Goal: Task Accomplishment & Management: Use online tool/utility

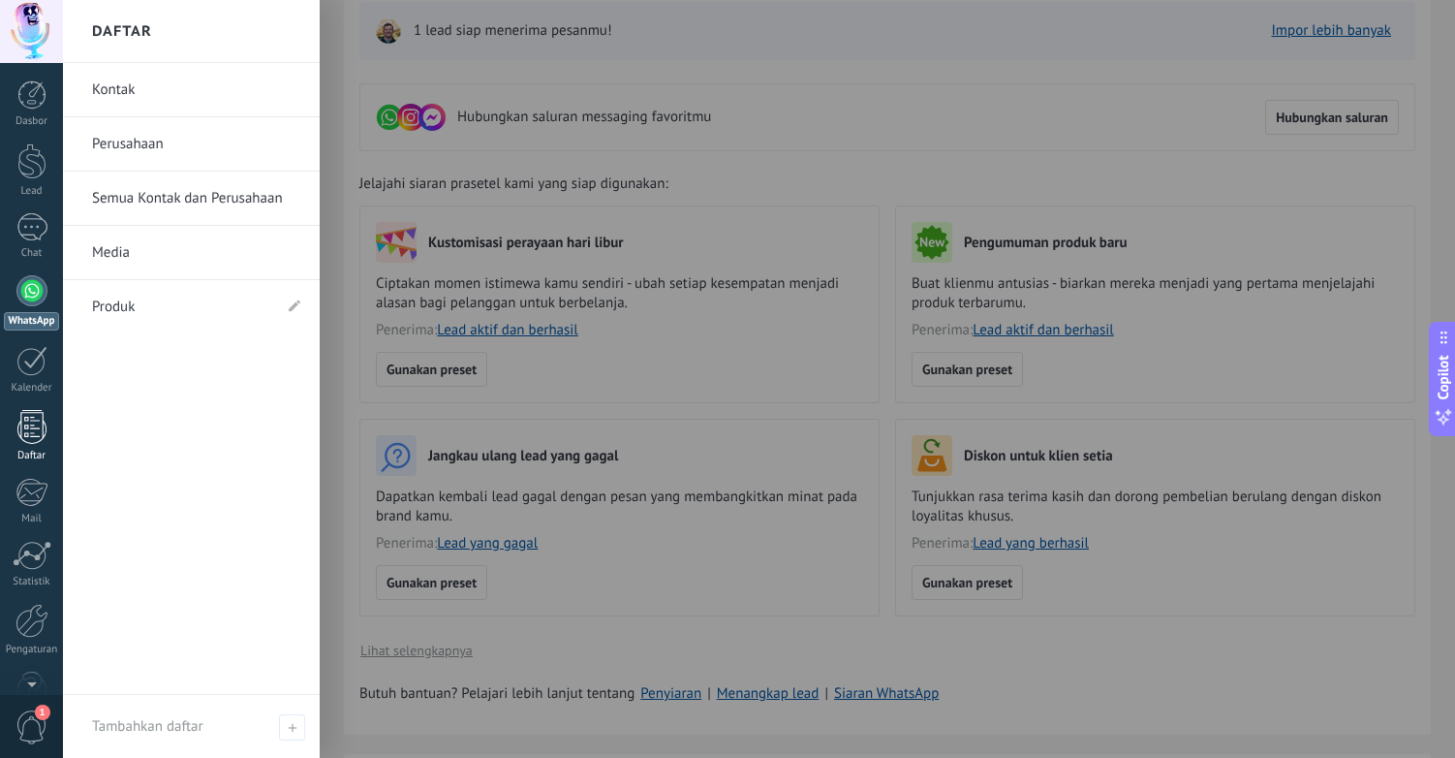
click at [32, 438] on div at bounding box center [31, 427] width 29 height 34
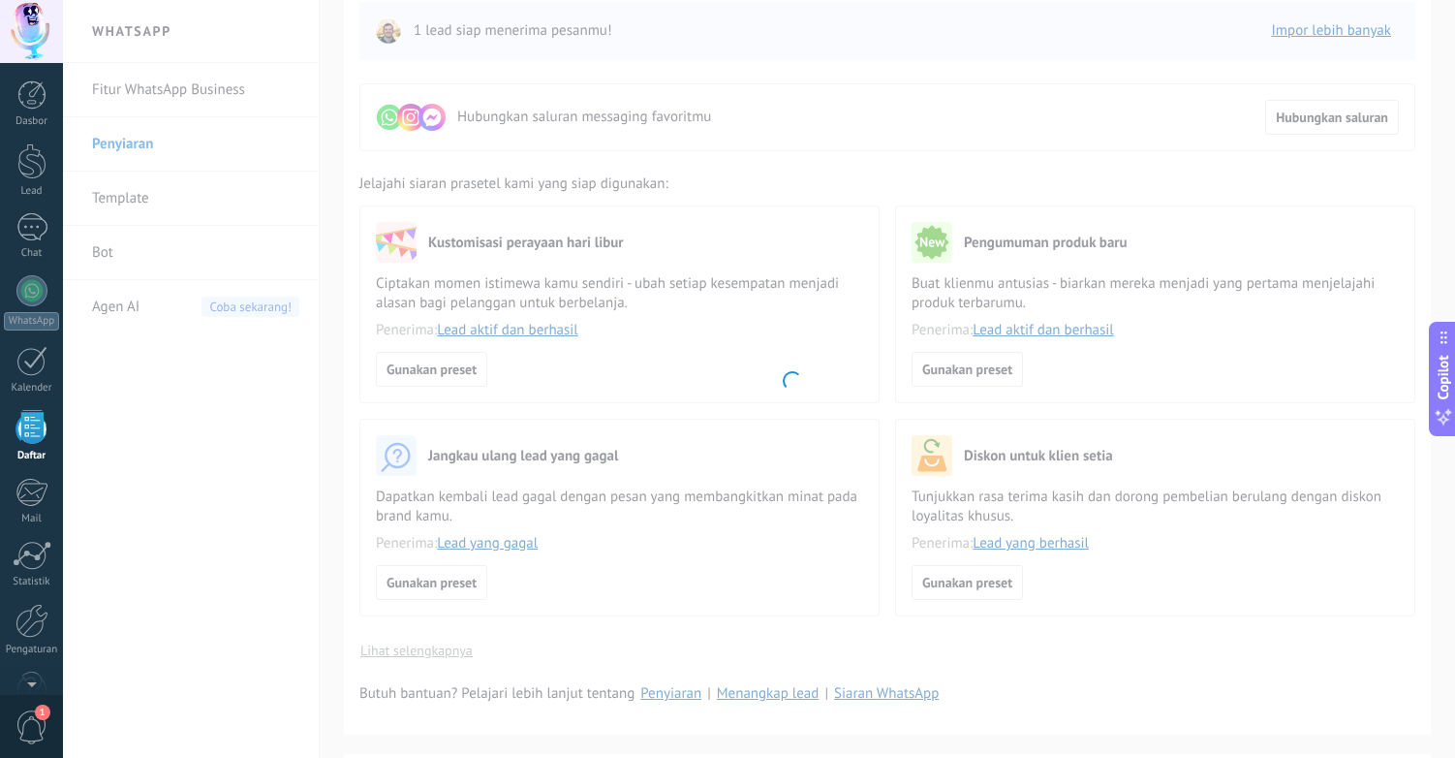
scroll to position [48, 0]
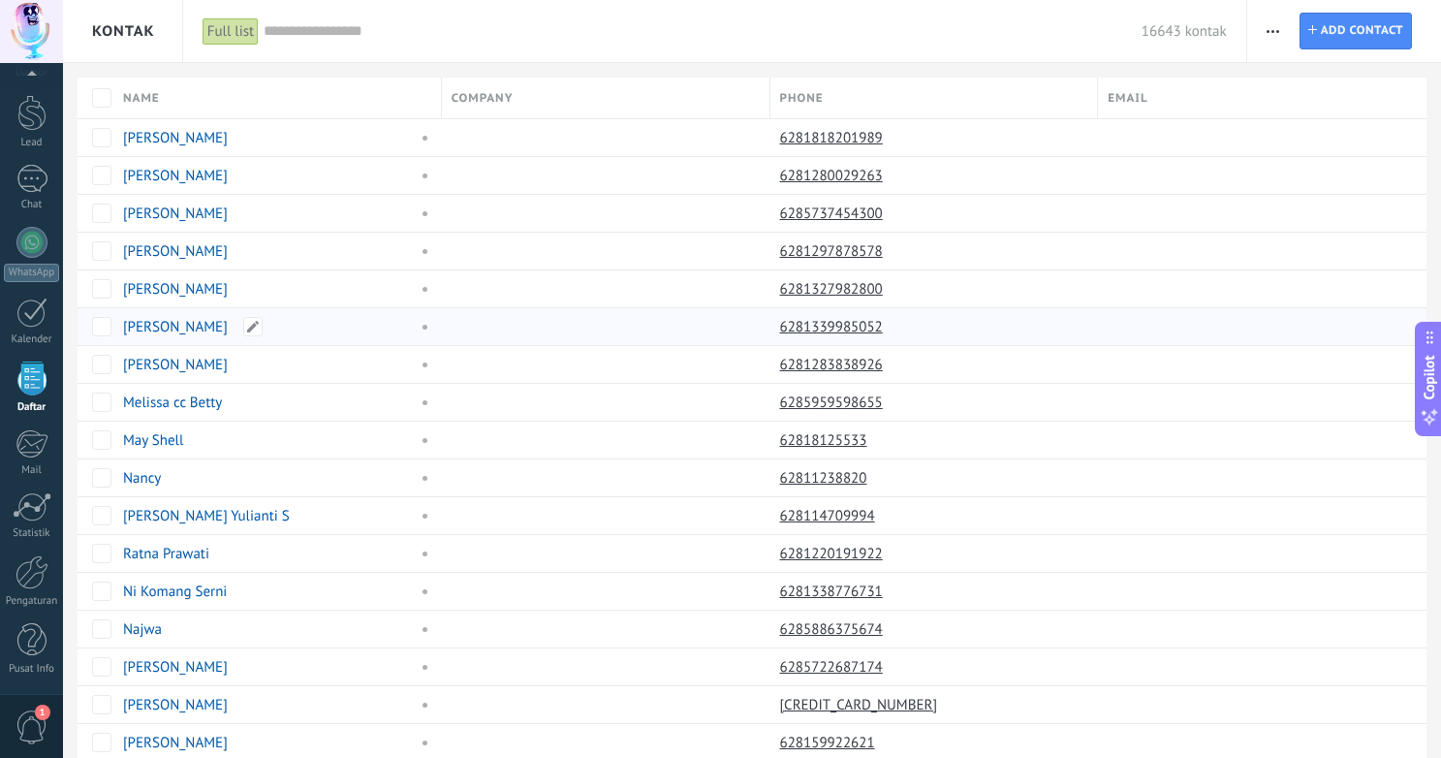
click at [407, 340] on div "Ayusta Riana Dewi" at bounding box center [272, 326] width 319 height 37
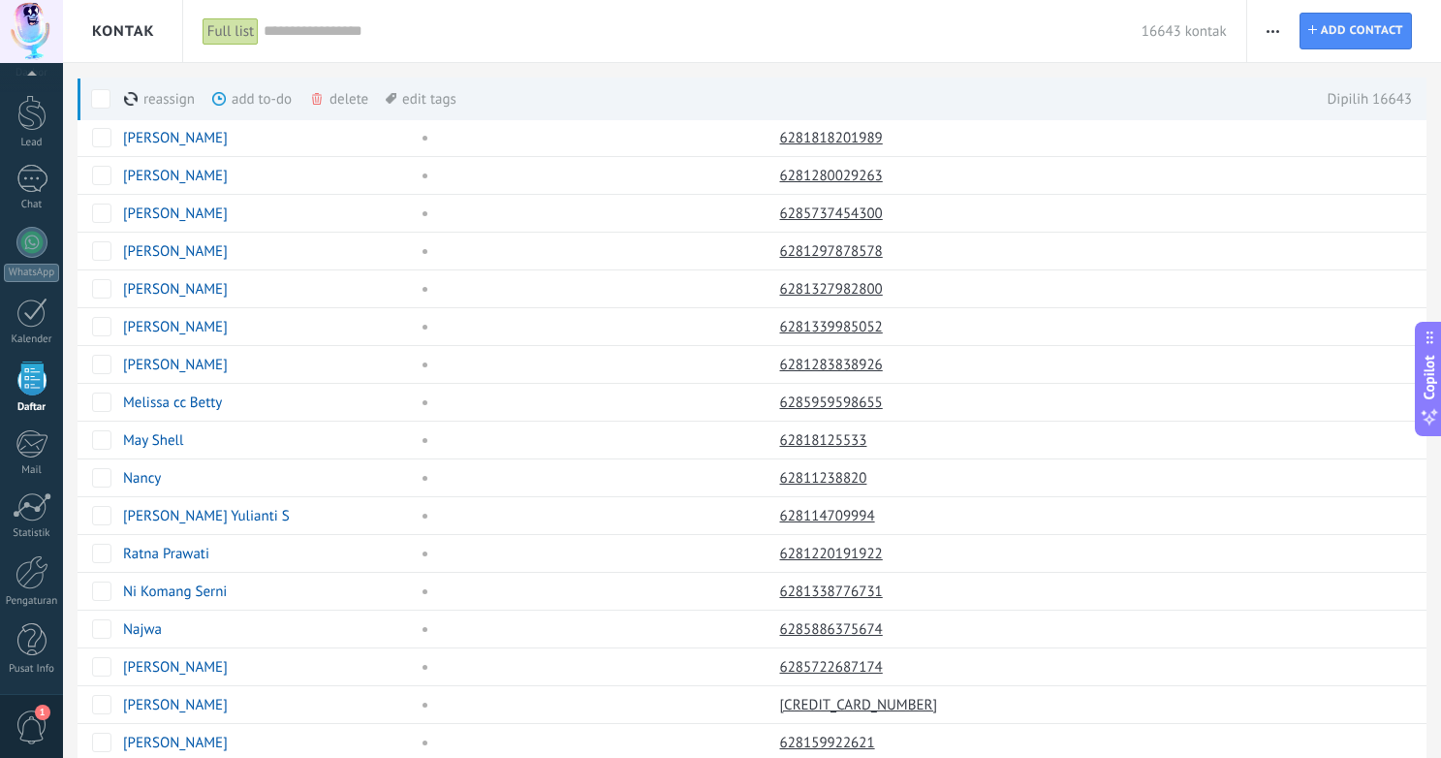
click at [1269, 30] on icon "button" at bounding box center [1272, 31] width 13 height 3
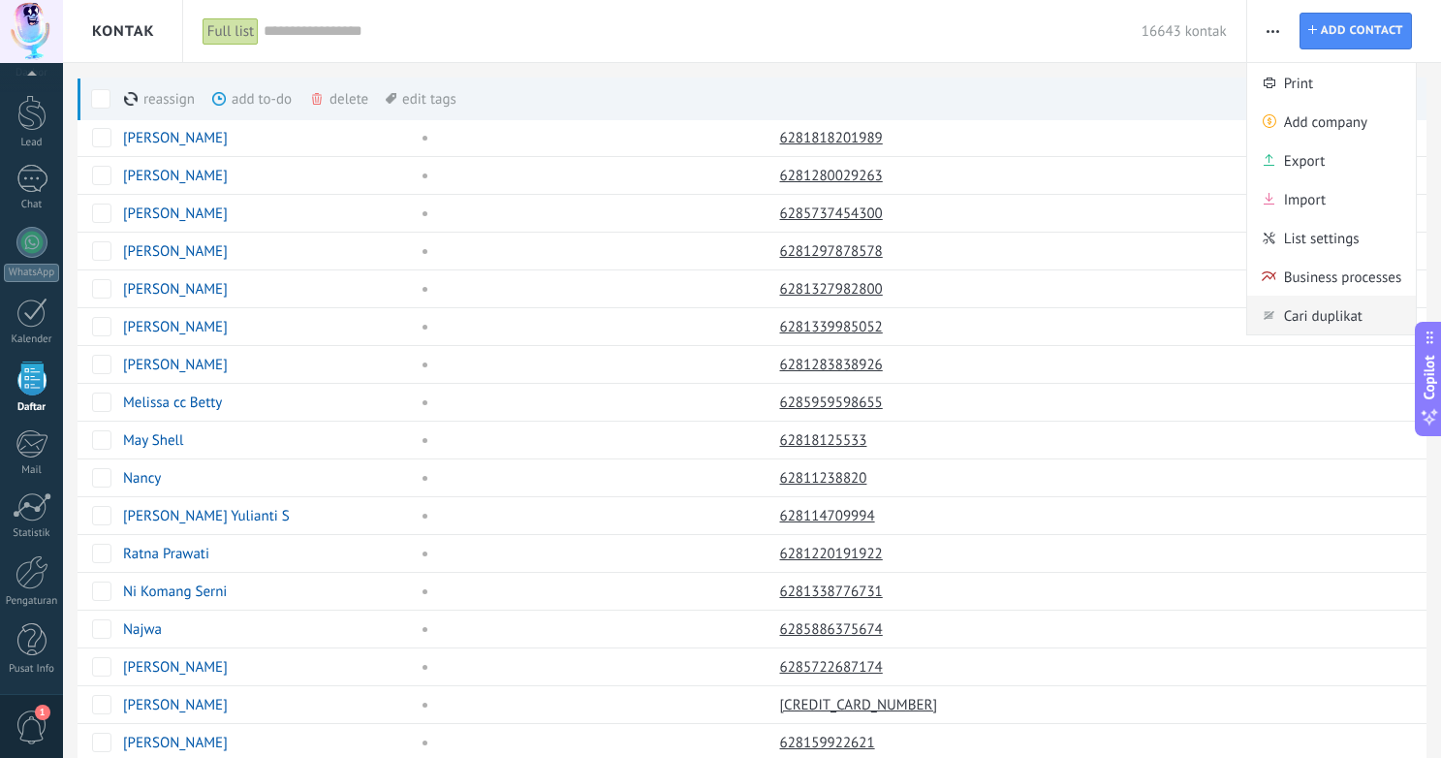
click at [1318, 307] on span "Cari duplikat" at bounding box center [1363, 315] width 159 height 39
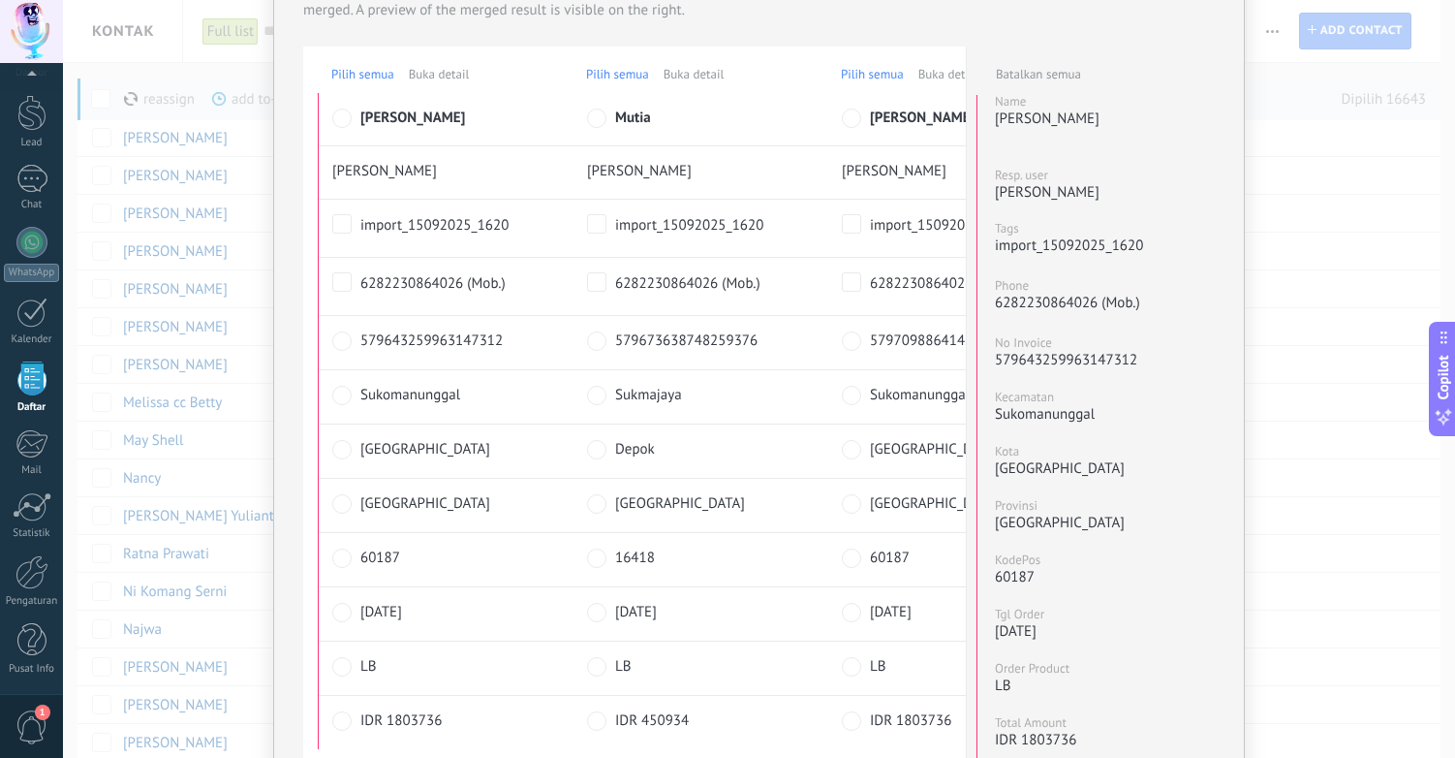
scroll to position [180, 0]
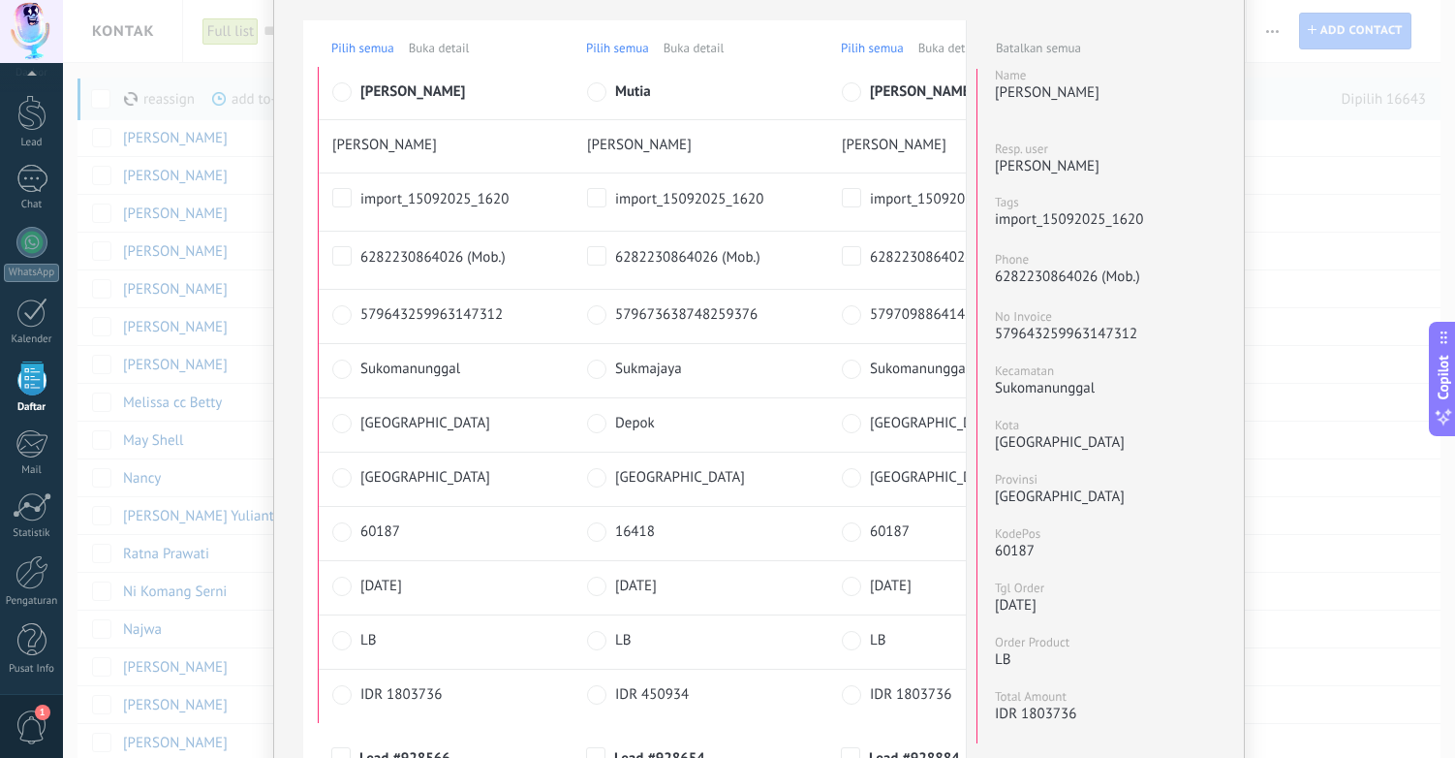
click at [735, 325] on span "579673638748259376" at bounding box center [701, 314] width 172 height 20
click at [449, 325] on span "579643259963147312" at bounding box center [446, 314] width 172 height 20
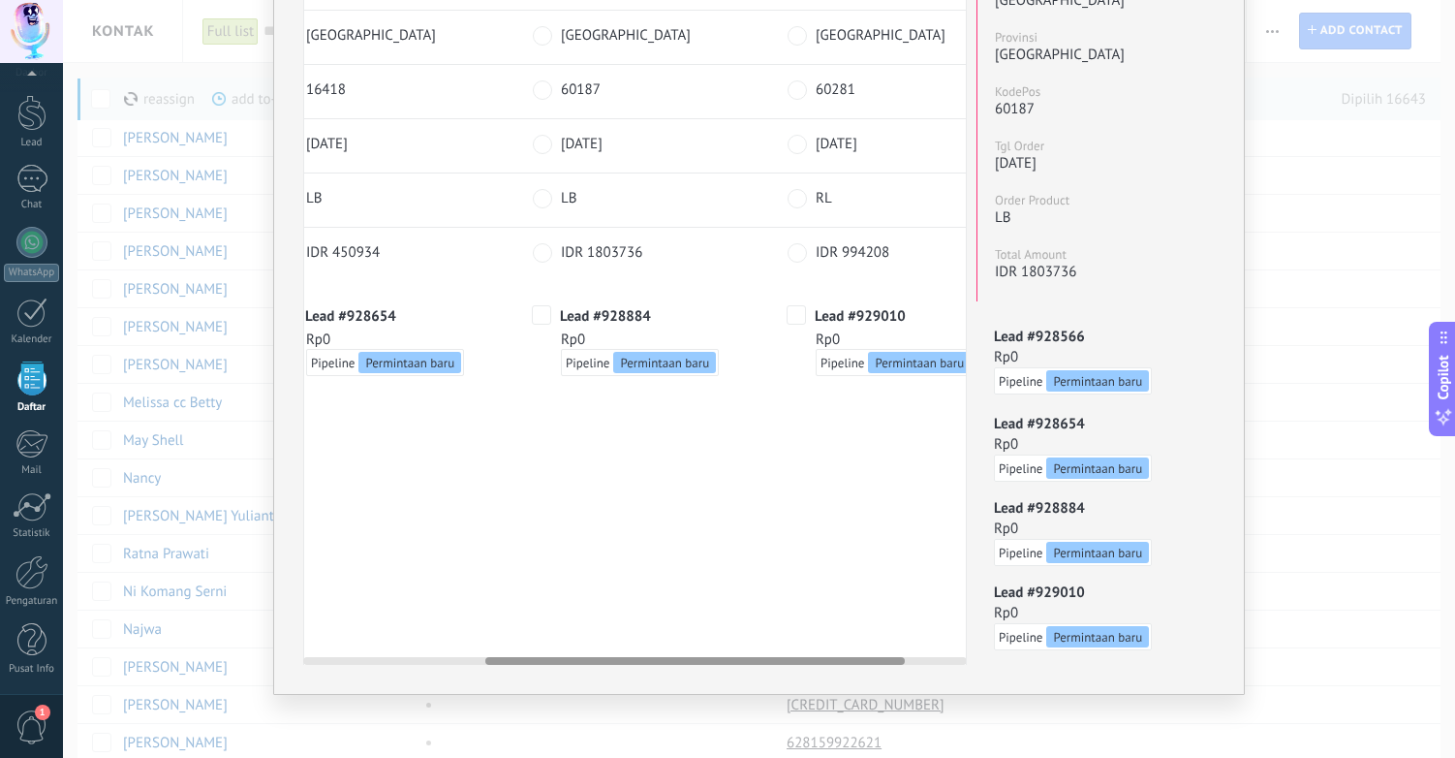
scroll to position [0, 386]
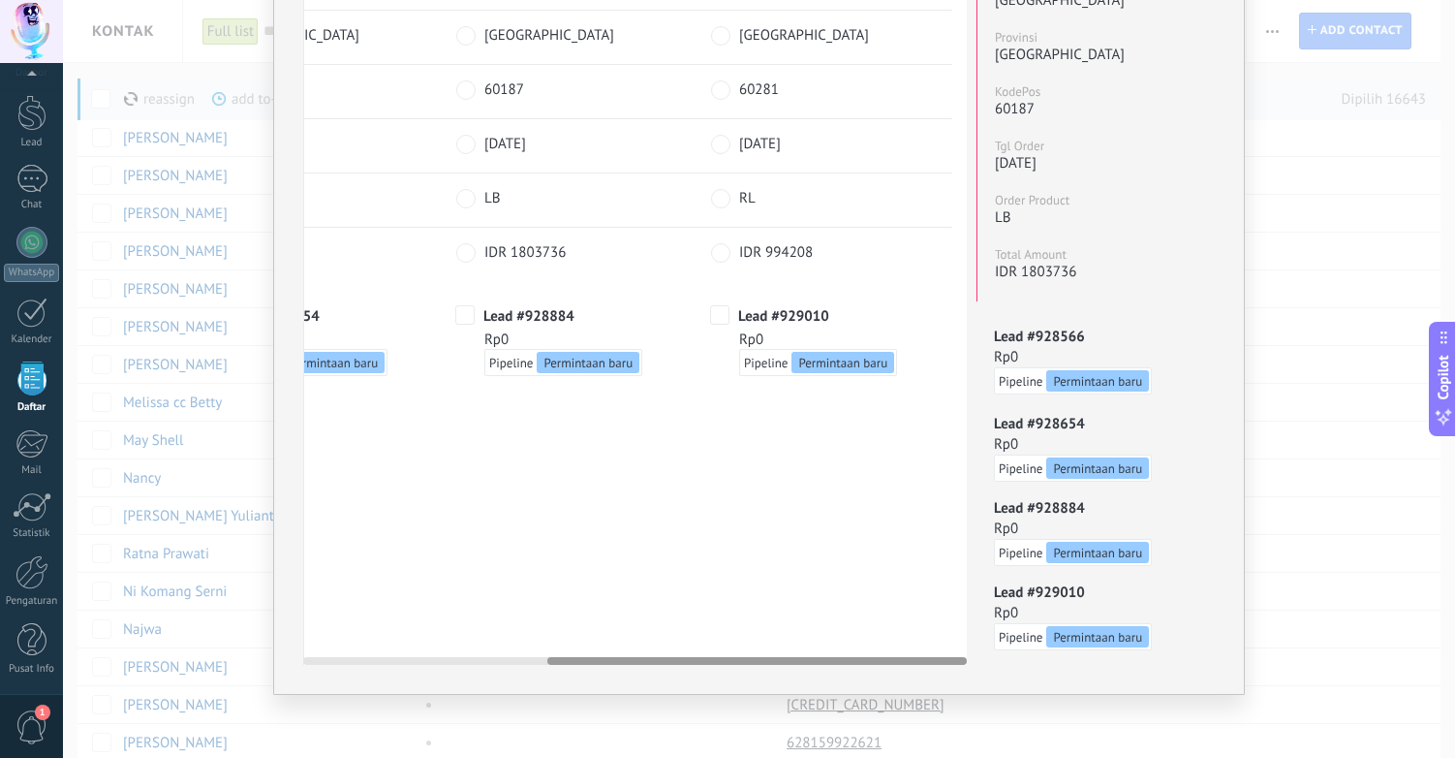
drag, startPoint x: 672, startPoint y: 659, endPoint x: 1027, endPoint y: 656, distance: 354.7
click at [1028, 657] on form "Pilih semua Buka detail Pilih semua Buka detail Pilih semua Buka detail Pilih s…" at bounding box center [759, 121] width 912 height 1086
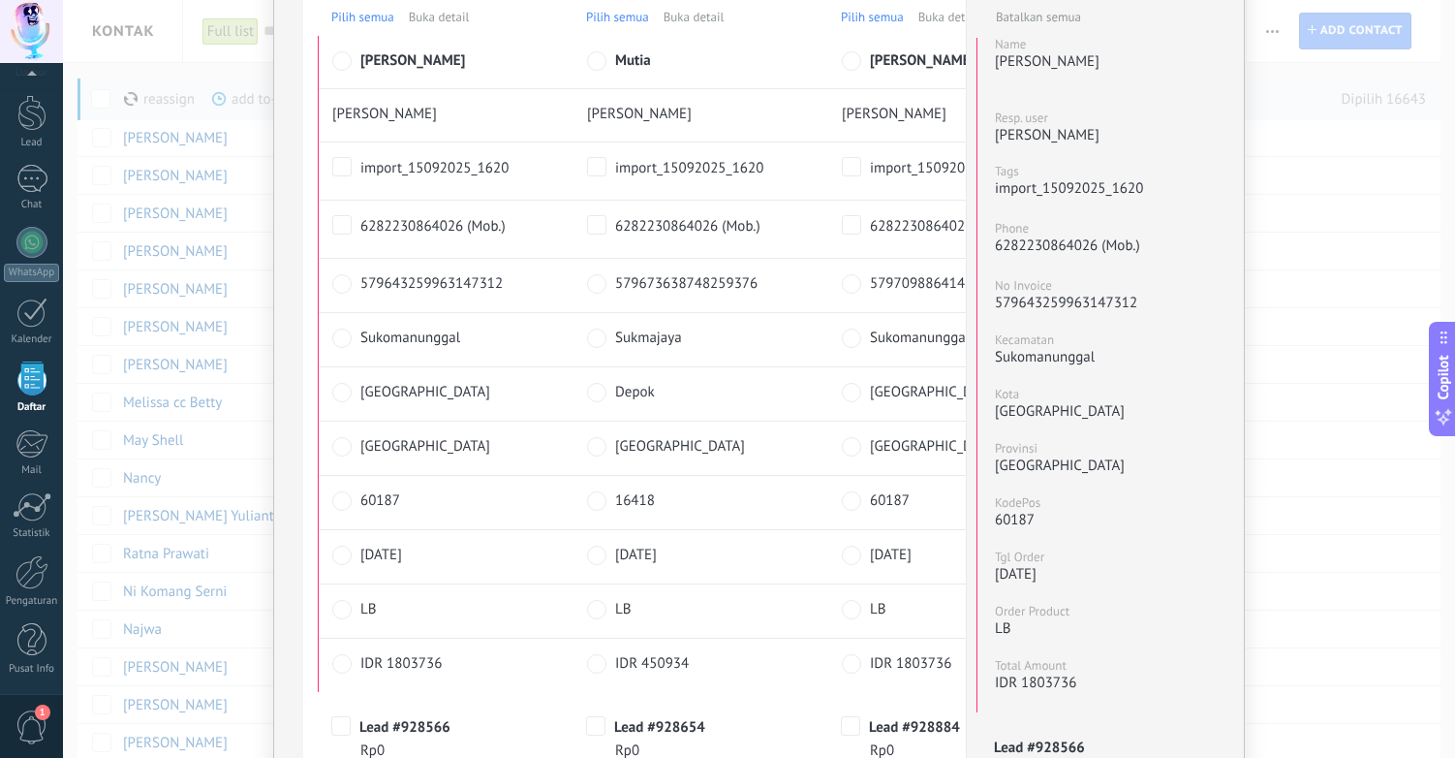
scroll to position [216, 0]
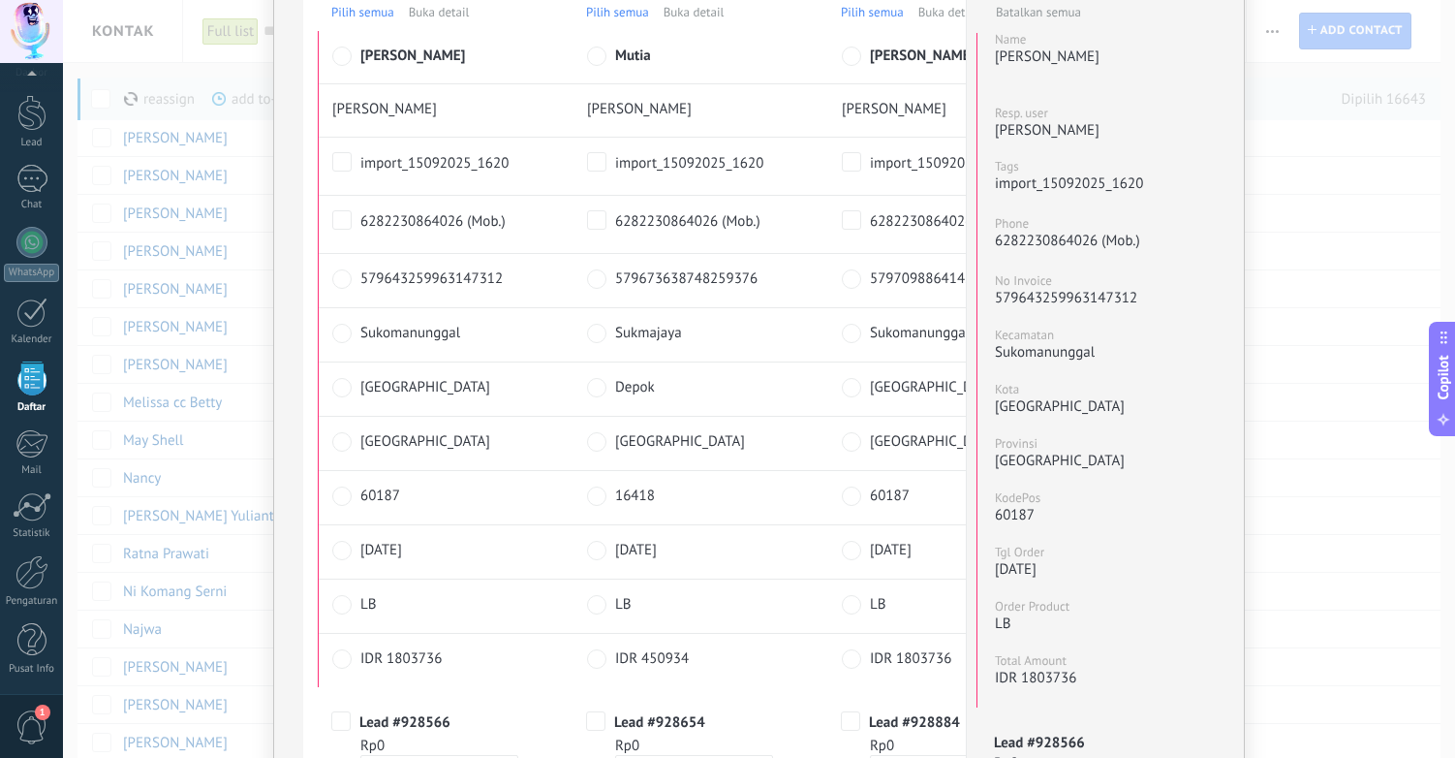
click at [706, 289] on span "579673638748259376" at bounding box center [701, 278] width 172 height 20
click at [615, 13] on span "Pilih semua" at bounding box center [617, 12] width 63 height 16
click at [359, 13] on span "Pilih semua" at bounding box center [362, 12] width 63 height 16
click at [672, 289] on span "579673638748259376" at bounding box center [701, 278] width 172 height 20
click at [424, 289] on span "579643259963147312" at bounding box center [446, 278] width 172 height 20
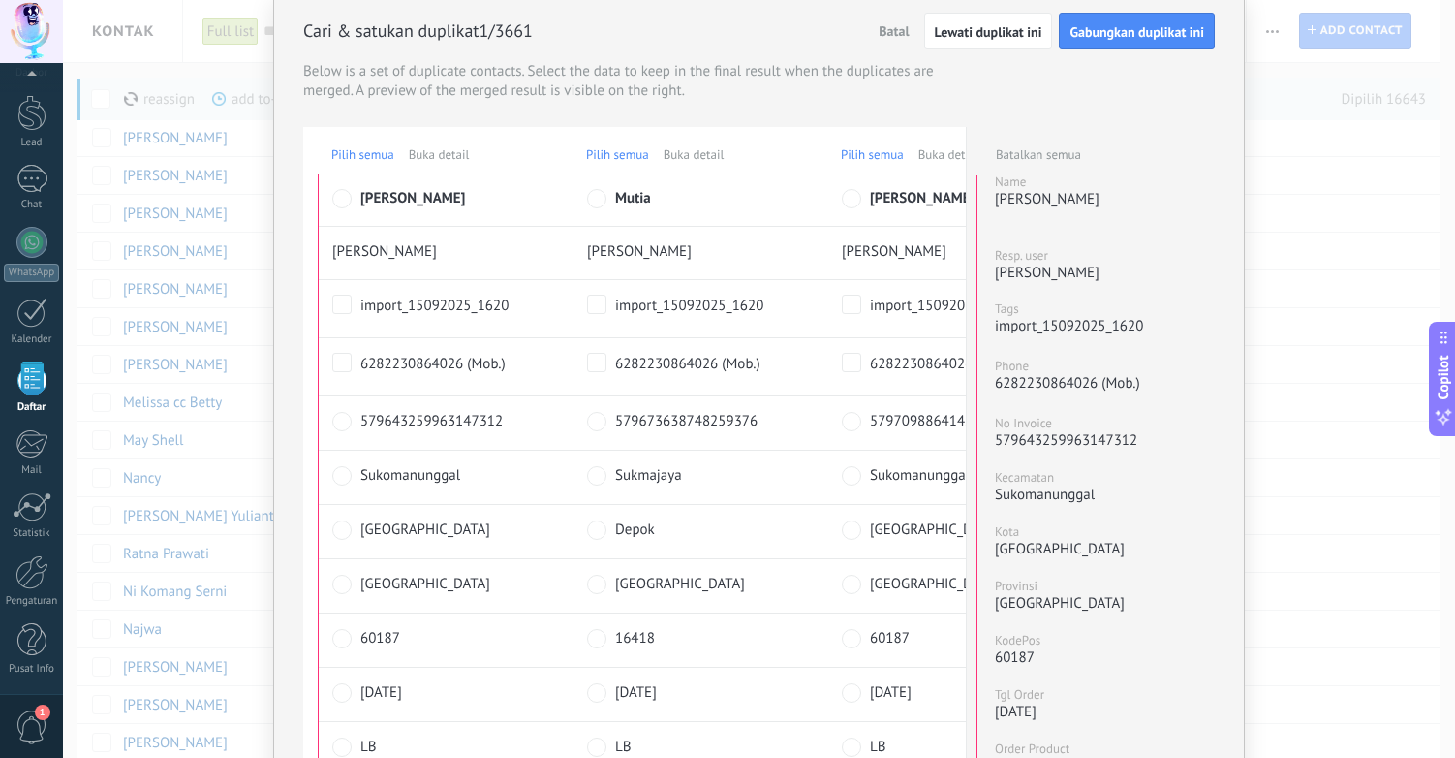
scroll to position [86, 0]
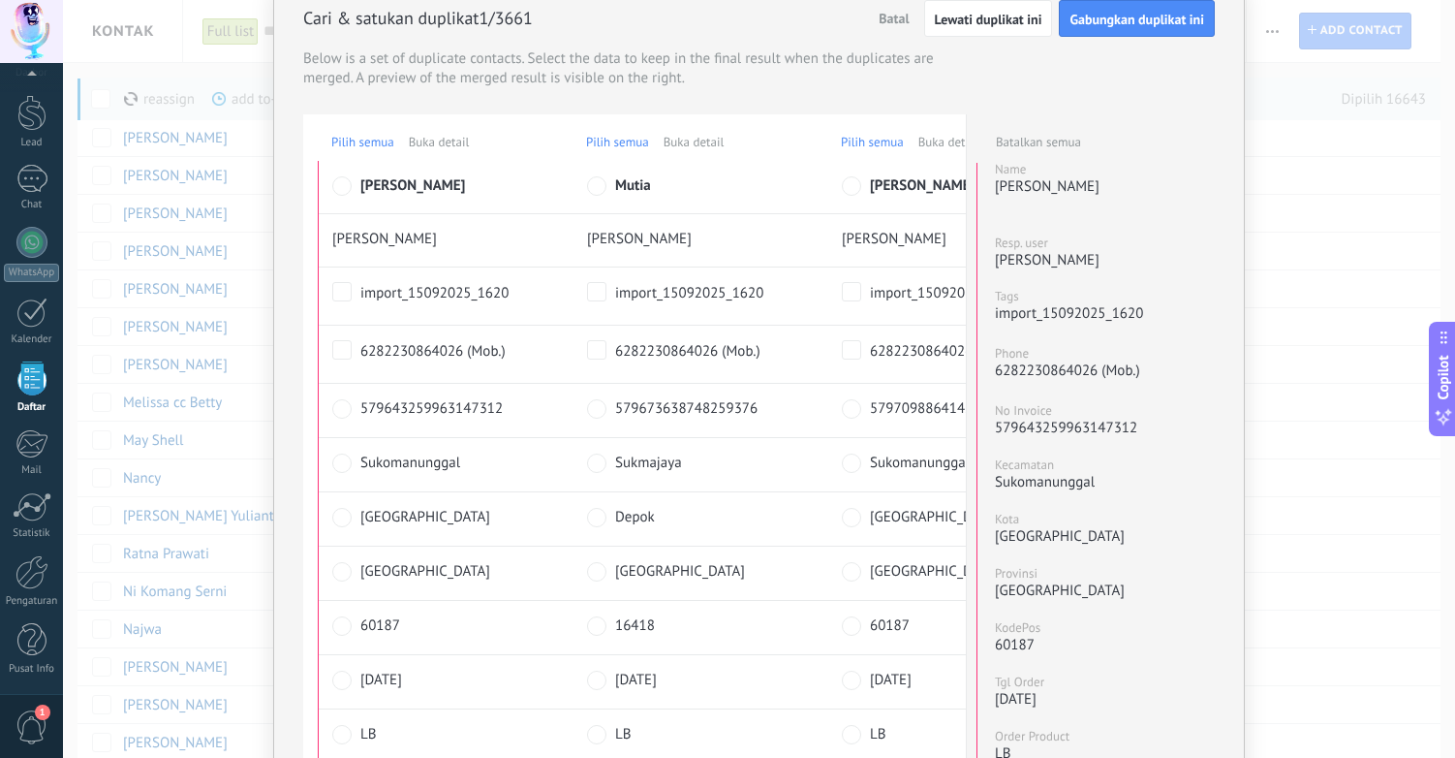
click at [713, 419] on span "579673638748259376" at bounding box center [701, 408] width 172 height 20
click at [878, 419] on span "579709886414226480" at bounding box center [956, 408] width 172 height 20
click at [390, 419] on span "579643259963147312" at bounding box center [446, 408] width 172 height 20
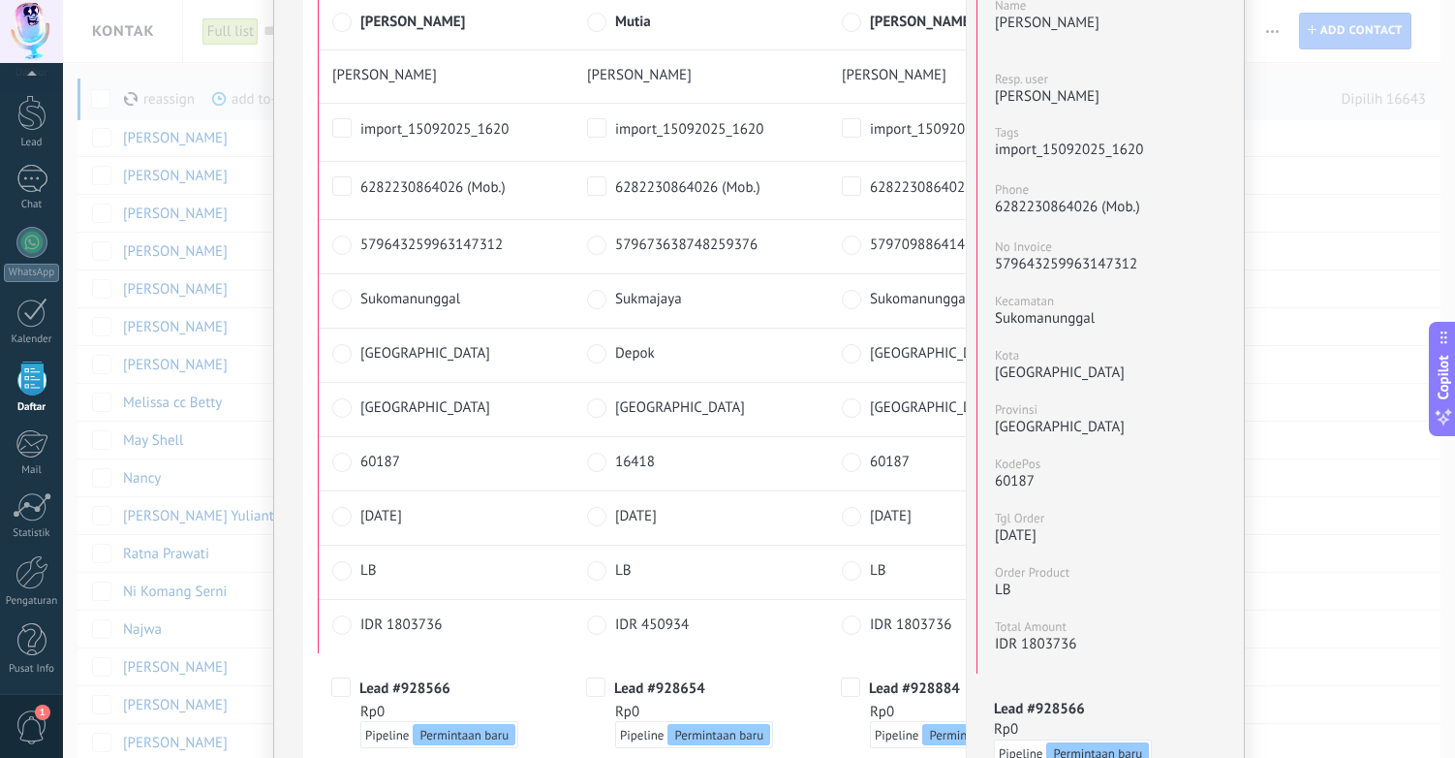
scroll to position [0, 0]
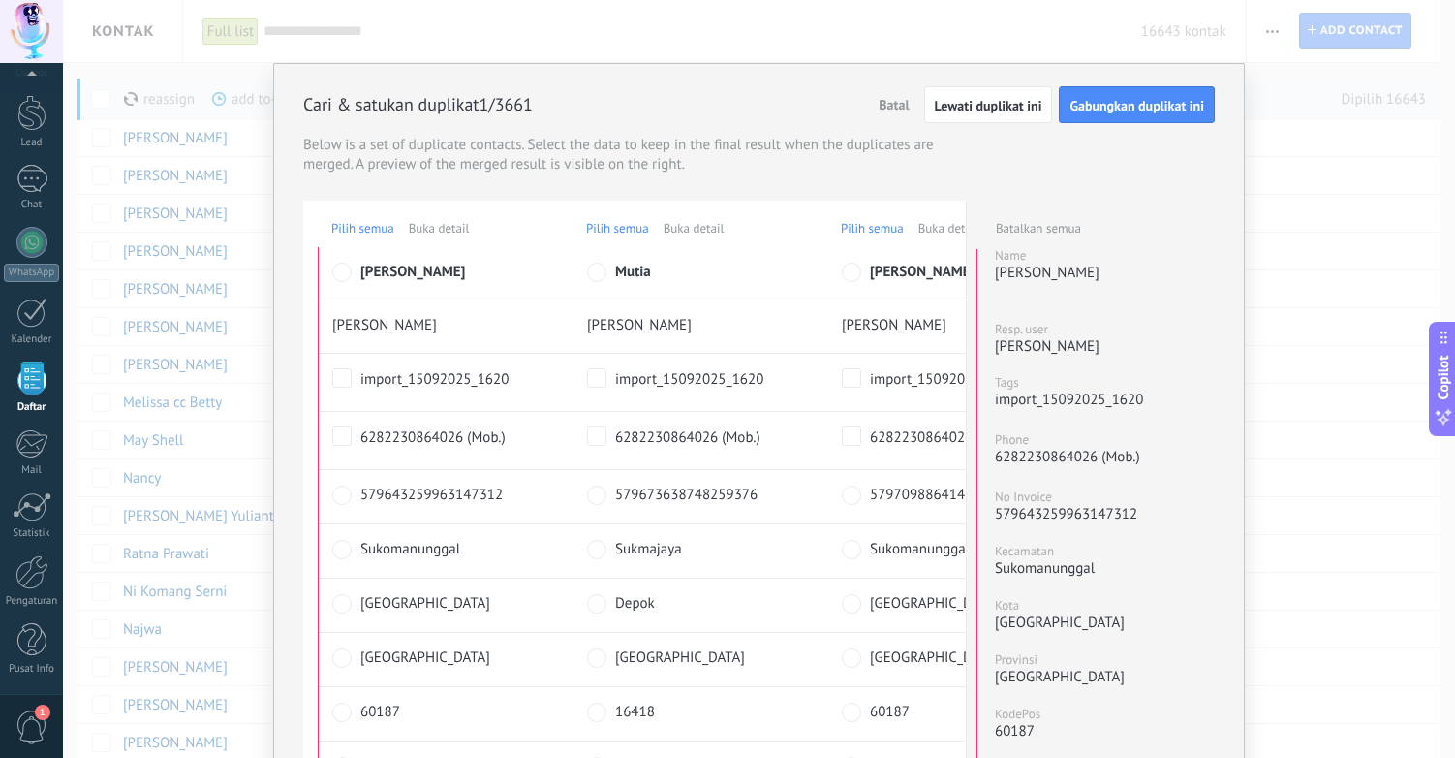
click at [891, 105] on span "Batal" at bounding box center [894, 104] width 30 height 17
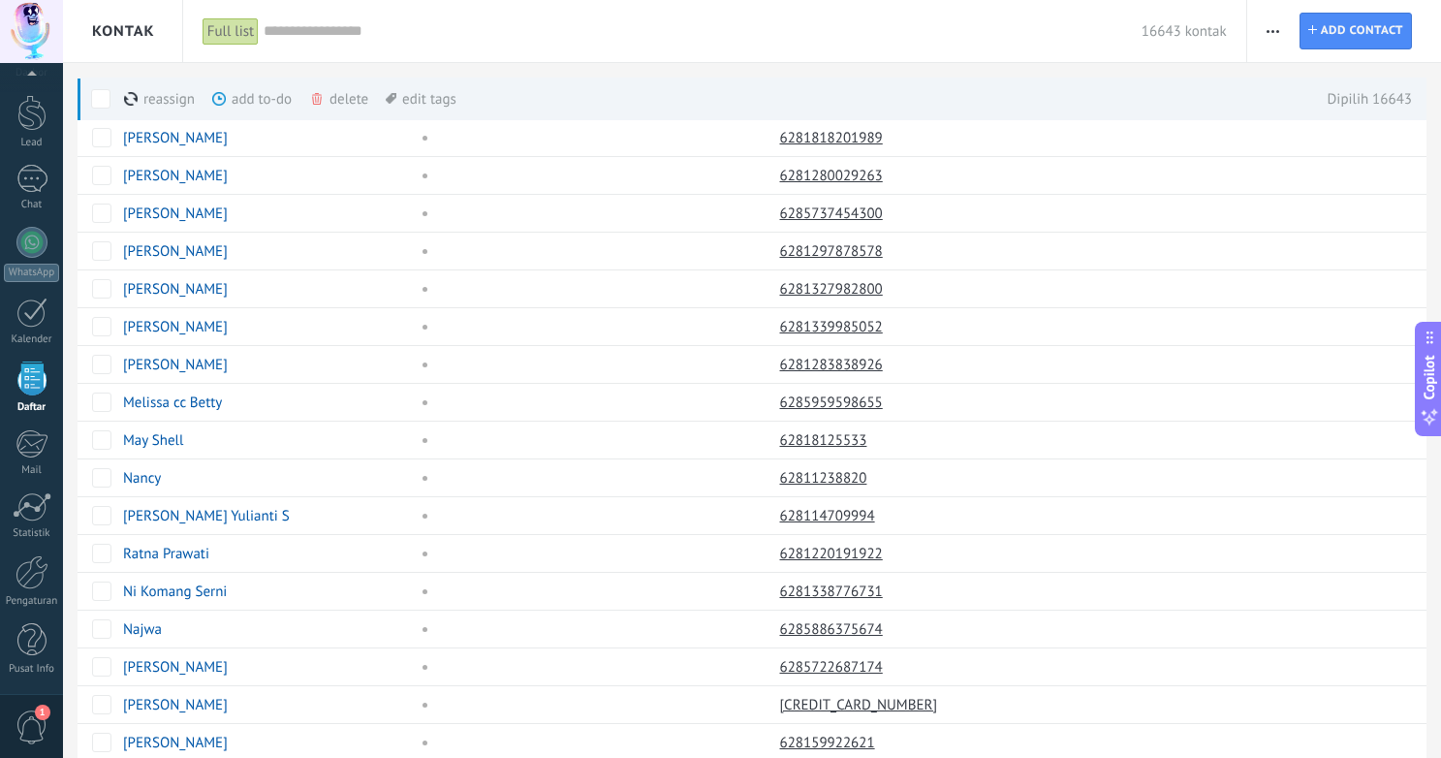
click at [102, 97] on span at bounding box center [100, 98] width 19 height 19
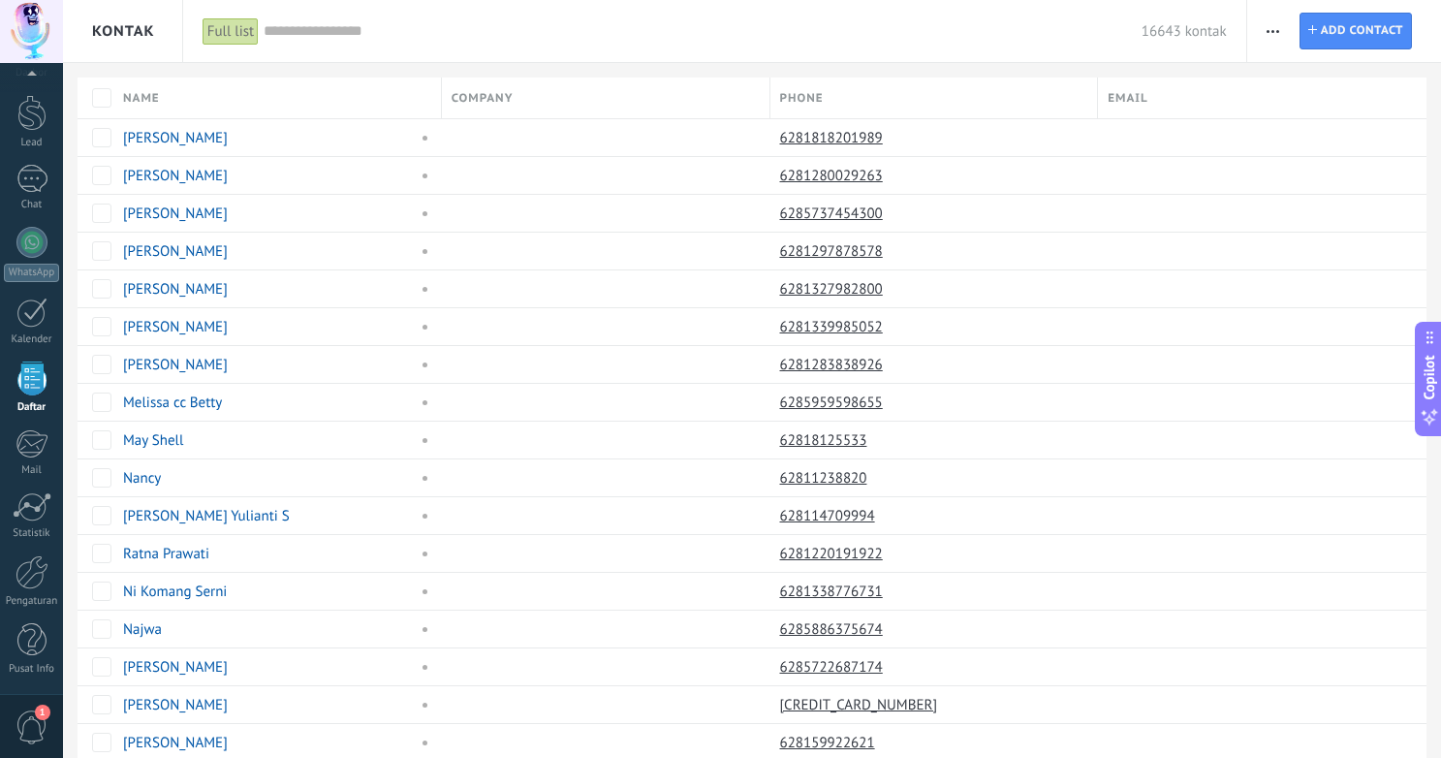
click at [1277, 33] on span "button" at bounding box center [1272, 31] width 13 height 37
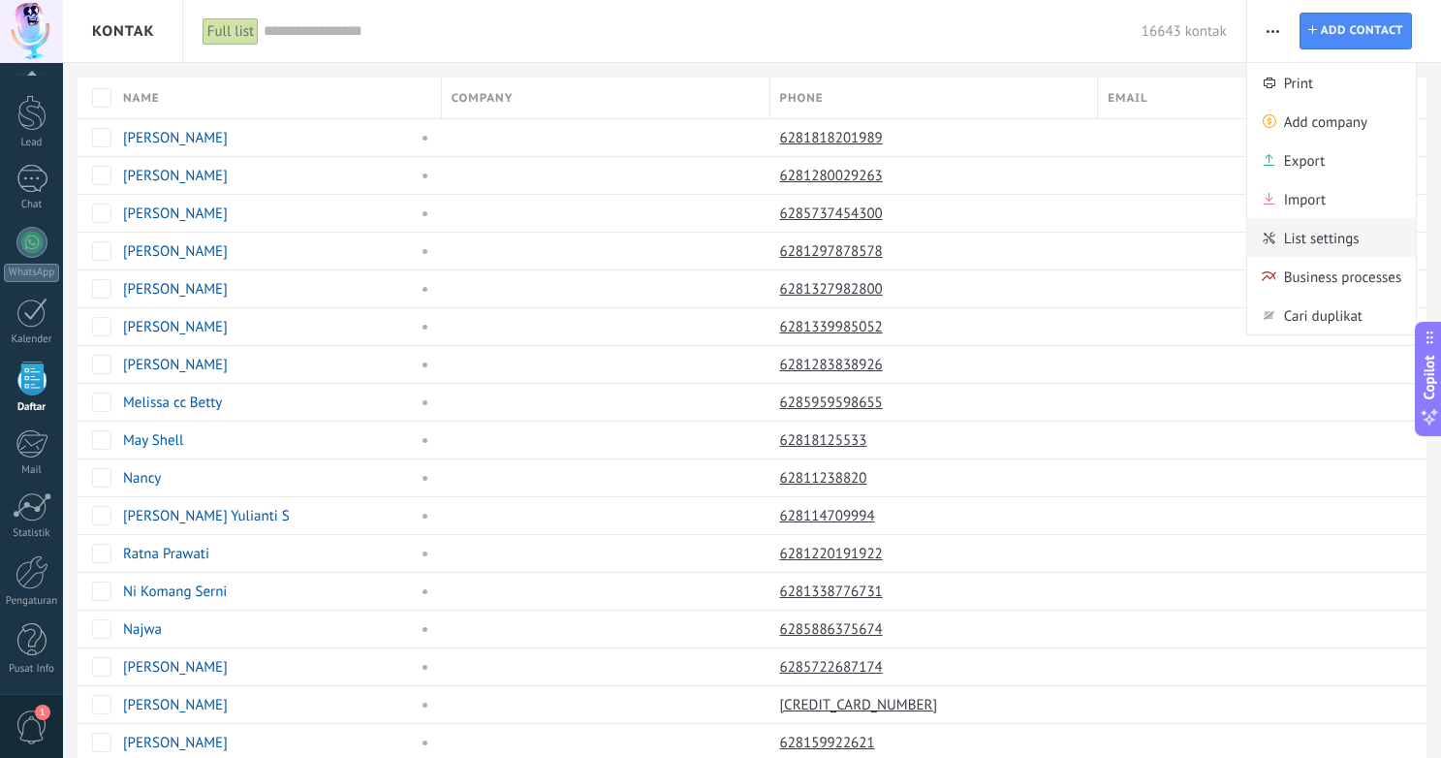
click at [1318, 240] on span "List settings" at bounding box center [1322, 237] width 76 height 39
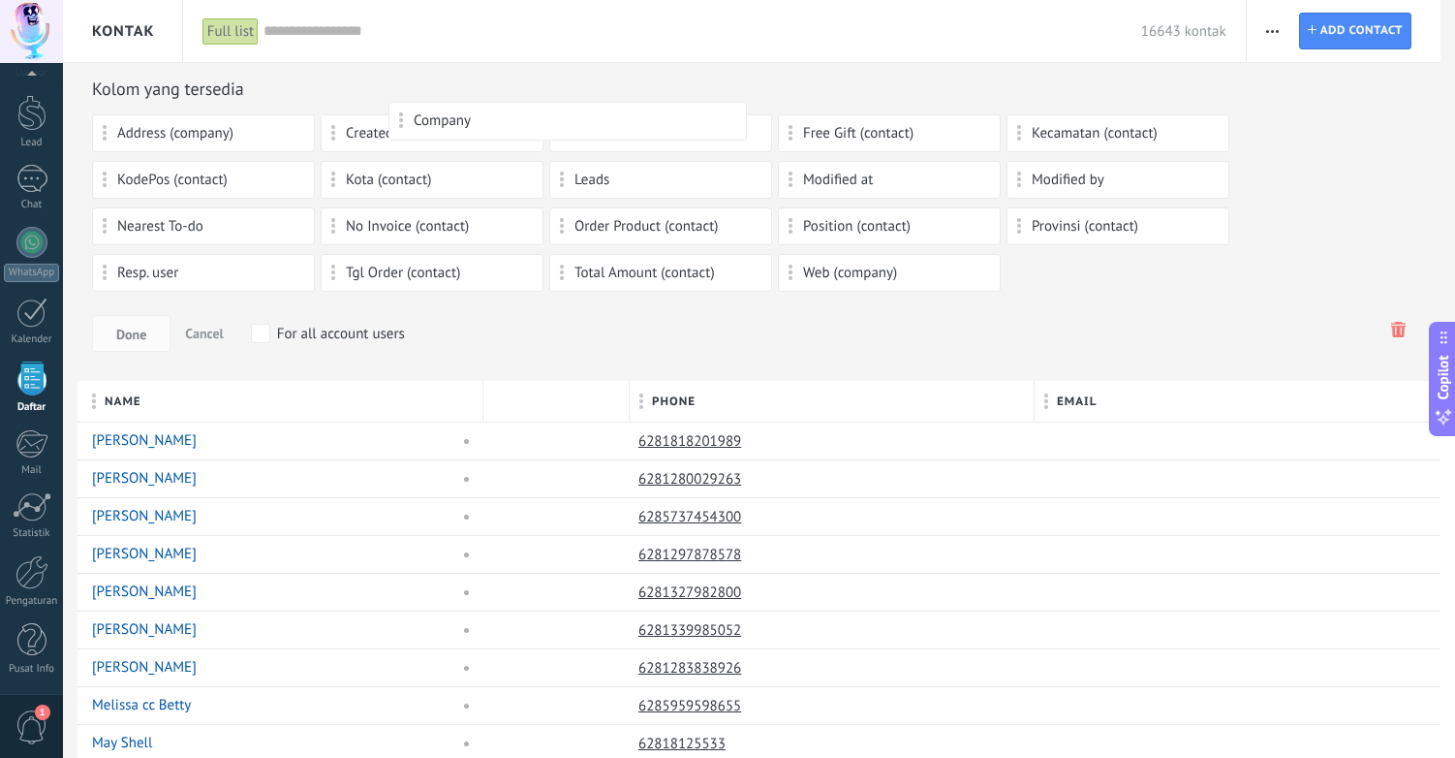
drag, startPoint x: 476, startPoint y: 402, endPoint x: 450, endPoint y: 121, distance: 282.2
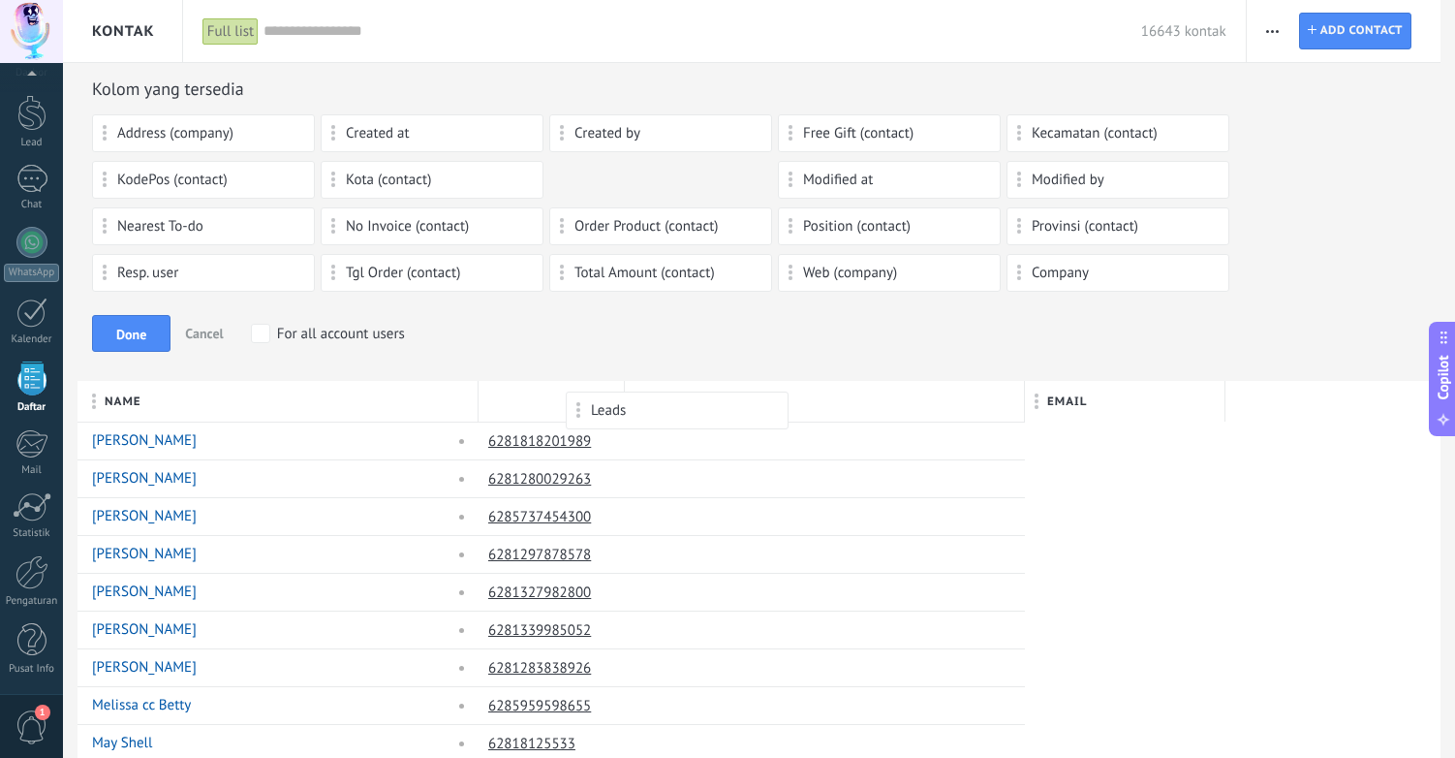
drag, startPoint x: 606, startPoint y: 183, endPoint x: 622, endPoint y: 401, distance: 218.6
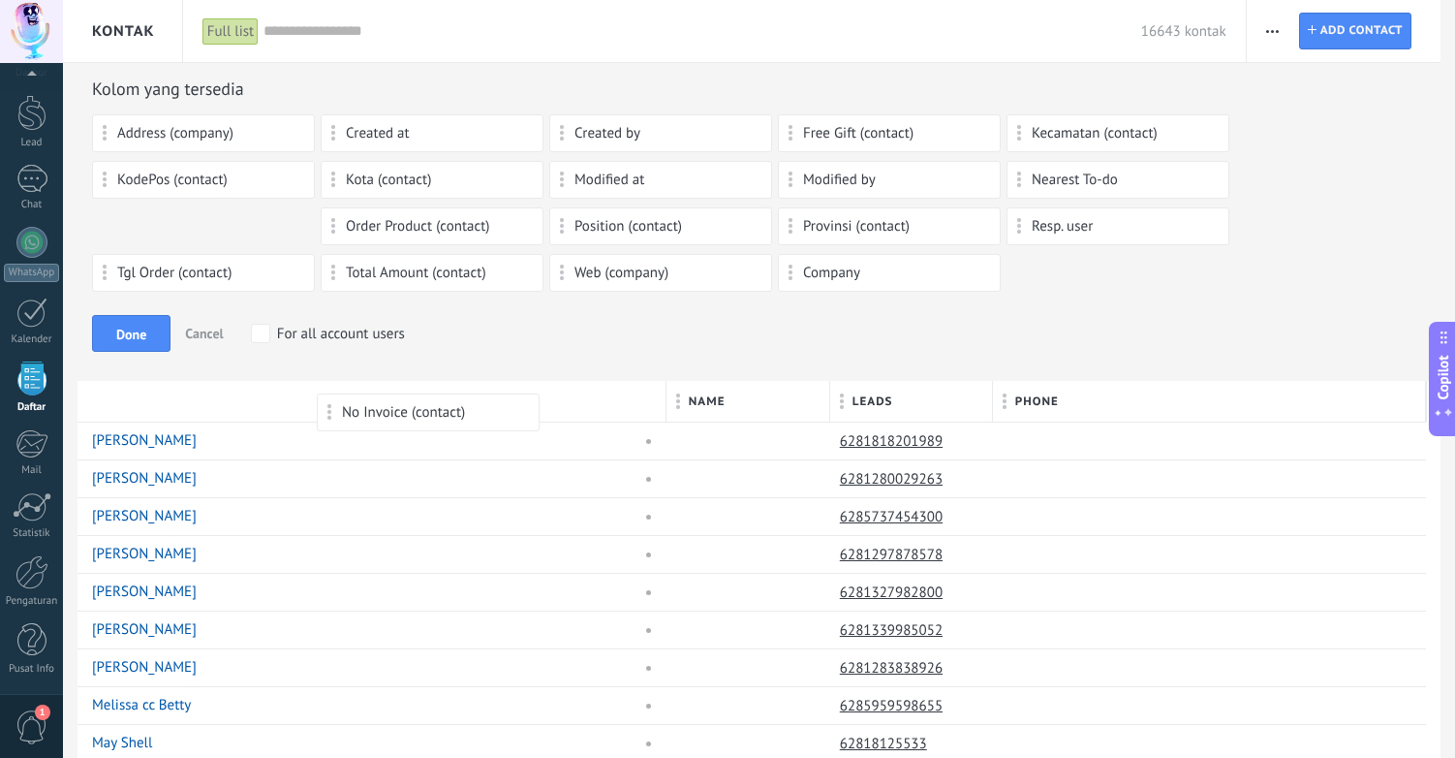
drag, startPoint x: 215, startPoint y: 229, endPoint x: 440, endPoint y: 403, distance: 284.5
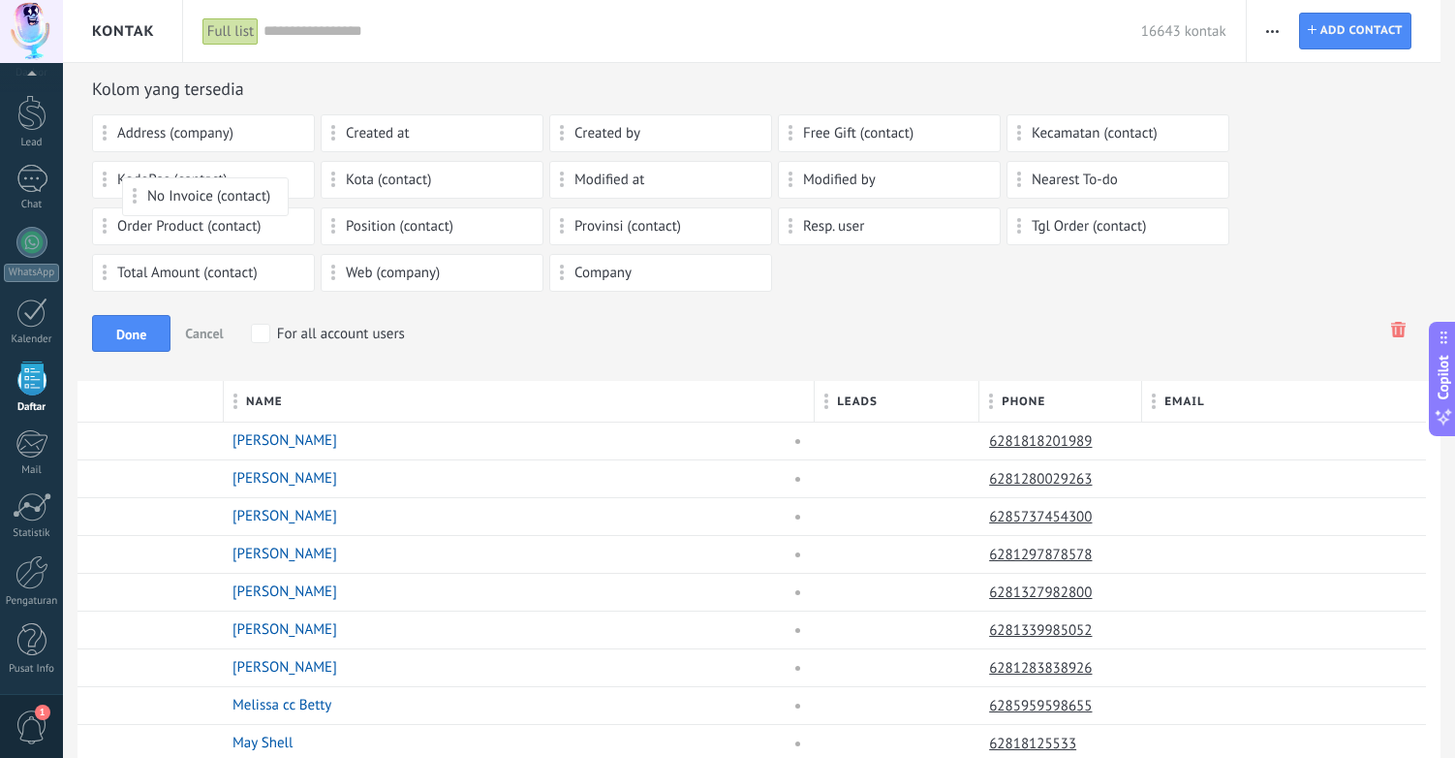
drag, startPoint x: 176, startPoint y: 405, endPoint x: 221, endPoint y: 195, distance: 214.9
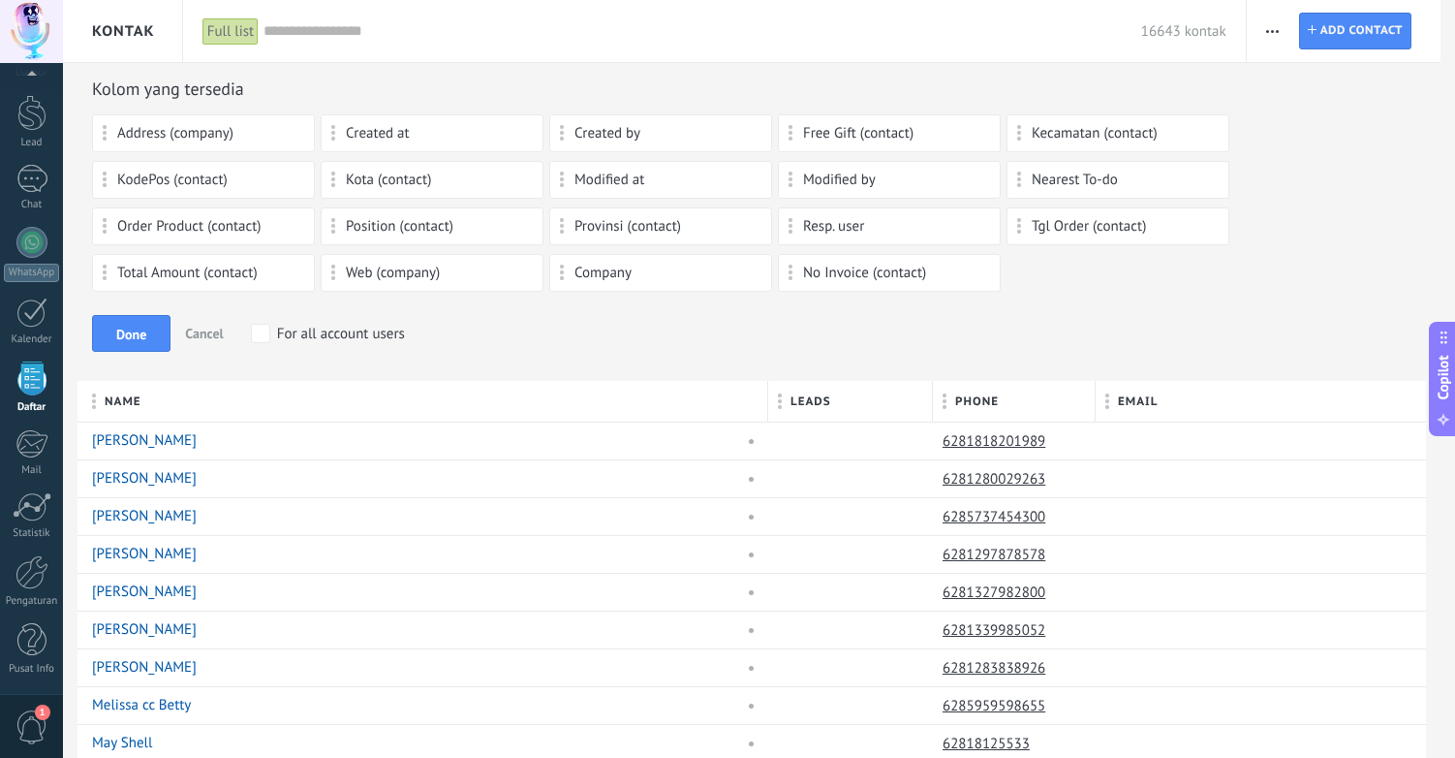
click at [1099, 231] on span "Tgl Order (contact)" at bounding box center [1089, 227] width 114 height 14
click at [135, 334] on span "Done" at bounding box center [131, 335] width 30 height 14
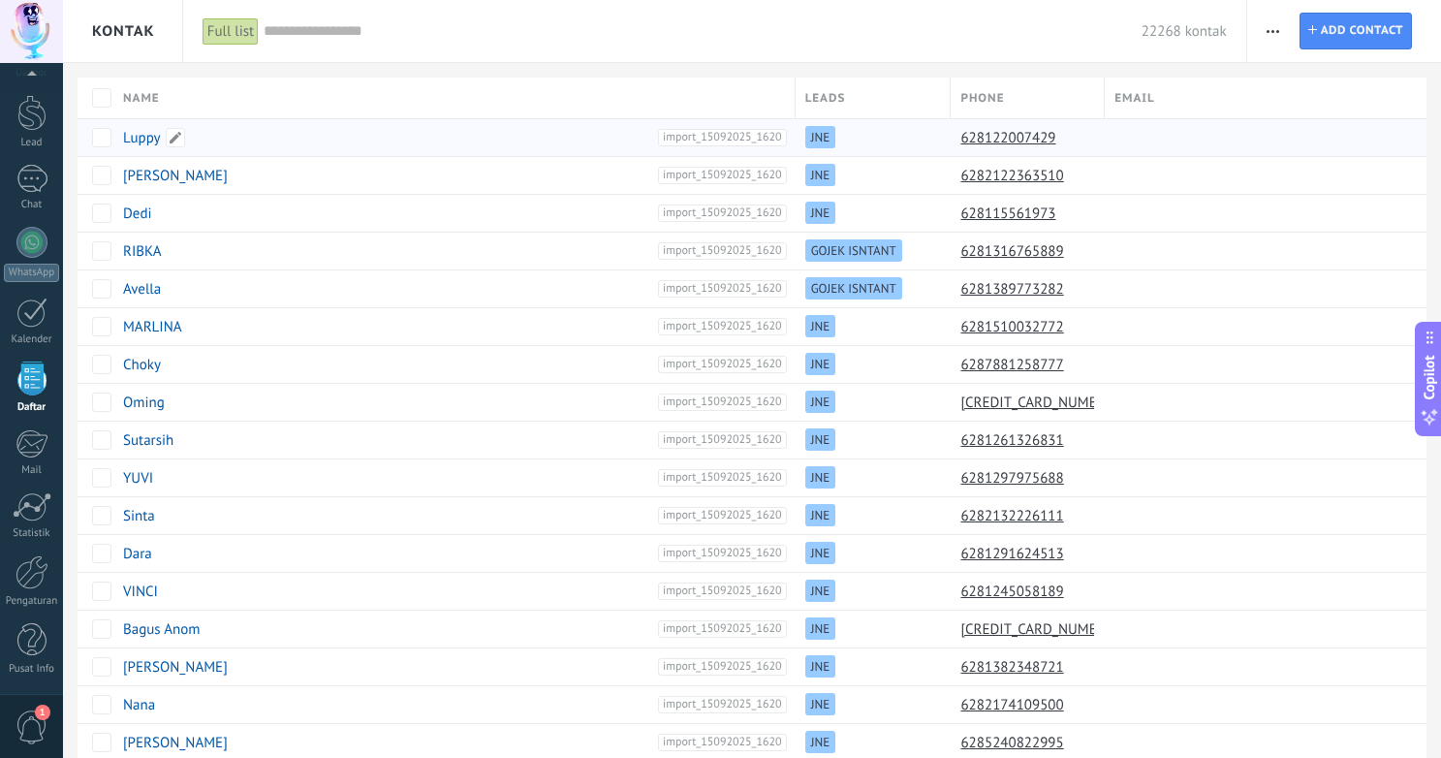
click at [137, 135] on link "Luppy" at bounding box center [142, 138] width 38 height 18
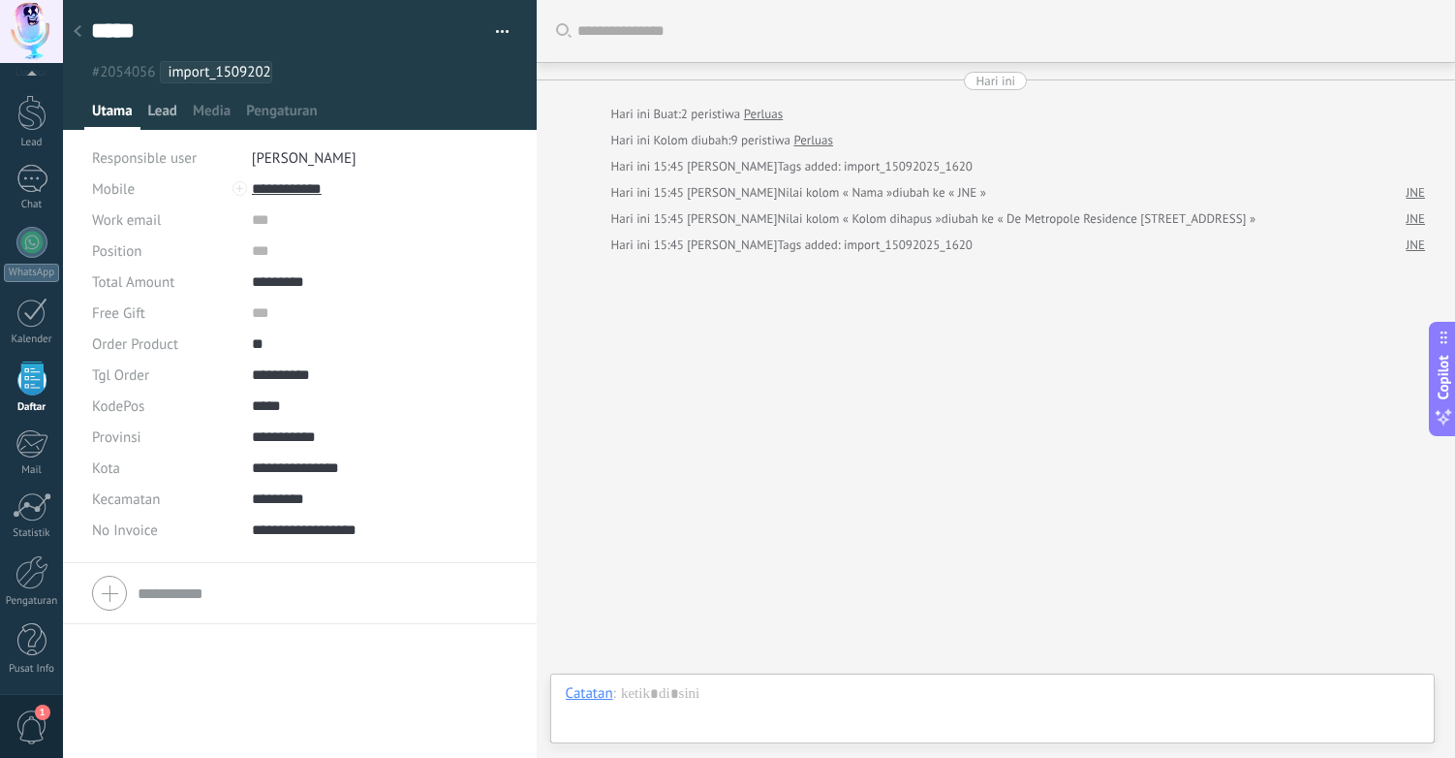
click at [166, 111] on span "Lead" at bounding box center [162, 116] width 29 height 28
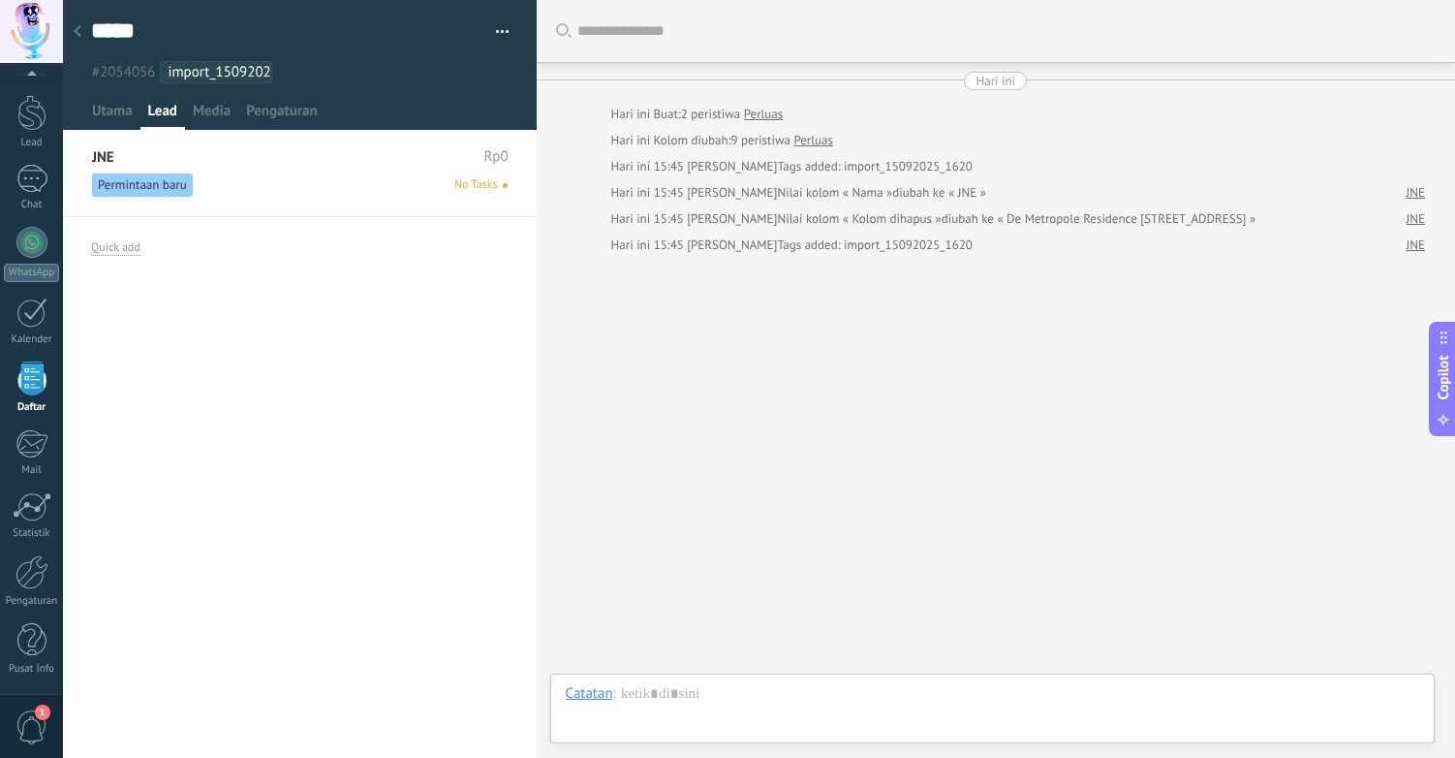
click at [280, 167] on div "JNE Rp0 Permintaan baru No Tasks" at bounding box center [300, 179] width 474 height 75
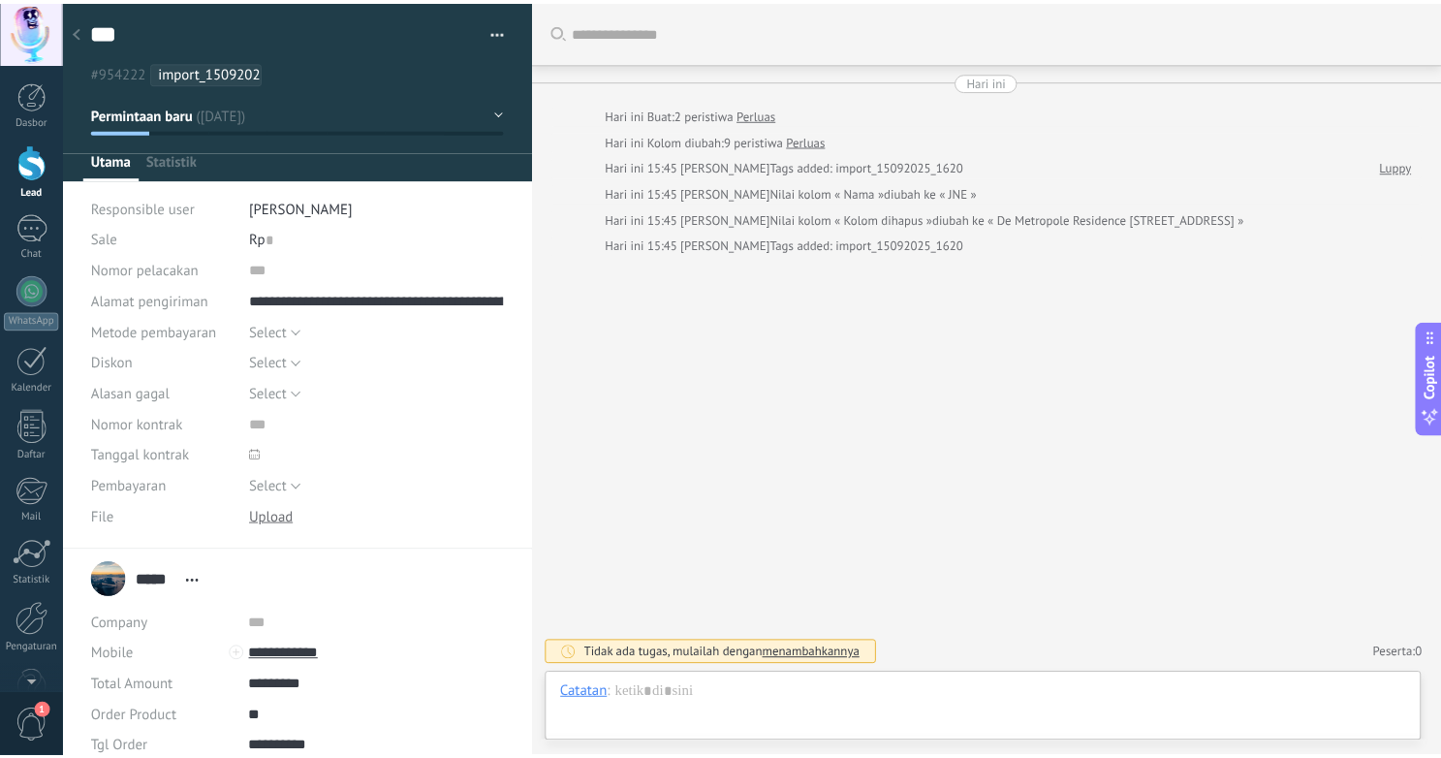
scroll to position [29, 0]
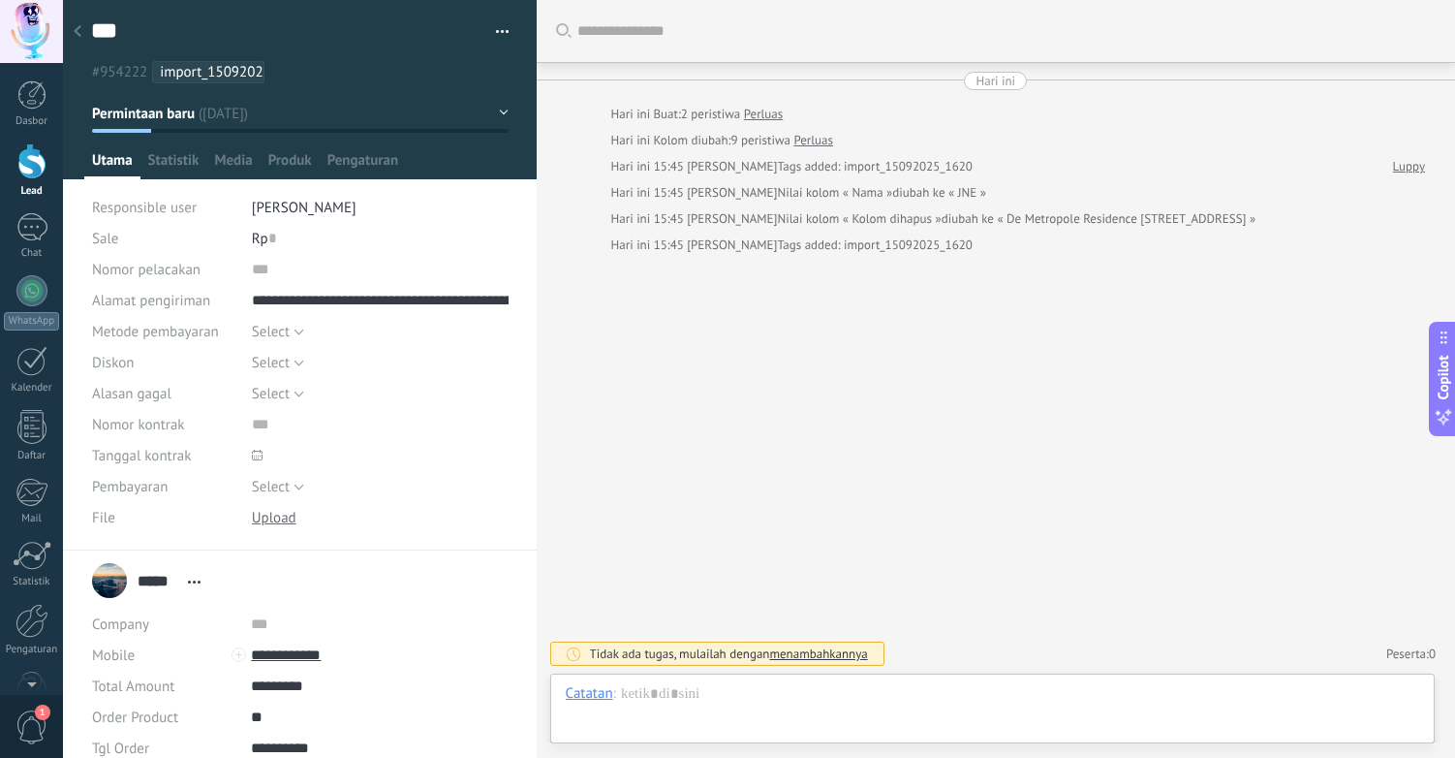
click at [83, 28] on div at bounding box center [77, 33] width 27 height 38
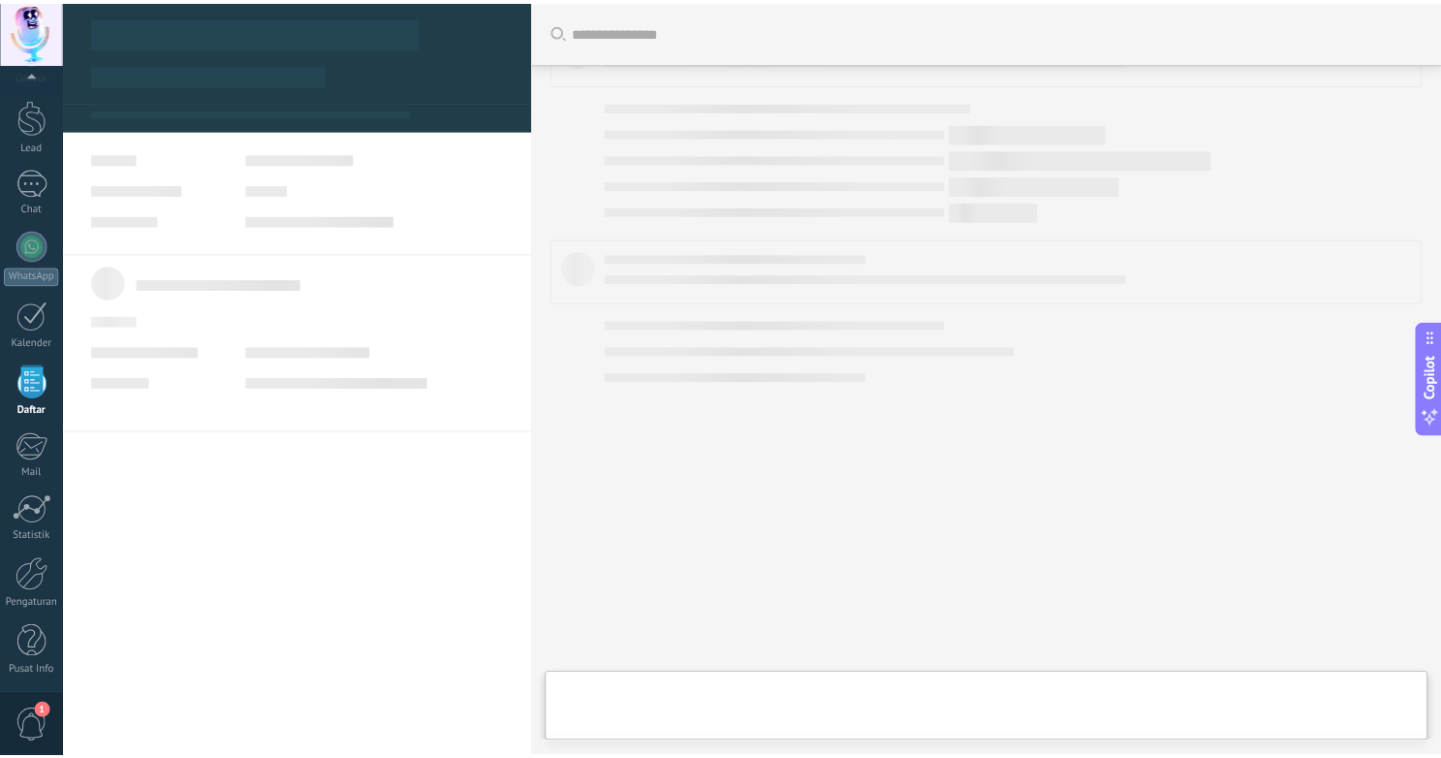
scroll to position [48, 0]
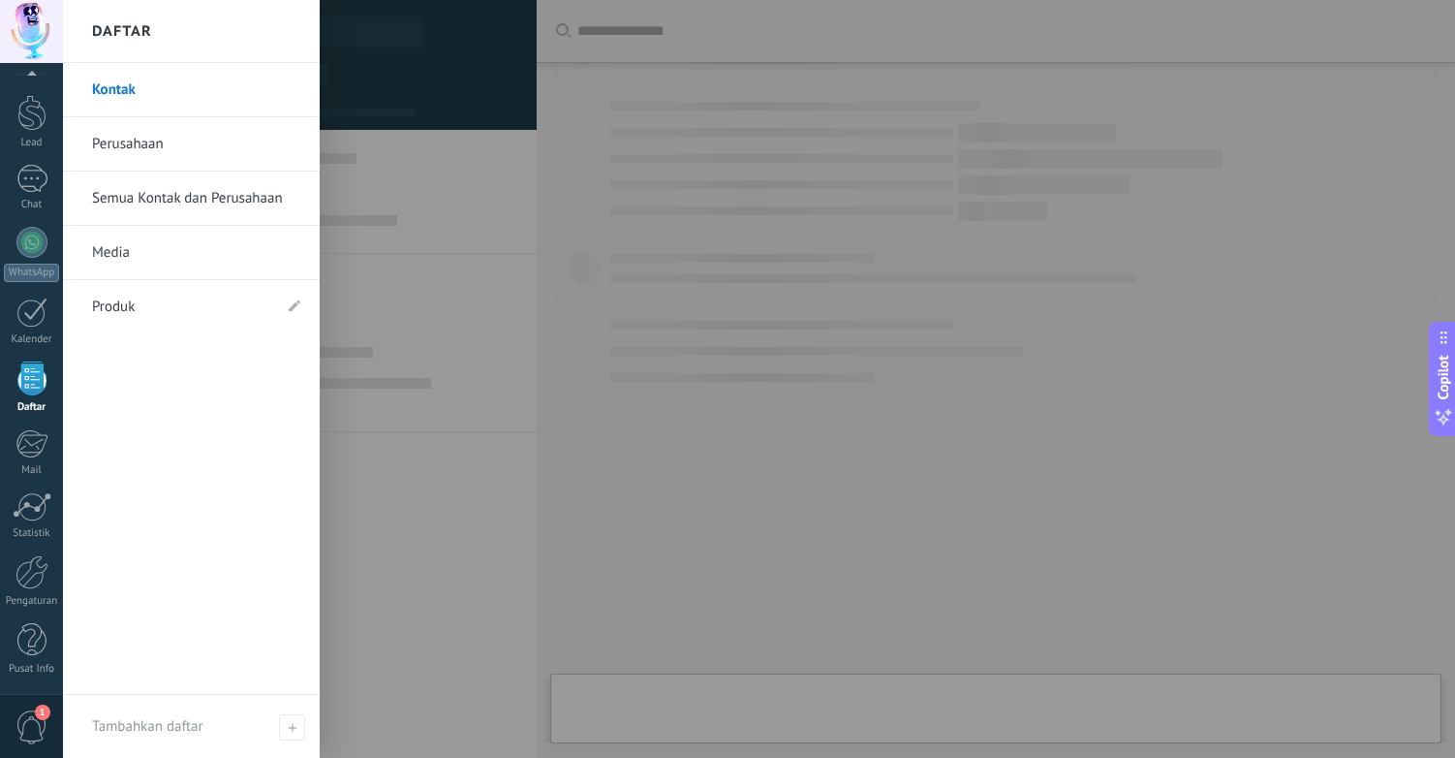
click at [22, 391] on div at bounding box center [31, 378] width 29 height 34
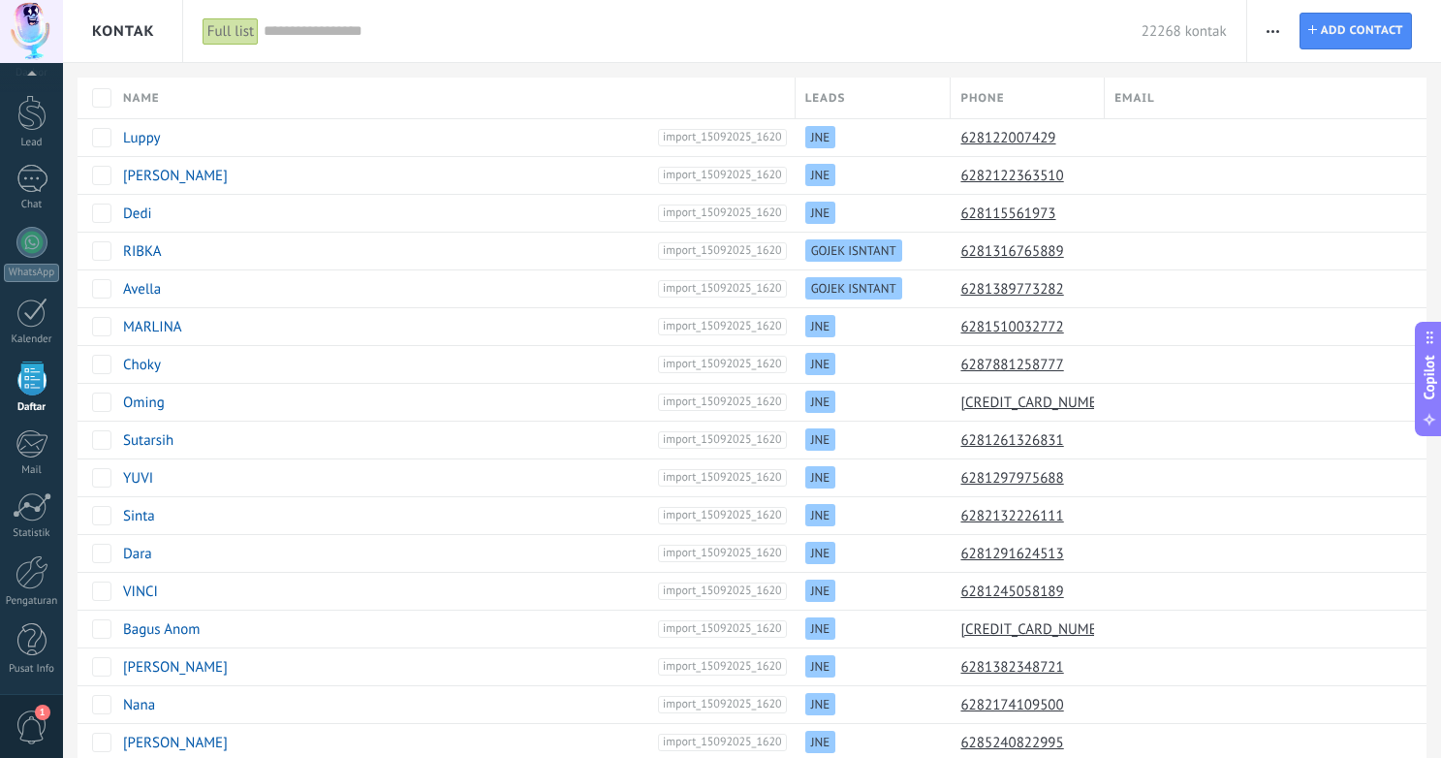
click at [836, 95] on span "Leads" at bounding box center [825, 98] width 41 height 18
click at [845, 93] on span "Leads" at bounding box center [825, 98] width 41 height 18
click at [833, 111] on div "Leads" at bounding box center [873, 98] width 155 height 41
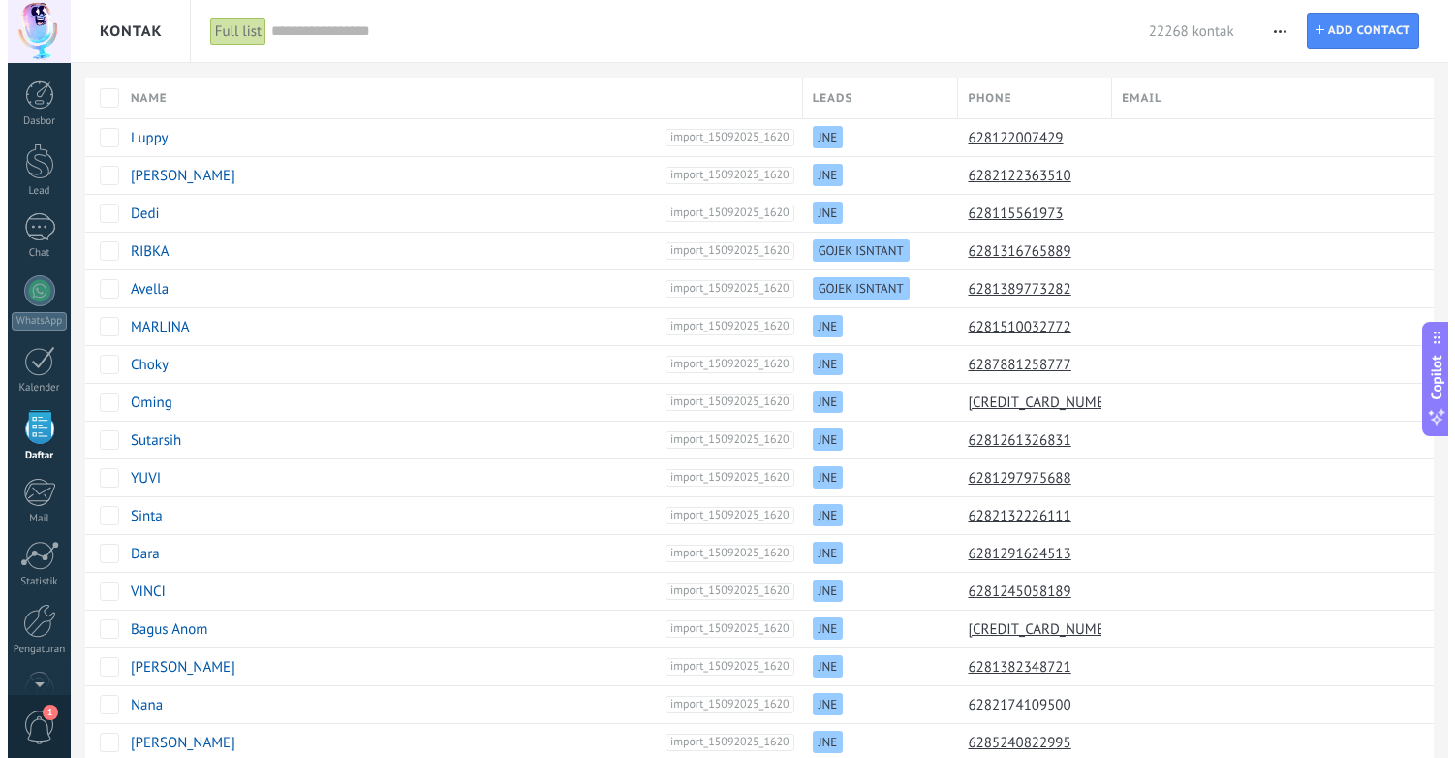
scroll to position [48, 0]
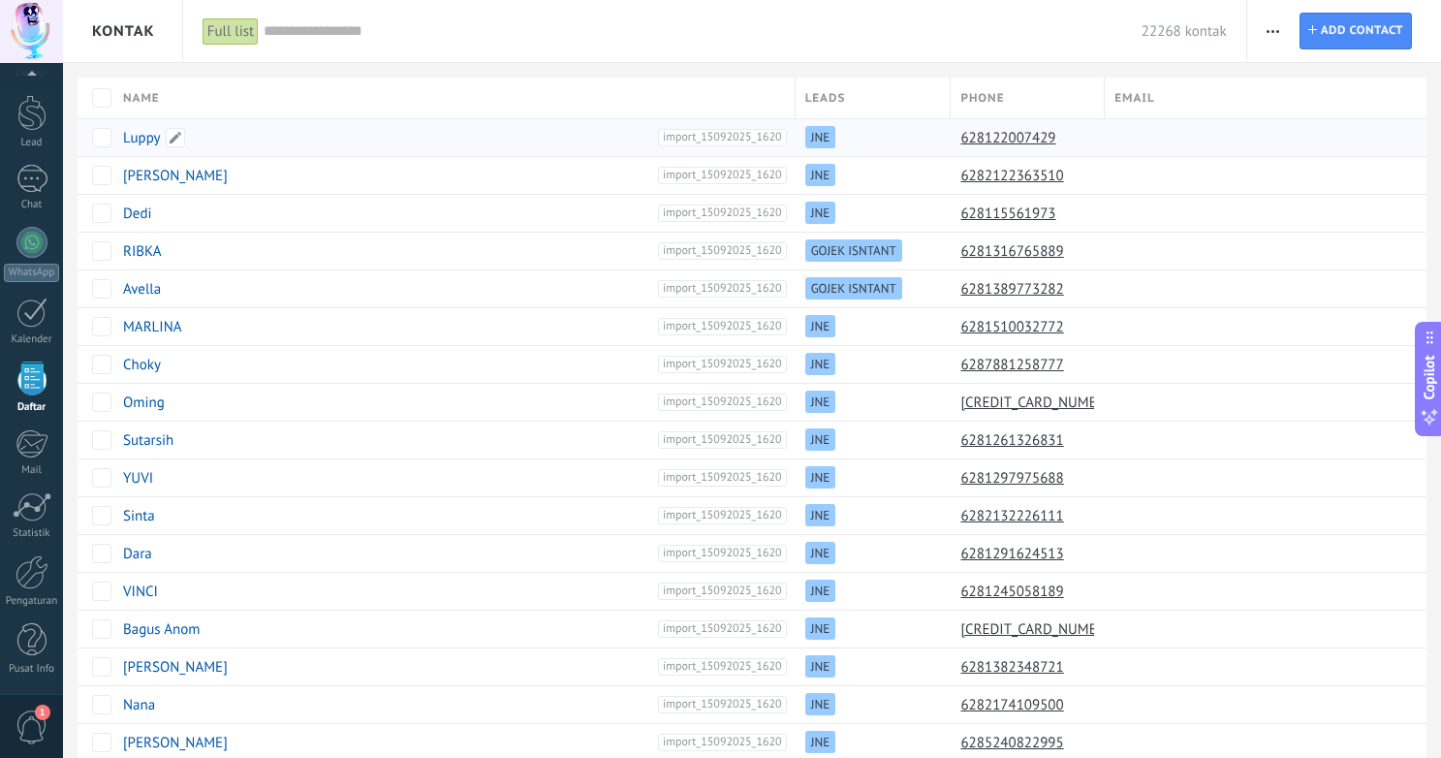
click at [145, 135] on link "Luppy" at bounding box center [142, 138] width 38 height 18
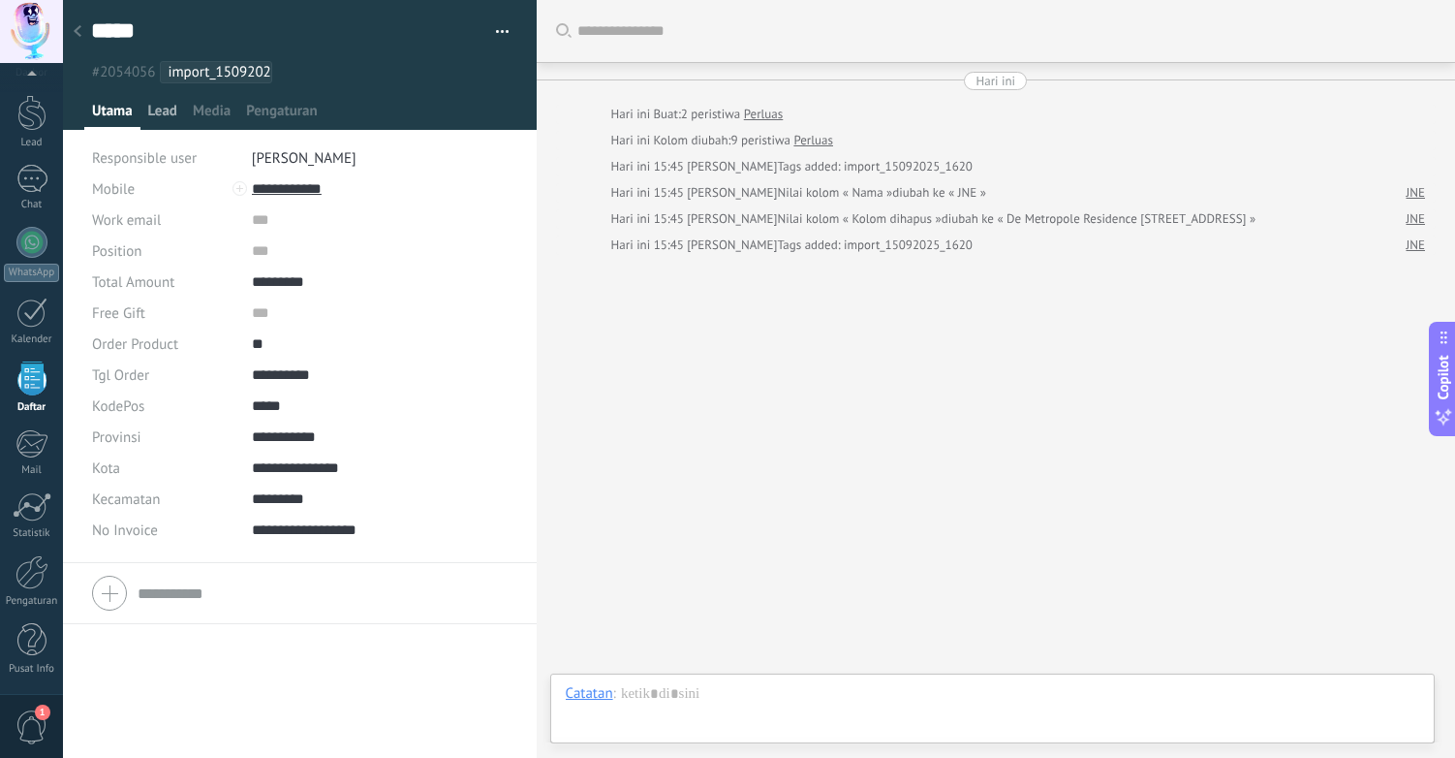
click at [162, 113] on span "Lead" at bounding box center [162, 116] width 29 height 28
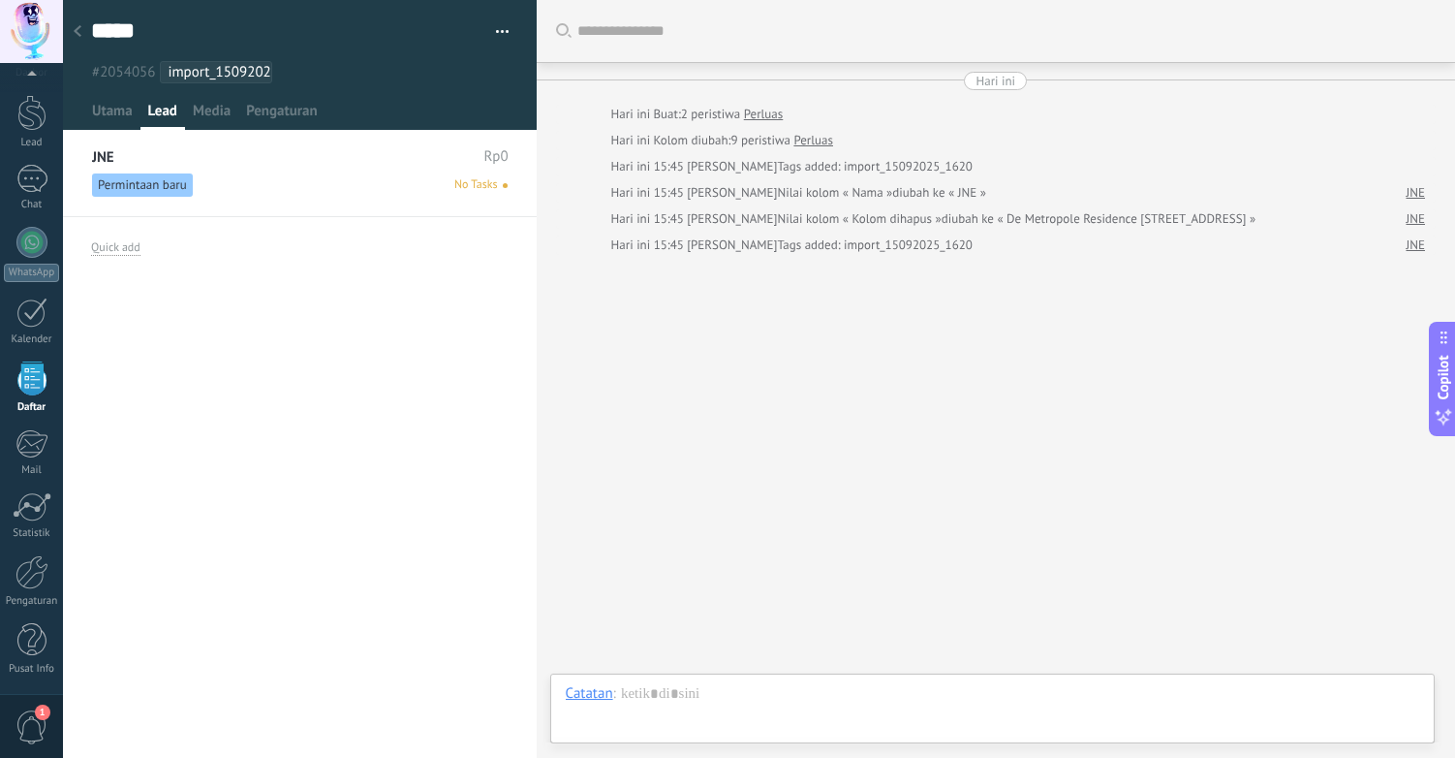
click at [260, 186] on div "Permintaan baru No Tasks" at bounding box center [300, 184] width 416 height 23
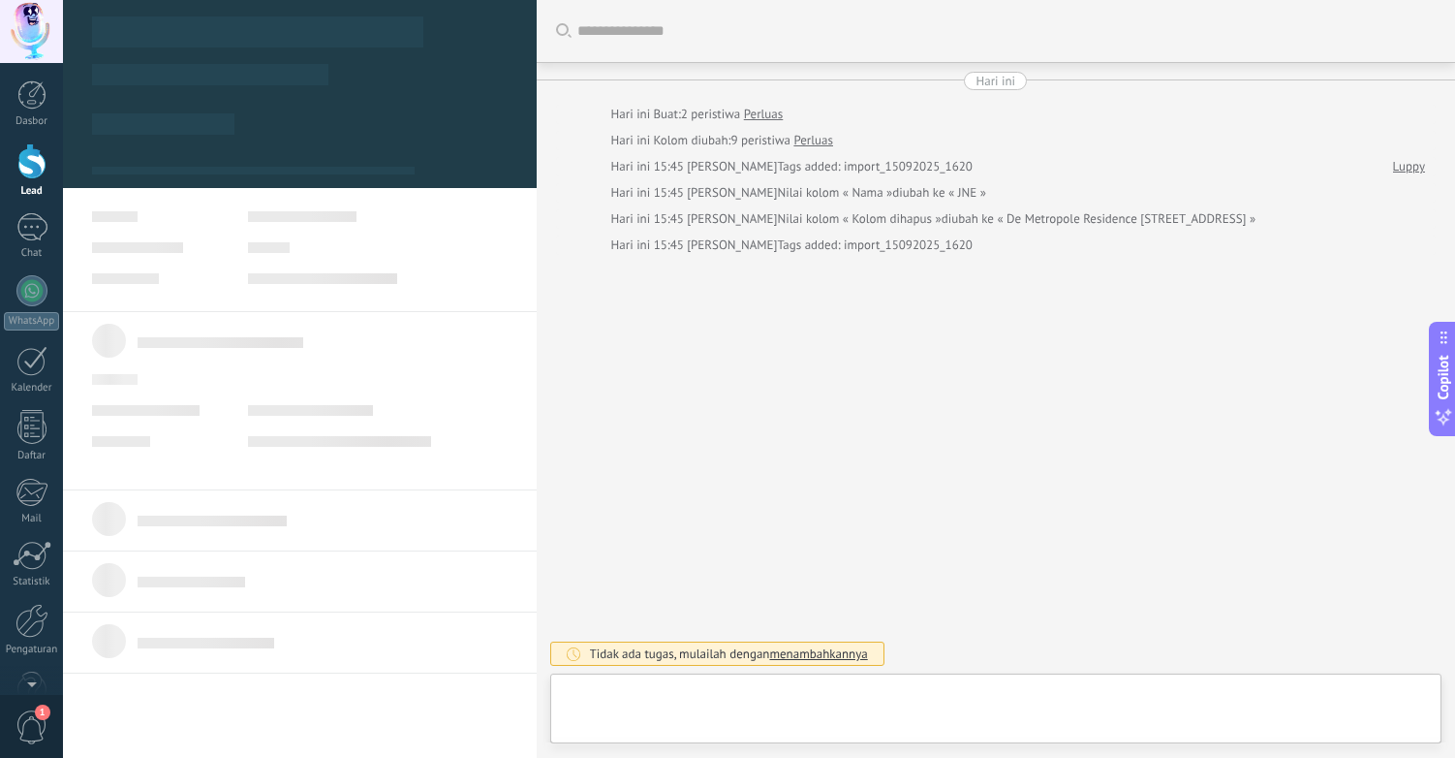
scroll to position [29, 0]
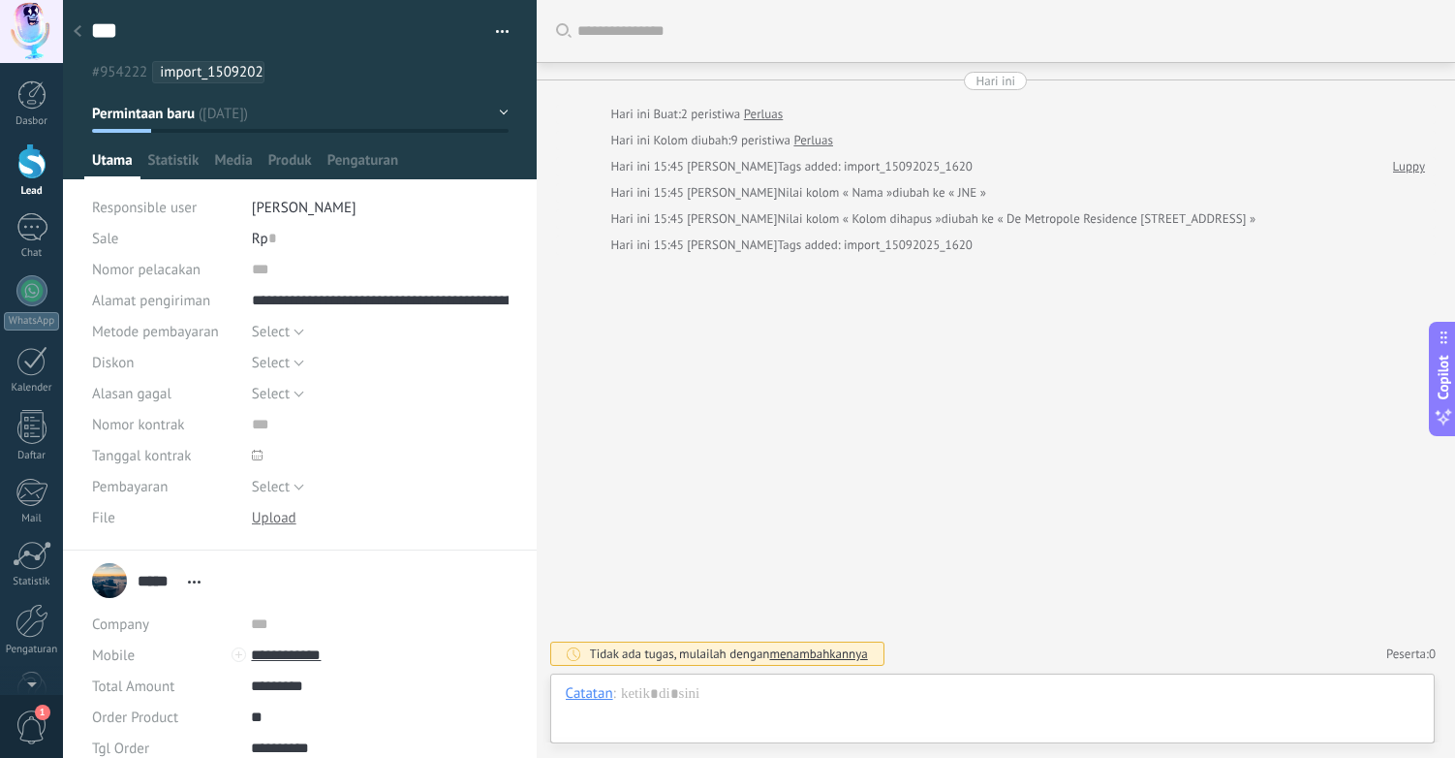
click at [274, 236] on div "Rp 0" at bounding box center [380, 238] width 257 height 31
click at [275, 332] on span "Select" at bounding box center [271, 332] width 38 height 18
click at [376, 580] on div "***** Luppy ***** Luppy Last name Open details Copy name Unlink" at bounding box center [300, 580] width 416 height 48
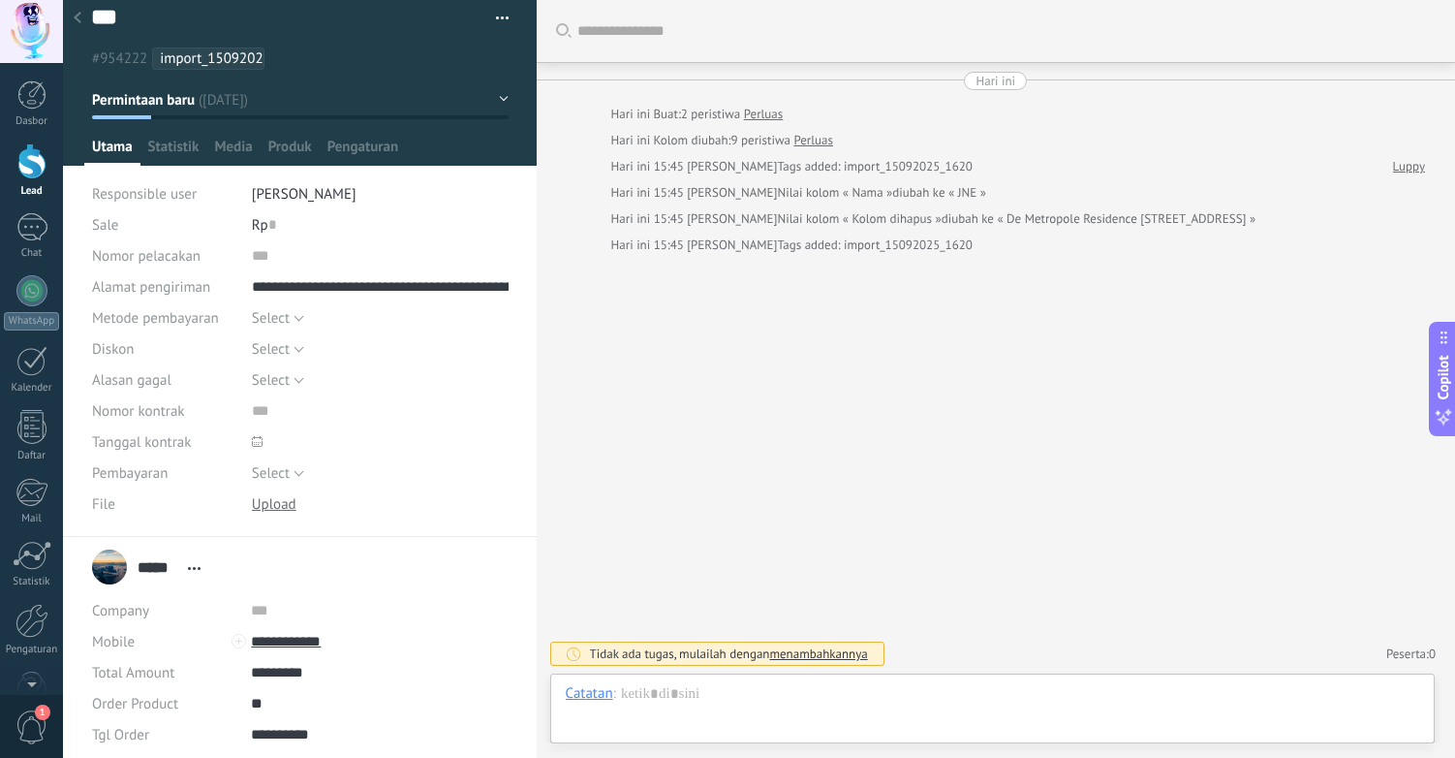
scroll to position [12, 0]
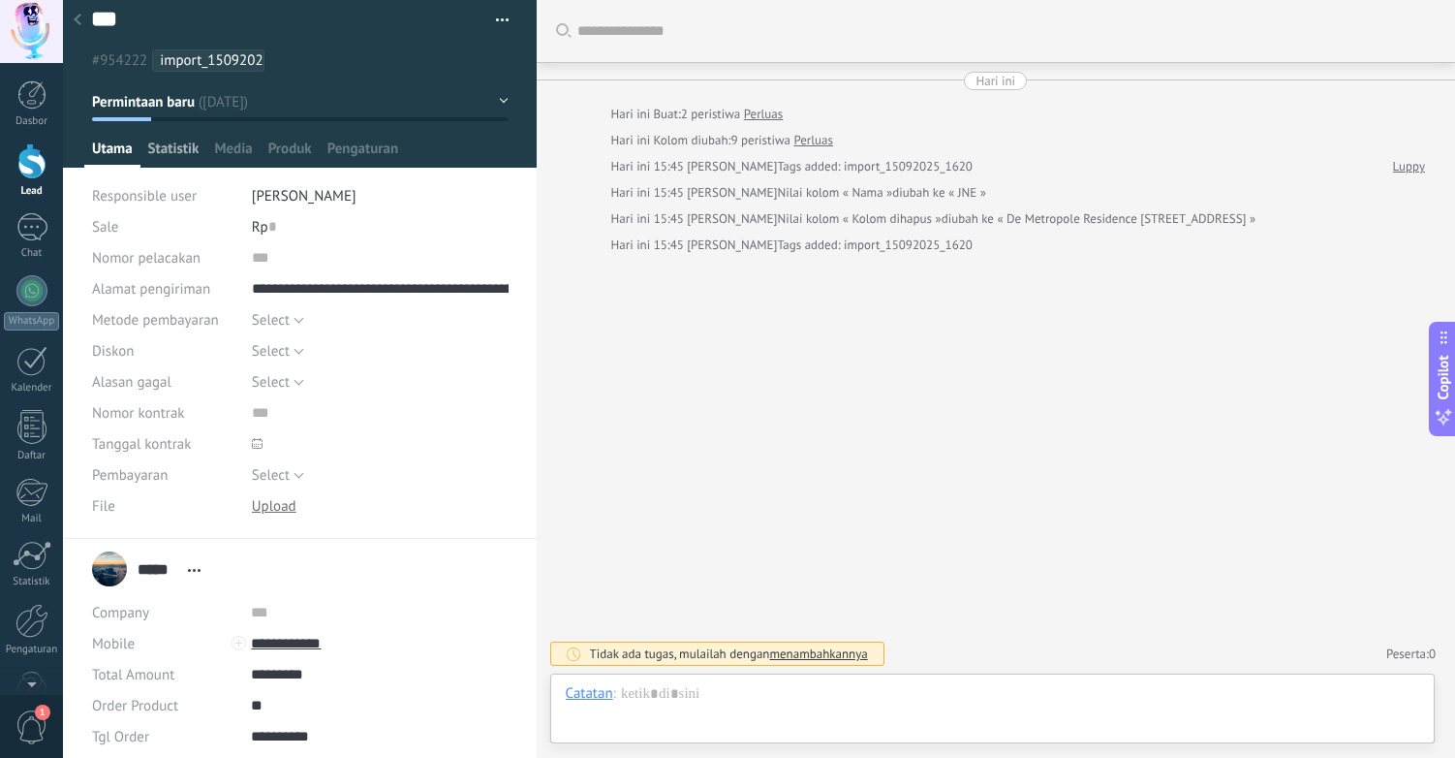
click at [165, 149] on span "Statistik" at bounding box center [173, 154] width 51 height 28
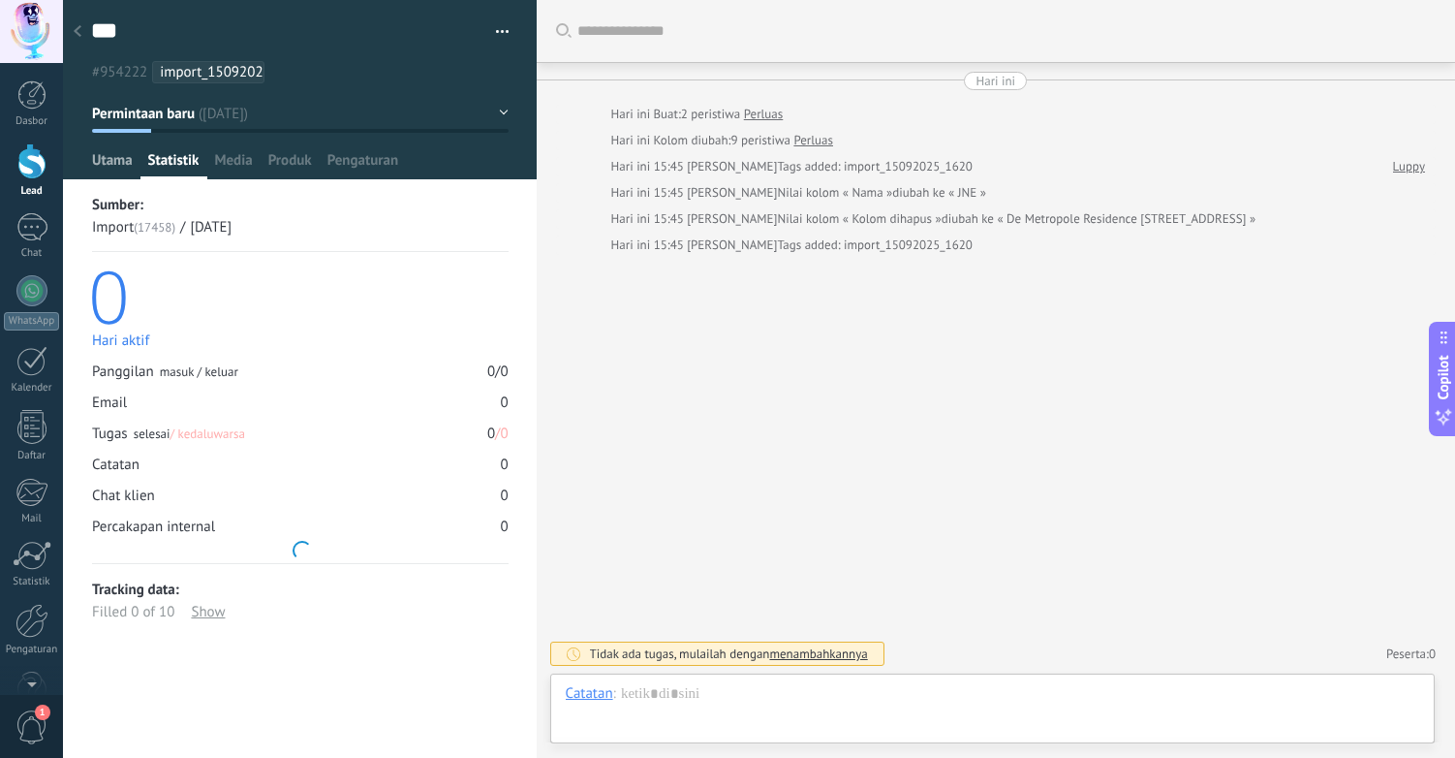
click at [114, 160] on span "Utama" at bounding box center [112, 165] width 41 height 28
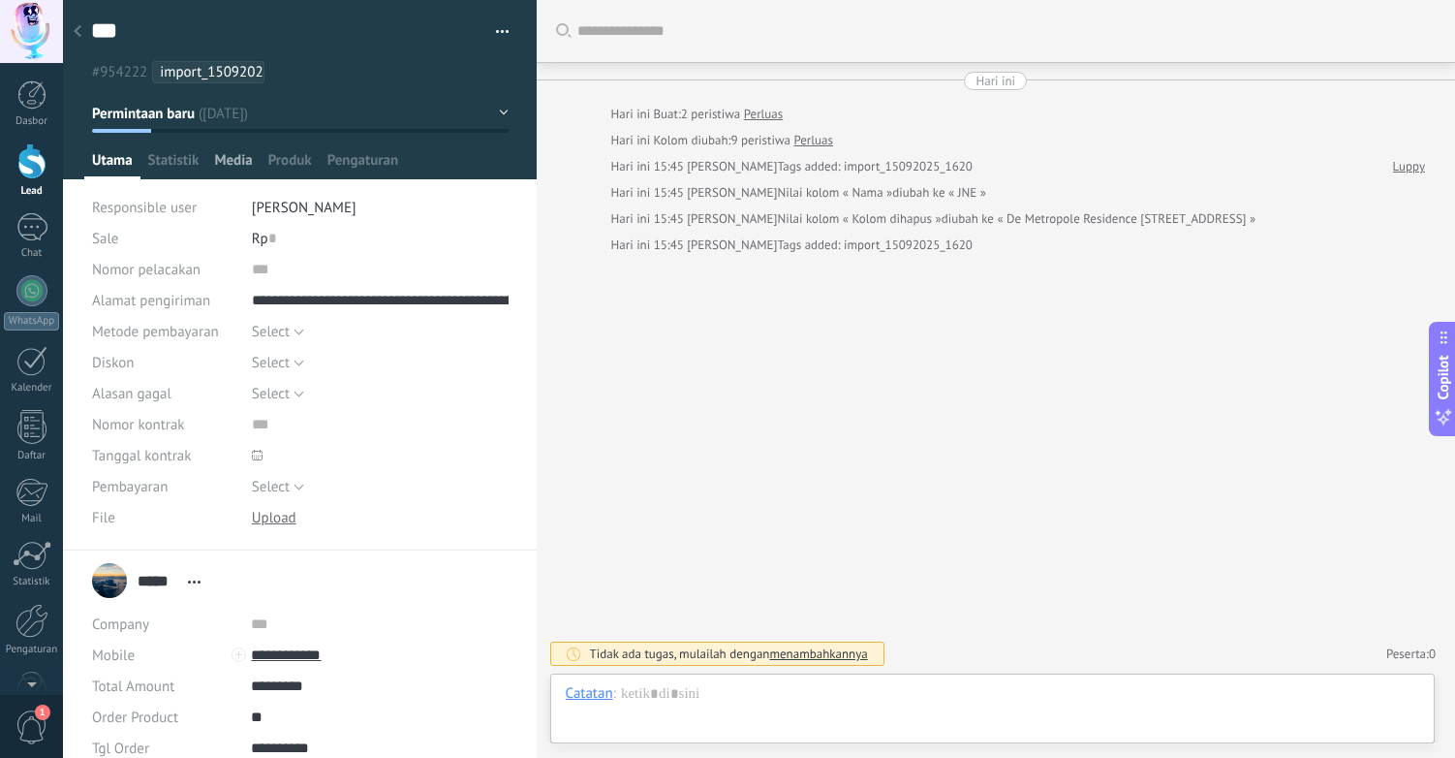
click at [223, 160] on span "Media" at bounding box center [233, 165] width 38 height 28
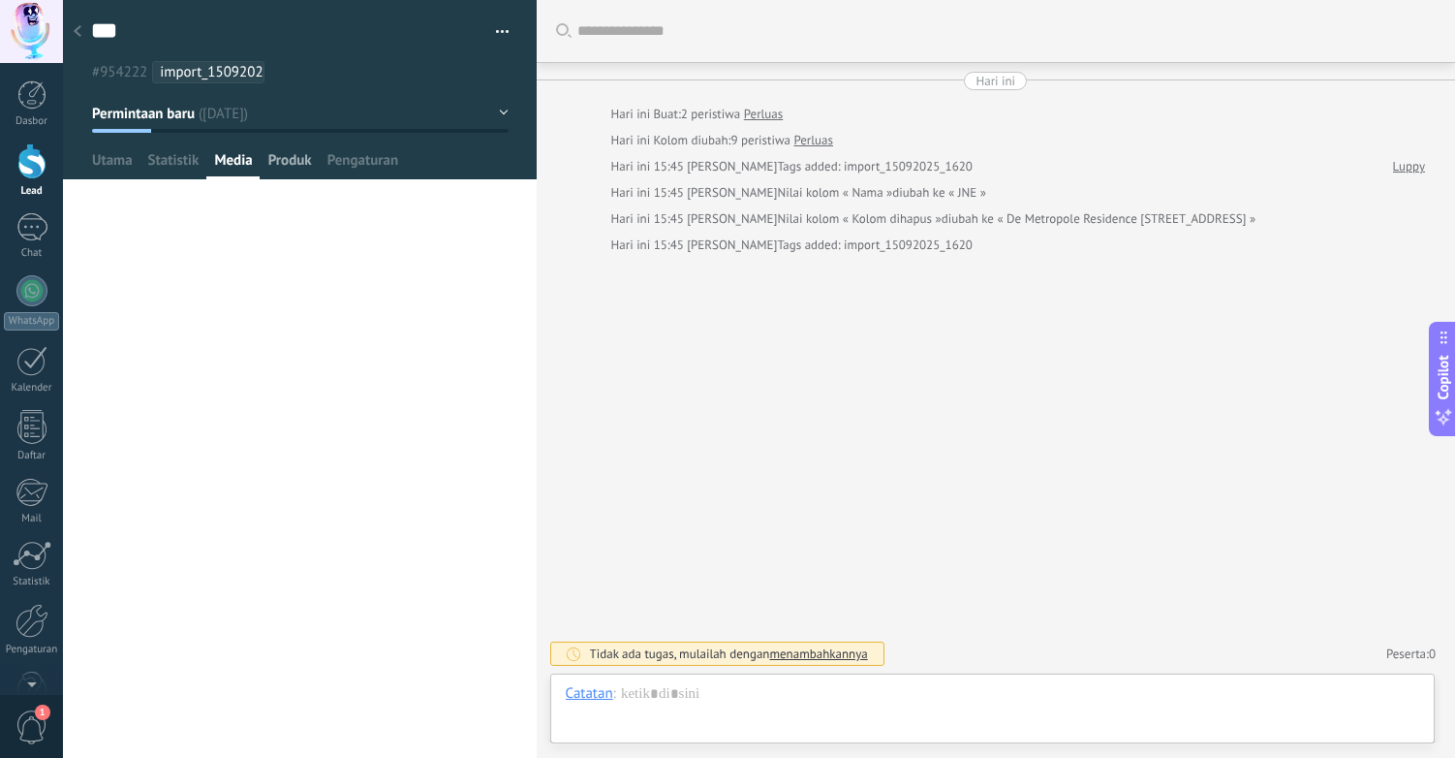
click at [281, 162] on span "Produk" at bounding box center [290, 165] width 44 height 28
click at [359, 160] on span "Pengaturan" at bounding box center [364, 165] width 72 height 28
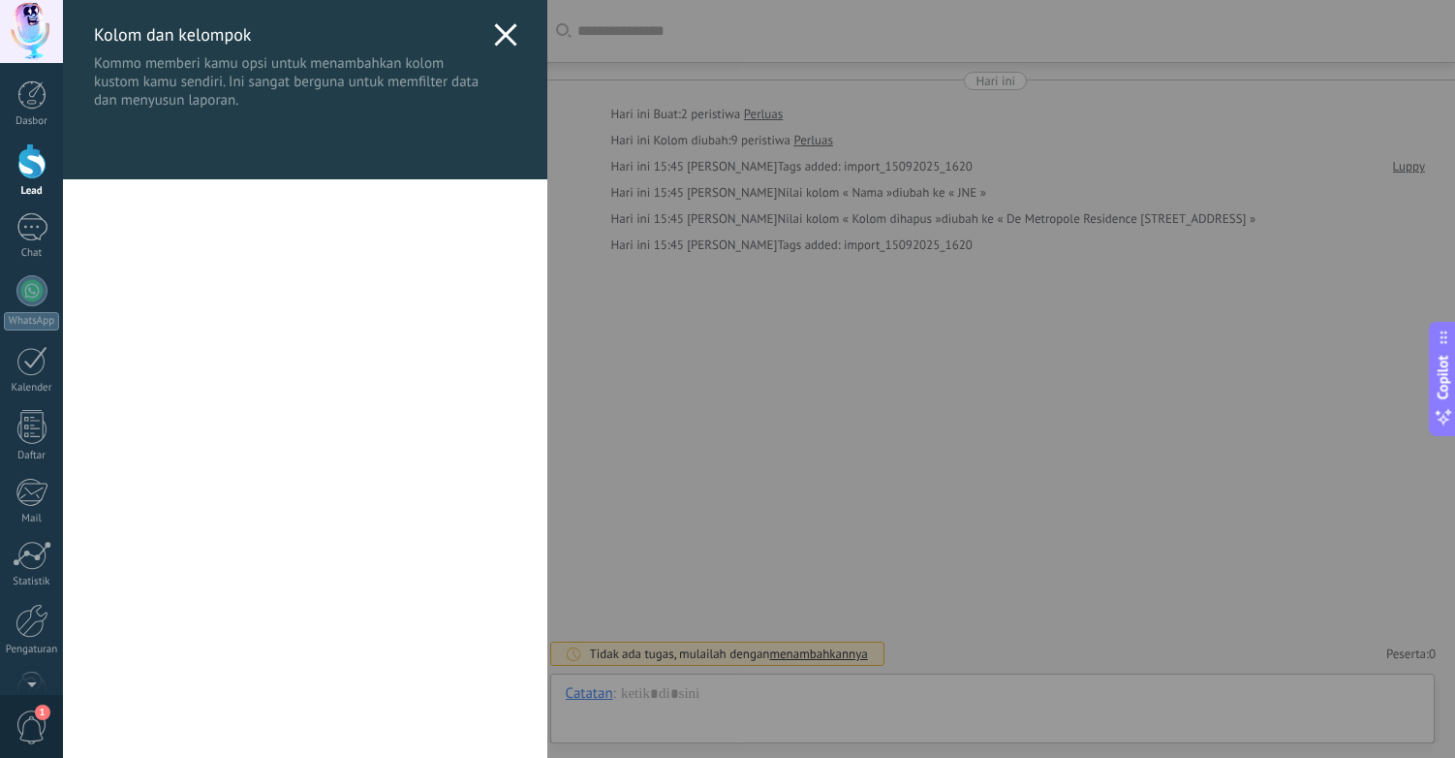
click at [496, 40] on icon at bounding box center [505, 34] width 23 height 23
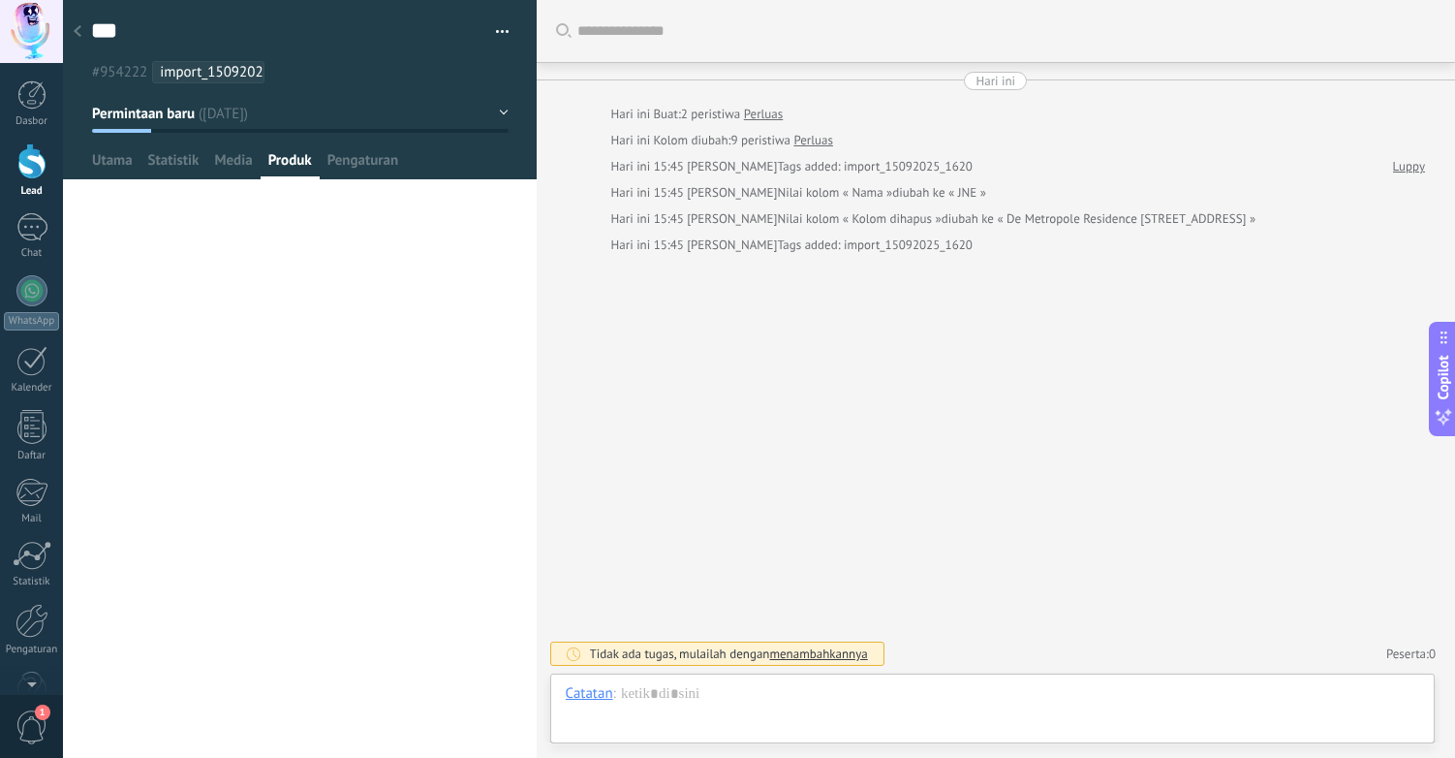
click at [81, 30] on div at bounding box center [77, 33] width 27 height 38
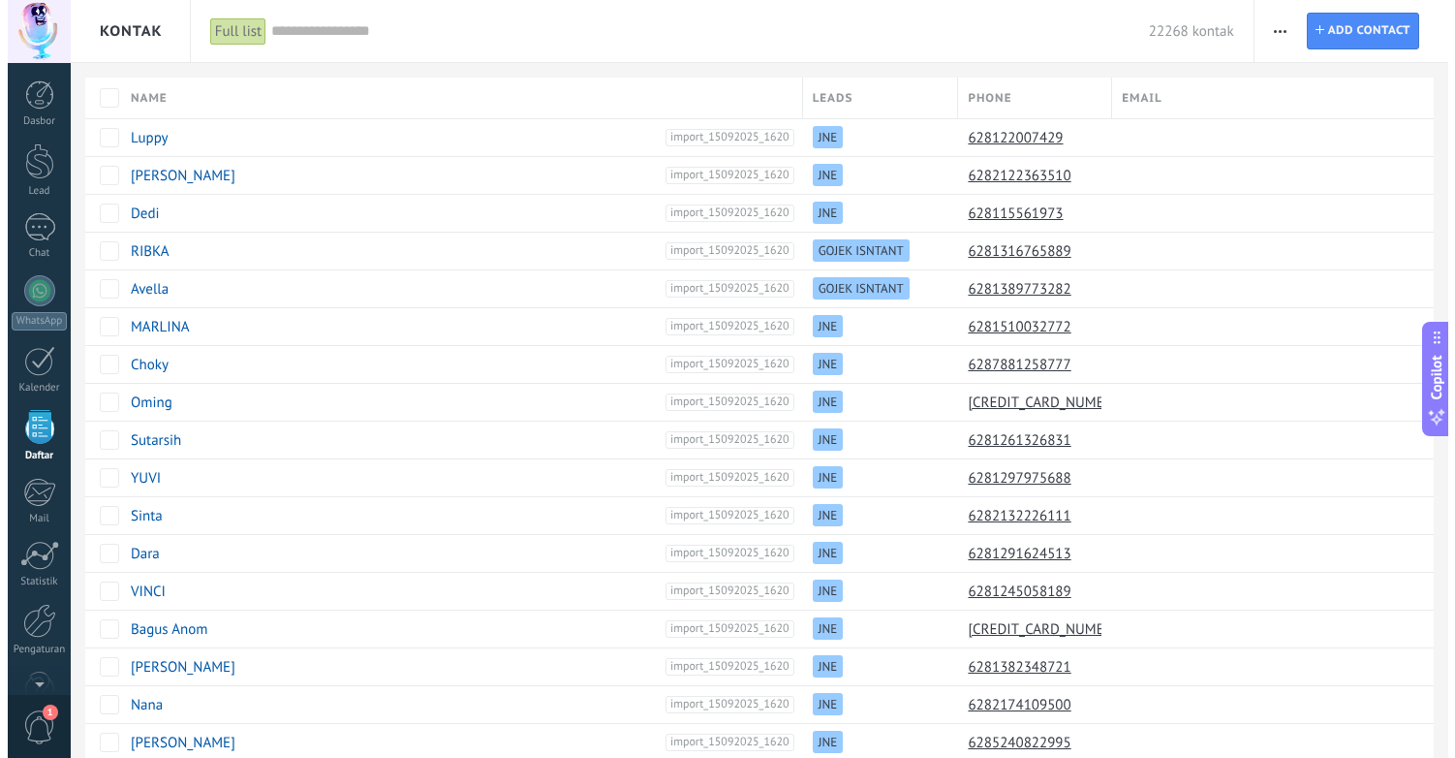
scroll to position [48, 0]
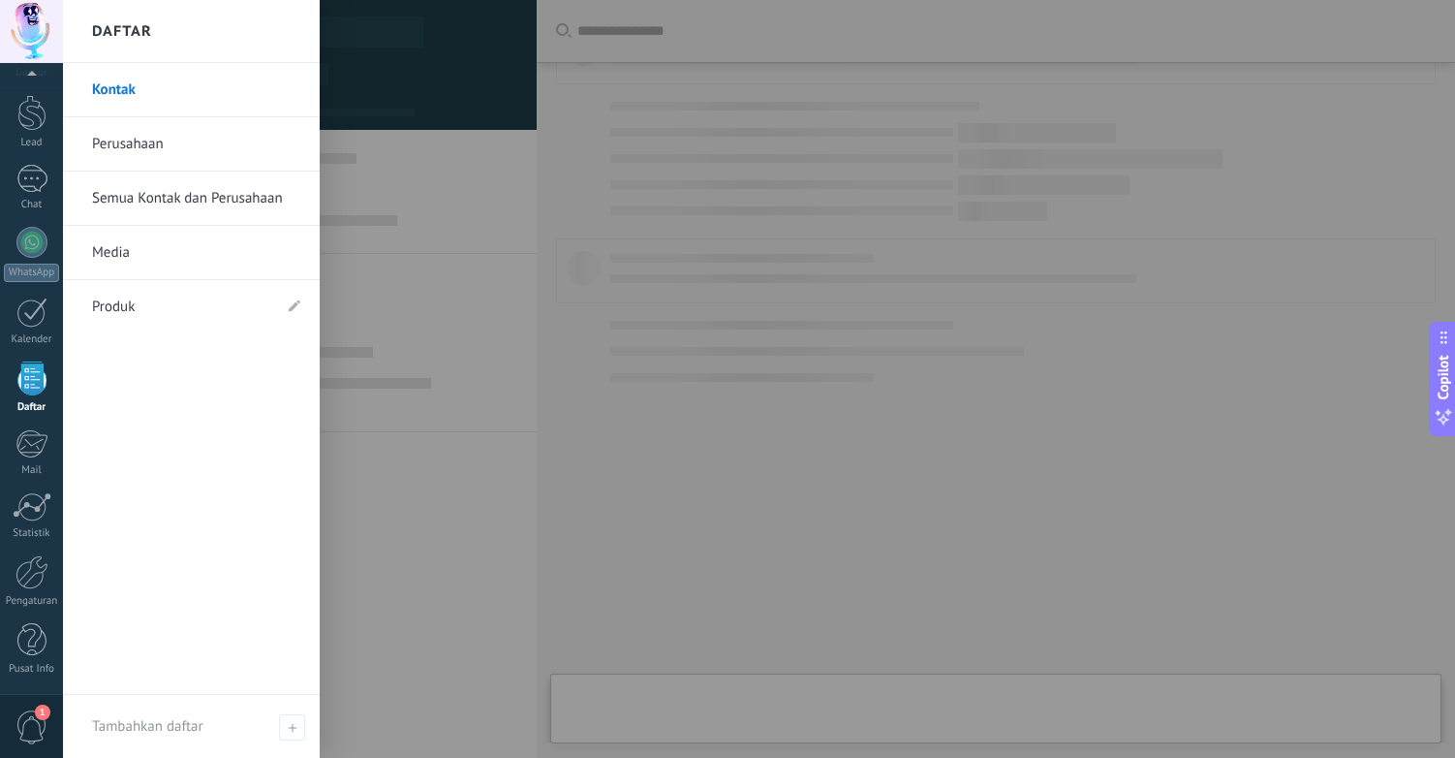
click at [36, 385] on div at bounding box center [31, 378] width 29 height 34
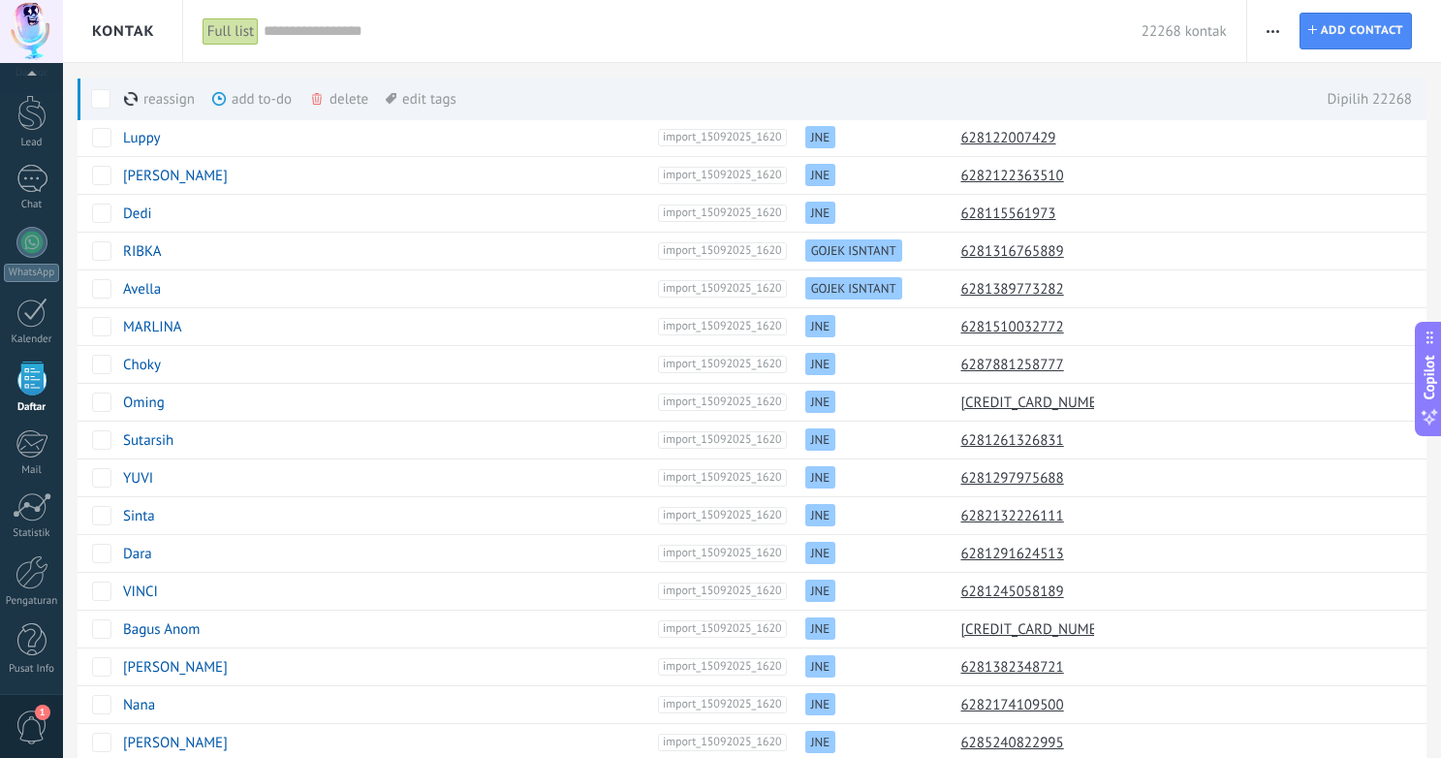
click at [355, 103] on div "delete lagi" at bounding box center [370, 99] width 123 height 43
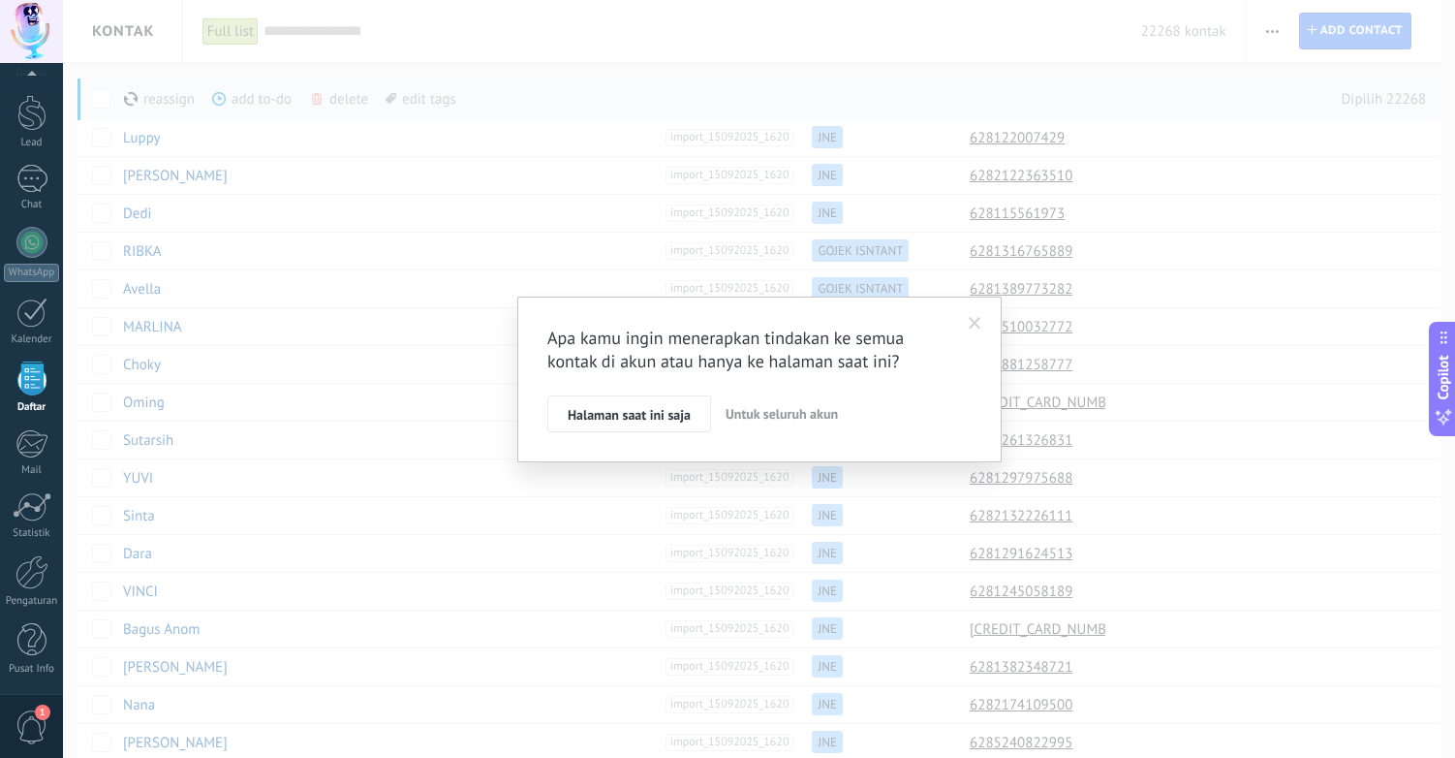
click at [763, 413] on span "Untuk seluruh akun" at bounding box center [782, 413] width 112 height 17
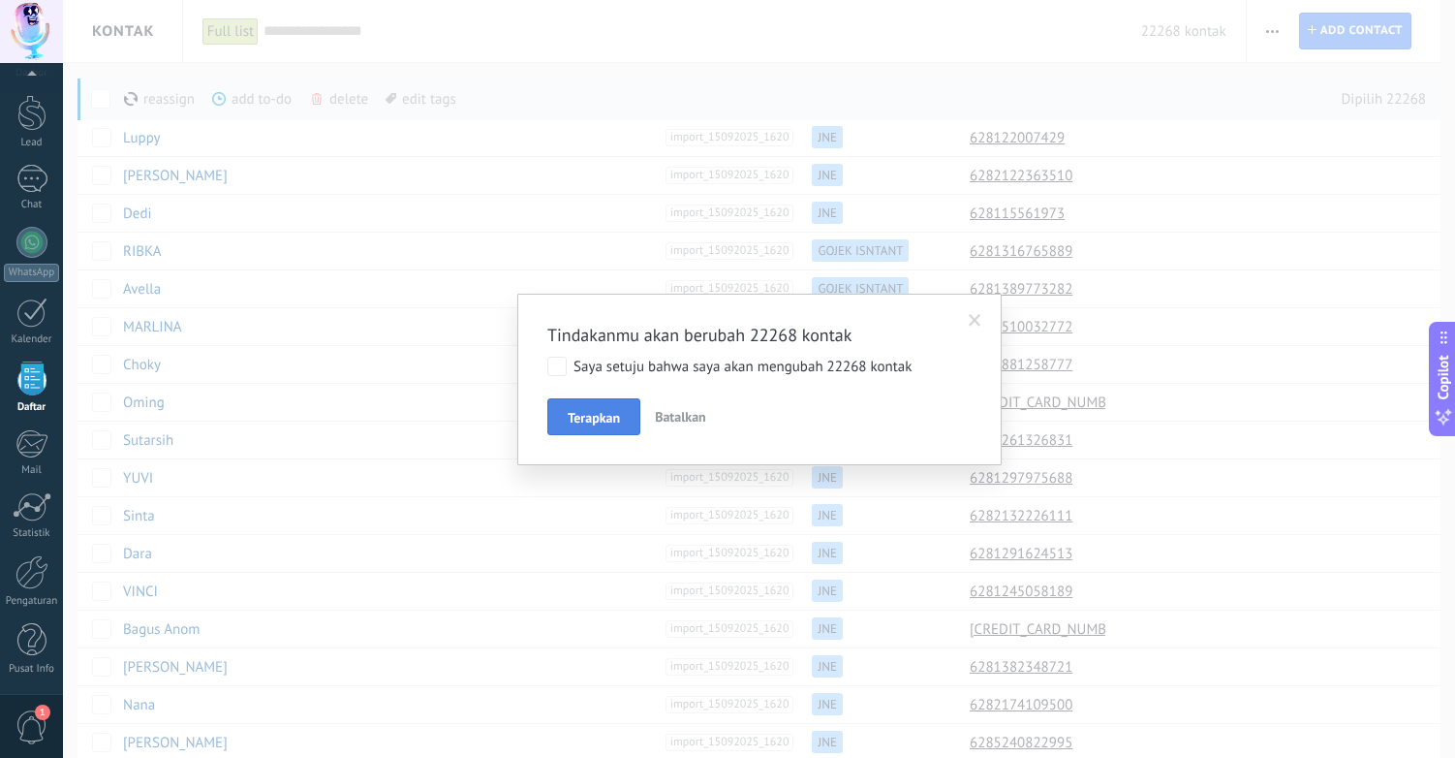
click at [601, 421] on span "Terapkan" at bounding box center [594, 418] width 52 height 14
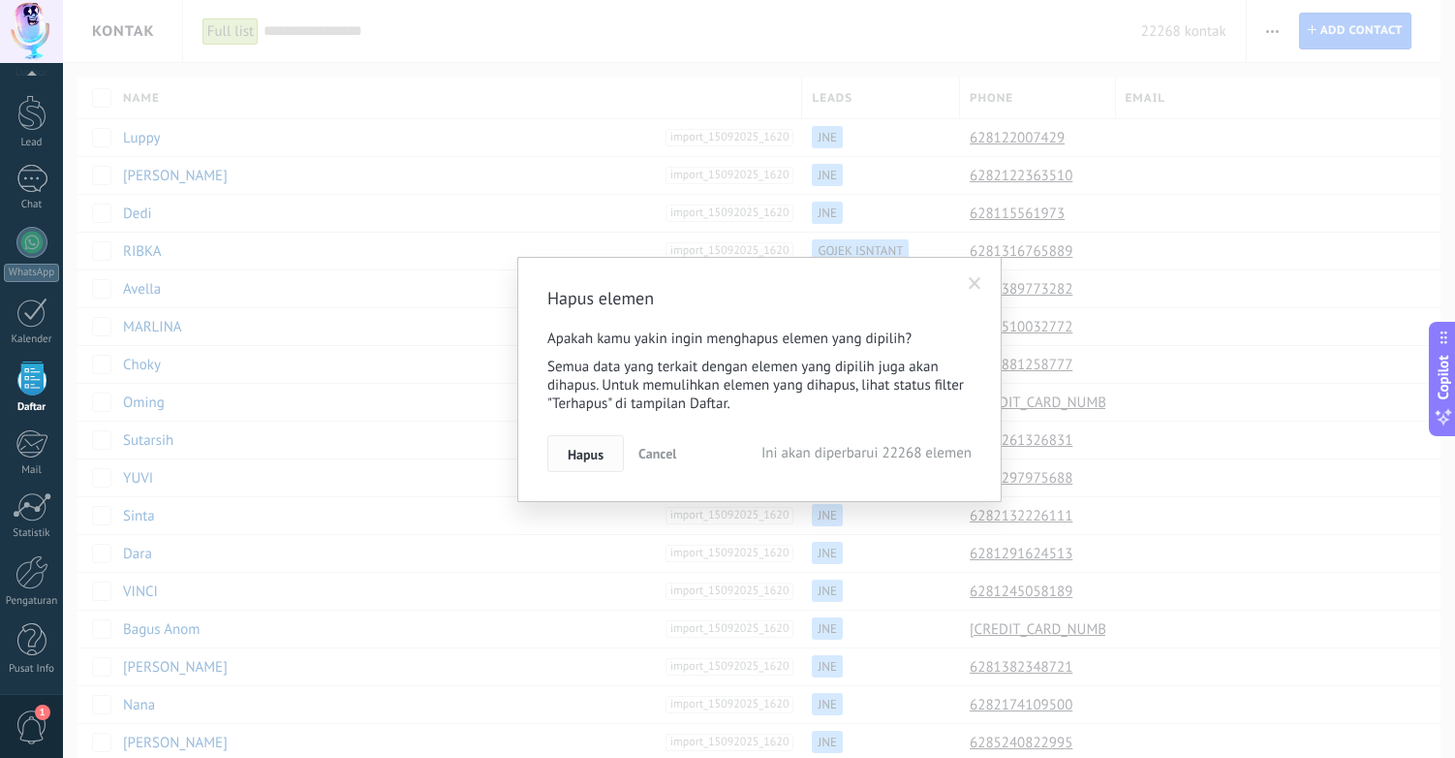
click at [584, 454] on span "Hapus" at bounding box center [586, 455] width 36 height 14
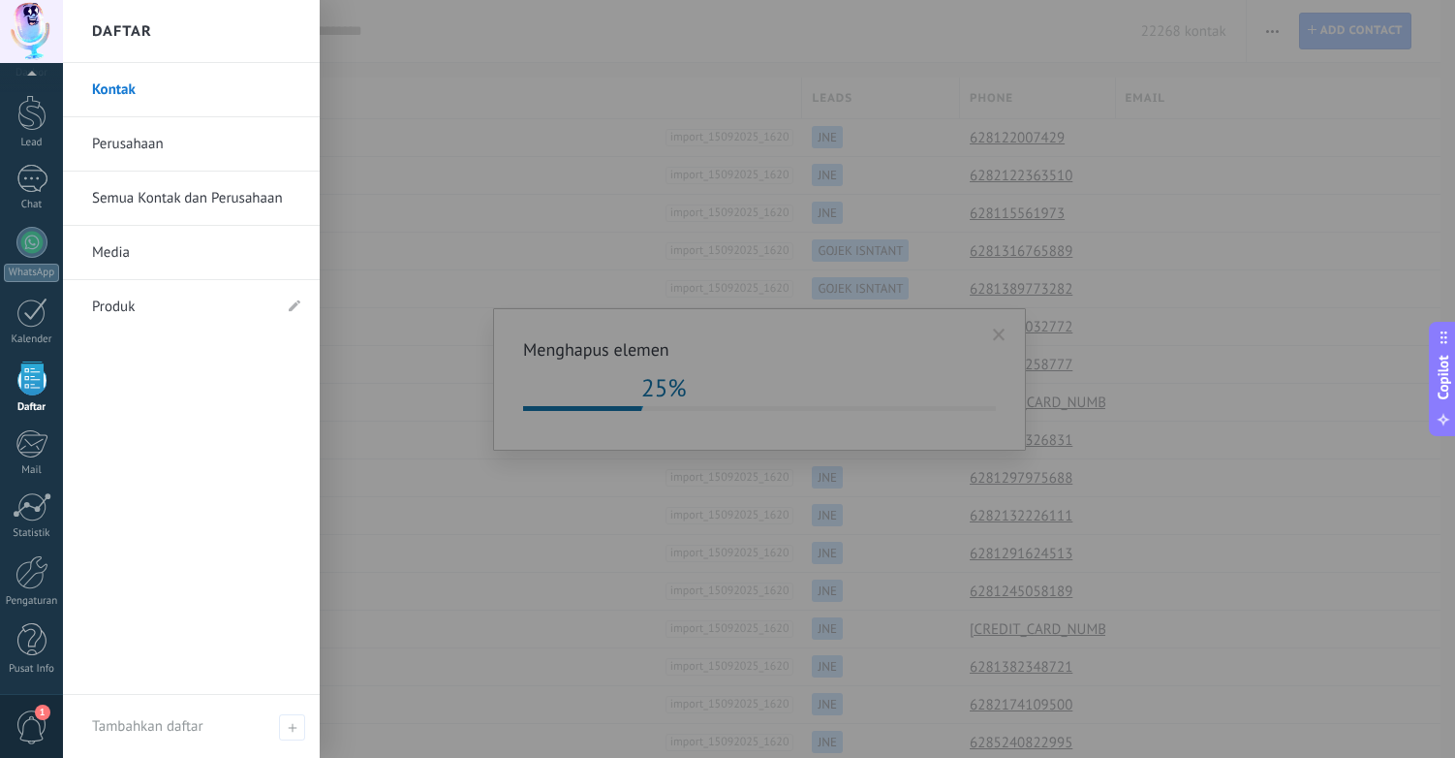
click at [152, 303] on link "Produk" at bounding box center [181, 307] width 179 height 54
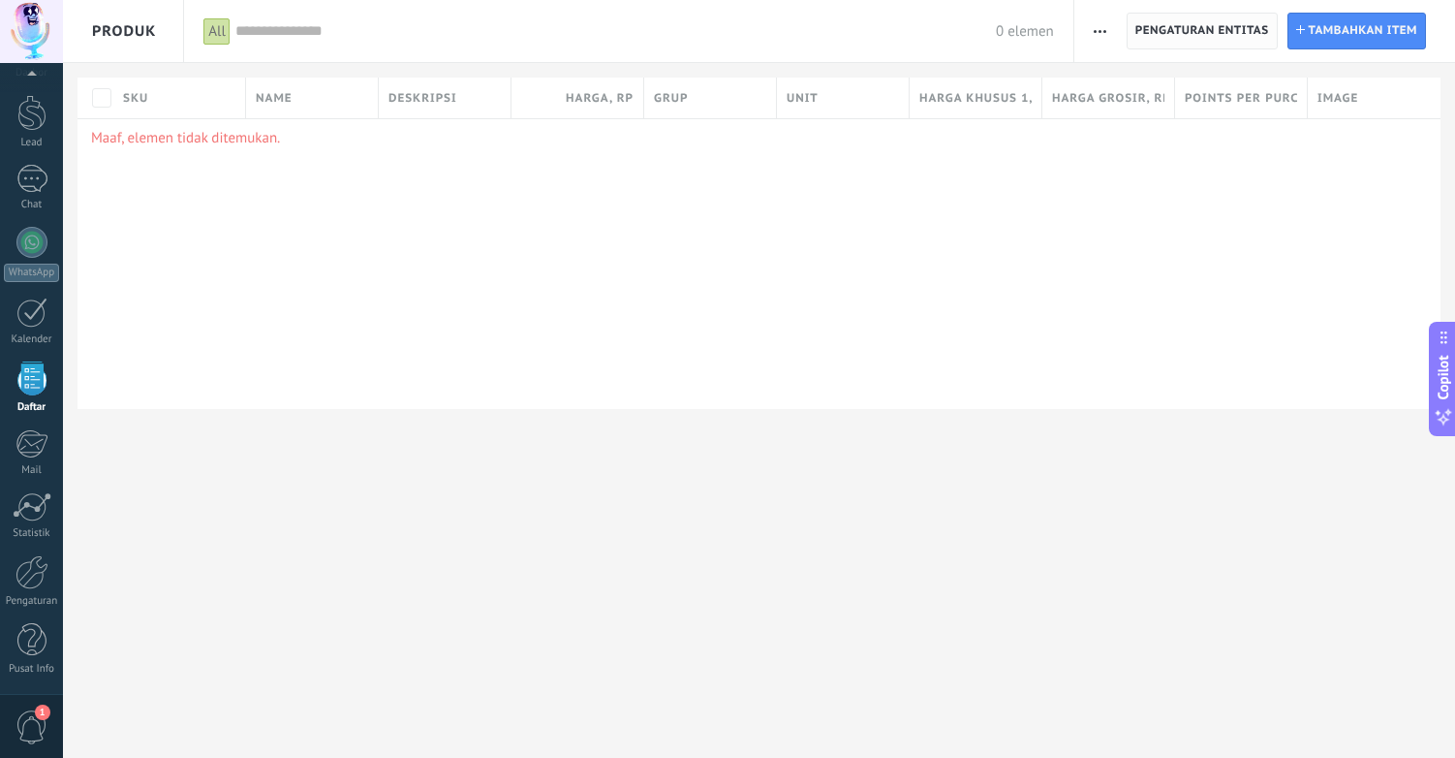
click at [1217, 31] on span "Pengaturan entitas" at bounding box center [1203, 31] width 134 height 35
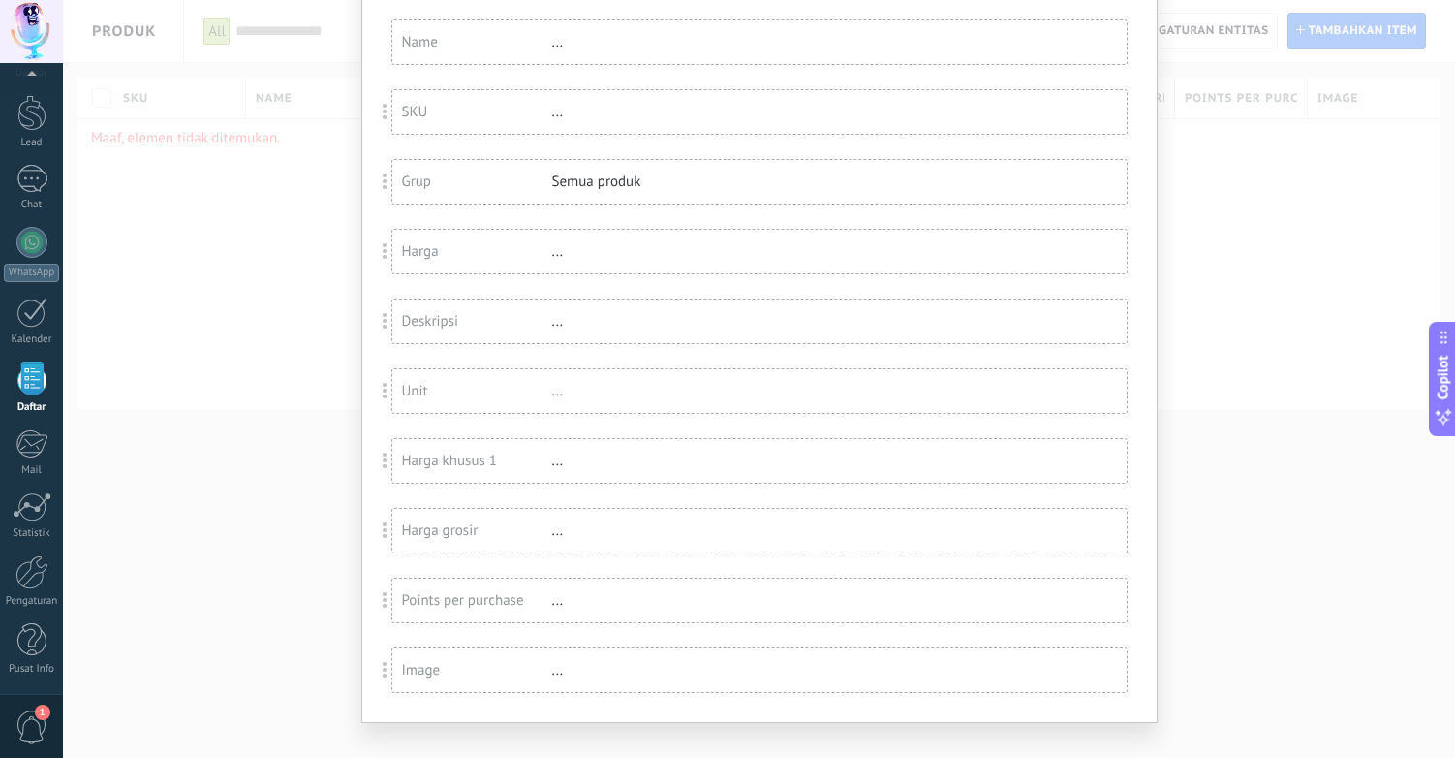
scroll to position [156, 0]
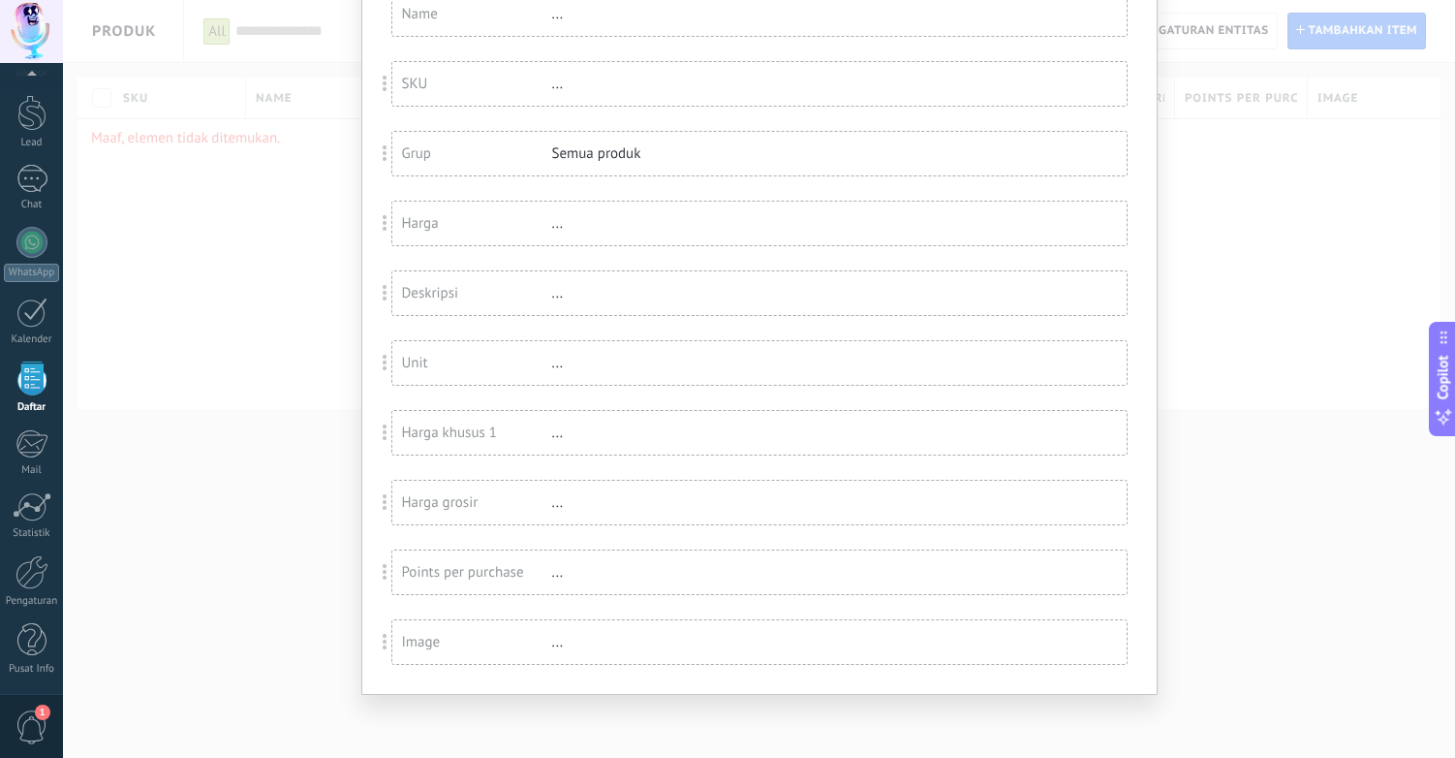
click at [454, 440] on div "Harga khusus 1" at bounding box center [477, 432] width 150 height 18
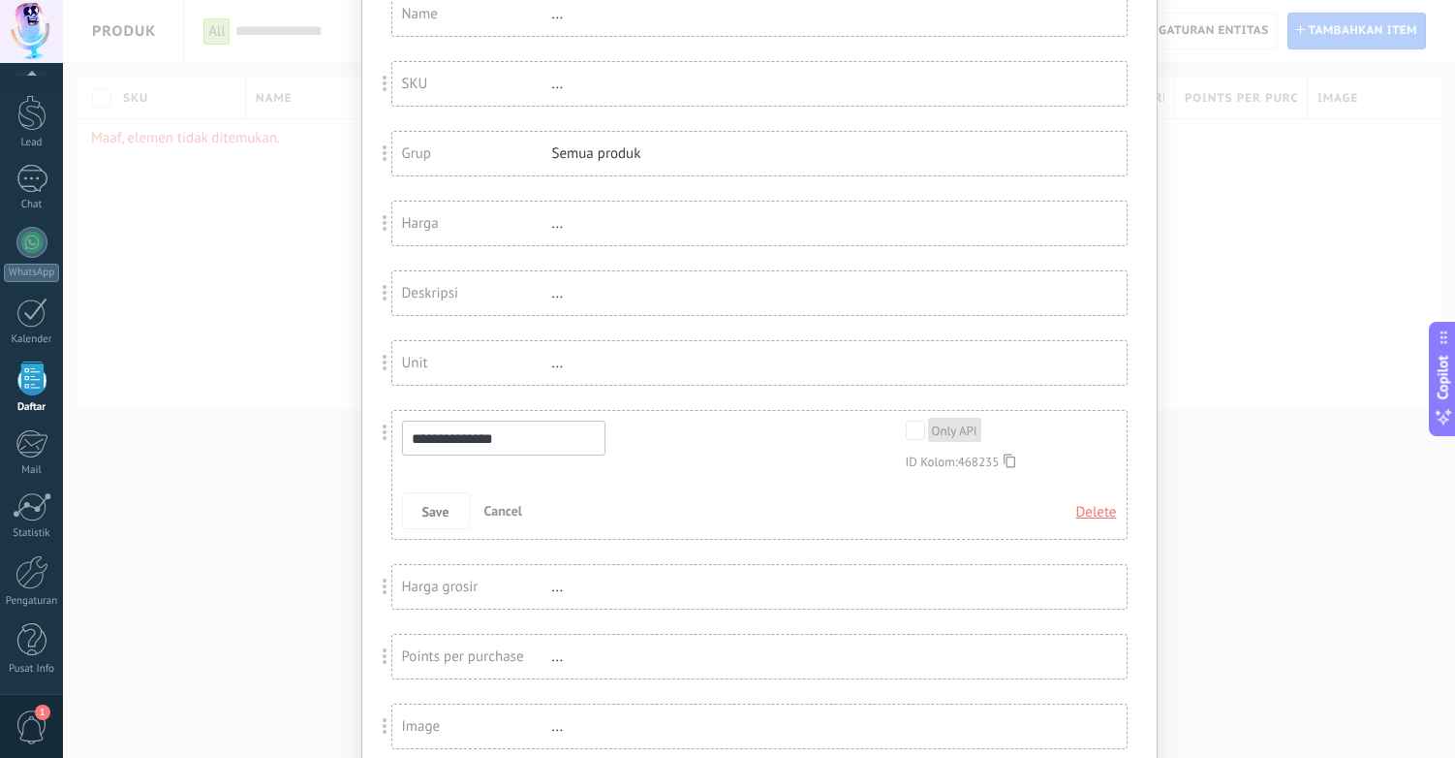
click at [497, 511] on span "Cancel" at bounding box center [503, 510] width 38 height 17
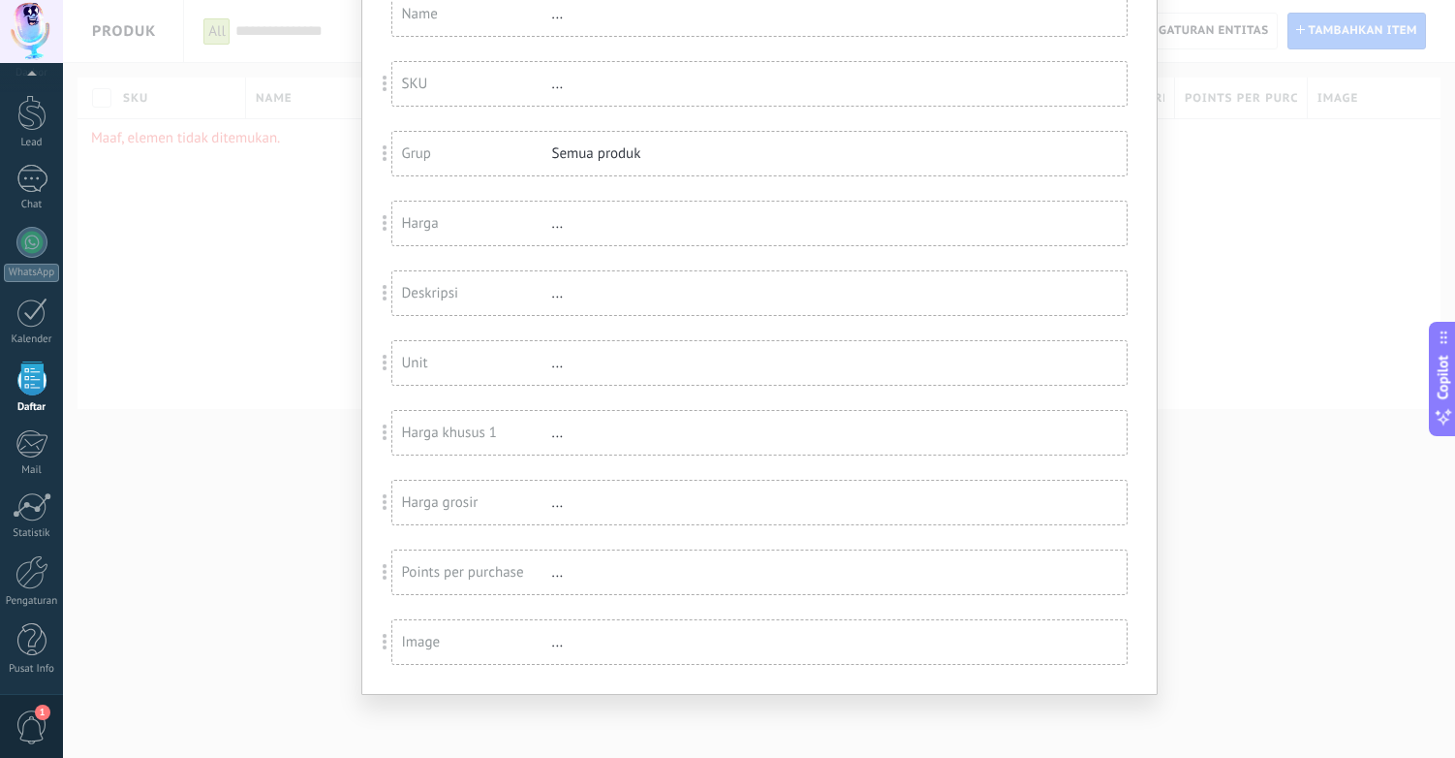
click at [499, 506] on div "Harga grosir" at bounding box center [477, 502] width 150 height 18
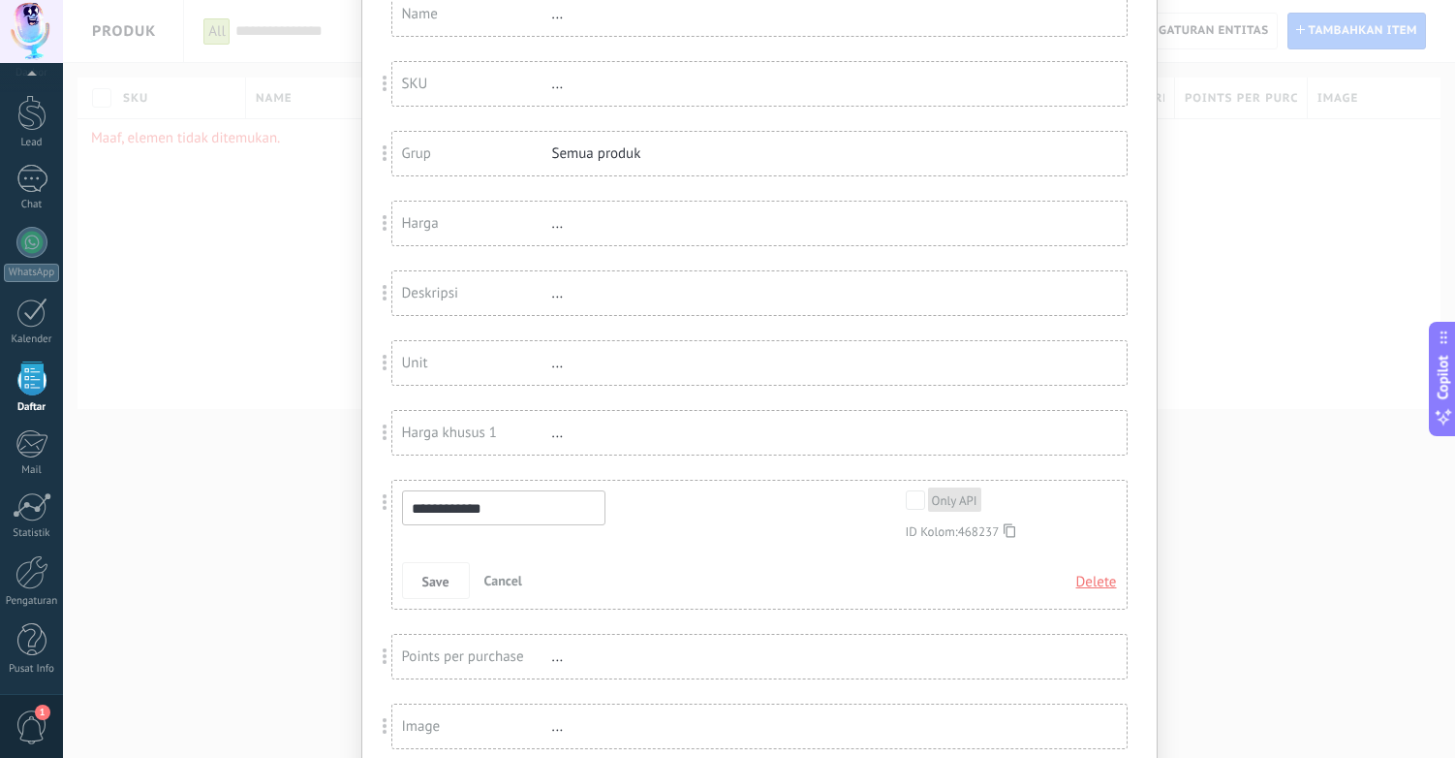
click at [503, 582] on span "Cancel" at bounding box center [503, 580] width 38 height 17
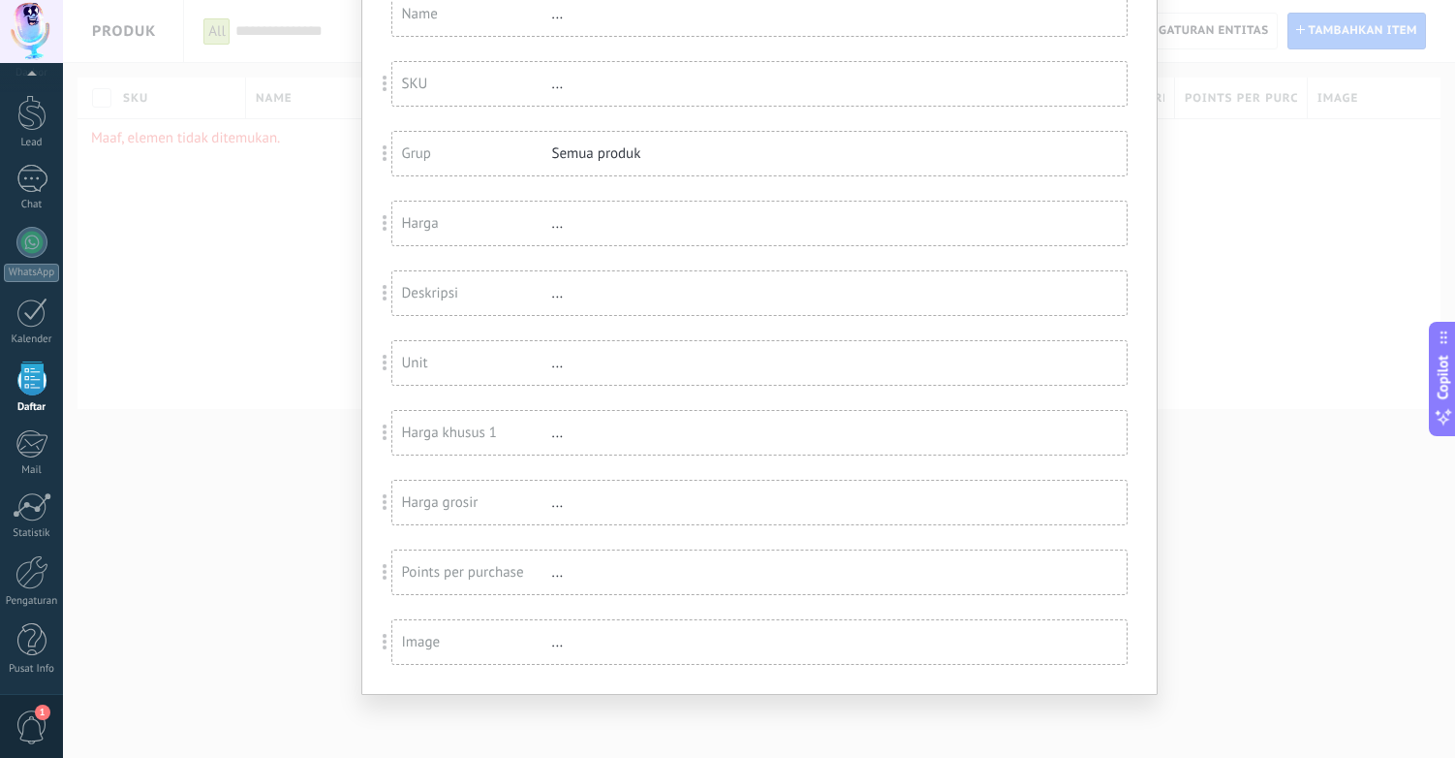
click at [525, 432] on div "Harga khusus 1" at bounding box center [477, 432] width 150 height 18
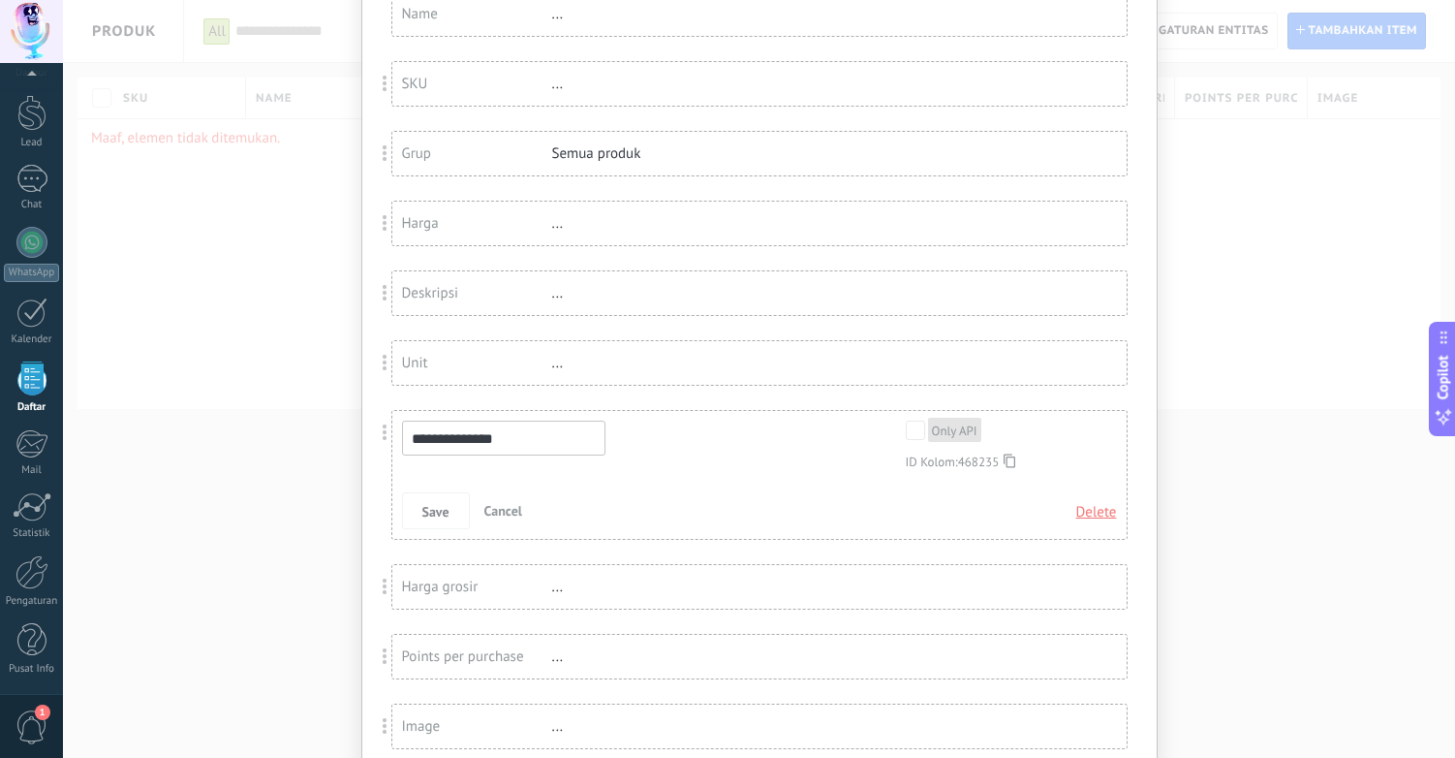
click at [712, 521] on div "Save Cancel Delete" at bounding box center [746, 510] width 688 height 37
click at [509, 513] on span "Cancel" at bounding box center [503, 510] width 38 height 17
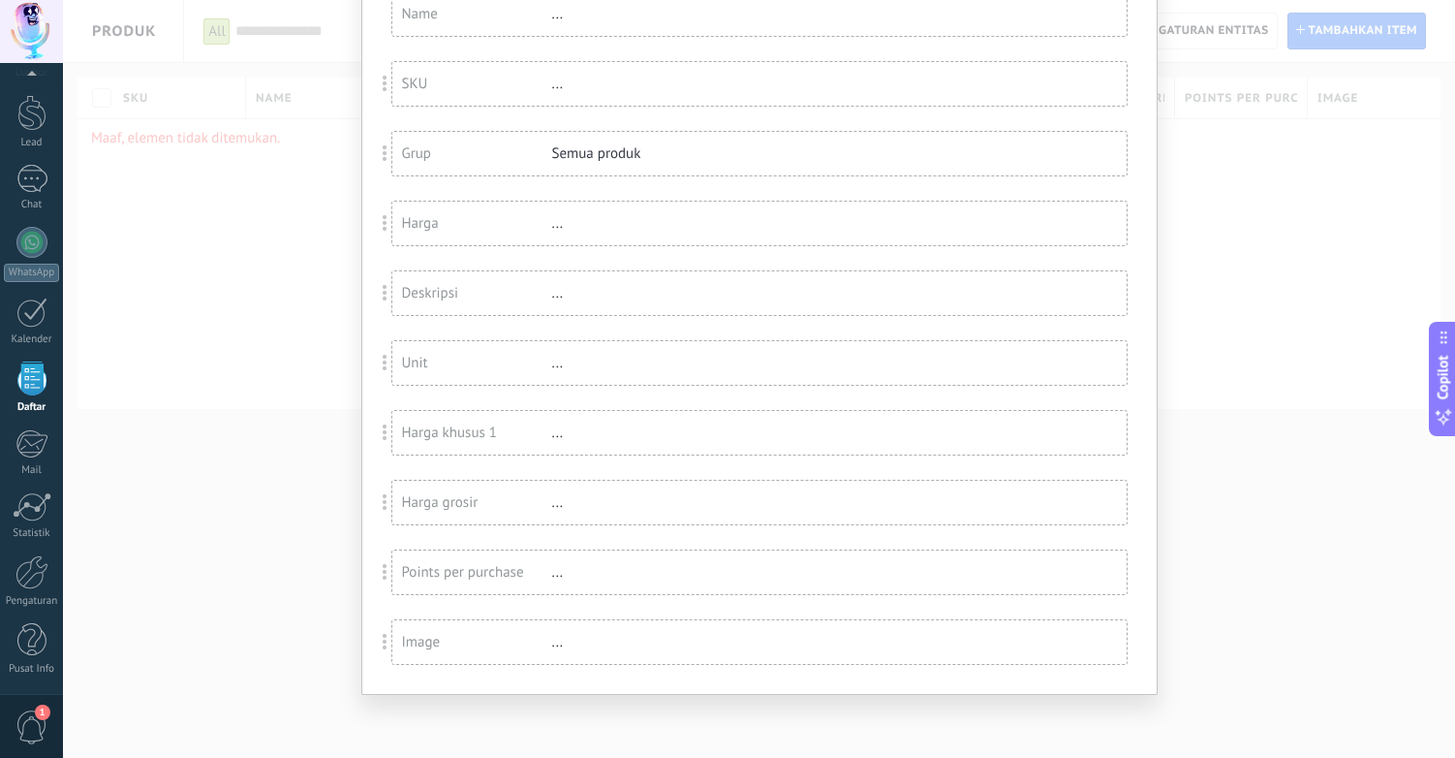
click at [633, 435] on div "..." at bounding box center [615, 432] width 126 height 18
click at [559, 431] on div "..." at bounding box center [615, 432] width 126 height 18
click at [553, 438] on div "..." at bounding box center [615, 432] width 126 height 18
click at [472, 439] on div "Harga khusus 1" at bounding box center [477, 432] width 150 height 18
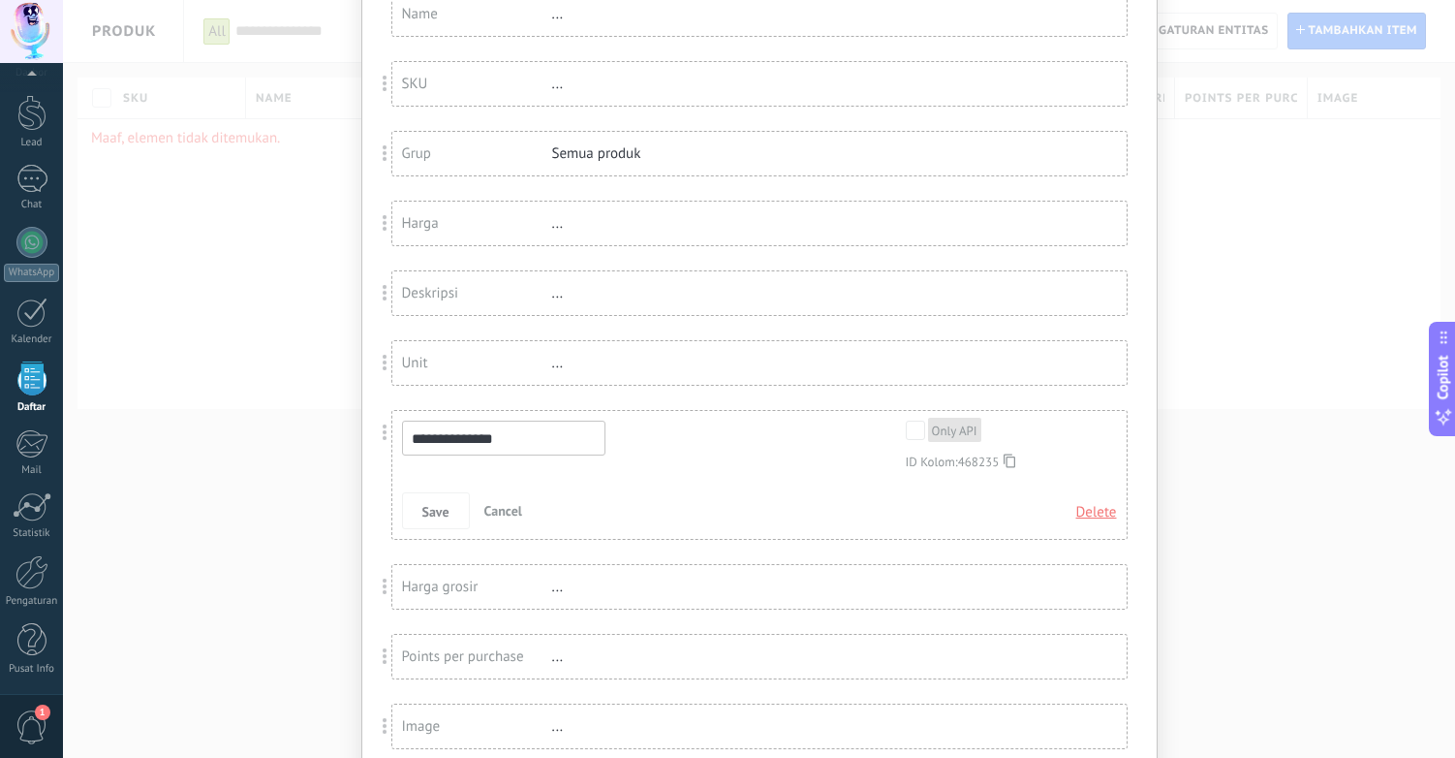
click at [1092, 511] on span "Delete" at bounding box center [1097, 512] width 41 height 35
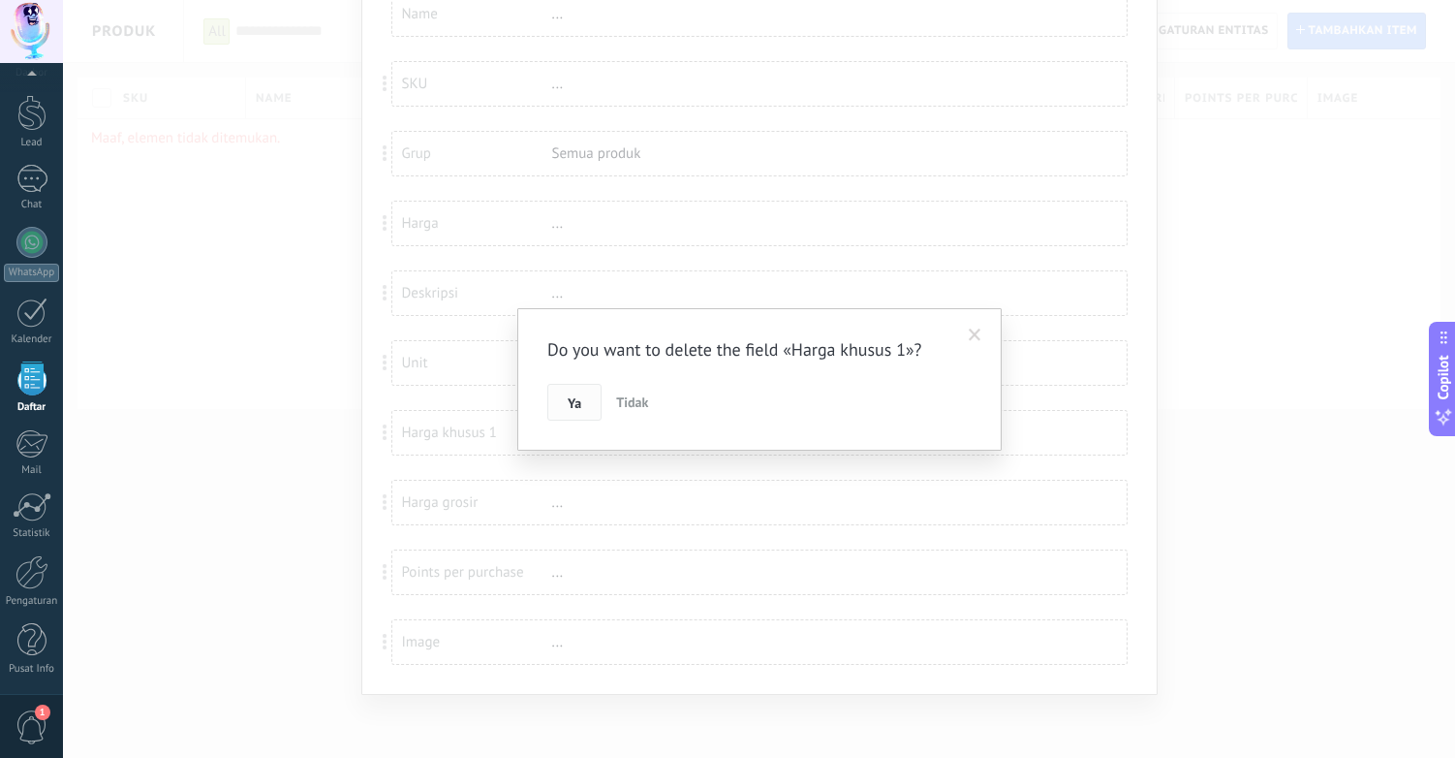
click at [574, 401] on span "Ya" at bounding box center [575, 403] width 14 height 14
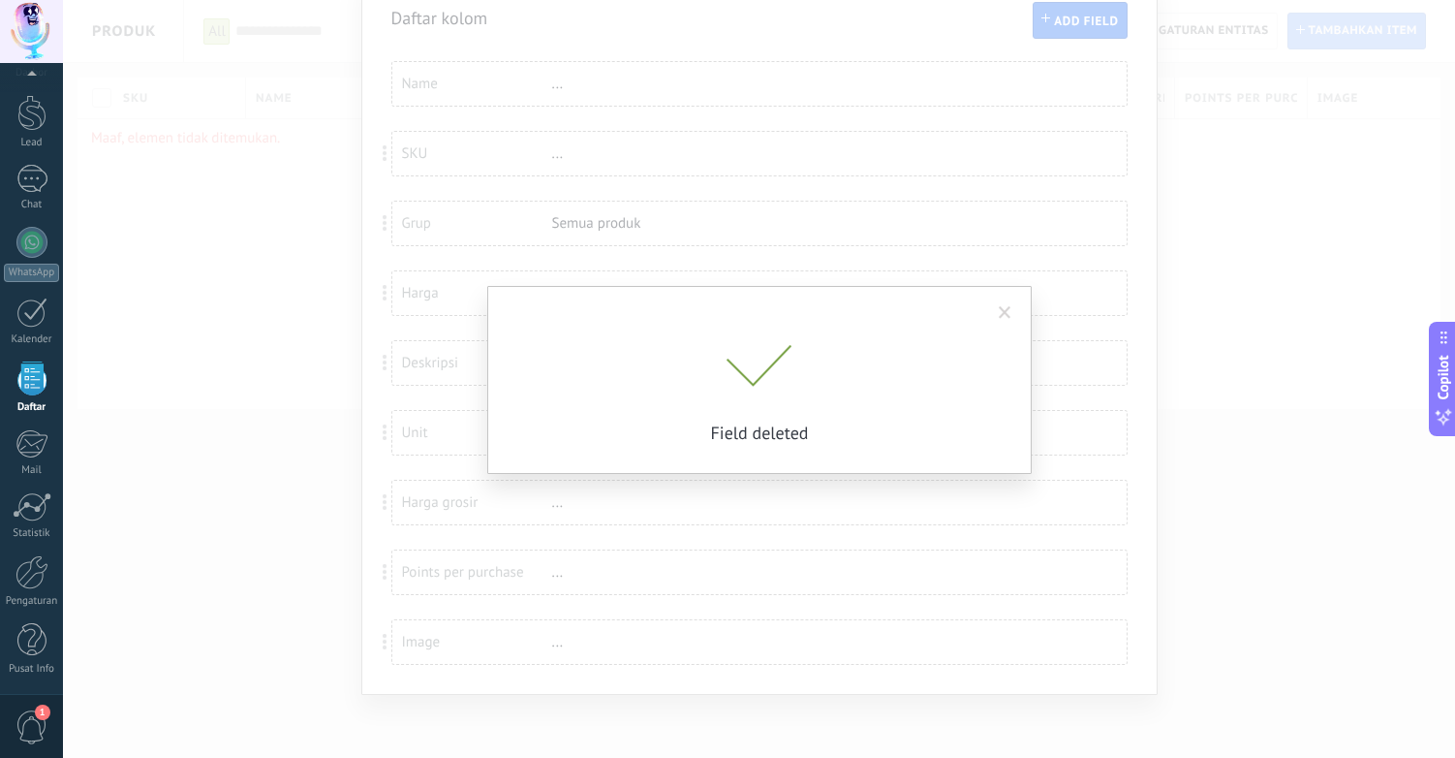
scroll to position [86, 0]
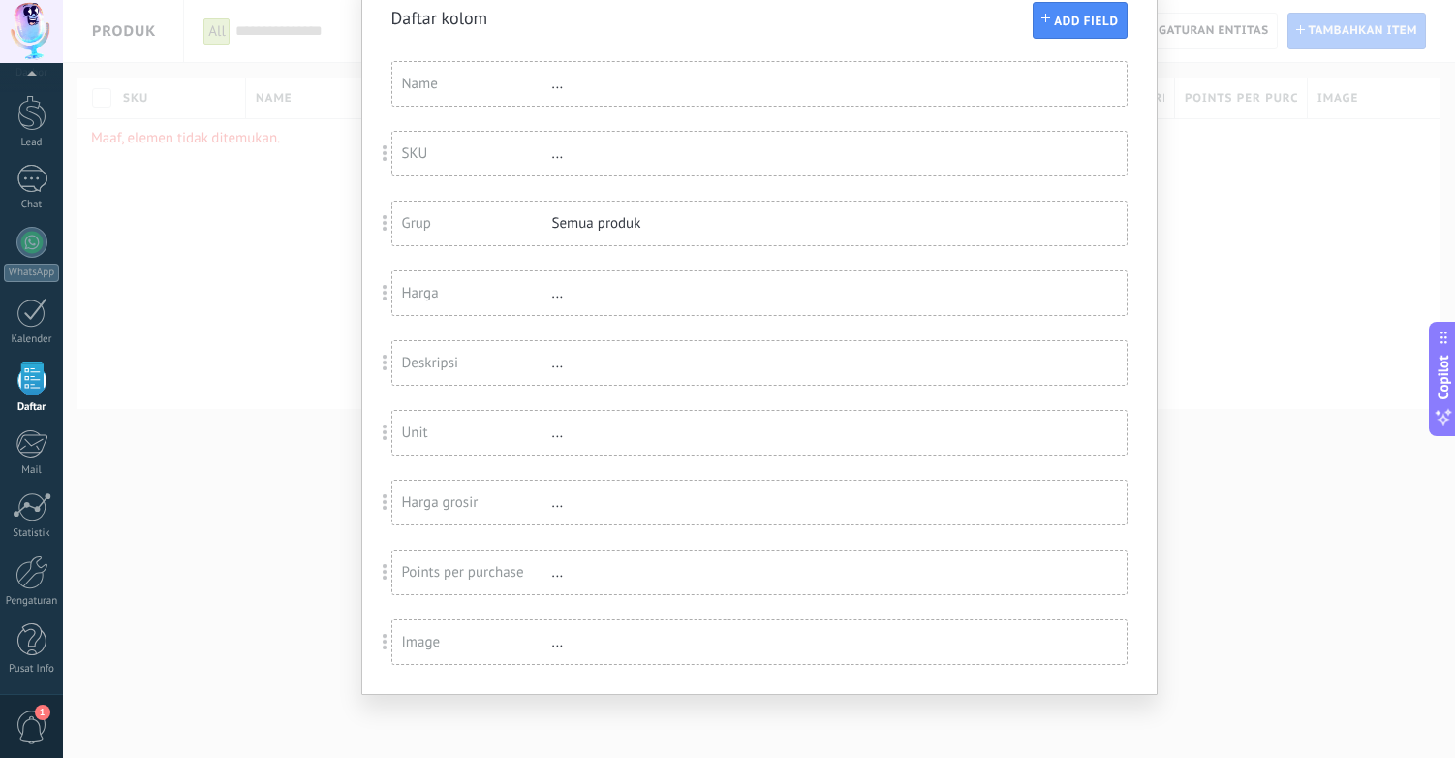
click at [462, 485] on div "Harga grosir ..." at bounding box center [759, 503] width 734 height 44
click at [476, 501] on div "Harga grosir" at bounding box center [477, 502] width 150 height 18
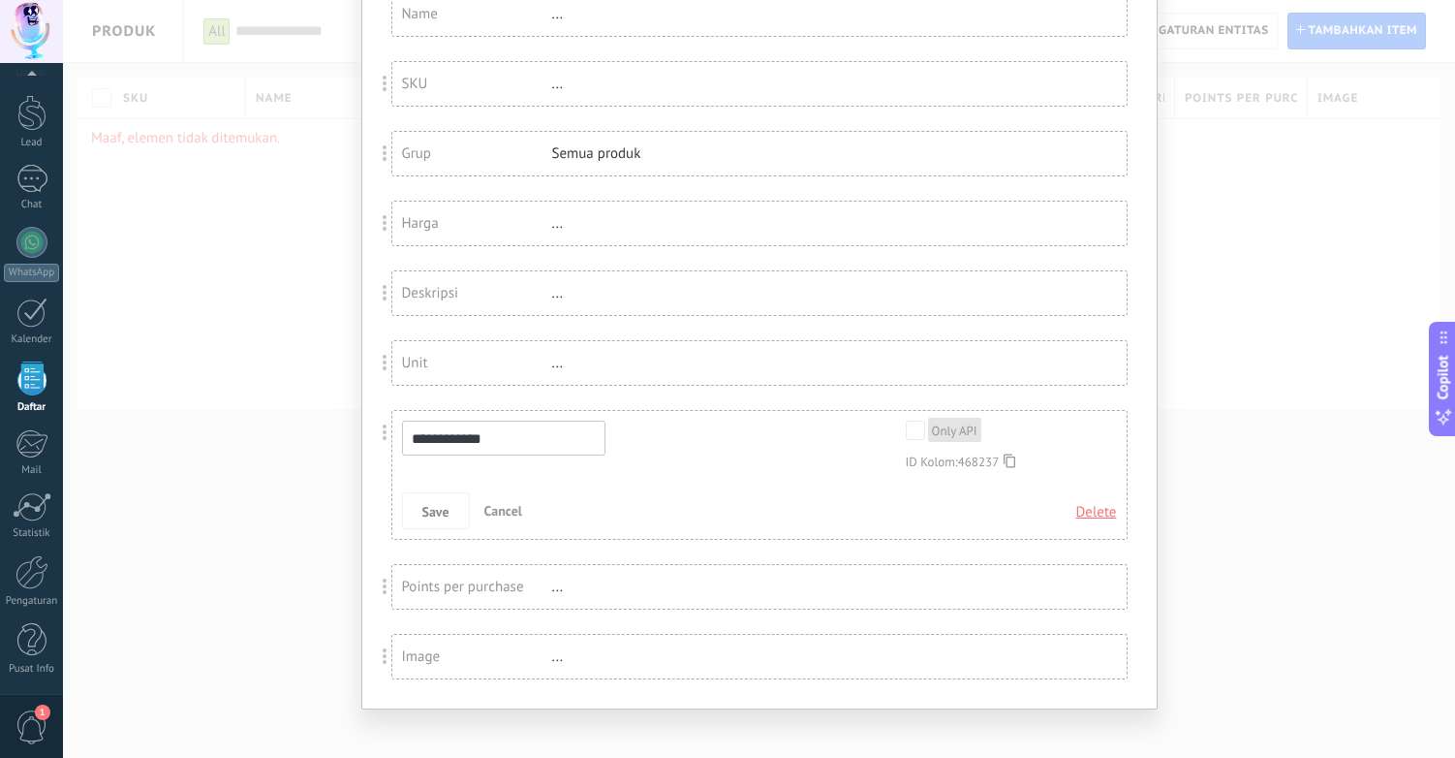
click at [1095, 513] on span "Delete" at bounding box center [1097, 512] width 41 height 35
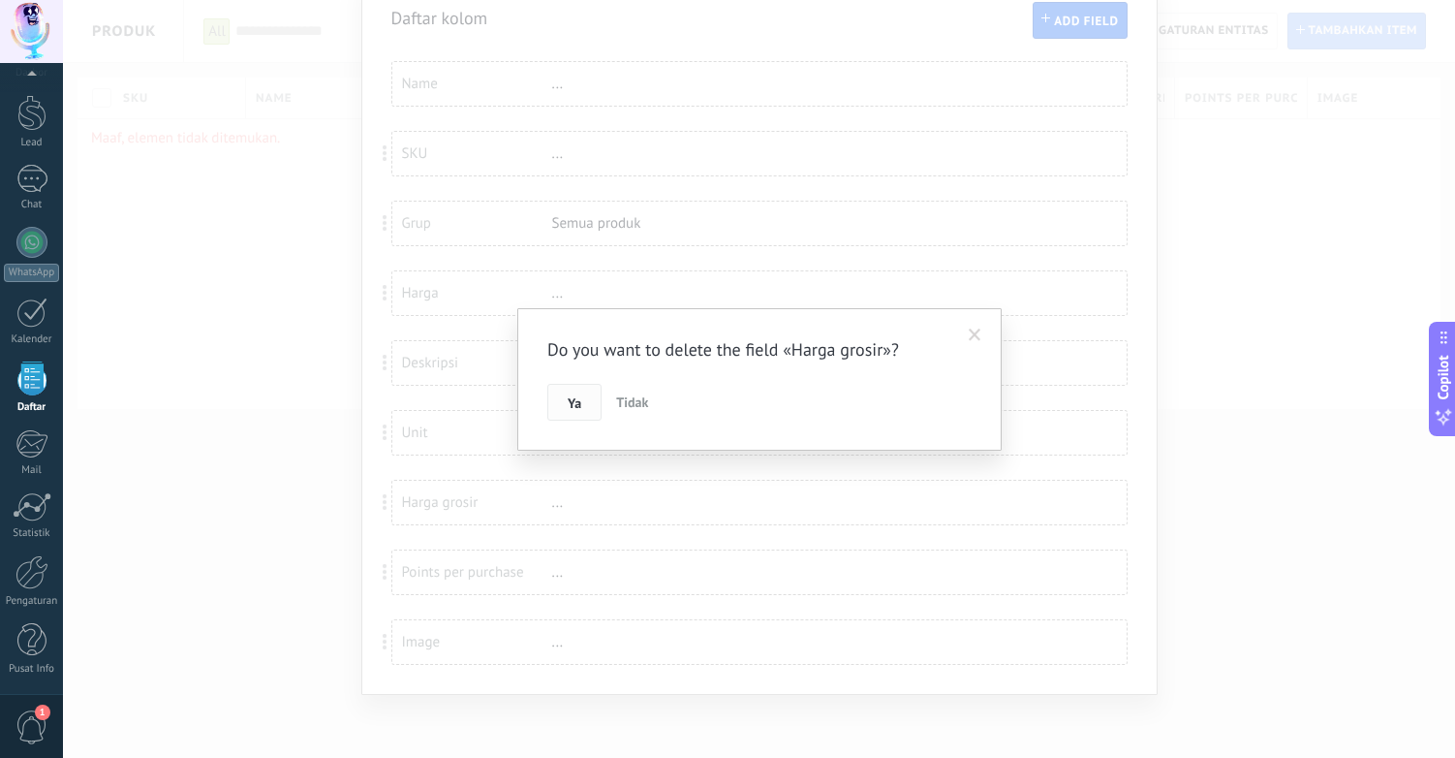
click at [568, 406] on span "Ya" at bounding box center [575, 403] width 14 height 14
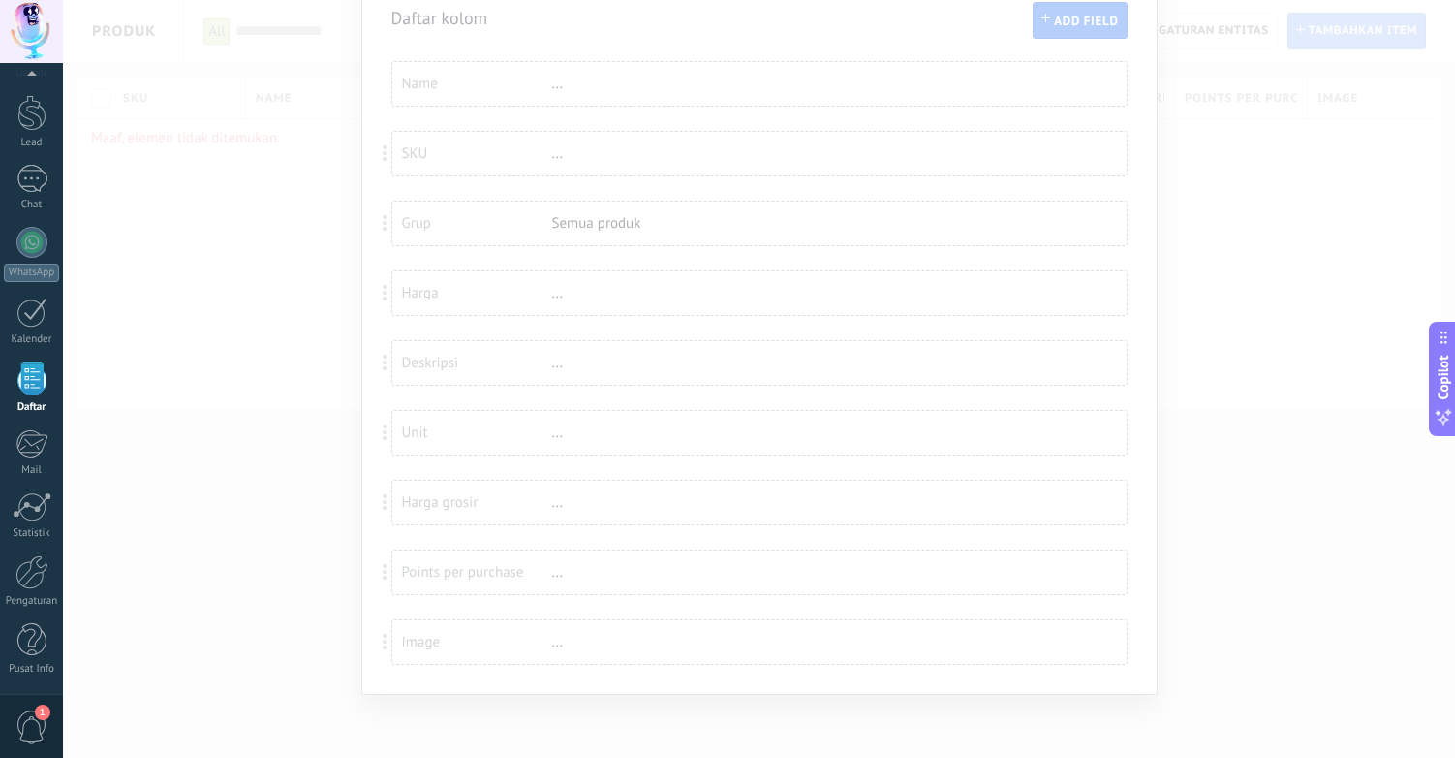
scroll to position [16, 0]
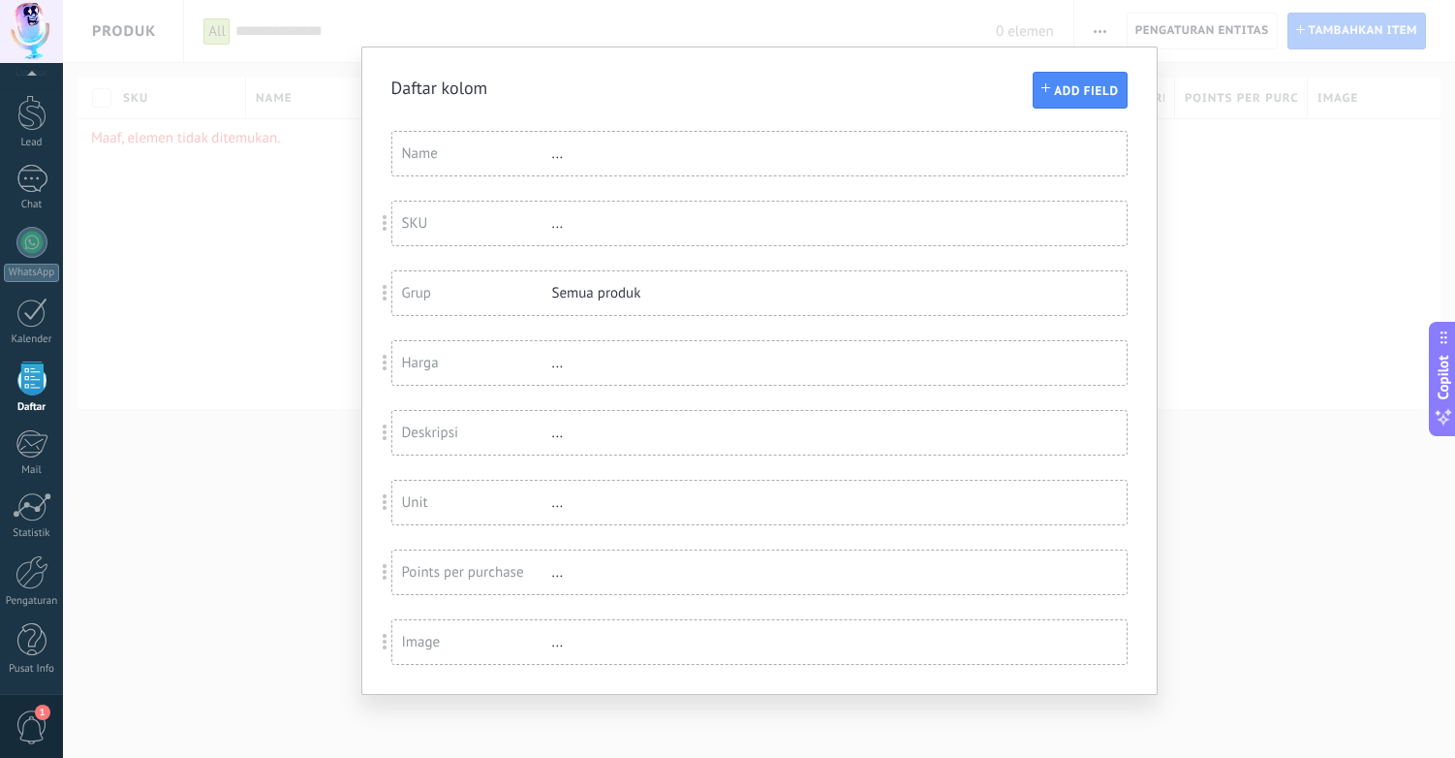
click at [459, 571] on div "Points per purchase" at bounding box center [477, 572] width 150 height 18
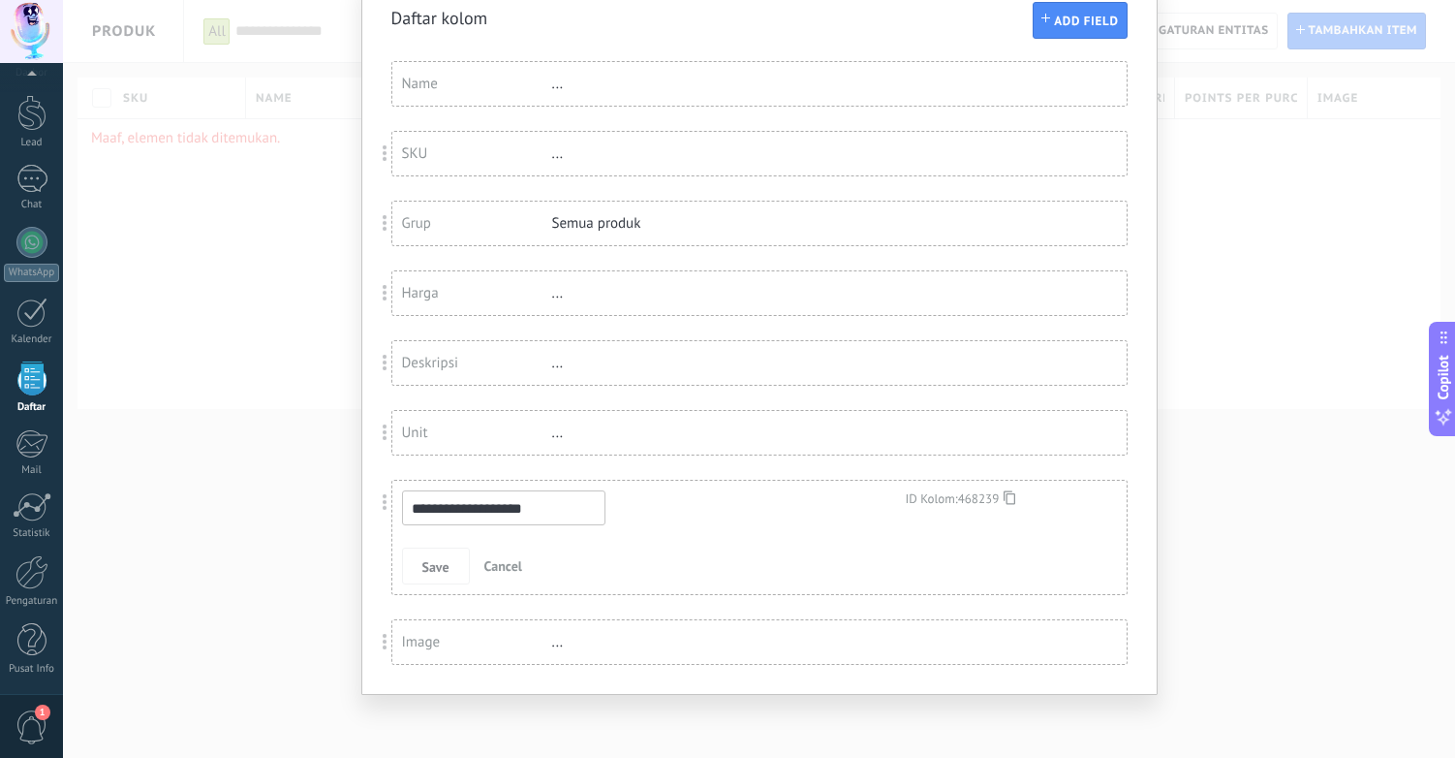
click at [496, 566] on span "Cancel" at bounding box center [503, 565] width 38 height 17
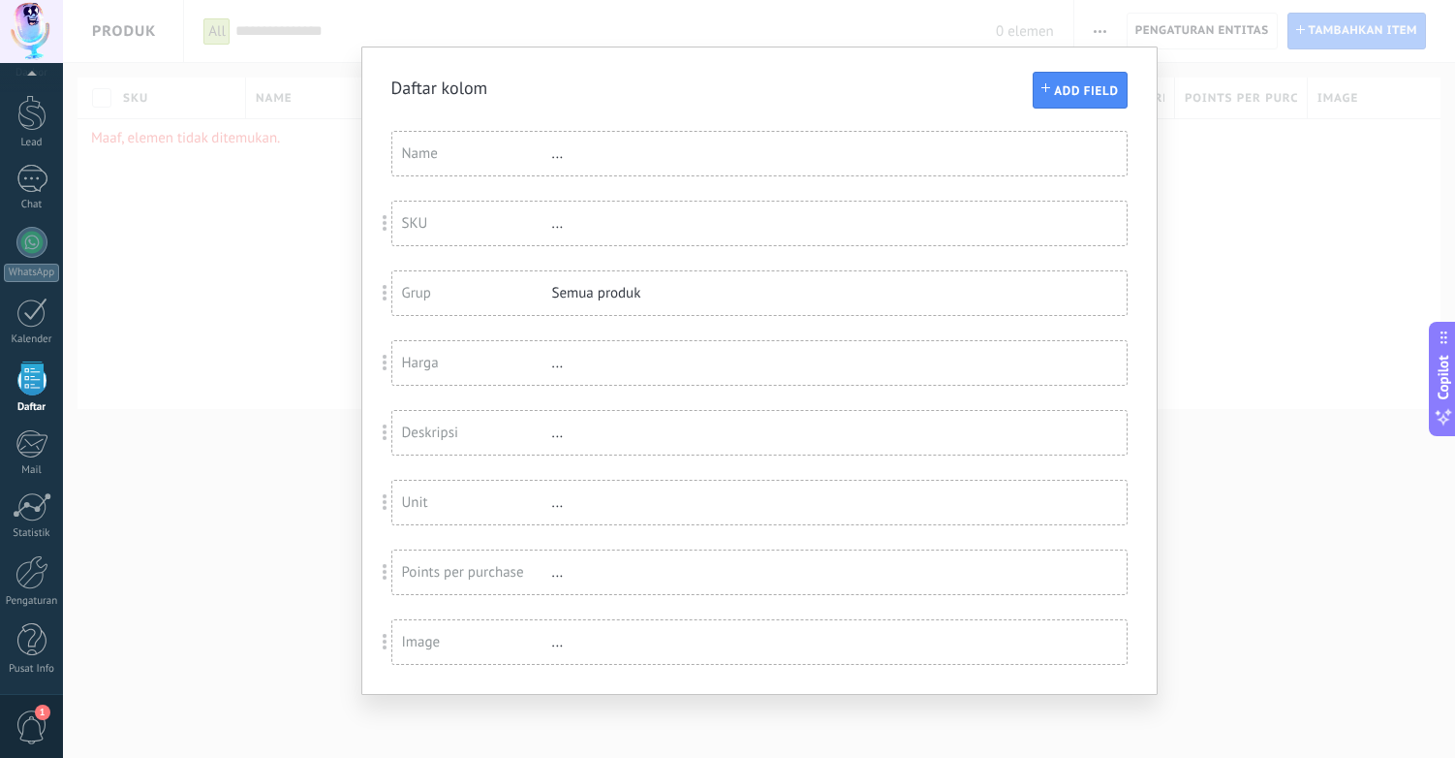
click at [446, 501] on div "Unit" at bounding box center [477, 502] width 150 height 18
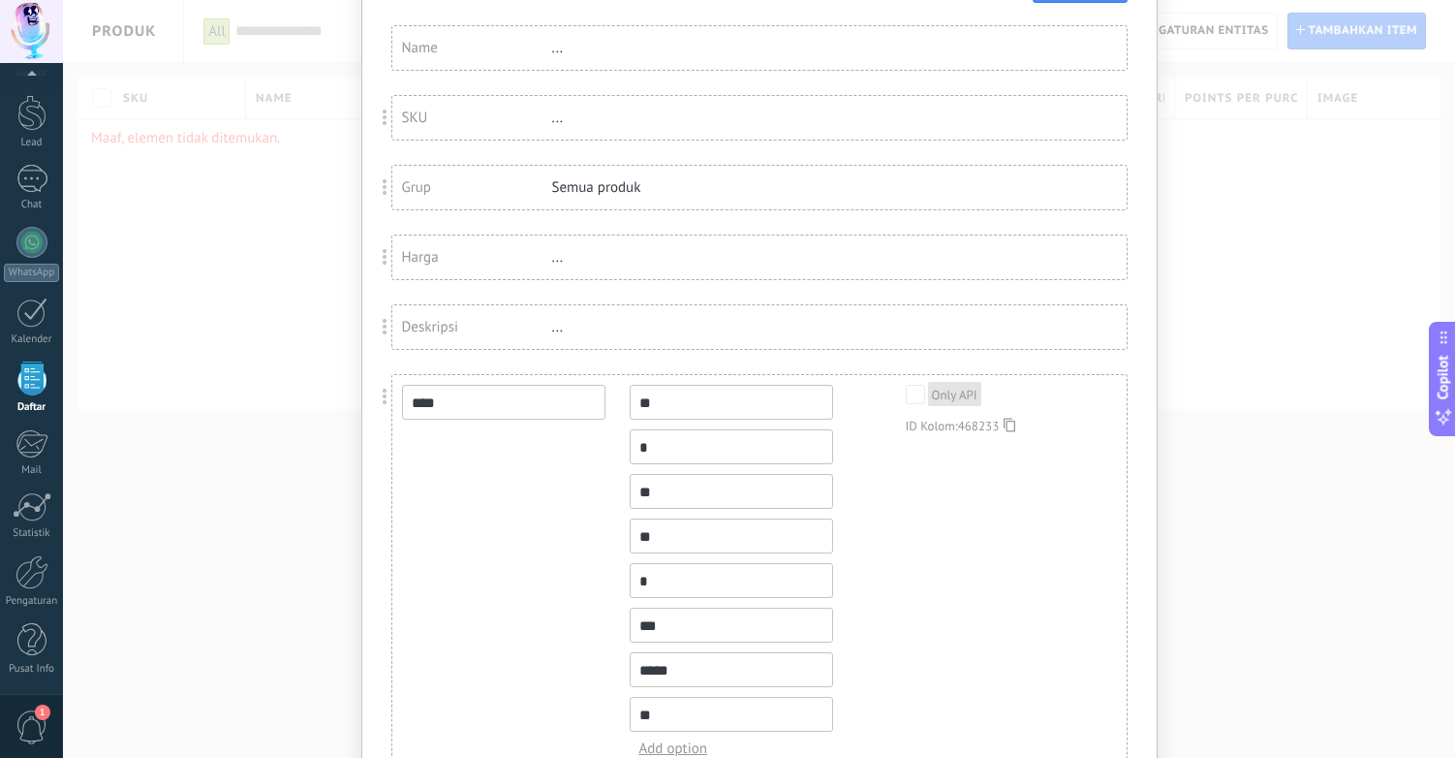
click at [450, 323] on div "Deskripsi" at bounding box center [477, 327] width 150 height 18
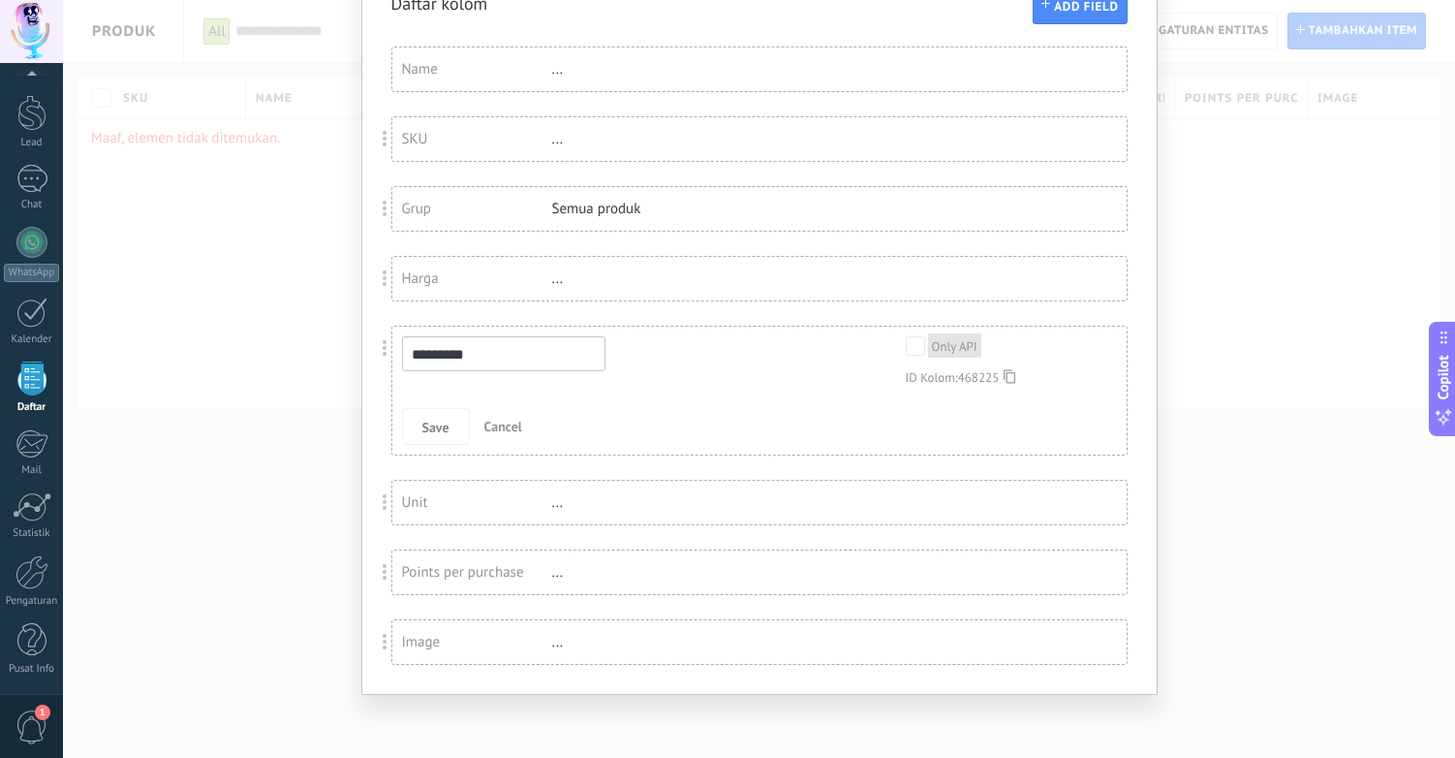
click at [498, 420] on span "Cancel" at bounding box center [503, 426] width 38 height 17
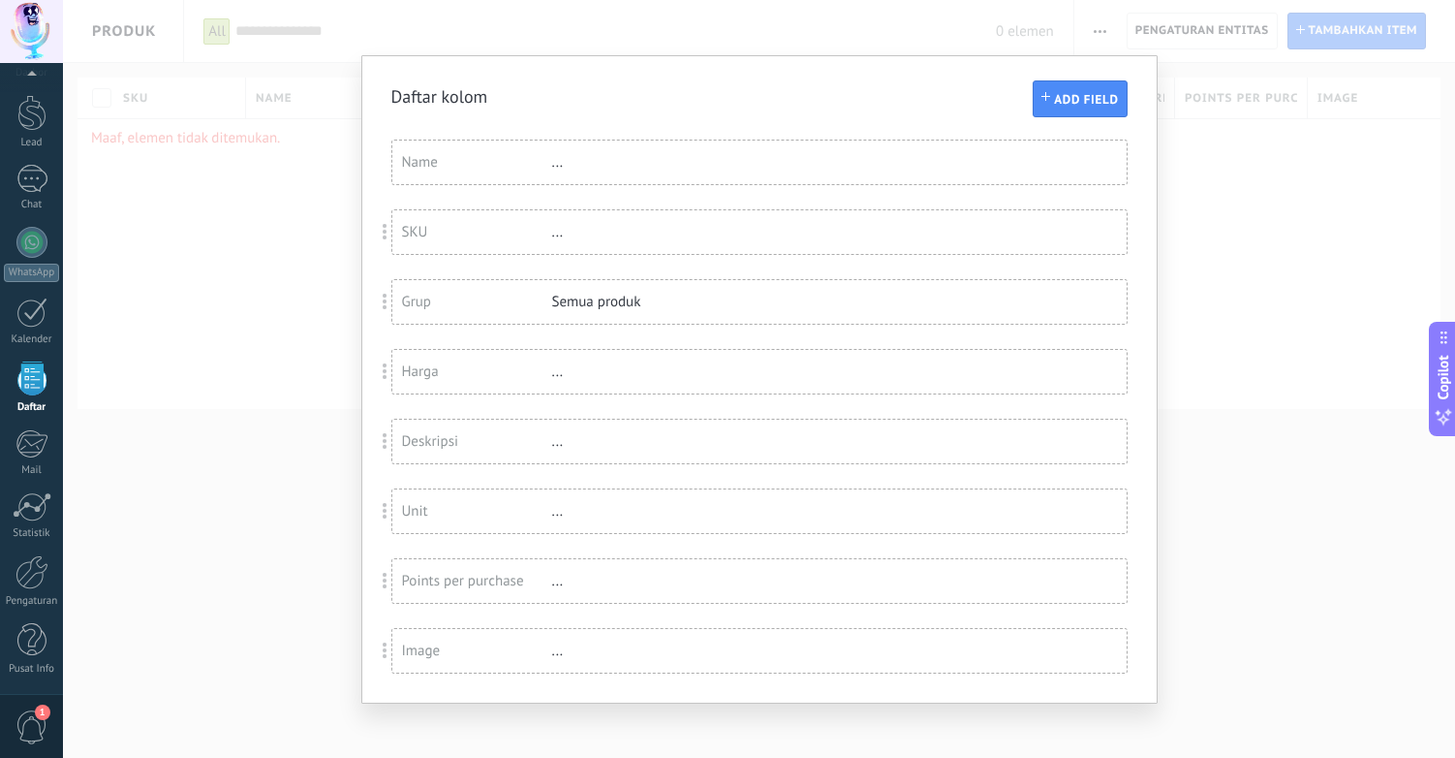
scroll to position [0, 0]
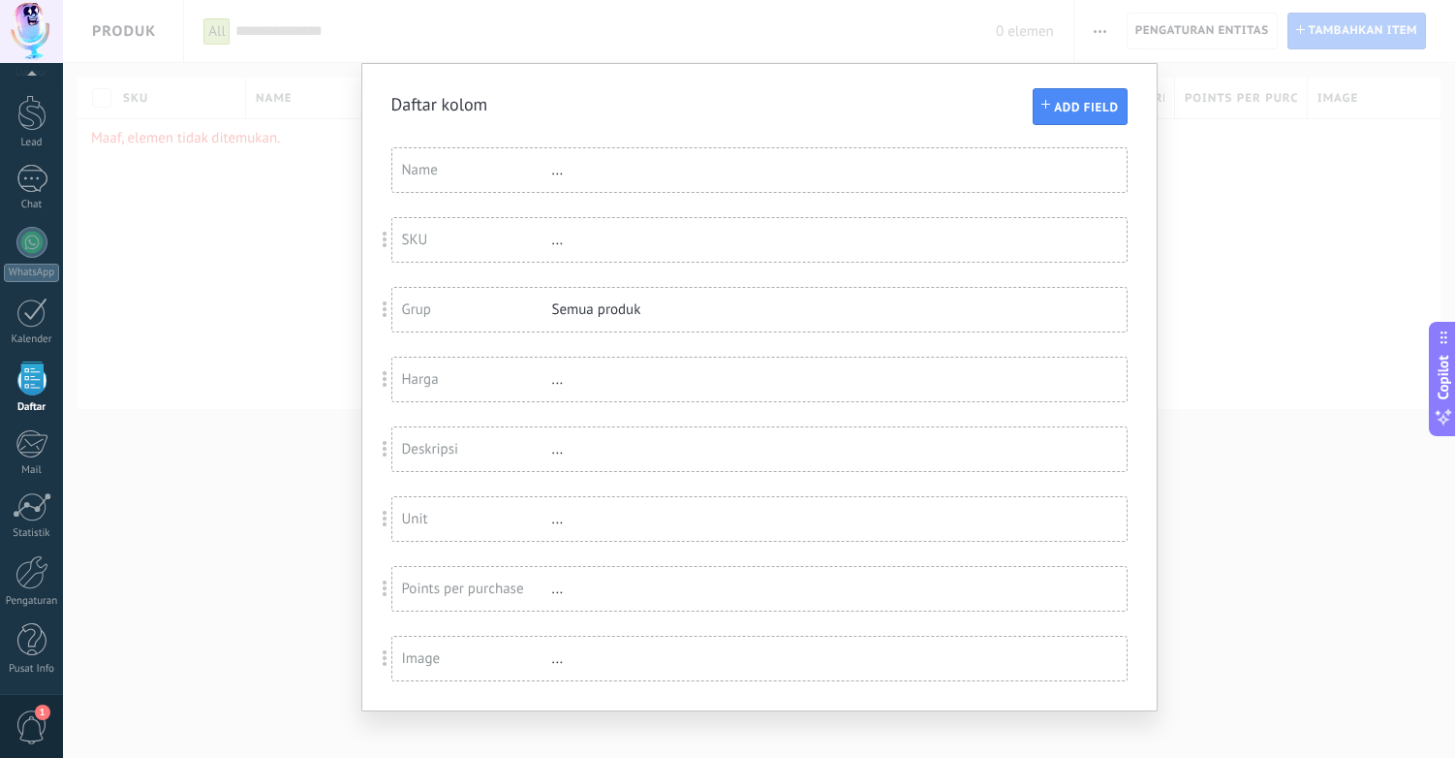
click at [489, 310] on div "Grup" at bounding box center [477, 309] width 150 height 18
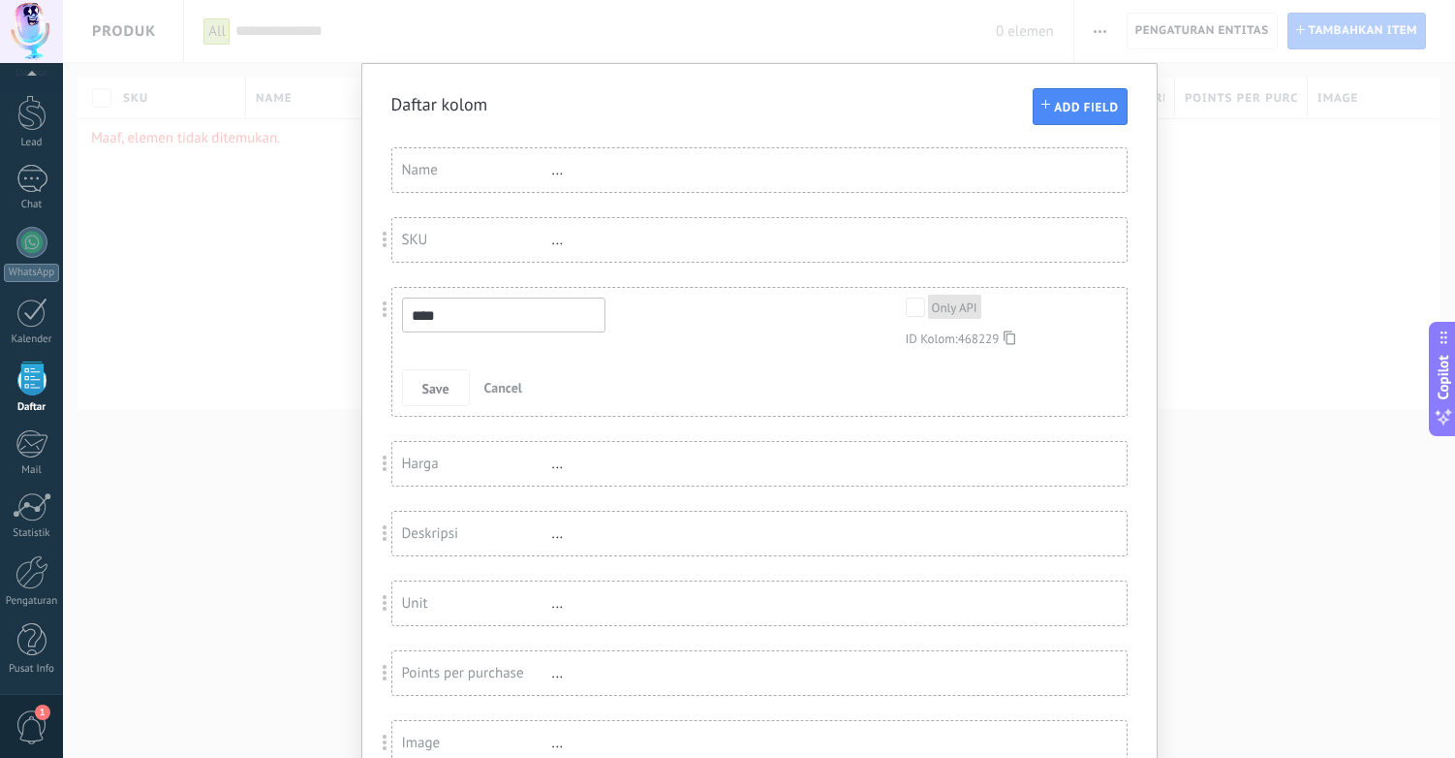
click at [495, 391] on span "Cancel" at bounding box center [503, 387] width 38 height 17
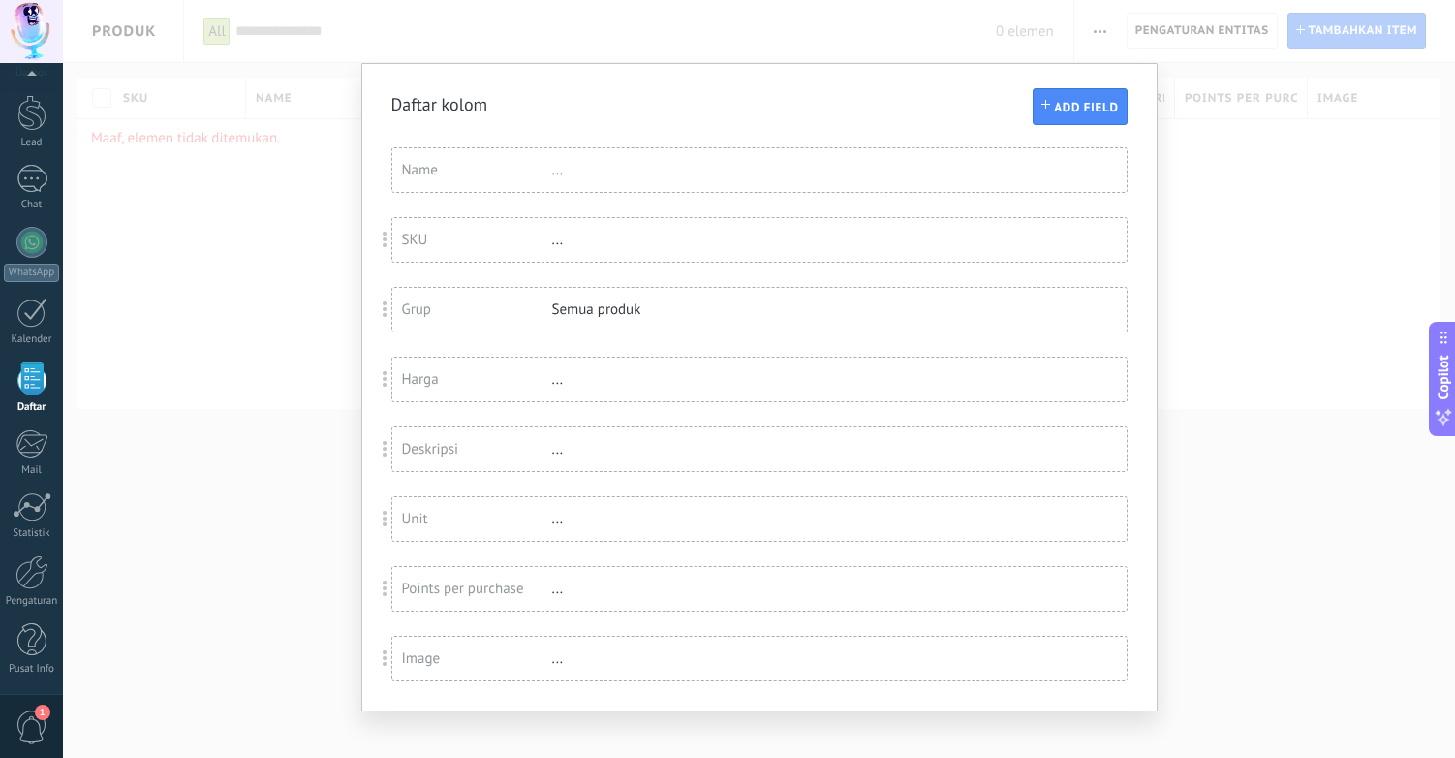
click at [1264, 195] on div "Daftar kolom Add field You have reached the limit of custom fields in the Trial…" at bounding box center [759, 379] width 1392 height 758
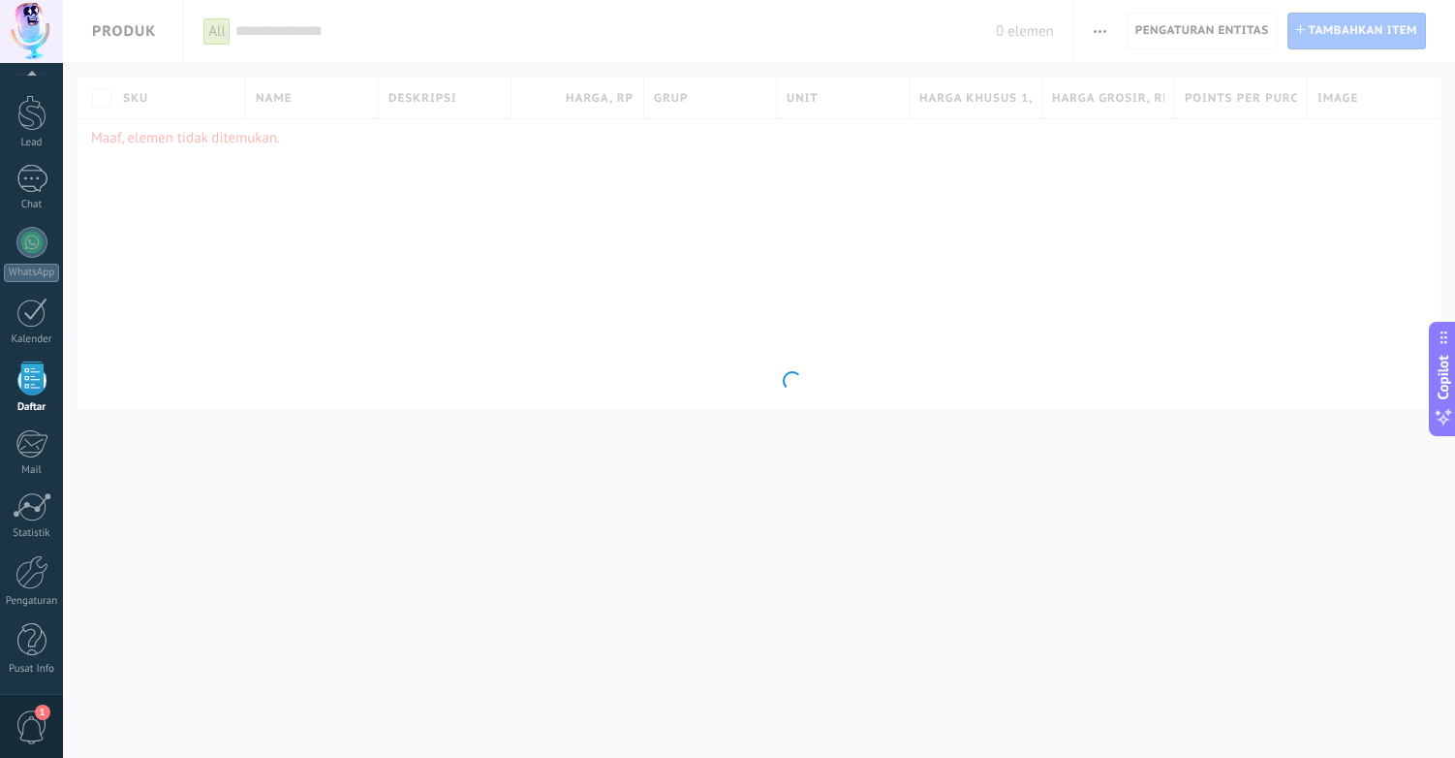
click at [1335, 27] on body ".abccls-1,.abccls-2{fill-rule:evenodd}.abccls-2{fill:#fff} .abfcls-1{fill:none}…" at bounding box center [727, 379] width 1455 height 758
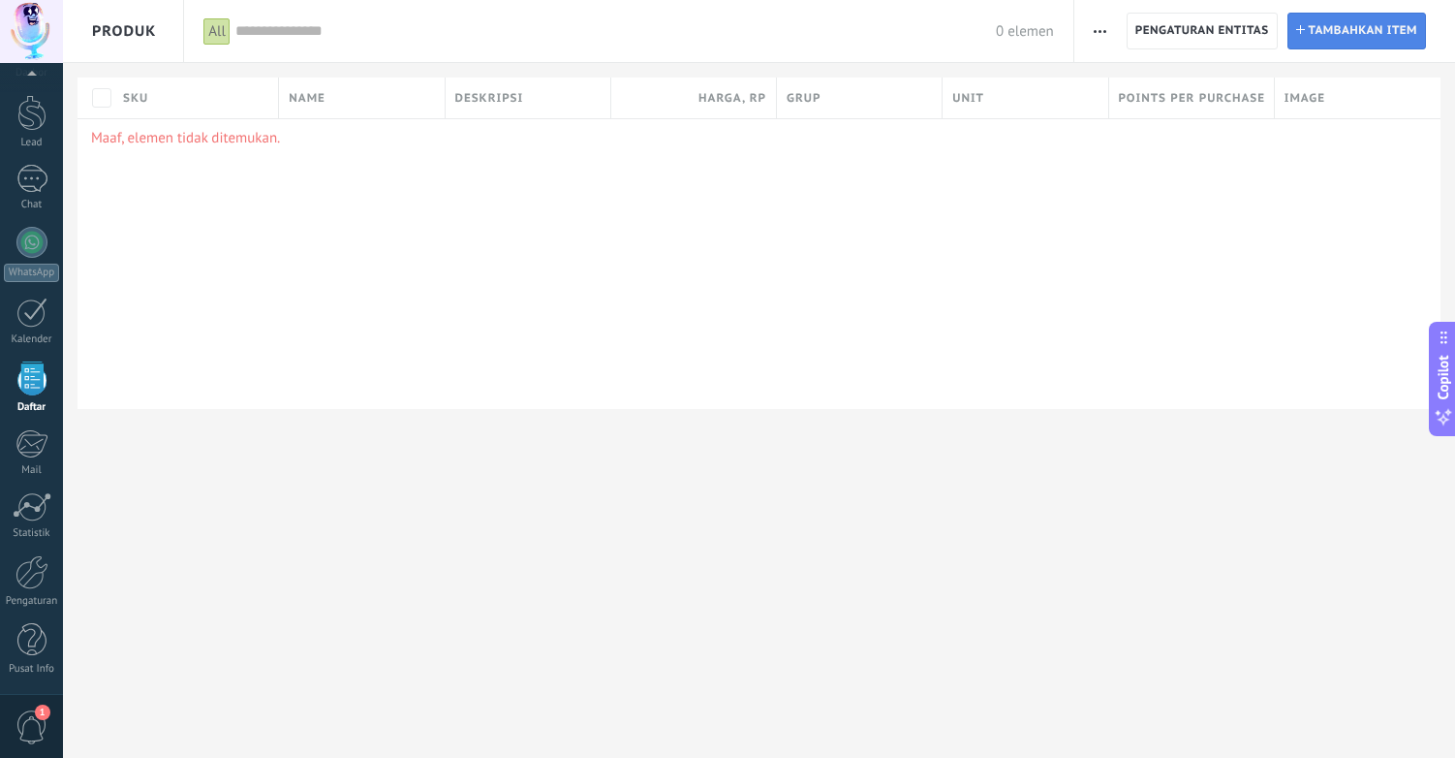
click at [1351, 28] on span "Tambahkan item" at bounding box center [1363, 31] width 109 height 35
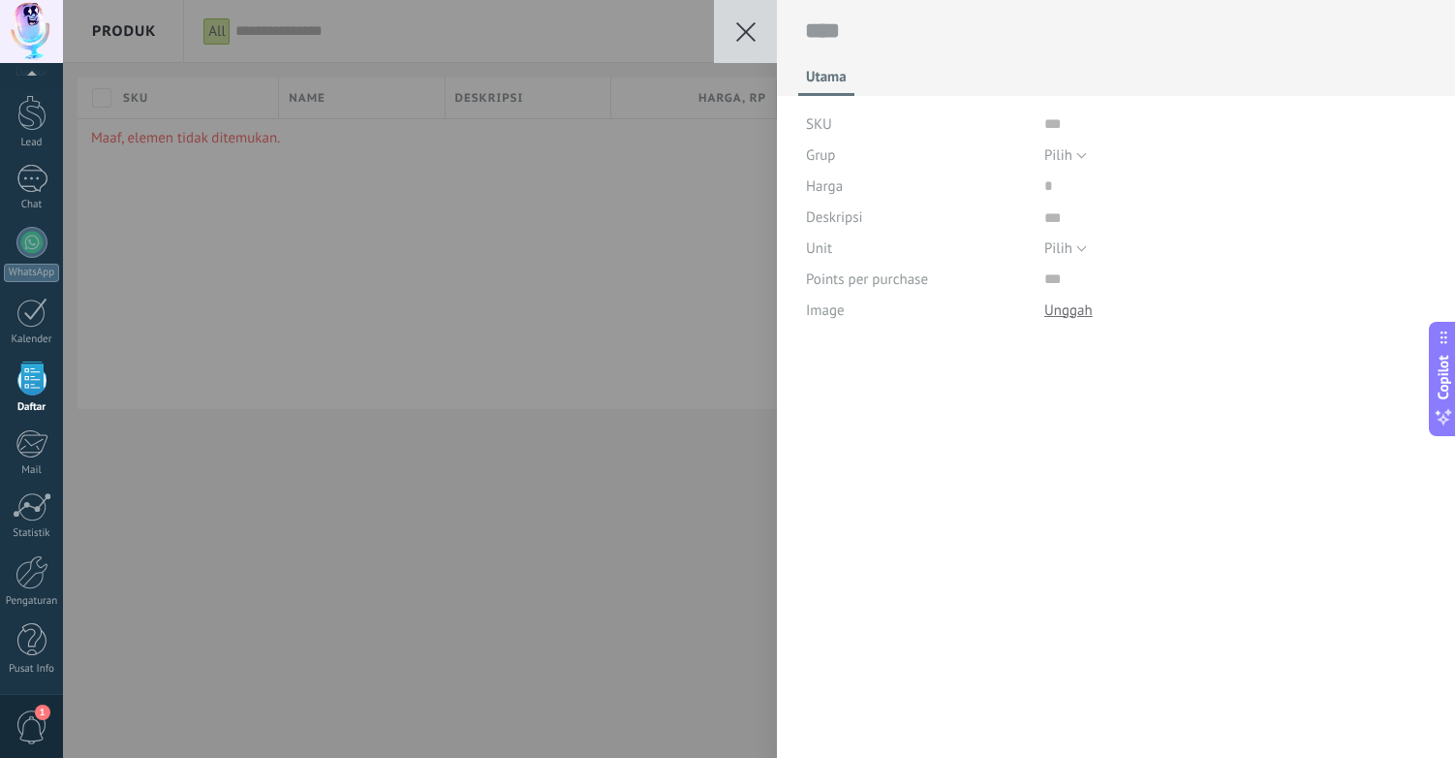
click at [1010, 162] on div "Grup" at bounding box center [918, 155] width 224 height 31
click at [1073, 153] on button "Pilih" at bounding box center [1066, 155] width 43 height 31
click at [757, 29] on button at bounding box center [745, 31] width 63 height 63
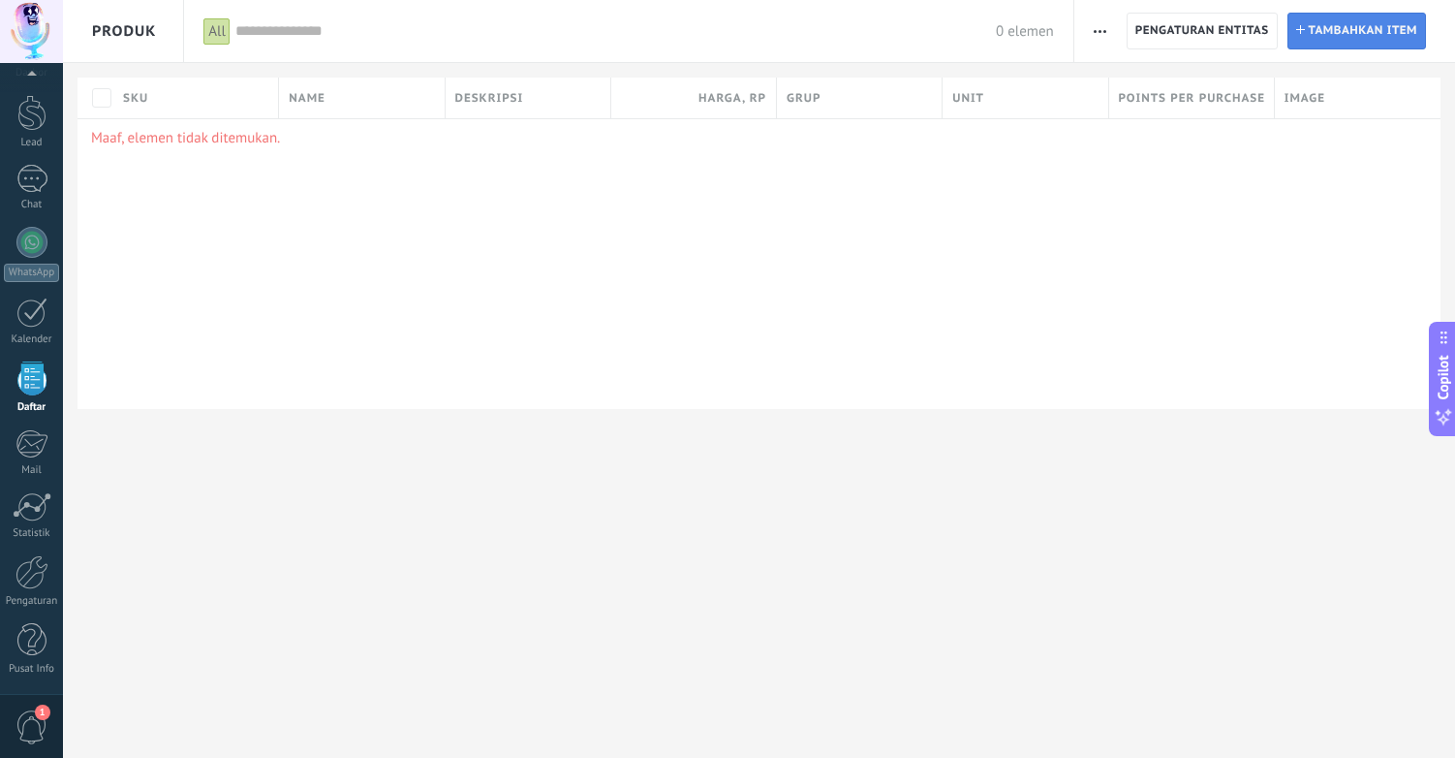
click at [1353, 25] on span "Tambahkan item" at bounding box center [1363, 31] width 109 height 35
type textarea "***"
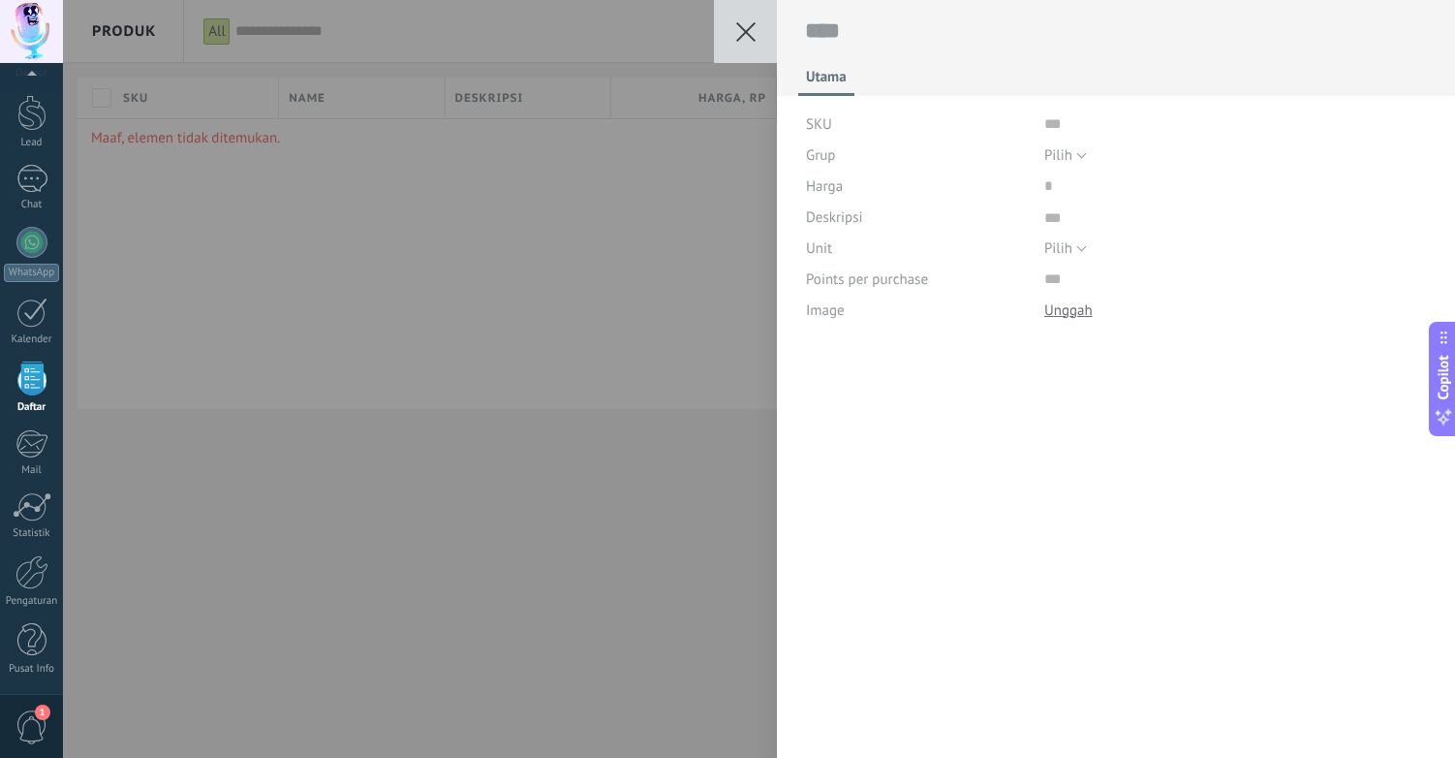
click at [838, 130] on div "SKU" at bounding box center [918, 124] width 224 height 31
click at [1047, 124] on input "text" at bounding box center [1236, 124] width 383 height 31
type input "*****"
click at [1070, 152] on button "Pilih" at bounding box center [1066, 155] width 43 height 31
click at [1075, 157] on button "Pilih" at bounding box center [1066, 155] width 43 height 31
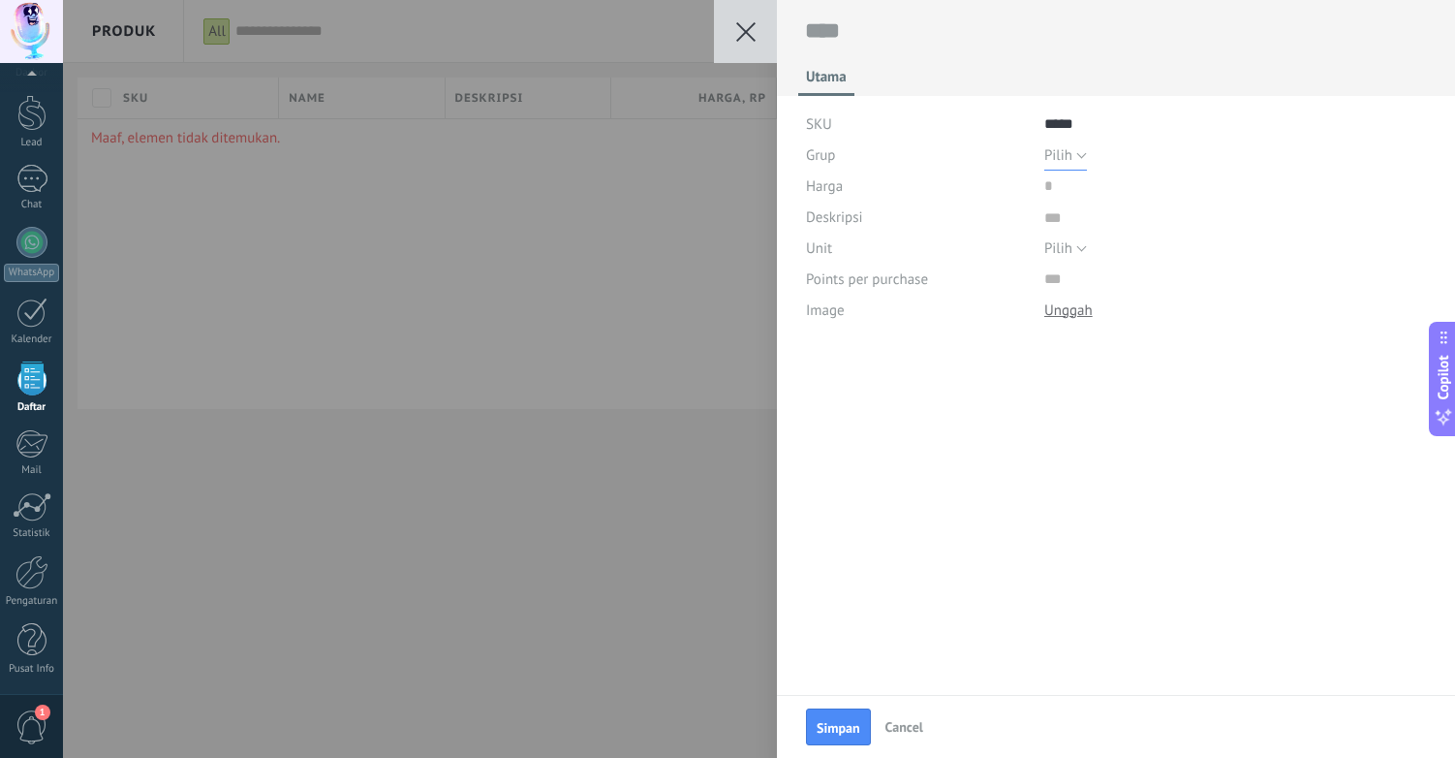
click at [1062, 163] on span "Pilih" at bounding box center [1059, 155] width 28 height 18
click at [1055, 152] on span "Pilih" at bounding box center [1059, 155] width 28 height 18
click at [1051, 183] on input "price" at bounding box center [1106, 186] width 123 height 31
type input "******"
click at [1060, 250] on span "Pilih" at bounding box center [1059, 248] width 28 height 18
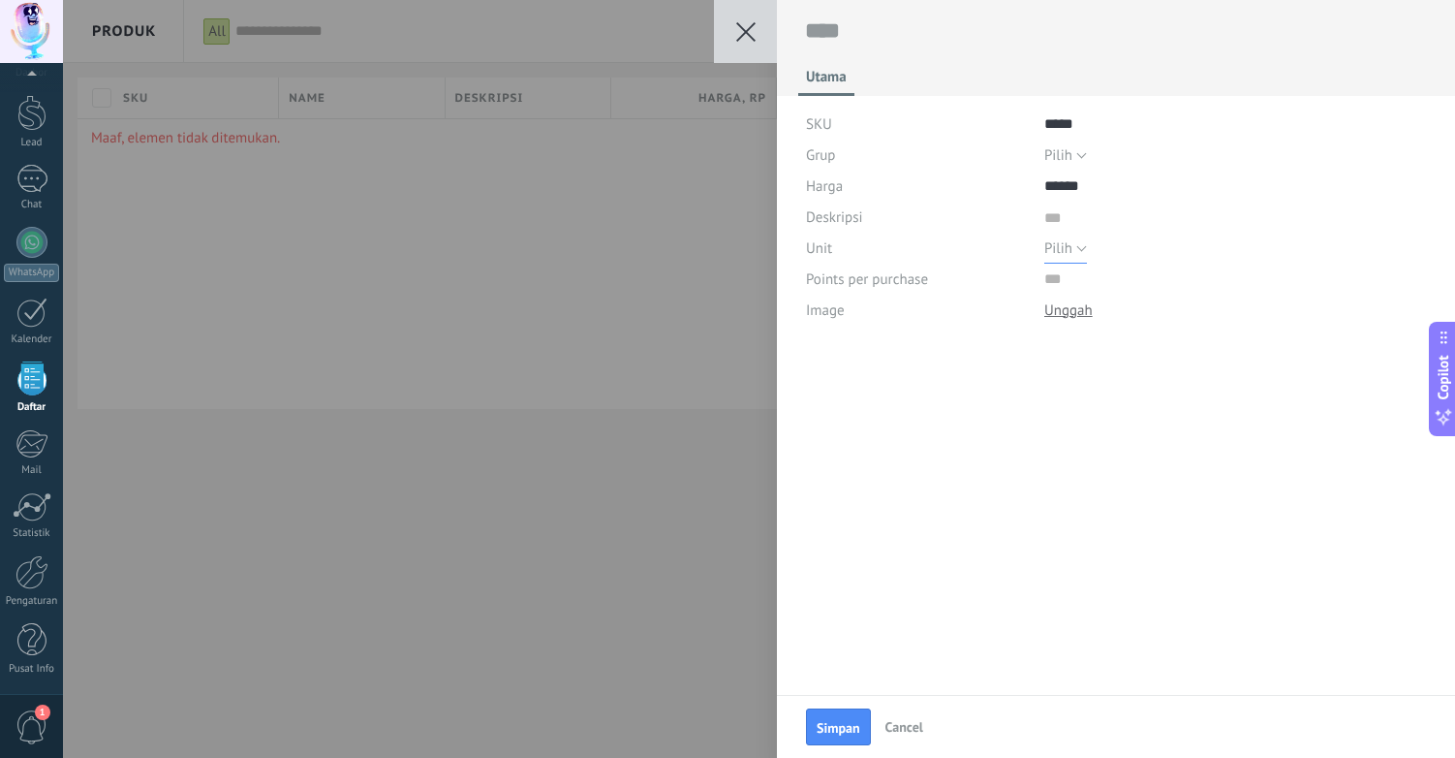
click at [1075, 248] on button "Pilih" at bounding box center [1066, 248] width 43 height 31
click at [1066, 257] on button "Pilih" at bounding box center [1066, 248] width 43 height 31
click at [1079, 252] on button "Pilih" at bounding box center [1066, 248] width 43 height 31
click at [1087, 253] on div "Pilih pc l m3 kg t gal cu ft lb Pilih" at bounding box center [1236, 248] width 383 height 31
click at [1074, 246] on button "Pilih" at bounding box center [1066, 248] width 43 height 31
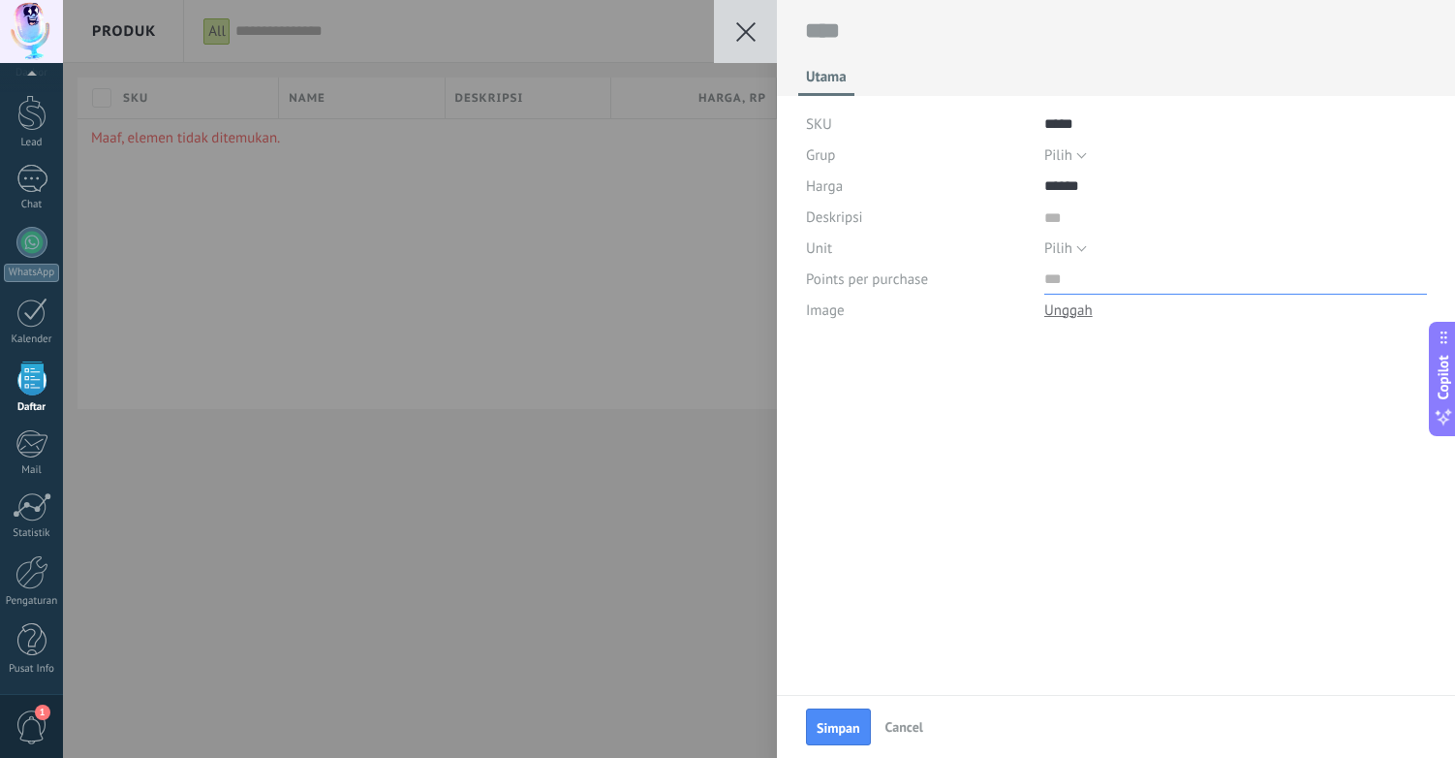
click at [1051, 275] on input "numeric" at bounding box center [1236, 279] width 383 height 31
click at [1074, 224] on textarea at bounding box center [1236, 217] width 383 height 31
click at [984, 455] on div "Utama SKU ***** Grup Pilih Semua produk Pilih Harga Deskripsi Unit Pilih pc l m…" at bounding box center [1116, 347] width 678 height 695
click at [839, 746] on div "Simpan Cancel" at bounding box center [1116, 726] width 678 height 63
click at [835, 724] on span "Simpan" at bounding box center [839, 728] width 44 height 14
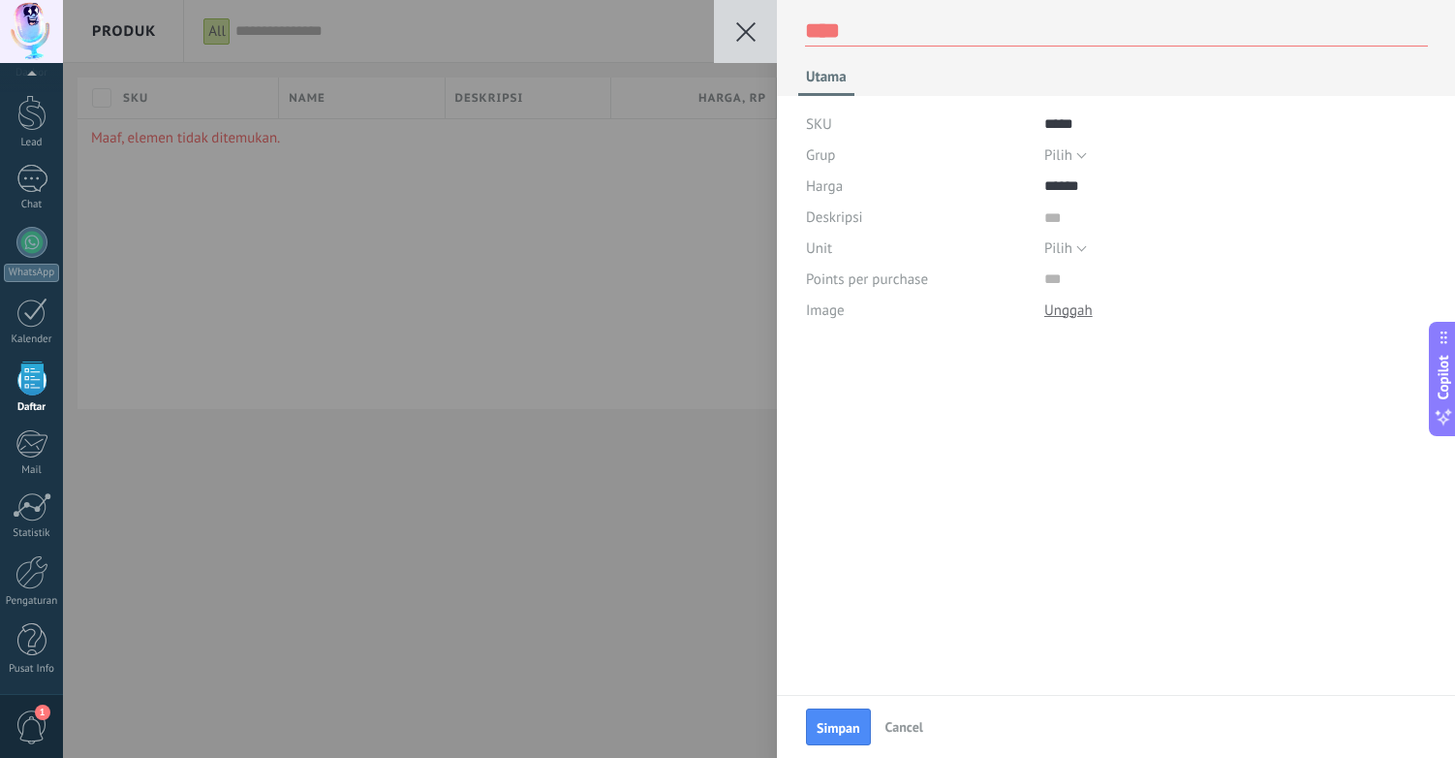
click at [888, 19] on textarea at bounding box center [1116, 31] width 623 height 30
type textarea "*"
type textarea "**"
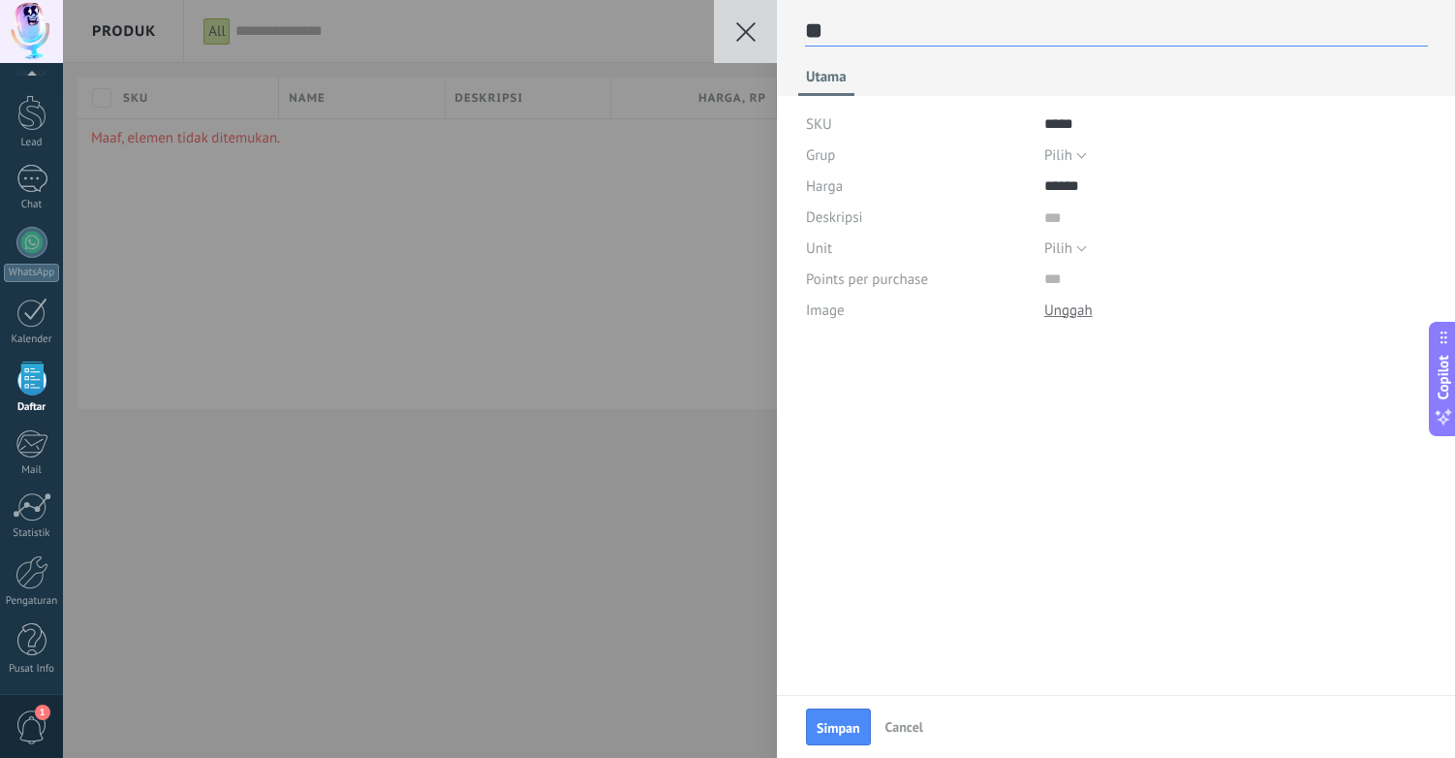
type textarea "***"
type textarea "****"
type textarea "*****"
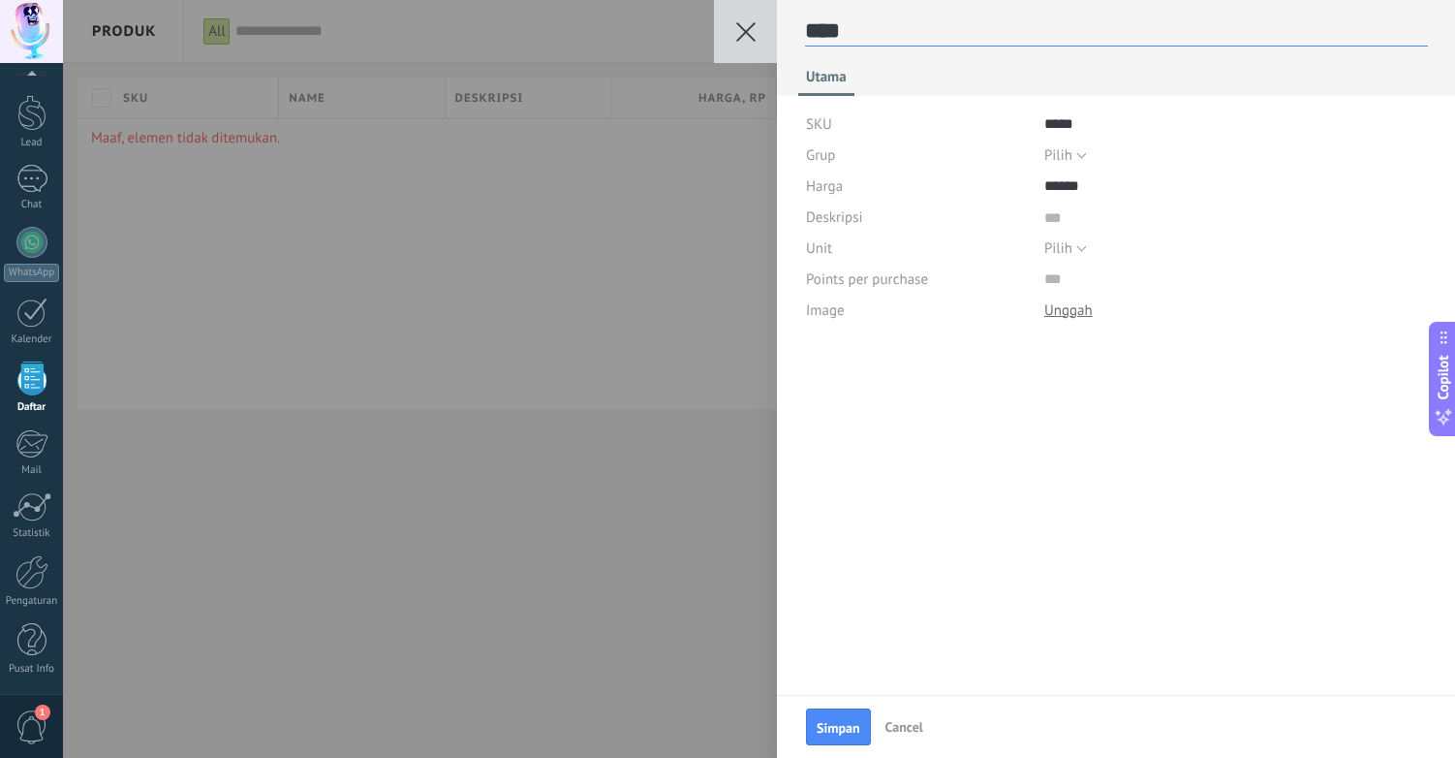
type textarea "*****"
type textarea "******"
type textarea "*******"
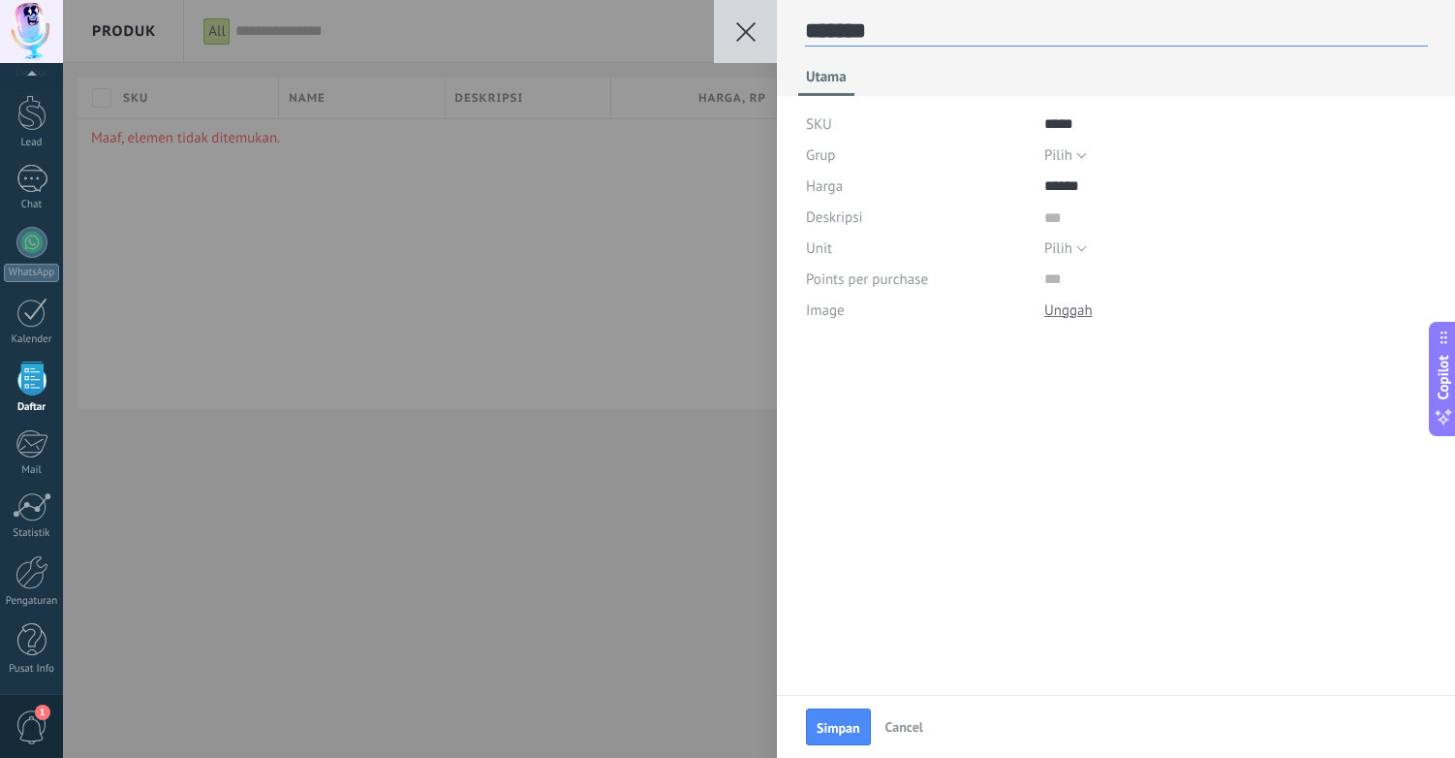
type textarea "********"
type textarea "*********"
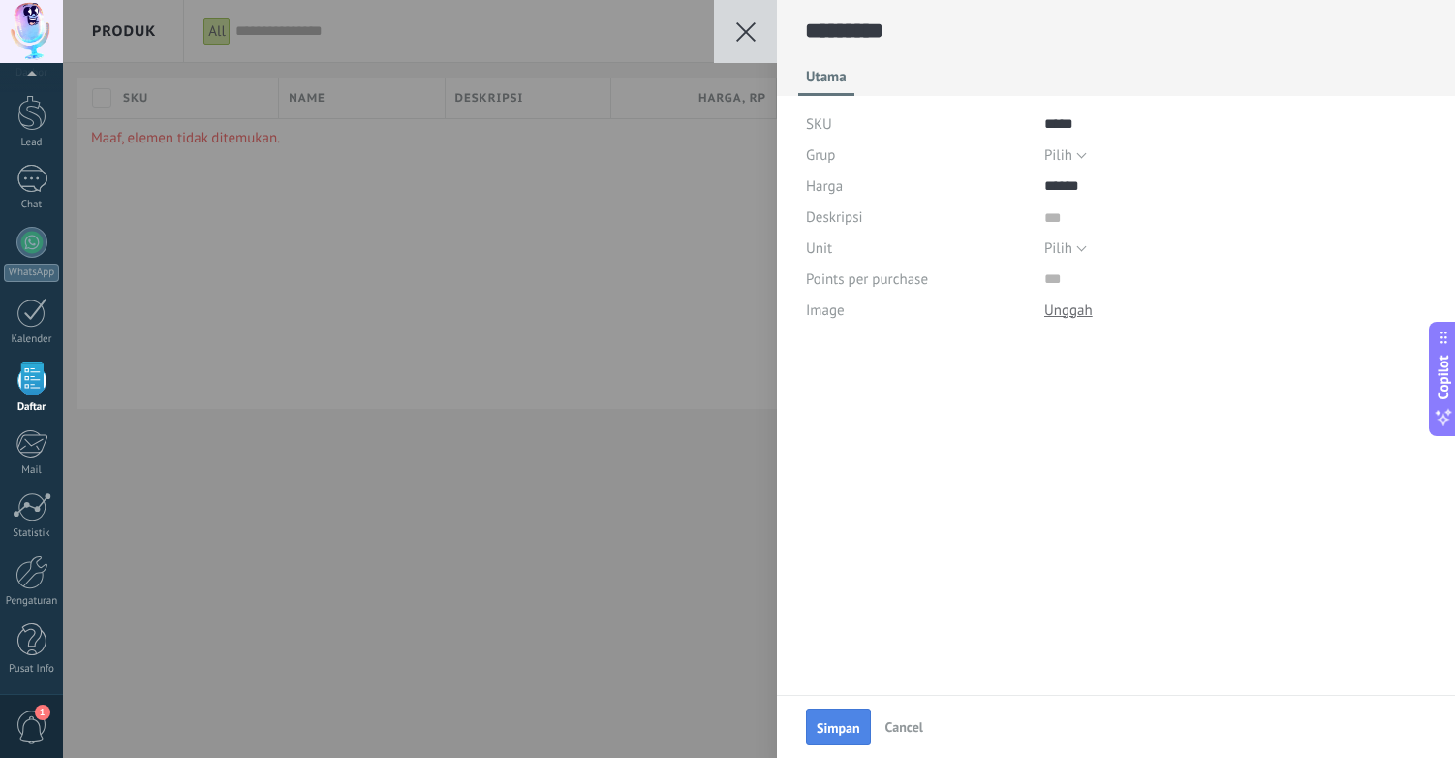
click at [844, 721] on span "Simpan" at bounding box center [839, 728] width 44 height 14
click at [737, 27] on icon at bounding box center [745, 31] width 19 height 19
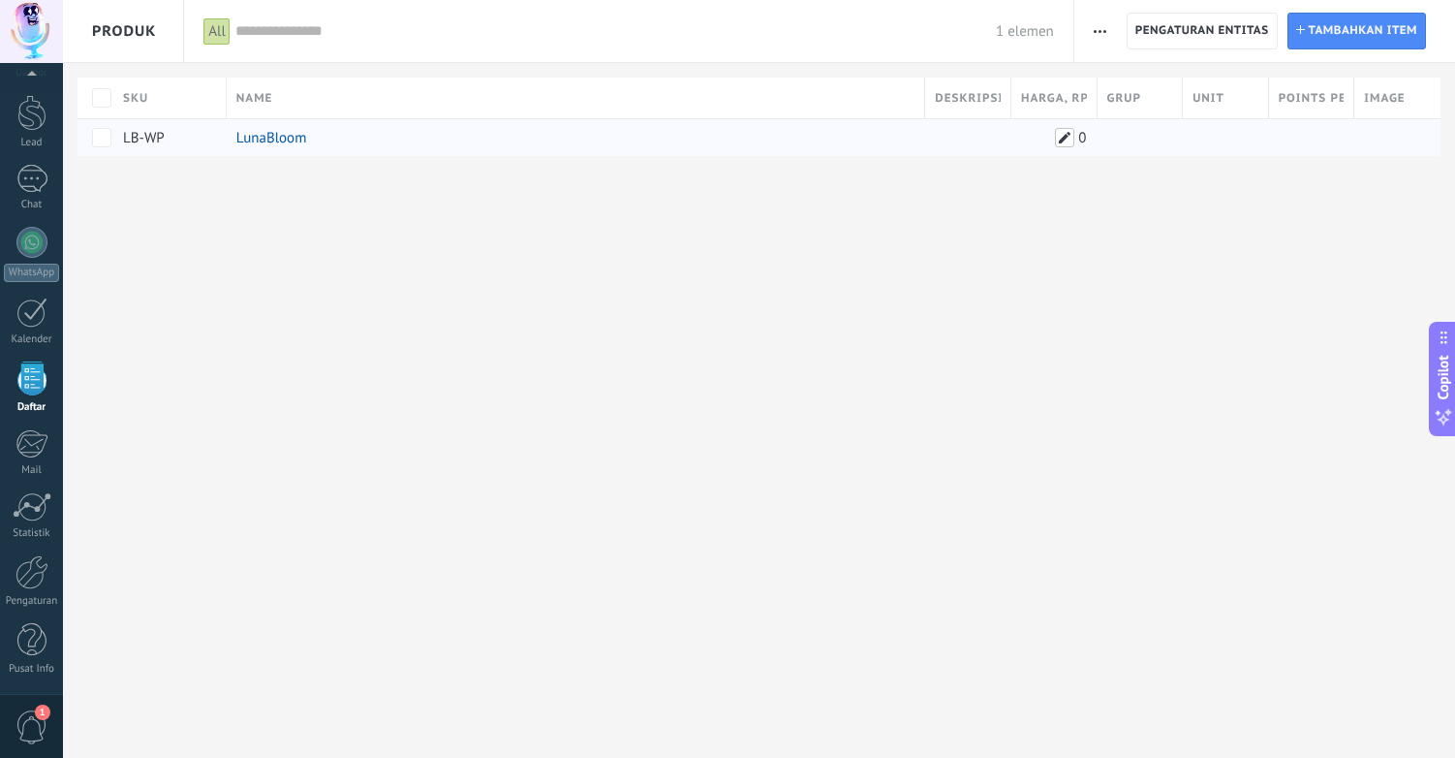
click at [1062, 133] on span at bounding box center [1064, 137] width 19 height 19
type input "******"
click at [952, 184] on span "Save" at bounding box center [950, 182] width 27 height 14
click at [917, 163] on button "Save" at bounding box center [951, 181] width 68 height 37
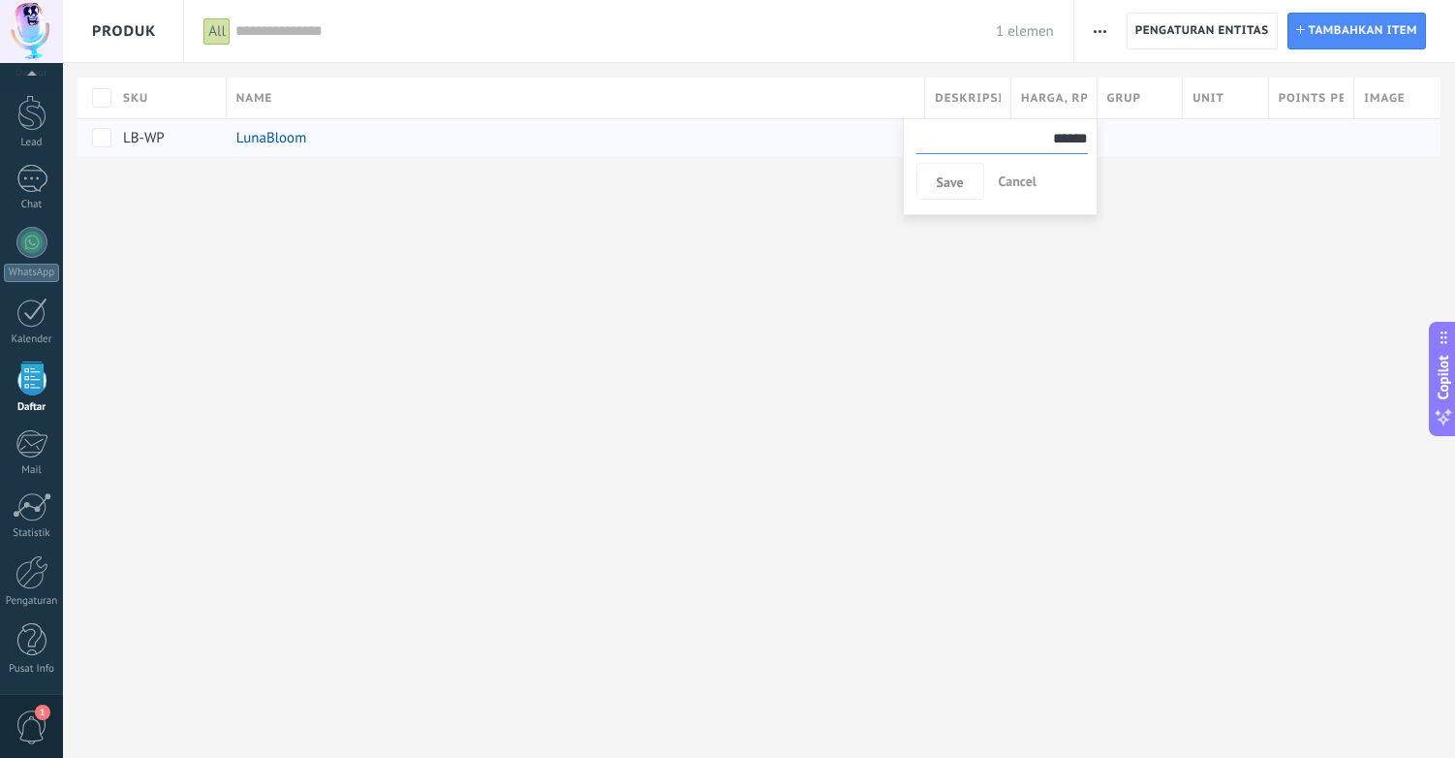
click at [1037, 233] on div "****** Save Cancel" at bounding box center [1000, 176] width 195 height 116
click at [1014, 185] on span "Cancel" at bounding box center [1018, 180] width 38 height 17
click at [279, 137] on link "LunaBloom" at bounding box center [271, 138] width 71 height 18
type textarea "***"
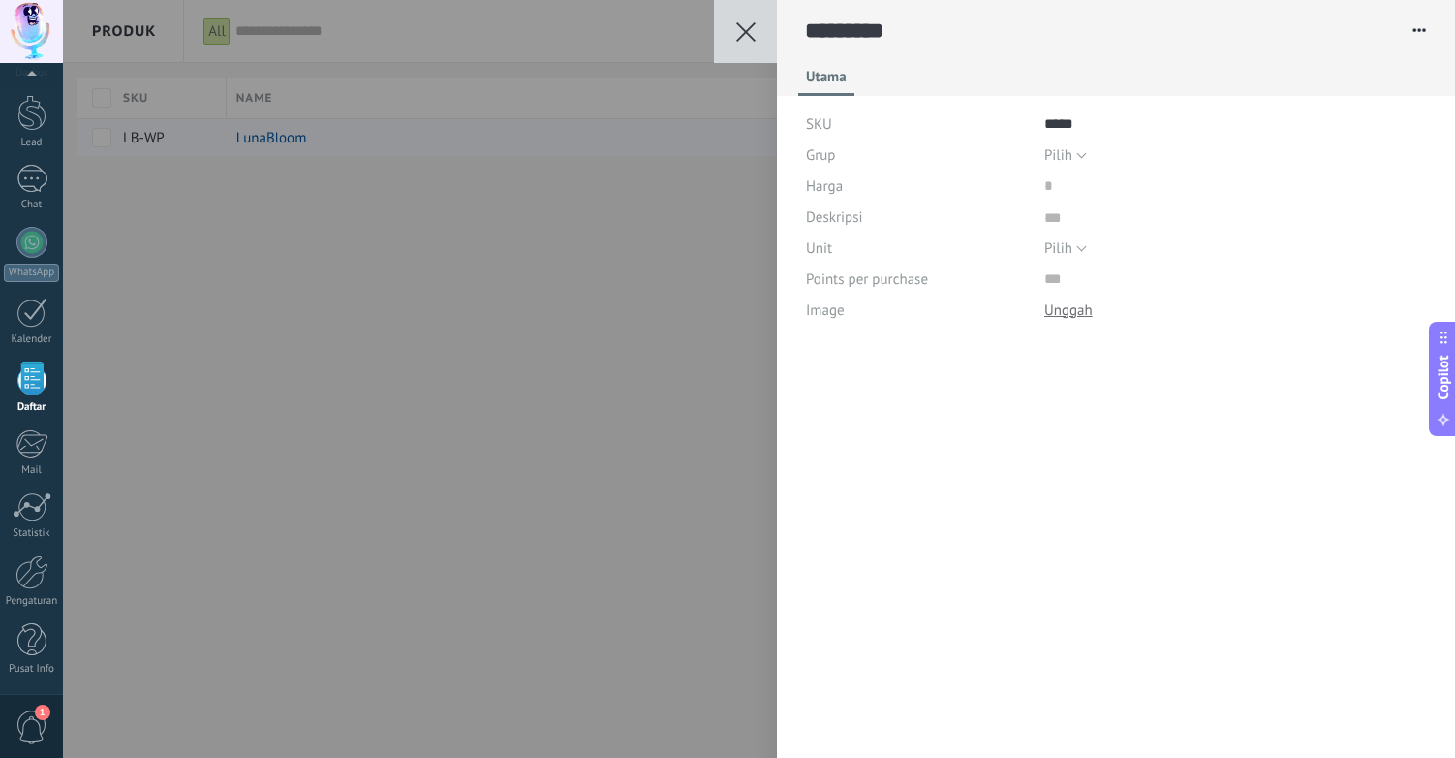
scroll to position [19, 0]
click at [1058, 186] on input "price" at bounding box center [1106, 186] width 123 height 31
type input "******"
click at [1035, 464] on div "********* LunaBloom Hapus elemen Utama SKU ***** Grup Pilih Semua produk Pilih …" at bounding box center [1116, 379] width 678 height 758
click at [1410, 28] on button "button" at bounding box center [1412, 31] width 31 height 30
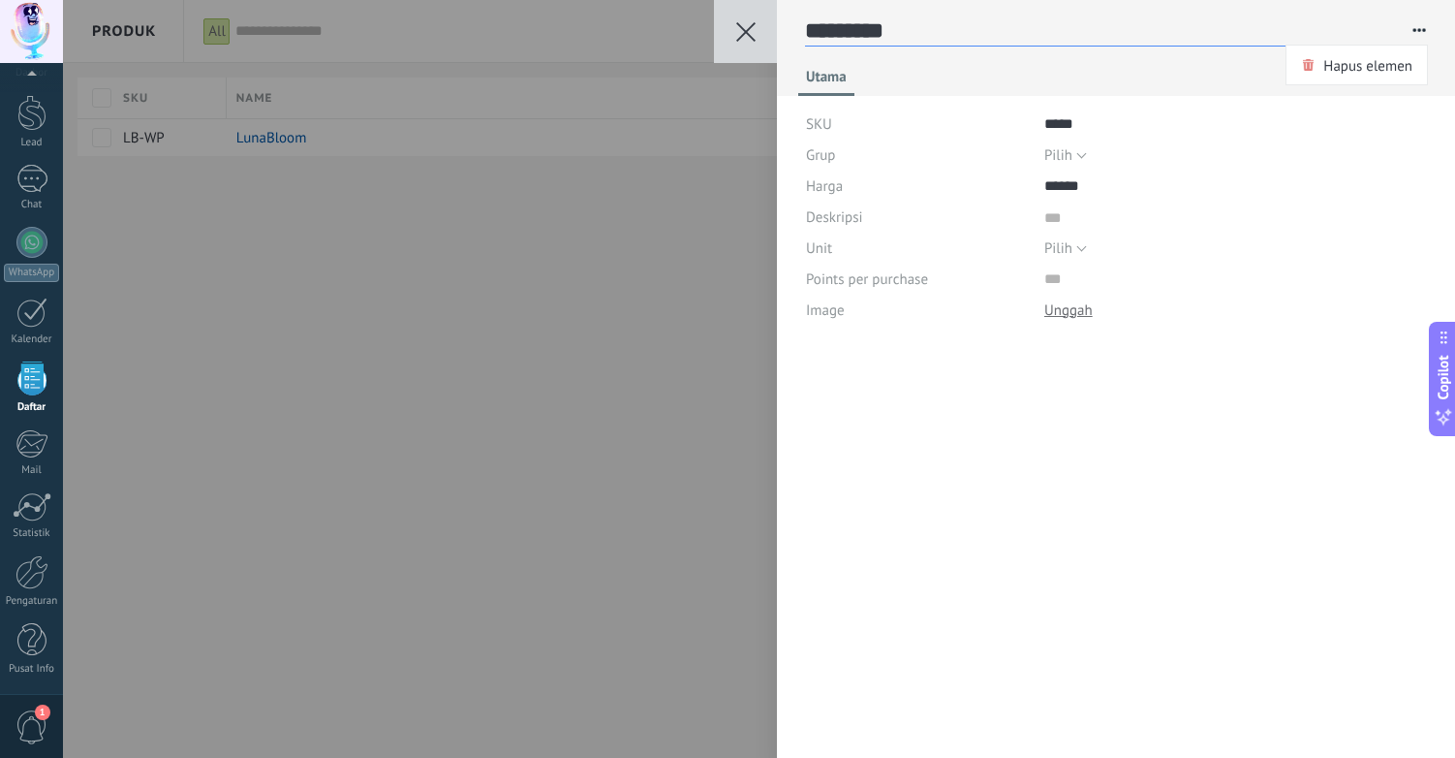
click at [1093, 29] on textarea "*********" at bounding box center [1097, 31] width 585 height 30
click at [761, 32] on button at bounding box center [745, 31] width 63 height 63
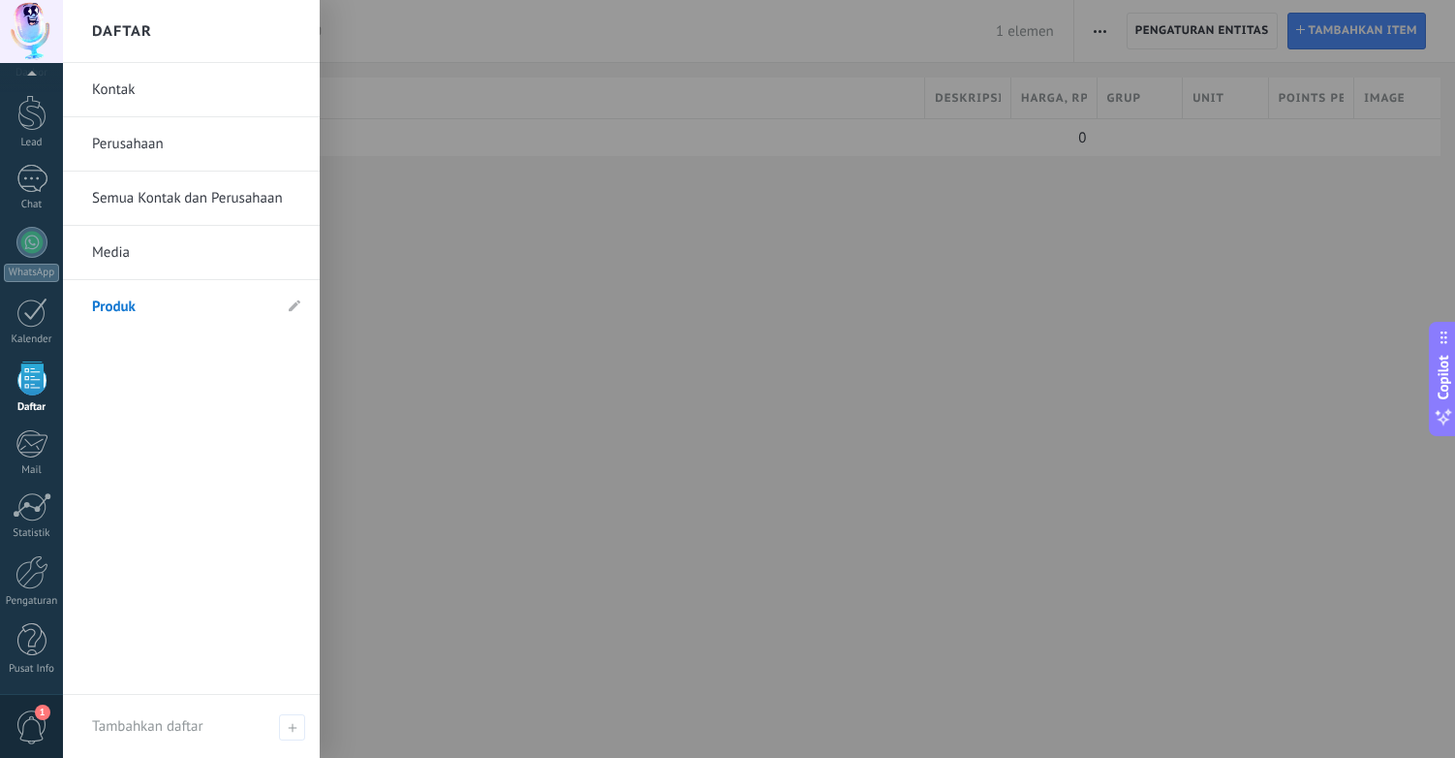
click at [31, 389] on div at bounding box center [31, 378] width 29 height 34
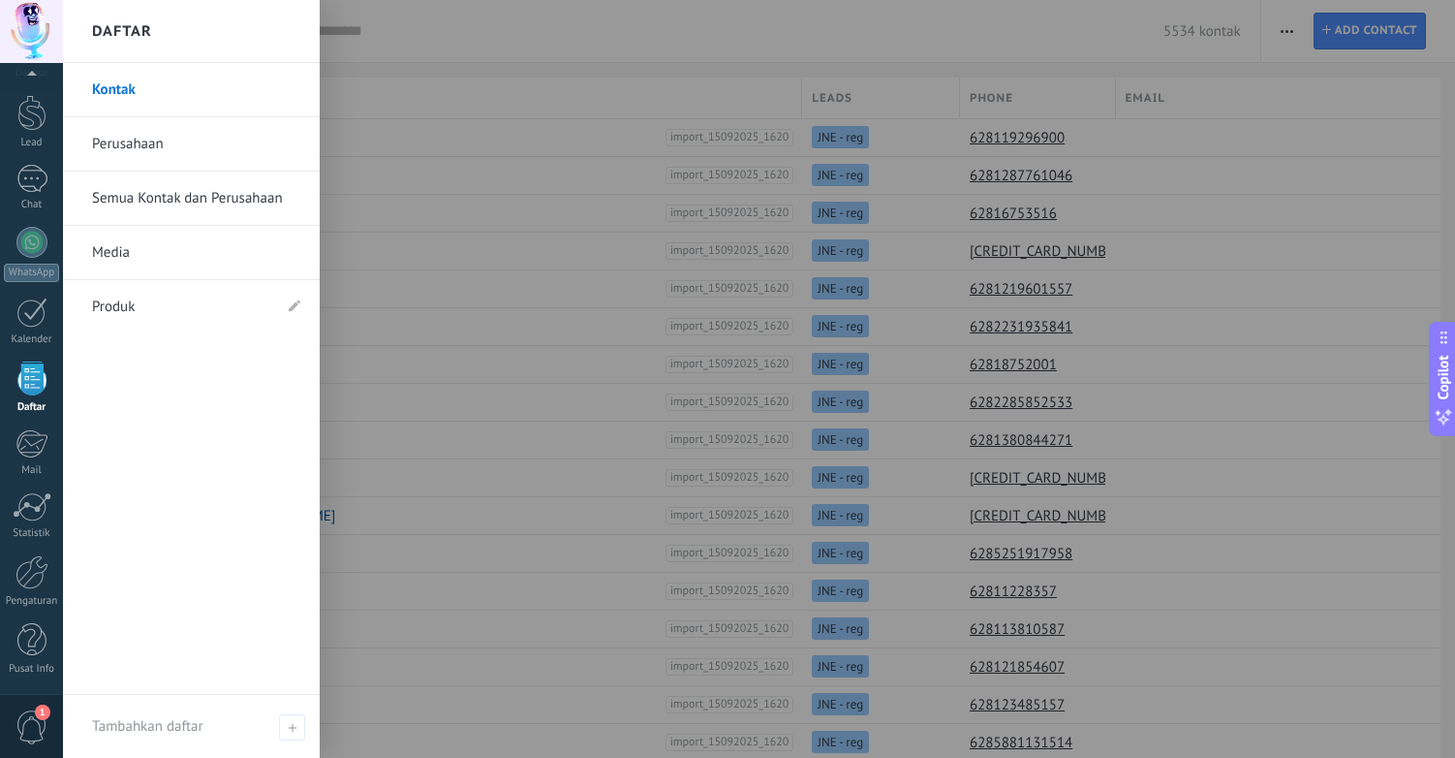
click at [134, 82] on link "Kontak" at bounding box center [196, 90] width 208 height 54
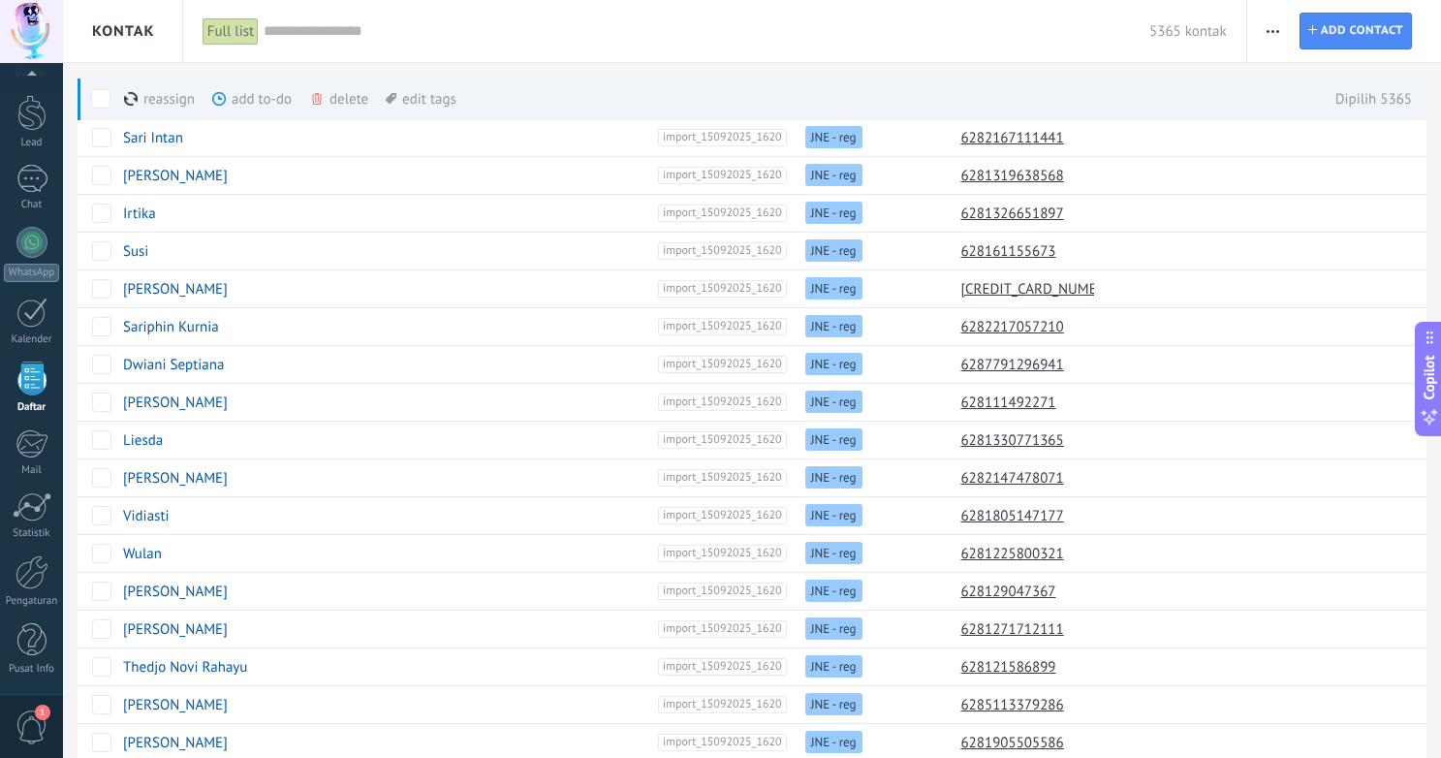
click at [341, 97] on div "delete lagi" at bounding box center [370, 99] width 123 height 43
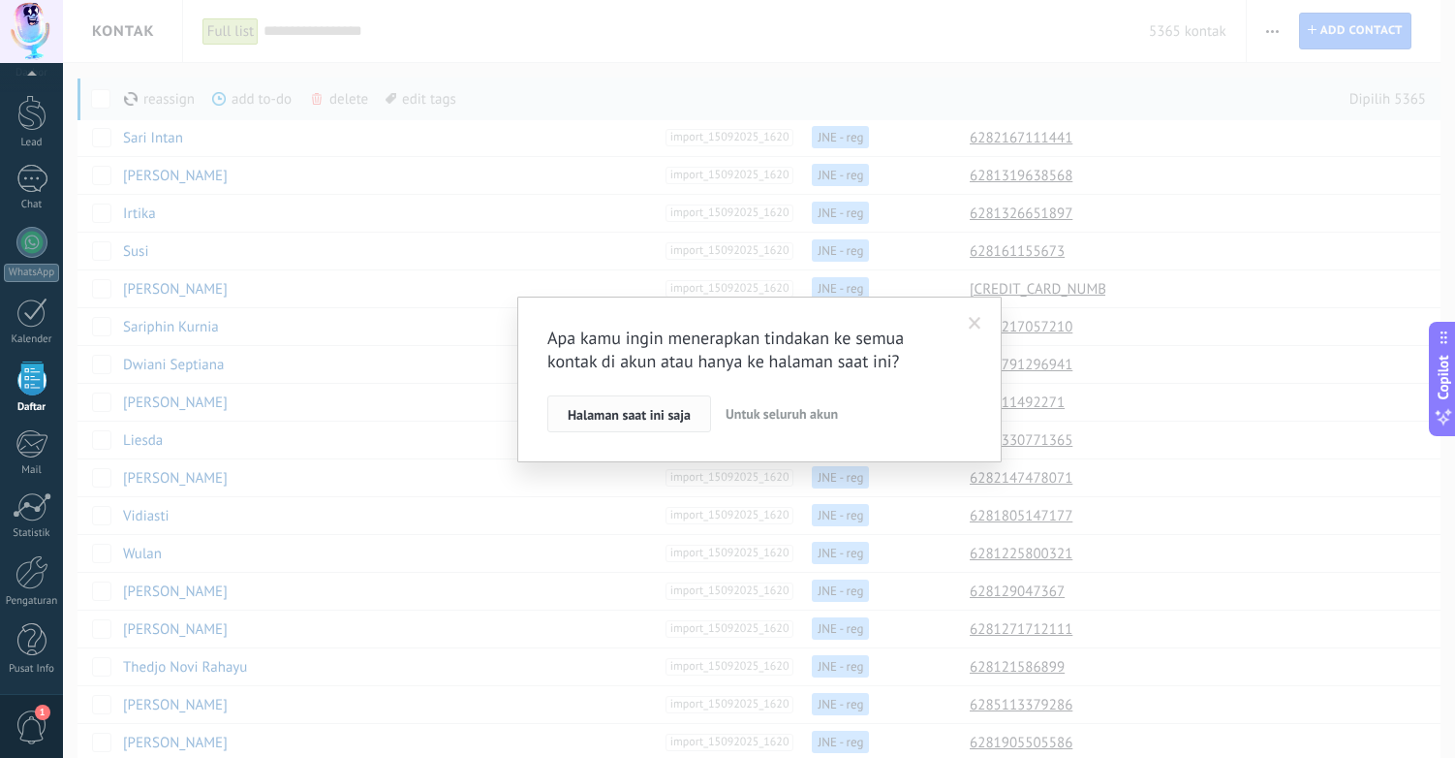
click at [649, 417] on span "Halaman saat ini saja" at bounding box center [629, 415] width 123 height 14
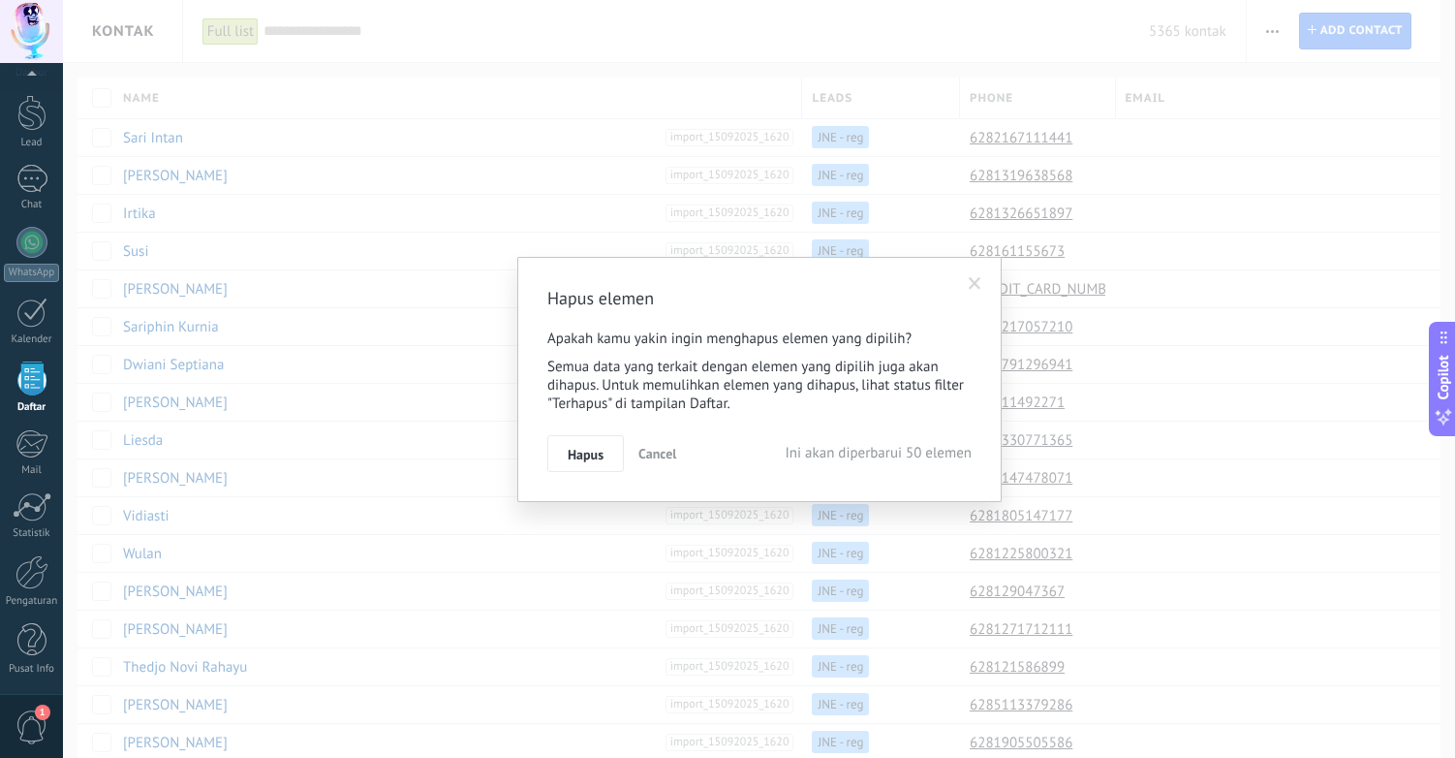
click at [664, 451] on span "Cancel" at bounding box center [658, 453] width 38 height 17
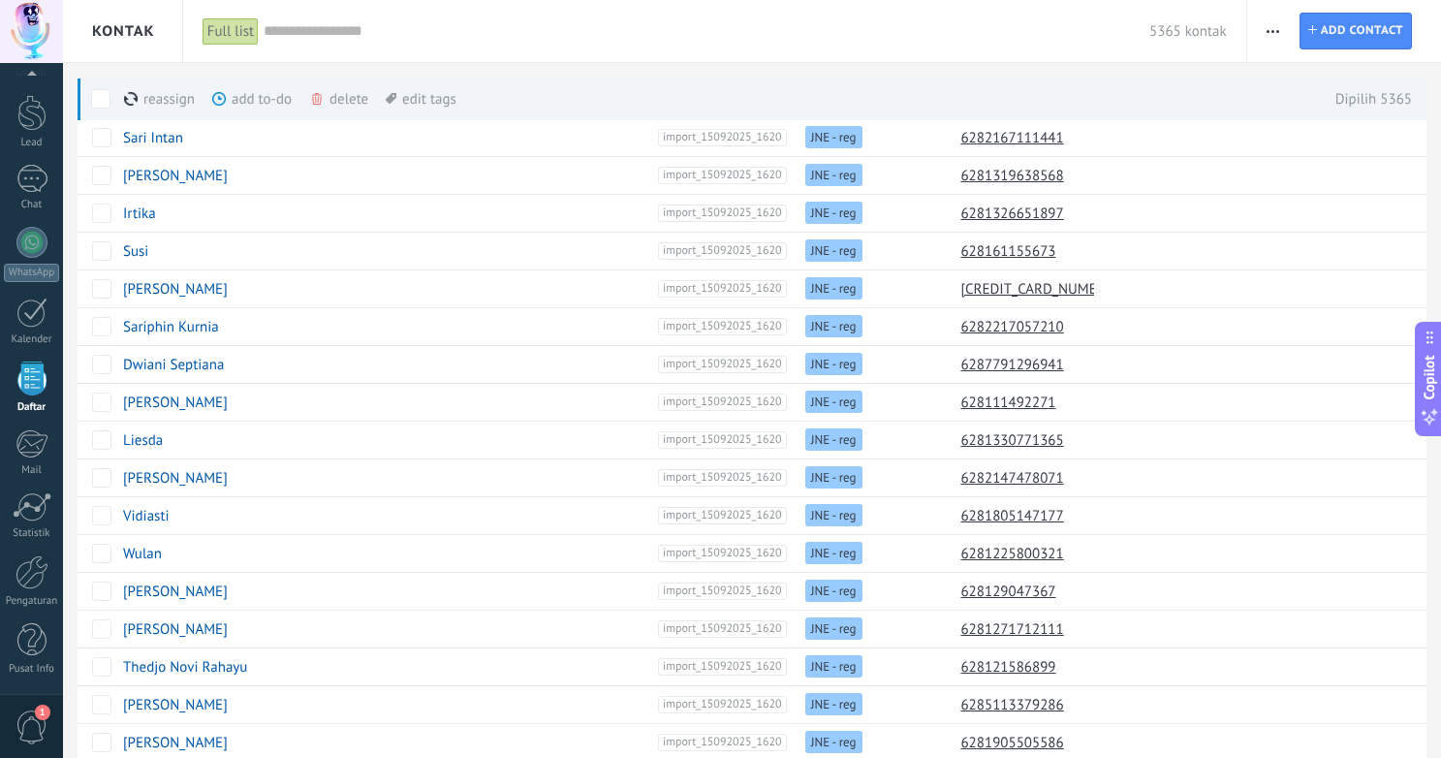
click at [340, 99] on div "delete lagi" at bounding box center [370, 99] width 123 height 43
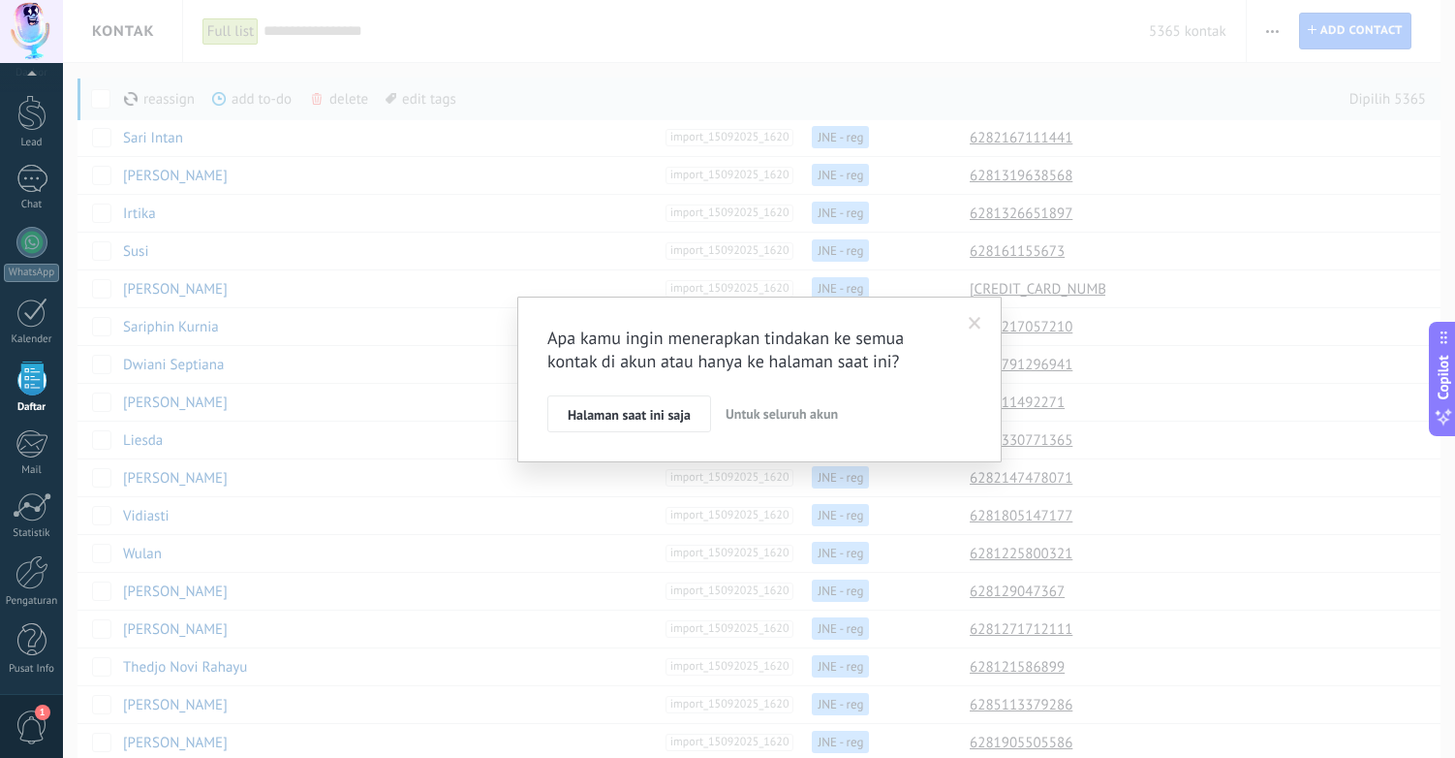
click at [784, 414] on span "Untuk seluruh akun" at bounding box center [782, 413] width 112 height 17
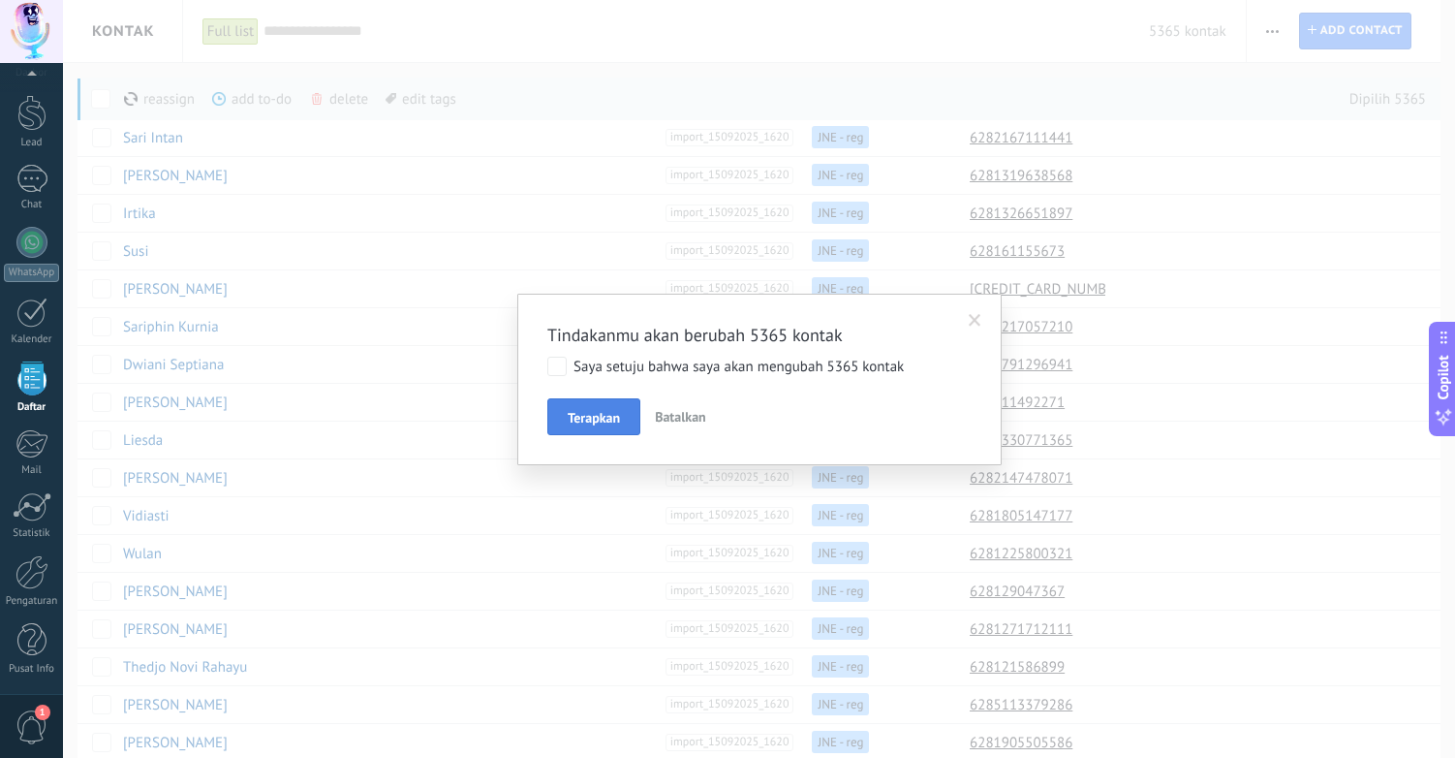
click at [612, 419] on span "Terapkan" at bounding box center [594, 418] width 52 height 14
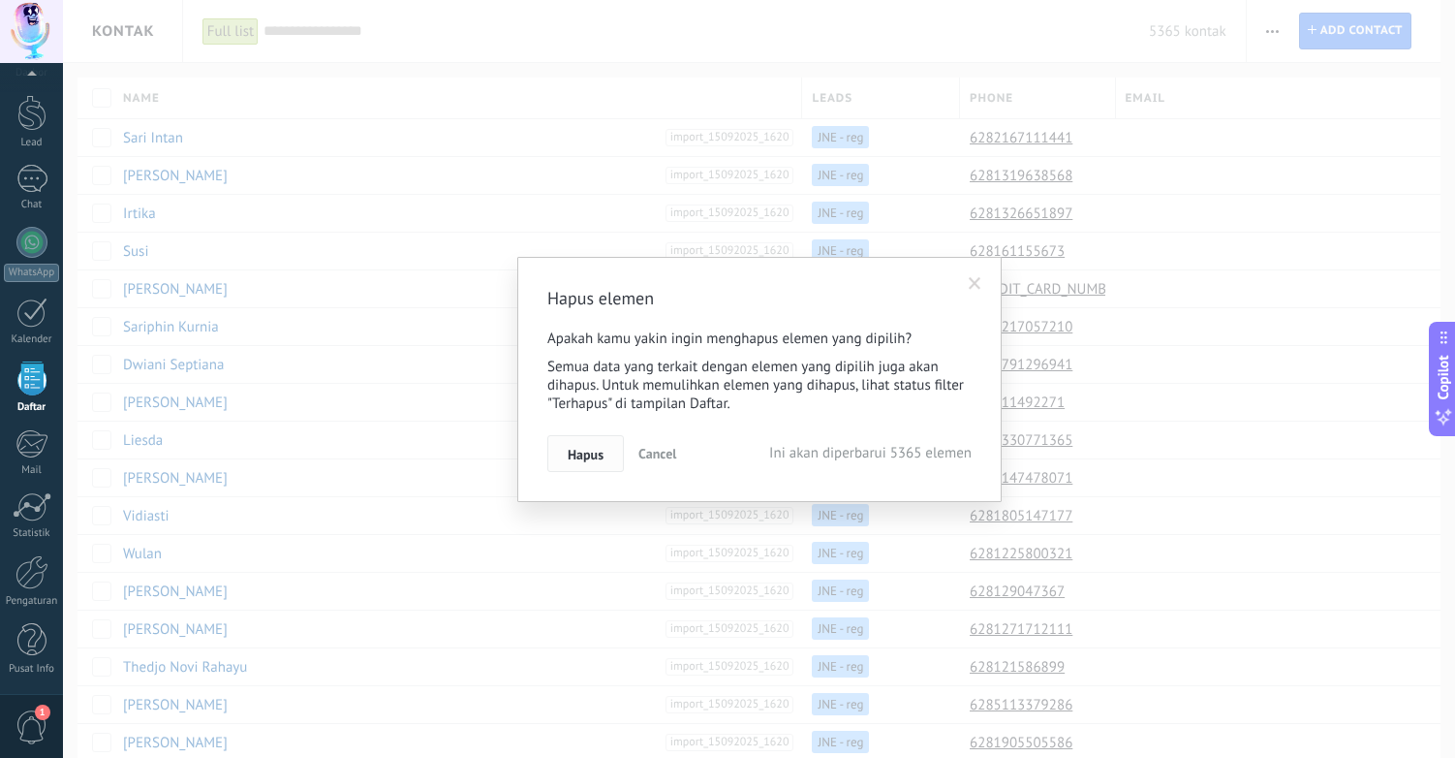
click at [583, 451] on span "Hapus" at bounding box center [586, 455] width 36 height 14
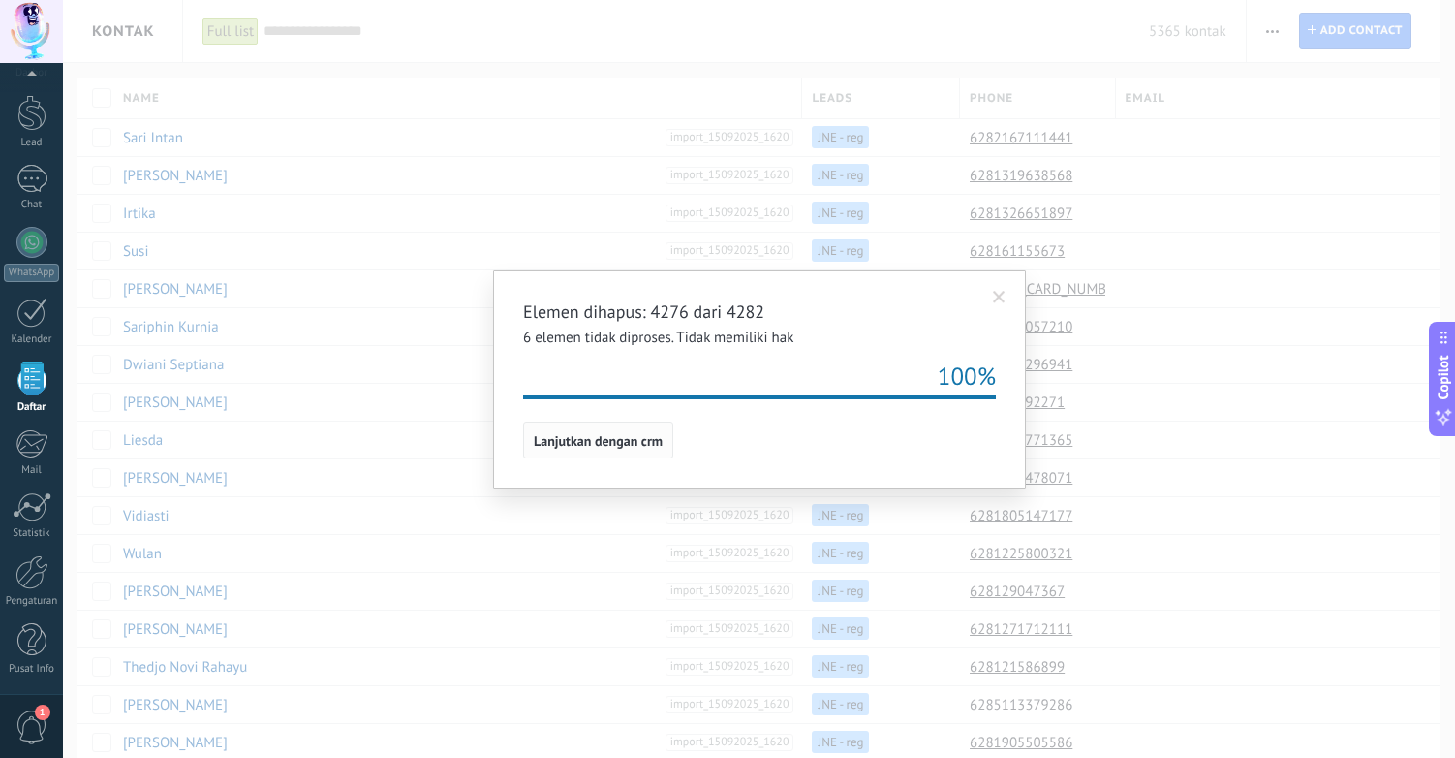
click at [598, 438] on span "Lanjutkan dengan crm" at bounding box center [598, 441] width 129 height 14
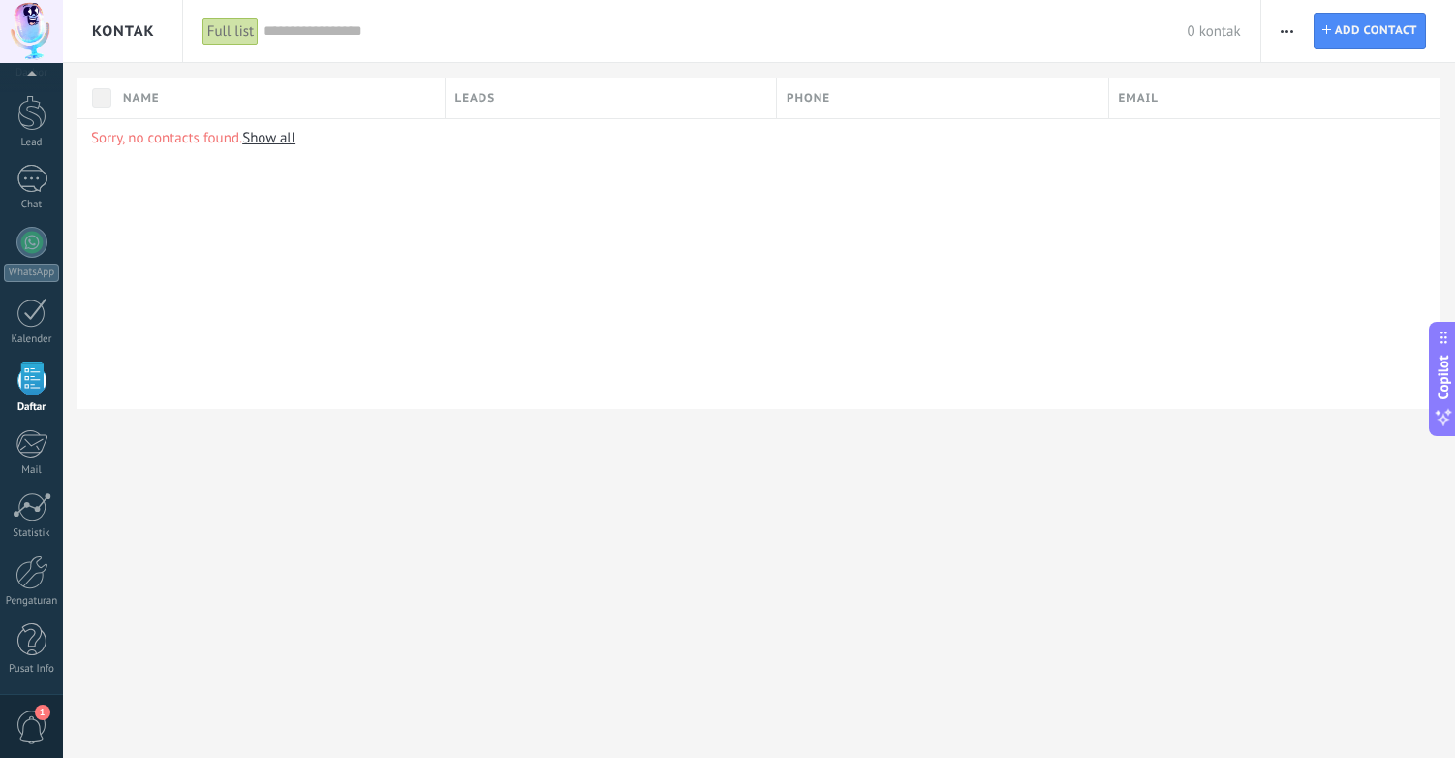
click at [279, 137] on link "Show all" at bounding box center [268, 138] width 53 height 18
click at [1380, 34] on span "Add contact" at bounding box center [1376, 31] width 82 height 35
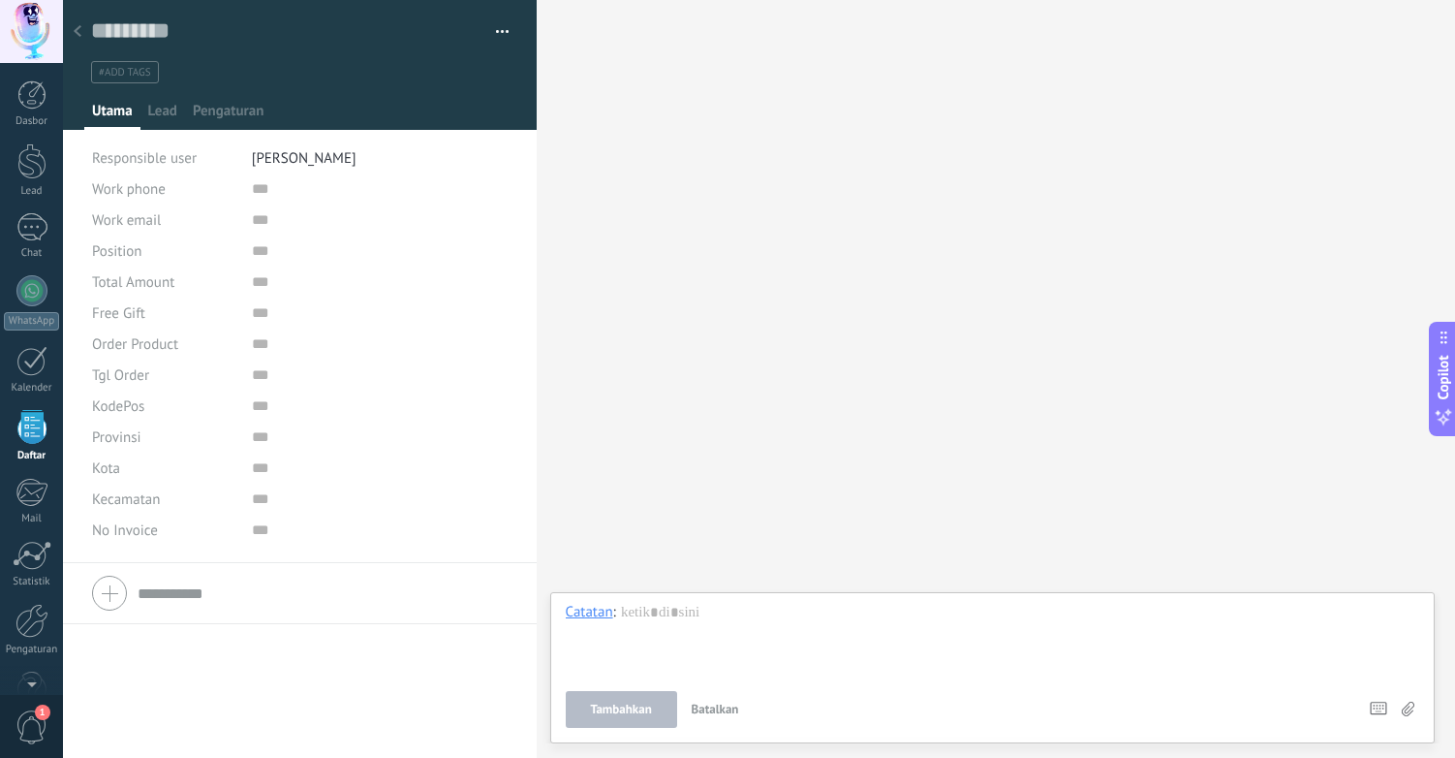
scroll to position [48, 0]
click at [78, 28] on use at bounding box center [78, 31] width 8 height 12
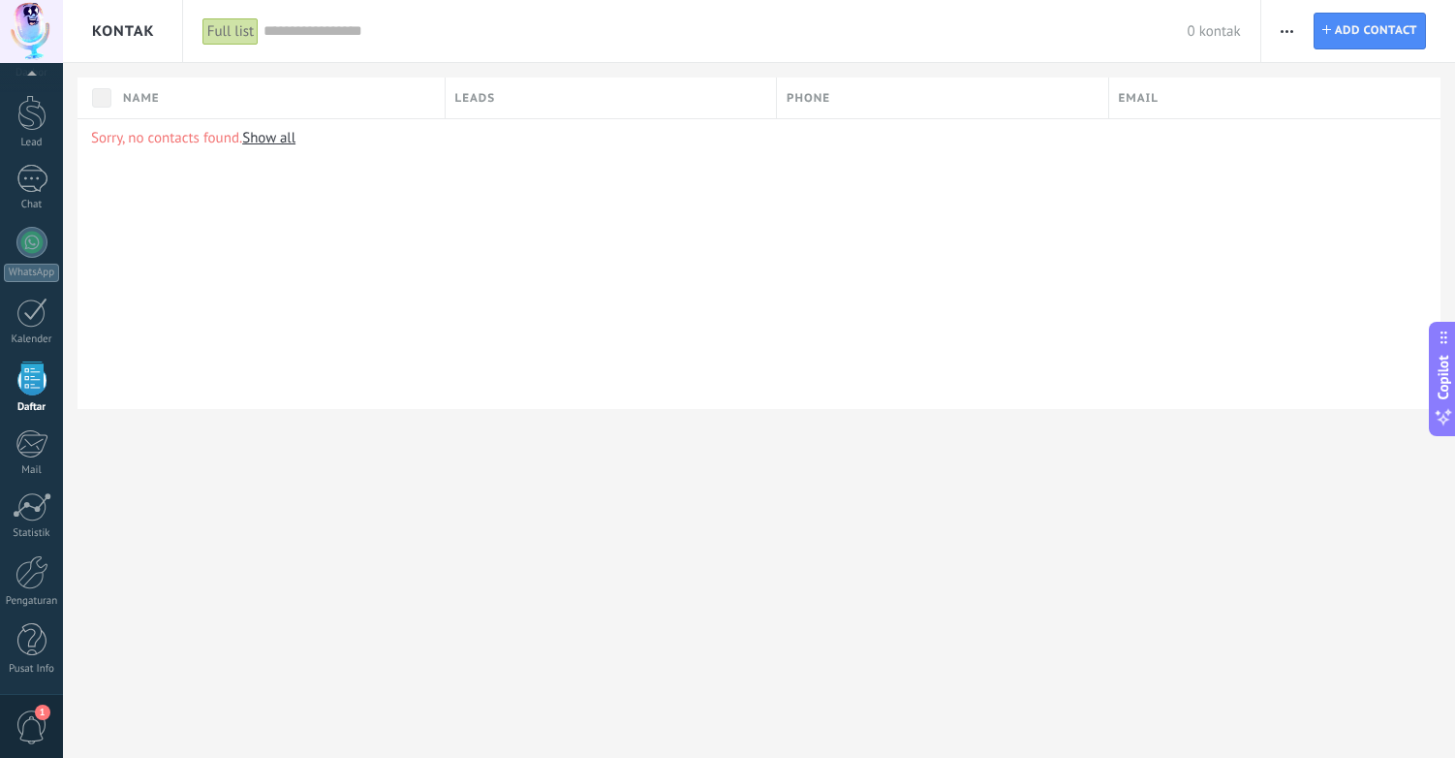
click at [1293, 30] on use "button" at bounding box center [1287, 31] width 13 height 3
click at [1320, 202] on span "Import" at bounding box center [1319, 198] width 42 height 39
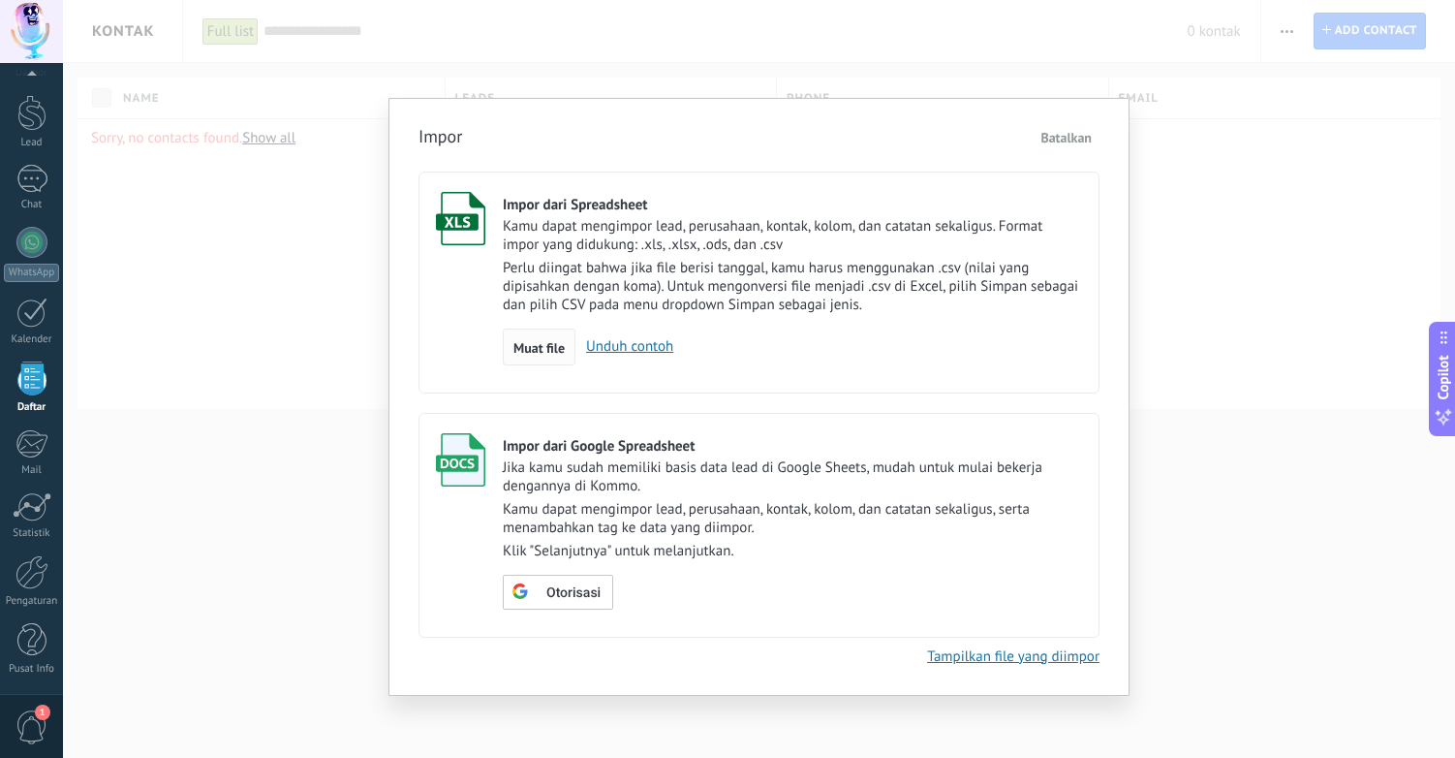
click at [524, 348] on span "Muat file" at bounding box center [539, 348] width 51 height 14
click at [0, 0] on input "Impor dari Spreadsheet Kamu dapat mengimpor lead, perusahaan, kontak, kolom, da…" at bounding box center [0, 0] width 0 height 0
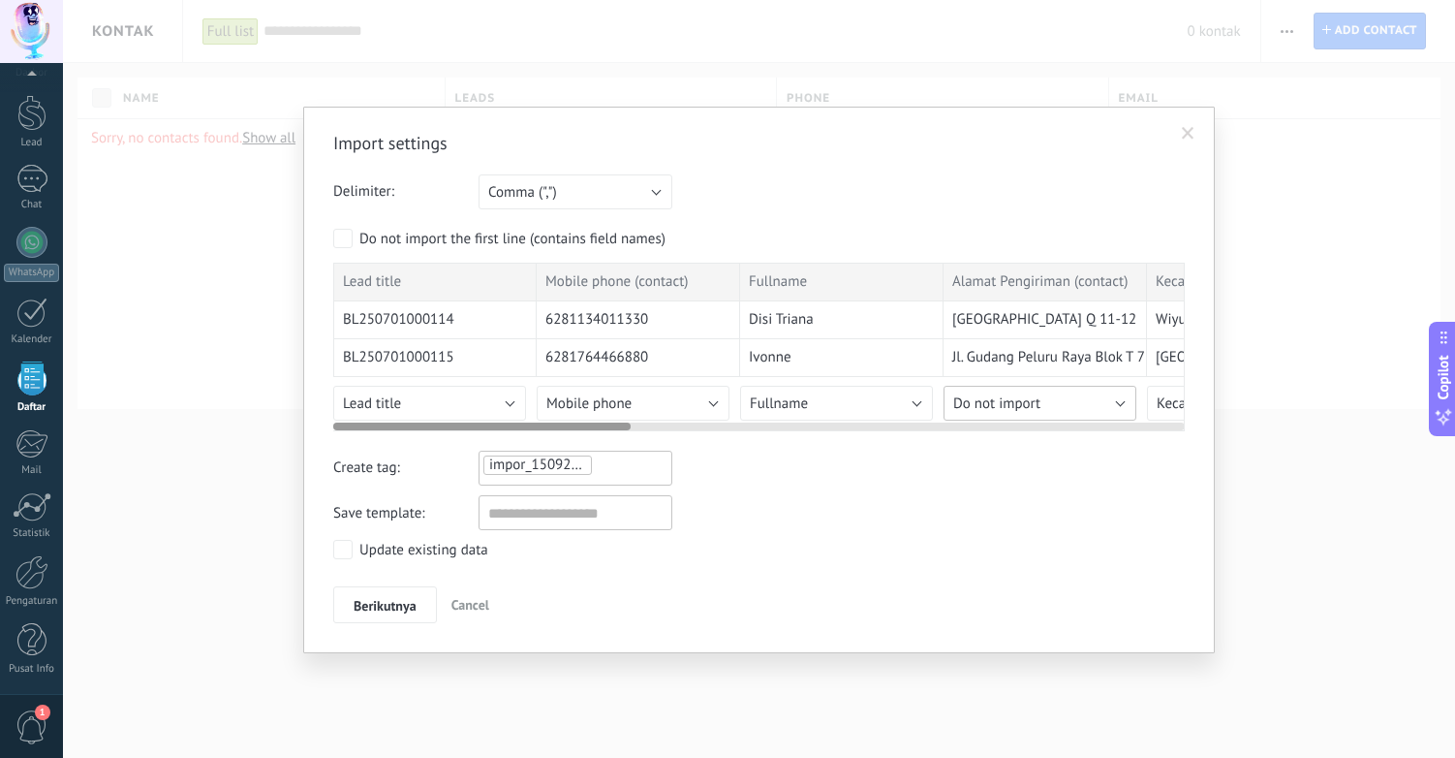
click at [1048, 399] on button "Do not import" at bounding box center [1040, 403] width 193 height 35
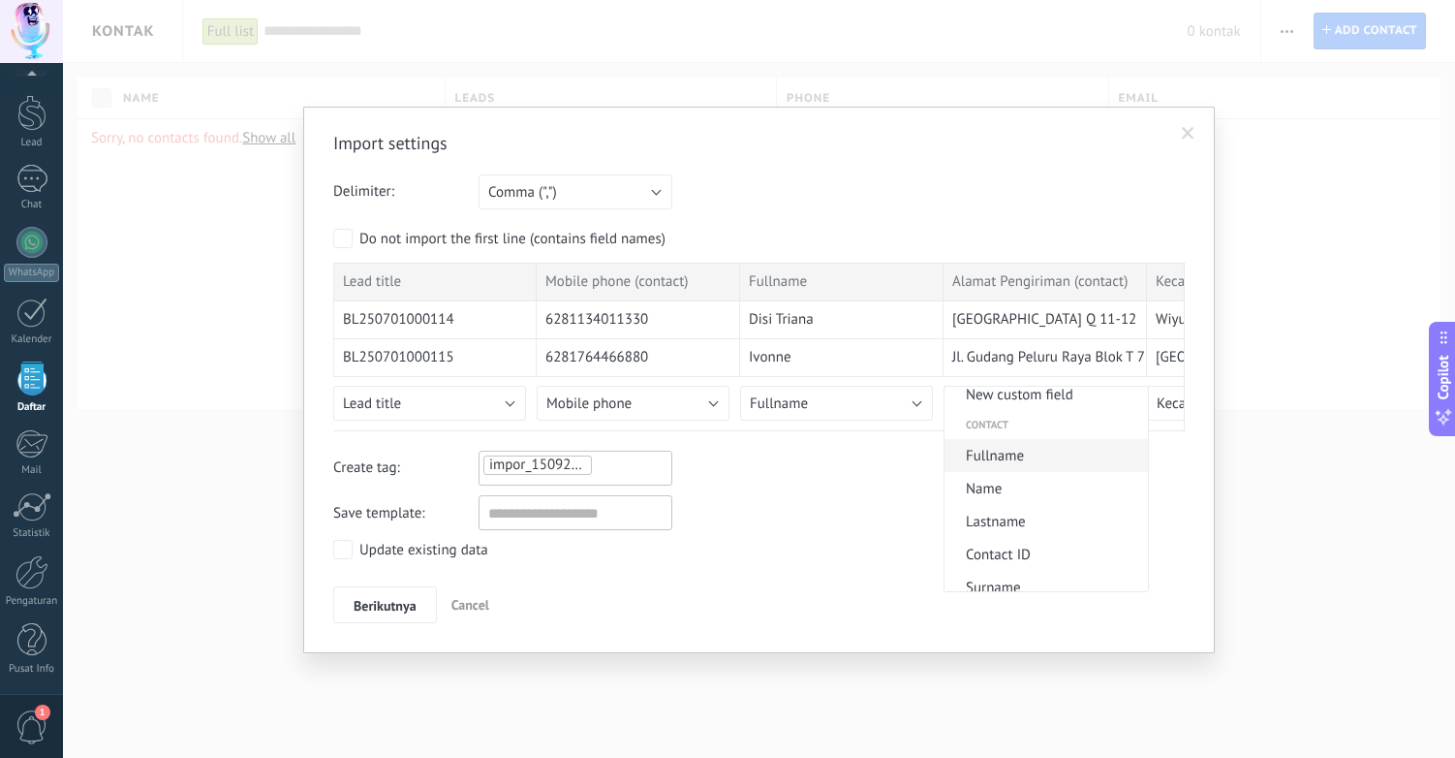
scroll to position [44, 0]
click at [1061, 396] on span "New custom field" at bounding box center [1044, 393] width 198 height 18
type input "**********"
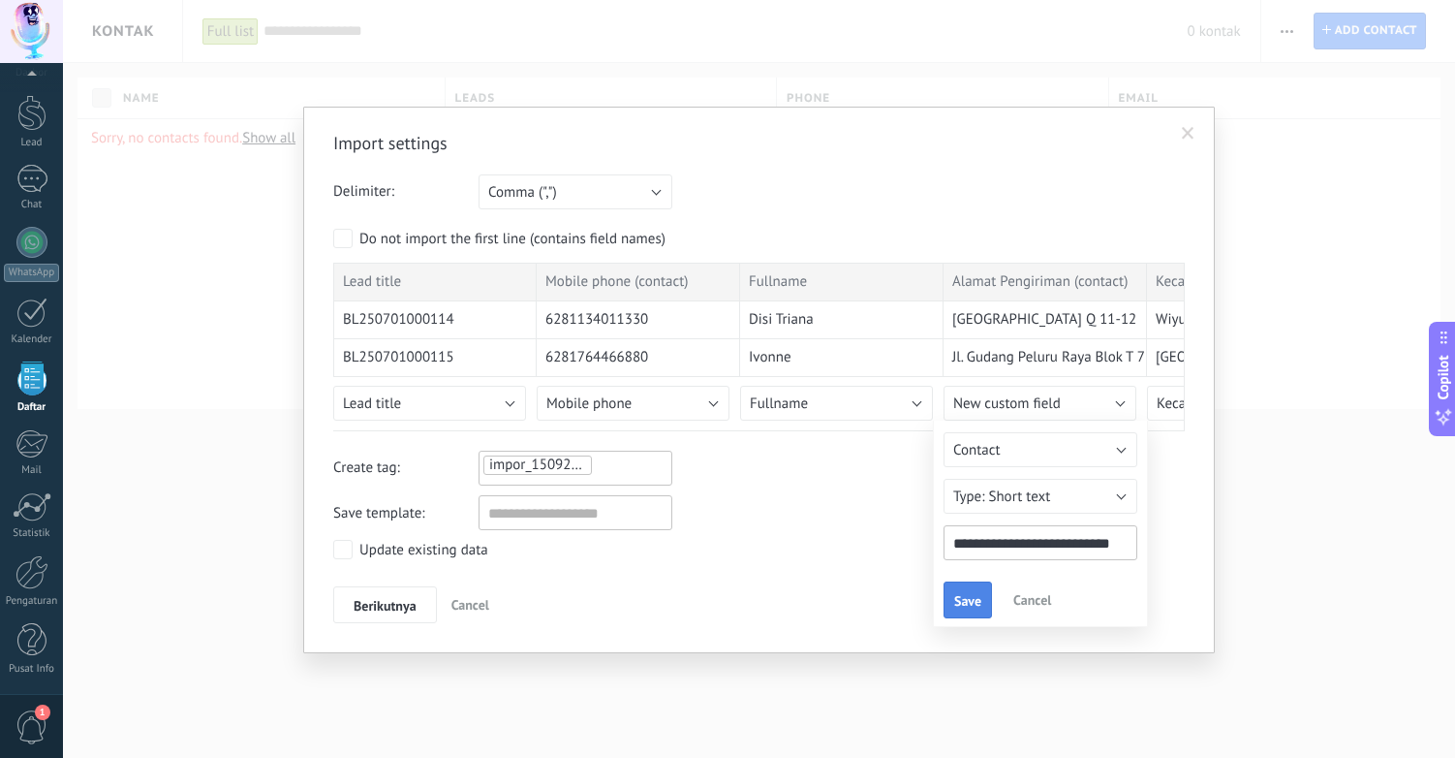
click at [966, 605] on span "Save" at bounding box center [967, 601] width 27 height 14
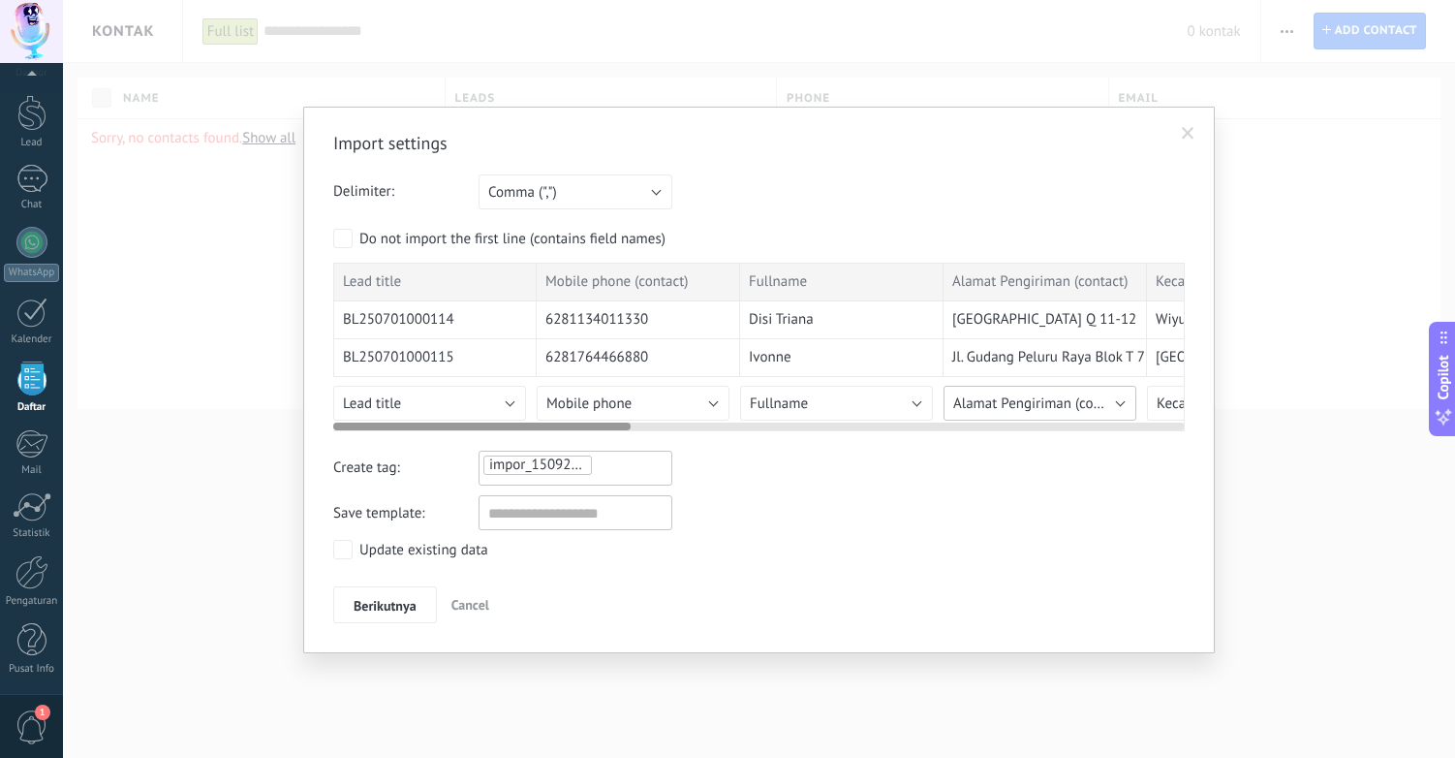
click at [1090, 398] on span "Alamat Pengiriman (contact)" at bounding box center [1040, 403] width 175 height 18
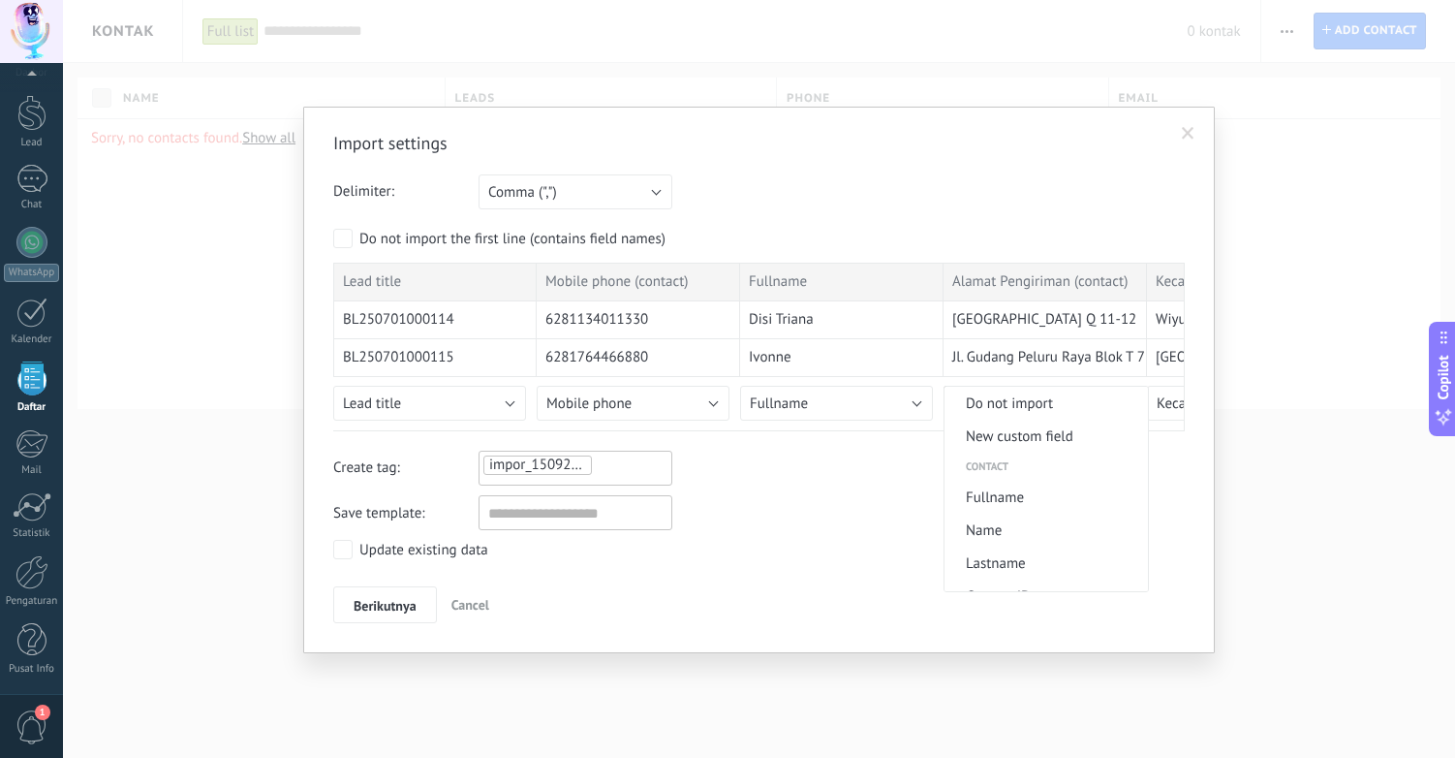
scroll to position [973, 0]
click at [1045, 484] on span "Alamat Pengiriman (contact)" at bounding box center [1044, 480] width 198 height 18
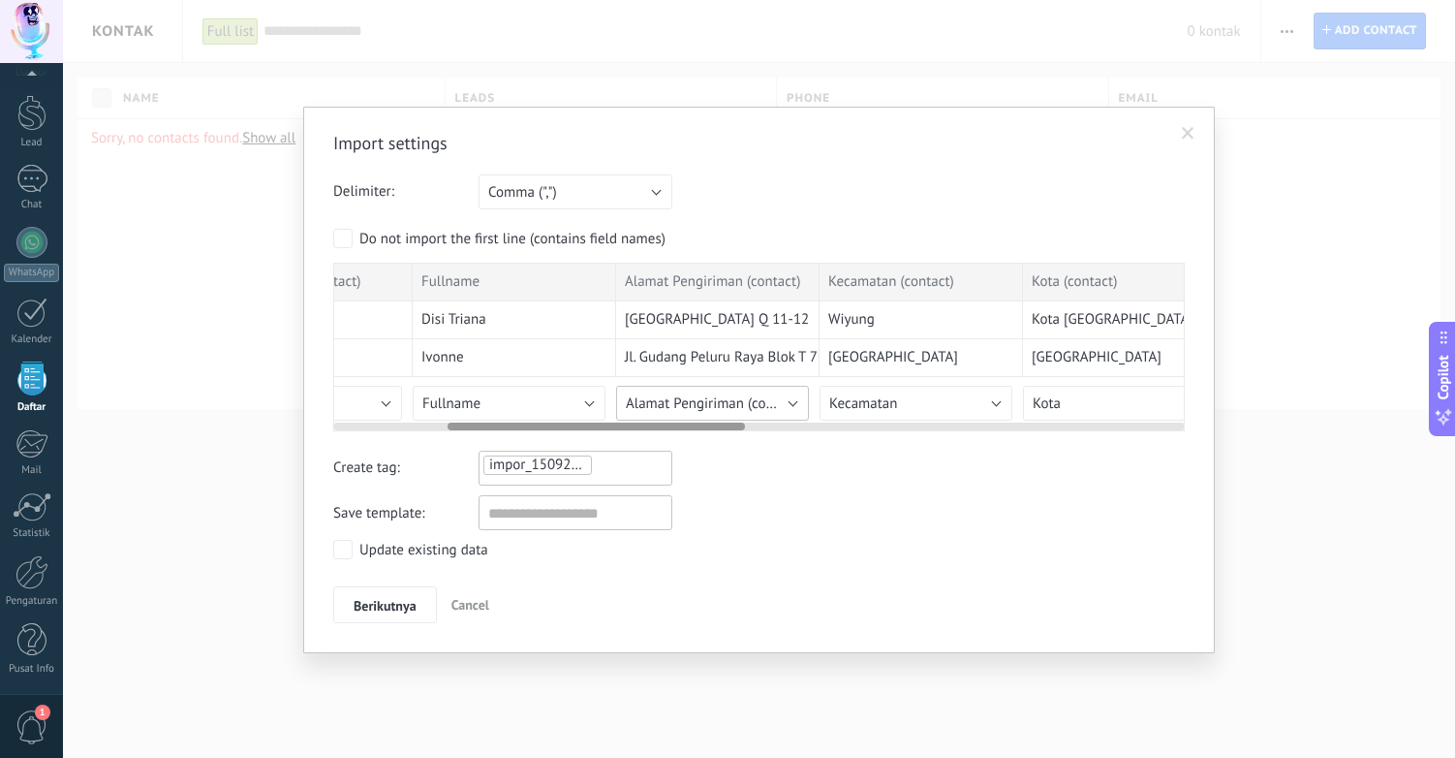
scroll to position [0, 352]
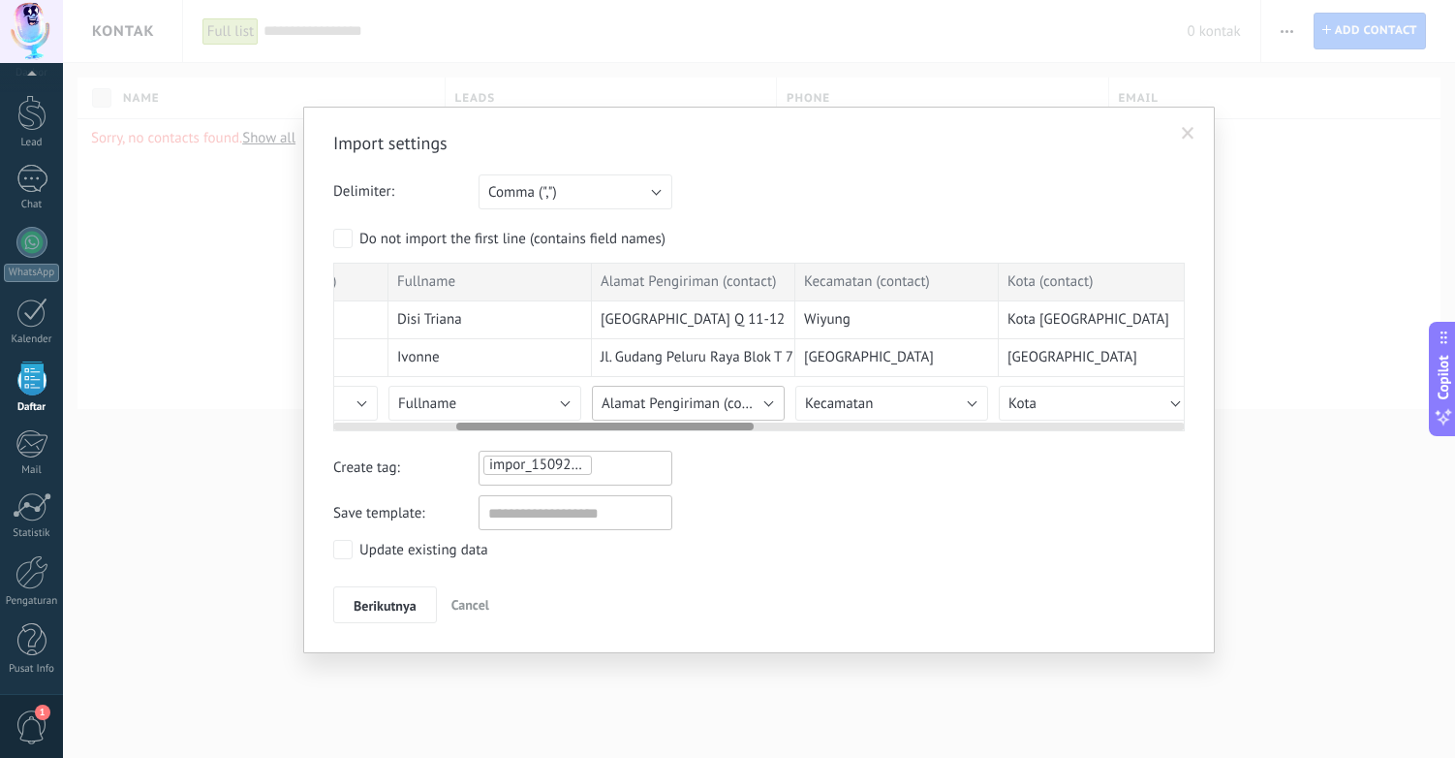
click at [716, 409] on span "Alamat Pengiriman (contact)" at bounding box center [689, 403] width 175 height 18
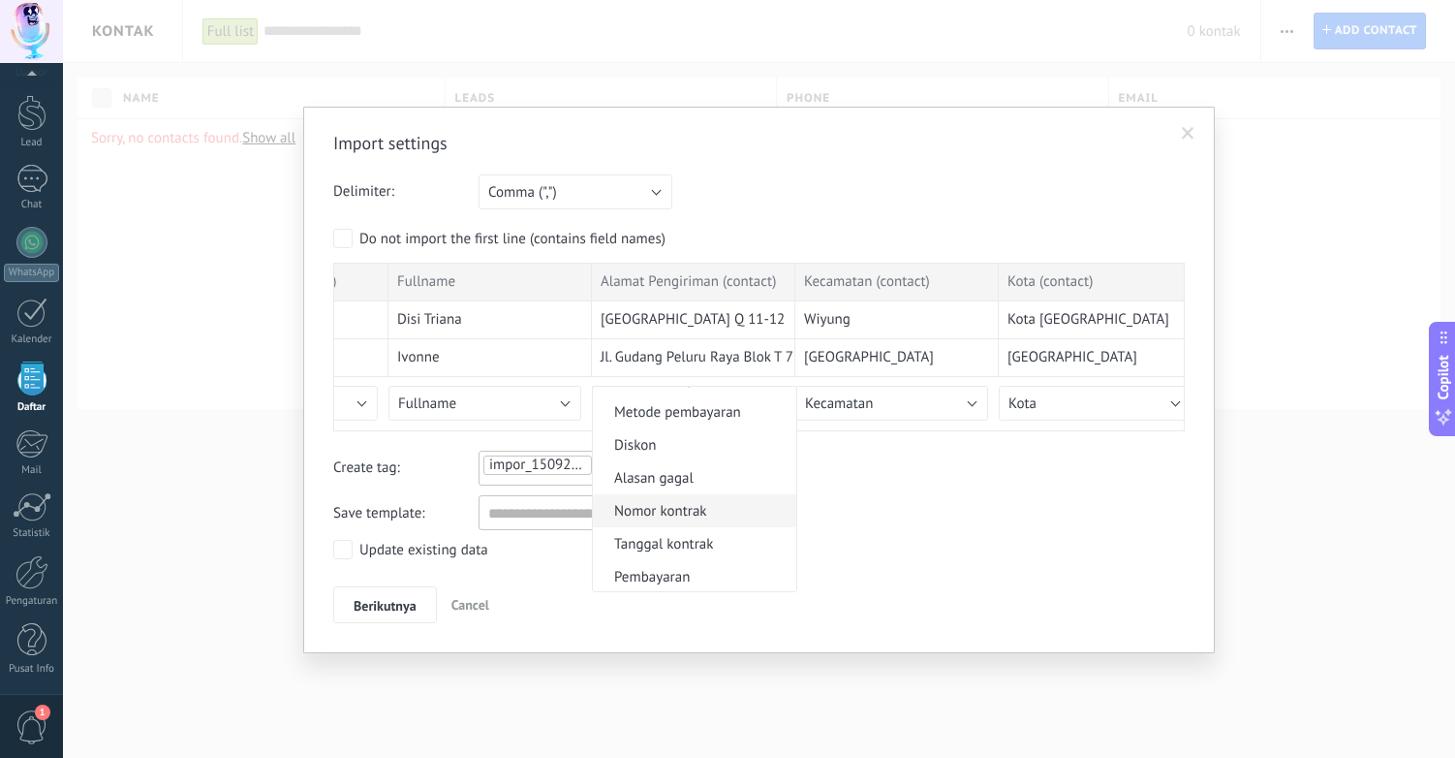
scroll to position [1824, 0]
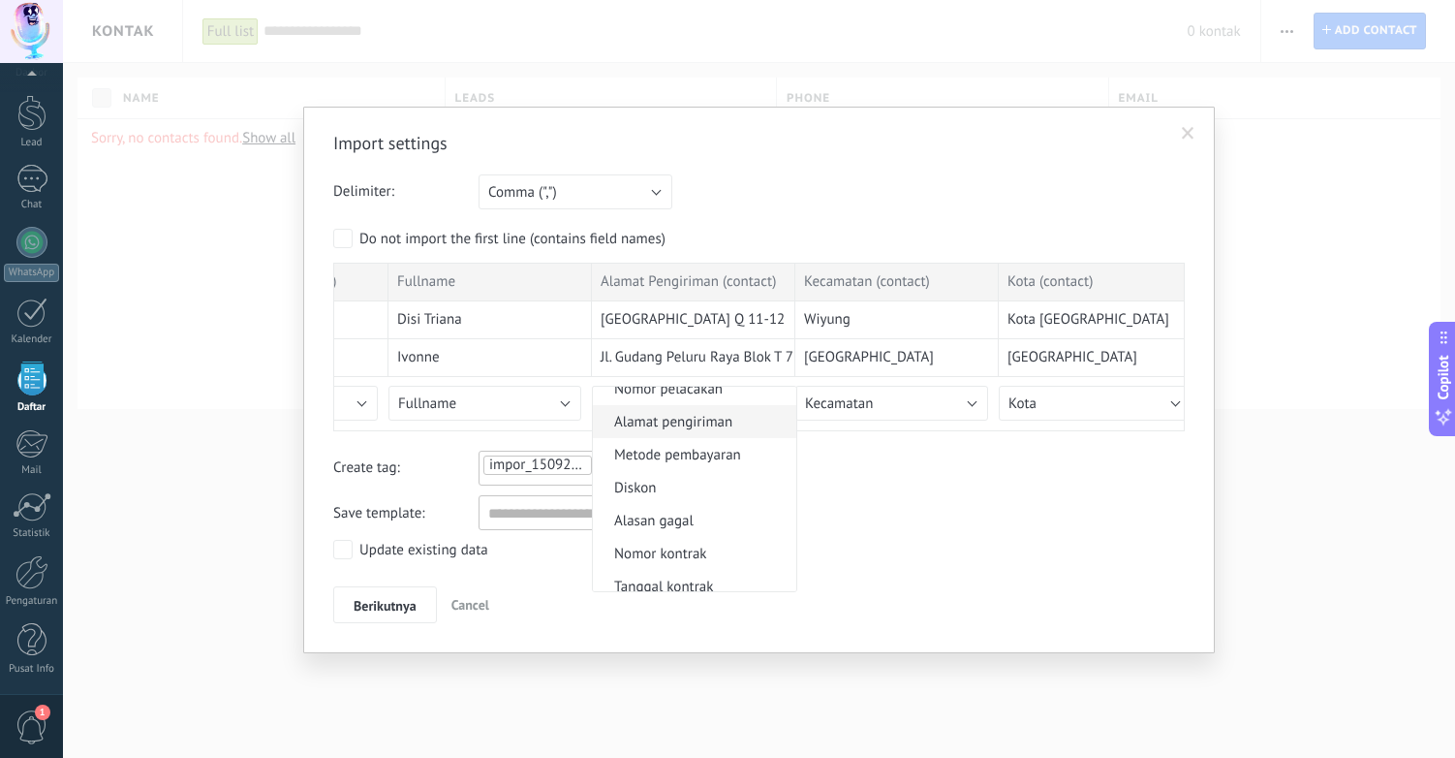
click at [722, 434] on li "Alamat pengiriman" at bounding box center [694, 421] width 203 height 33
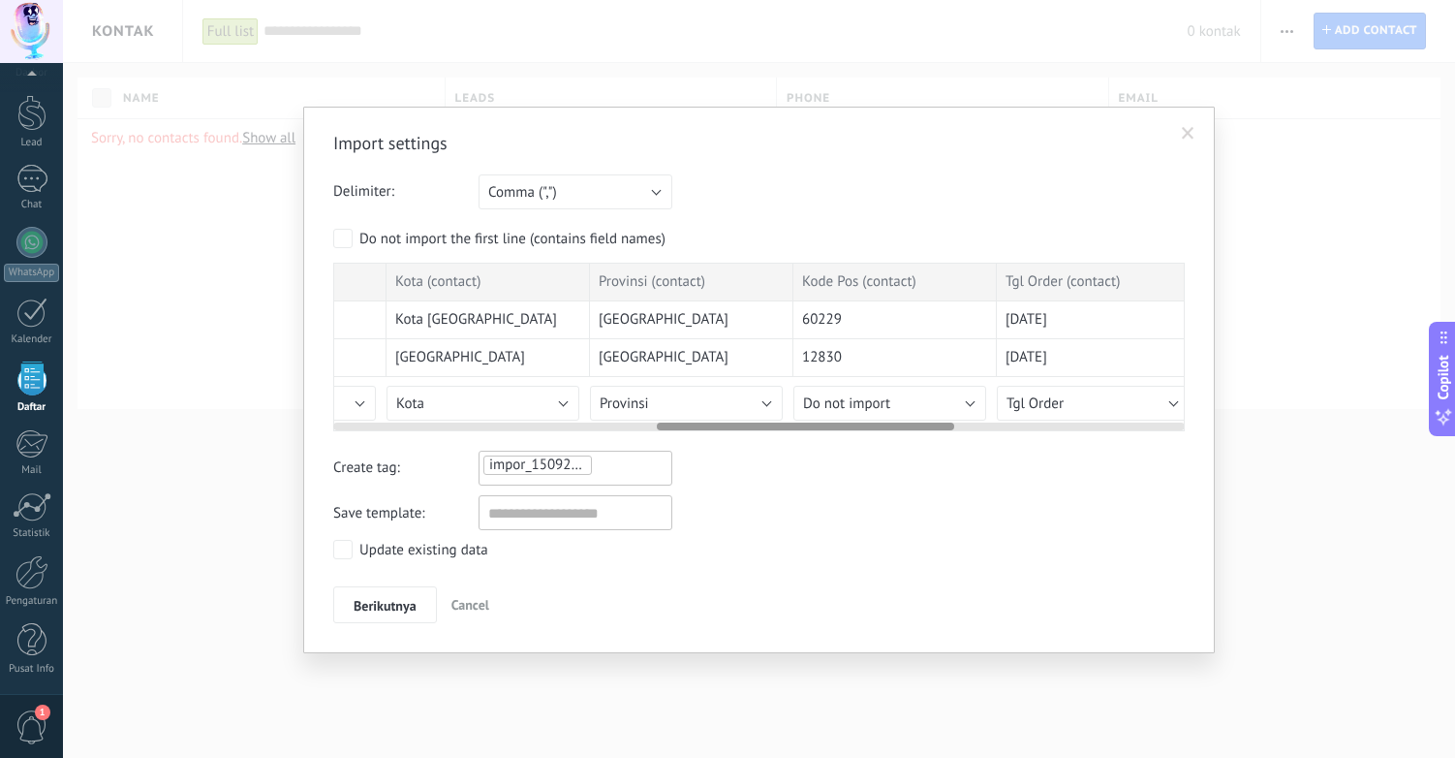
scroll to position [0, 978]
click at [852, 400] on span "Do not import" at bounding box center [833, 403] width 87 height 18
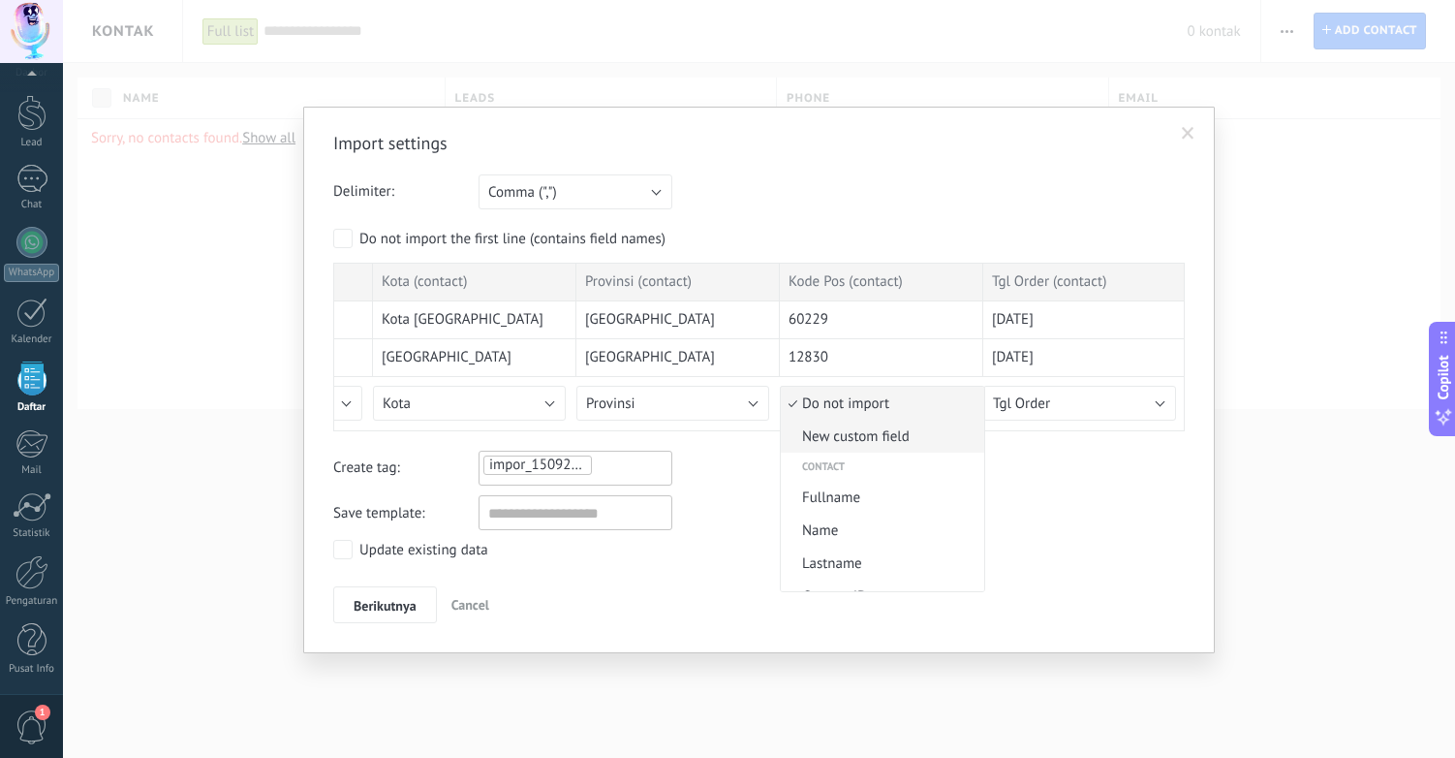
click at [850, 439] on span "New custom field" at bounding box center [880, 436] width 198 height 18
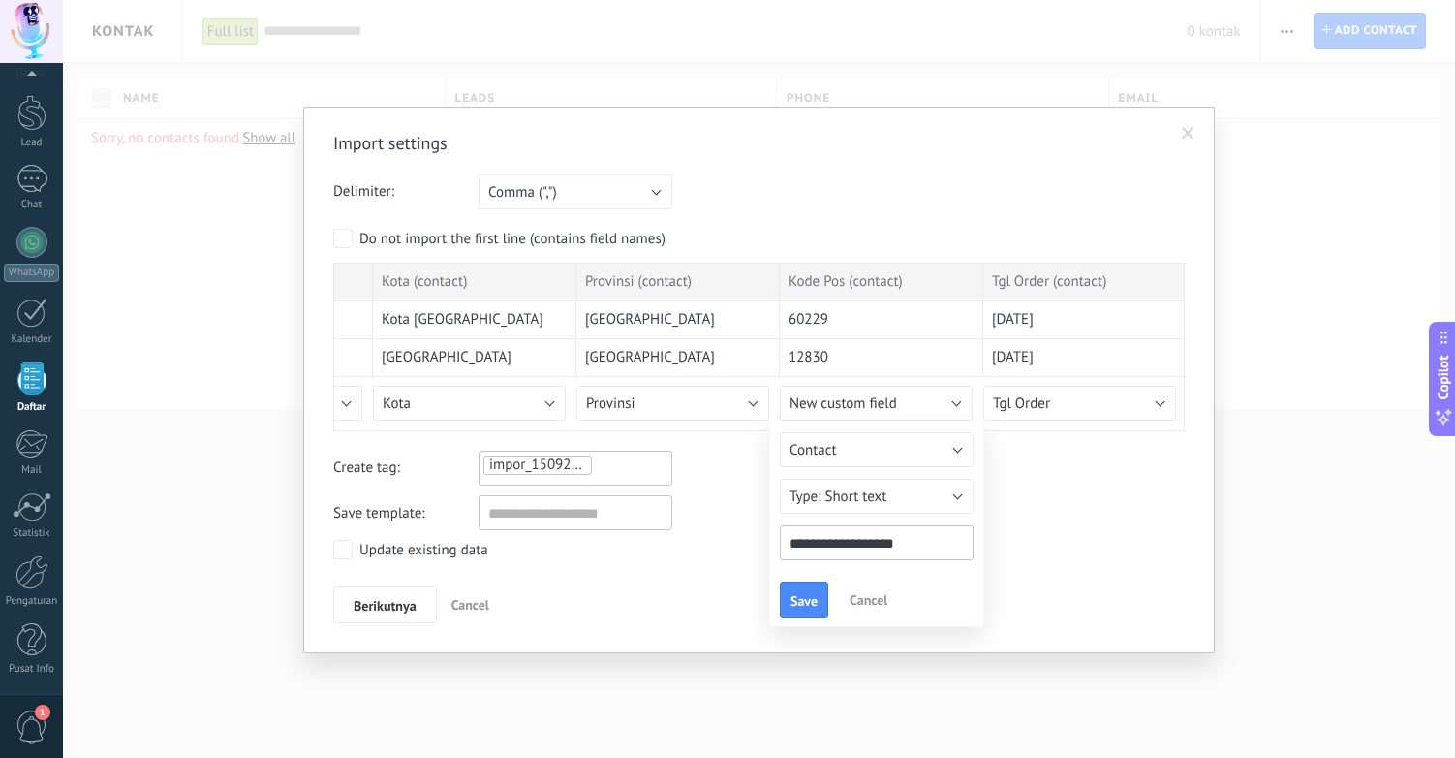
drag, startPoint x: 851, startPoint y: 545, endPoint x: 1006, endPoint y: 545, distance: 155.0
click at [1006, 545] on div "Import settings Delimiter: Semicolon (";") Comma (",") Tabulation (" ") Comma (…" at bounding box center [759, 377] width 852 height 491
type input "********"
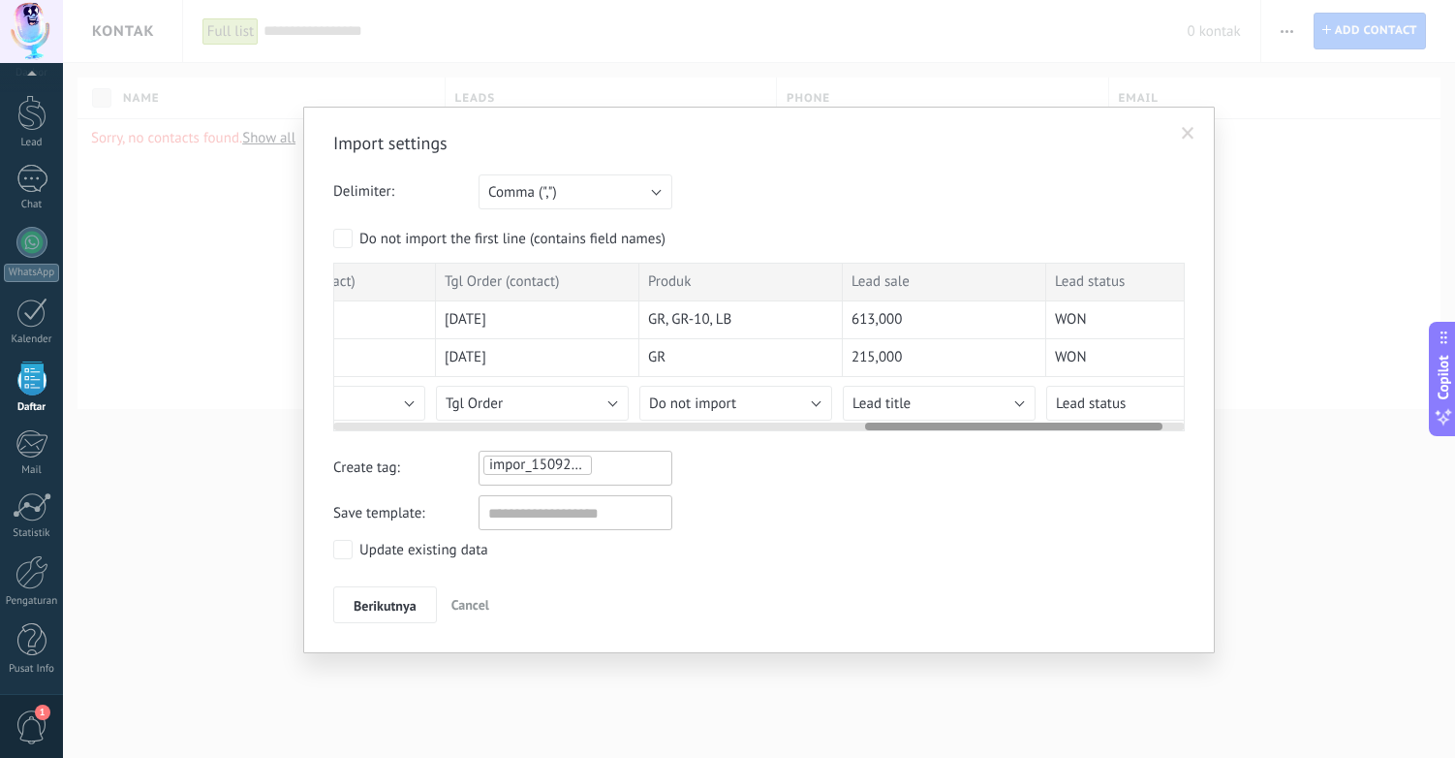
scroll to position [0, 1534]
click at [733, 401] on button "Do not import" at bounding box center [727, 403] width 193 height 35
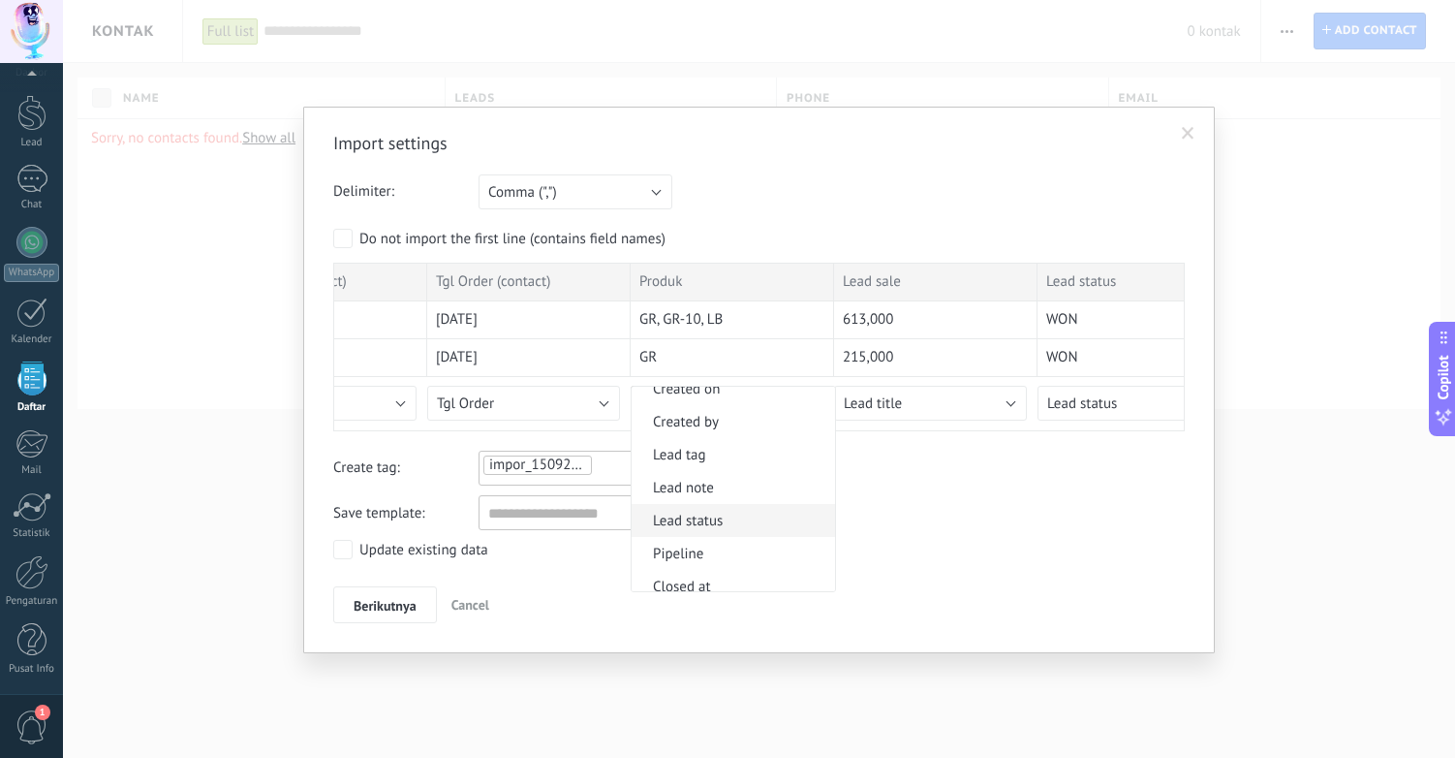
scroll to position [1311, 0]
click at [725, 446] on span "Lead tag" at bounding box center [731, 447] width 198 height 18
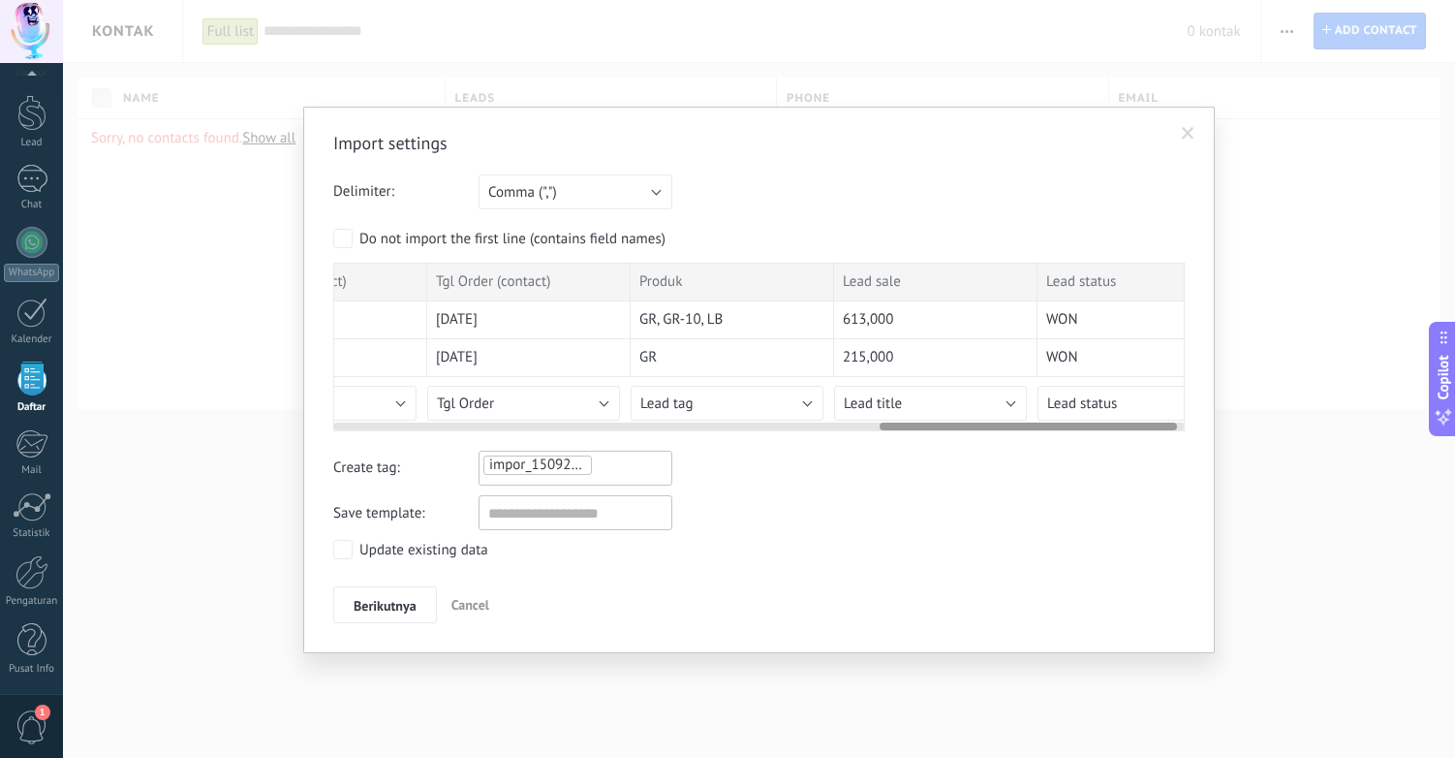
scroll to position [0, 1590]
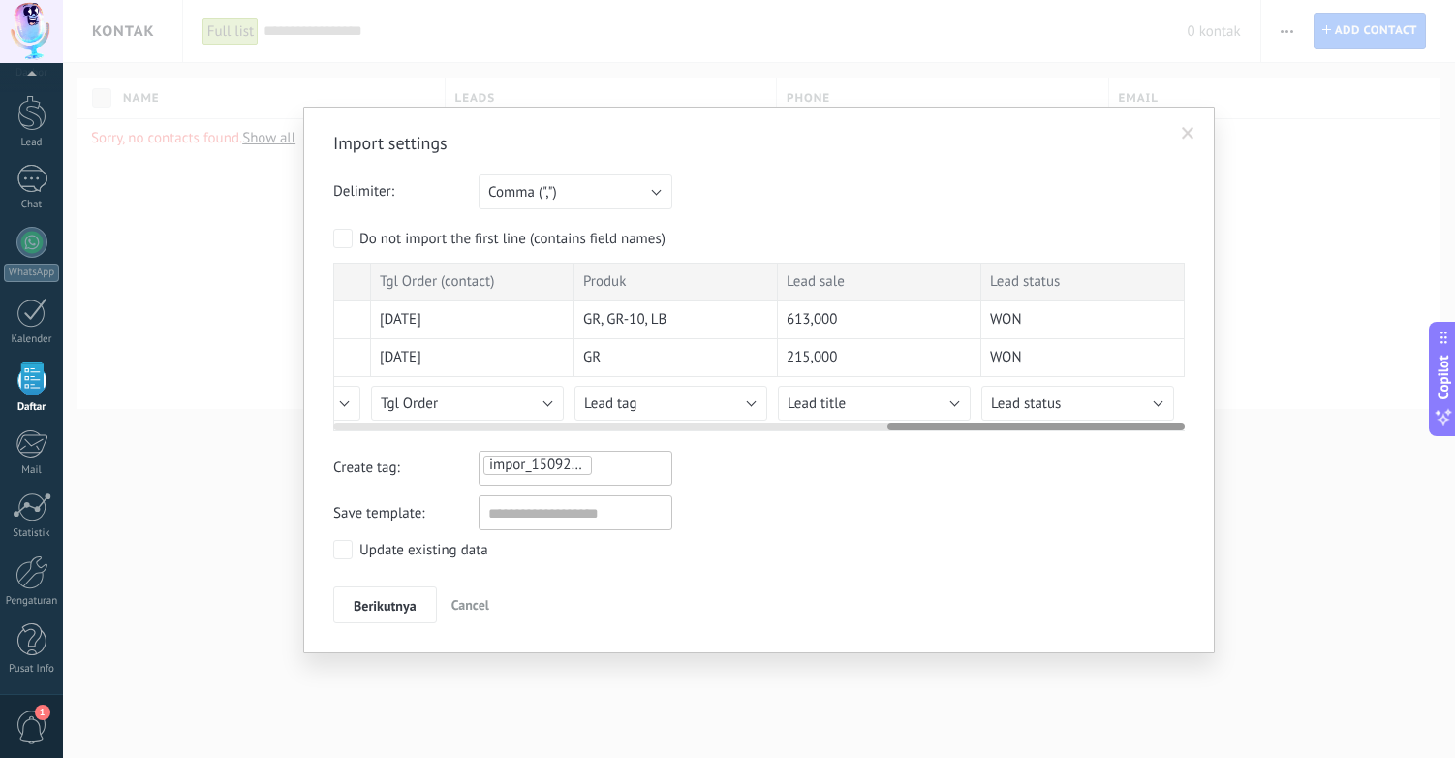
drag, startPoint x: 1078, startPoint y: 424, endPoint x: 1173, endPoint y: 424, distance: 95.0
click at [1173, 424] on div at bounding box center [1036, 426] width 297 height 8
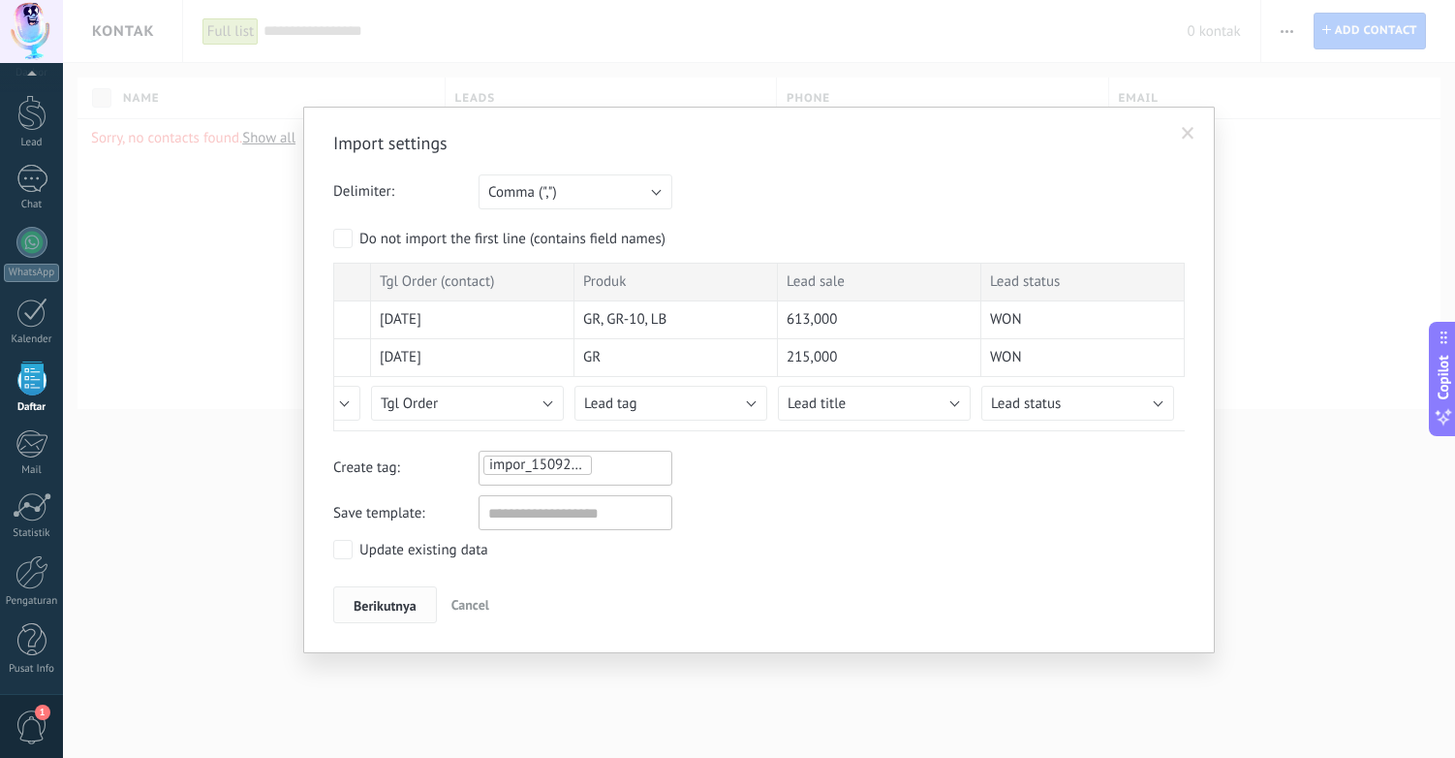
click at [373, 604] on span "Berikutnya" at bounding box center [385, 606] width 63 height 14
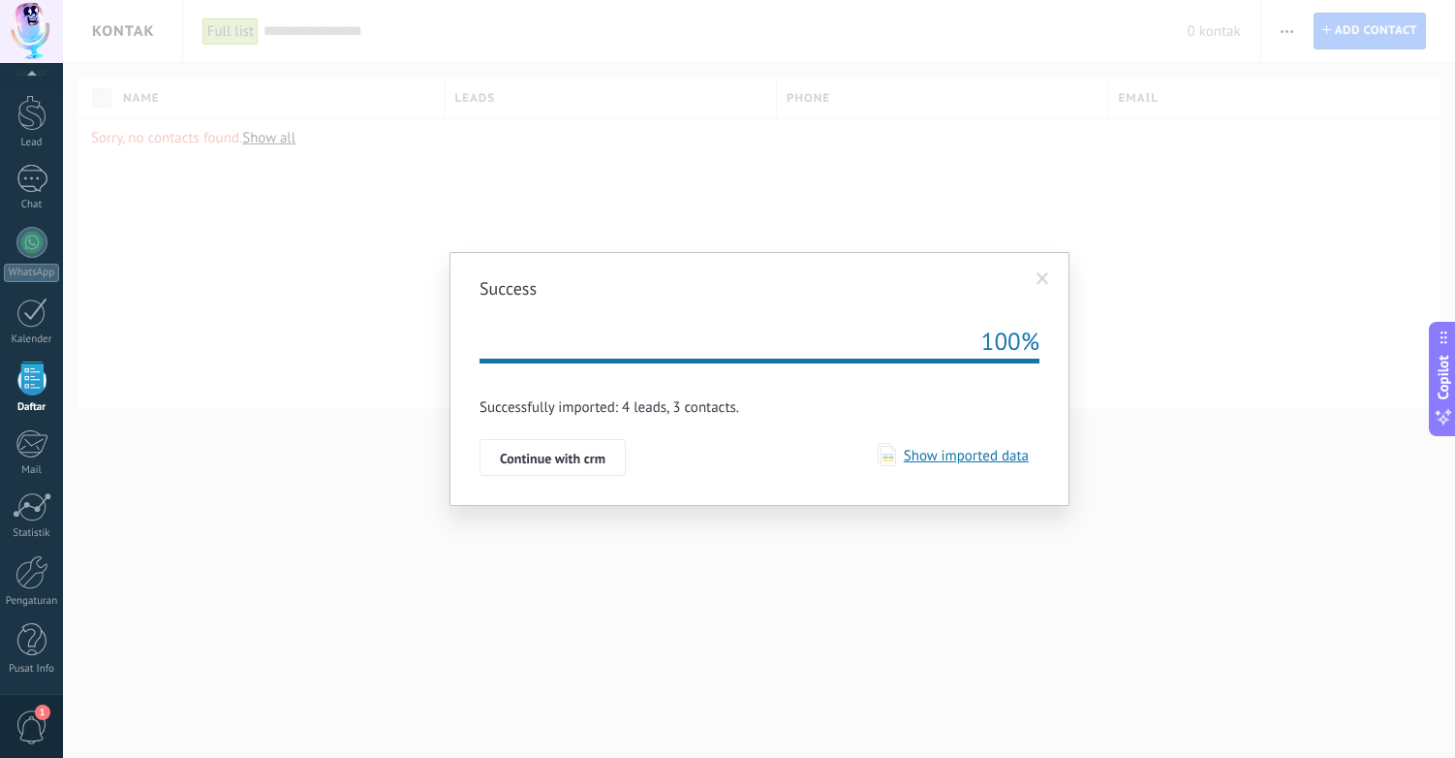
click at [970, 462] on span "Show imported data" at bounding box center [962, 456] width 133 height 18
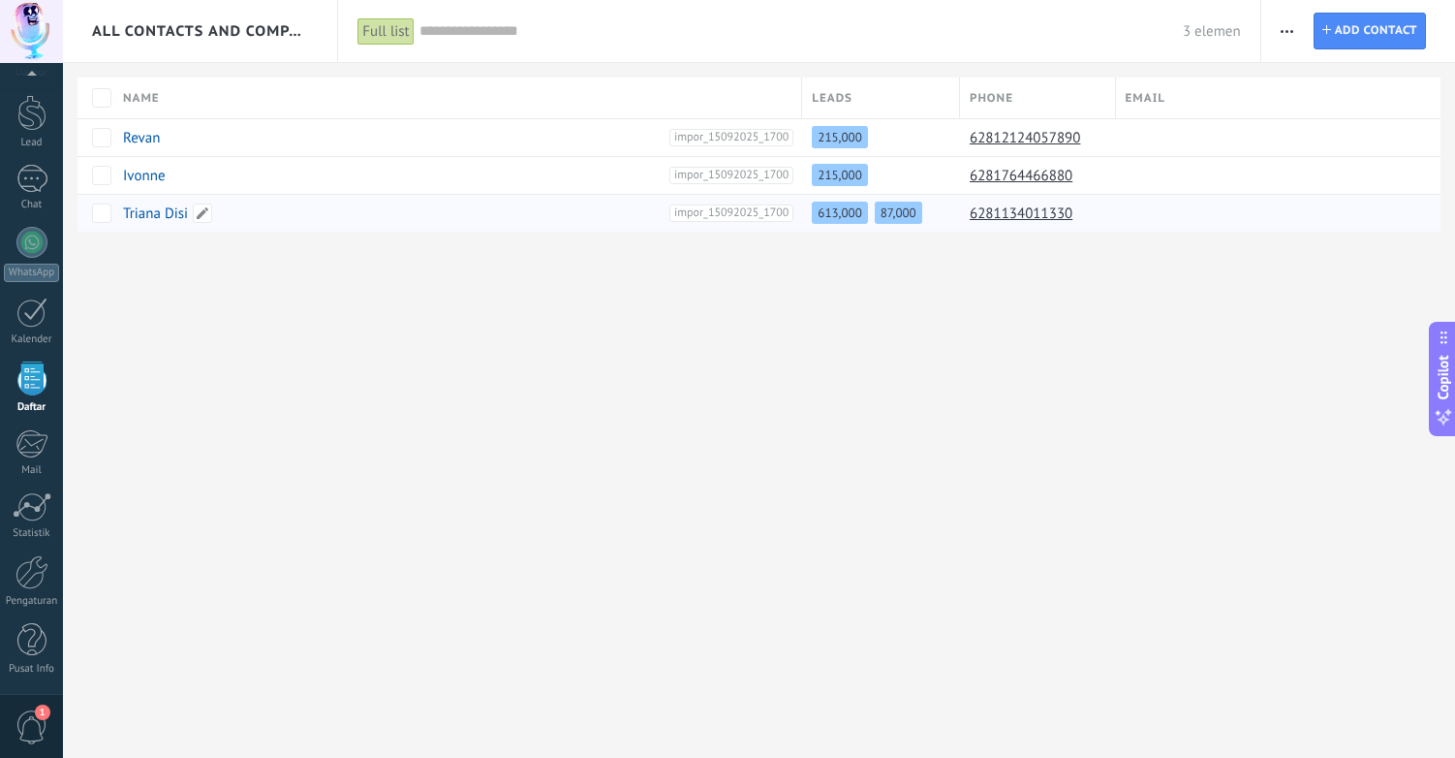
click at [160, 207] on link "Triana Disi" at bounding box center [155, 213] width 65 height 18
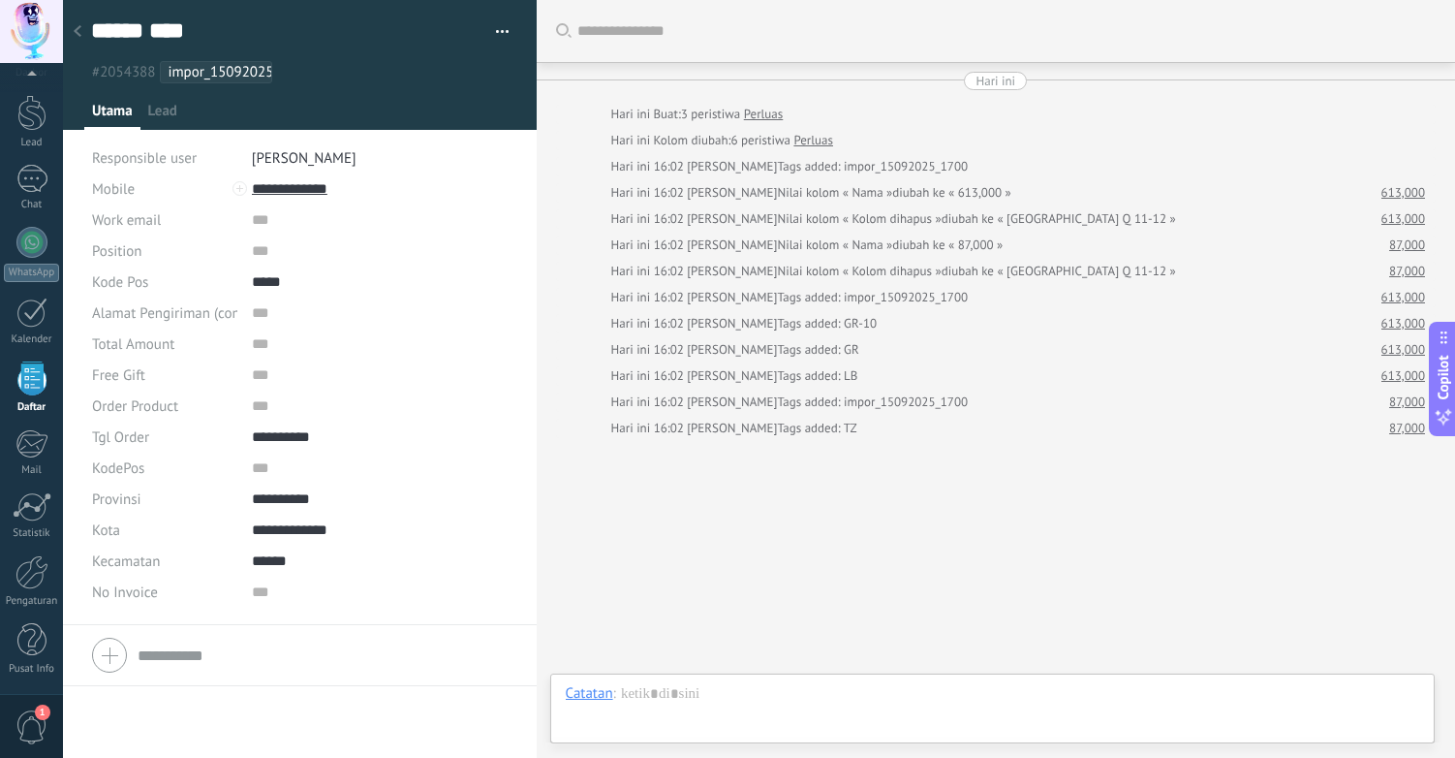
scroll to position [18, 0]
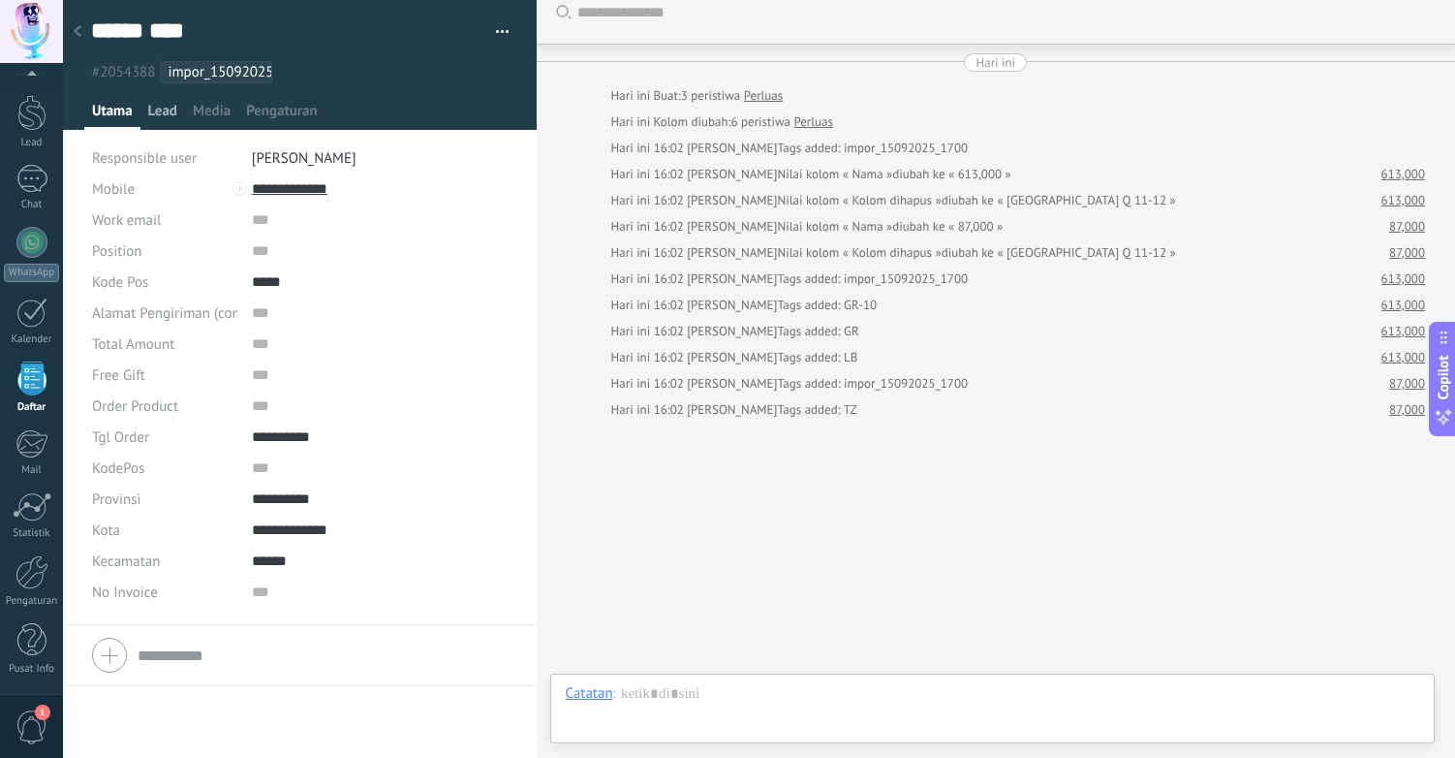
click at [161, 106] on span "Lead" at bounding box center [162, 116] width 29 height 28
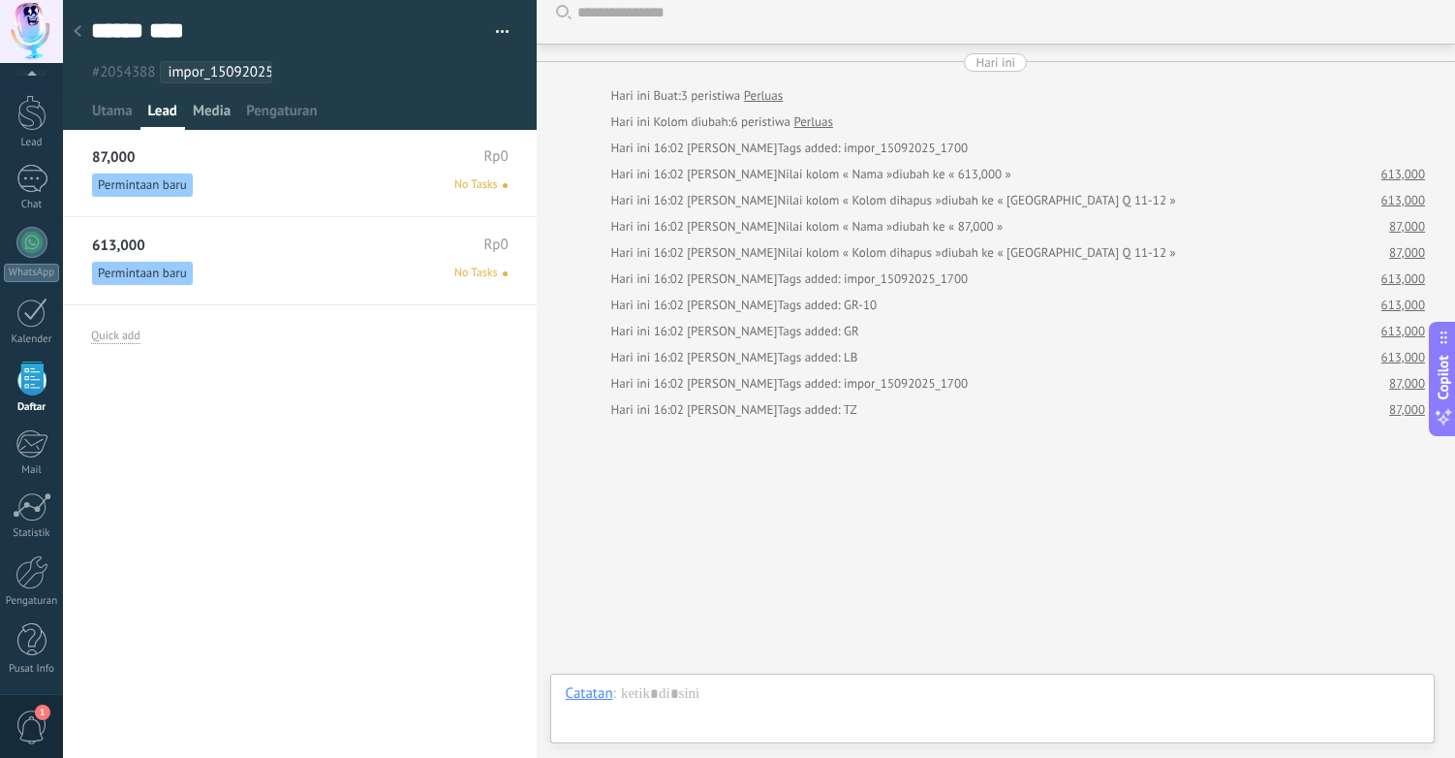
click at [215, 117] on span "Media" at bounding box center [212, 116] width 38 height 28
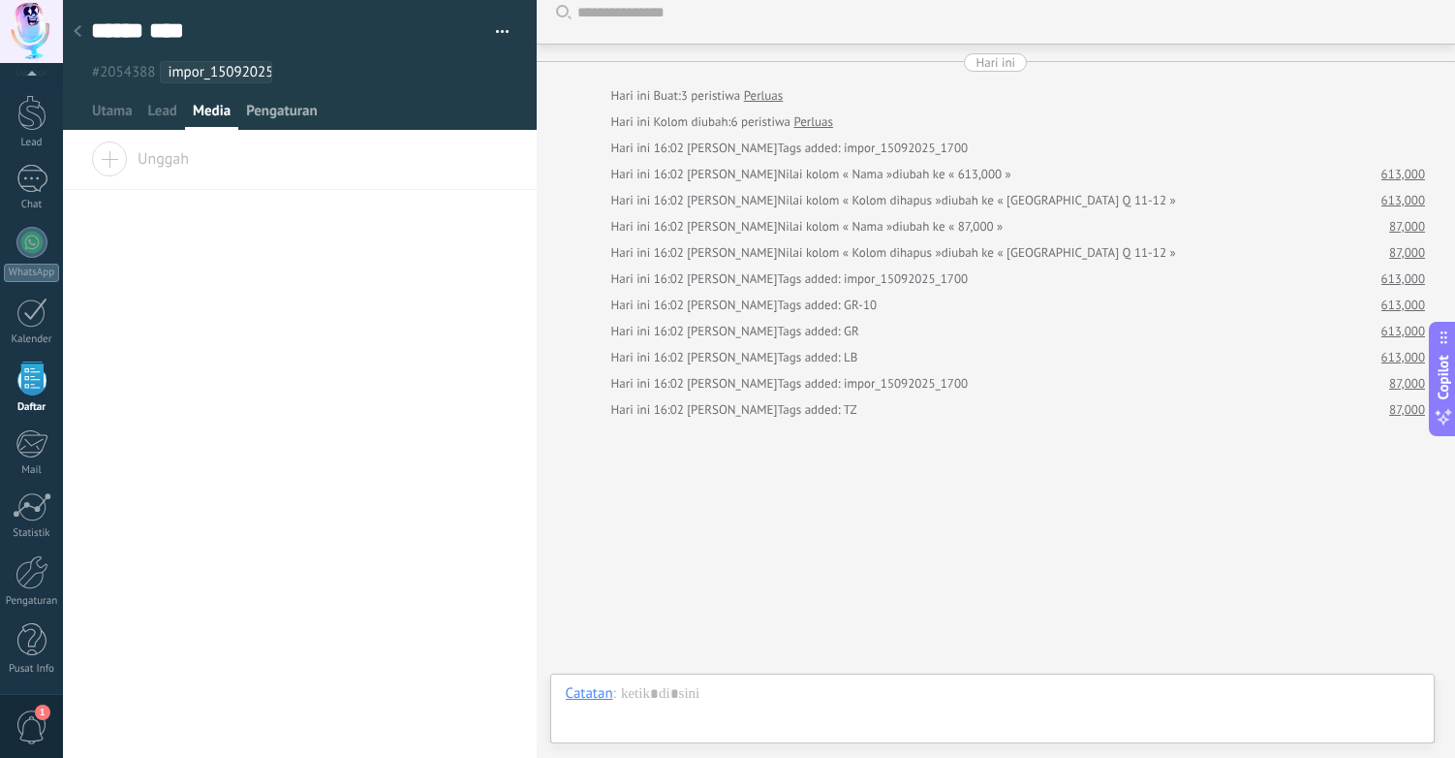
click at [305, 117] on span "Pengaturan" at bounding box center [282, 116] width 72 height 28
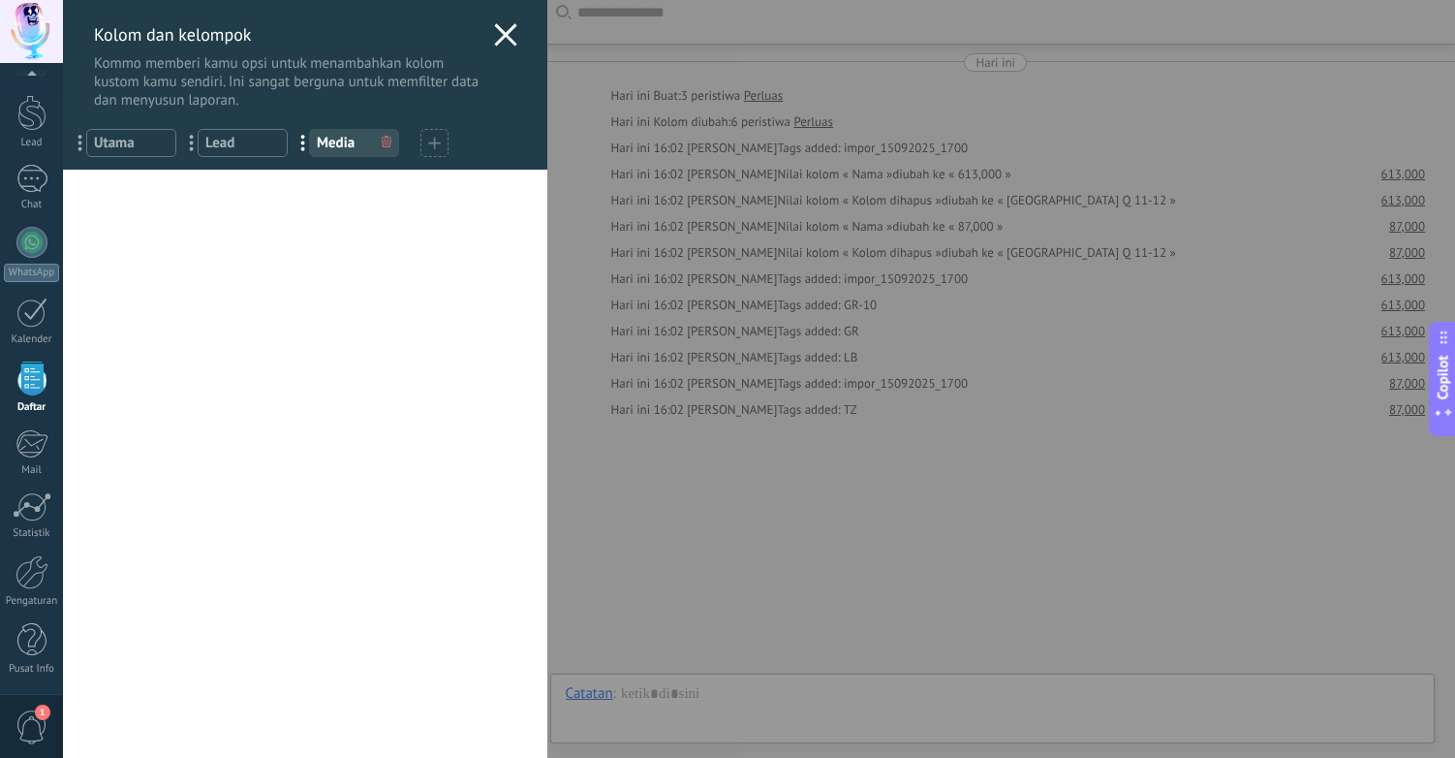
click at [500, 33] on use at bounding box center [505, 34] width 22 height 22
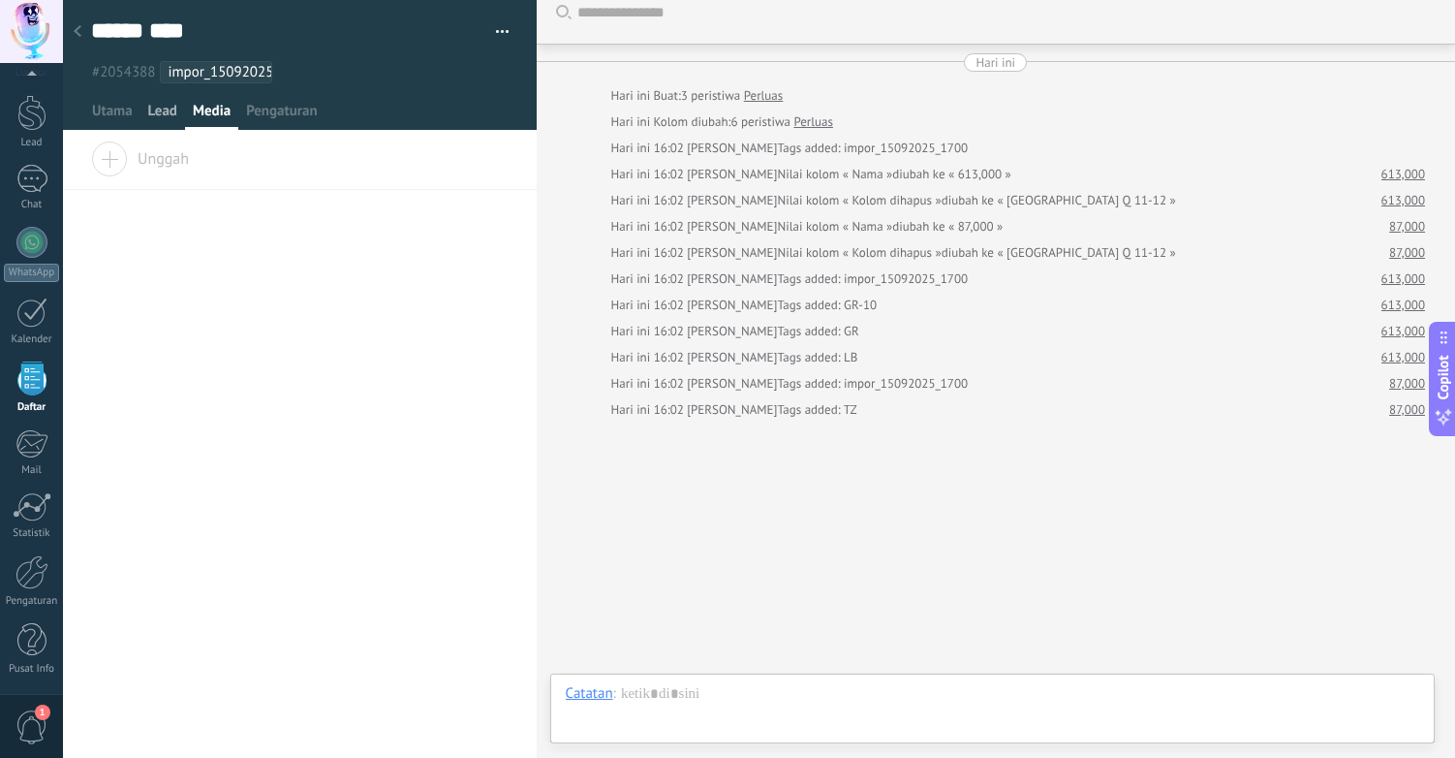
click at [157, 109] on span "Lead" at bounding box center [162, 116] width 29 height 28
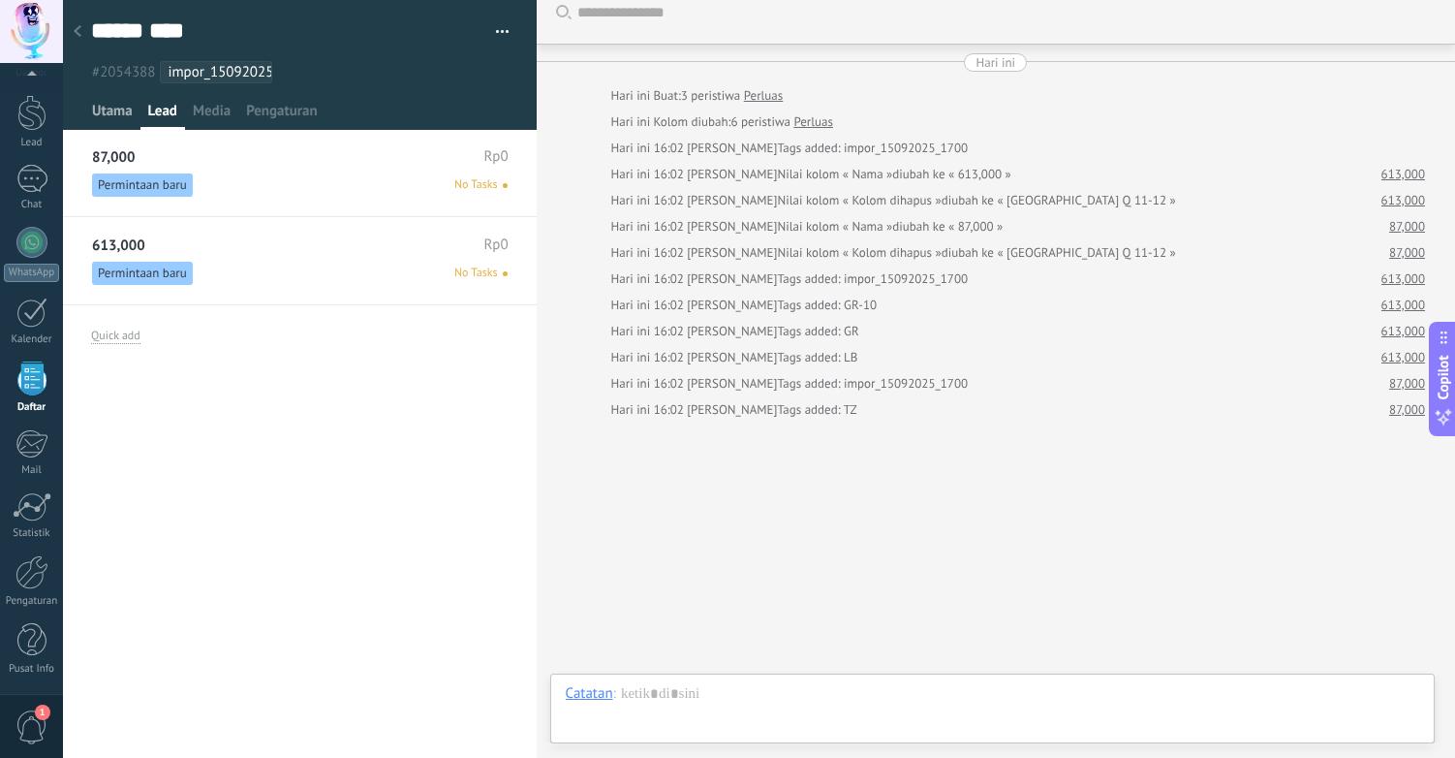
click at [99, 113] on span "Utama" at bounding box center [112, 116] width 41 height 28
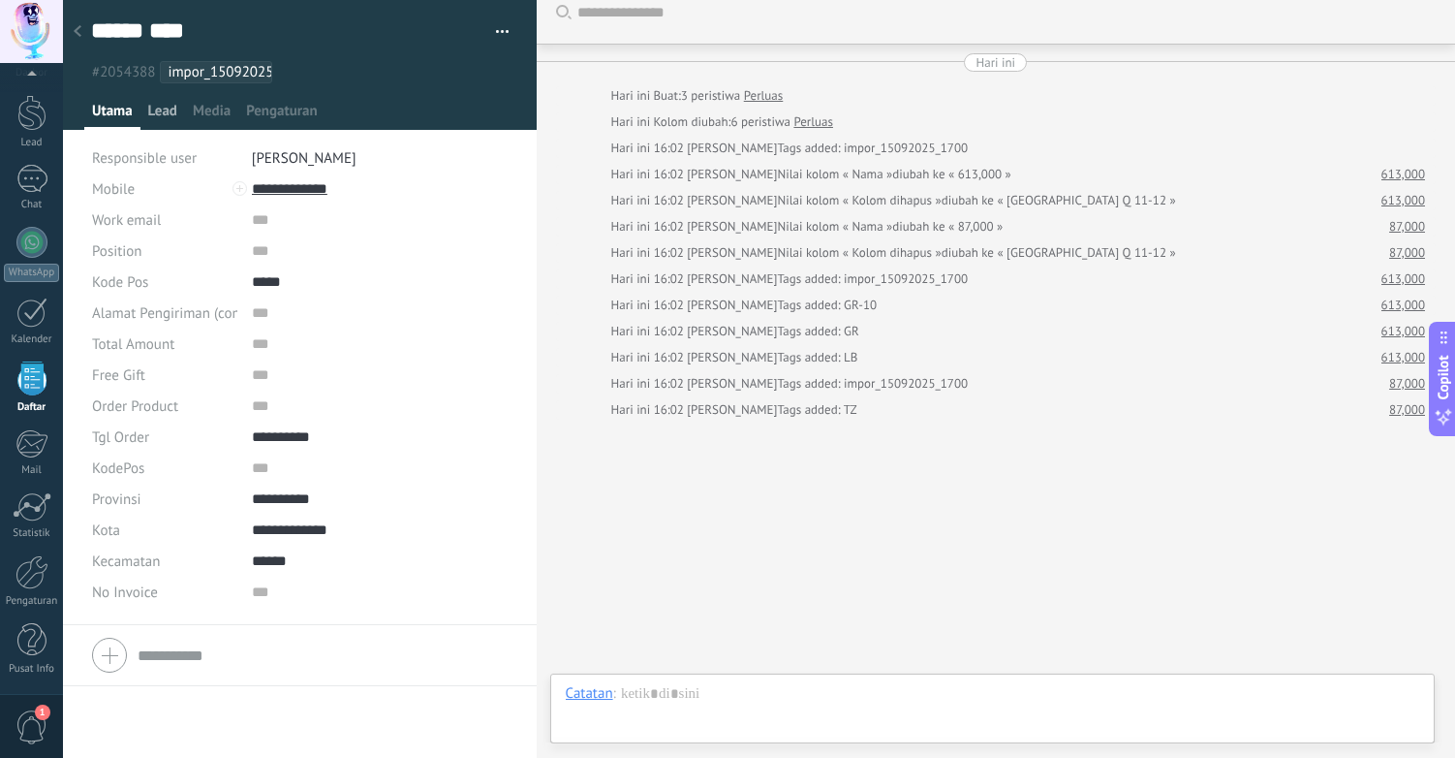
click at [161, 106] on span "Lead" at bounding box center [162, 116] width 29 height 28
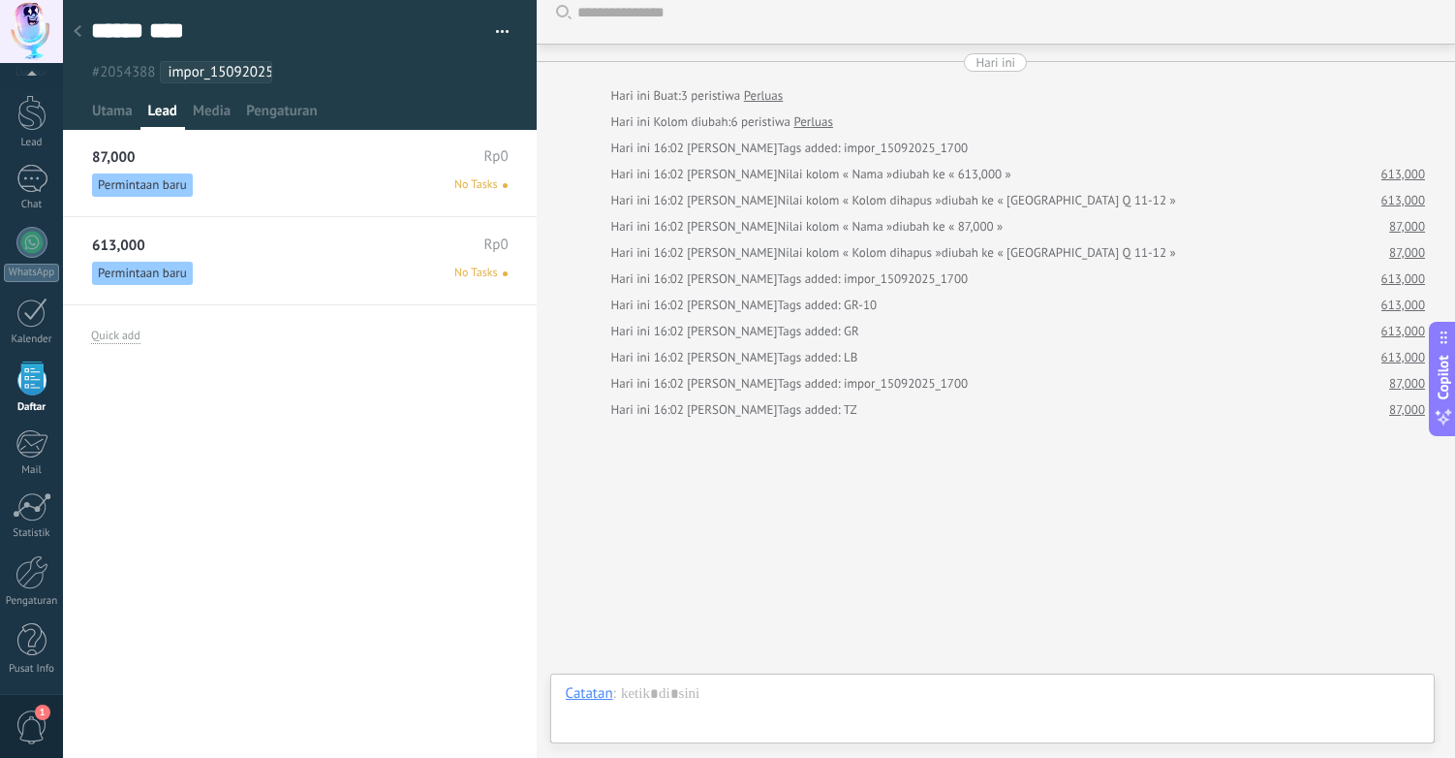
click at [263, 250] on div "613,000 Rp0" at bounding box center [300, 244] width 416 height 17
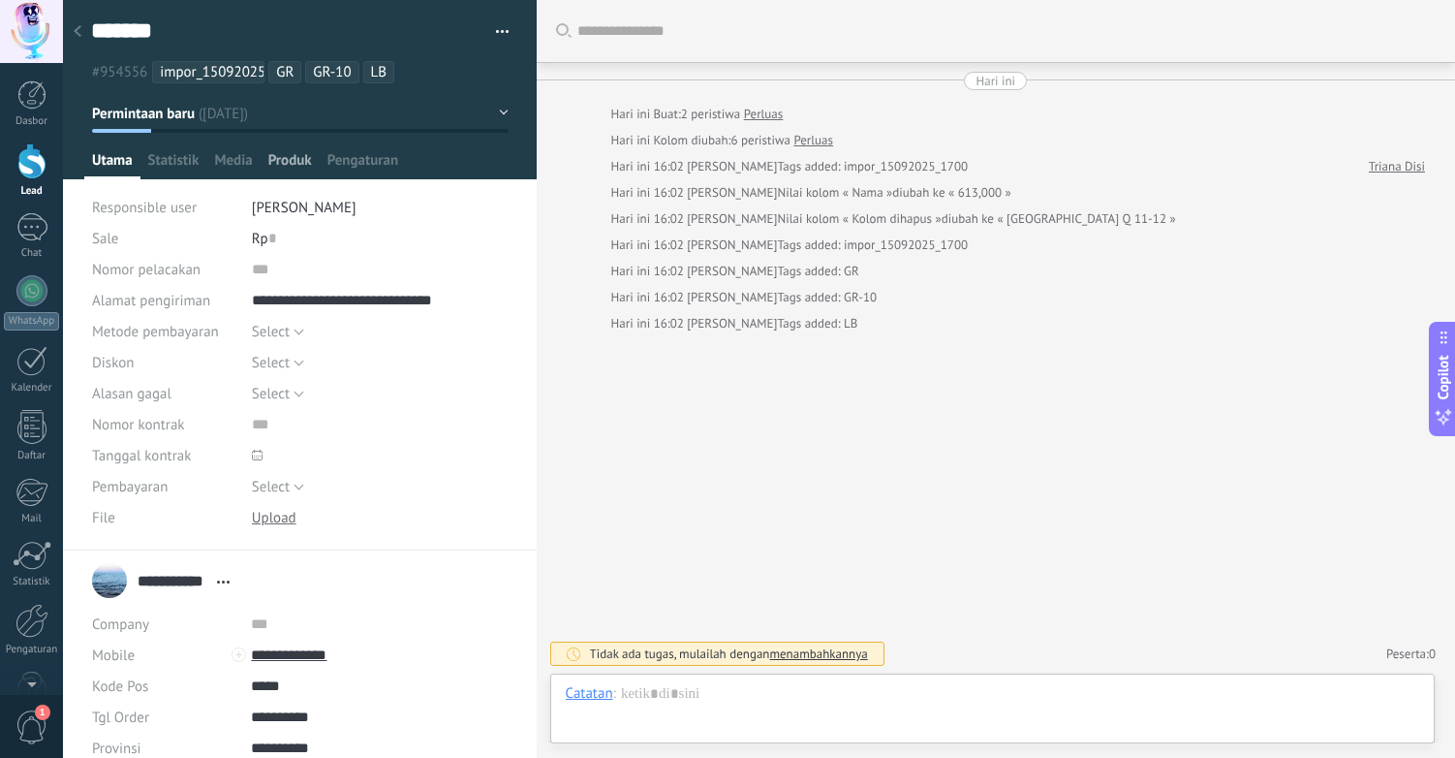
click at [293, 163] on span "Produk" at bounding box center [290, 165] width 44 height 28
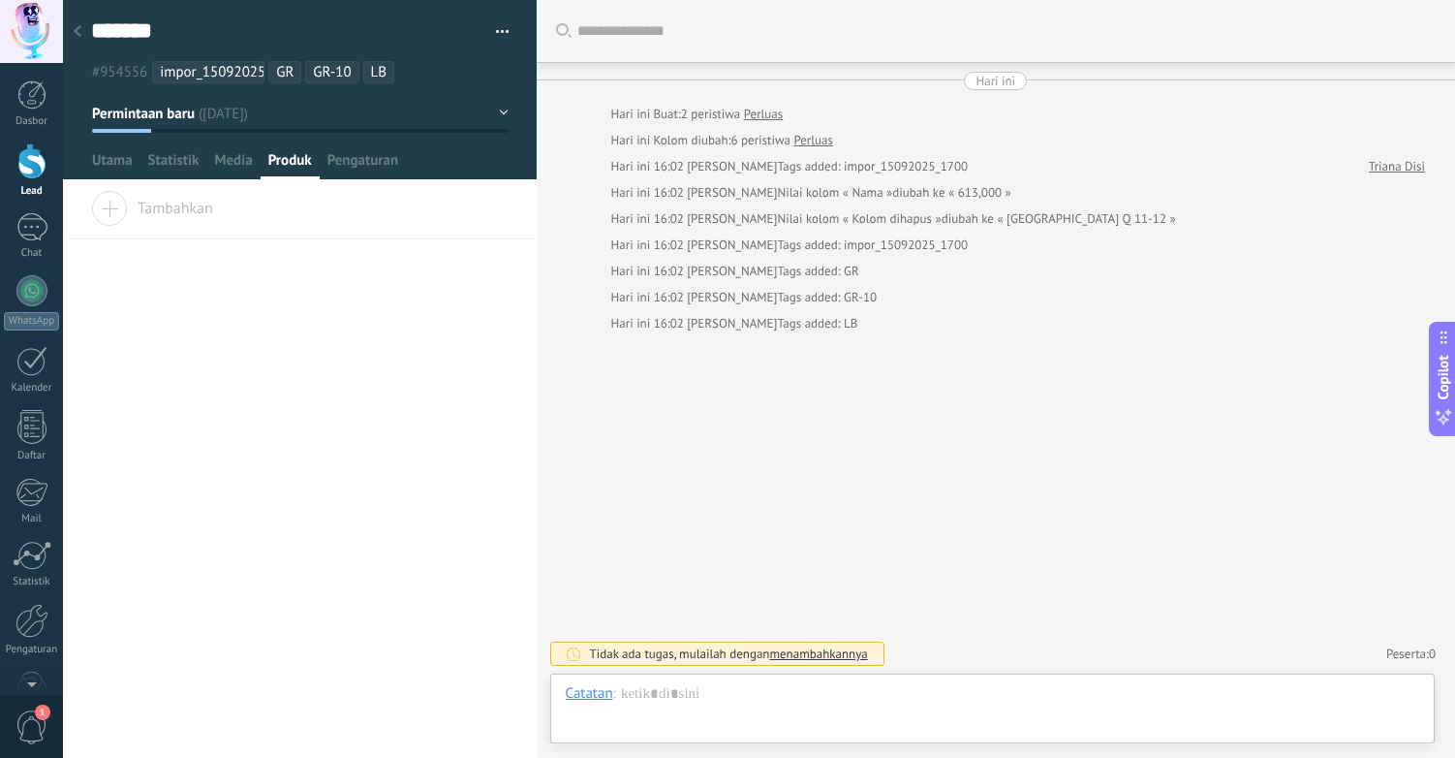
click at [174, 208] on span "Tambahkan" at bounding box center [152, 204] width 122 height 27
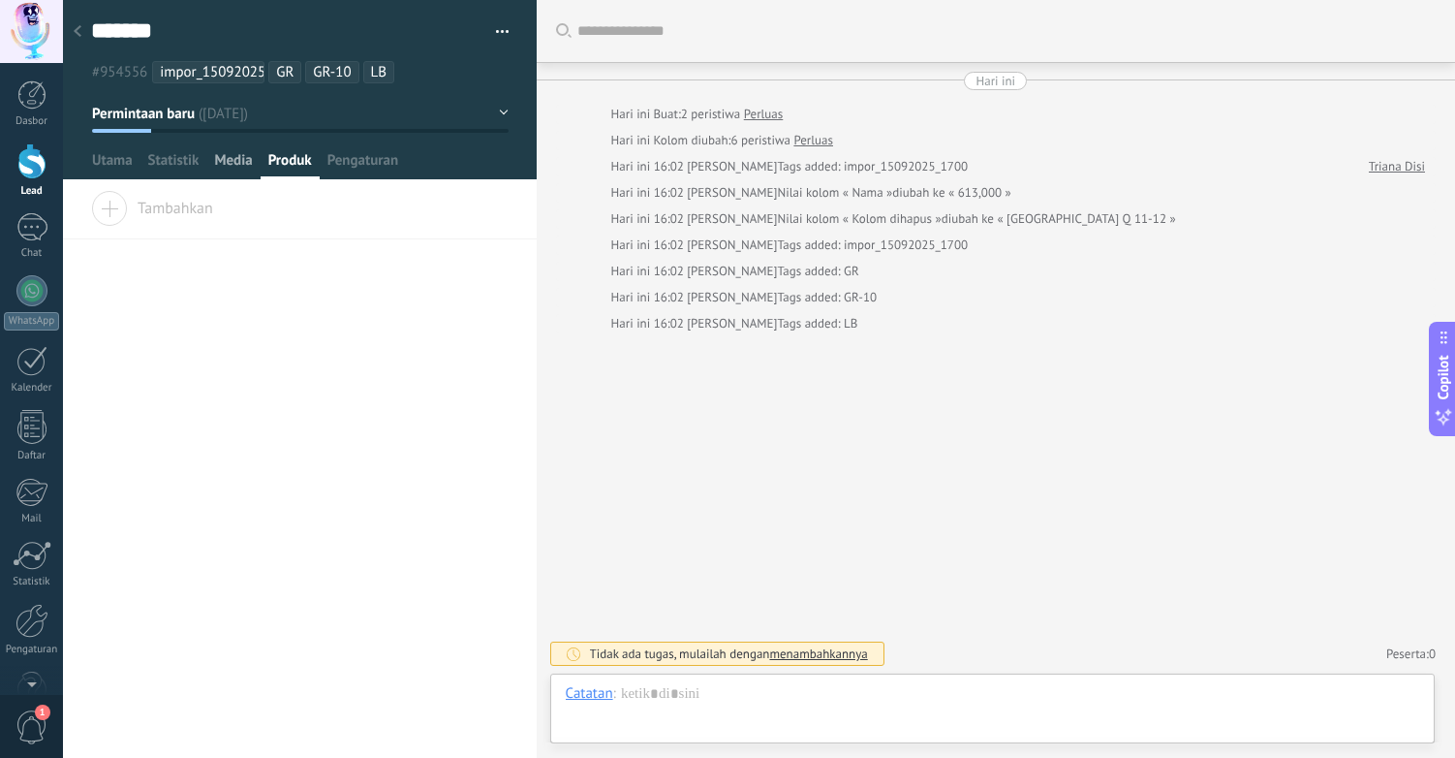
click at [229, 164] on span "Media" at bounding box center [233, 165] width 38 height 28
click at [174, 166] on span "Statistik" at bounding box center [173, 165] width 51 height 28
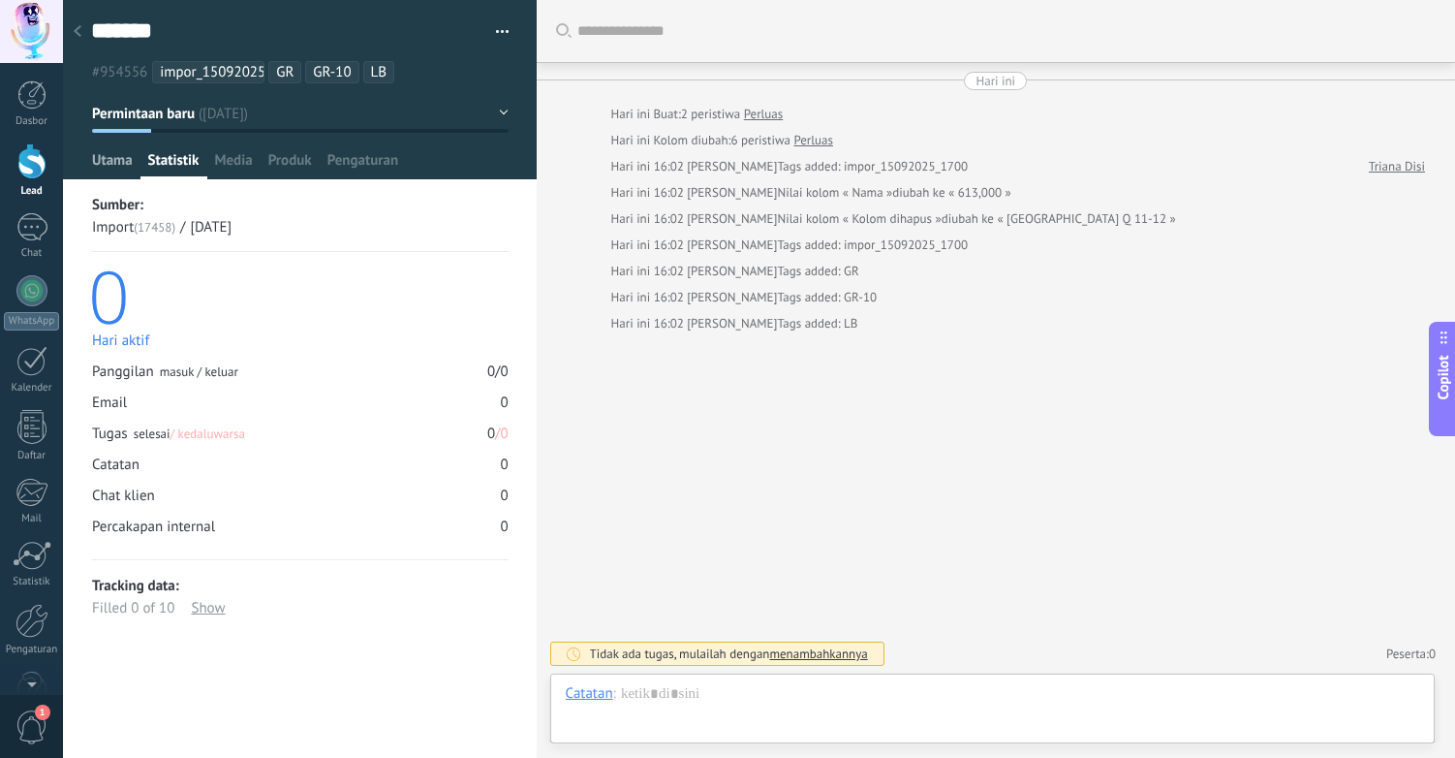
click at [102, 166] on span "Utama" at bounding box center [112, 165] width 41 height 28
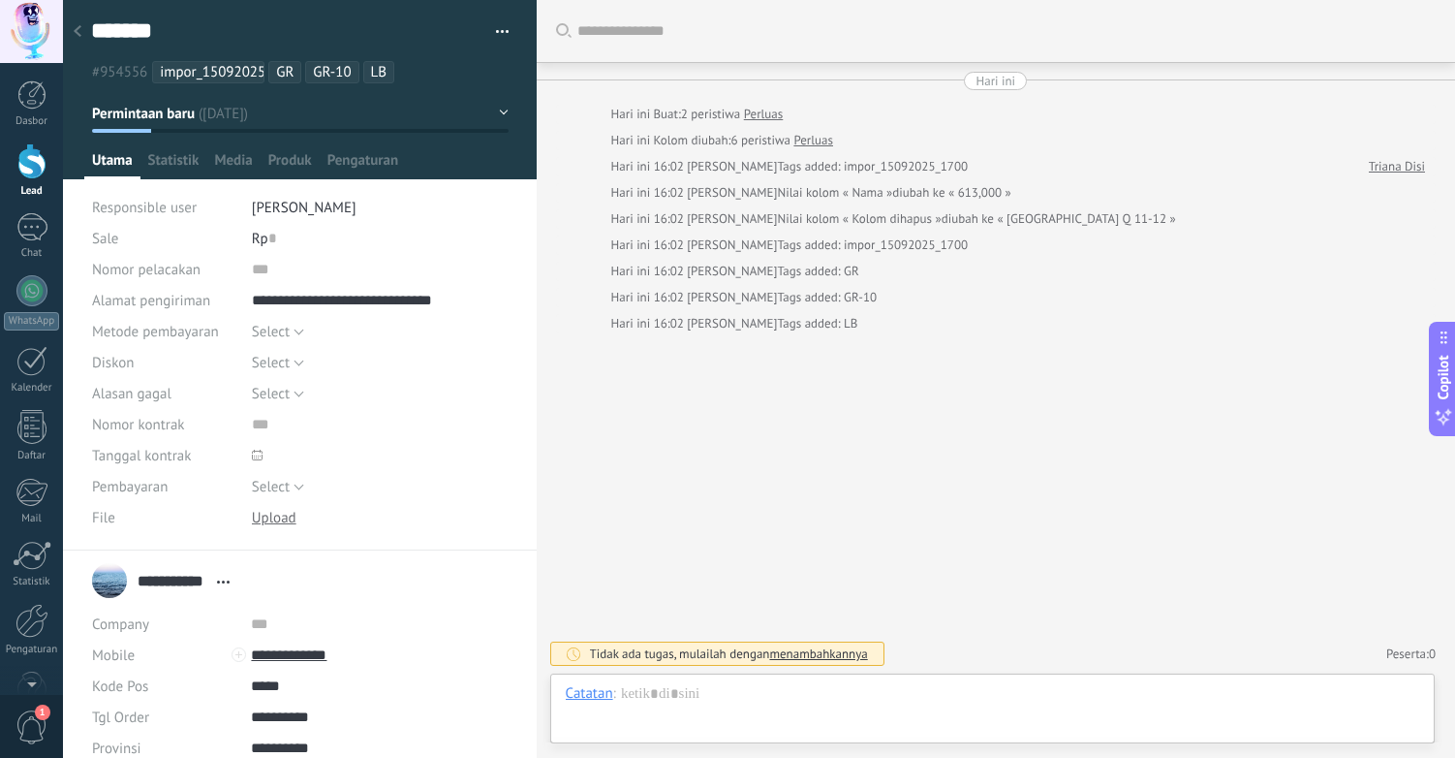
click at [80, 37] on icon at bounding box center [78, 31] width 8 height 12
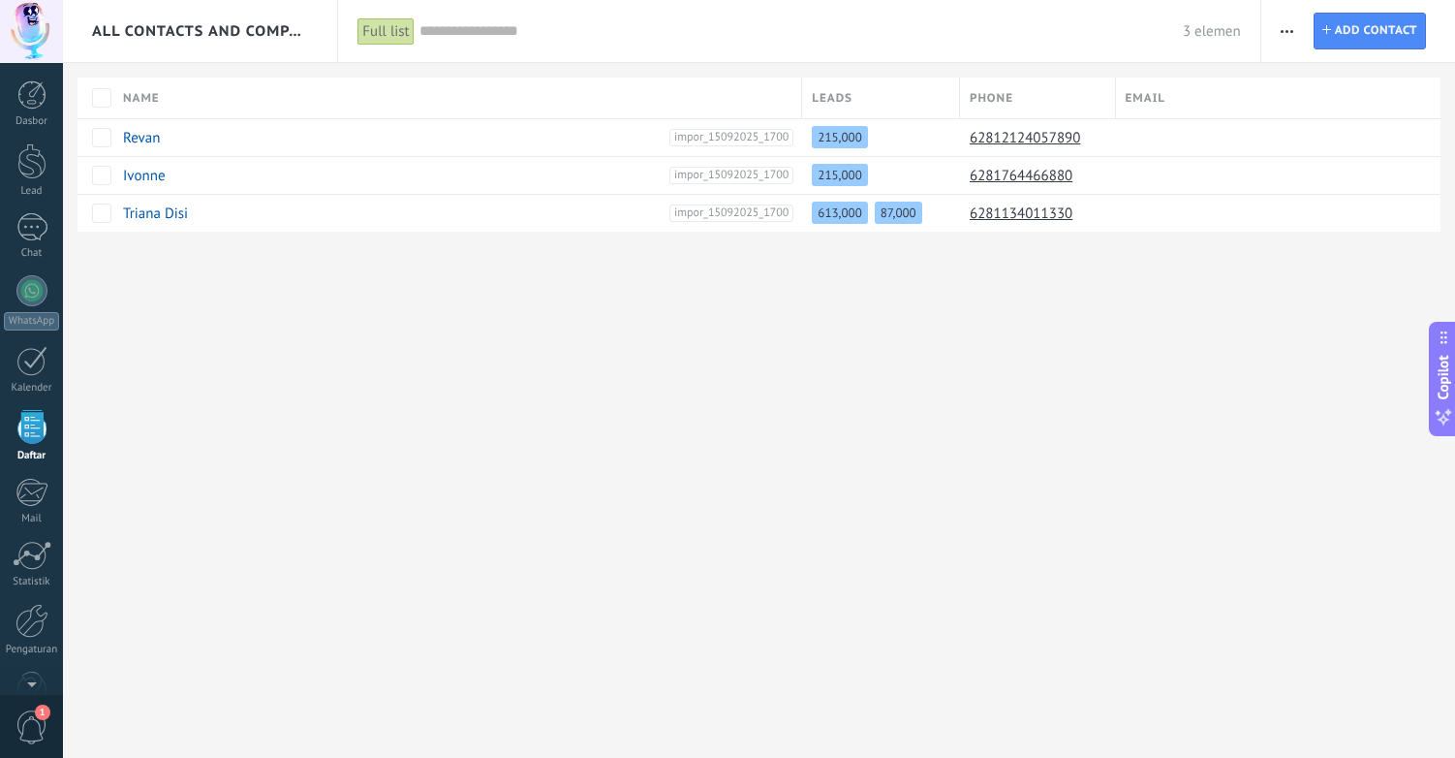
scroll to position [48, 0]
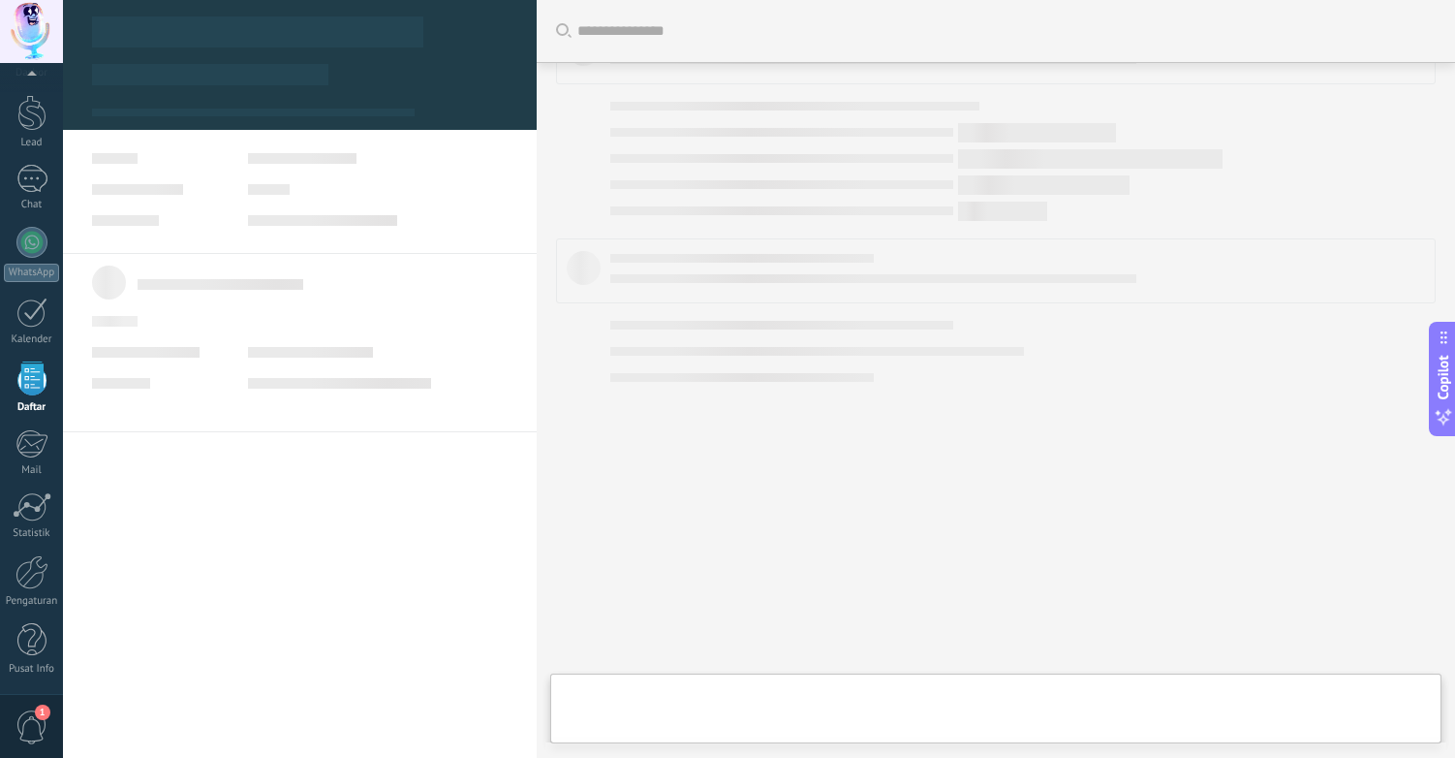
click at [34, 395] on link "Daftar" at bounding box center [31, 387] width 63 height 52
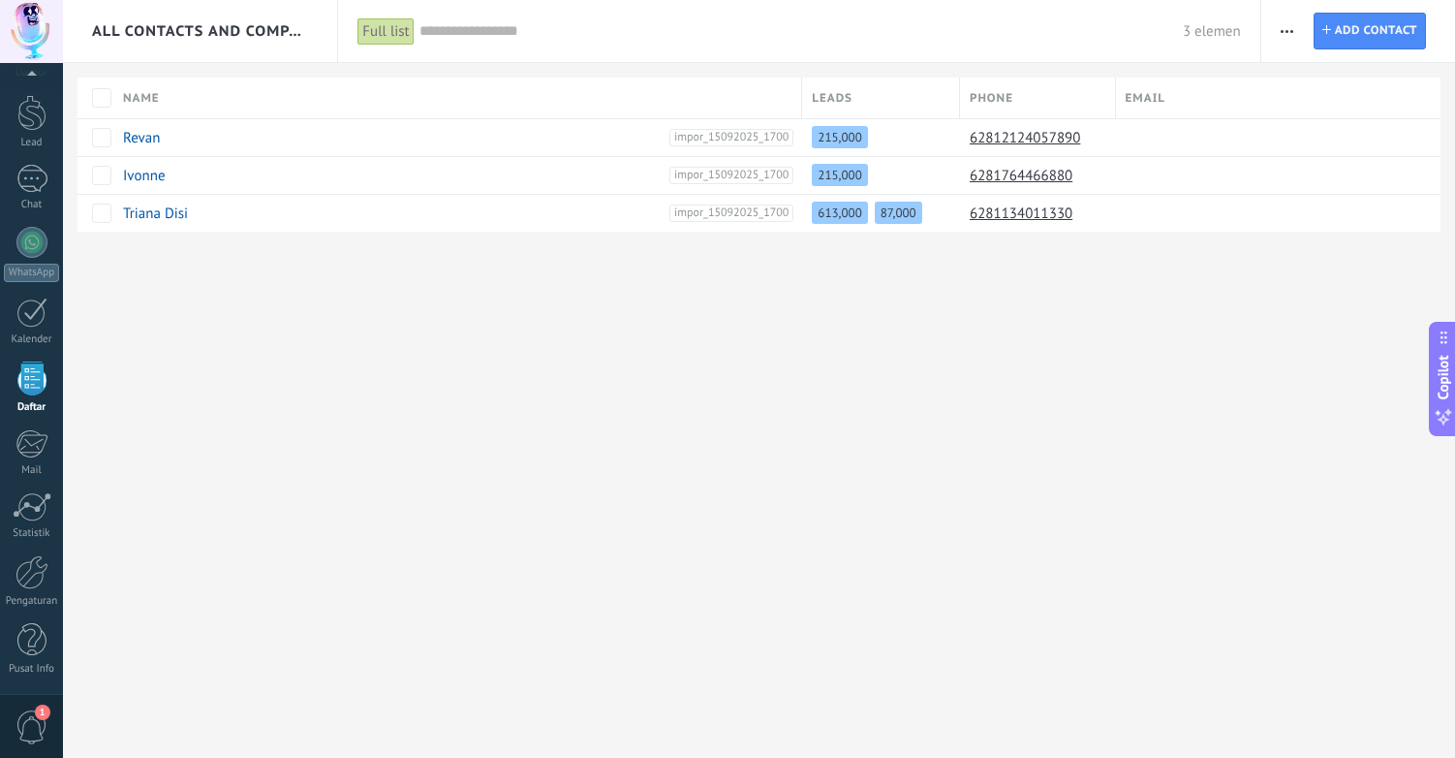
click at [1290, 27] on span "button" at bounding box center [1287, 31] width 13 height 37
click at [1343, 235] on span "List settings" at bounding box center [1336, 237] width 76 height 39
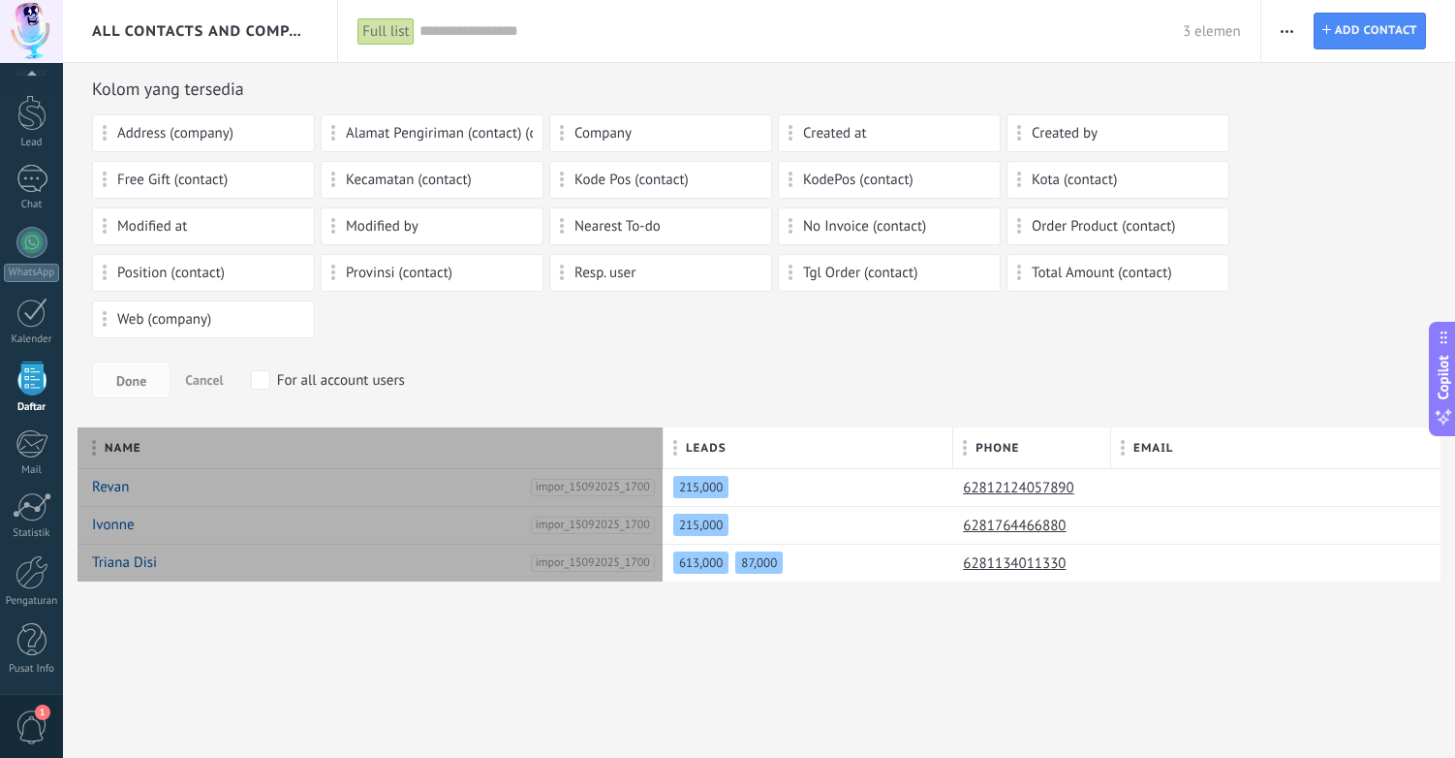
scroll to position [18, 0]
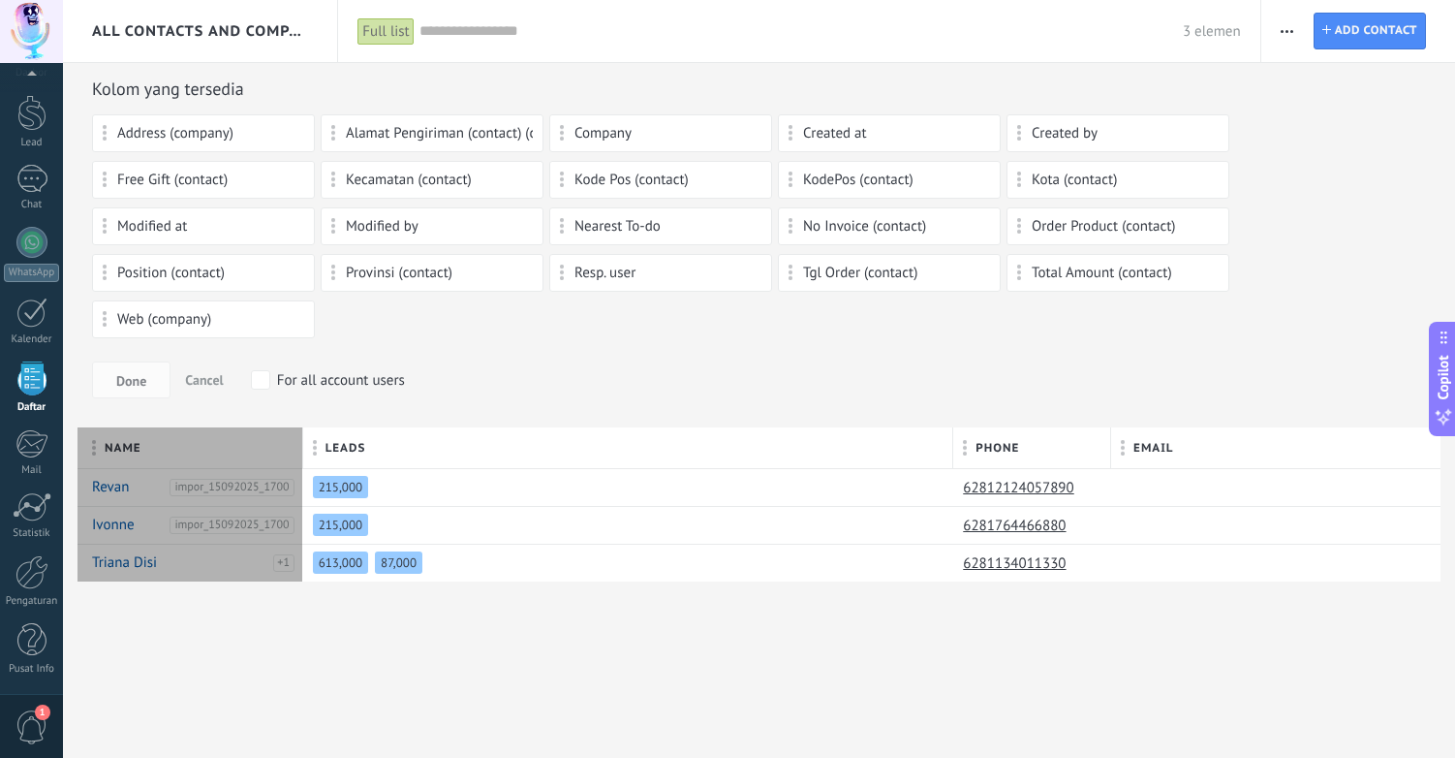
drag, startPoint x: 788, startPoint y: 450, endPoint x: 302, endPoint y: 450, distance: 485.5
click at [302, 450] on div at bounding box center [303, 449] width 21 height 37
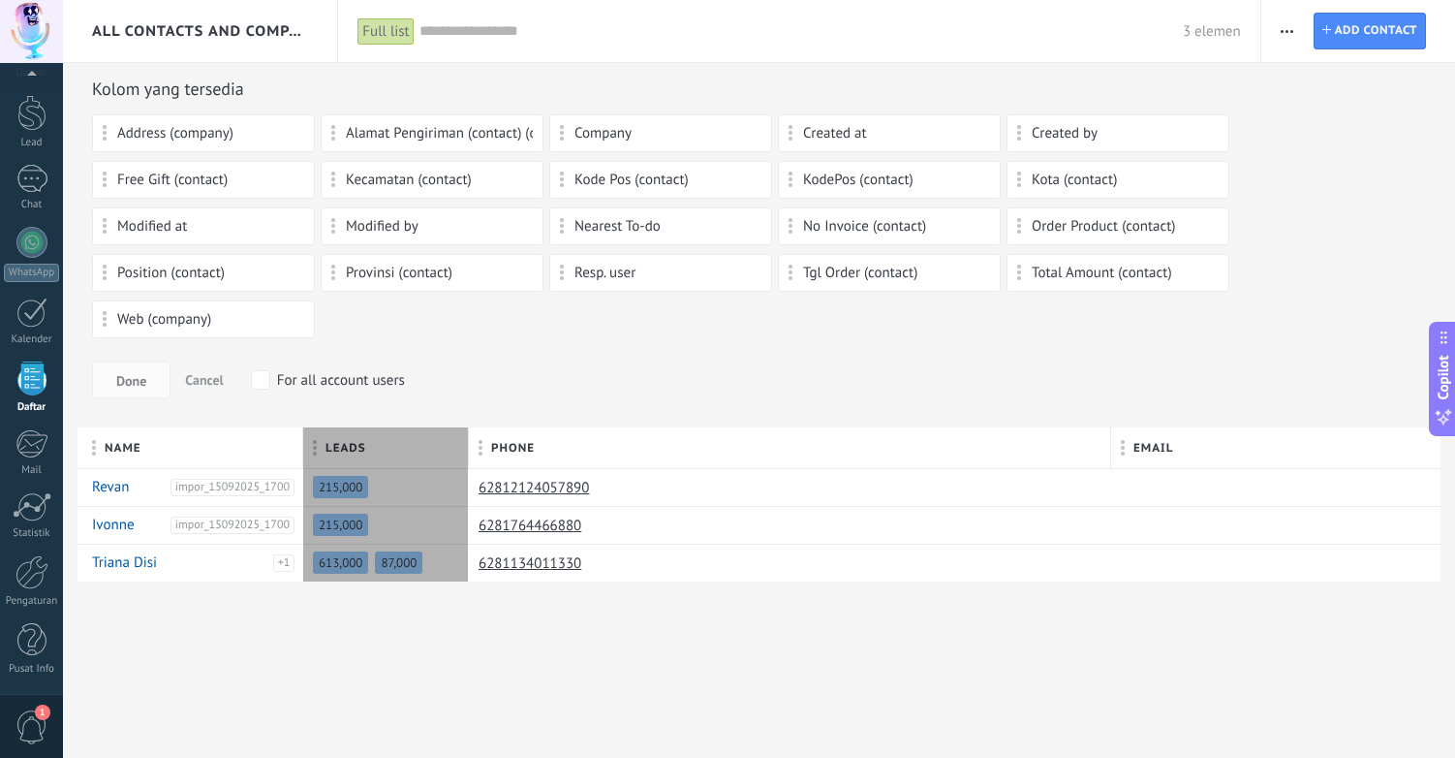
drag, startPoint x: 953, startPoint y: 446, endPoint x: 468, endPoint y: 446, distance: 484.5
click at [468, 446] on div at bounding box center [468, 449] width 21 height 37
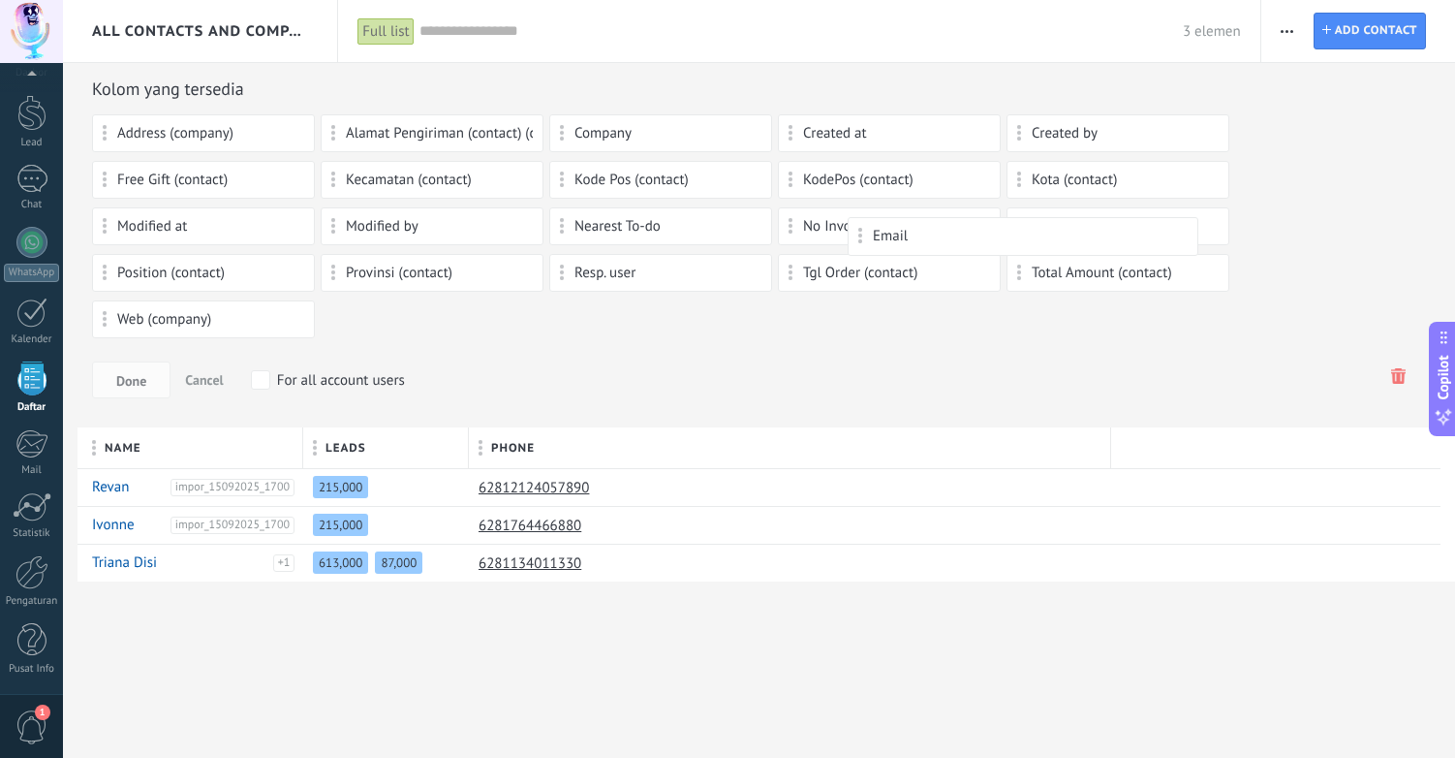
drag, startPoint x: 1176, startPoint y: 450, endPoint x: 912, endPoint y: 236, distance: 339.7
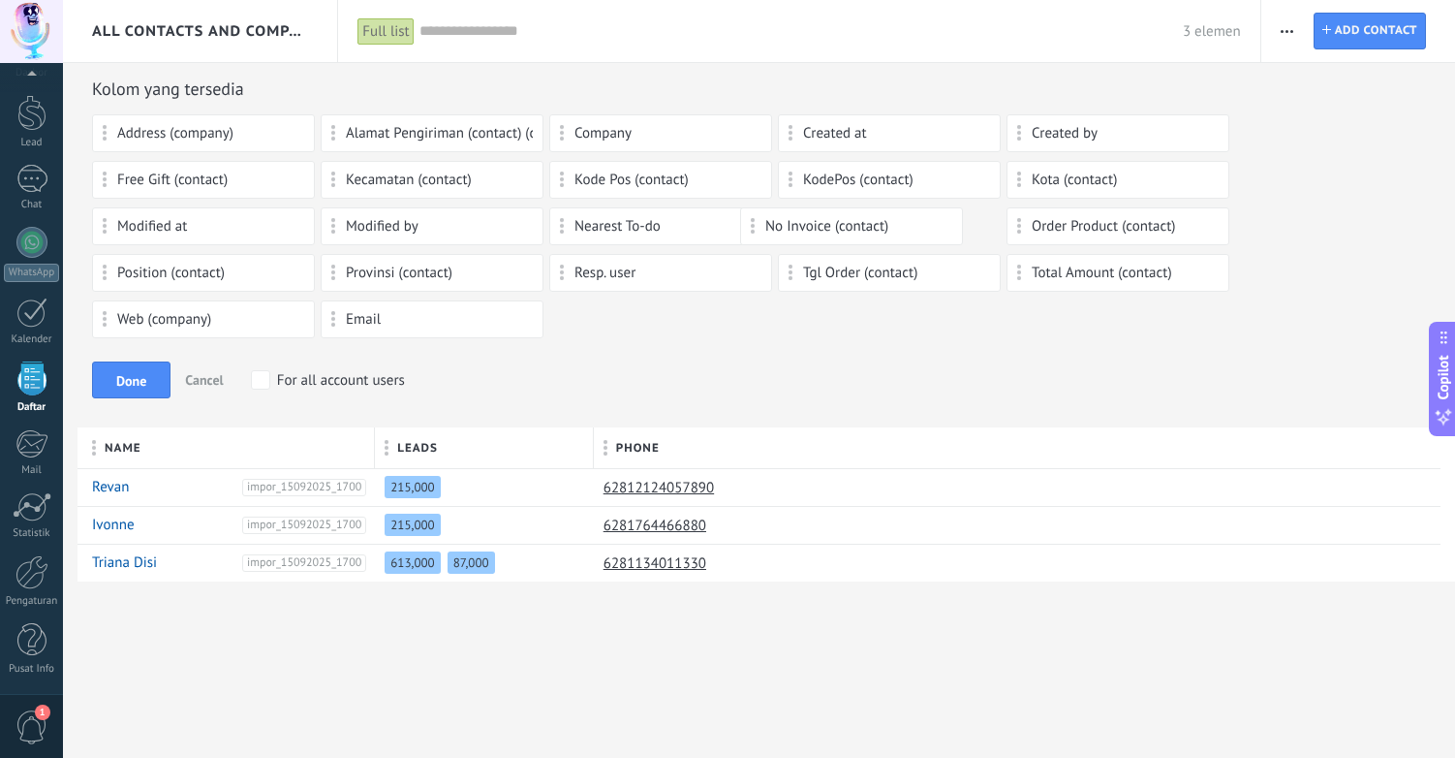
drag, startPoint x: 843, startPoint y: 231, endPoint x: 806, endPoint y: 218, distance: 38.9
drag, startPoint x: 851, startPoint y: 233, endPoint x: 858, endPoint y: 481, distance: 248.2
click at [858, 481] on body ".abccls-1,.abccls-2{fill-rule:evenodd}.abccls-2{fill:#fff} .abfcls-1{fill:none}…" at bounding box center [727, 379] width 1455 height 758
click at [859, 233] on span "No Invoice (contact)" at bounding box center [864, 227] width 123 height 14
drag, startPoint x: 858, startPoint y: 224, endPoint x: 907, endPoint y: 484, distance: 264.3
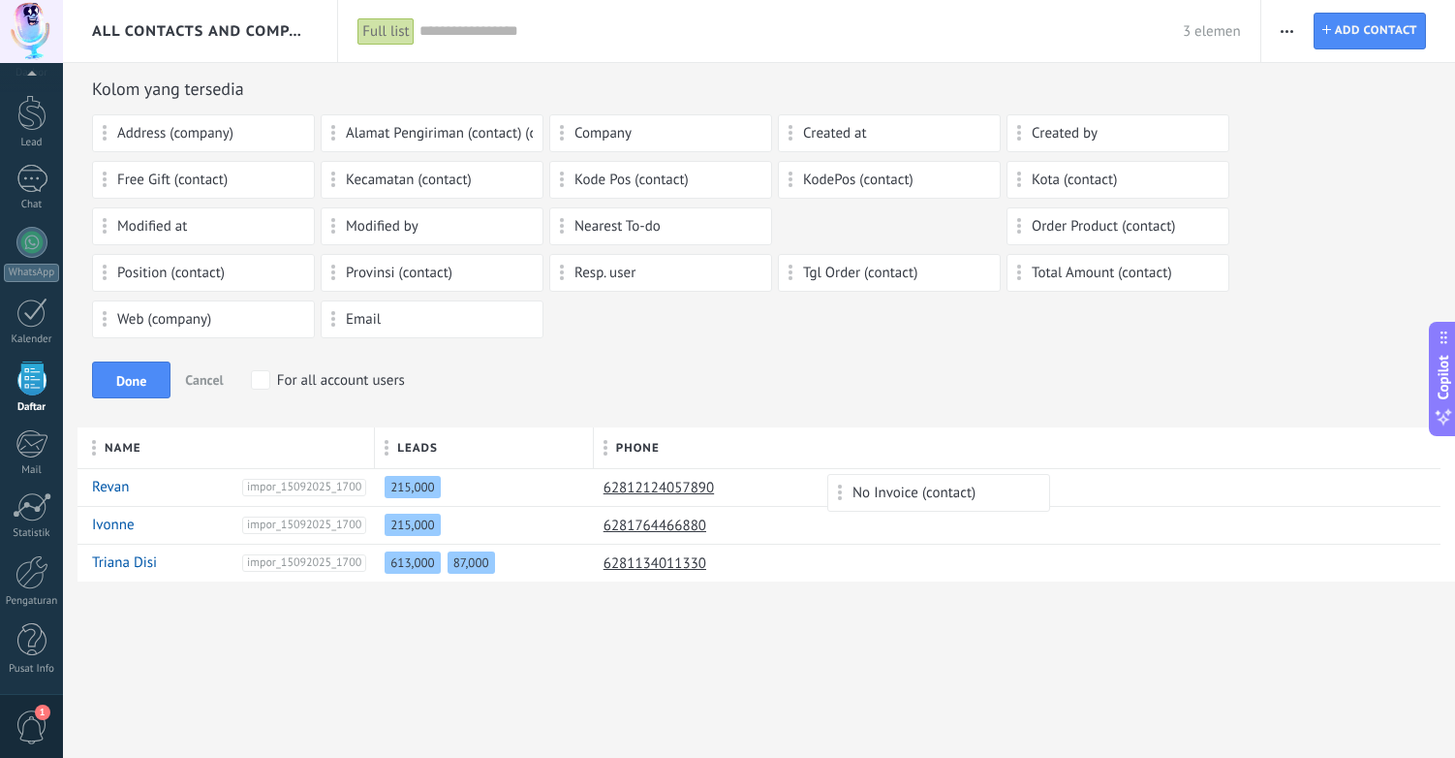
click at [907, 484] on body ".abccls-1,.abccls-2{fill-rule:evenodd}.abccls-2{fill:#fff} .abfcls-1{fill:none}…" at bounding box center [727, 379] width 1455 height 758
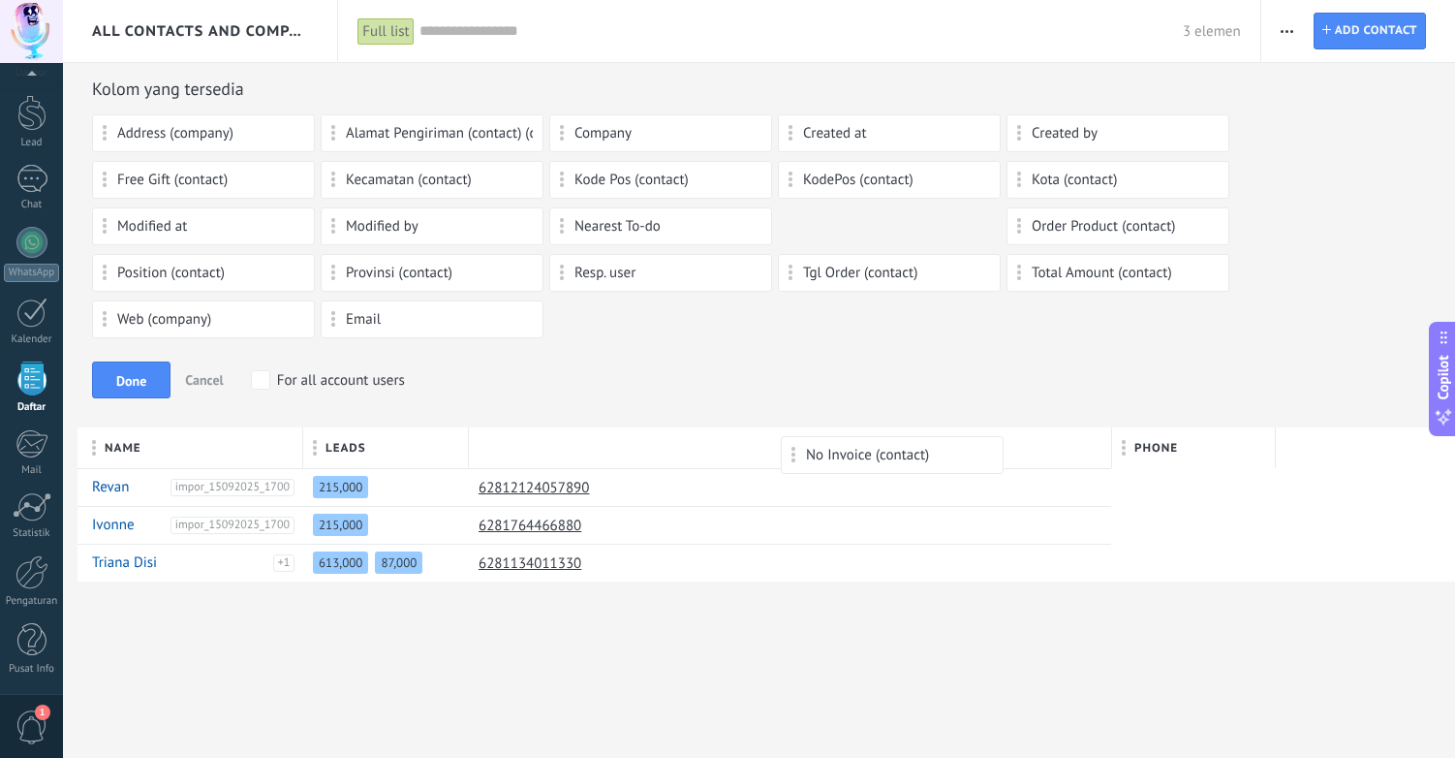
drag, startPoint x: 875, startPoint y: 234, endPoint x: 878, endPoint y: 446, distance: 212.2
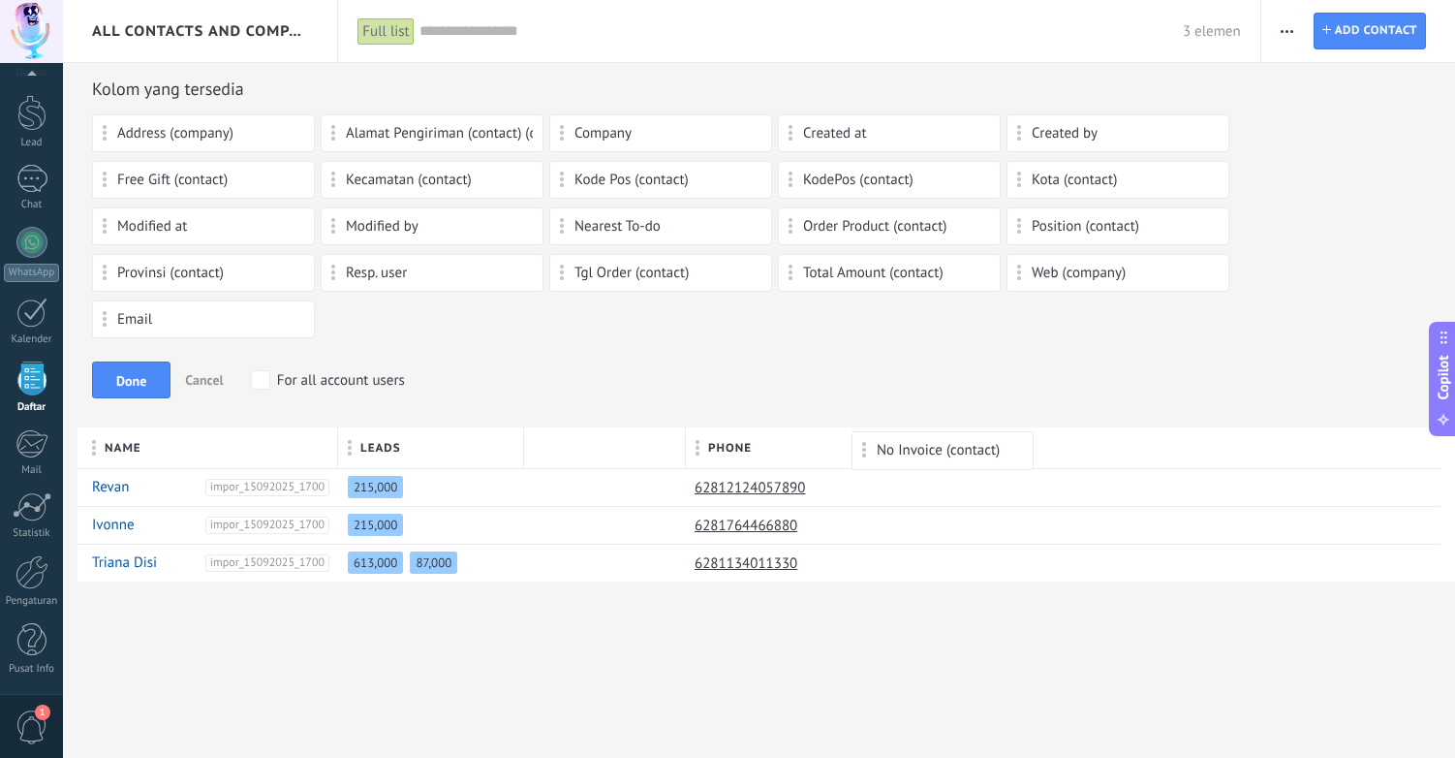
drag, startPoint x: 574, startPoint y: 451, endPoint x: 901, endPoint y: 451, distance: 327.5
drag, startPoint x: 716, startPoint y: 450, endPoint x: 670, endPoint y: 450, distance: 46.5
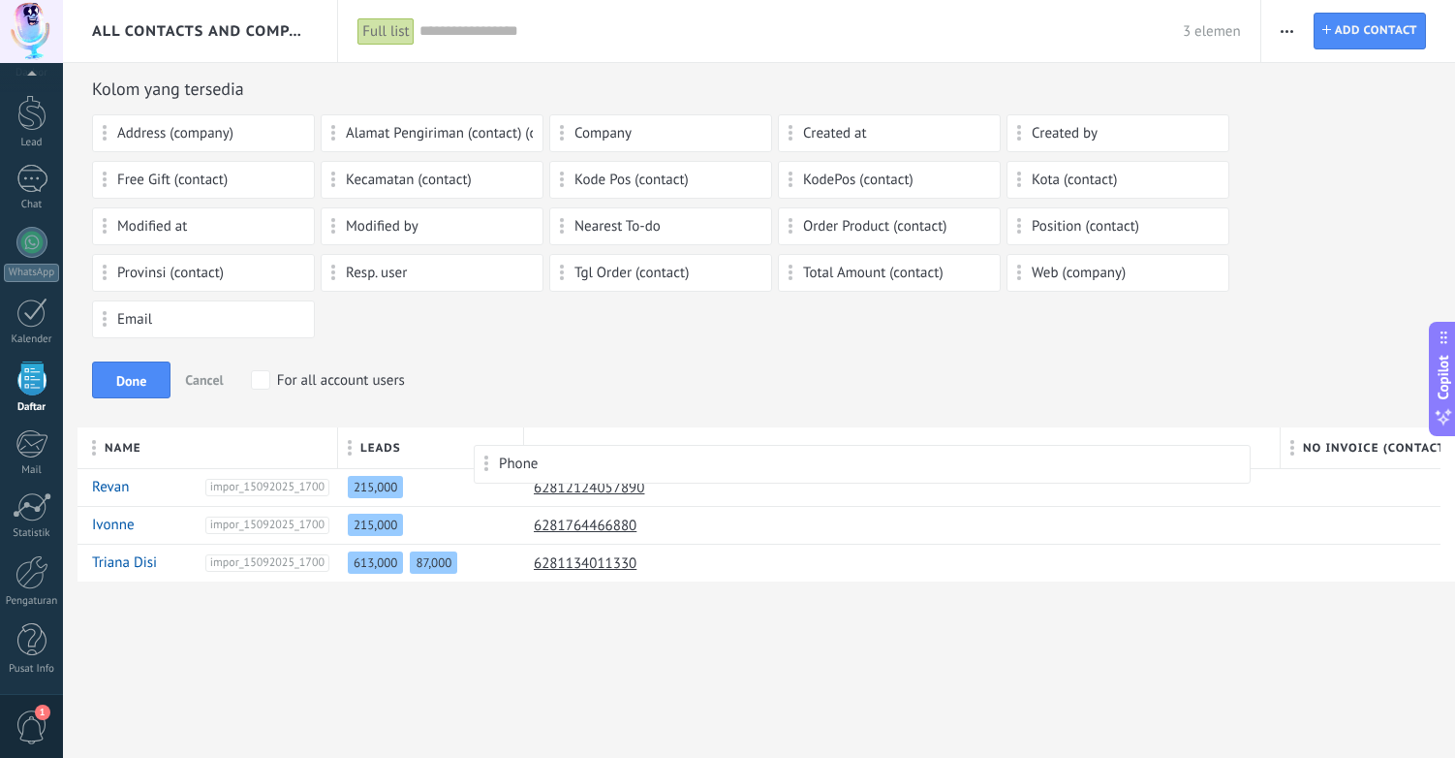
drag, startPoint x: 670, startPoint y: 450, endPoint x: 619, endPoint y: 464, distance: 52.4
click at [578, 331] on div "Address (company) Alamat Pengiriman (contact) (contact) Company Created at Crea…" at bounding box center [759, 230] width 1334 height 233
click at [413, 494] on div "215,000" at bounding box center [426, 487] width 176 height 37
click at [390, 486] on span "215,000" at bounding box center [375, 487] width 55 height 22
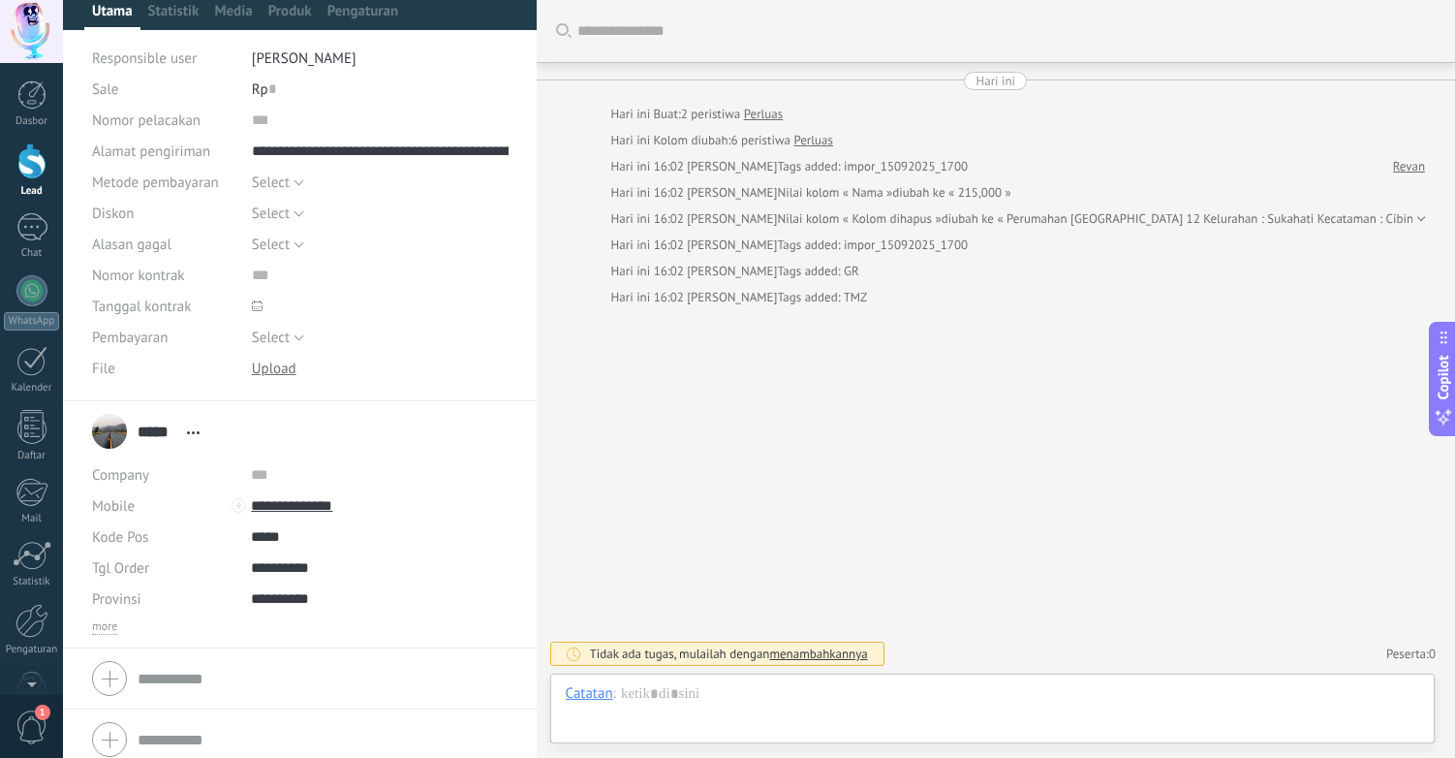
scroll to position [162, 0]
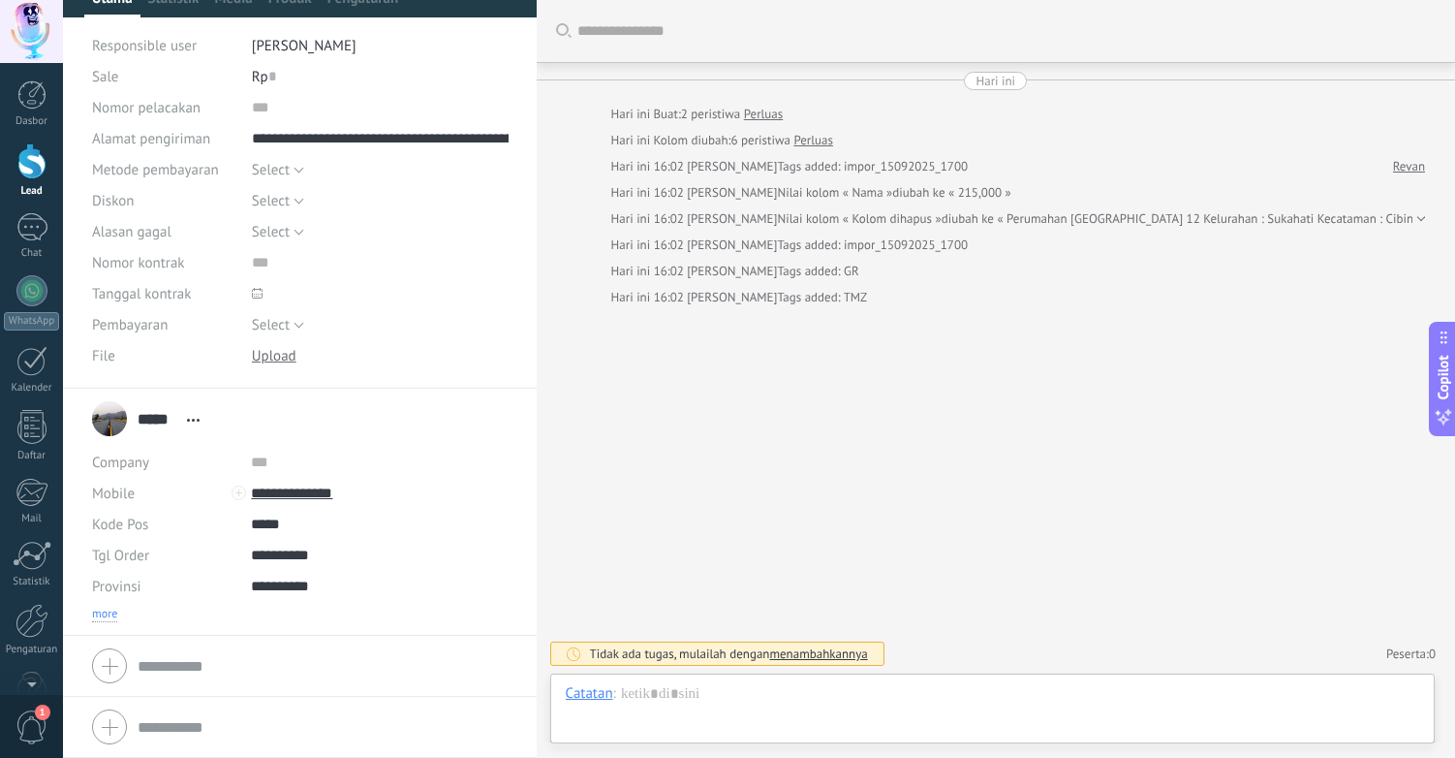
click at [108, 611] on span "more" at bounding box center [104, 615] width 25 height 16
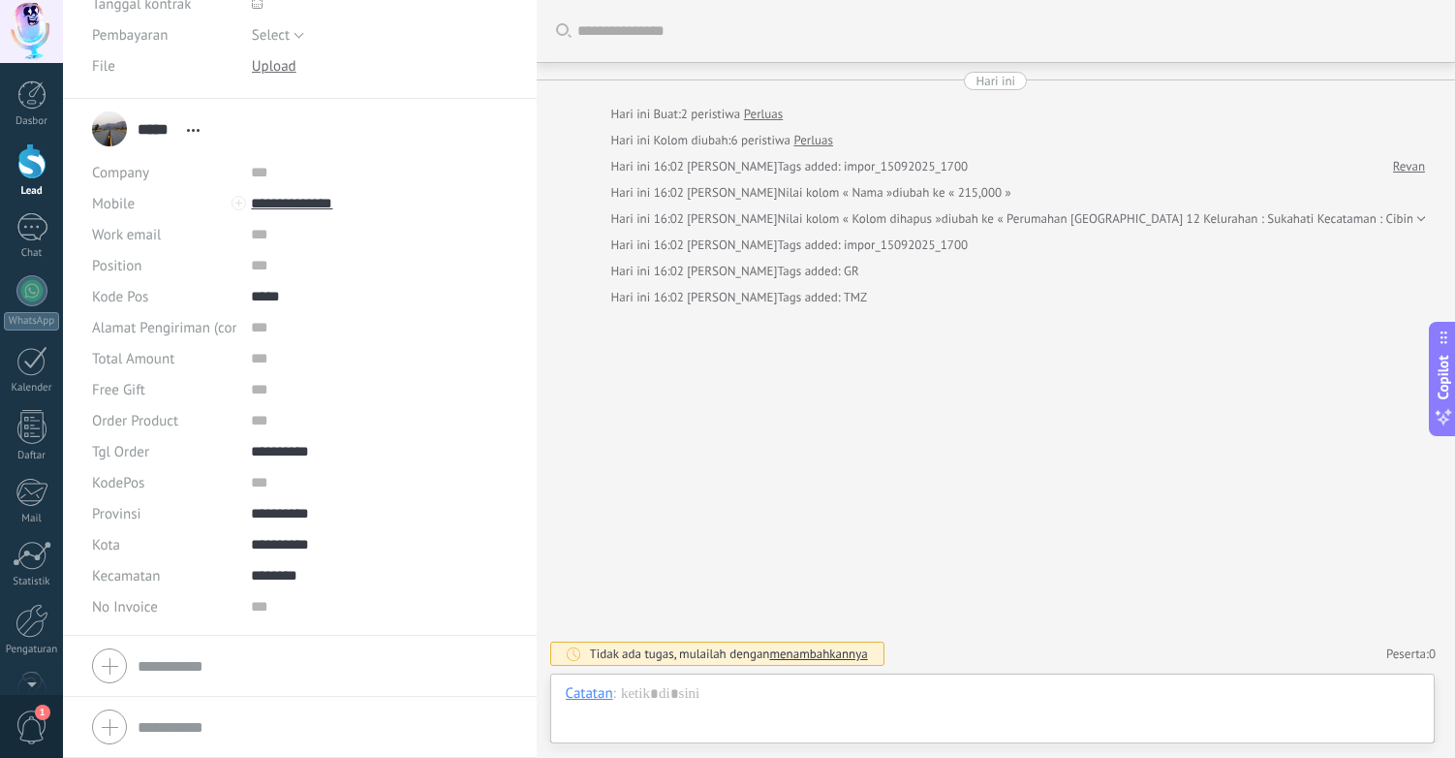
scroll to position [0, 0]
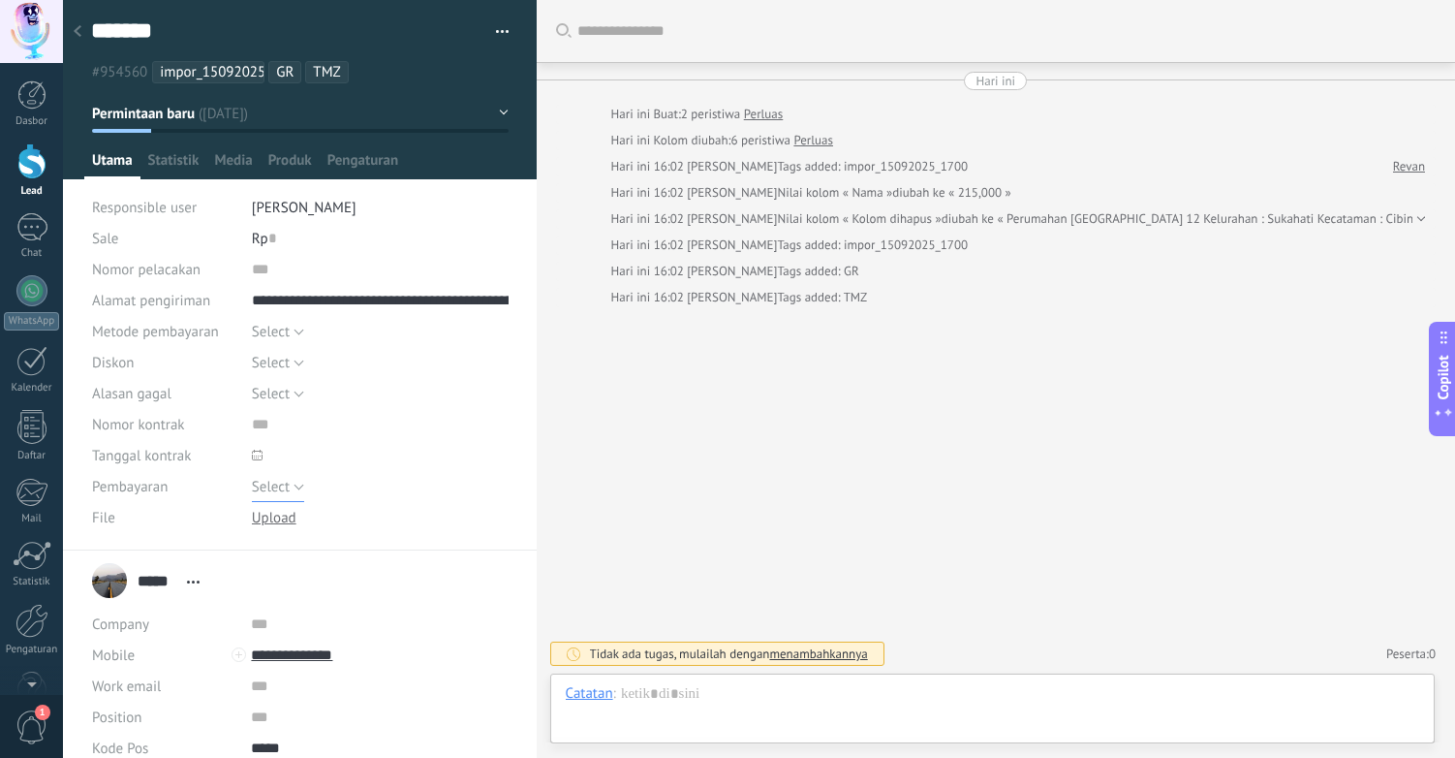
click at [262, 488] on span "Select" at bounding box center [271, 487] width 38 height 18
click at [396, 428] on input "text" at bounding box center [380, 424] width 257 height 31
click at [236, 159] on span "Media" at bounding box center [233, 165] width 38 height 28
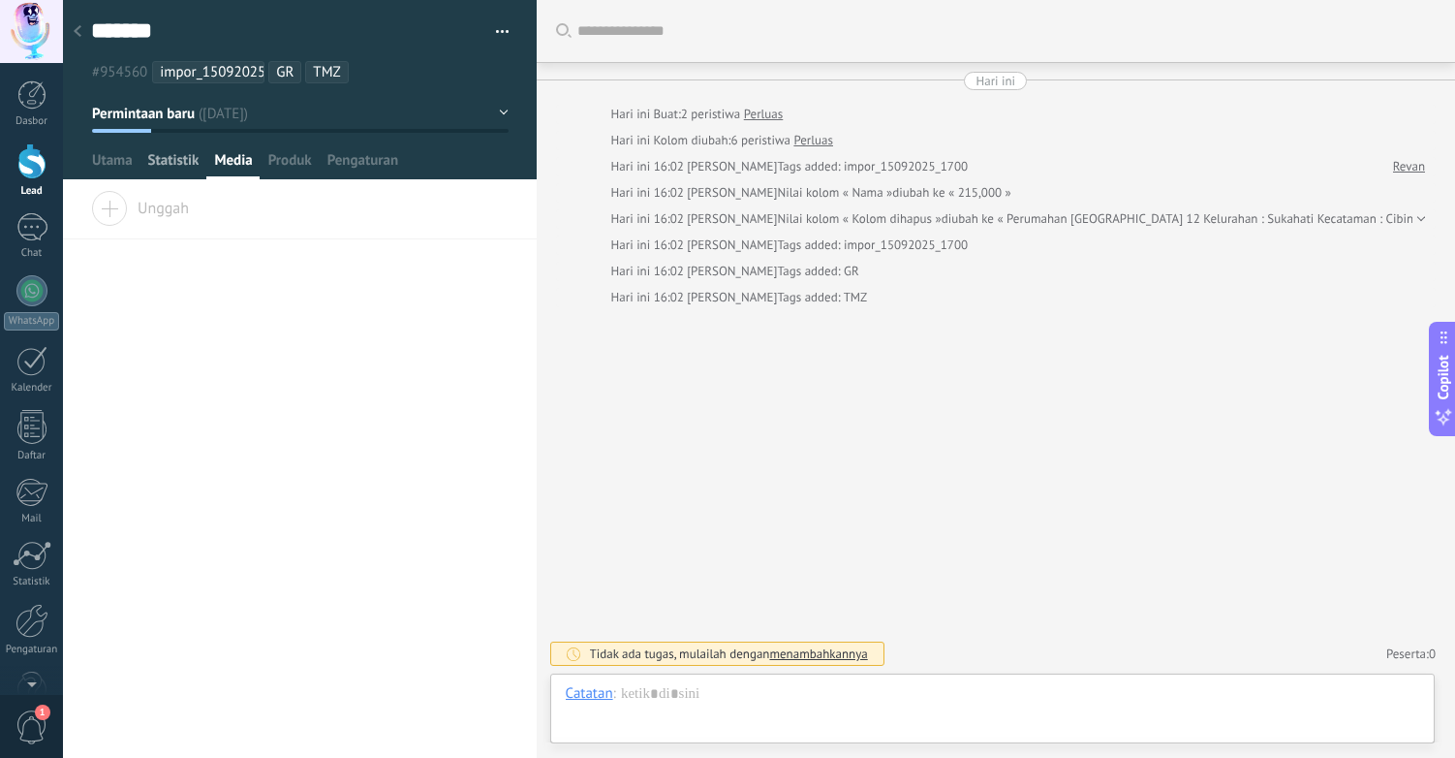
click at [156, 162] on span "Statistik" at bounding box center [173, 165] width 51 height 28
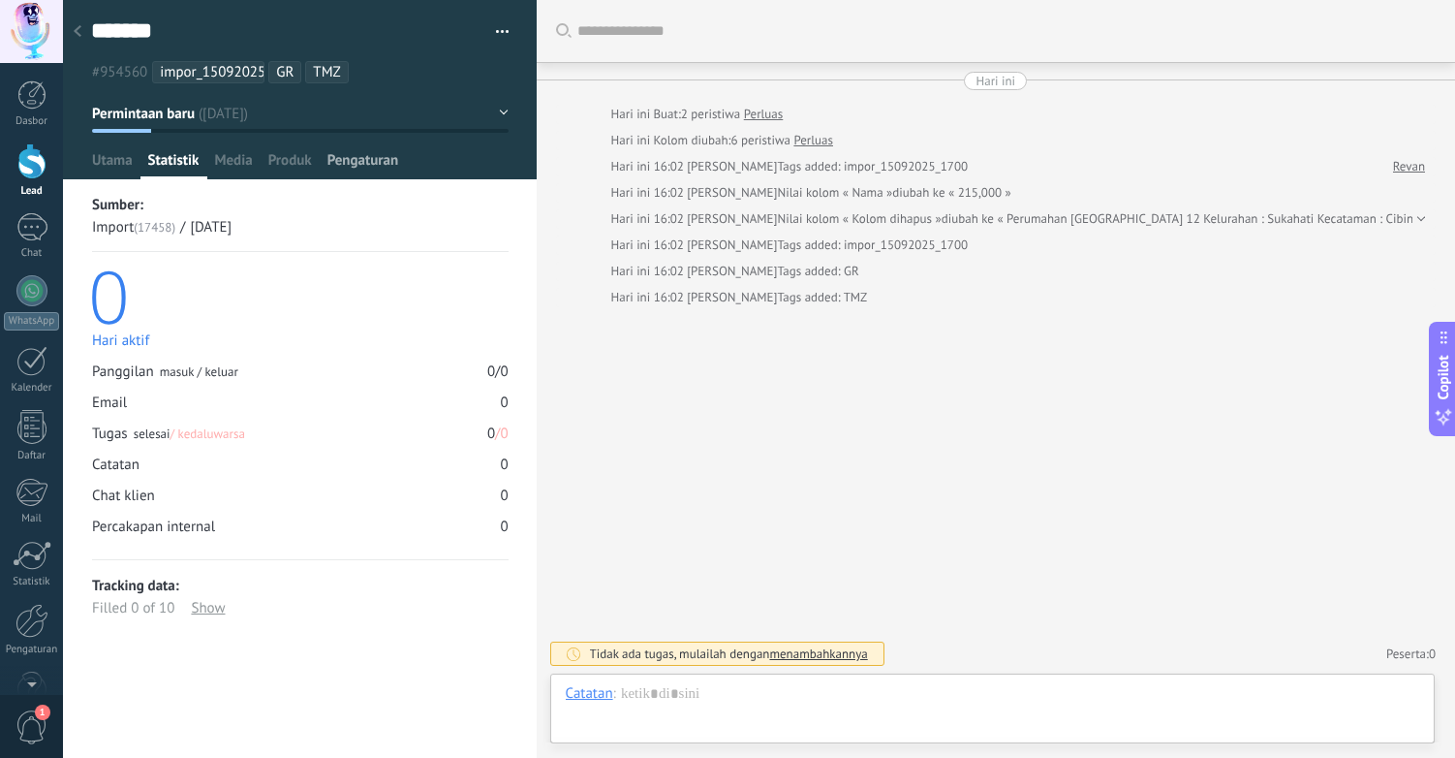
click at [350, 164] on span "Pengaturan" at bounding box center [364, 165] width 72 height 28
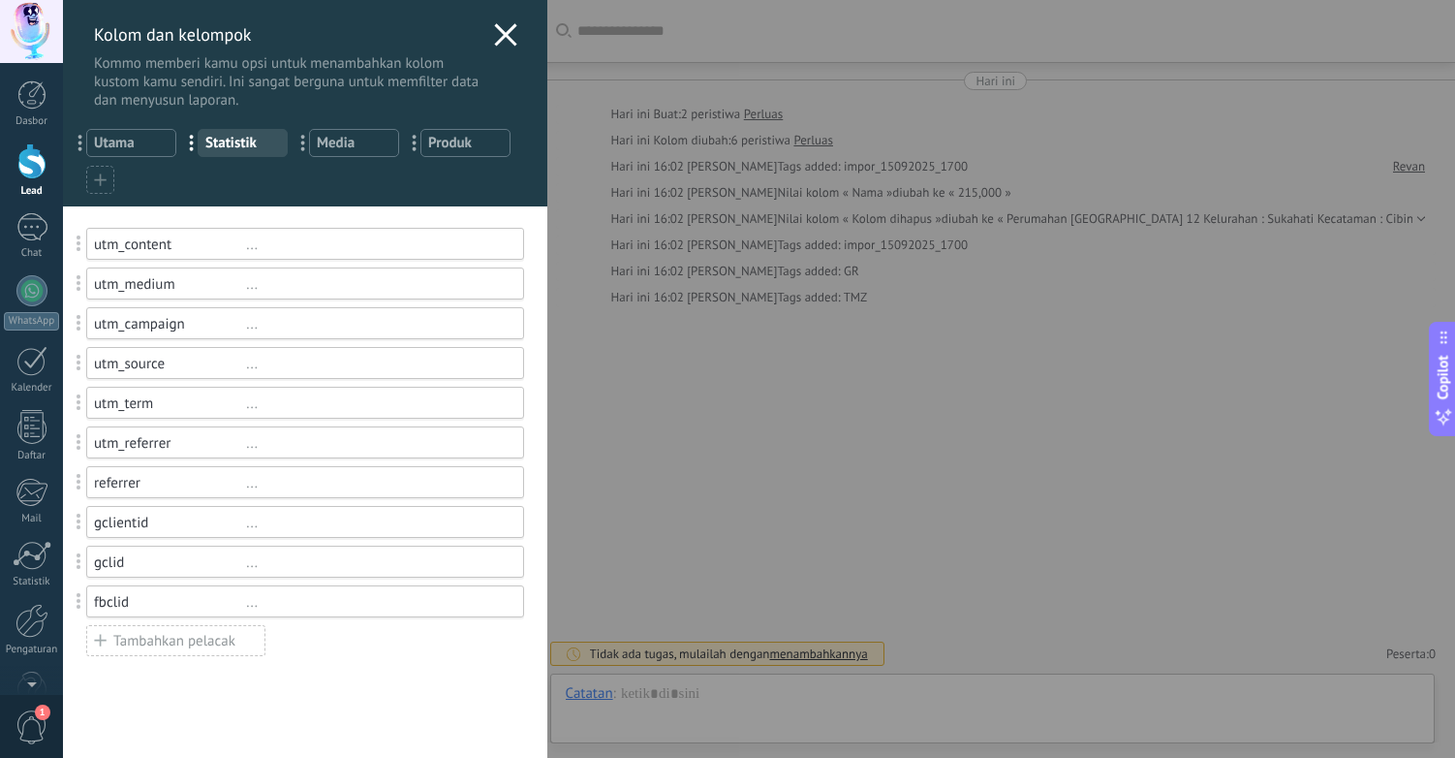
click at [501, 35] on use at bounding box center [505, 34] width 22 height 22
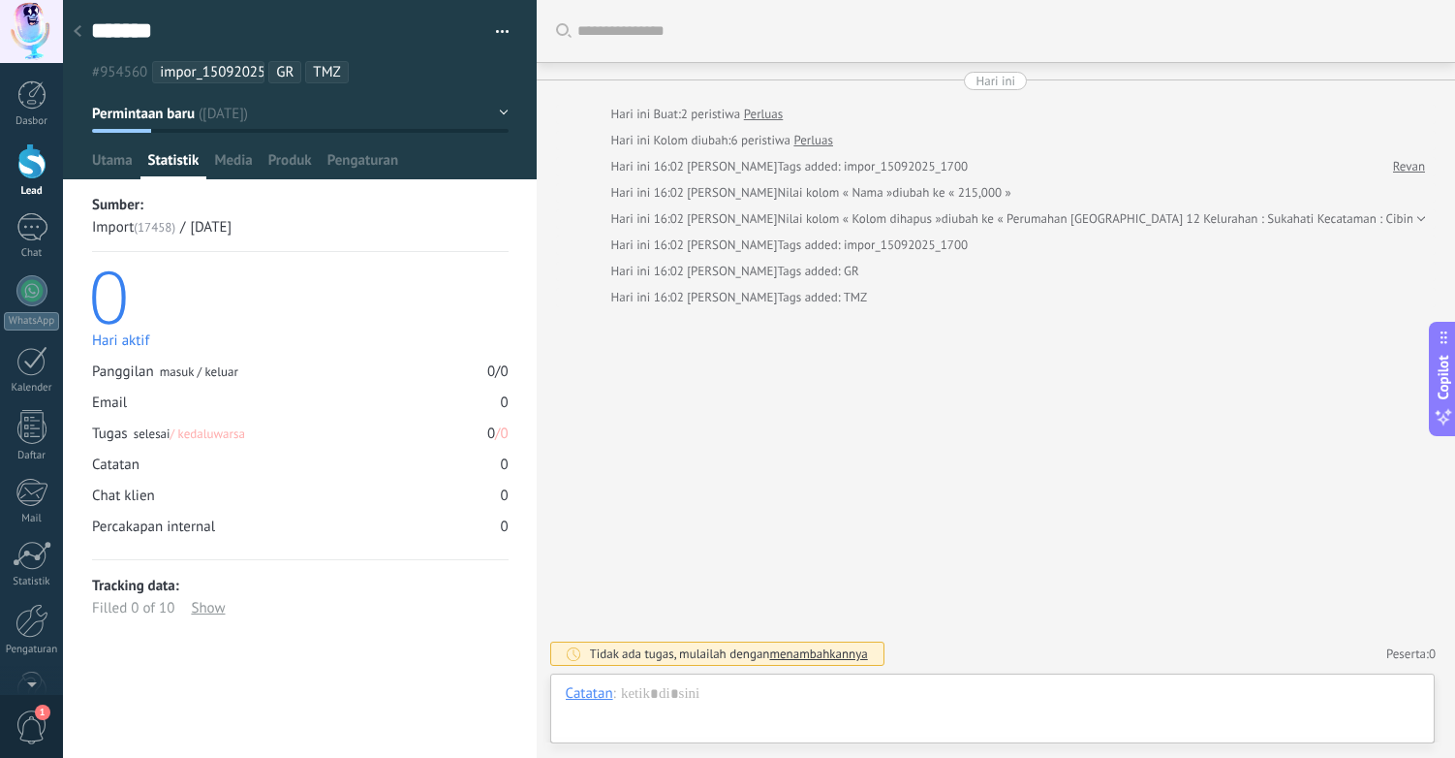
click at [78, 32] on icon at bounding box center [78, 31] width 8 height 12
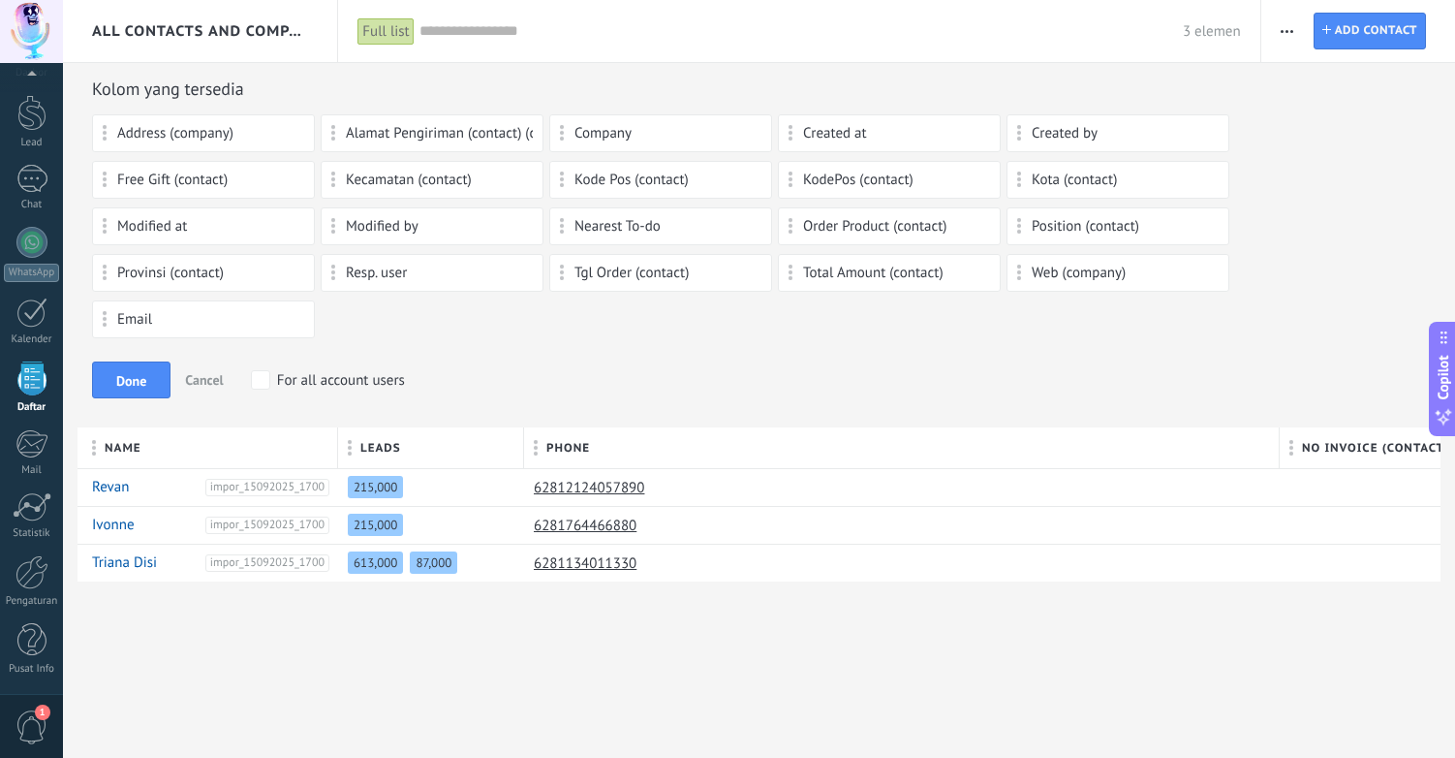
scroll to position [48, 0]
click at [103, 486] on link "Revan" at bounding box center [110, 487] width 37 height 18
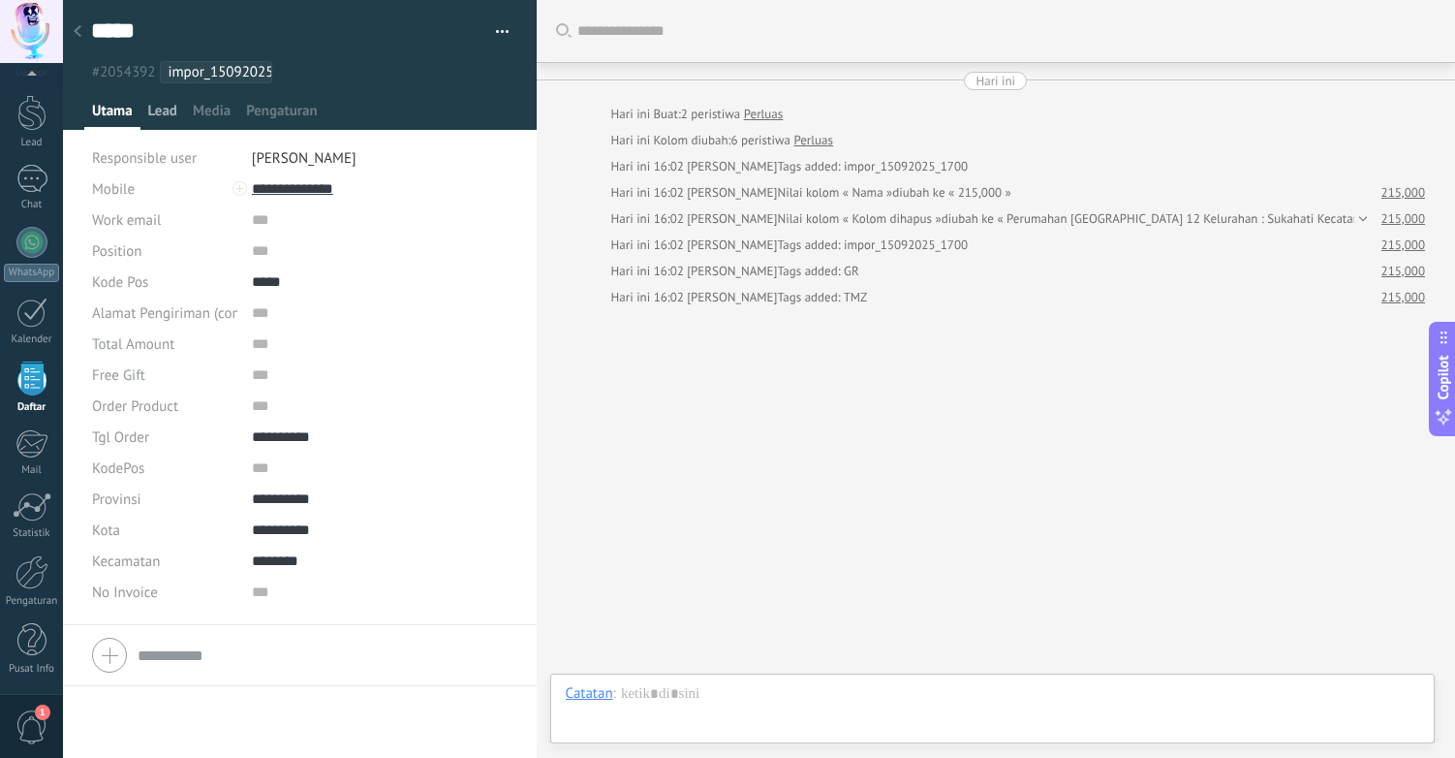
click at [175, 116] on span "Lead" at bounding box center [162, 116] width 29 height 28
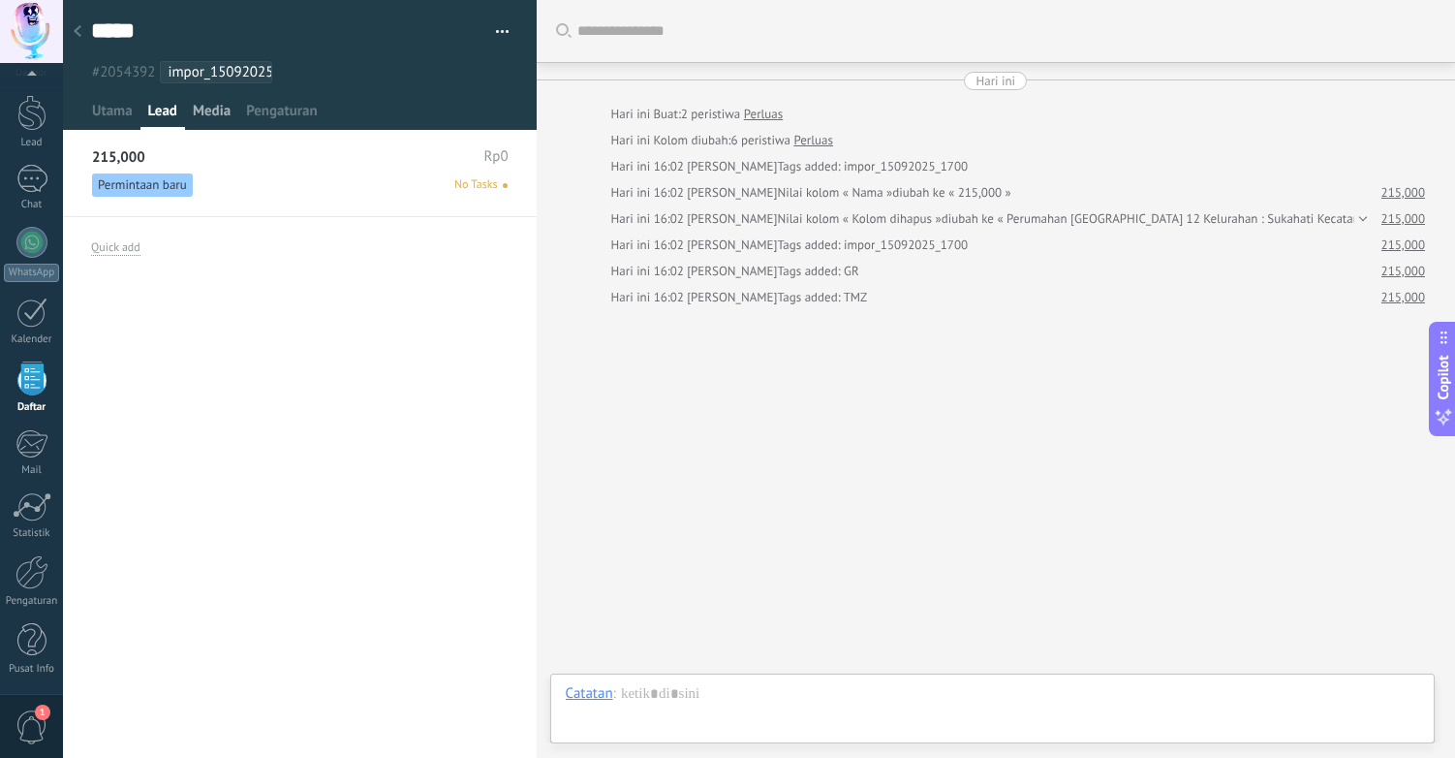
click at [207, 113] on span "Media" at bounding box center [212, 116] width 38 height 28
click at [178, 113] on div "Lead" at bounding box center [163, 116] width 45 height 28
click at [137, 186] on span "Permintaan baru" at bounding box center [142, 184] width 101 height 23
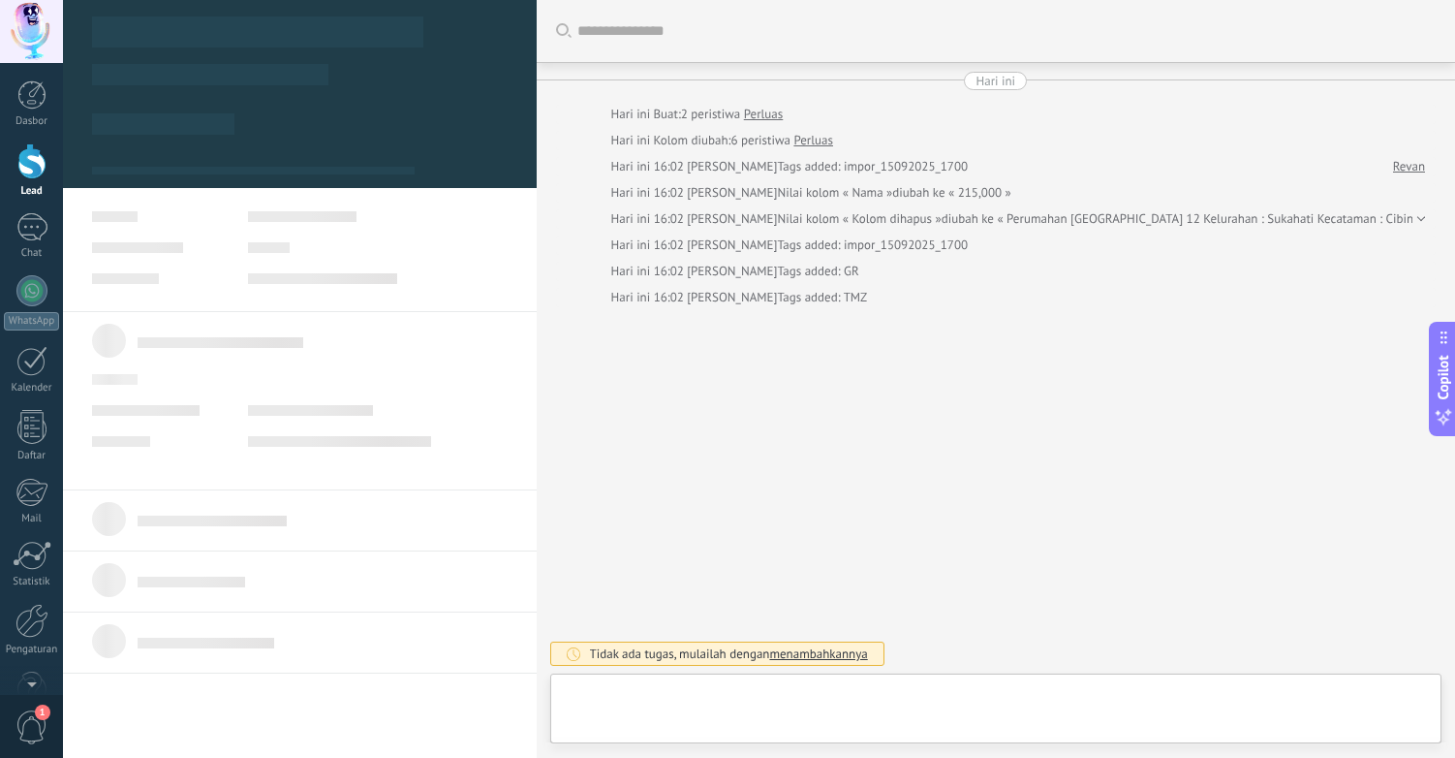
type textarea "*******"
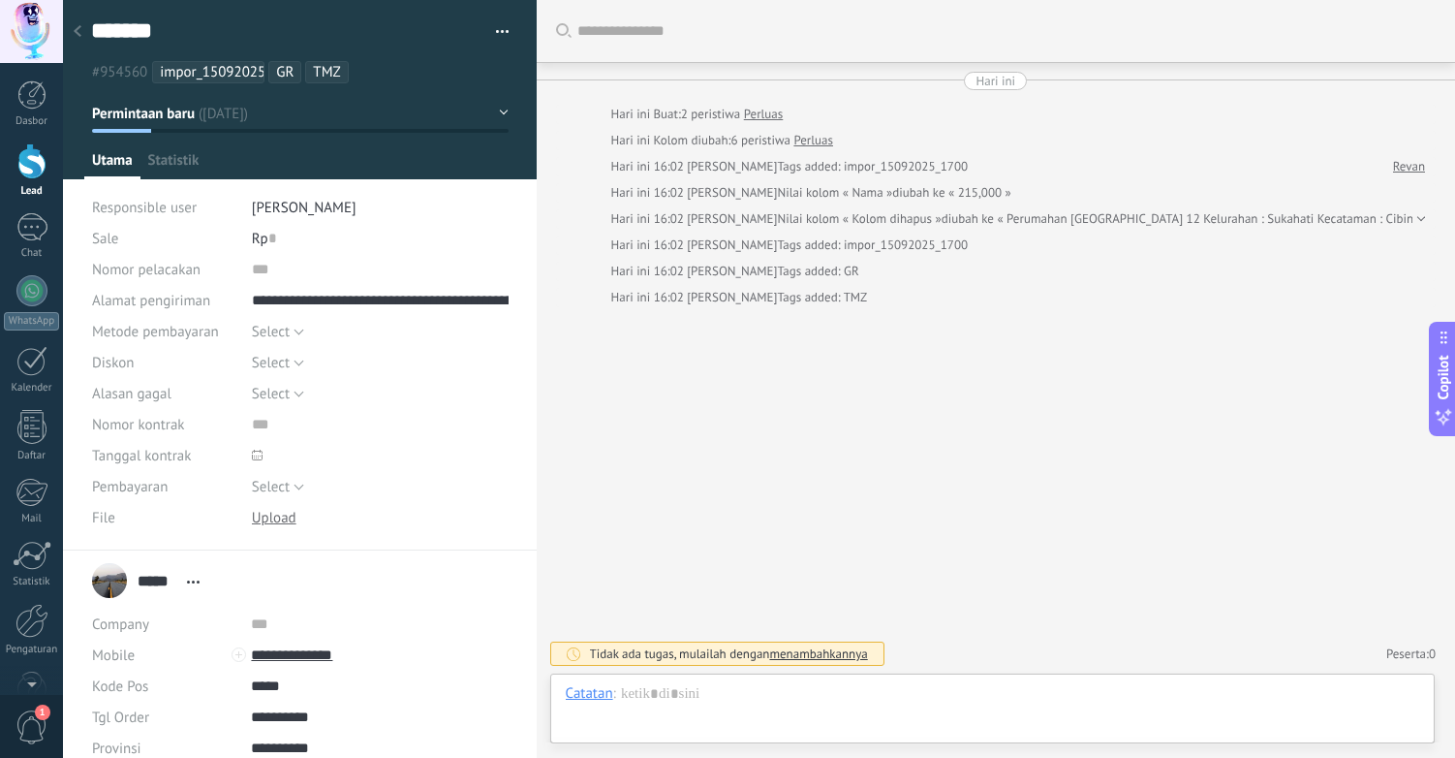
scroll to position [29, 0]
click at [237, 76] on span "impor_15092025_1700" at bounding box center [231, 72] width 143 height 18
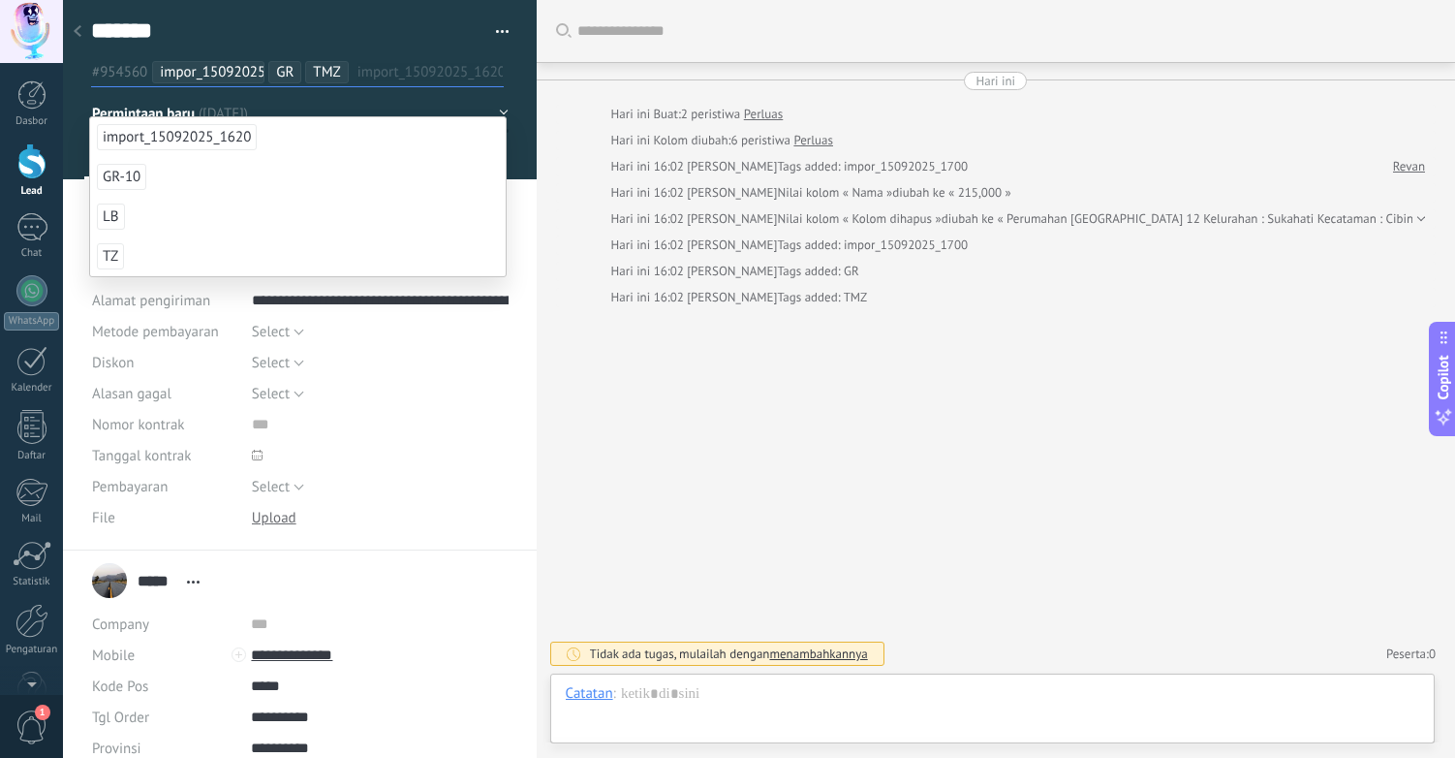
click at [521, 179] on div at bounding box center [300, 89] width 475 height 179
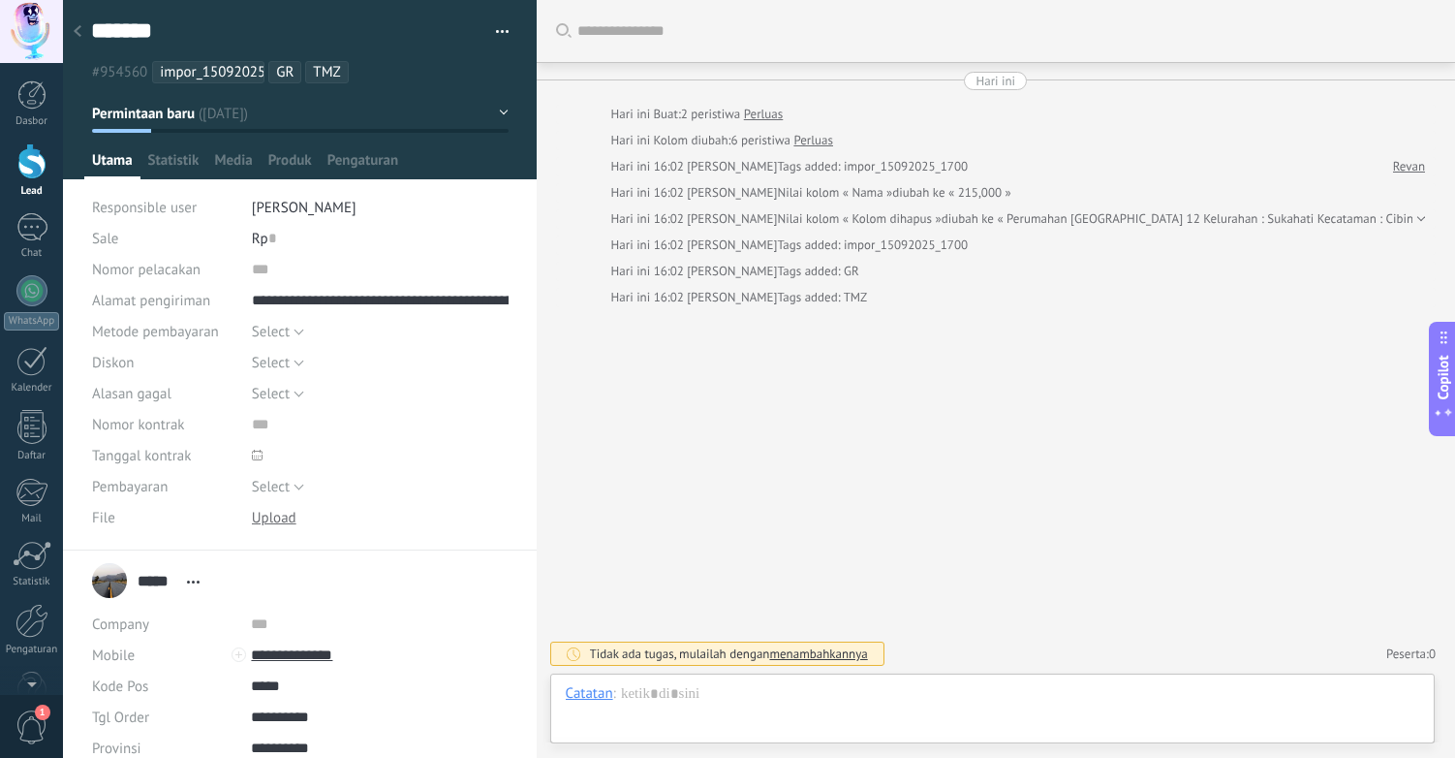
click at [116, 74] on span "#954560" at bounding box center [119, 72] width 55 height 18
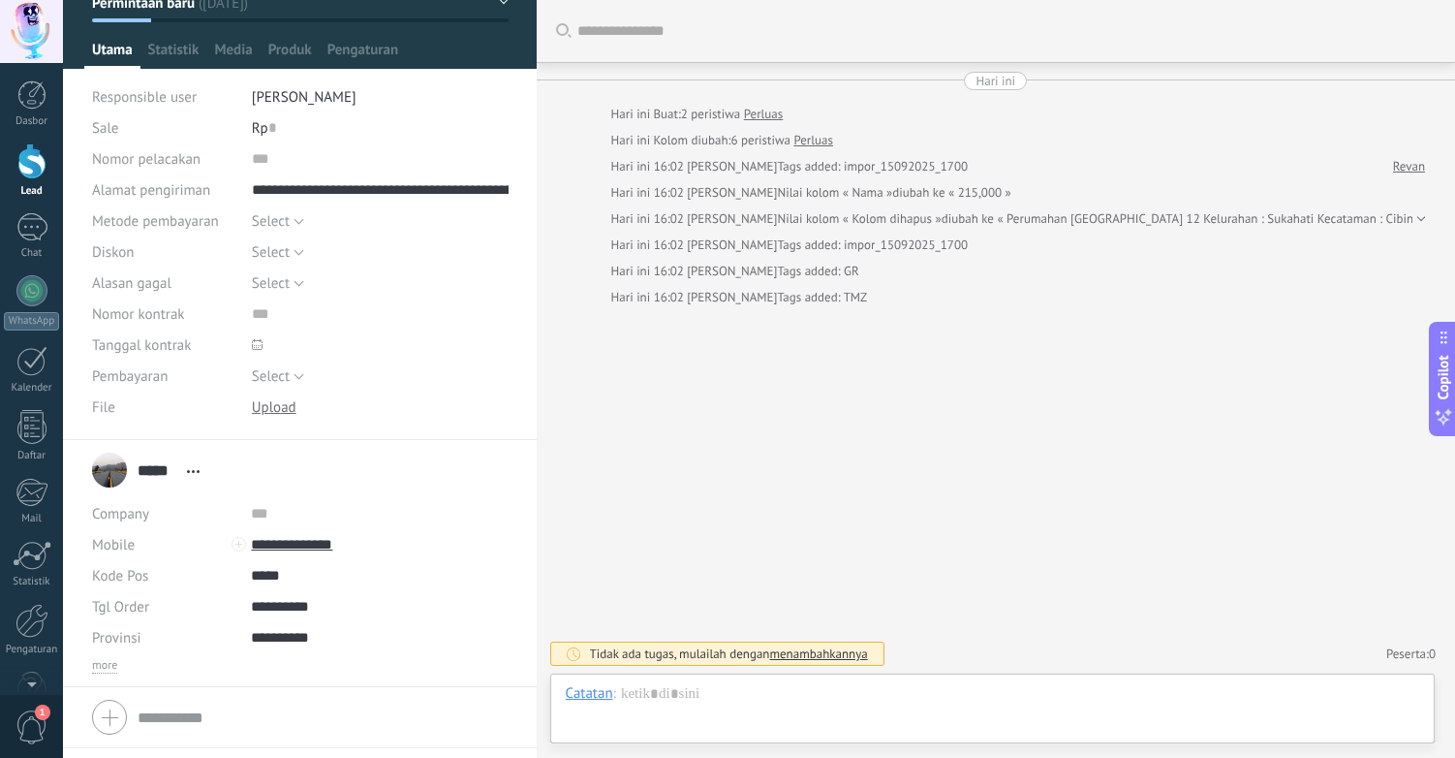
scroll to position [114, 0]
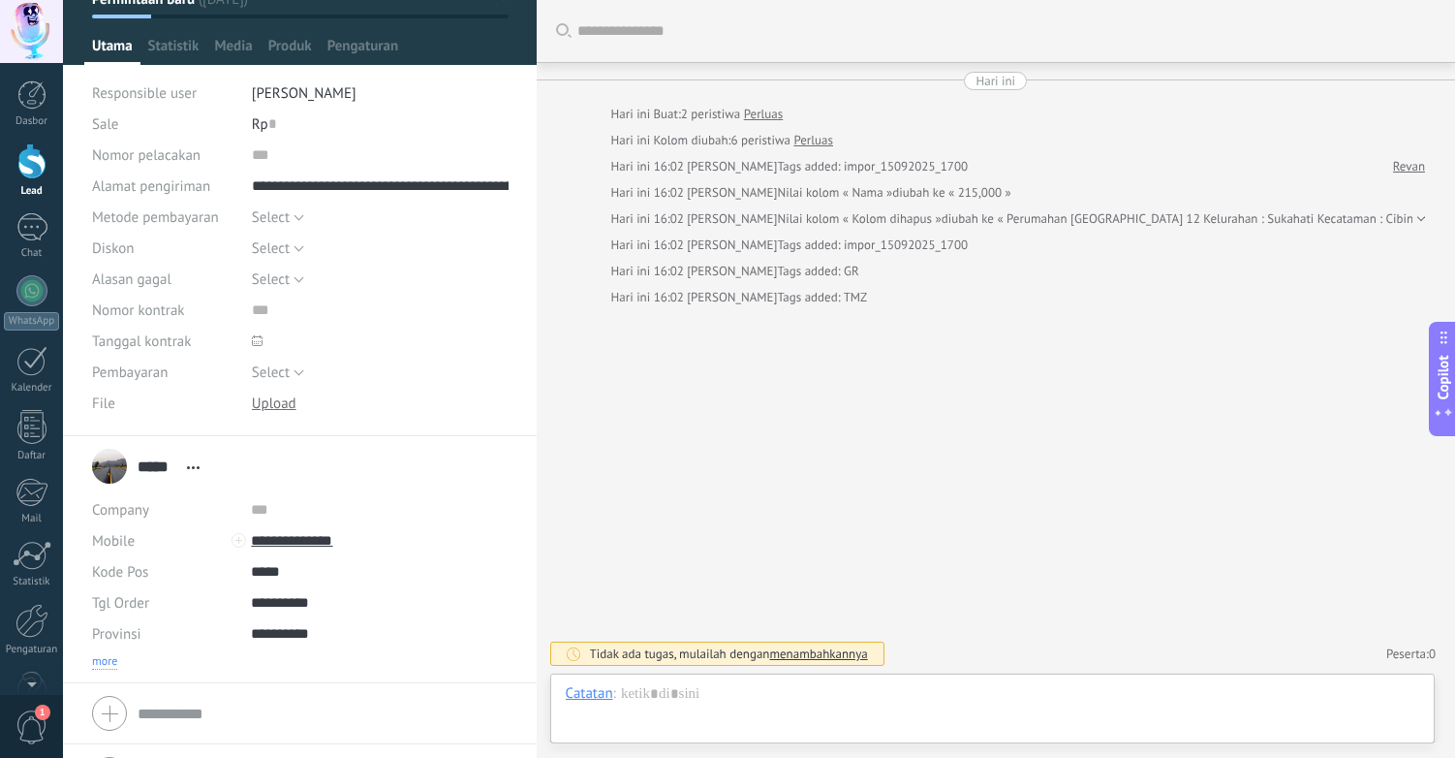
click at [106, 662] on span "more" at bounding box center [104, 662] width 25 height 16
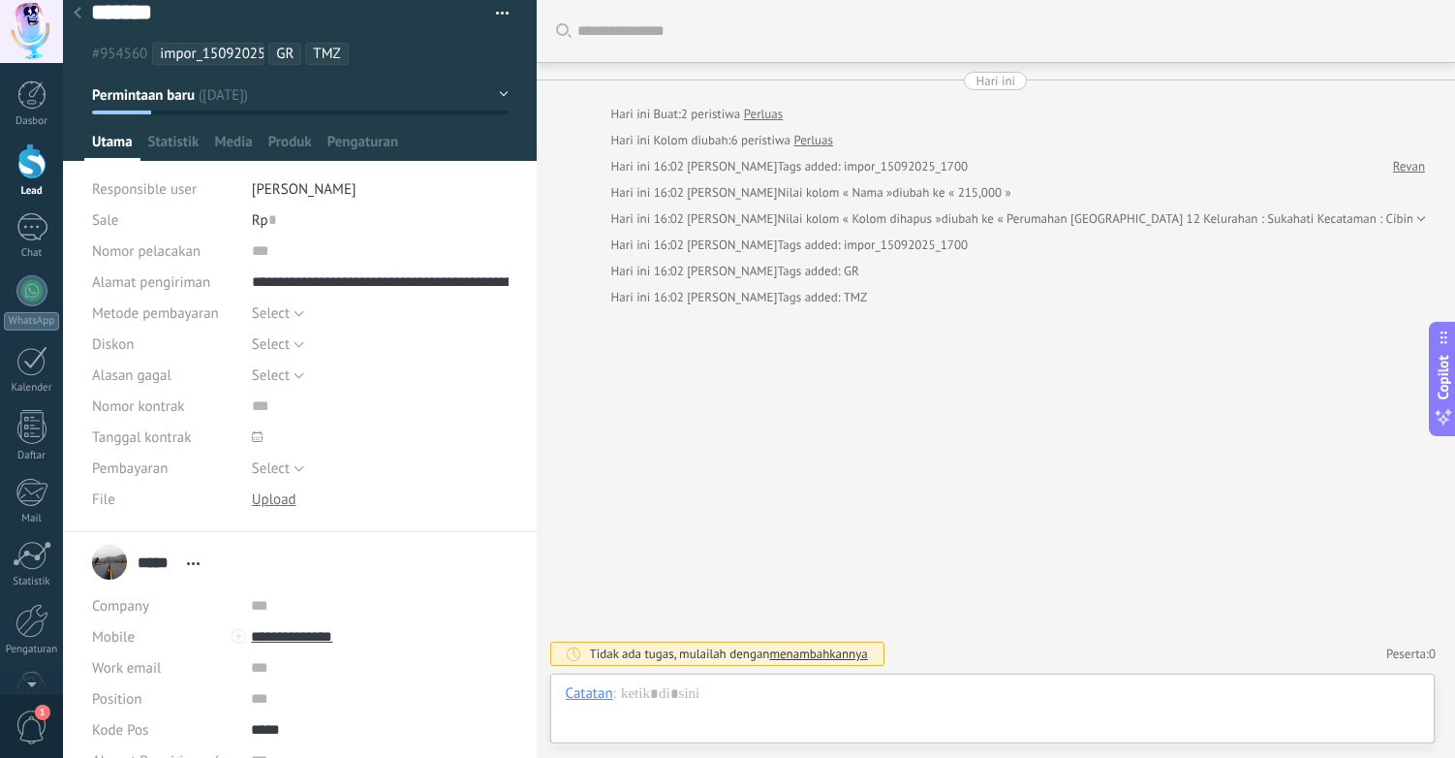
scroll to position [0, 0]
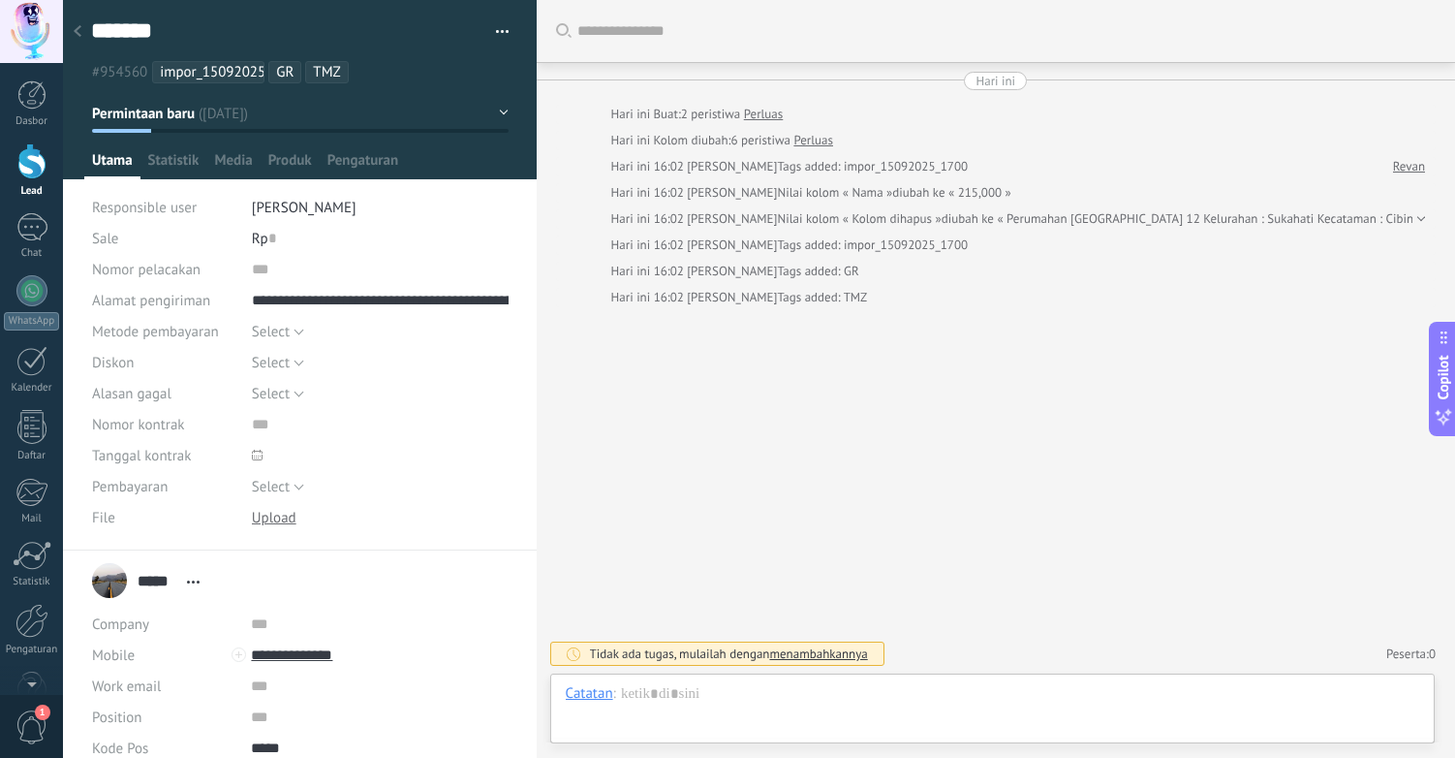
click at [81, 34] on div at bounding box center [77, 33] width 27 height 38
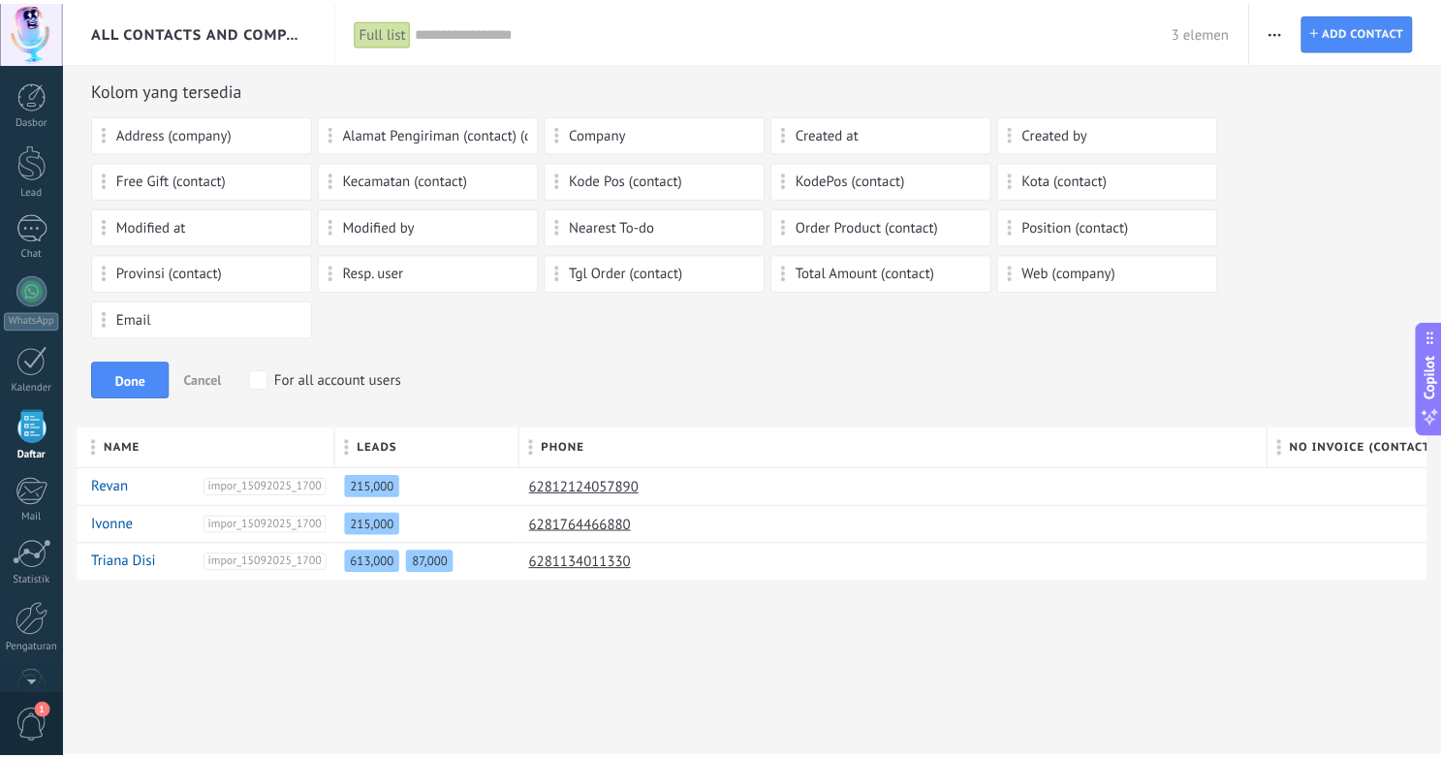
scroll to position [48, 0]
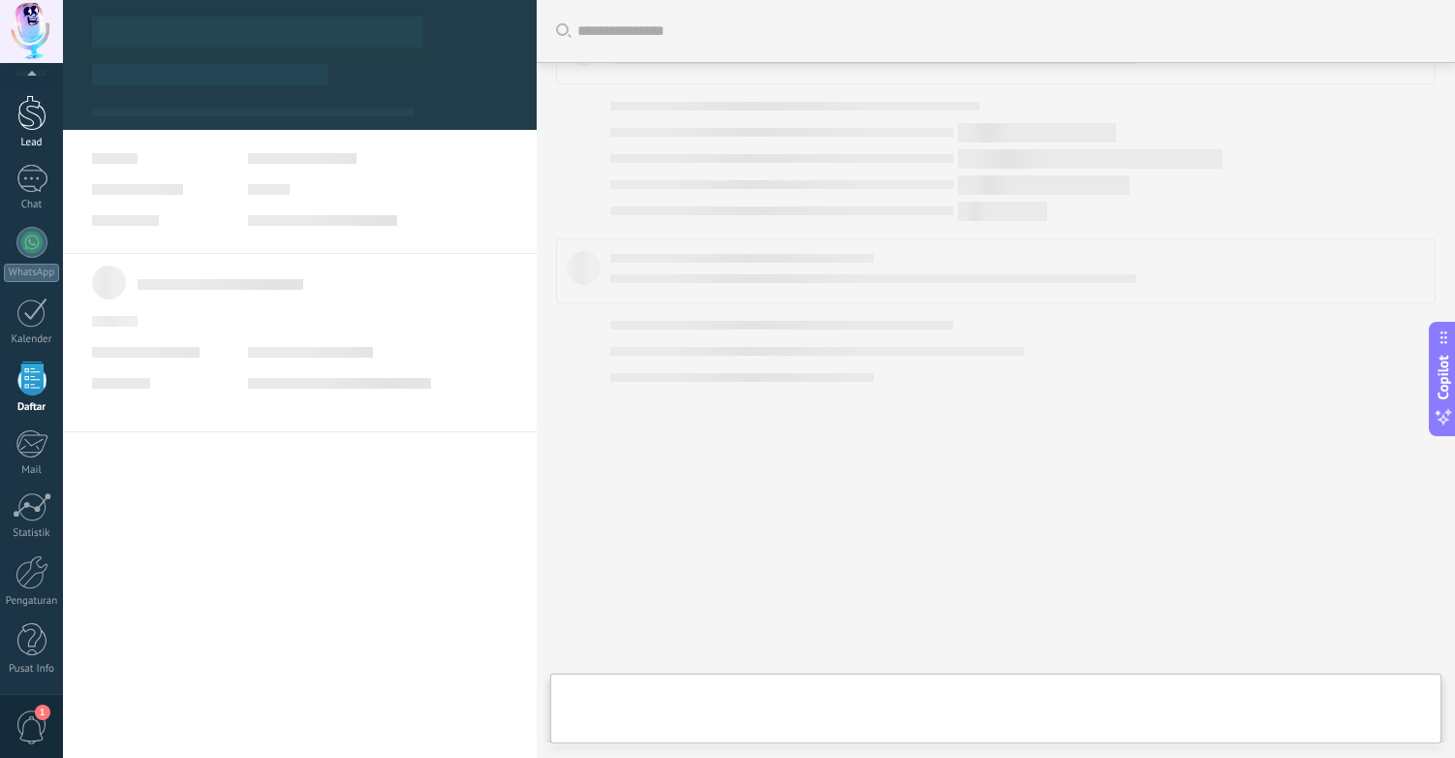
click at [29, 131] on link "Lead" at bounding box center [31, 122] width 63 height 54
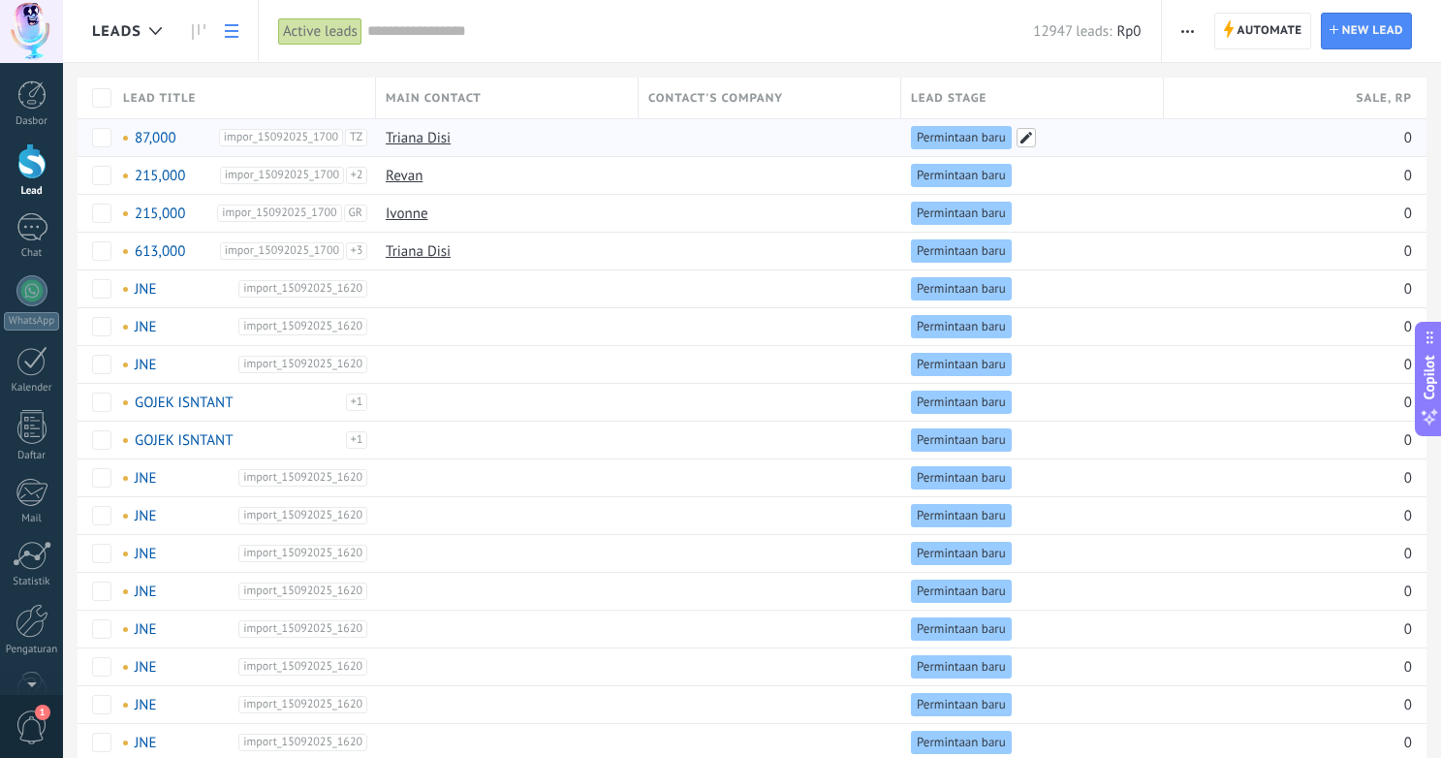
click at [1023, 138] on span at bounding box center [1025, 137] width 19 height 19
click at [981, 142] on span "Permintaan baru" at bounding box center [961, 137] width 89 height 17
click at [1022, 141] on span at bounding box center [1025, 137] width 19 height 19
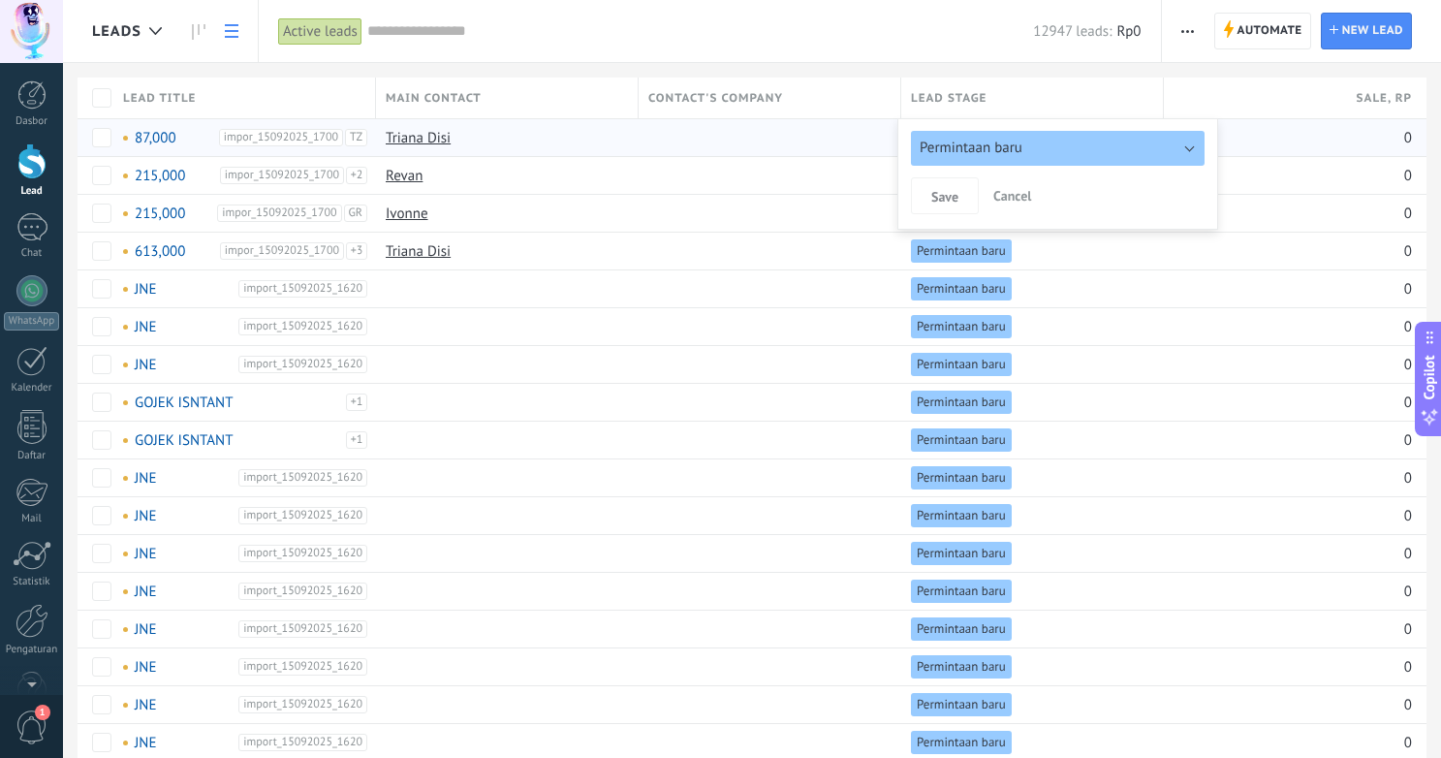
click at [1013, 147] on span "Permintaan baru" at bounding box center [971, 148] width 103 height 18
click at [1190, 147] on button "Permintaan baru" at bounding box center [1058, 148] width 294 height 35
click at [1040, 151] on button "Permintaan baru" at bounding box center [1058, 148] width 294 height 35
click at [689, 151] on div at bounding box center [765, 137] width 253 height 37
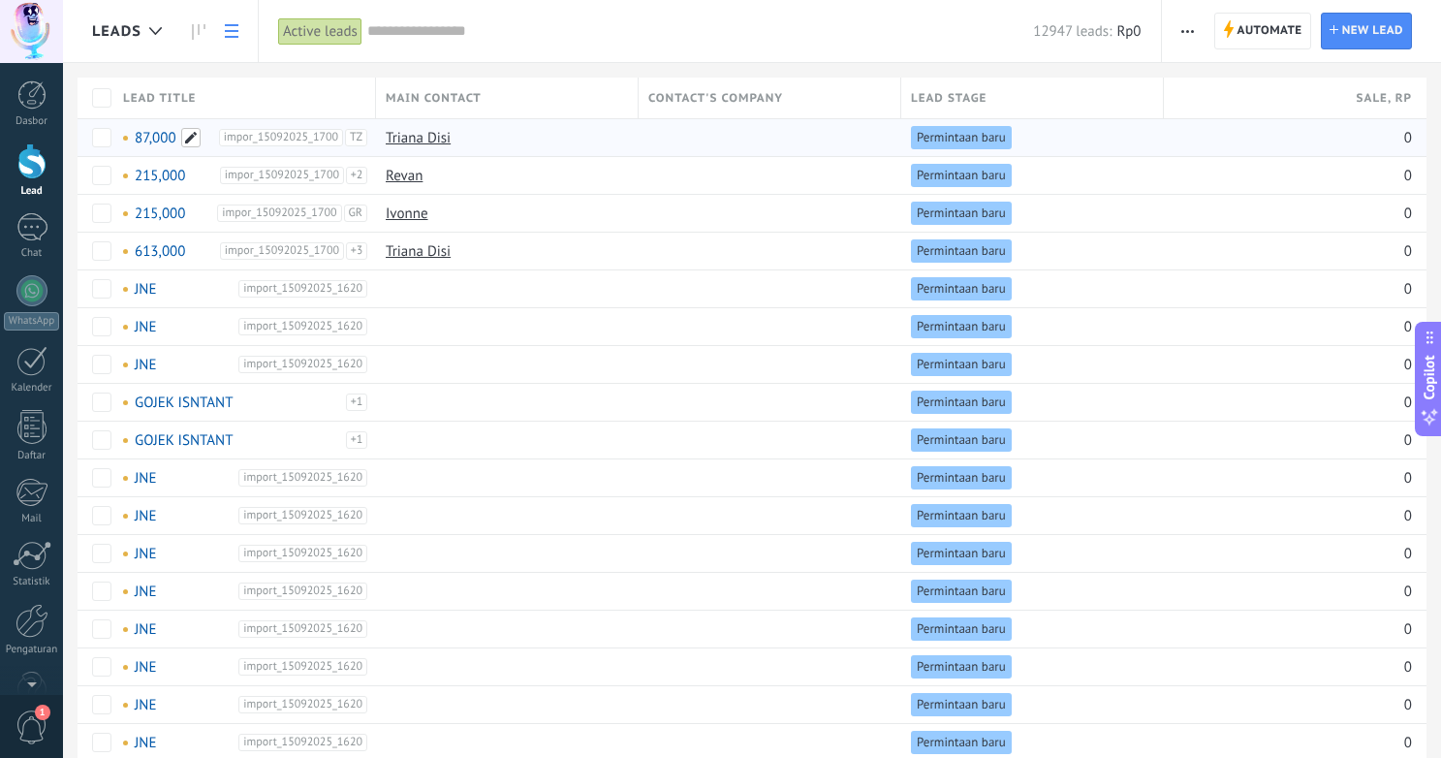
click at [188, 139] on span at bounding box center [190, 137] width 19 height 19
click at [209, 180] on span "Cancel" at bounding box center [222, 180] width 38 height 17
click at [1358, 32] on span "New lead" at bounding box center [1372, 31] width 61 height 35
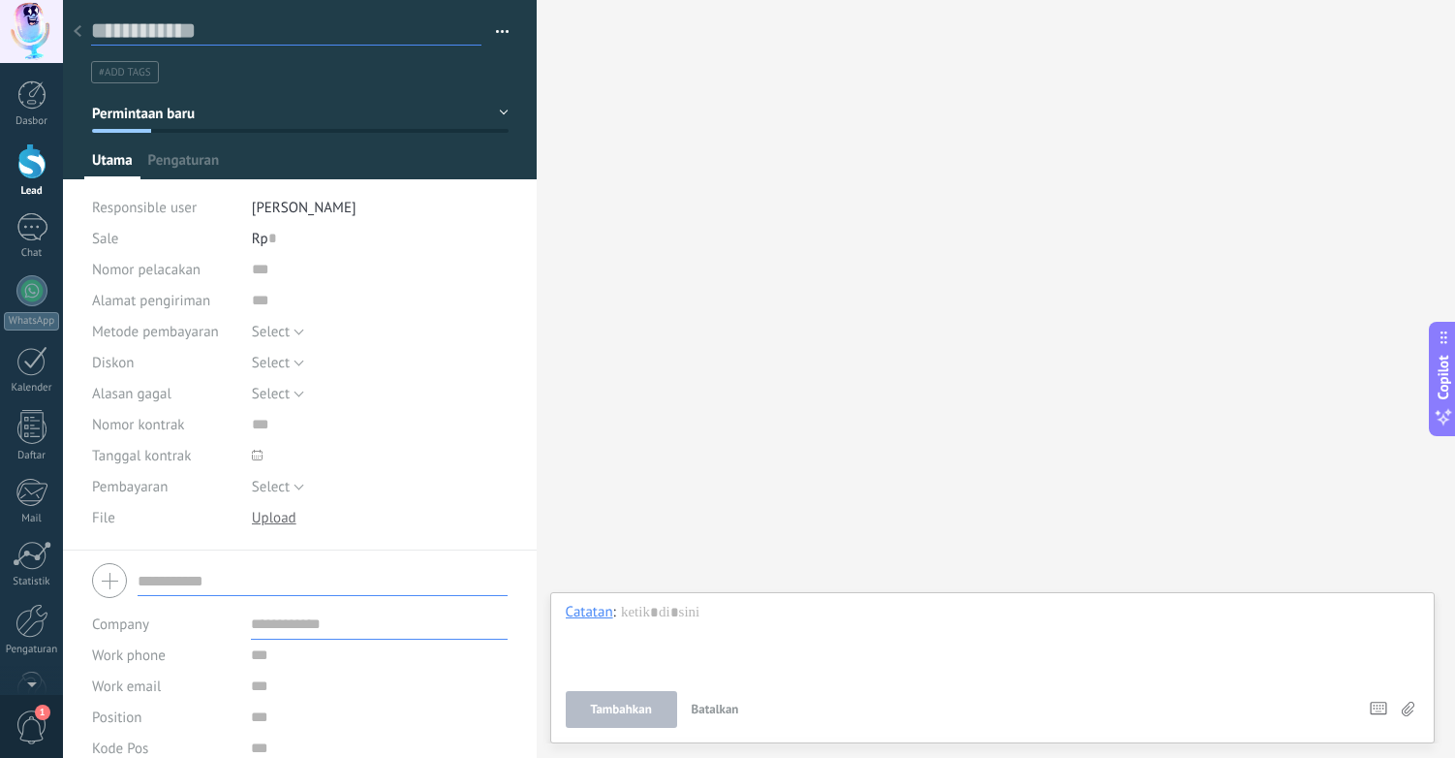
click at [184, 32] on input "text" at bounding box center [286, 30] width 391 height 29
click at [79, 36] on use at bounding box center [78, 31] width 8 height 12
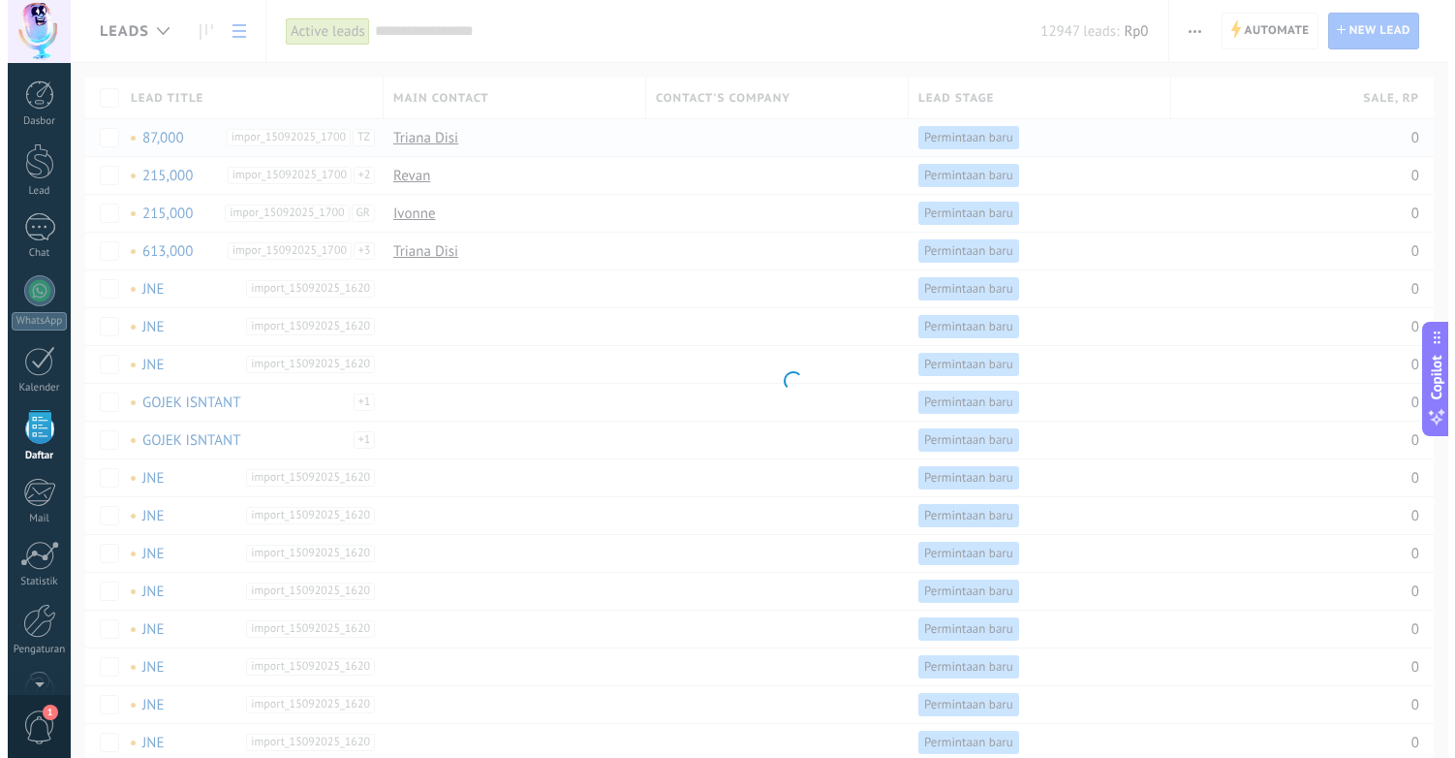
scroll to position [48, 0]
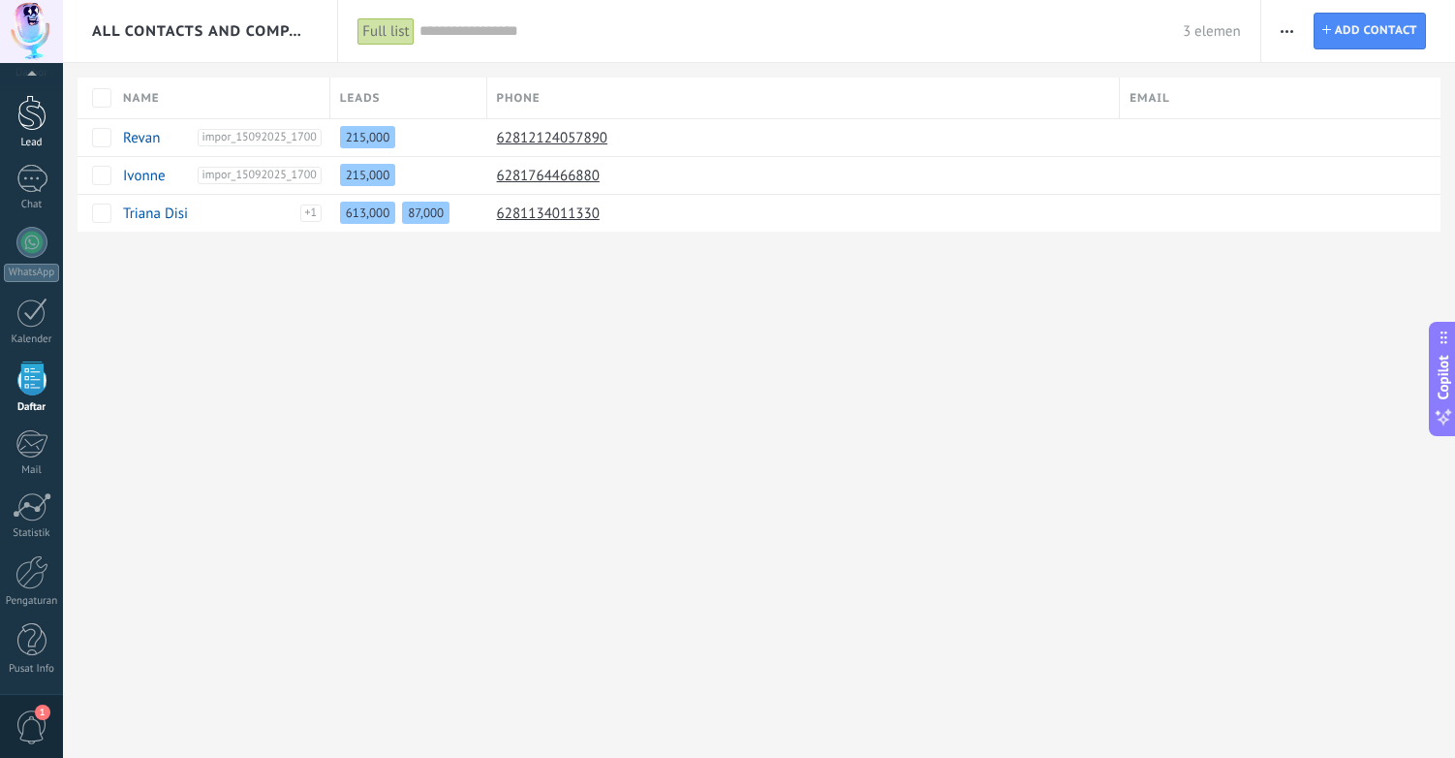
click at [23, 121] on div at bounding box center [31, 113] width 29 height 36
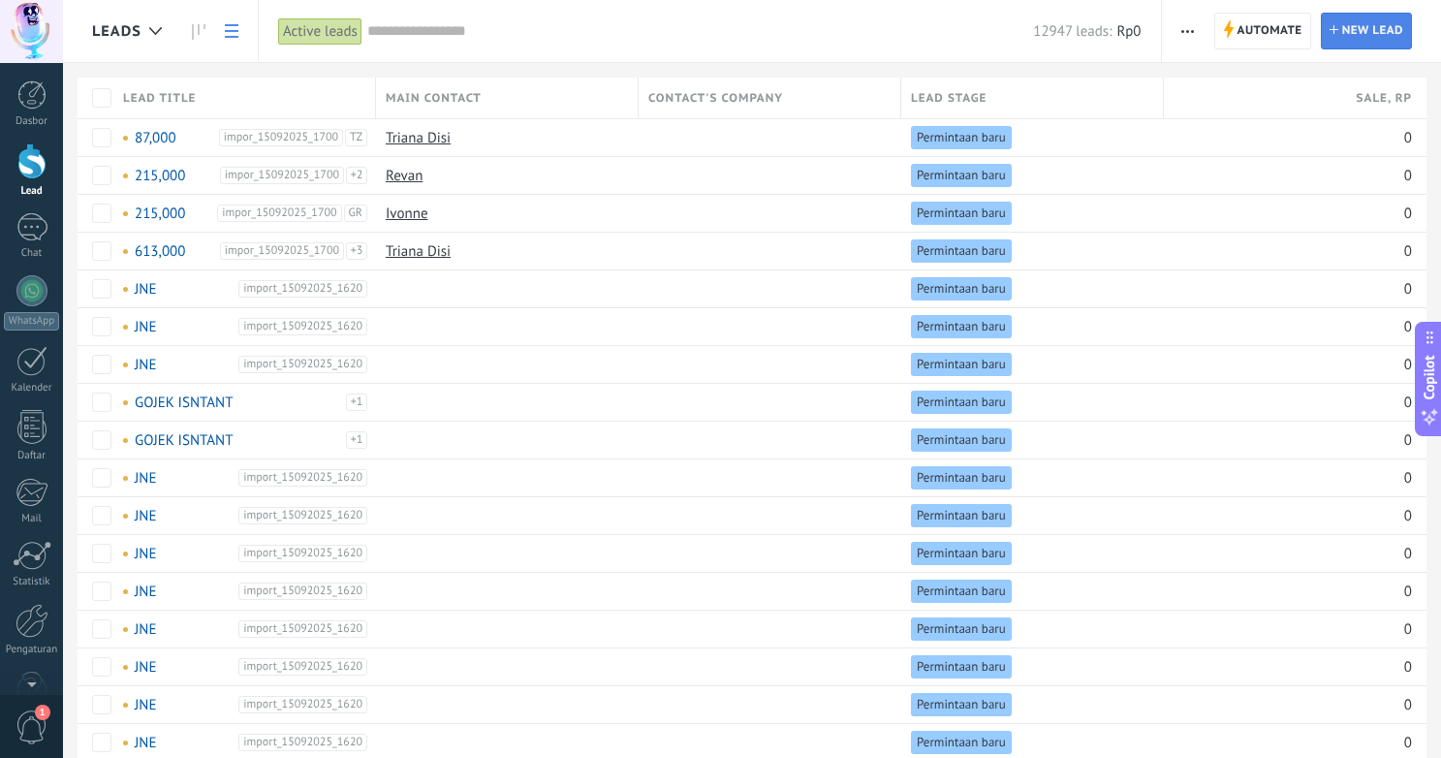
click at [1357, 36] on span "New lead" at bounding box center [1372, 31] width 61 height 35
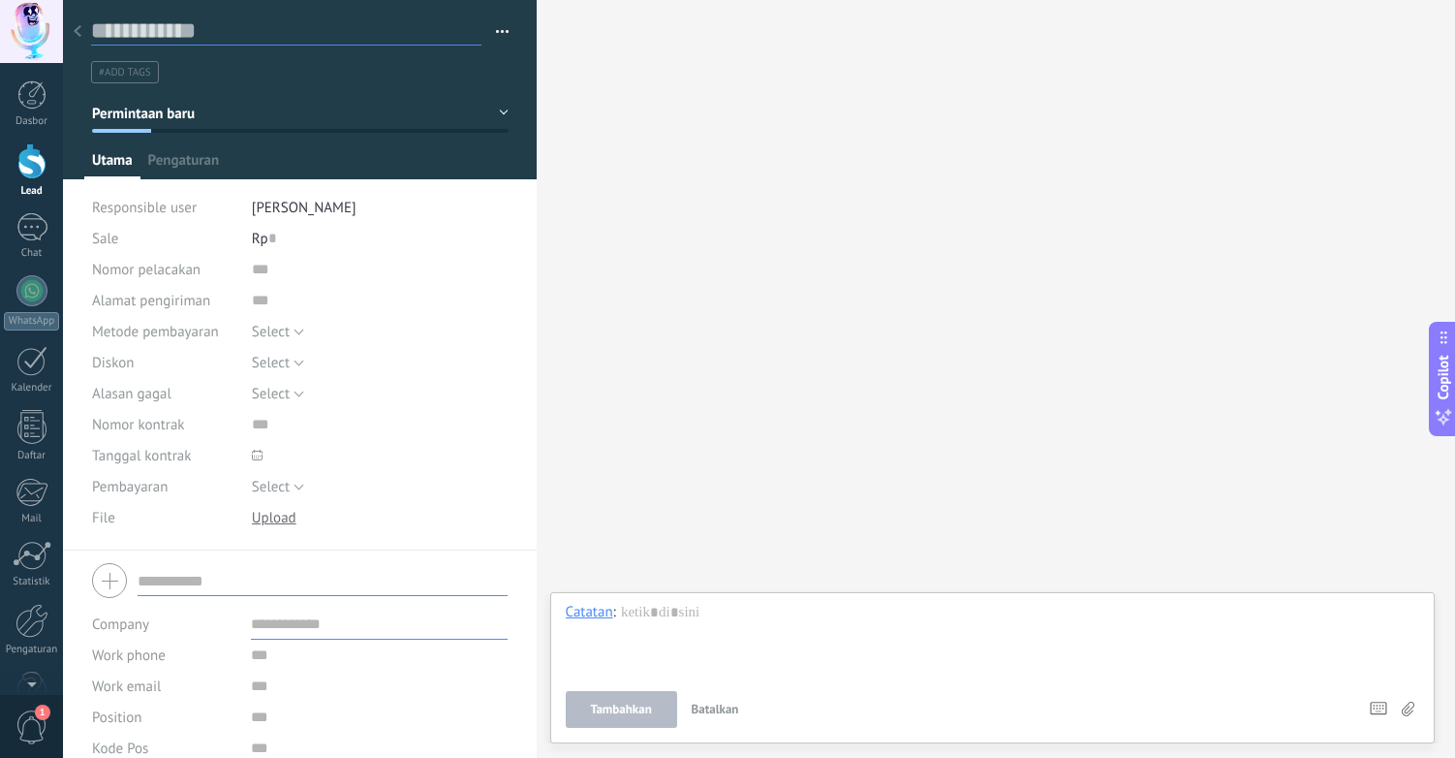
click at [211, 32] on input "text" at bounding box center [286, 30] width 391 height 29
click at [204, 112] on button "Permintaan baru" at bounding box center [300, 113] width 417 height 35
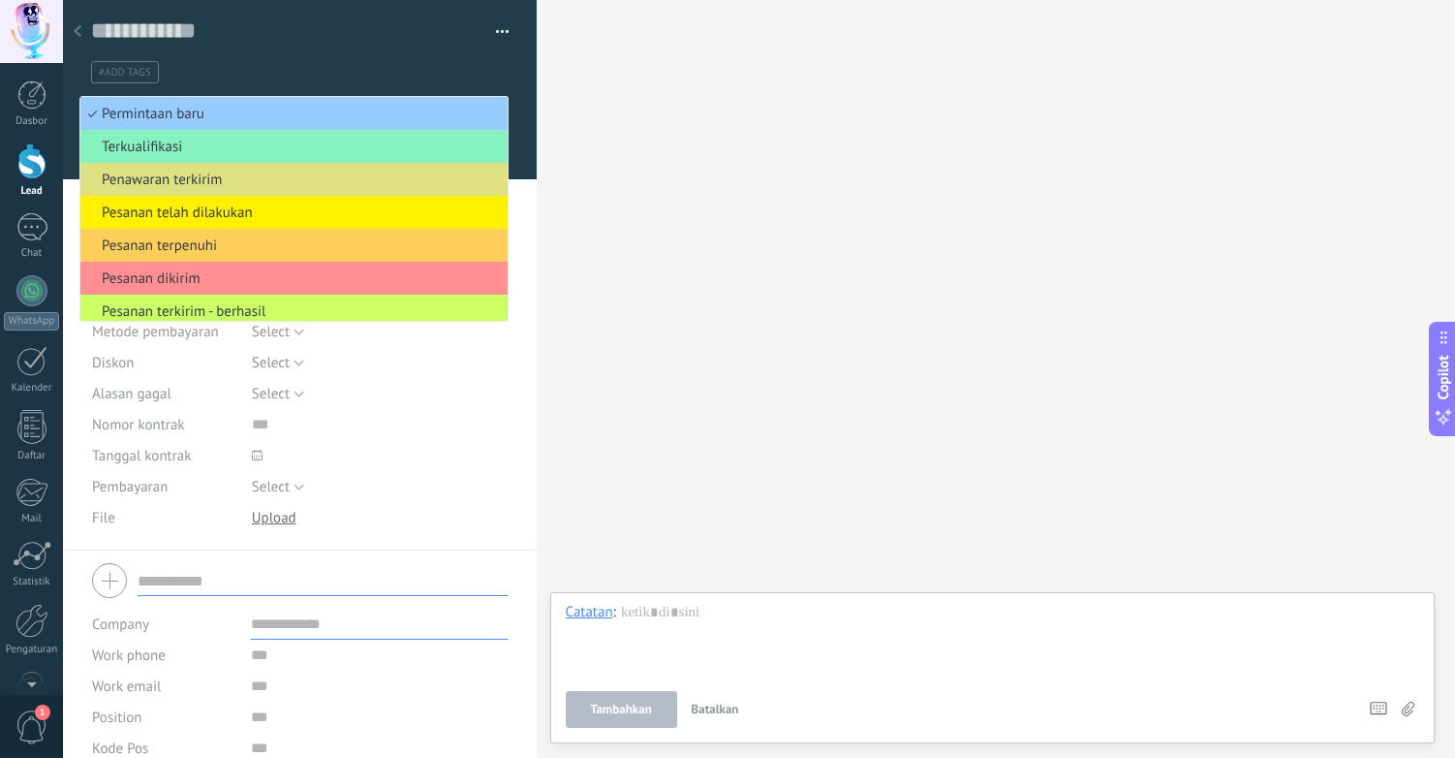
click at [766, 151] on div "Cari Muat lebih Peserta: 0 Tambah anggota Bots: 0" at bounding box center [996, 379] width 919 height 758
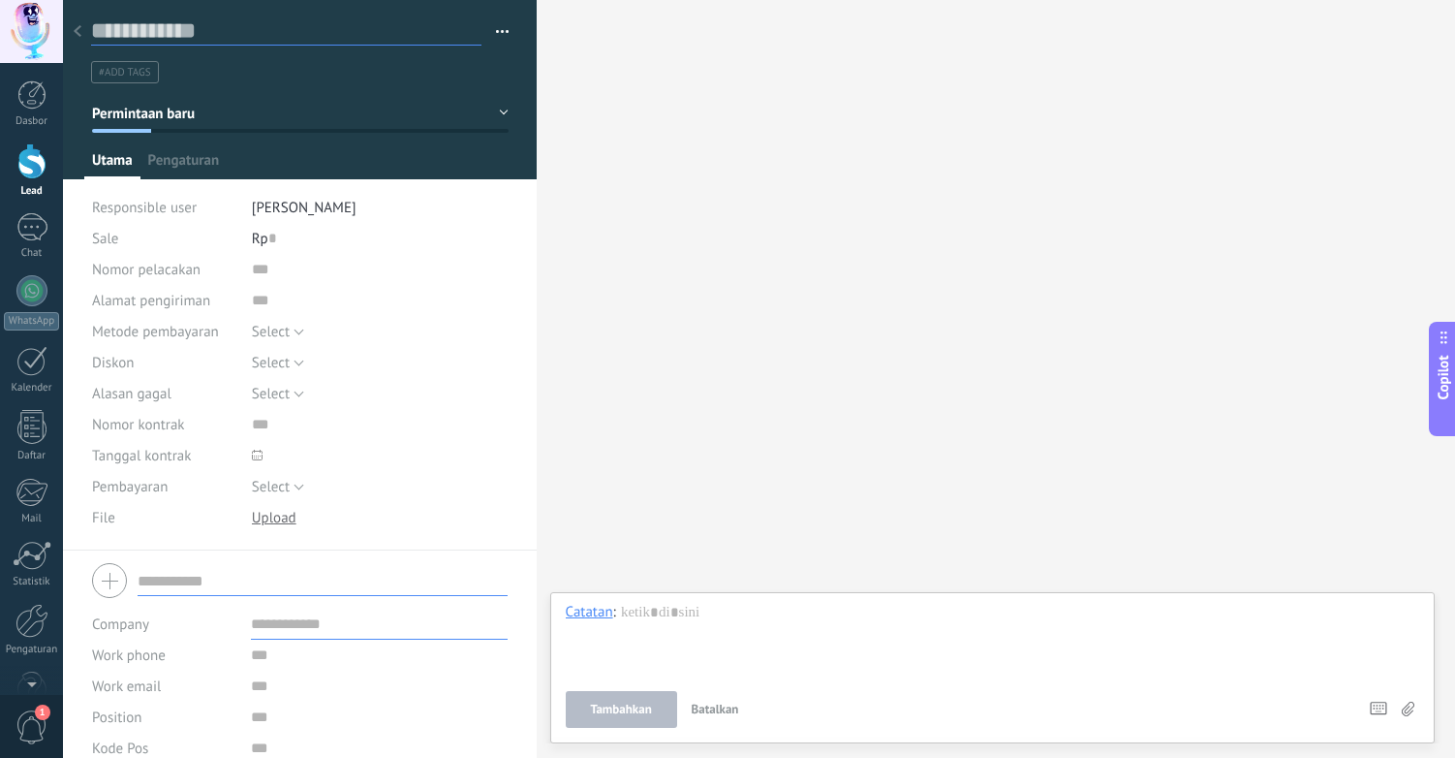
click at [197, 35] on input "text" at bounding box center [286, 30] width 391 height 29
click at [79, 30] on icon at bounding box center [78, 31] width 8 height 12
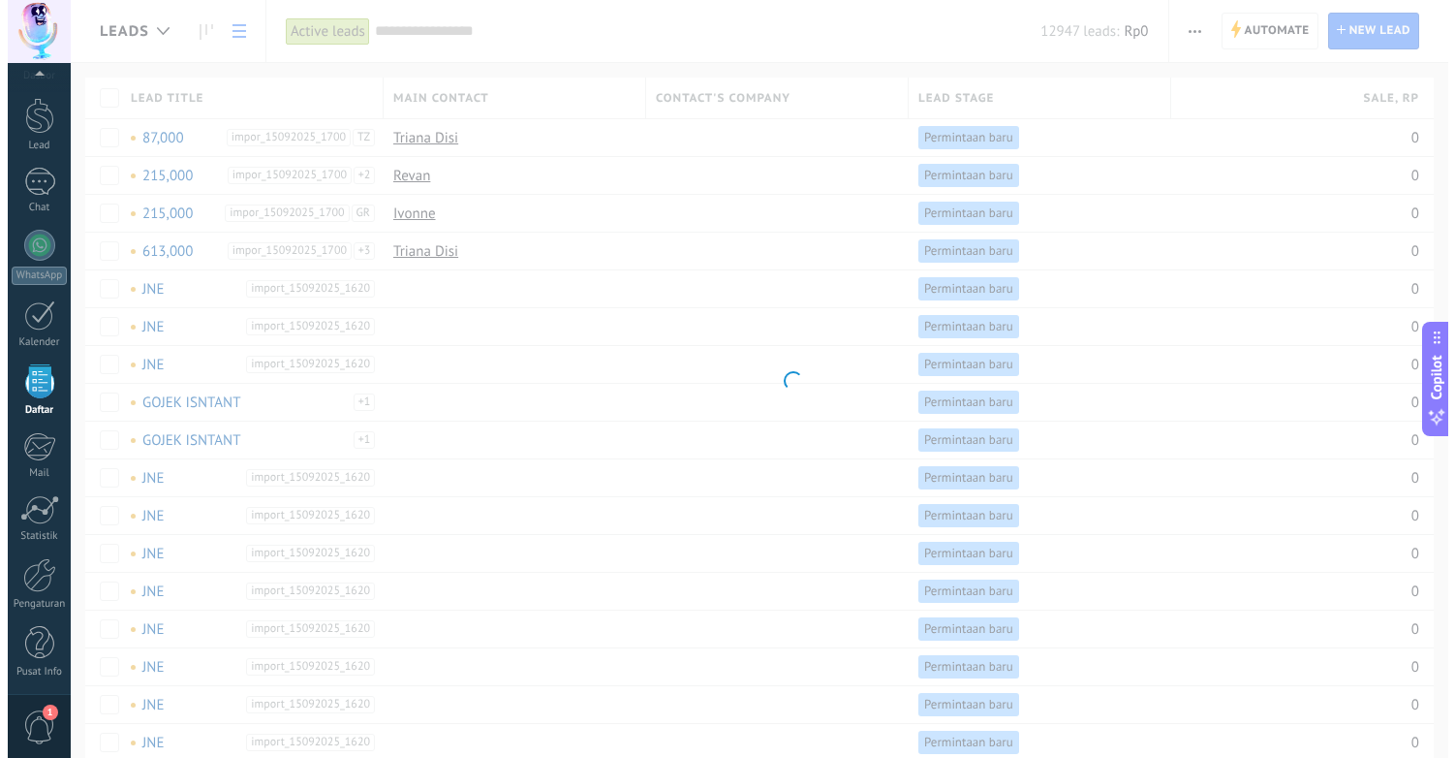
scroll to position [48, 0]
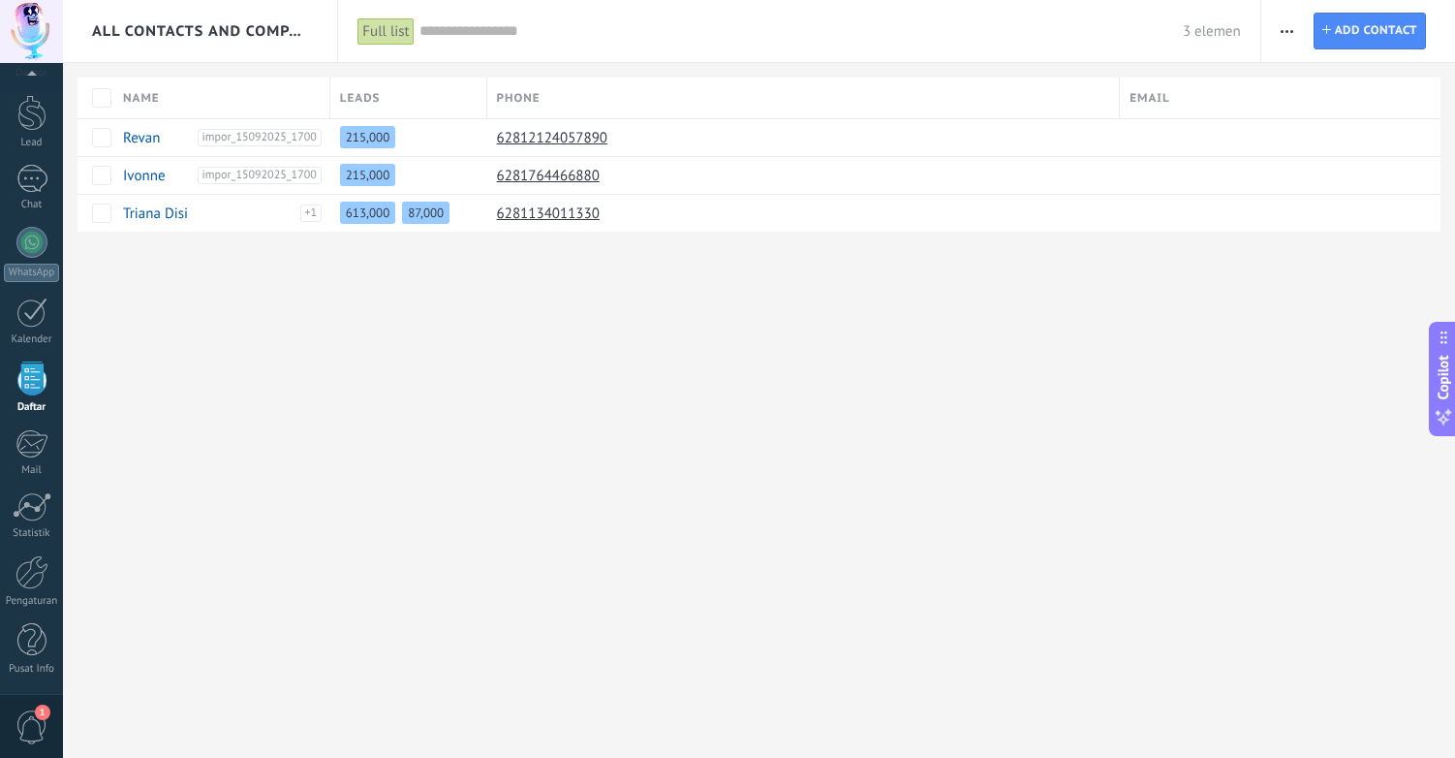
click at [1283, 30] on use "button" at bounding box center [1287, 31] width 13 height 3
click at [1332, 240] on span "List settings" at bounding box center [1336, 237] width 76 height 39
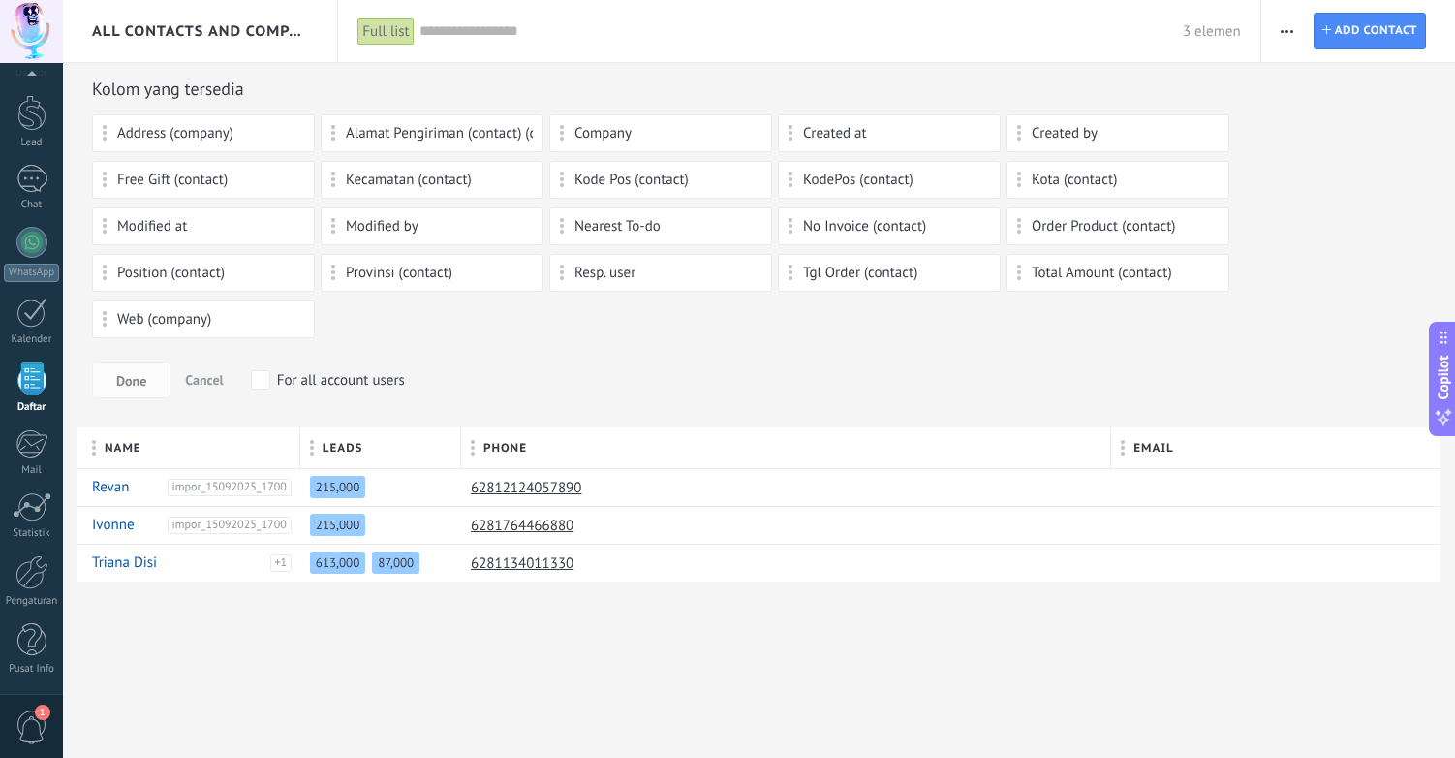
drag, startPoint x: 1276, startPoint y: 27, endPoint x: 1284, endPoint y: 40, distance: 14.8
click at [1276, 28] on button "button" at bounding box center [1287, 31] width 28 height 37
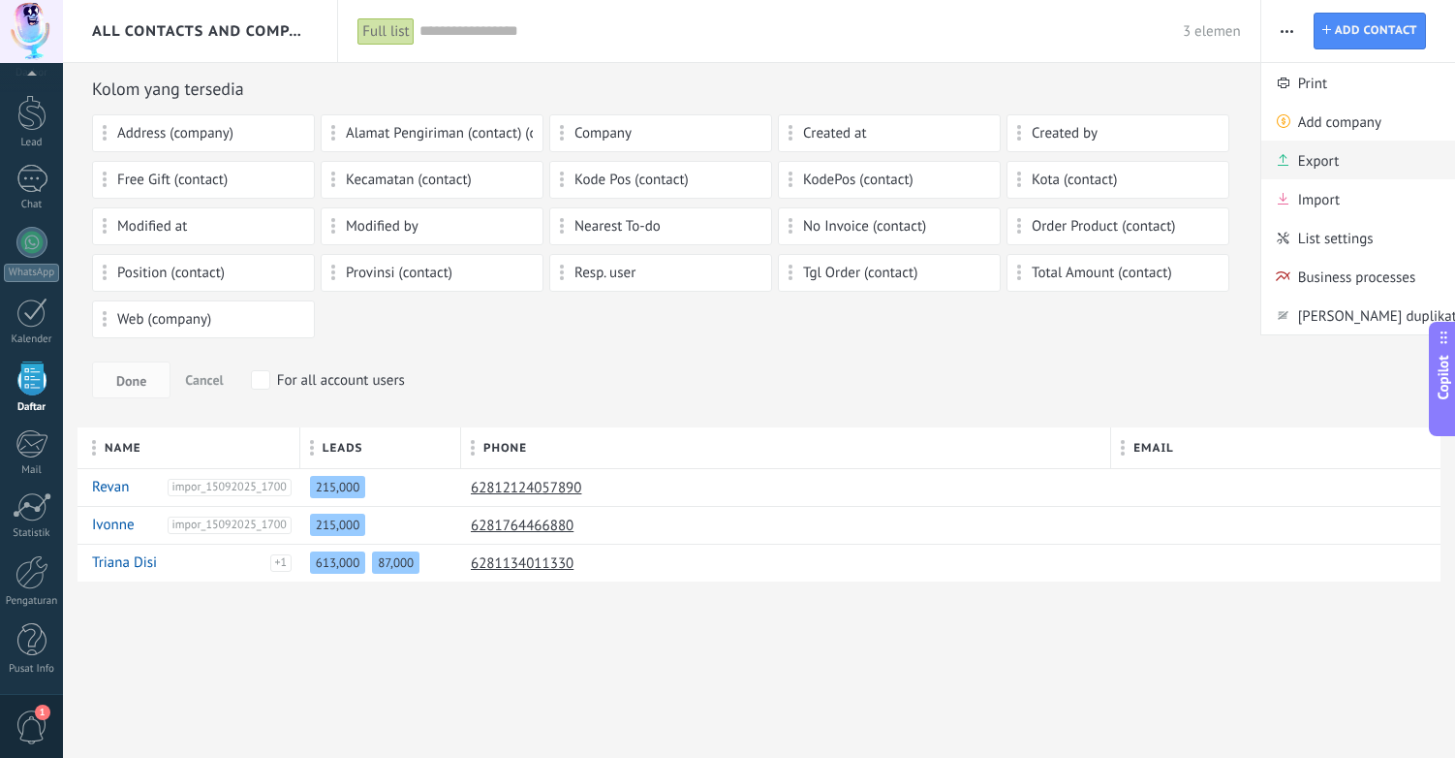
click at [1307, 165] on span "Export" at bounding box center [1319, 160] width 42 height 39
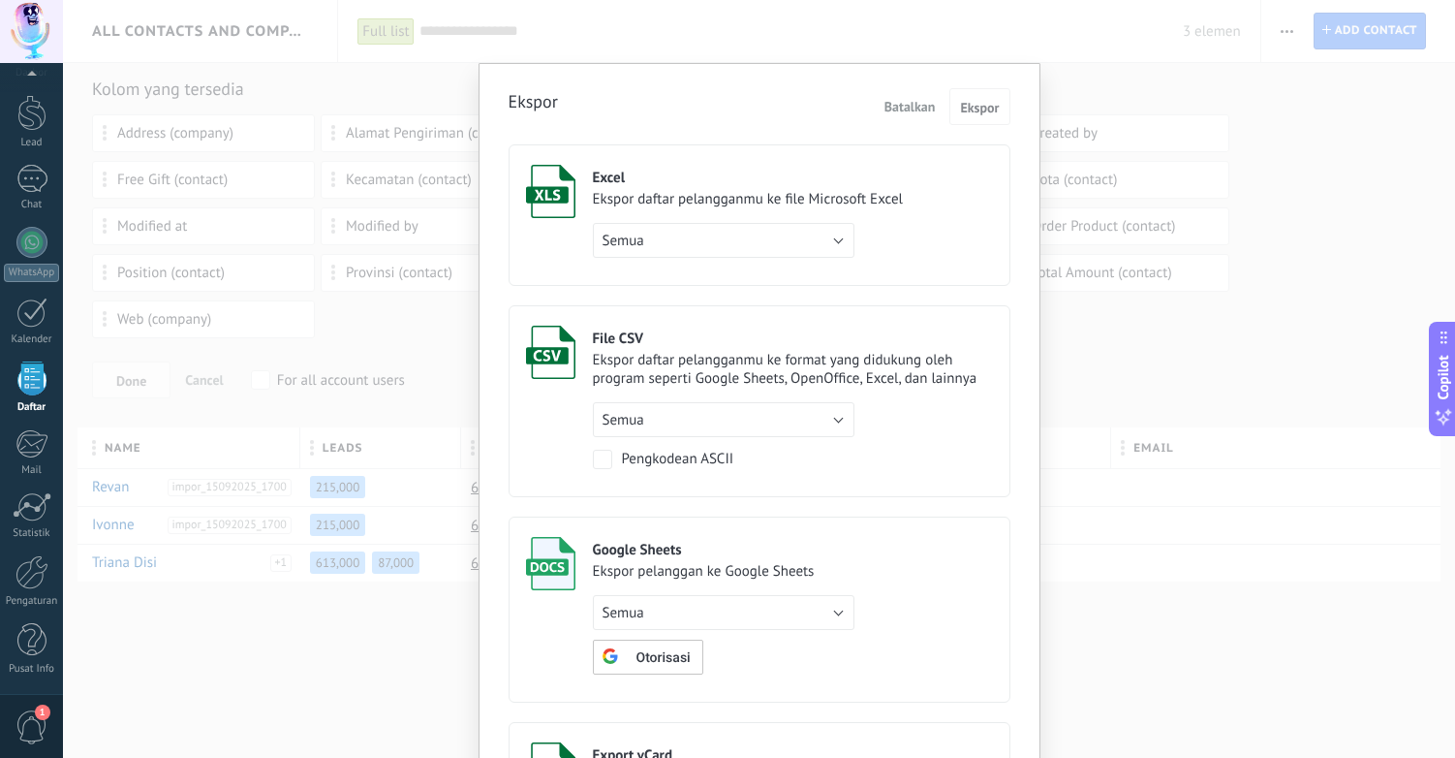
click at [890, 103] on span "Batalkan" at bounding box center [910, 106] width 51 height 17
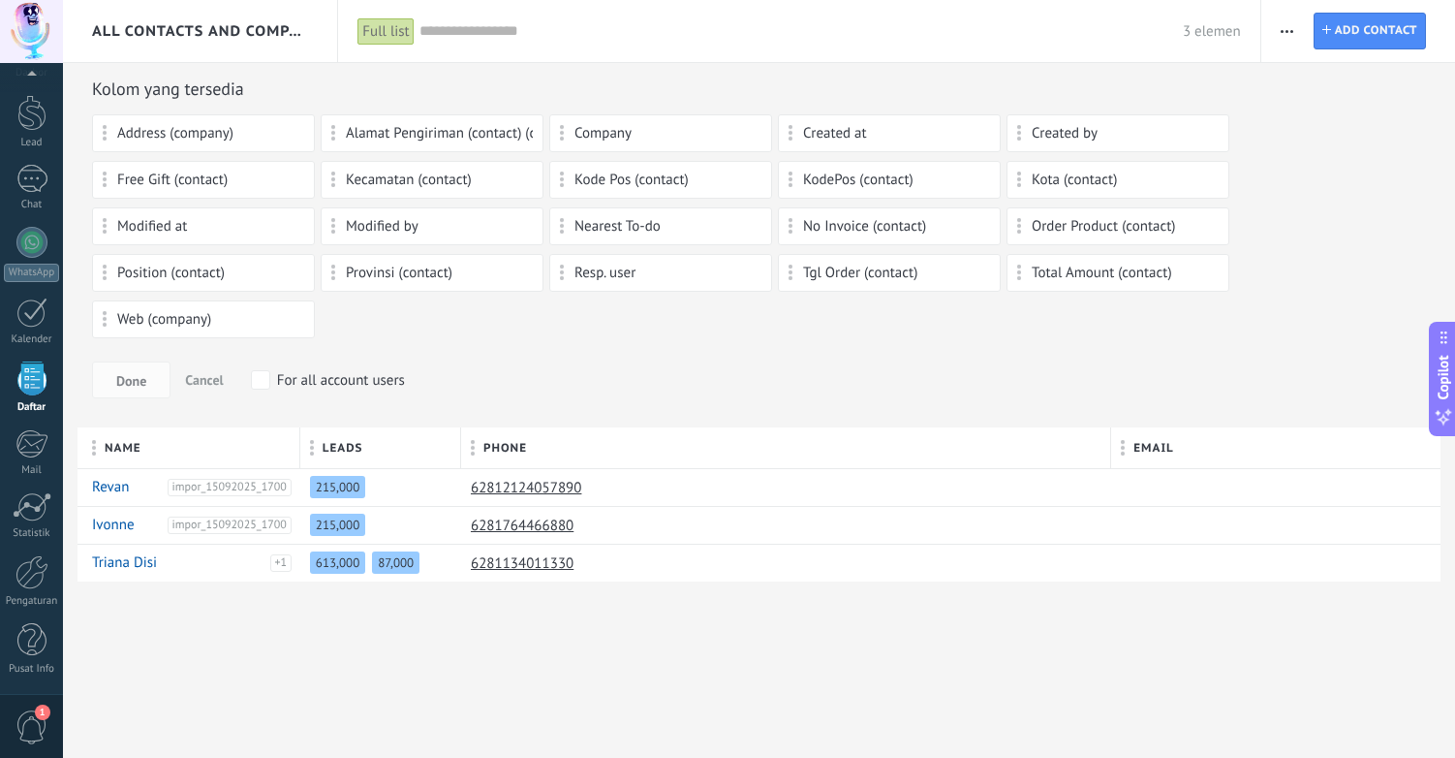
click at [1284, 32] on span "button" at bounding box center [1287, 31] width 13 height 37
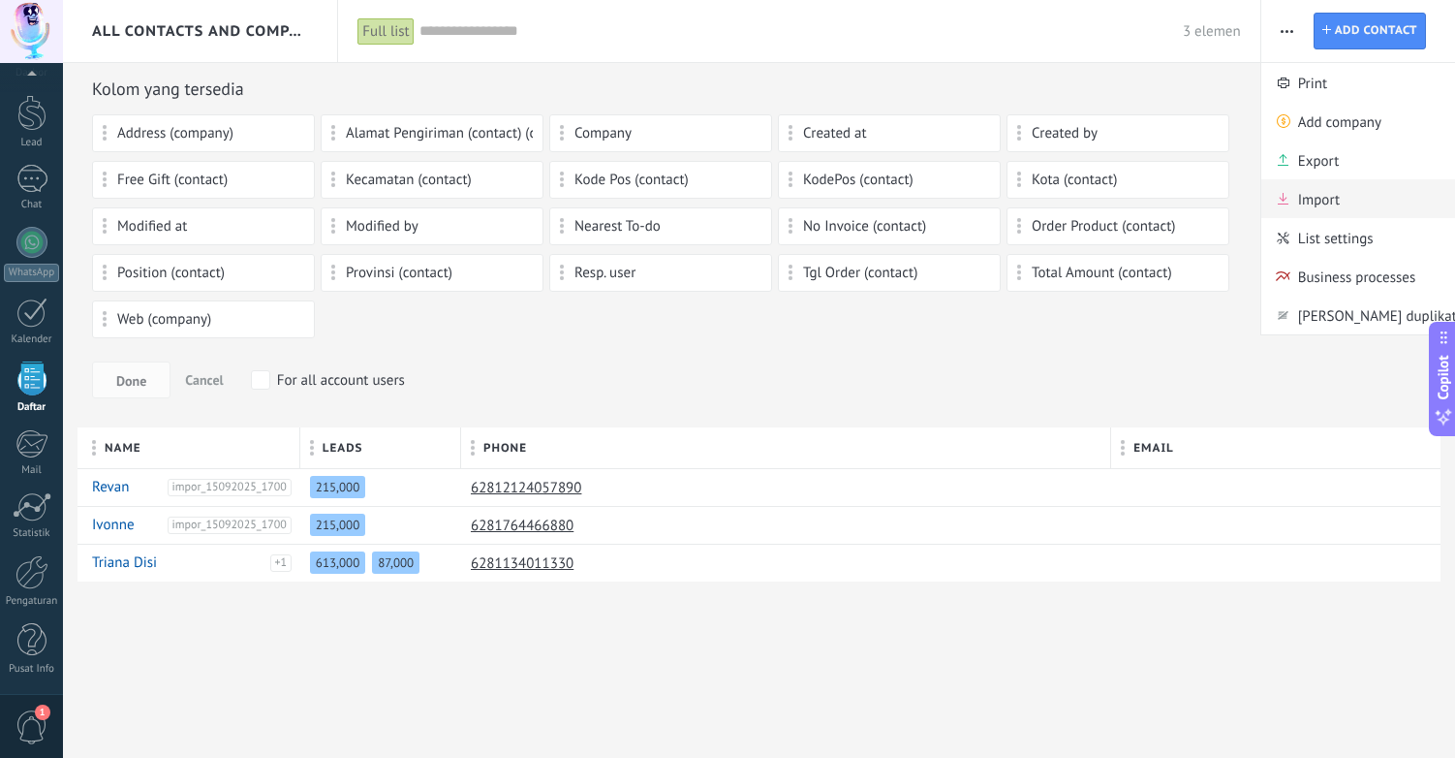
click at [1314, 186] on span "Import" at bounding box center [1319, 198] width 42 height 39
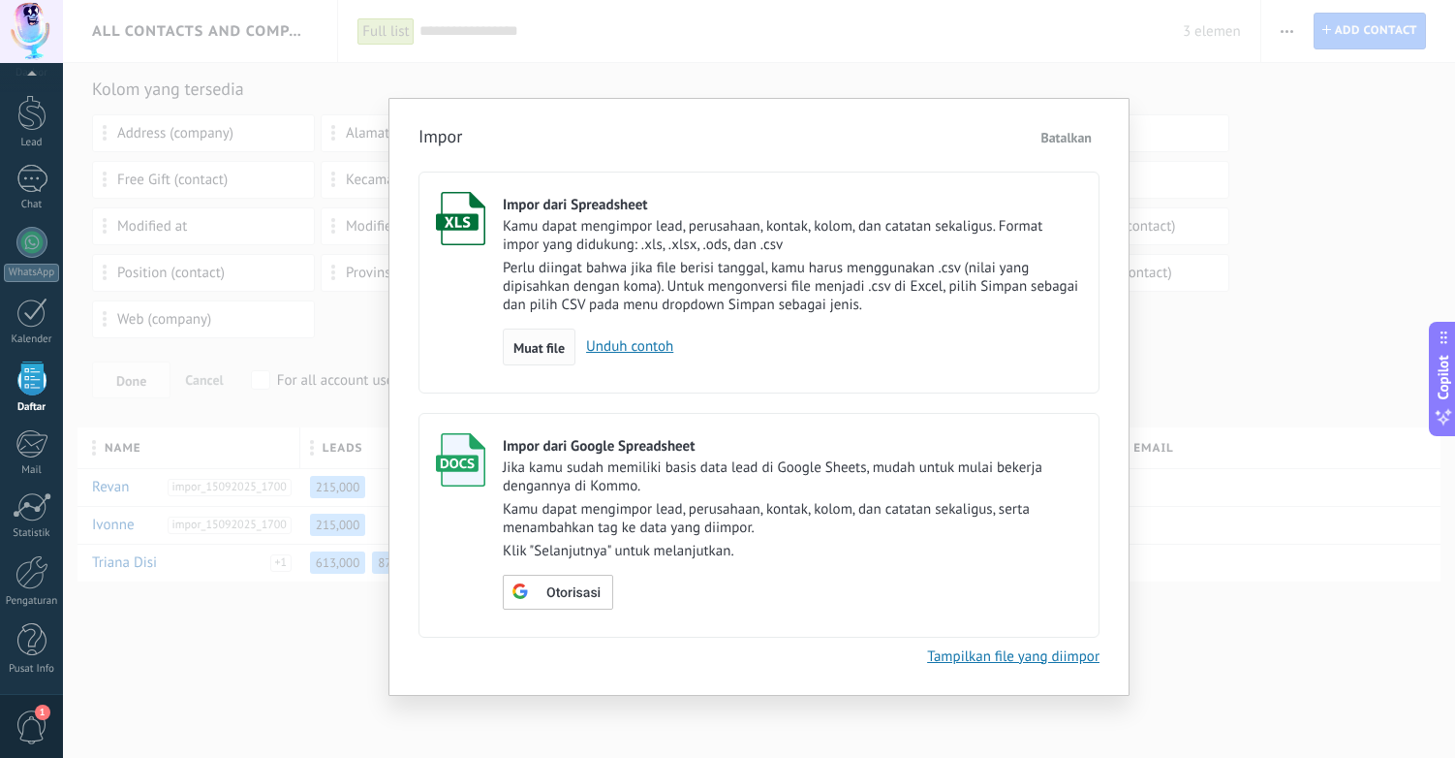
click at [552, 351] on span "Muat file" at bounding box center [539, 348] width 51 height 14
click at [0, 0] on input "Impor dari Spreadsheet Kamu dapat mengimpor lead, perusahaan, kontak, kolom, da…" at bounding box center [0, 0] width 0 height 0
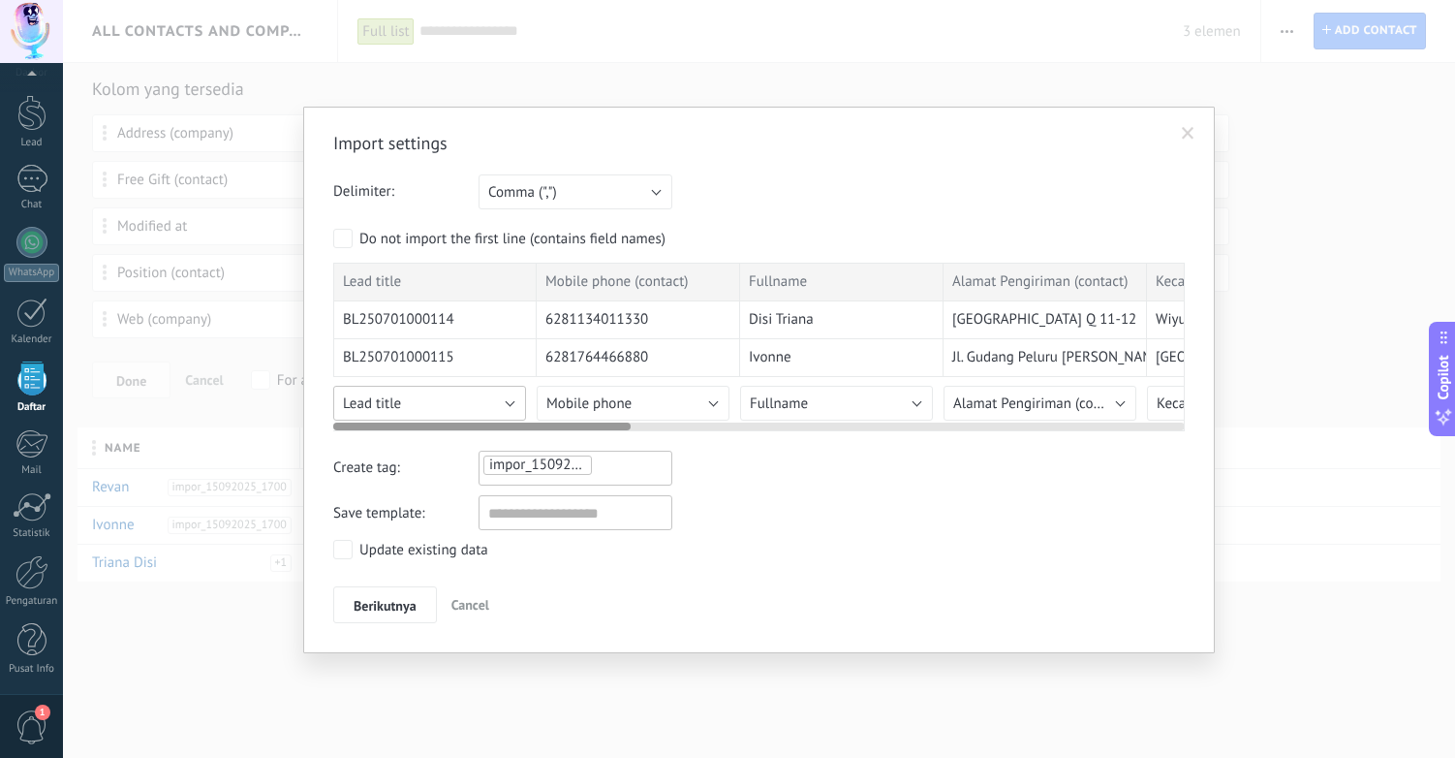
click at [421, 401] on button "Lead title" at bounding box center [429, 403] width 193 height 35
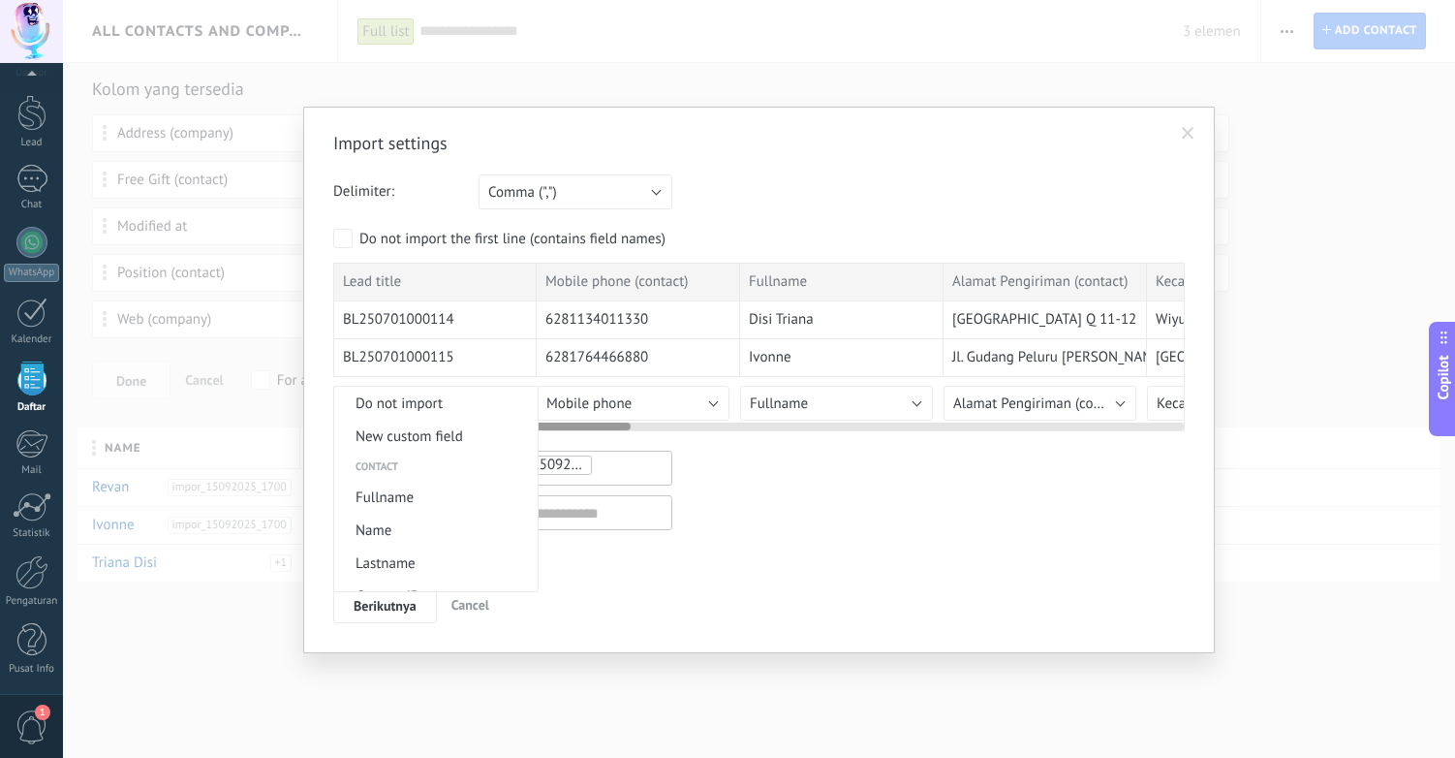
scroll to position [1060, 0]
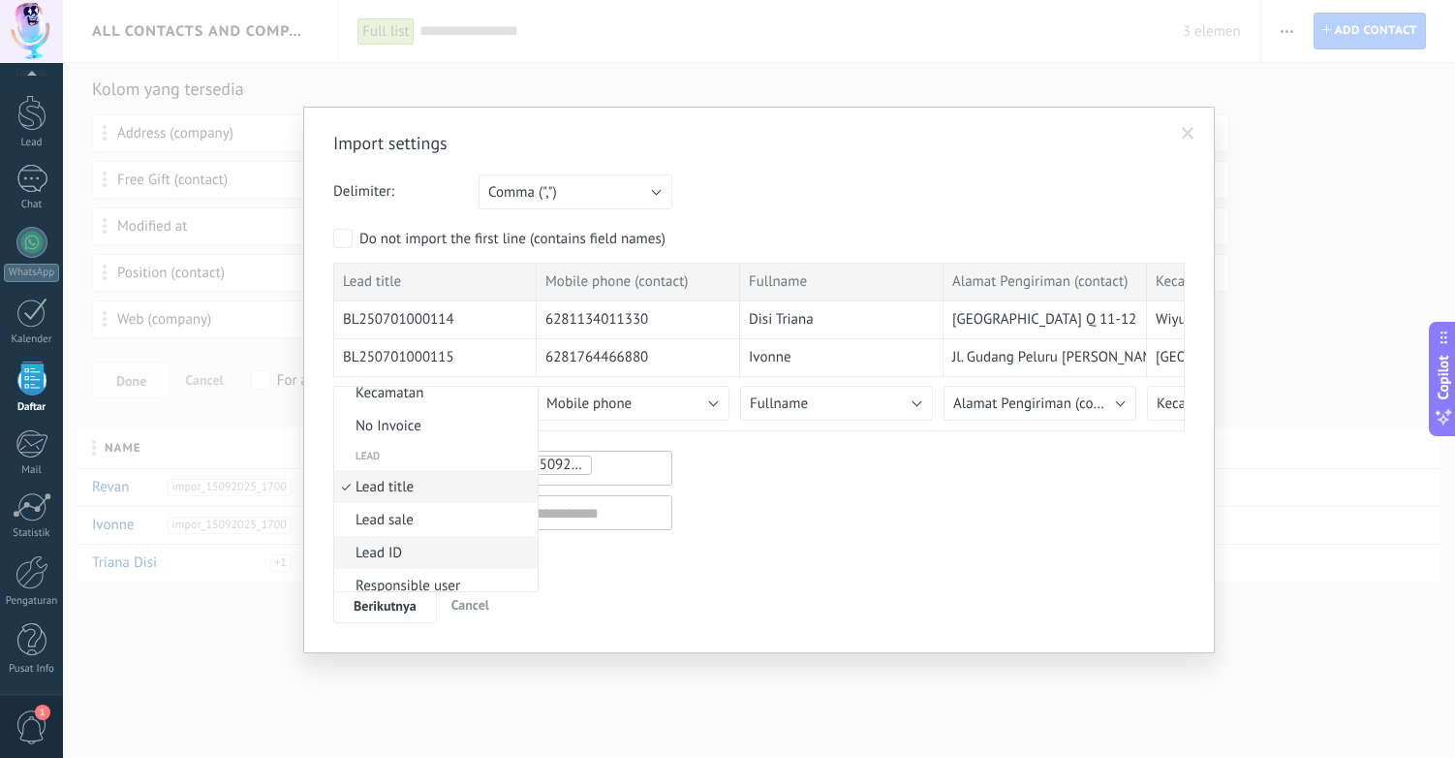
click at [438, 554] on span "Lead ID" at bounding box center [433, 553] width 198 height 18
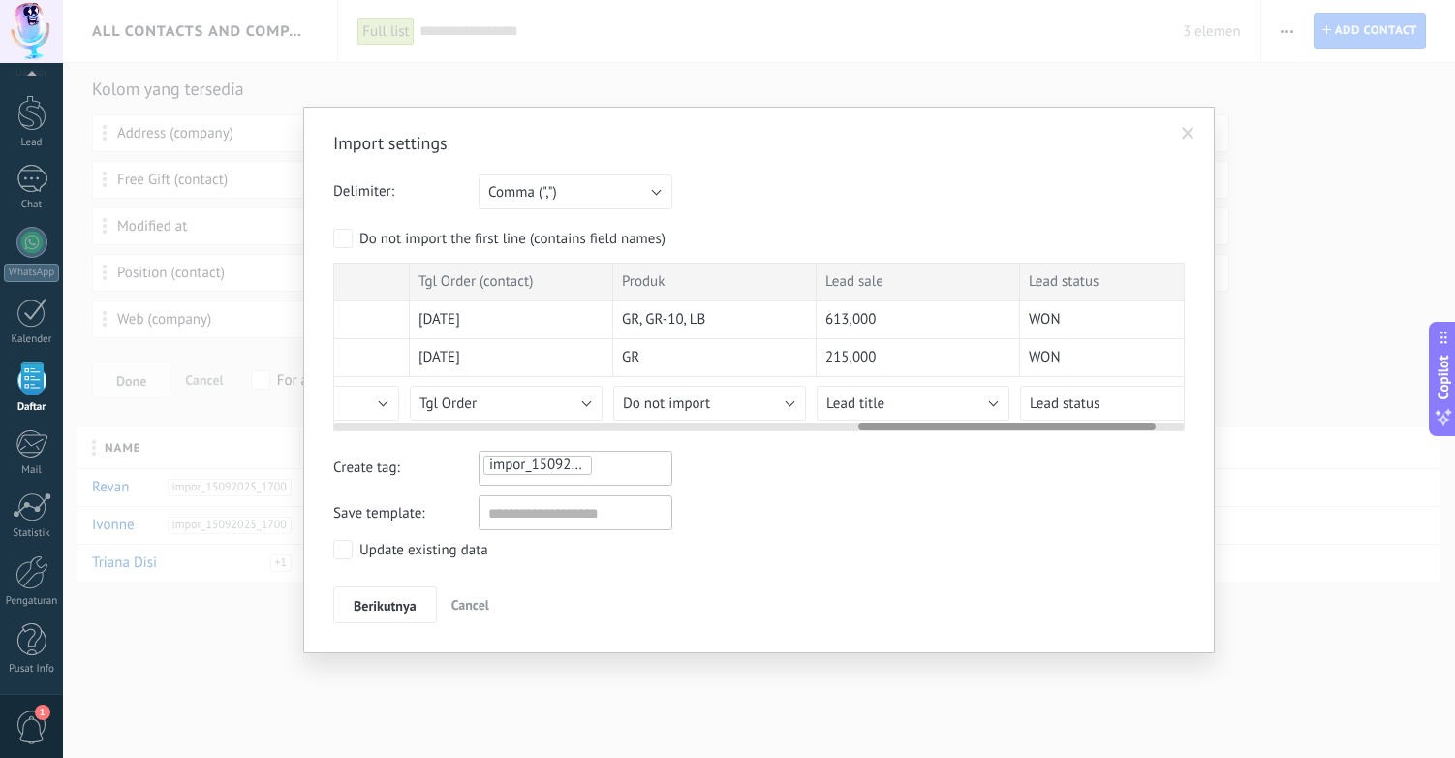
scroll to position [0, 1590]
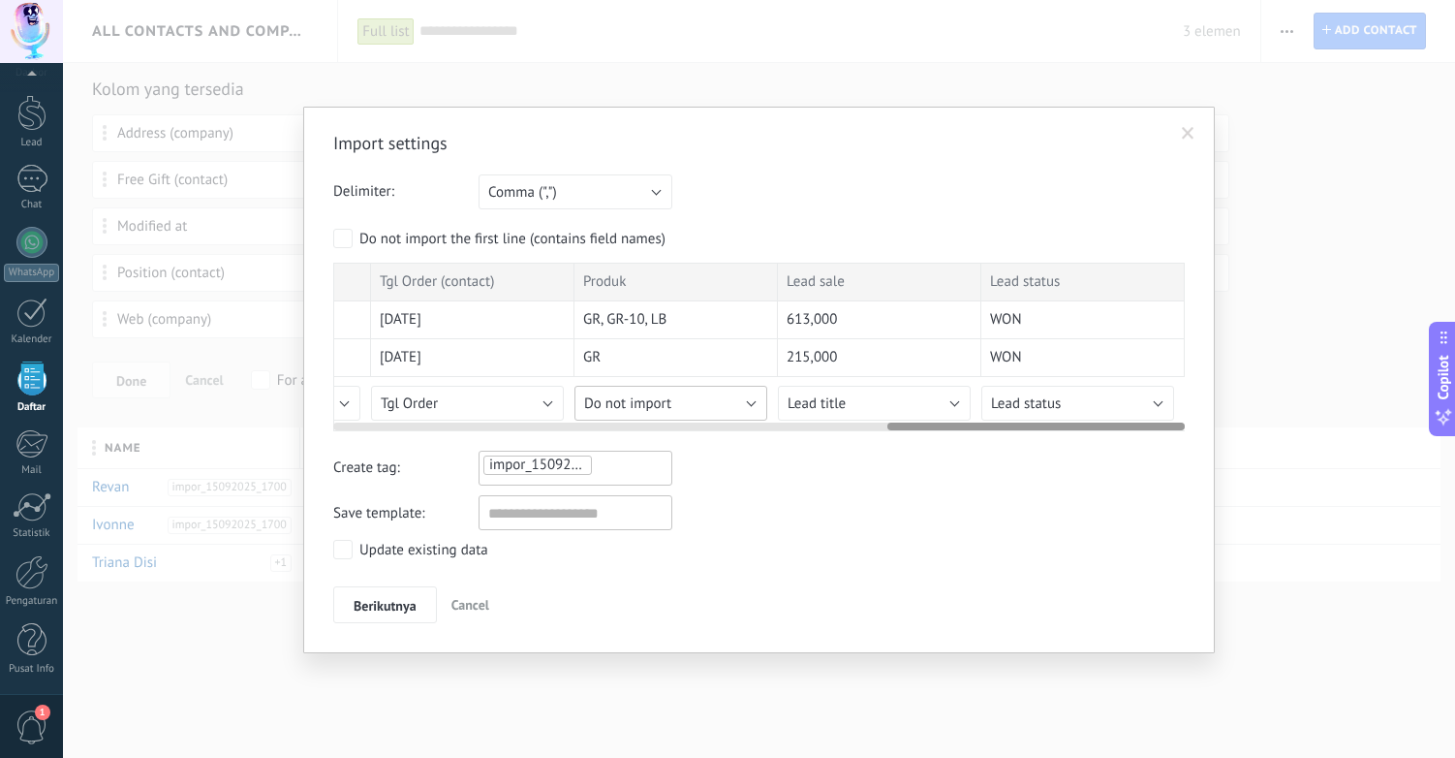
click at [711, 402] on button "Do not import" at bounding box center [671, 403] width 193 height 35
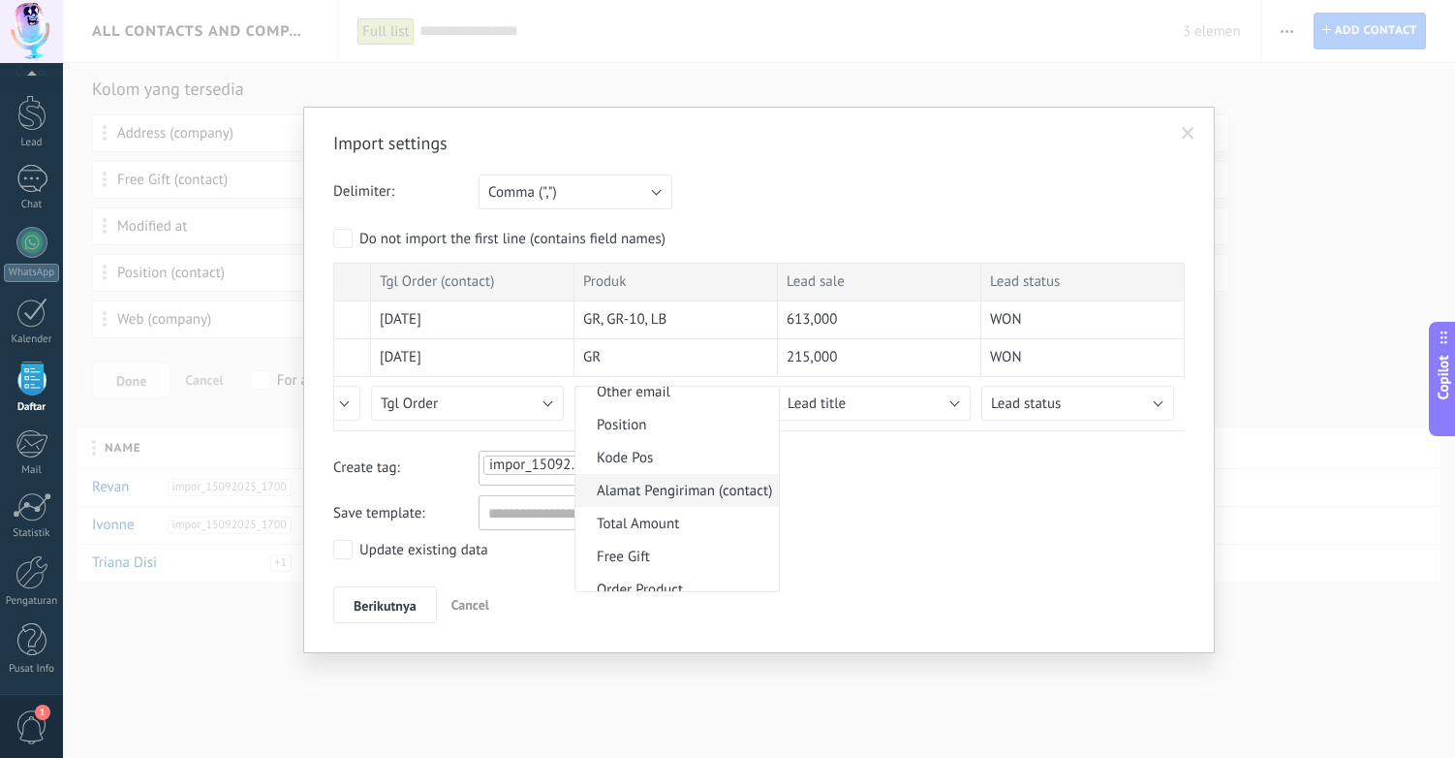
scroll to position [745, 0]
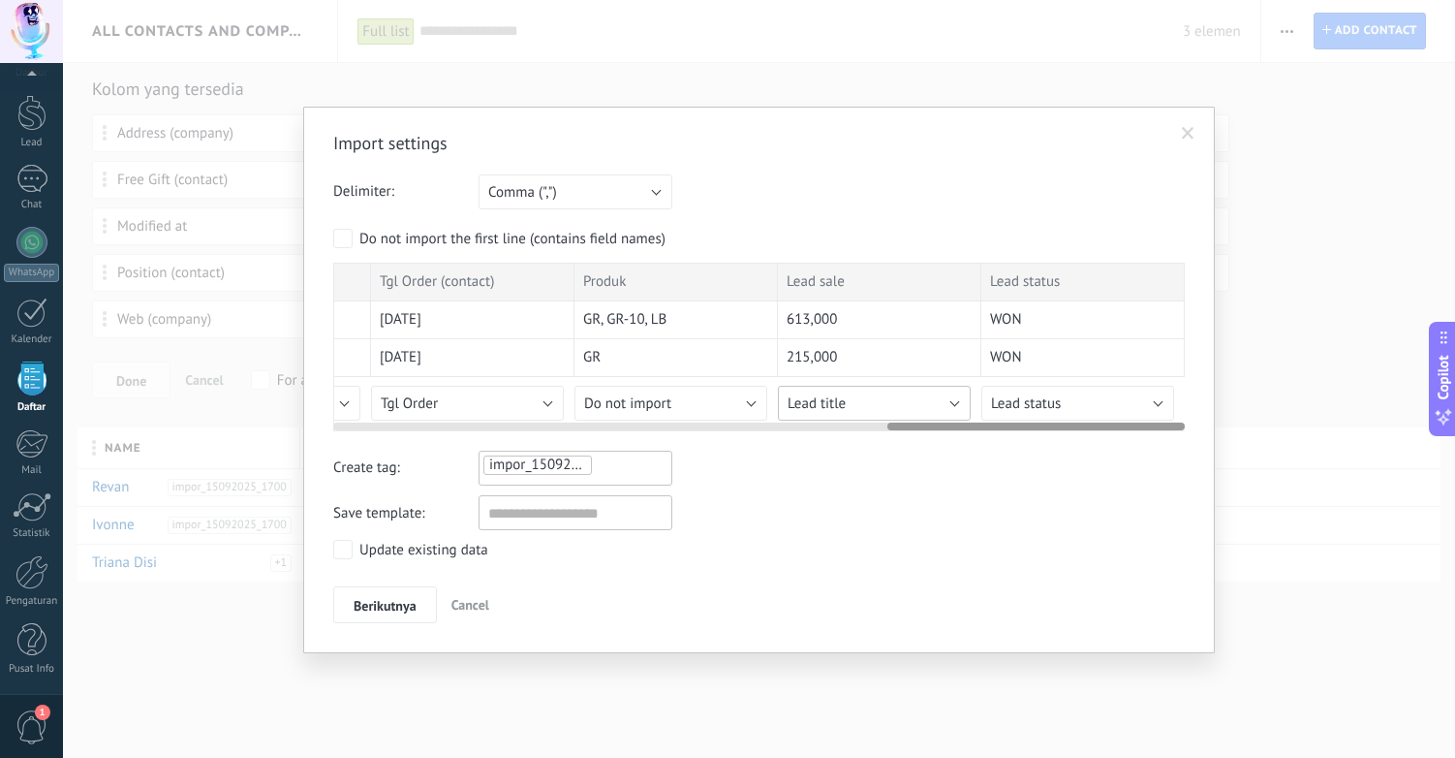
click at [894, 405] on button "Lead title" at bounding box center [874, 403] width 193 height 35
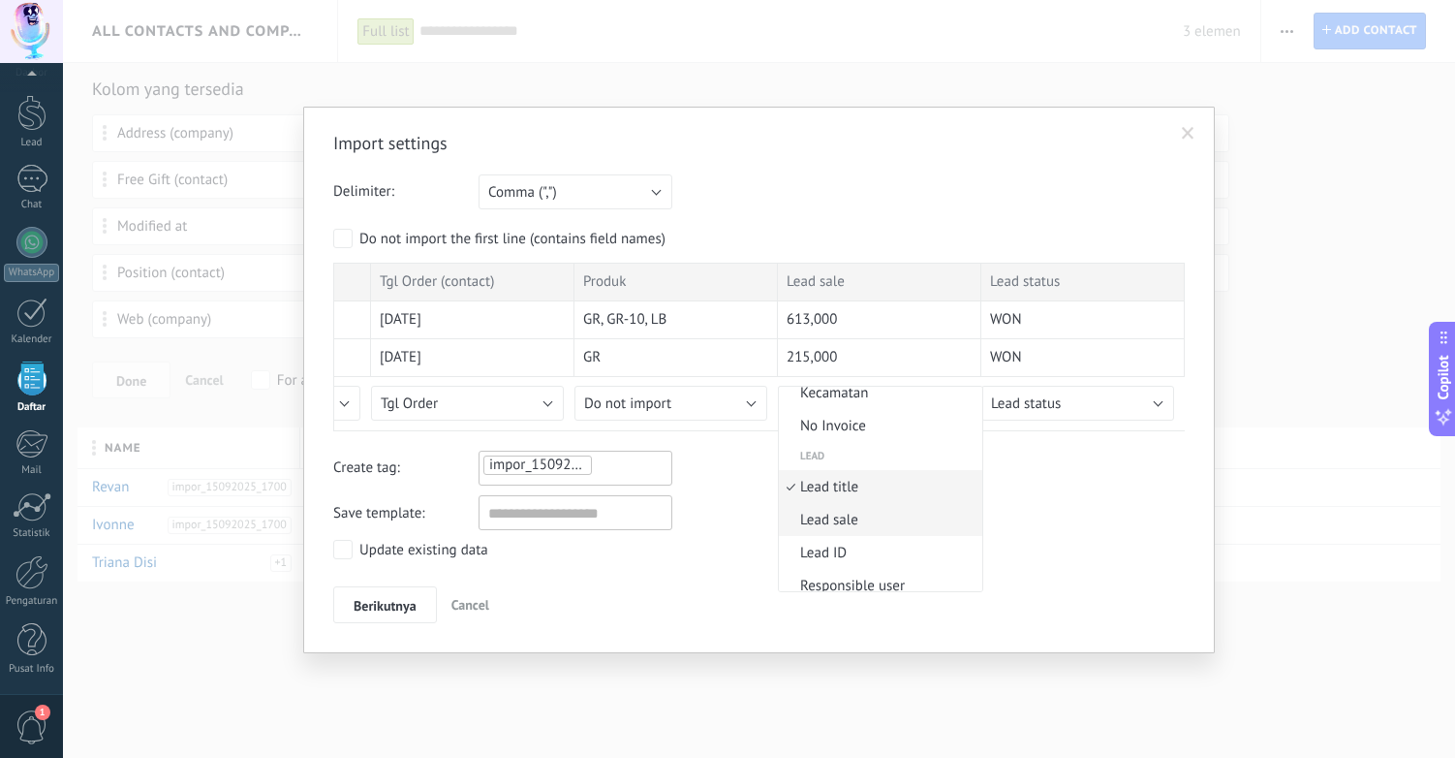
click at [891, 525] on span "Lead sale" at bounding box center [878, 520] width 198 height 18
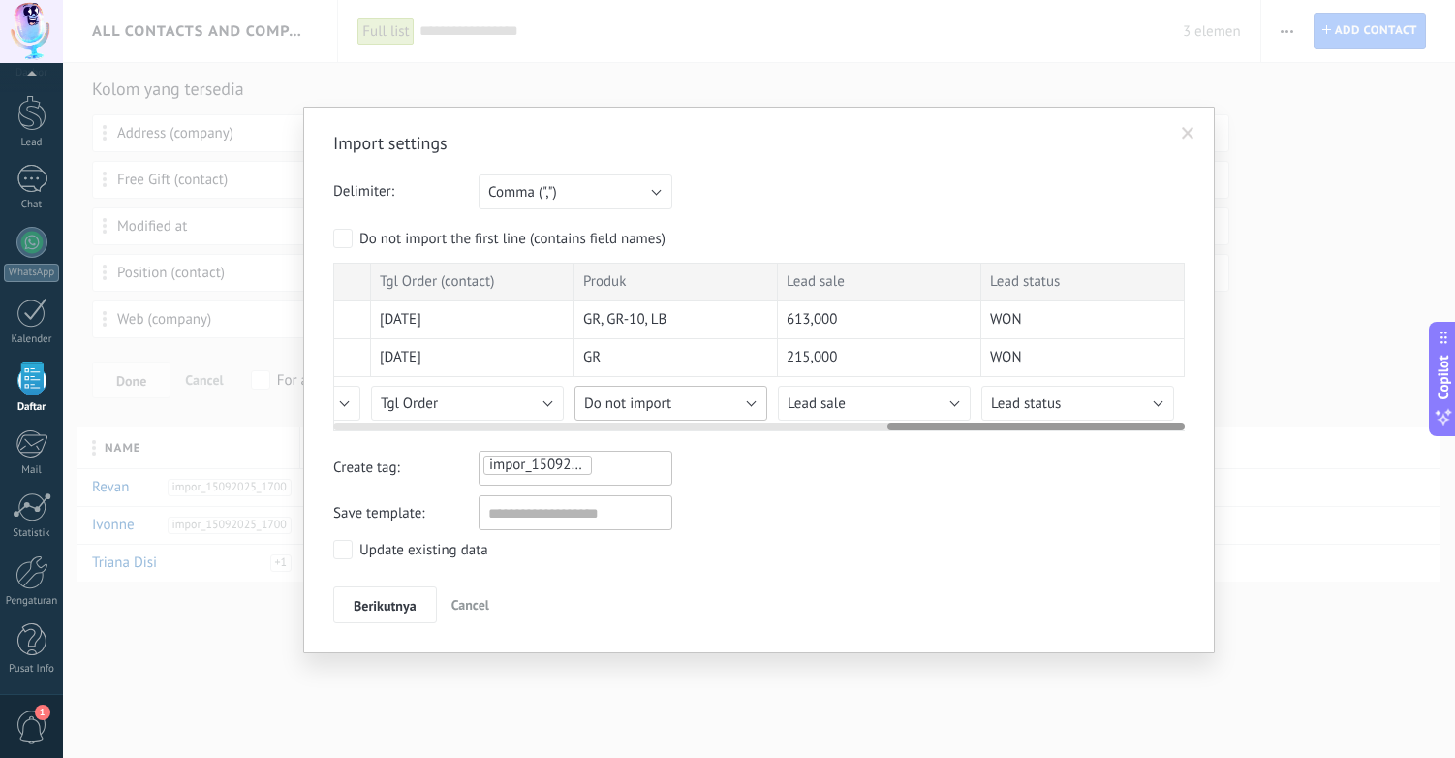
click at [689, 405] on button "Do not import" at bounding box center [671, 403] width 193 height 35
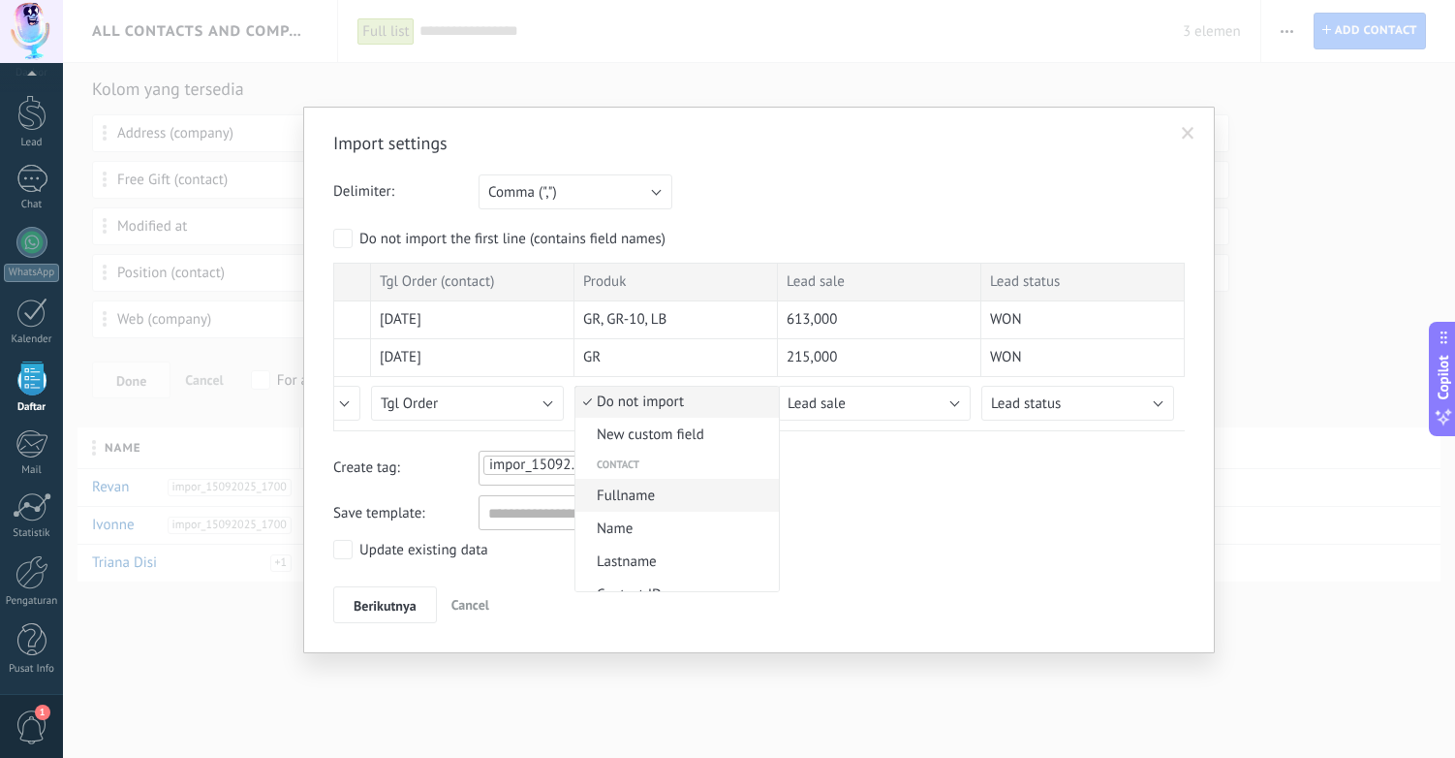
scroll to position [0, 0]
click at [667, 430] on span "New custom field" at bounding box center [675, 436] width 198 height 18
type input "******"
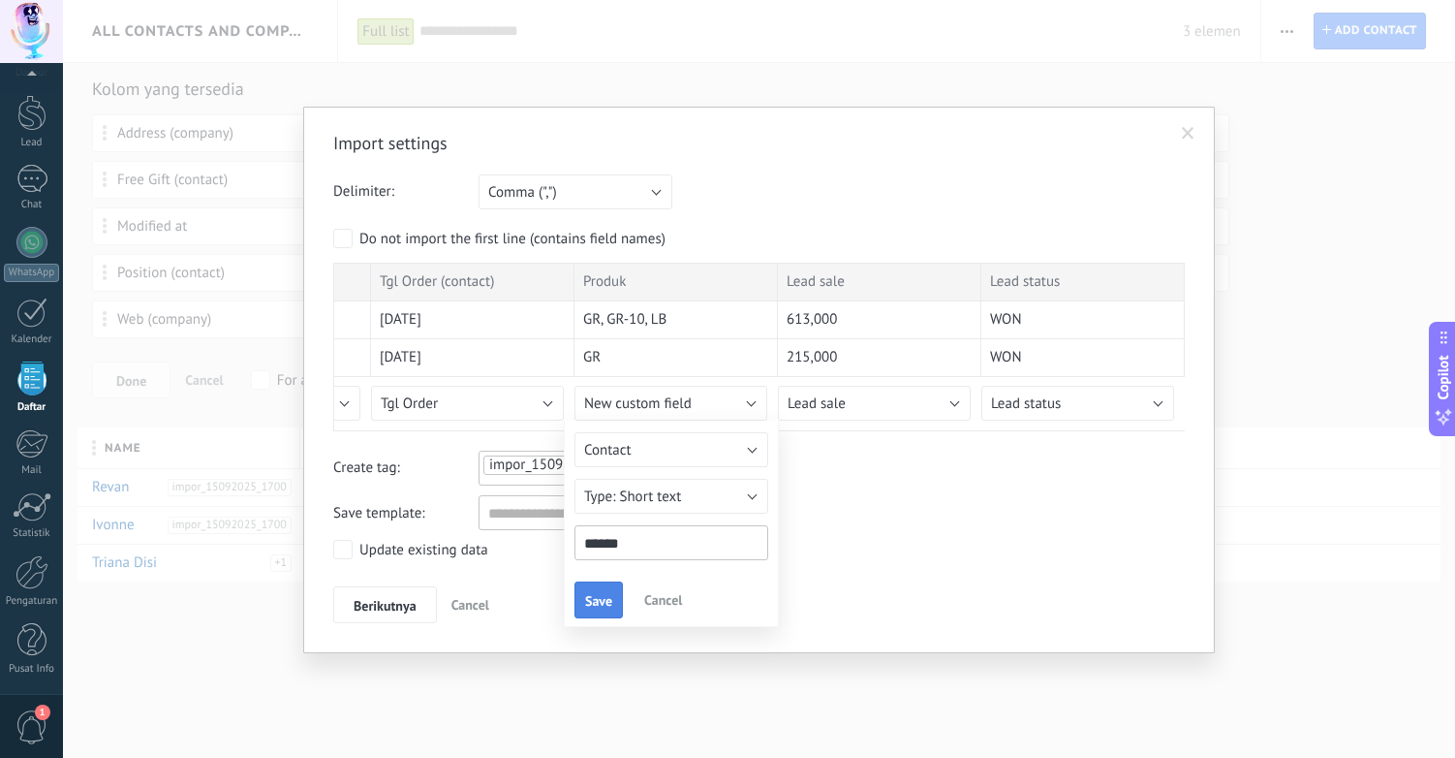
click at [592, 608] on span "Save" at bounding box center [598, 601] width 27 height 14
click at [380, 602] on span "Berikutnya" at bounding box center [385, 606] width 63 height 14
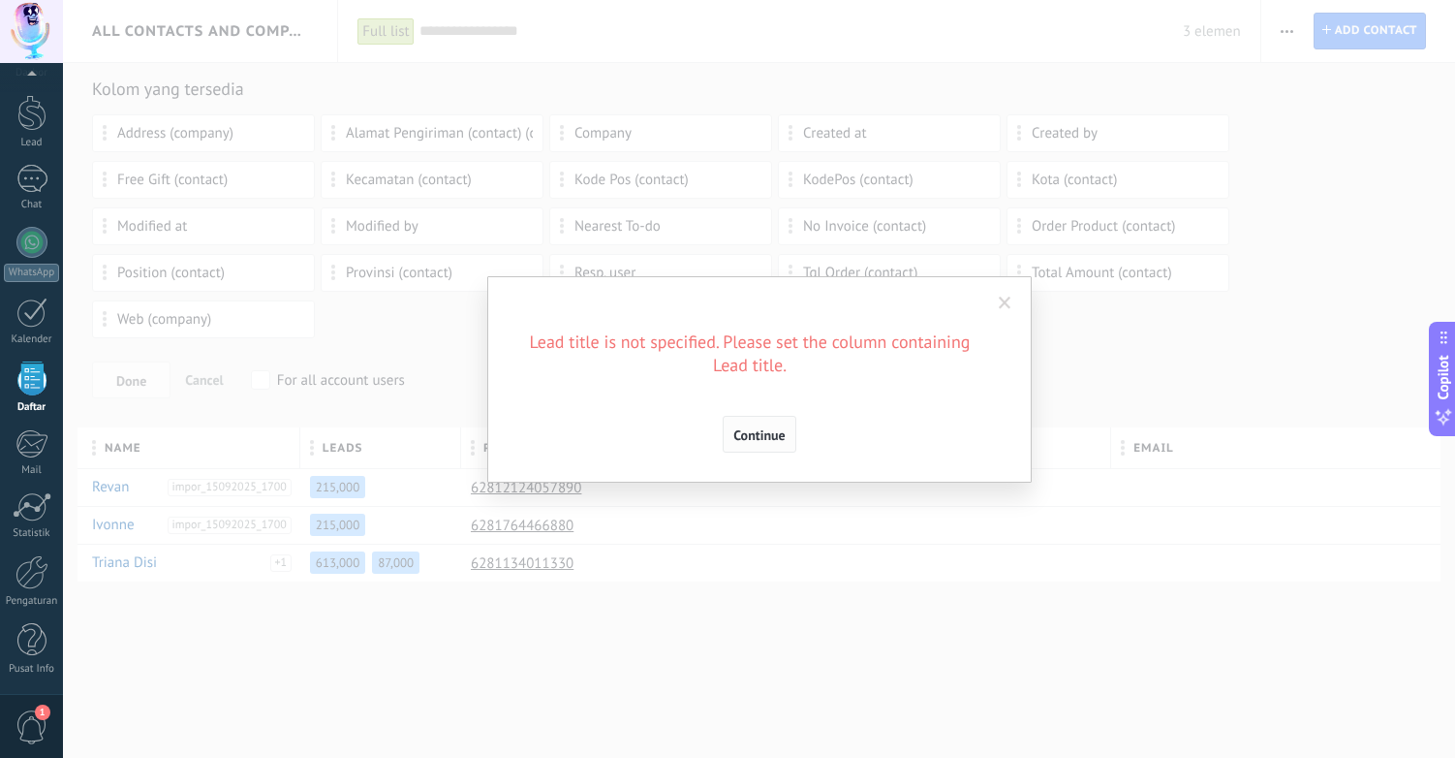
click at [754, 429] on span "Continue" at bounding box center [759, 435] width 51 height 14
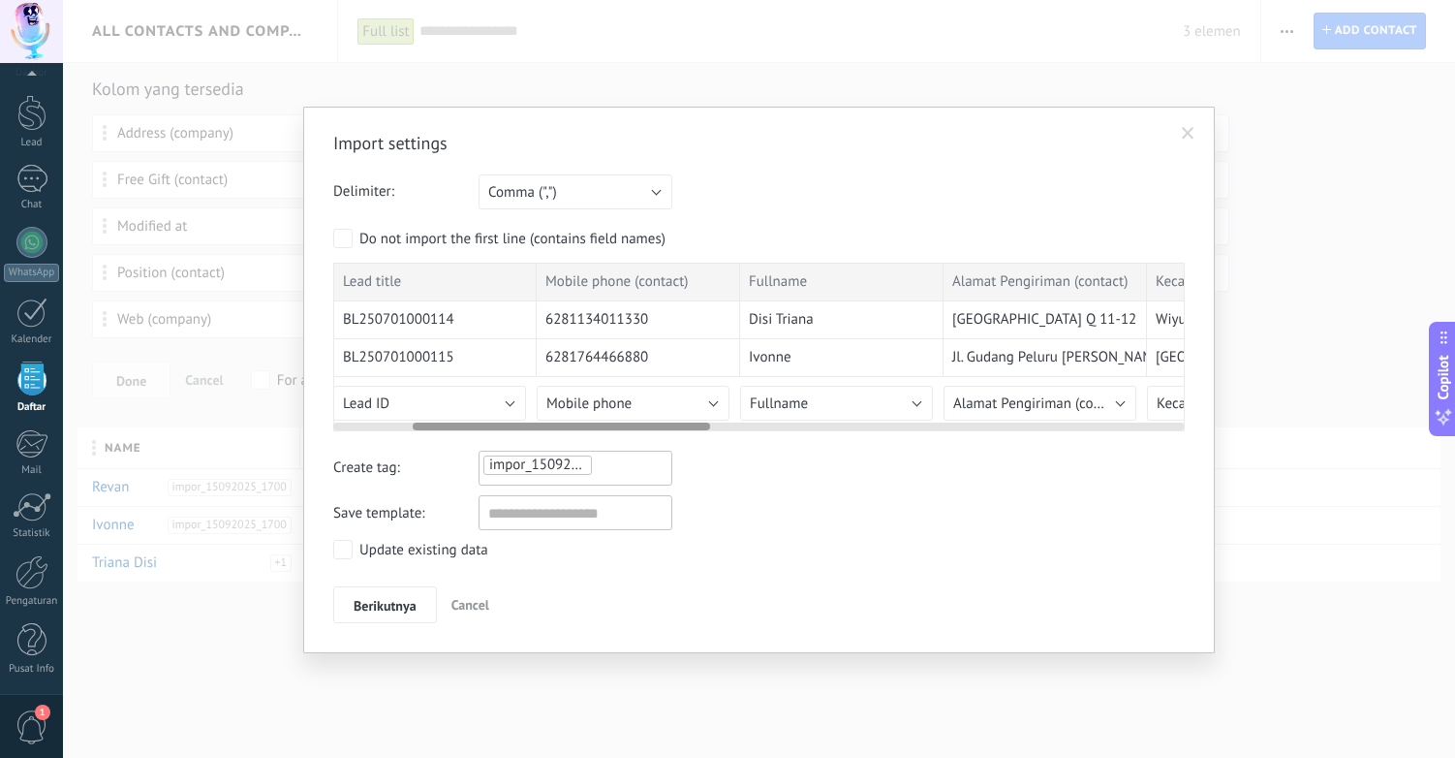
drag, startPoint x: 945, startPoint y: 425, endPoint x: 281, endPoint y: 430, distance: 663.8
click at [281, 430] on div "Import settings Delimiter: Semicolon (";") Comma (",") Tabulation (" ") Comma (…" at bounding box center [759, 379] width 1392 height 758
click at [421, 404] on button "Lead ID" at bounding box center [429, 403] width 193 height 35
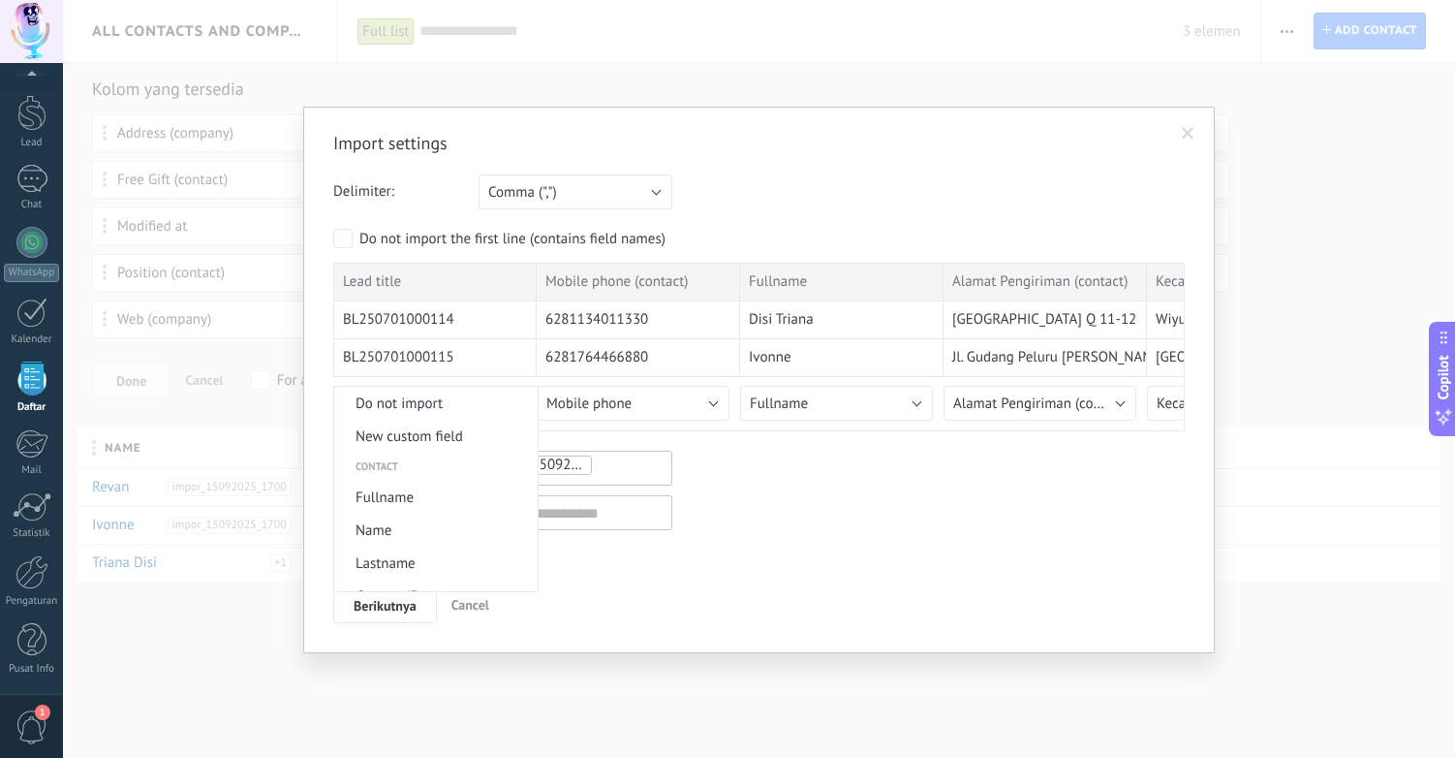
scroll to position [1166, 0]
click at [429, 424] on span "Lead title" at bounding box center [433, 421] width 198 height 18
click at [389, 607] on span "Berikutnya" at bounding box center [385, 606] width 63 height 14
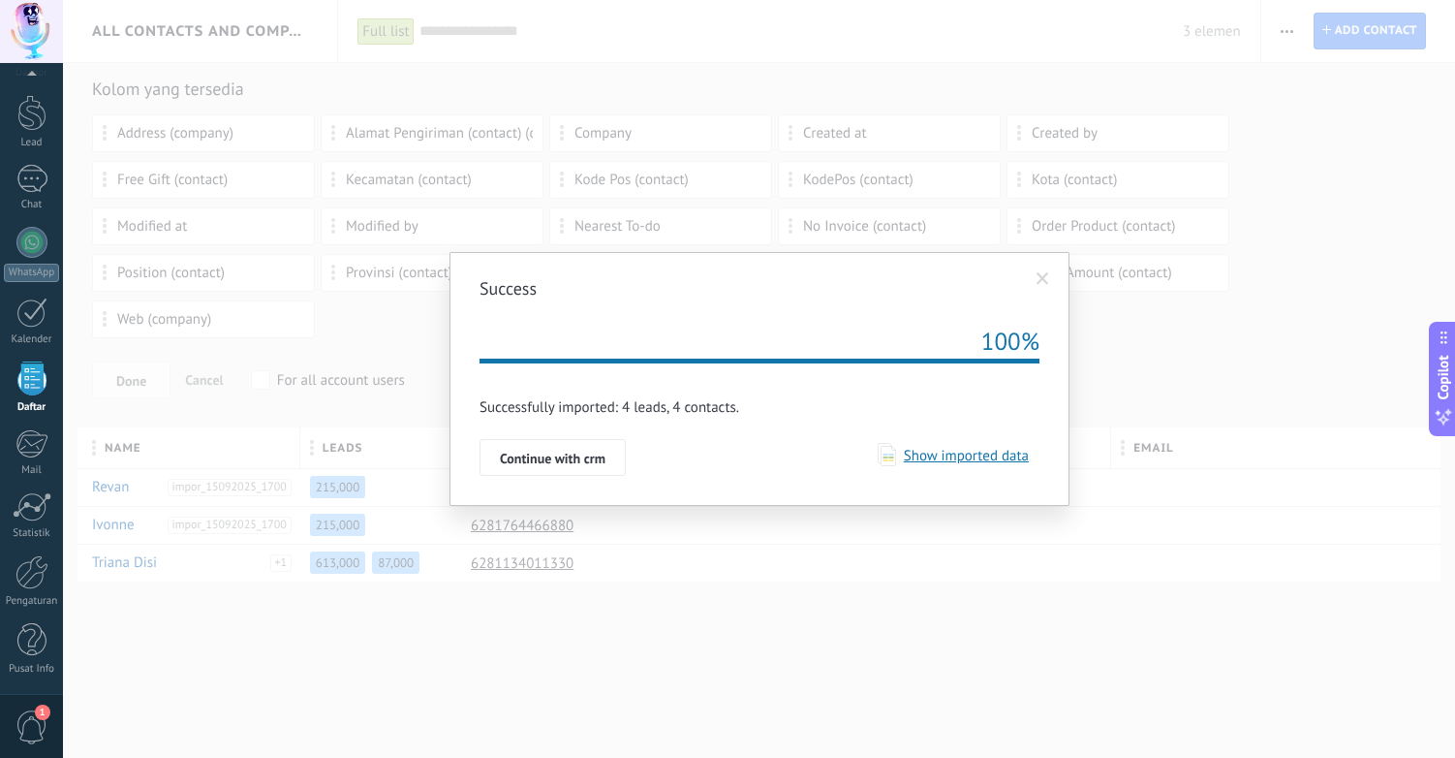
click at [972, 460] on span "Show imported data" at bounding box center [962, 456] width 133 height 18
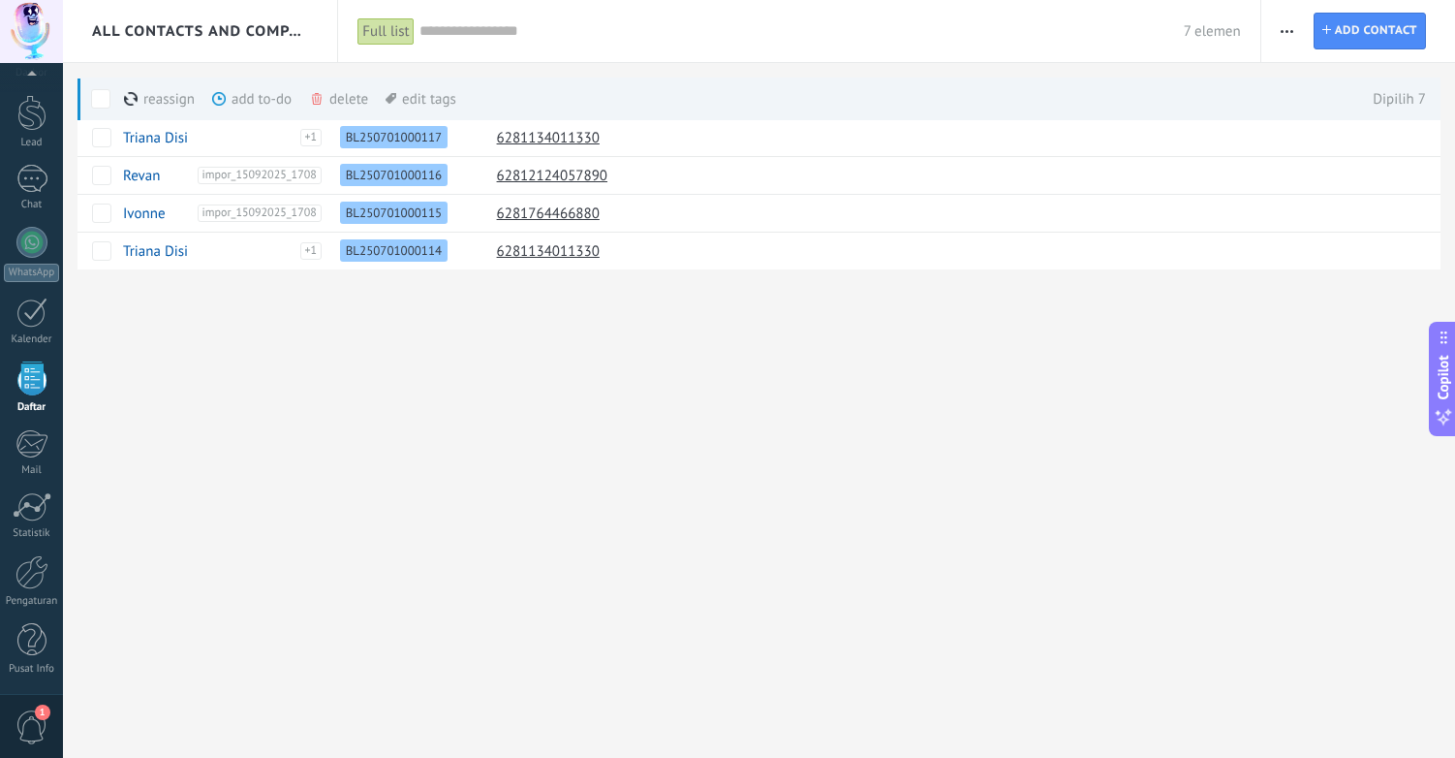
click at [1290, 37] on span "button" at bounding box center [1287, 31] width 13 height 37
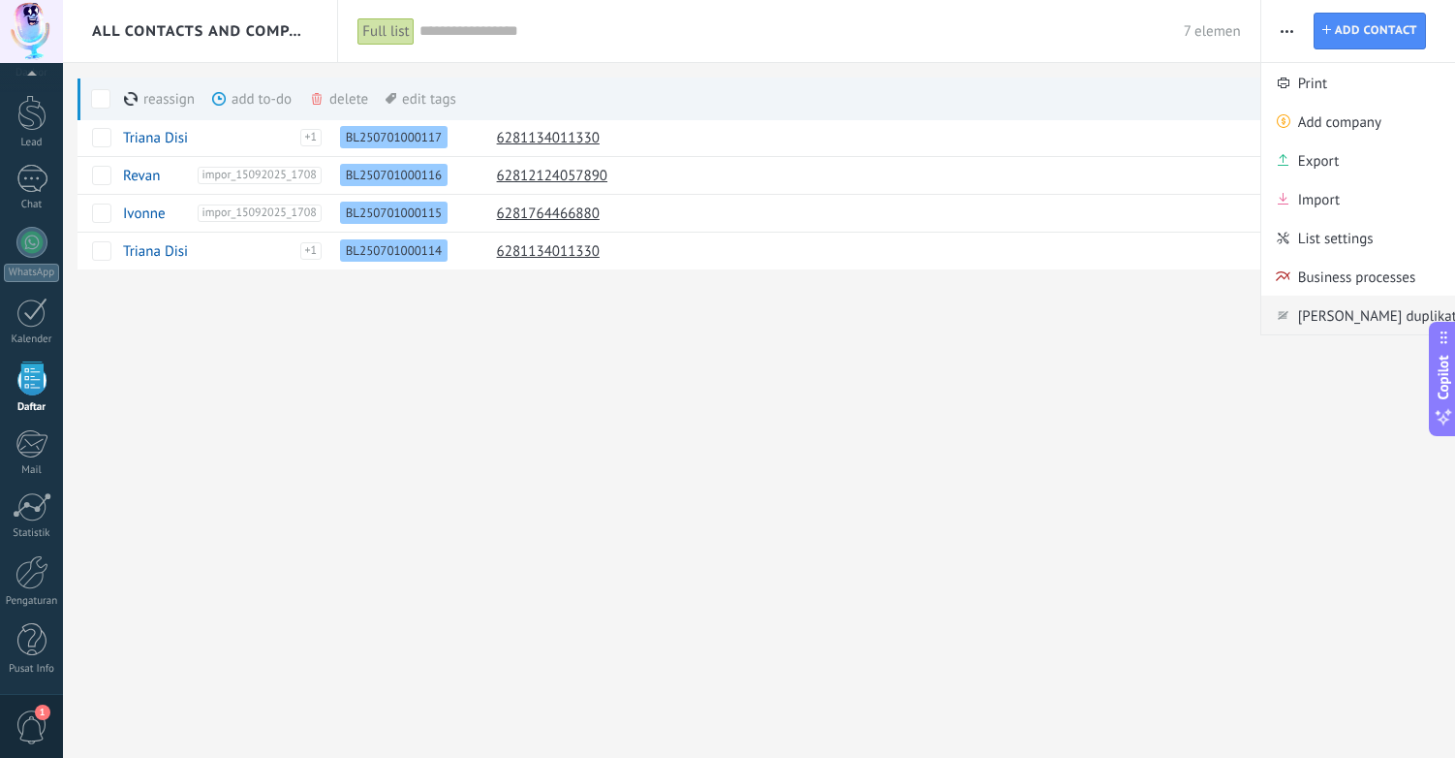
click at [1333, 312] on span "Cari duplikat" at bounding box center [1377, 315] width 159 height 39
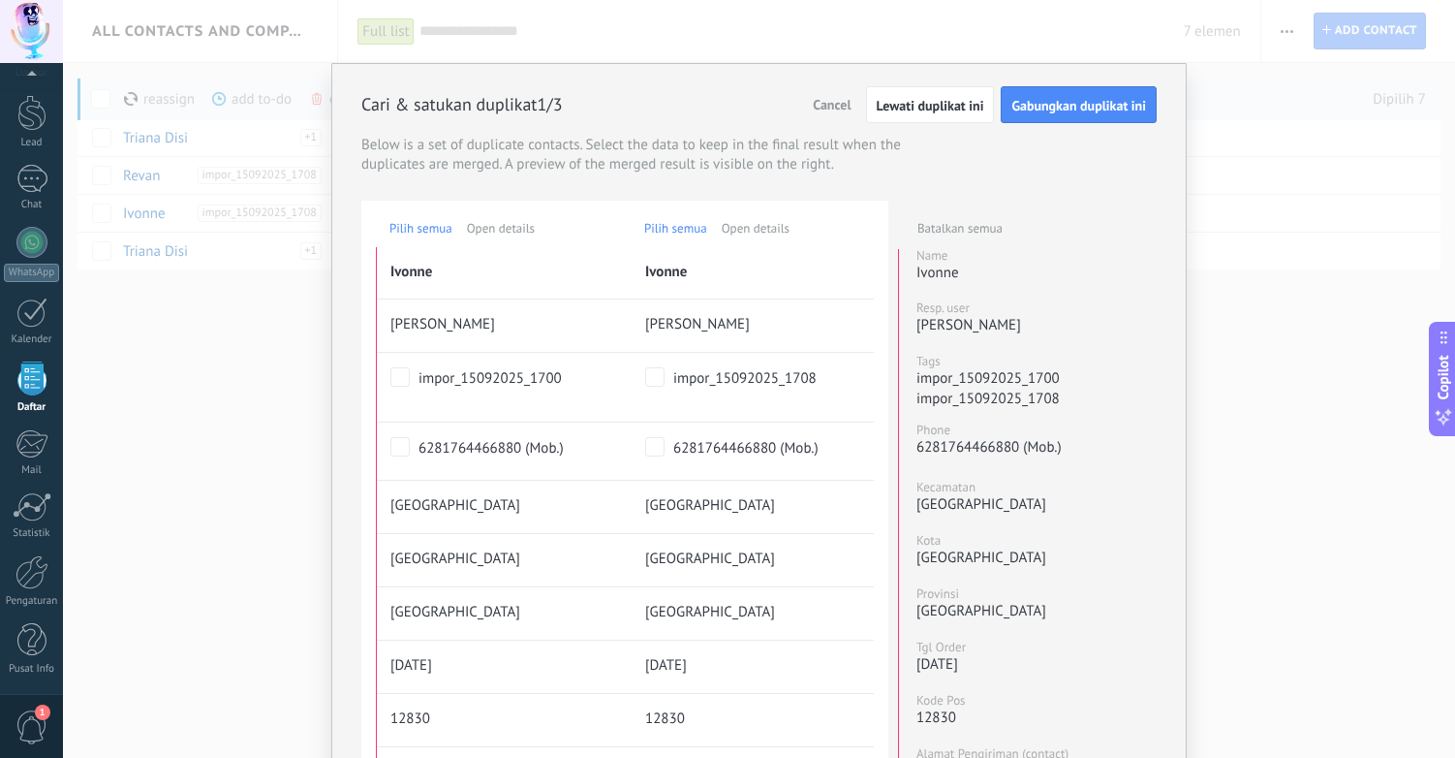
click at [1078, 107] on span "Gabungkan duplikat ini" at bounding box center [1079, 106] width 135 height 14
click at [1052, 104] on span "Gabungkan duplikat ini" at bounding box center [1079, 106] width 135 height 14
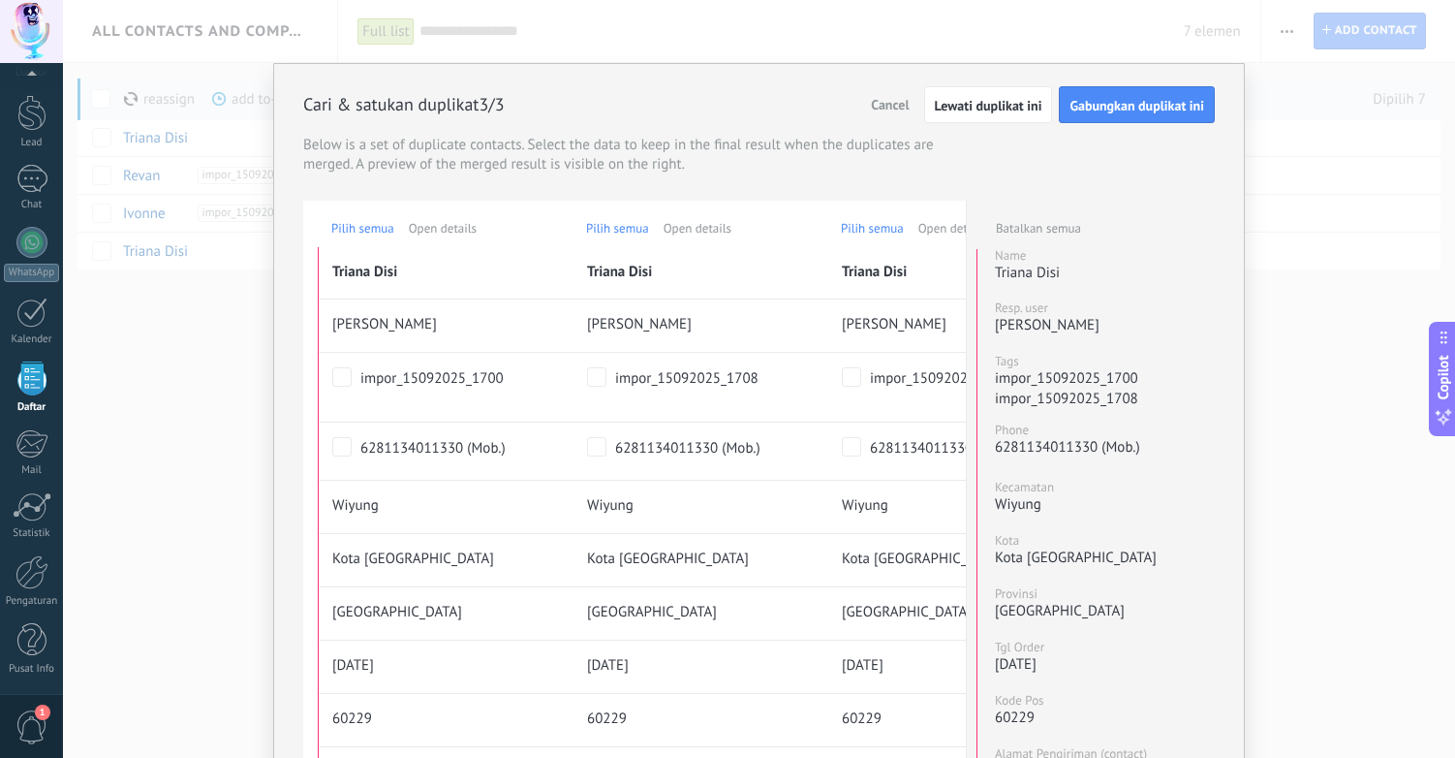
click at [1052, 104] on div "Gabungkan duplikat ini Lewati duplikat ini Cancel" at bounding box center [1039, 104] width 352 height 37
click at [1085, 103] on span "Gabungkan duplikat ini" at bounding box center [1137, 106] width 135 height 14
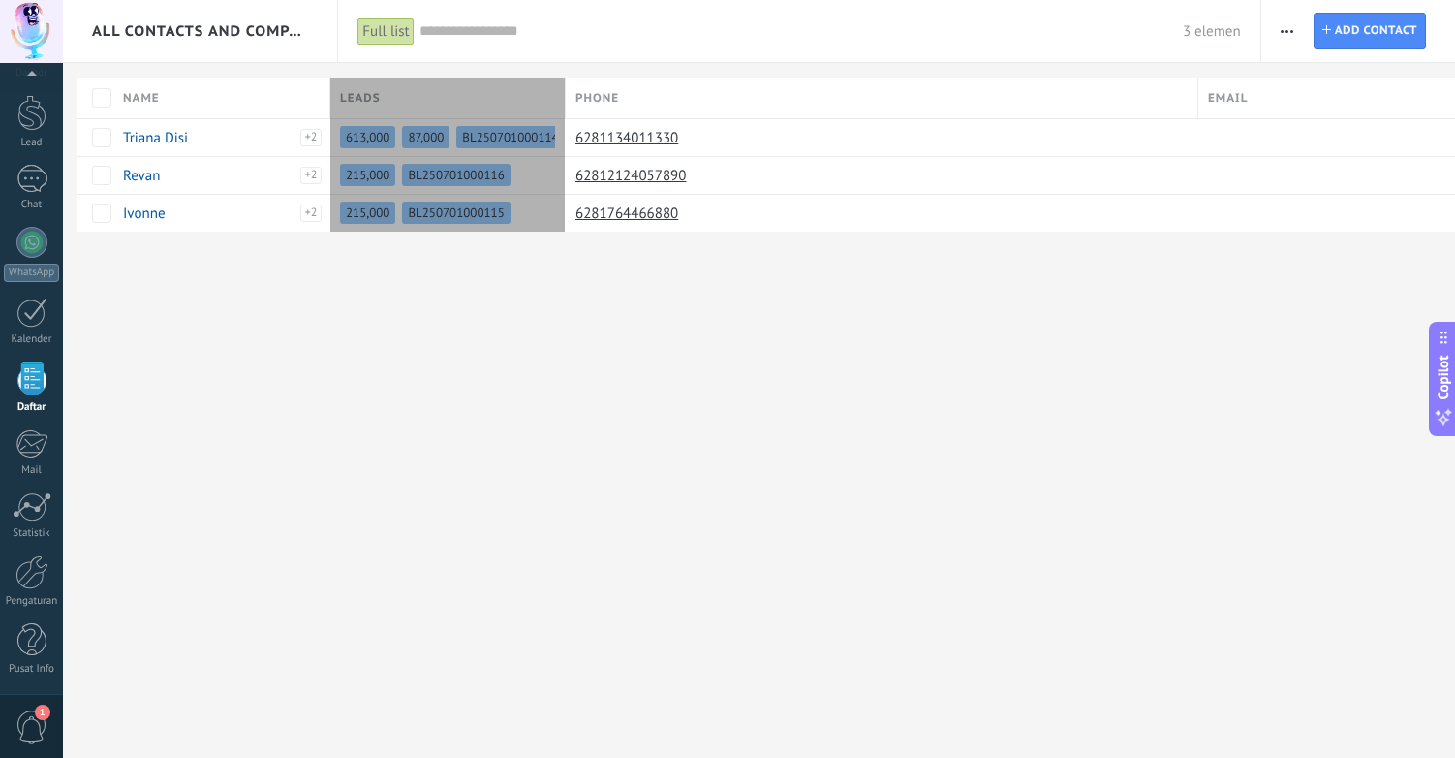
scroll to position [18, 0]
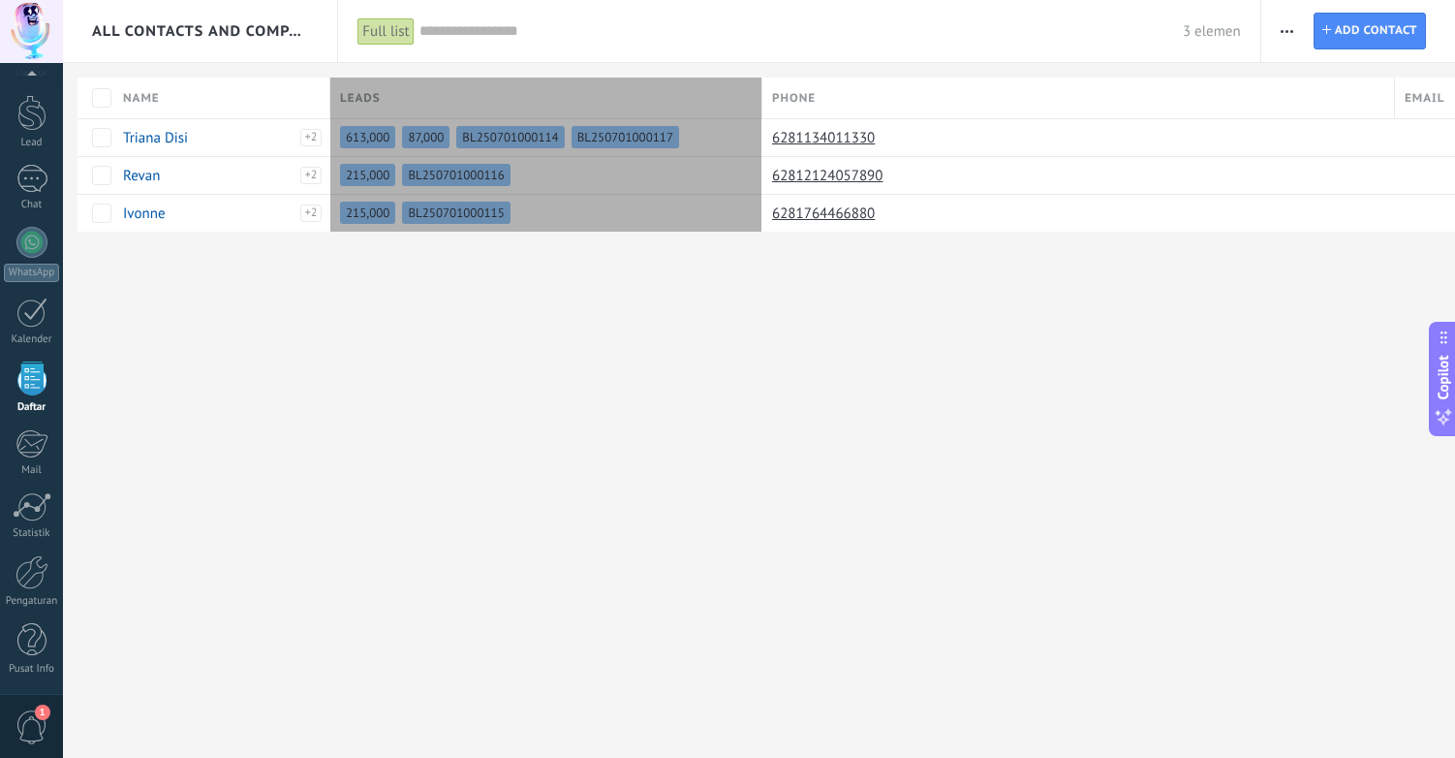
drag, startPoint x: 486, startPoint y: 104, endPoint x: 762, endPoint y: 104, distance: 275.2
click at [762, 104] on div at bounding box center [762, 99] width 21 height 37
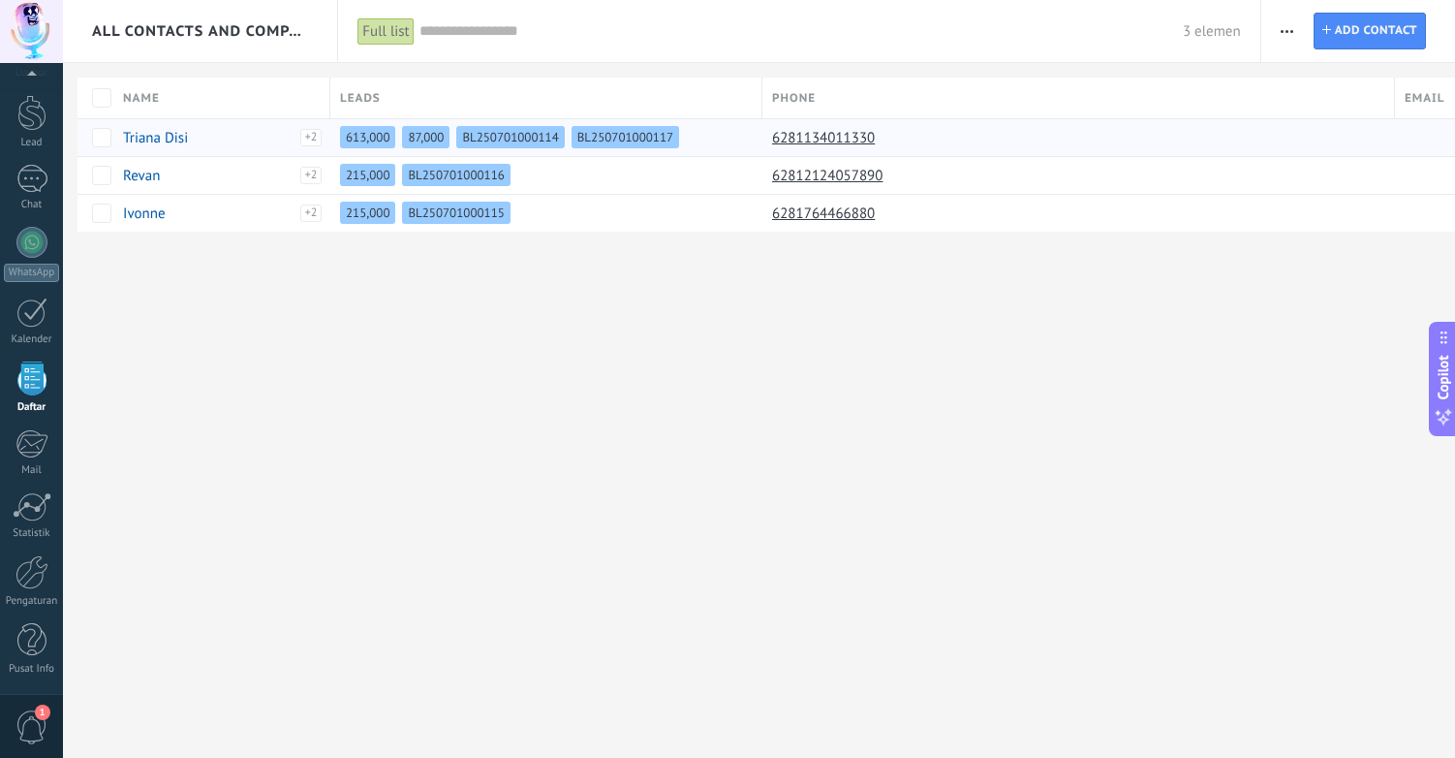
click at [694, 136] on div "613,000 87,000 BL250701000114 BL250701000117" at bounding box center [541, 137] width 422 height 37
click at [151, 135] on link "Triana Disi" at bounding box center [155, 138] width 65 height 18
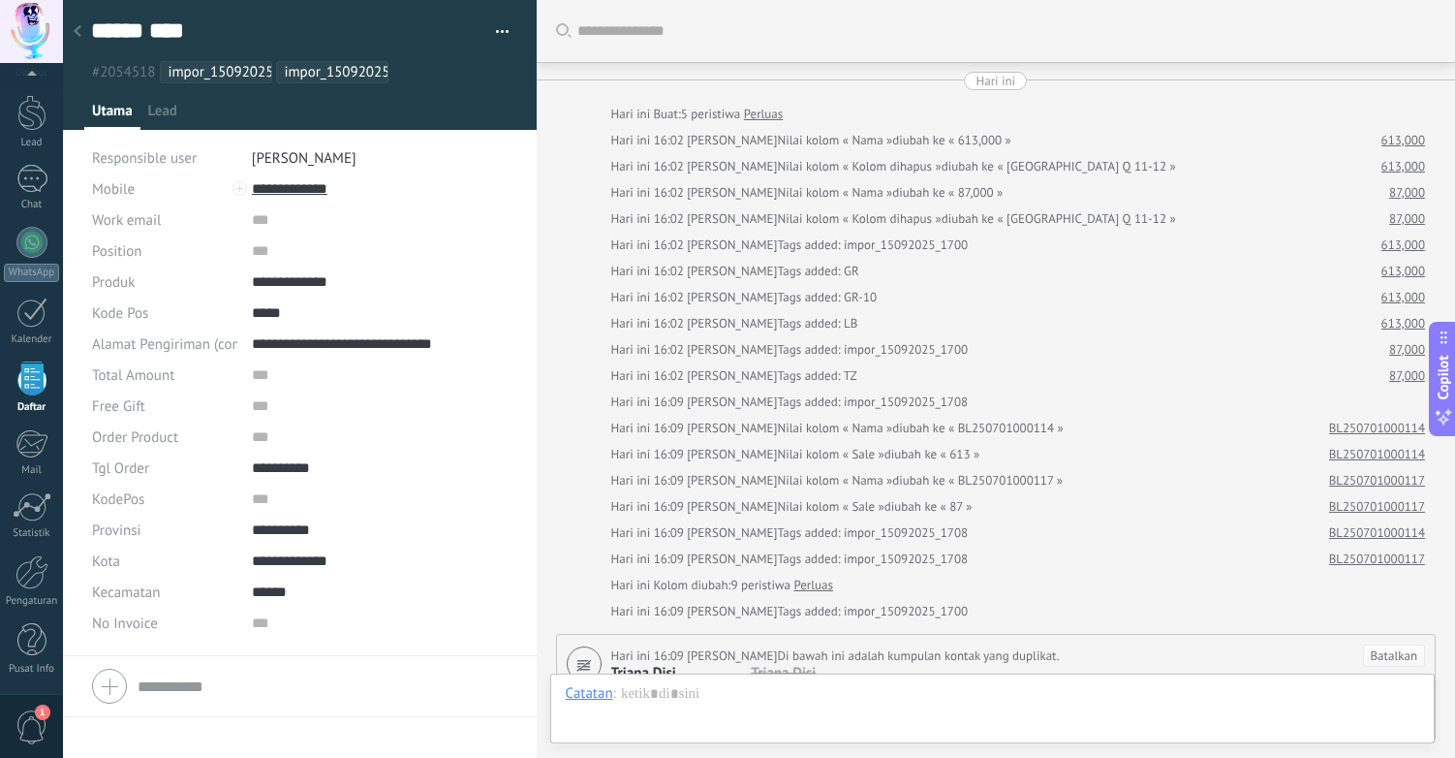
scroll to position [447, 0]
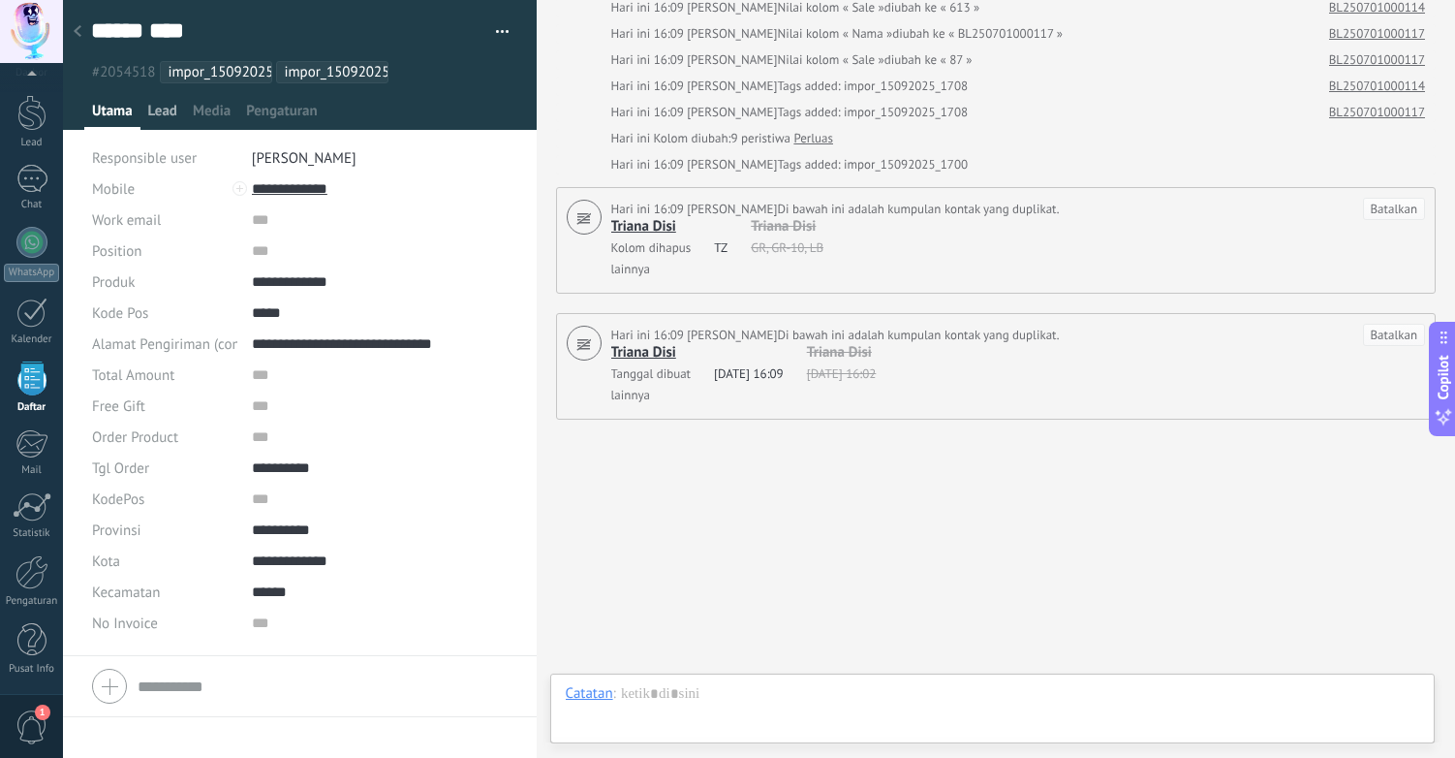
click at [166, 110] on span "Lead" at bounding box center [162, 116] width 29 height 28
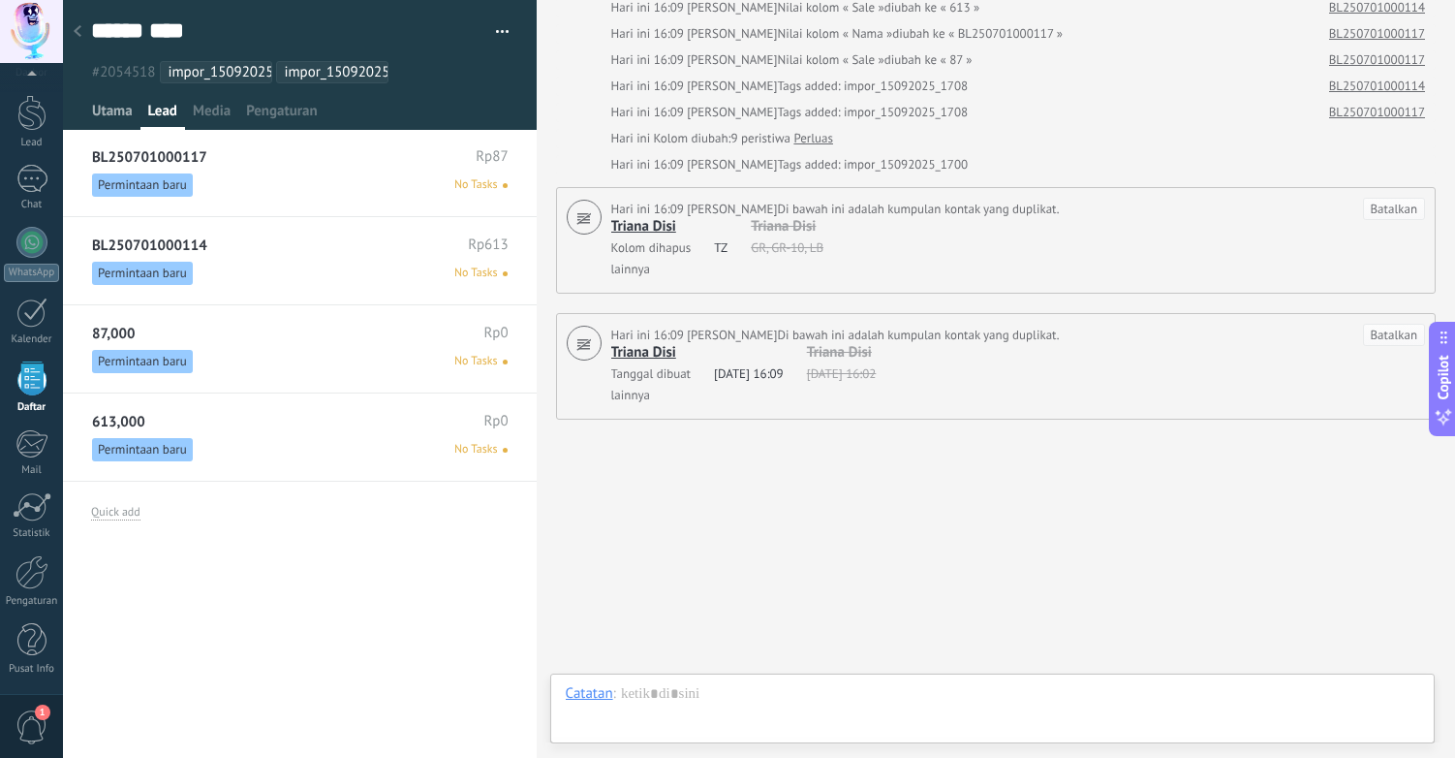
click at [122, 110] on span "Utama" at bounding box center [112, 116] width 41 height 28
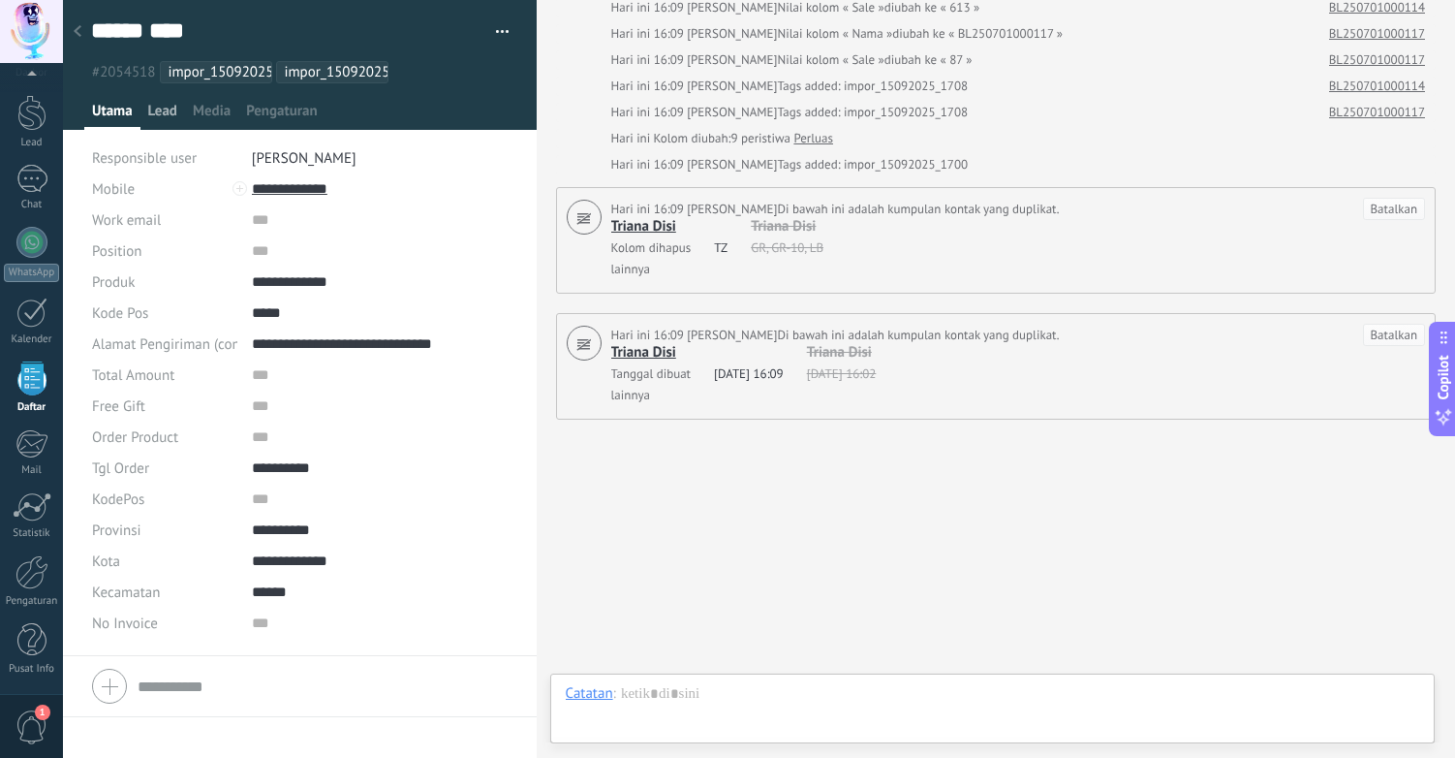
click at [170, 110] on span "Lead" at bounding box center [162, 116] width 29 height 28
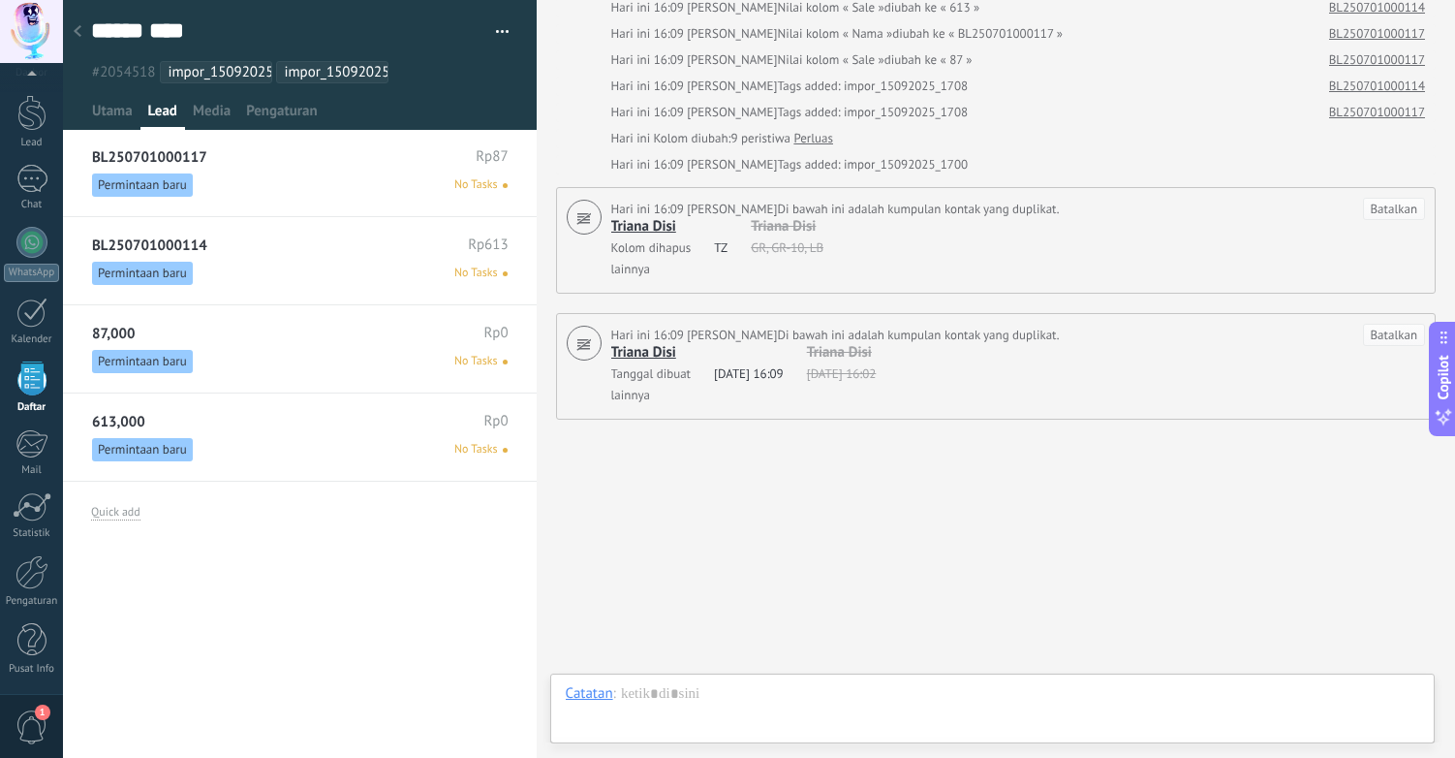
click at [323, 354] on div "Permintaan baru No Tasks" at bounding box center [300, 361] width 416 height 23
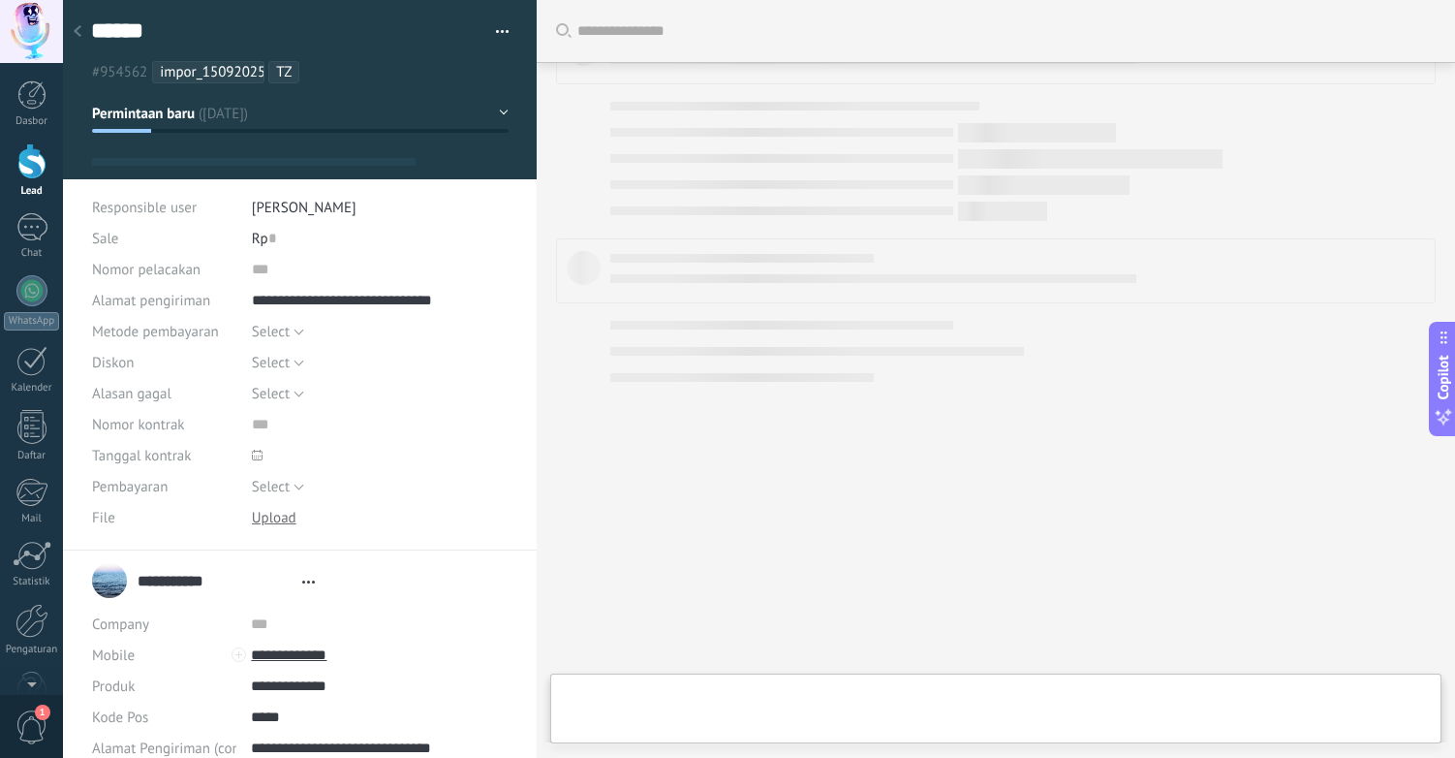
scroll to position [29, 0]
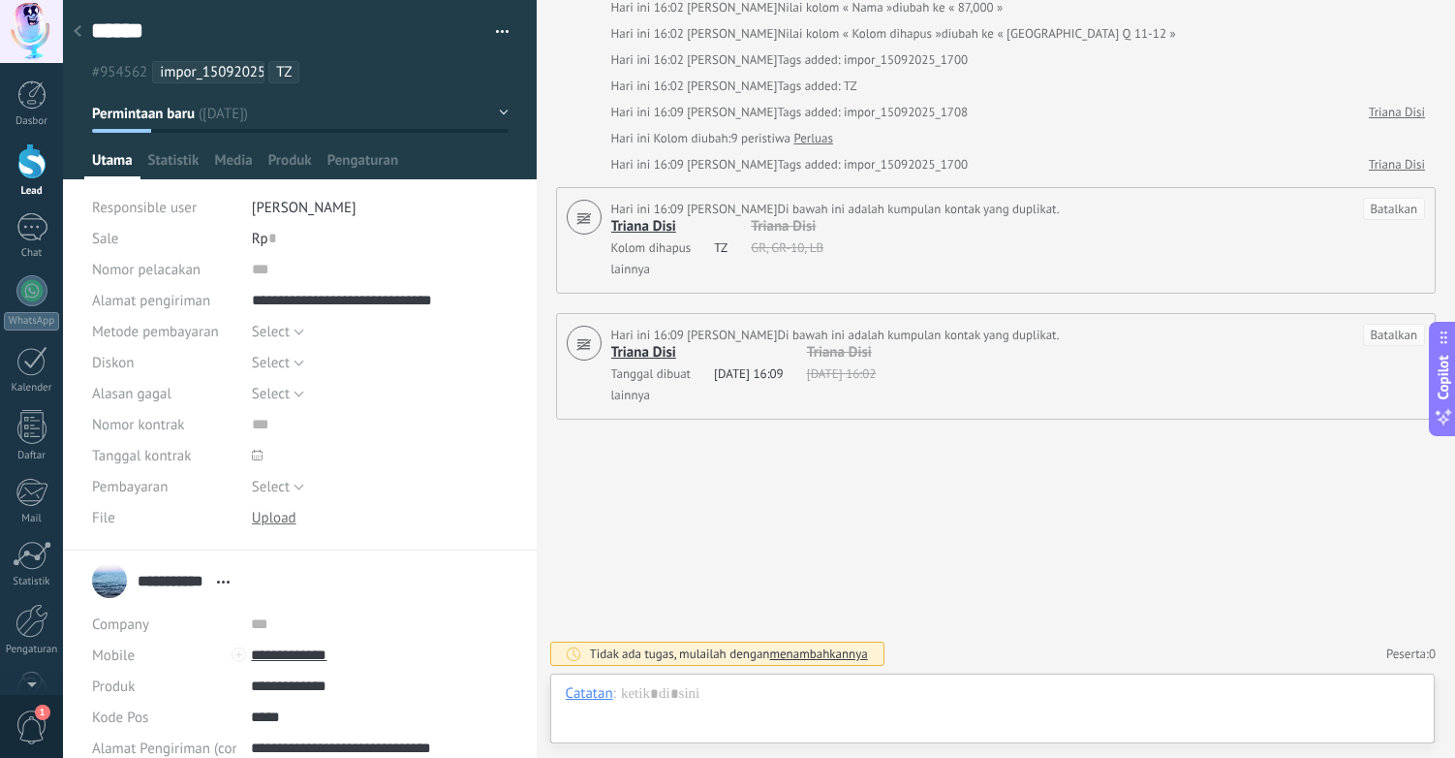
click at [498, 30] on button "button" at bounding box center [496, 31] width 28 height 29
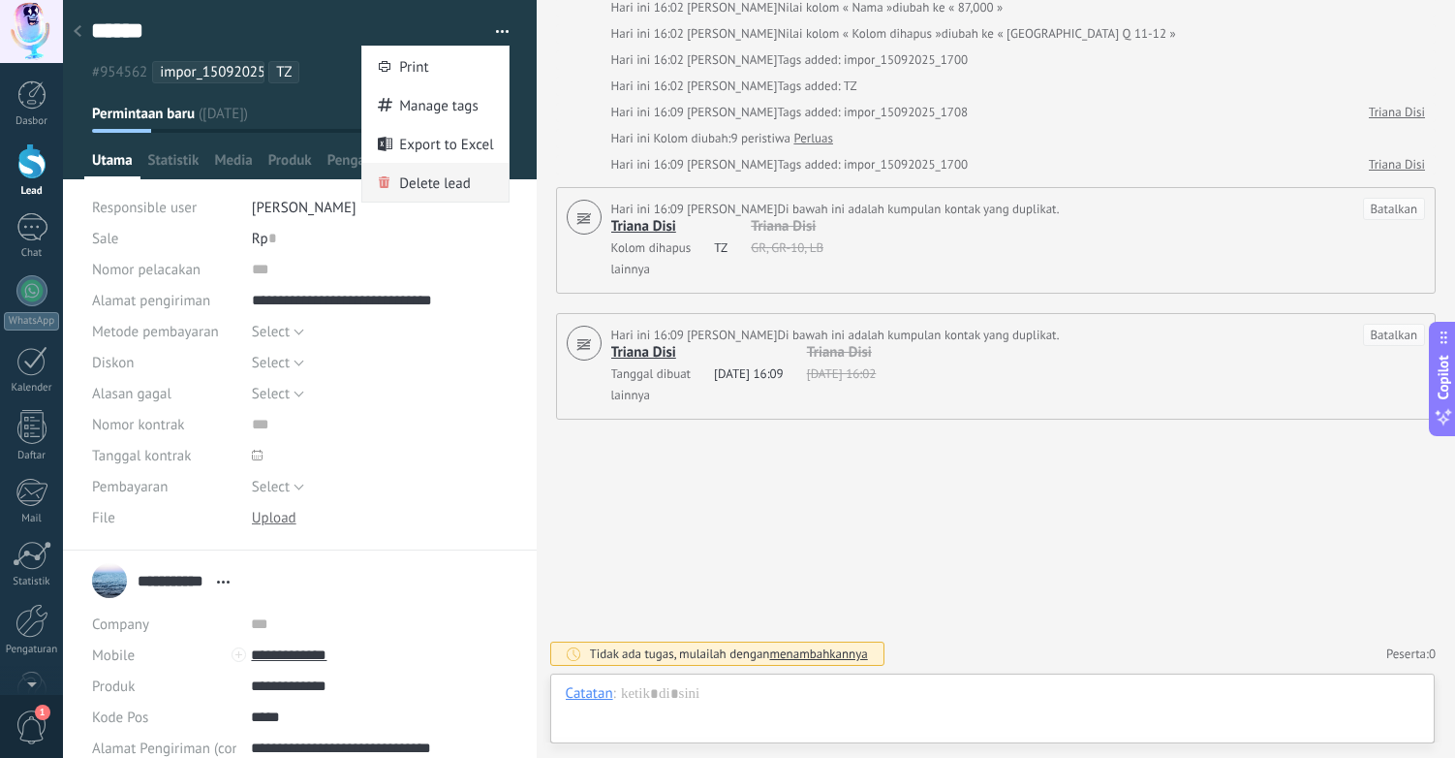
click at [436, 178] on span "Delete lead" at bounding box center [435, 182] width 72 height 39
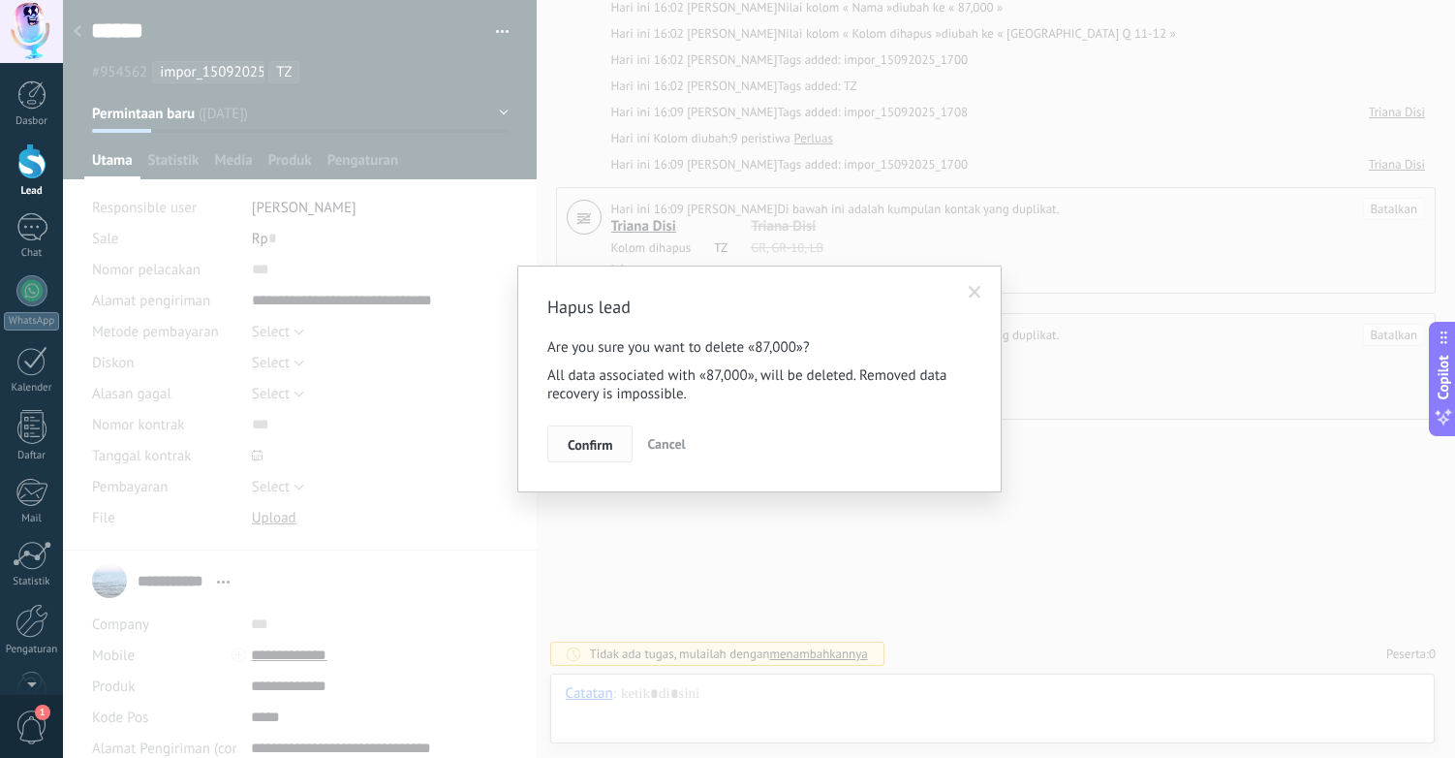
click at [594, 439] on span "Confirm" at bounding box center [590, 445] width 45 height 14
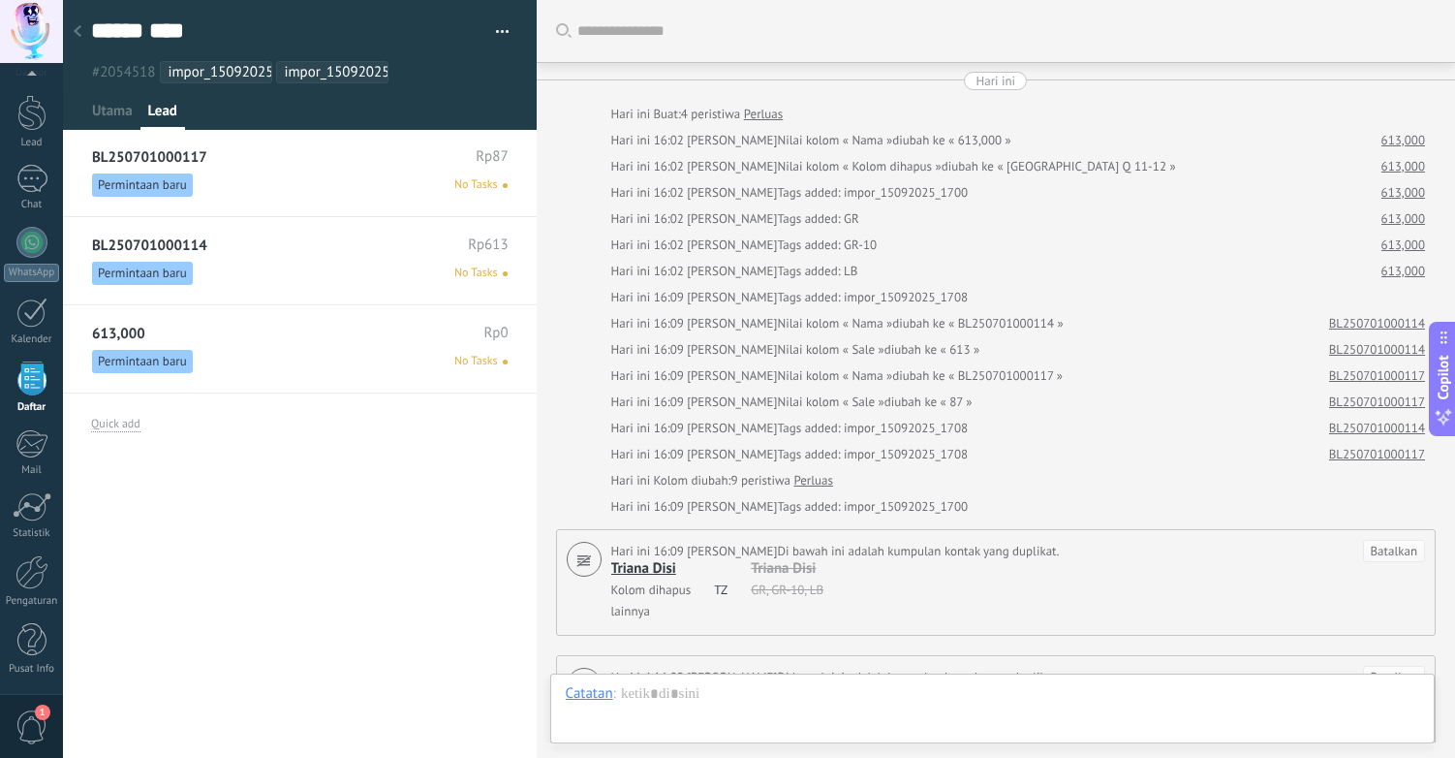
scroll to position [342, 0]
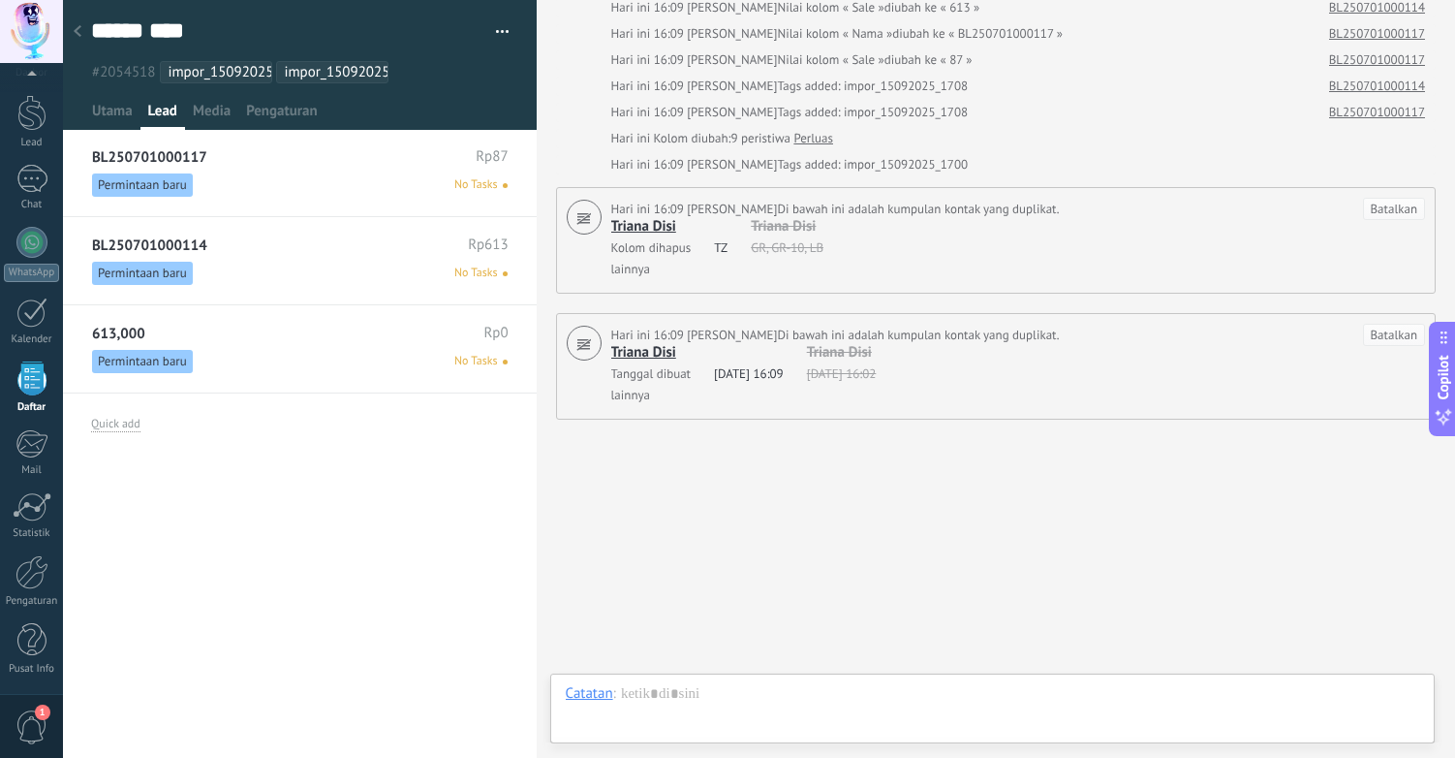
click at [392, 337] on div "613,000 Rp0" at bounding box center [300, 333] width 416 height 17
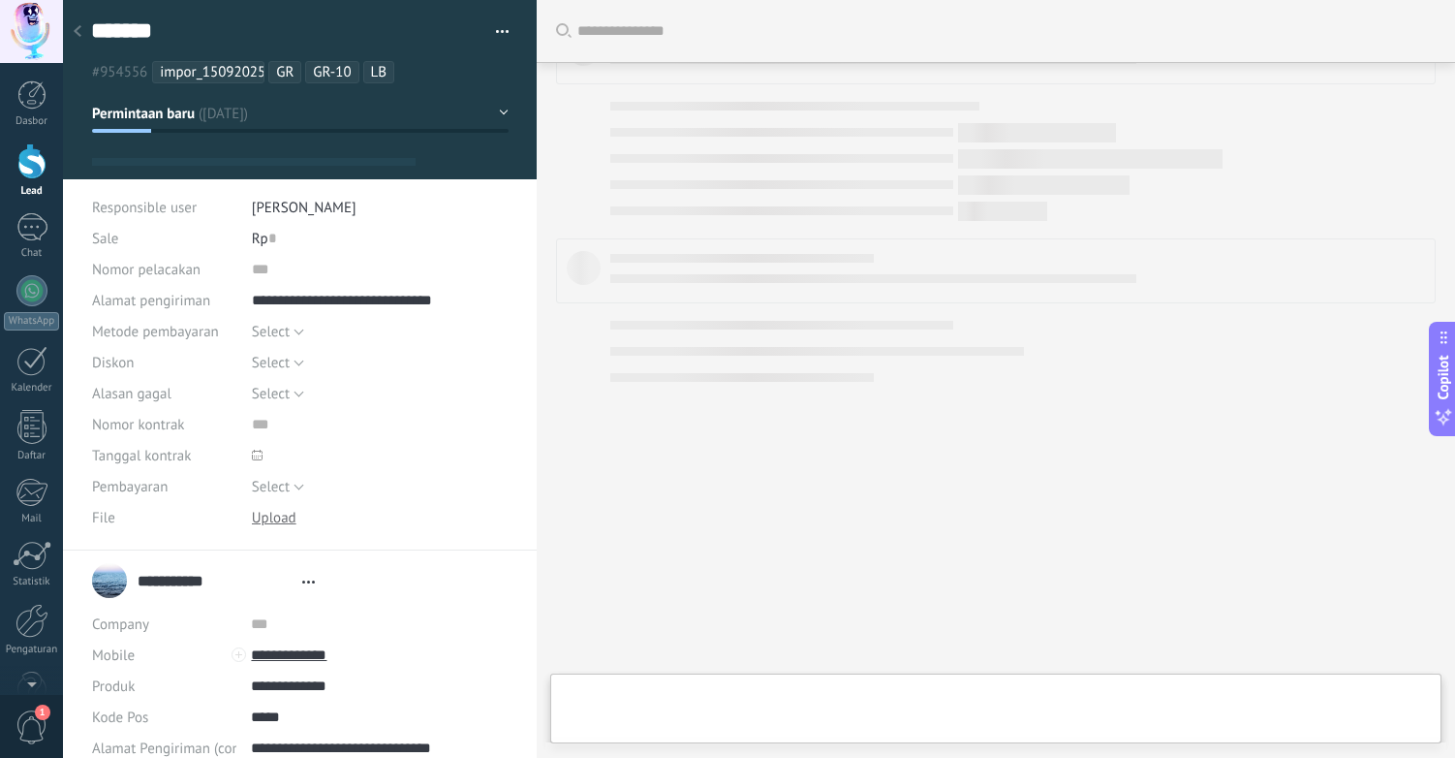
type textarea "*******"
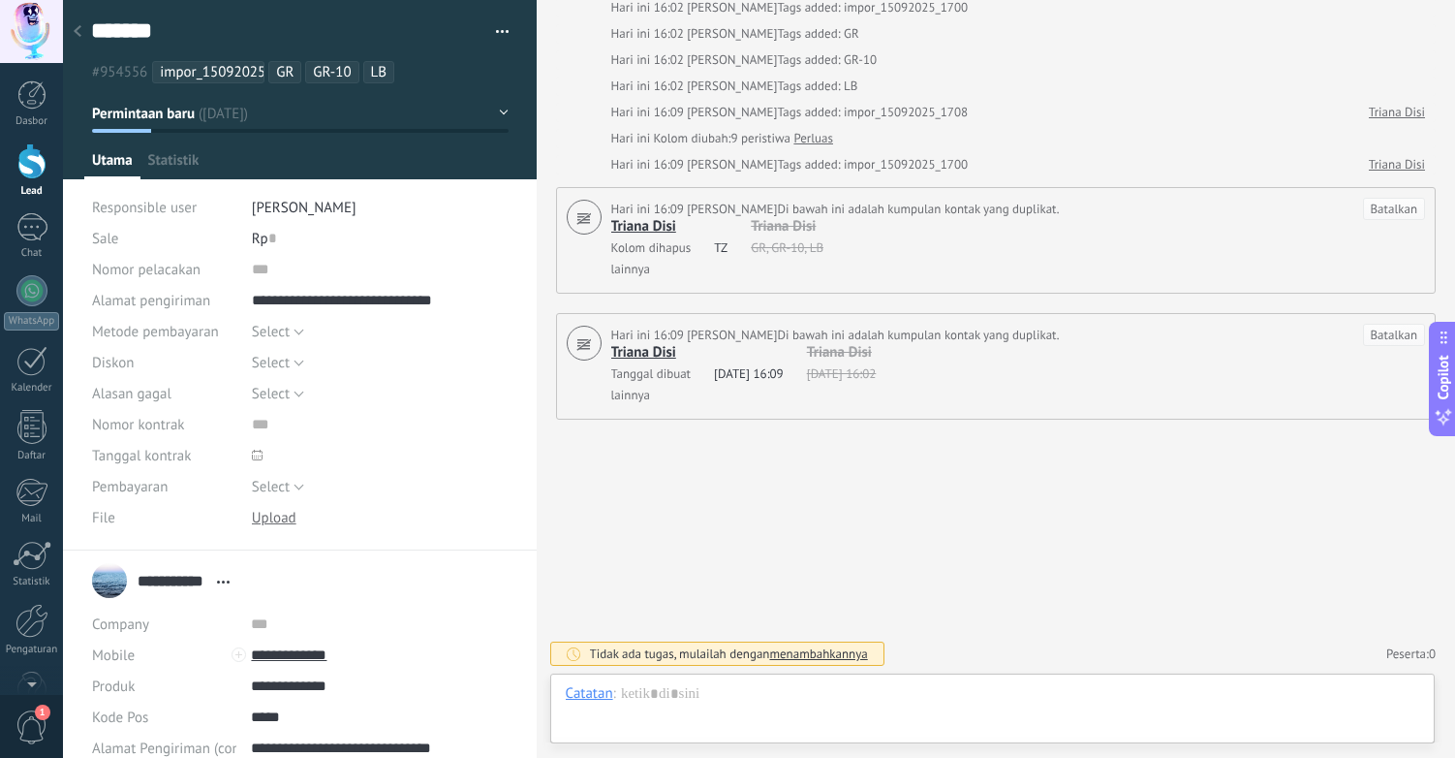
click at [497, 29] on button "button" at bounding box center [496, 31] width 28 height 29
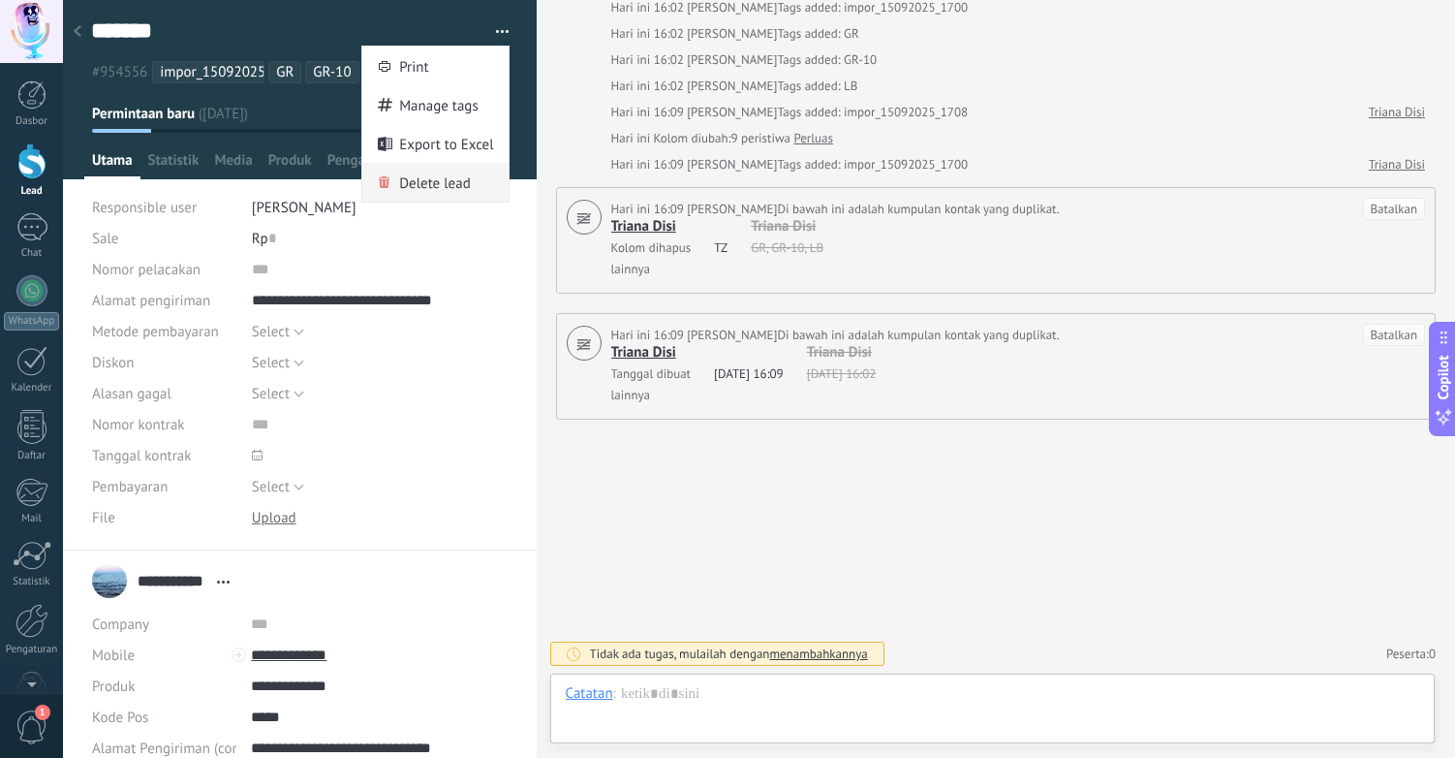
click at [447, 191] on span "Delete lead" at bounding box center [435, 182] width 72 height 39
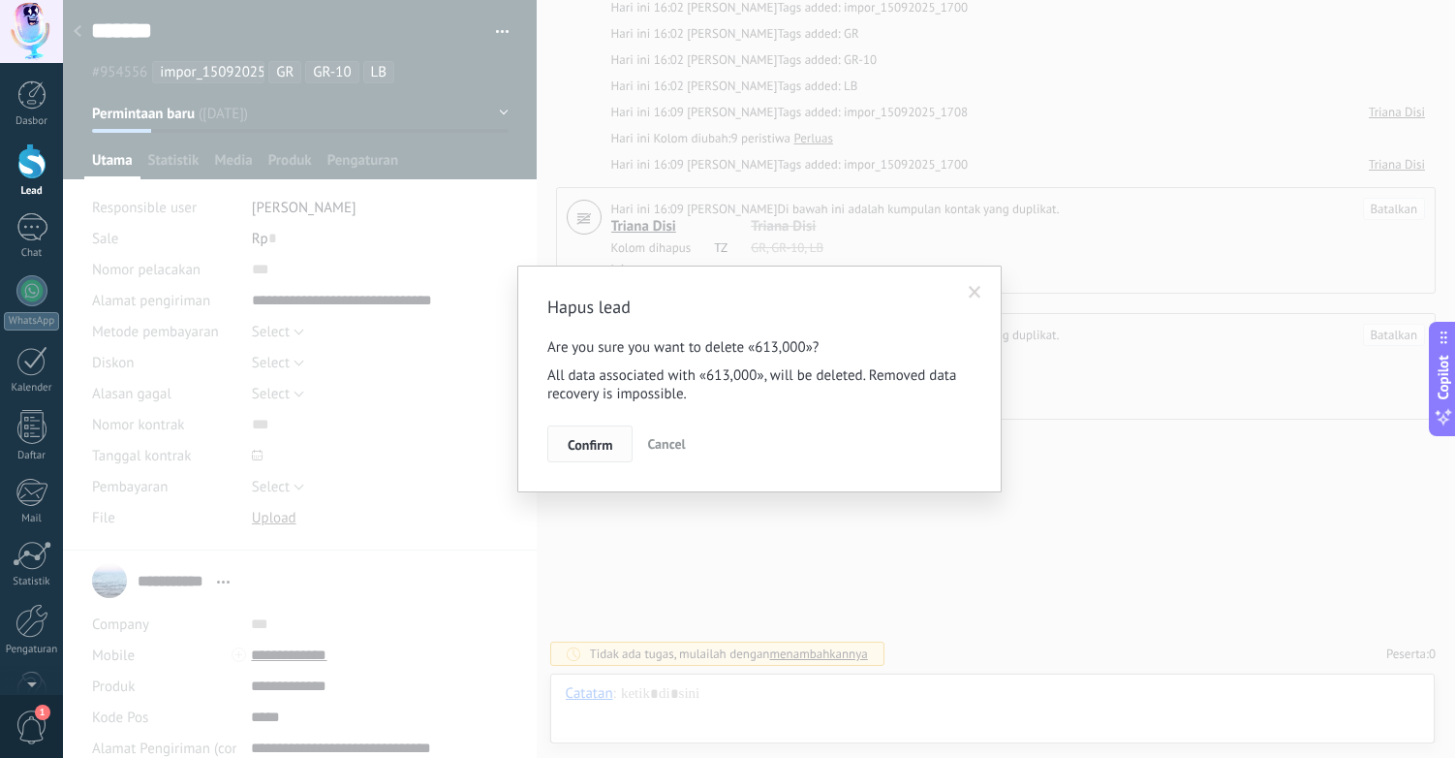
click at [574, 450] on span "Confirm" at bounding box center [590, 445] width 45 height 14
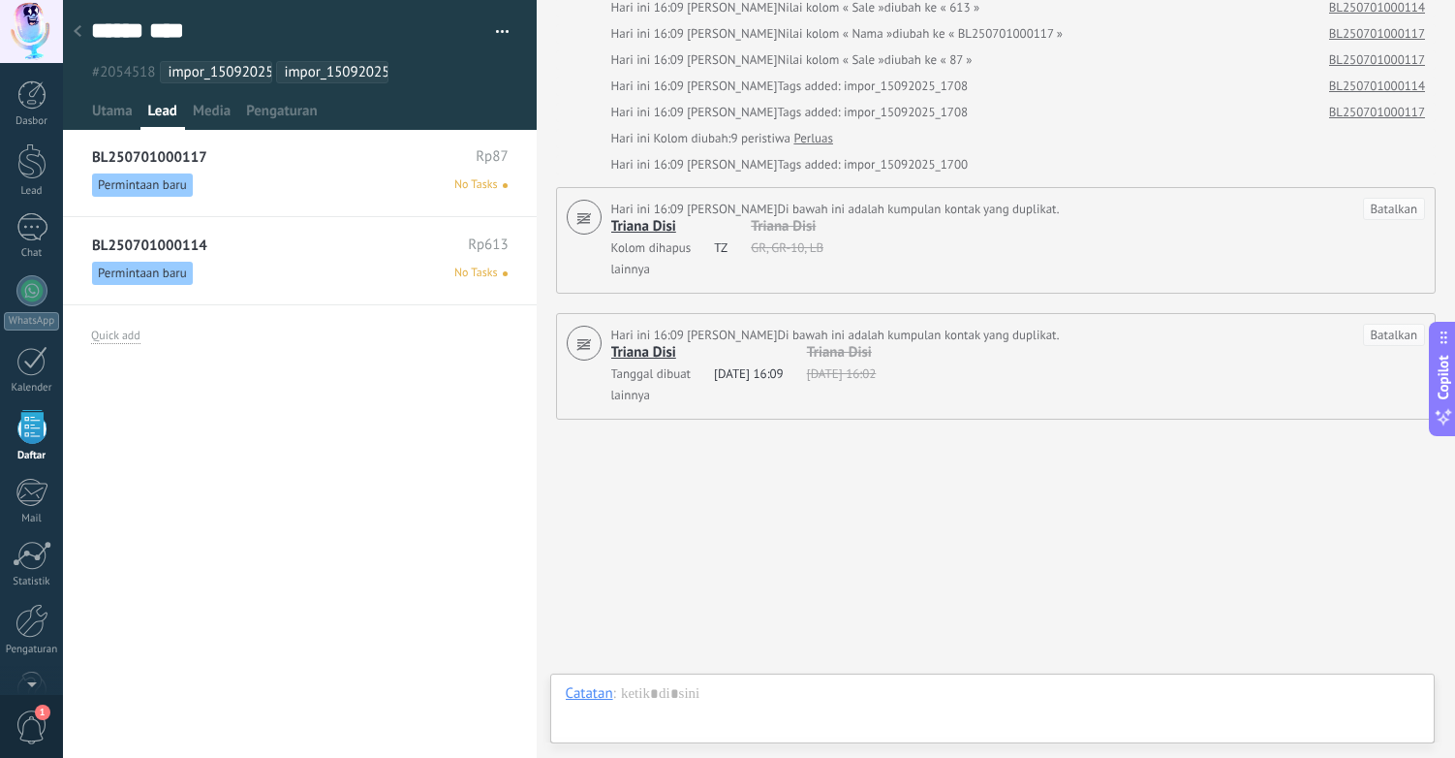
scroll to position [48, 0]
click at [81, 26] on div at bounding box center [77, 33] width 27 height 38
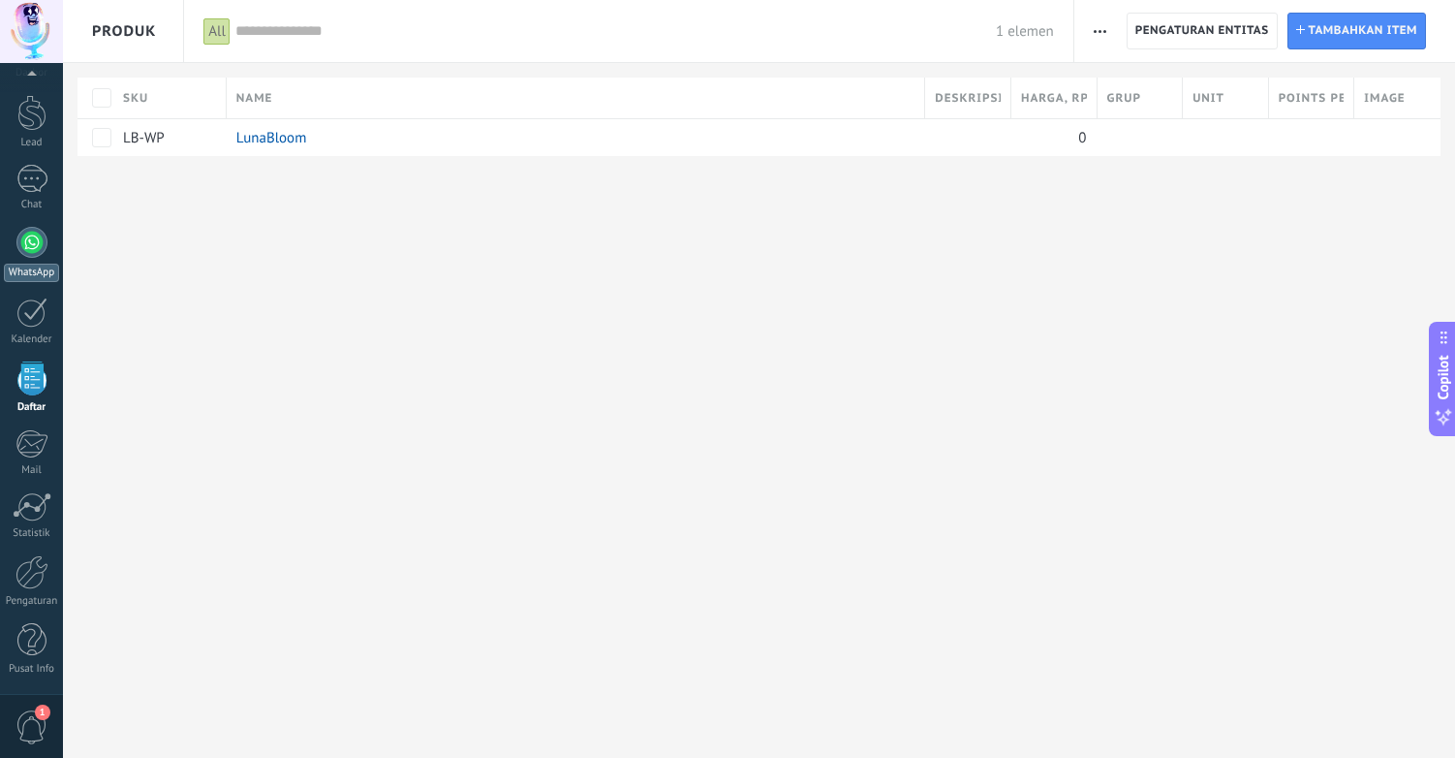
click at [32, 243] on div at bounding box center [31, 242] width 31 height 31
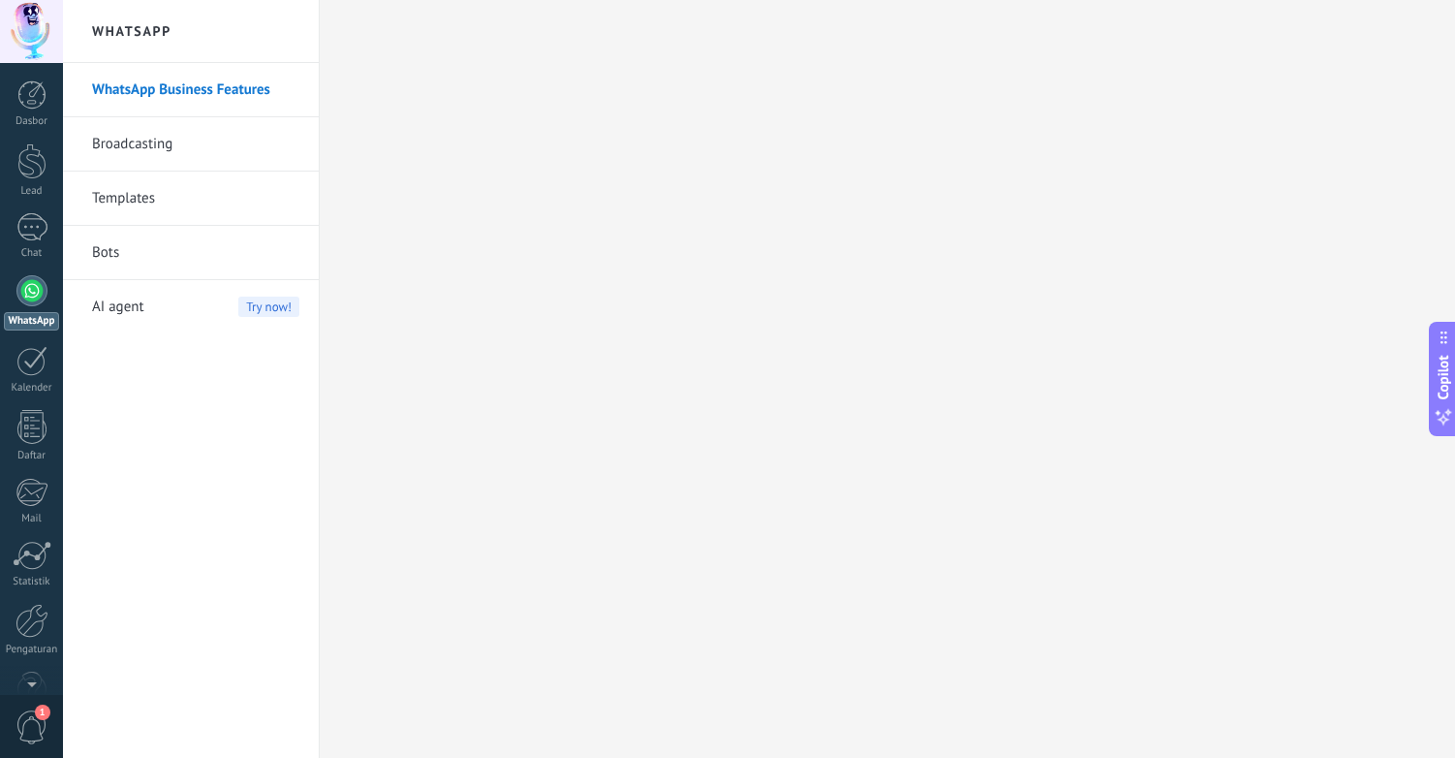
click at [144, 152] on link "Broadcasting" at bounding box center [195, 144] width 207 height 54
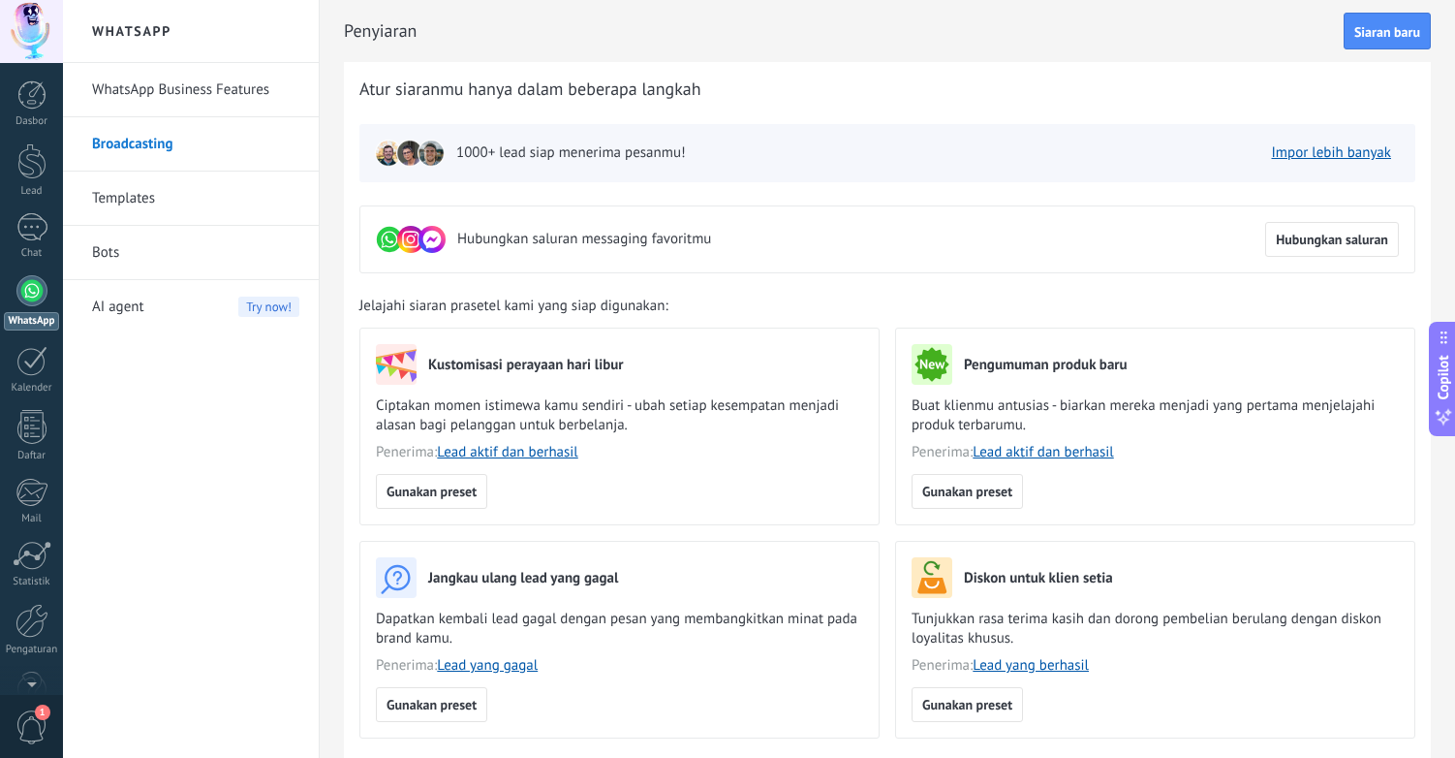
click at [33, 296] on div at bounding box center [31, 290] width 31 height 31
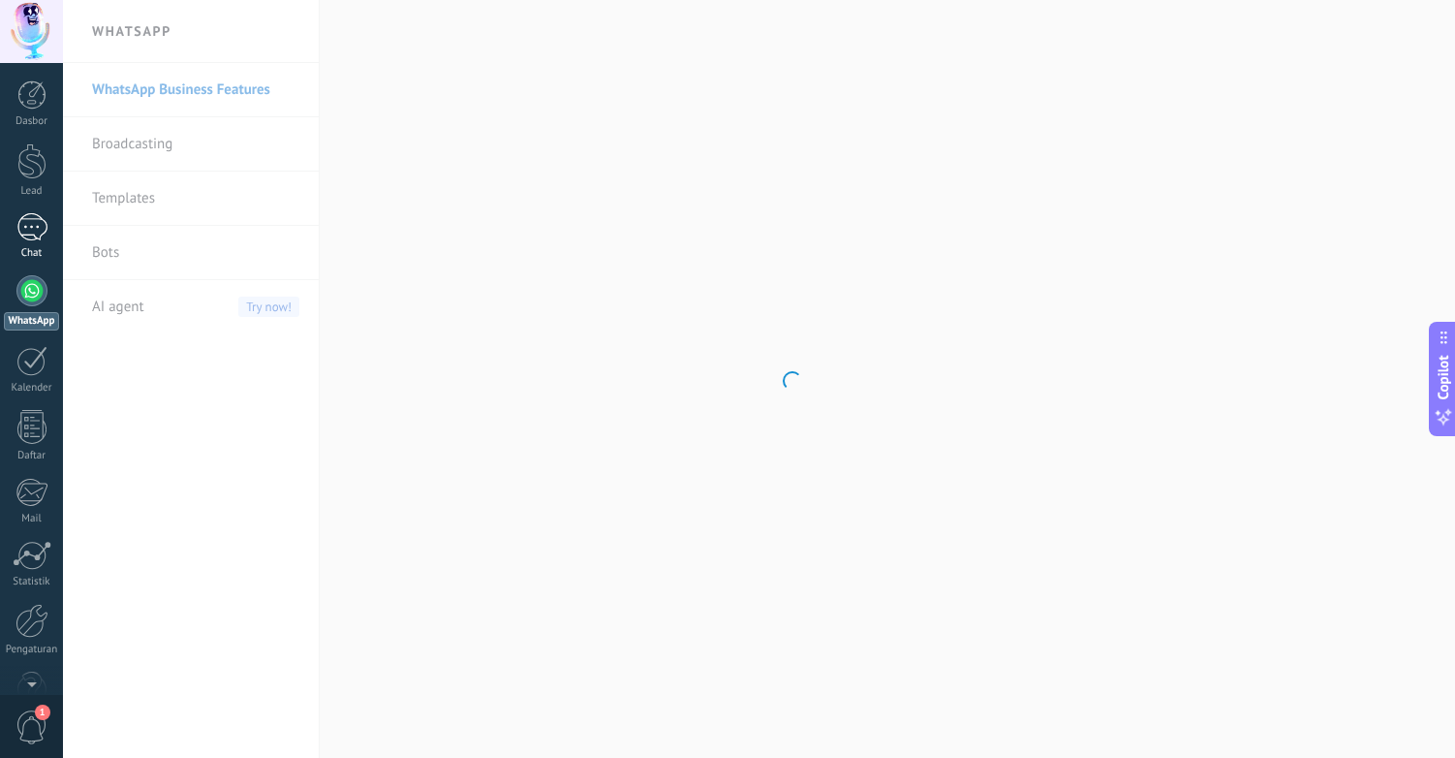
click at [26, 232] on div "1" at bounding box center [31, 227] width 31 height 28
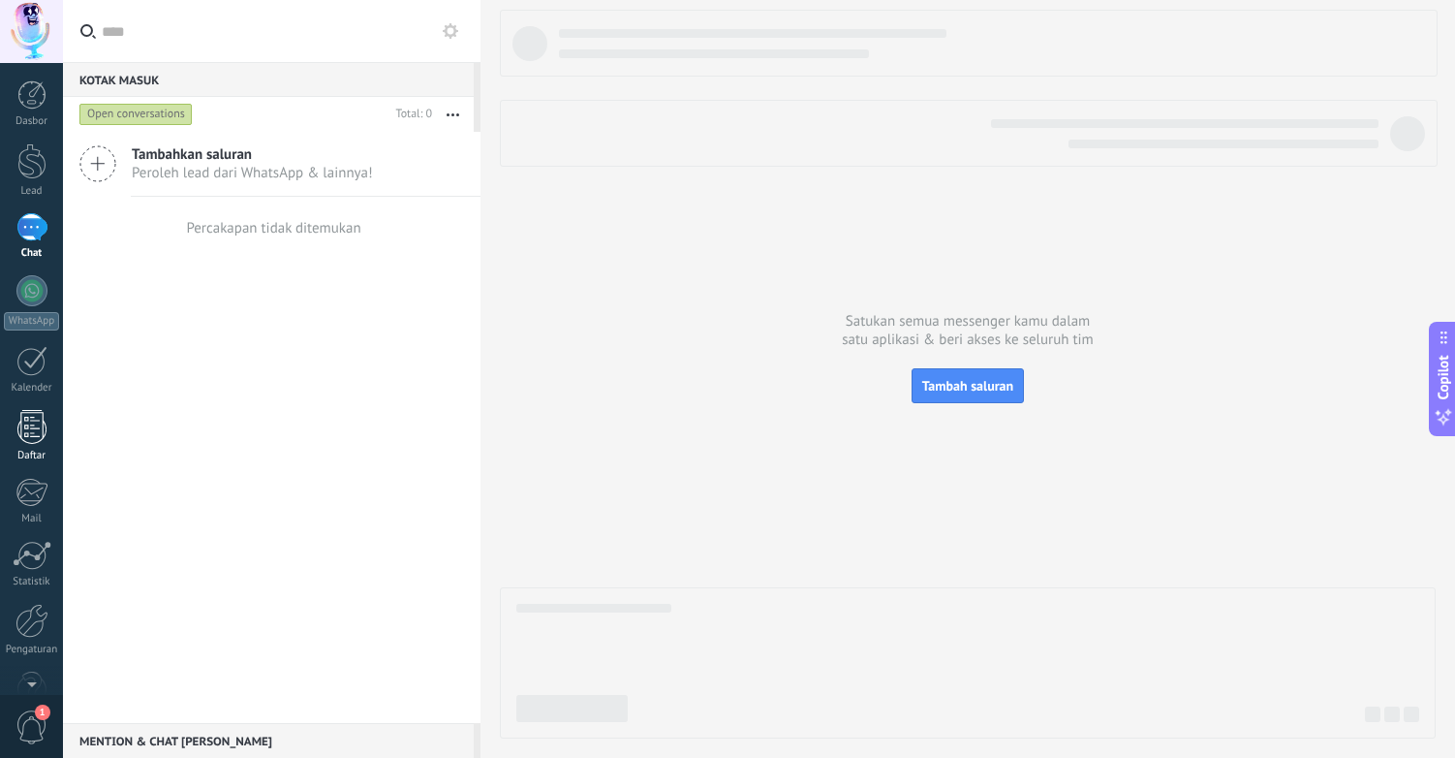
click at [31, 427] on div at bounding box center [31, 427] width 29 height 34
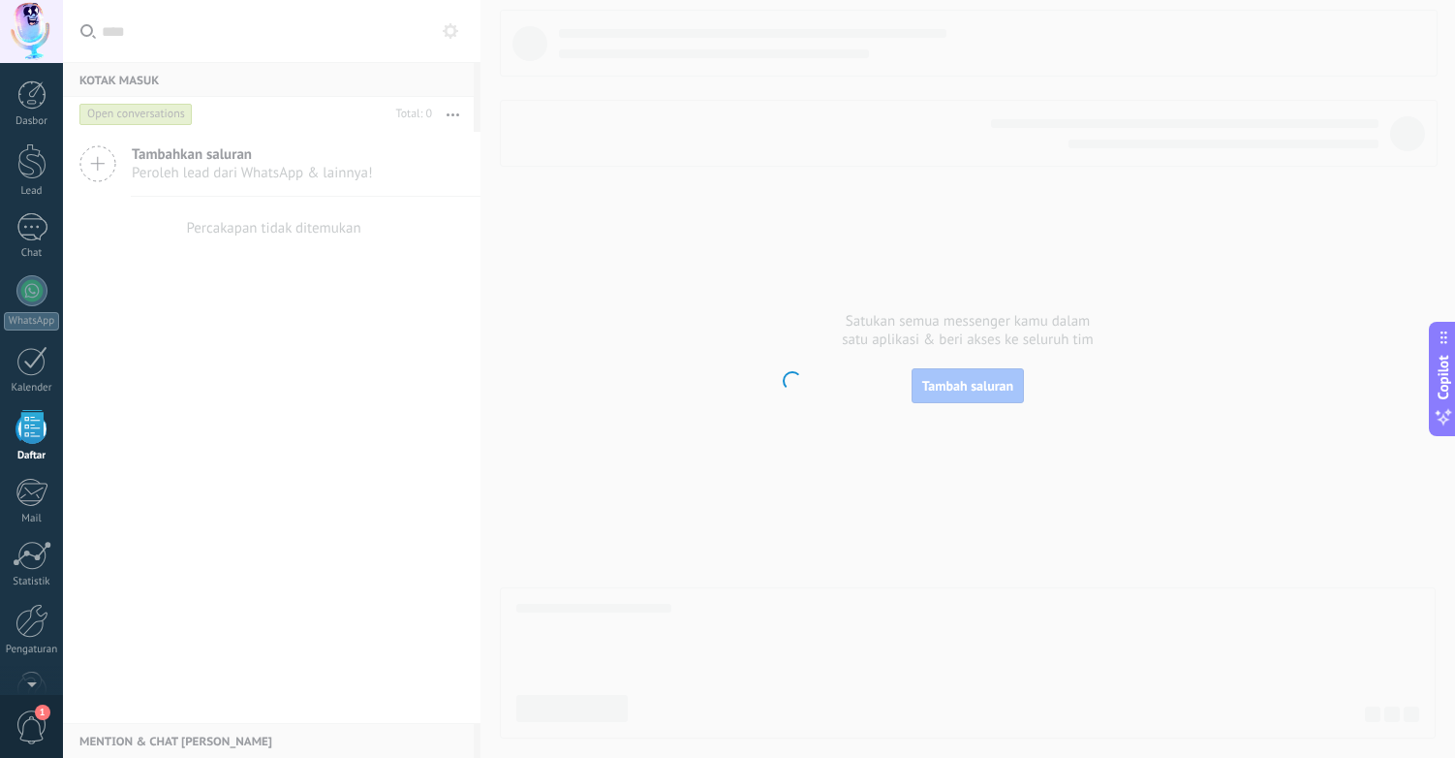
scroll to position [48, 0]
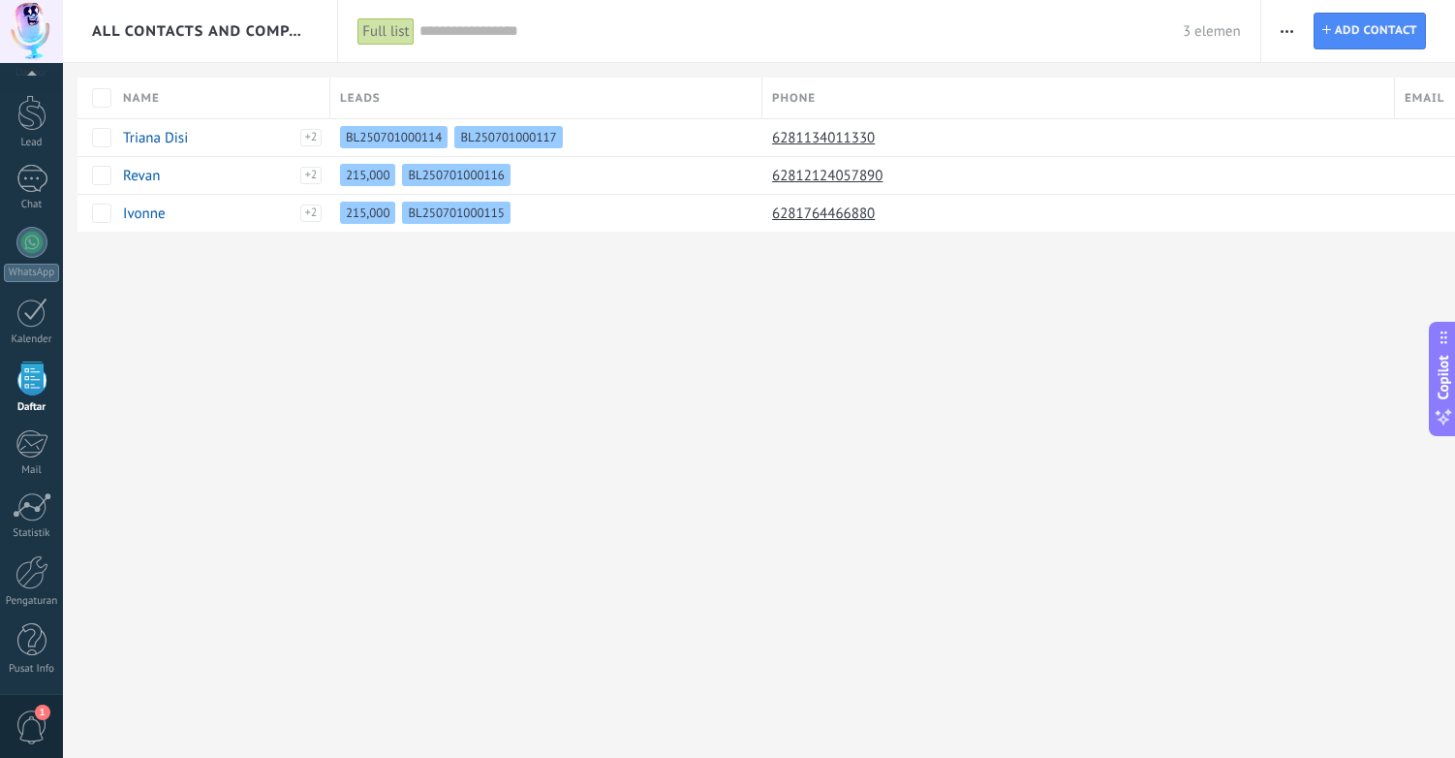
click at [1282, 33] on span "button" at bounding box center [1287, 31] width 13 height 37
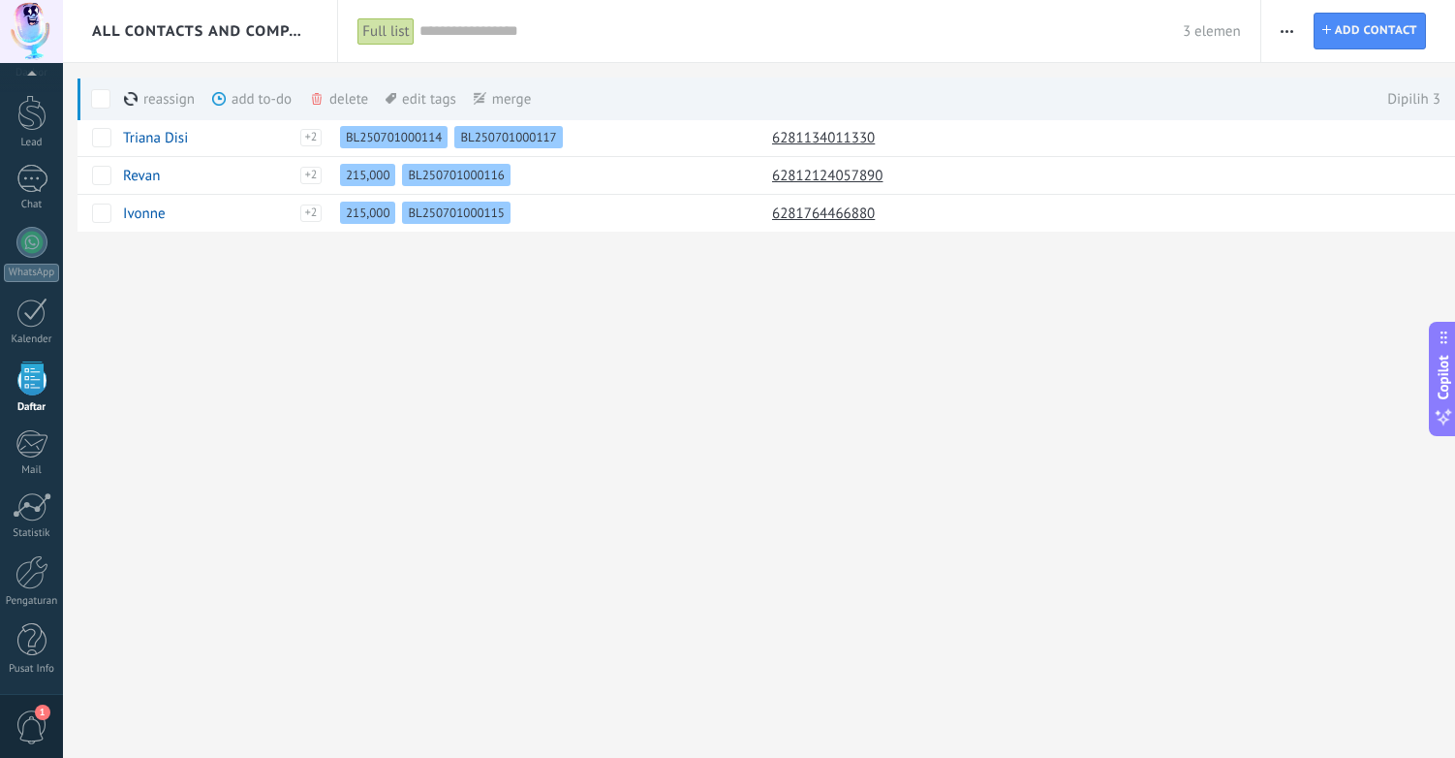
click at [1278, 27] on button "button" at bounding box center [1287, 31] width 28 height 37
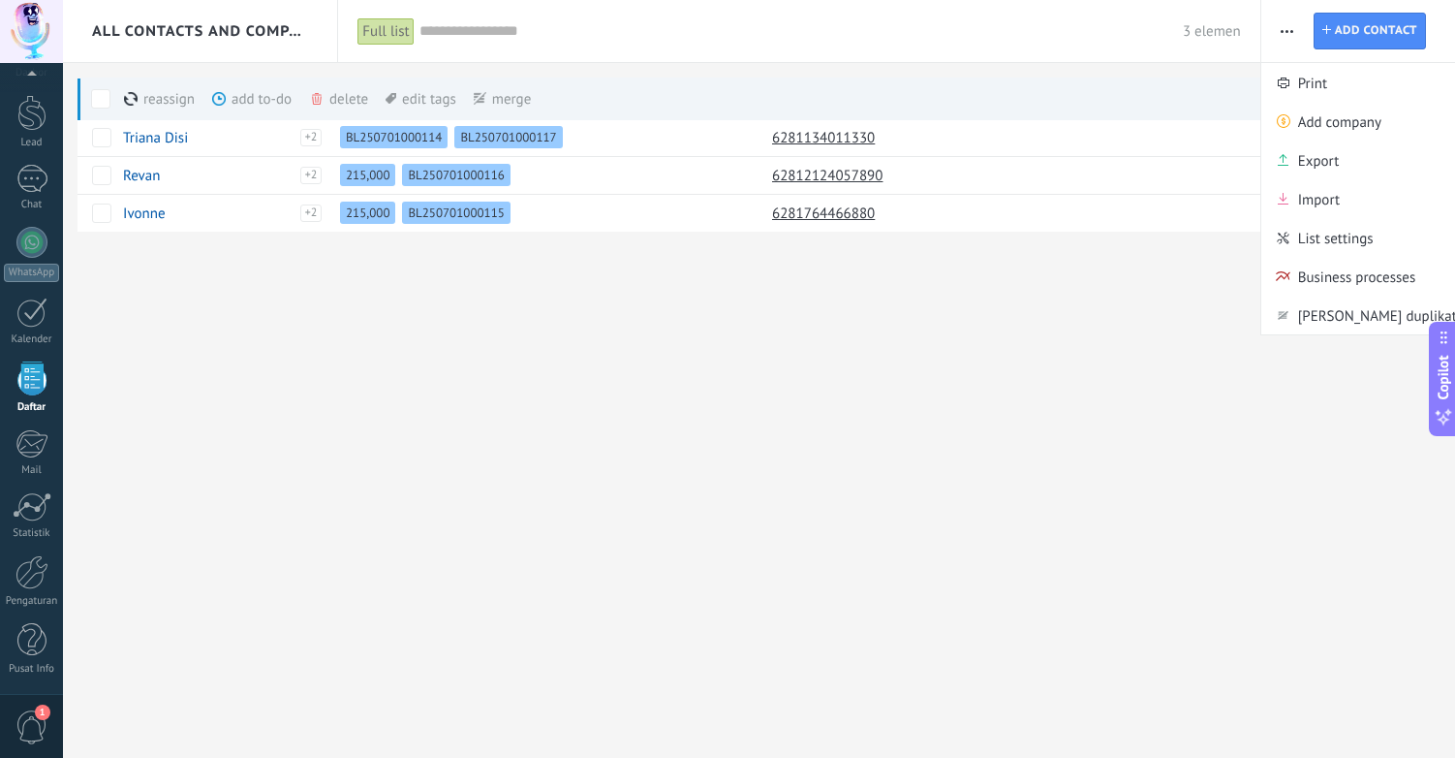
scroll to position [48, 0]
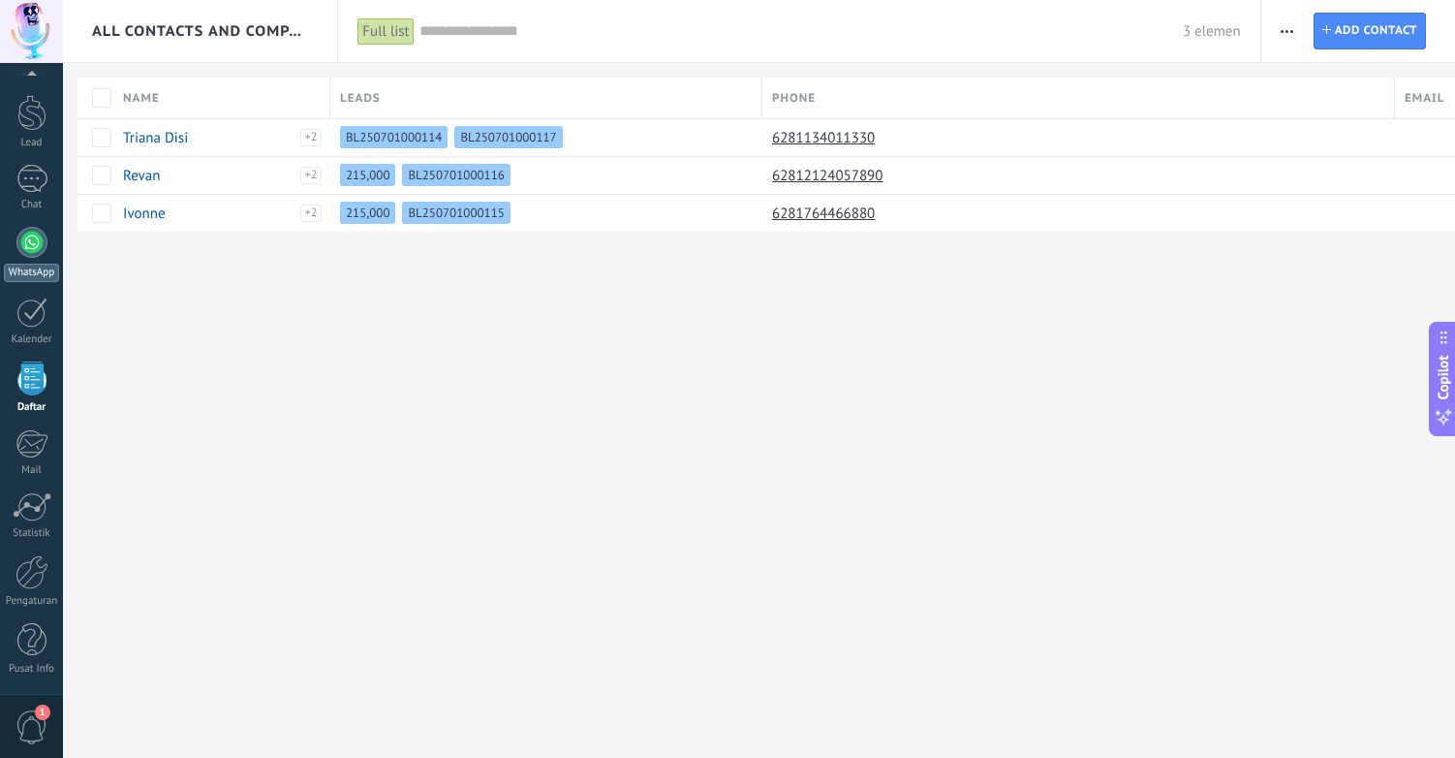
click at [36, 234] on div at bounding box center [31, 242] width 31 height 31
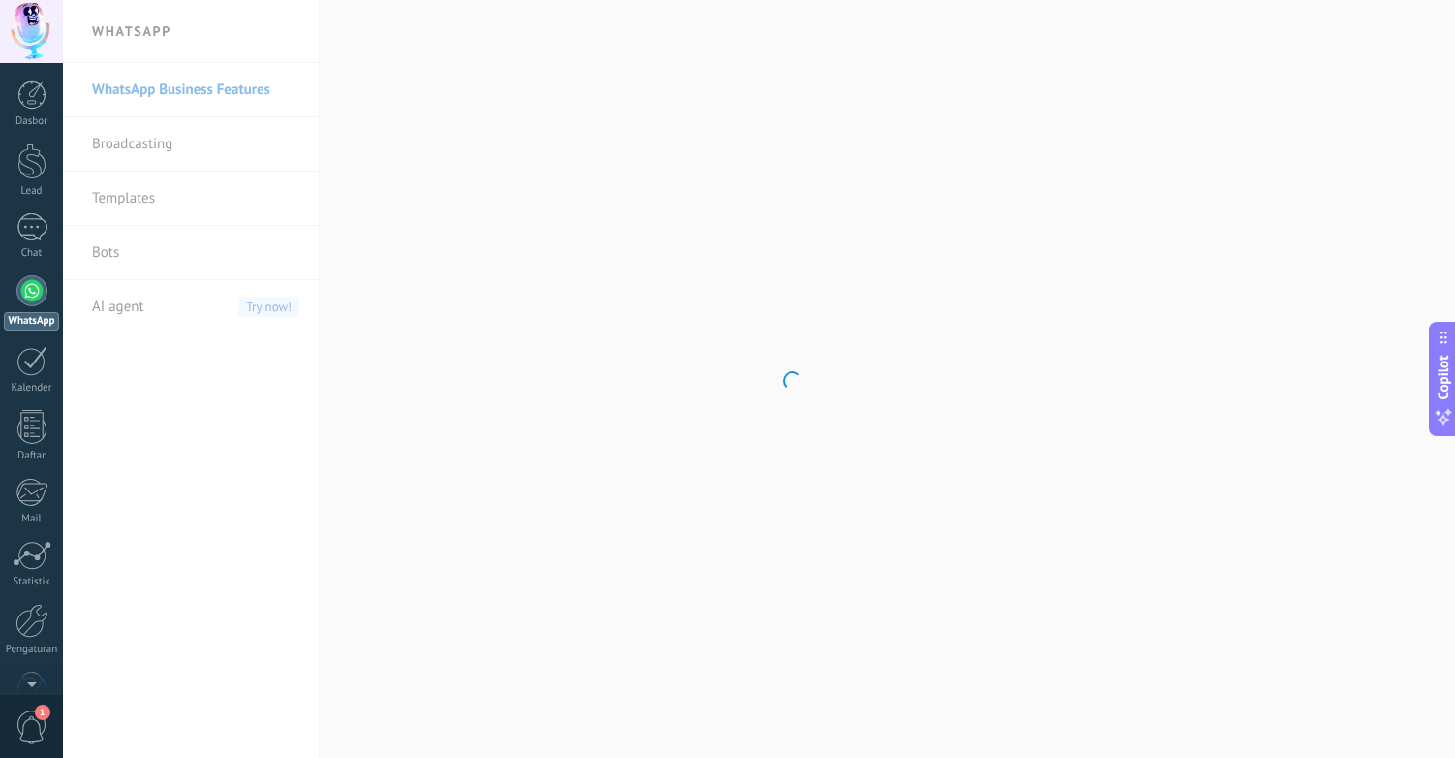
click at [142, 139] on body ".abccls-1,.abccls-2{fill-rule:evenodd}.abccls-2{fill:#fff} .abfcls-1{fill:none}…" at bounding box center [727, 379] width 1455 height 758
click at [142, 143] on link "Broadcasting" at bounding box center [195, 144] width 207 height 54
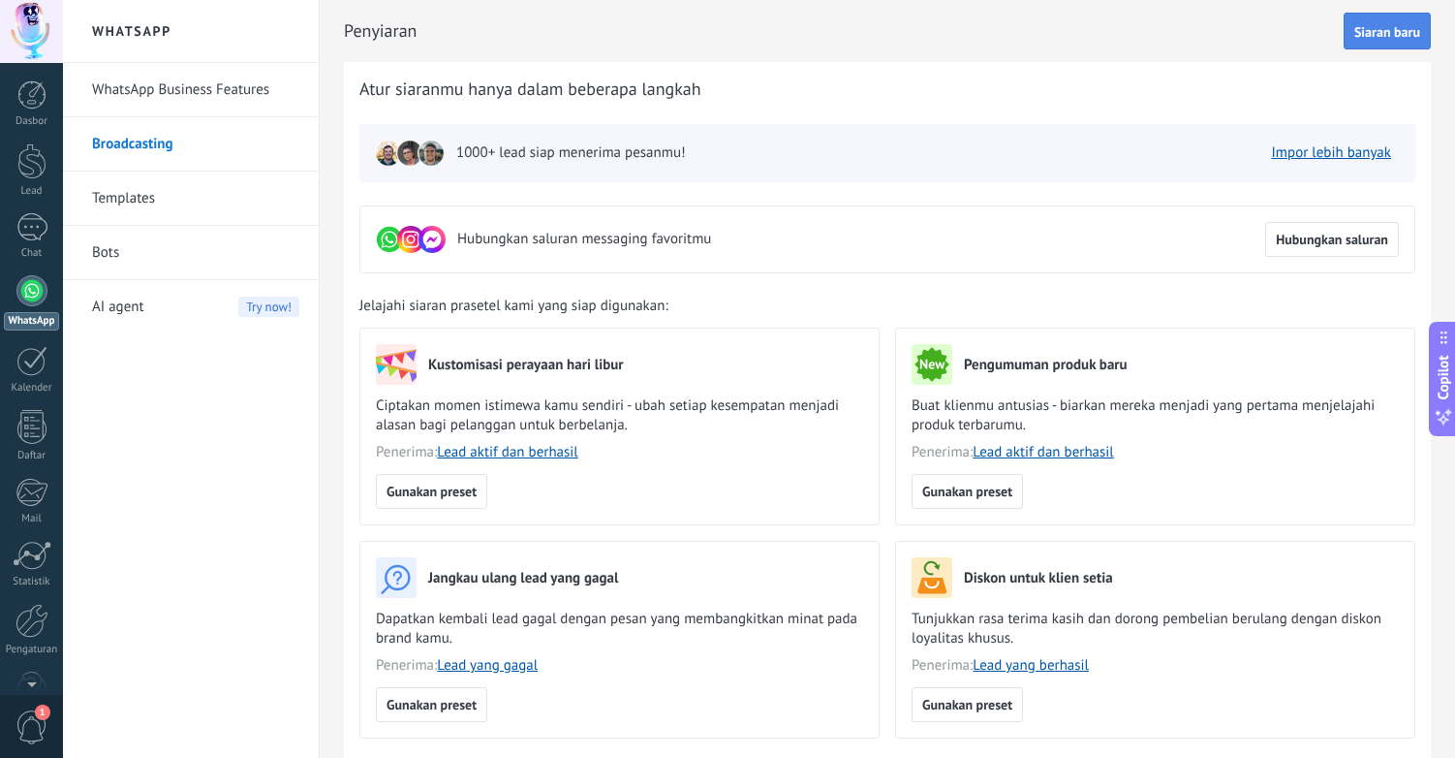
click at [1394, 32] on span "Siaran baru" at bounding box center [1388, 32] width 66 height 14
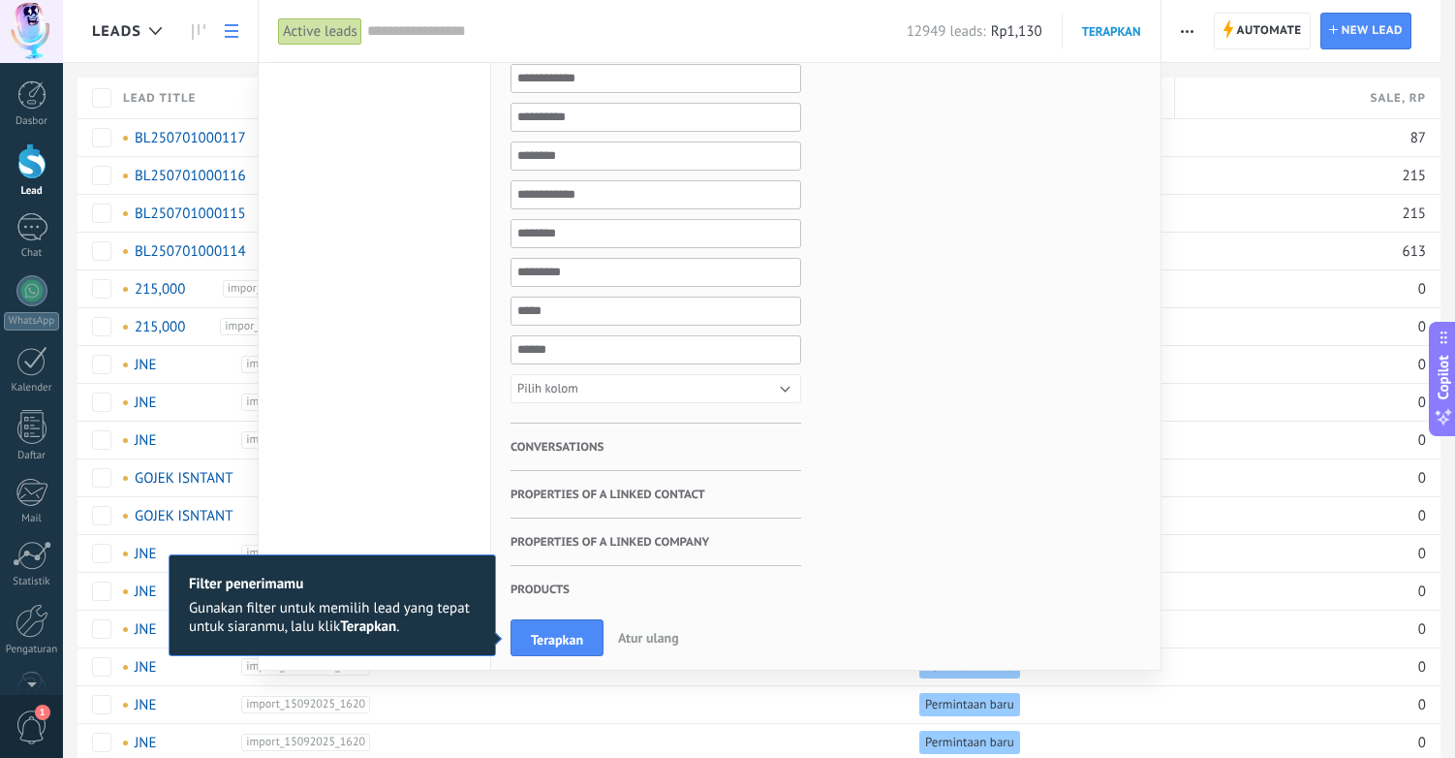
scroll to position [886, 0]
click at [649, 454] on h3 "Conversations" at bounding box center [656, 445] width 291 height 47
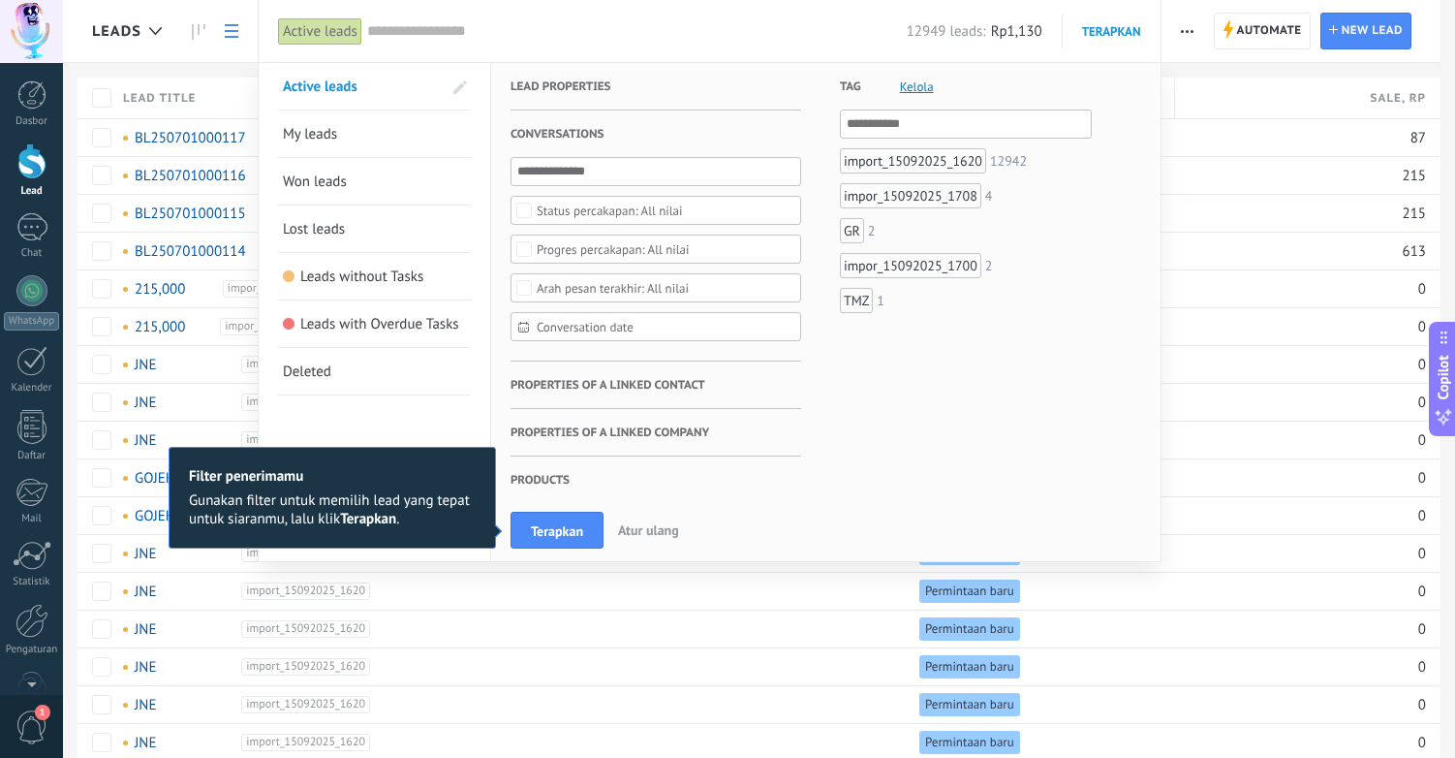
click at [610, 391] on span "Properties of a linked contact" at bounding box center [608, 384] width 195 height 47
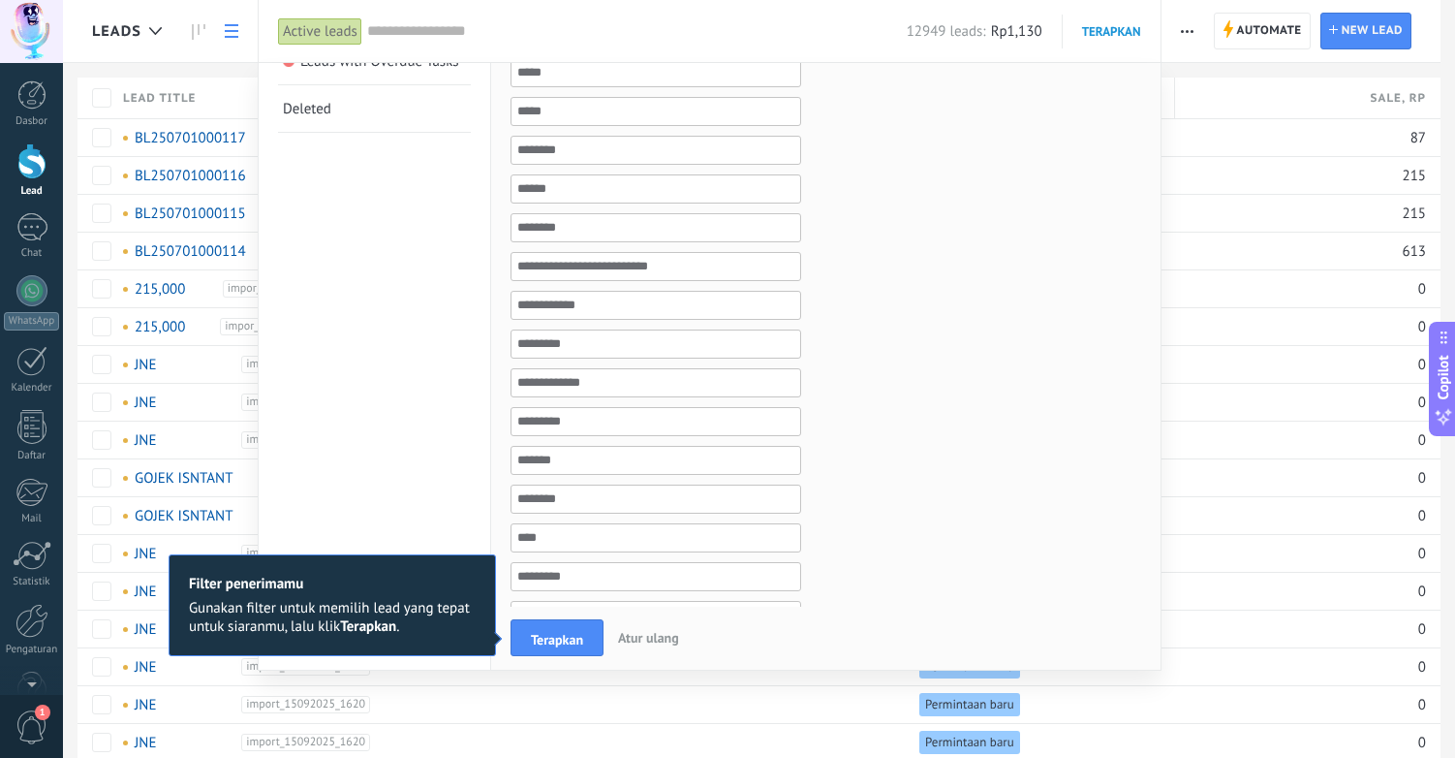
scroll to position [294, 0]
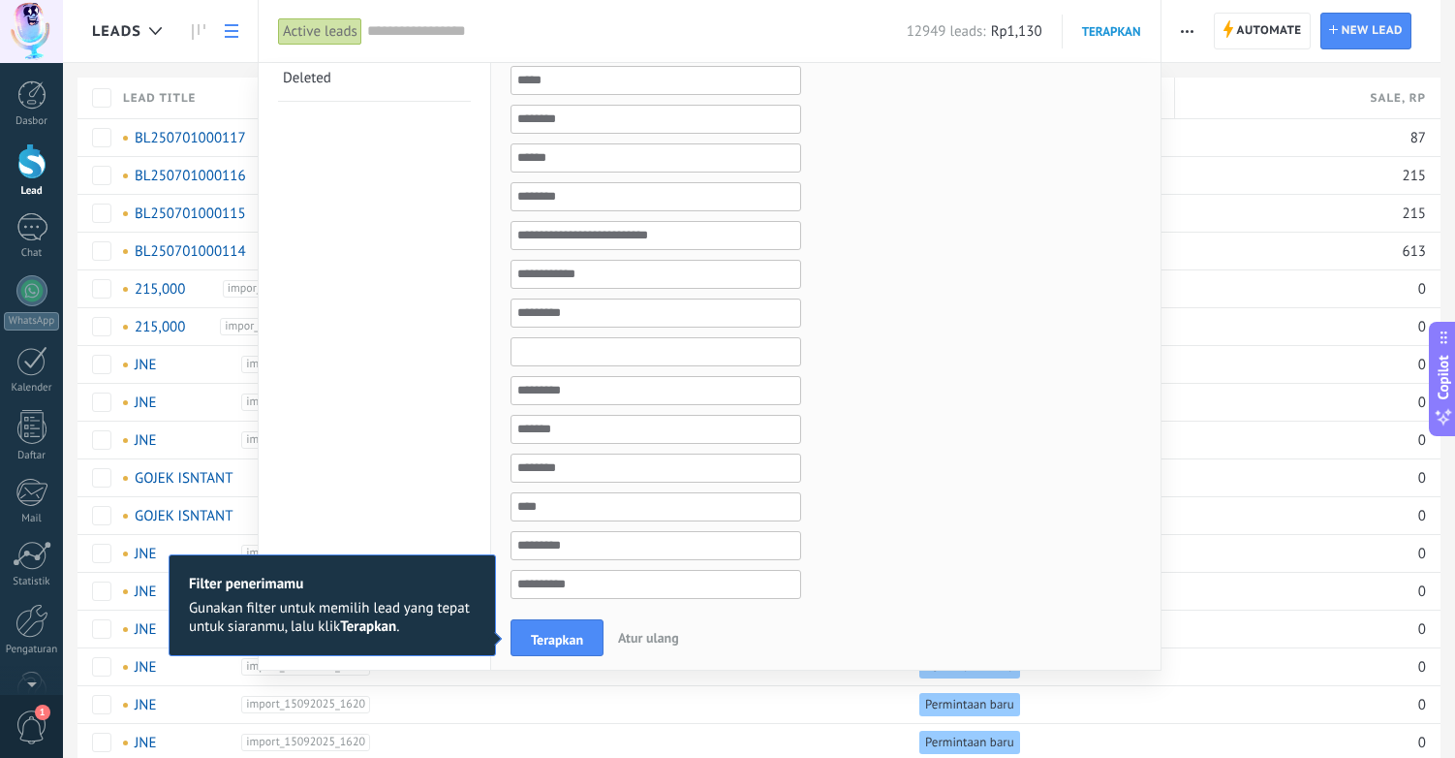
click at [626, 353] on input "text" at bounding box center [656, 351] width 291 height 29
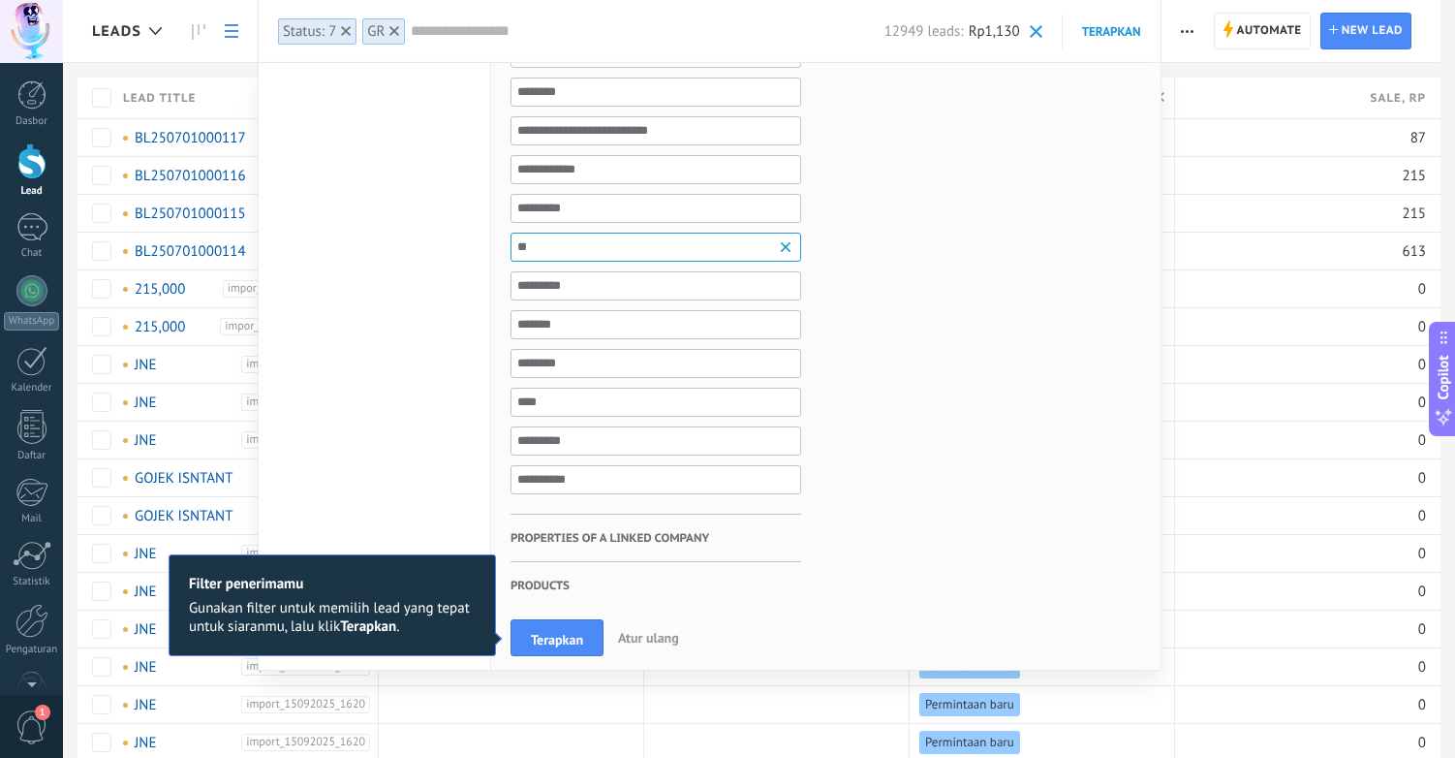
scroll to position [449, 0]
type input "**"
click at [554, 641] on span "Terapkan" at bounding box center [557, 640] width 52 height 14
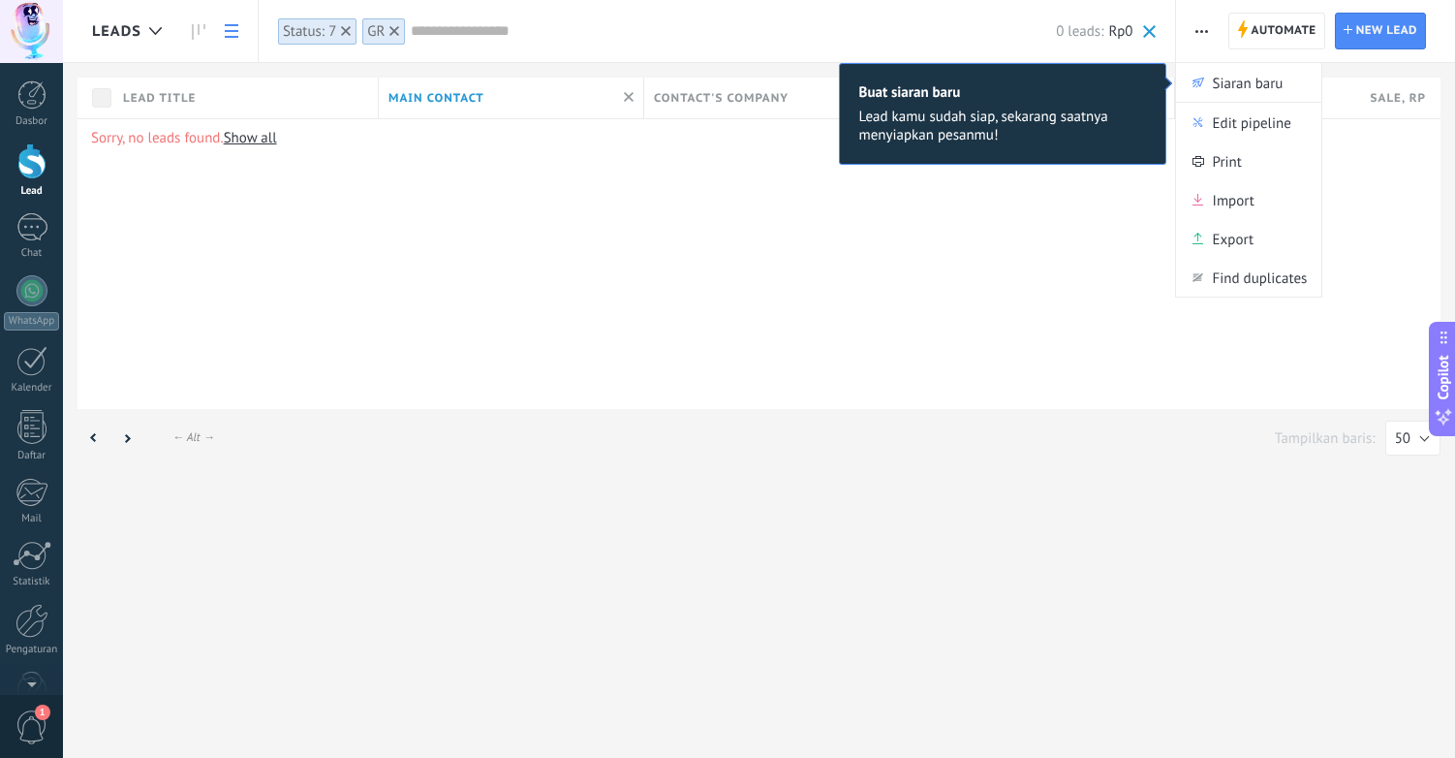
click at [1036, 234] on div "Leads Automate Siaran baru Edit pipeline Print Import Export Find duplicates Au…" at bounding box center [759, 379] width 1392 height 758
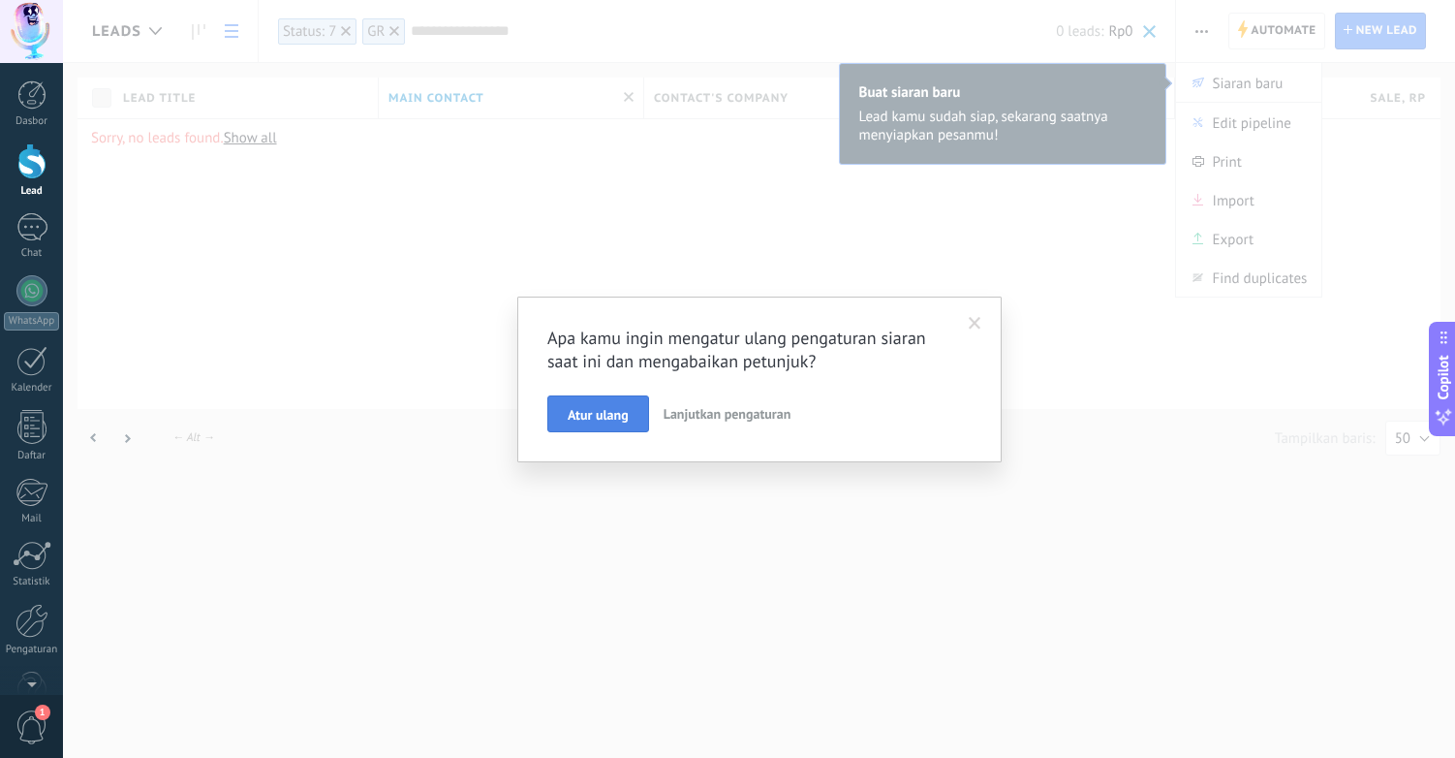
click at [607, 414] on span "Atur ulang" at bounding box center [598, 415] width 61 height 14
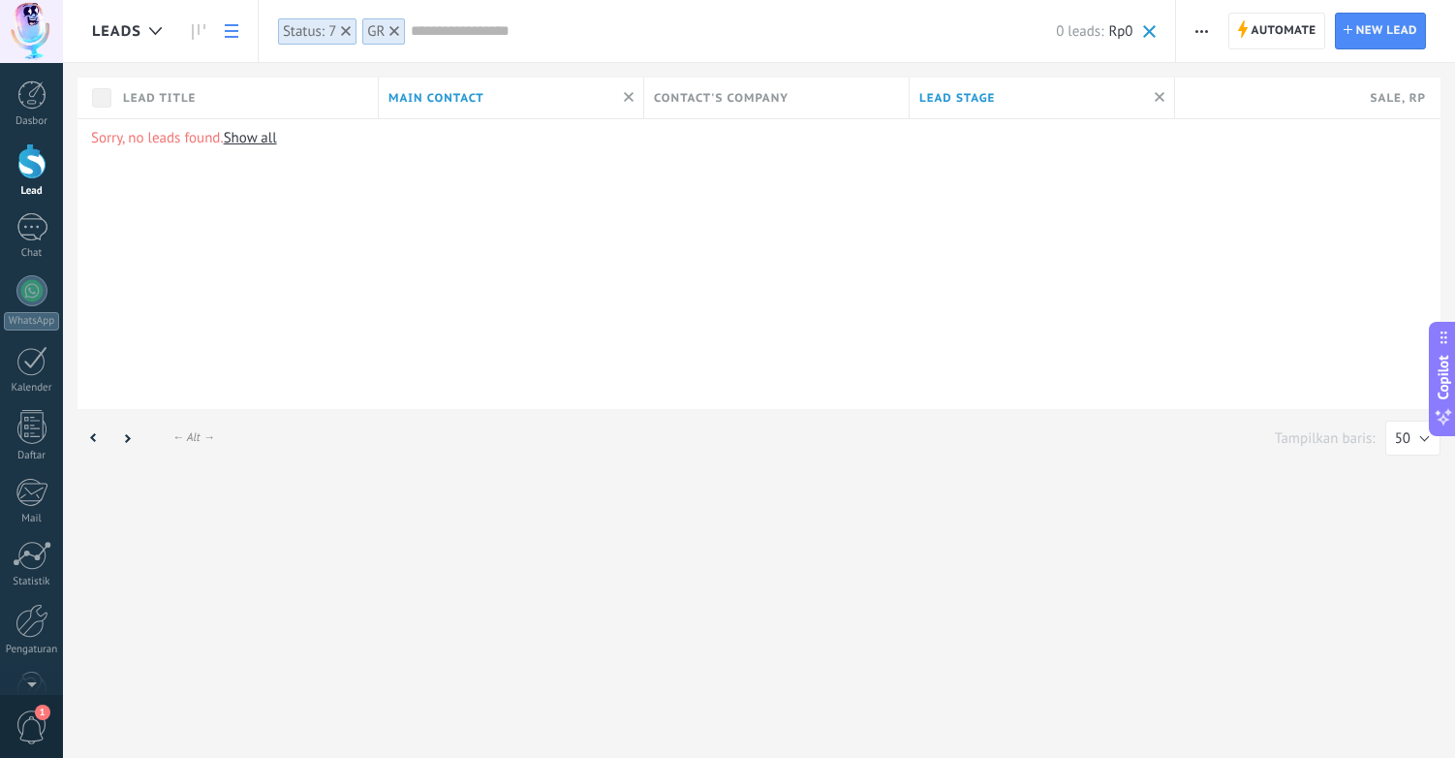
click at [389, 32] on div at bounding box center [394, 30] width 17 height 17
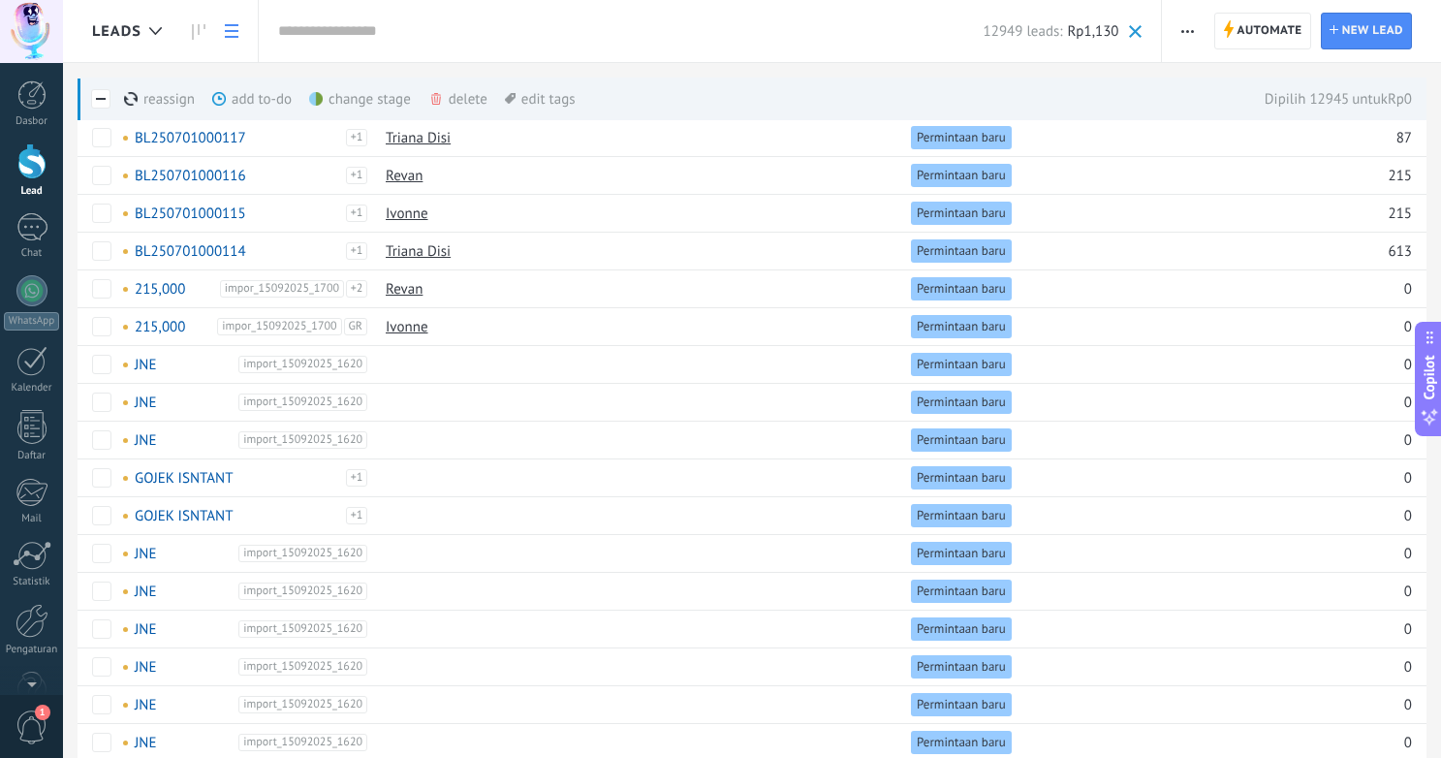
click at [460, 100] on div "delete lagi" at bounding box center [489, 99] width 123 height 43
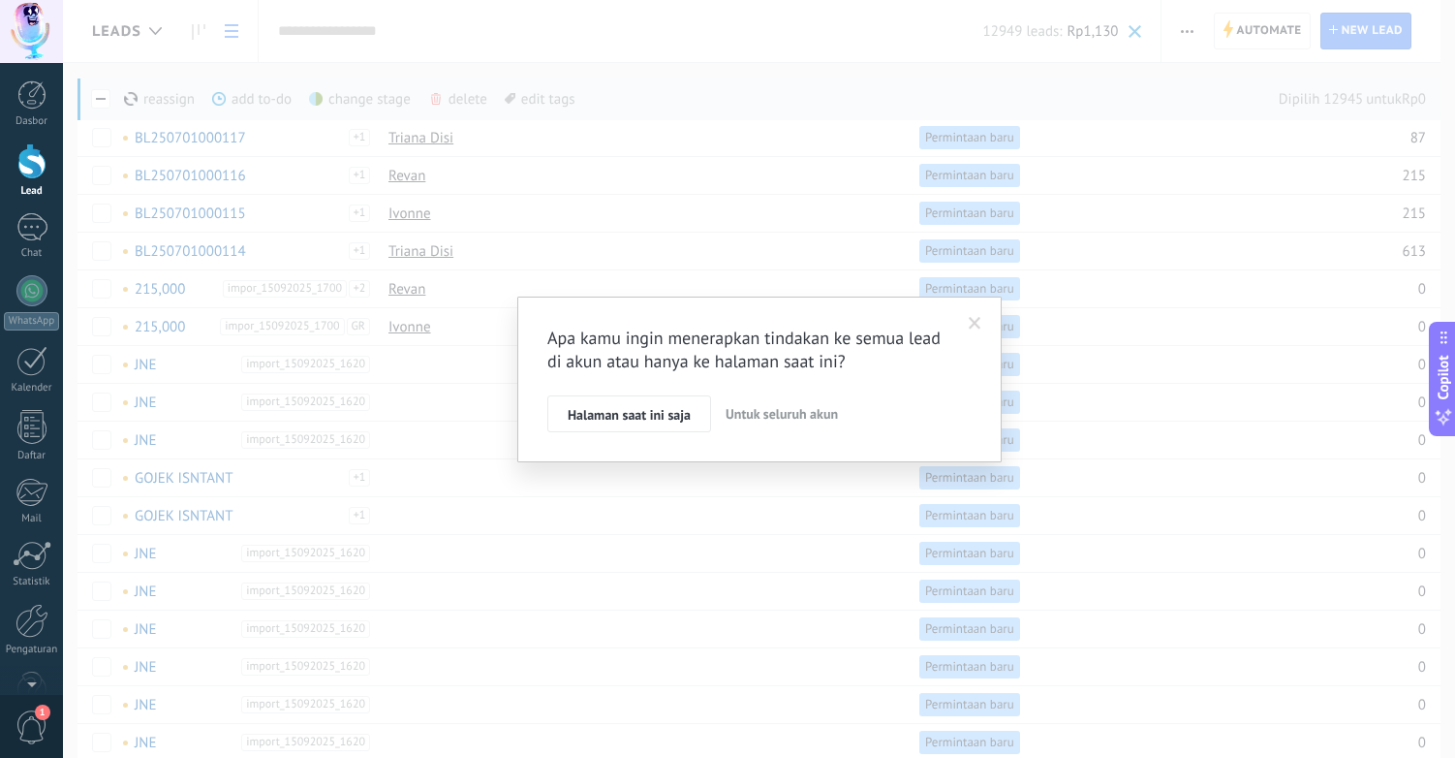
click at [780, 416] on span "Untuk seluruh akun" at bounding box center [782, 413] width 112 height 17
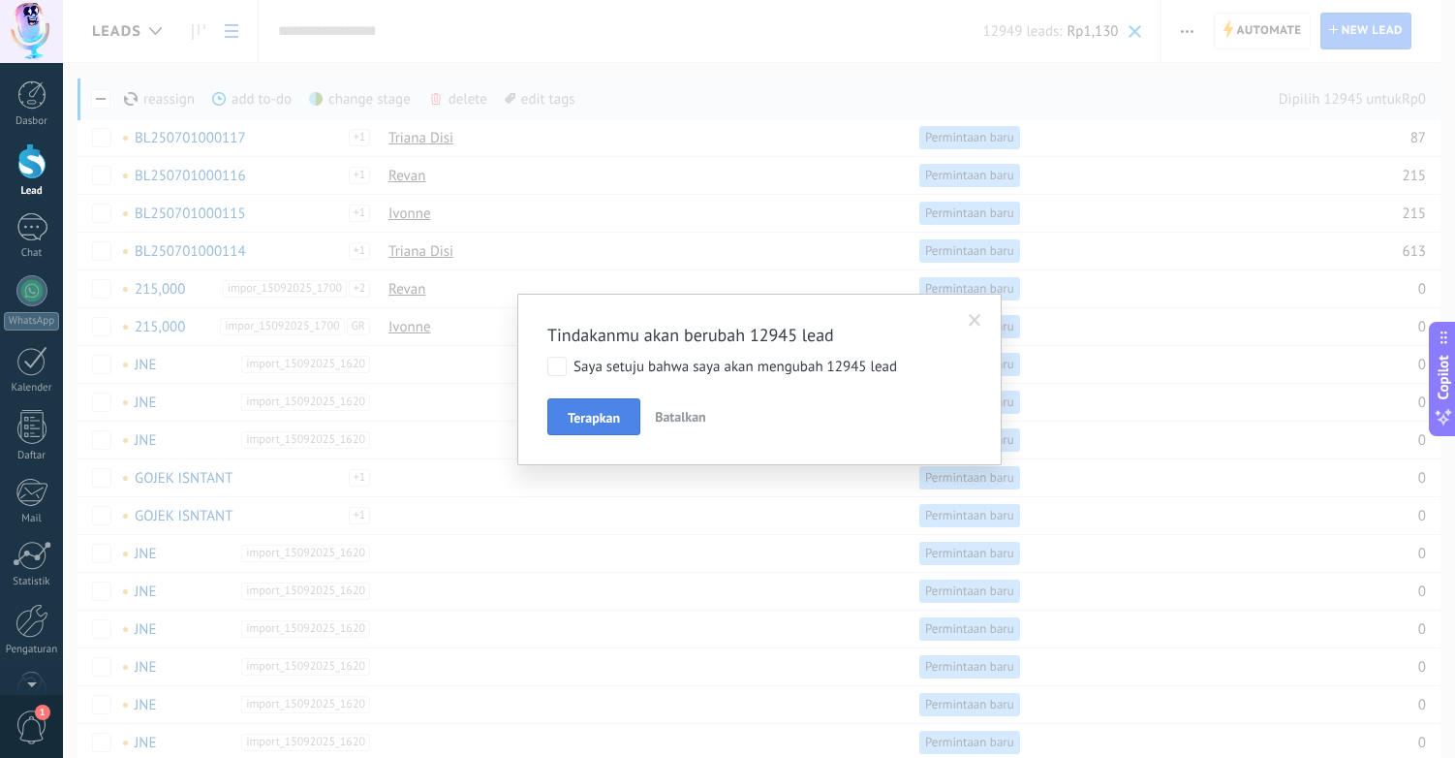
click at [578, 402] on button "Terapkan" at bounding box center [593, 416] width 93 height 37
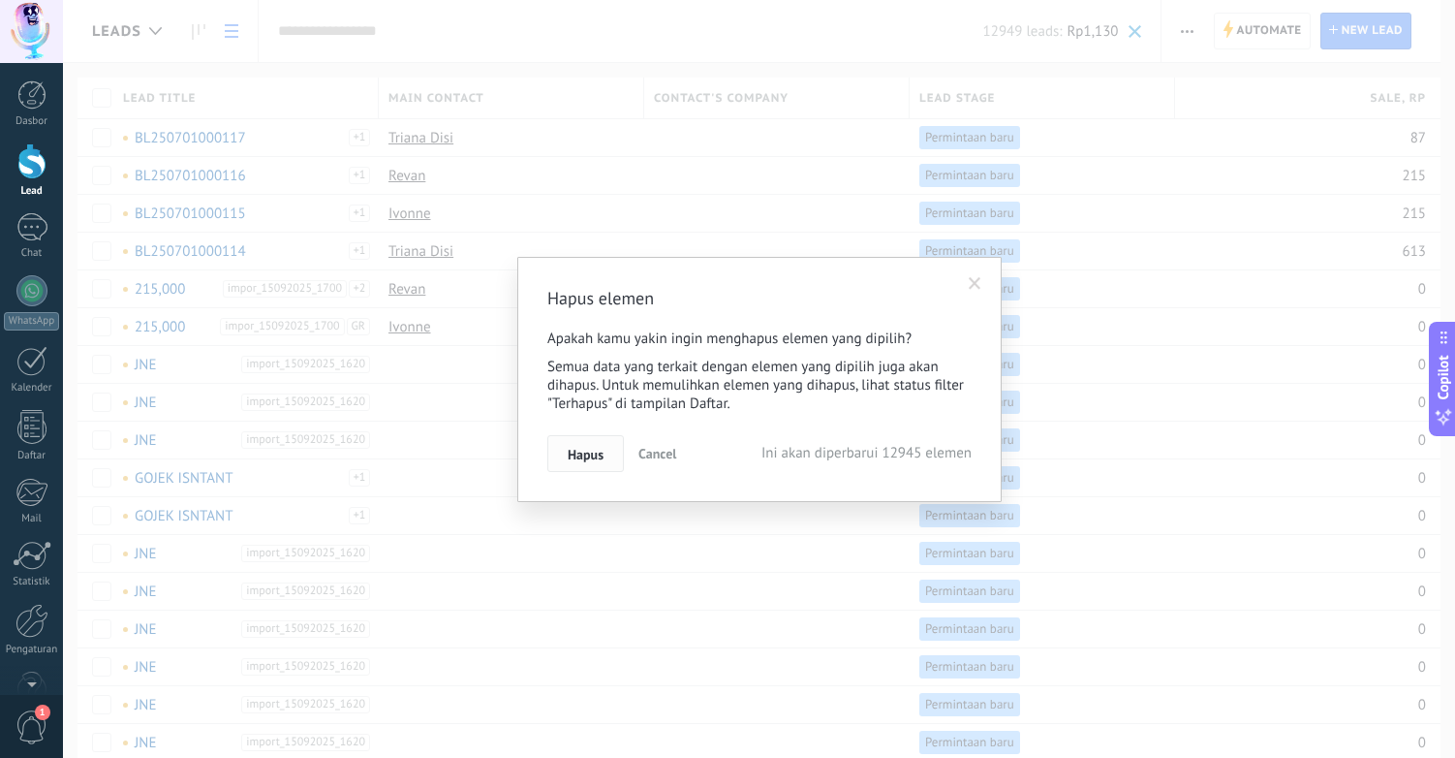
click at [584, 453] on span "Hapus" at bounding box center [586, 455] width 36 height 14
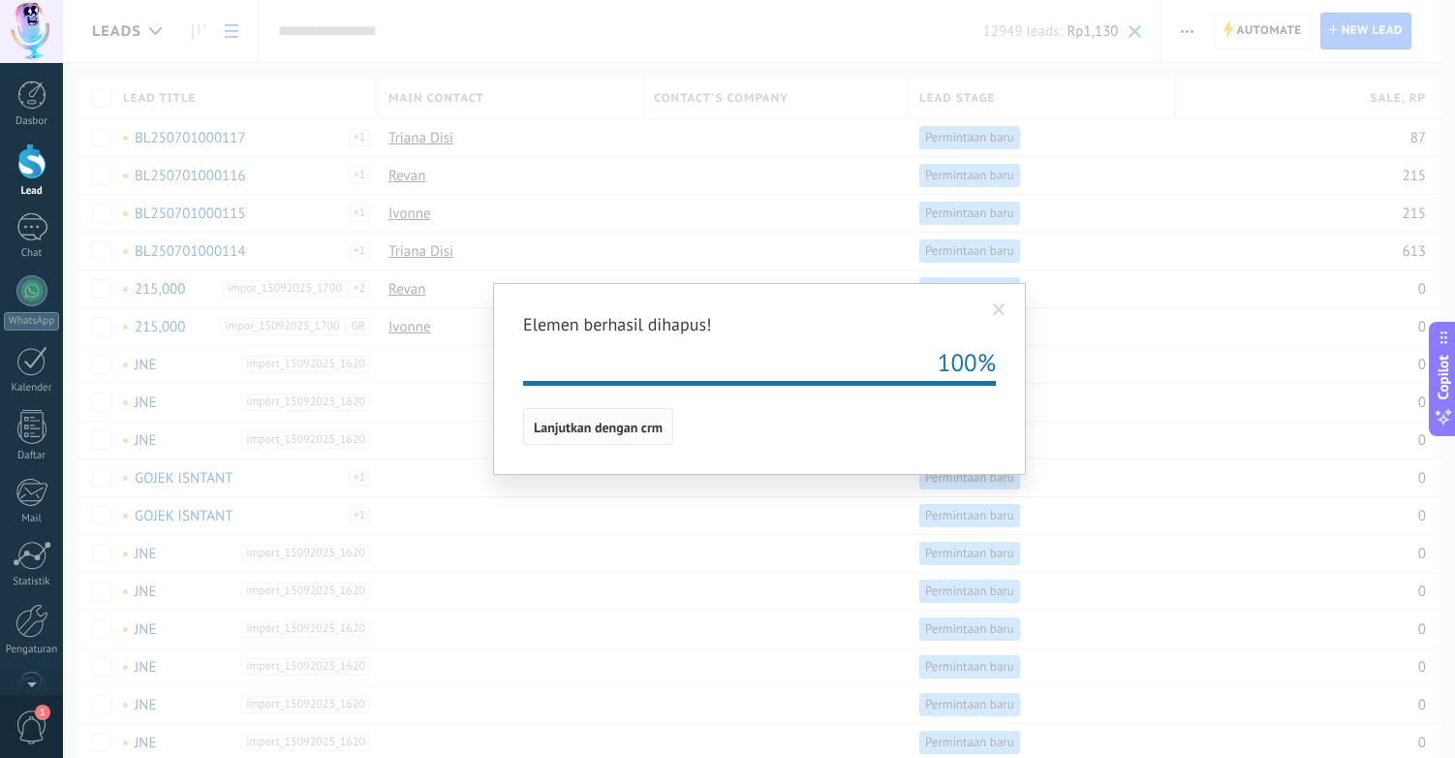
click at [570, 425] on span "Lanjutkan dengan crm" at bounding box center [598, 428] width 129 height 14
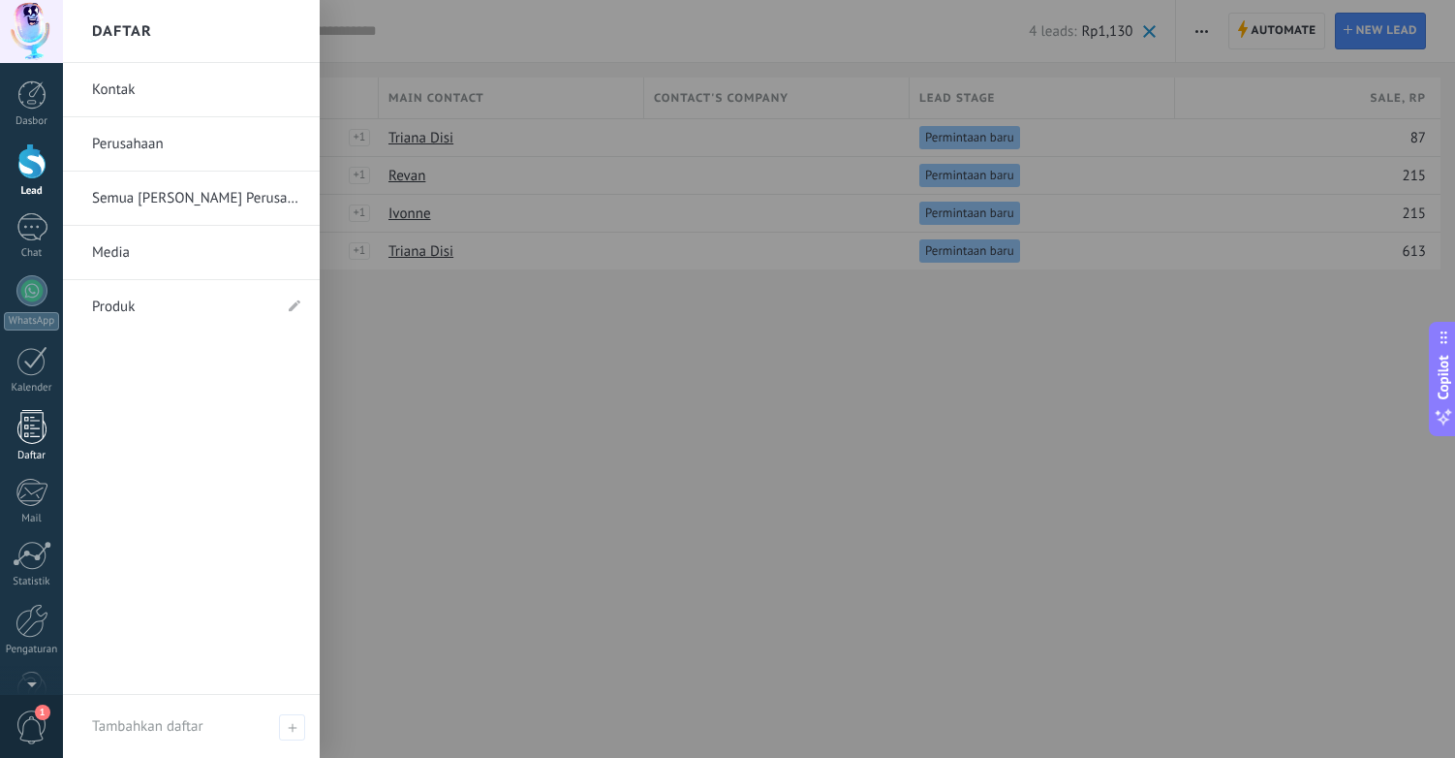
click at [32, 425] on div at bounding box center [31, 427] width 29 height 34
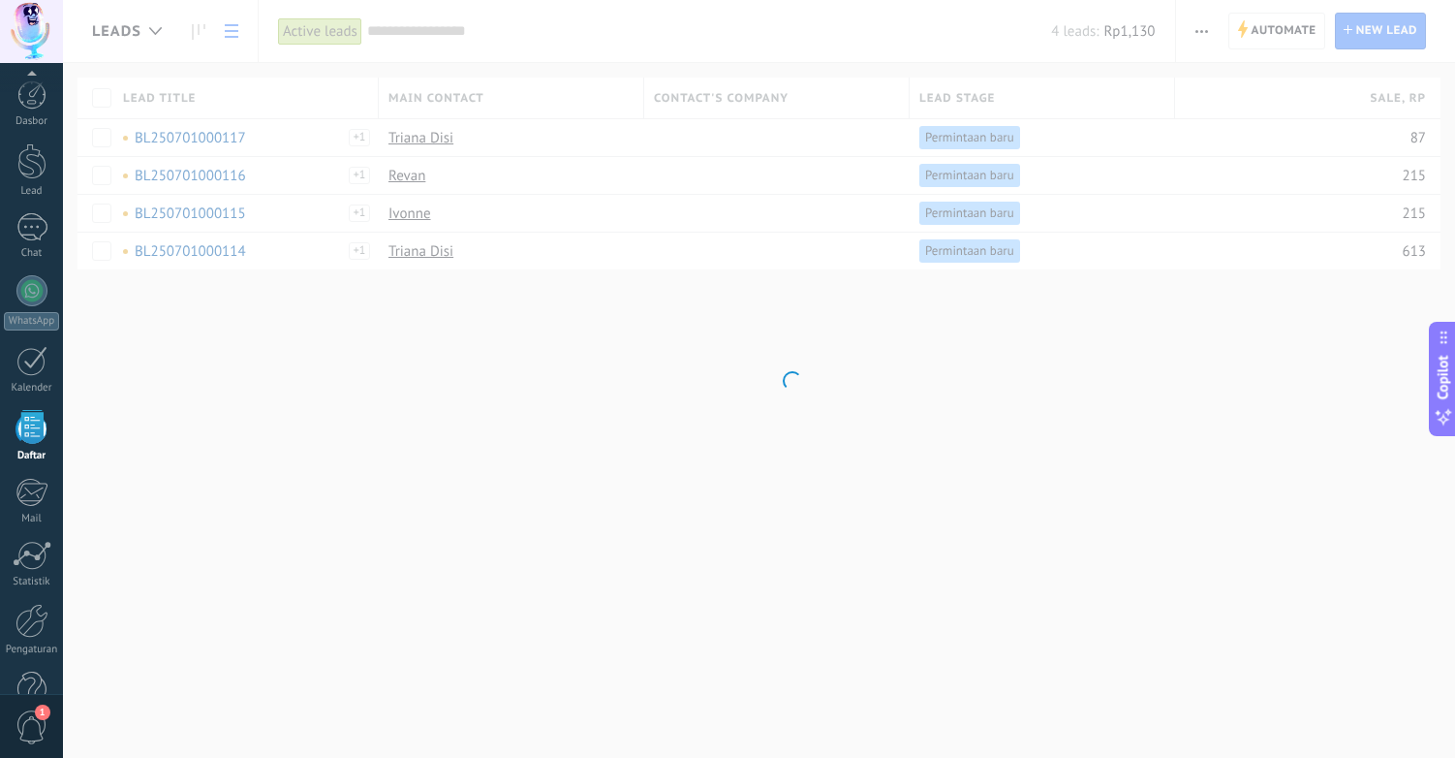
scroll to position [48, 0]
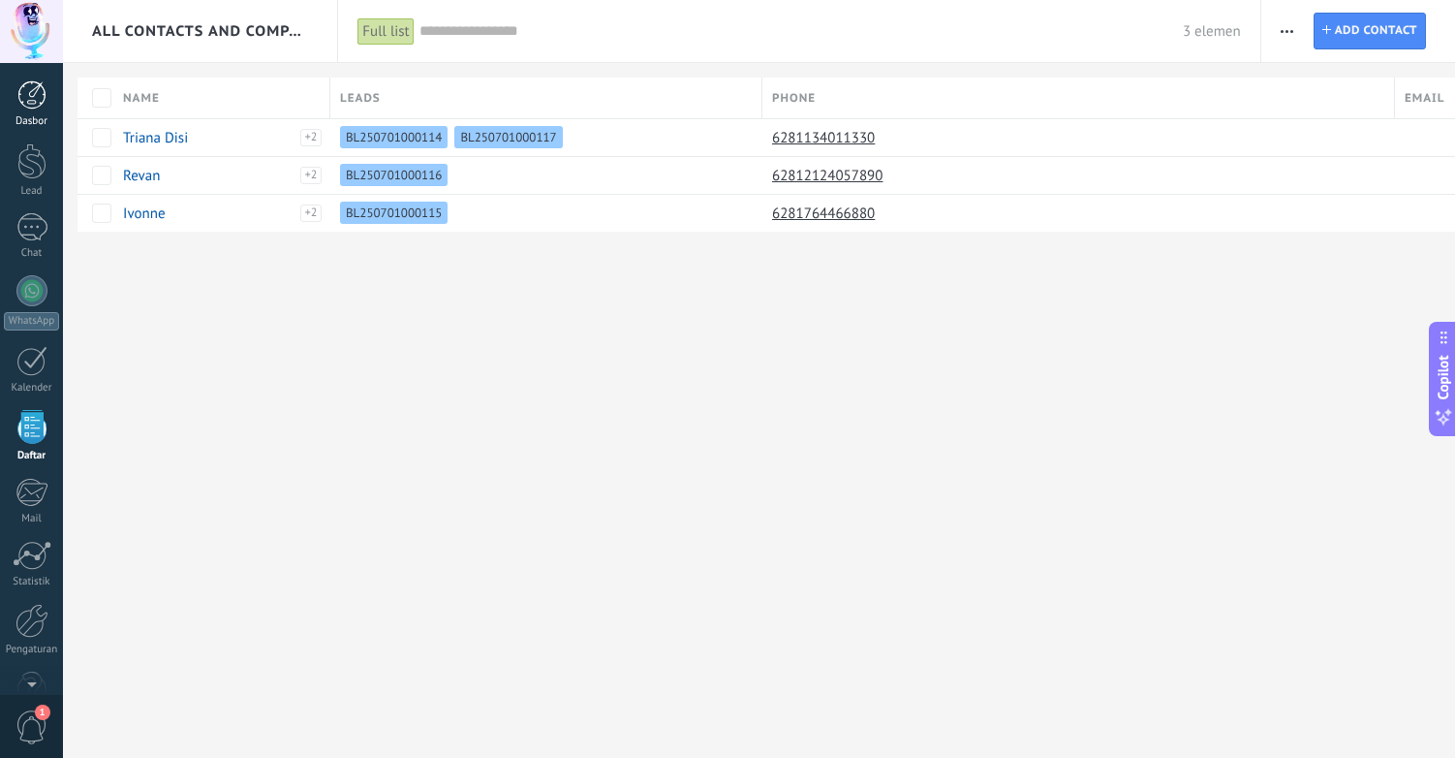
click at [27, 122] on div "Dasbor" at bounding box center [32, 121] width 56 height 13
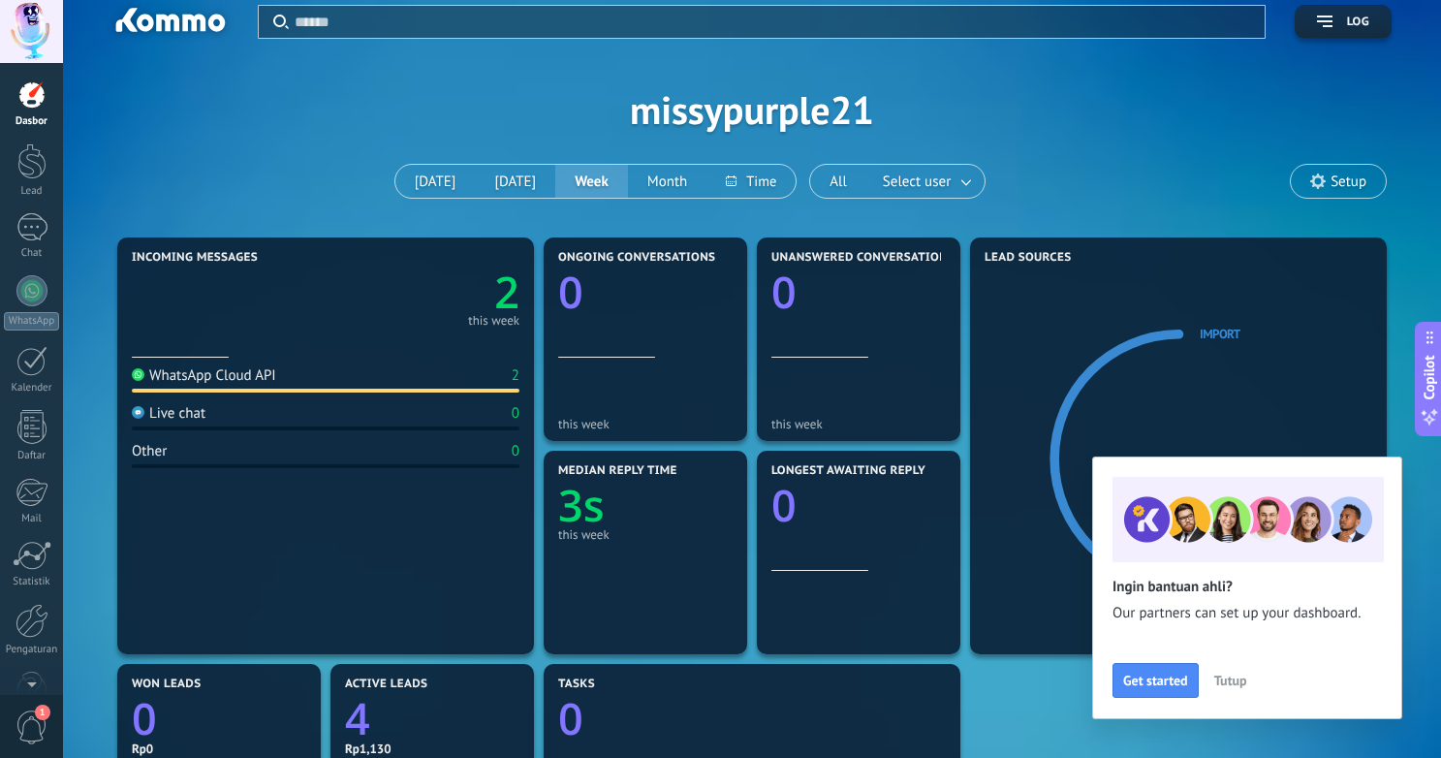
scroll to position [17, 0]
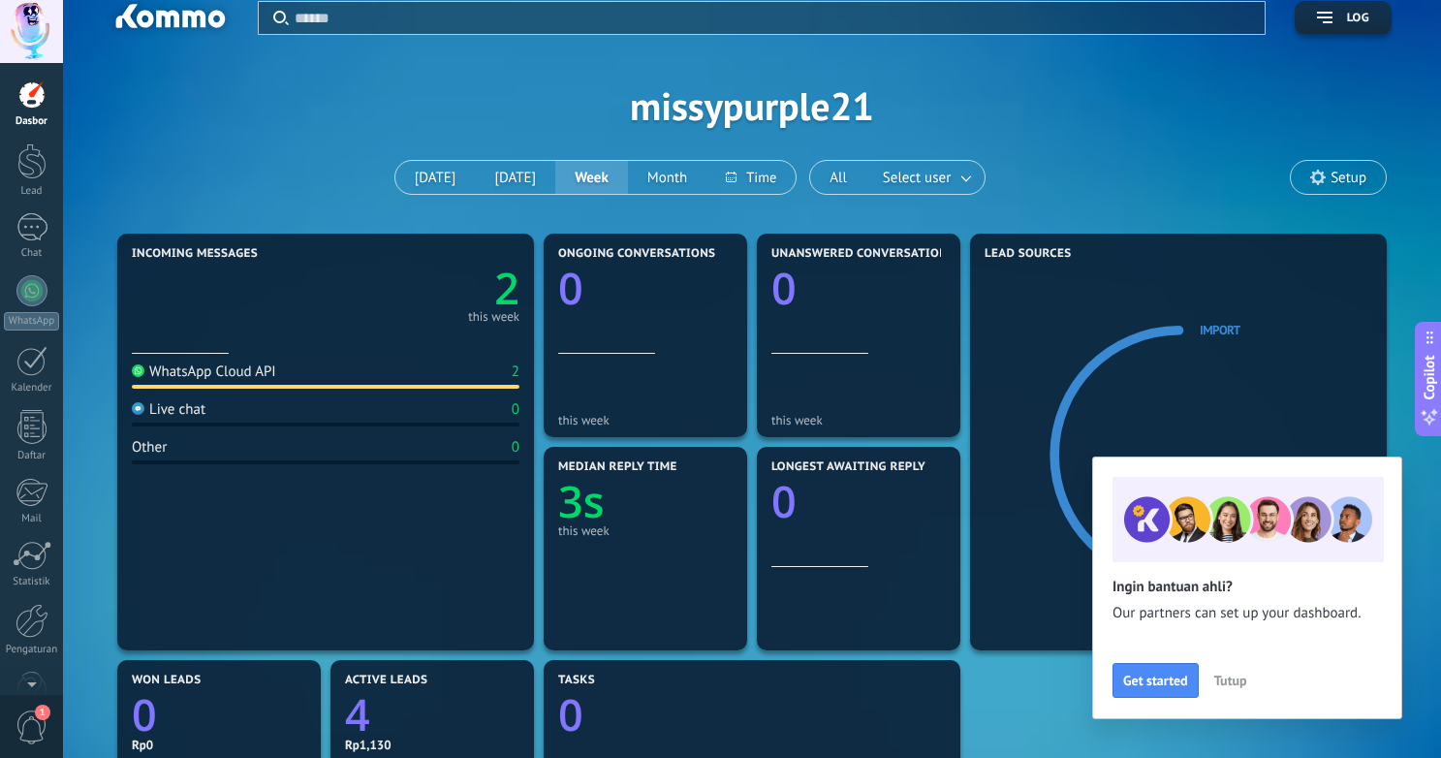
click at [1234, 679] on span "Tutup" at bounding box center [1230, 680] width 33 height 14
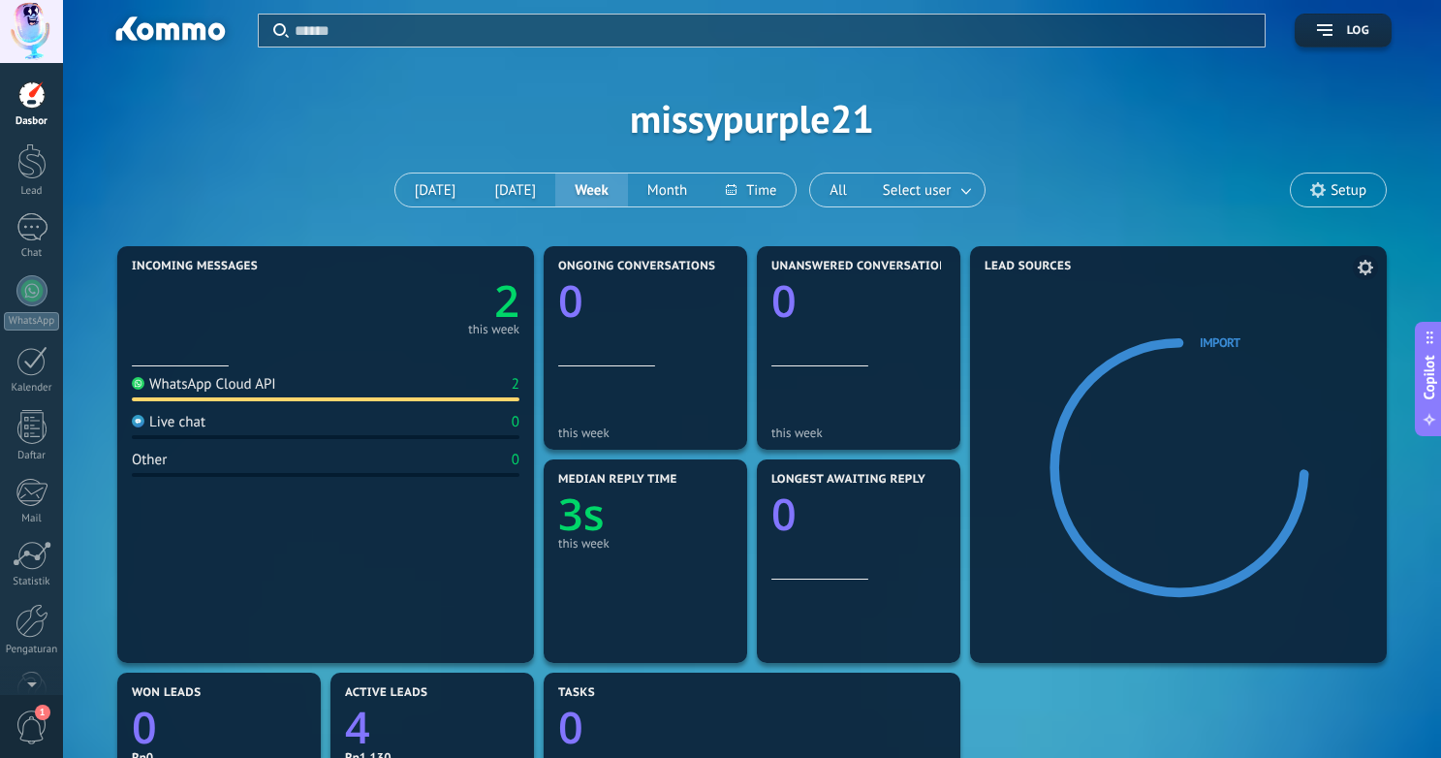
scroll to position [0, 0]
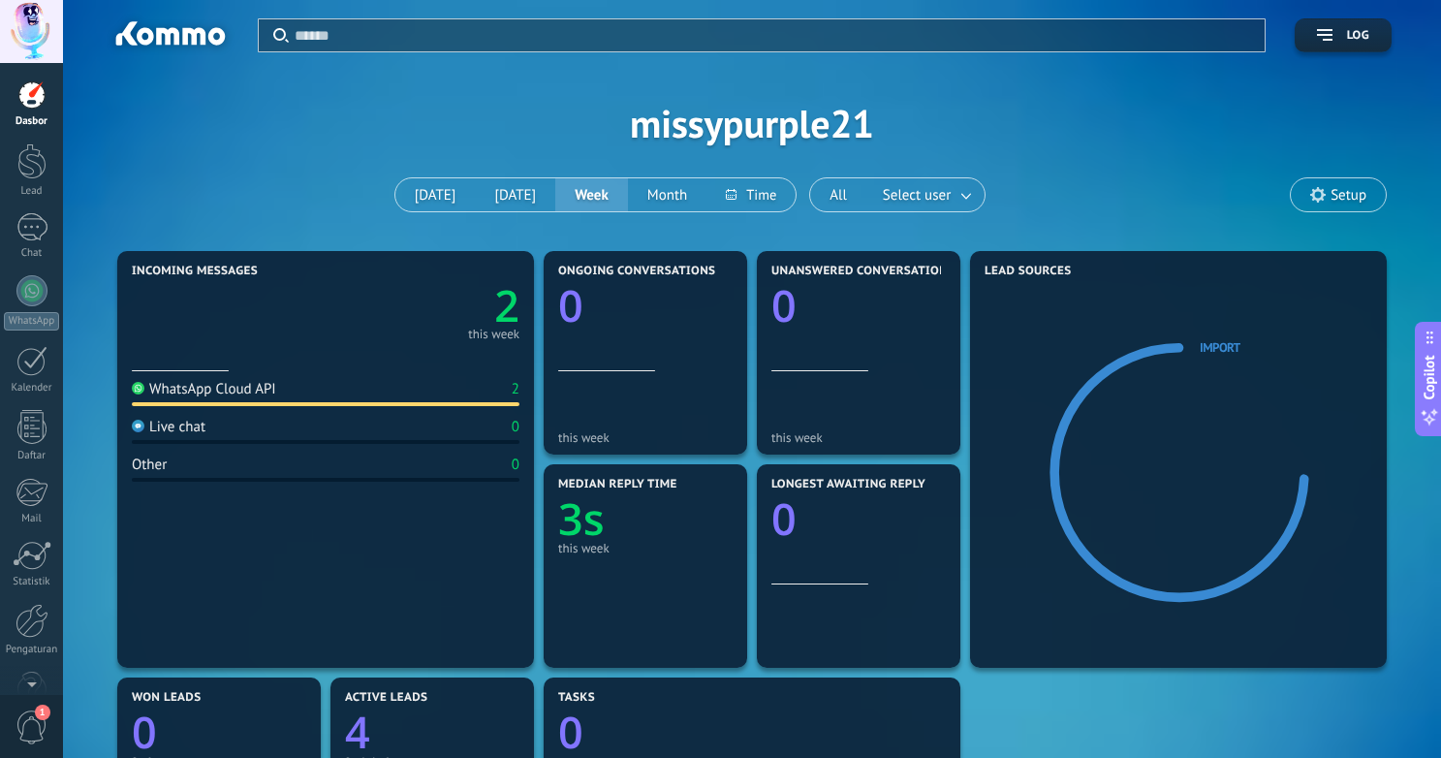
click at [1336, 200] on span "Setup" at bounding box center [1348, 195] width 36 height 16
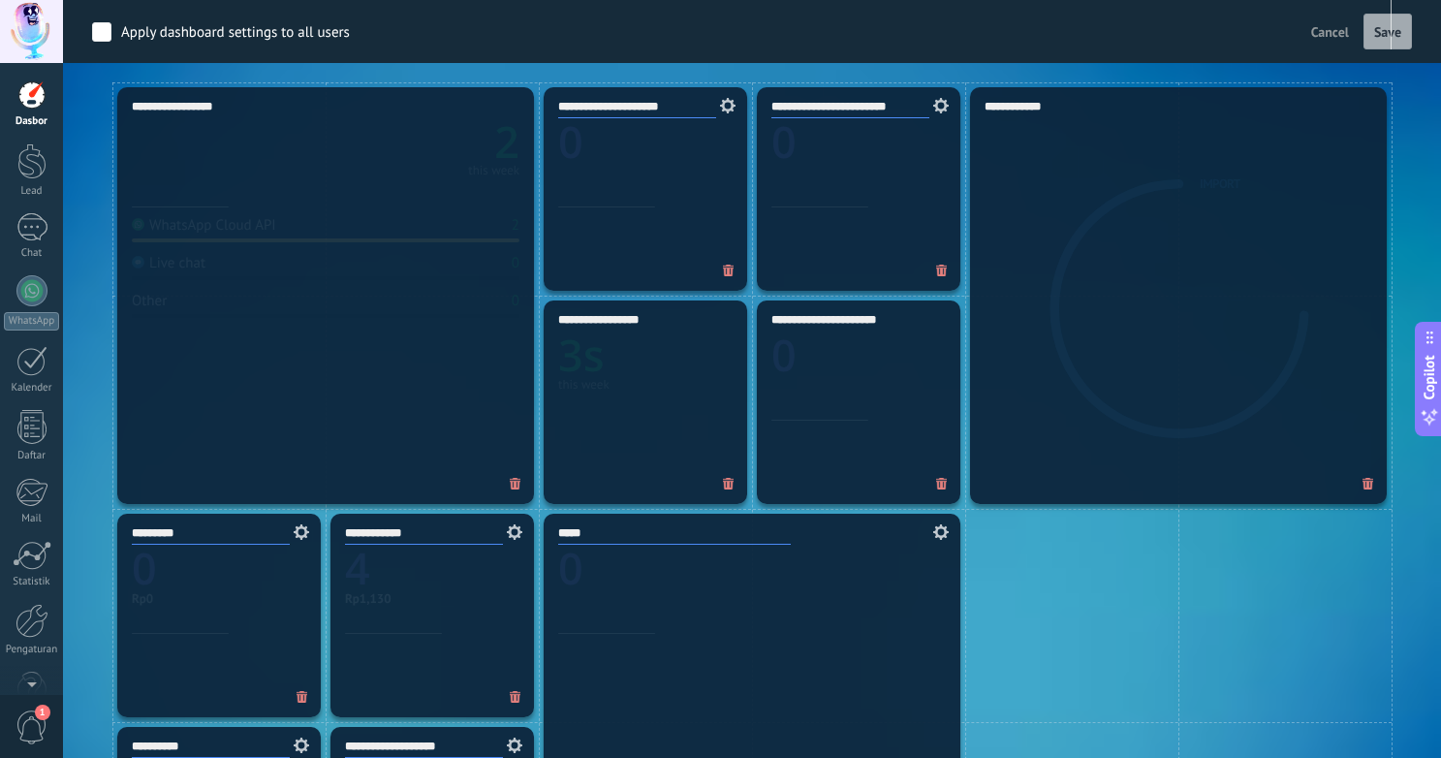
scroll to position [1067, 0]
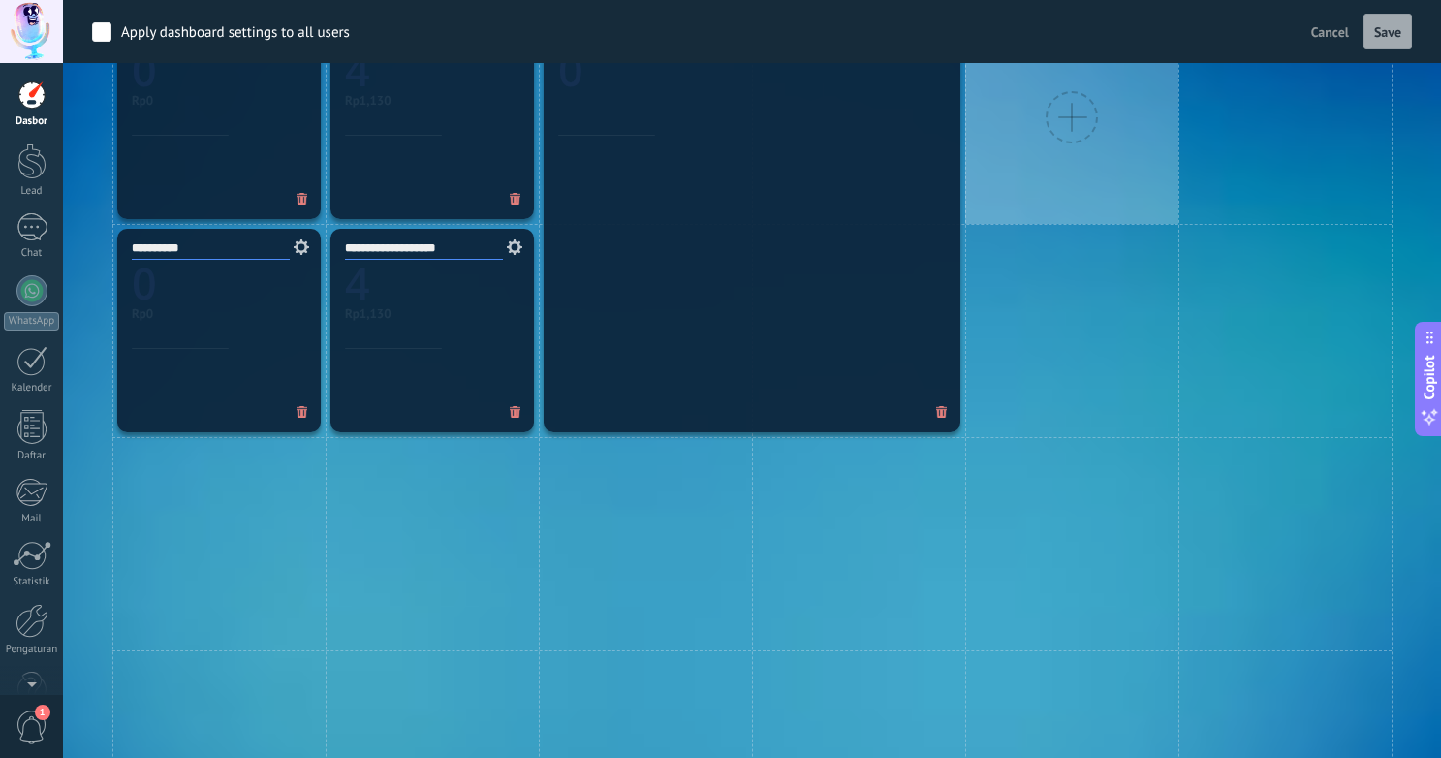
click at [1091, 196] on div at bounding box center [1071, 117] width 213 height 213
click at [1049, 166] on div at bounding box center [1071, 117] width 213 height 213
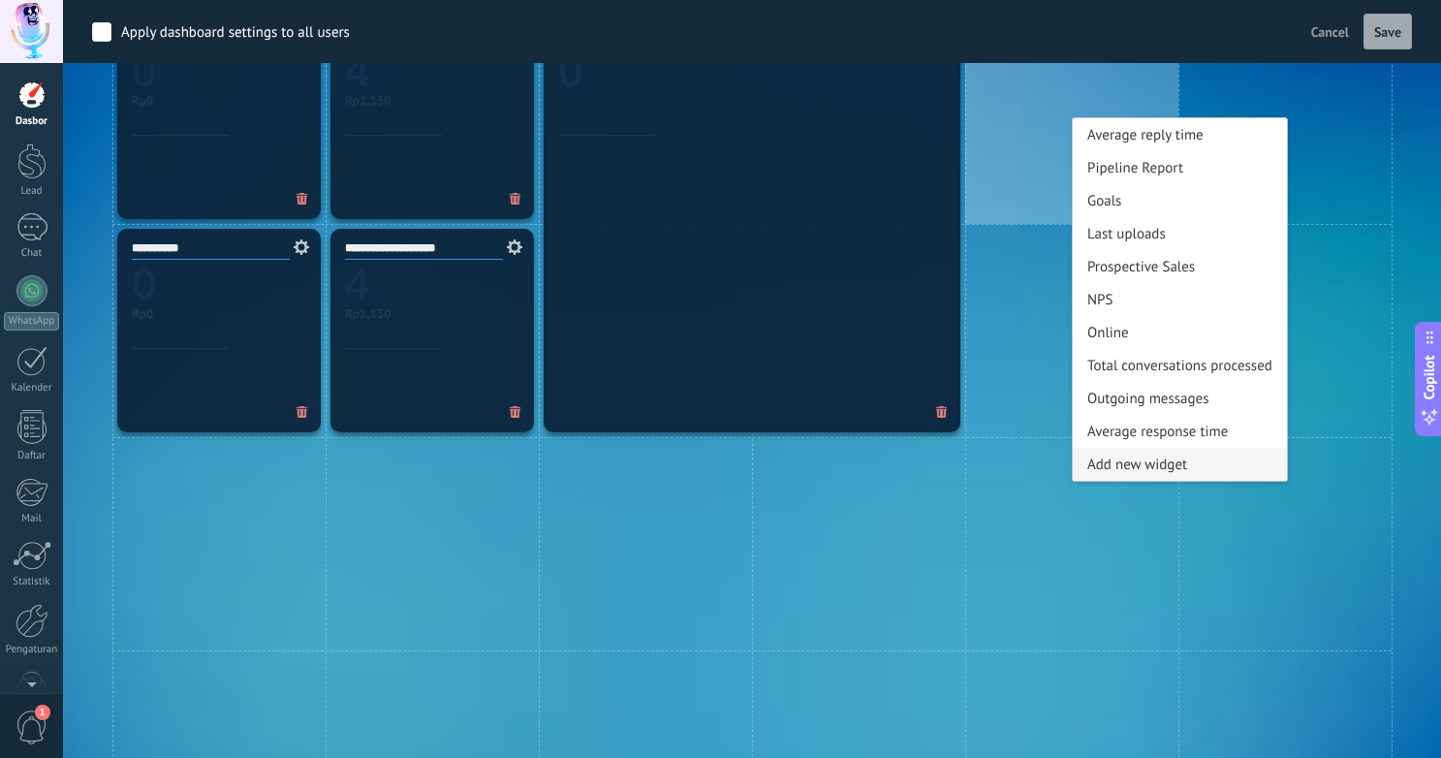
click at [1118, 461] on div "Add new widget" at bounding box center [1180, 464] width 214 height 33
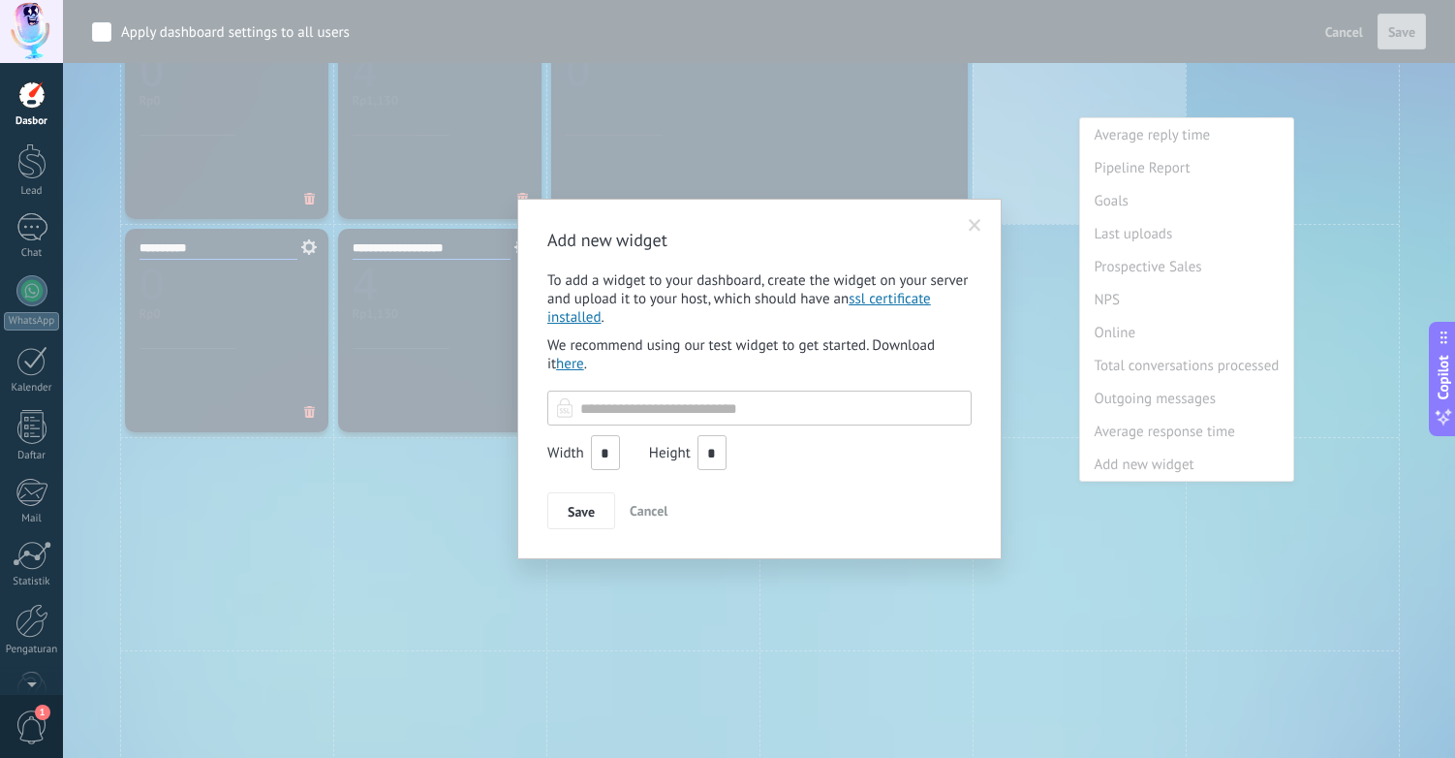
click at [652, 516] on span "Cancel" at bounding box center [649, 510] width 38 height 17
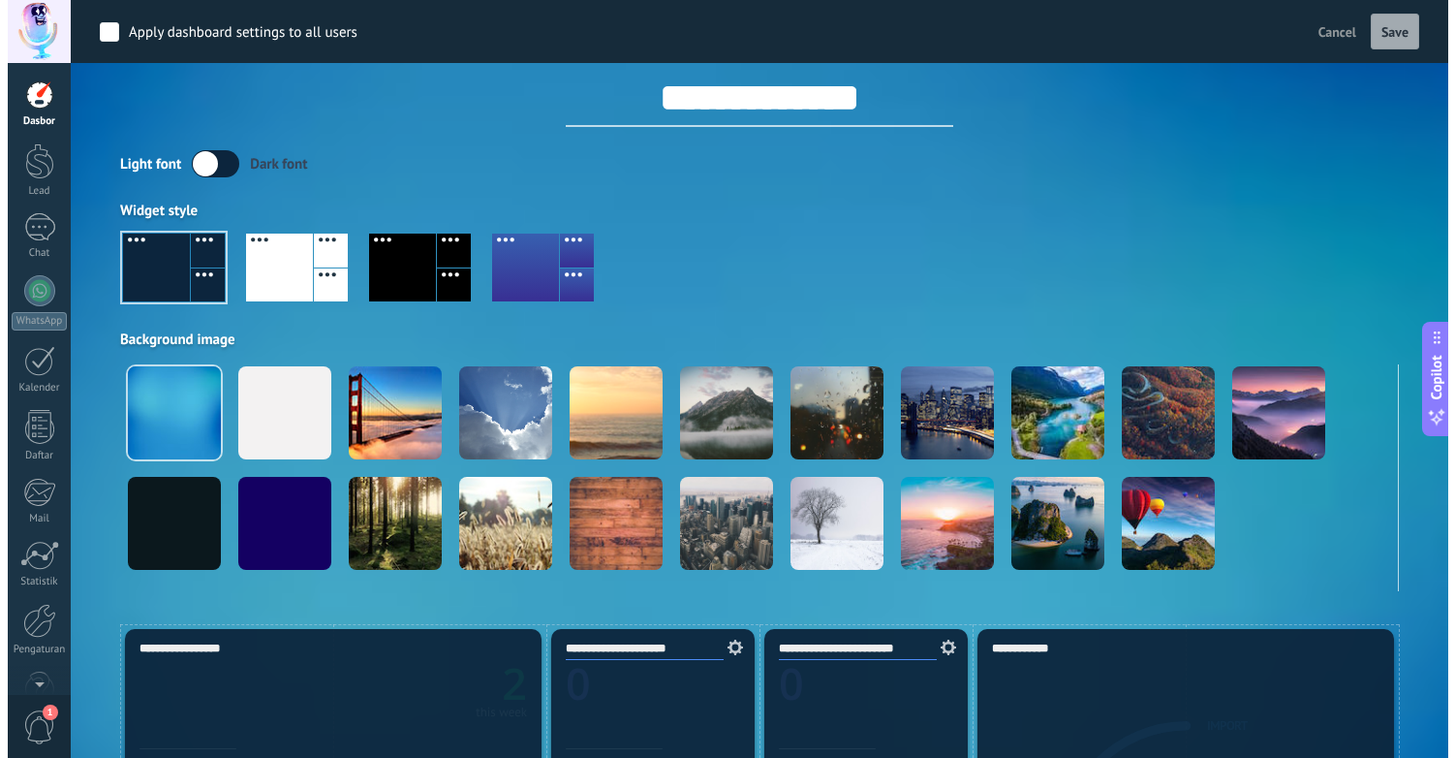
scroll to position [0, 0]
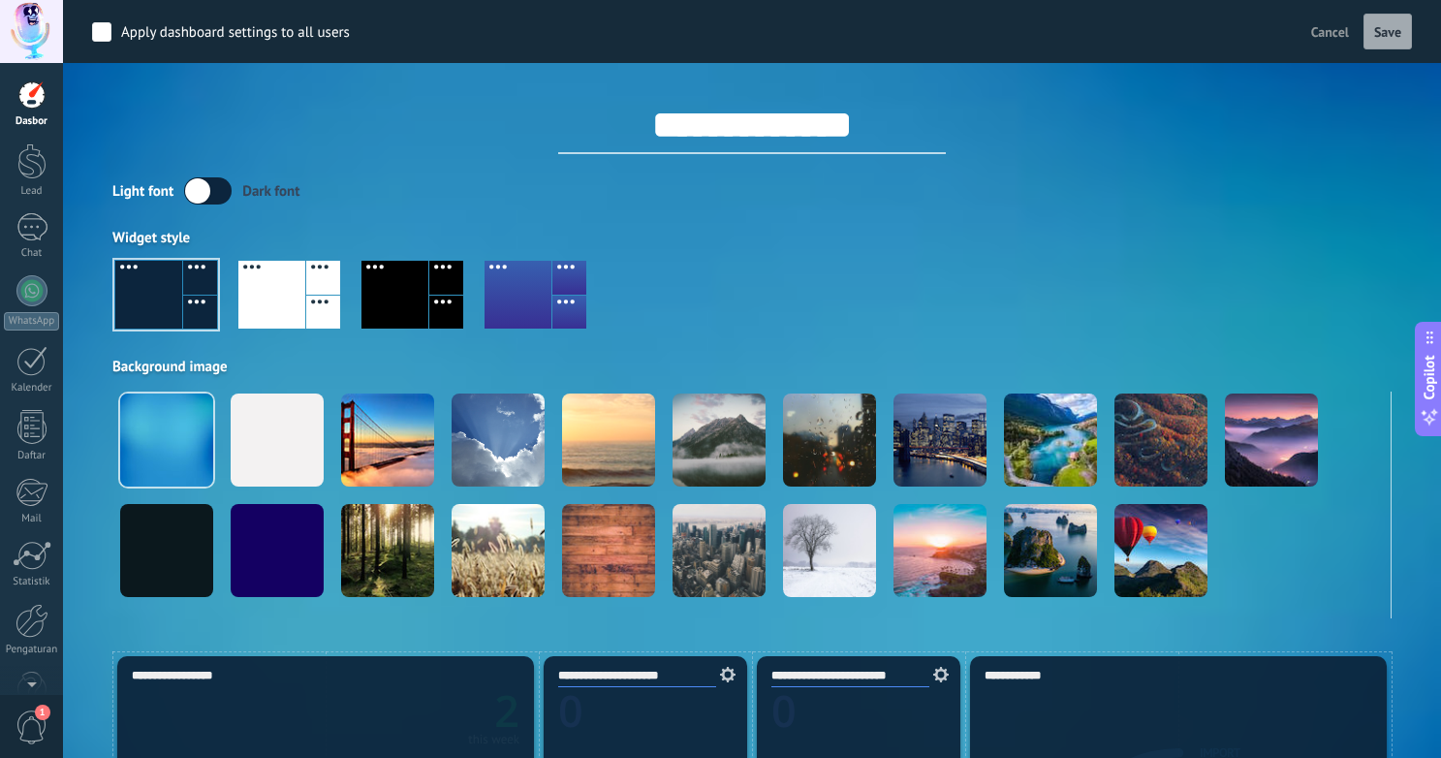
click at [1331, 35] on span "Cancel" at bounding box center [1330, 31] width 38 height 17
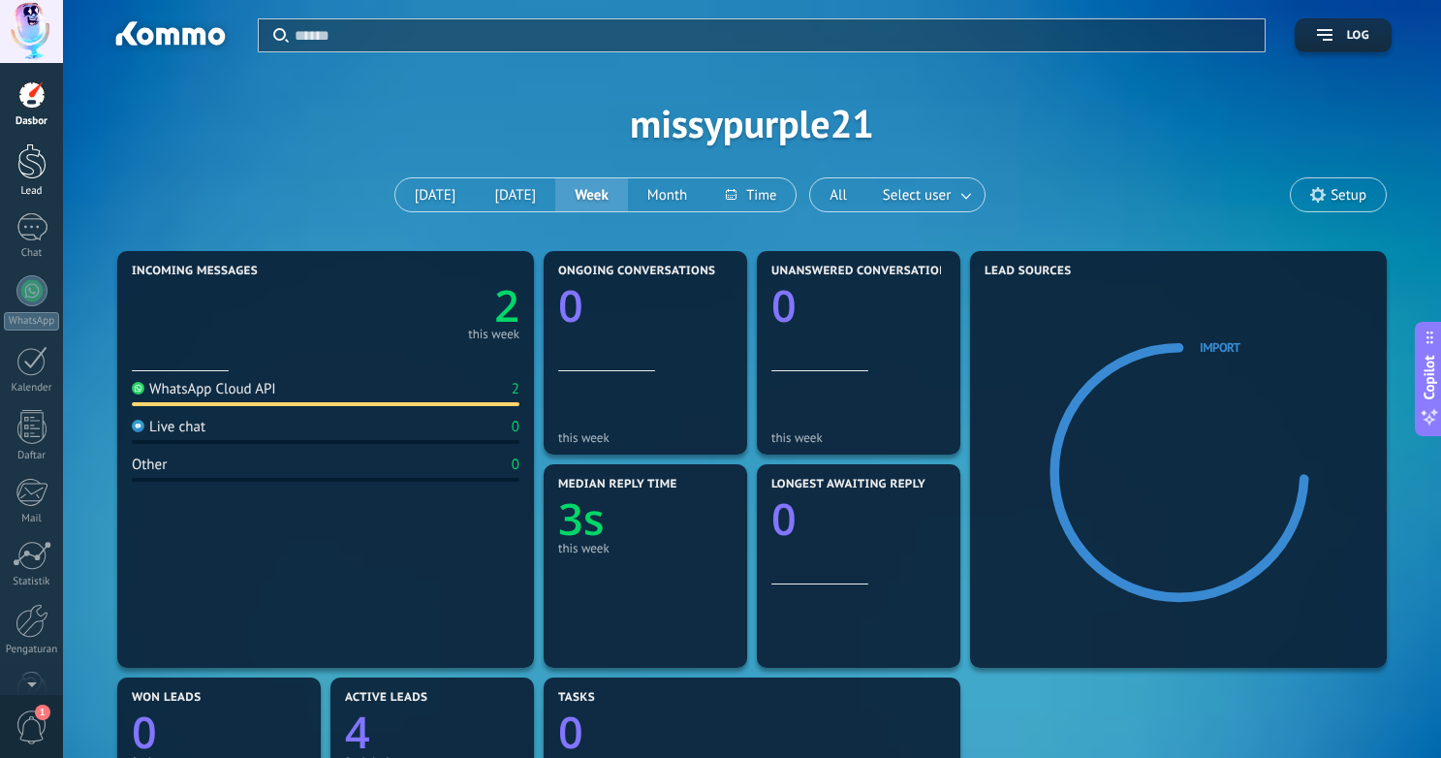
click at [43, 177] on div at bounding box center [31, 161] width 29 height 36
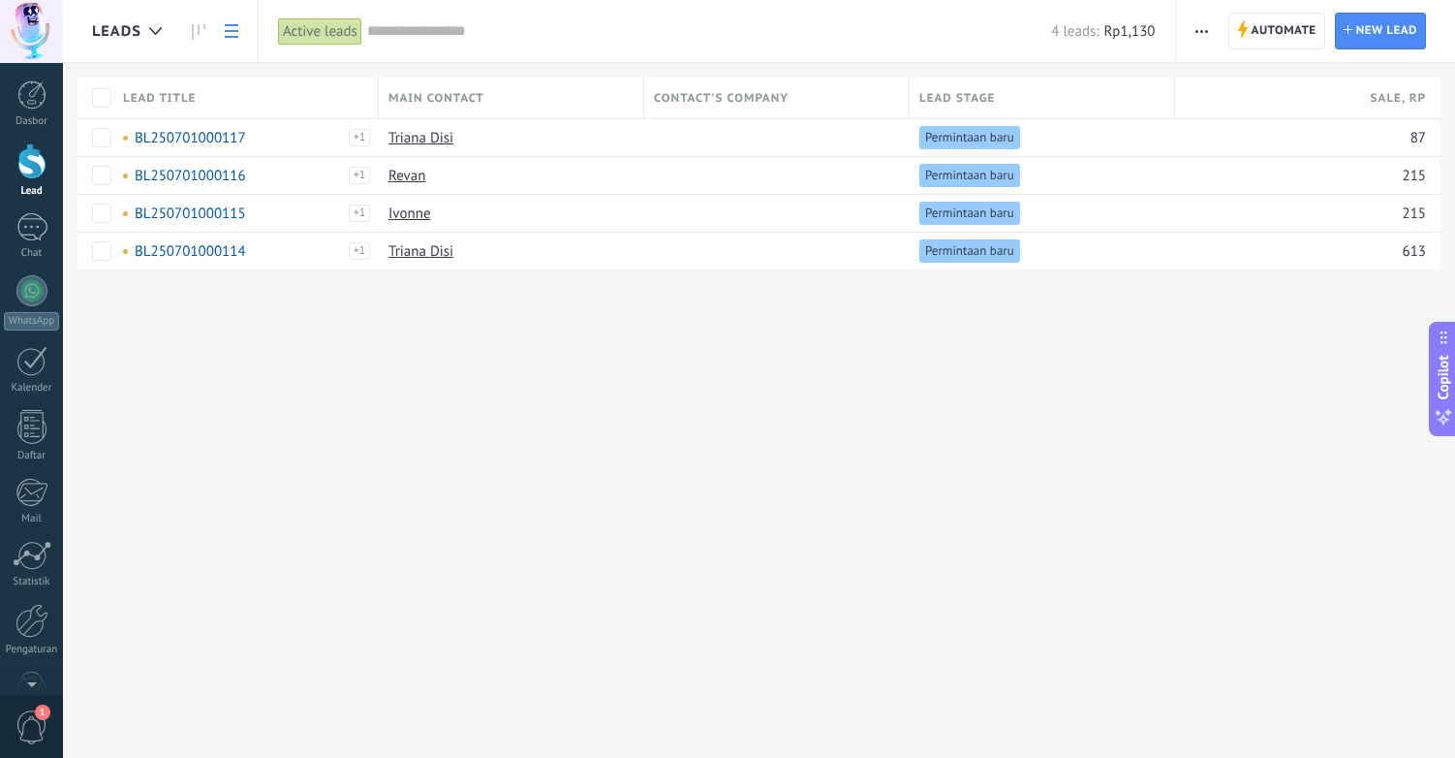
click at [1205, 31] on use "button" at bounding box center [1202, 31] width 13 height 3
click at [1264, 84] on span "Siaran baru" at bounding box center [1248, 82] width 71 height 39
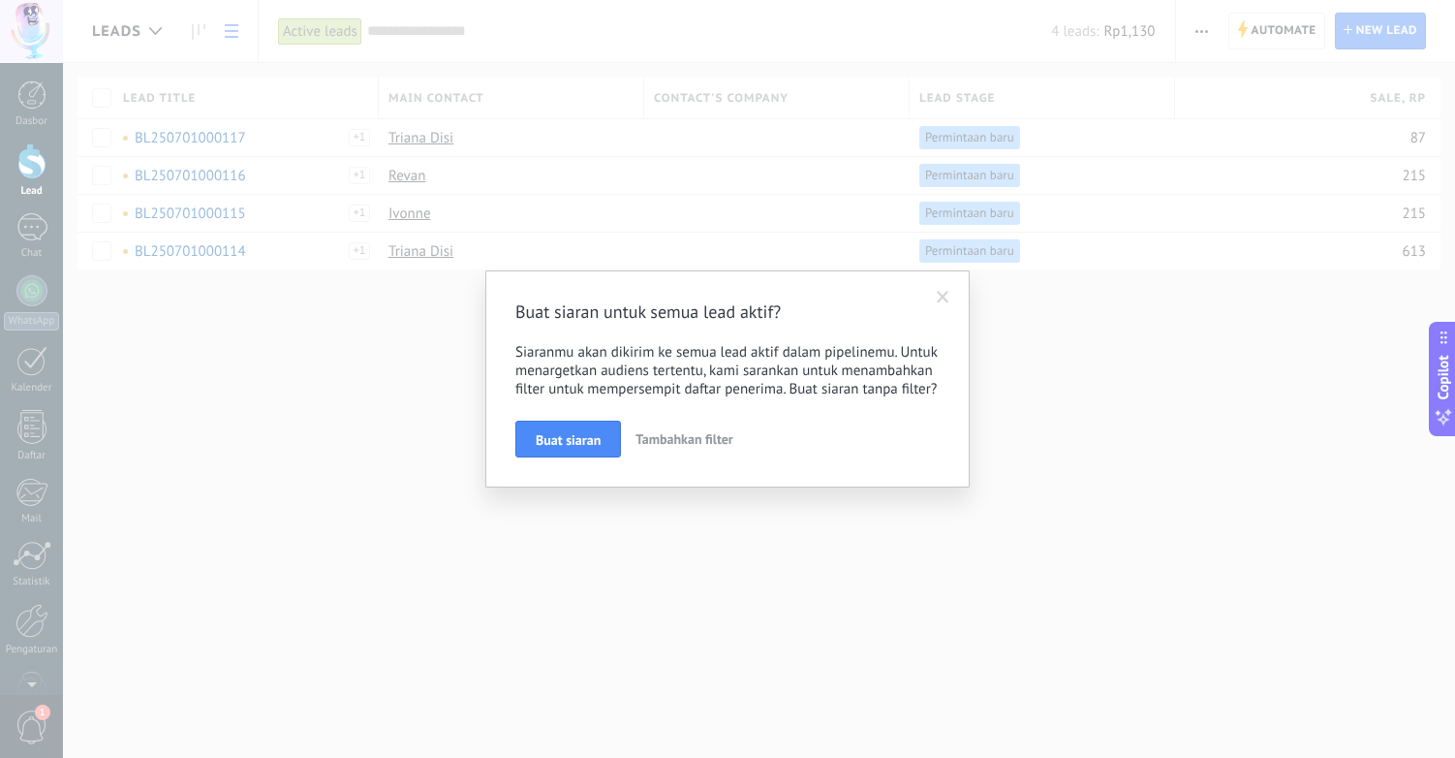
click at [686, 435] on span "Tambahkan filter" at bounding box center [684, 438] width 97 height 17
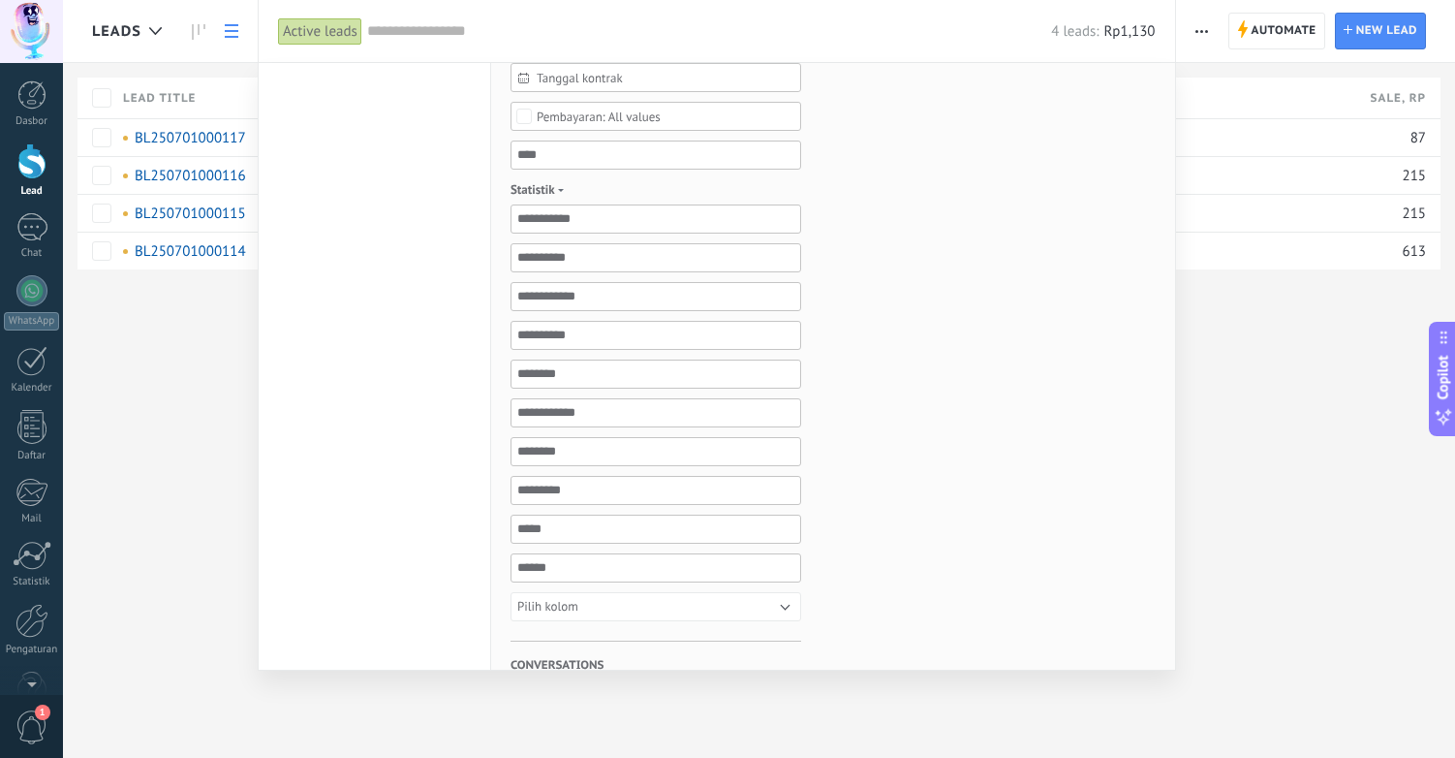
scroll to position [837, 0]
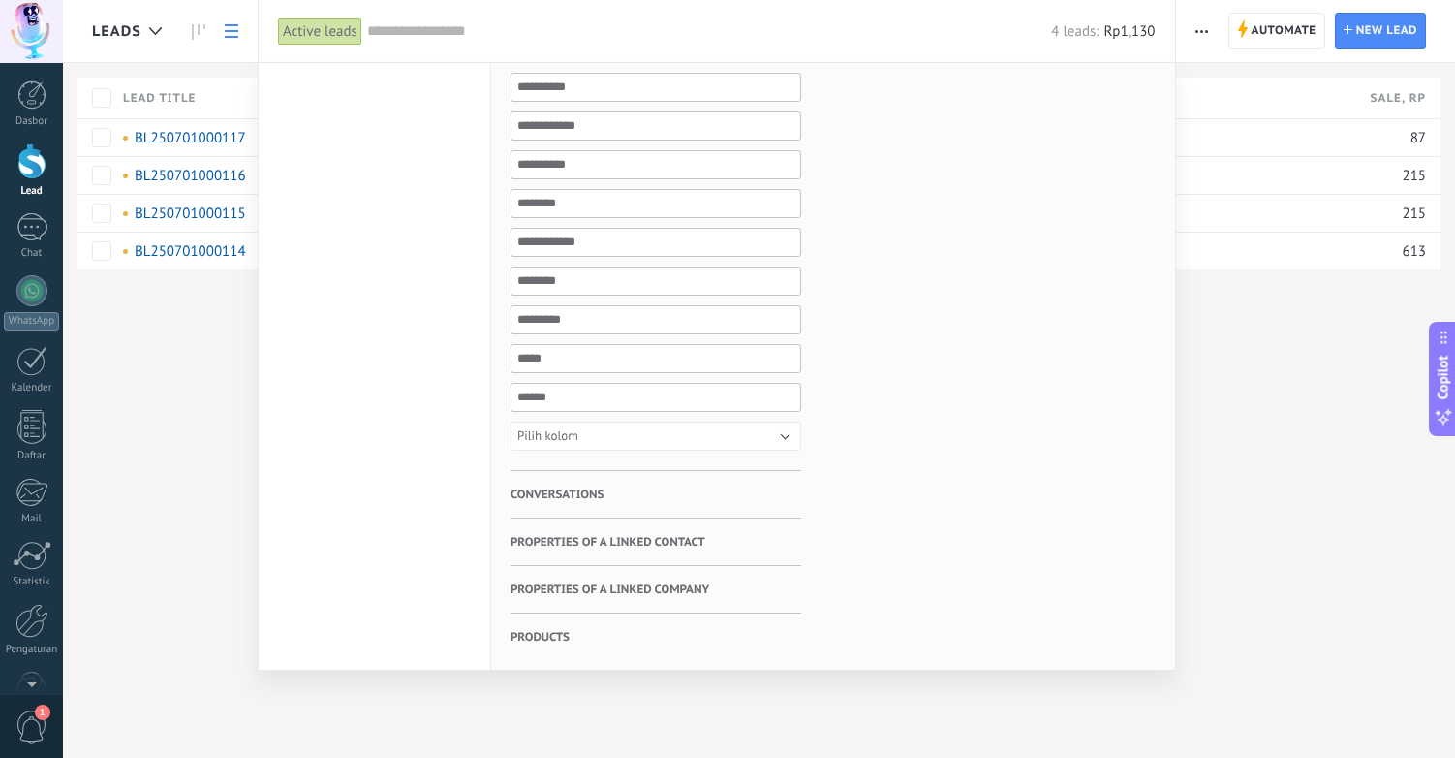
click at [670, 537] on span "Properties of a linked contact" at bounding box center [608, 541] width 195 height 47
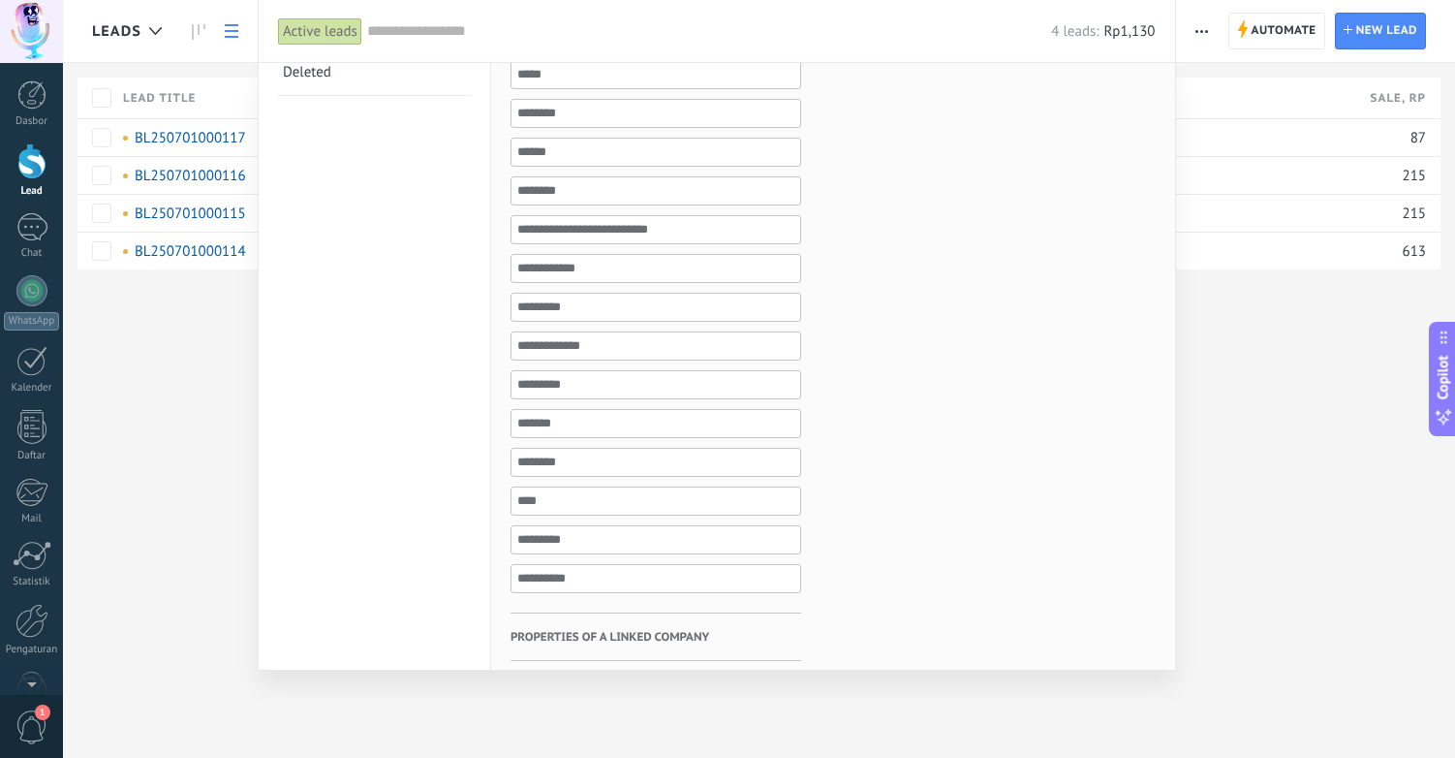
scroll to position [297, 0]
click at [582, 163] on input "text" at bounding box center [656, 155] width 291 height 29
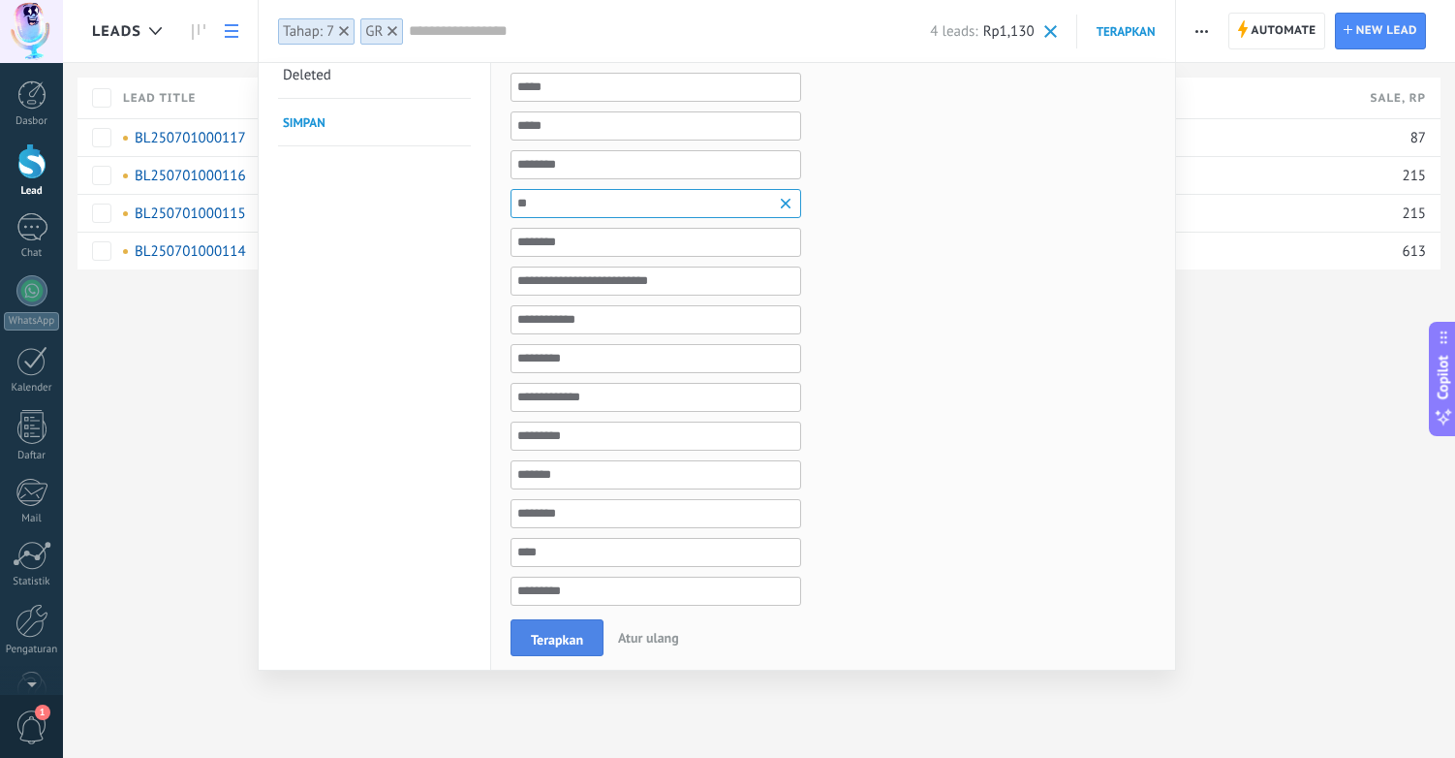
type input "**"
click at [583, 630] on button "Terapkan" at bounding box center [557, 637] width 93 height 37
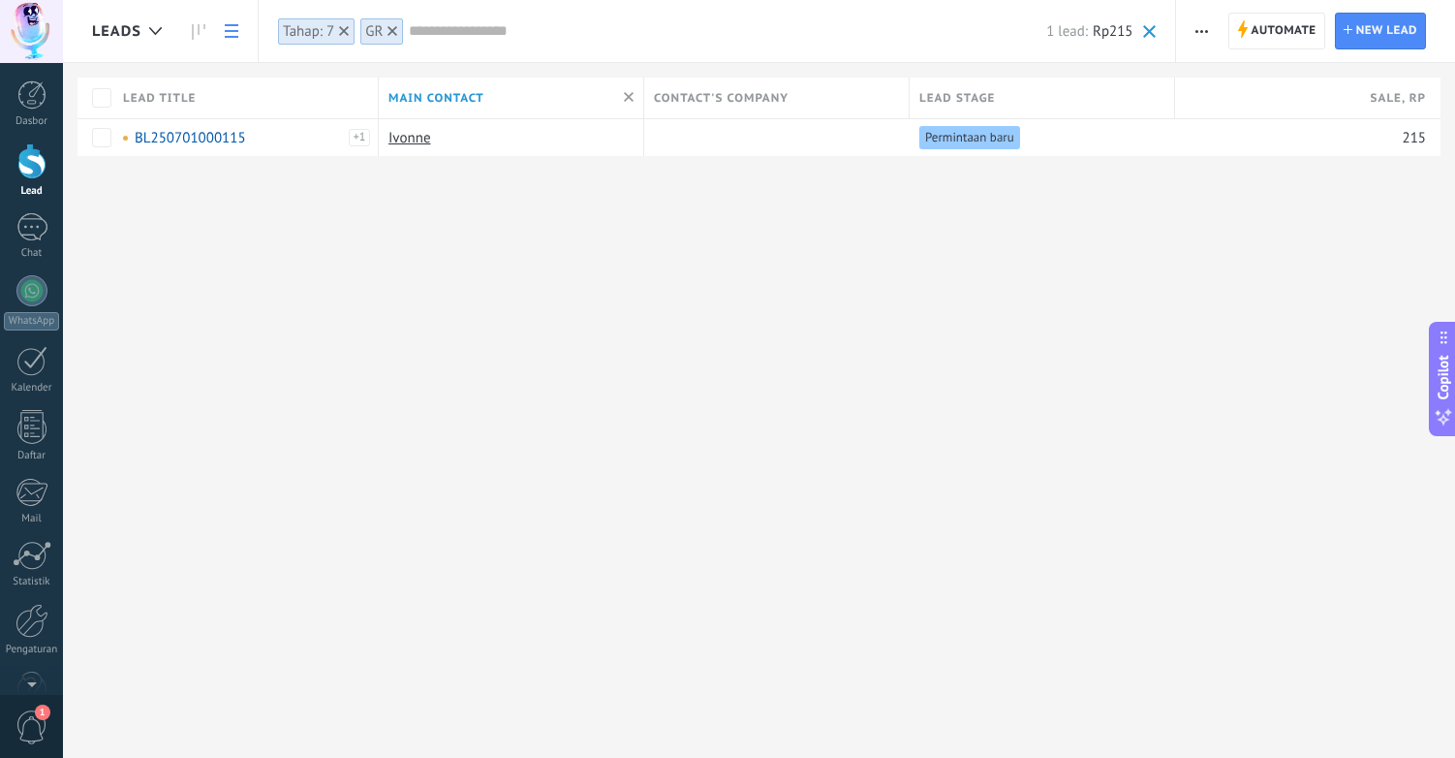
scroll to position [29, 0]
click at [187, 140] on link "BL250701000115" at bounding box center [190, 138] width 111 height 18
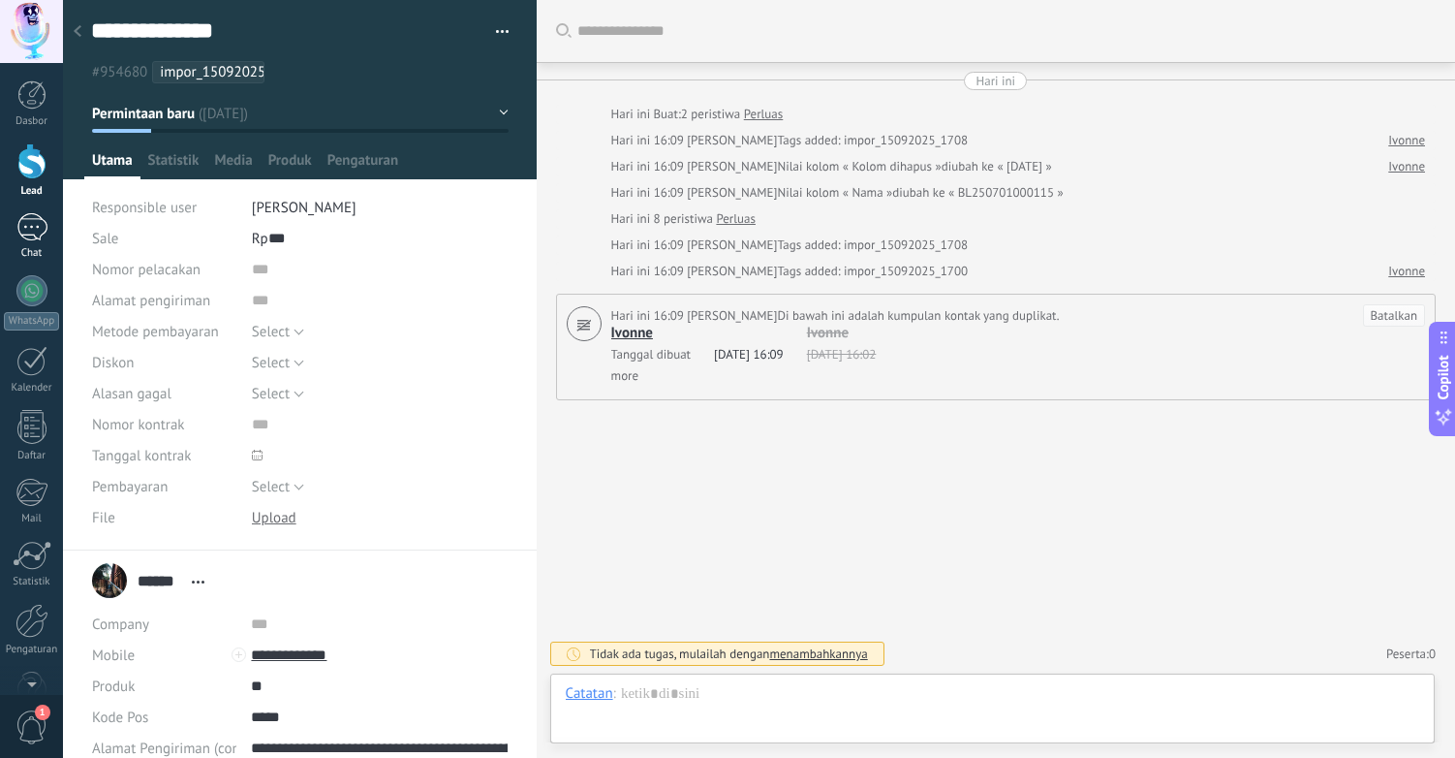
click at [40, 229] on div "1" at bounding box center [31, 227] width 31 height 28
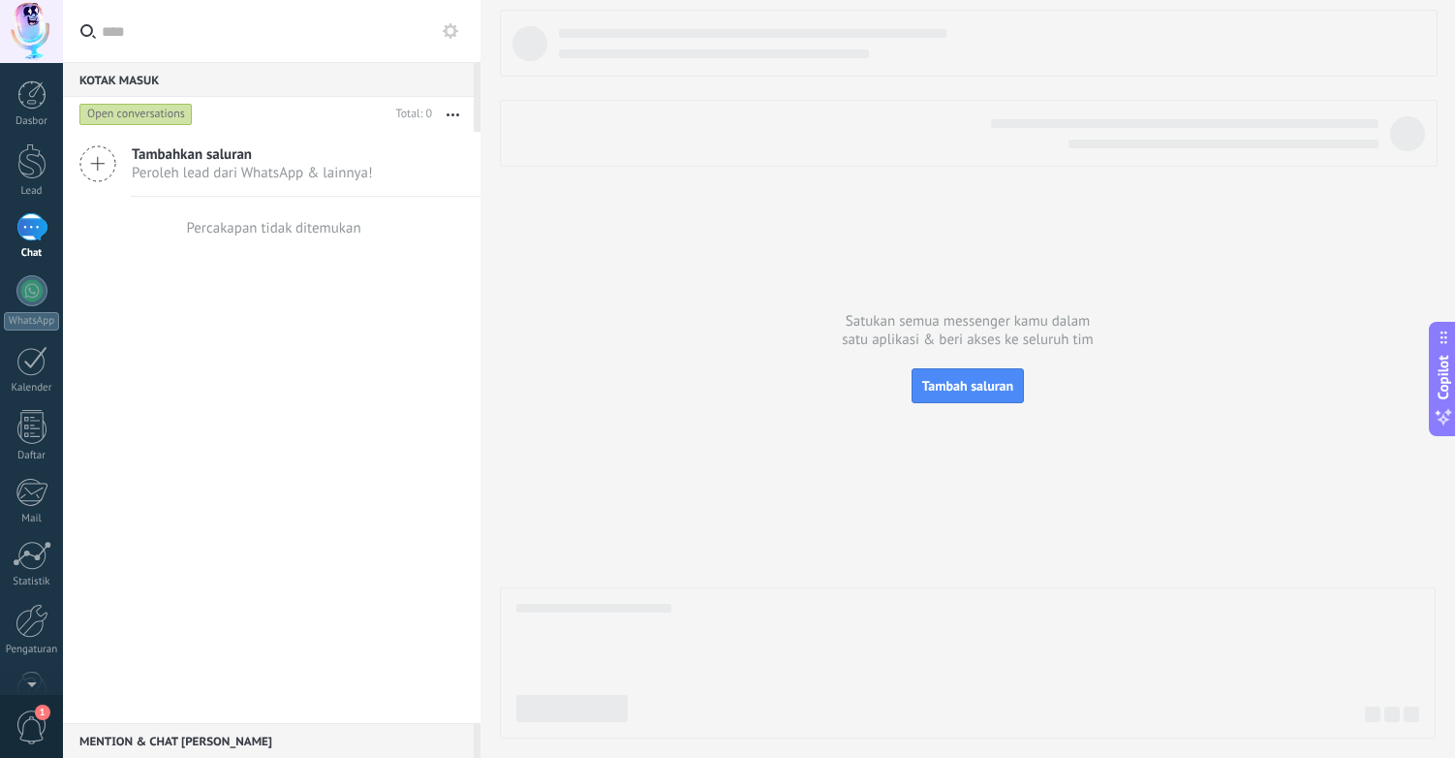
click at [240, 177] on span "Peroleh lead dari WhatsApp & lainnya!" at bounding box center [252, 173] width 241 height 18
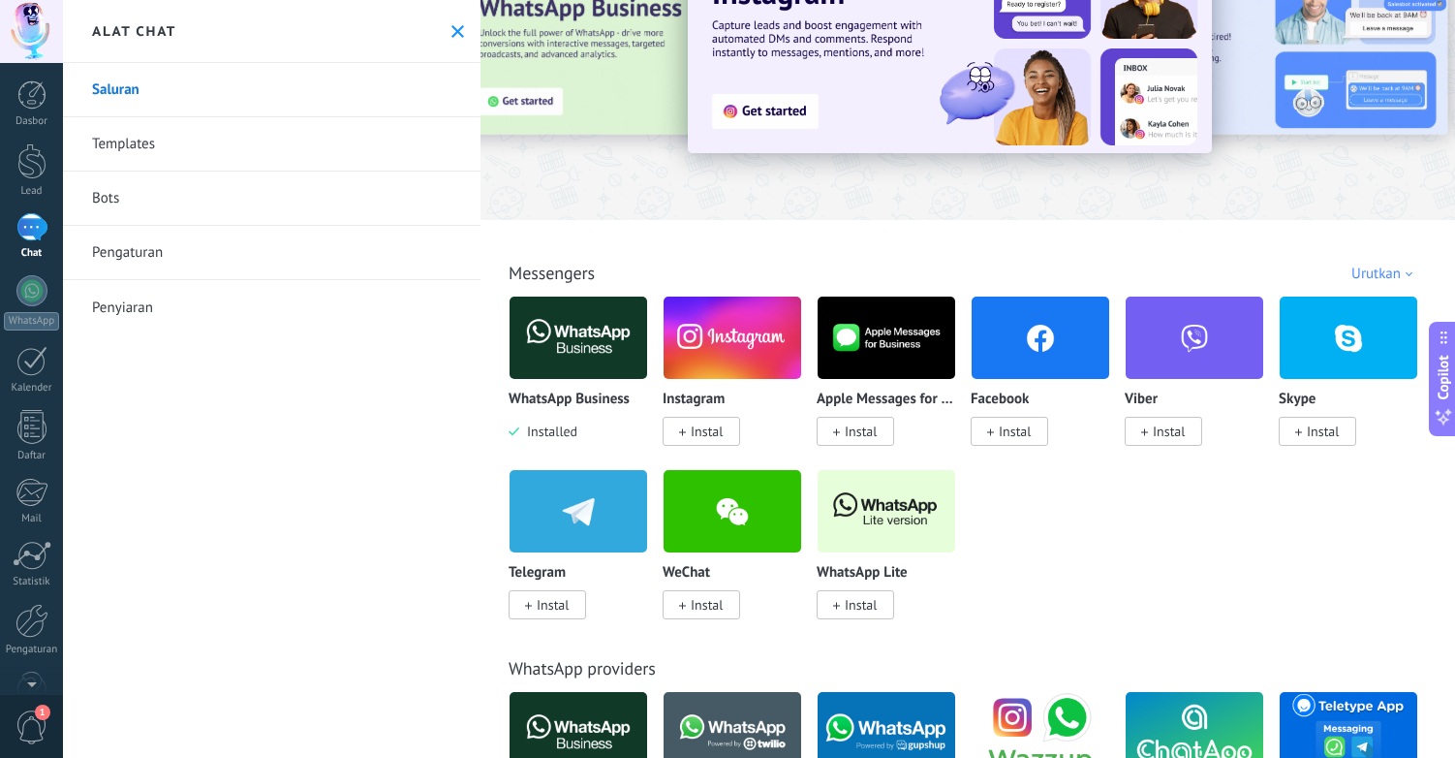
scroll to position [419, 0]
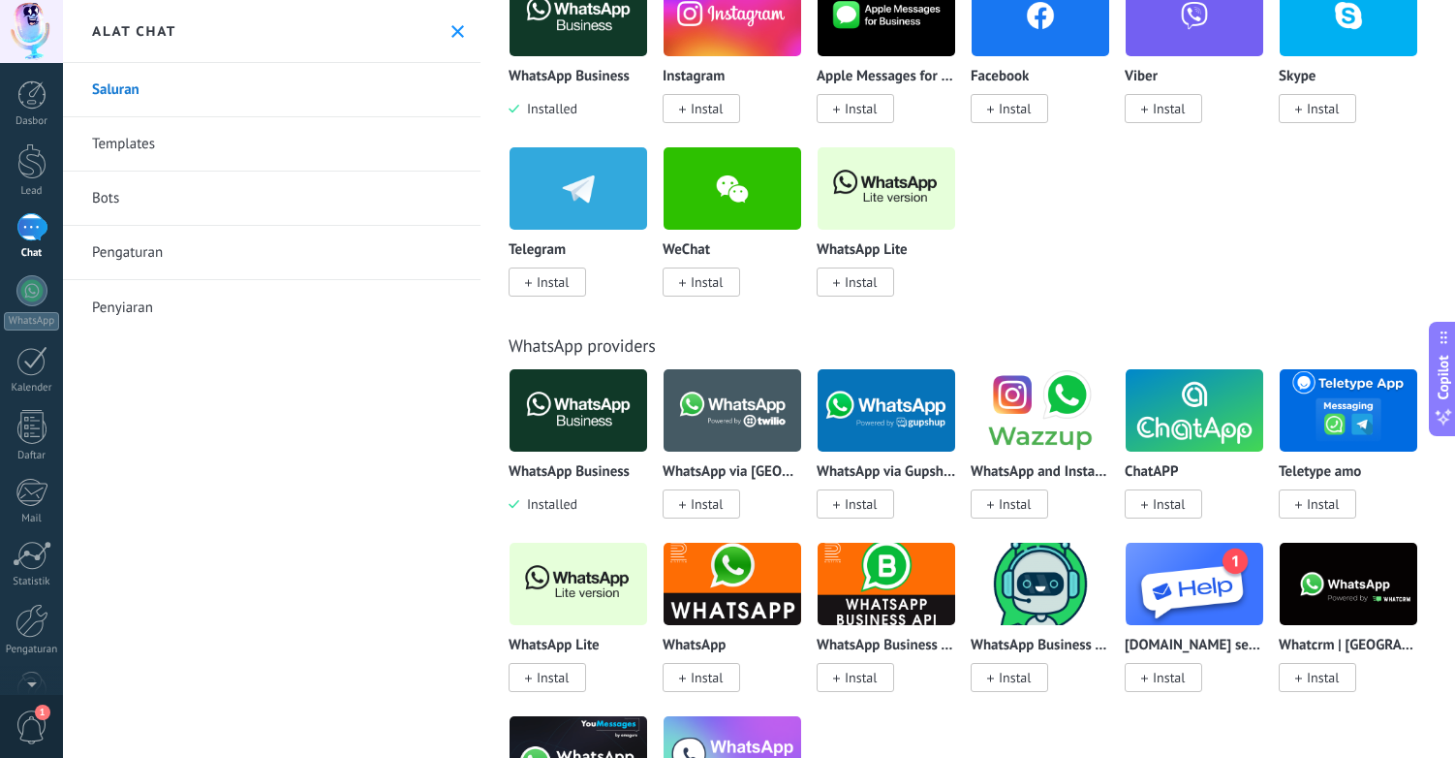
click at [566, 419] on img at bounding box center [579, 410] width 138 height 94
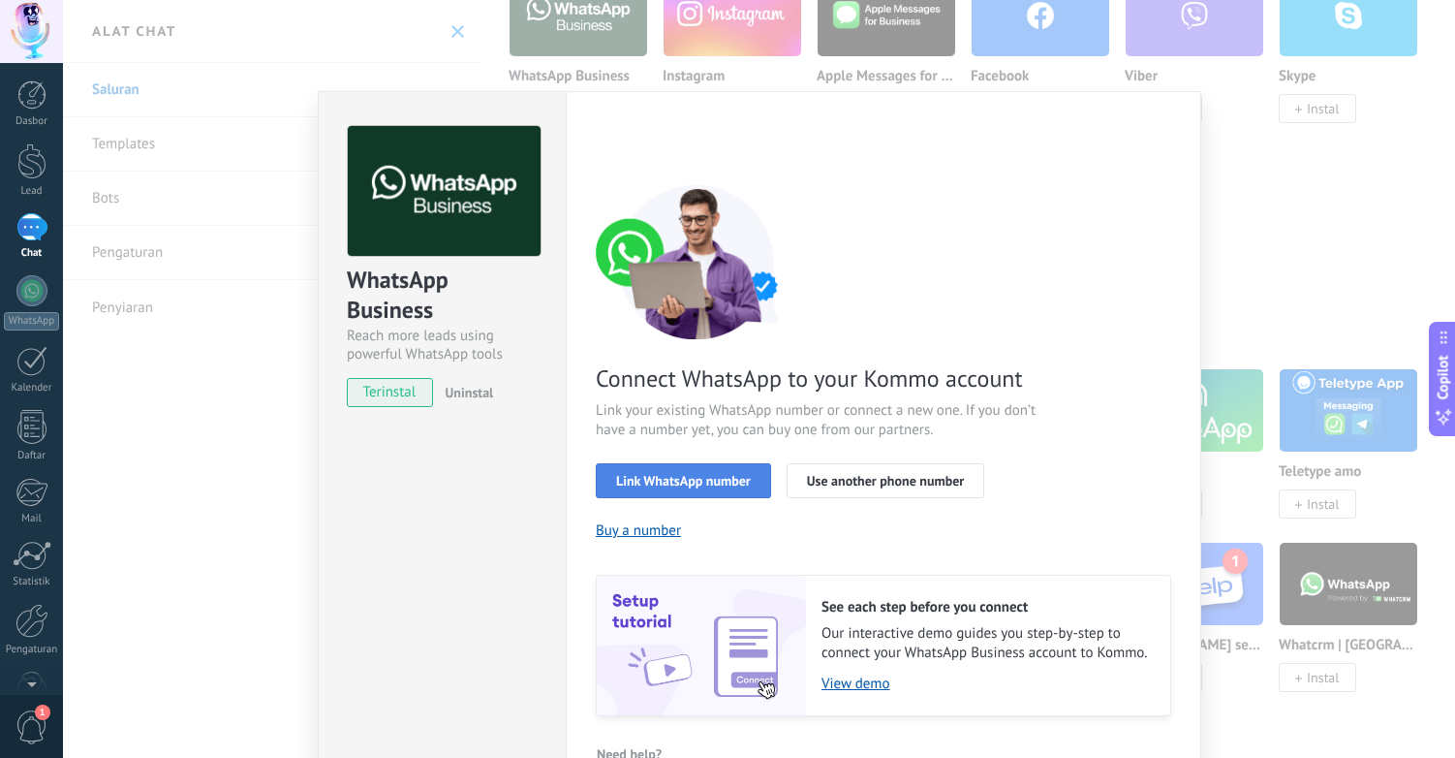
click at [724, 482] on span "Link WhatsApp number" at bounding box center [683, 481] width 135 height 14
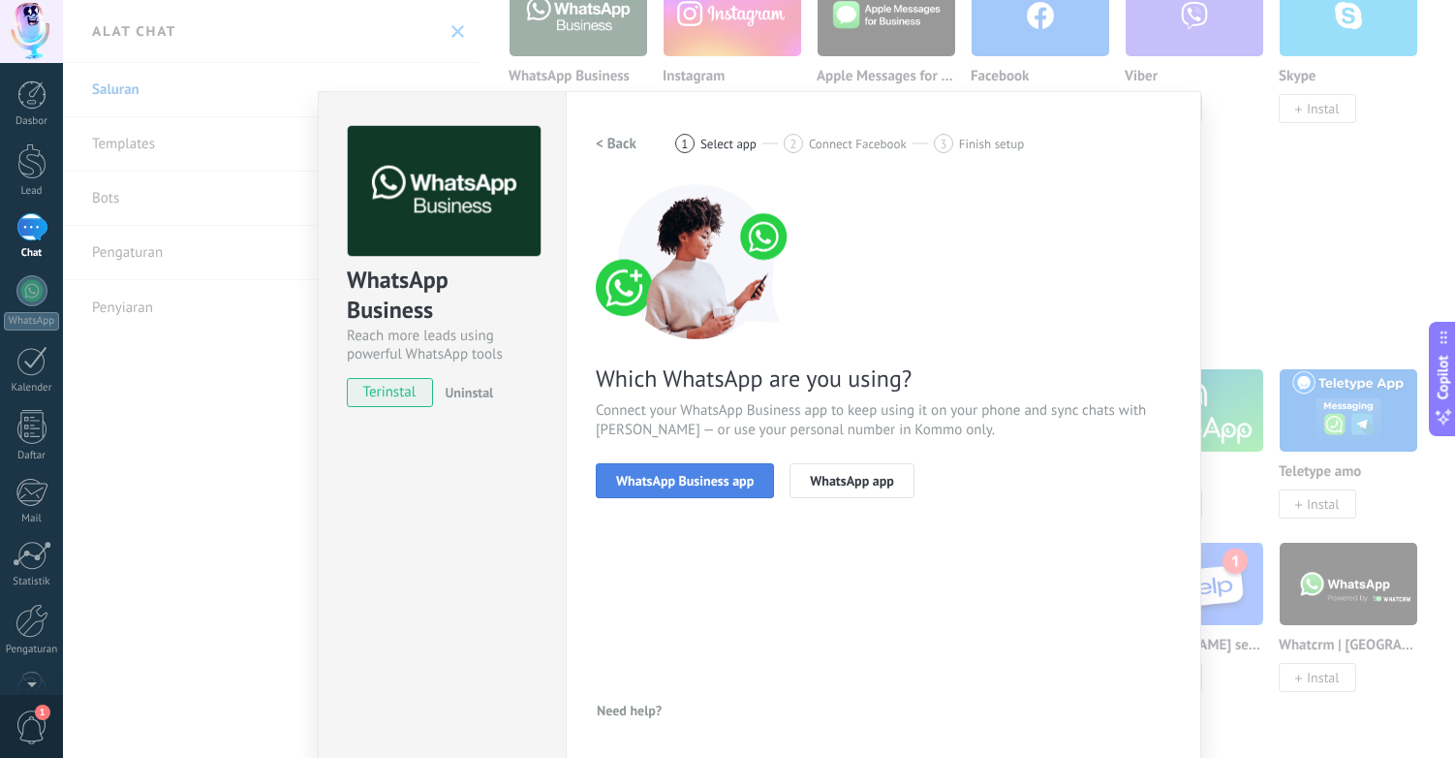
click at [692, 487] on span "WhatsApp Business app" at bounding box center [685, 481] width 138 height 14
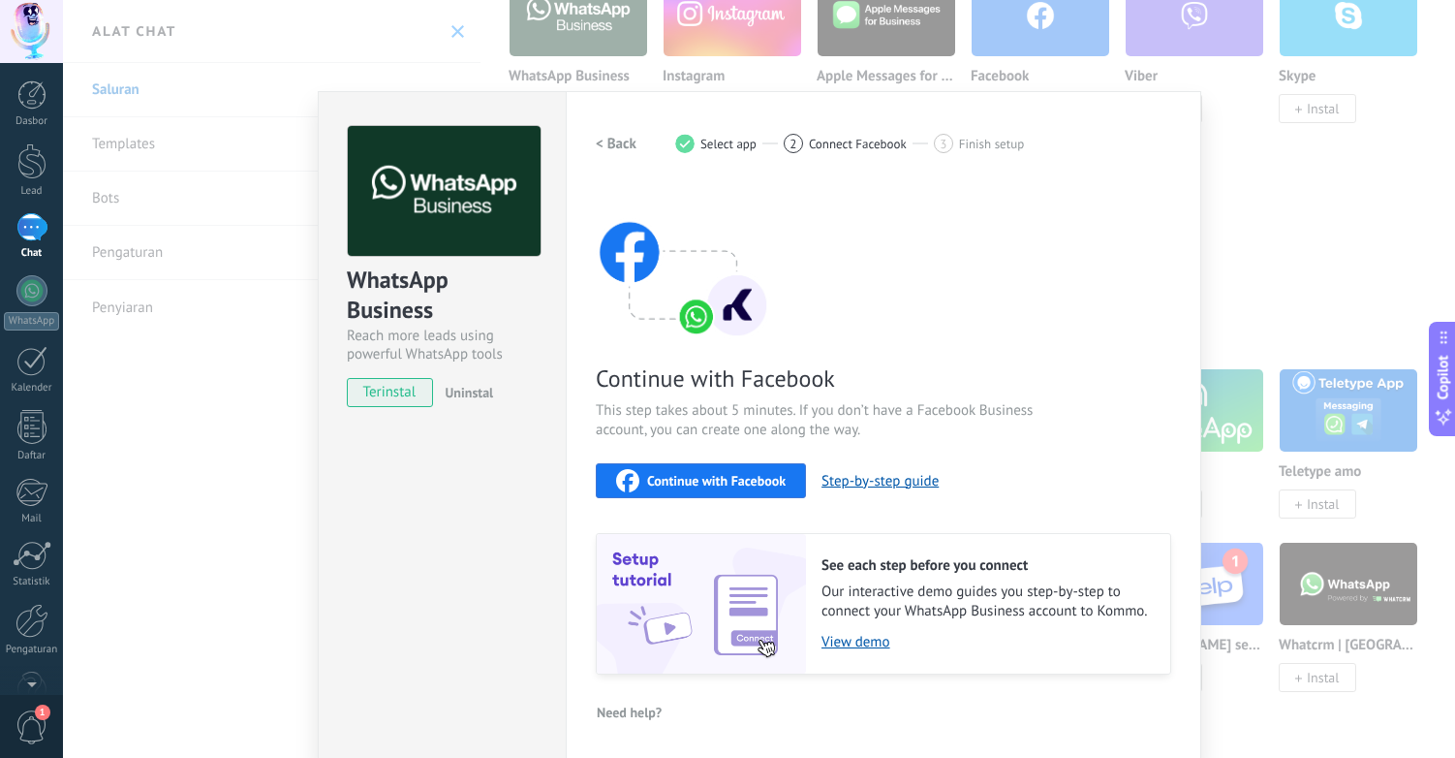
scroll to position [2, 0]
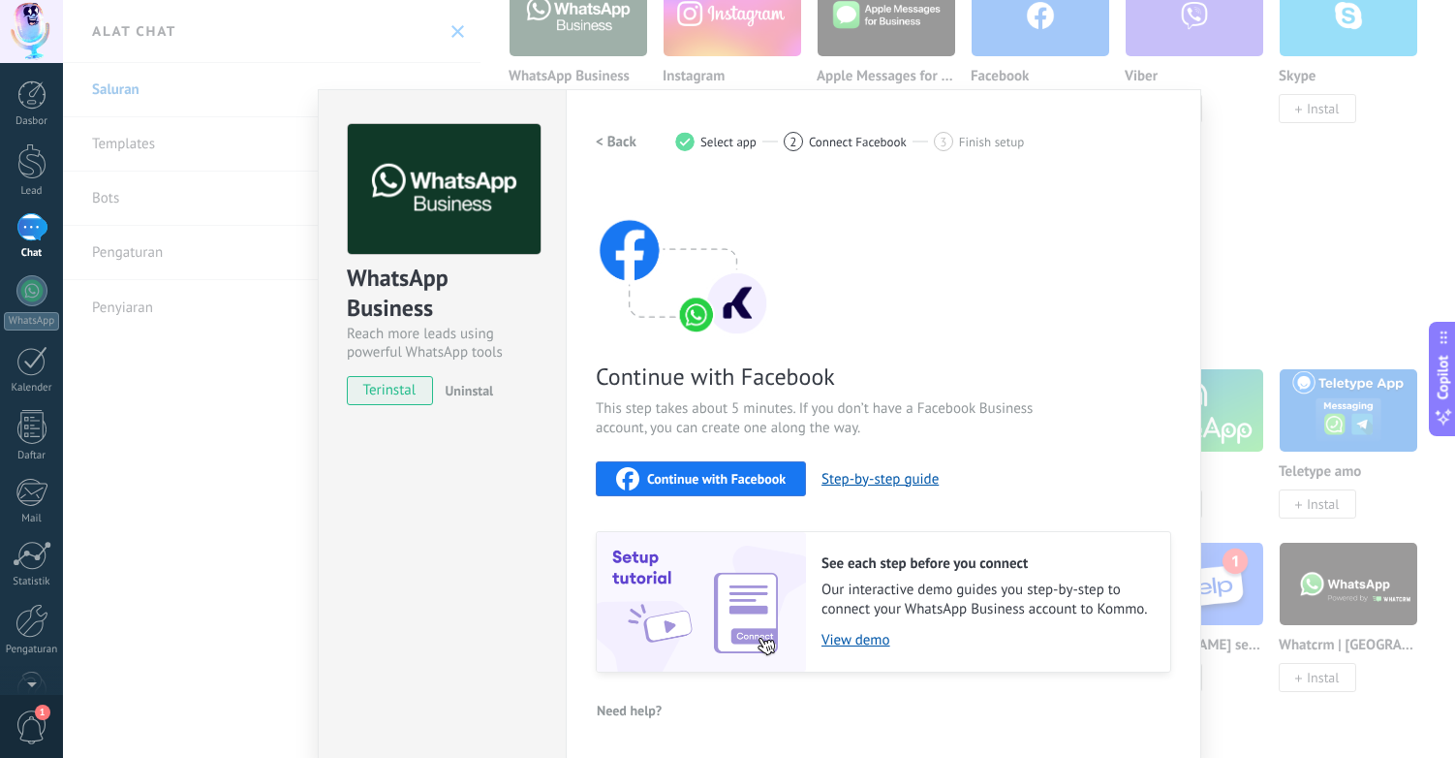
click at [602, 141] on h2 "< Back" at bounding box center [616, 142] width 41 height 18
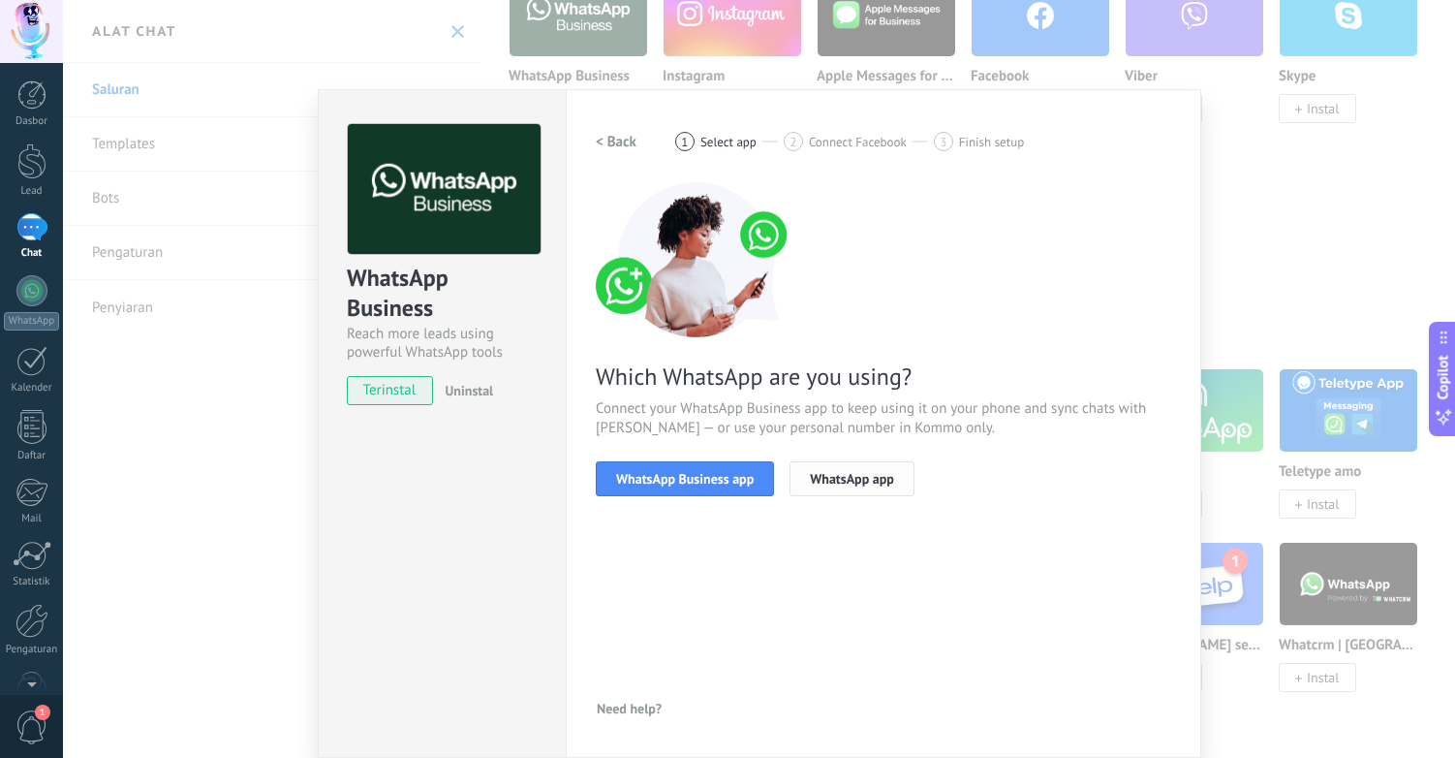
click at [856, 477] on span "WhatsApp app" at bounding box center [852, 479] width 84 height 14
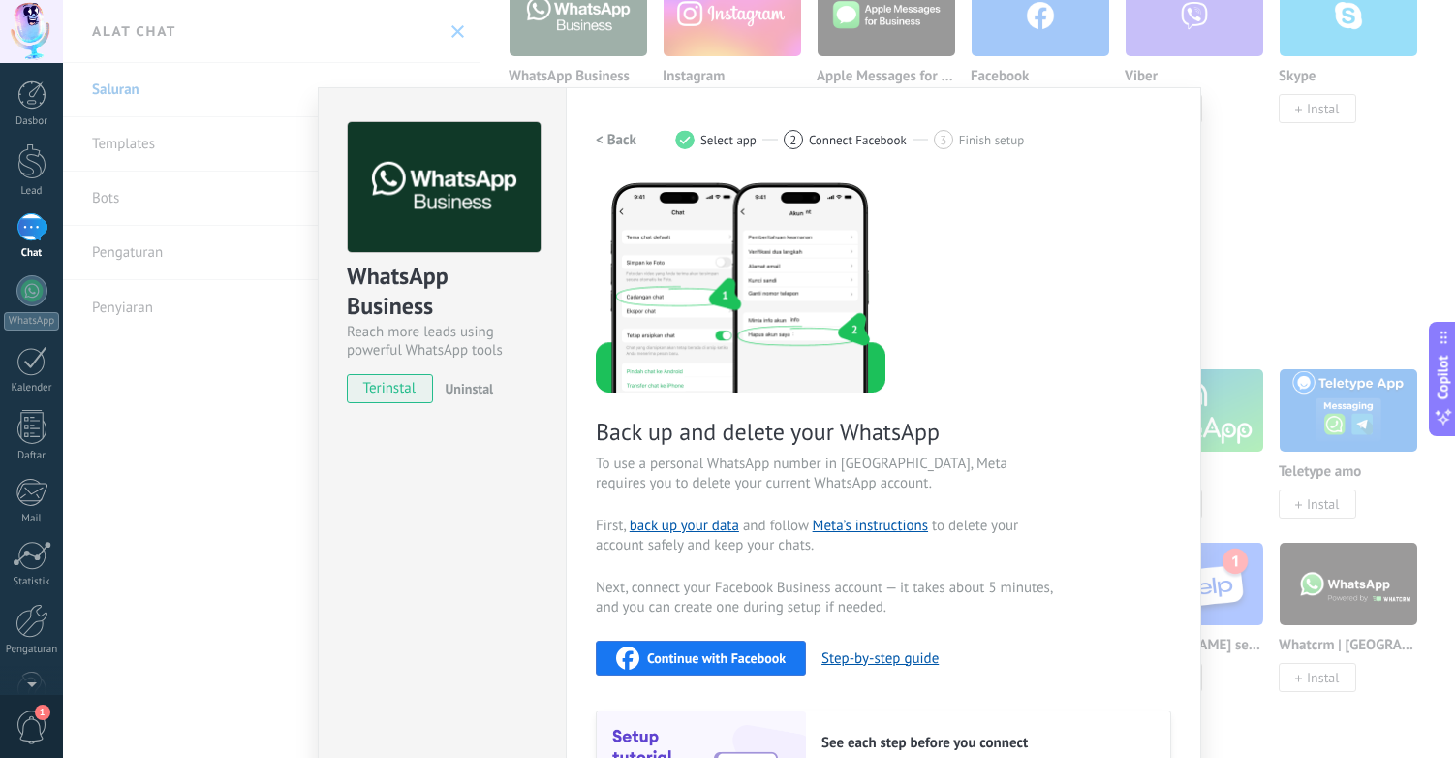
scroll to position [0, 0]
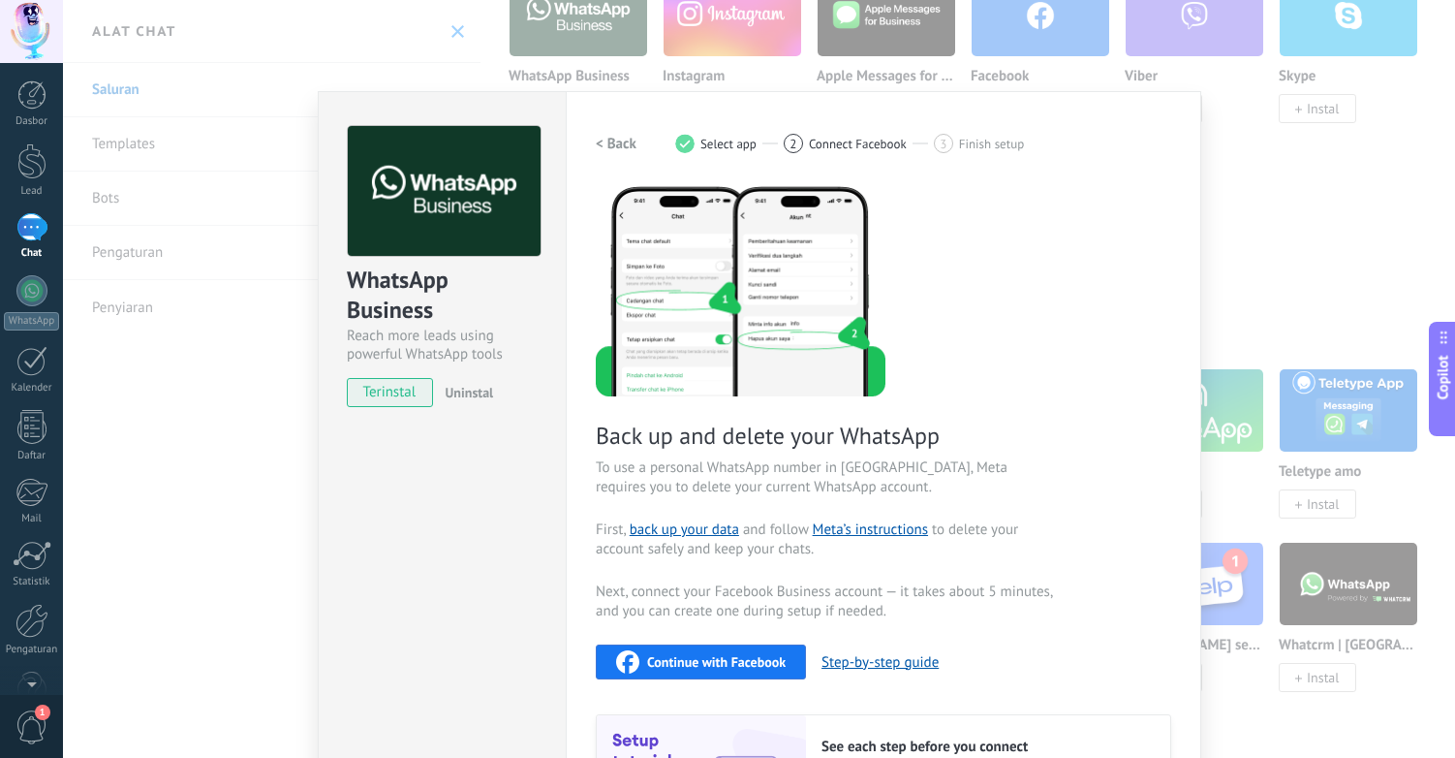
click at [620, 139] on h2 "< Back" at bounding box center [616, 144] width 41 height 18
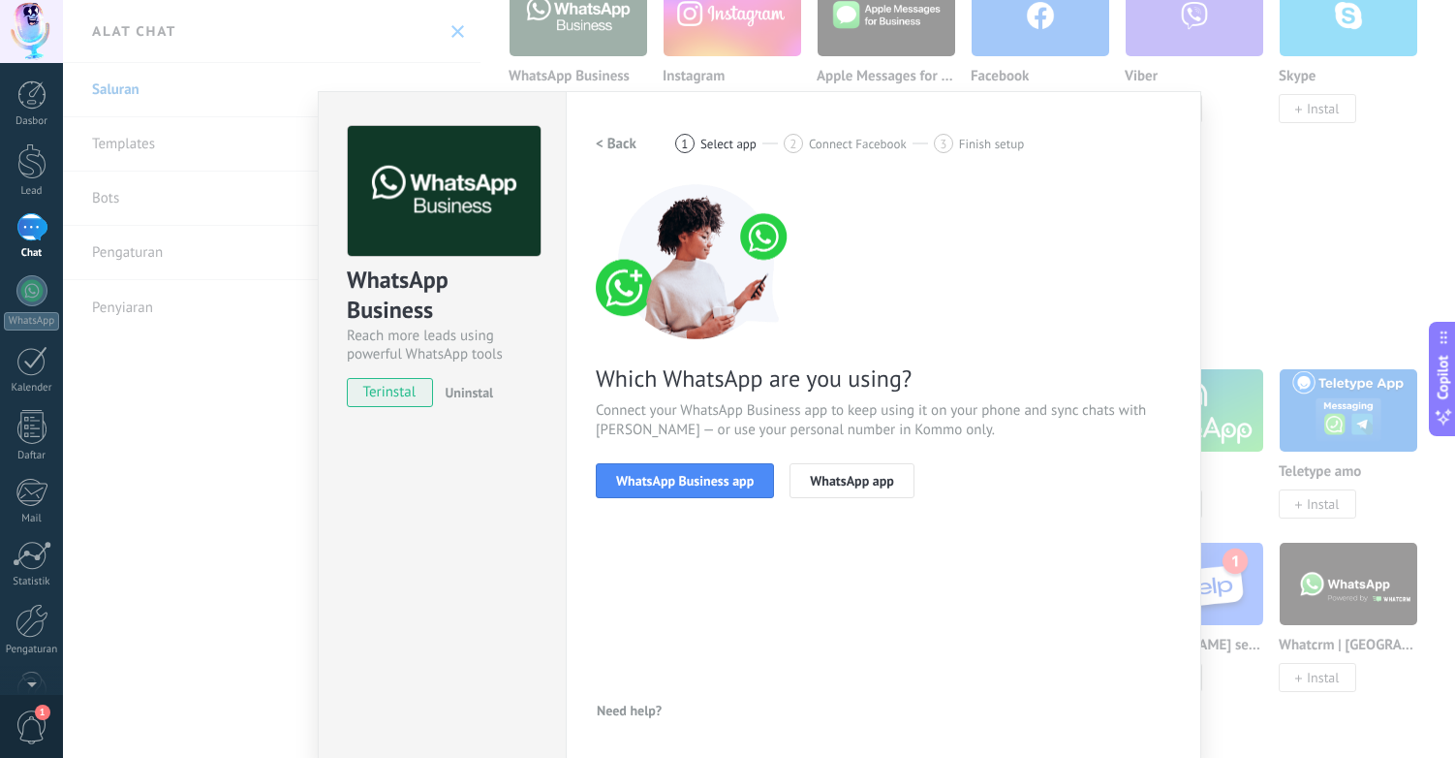
click at [624, 142] on h2 "< Back" at bounding box center [616, 144] width 41 height 18
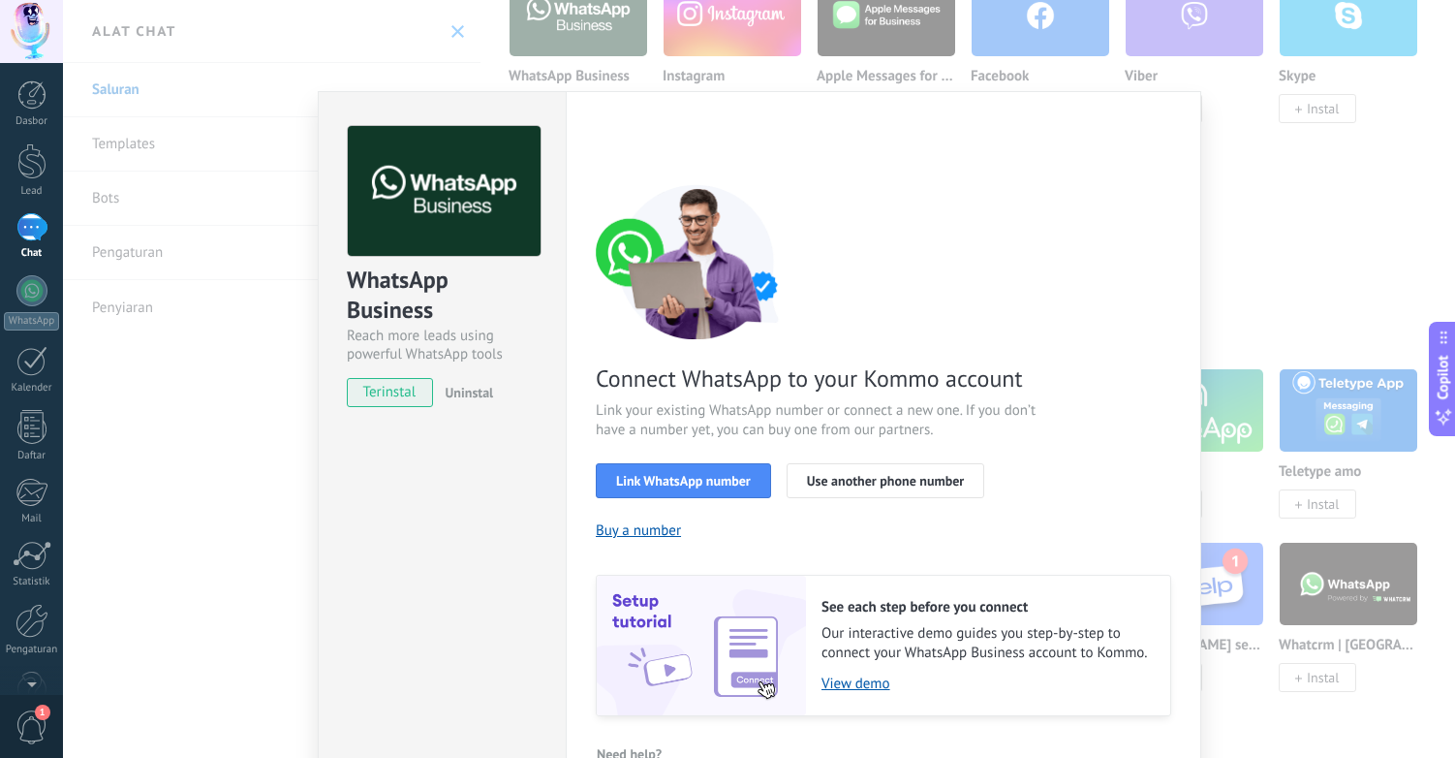
click at [197, 534] on div "WhatsApp Business Reach more leads using powerful WhatsApp tools terinstal Unin…" at bounding box center [759, 379] width 1392 height 758
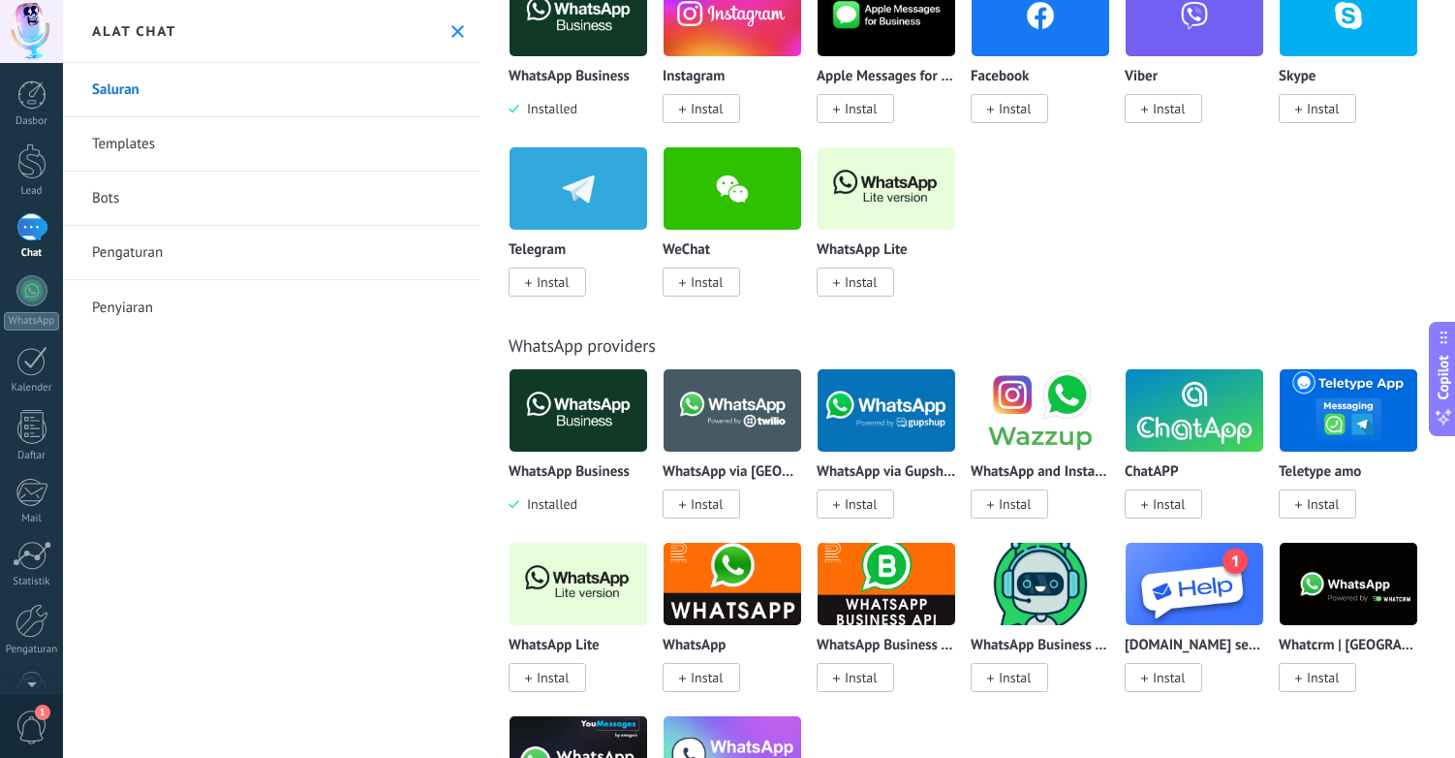
click at [26, 232] on div "1" at bounding box center [31, 227] width 31 height 28
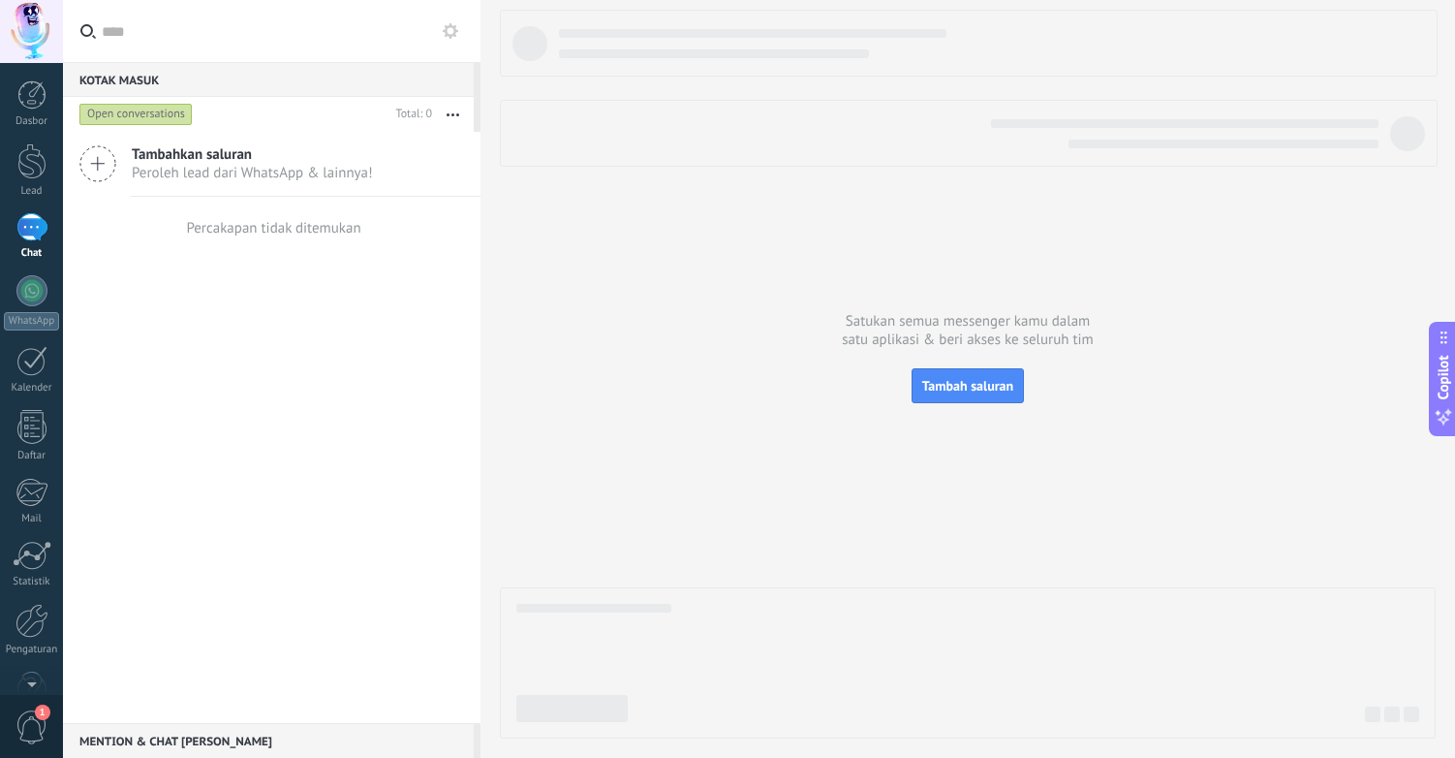
click at [166, 745] on div "Mention & Chat tim 0" at bounding box center [268, 740] width 411 height 35
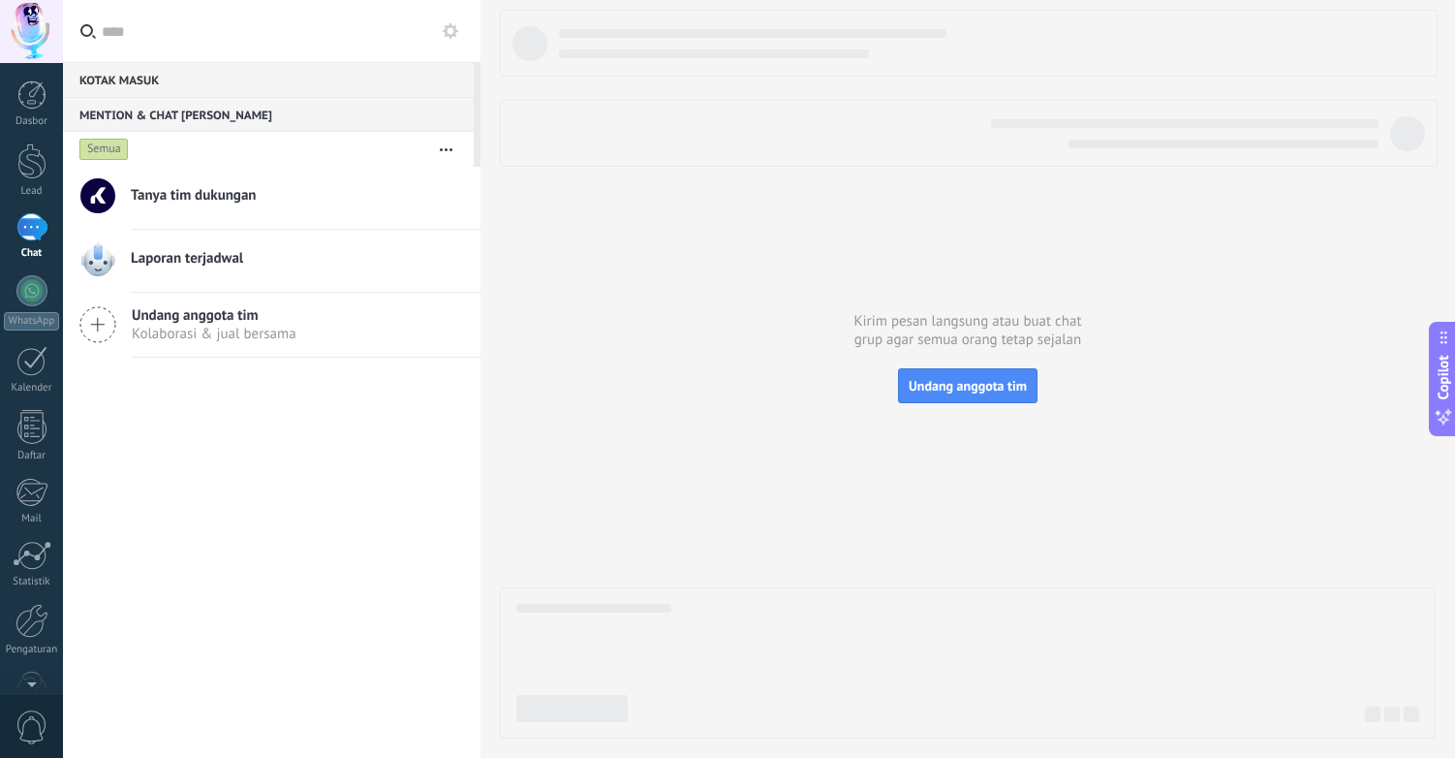
click at [192, 202] on span "Tanya tim dukungan" at bounding box center [194, 195] width 126 height 19
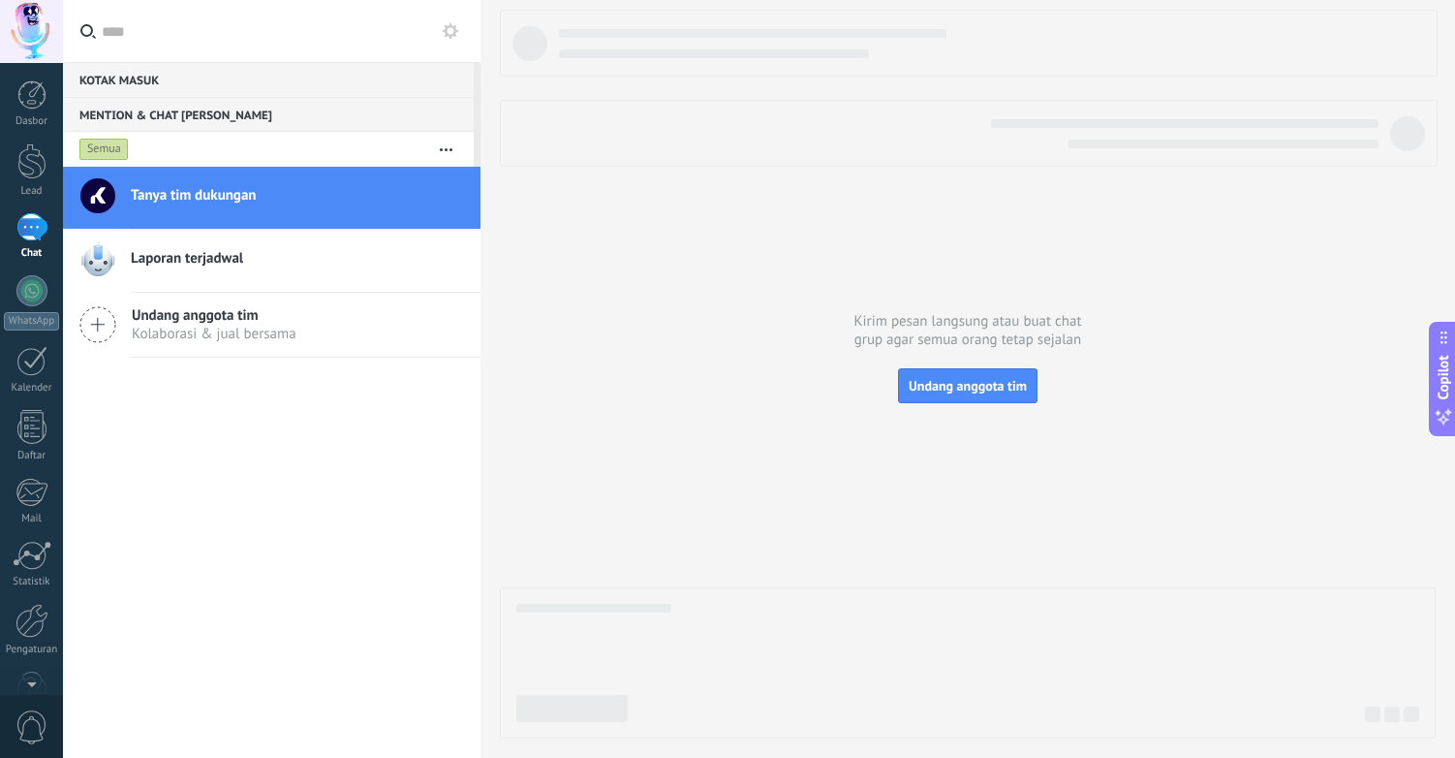
type textarea "*****"
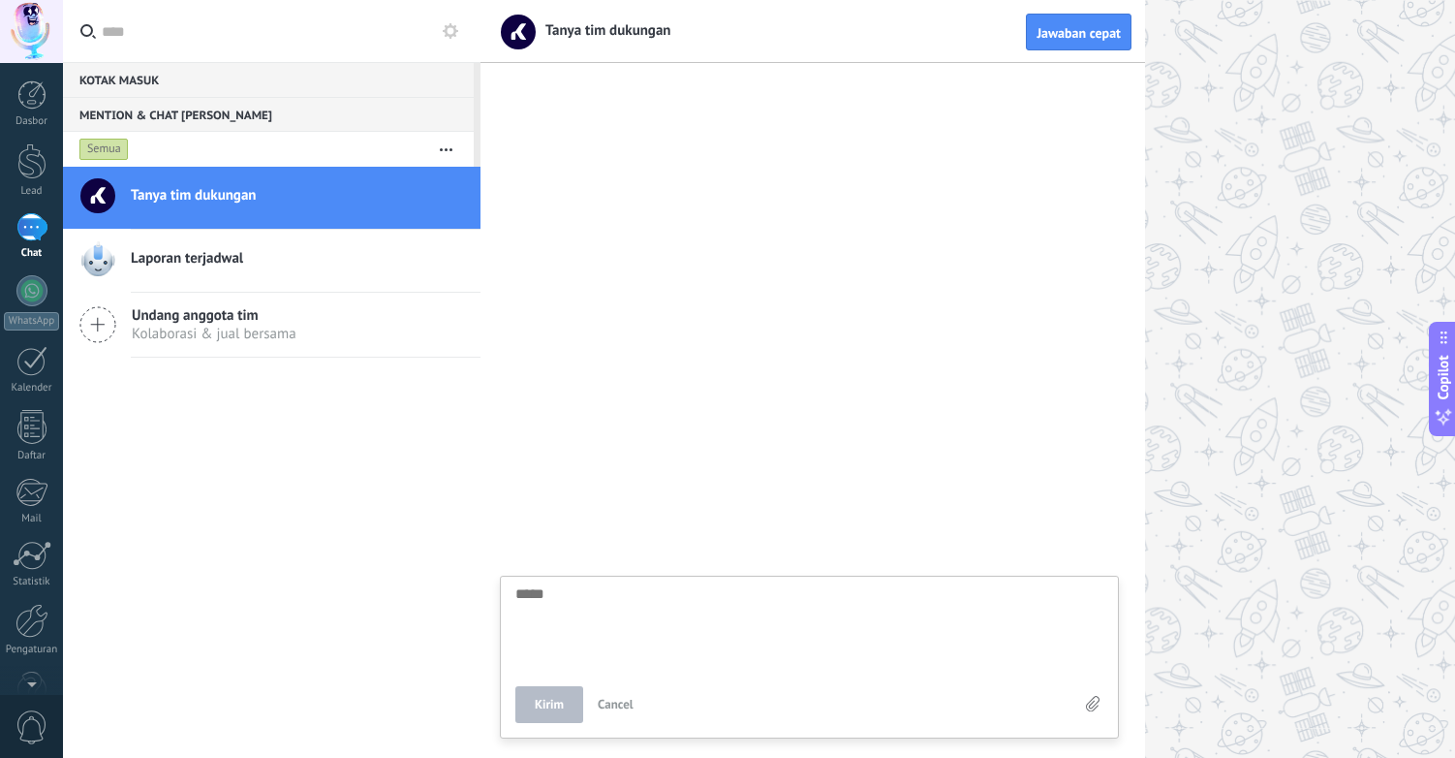
click at [184, 82] on div "Kotak masuk 0" at bounding box center [268, 79] width 411 height 35
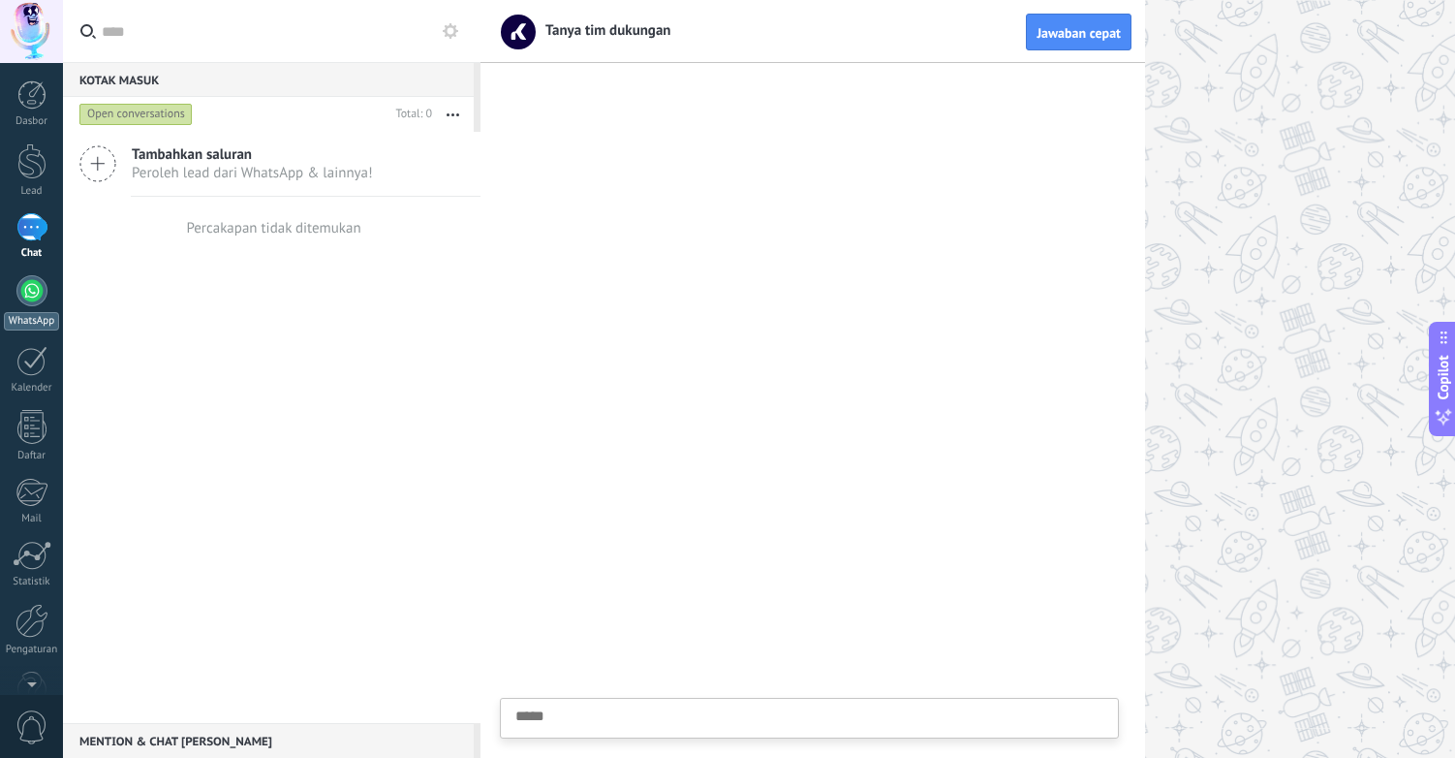
click at [34, 301] on div at bounding box center [31, 290] width 31 height 31
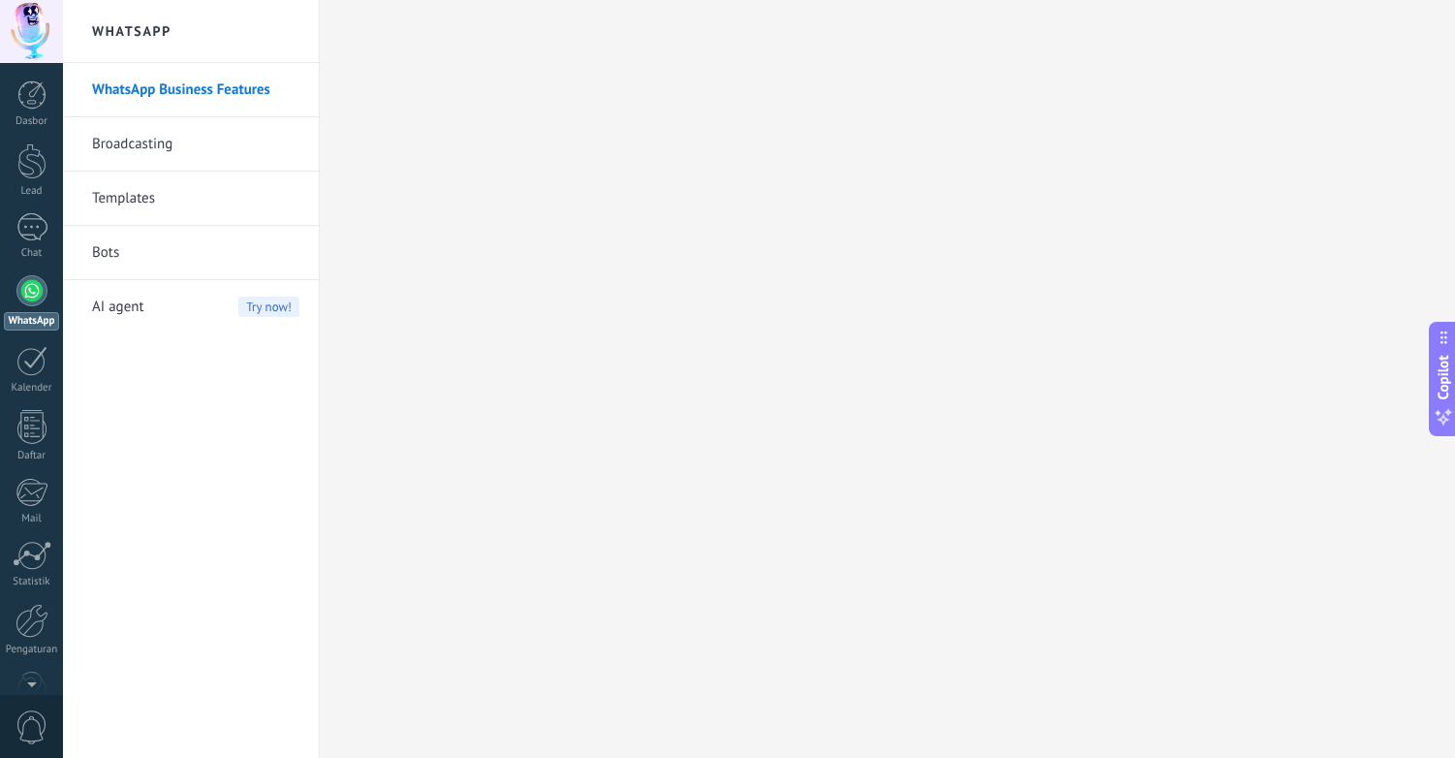
click at [141, 266] on link "Bots" at bounding box center [195, 253] width 207 height 54
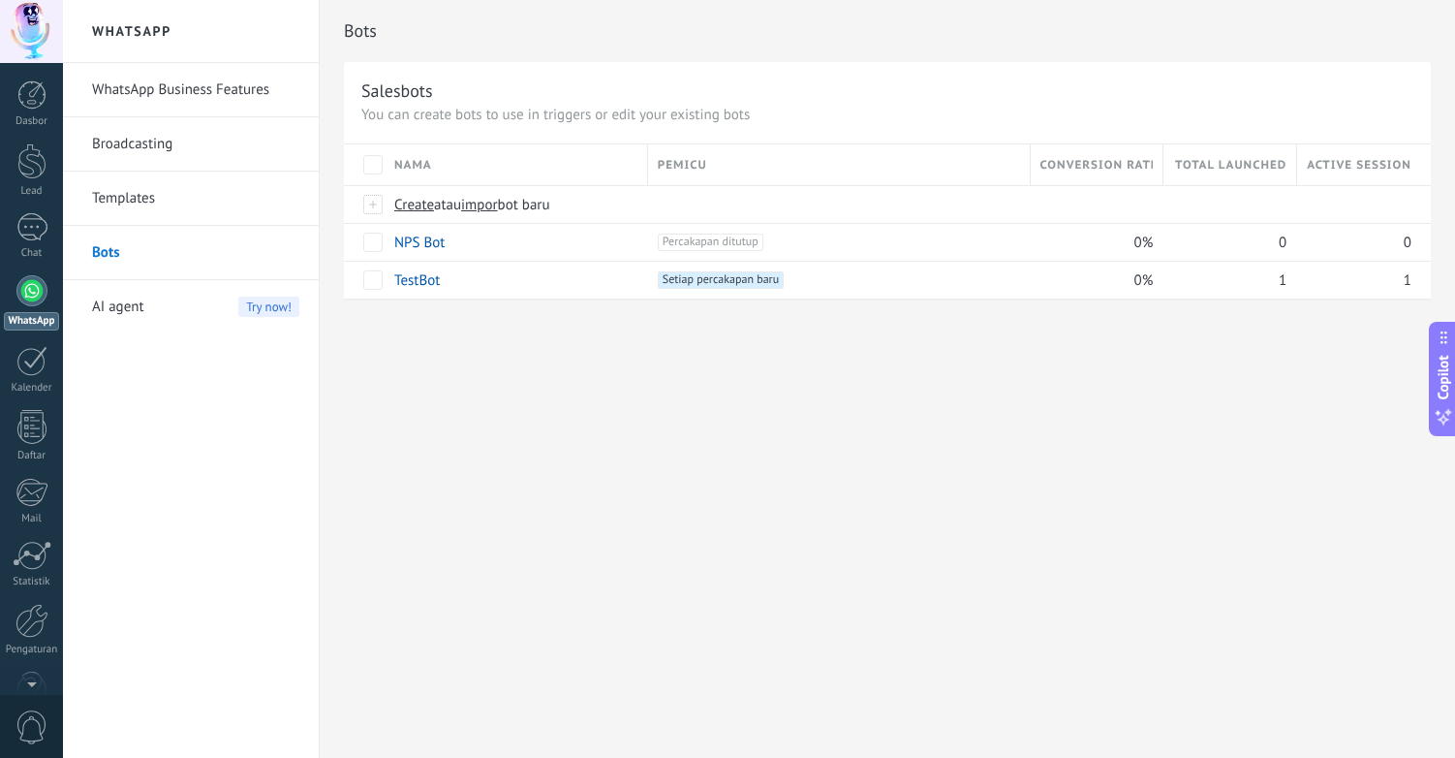
click at [169, 311] on div "AI agent Try now!" at bounding box center [195, 307] width 207 height 54
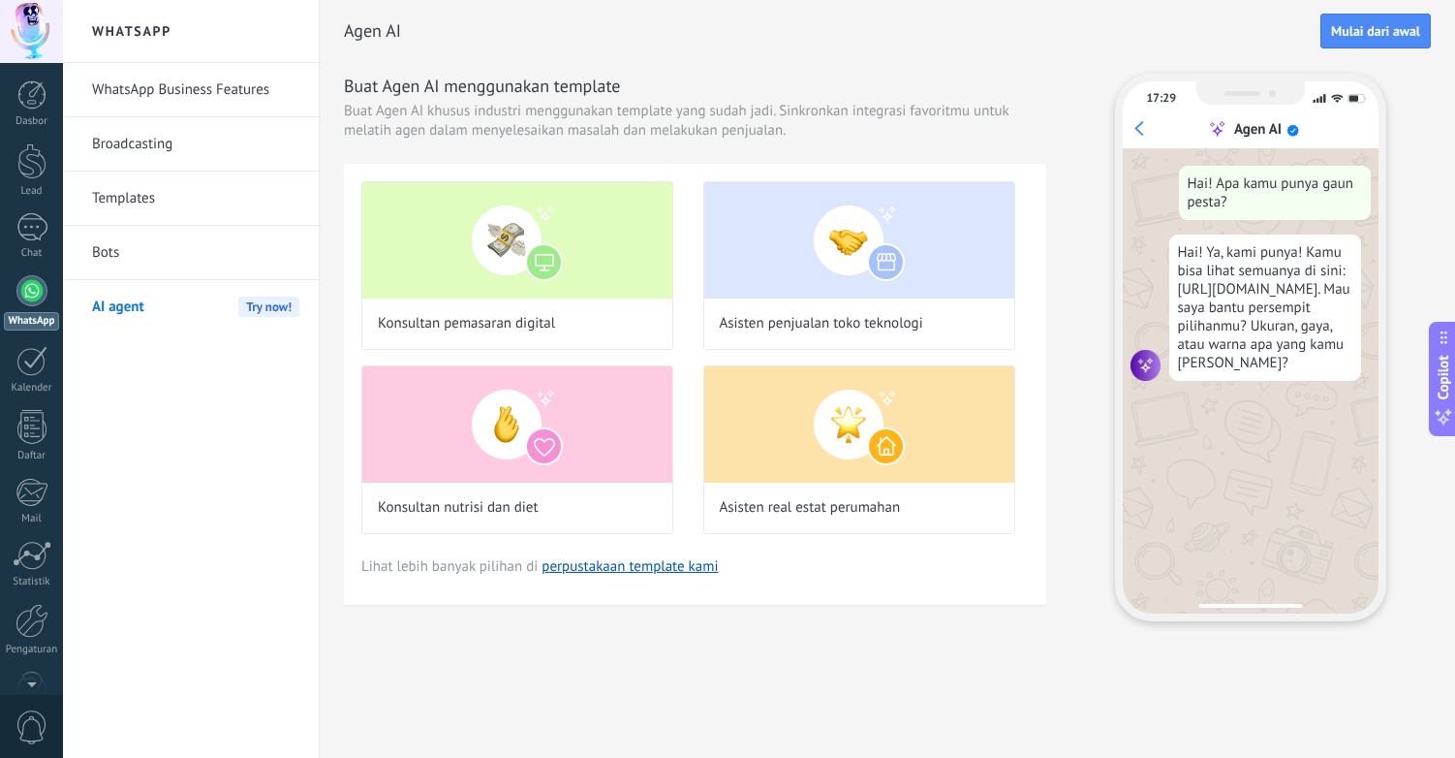
click at [138, 303] on span "AI agent" at bounding box center [118, 307] width 52 height 54
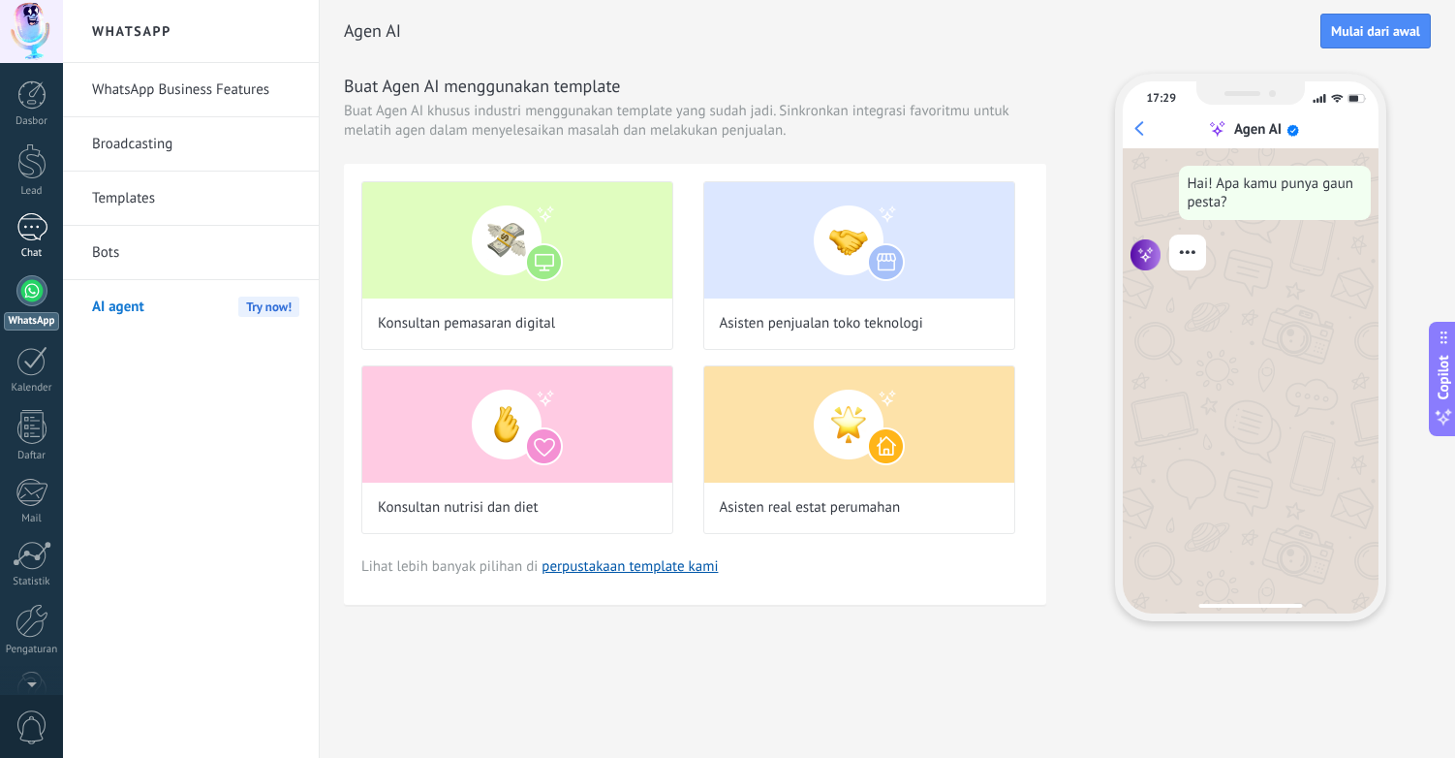
click at [21, 229] on div "1" at bounding box center [31, 227] width 31 height 28
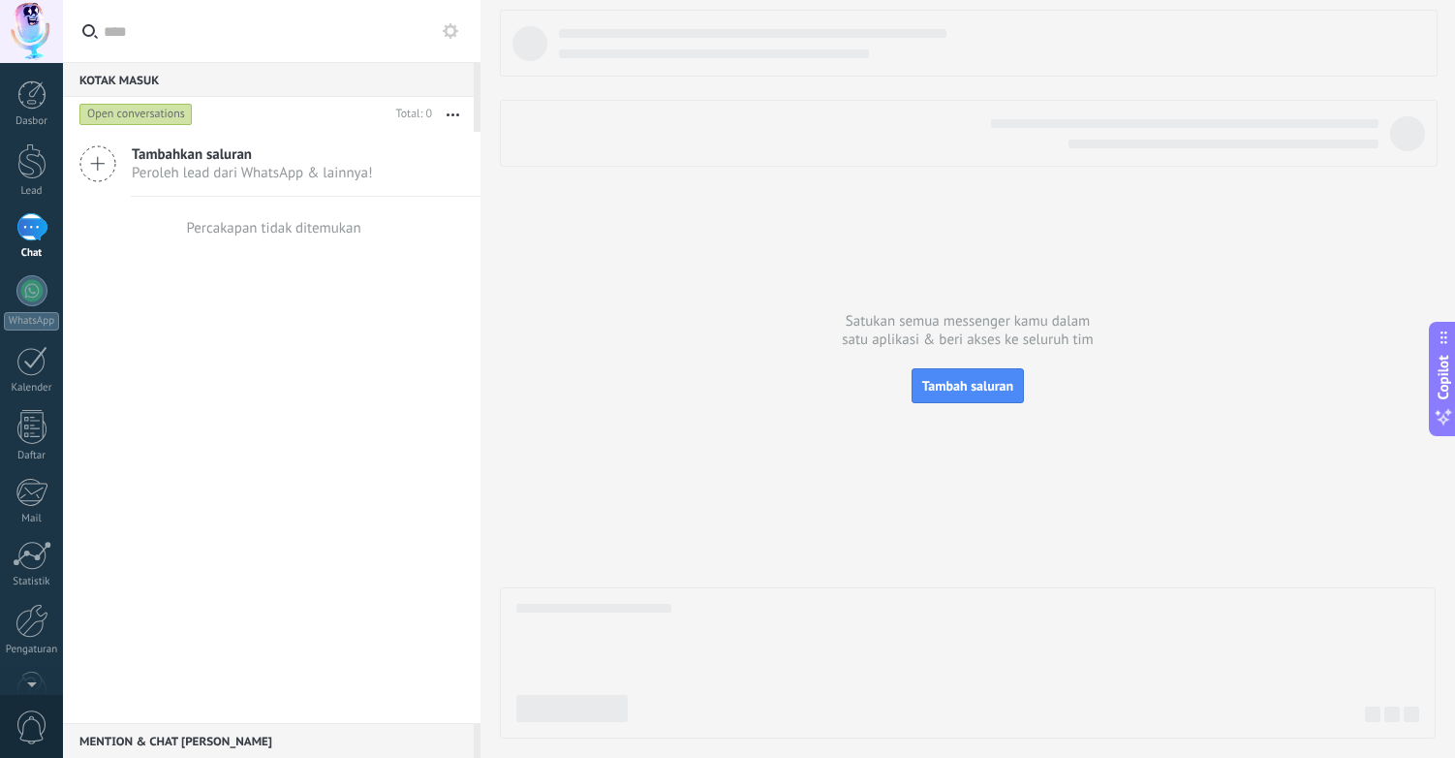
click at [210, 152] on span "Tambahkan saluran" at bounding box center [252, 154] width 241 height 18
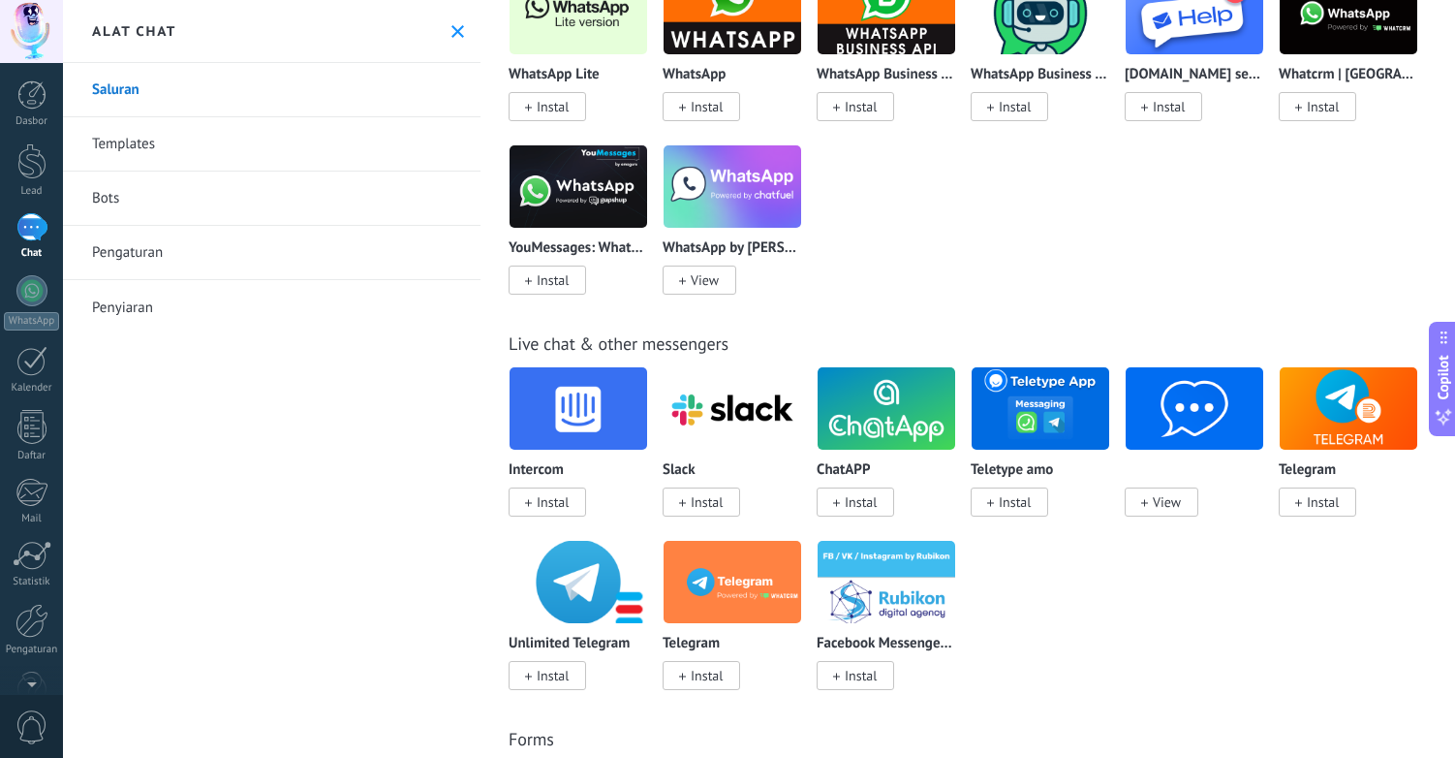
scroll to position [1052, 0]
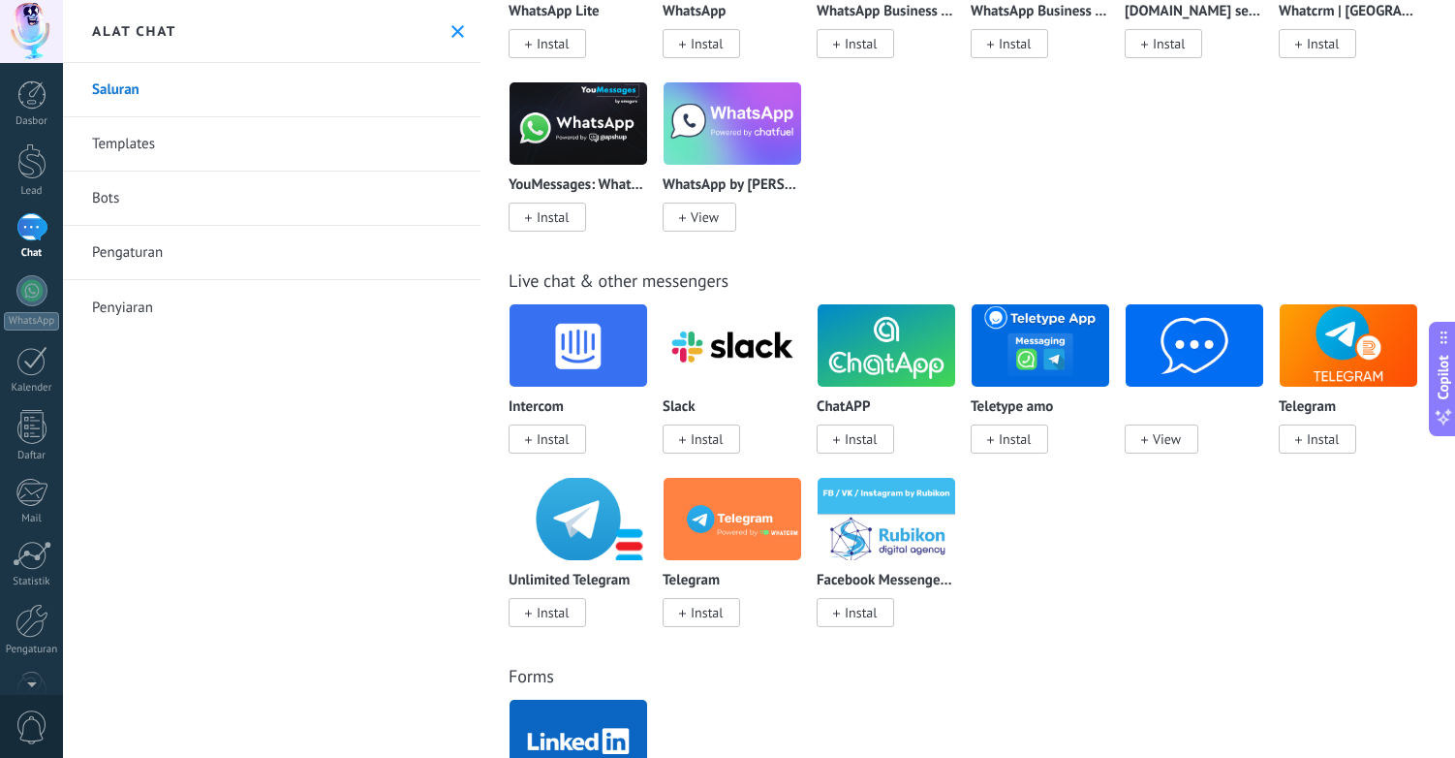
click at [1172, 437] on span "View" at bounding box center [1167, 438] width 28 height 17
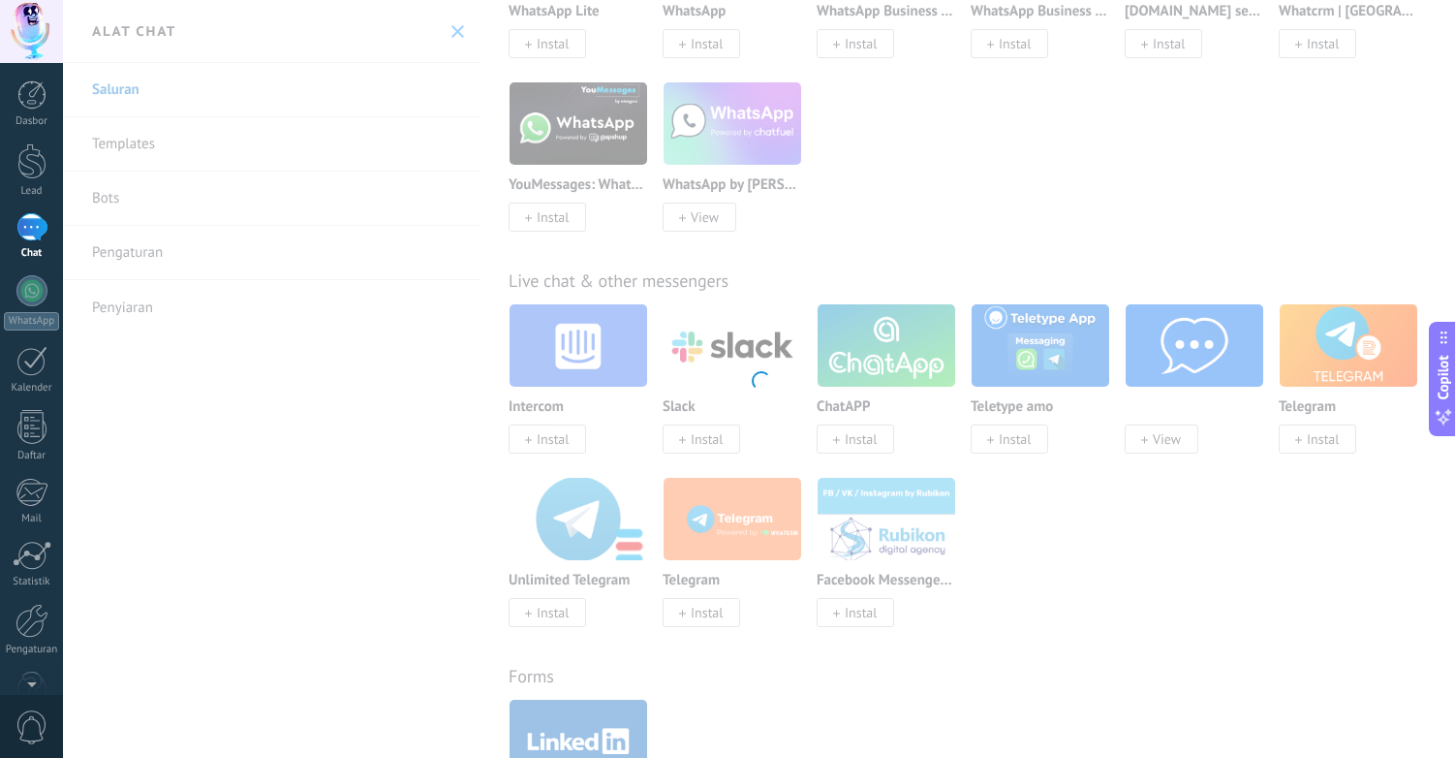
click at [1097, 651] on div at bounding box center [759, 379] width 1392 height 758
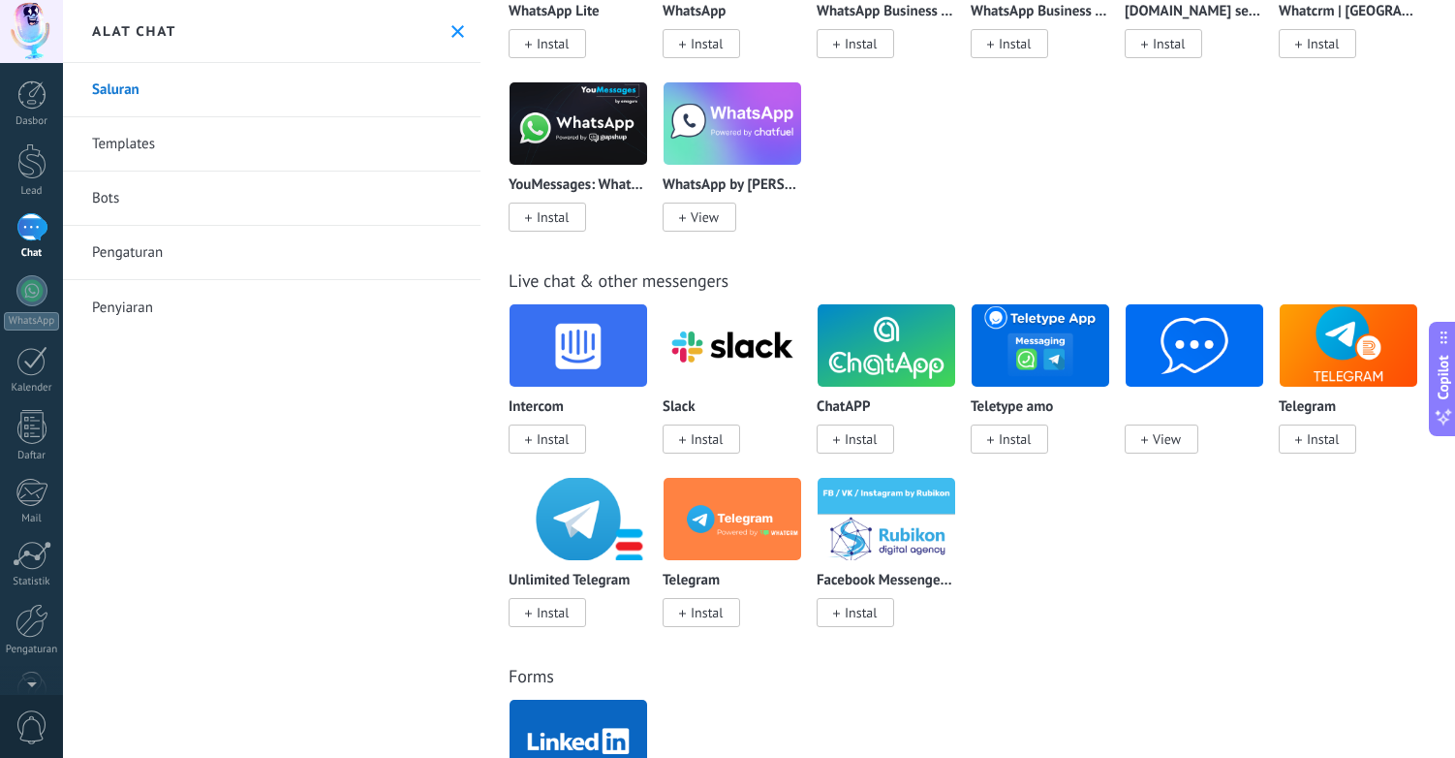
click at [1176, 438] on span "View" at bounding box center [1167, 438] width 28 height 17
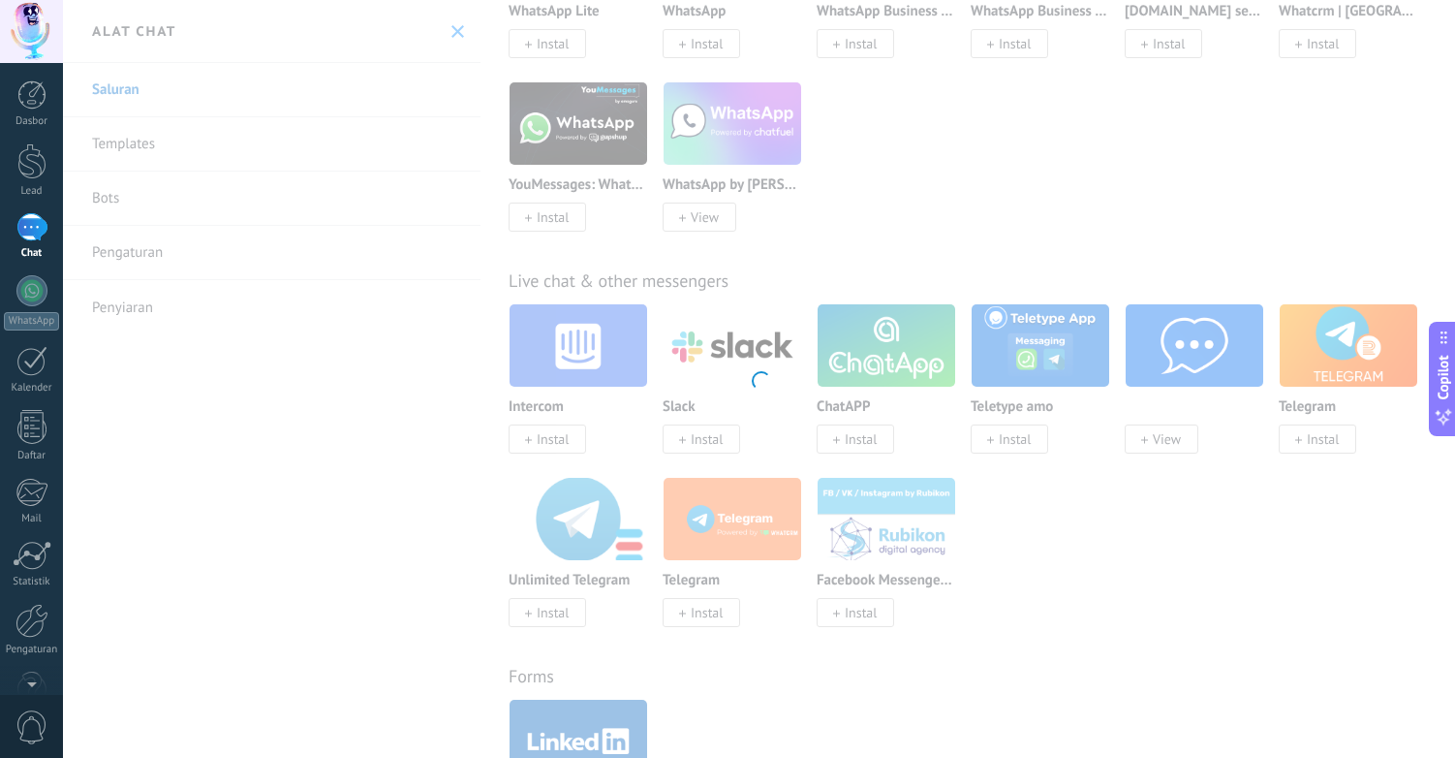
click at [1135, 525] on div at bounding box center [759, 379] width 1392 height 758
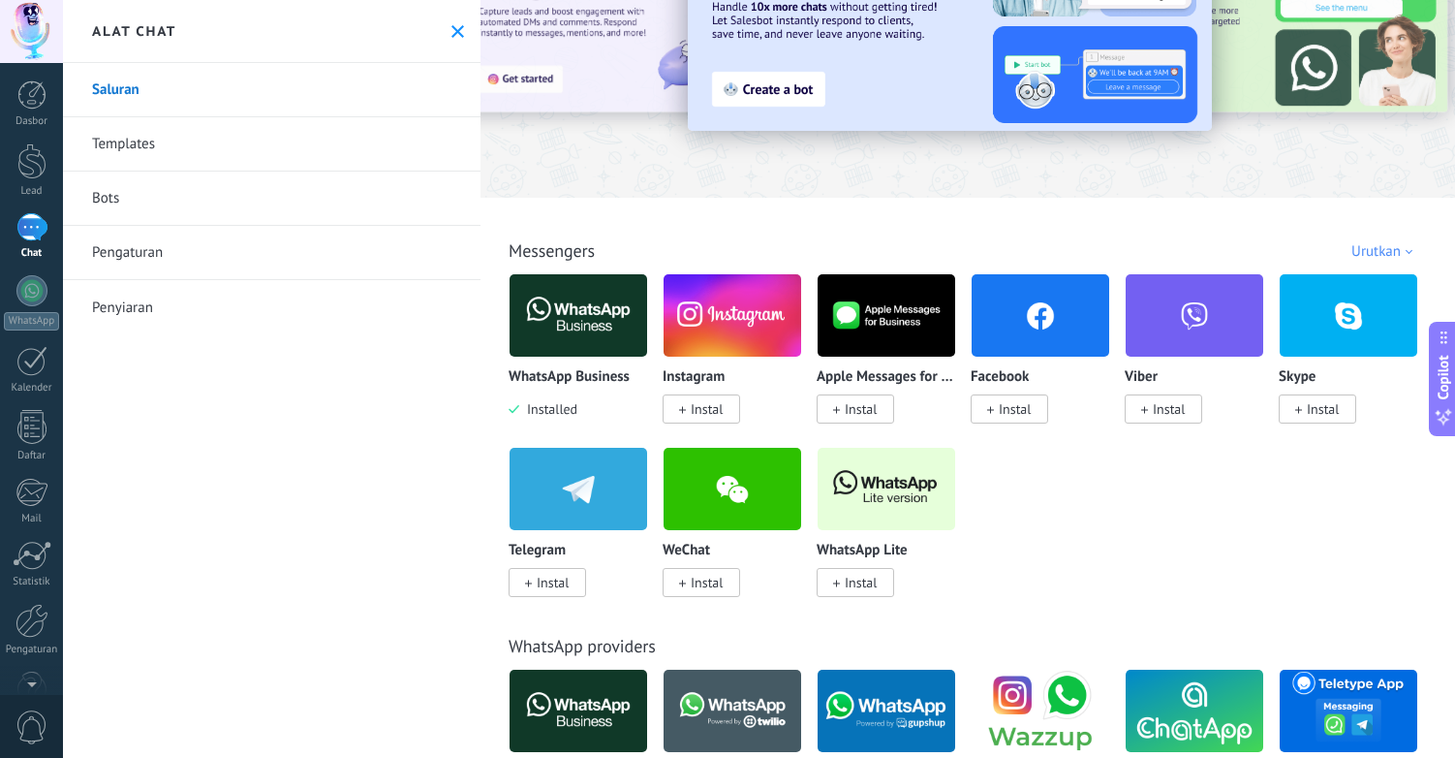
scroll to position [110, 0]
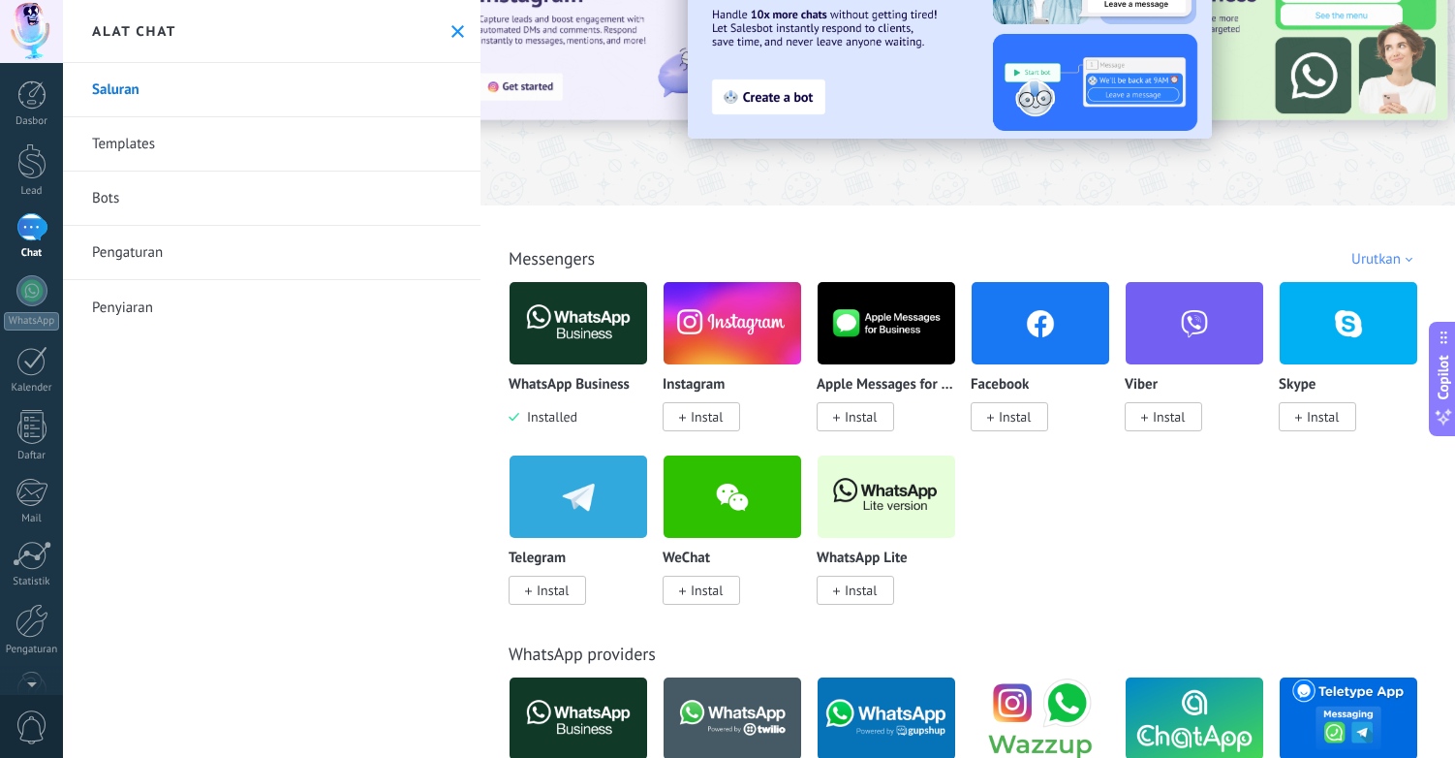
click at [565, 593] on span "Instal" at bounding box center [553, 589] width 32 height 17
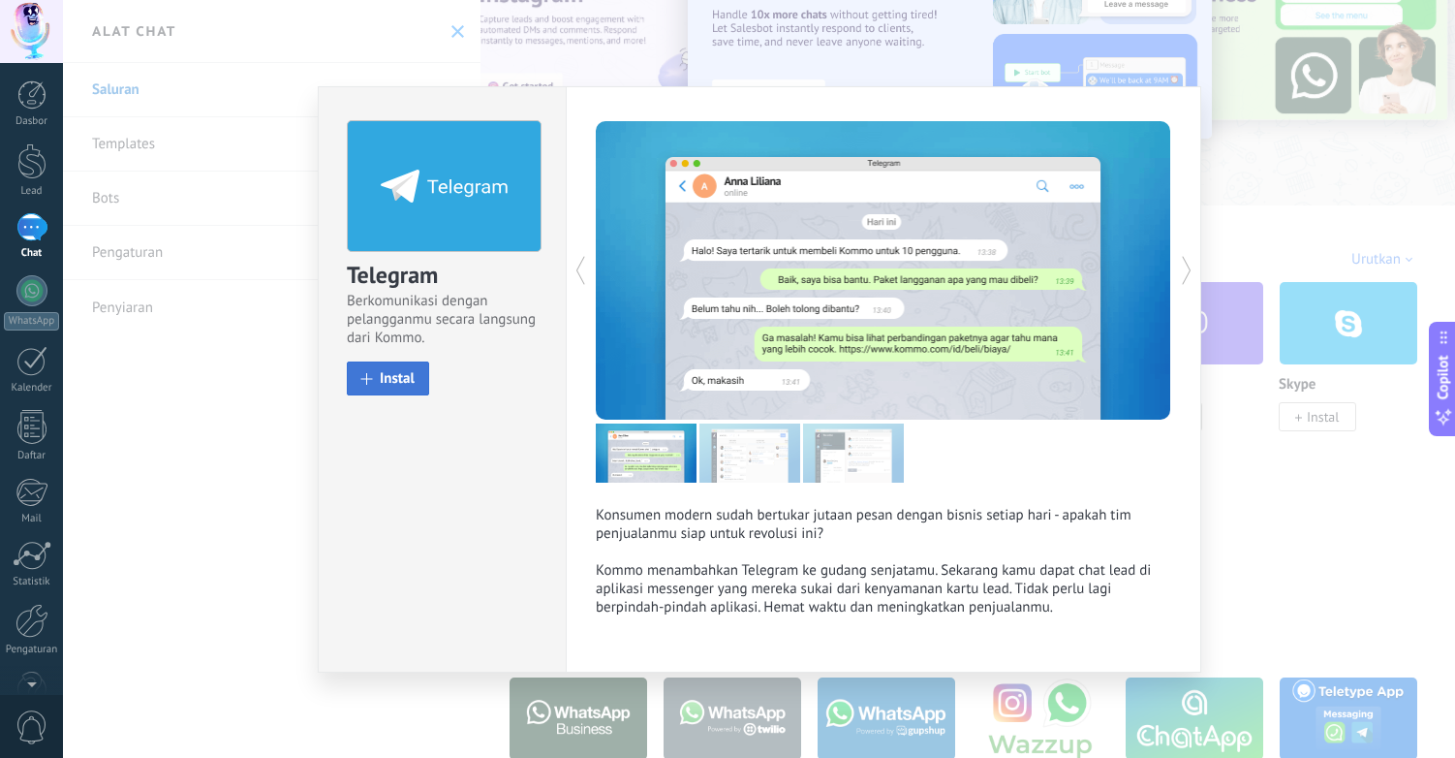
click at [380, 377] on span "Instal" at bounding box center [397, 378] width 35 height 15
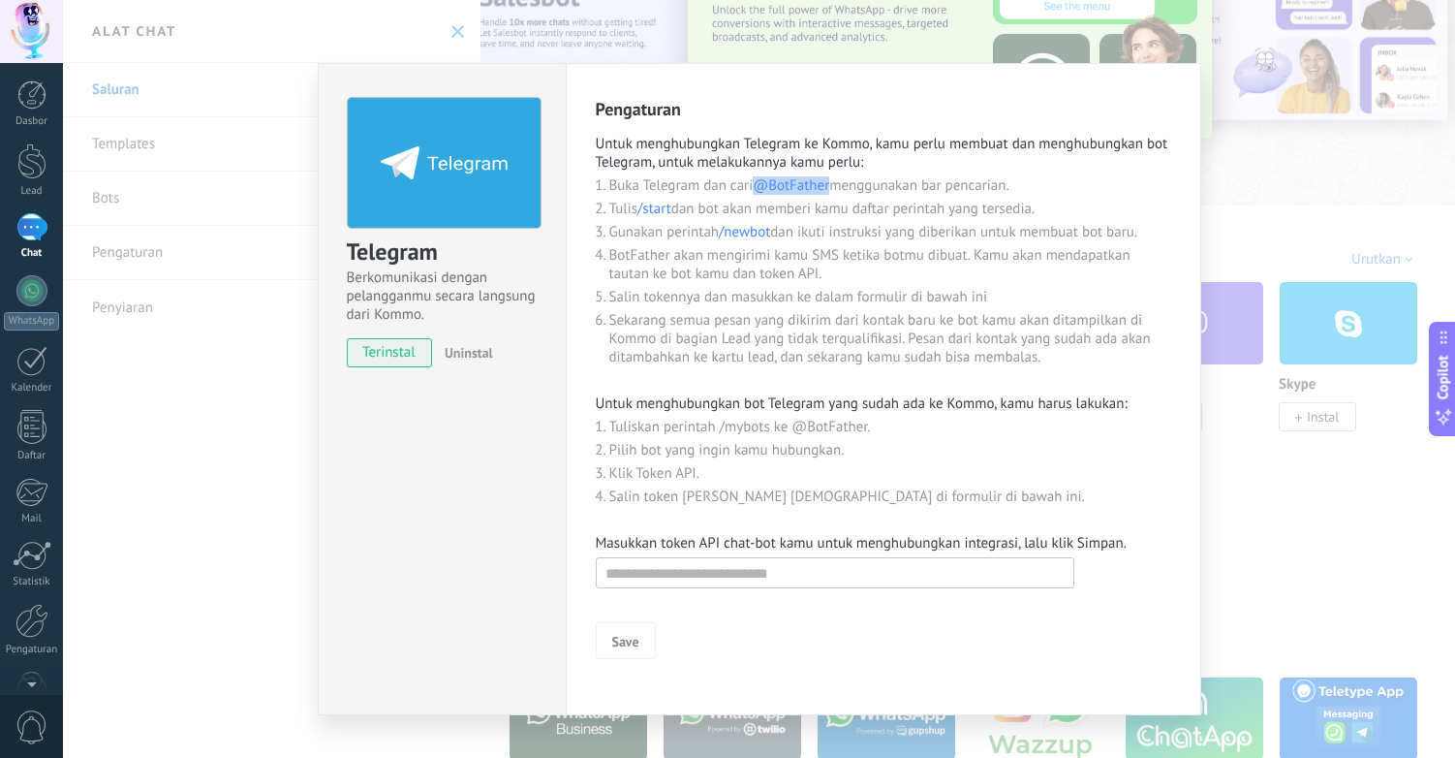
drag, startPoint x: 830, startPoint y: 185, endPoint x: 756, endPoint y: 185, distance: 74.6
click at [756, 185] on li "Buka Telegram dan cari @BotFather menggunakan bar pencarian." at bounding box center [890, 185] width 562 height 18
copy span "@BotFather"
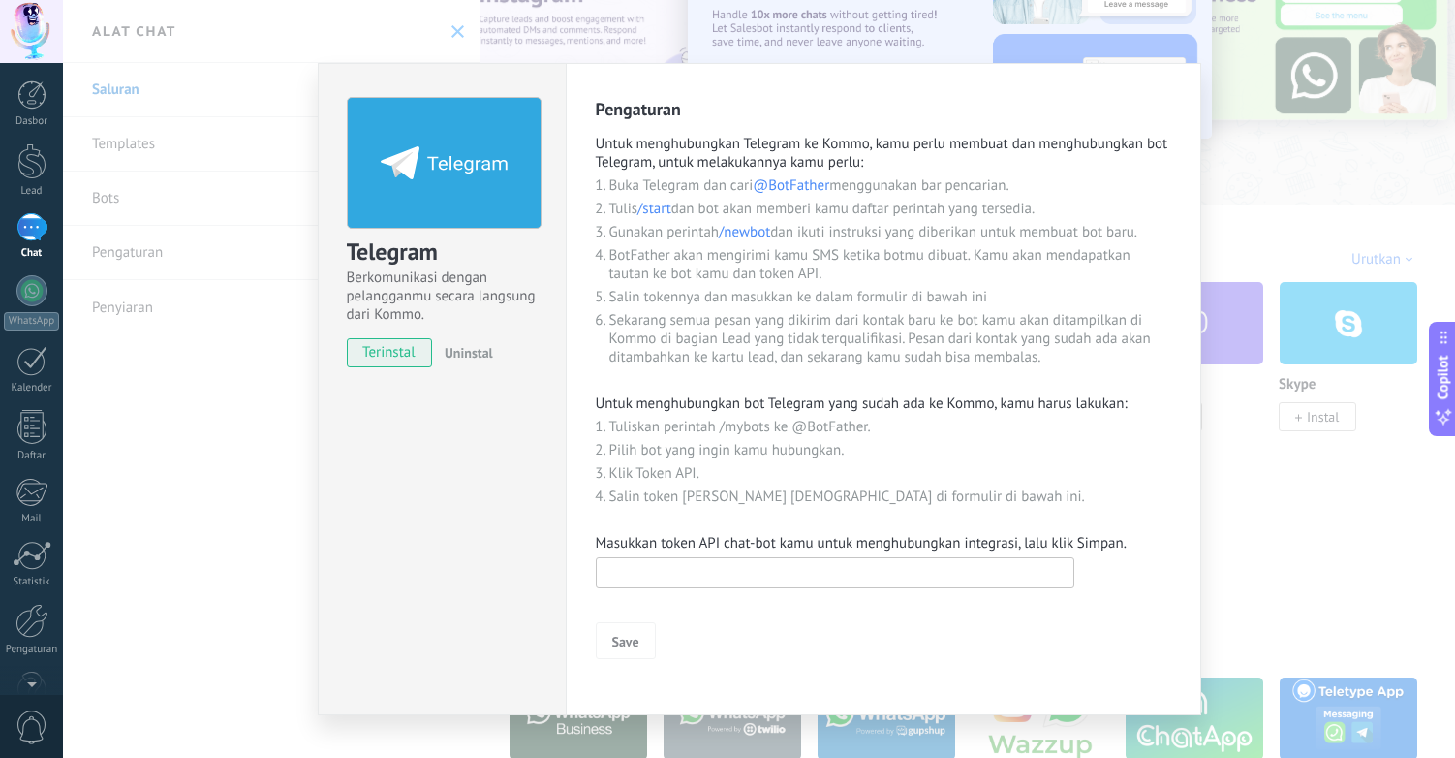
click at [730, 574] on input "text" at bounding box center [835, 572] width 479 height 31
paste input "**********"
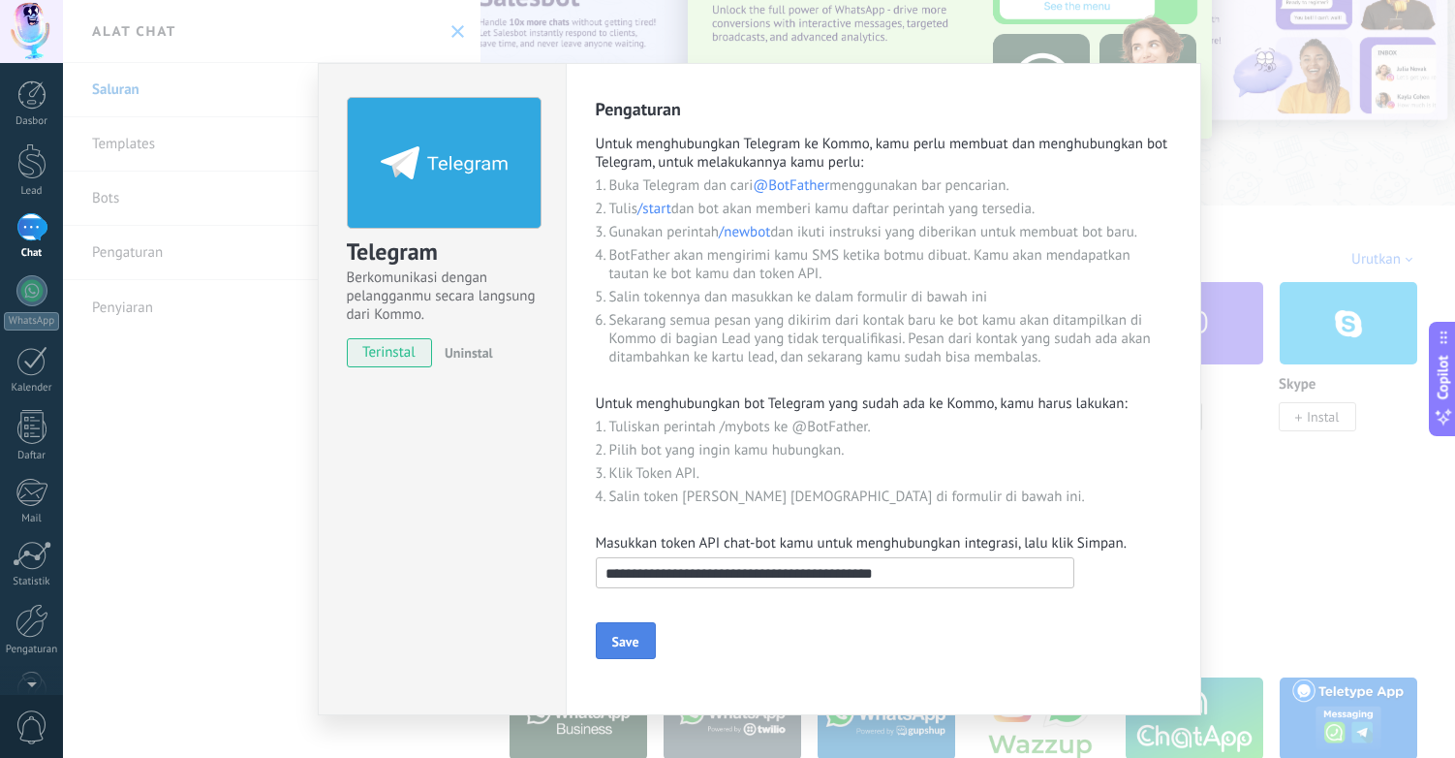
type input "**********"
click at [626, 638] on span "Save" at bounding box center [625, 642] width 27 height 14
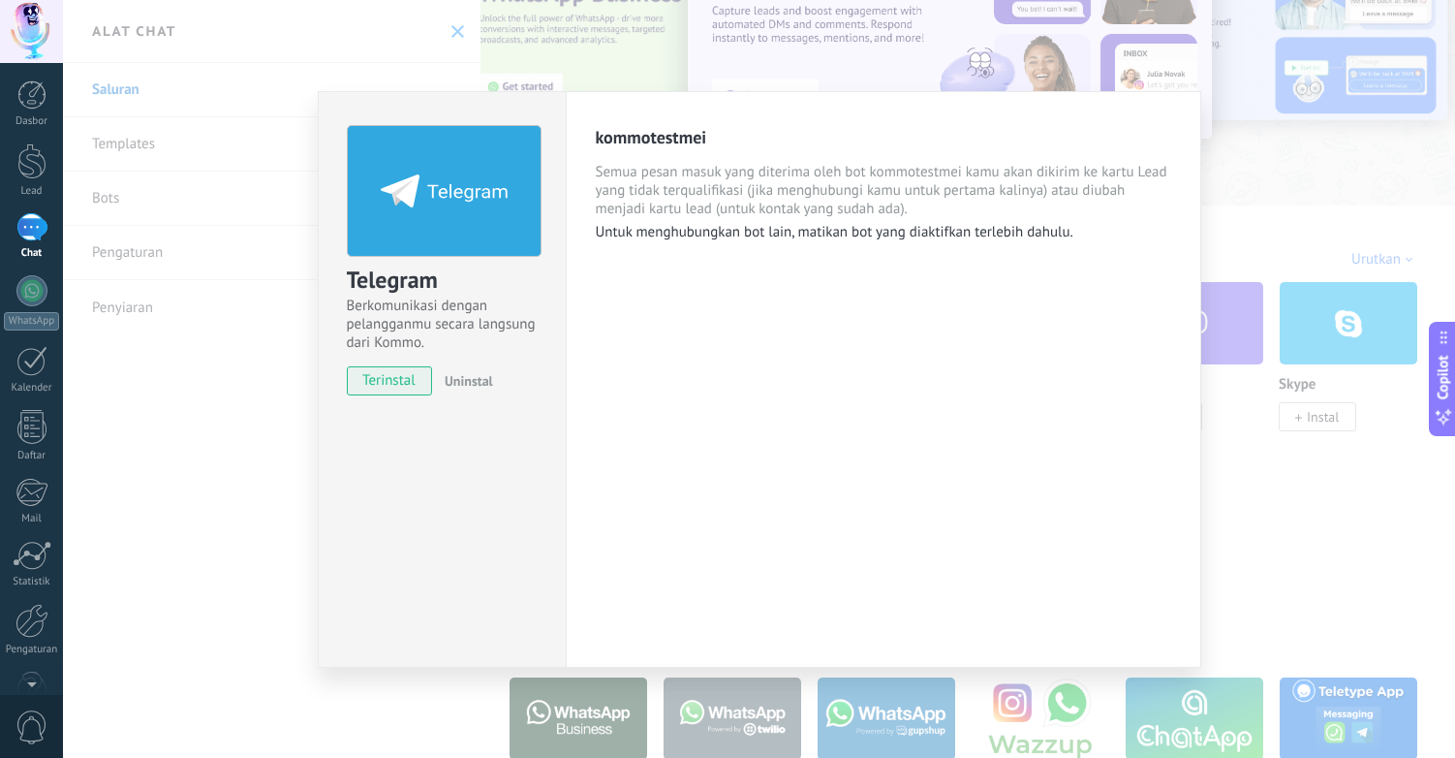
click at [192, 463] on div "Telegram Berkomunikasi dengan pelangganmu secara langsung dari Kommo. terinstal…" at bounding box center [759, 379] width 1392 height 758
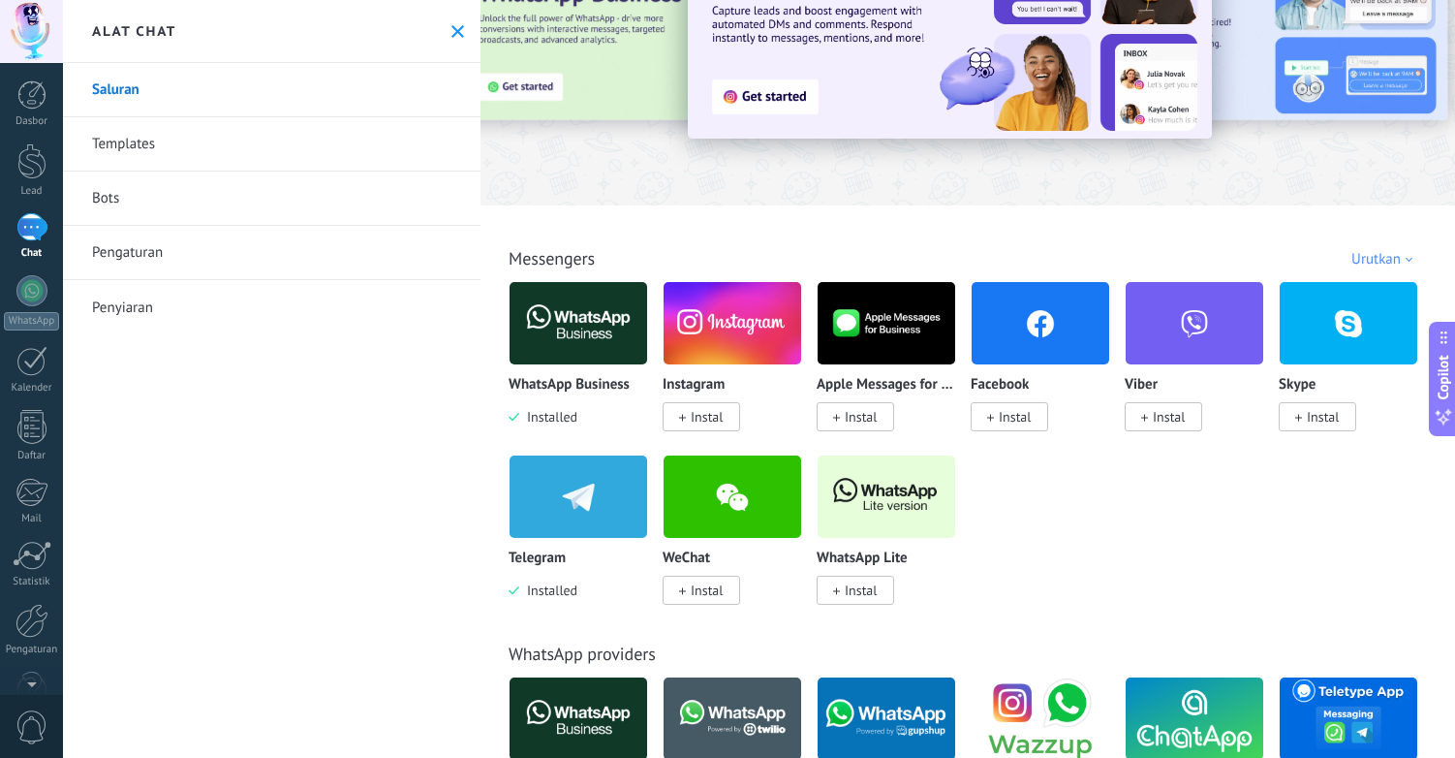
click at [27, 226] on div "1" at bounding box center [31, 227] width 31 height 28
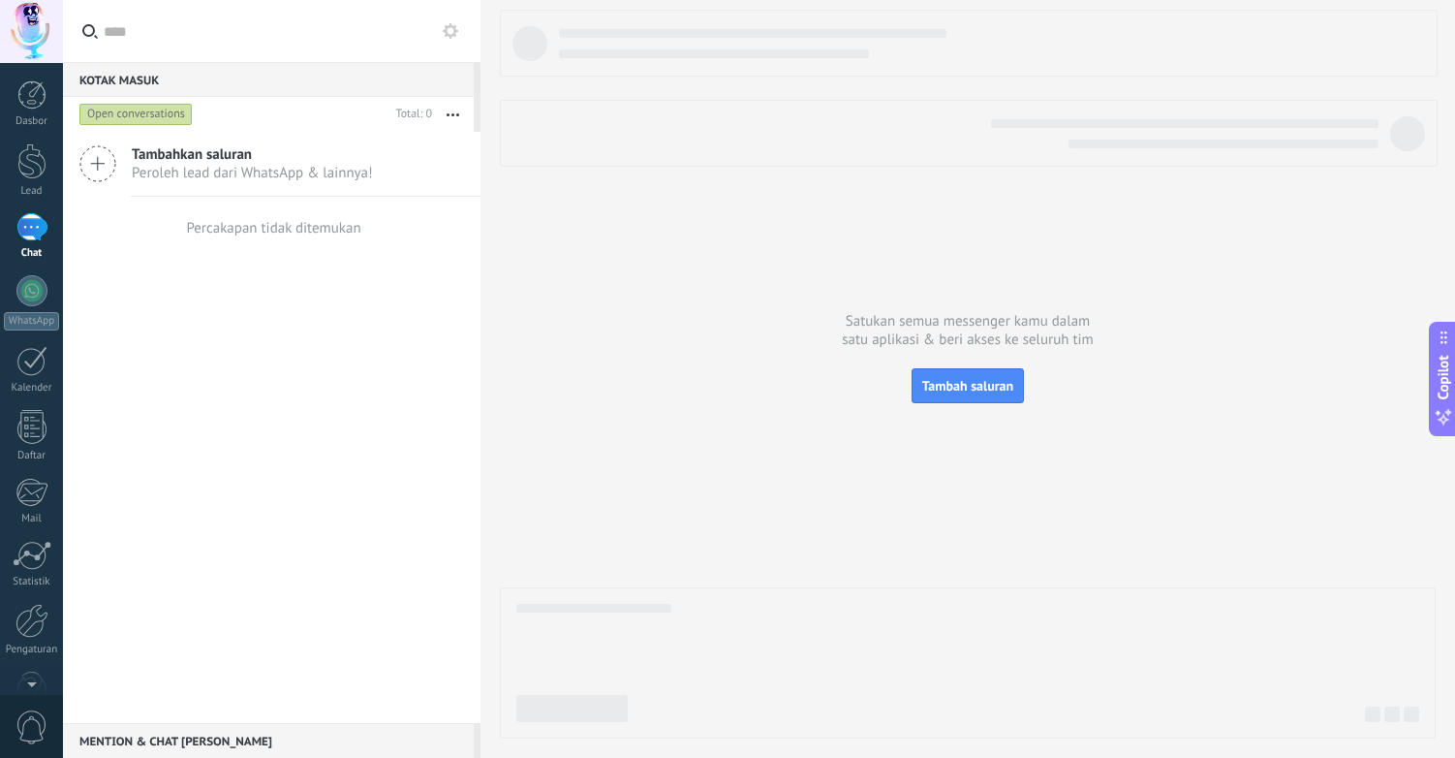
click at [212, 169] on span "Peroleh lead dari WhatsApp & lainnya!" at bounding box center [252, 173] width 241 height 18
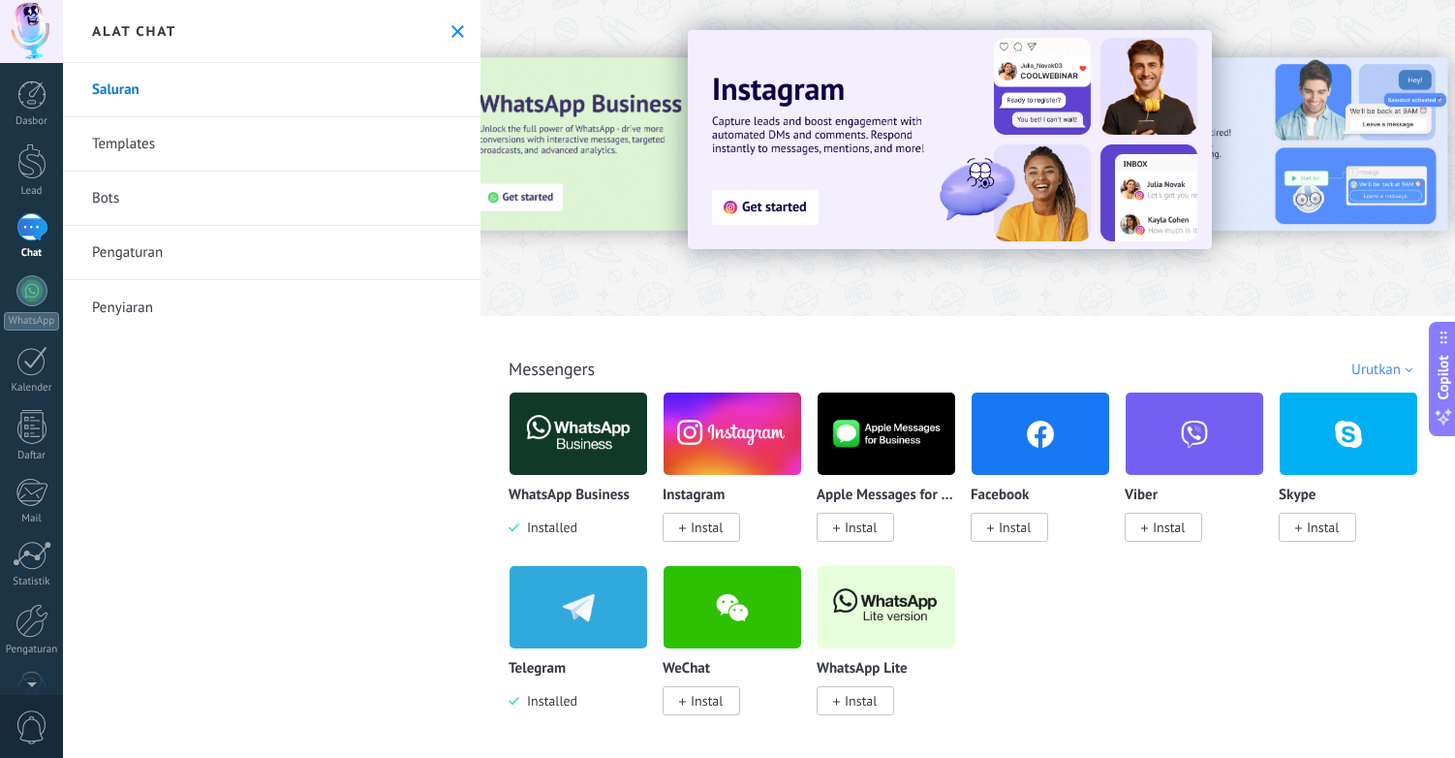
click at [559, 622] on img at bounding box center [579, 607] width 138 height 94
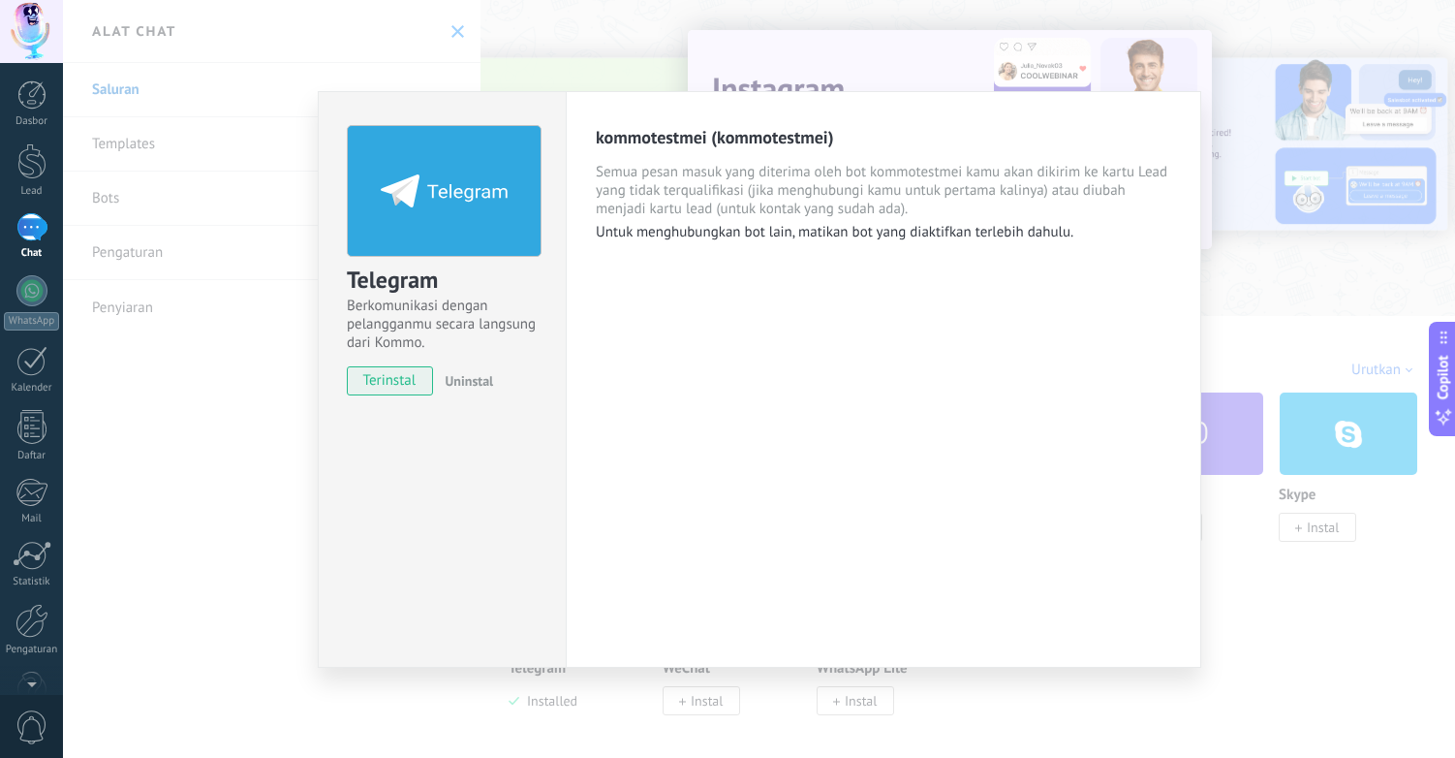
click at [150, 380] on div "Telegram Berkomunikasi dengan pelangganmu secara langsung dari Kommo. terinstal…" at bounding box center [759, 379] width 1392 height 758
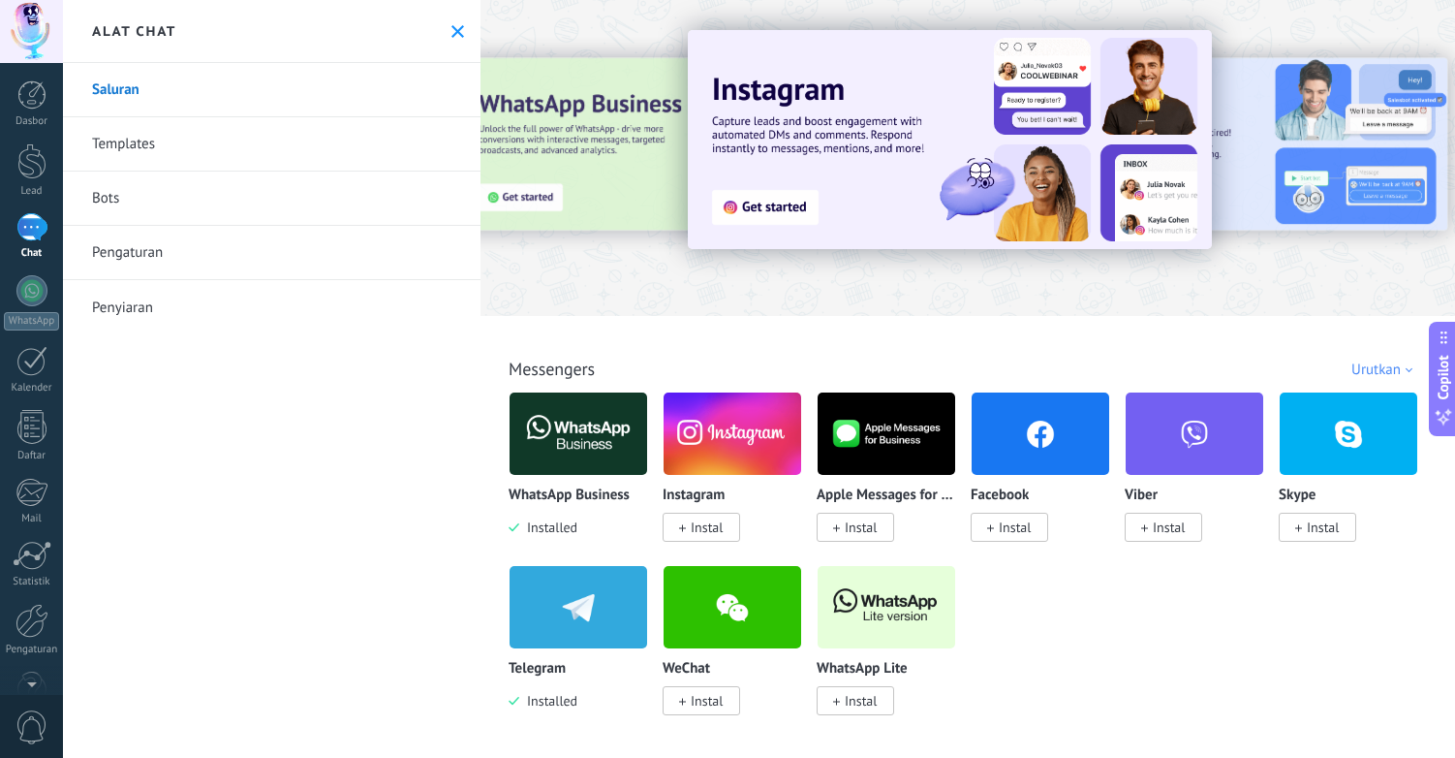
click at [452, 25] on icon at bounding box center [458, 31] width 13 height 13
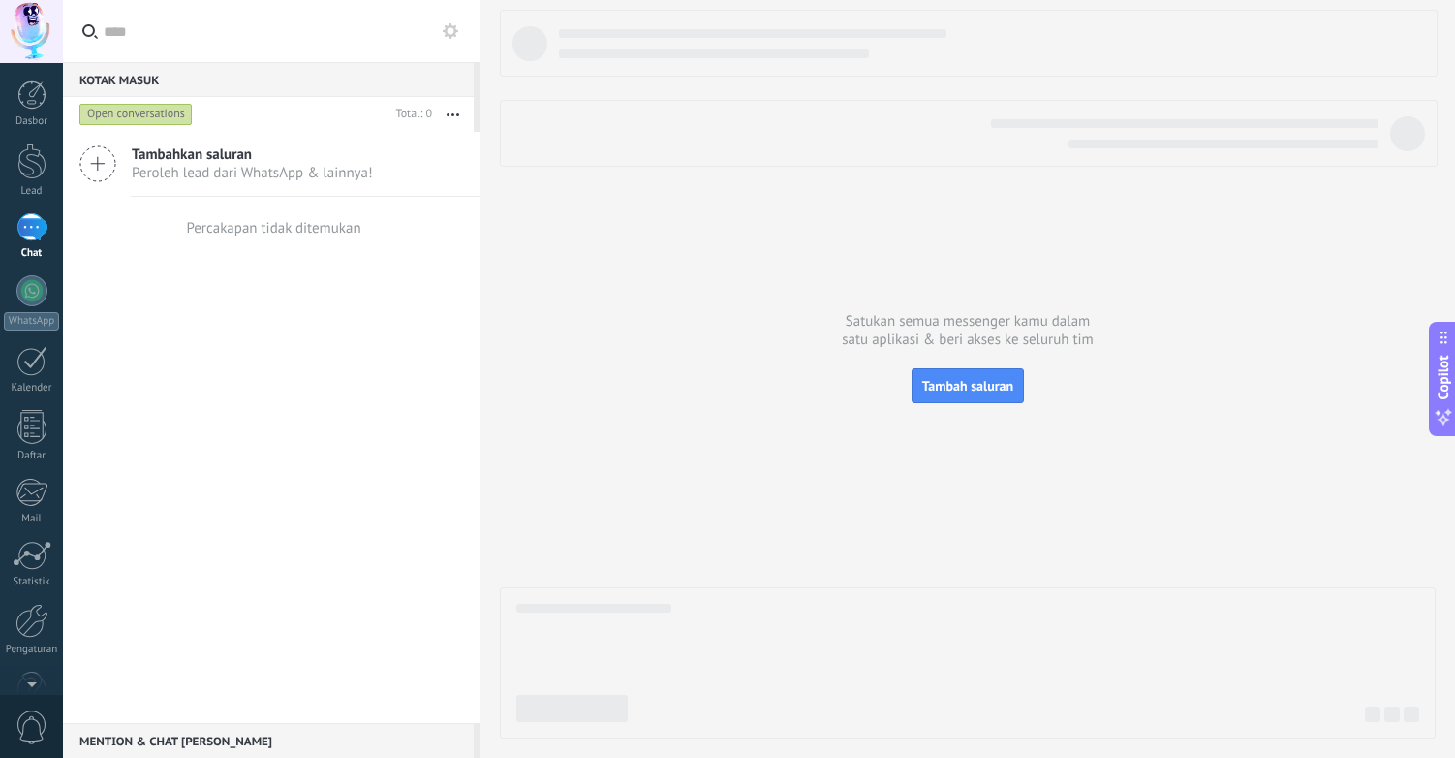
click at [200, 170] on span "Peroleh lead dari WhatsApp & lainnya!" at bounding box center [252, 173] width 241 height 18
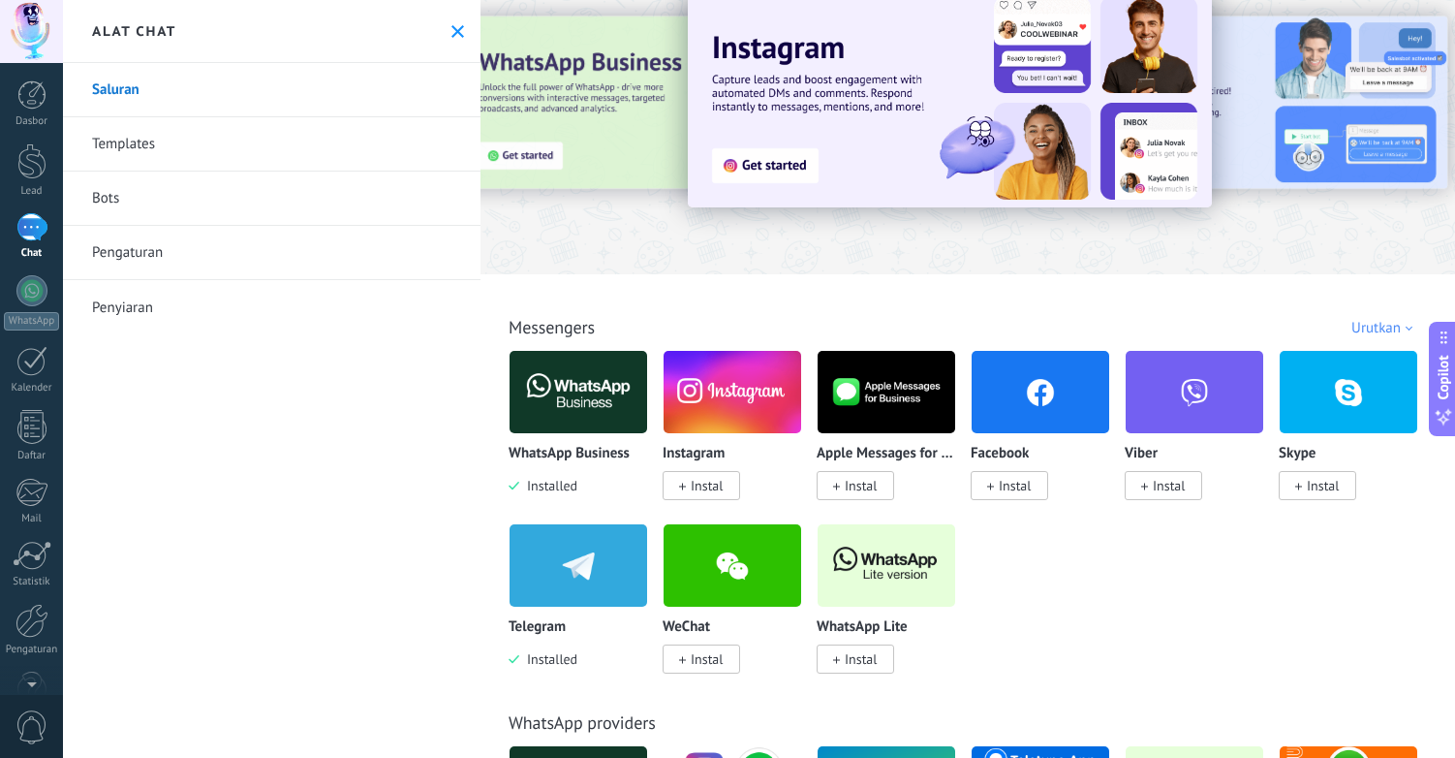
scroll to position [89, 0]
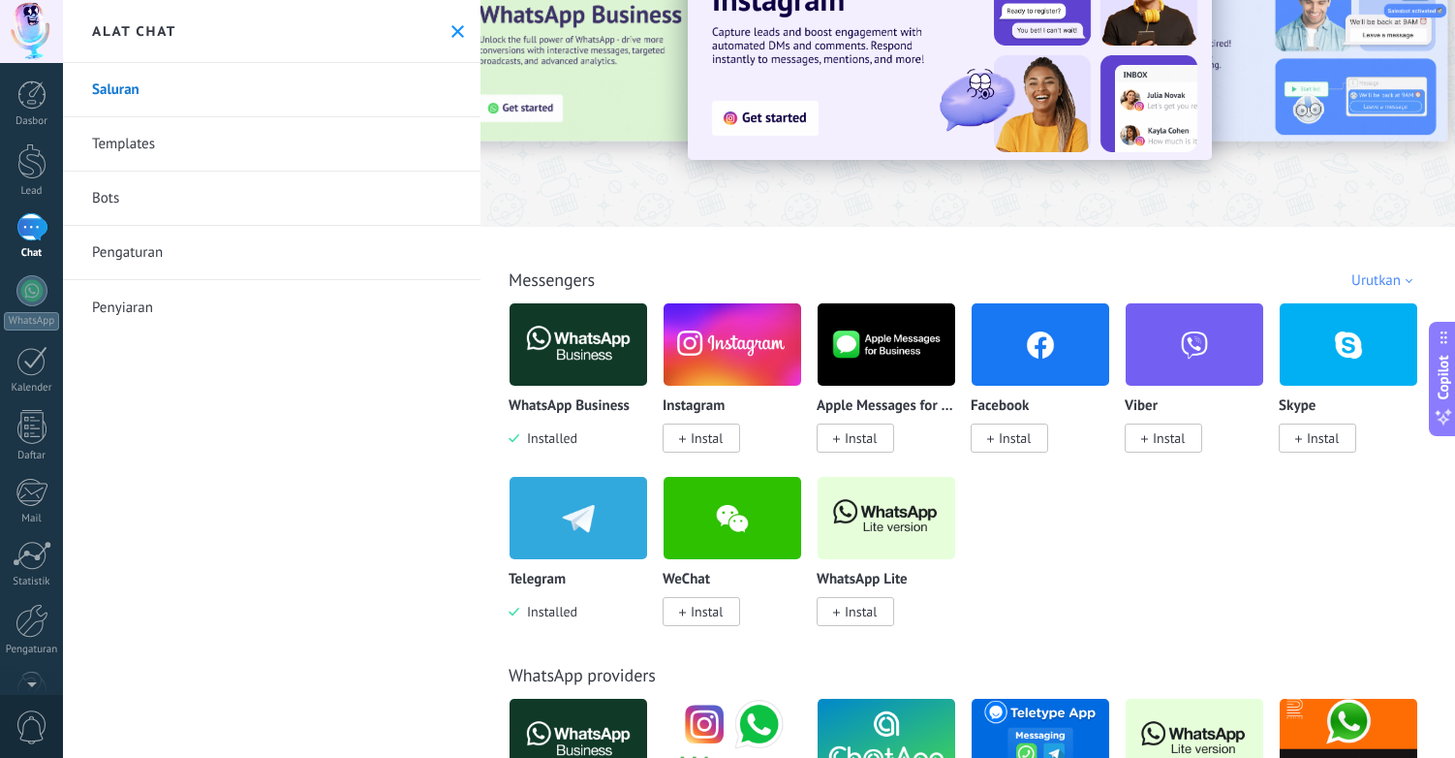
click at [570, 518] on img at bounding box center [579, 518] width 138 height 94
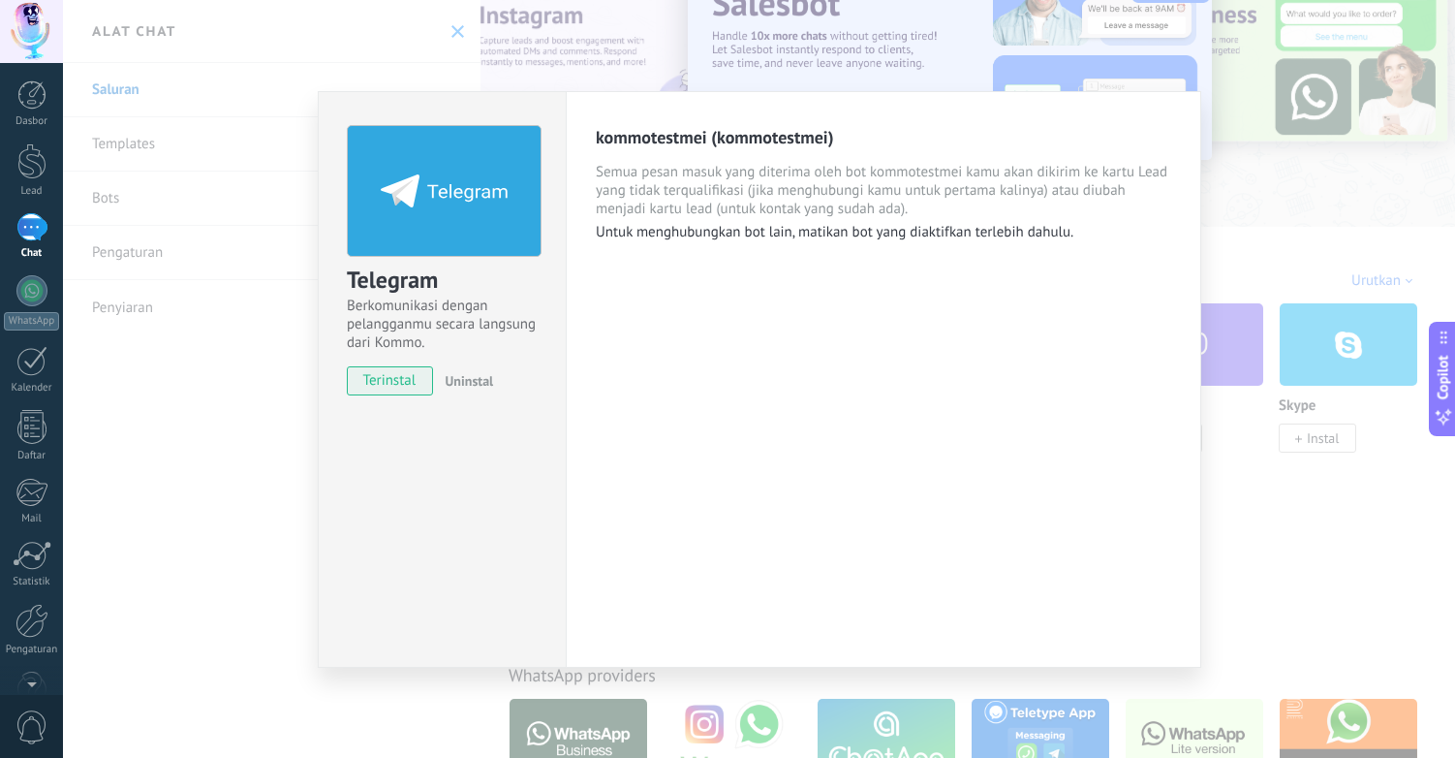
click at [1297, 238] on div "Telegram Berkomunikasi dengan pelangganmu secara langsung dari Kommo. terinstal…" at bounding box center [759, 379] width 1392 height 758
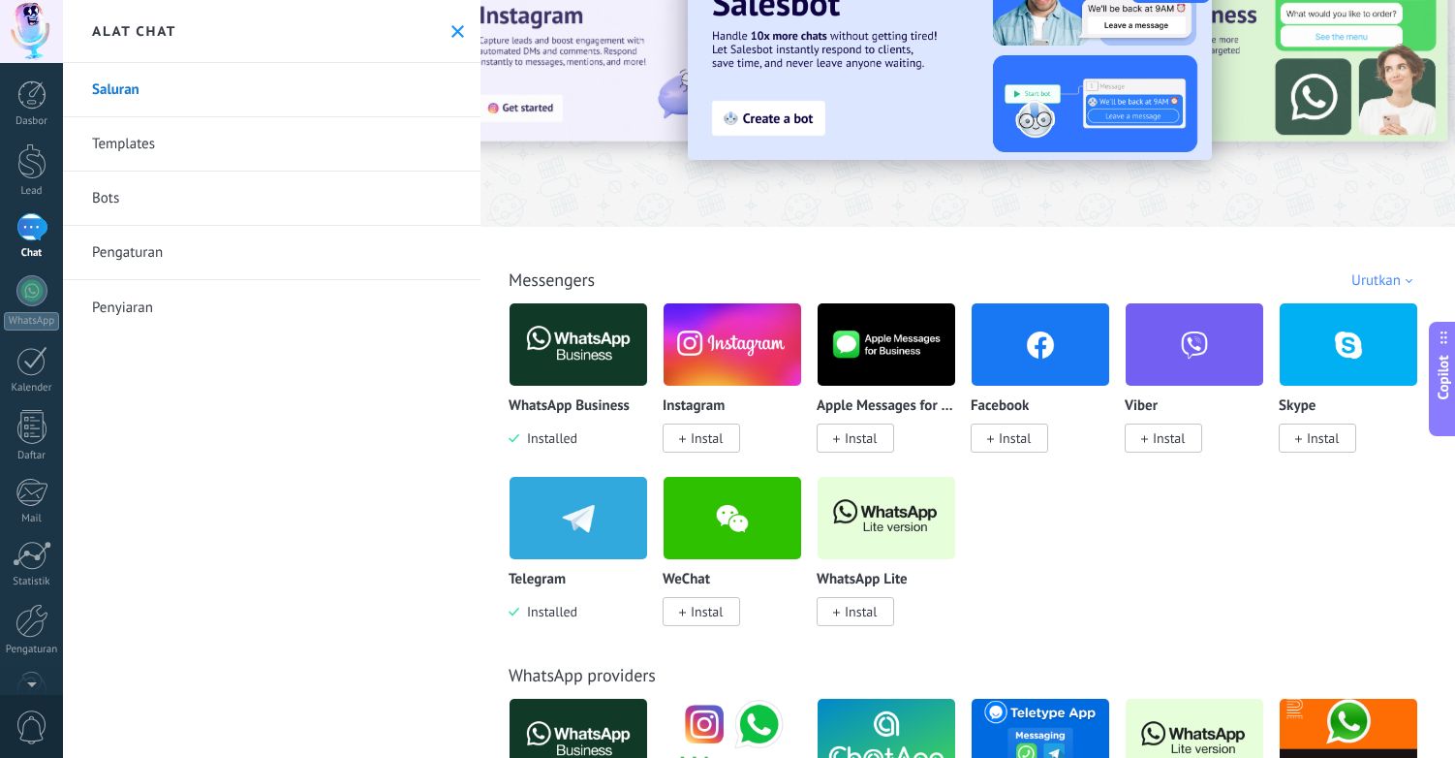
click at [452, 35] on icon at bounding box center [458, 31] width 13 height 13
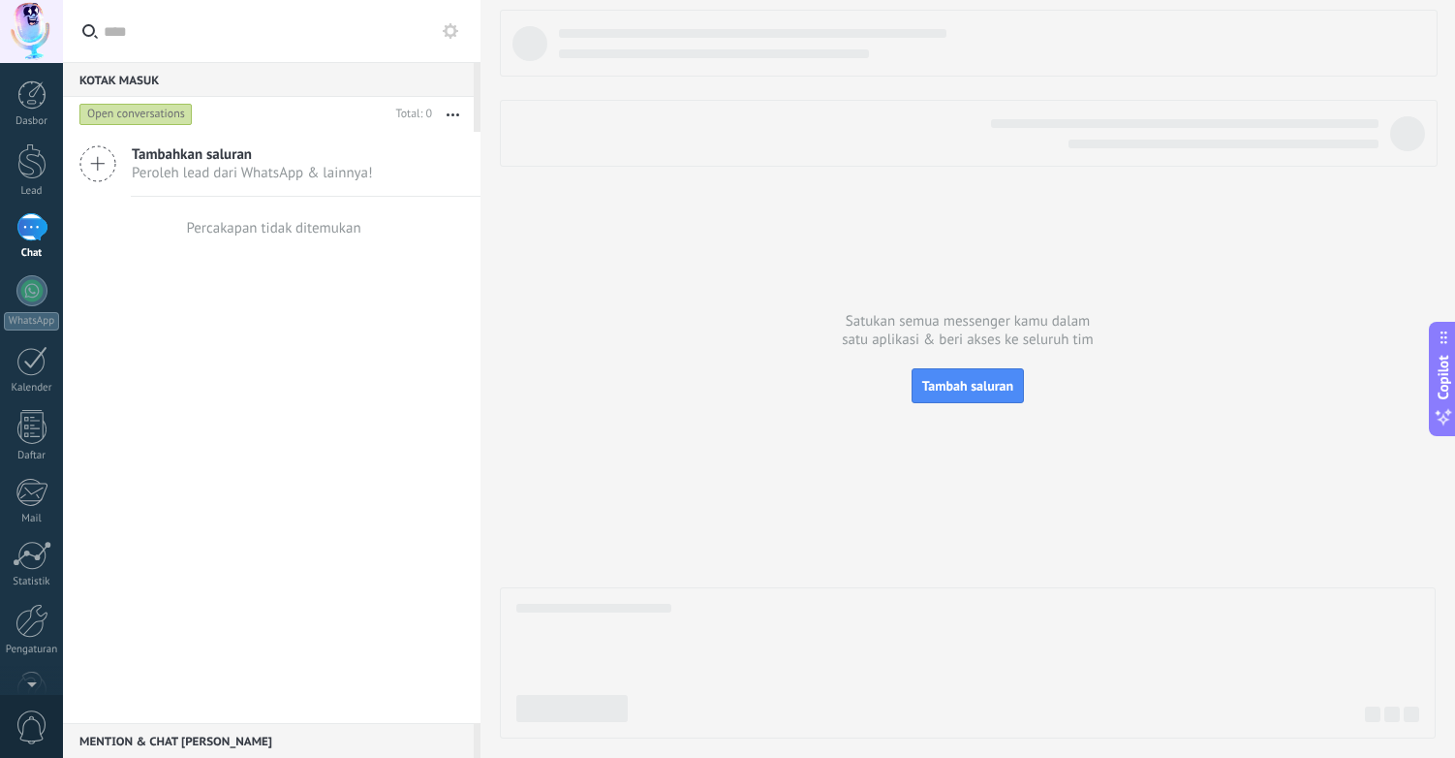
click at [118, 736] on div "Mention & Chat tim 0" at bounding box center [268, 740] width 411 height 35
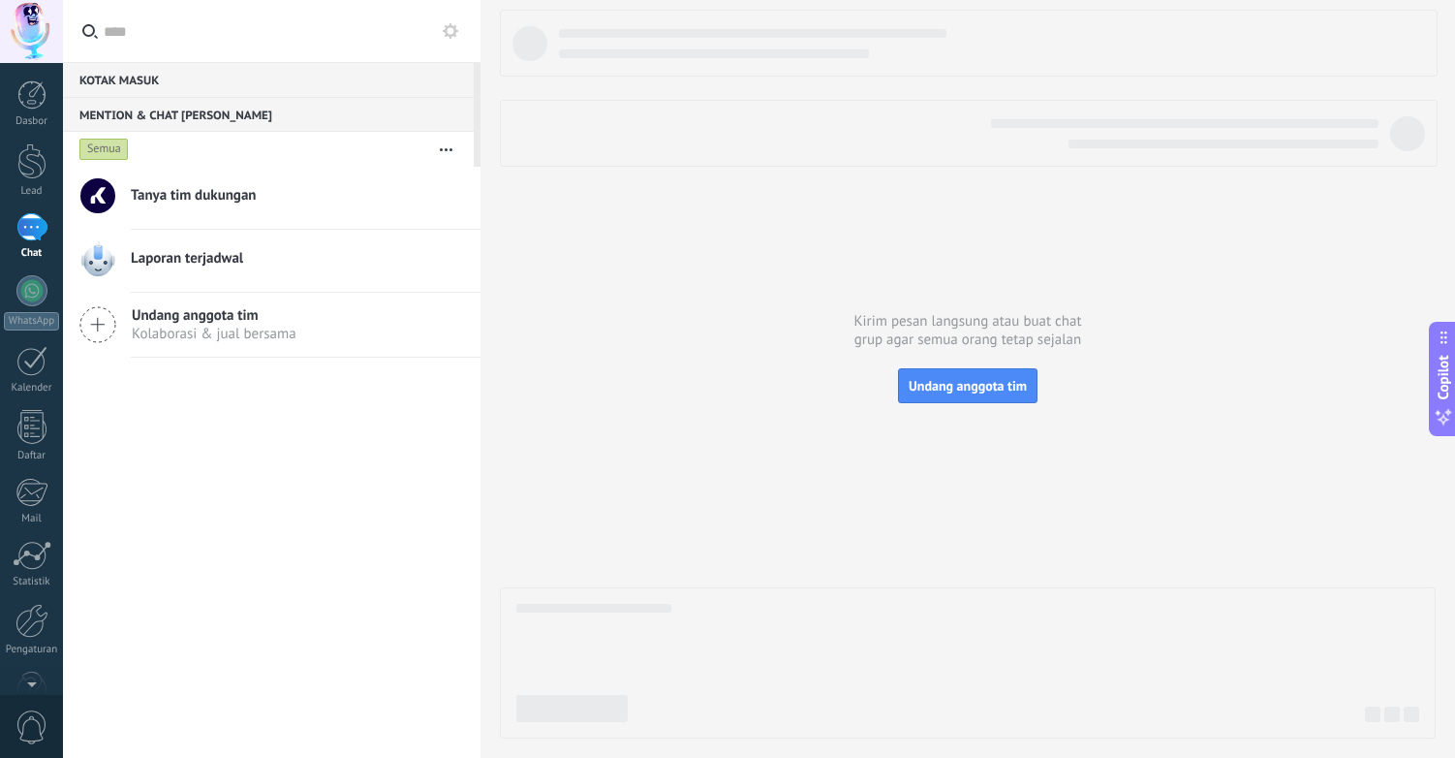
click at [177, 114] on div "Mention & Chat tim 0" at bounding box center [268, 114] width 411 height 35
click at [186, 79] on div "Kotak masuk 0" at bounding box center [268, 79] width 411 height 35
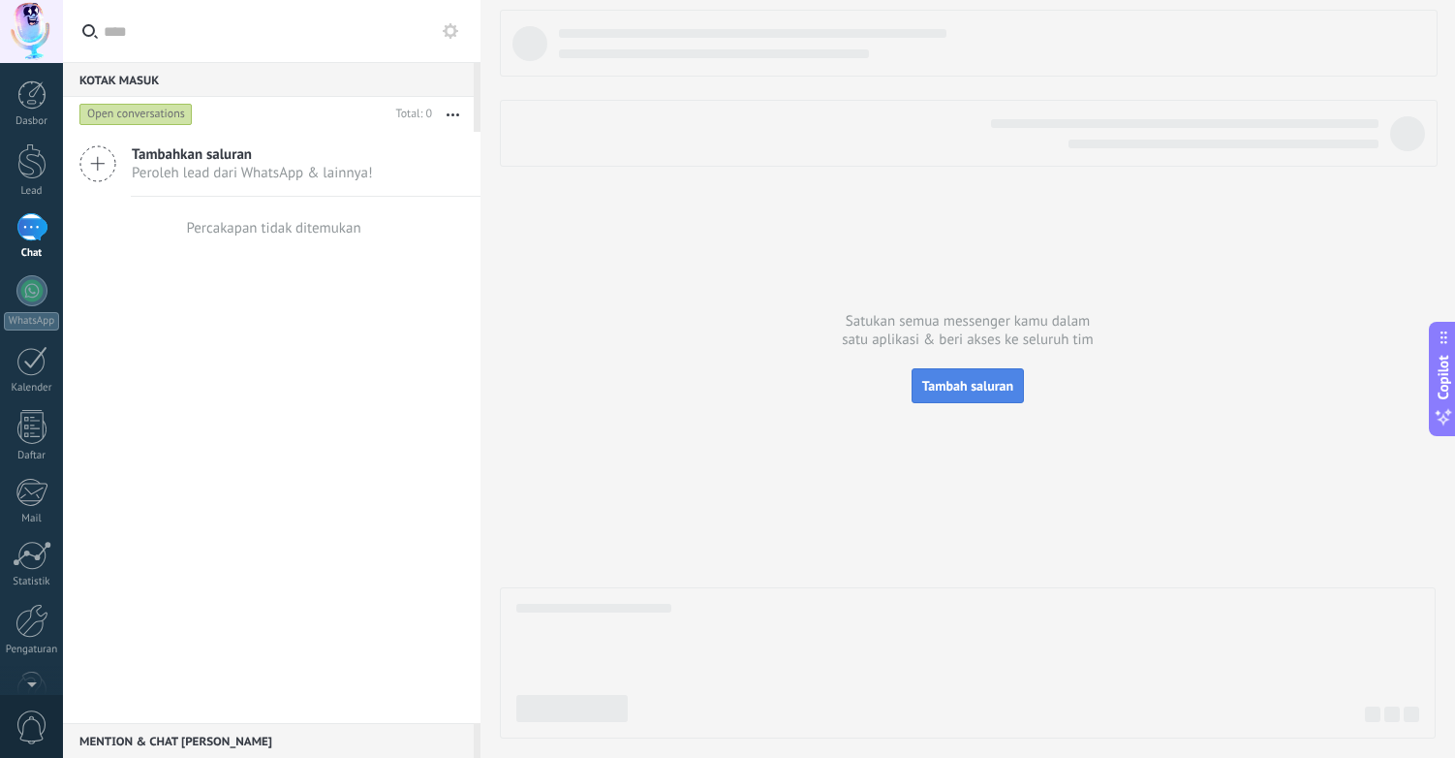
click at [990, 388] on span "Tambah saluran" at bounding box center [967, 385] width 91 height 17
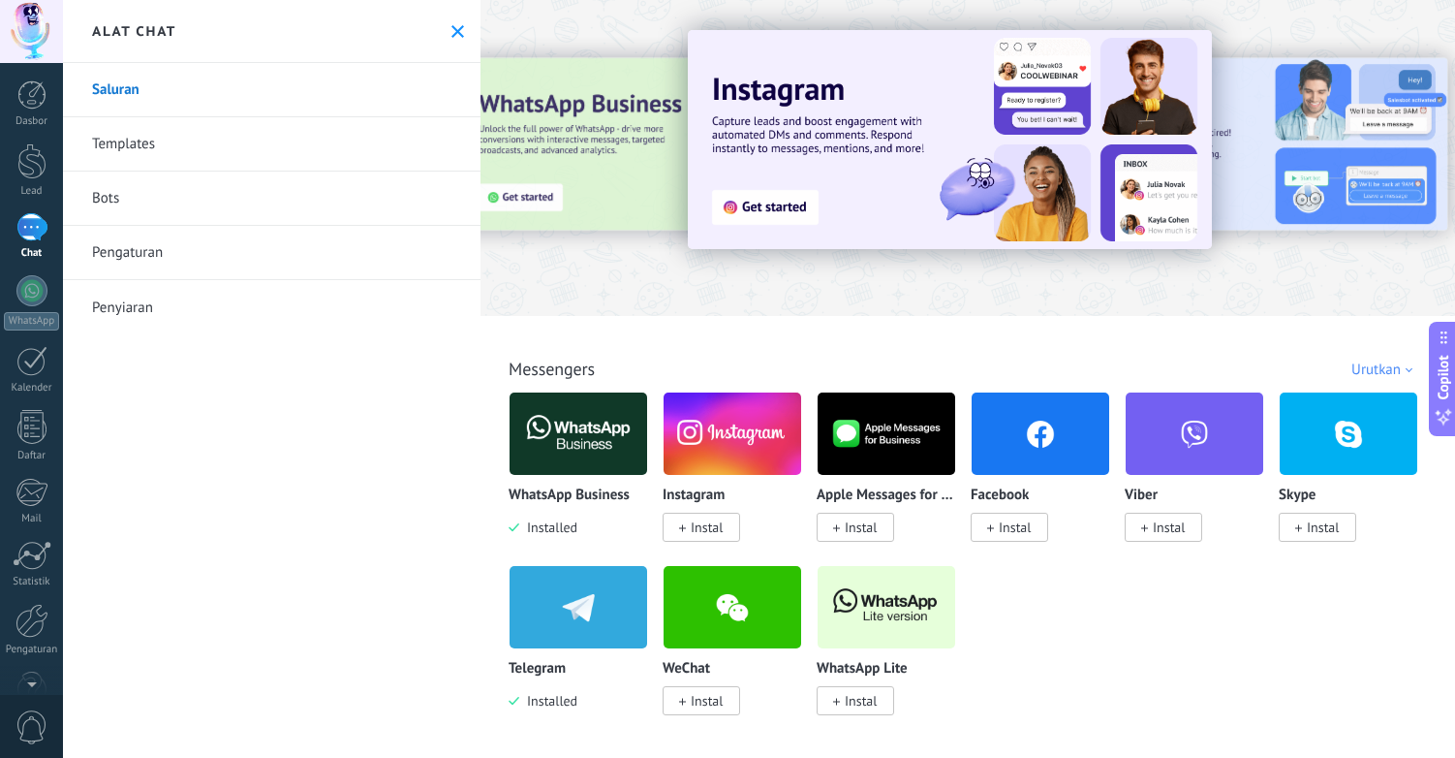
click at [574, 453] on img at bounding box center [579, 434] width 138 height 94
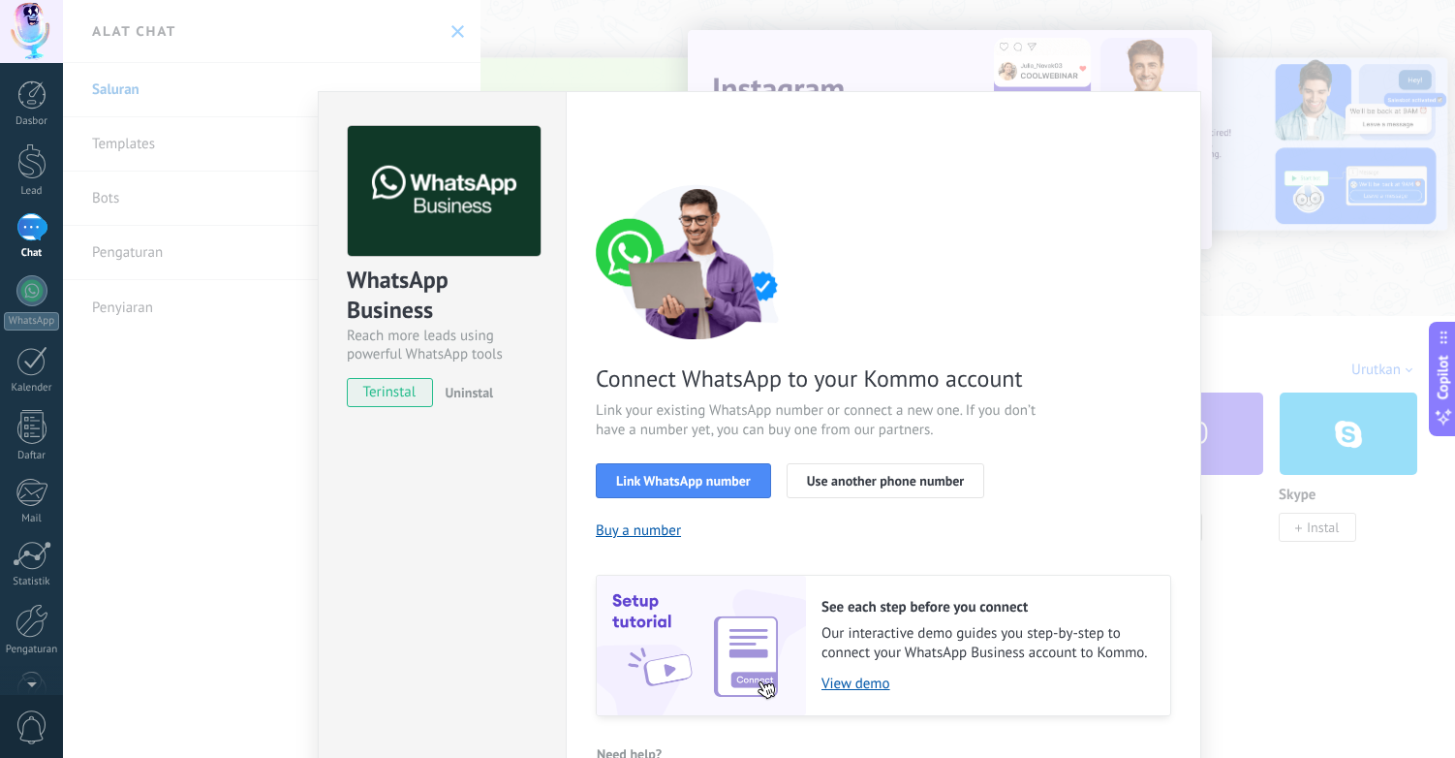
click at [840, 71] on div "WhatsApp Business Reach more leads using powerful WhatsApp tools terinstal Unin…" at bounding box center [759, 379] width 1392 height 758
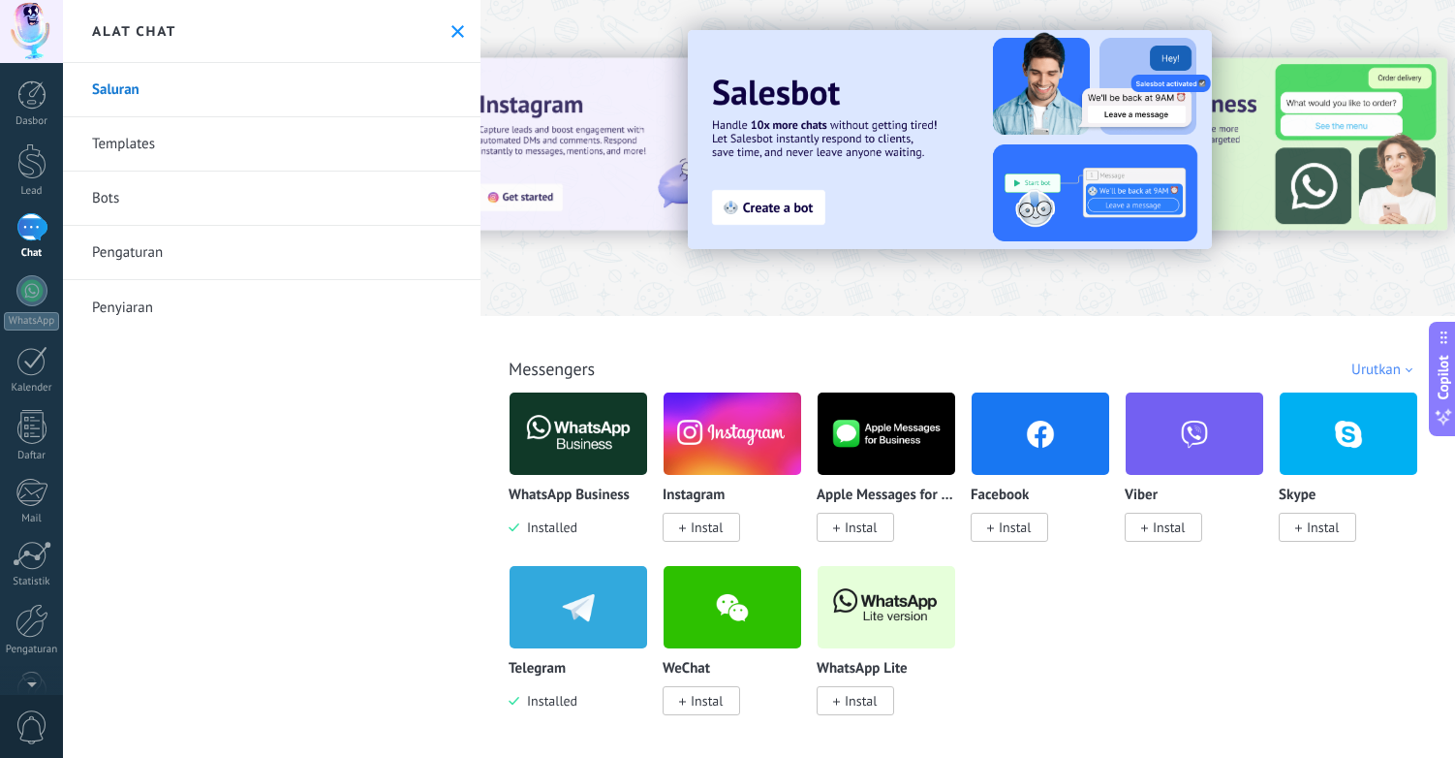
click at [23, 238] on div "1" at bounding box center [31, 227] width 31 height 28
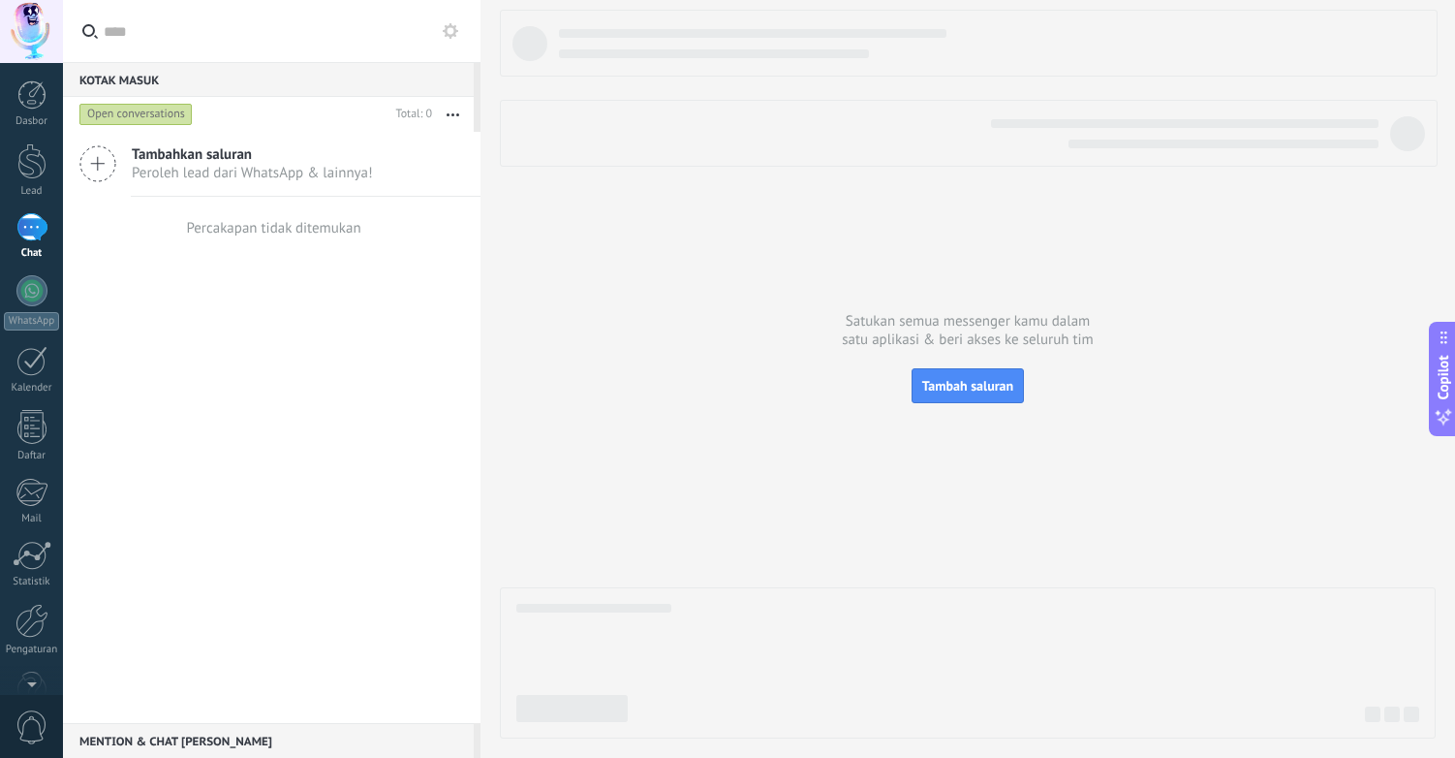
click at [103, 163] on icon at bounding box center [97, 163] width 37 height 37
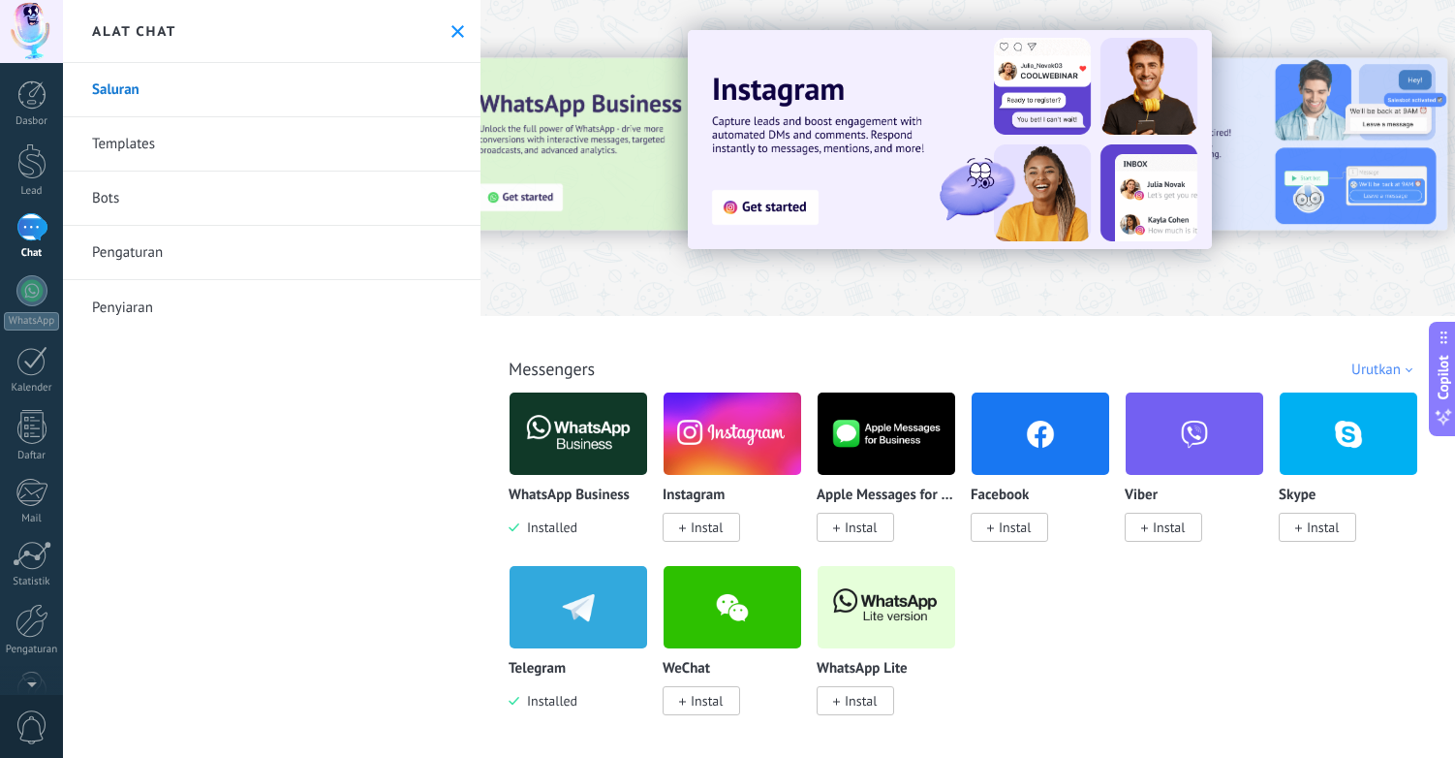
click at [703, 703] on span "Instal" at bounding box center [707, 700] width 32 height 17
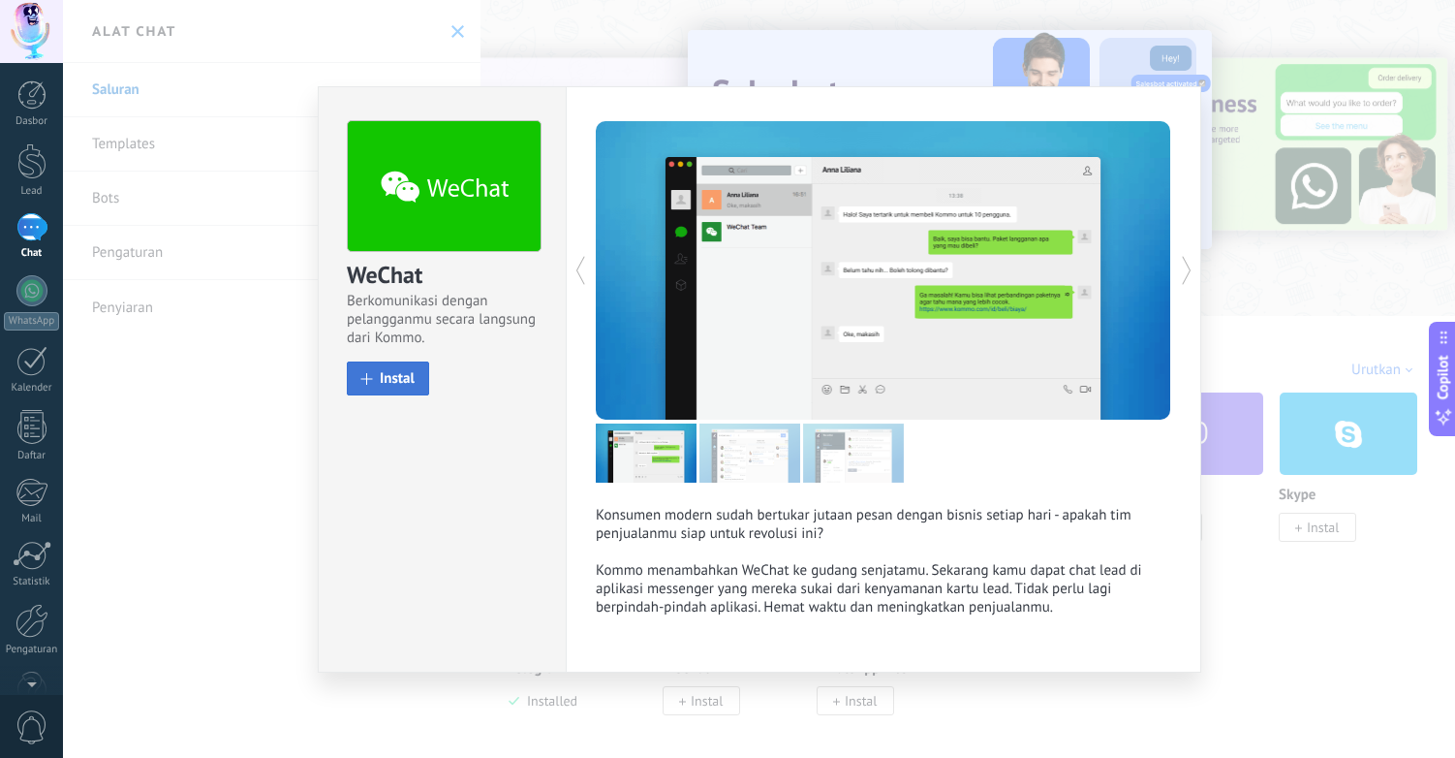
click at [403, 380] on span "Instal" at bounding box center [397, 378] width 35 height 15
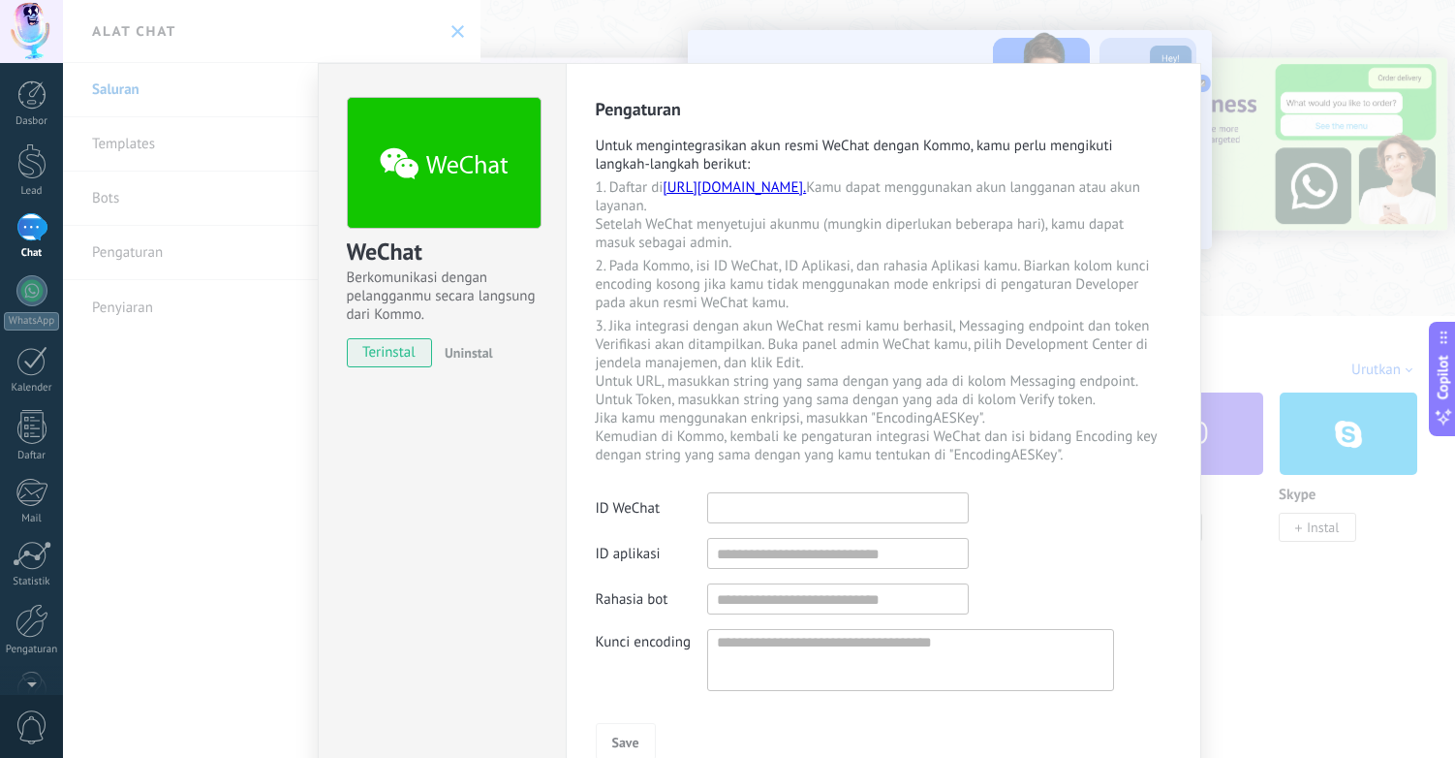
click at [847, 504] on input "text" at bounding box center [838, 507] width 262 height 31
click at [1277, 318] on div "WeChat Berkomunikasi dengan pelangganmu secara langsung dari Kommo. terinstal U…" at bounding box center [759, 379] width 1392 height 758
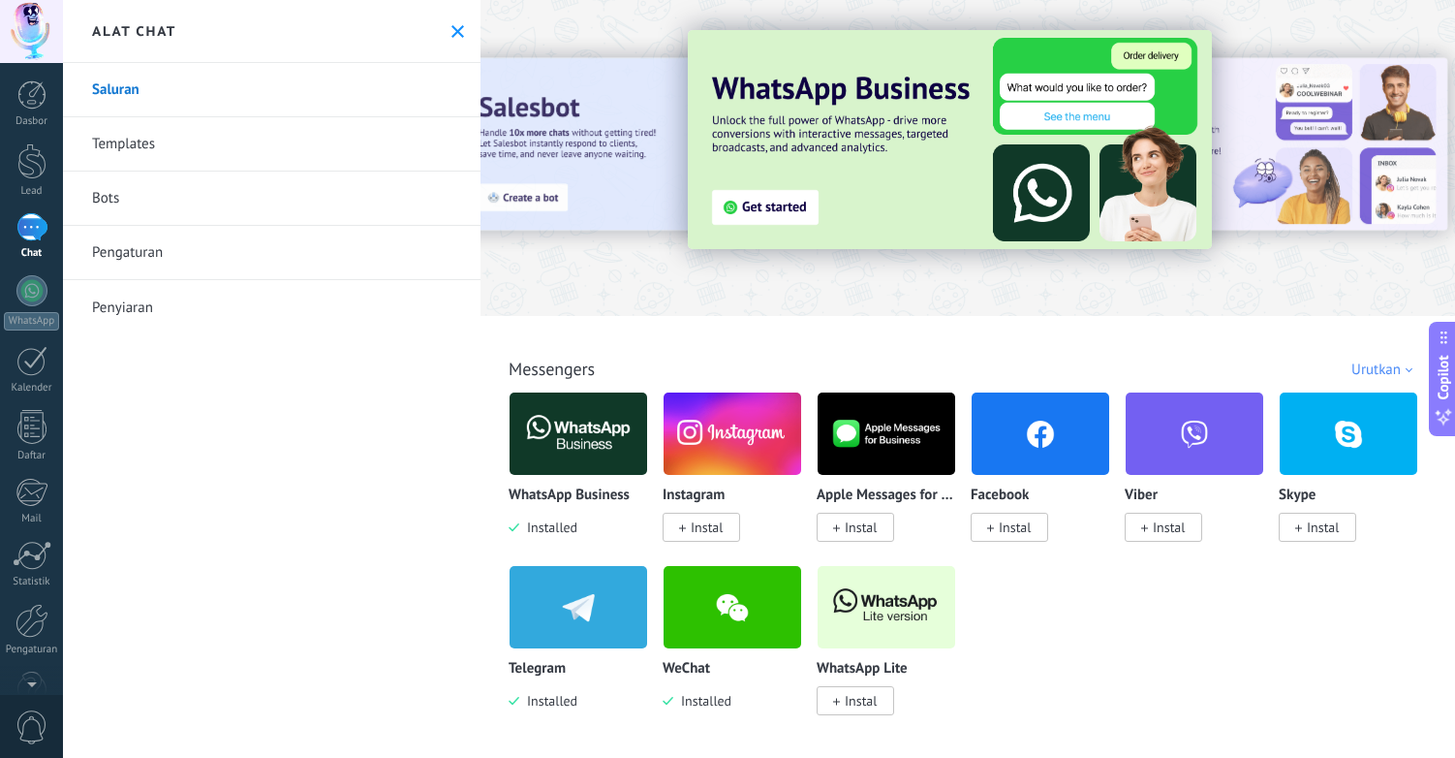
click at [555, 583] on img at bounding box center [579, 607] width 138 height 94
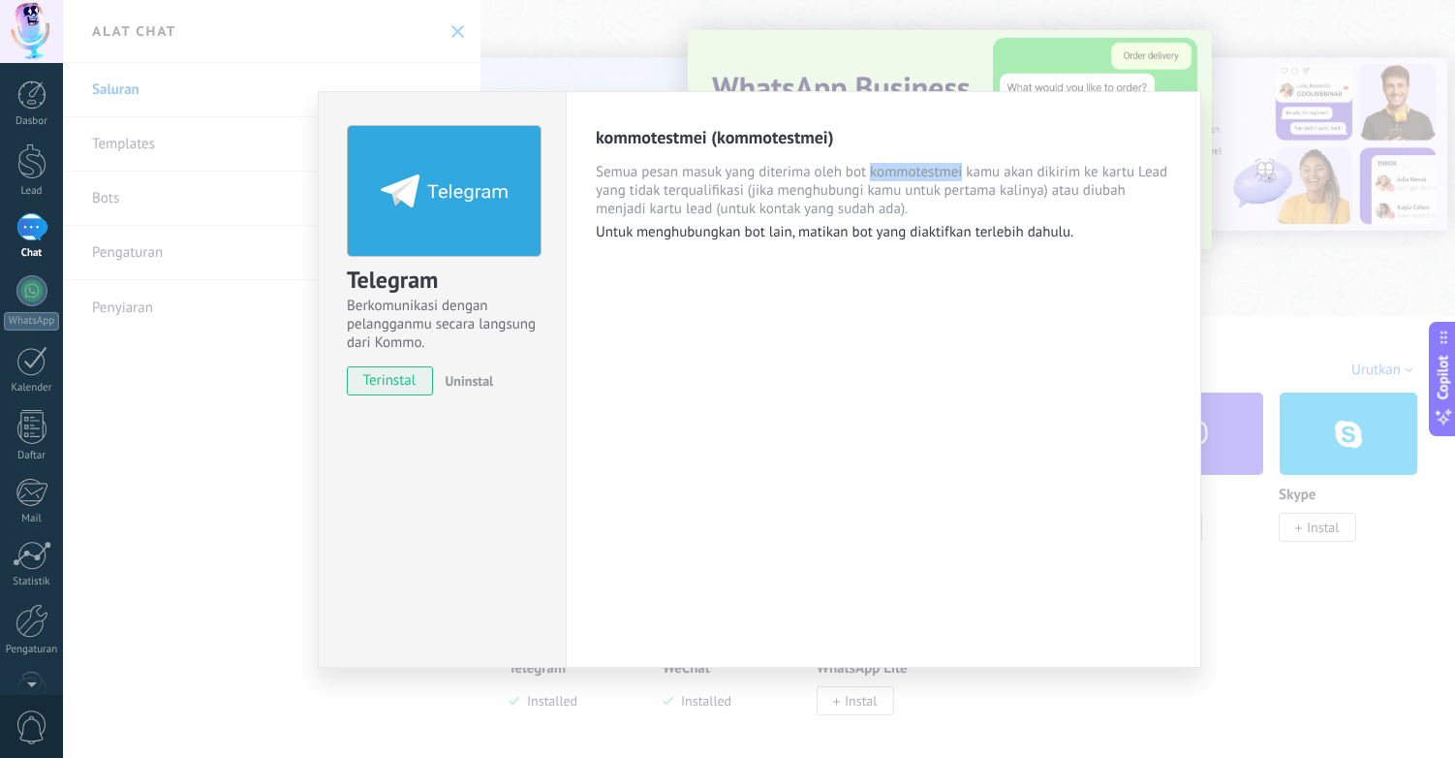
drag, startPoint x: 870, startPoint y: 167, endPoint x: 962, endPoint y: 174, distance: 92.4
click at [962, 174] on span "Semua pesan masuk yang diterima oleh bot kommotestmei kamu akan dikirim ke kart…" at bounding box center [884, 190] width 576 height 55
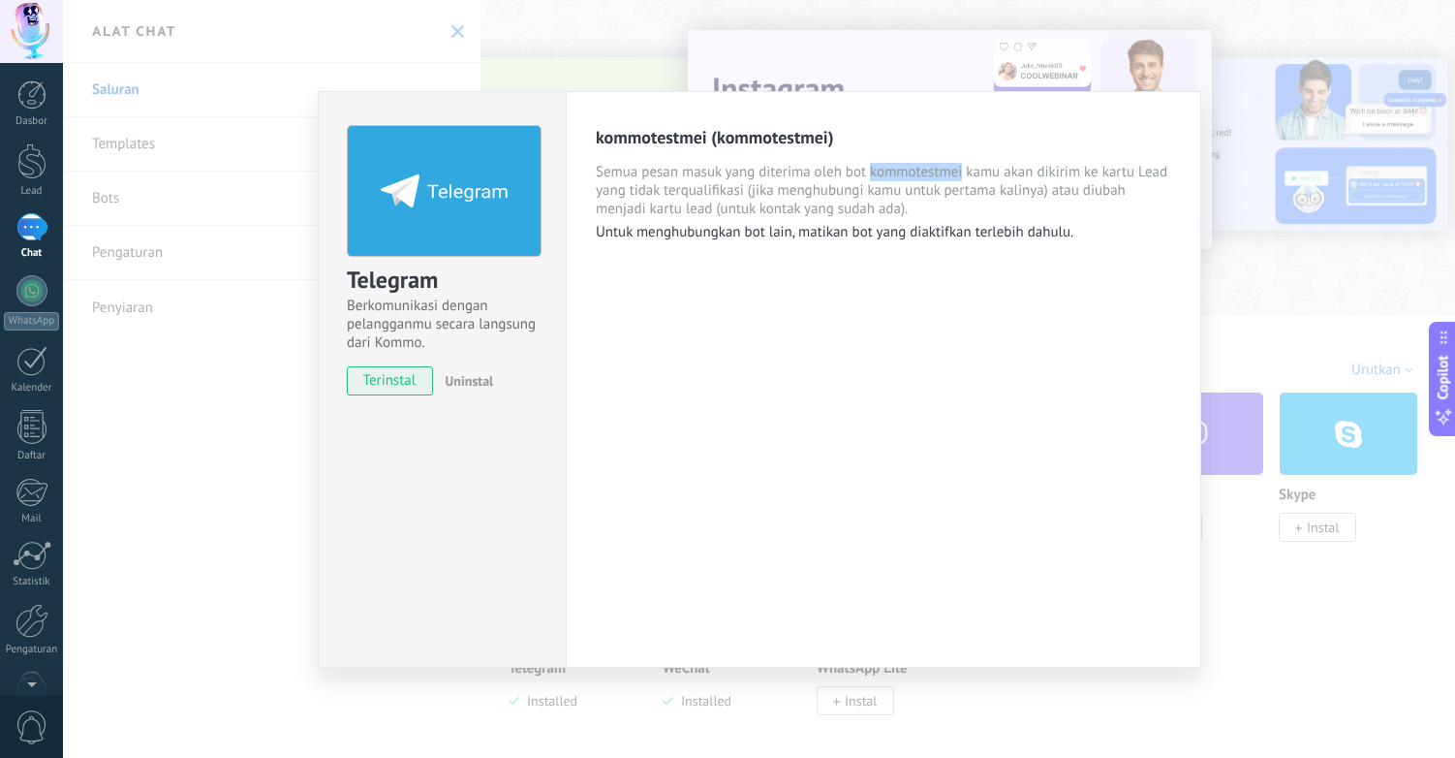
copy span "kommotestmei"
click at [463, 57] on div "Telegram Berkomunikasi dengan pelangganmu secara langsung dari Kommo. terinstal…" at bounding box center [759, 379] width 1392 height 758
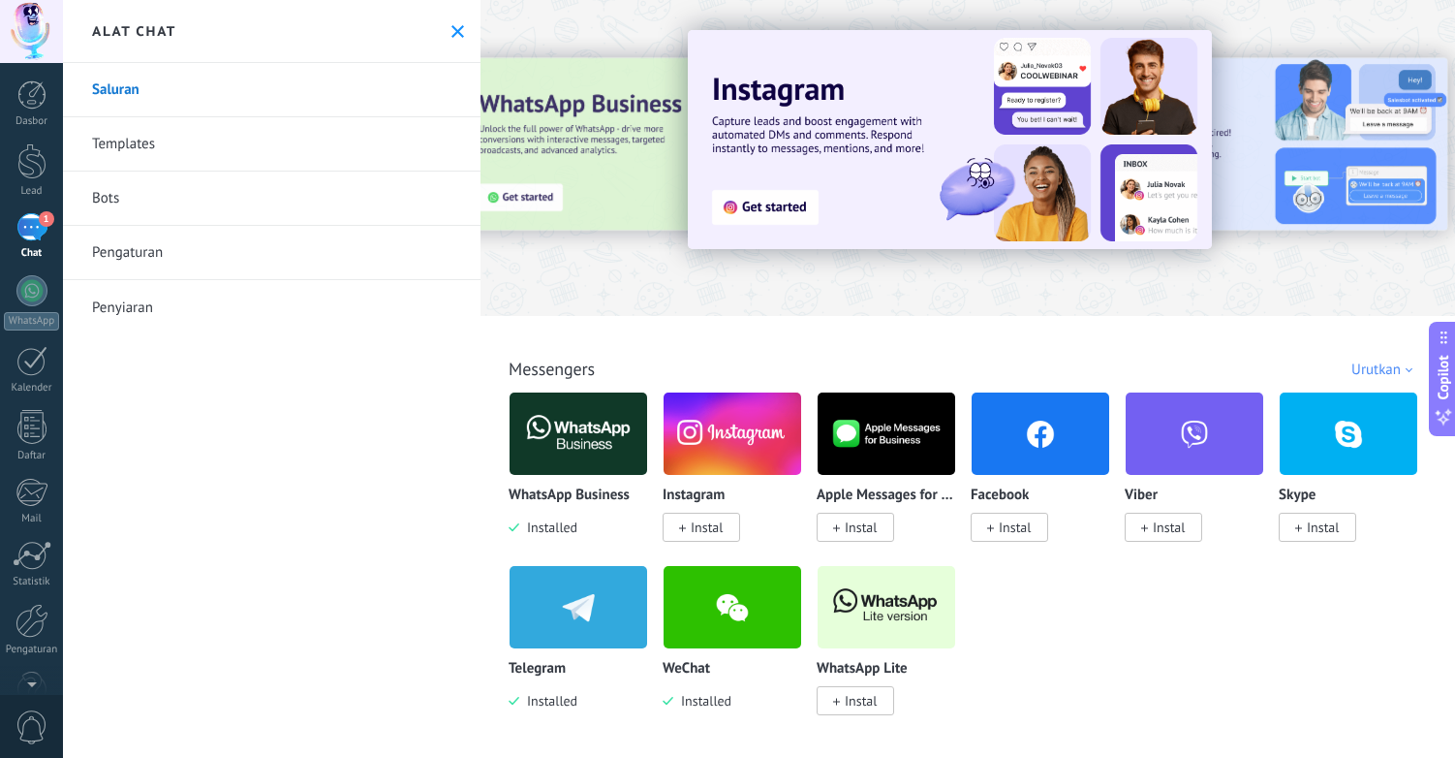
click at [455, 29] on icon at bounding box center [458, 31] width 13 height 13
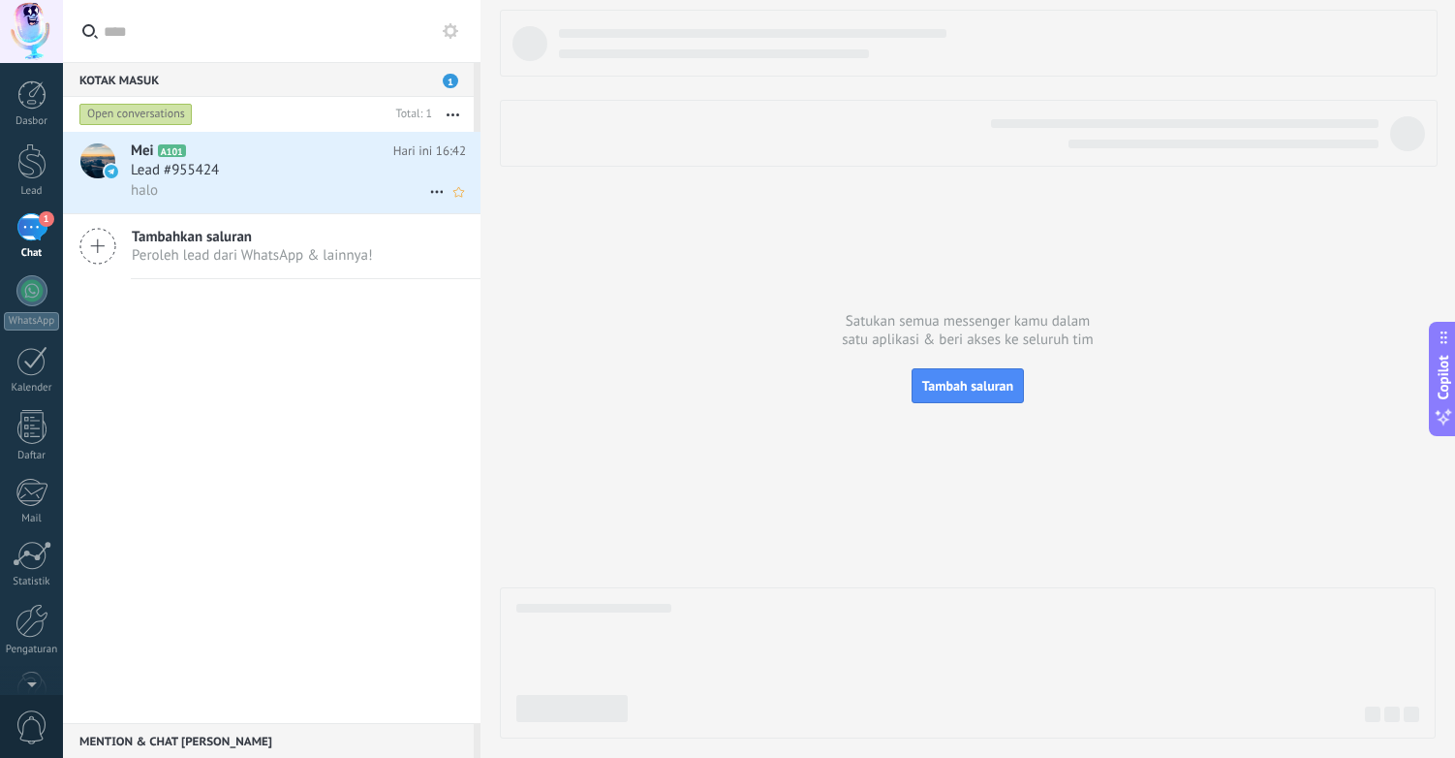
click at [254, 173] on div "Lead #955424" at bounding box center [298, 170] width 335 height 19
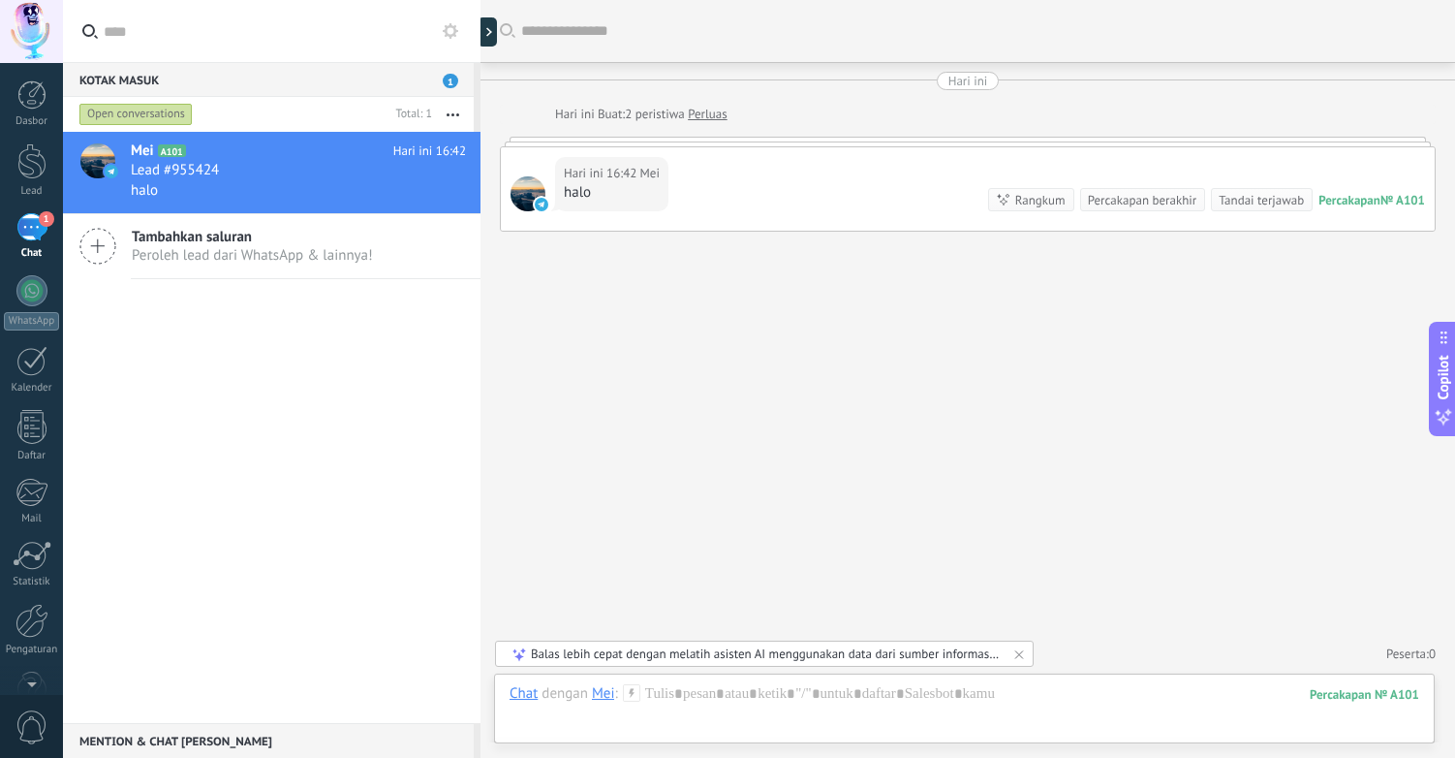
click at [679, 651] on div "Balas lebih cepat dengan melatih asisten AI menggunakan data dari sumber inform…" at bounding box center [765, 653] width 469 height 16
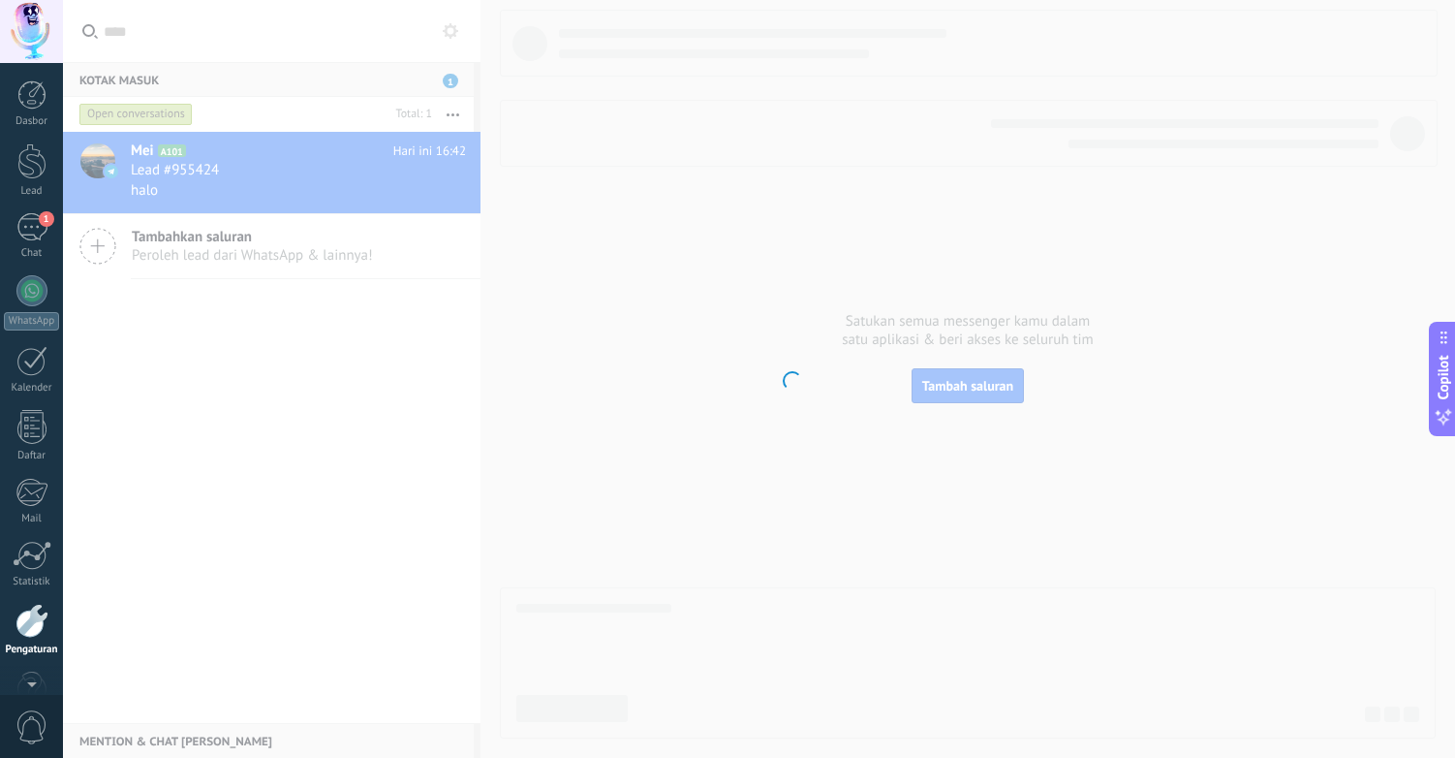
scroll to position [48, 0]
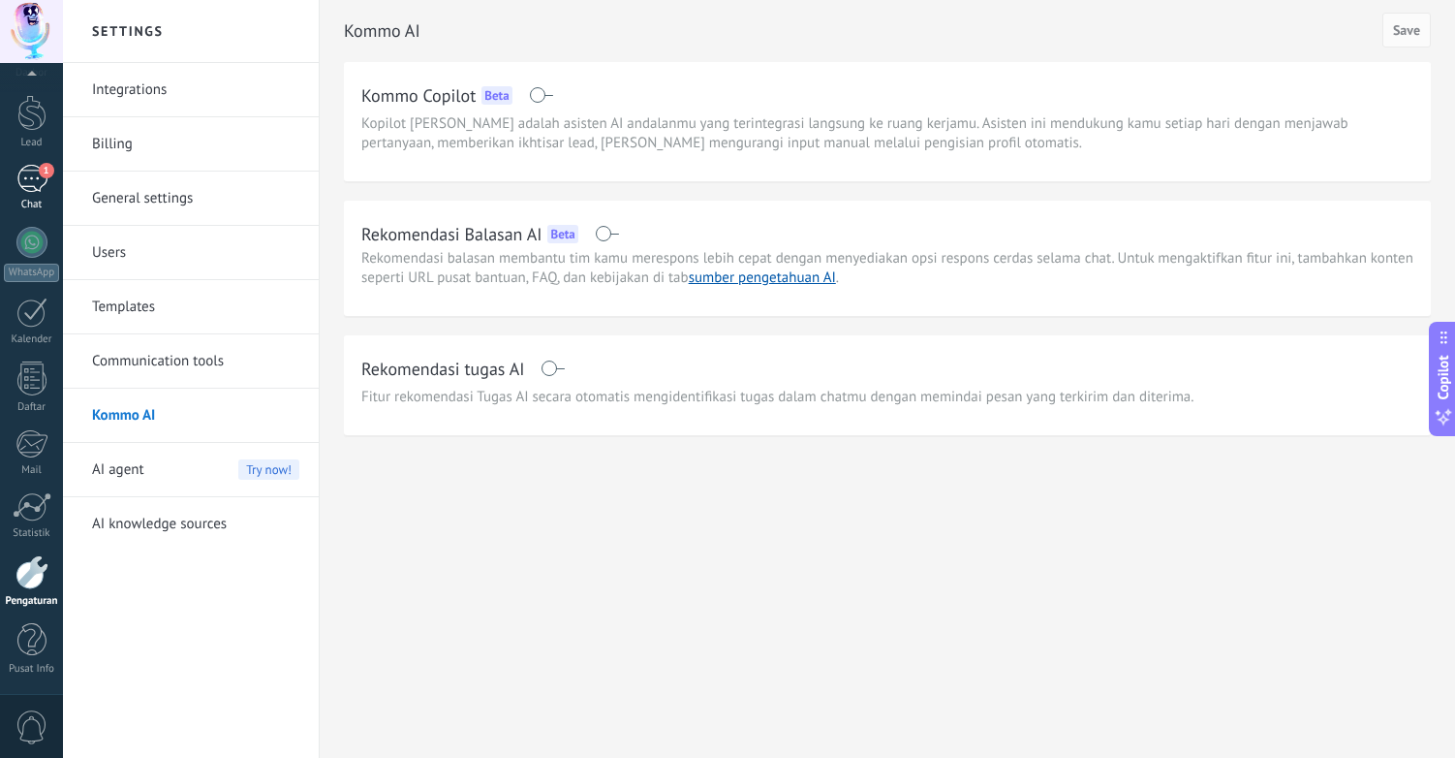
click at [31, 166] on div "1" at bounding box center [31, 179] width 31 height 28
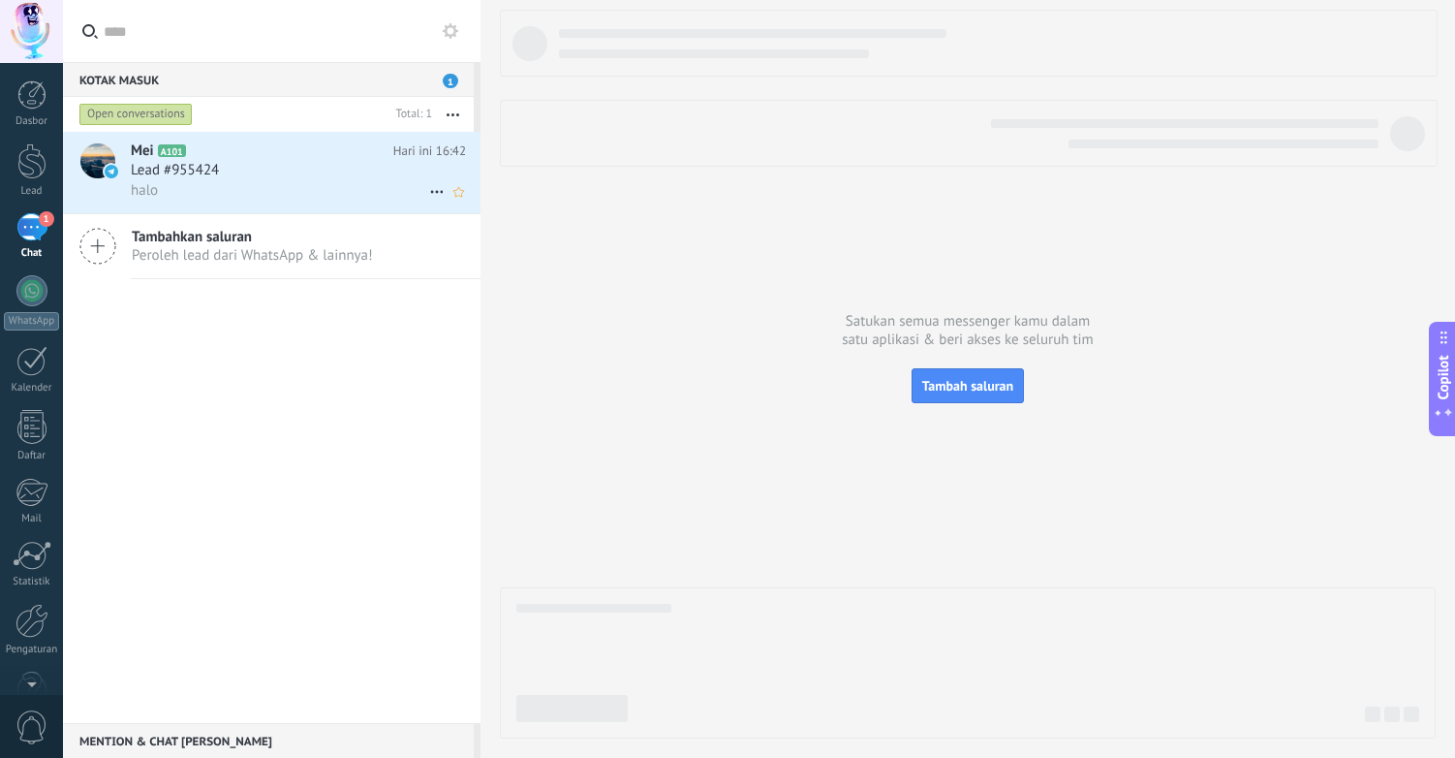
click at [372, 184] on div "halo" at bounding box center [298, 190] width 335 height 20
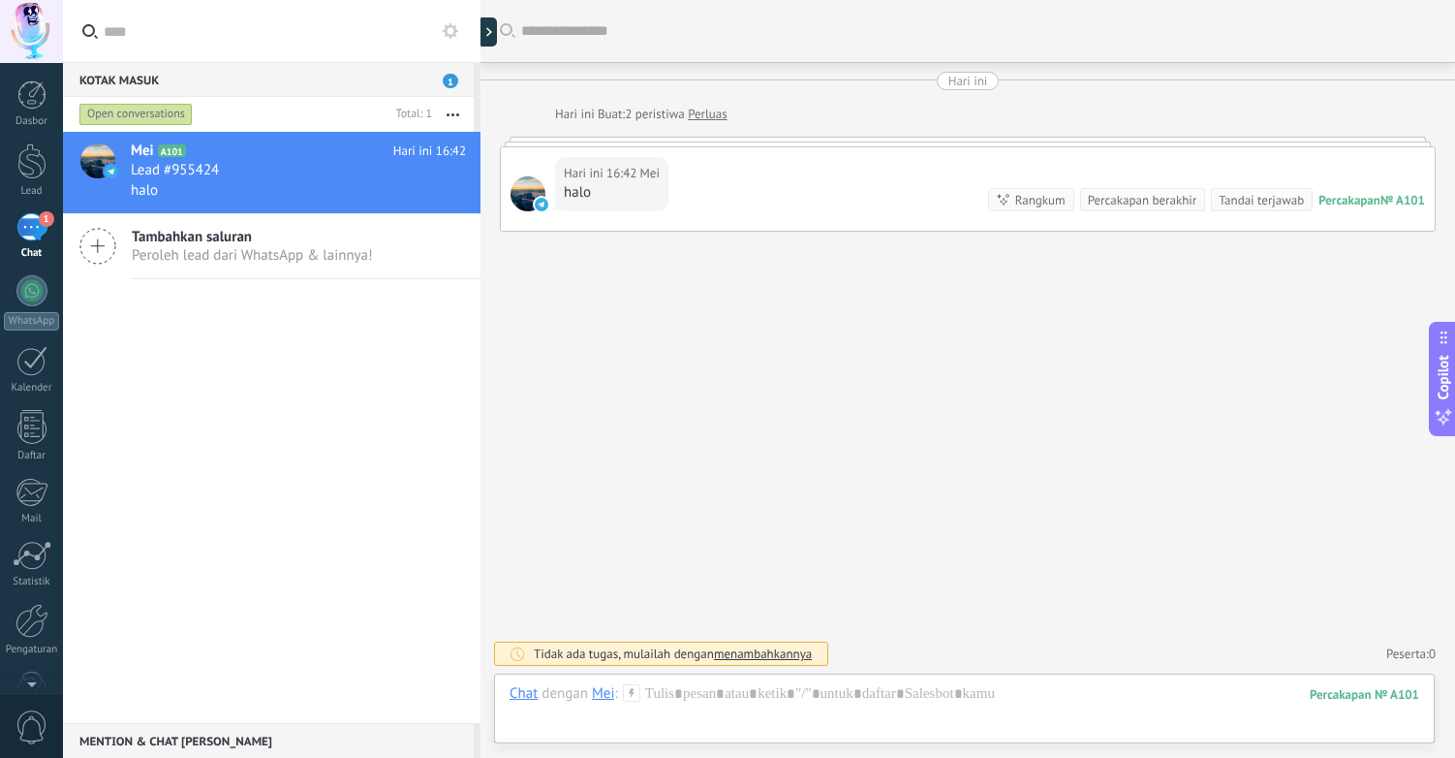
click at [1447, 428] on button "Copilot" at bounding box center [1442, 379] width 27 height 114
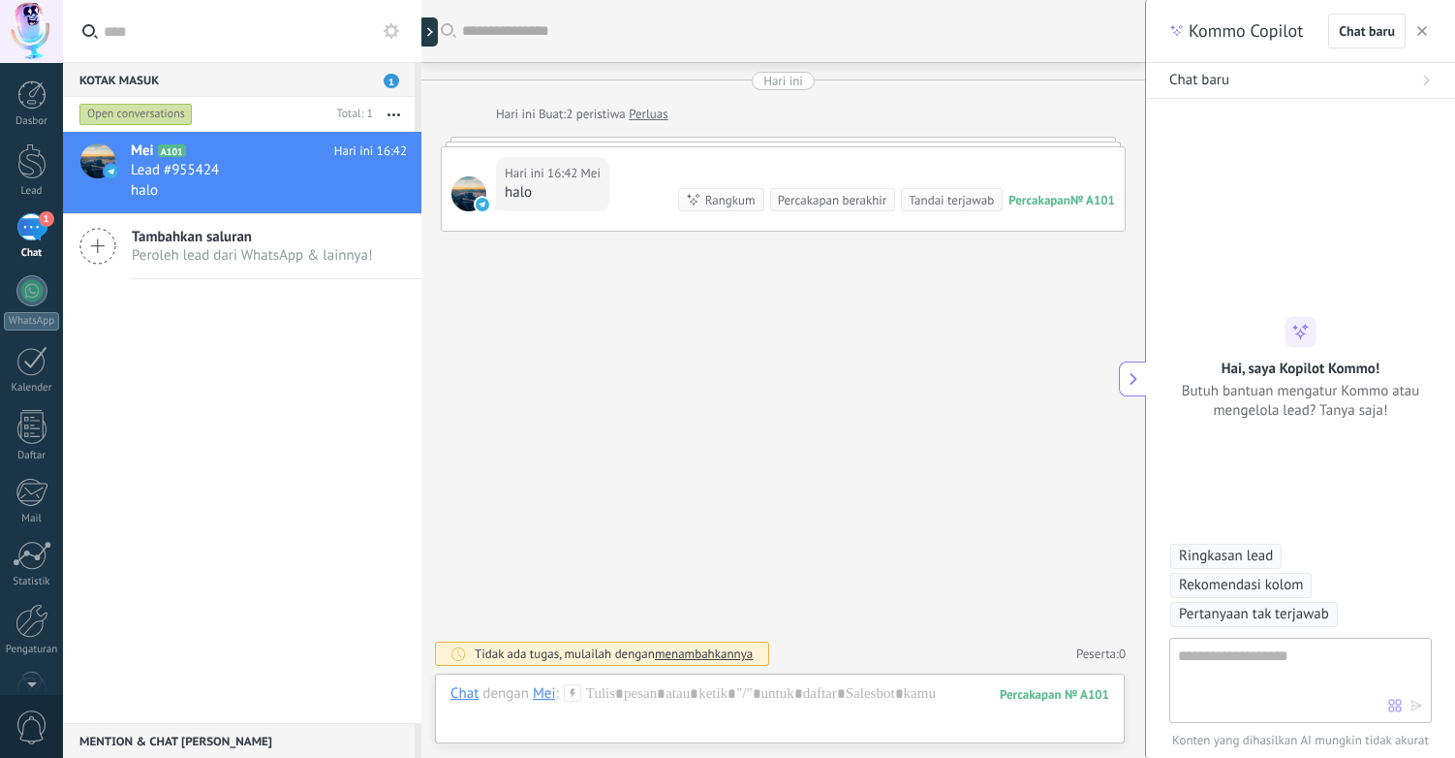
type textarea "**********"
click at [1135, 375] on icon at bounding box center [1134, 379] width 14 height 14
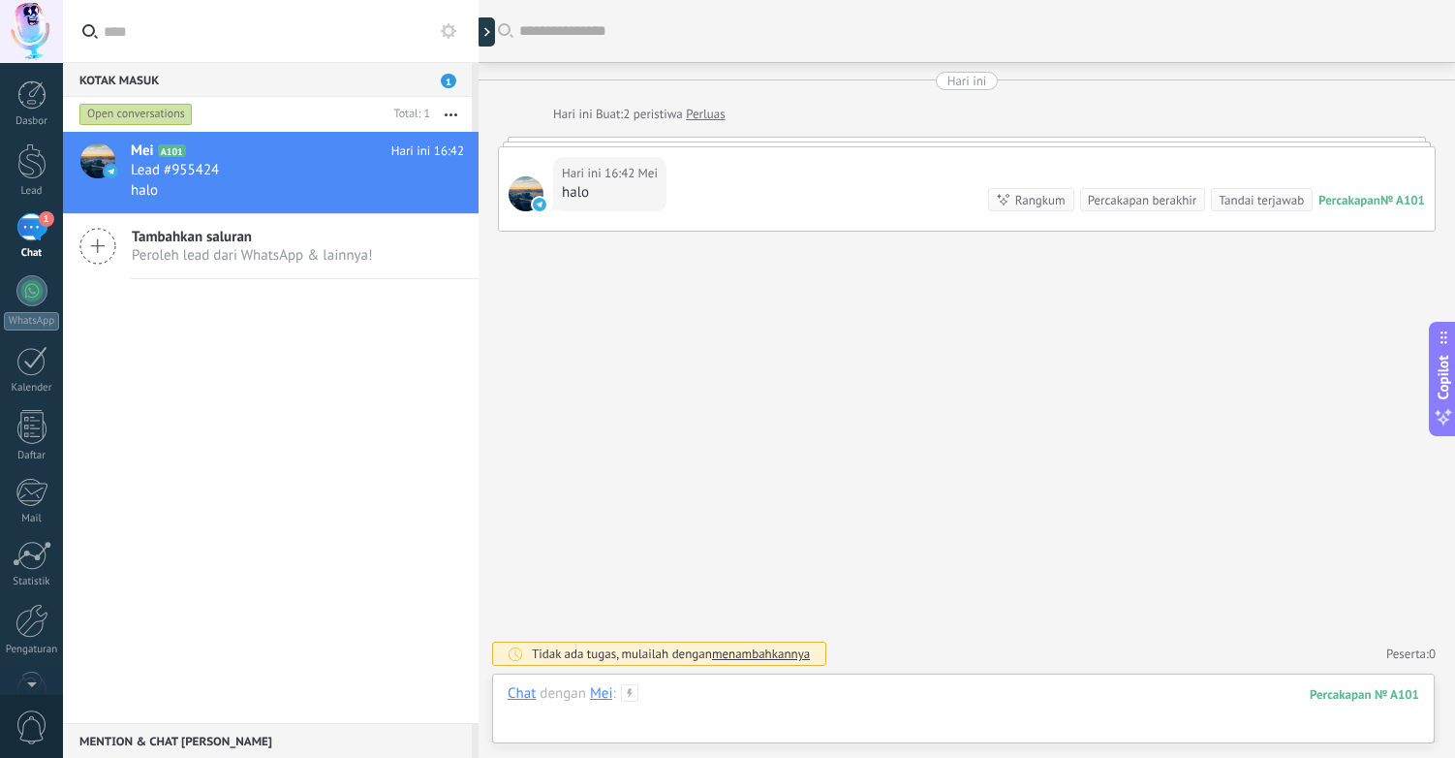
click at [978, 698] on div at bounding box center [964, 713] width 912 height 58
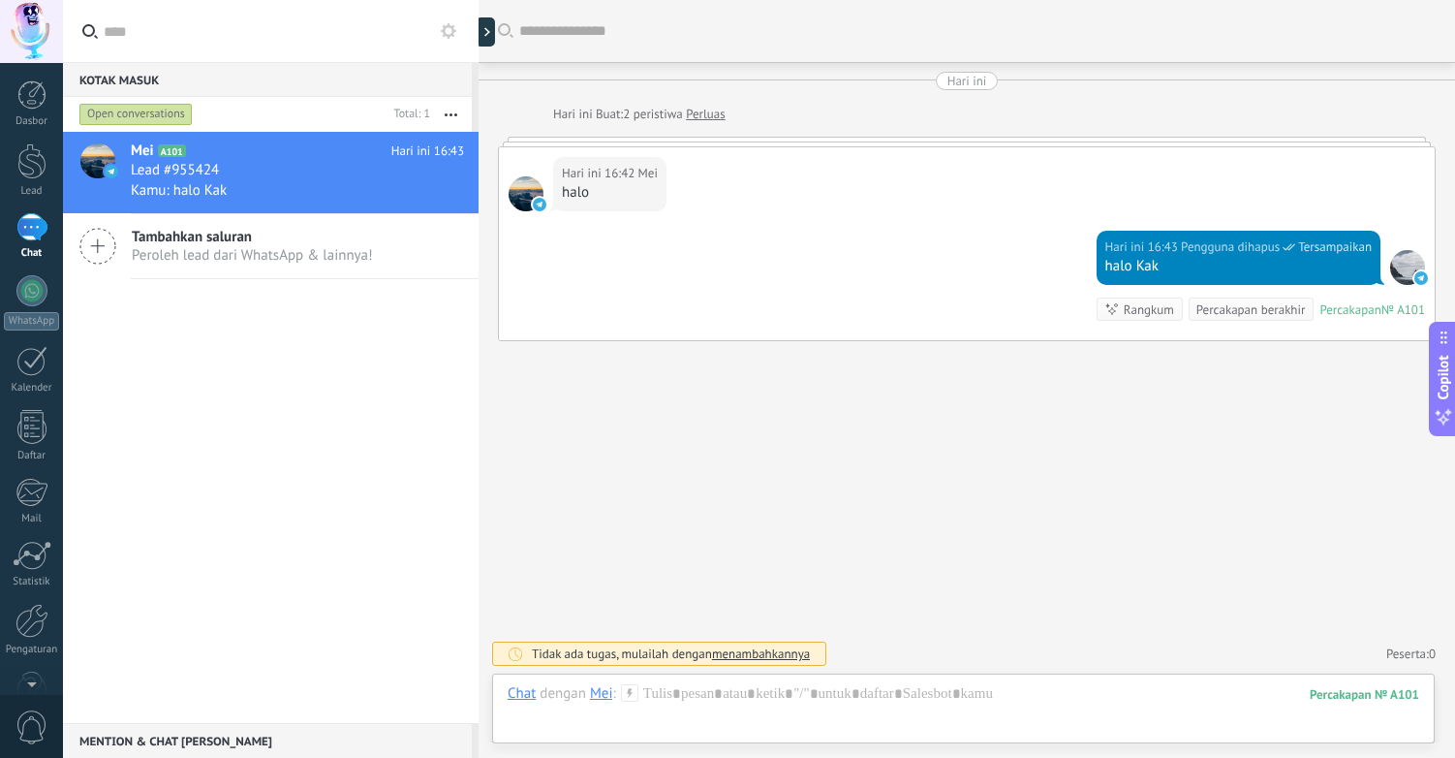
click at [769, 652] on span "menambahkannya" at bounding box center [761, 653] width 98 height 16
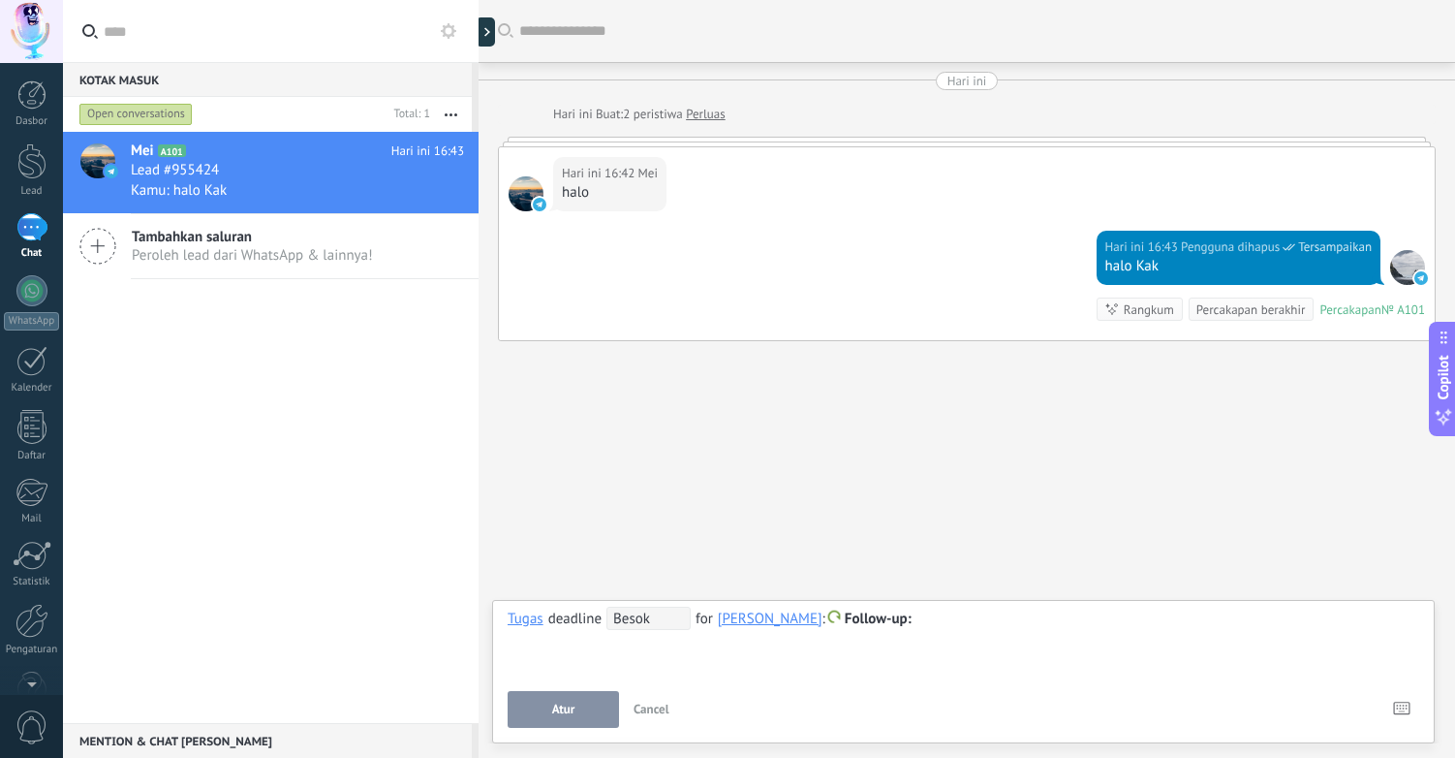
click at [655, 721] on button "Cancel" at bounding box center [651, 709] width 51 height 37
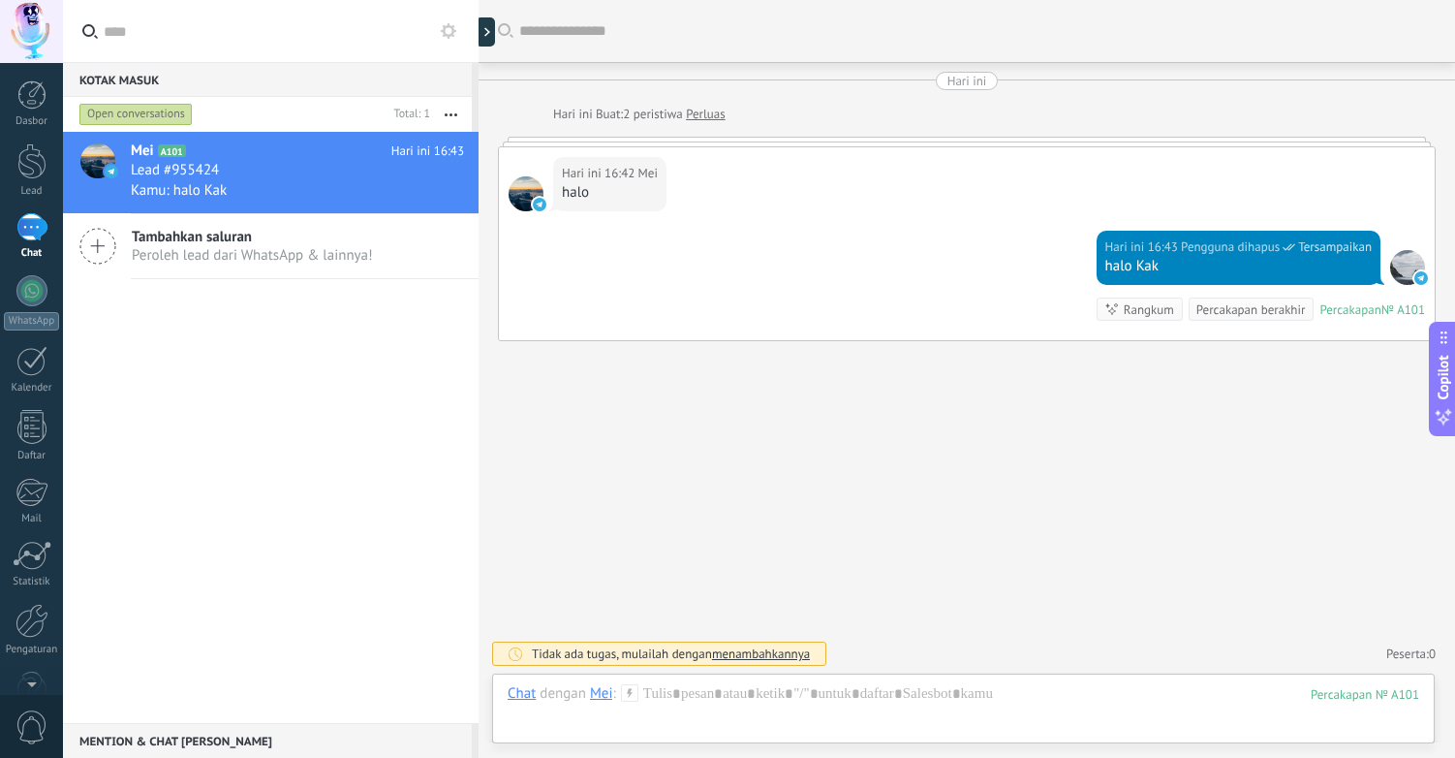
click at [535, 32] on div "Cari" at bounding box center [967, 31] width 977 height 62
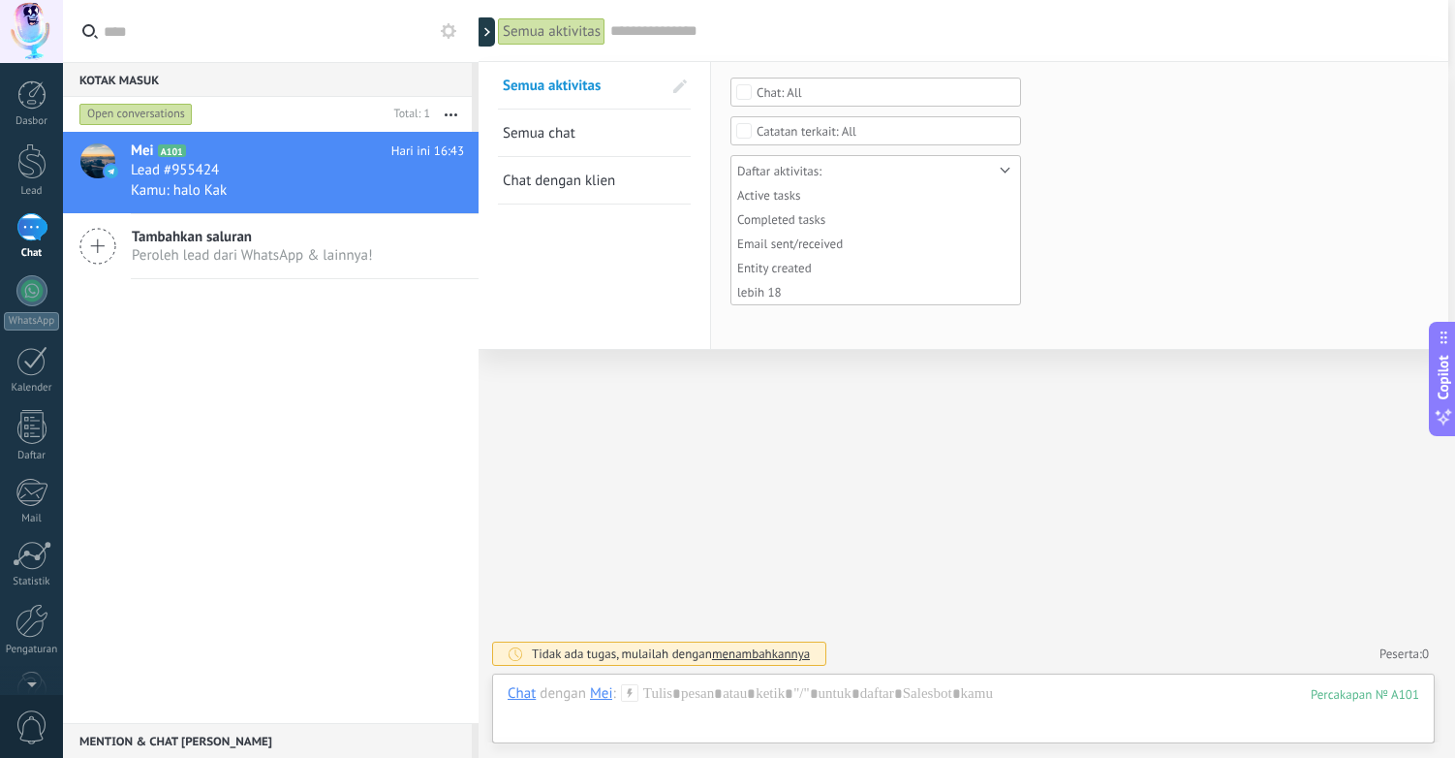
click at [764, 412] on div "Semua aktivitas Cari Semua aktivitas Semua сhat Chat dengan klien Save Pilih ti…" at bounding box center [964, 379] width 970 height 758
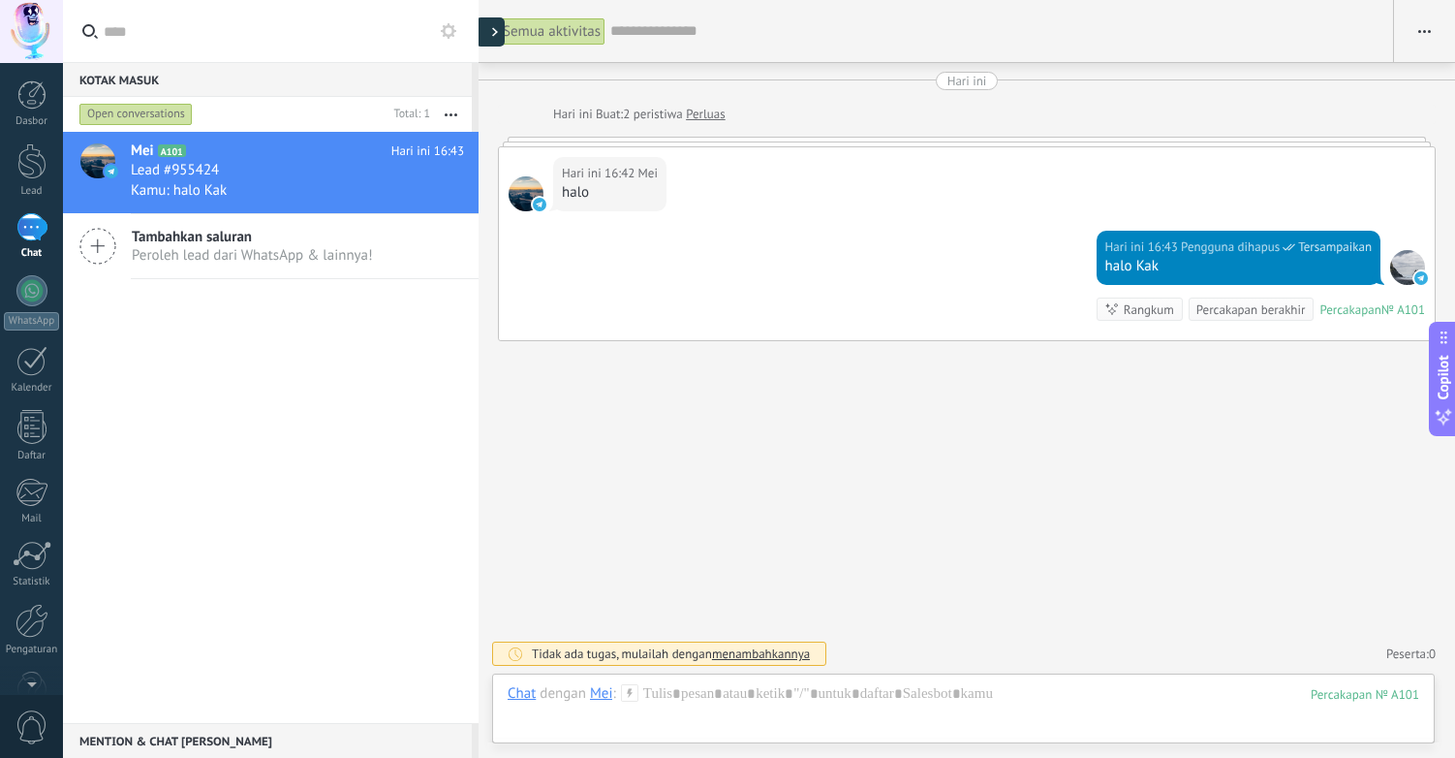
click at [487, 35] on div at bounding box center [490, 31] width 29 height 29
type textarea "**********"
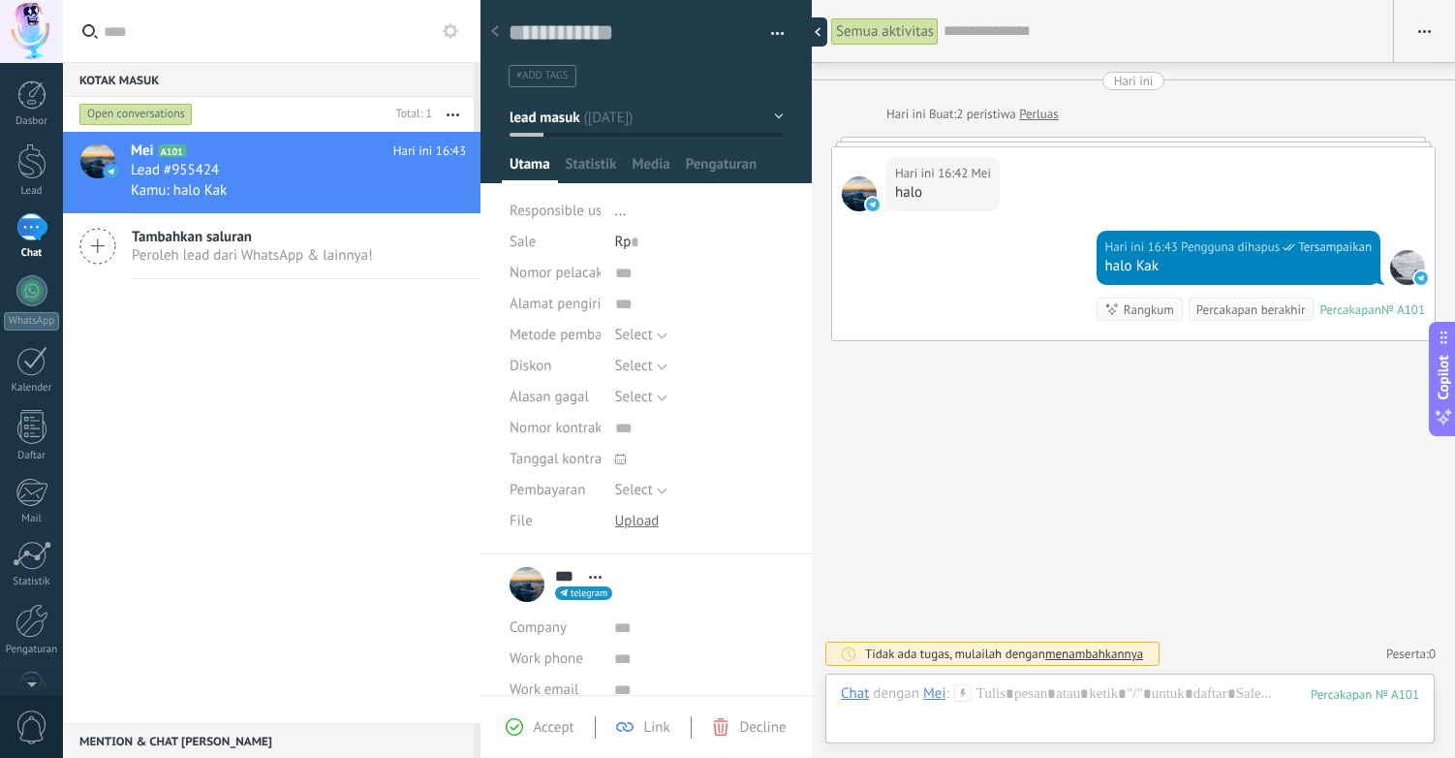
scroll to position [29, 0]
click at [619, 209] on span "..." at bounding box center [621, 211] width 12 height 18
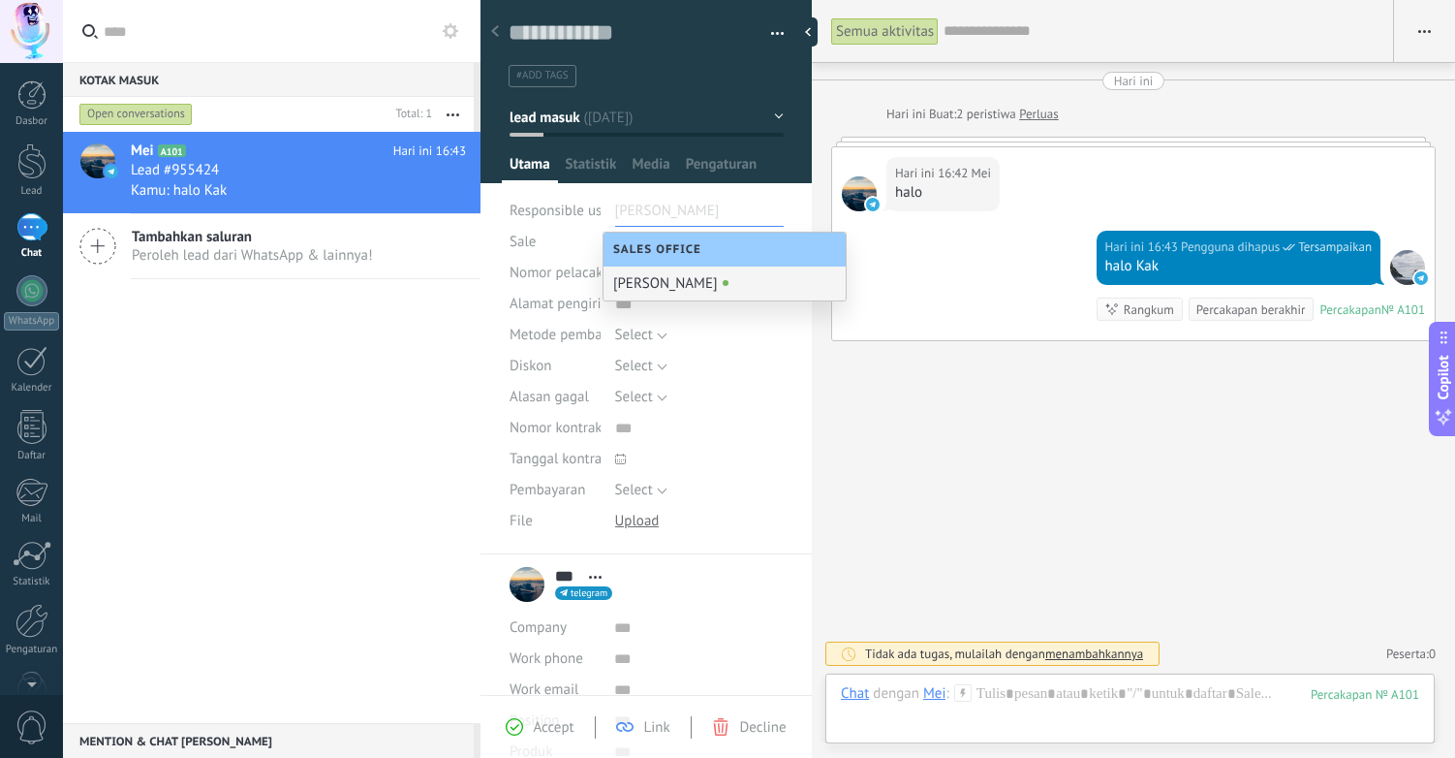
click at [708, 284] on div "[PERSON_NAME]" at bounding box center [725, 283] width 242 height 34
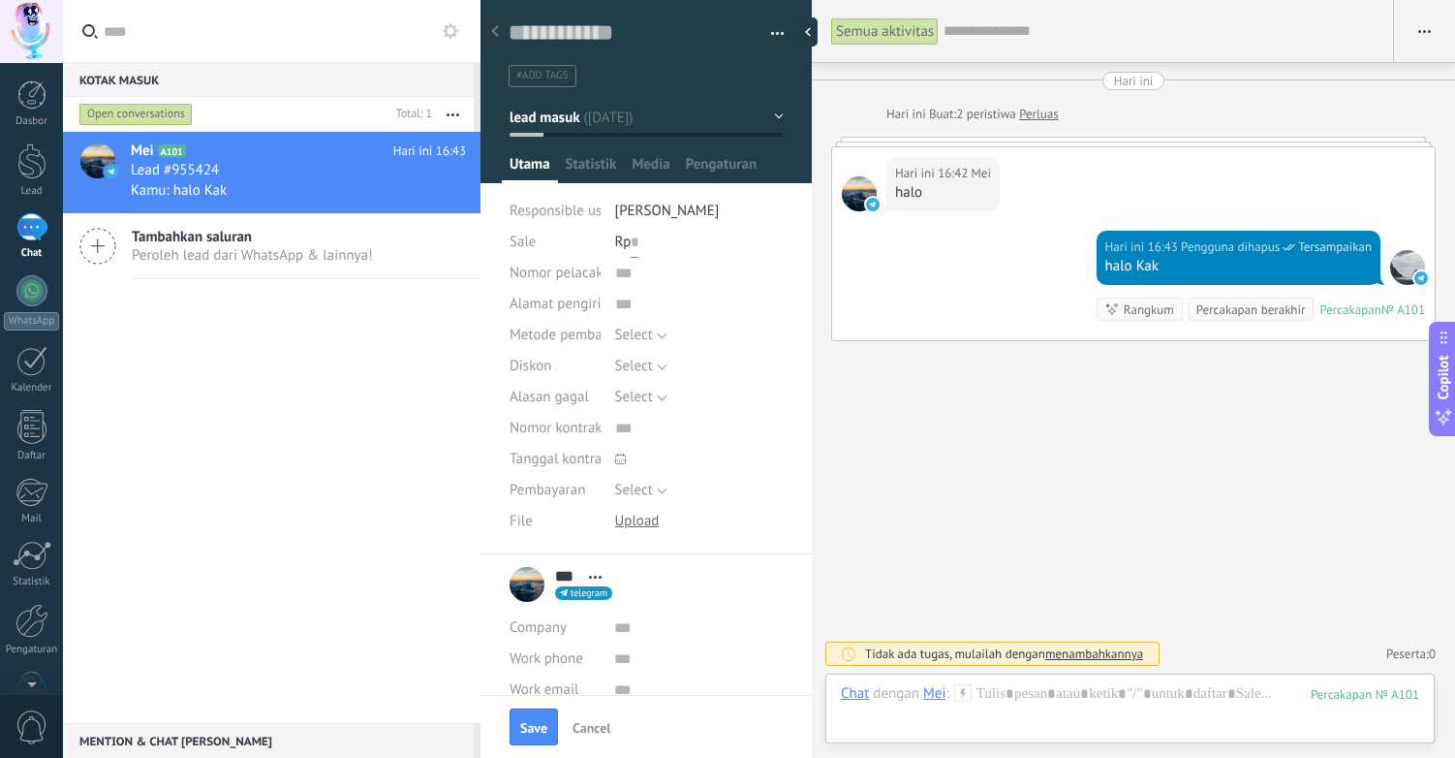
click at [636, 243] on input "text" at bounding box center [635, 242] width 8 height 31
type input "*******"
click at [630, 338] on span "Select" at bounding box center [634, 335] width 38 height 18
click at [695, 421] on li "Tunai" at bounding box center [683, 434] width 179 height 33
click at [645, 368] on span "Select" at bounding box center [634, 366] width 38 height 18
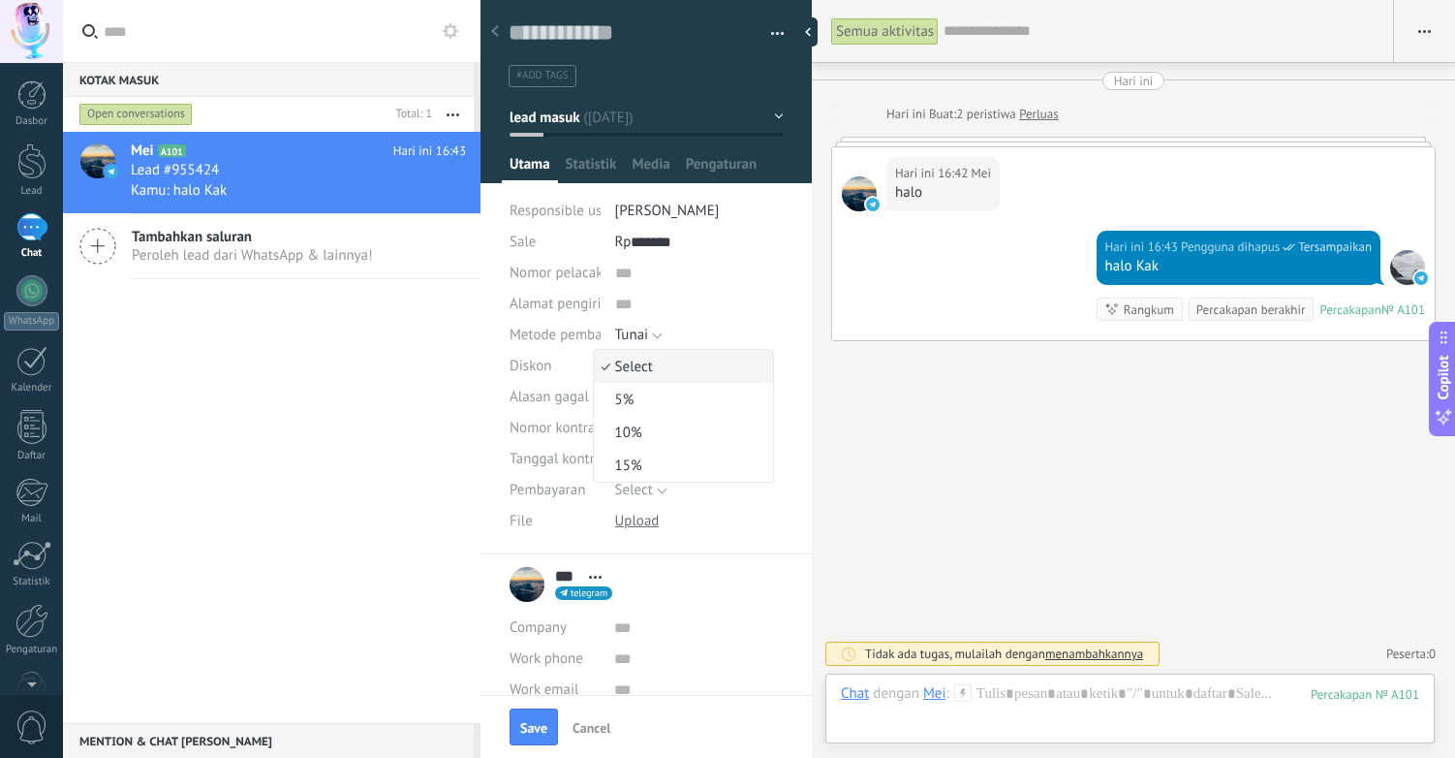
click at [654, 362] on span "Select" at bounding box center [680, 367] width 173 height 18
click at [616, 429] on input "text" at bounding box center [699, 428] width 169 height 31
type input "********"
click at [615, 458] on icon at bounding box center [620, 458] width 11 height 11
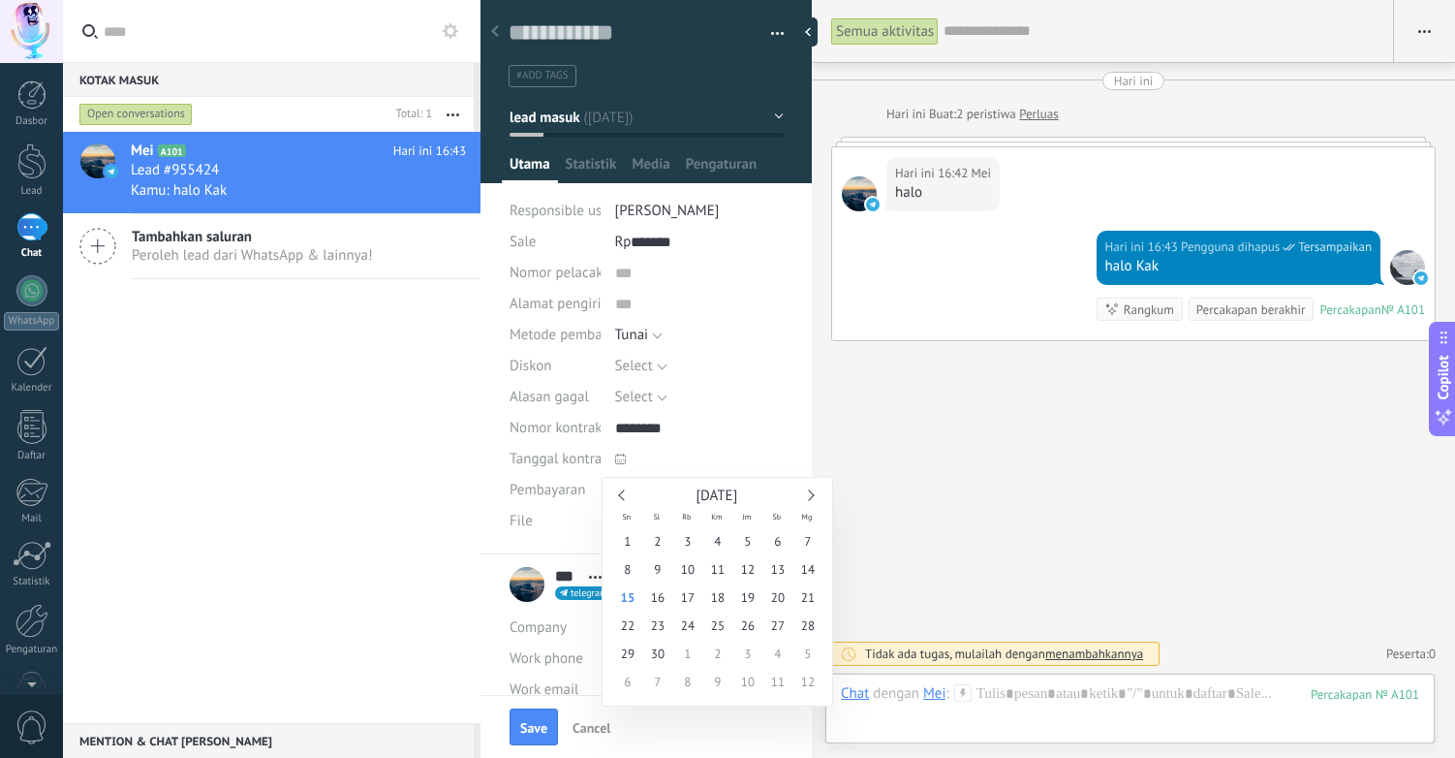
click at [710, 457] on span at bounding box center [675, 459] width 121 height 31
click at [649, 493] on span "Select" at bounding box center [634, 490] width 38 height 18
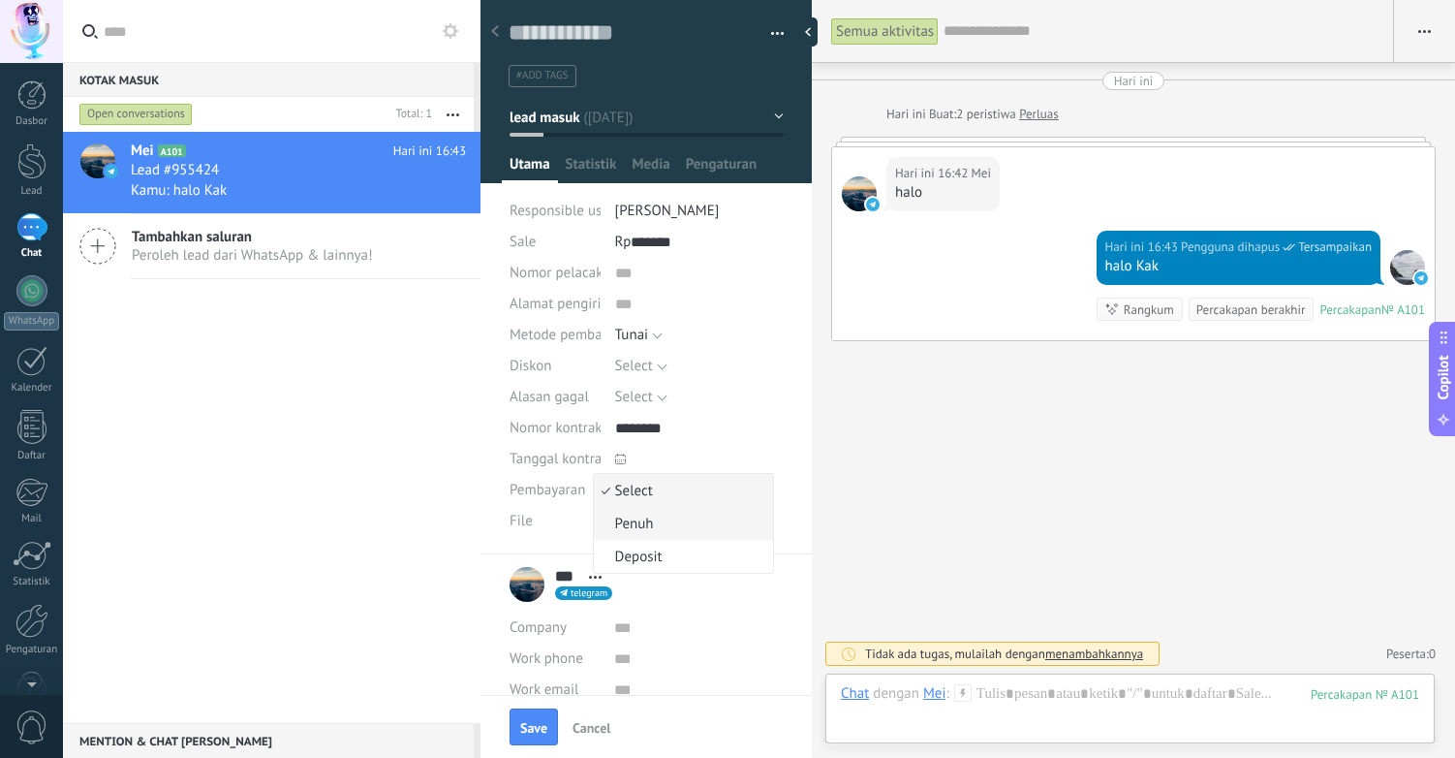
click at [652, 519] on span "Penuh" at bounding box center [680, 524] width 173 height 18
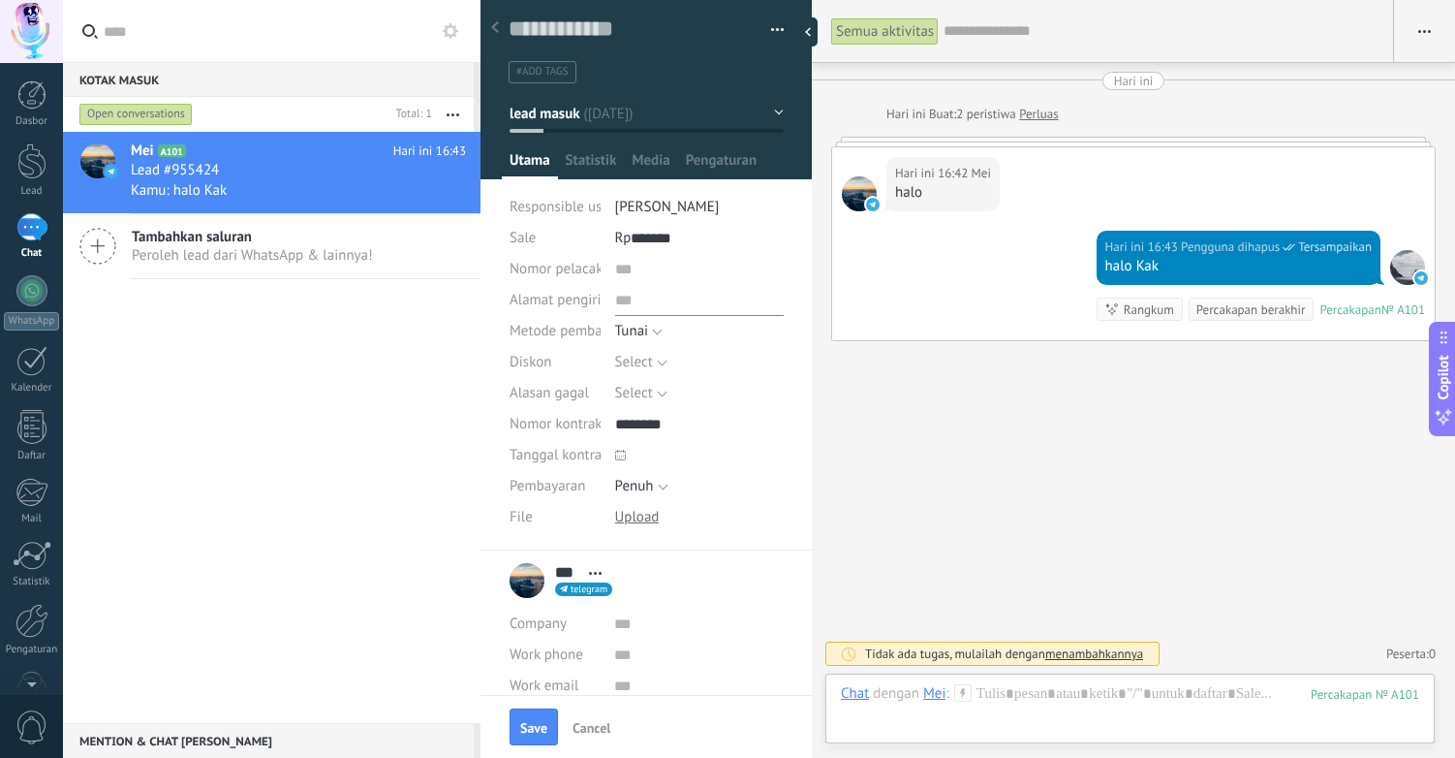
click at [638, 304] on input "text" at bounding box center [699, 300] width 169 height 31
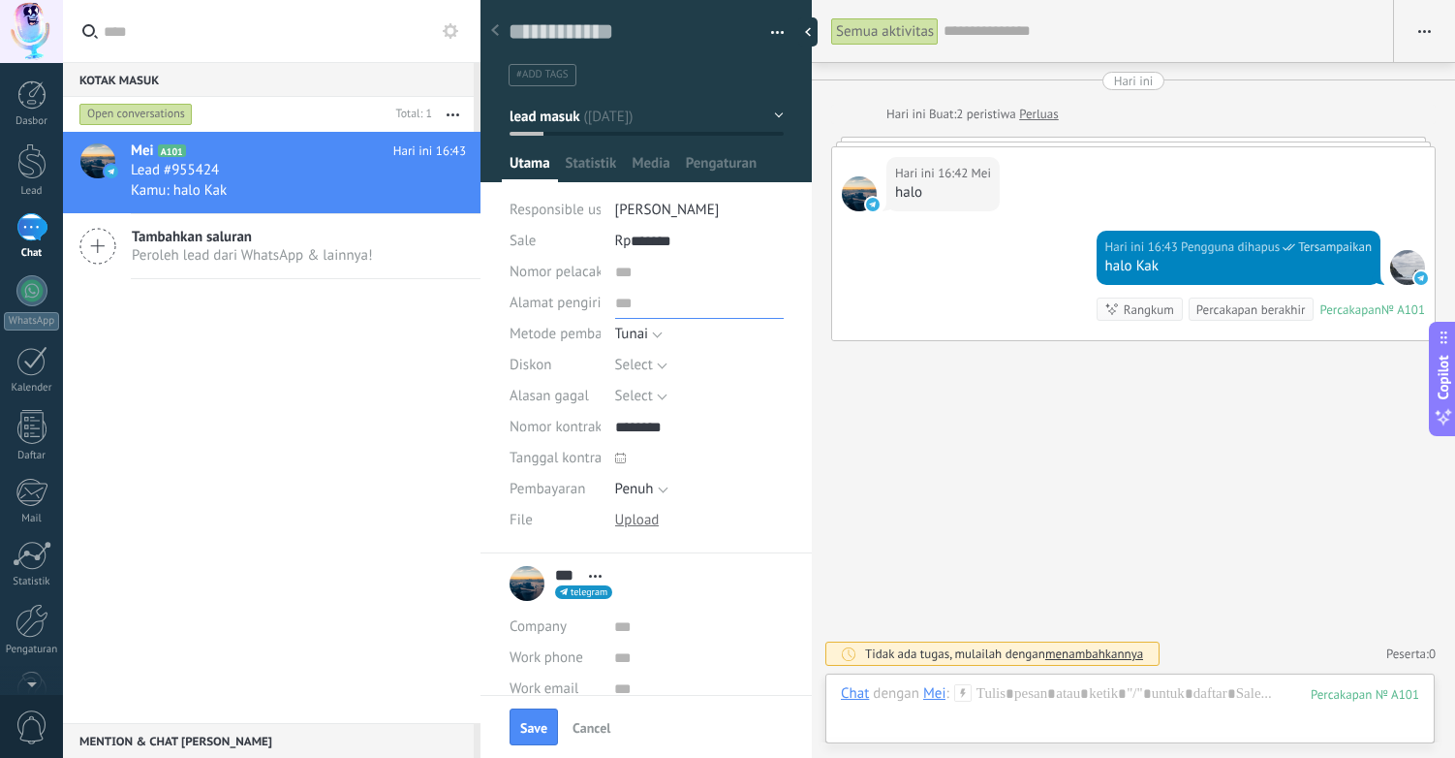
scroll to position [0, 0]
click at [591, 169] on span "Statistik" at bounding box center [591, 169] width 51 height 28
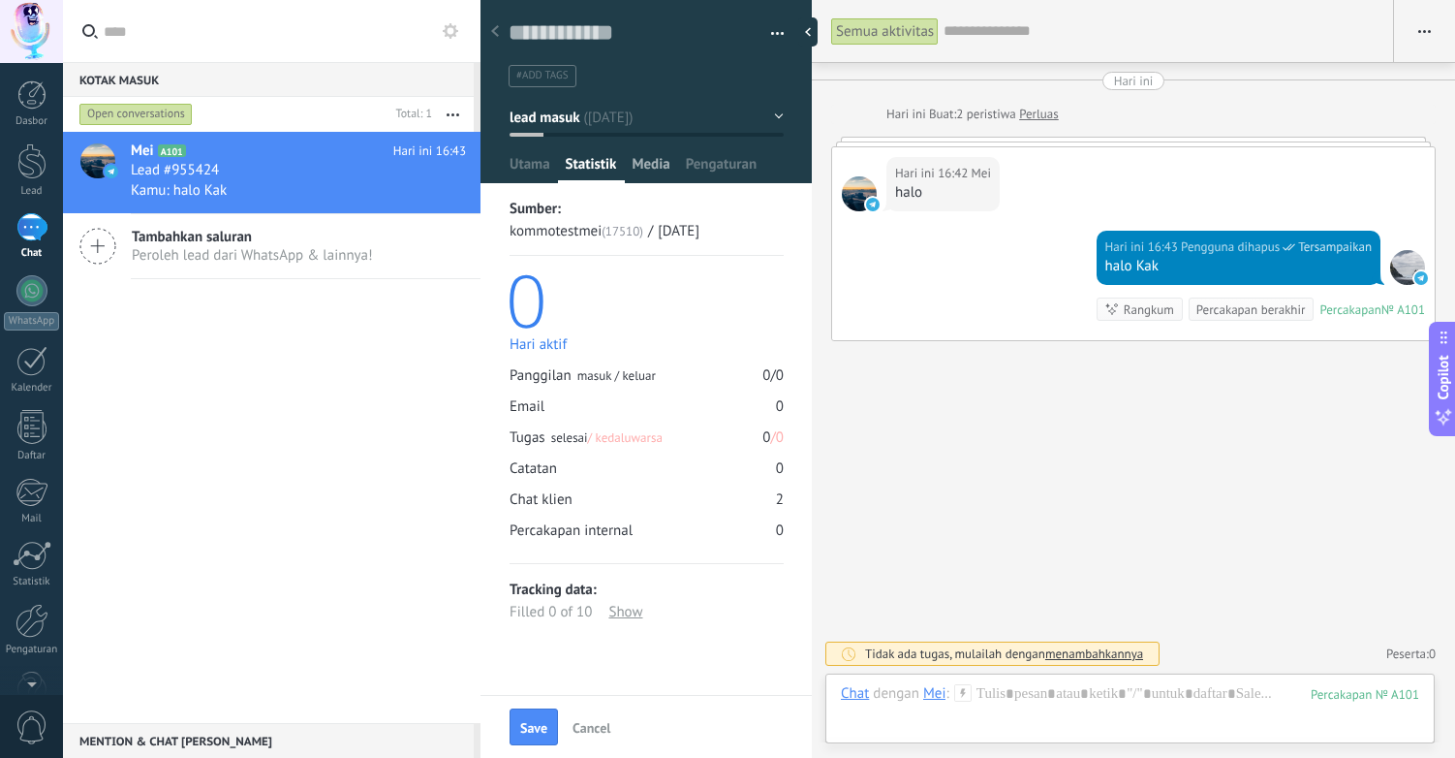
click at [642, 167] on span "Media" at bounding box center [651, 169] width 38 height 28
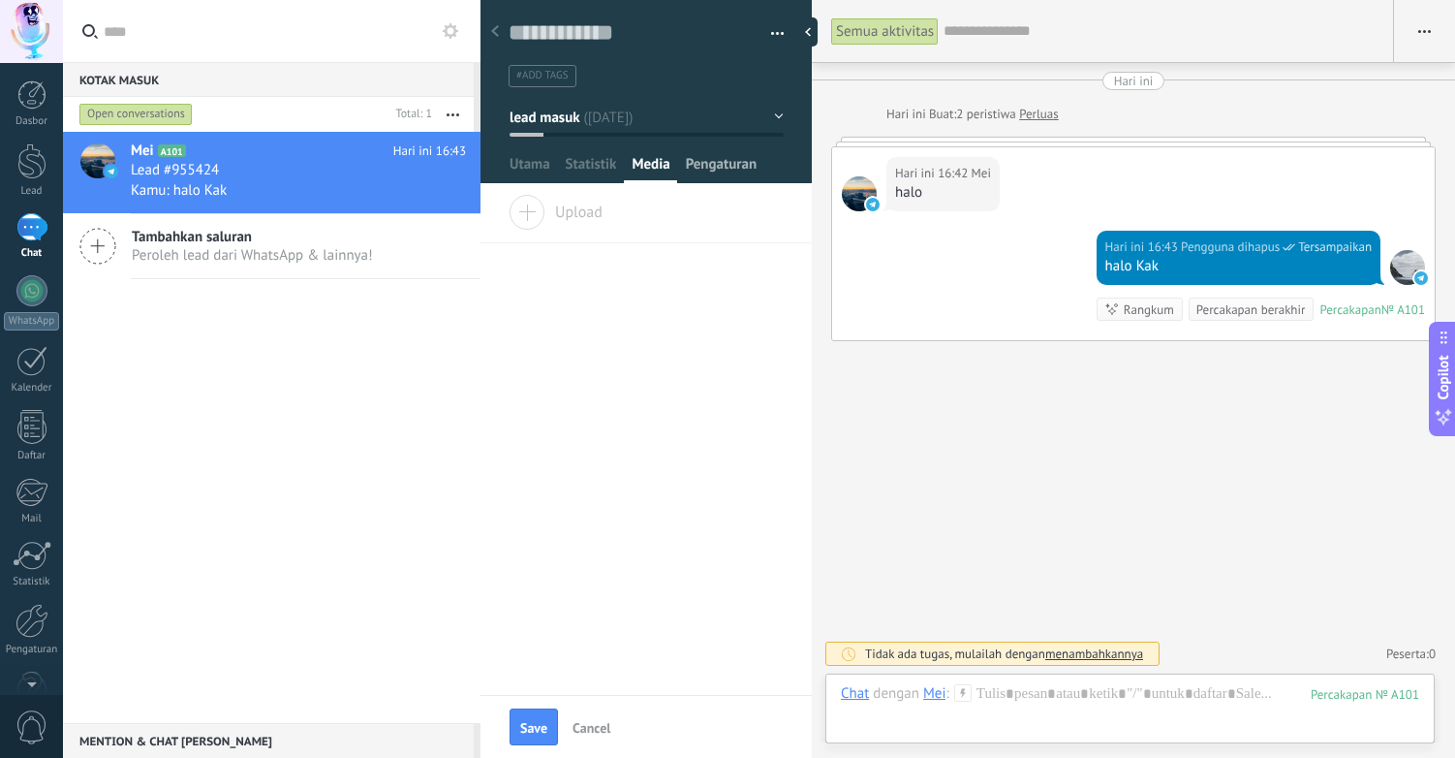
click at [733, 166] on span "Pengaturan" at bounding box center [722, 169] width 72 height 28
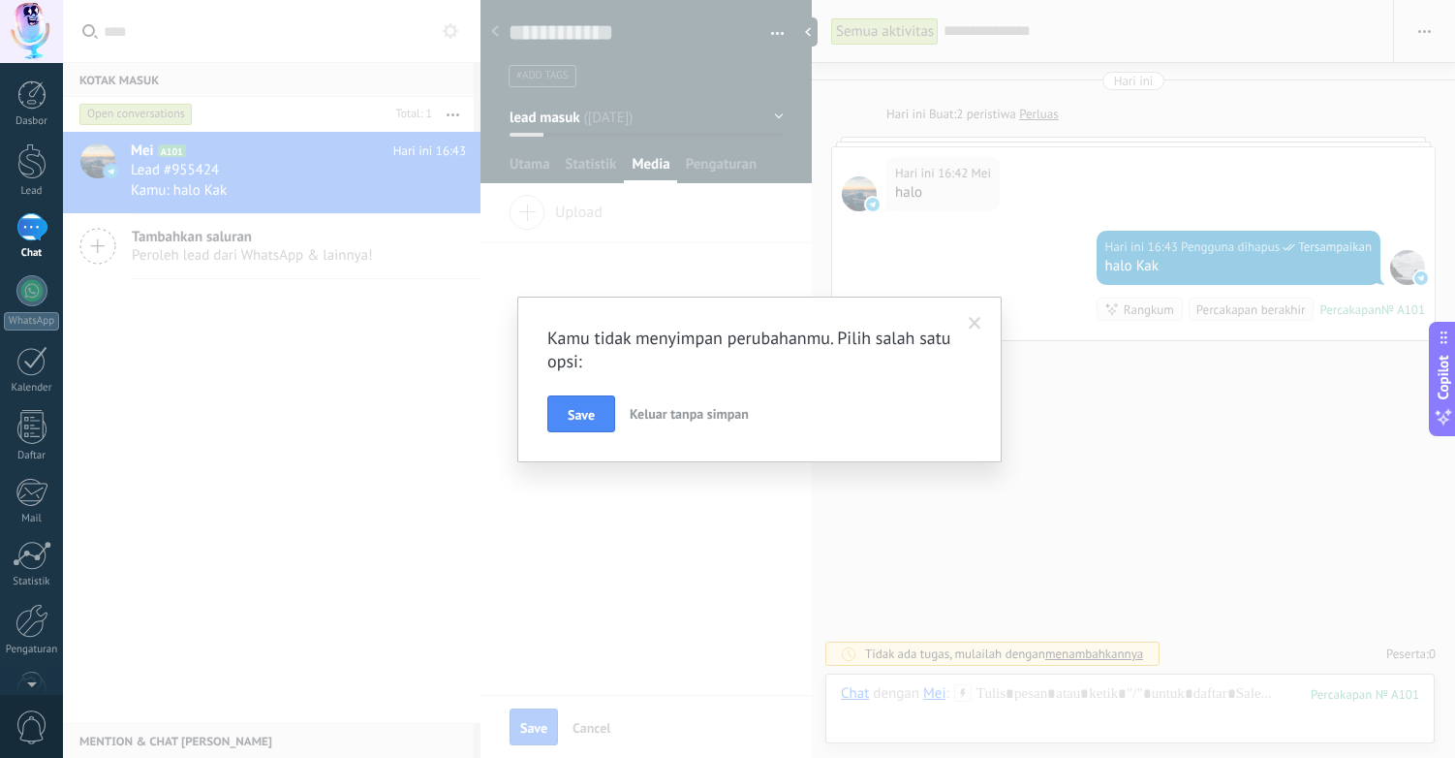
click at [973, 320] on span at bounding box center [975, 324] width 13 height 14
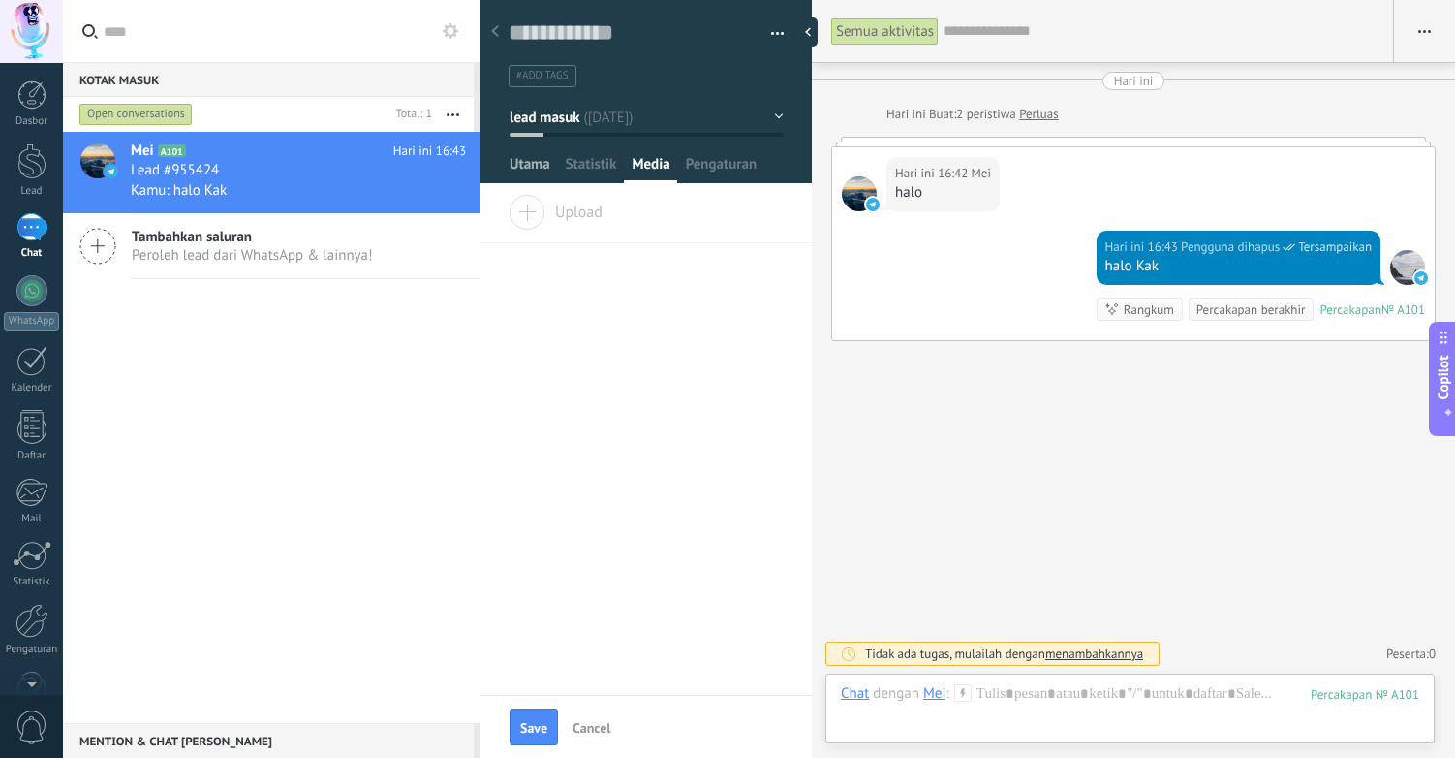
click at [528, 168] on span "Utama" at bounding box center [530, 169] width 41 height 28
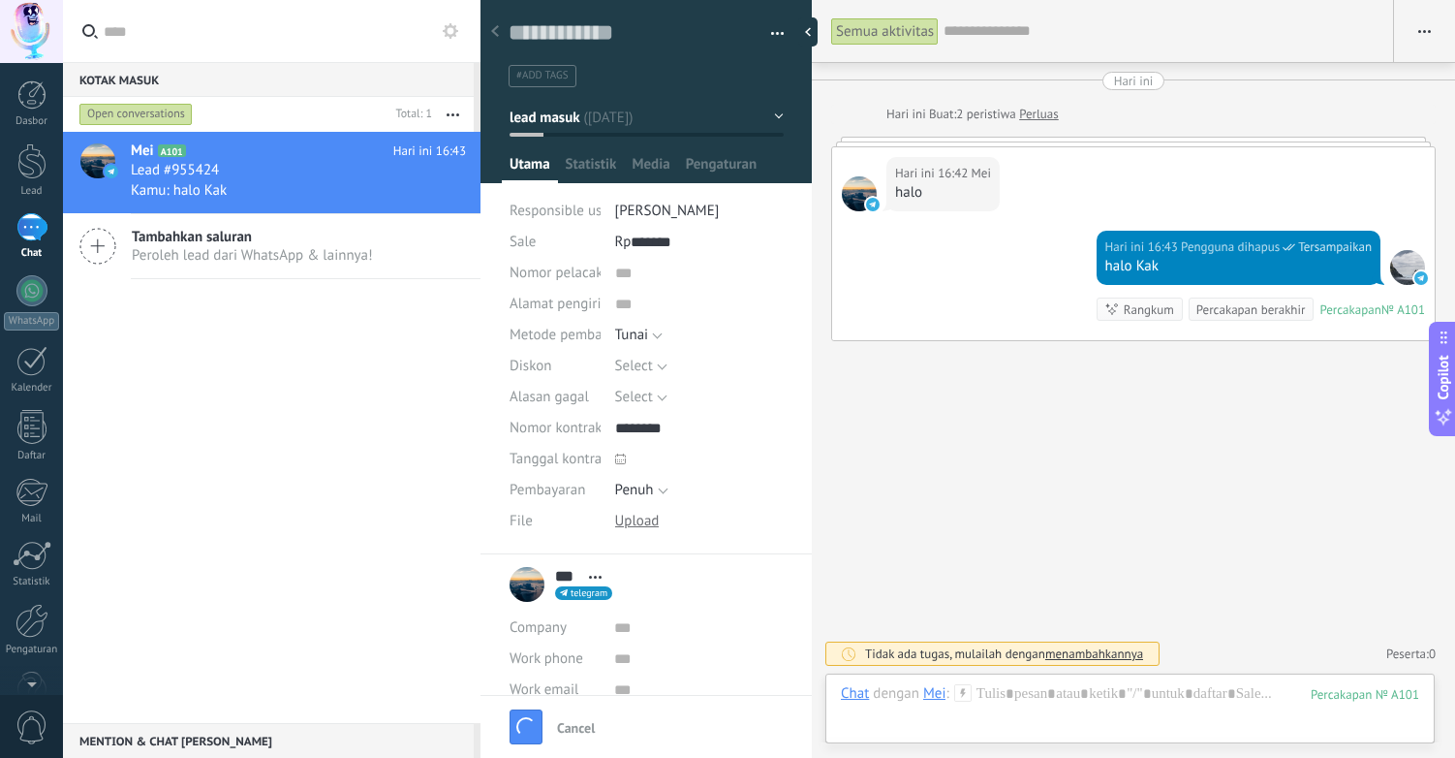
scroll to position [110, 0]
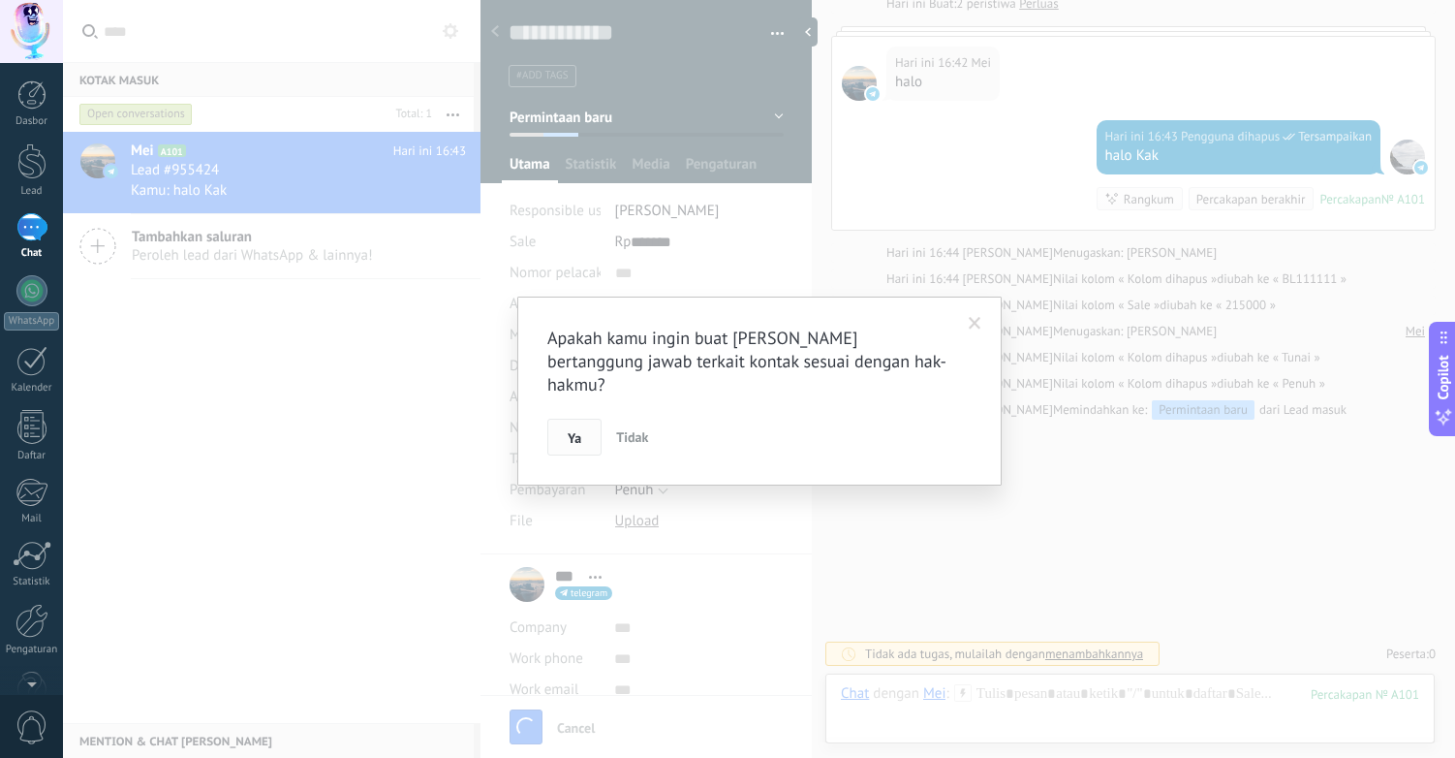
click at [585, 419] on button "Ya" at bounding box center [574, 437] width 54 height 37
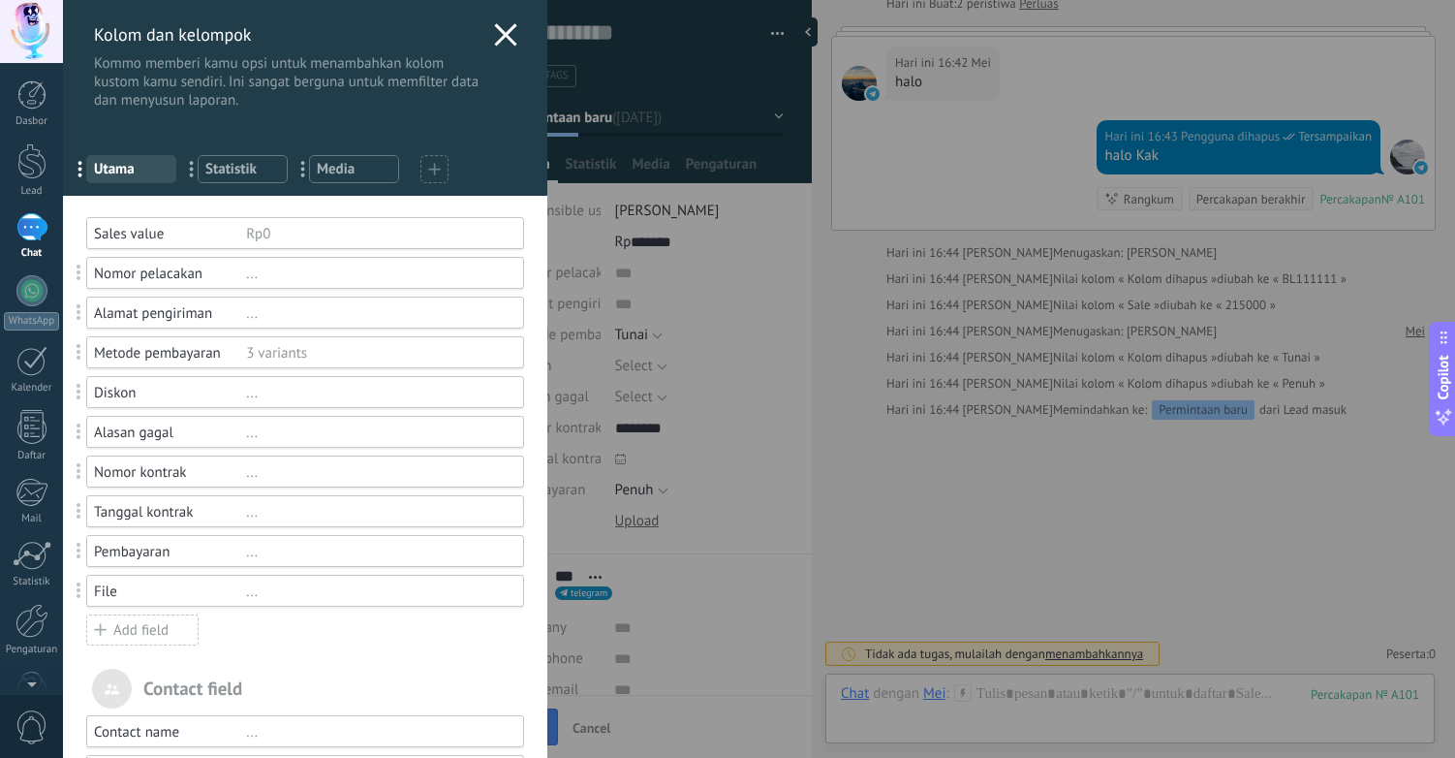
click at [279, 172] on span "Statistik" at bounding box center [242, 169] width 75 height 18
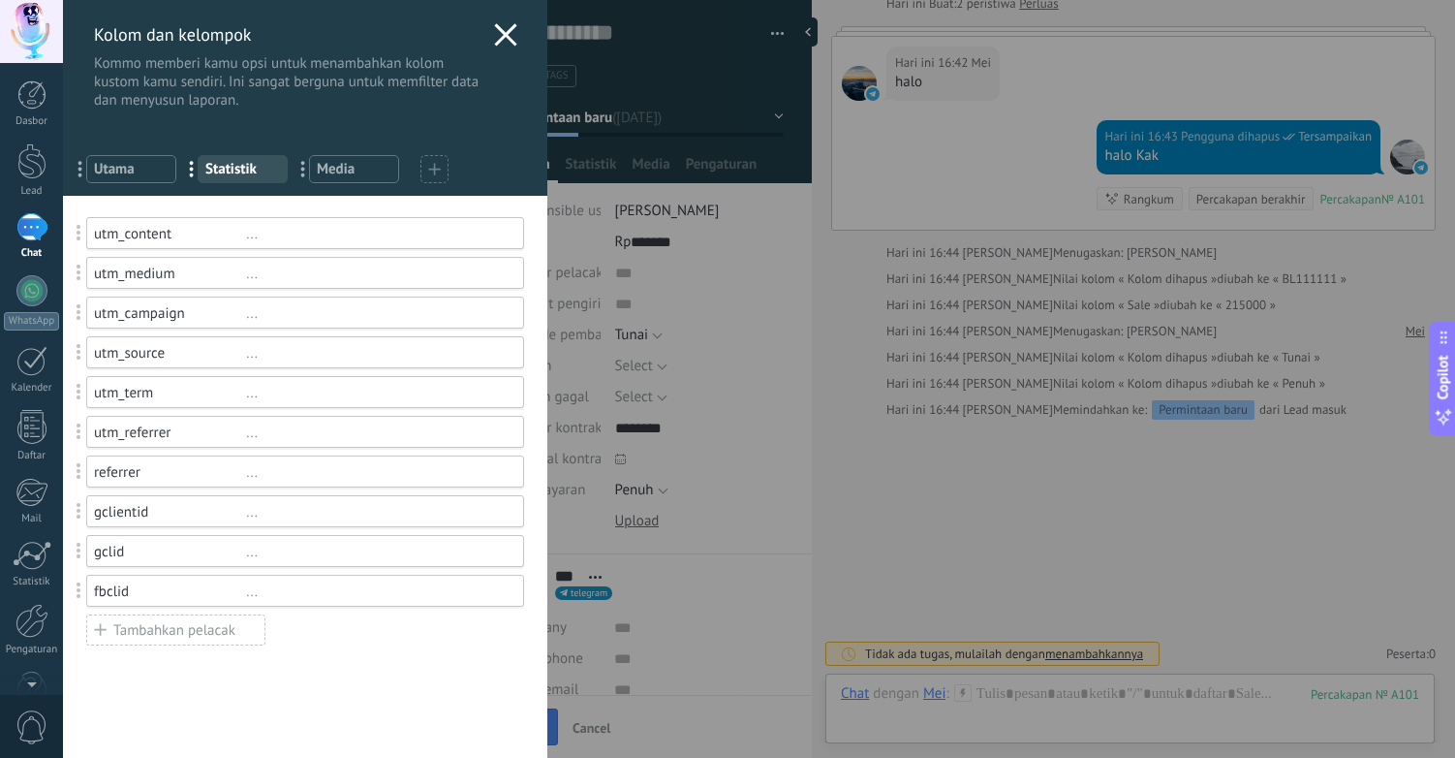
click at [143, 171] on span "Utama" at bounding box center [131, 169] width 75 height 18
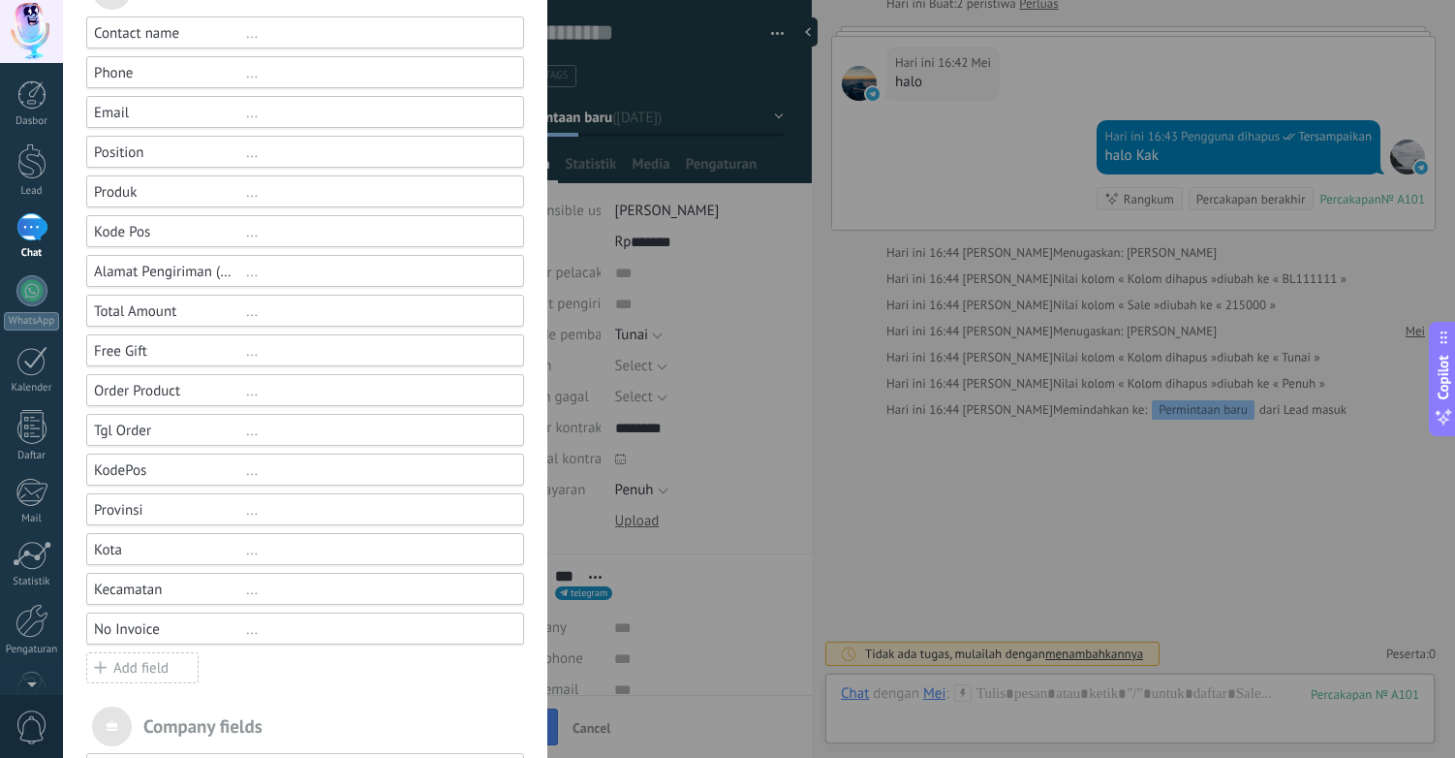
scroll to position [782, 0]
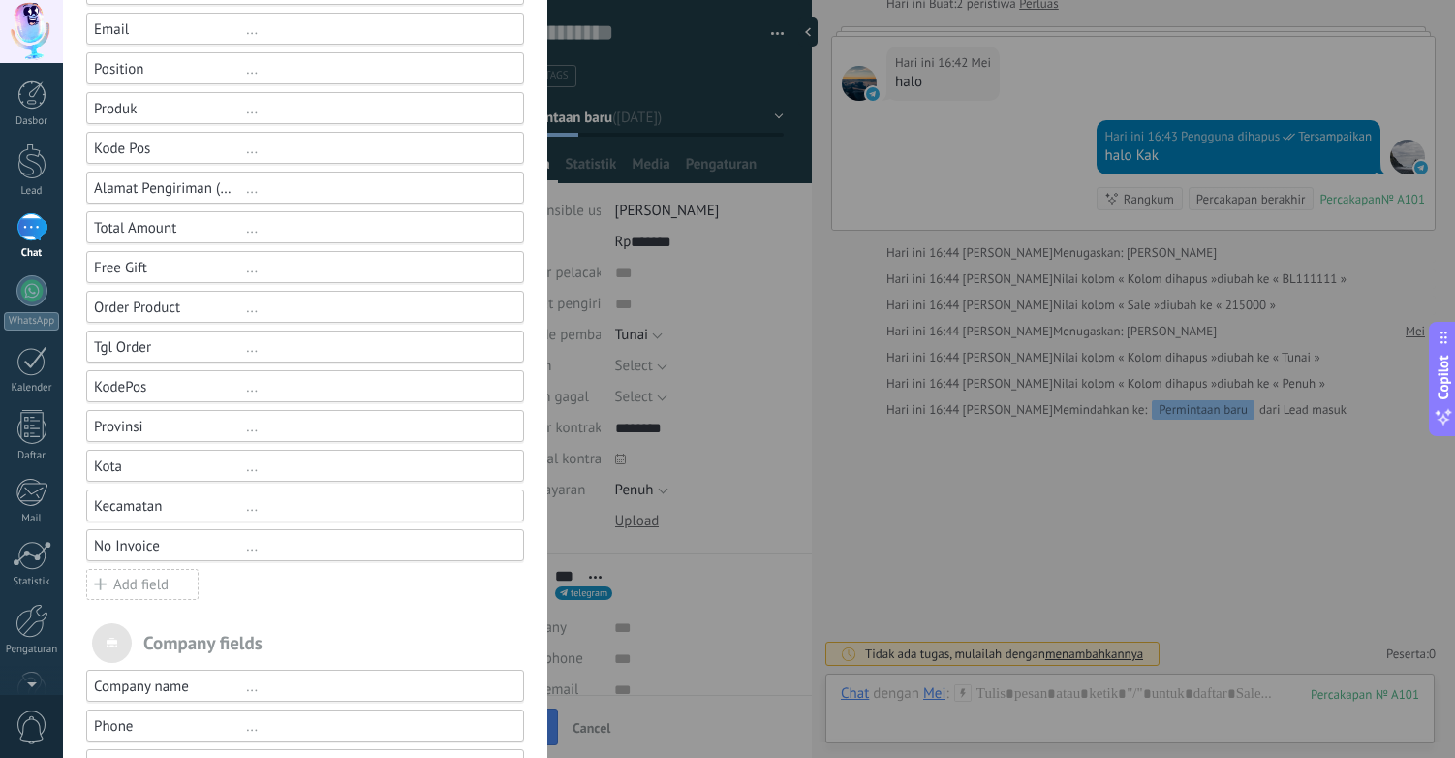
click at [163, 545] on div "No Invoice" at bounding box center [170, 546] width 152 height 18
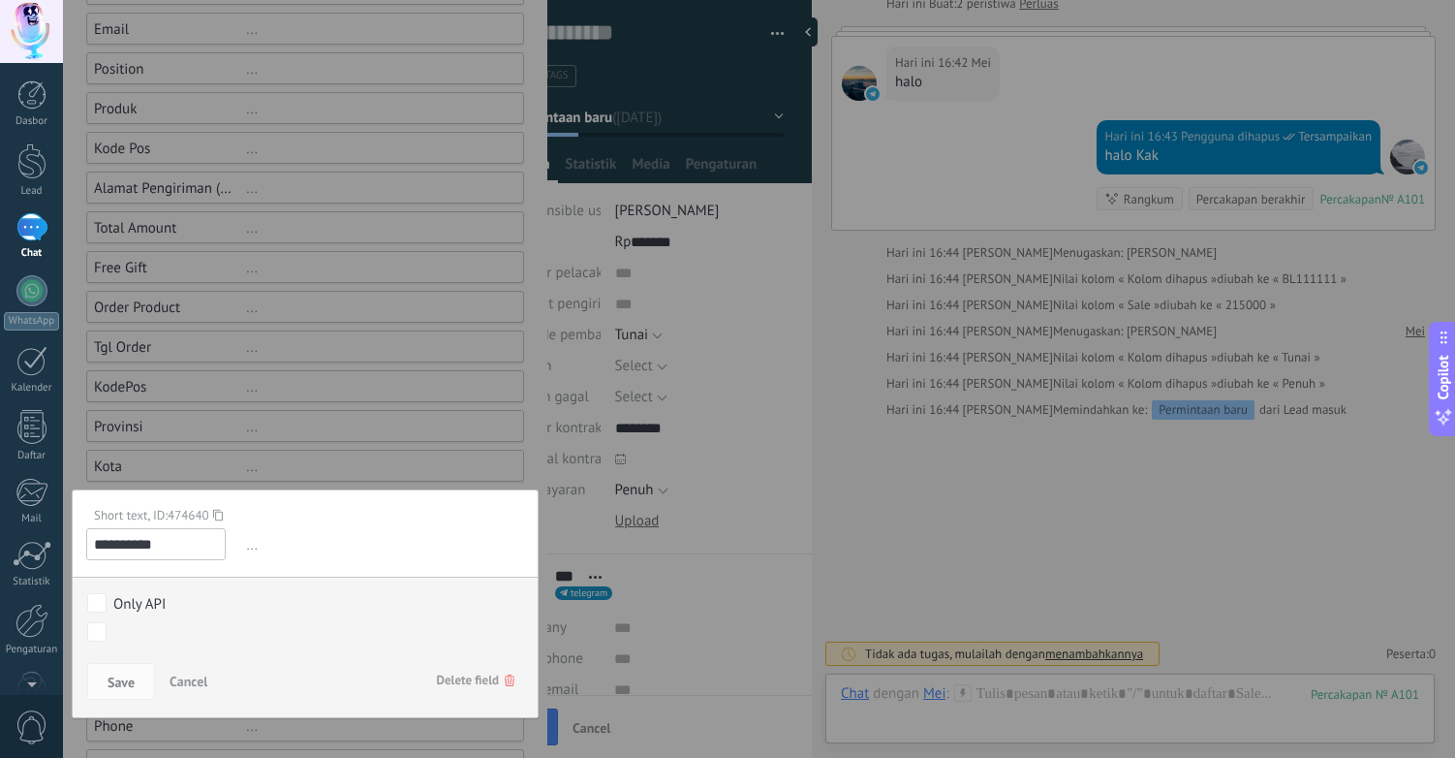
click at [242, 544] on span "..." at bounding box center [383, 545] width 282 height 32
click at [251, 441] on div at bounding box center [305, 76] width 484 height 1717
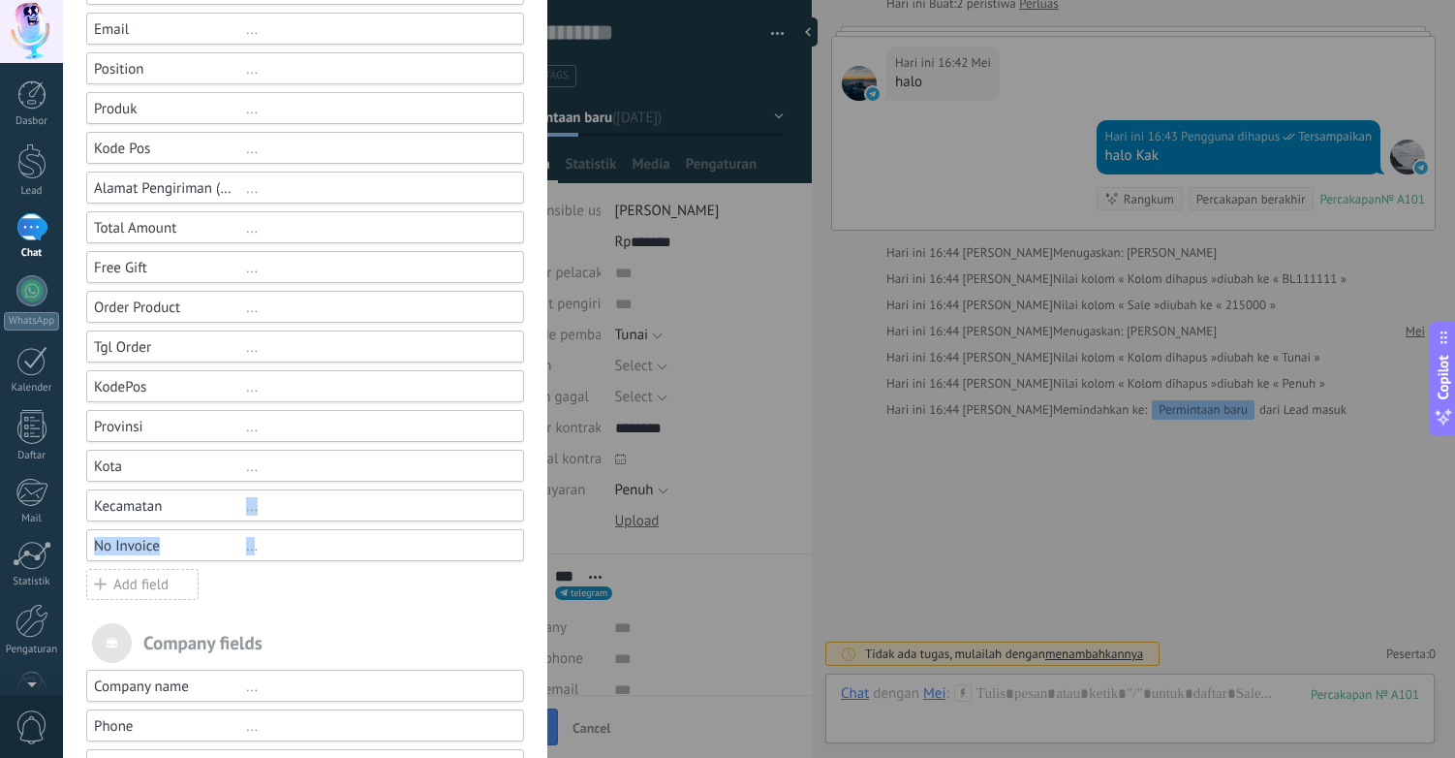
drag, startPoint x: 251, startPoint y: 547, endPoint x: 224, endPoint y: 524, distance: 35.1
click at [224, 524] on div "Contact name ... Phone ... Email ... Position ... Produk ... Kode Pos ... Alama…" at bounding box center [305, 267] width 438 height 668
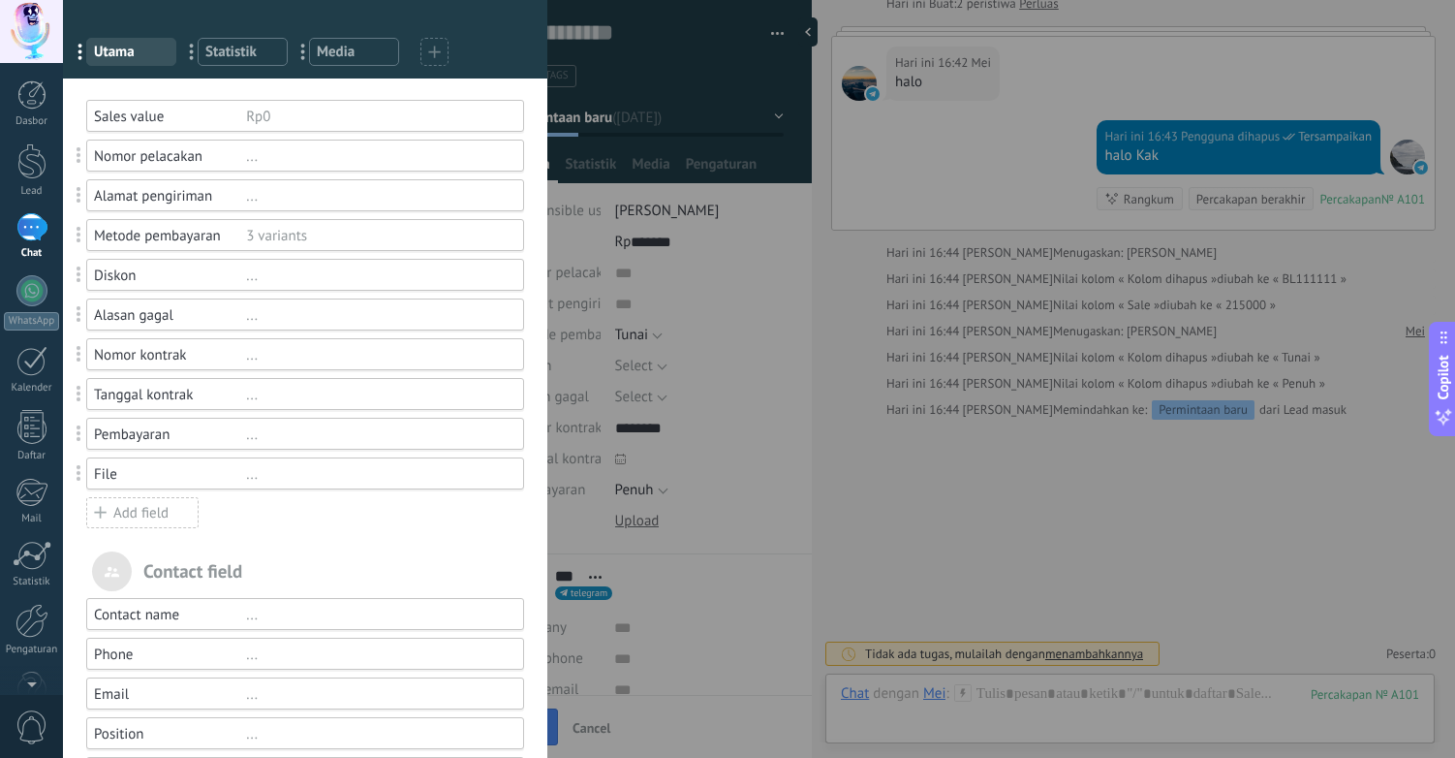
scroll to position [0, 0]
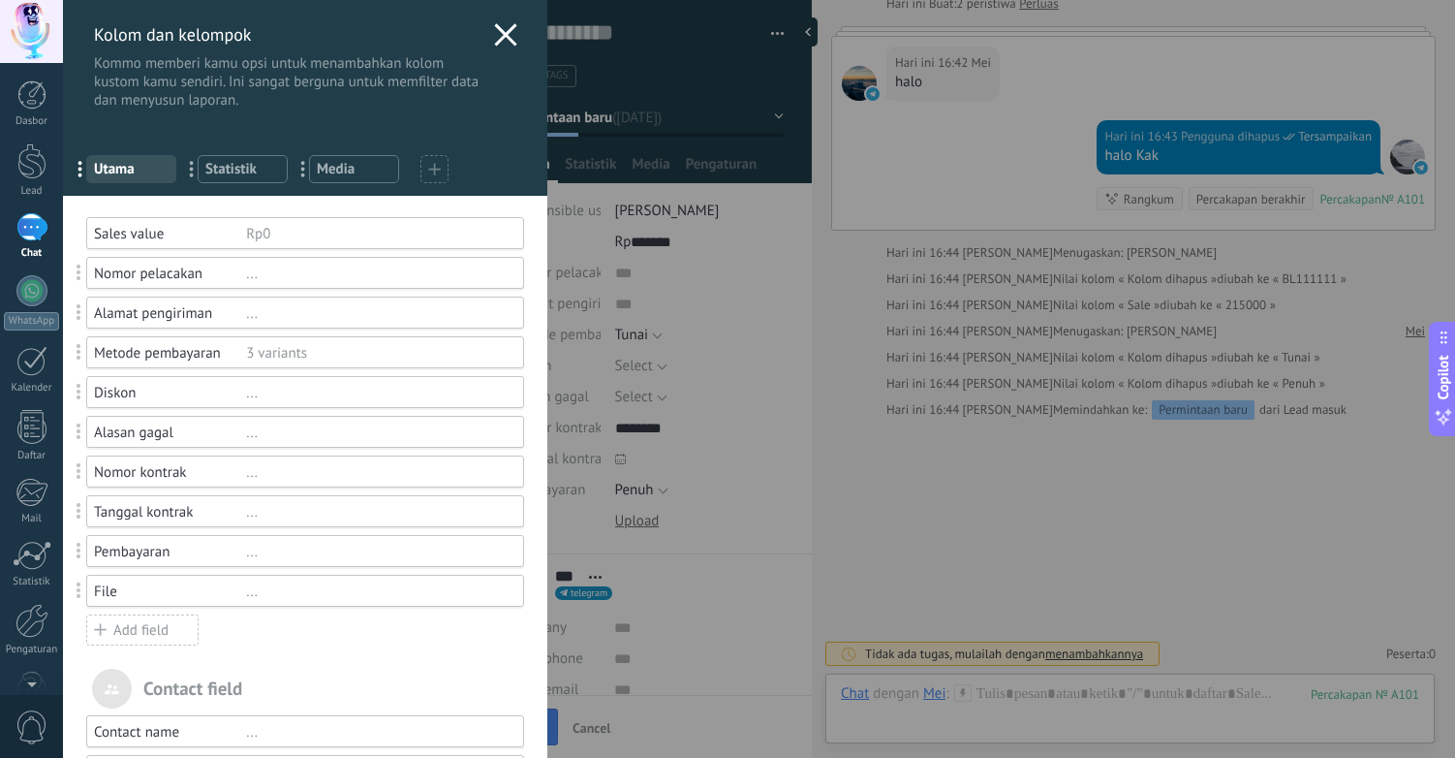
click at [291, 399] on div "..." at bounding box center [376, 393] width 261 height 18
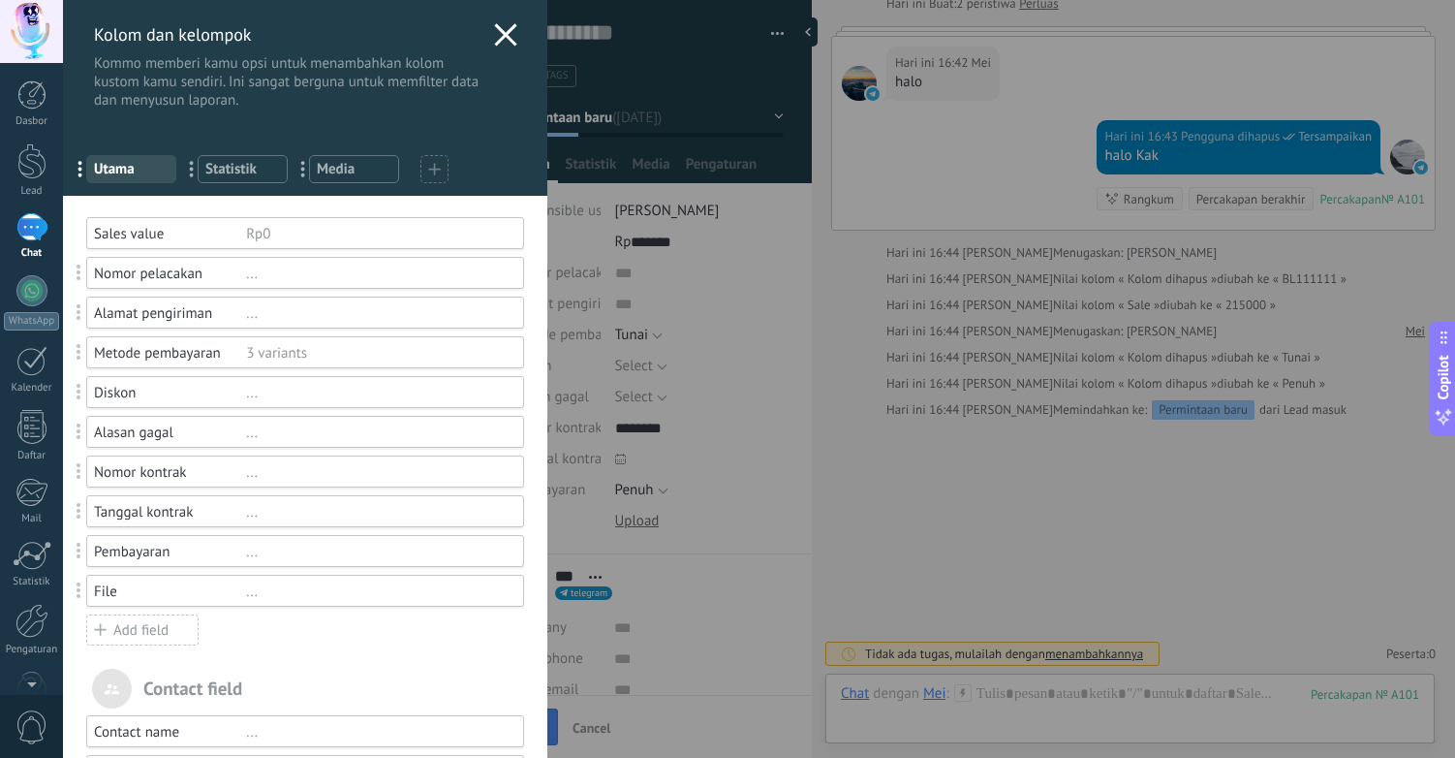
click at [436, 164] on icon at bounding box center [434, 169] width 13 height 13
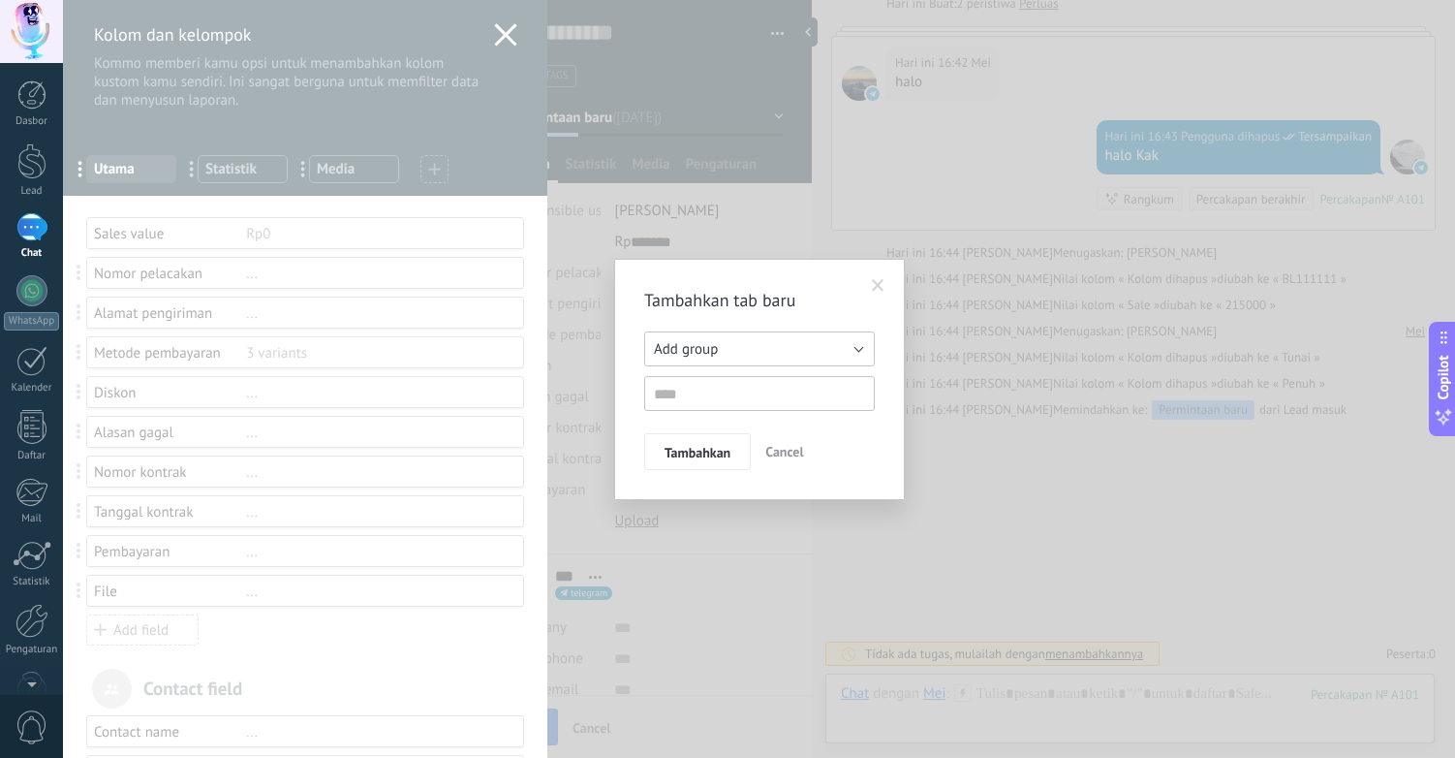
click at [686, 350] on span "Add group" at bounding box center [686, 349] width 64 height 18
click at [738, 412] on span "Related leads" at bounding box center [750, 410] width 235 height 18
click at [737, 351] on button "Related leads" at bounding box center [759, 348] width 231 height 35
click at [782, 366] on div "Add group Daftar Related leads Related leads" at bounding box center [759, 370] width 231 height 79
click at [746, 358] on button "Related leads" at bounding box center [759, 348] width 231 height 35
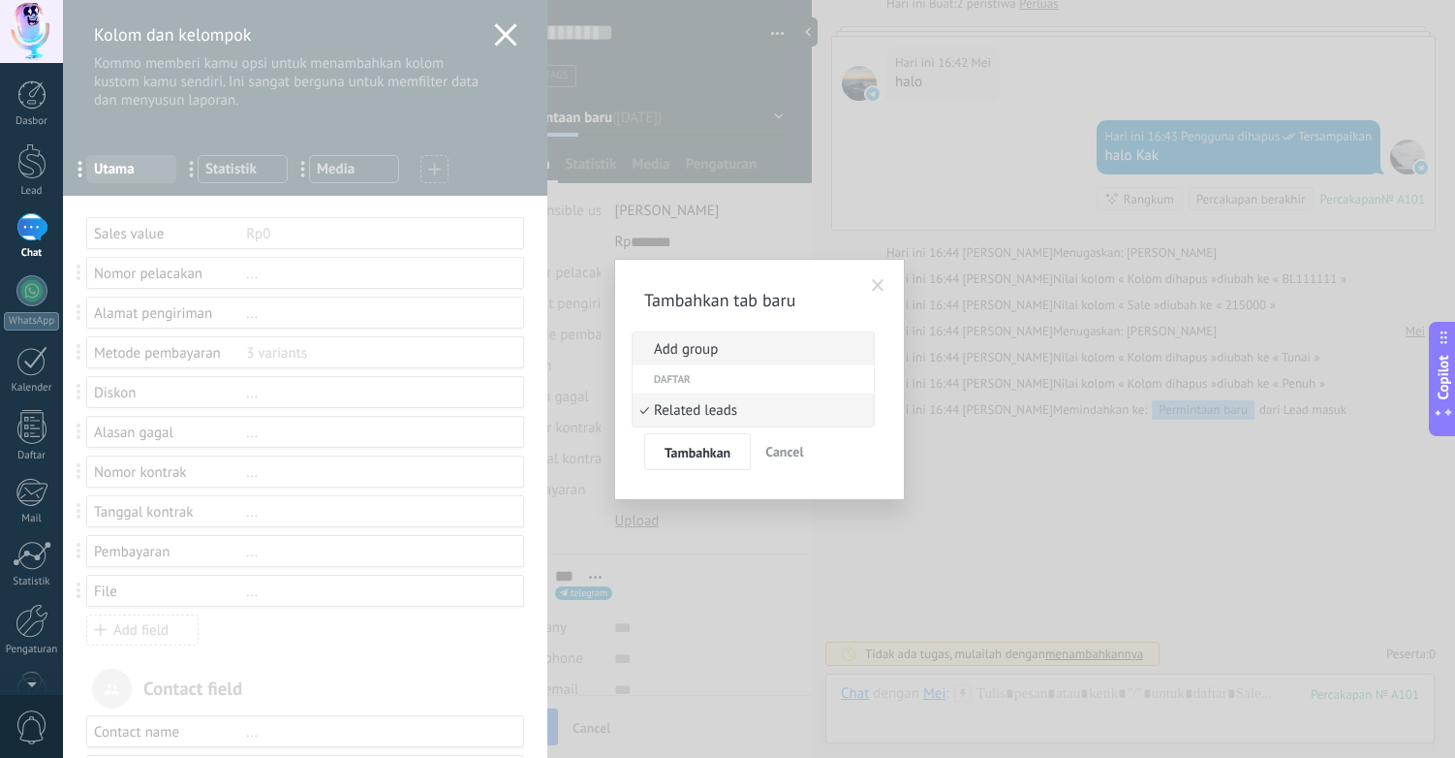
click at [745, 351] on span "Add group" at bounding box center [750, 349] width 235 height 18
click at [723, 404] on input "text" at bounding box center [759, 393] width 231 height 35
type input "****"
click at [714, 448] on span "Tambahkan" at bounding box center [698, 453] width 66 height 14
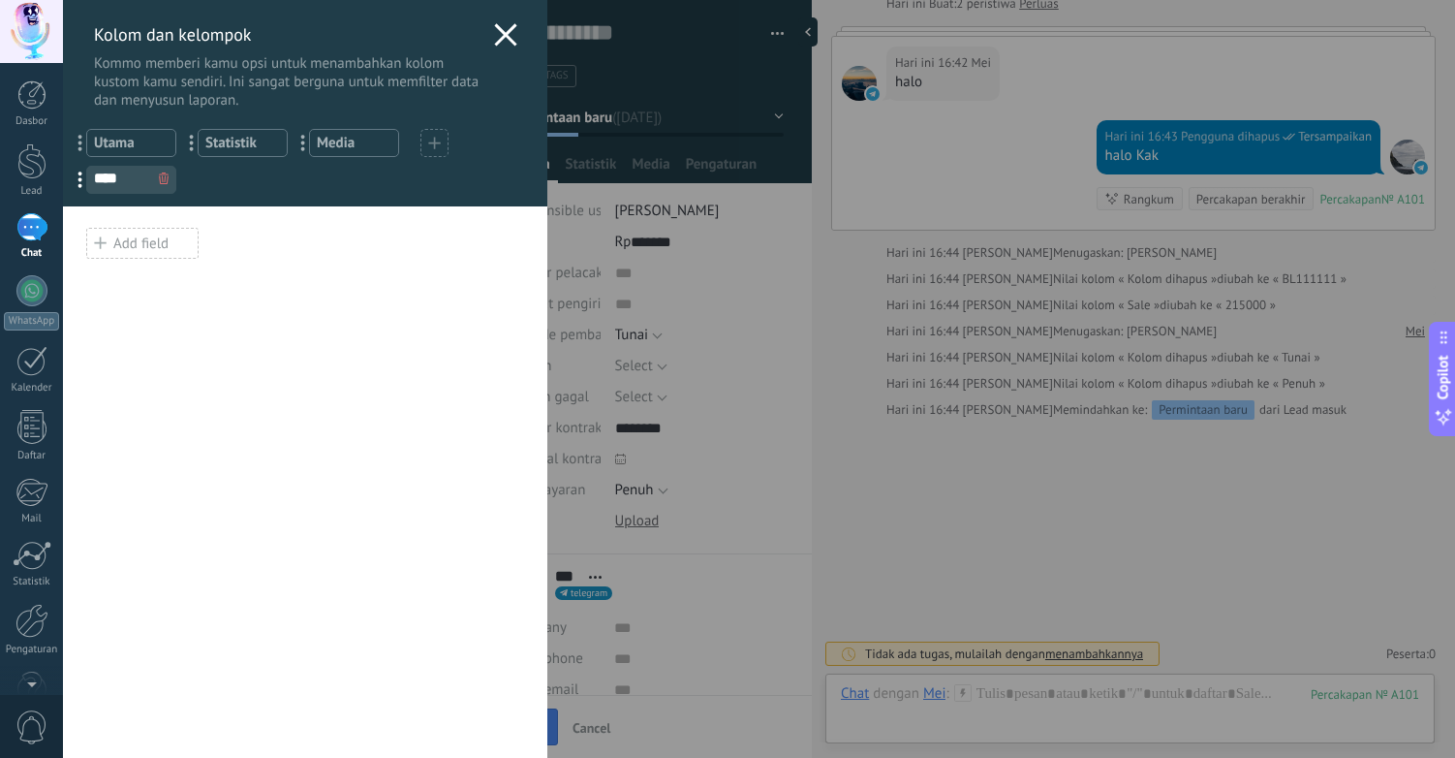
click at [142, 248] on div "Add field" at bounding box center [142, 243] width 112 height 31
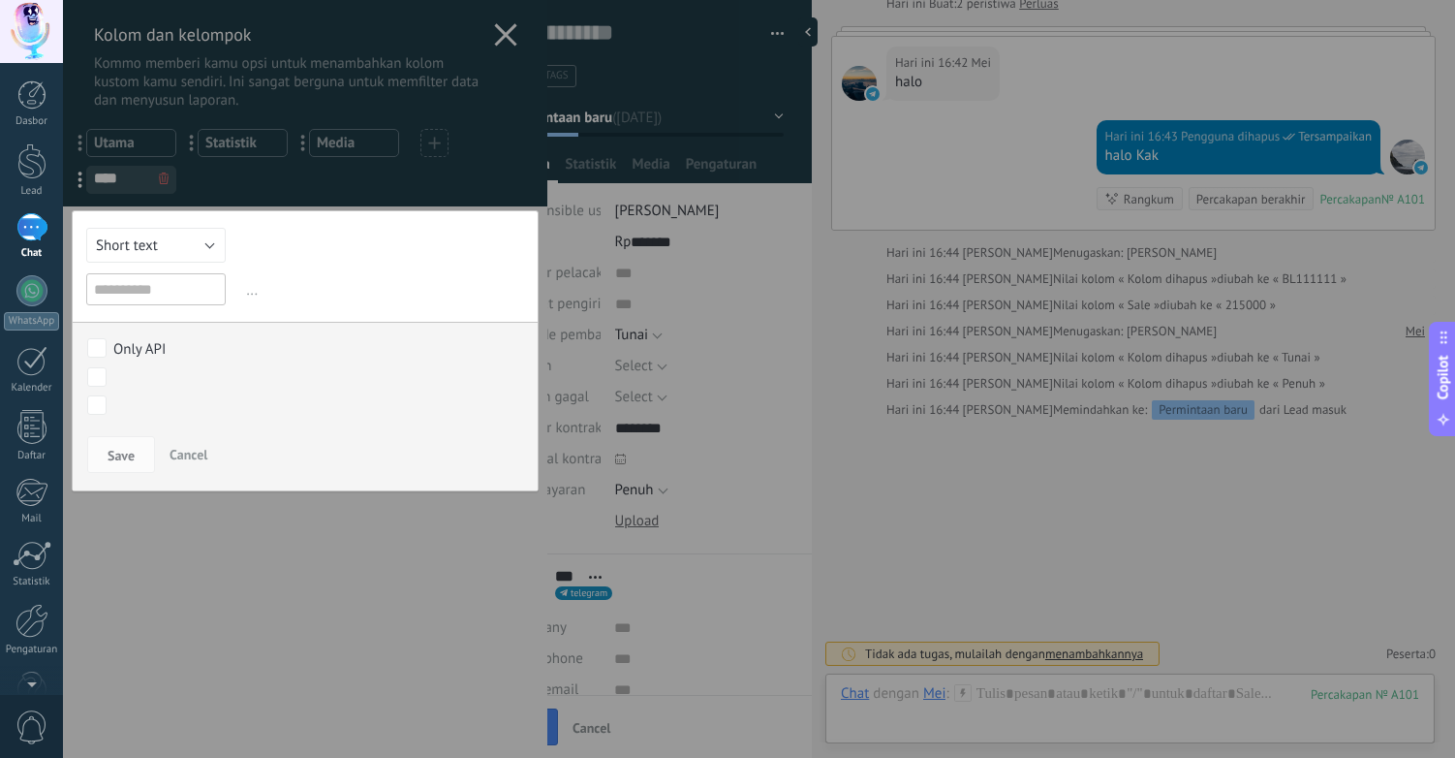
click at [0, 0] on div "Permintaan baru Terkualifikasi Penawaran terkirim Pesanan telah dilakukan Pesan…" at bounding box center [0, 0] width 0 height 0
click at [282, 329] on div at bounding box center [759, 379] width 1392 height 758
click at [164, 245] on button "Short text" at bounding box center [156, 245] width 140 height 35
click at [364, 261] on div "Short text Numeric Toggle switch Select Multiselect Date Url Long text Radiobut…" at bounding box center [305, 350] width 467 height 281
click at [188, 453] on span "Cancel" at bounding box center [189, 454] width 38 height 17
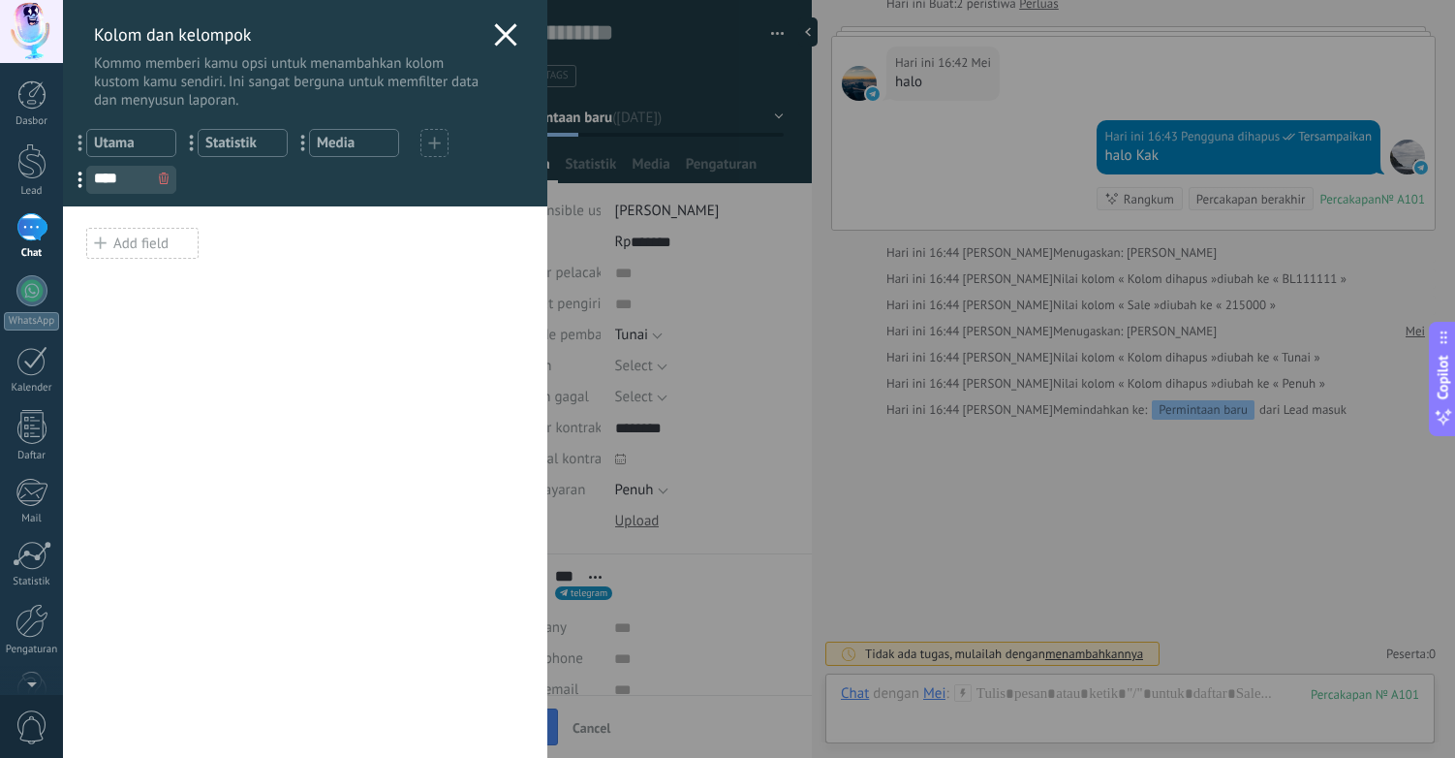
click at [141, 141] on span "Utama" at bounding box center [131, 143] width 75 height 18
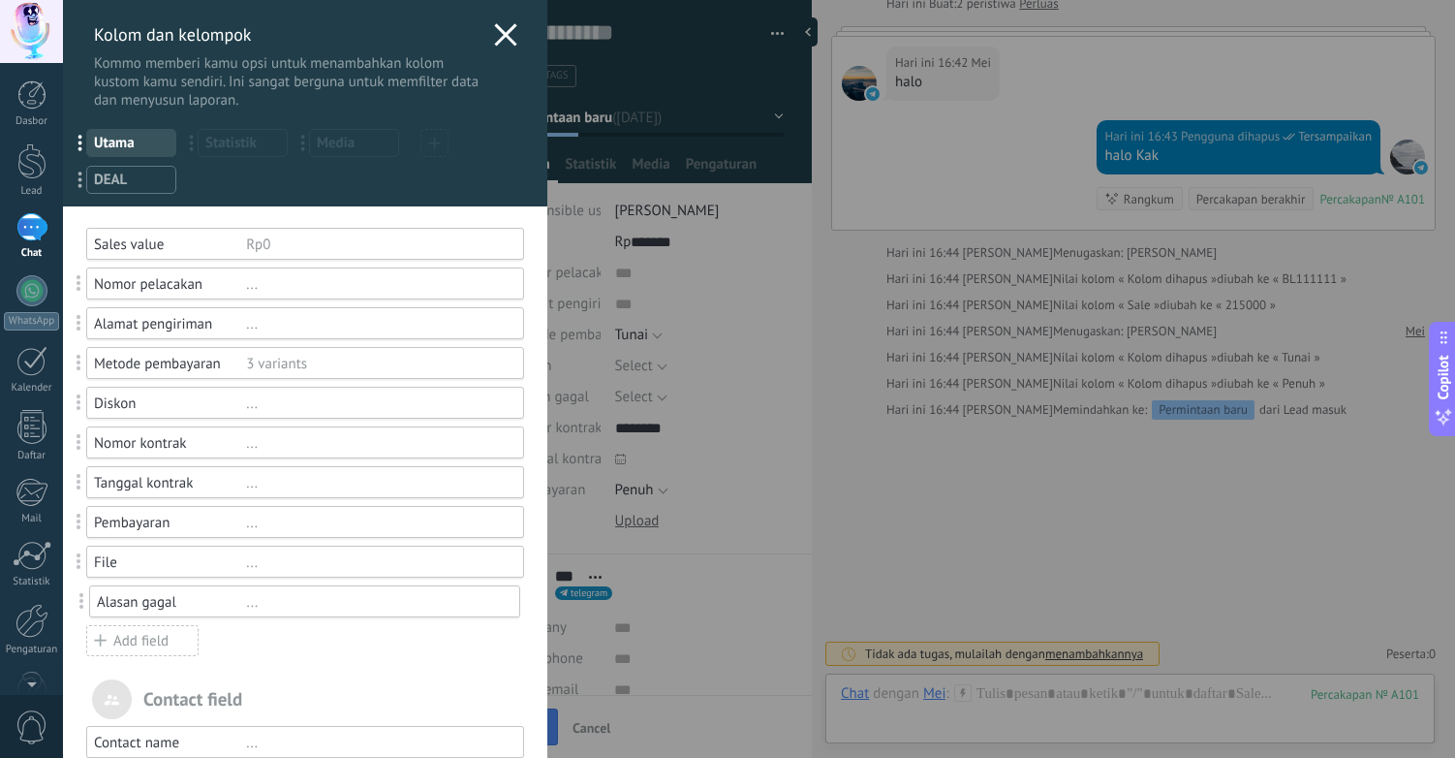
drag, startPoint x: 80, startPoint y: 443, endPoint x: 83, endPoint y: 602, distance: 158.9
click at [296, 568] on div "..." at bounding box center [376, 562] width 261 height 18
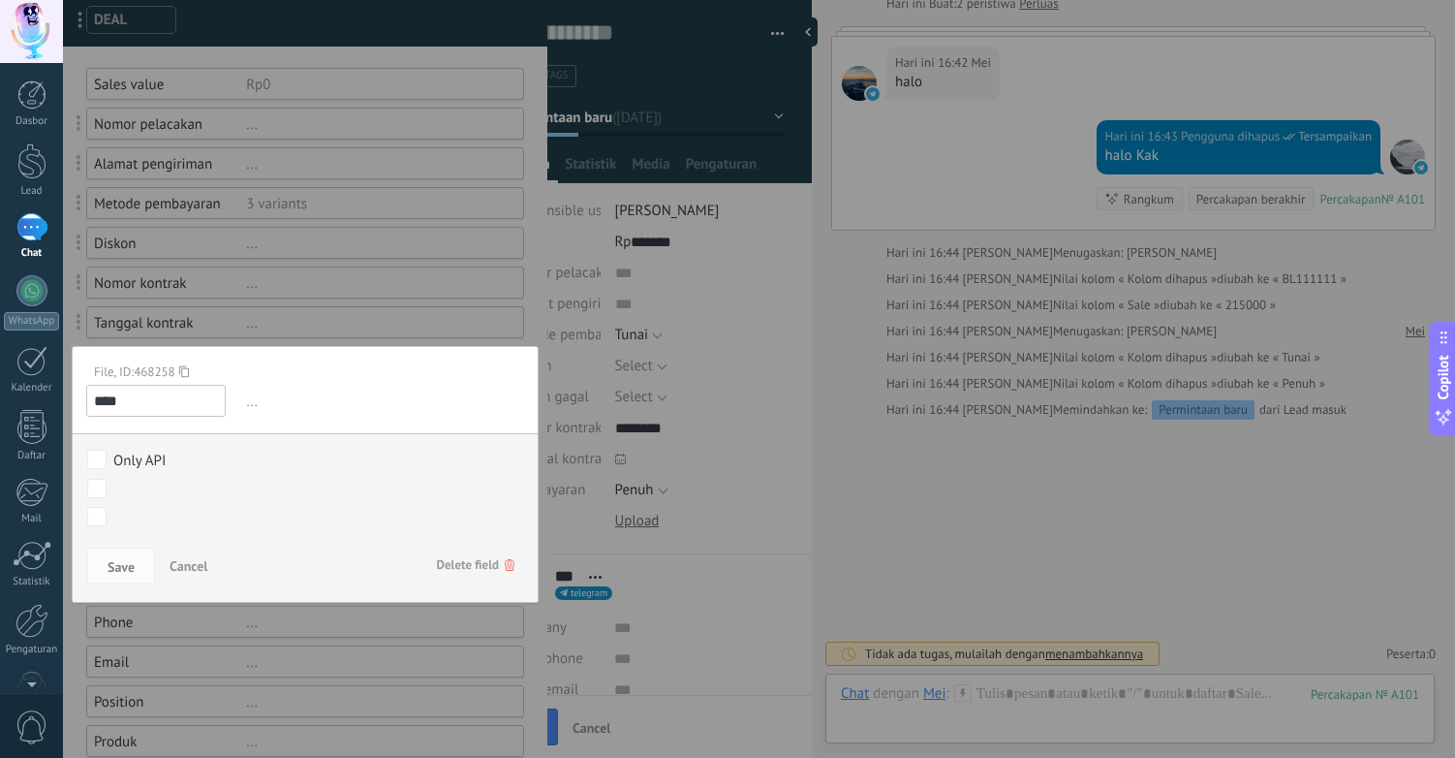
scroll to position [161, 0]
click at [304, 368] on div at bounding box center [759, 379] width 1392 height 758
click at [130, 559] on span "Save" at bounding box center [121, 566] width 27 height 14
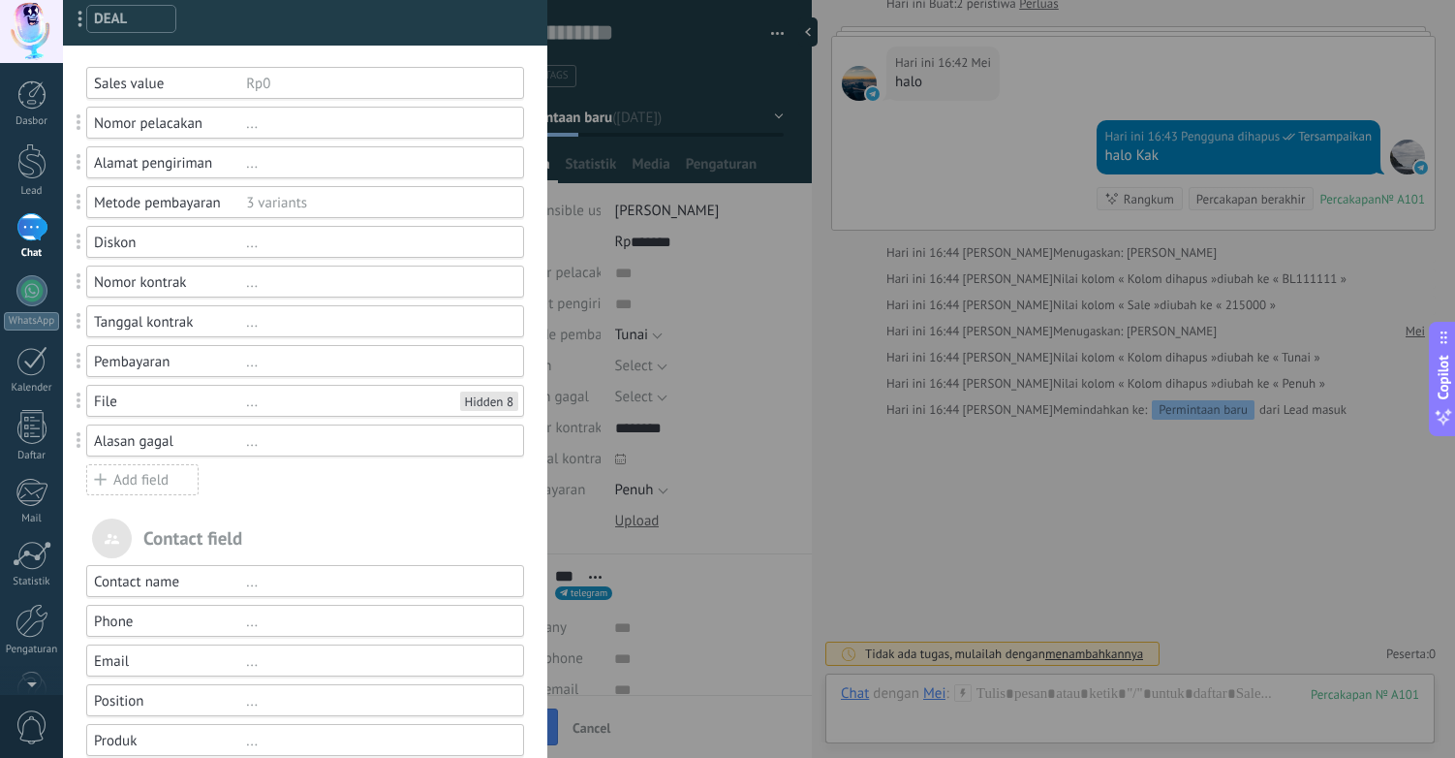
click at [166, 407] on div "File" at bounding box center [170, 401] width 152 height 18
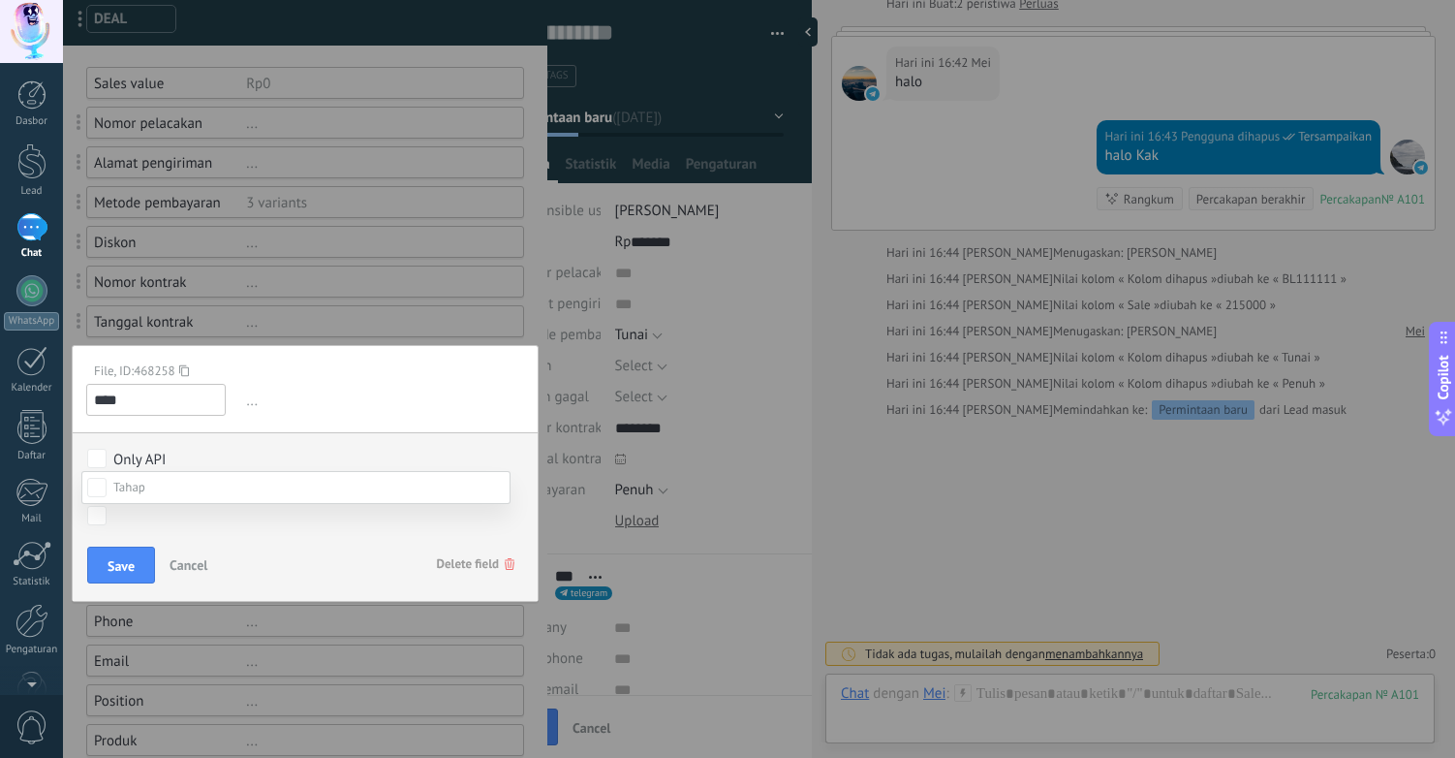
click at [274, 443] on div at bounding box center [759, 379] width 1392 height 758
click at [193, 566] on span "Cancel" at bounding box center [189, 564] width 38 height 17
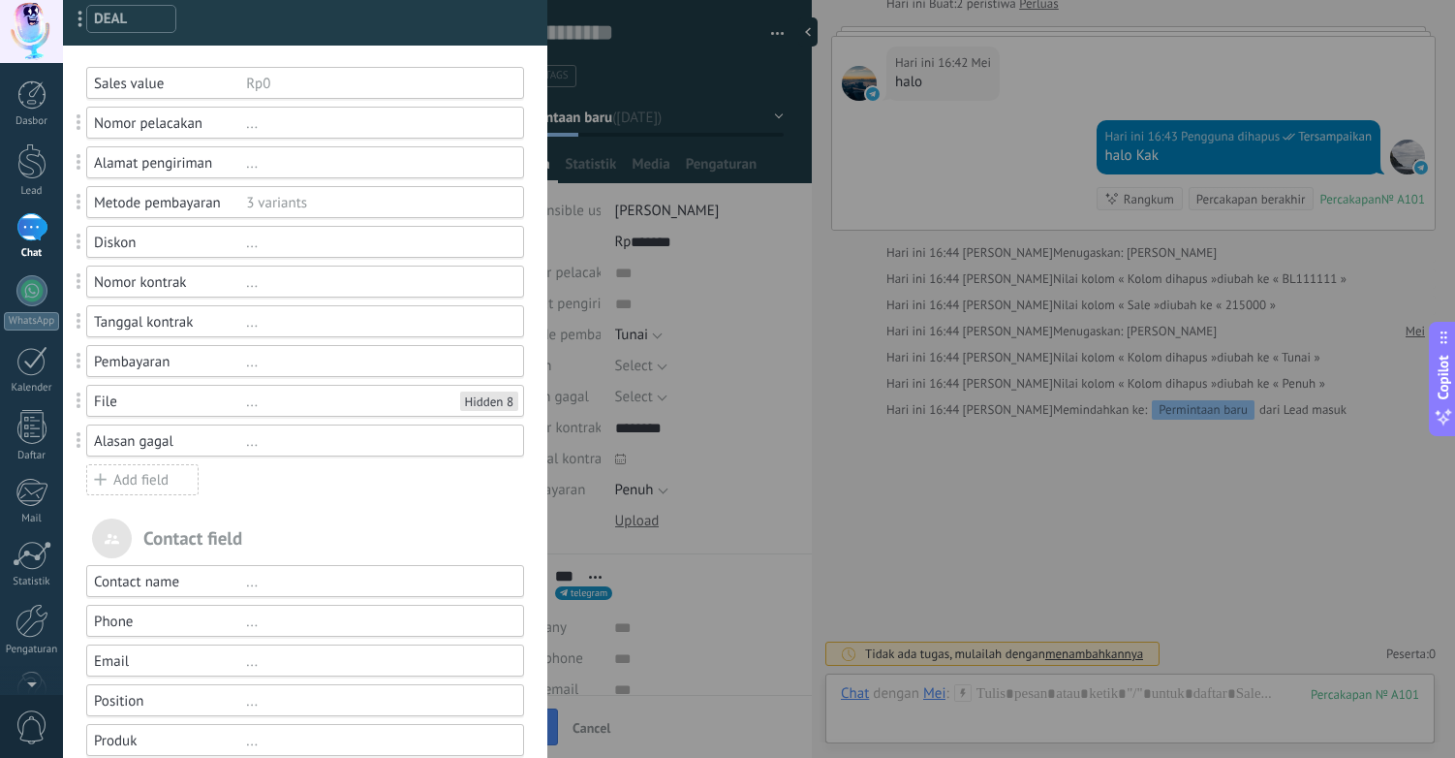
click at [388, 321] on div "..." at bounding box center [376, 322] width 261 height 18
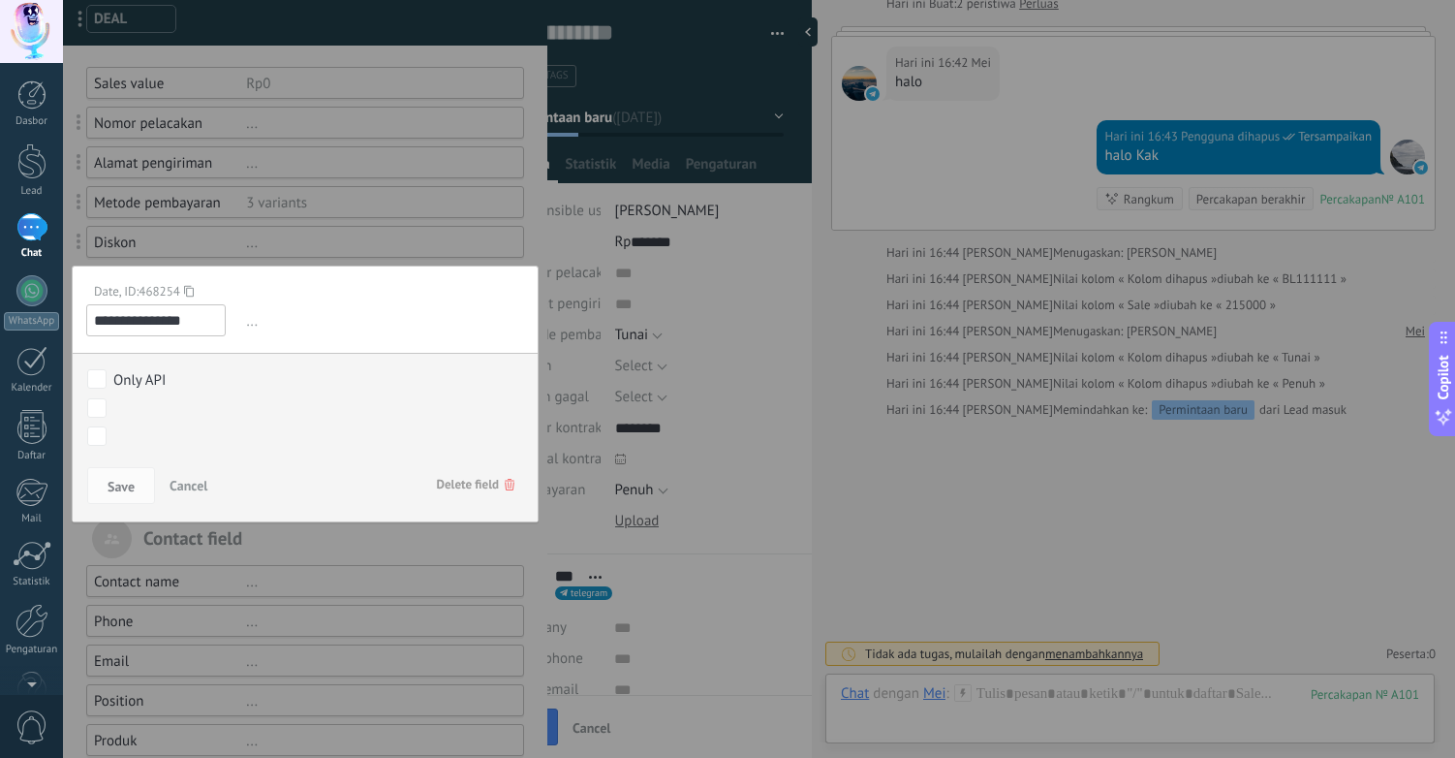
click at [203, 485] on span "Cancel" at bounding box center [189, 485] width 38 height 17
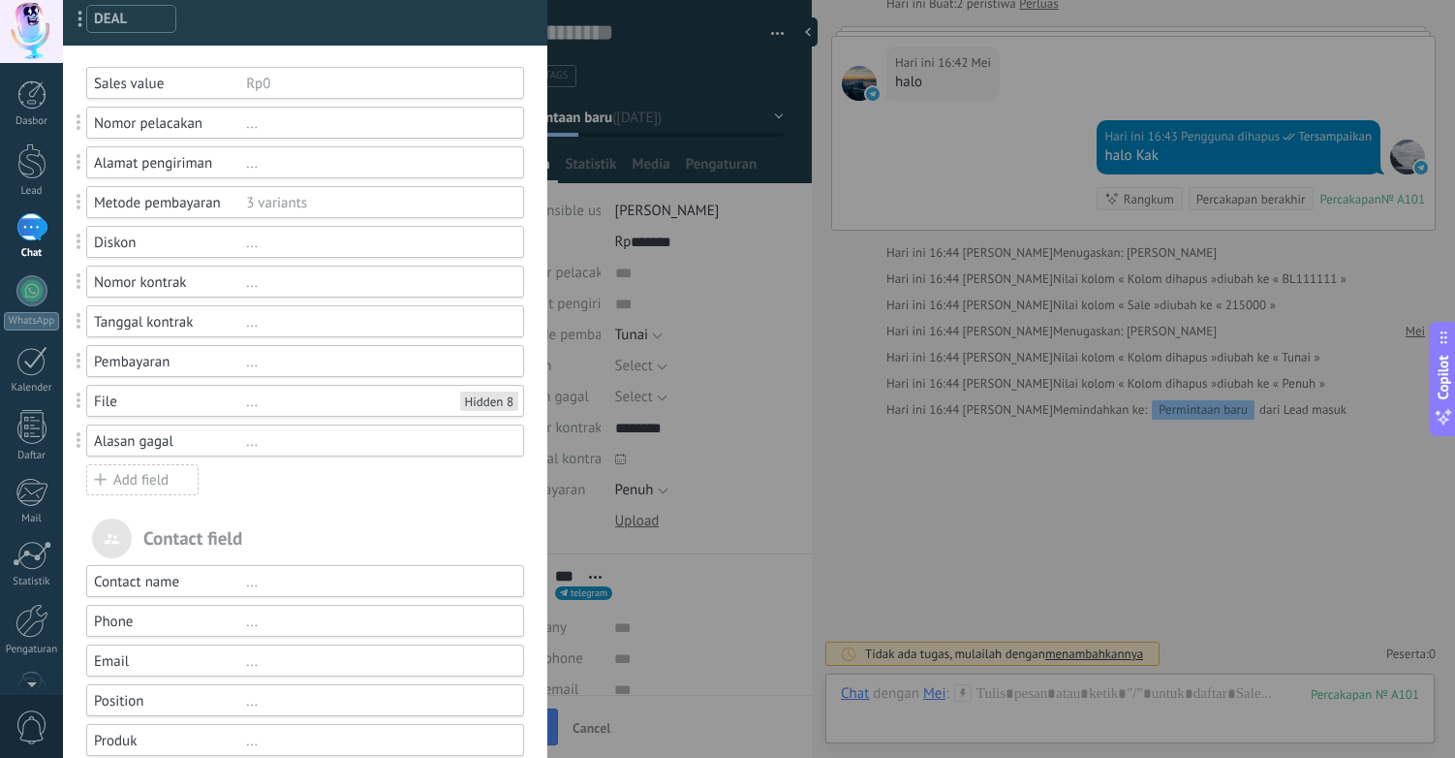
click at [161, 285] on div "Nomor kontrak" at bounding box center [170, 282] width 152 height 18
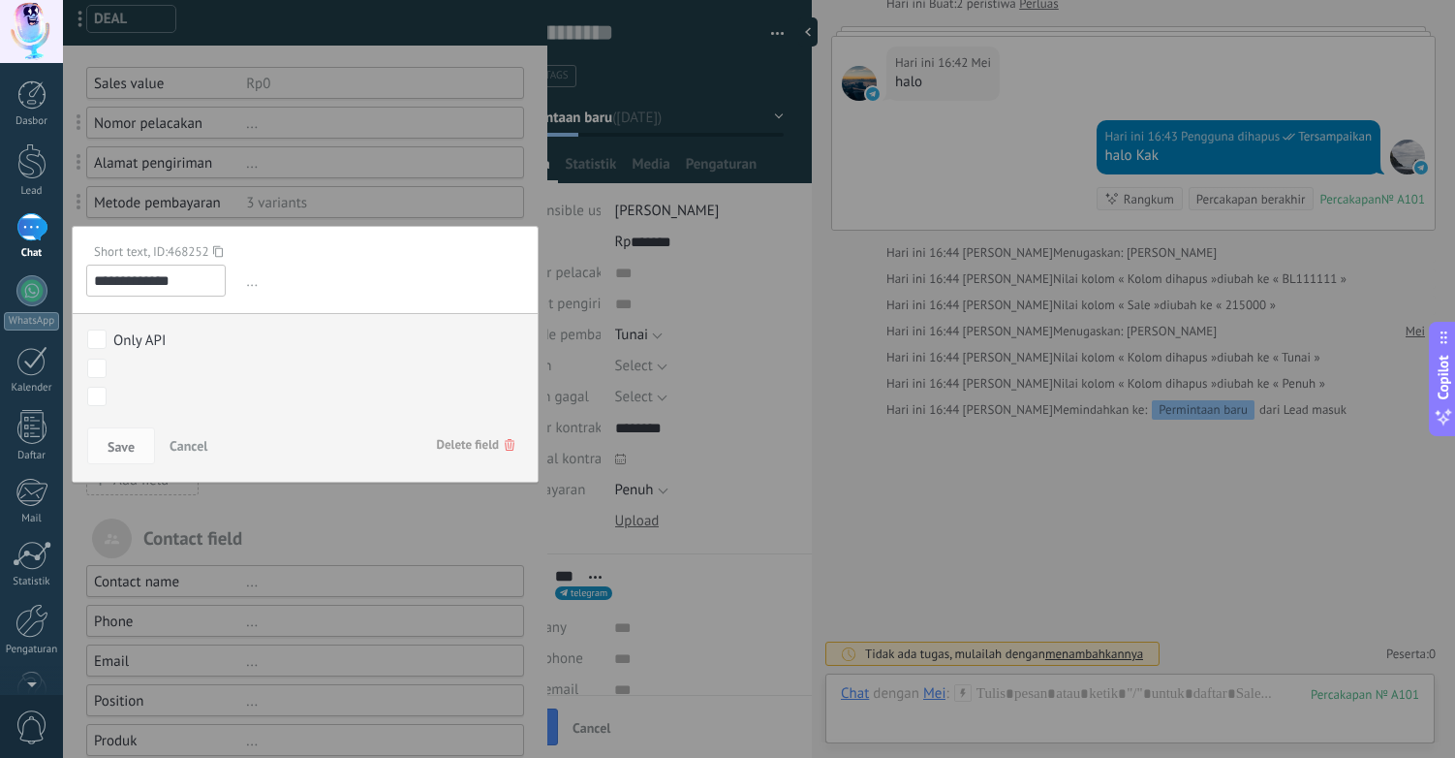
click at [180, 282] on input "**********" at bounding box center [156, 281] width 140 height 32
type input "**********"
click at [124, 445] on span "Save" at bounding box center [121, 447] width 27 height 14
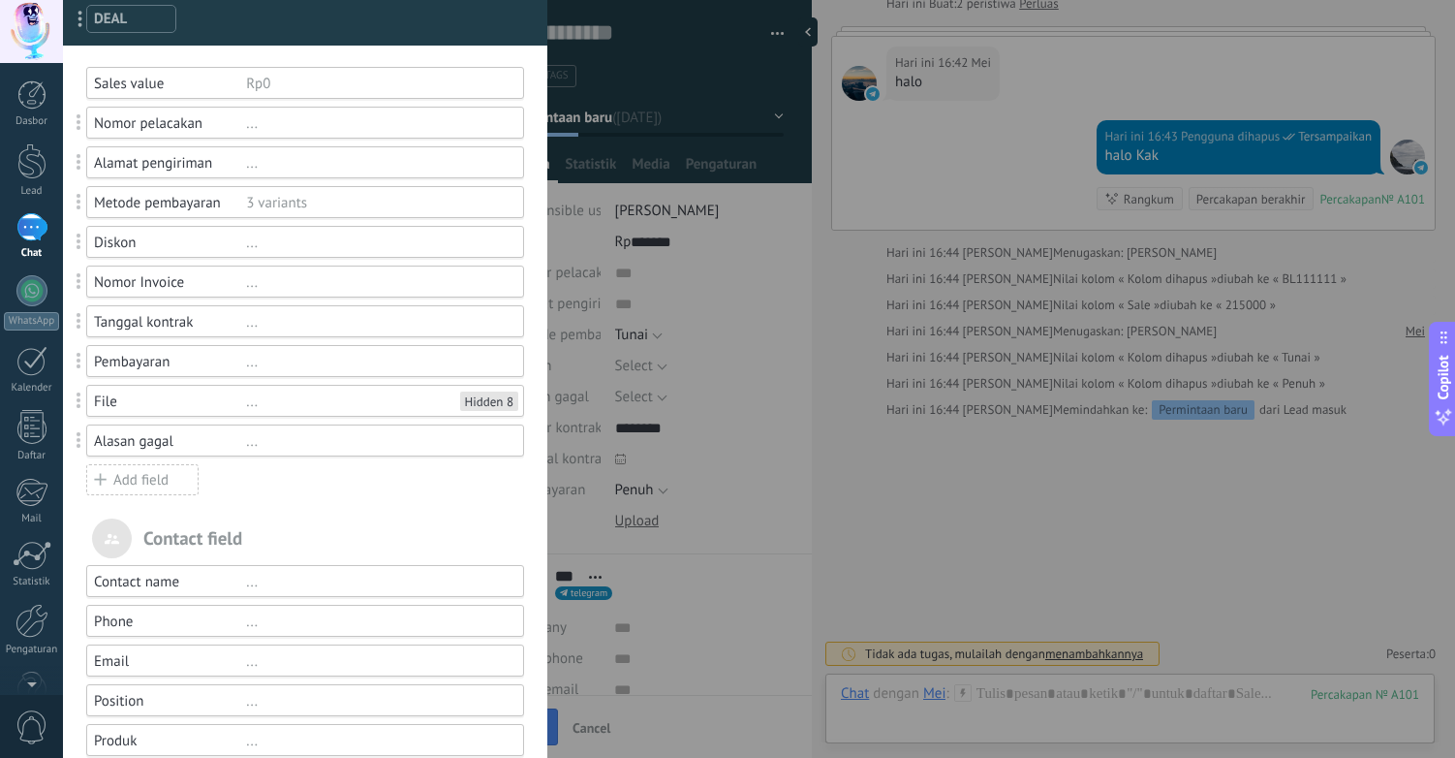
click at [345, 209] on div "3 variants" at bounding box center [376, 203] width 261 height 18
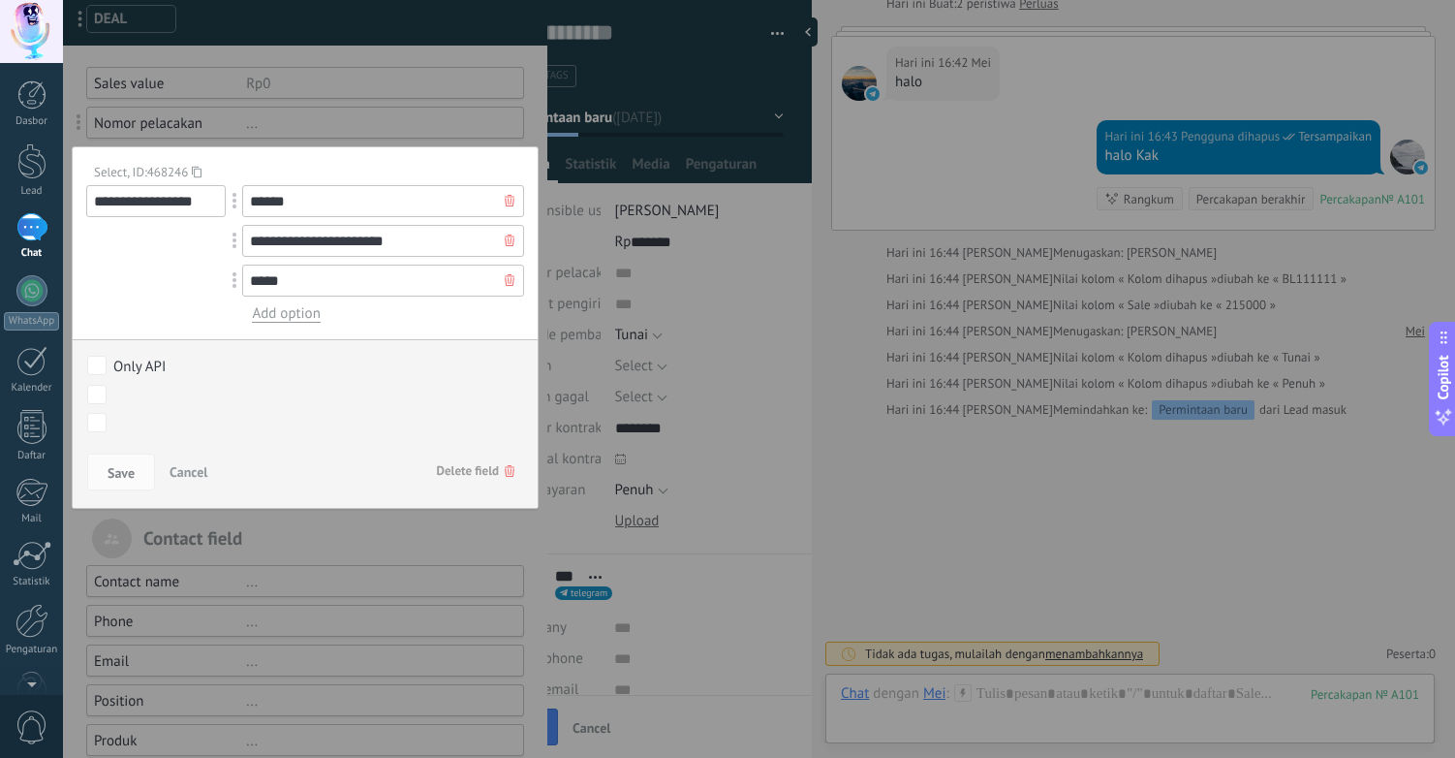
click at [448, 216] on input "******" at bounding box center [383, 201] width 282 height 32
type input "******"
type input "****"
type input "*********"
click at [127, 470] on span "Save" at bounding box center [121, 473] width 27 height 14
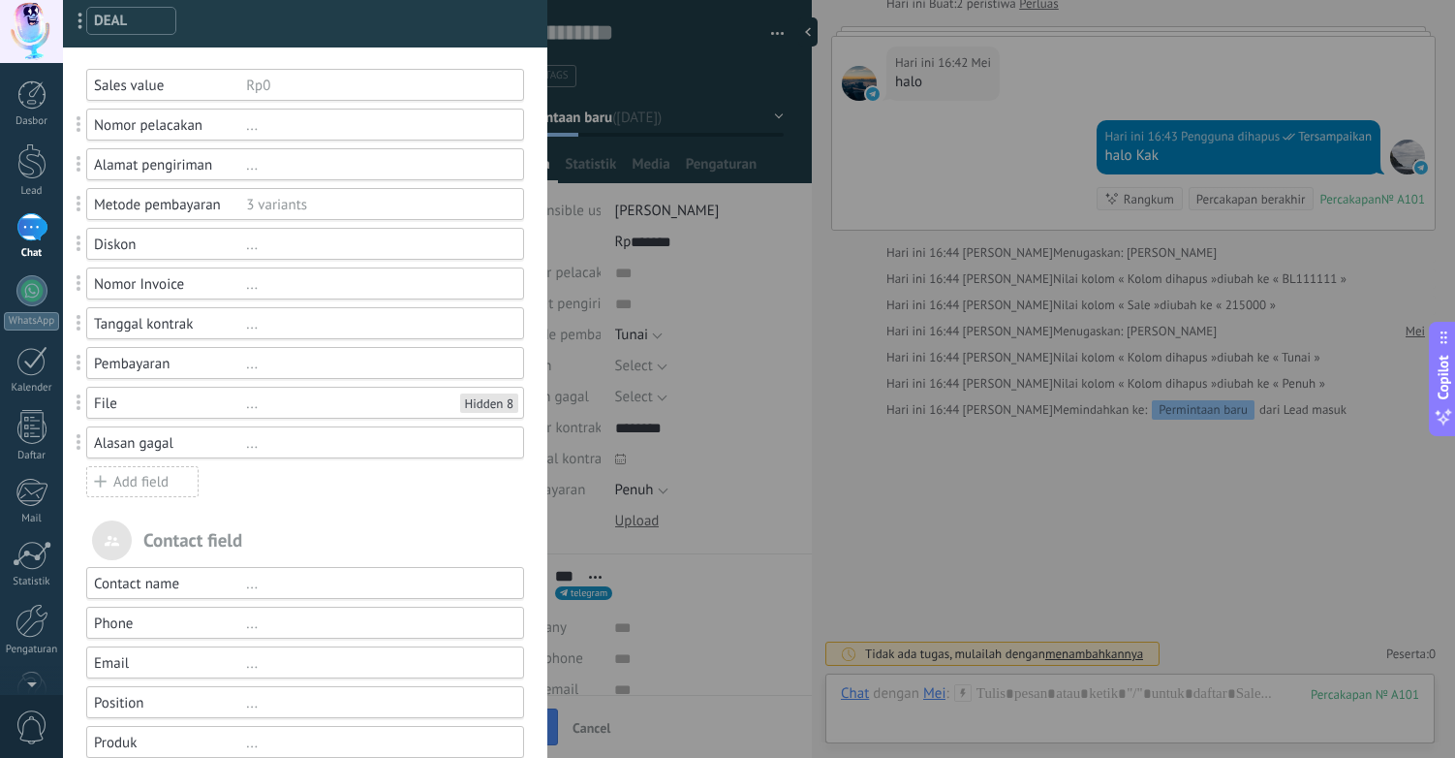
scroll to position [158, 0]
click at [333, 131] on div "..." at bounding box center [376, 126] width 261 height 18
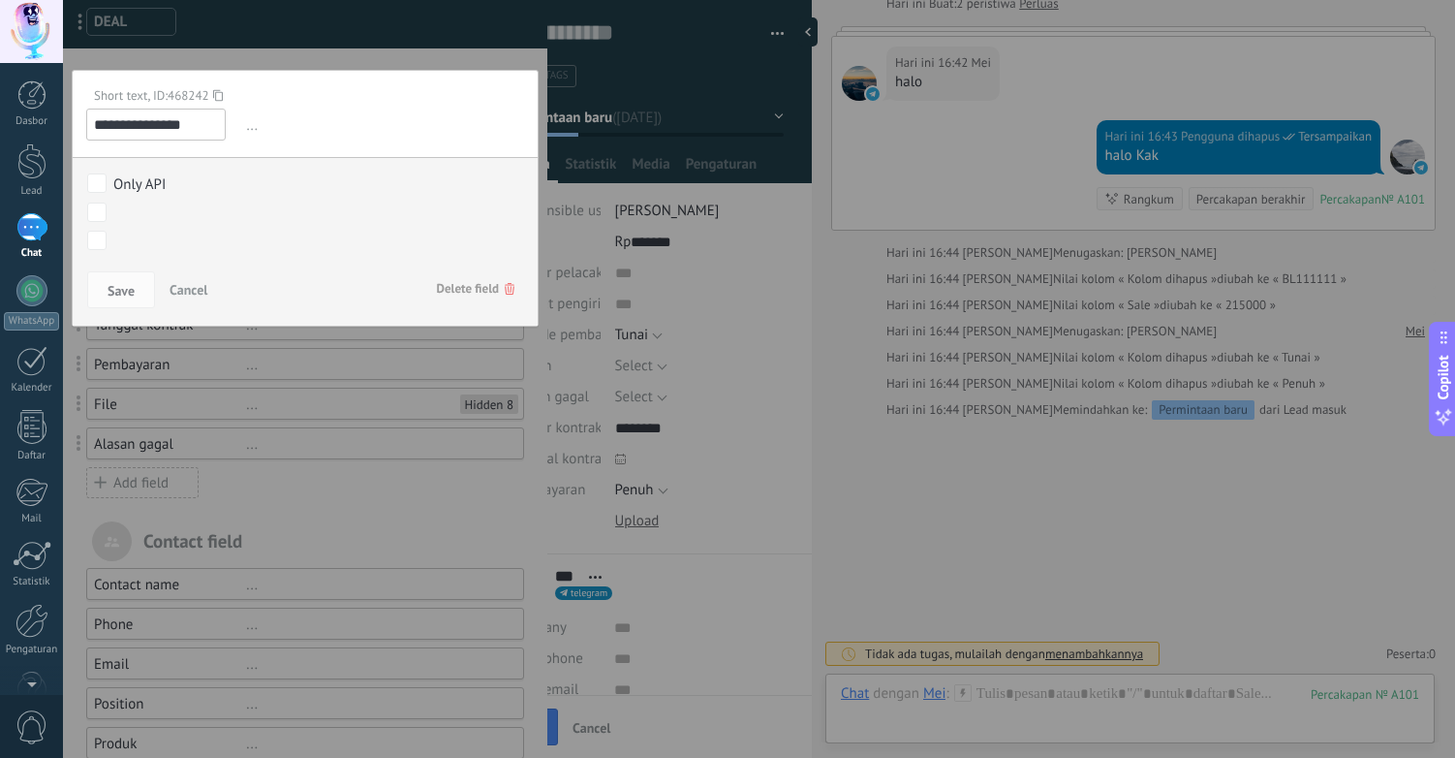
click at [0, 0] on div "Permintaan baru Terkualifikasi Penawaran terkirim Pesanan telah dilakukan Pesan…" at bounding box center [0, 0] width 0 height 0
click at [383, 112] on div at bounding box center [759, 379] width 1392 height 758
click at [139, 291] on button "Save" at bounding box center [121, 289] width 68 height 37
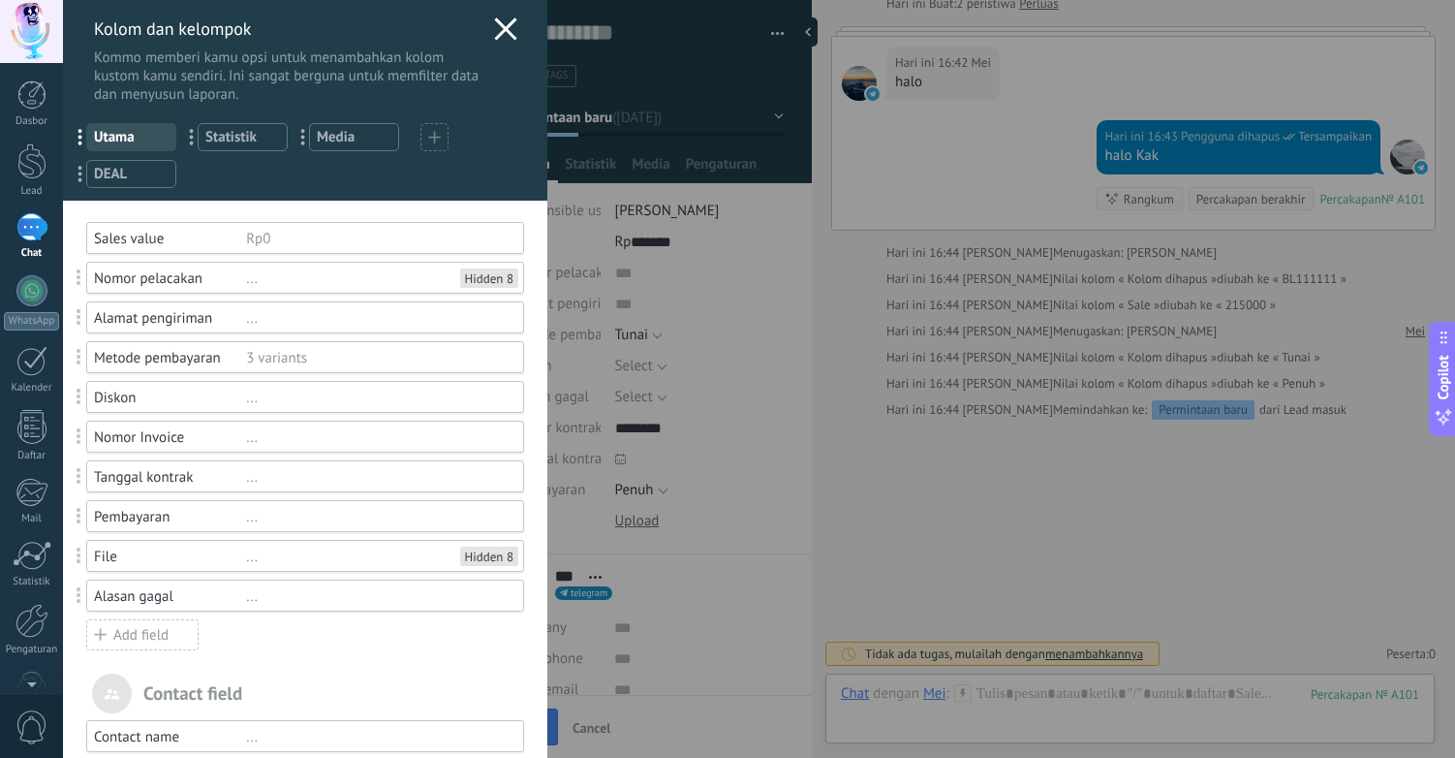
scroll to position [0, 0]
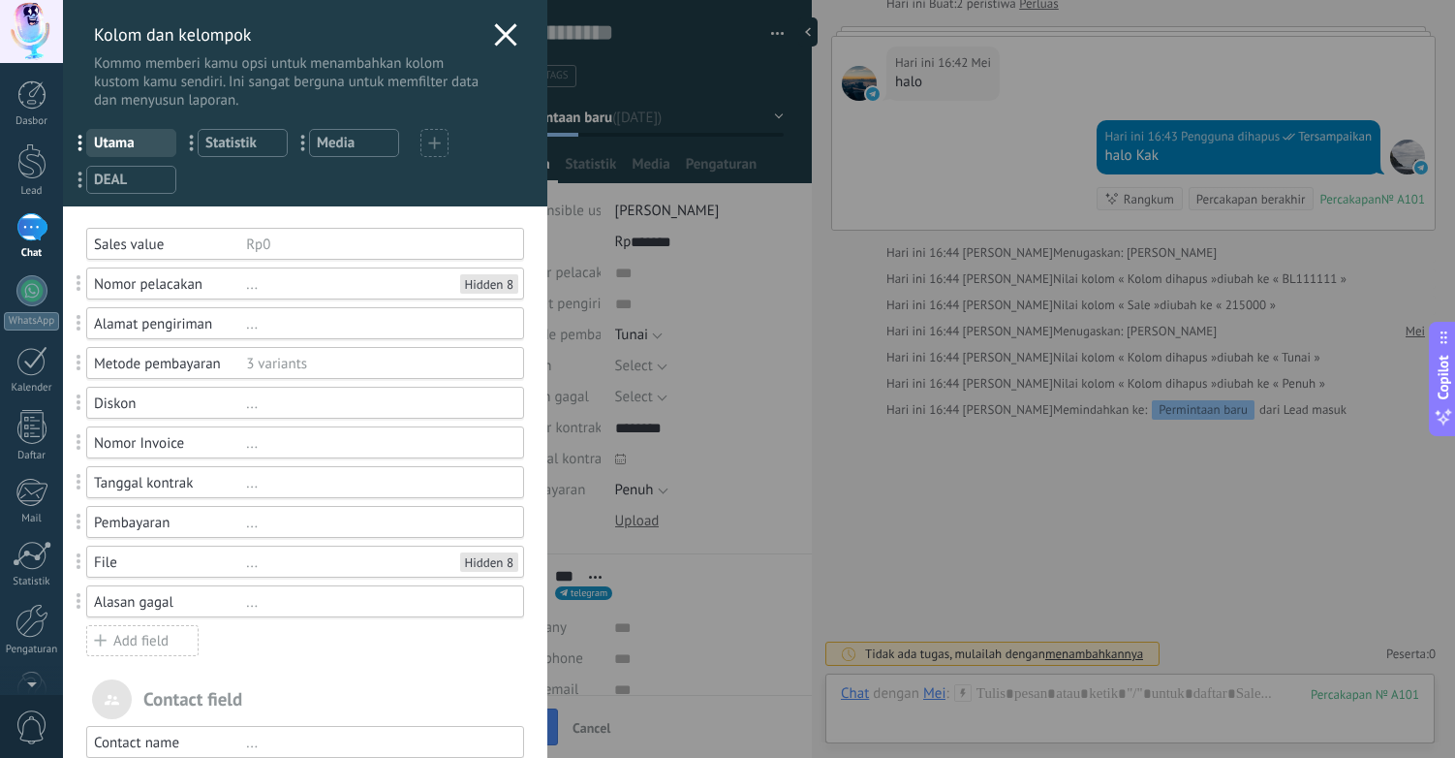
click at [498, 36] on use at bounding box center [505, 34] width 22 height 22
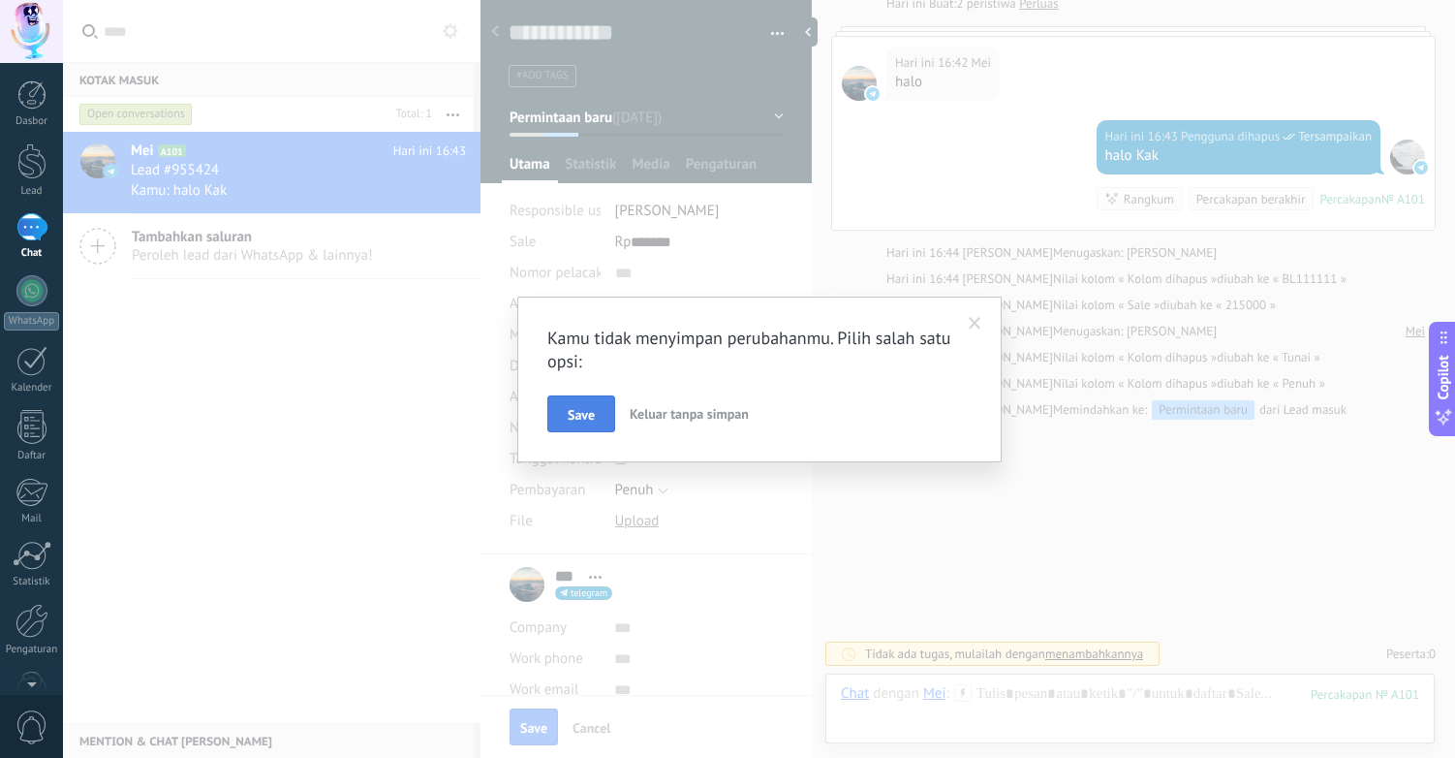
click at [583, 417] on span "Save" at bounding box center [581, 415] width 27 height 14
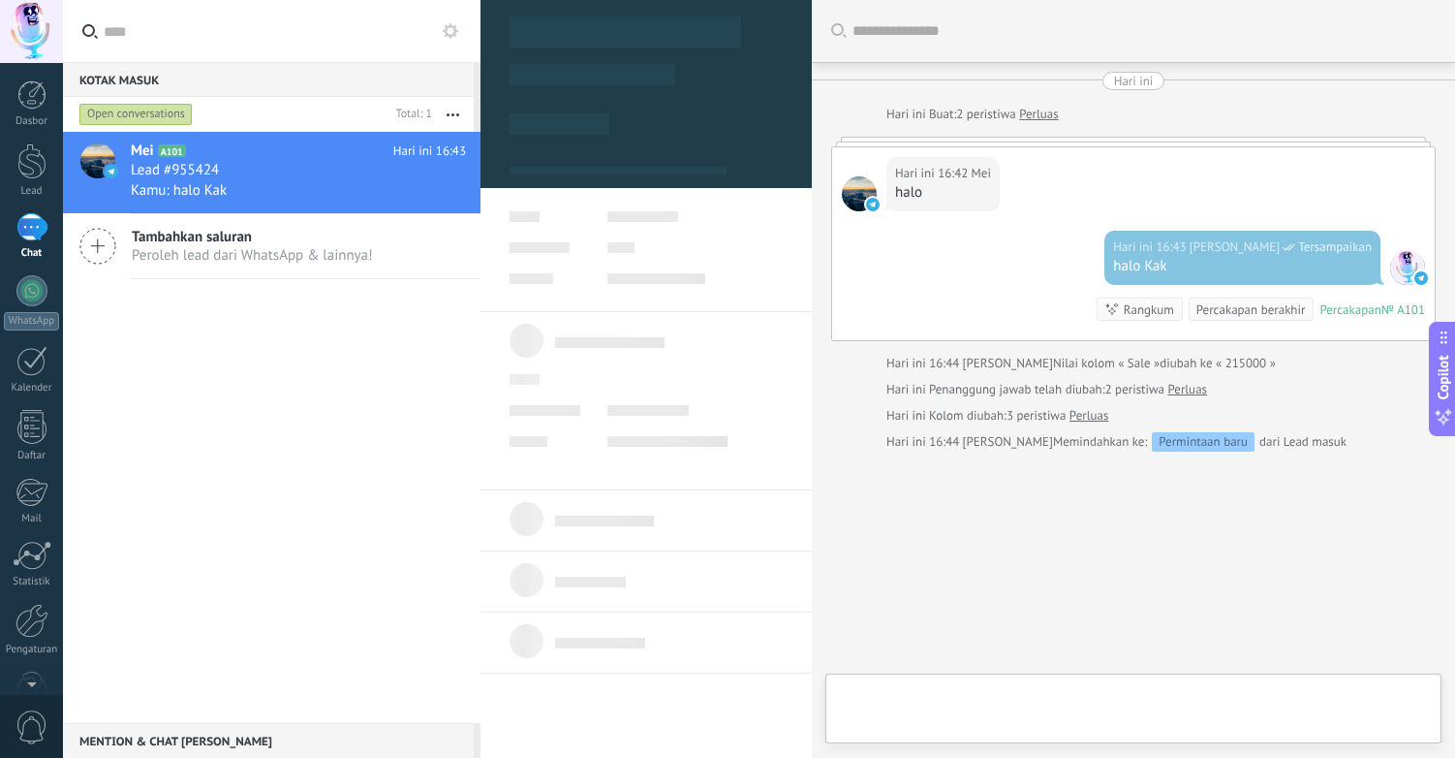
type textarea "**********"
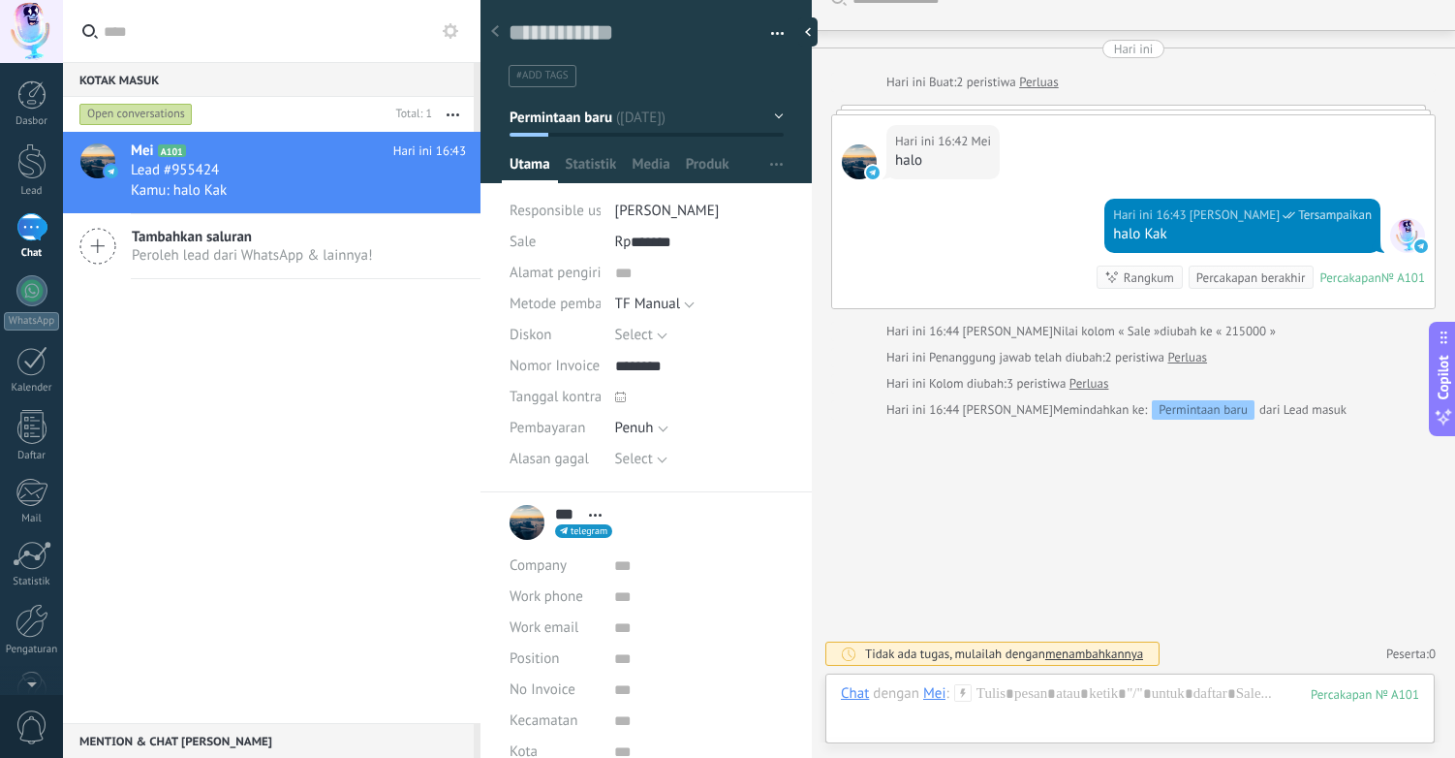
click at [454, 28] on use at bounding box center [451, 31] width 16 height 16
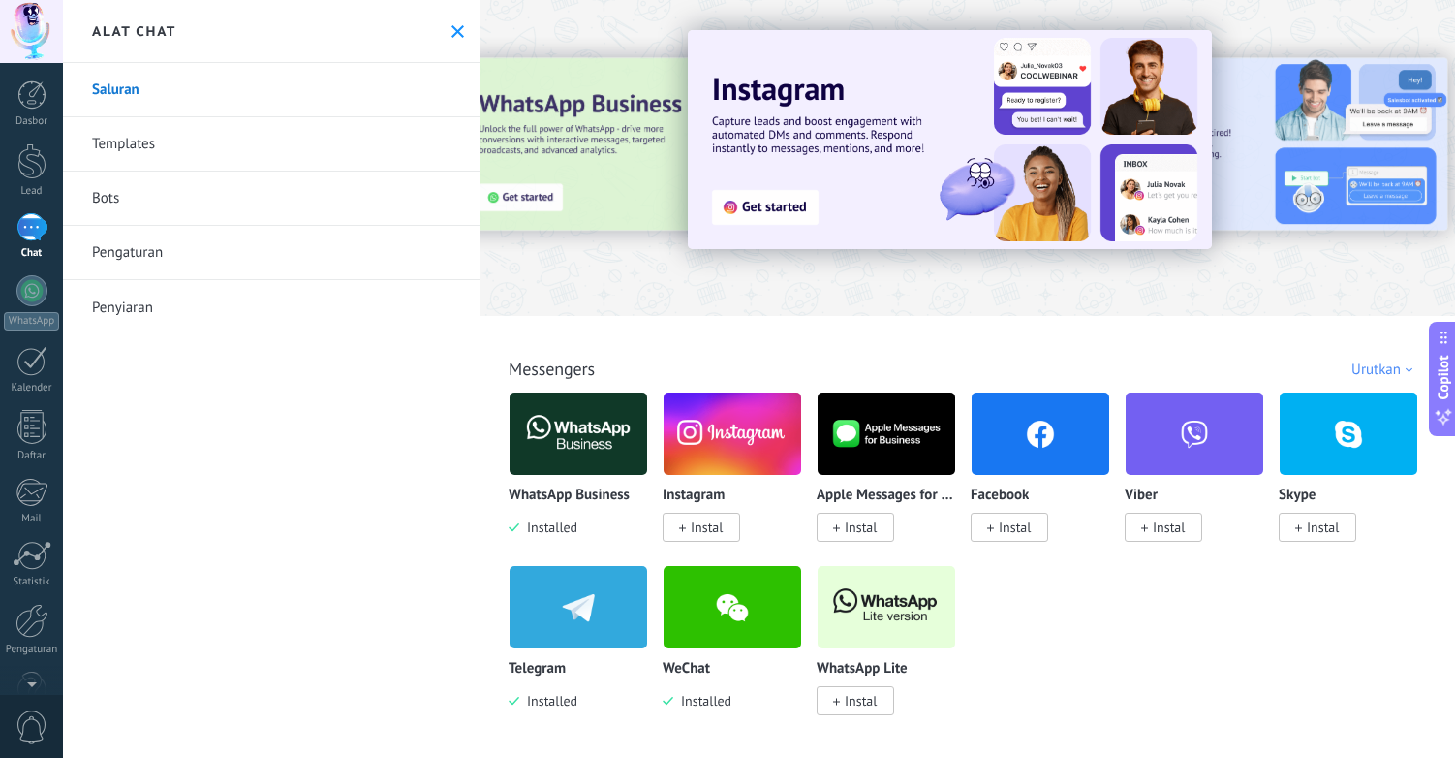
click at [139, 247] on link "Pengaturan" at bounding box center [272, 253] width 418 height 54
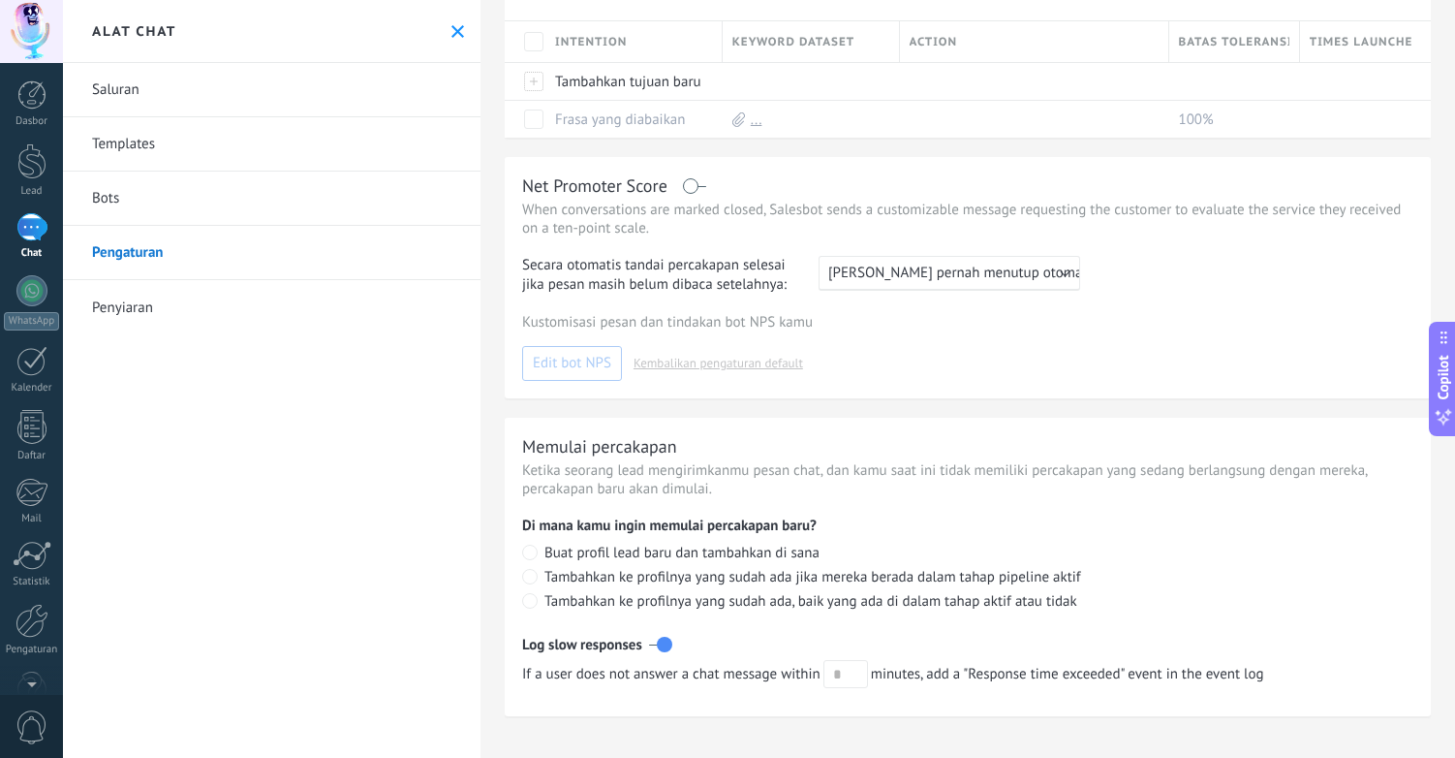
scroll to position [483, 0]
click at [117, 305] on link "Penyiaran" at bounding box center [272, 307] width 418 height 54
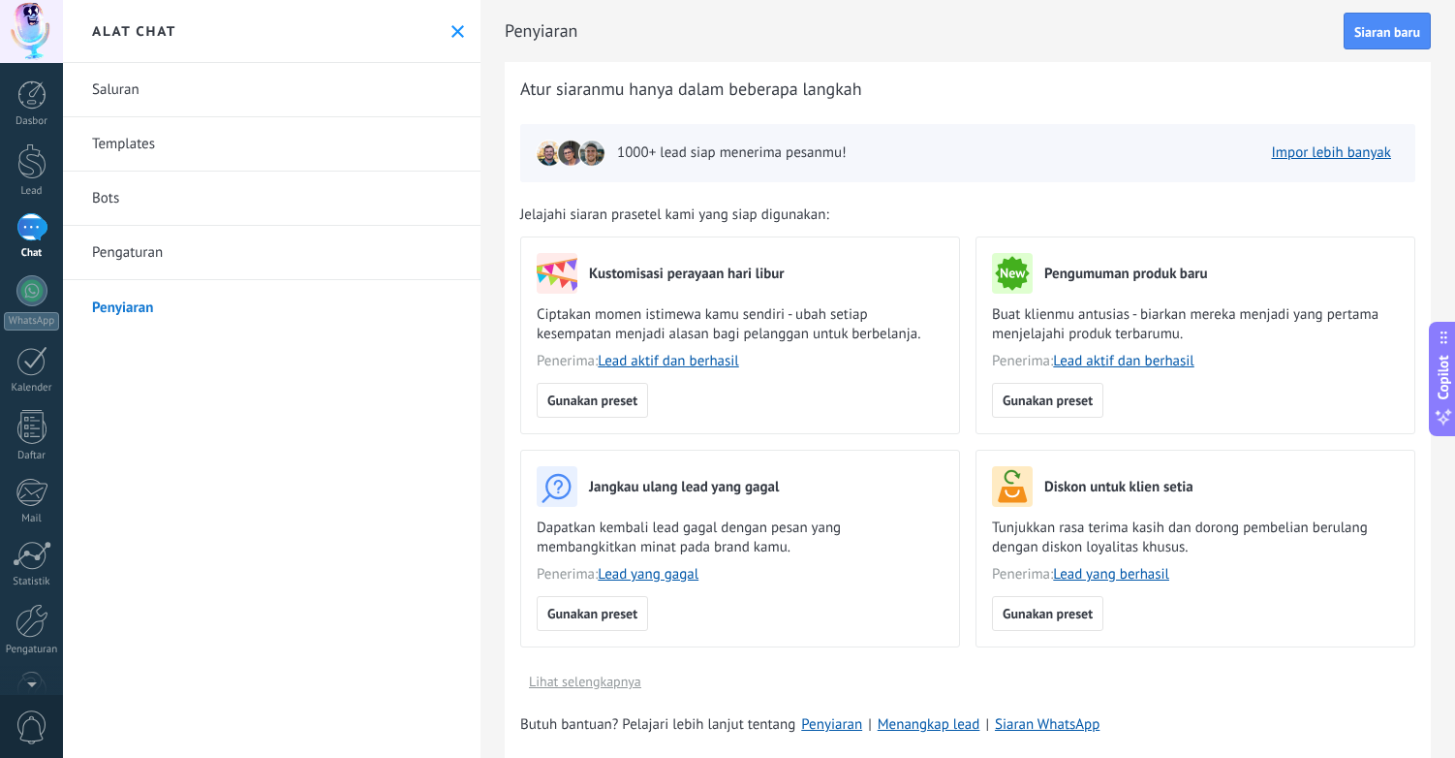
click at [135, 143] on link "Templates" at bounding box center [272, 144] width 418 height 54
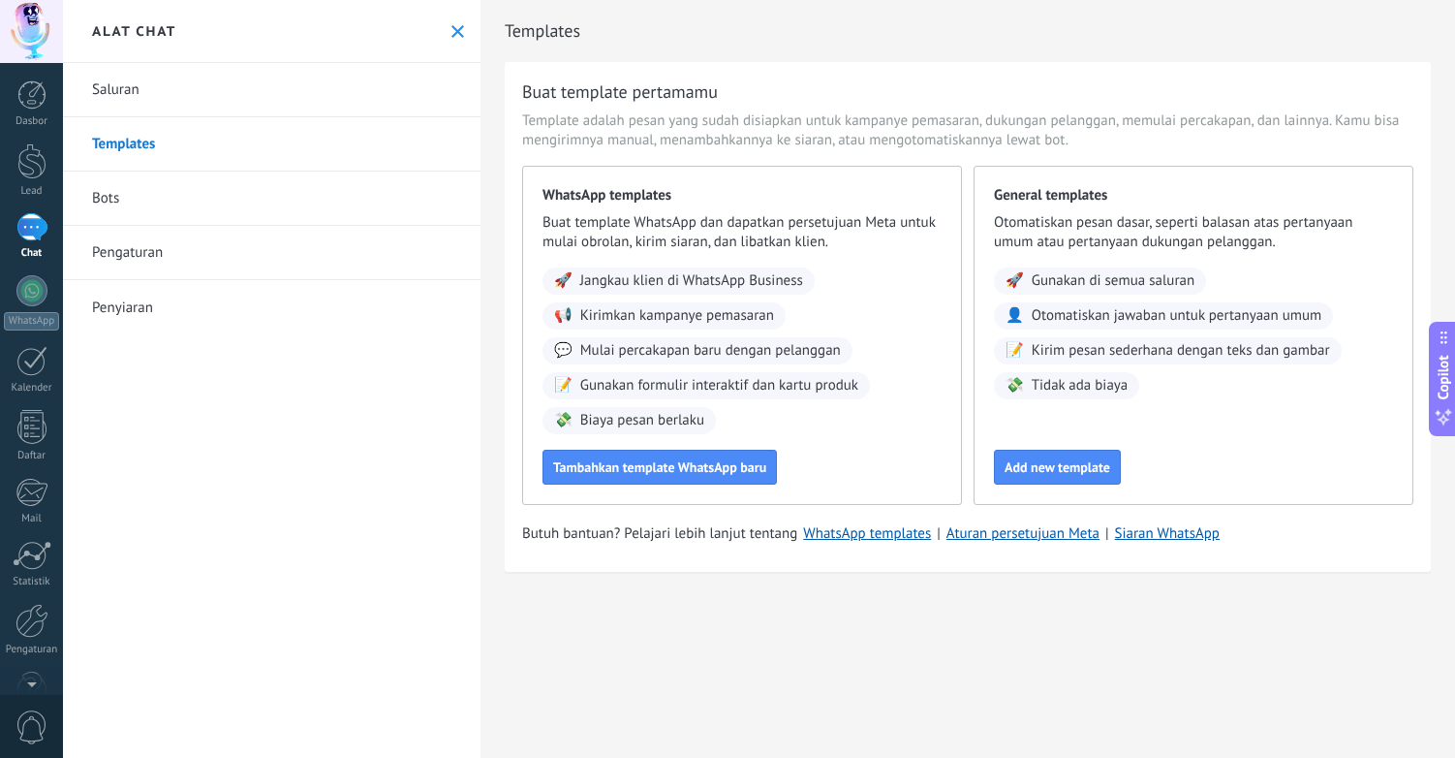
click at [118, 199] on link "Bots" at bounding box center [272, 199] width 418 height 54
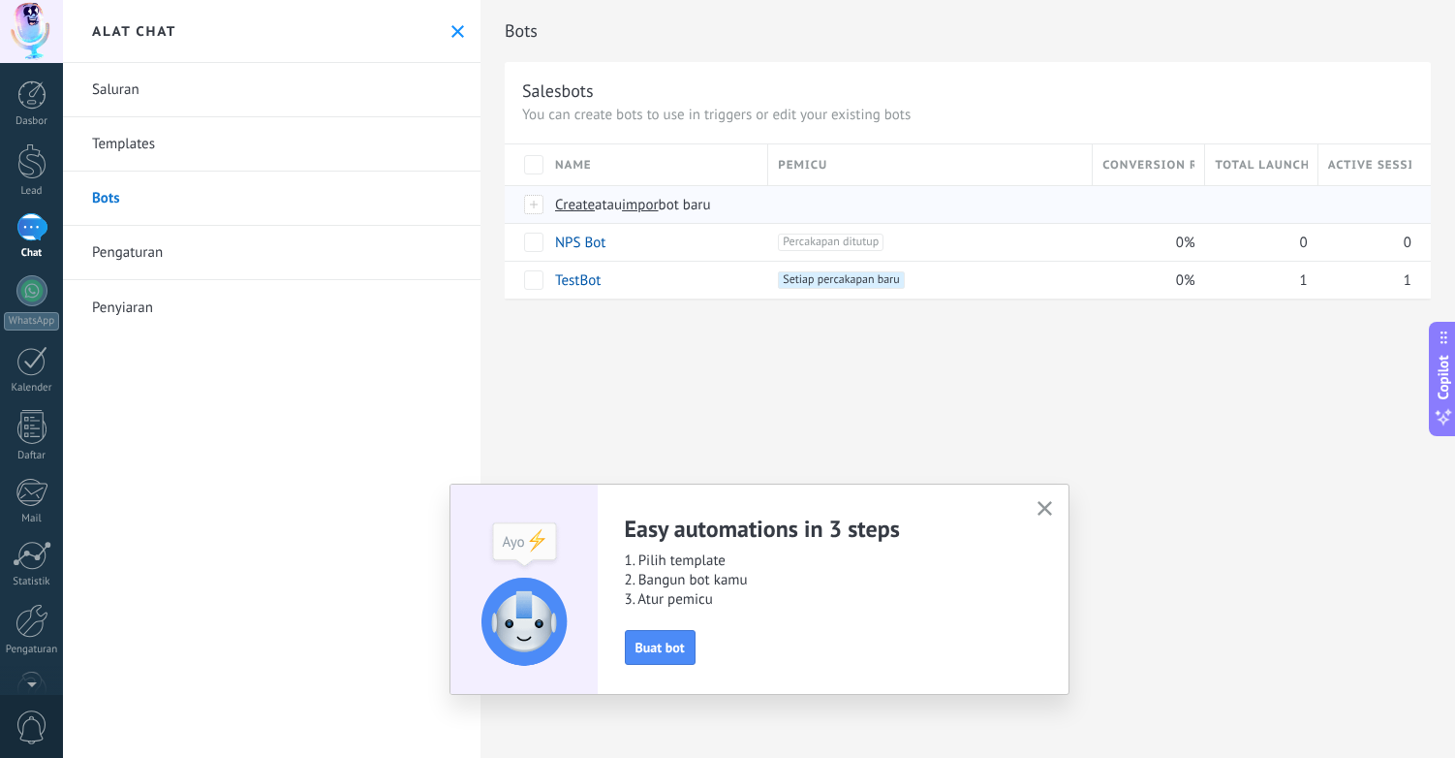
click at [565, 206] on span "Create" at bounding box center [575, 205] width 40 height 18
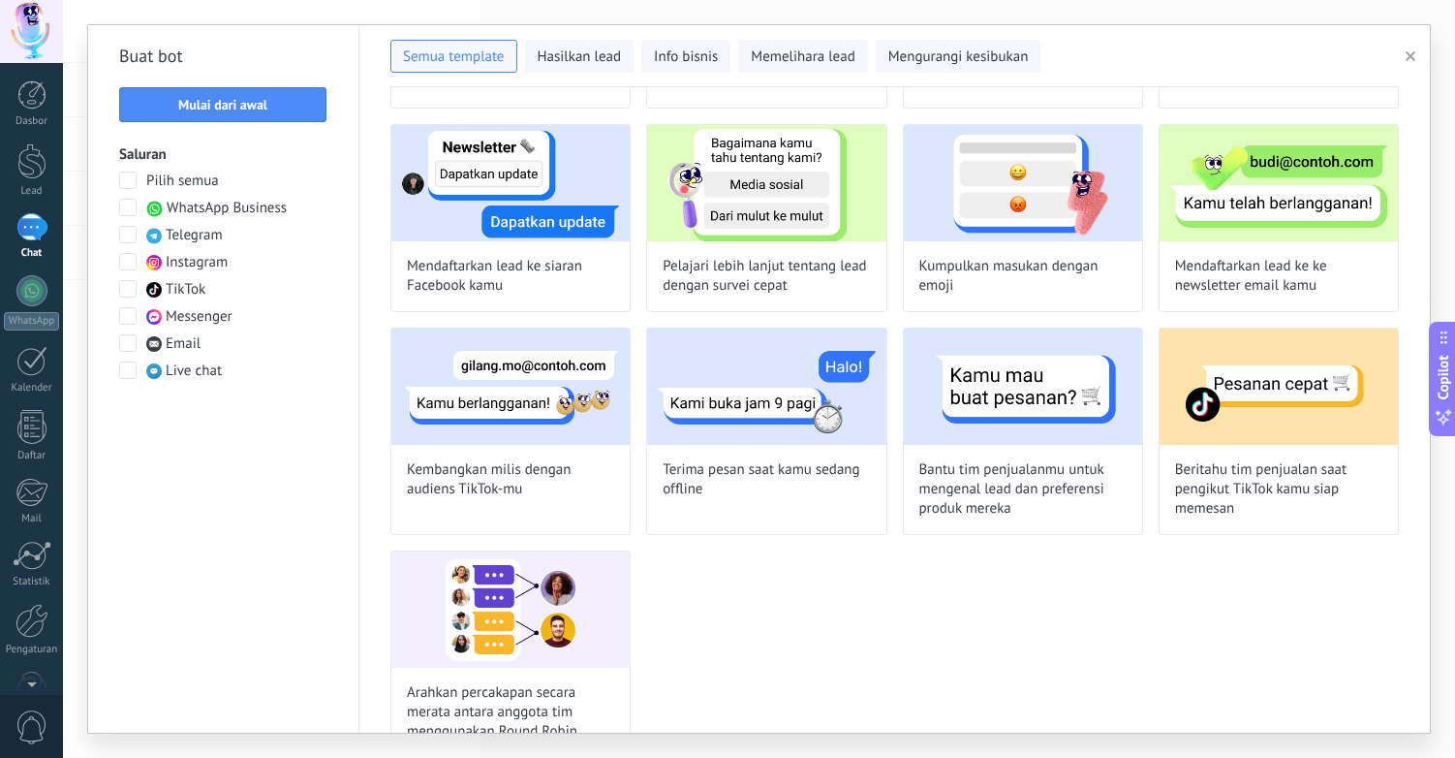
scroll to position [1171, 0]
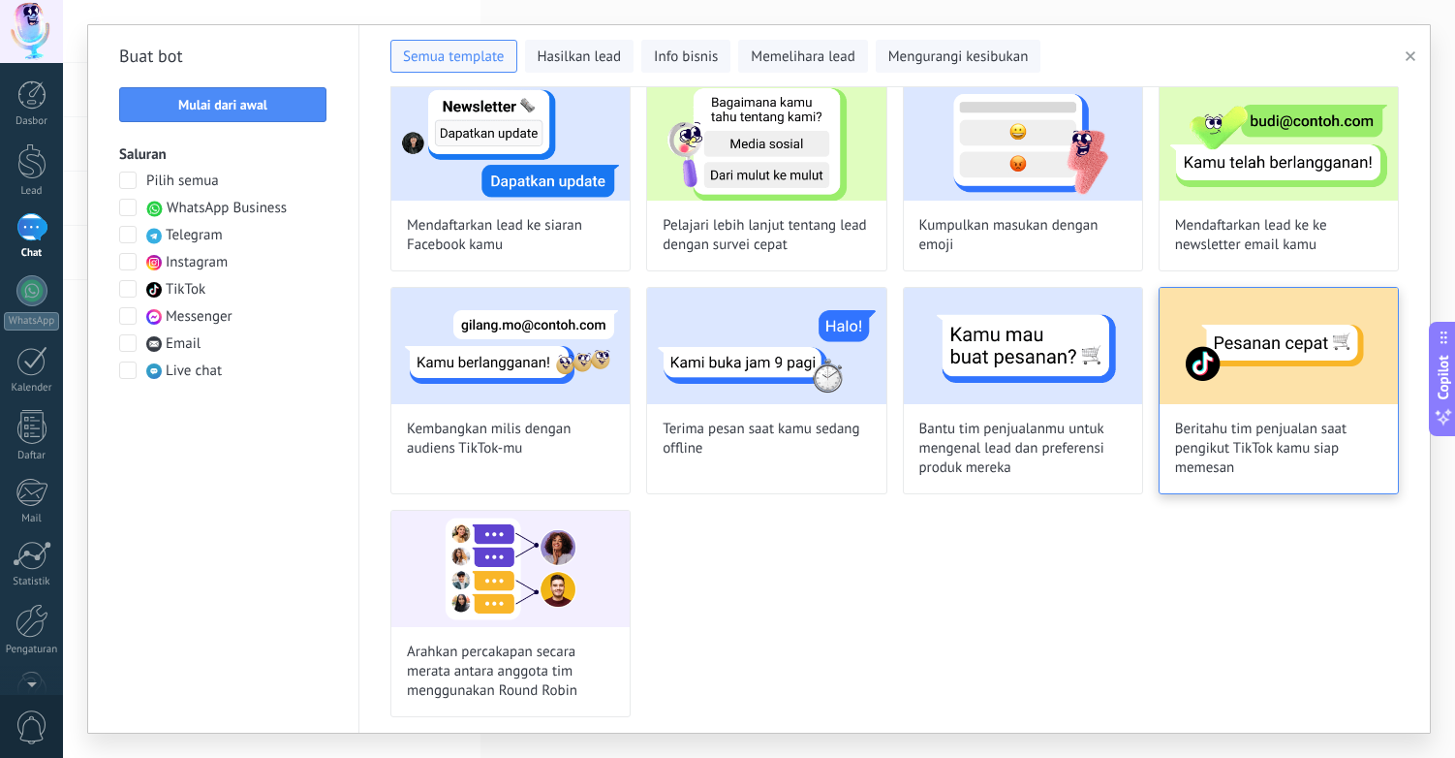
click at [1298, 441] on span "Beritahu tim penjualan saat pengikut TikTok kamu siap memesan" at bounding box center [1278, 449] width 207 height 58
type input "**********"
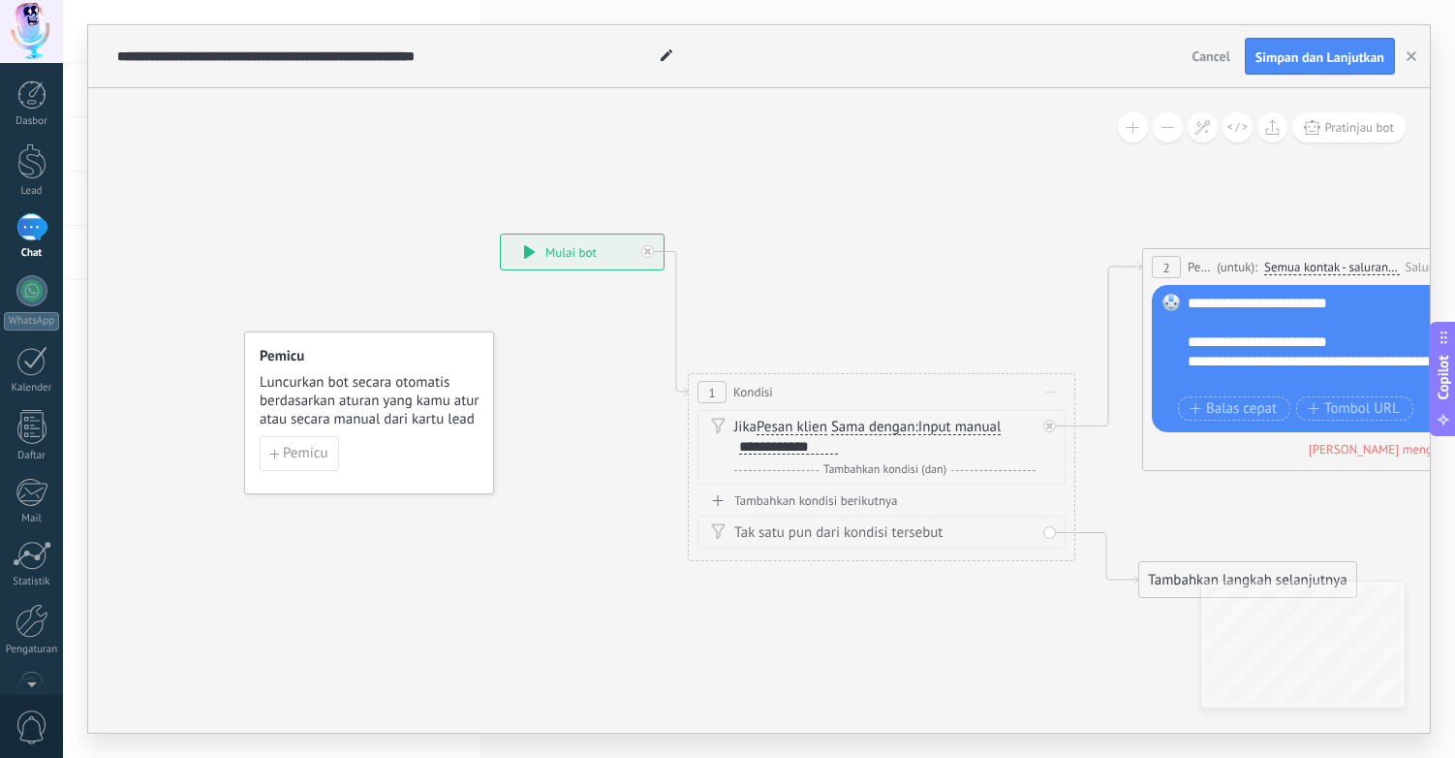
click at [978, 425] on span "Input manual" at bounding box center [960, 428] width 83 height 16
click at [978, 425] on button "Input manual" at bounding box center [1030, 427] width 242 height 35
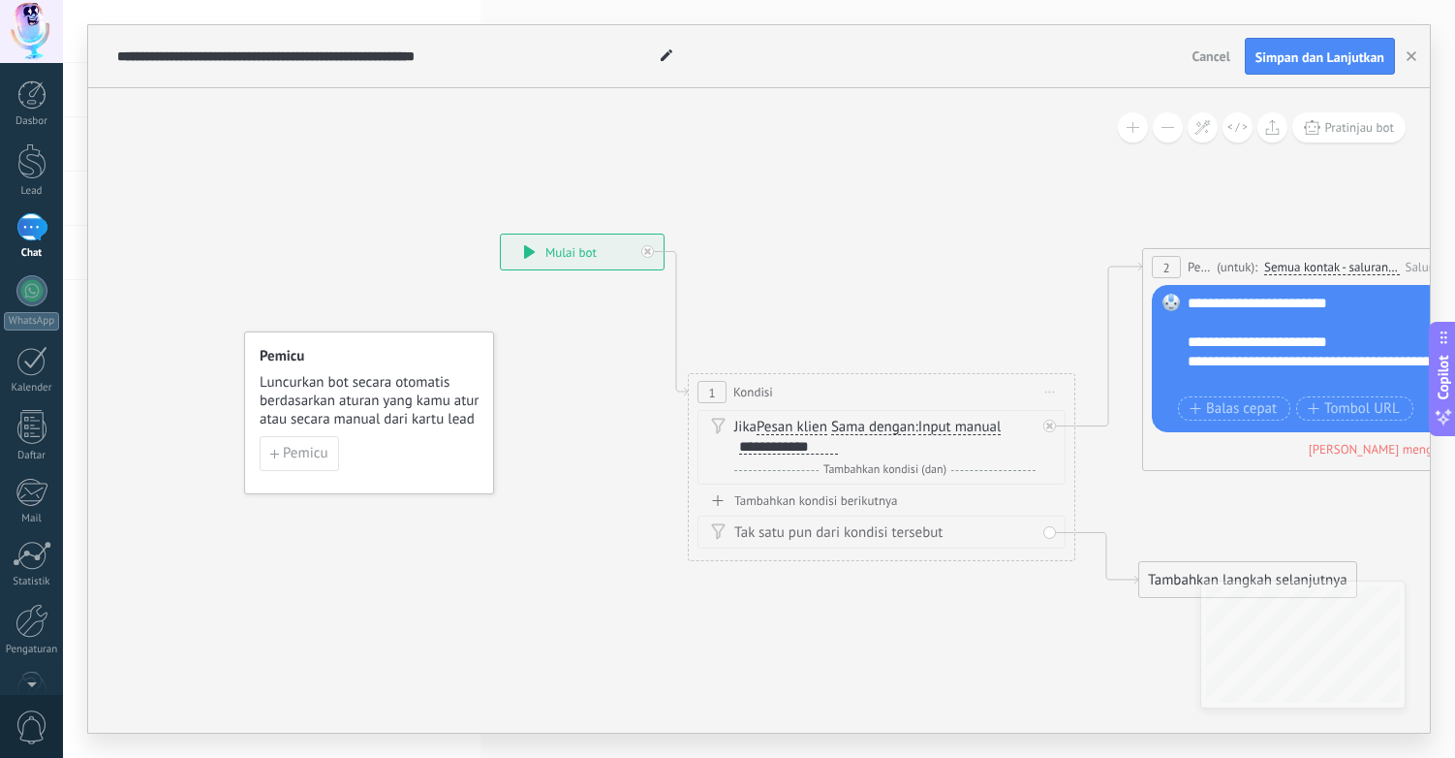
click at [793, 449] on div "**********" at bounding box center [788, 447] width 99 height 16
click at [291, 453] on span "Pemicu" at bounding box center [306, 454] width 46 height 14
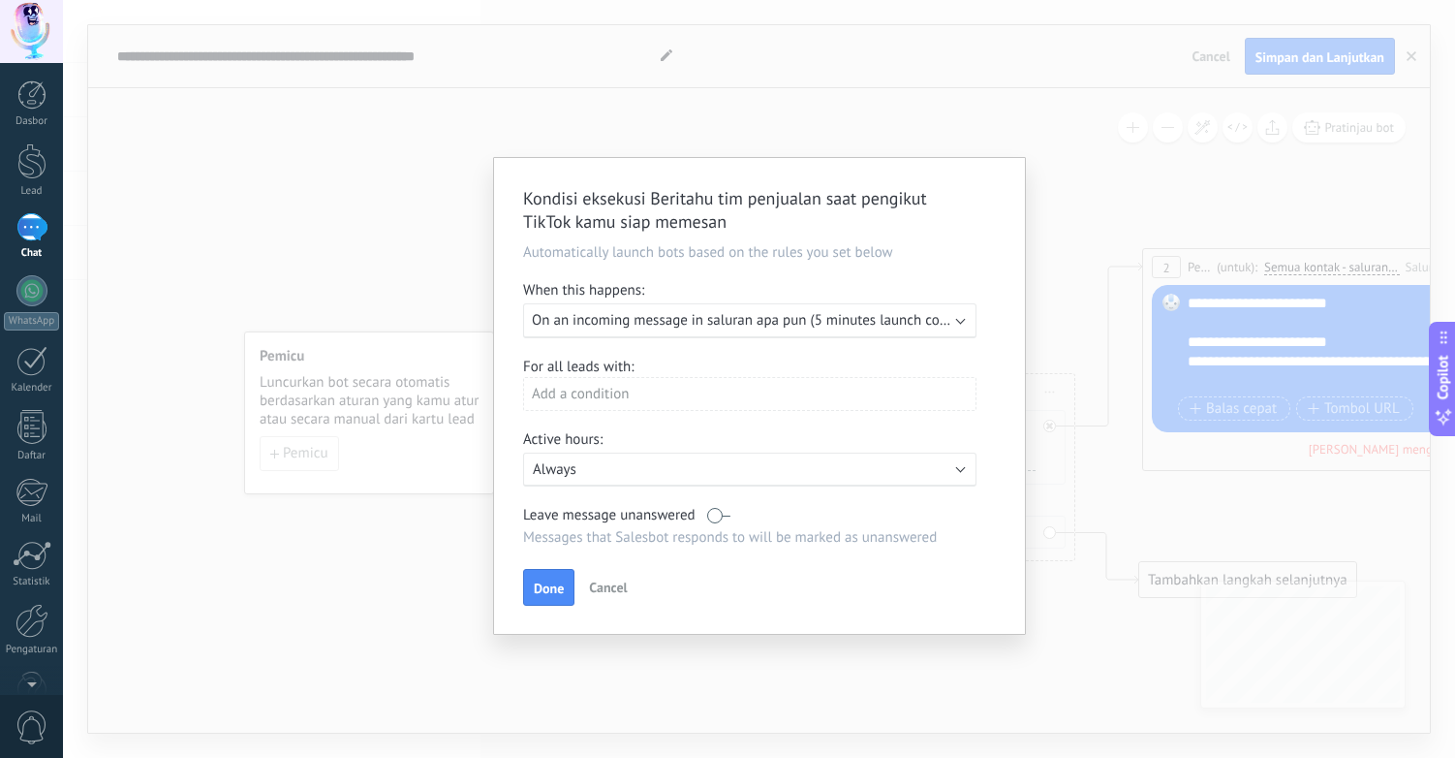
click at [807, 324] on span "On an incoming message in saluran apa pun (5 minutes launch cooldown)" at bounding box center [761, 320] width 458 height 18
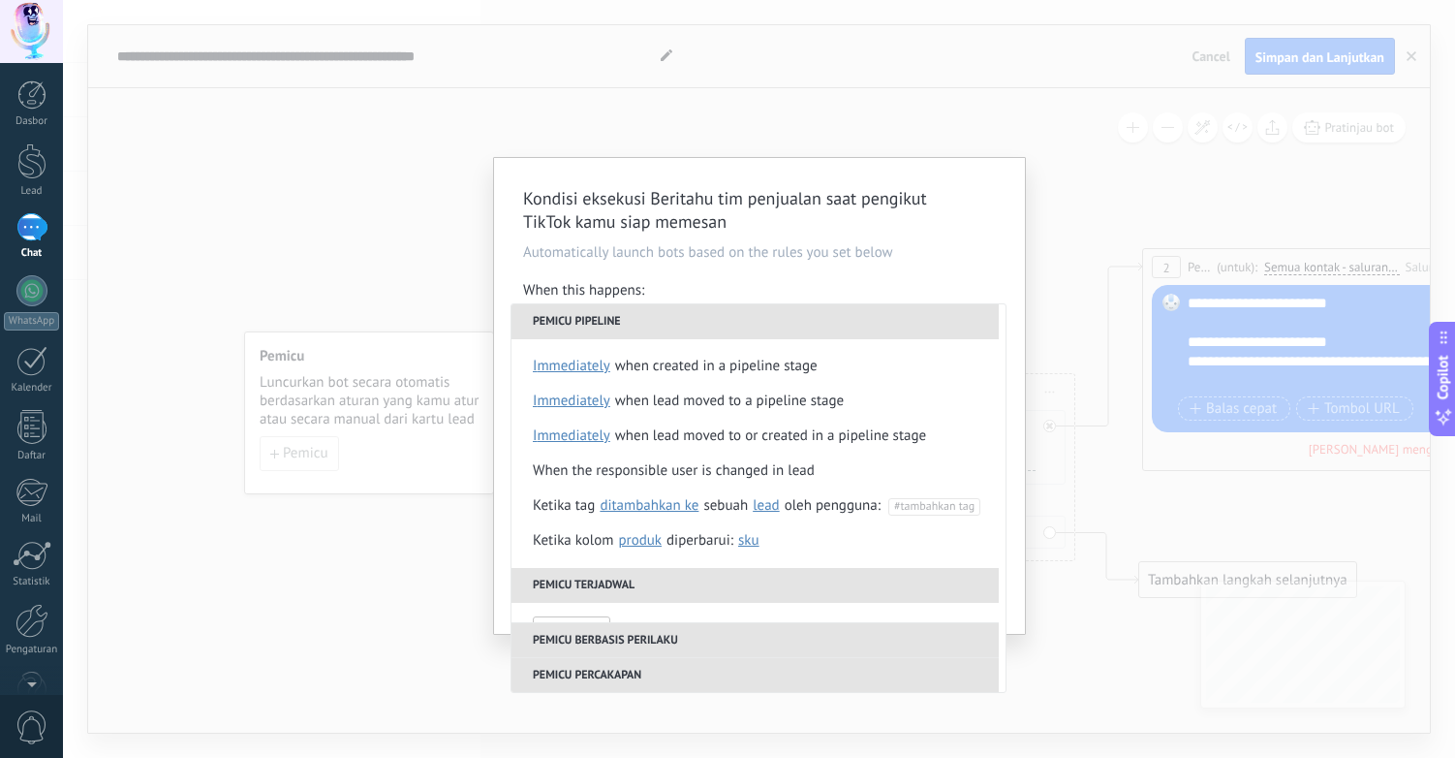
click at [990, 259] on p "Automatically launch bots based on the rules you set below" at bounding box center [759, 252] width 473 height 18
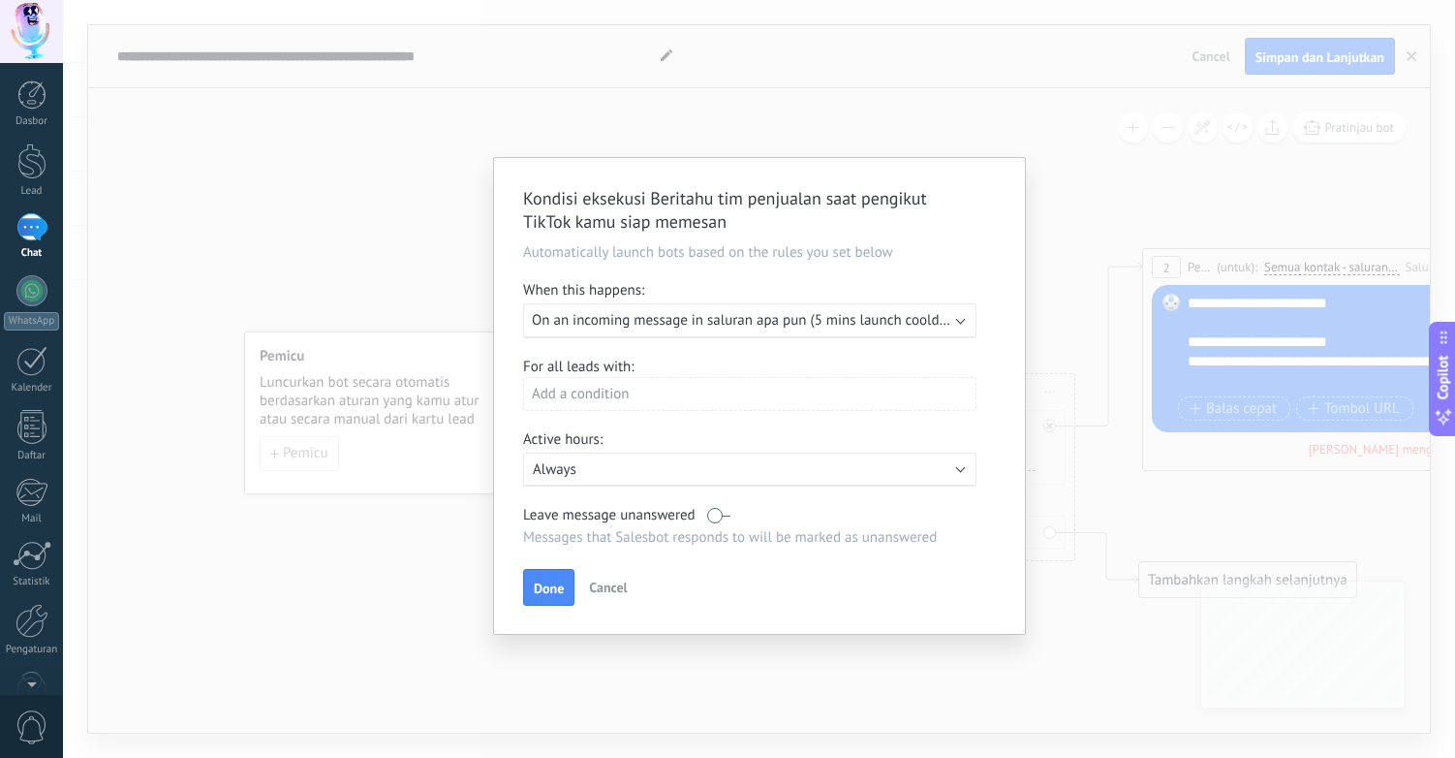
click at [668, 395] on div "Add a condition" at bounding box center [749, 394] width 453 height 34
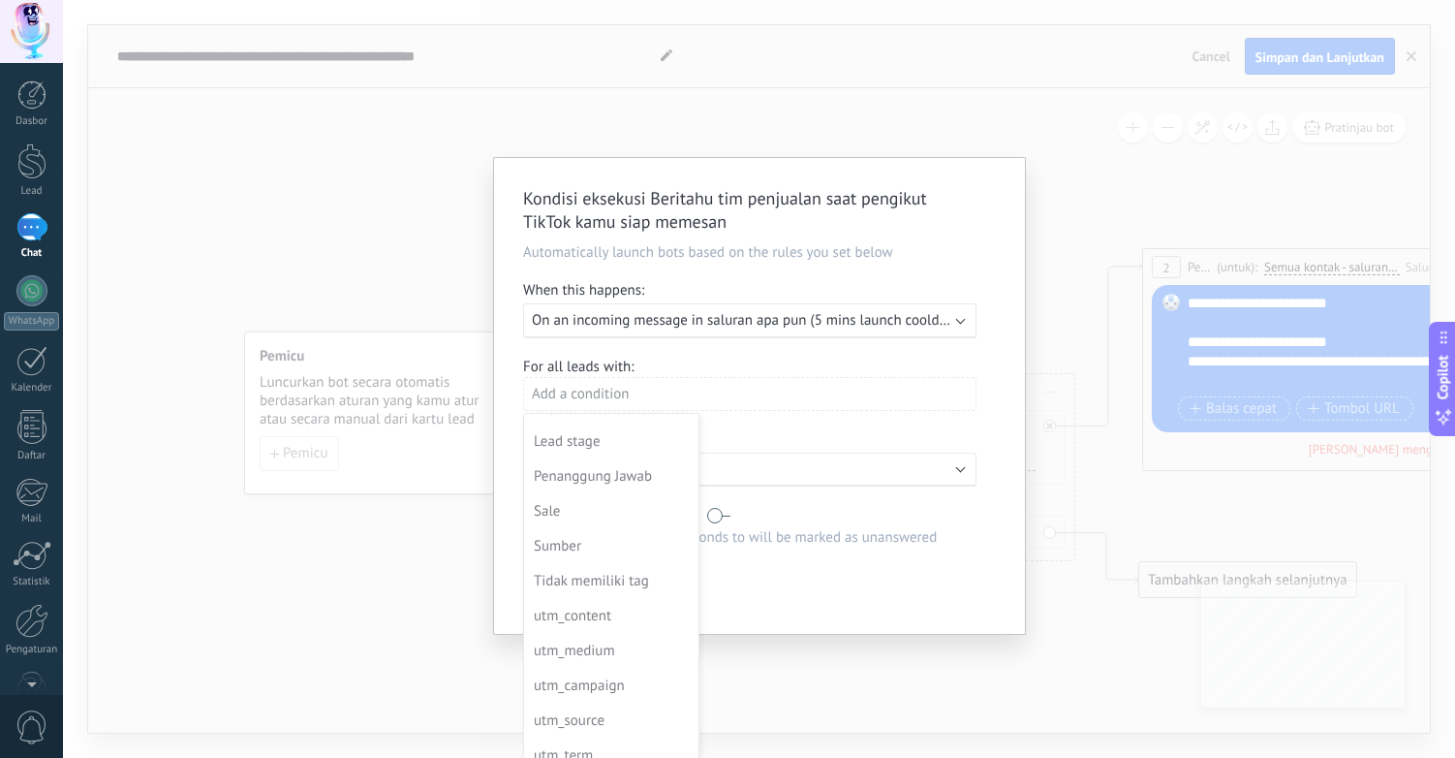
scroll to position [0, 0]
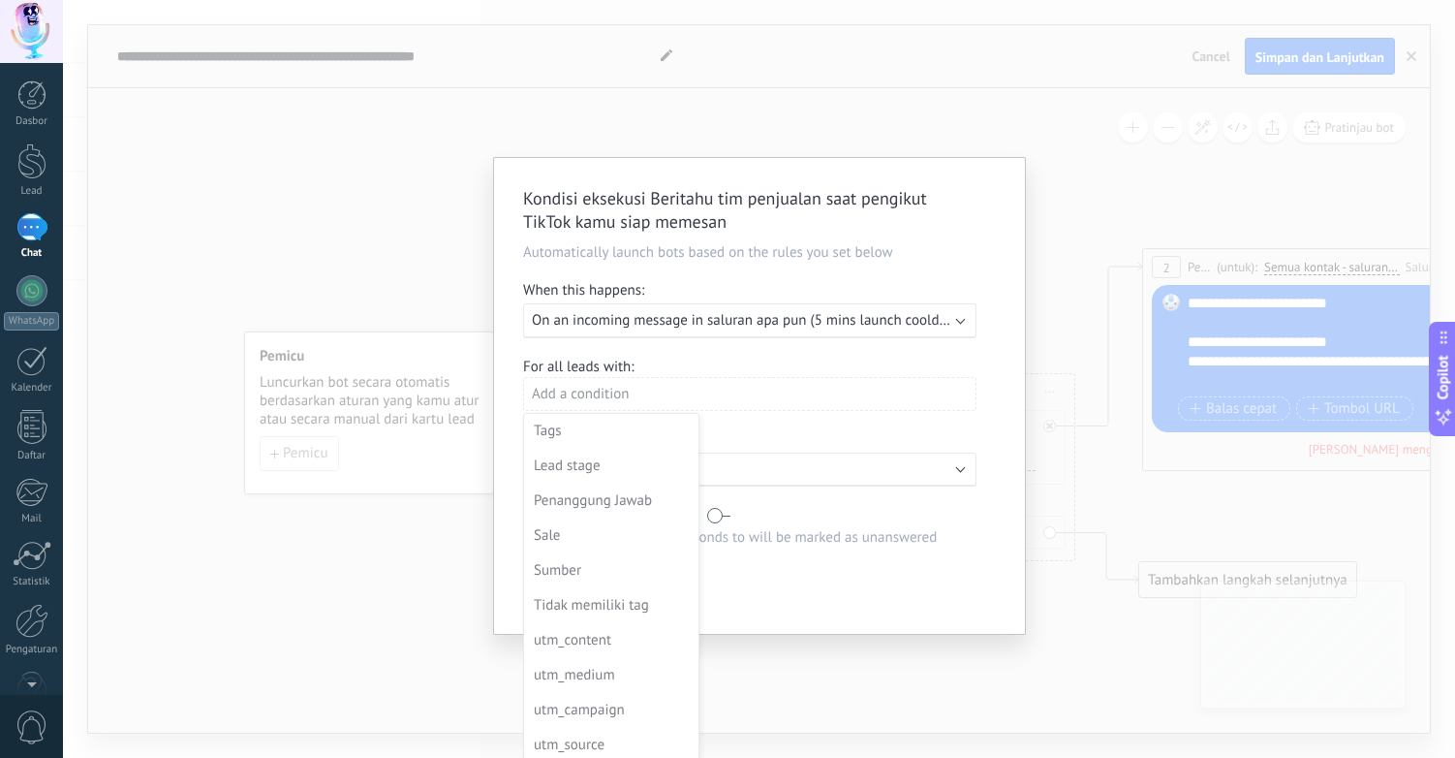
click at [821, 359] on div at bounding box center [759, 396] width 531 height 476
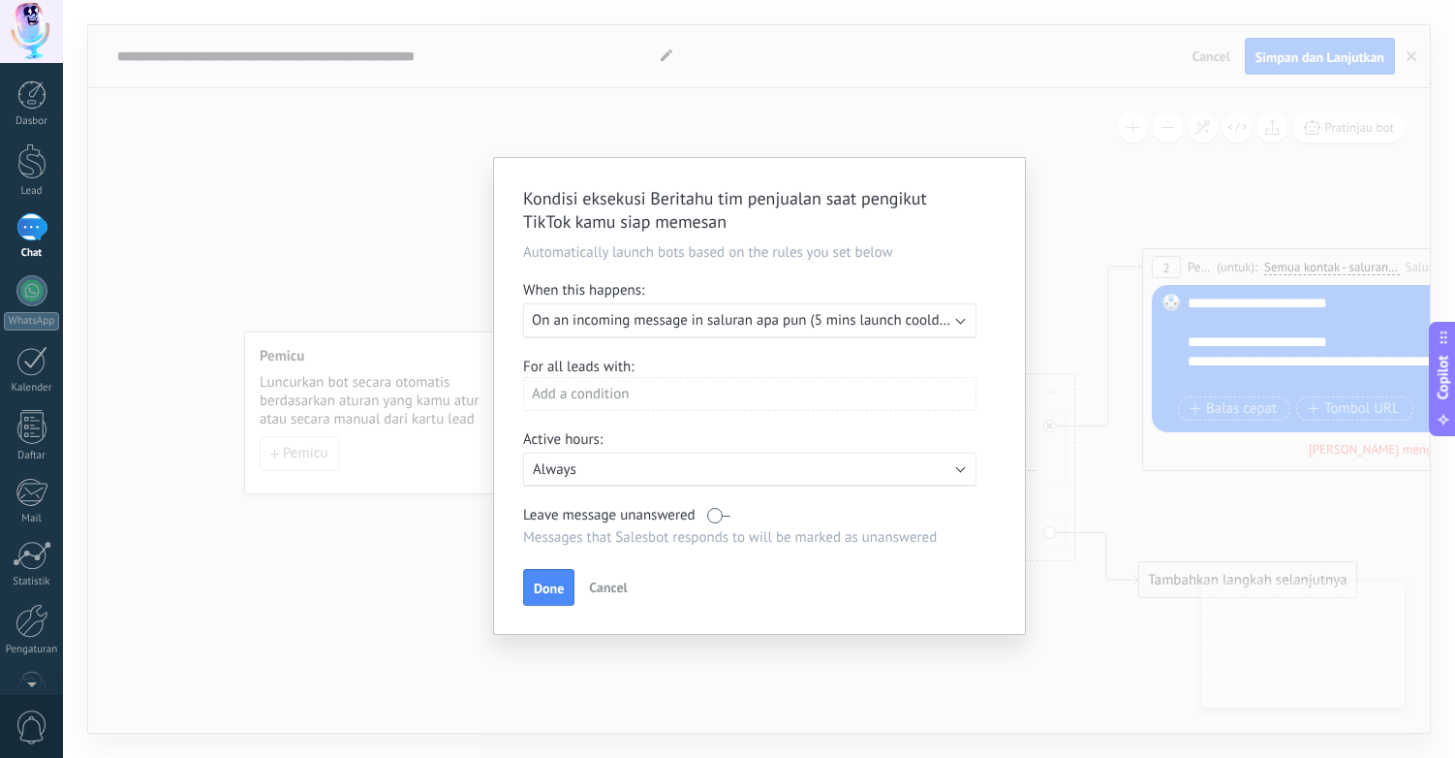
click at [629, 391] on div "Add a condition" at bounding box center [749, 394] width 453 height 34
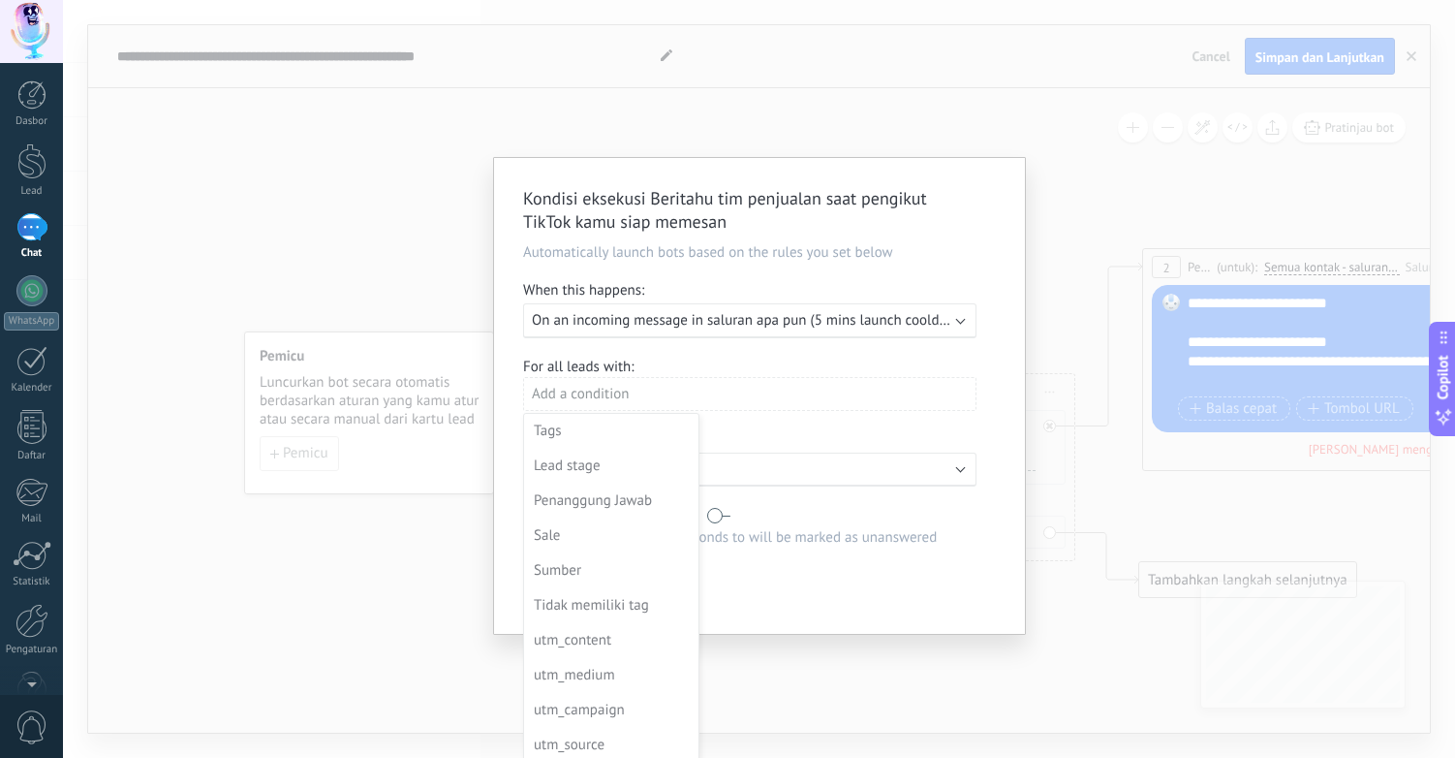
click at [738, 375] on div at bounding box center [759, 396] width 531 height 476
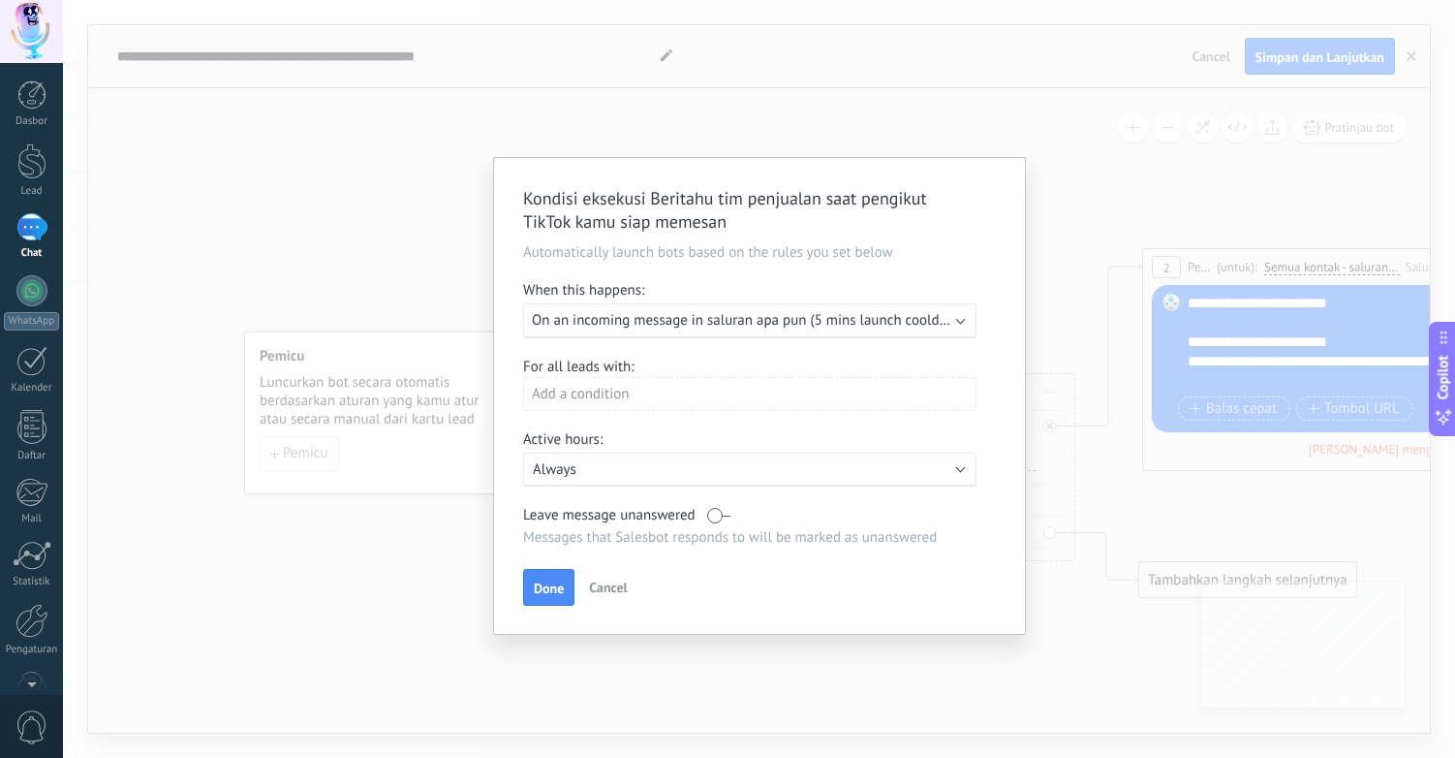
click at [701, 328] on span "On an incoming message in saluran apa pun (5 mins launch cooldown)" at bounding box center [751, 320] width 438 height 18
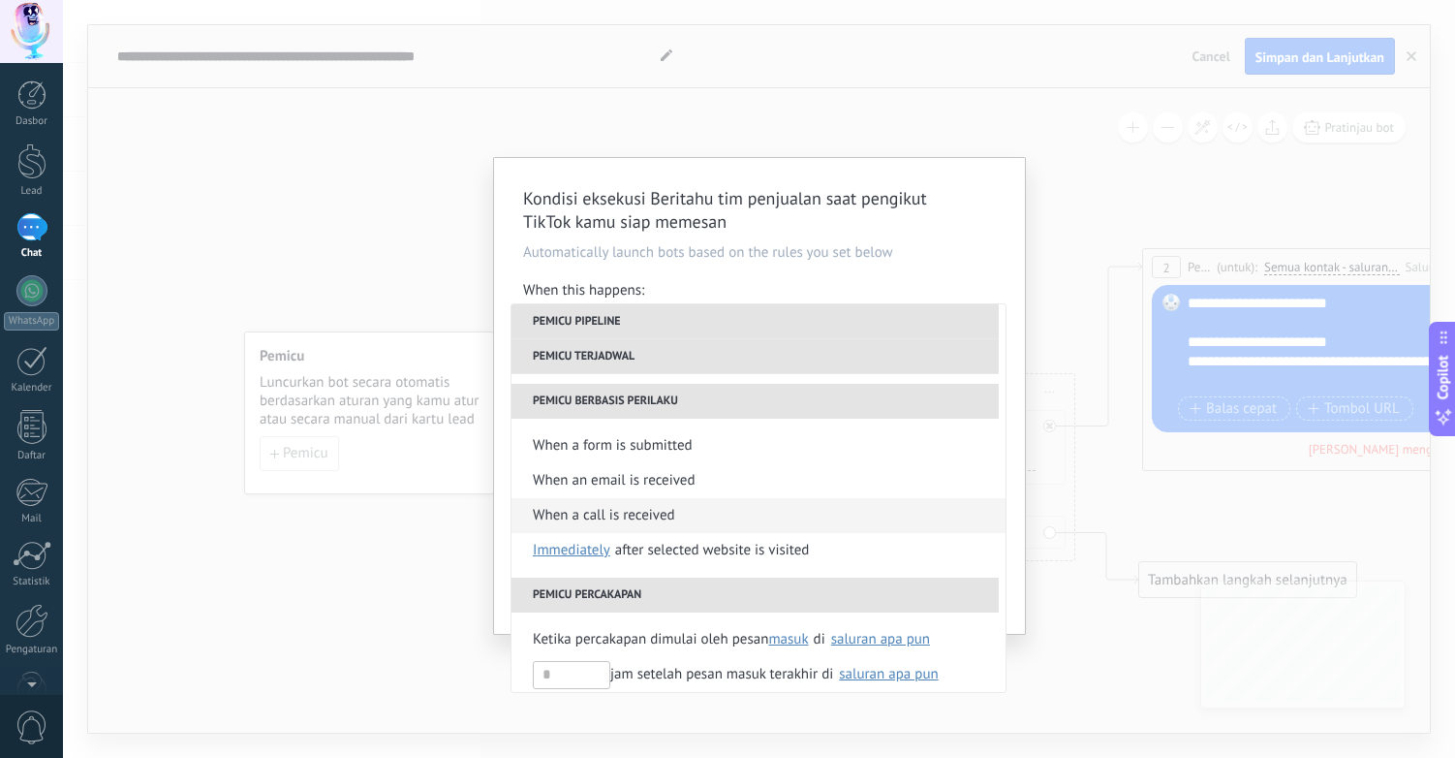
scroll to position [457, 0]
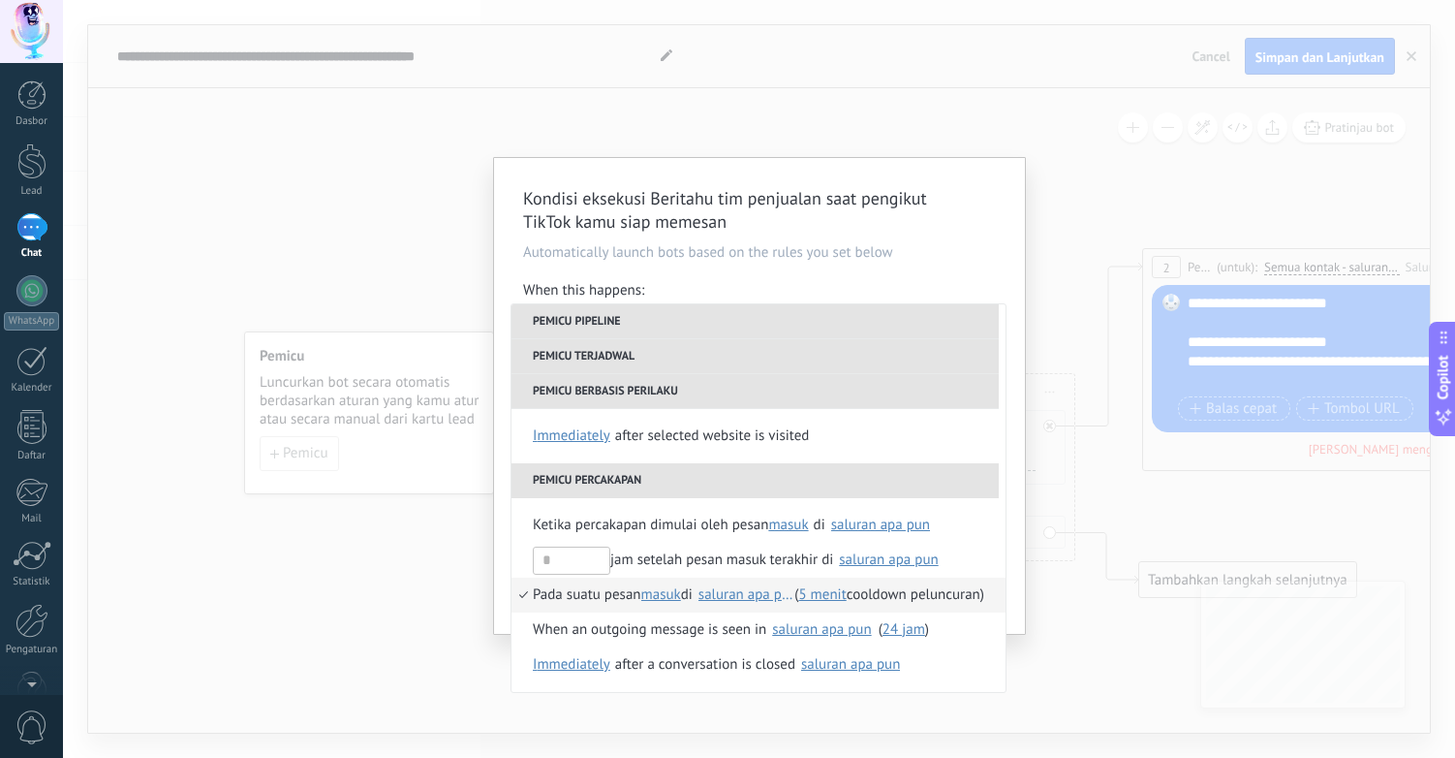
click at [728, 594] on div "saluran apa pun" at bounding box center [746, 594] width 95 height 15
click at [1080, 585] on div "**********" at bounding box center [759, 379] width 1392 height 758
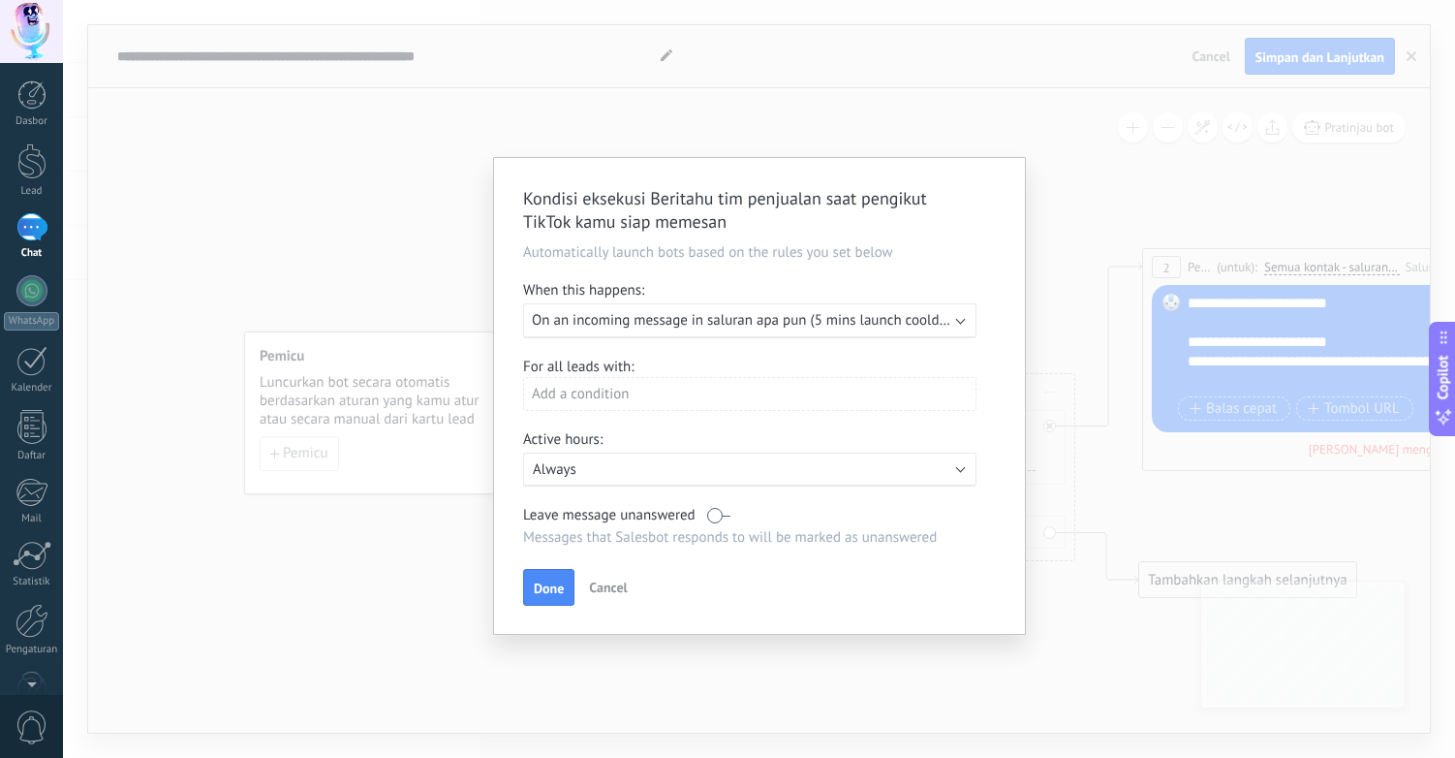
click at [609, 587] on span "Cancel" at bounding box center [608, 586] width 38 height 17
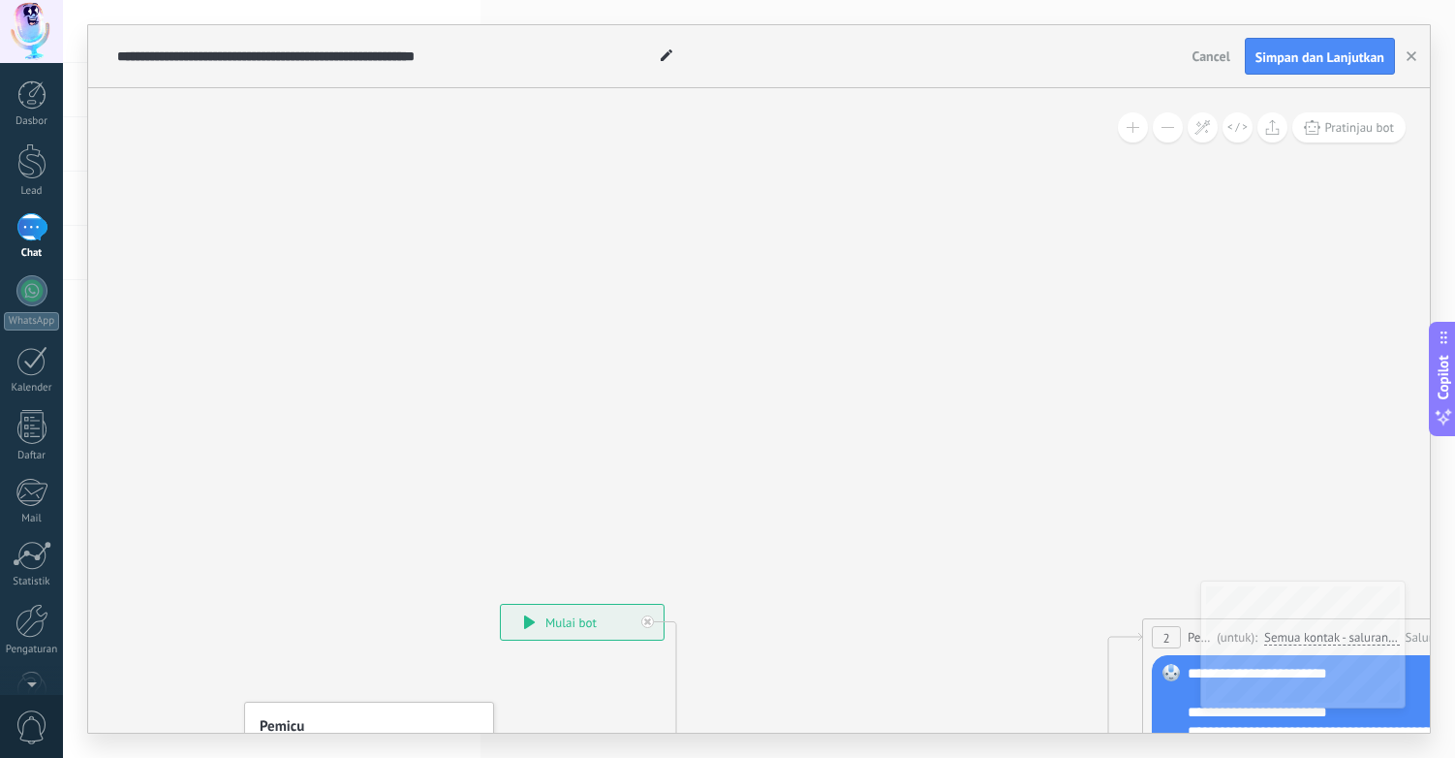
click at [1225, 51] on span "Cancel" at bounding box center [1212, 55] width 38 height 17
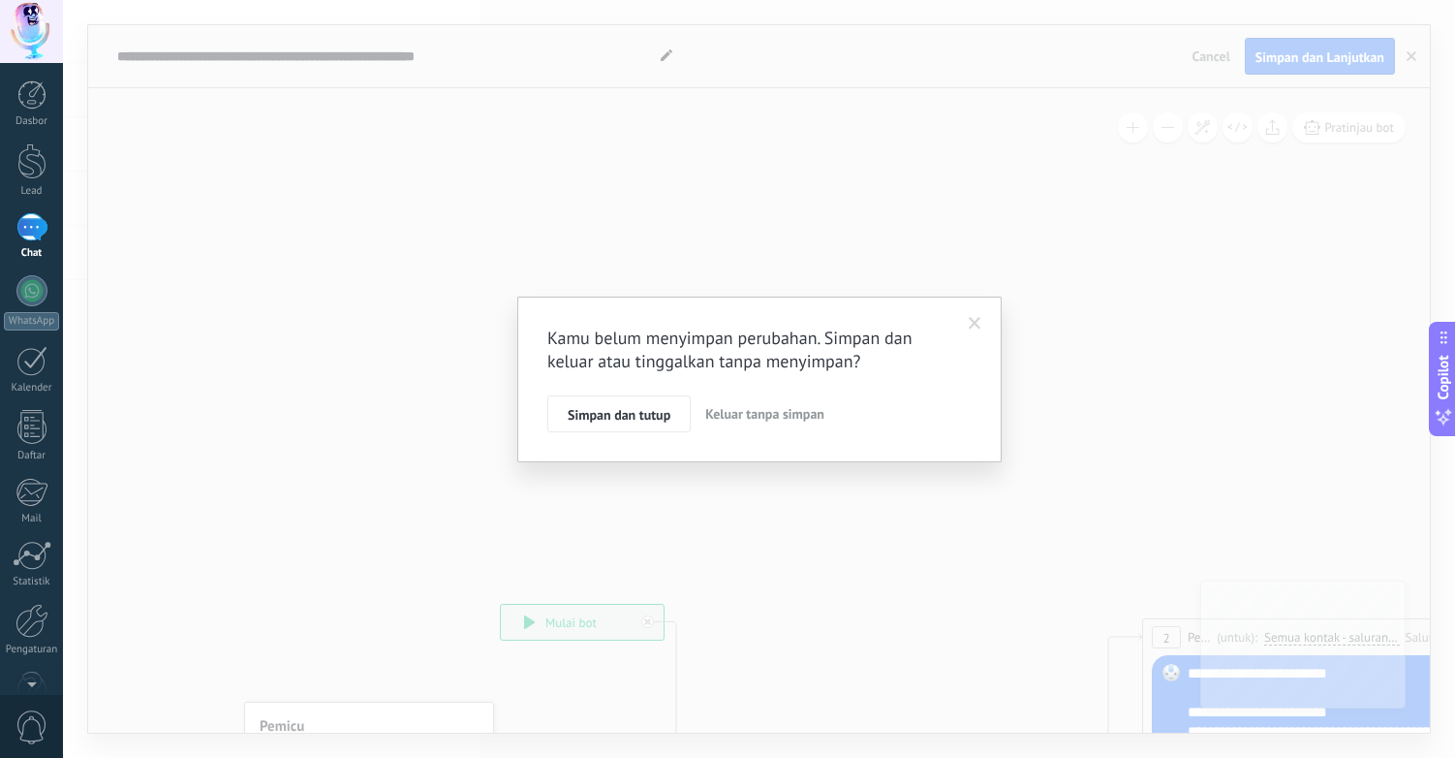
click at [736, 406] on span "Keluar tanpa simpan" at bounding box center [764, 413] width 119 height 17
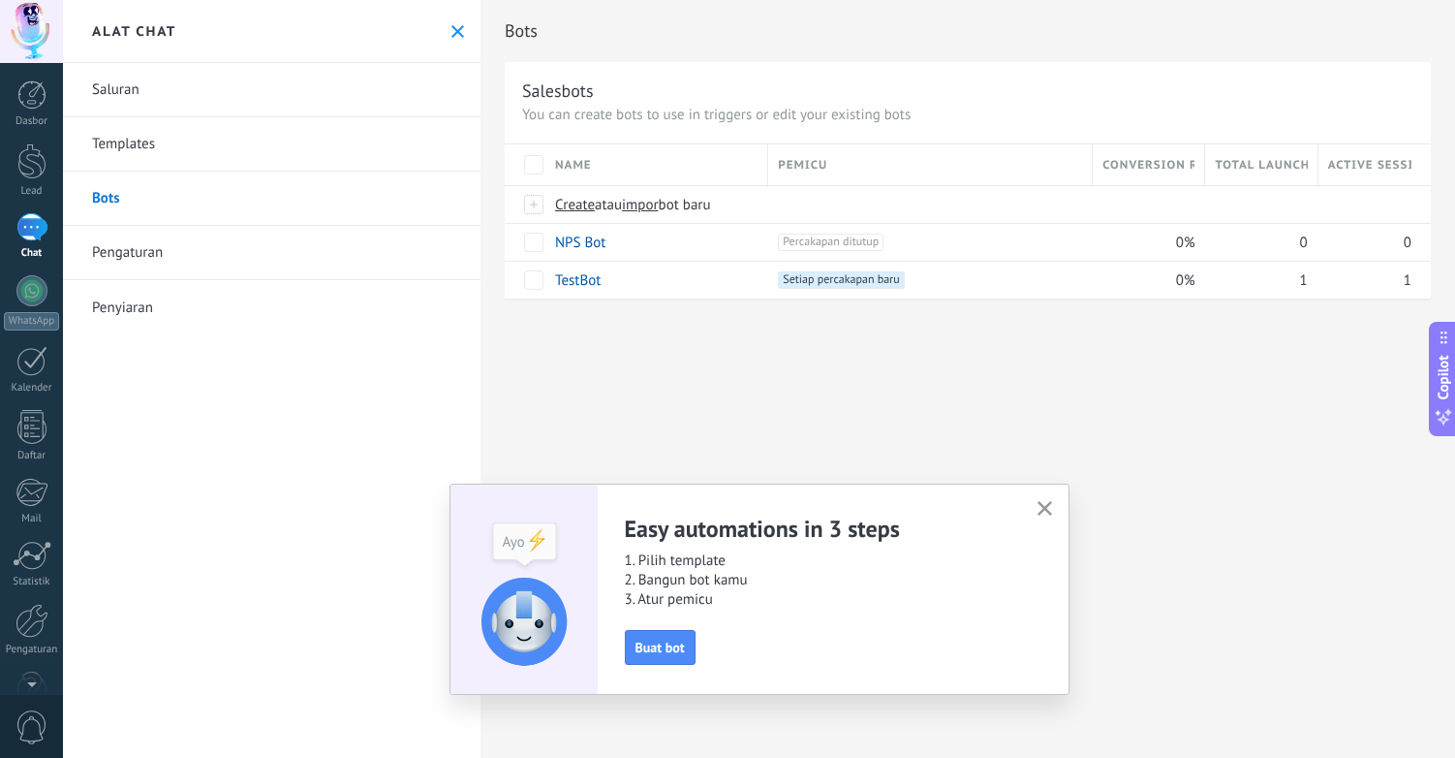
click at [1045, 503] on icon "button" at bounding box center [1045, 508] width 15 height 15
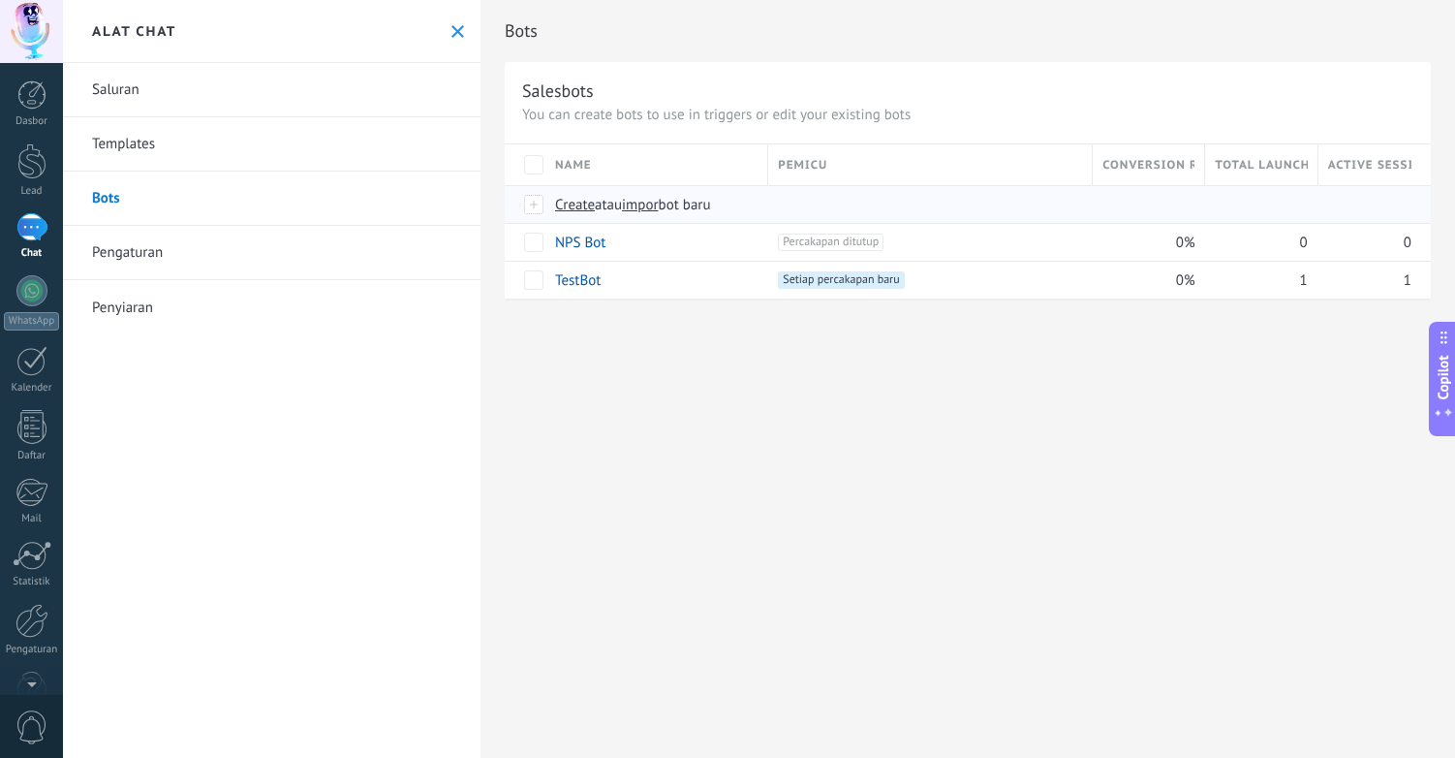
click at [578, 207] on span "Create" at bounding box center [575, 205] width 40 height 18
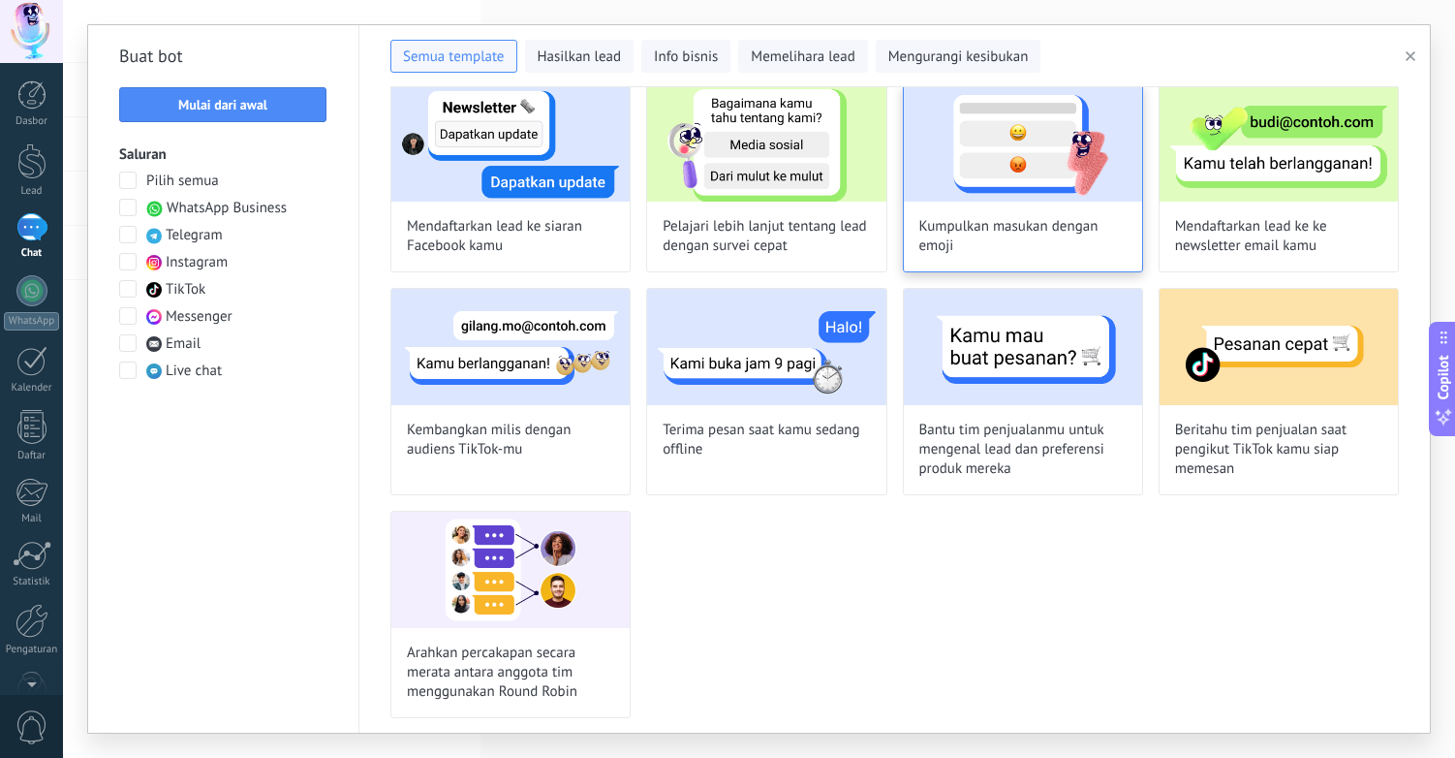
scroll to position [1171, 0]
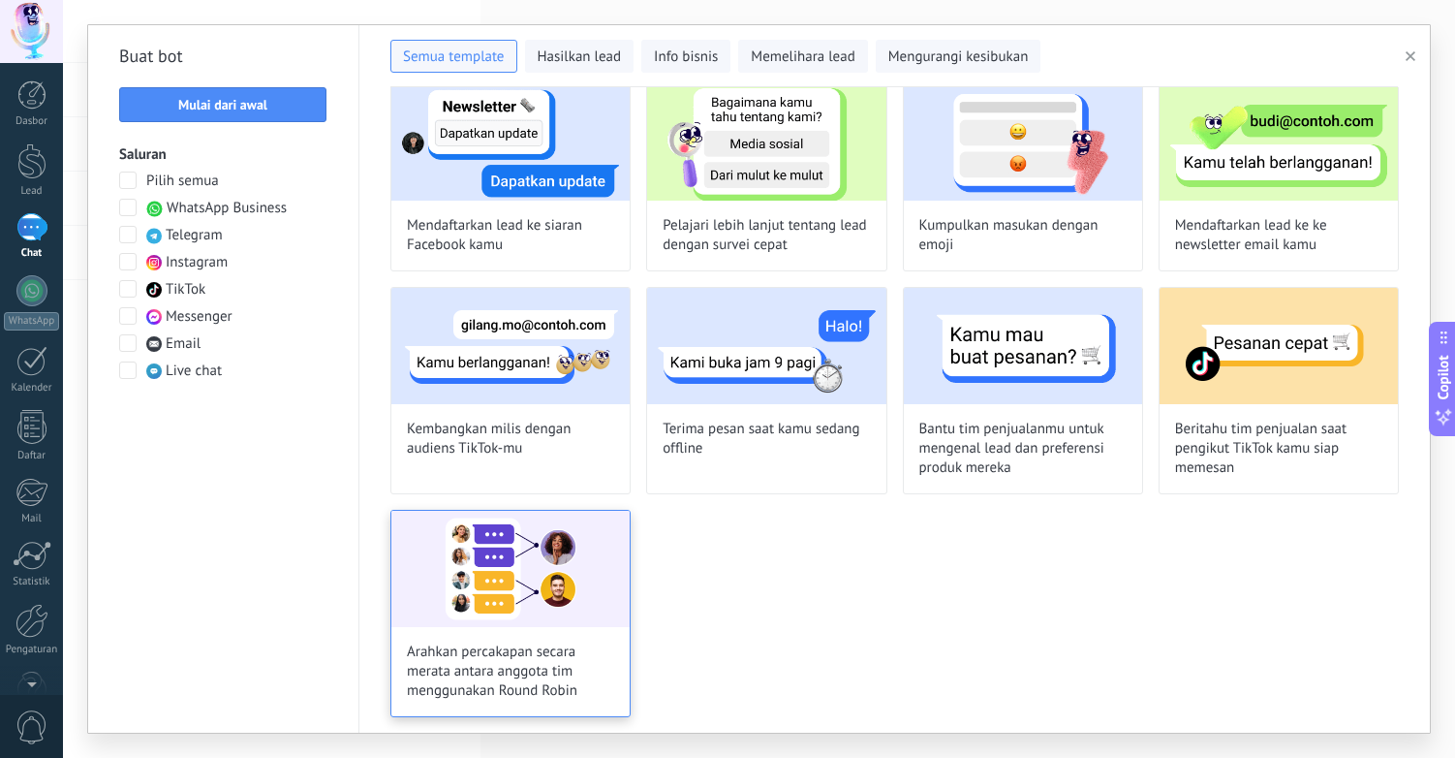
click at [476, 577] on img at bounding box center [510, 569] width 238 height 116
type input "**********"
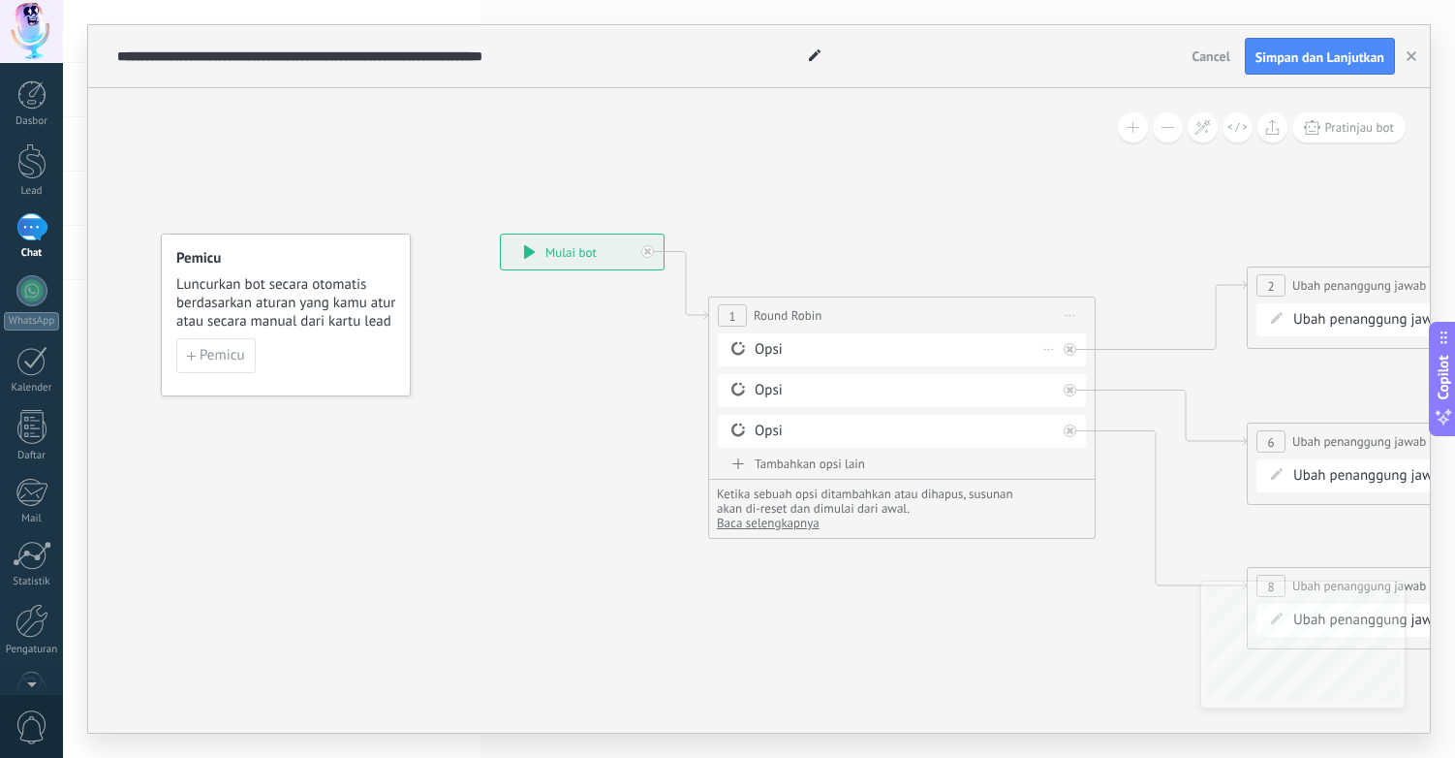
click at [802, 355] on div "Opsi" at bounding box center [905, 349] width 301 height 19
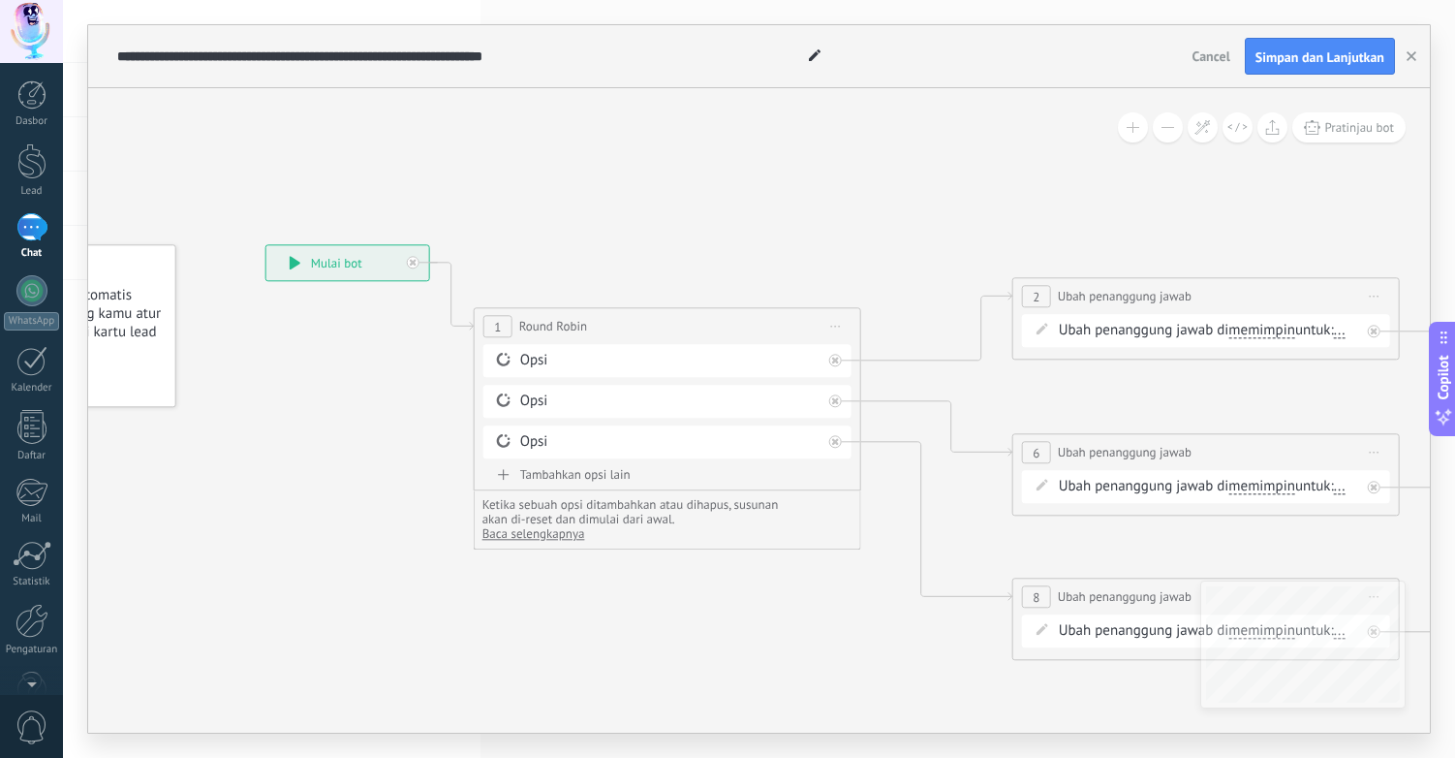
drag, startPoint x: 1083, startPoint y: 596, endPoint x: 849, endPoint y: 608, distance: 234.8
click at [849, 608] on icon at bounding box center [1304, 462] width 3047 height 1404
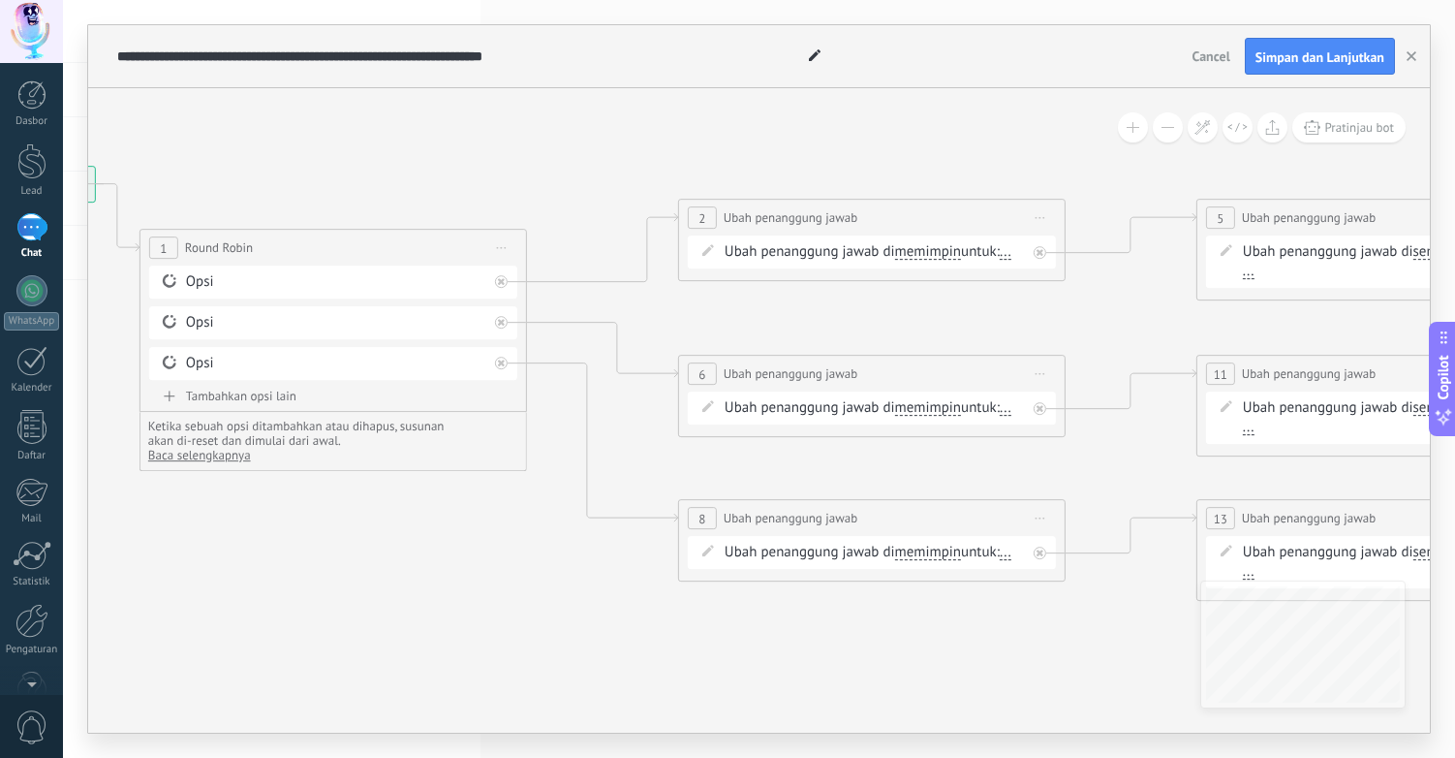
drag, startPoint x: 867, startPoint y: 629, endPoint x: 529, endPoint y: 550, distance: 347.2
click at [532, 550] on icon at bounding box center [970, 383] width 3047 height 1404
click at [927, 252] on span "memimpin" at bounding box center [927, 252] width 67 height 16
click at [927, 252] on button "memimpin" at bounding box center [1006, 251] width 242 height 35
click at [791, 316] on icon at bounding box center [969, 383] width 3047 height 1404
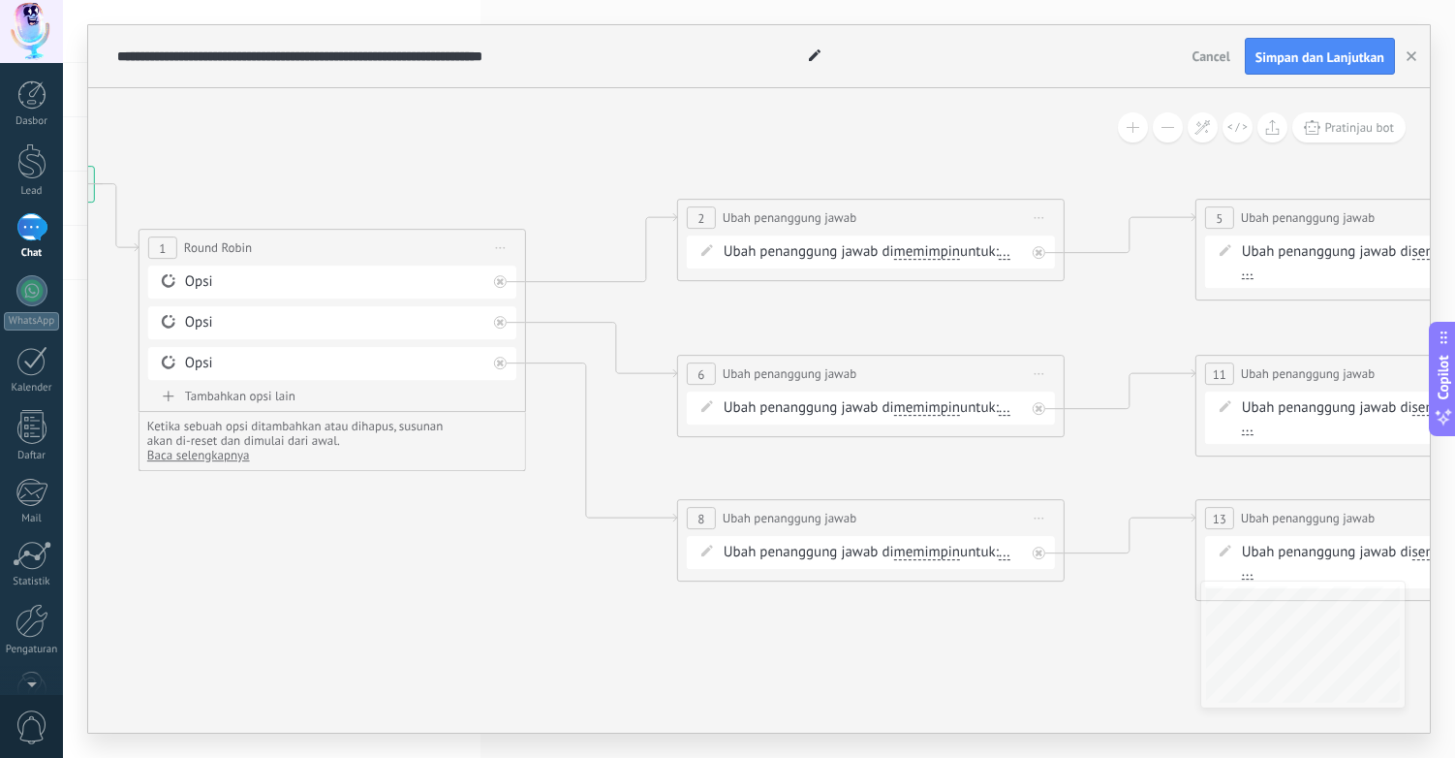
click at [1011, 253] on span "..." at bounding box center [1005, 252] width 12 height 16
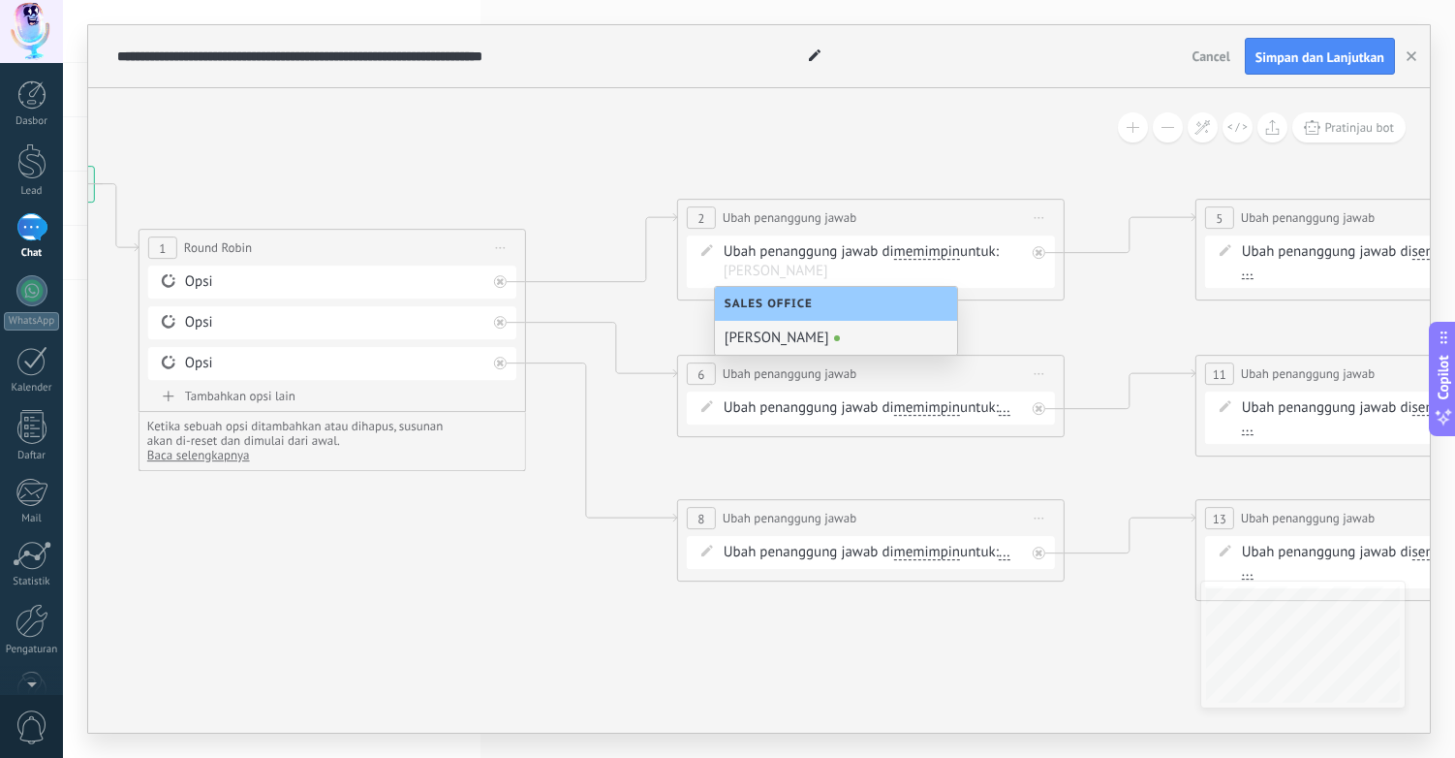
click at [1128, 304] on icon at bounding box center [969, 383] width 3047 height 1404
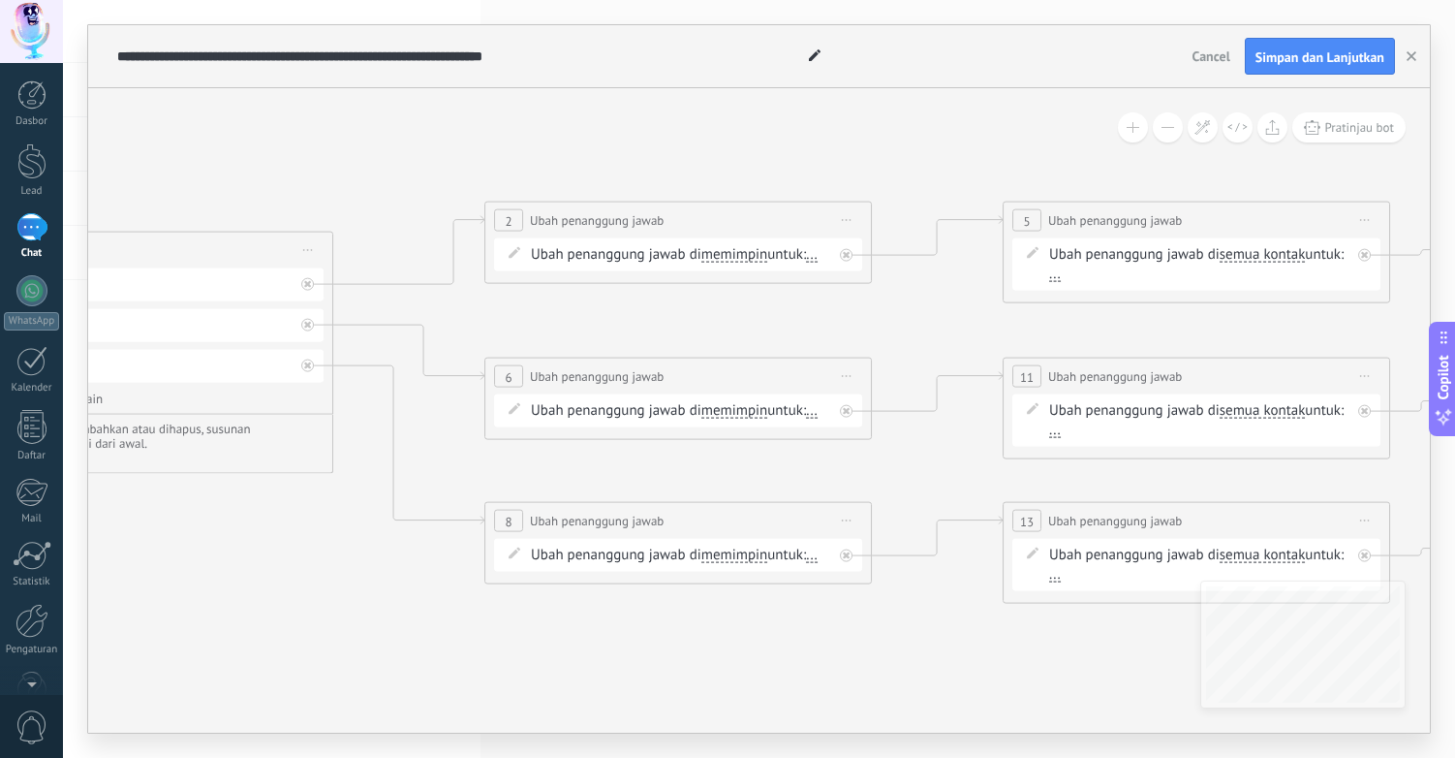
drag, startPoint x: 1111, startPoint y: 295, endPoint x: 919, endPoint y: 297, distance: 192.9
click at [919, 297] on icon at bounding box center [776, 386] width 3047 height 1404
click at [736, 411] on span "memimpin" at bounding box center [735, 411] width 67 height 16
click at [736, 411] on button "memimpin" at bounding box center [813, 410] width 242 height 35
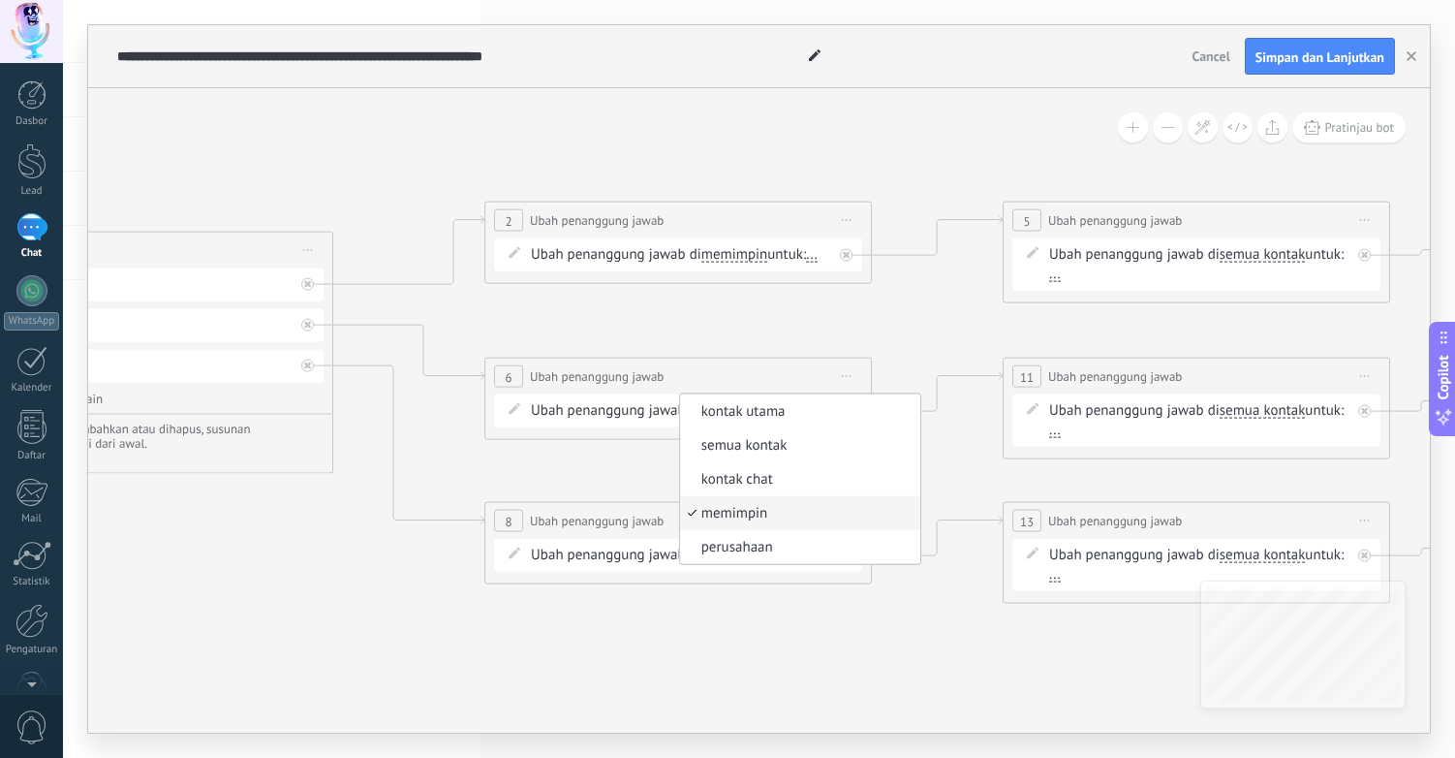
click at [873, 297] on icon at bounding box center [776, 386] width 3047 height 1404
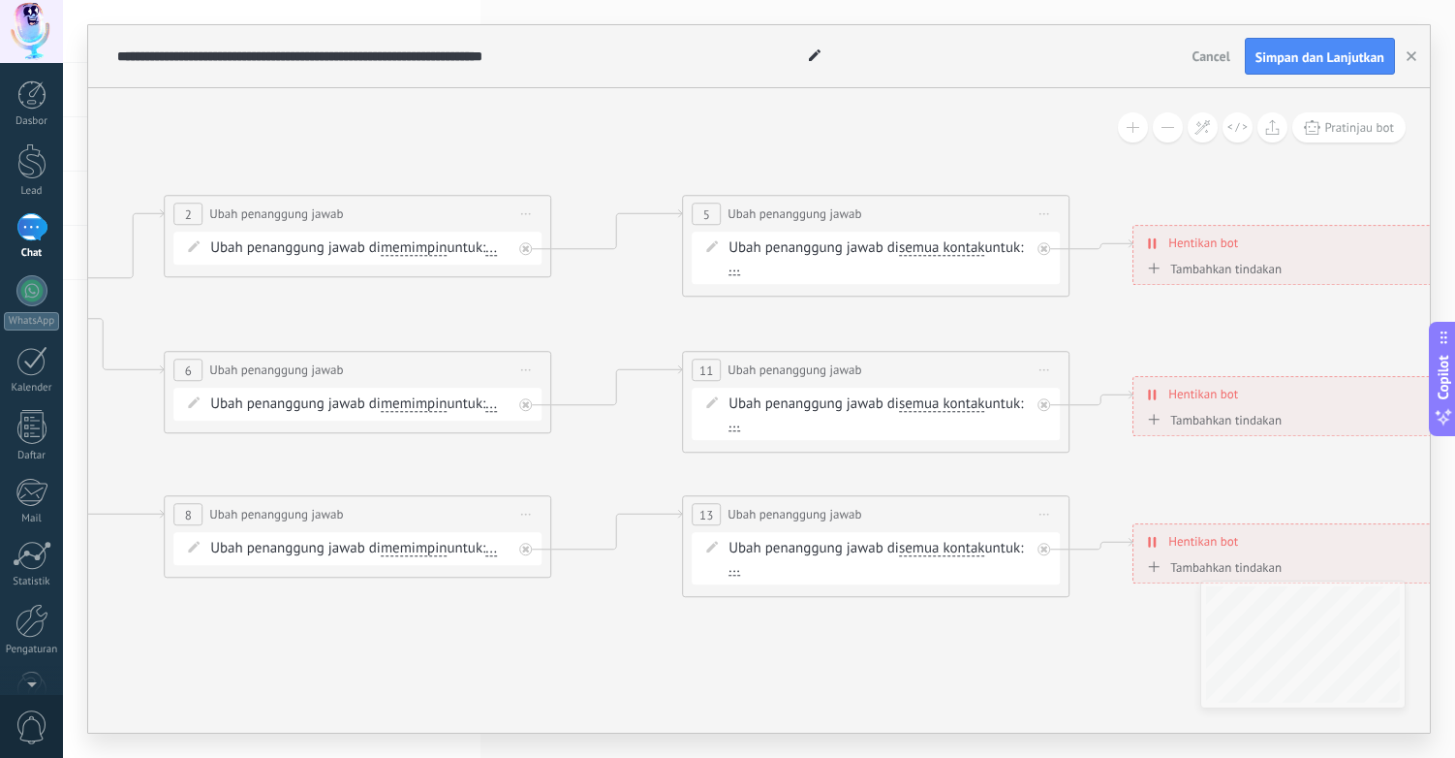
drag, startPoint x: 958, startPoint y: 310, endPoint x: 1139, endPoint y: 340, distance: 182.7
click at [1083, 340] on icon at bounding box center [455, 379] width 3047 height 1404
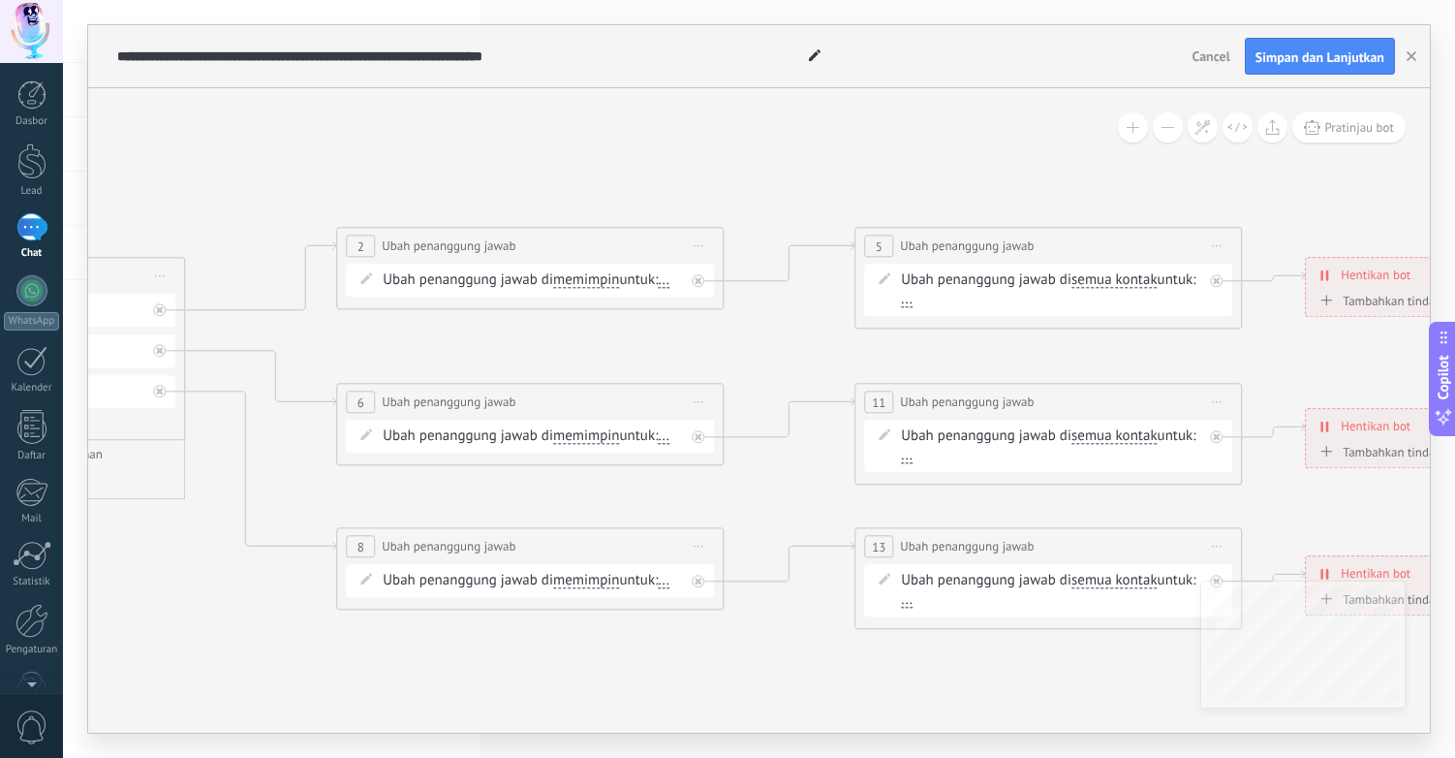
drag, startPoint x: 585, startPoint y: 346, endPoint x: 313, endPoint y: 342, distance: 272.3
click at [313, 342] on icon at bounding box center [628, 411] width 3047 height 1404
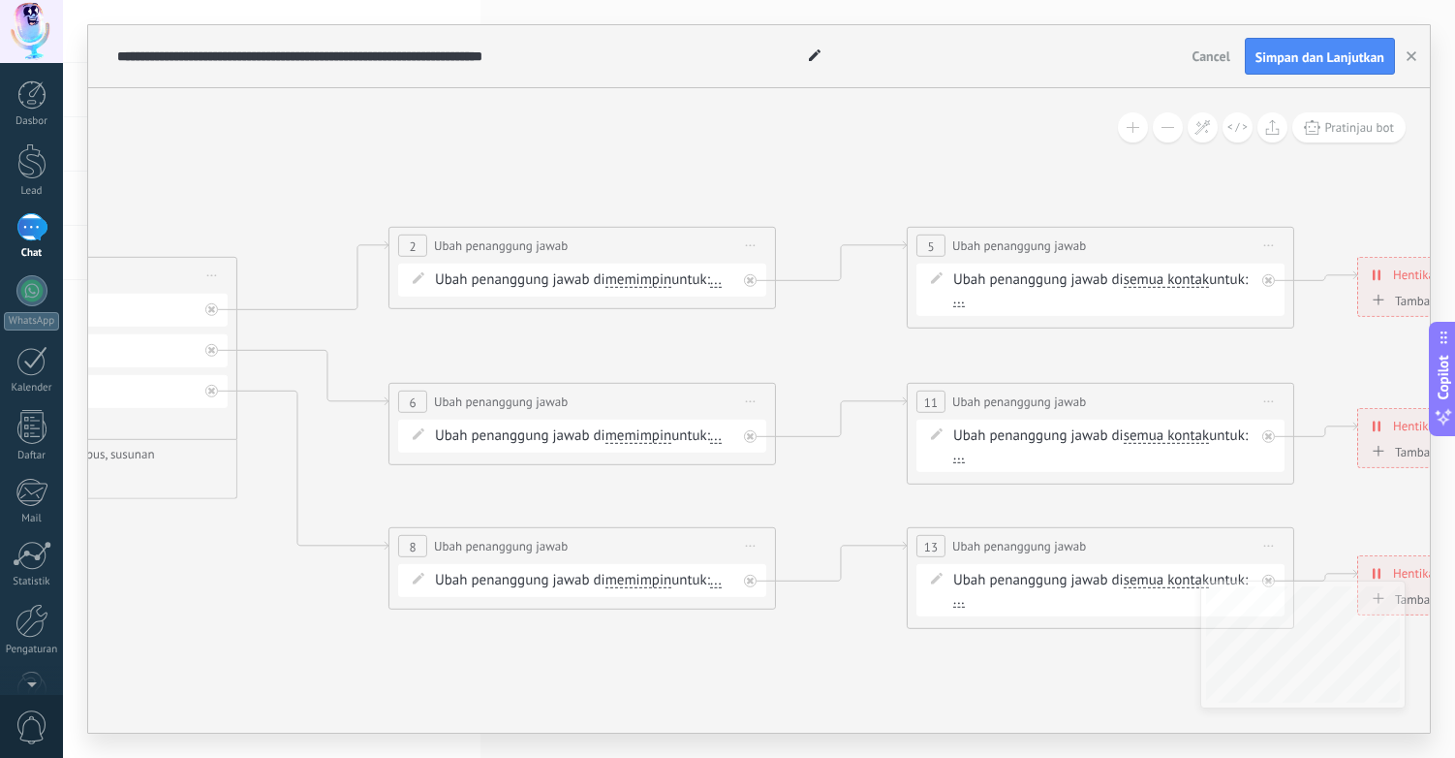
drag, startPoint x: 484, startPoint y: 345, endPoint x: 1075, endPoint y: 344, distance: 591.1
click at [988, 344] on icon at bounding box center [680, 411] width 3047 height 1404
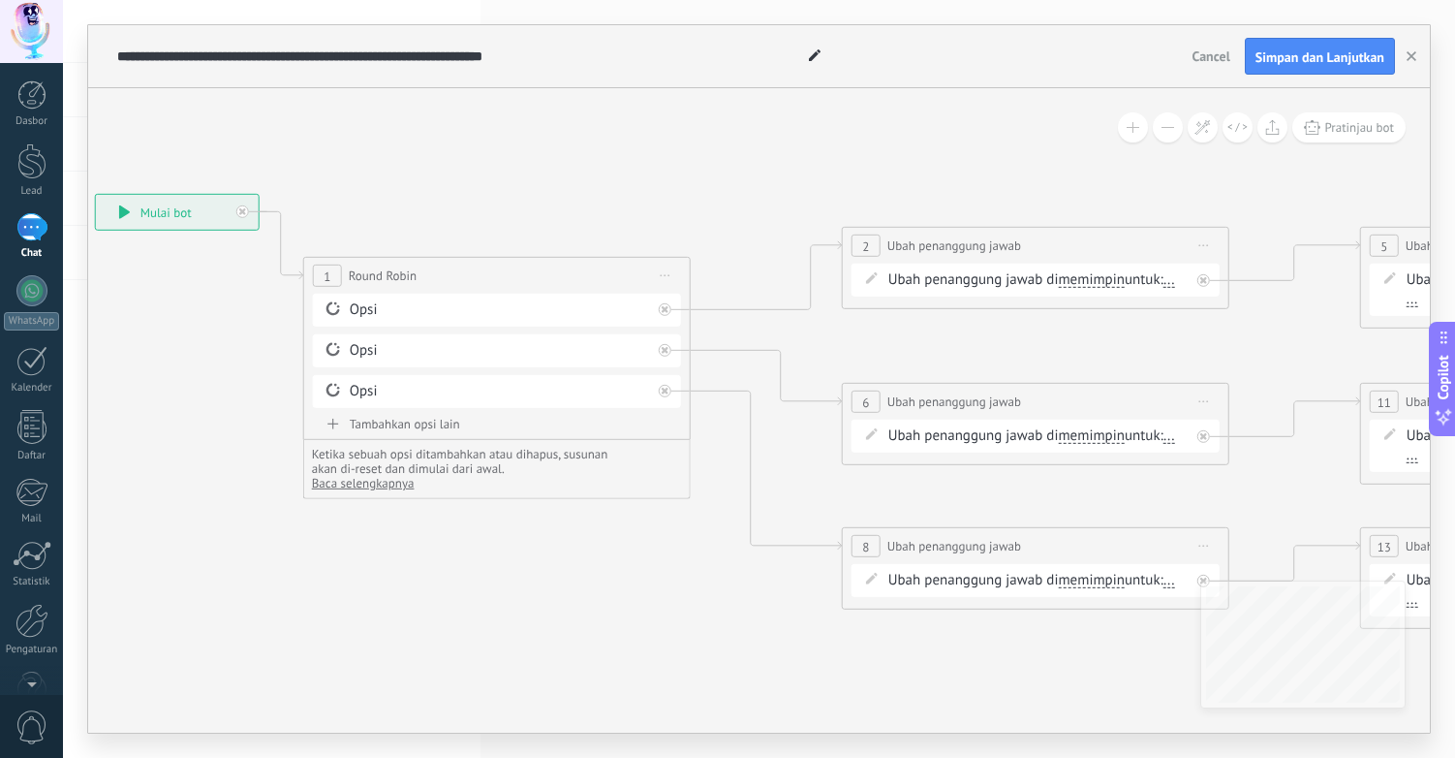
click at [525, 172] on icon at bounding box center [1133, 411] width 3047 height 1404
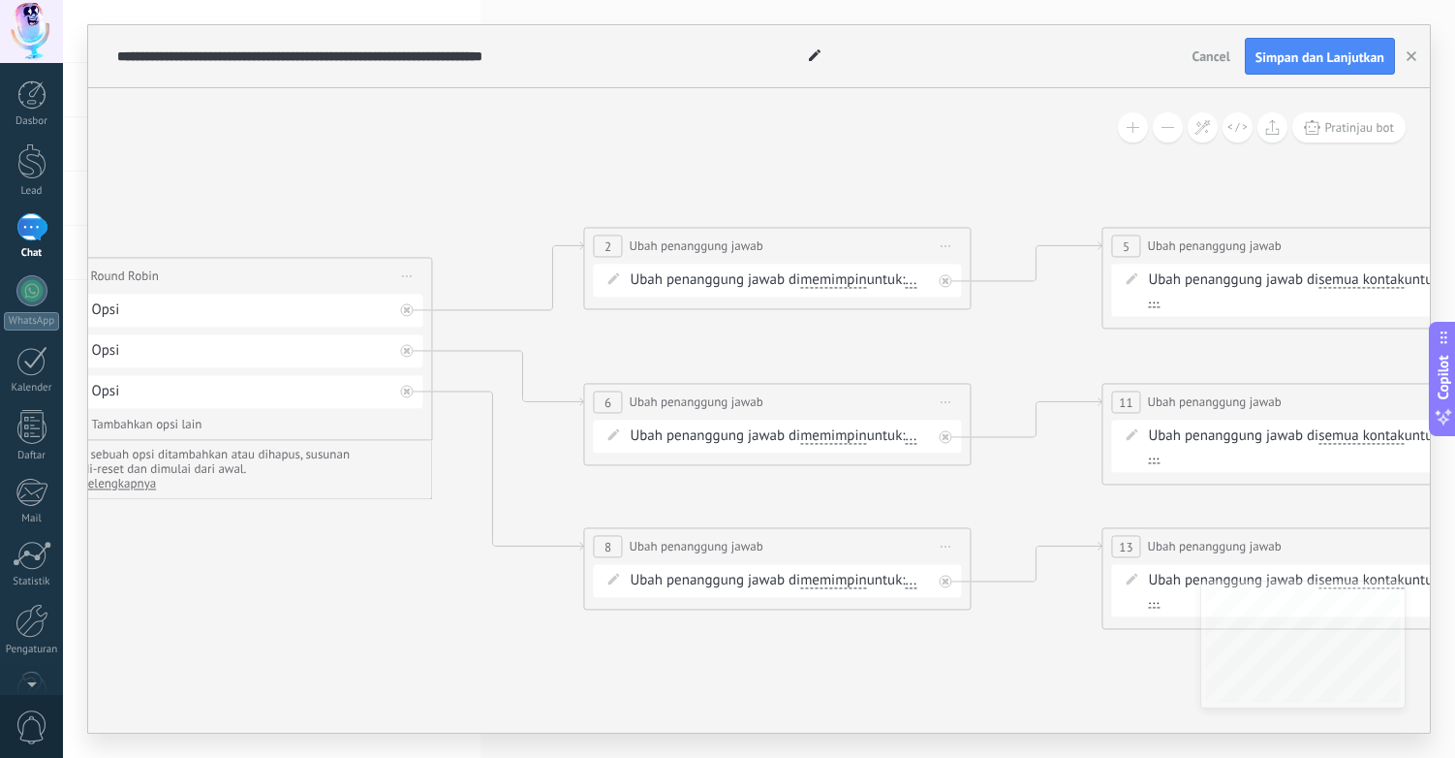
drag, startPoint x: 1205, startPoint y: 350, endPoint x: 927, endPoint y: 349, distance: 278.1
click at [929, 352] on icon at bounding box center [875, 411] width 3047 height 1404
click at [899, 281] on span "..." at bounding box center [894, 281] width 12 height 16
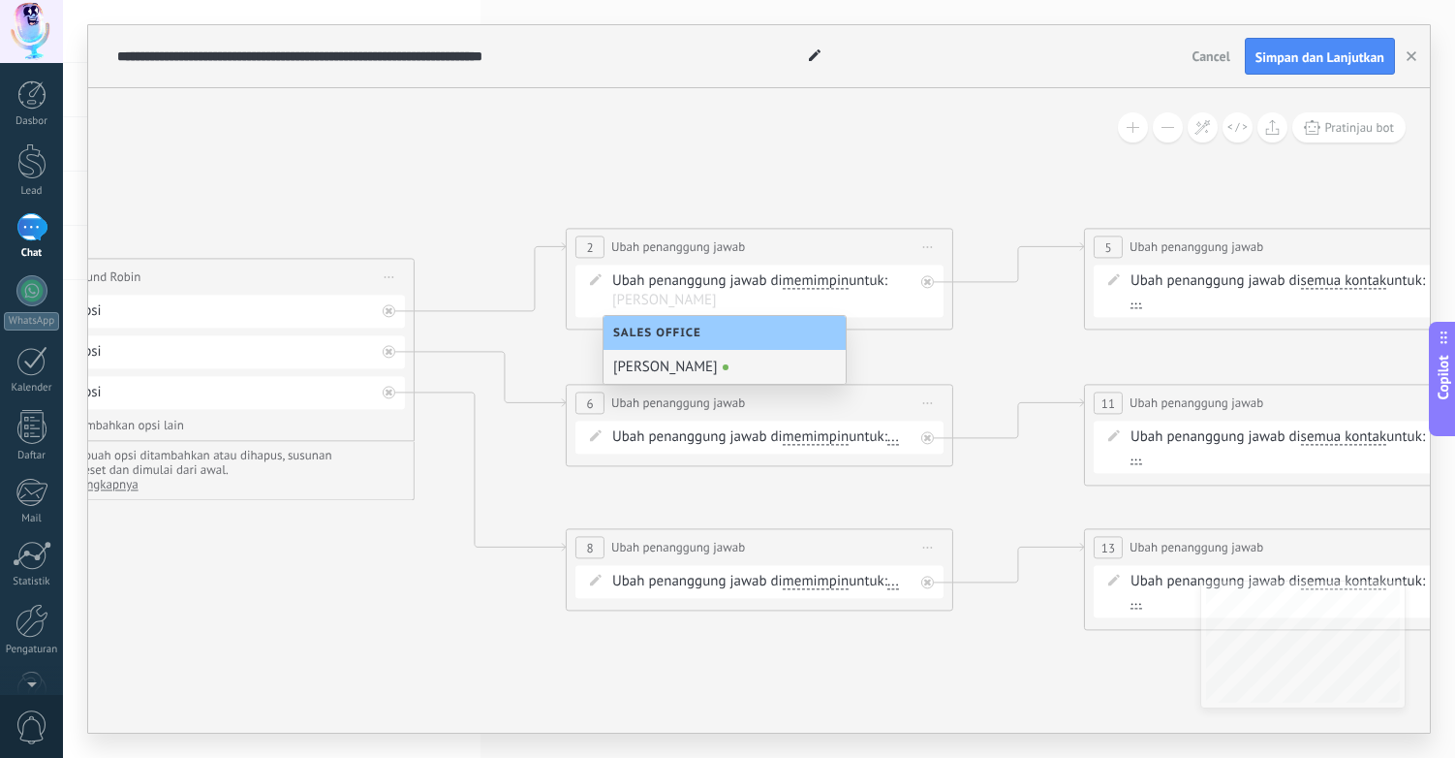
click at [727, 365] on div "[PERSON_NAME]" at bounding box center [725, 367] width 242 height 34
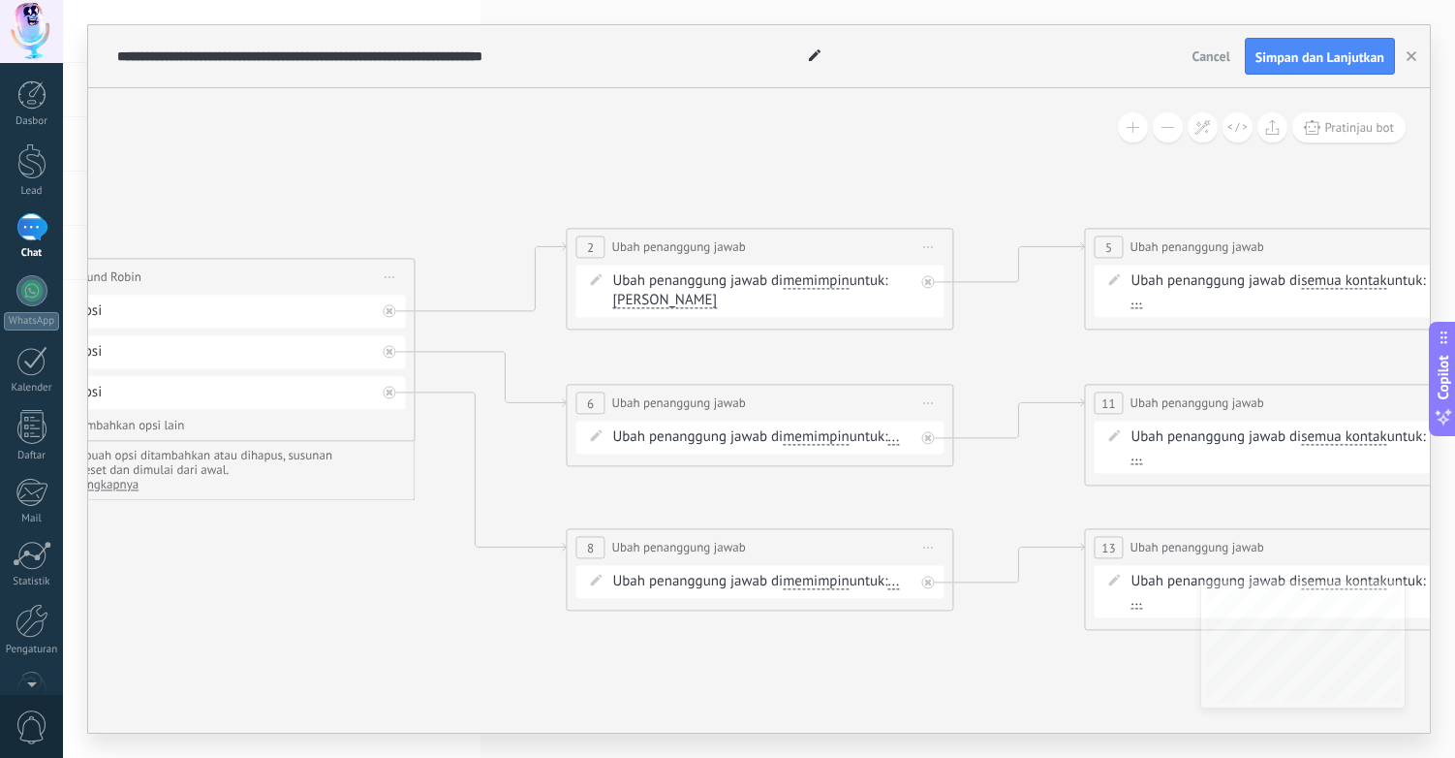
click at [916, 343] on icon at bounding box center [857, 412] width 3047 height 1404
click at [1120, 245] on div "5" at bounding box center [1108, 246] width 29 height 22
click at [587, 251] on span "2" at bounding box center [590, 247] width 7 height 16
click at [610, 278] on span at bounding box center [595, 279] width 33 height 16
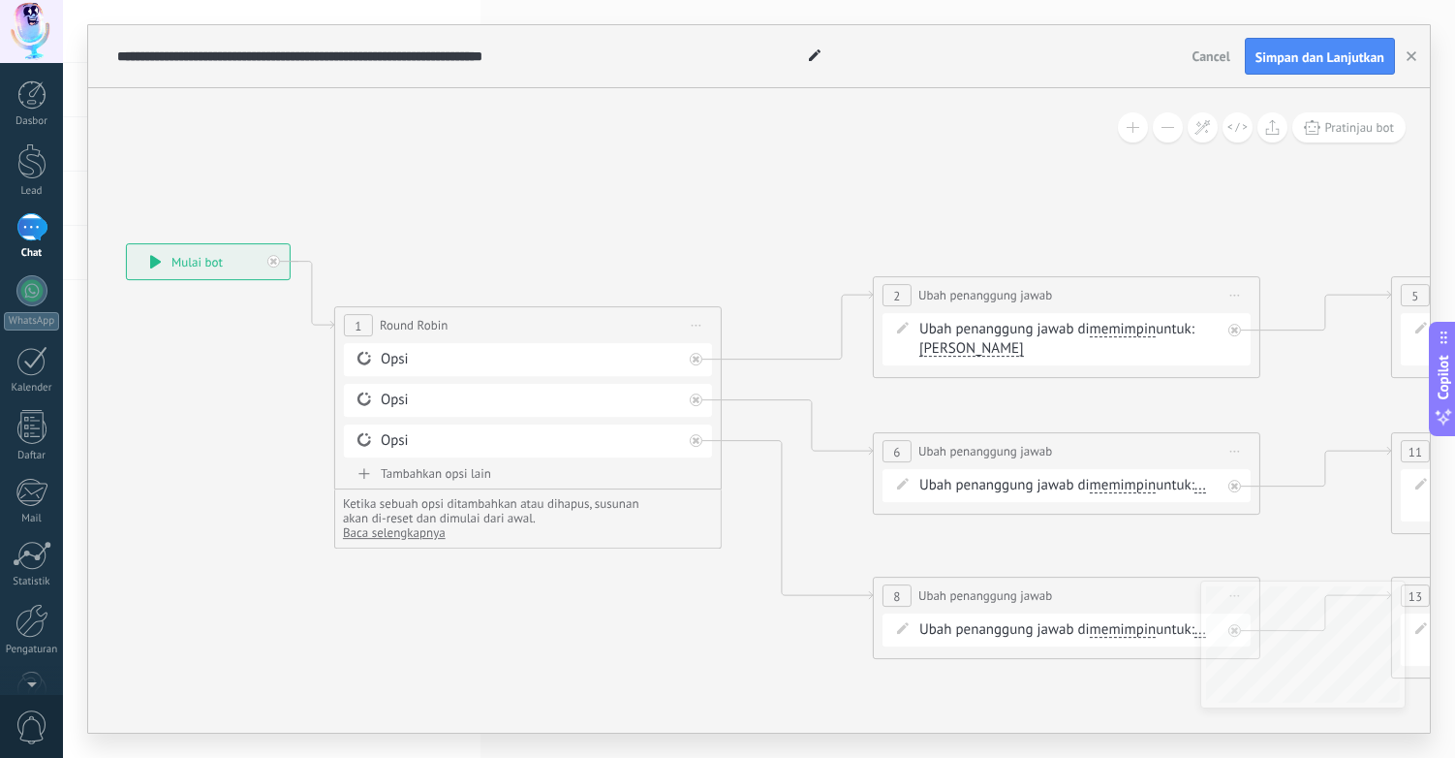
drag, startPoint x: 447, startPoint y: 337, endPoint x: 753, endPoint y: 385, distance: 309.9
click at [753, 385] on icon at bounding box center [1164, 461] width 3047 height 1404
click at [695, 357] on icon at bounding box center [696, 359] width 7 height 7
click at [932, 341] on span "[PERSON_NAME]" at bounding box center [972, 349] width 105 height 16
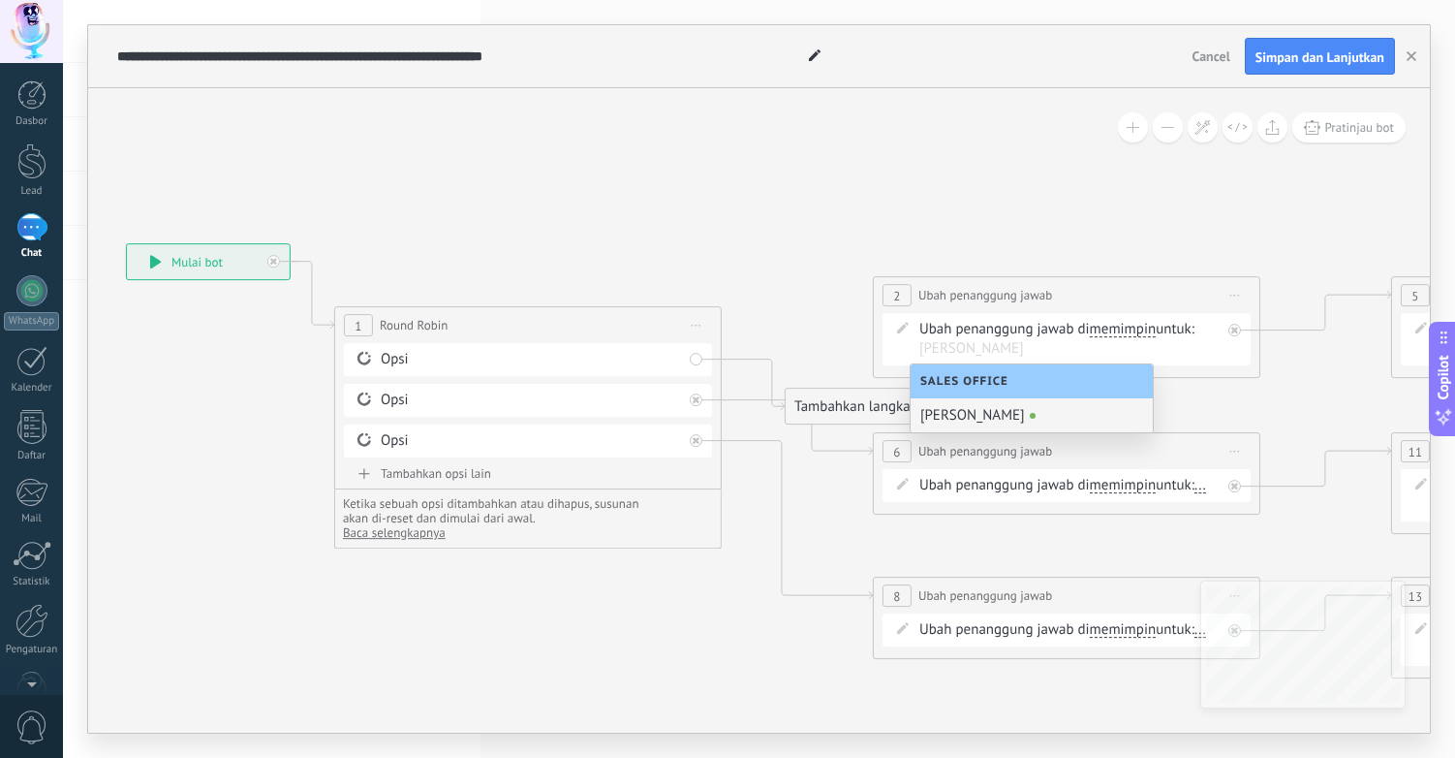
drag, startPoint x: 1185, startPoint y: 289, endPoint x: 1212, endPoint y: 297, distance: 28.2
click at [1186, 290] on div "**********" at bounding box center [1067, 295] width 386 height 36
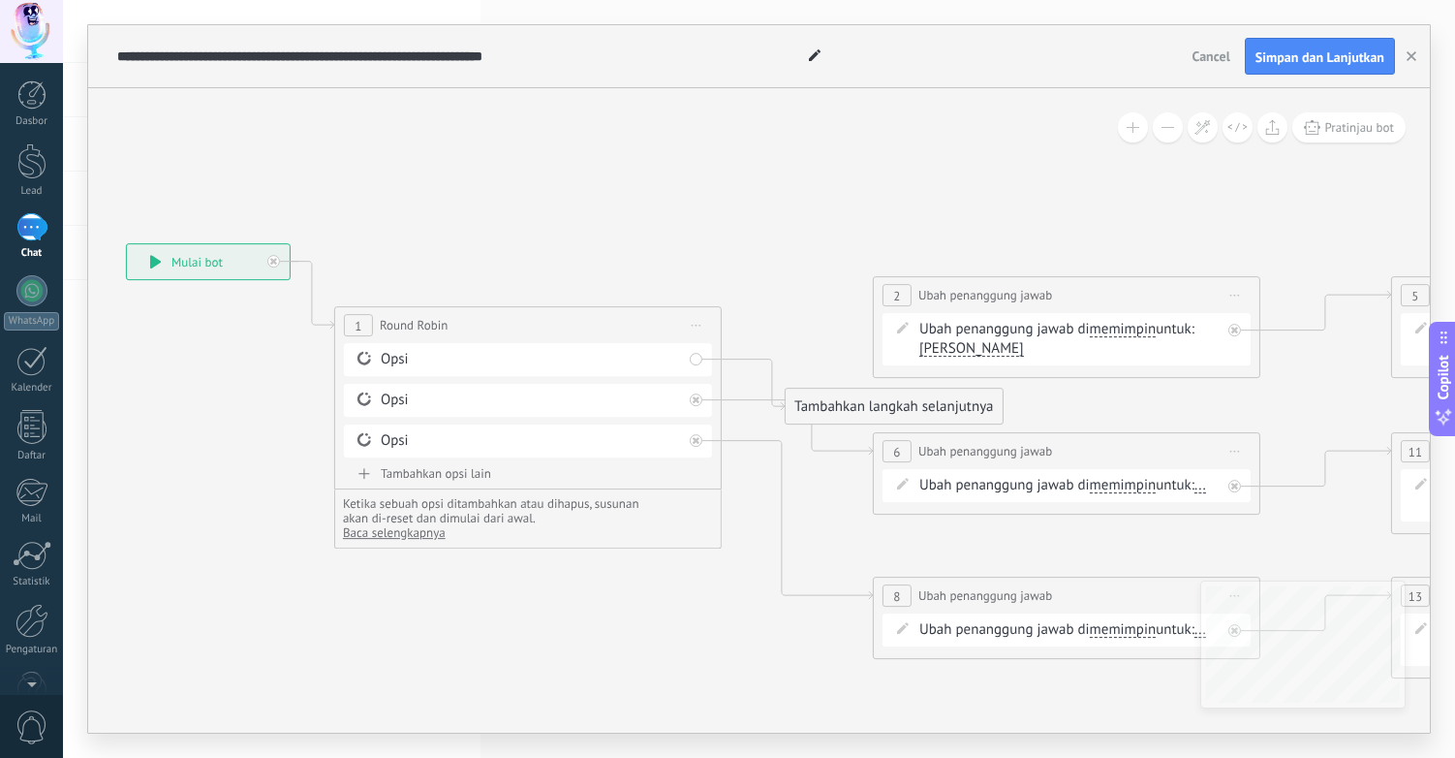
click at [1240, 291] on span "Mulai pratinjau di sini Ganti nama Duplikat Hapus" at bounding box center [1235, 295] width 31 height 28
click at [1270, 421] on div "Hapus" at bounding box center [1319, 421] width 183 height 33
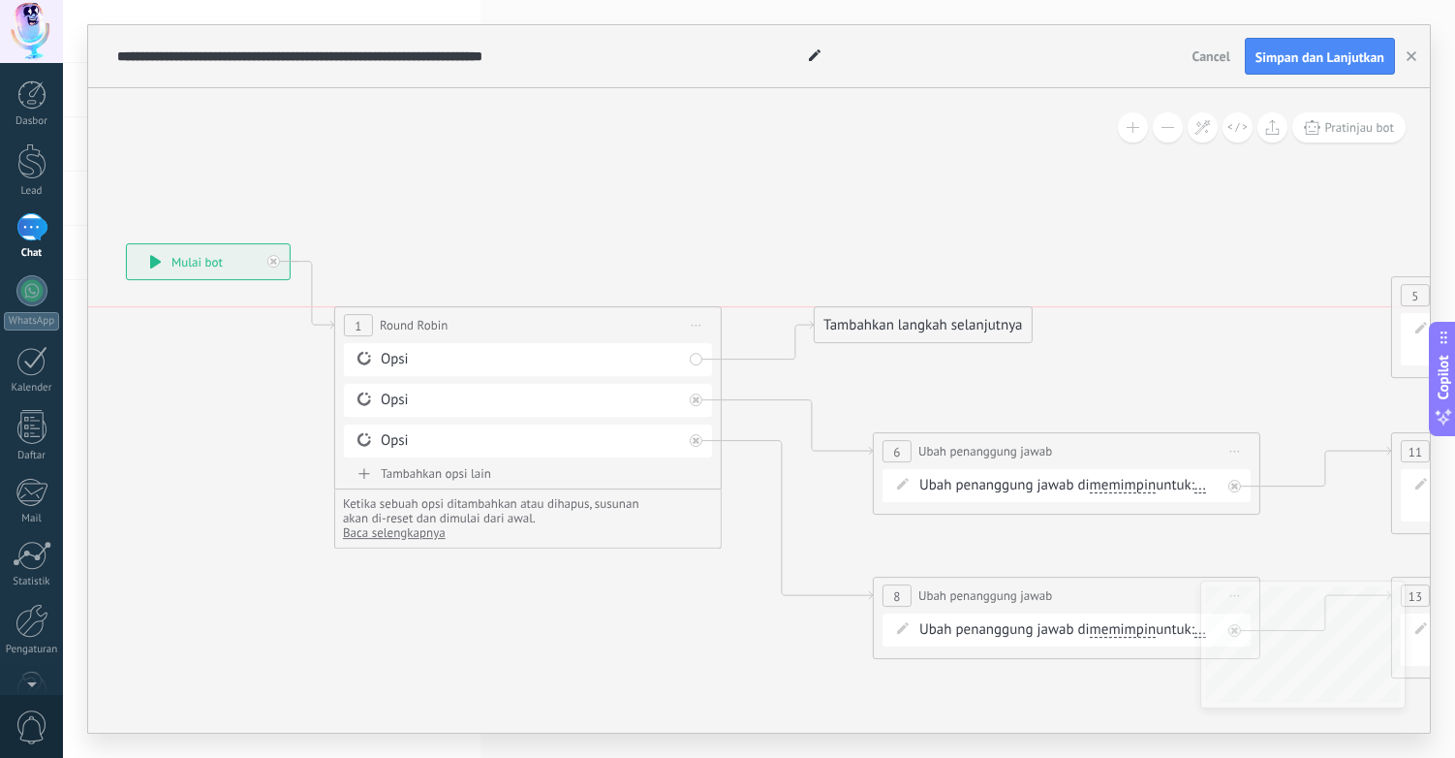
drag, startPoint x: 883, startPoint y: 391, endPoint x: 910, endPoint y: 316, distance: 79.4
click at [910, 316] on div "Tambahkan langkah selanjutnya" at bounding box center [923, 325] width 217 height 32
click at [908, 324] on div "Tambahkan langkah selanjutnya" at bounding box center [923, 325] width 217 height 32
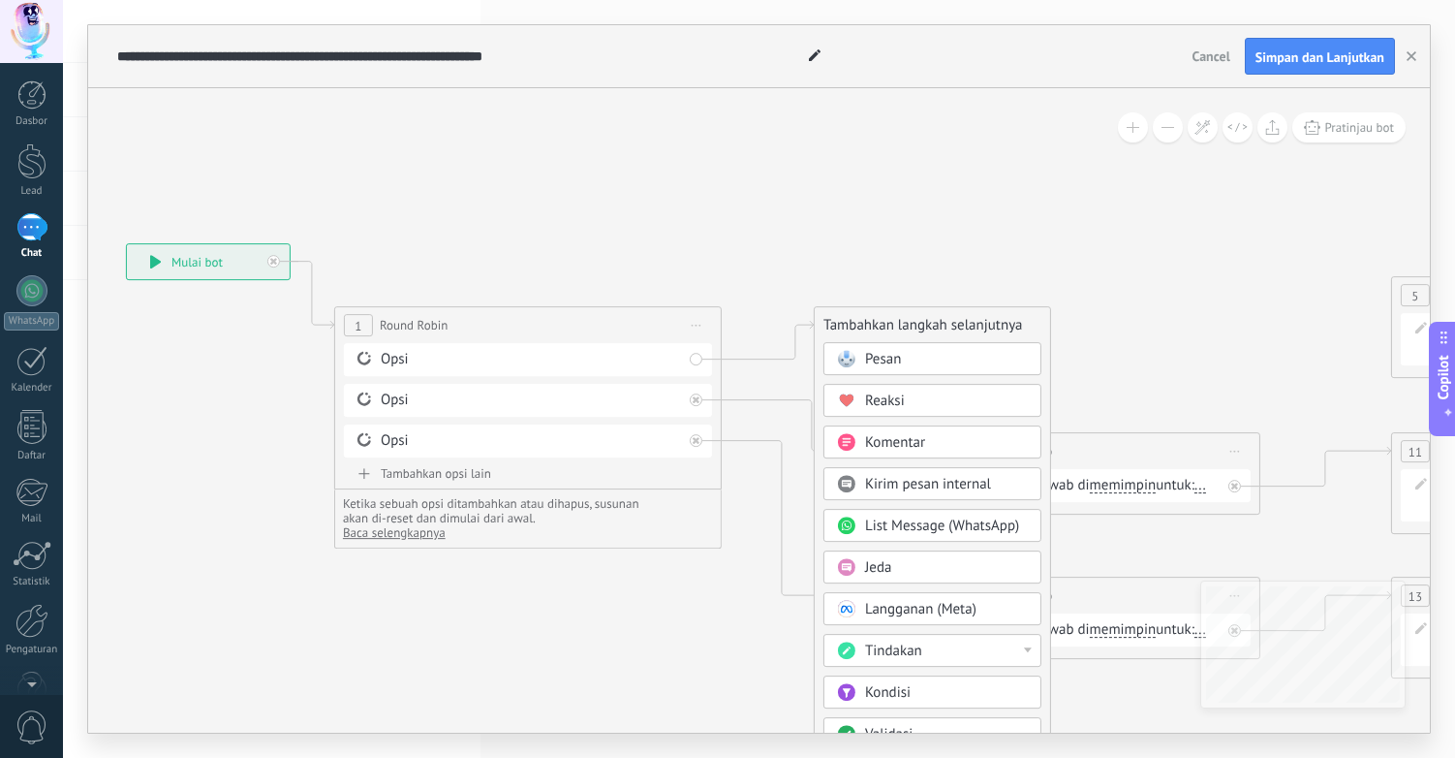
click at [928, 363] on div "Pesan" at bounding box center [946, 359] width 163 height 19
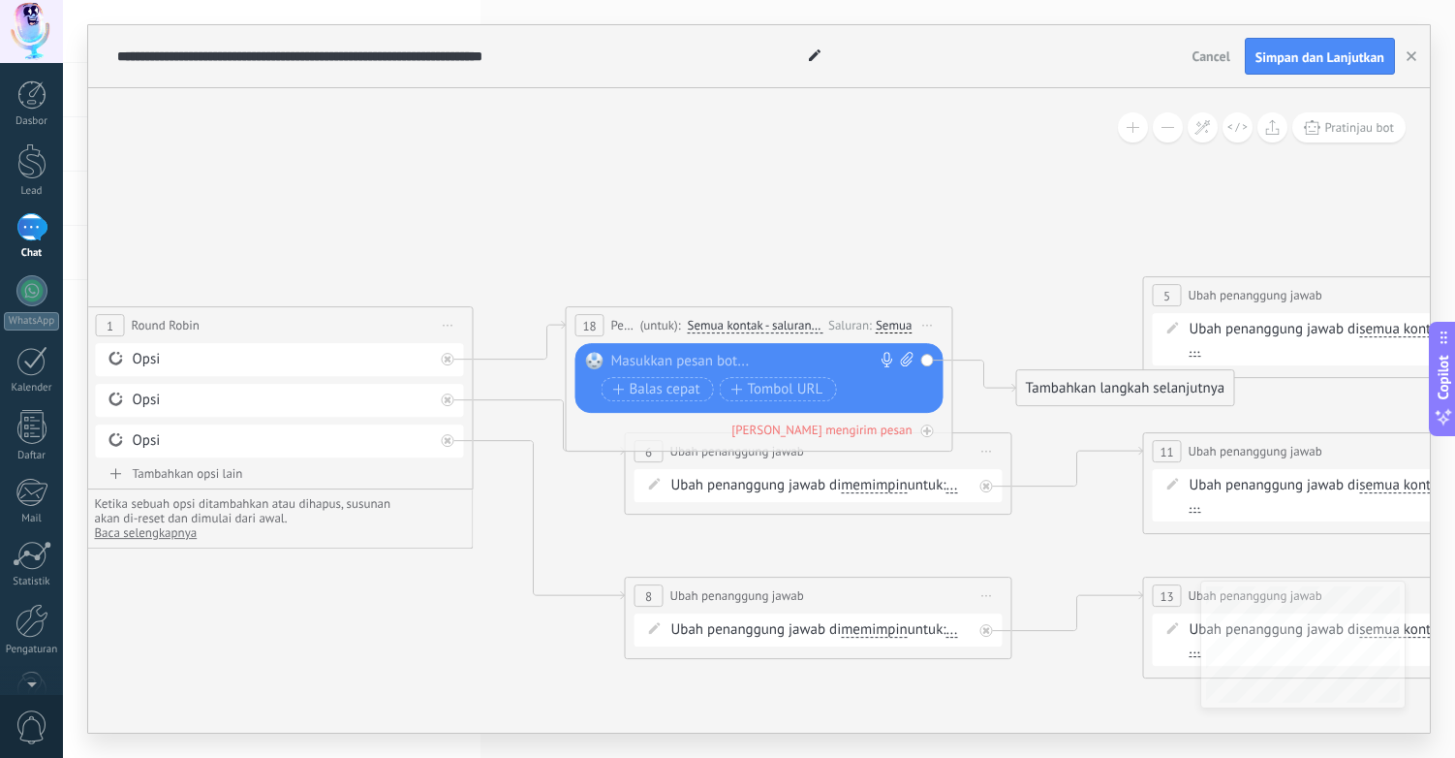
click at [932, 323] on span "Mulai pratinjau di sini Ganti nama Duplikat Hapus" at bounding box center [928, 325] width 31 height 28
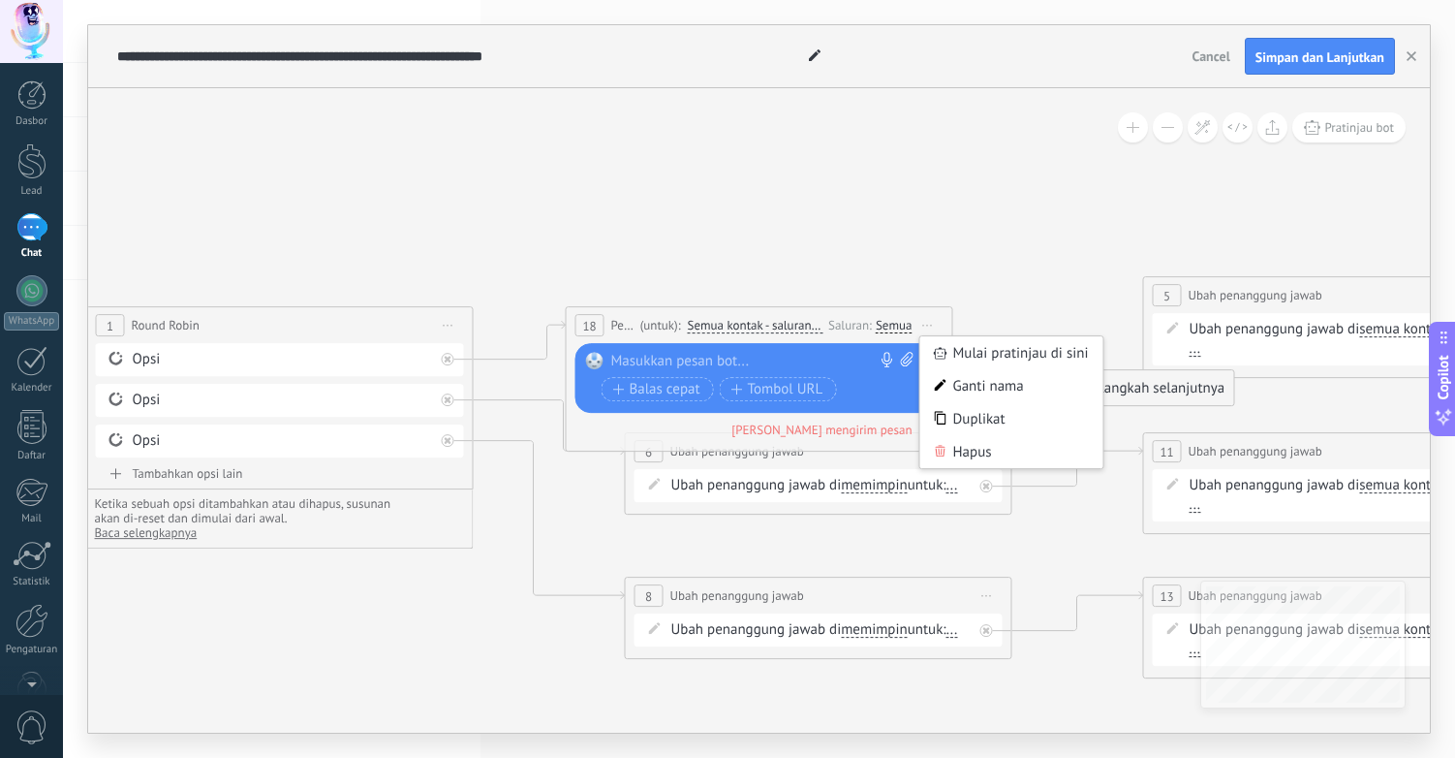
click at [956, 443] on div "Hapus" at bounding box center [1012, 451] width 183 height 33
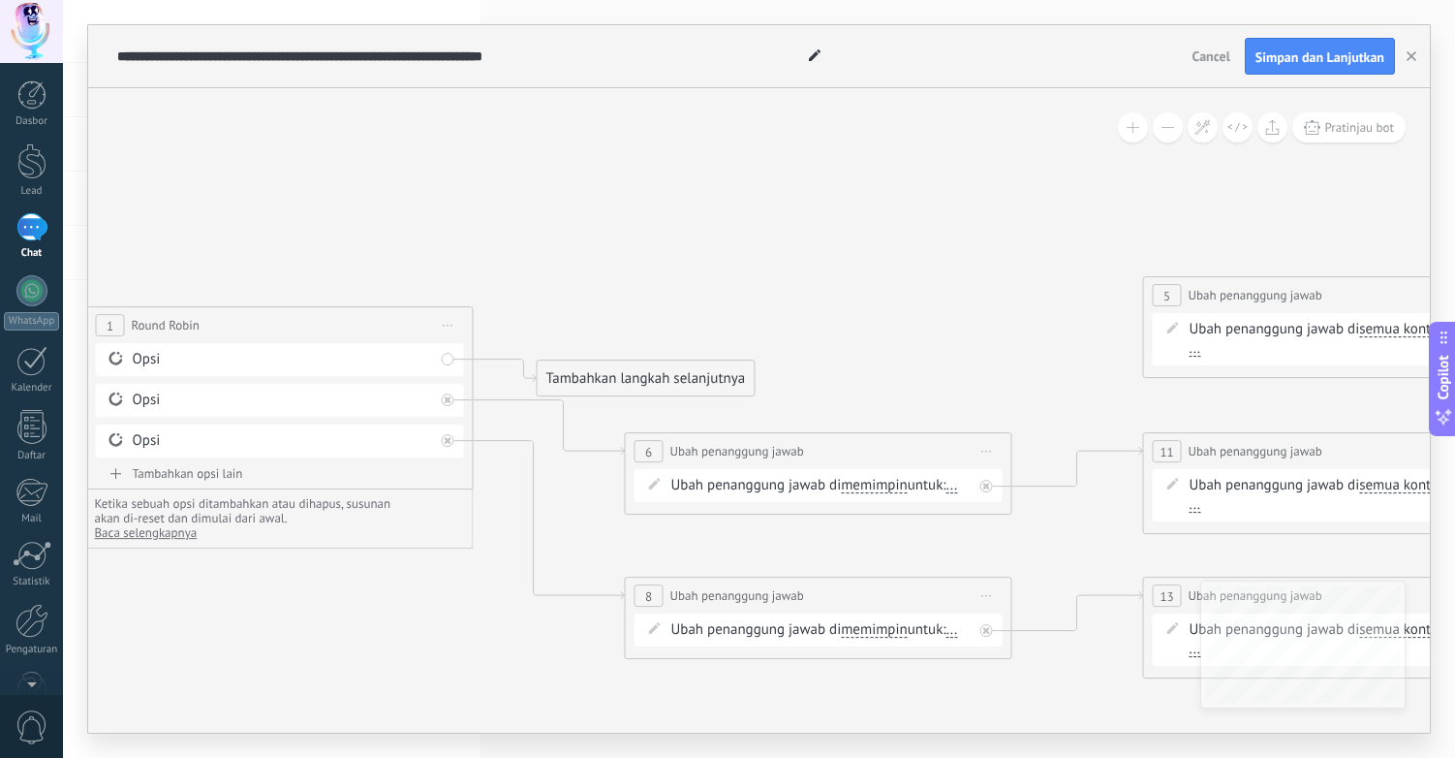
click at [561, 372] on div "Tambahkan langkah selanjutnya" at bounding box center [646, 378] width 217 height 32
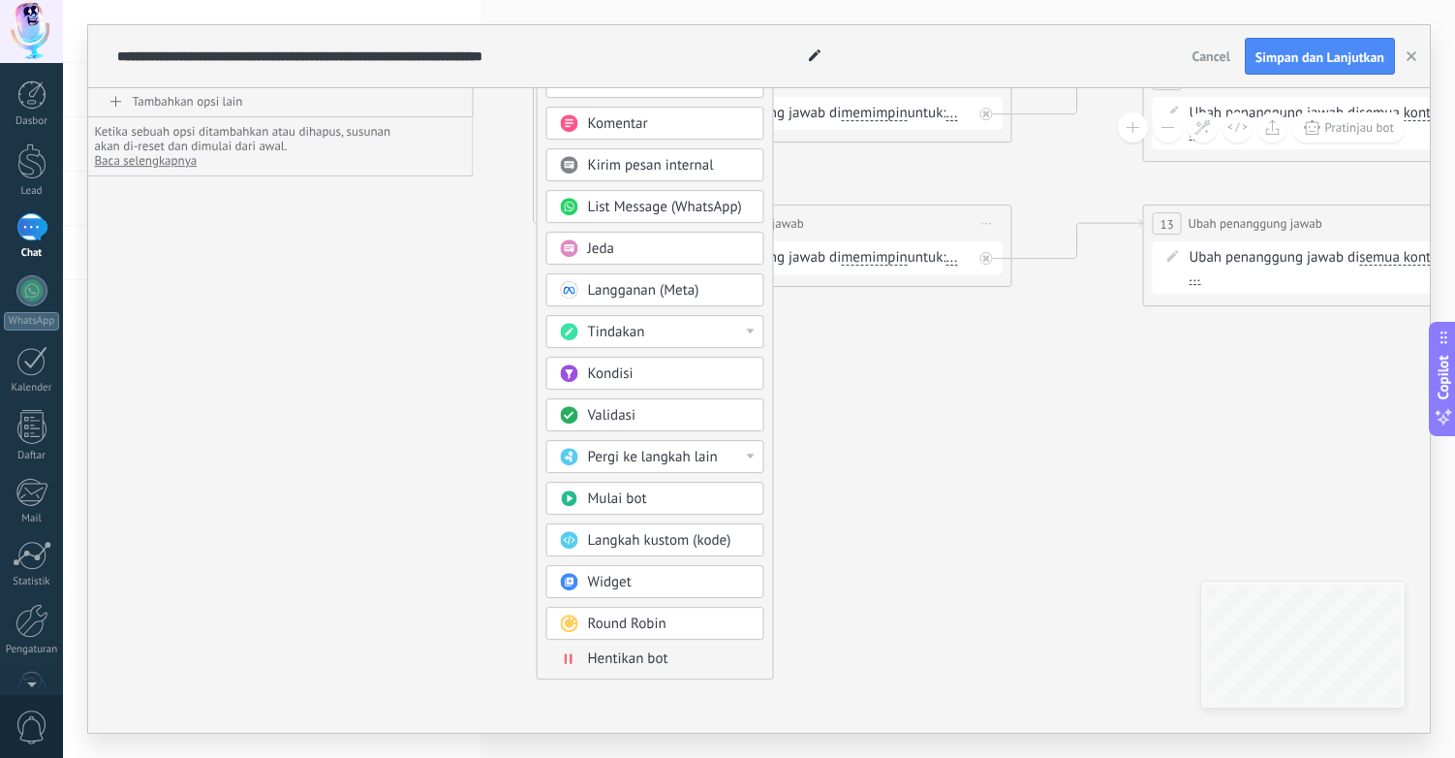
click at [749, 332] on div at bounding box center [751, 330] width 8 height 5
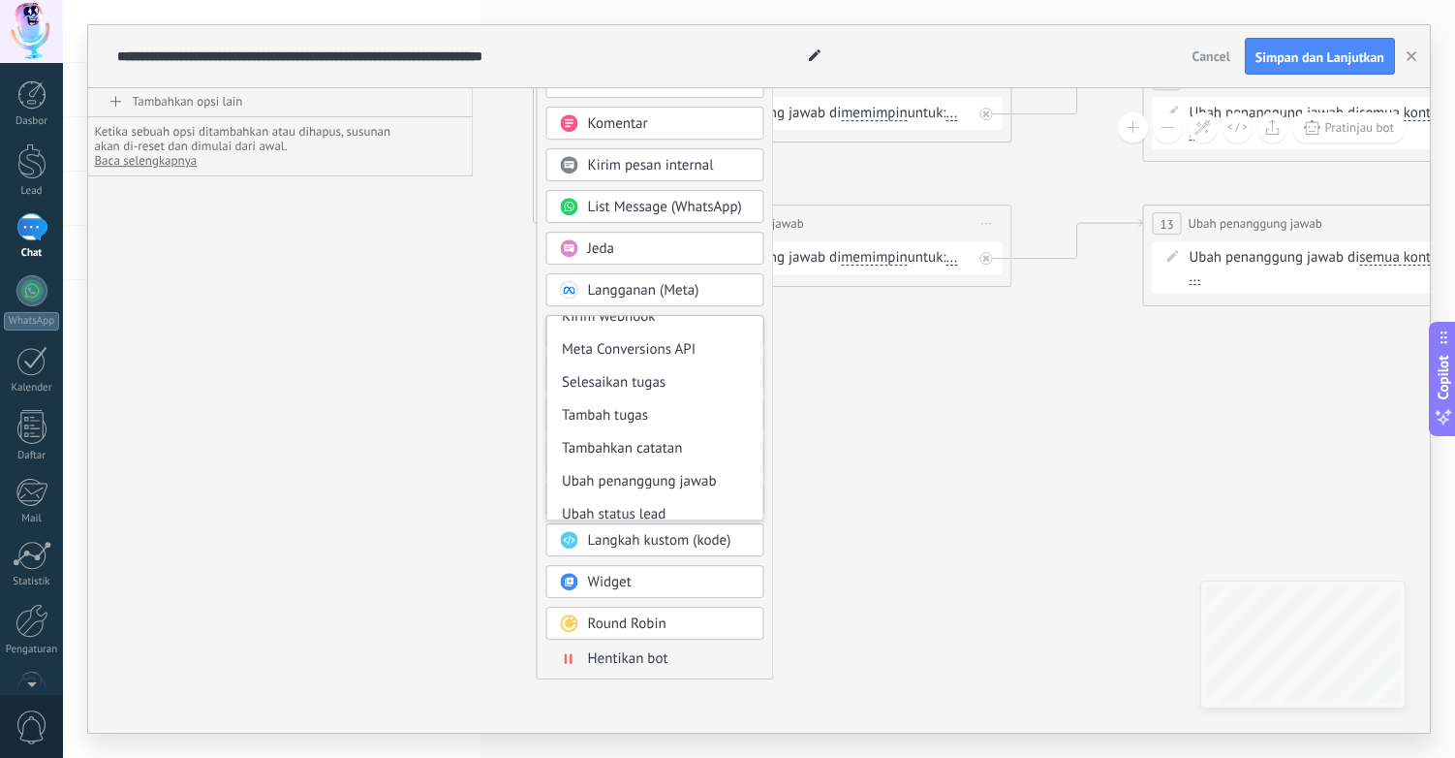
scroll to position [258, 0]
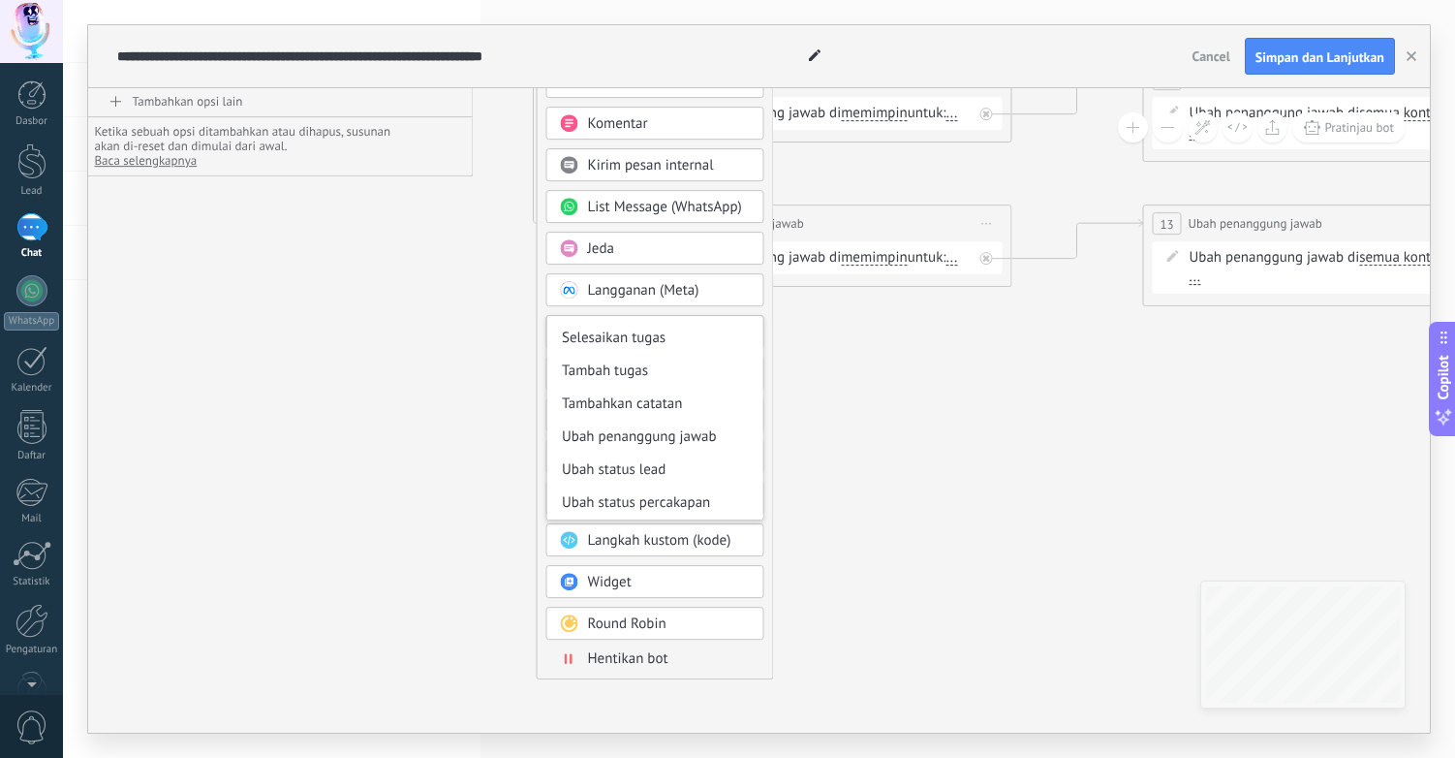
click at [759, 266] on div "Pesan [GEOGRAPHIC_DATA] [GEOGRAPHIC_DATA] Reaksi Komentar Kirim pesan internal" at bounding box center [656, 350] width 218 height 655
click at [695, 666] on div "Hentikan bot" at bounding box center [669, 658] width 163 height 19
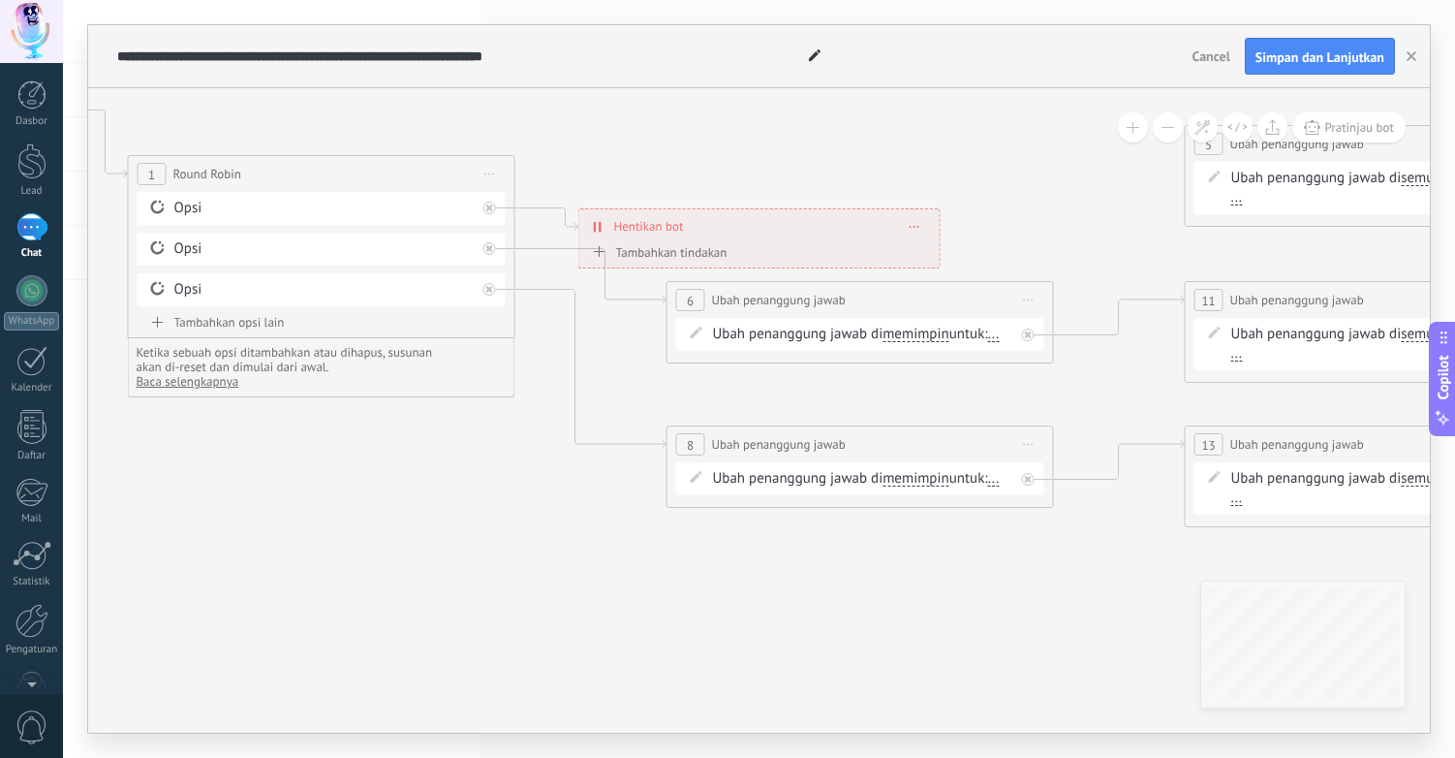
click at [672, 230] on span "Hentikan bot" at bounding box center [649, 226] width 70 height 18
click at [921, 221] on div "**********" at bounding box center [759, 226] width 360 height 34
click at [918, 223] on span at bounding box center [915, 226] width 9 height 11
click at [934, 251] on div "Hapus" at bounding box center [951, 253] width 86 height 33
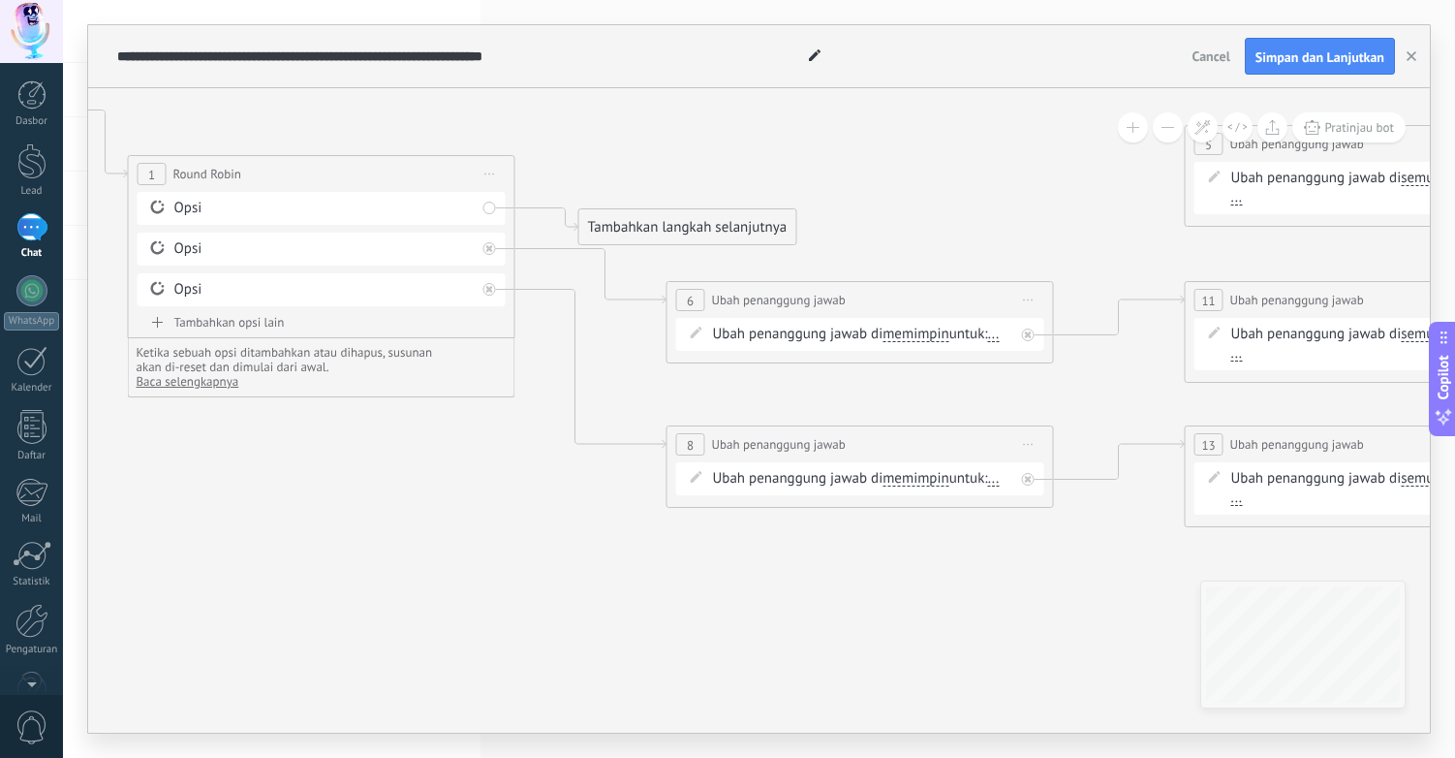
click at [683, 222] on div "Tambahkan langkah selanjutnya" at bounding box center [687, 227] width 217 height 32
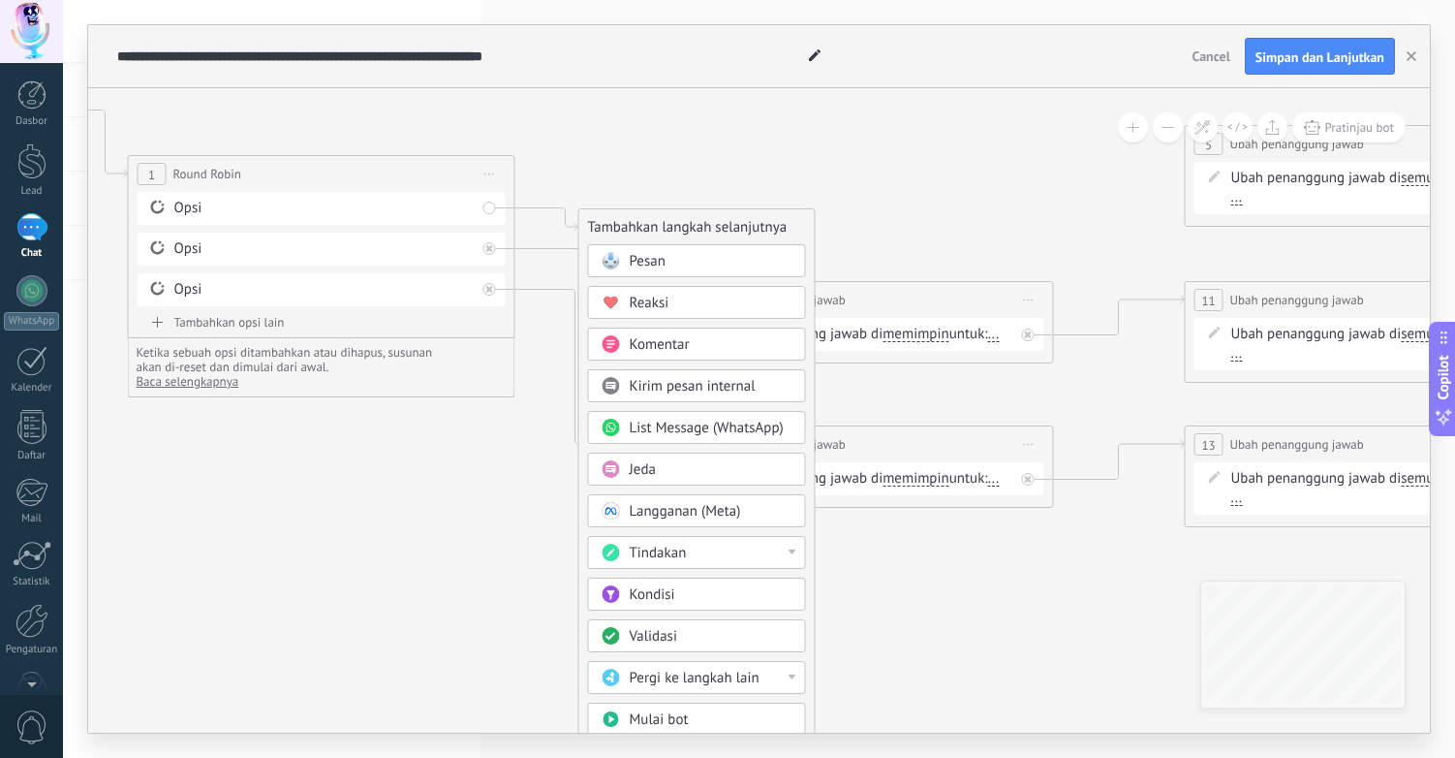
click at [687, 597] on div "Kondisi" at bounding box center [711, 594] width 163 height 19
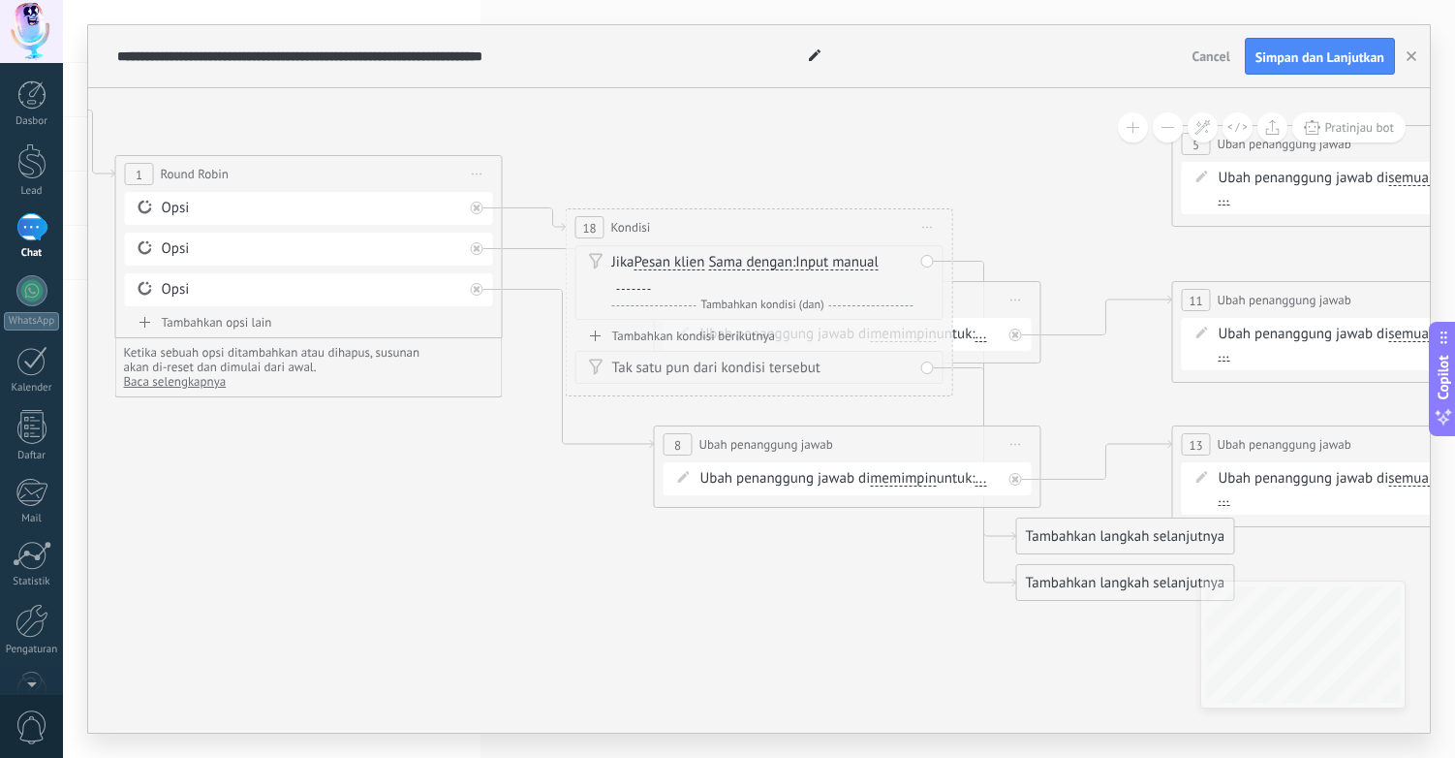
click at [662, 262] on span "Pesan klien" at bounding box center [670, 263] width 71 height 16
click at [662, 262] on button "Pesan klien" at bounding box center [746, 262] width 242 height 35
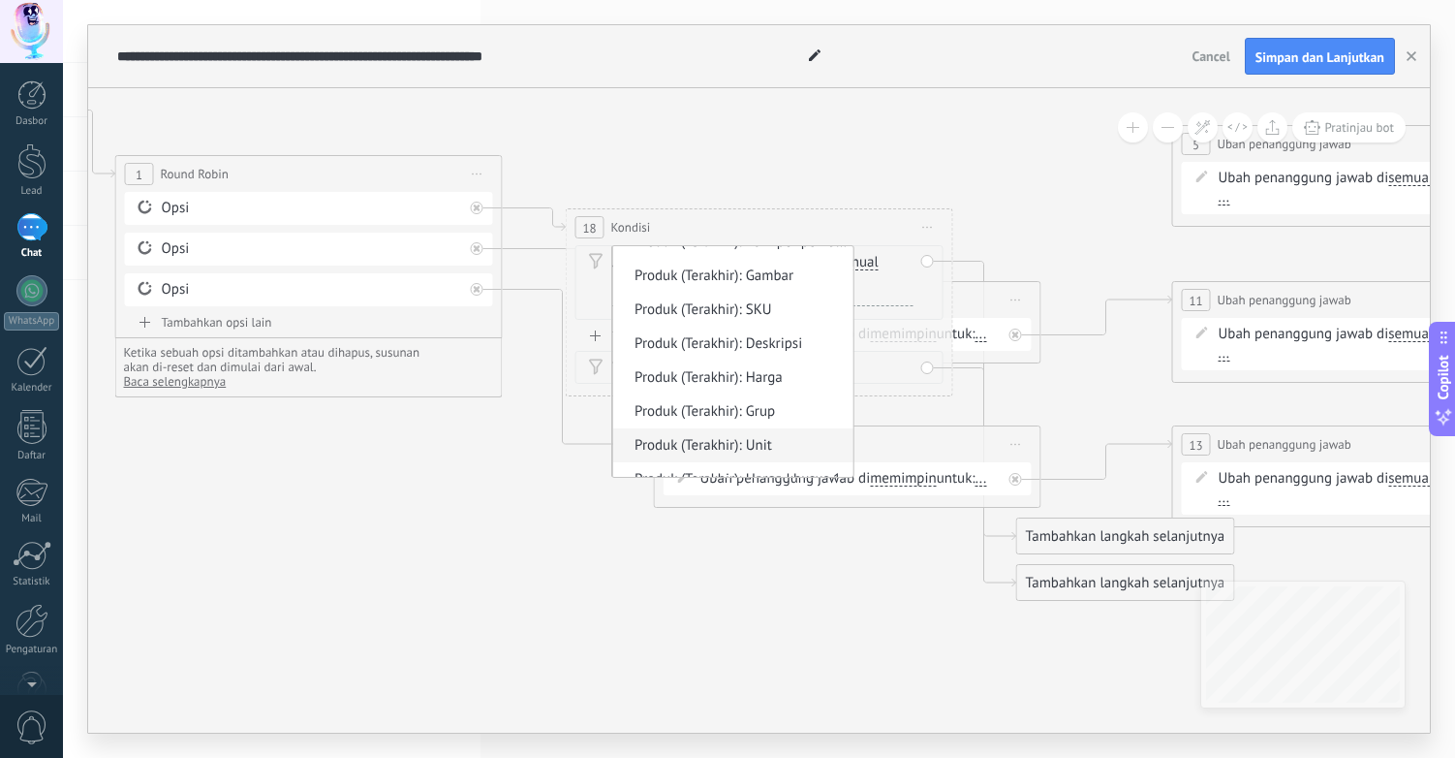
scroll to position [2102, 0]
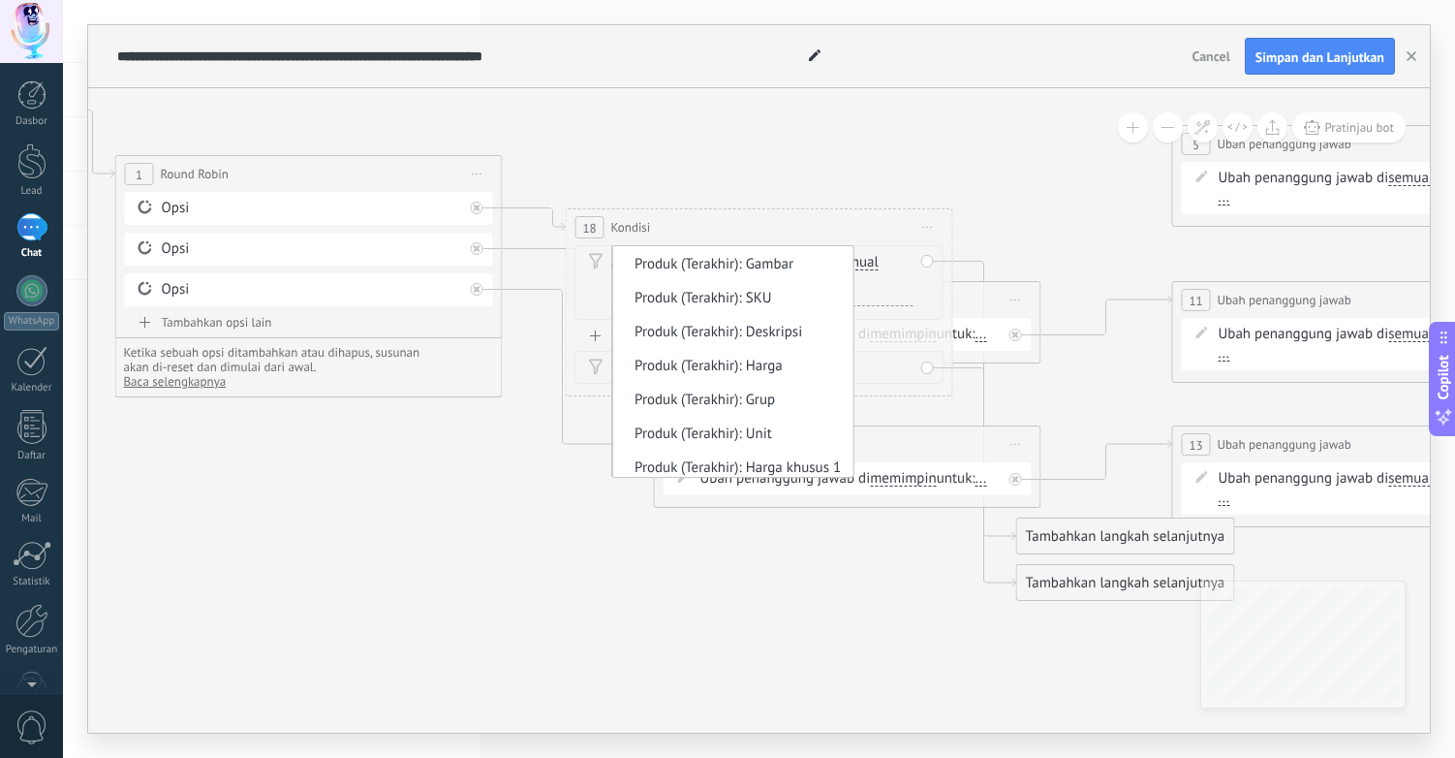
click at [375, 546] on icon at bounding box center [945, 347] width 3047 height 1478
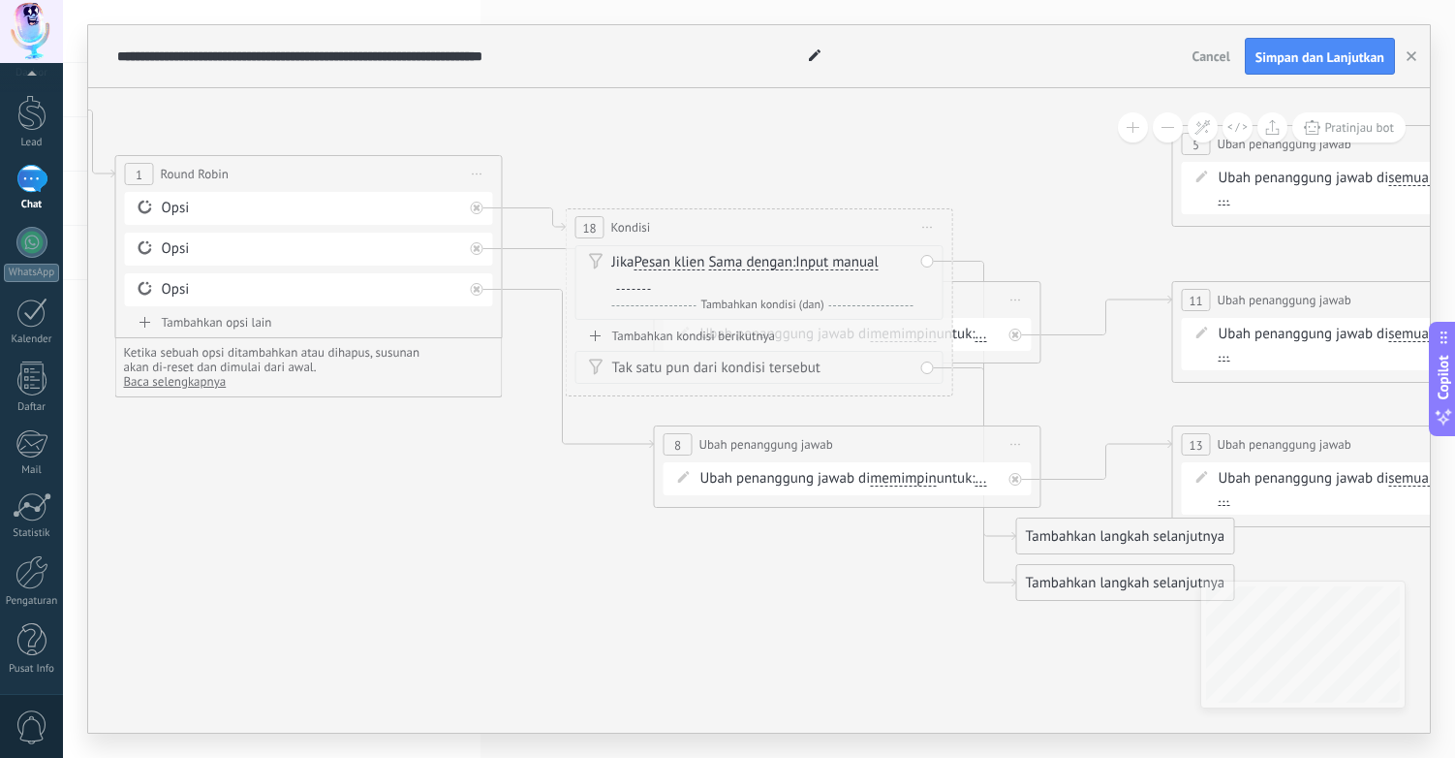
scroll to position [34, 0]
click at [32, 40] on div at bounding box center [31, 31] width 63 height 63
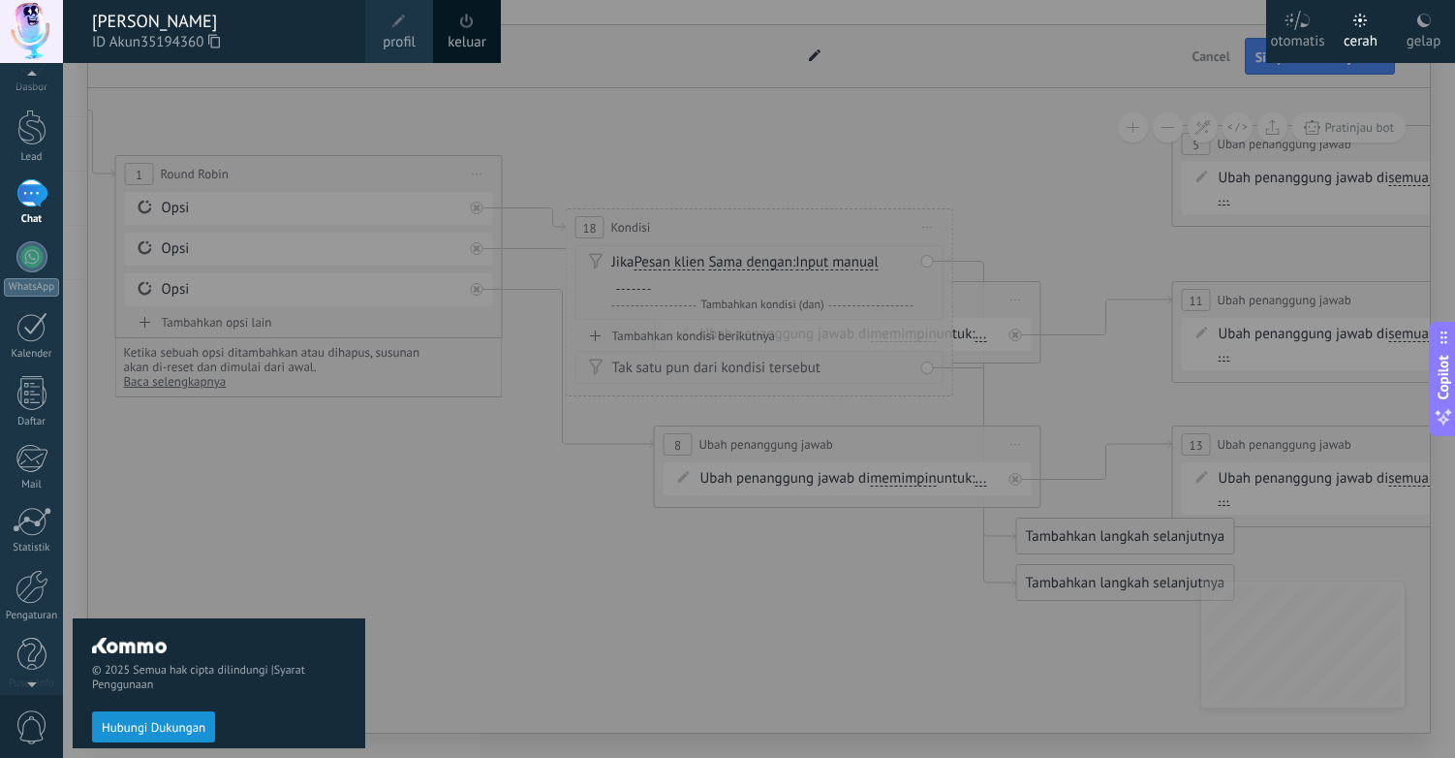
click at [404, 30] on span at bounding box center [399, 21] width 21 height 21
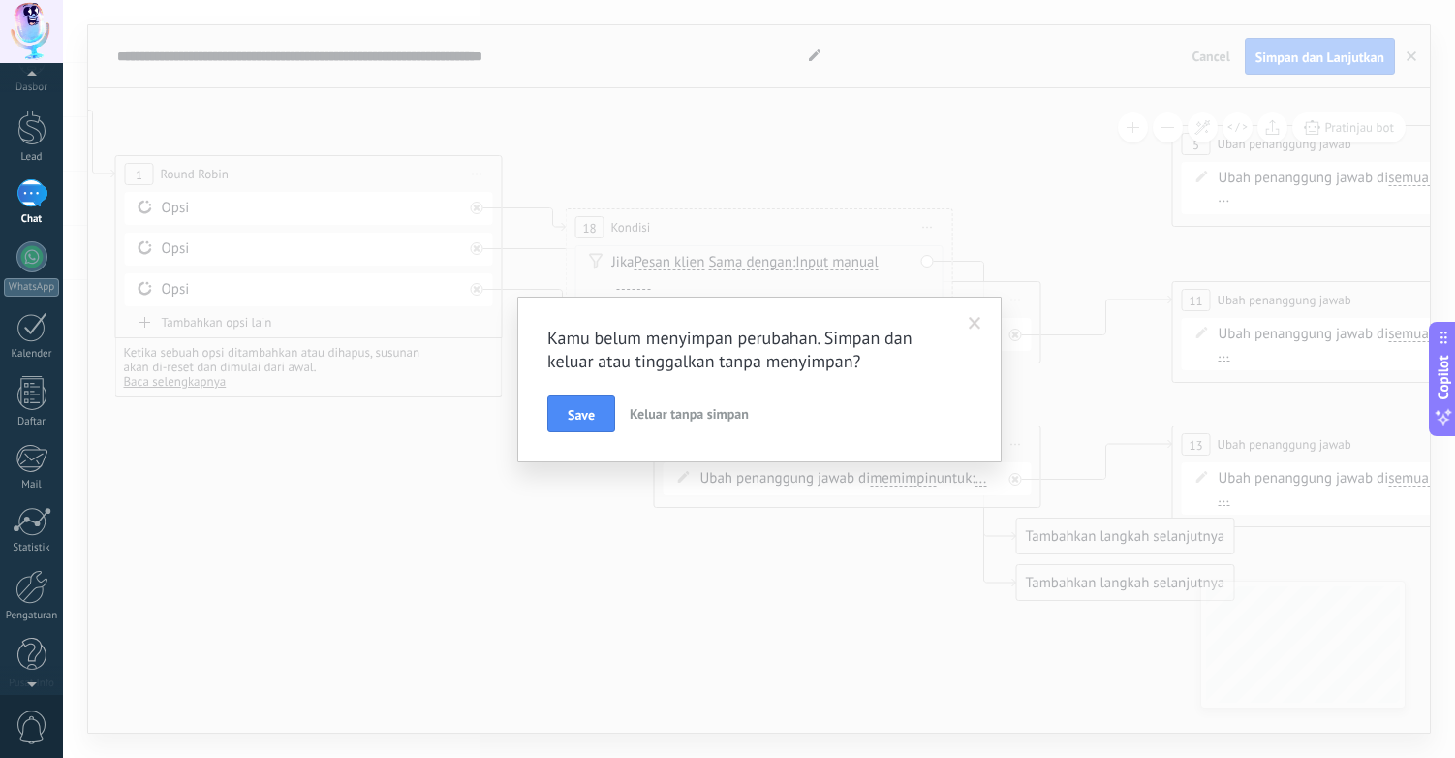
scroll to position [0, 0]
click at [705, 399] on button "Keluar tanpa simpan" at bounding box center [689, 413] width 135 height 37
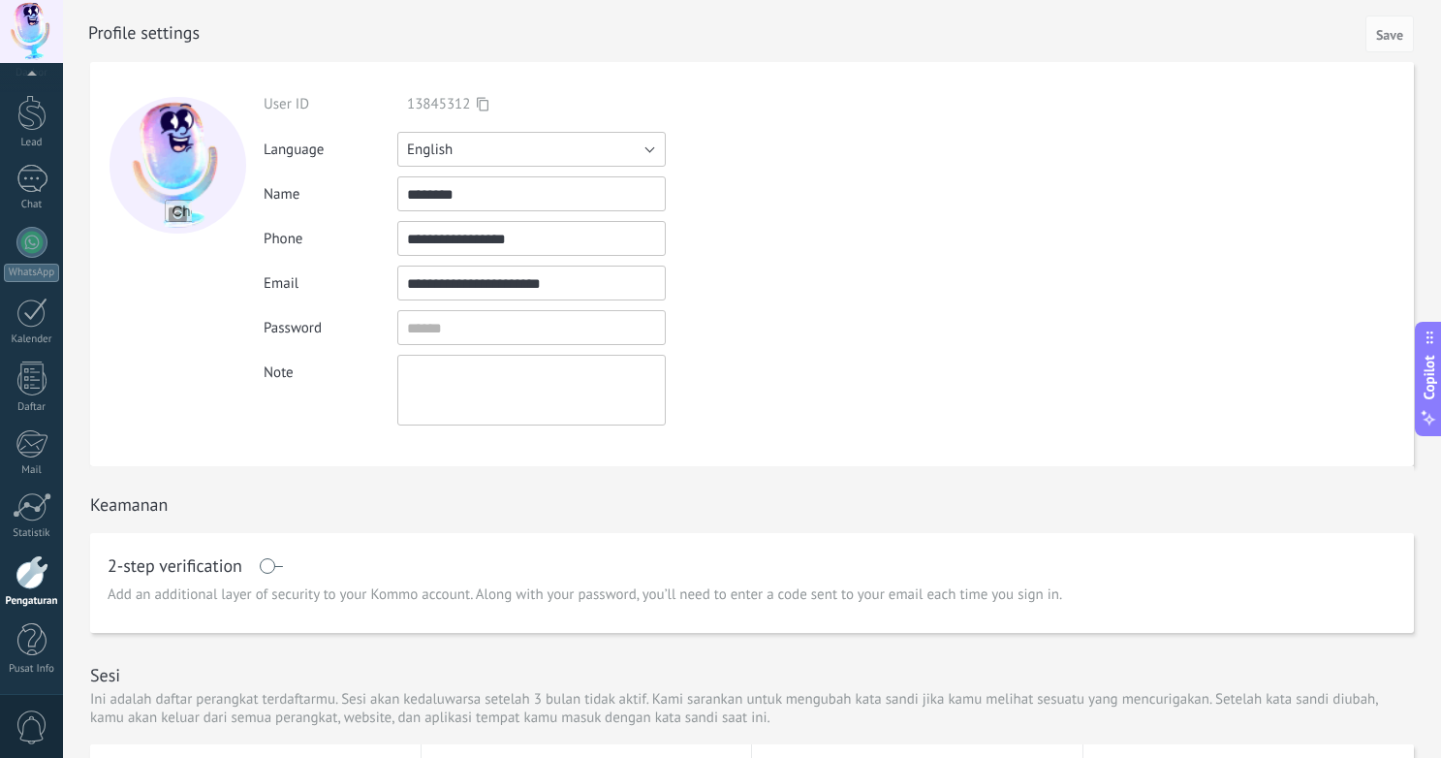
click at [485, 145] on button "English" at bounding box center [531, 149] width 268 height 35
click at [453, 180] on span "English" at bounding box center [522, 182] width 273 height 18
click at [1399, 29] on span "Save" at bounding box center [1389, 35] width 27 height 14
click at [1389, 35] on span "Save" at bounding box center [1389, 35] width 27 height 14
click at [33, 190] on div at bounding box center [31, 179] width 31 height 28
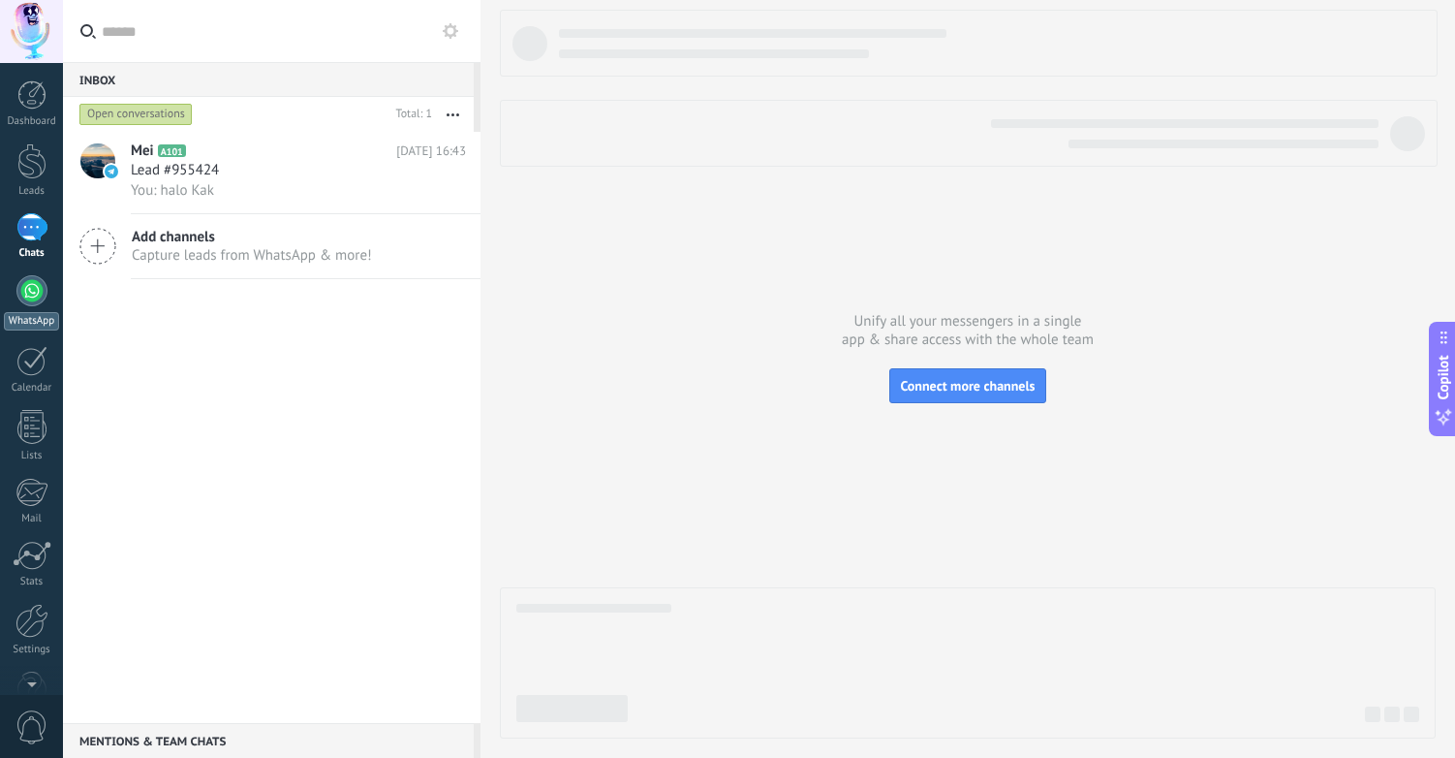
click at [32, 300] on div at bounding box center [31, 290] width 31 height 31
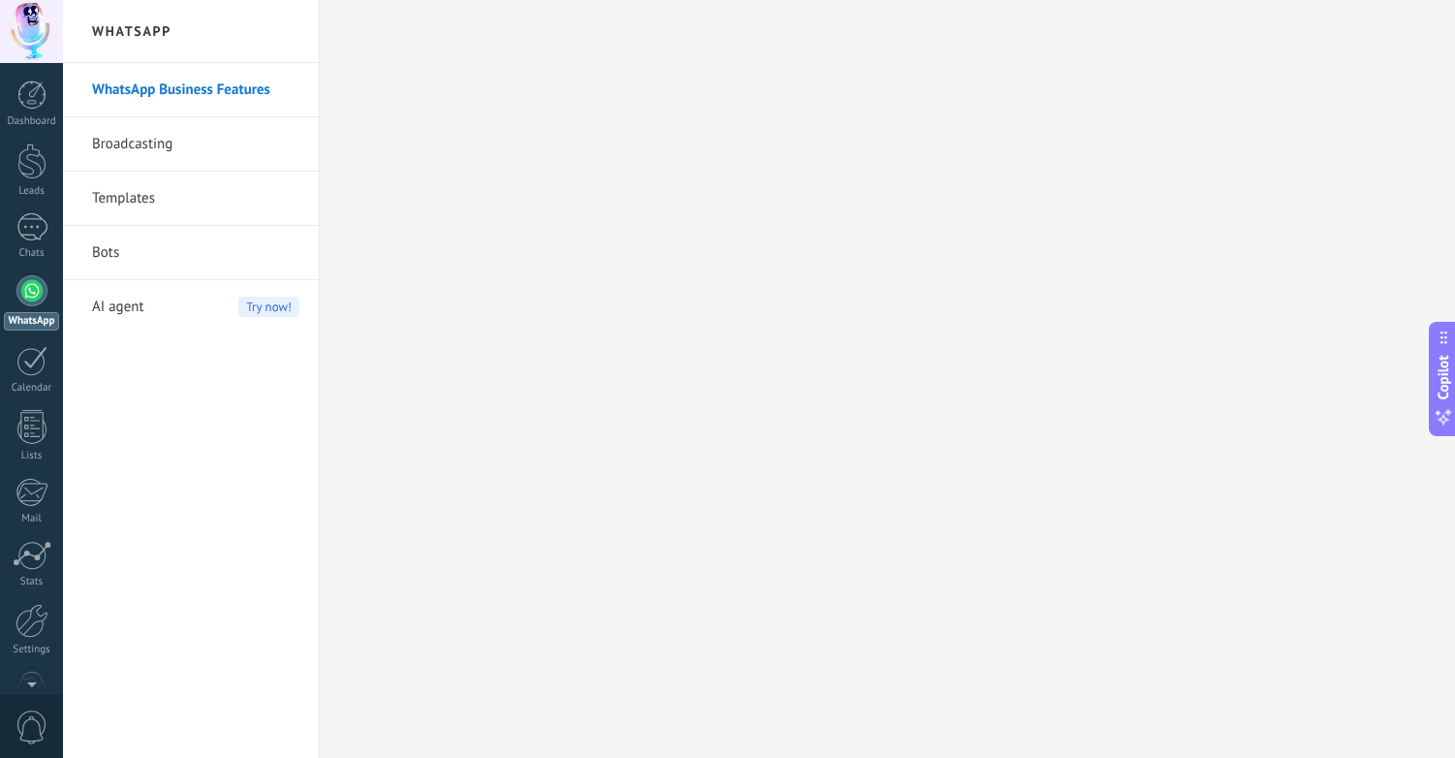
click at [110, 254] on link "Bots" at bounding box center [195, 253] width 207 height 54
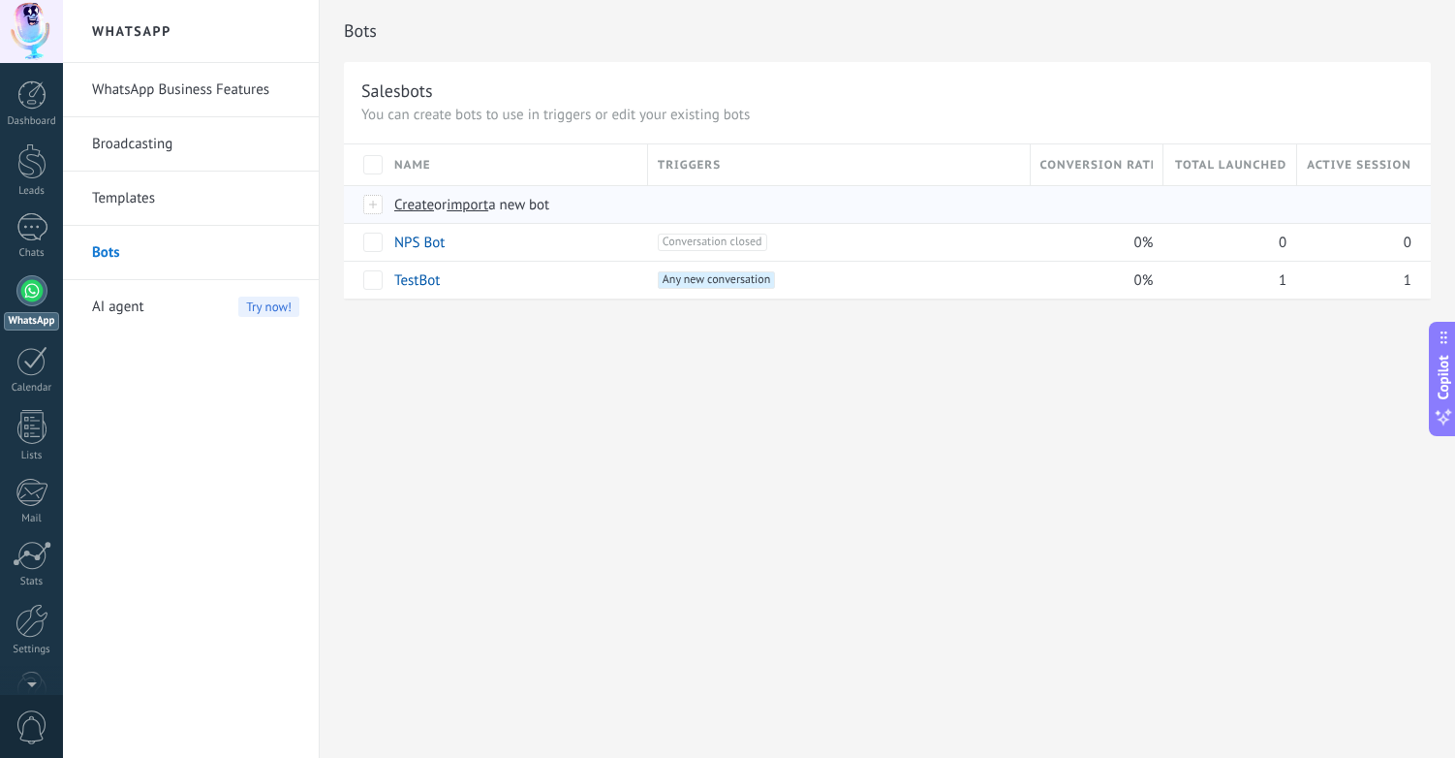
click at [417, 203] on span "Create" at bounding box center [414, 205] width 40 height 18
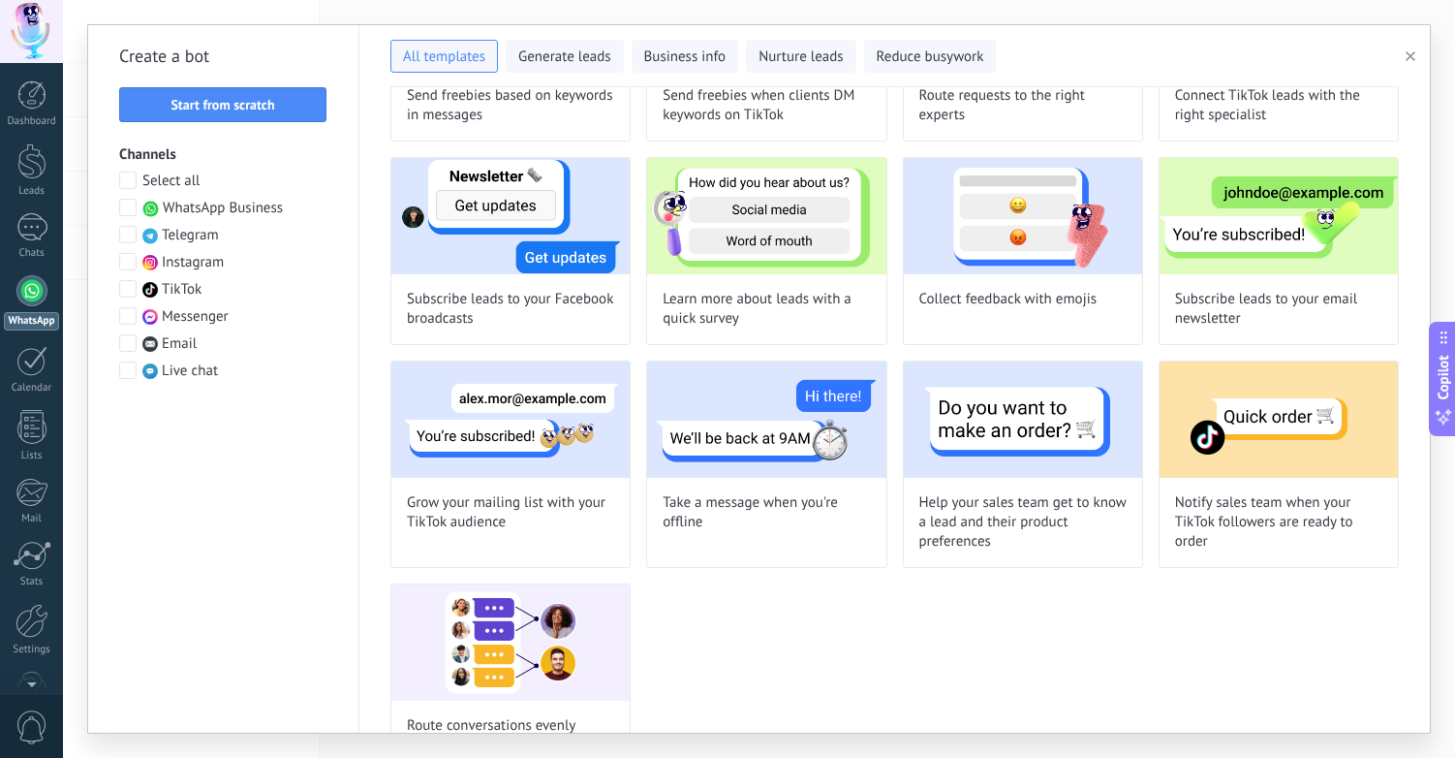
scroll to position [1132, 0]
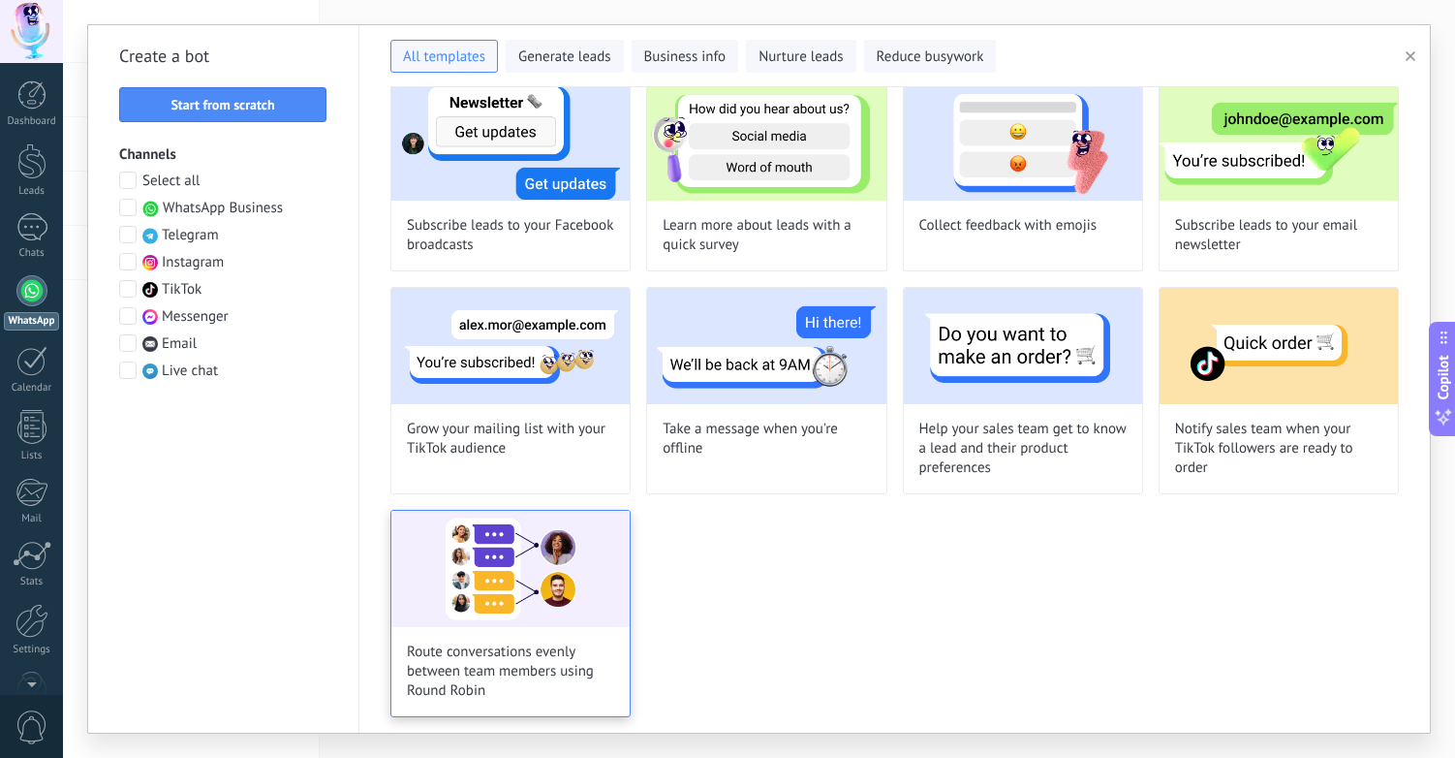
click at [522, 571] on img at bounding box center [510, 569] width 238 height 116
type input "**********"
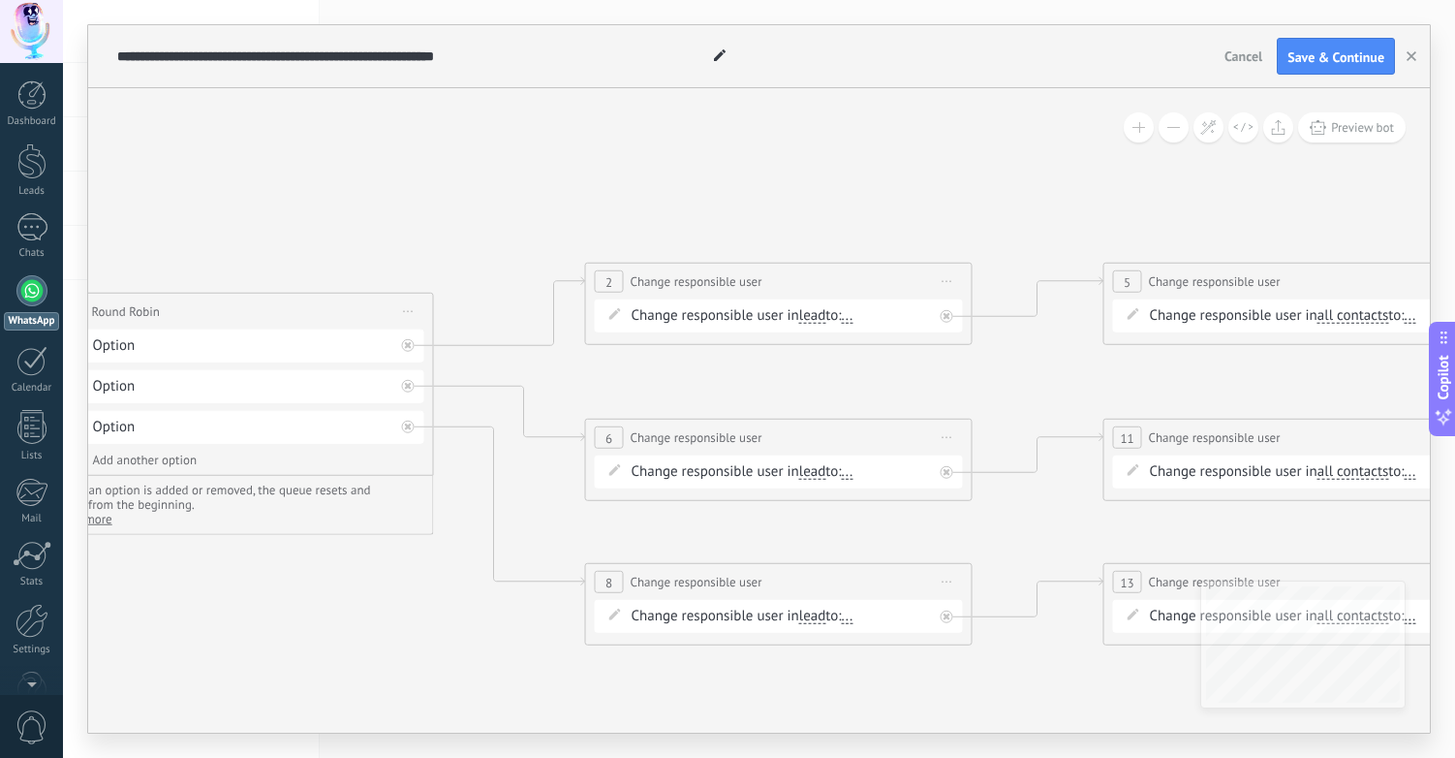
drag, startPoint x: 1046, startPoint y: 225, endPoint x: 384, endPoint y: 221, distance: 661.8
click at [384, 221] on icon at bounding box center [877, 440] width 3047 height 1391
click at [948, 278] on span "Start preview here Rename Duplicate Delete" at bounding box center [947, 281] width 31 height 28
click at [1009, 411] on div "Delete" at bounding box center [1021, 407] width 162 height 33
click at [564, 366] on div "Add next step" at bounding box center [549, 365] width 103 height 32
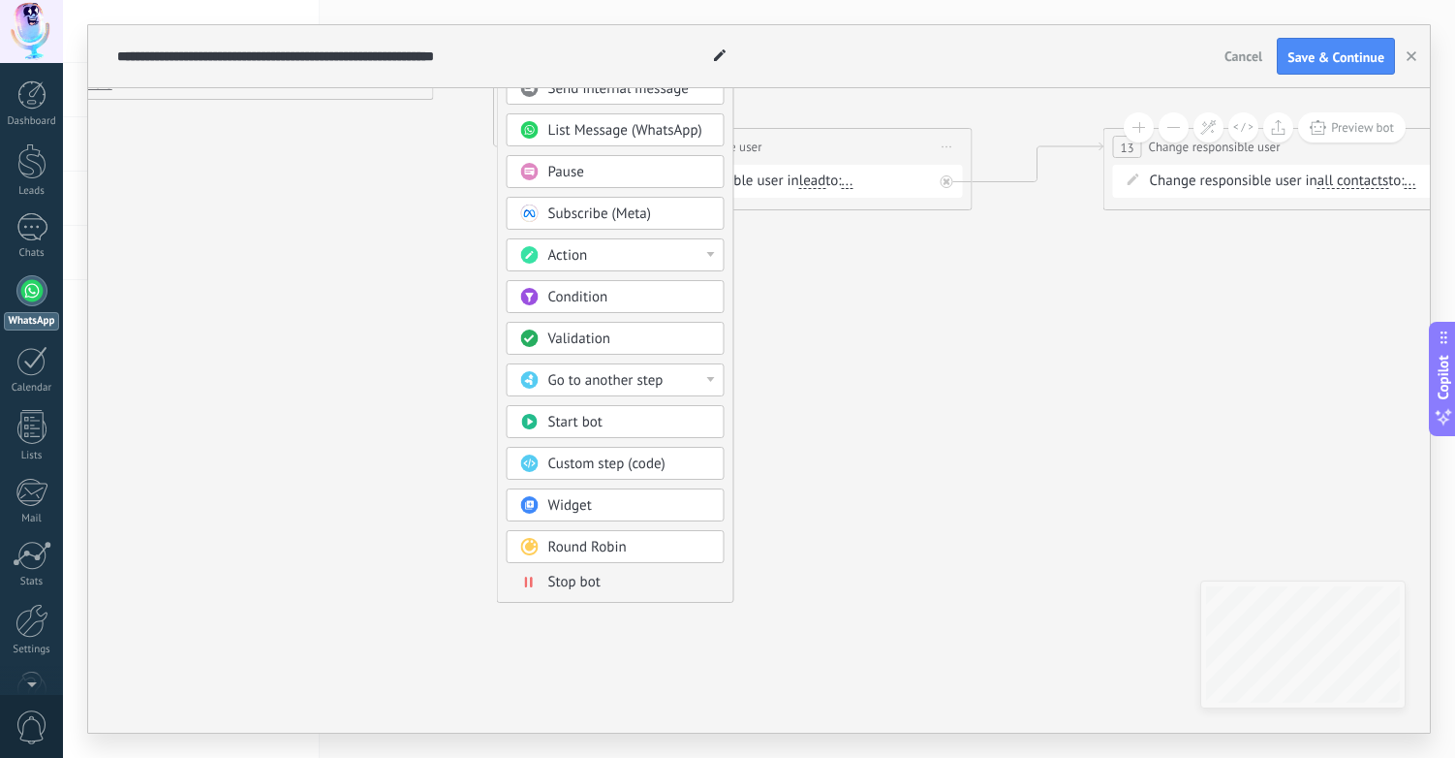
click at [628, 297] on div "Condition" at bounding box center [629, 297] width 163 height 19
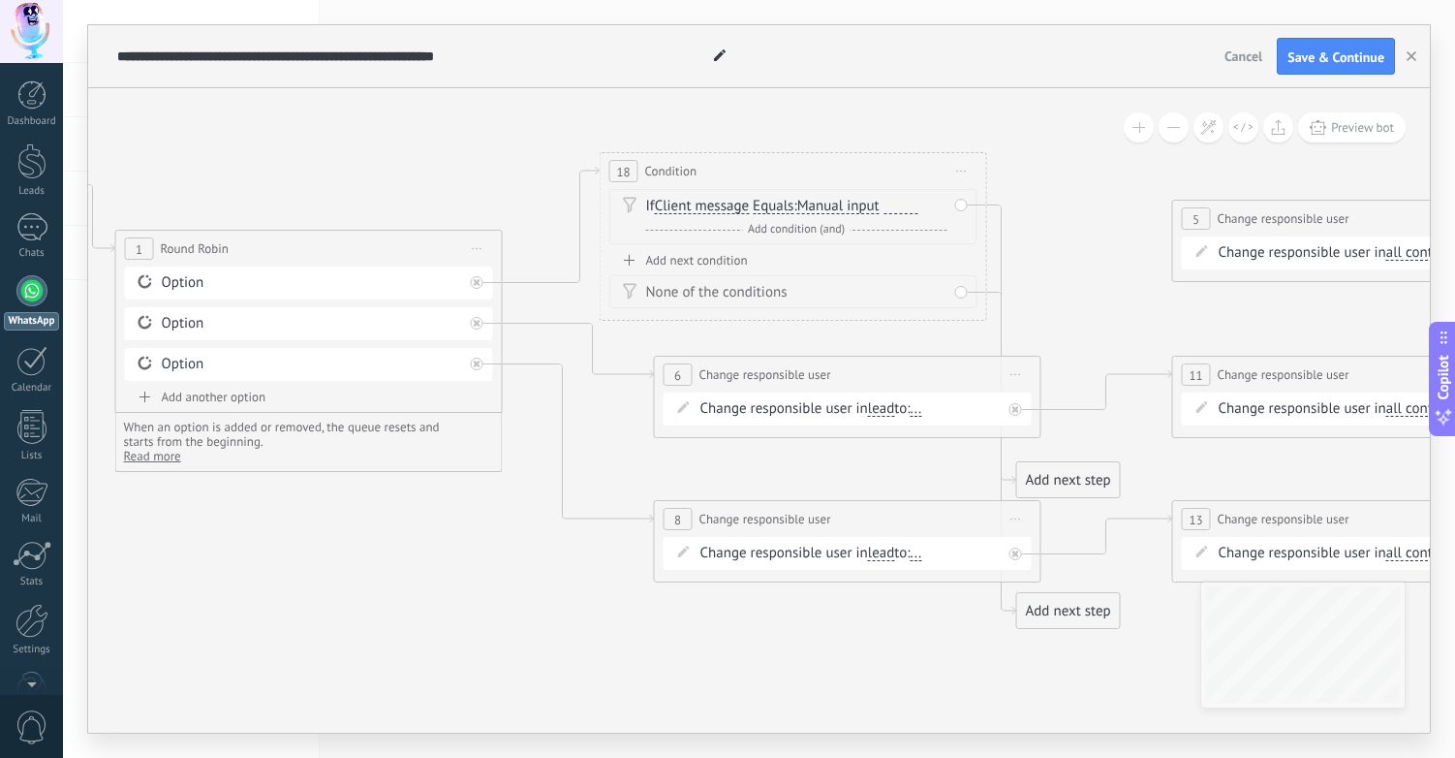
drag, startPoint x: 782, startPoint y: 306, endPoint x: 816, endPoint y: 175, distance: 135.1
click at [816, 175] on div "18 Condition ********* Start preview here Rename Duplicate Delete" at bounding box center [794, 171] width 386 height 36
click at [721, 205] on span "Client message" at bounding box center [702, 207] width 94 height 16
click at [721, 205] on button "Client message" at bounding box center [766, 206] width 242 height 35
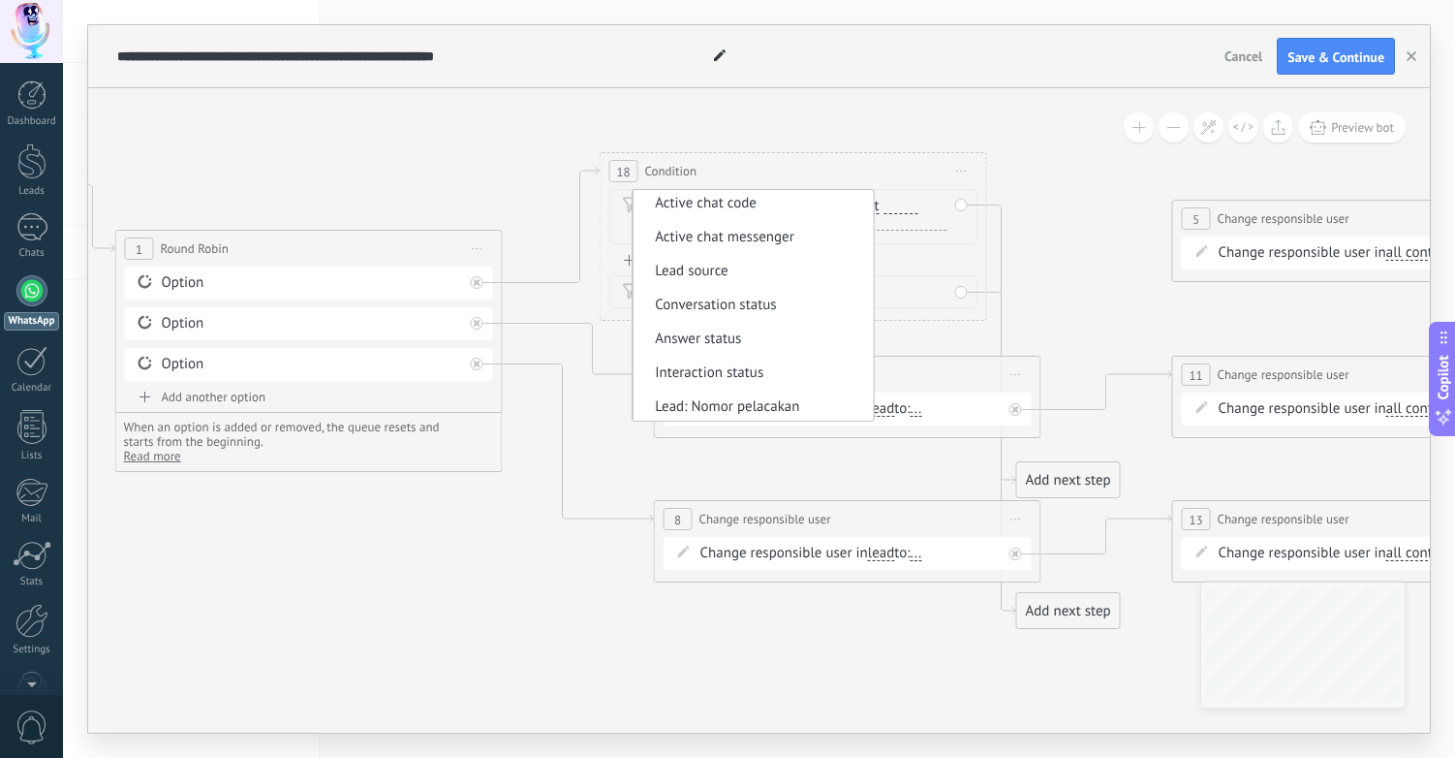
scroll to position [68, 0]
click at [739, 266] on span "Active chat messenger" at bounding box center [751, 275] width 234 height 19
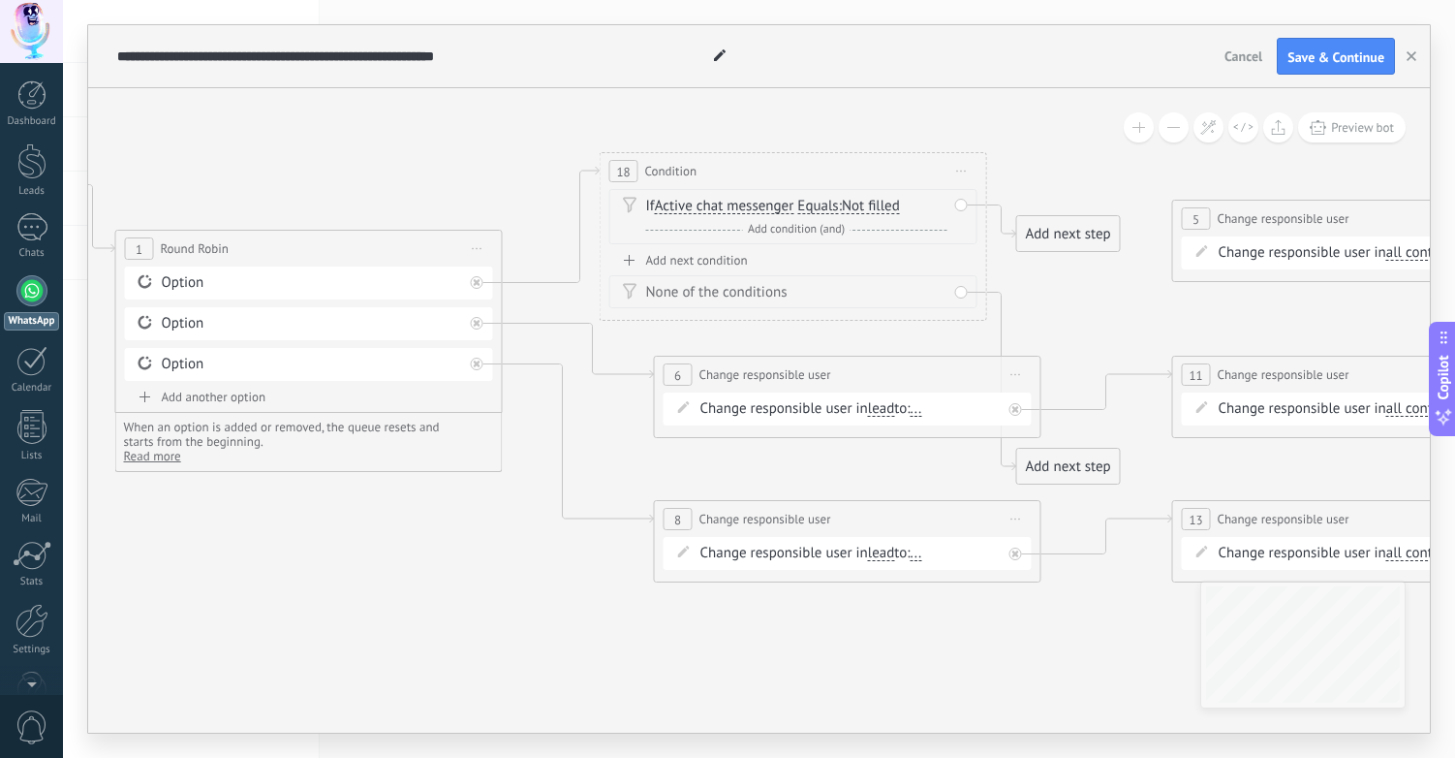
click at [883, 202] on span "Not filled" at bounding box center [871, 207] width 58 height 16
click at [883, 202] on button "Not filled" at bounding box center [953, 206] width 242 height 35
click at [911, 276] on span "Telegram" at bounding box center [938, 275] width 234 height 19
click at [685, 256] on div "Add next condition" at bounding box center [793, 260] width 368 height 16
click at [685, 267] on span "Client message" at bounding box center [702, 270] width 94 height 16
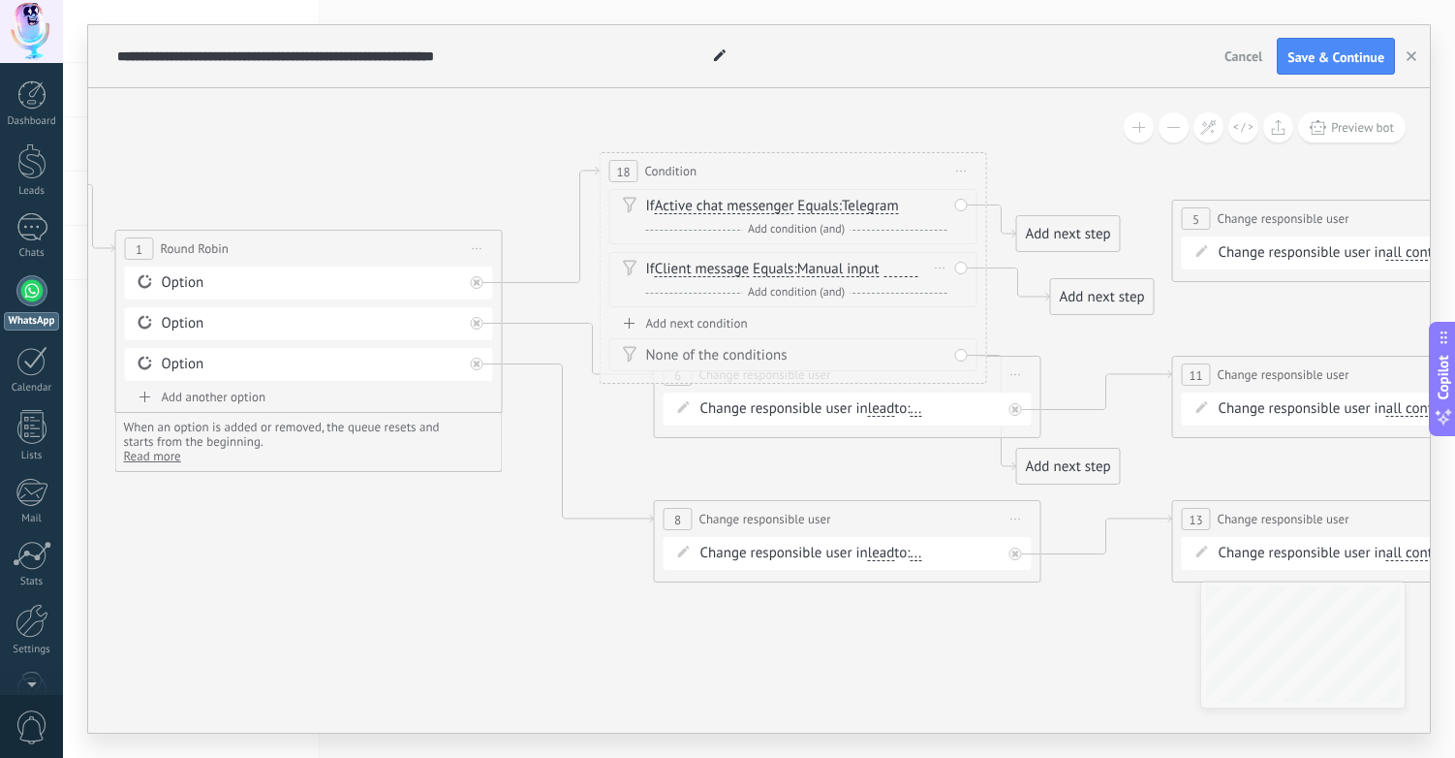
click at [685, 267] on button "Client message" at bounding box center [766, 269] width 242 height 35
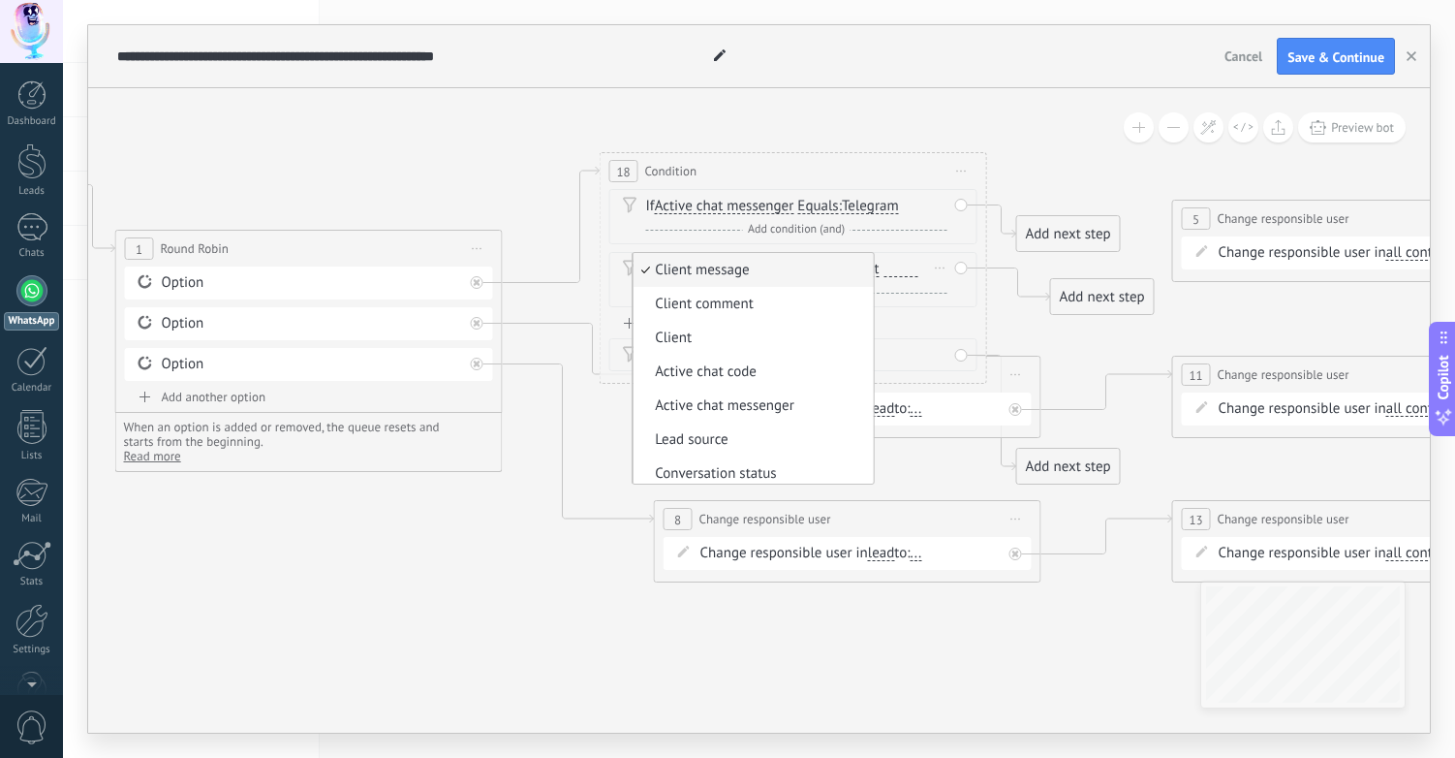
click at [730, 271] on span "Client message" at bounding box center [751, 270] width 234 height 19
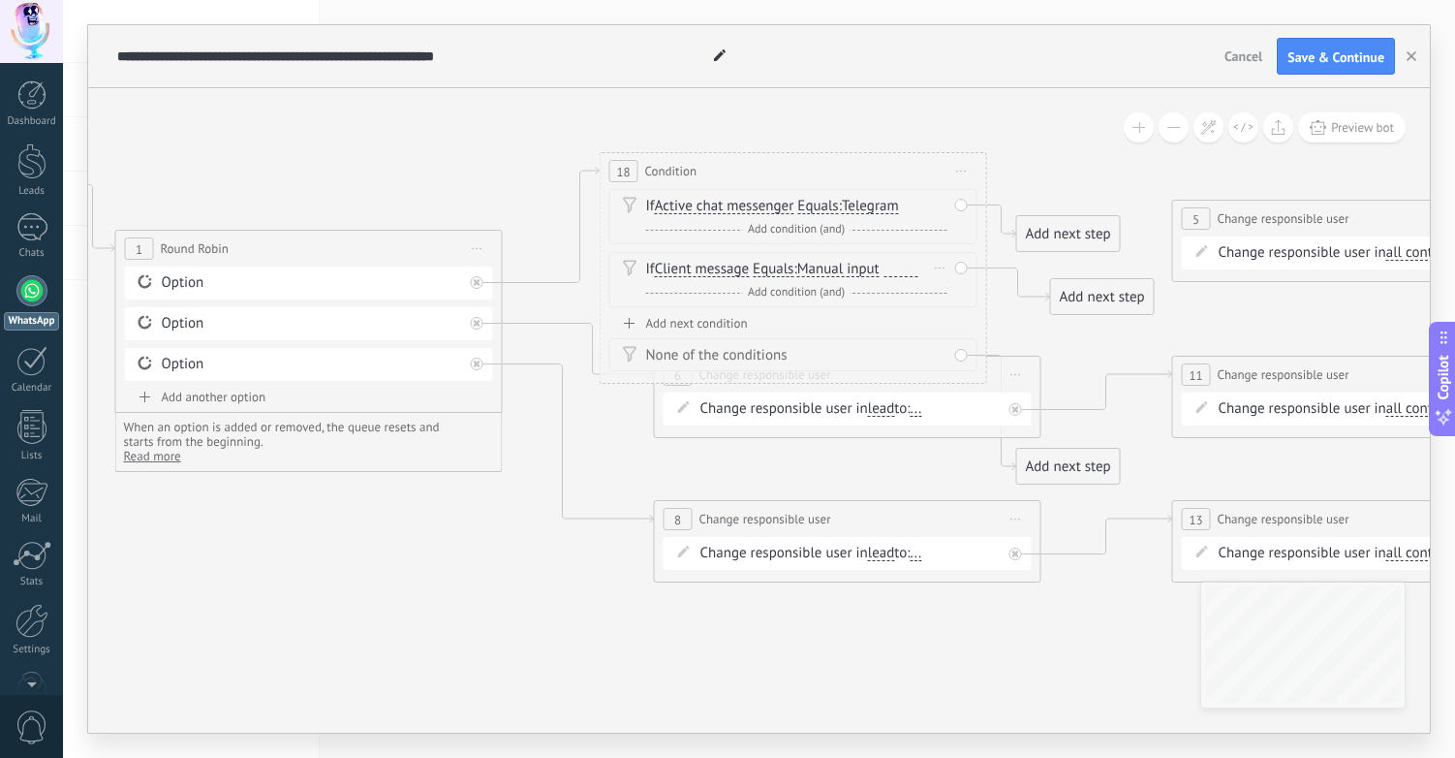
click at [887, 269] on div at bounding box center [899, 270] width 39 height 17
click at [850, 268] on span "Manual input" at bounding box center [838, 270] width 82 height 16
click at [850, 268] on button "Manual input" at bounding box center [909, 269] width 242 height 35
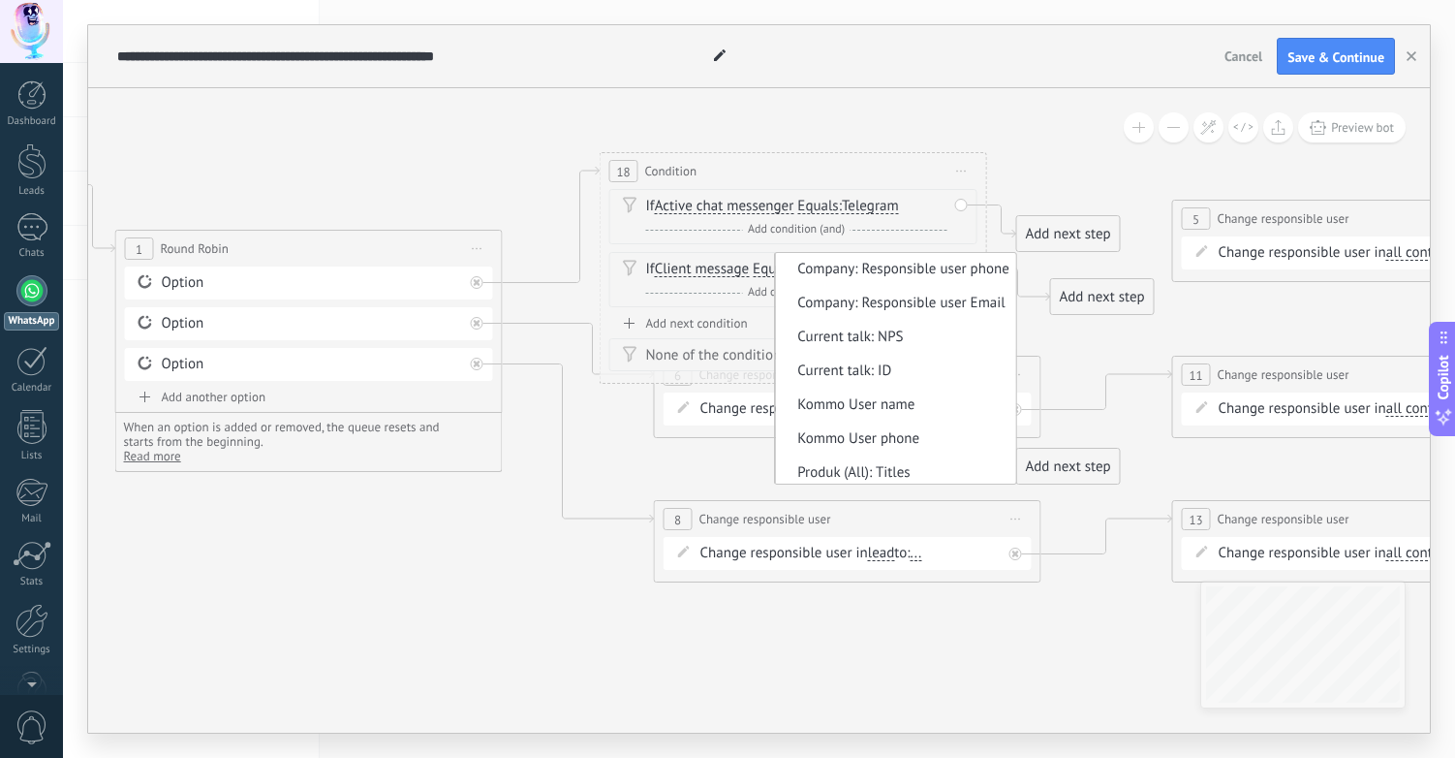
scroll to position [1323, 0]
click at [1015, 131] on icon at bounding box center [945, 371] width 3047 height 1406
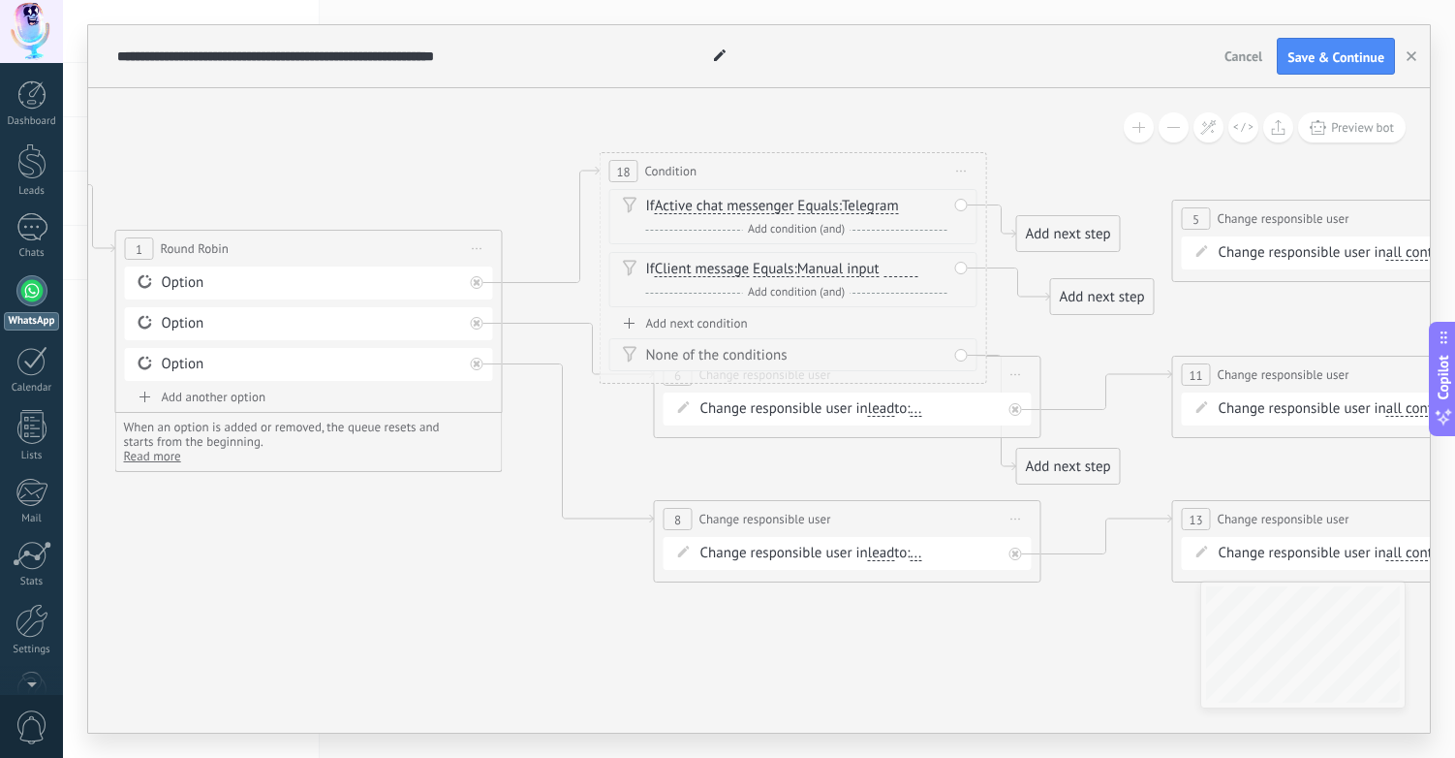
click at [959, 167] on span "Start preview here Rename Duplicate Delete" at bounding box center [962, 171] width 31 height 28
click at [994, 290] on div "Delete" at bounding box center [1035, 297] width 162 height 33
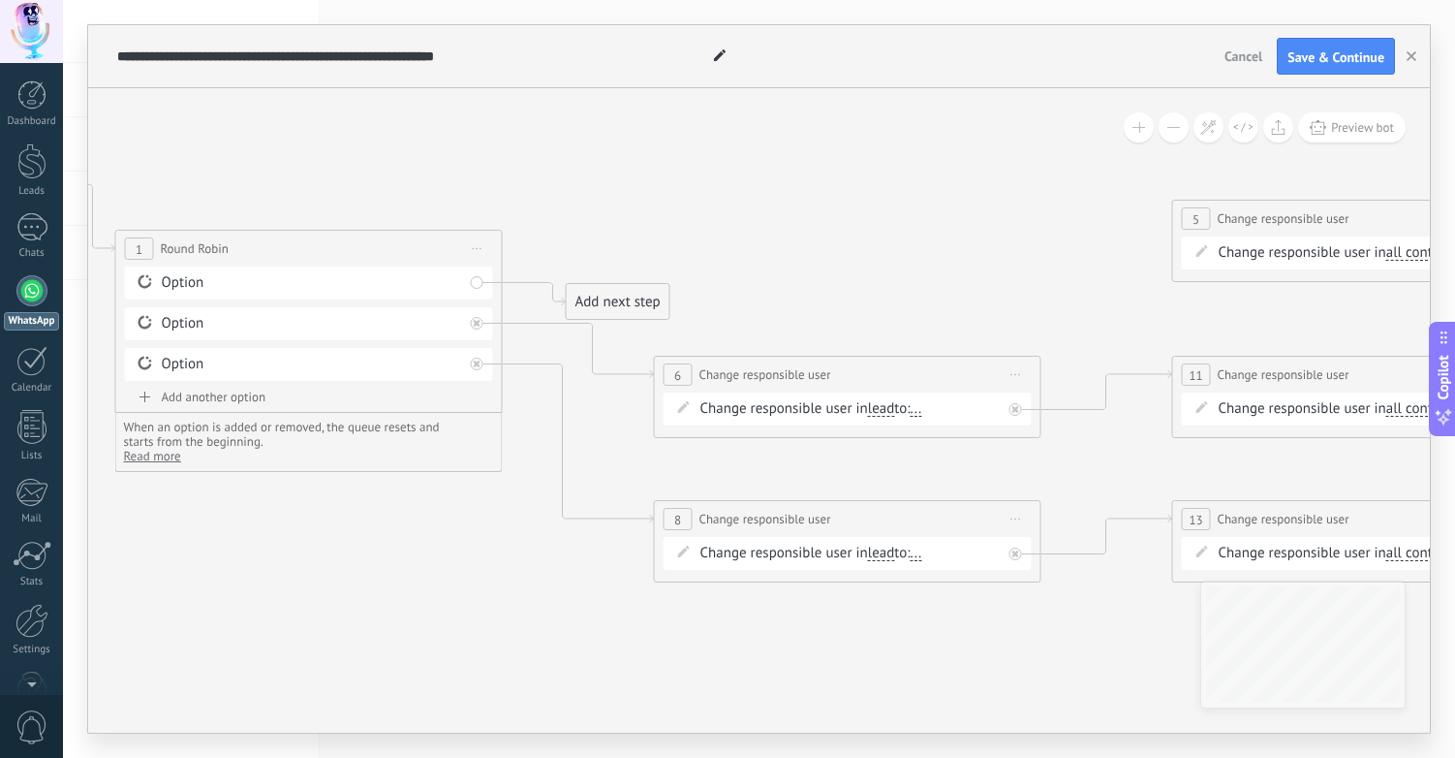
click at [597, 293] on div "Add next step" at bounding box center [618, 302] width 103 height 32
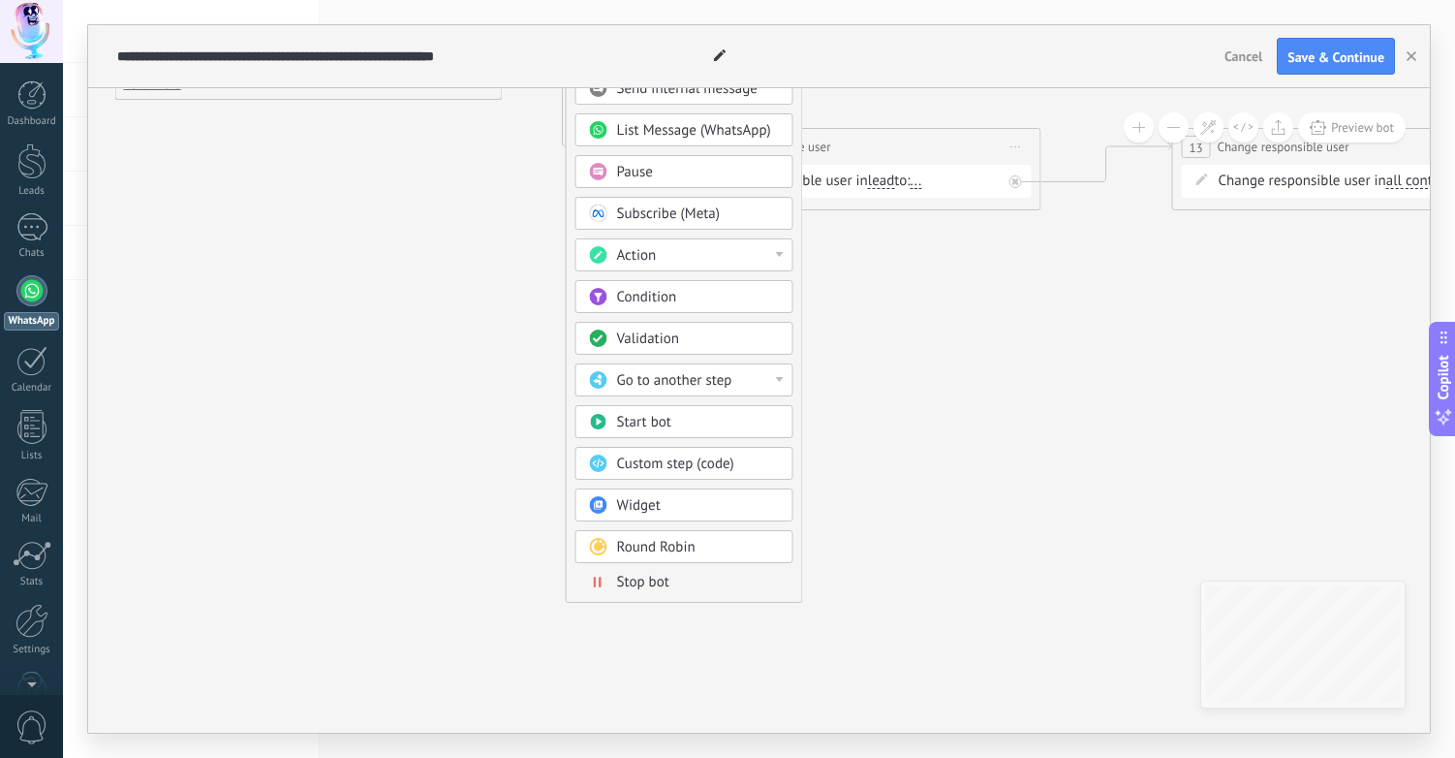
click at [686, 334] on div "Validation" at bounding box center [698, 338] width 163 height 19
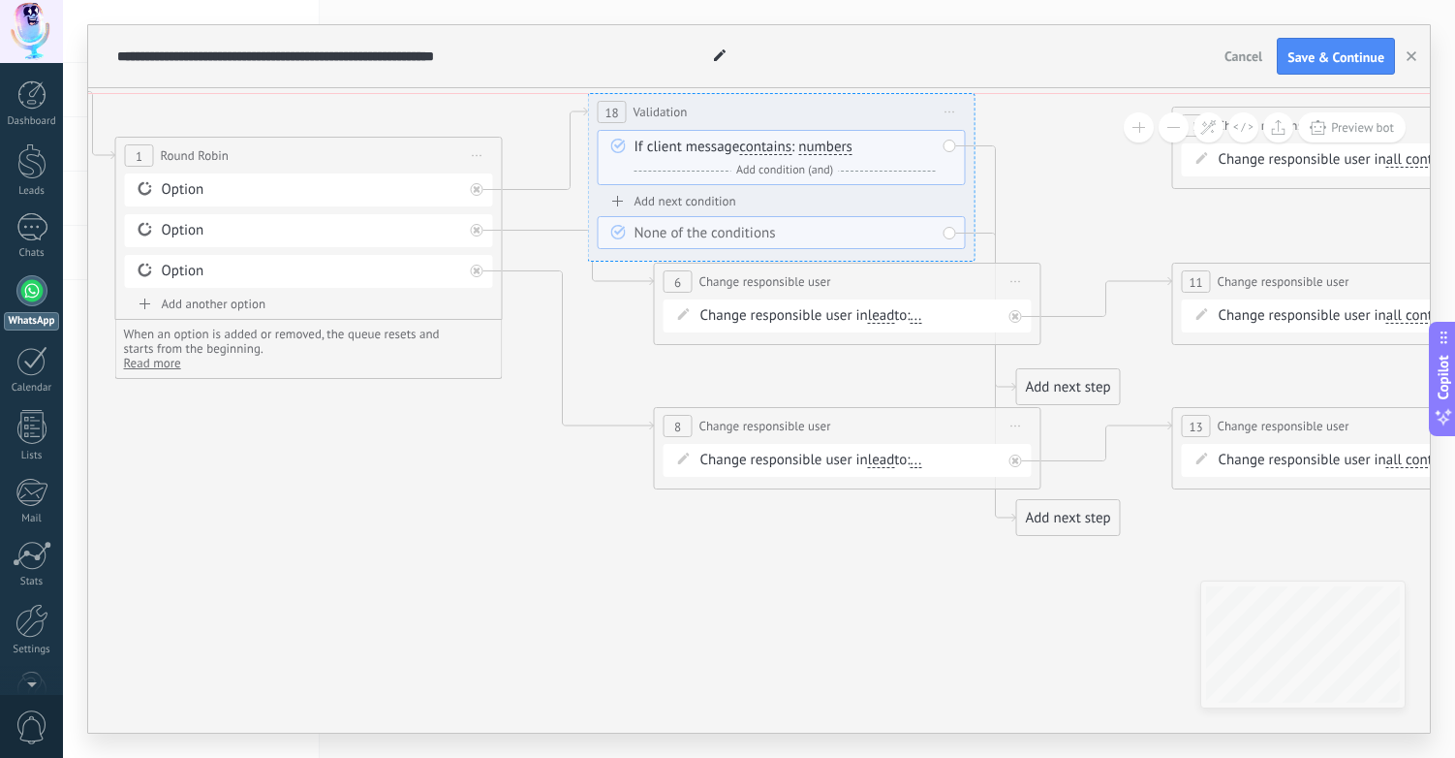
drag, startPoint x: 734, startPoint y: 204, endPoint x: 758, endPoint y: 109, distance: 97.8
click at [758, 109] on div "**********" at bounding box center [782, 112] width 386 height 36
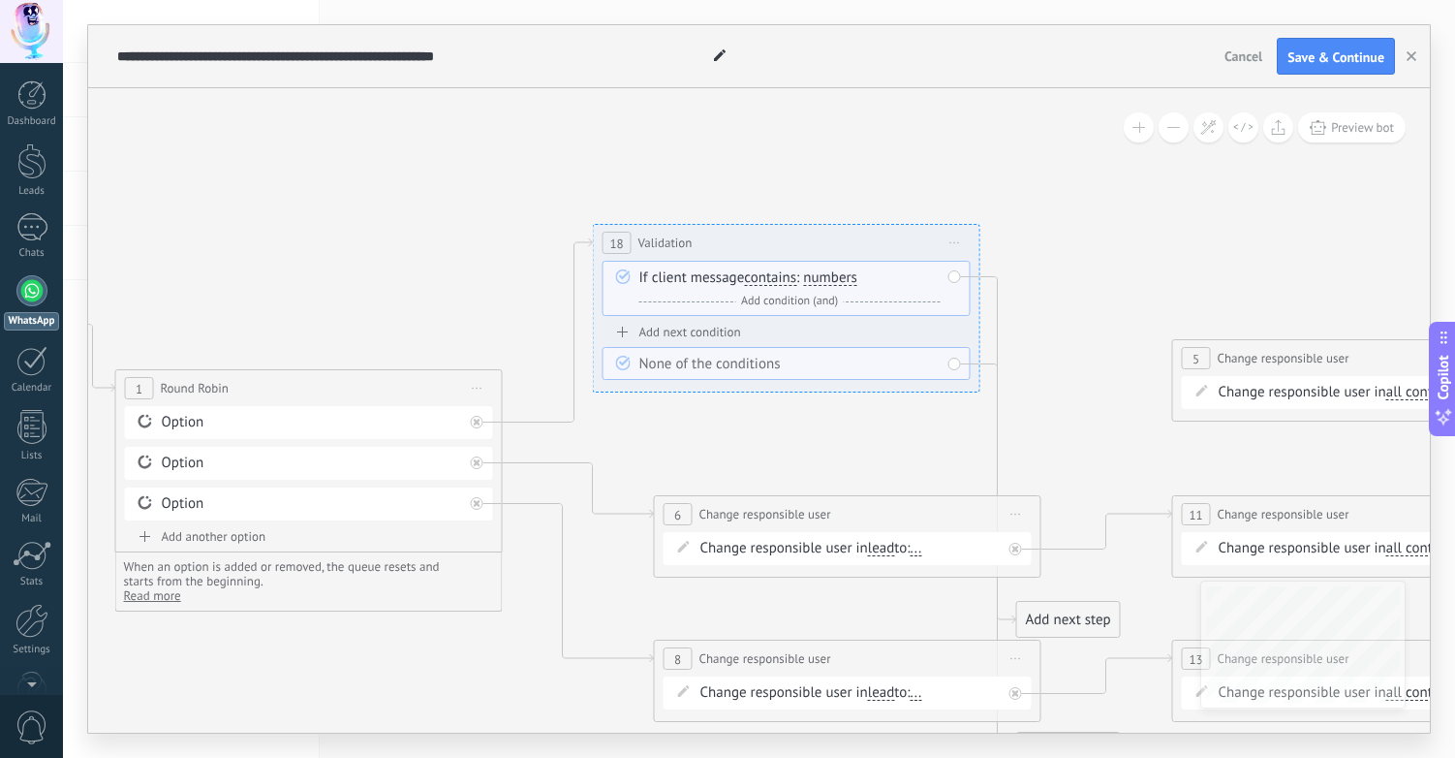
drag, startPoint x: 704, startPoint y: 347, endPoint x: 710, endPoint y: 246, distance: 100.9
click at [710, 245] on div "**********" at bounding box center [787, 243] width 386 height 36
click at [709, 278] on div "If client message contains equals does not equal contains does not contain has …" at bounding box center [790, 289] width 301 height 43
click at [762, 278] on span "contains" at bounding box center [770, 278] width 52 height 16
click at [762, 278] on button "contains" at bounding box center [855, 278] width 242 height 35
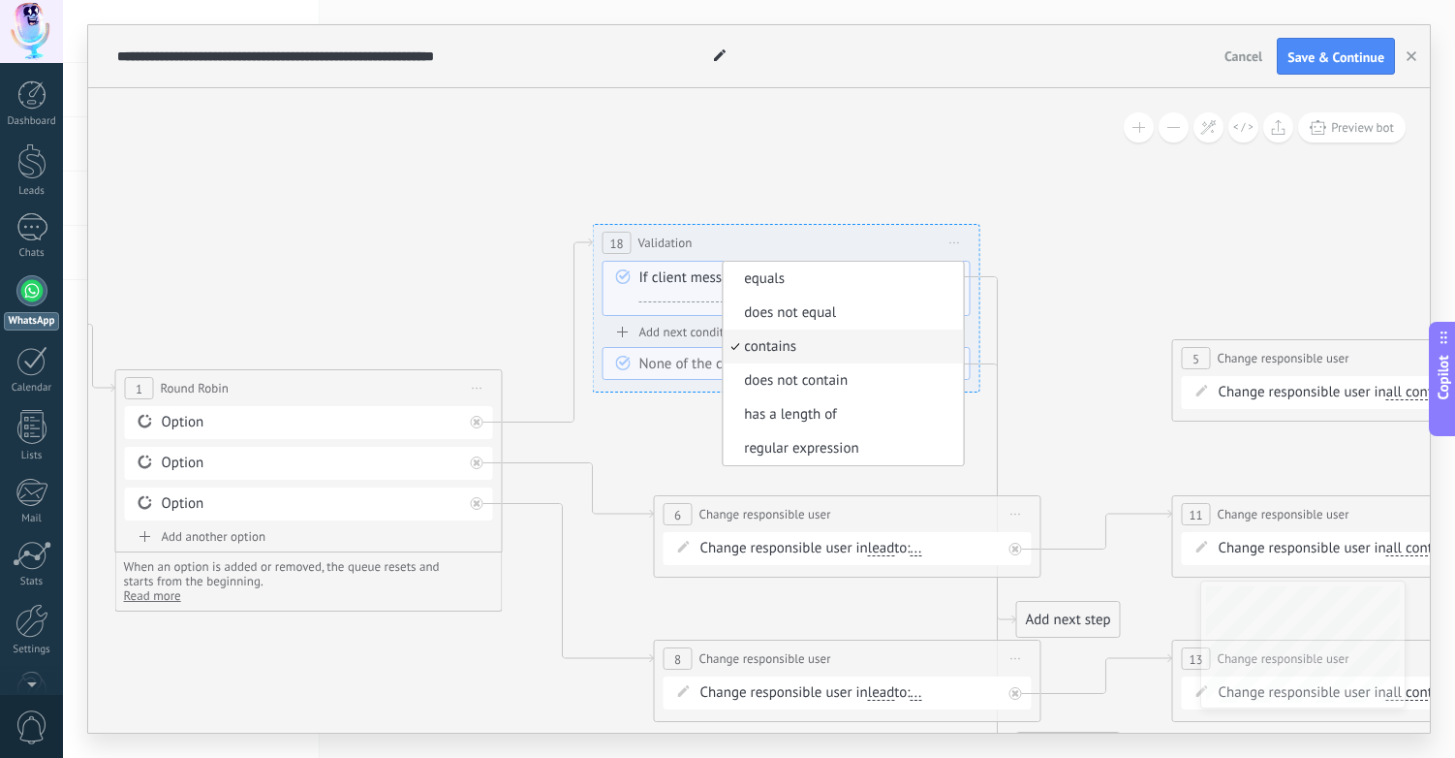
click at [645, 333] on div "Add next condition" at bounding box center [787, 332] width 368 height 16
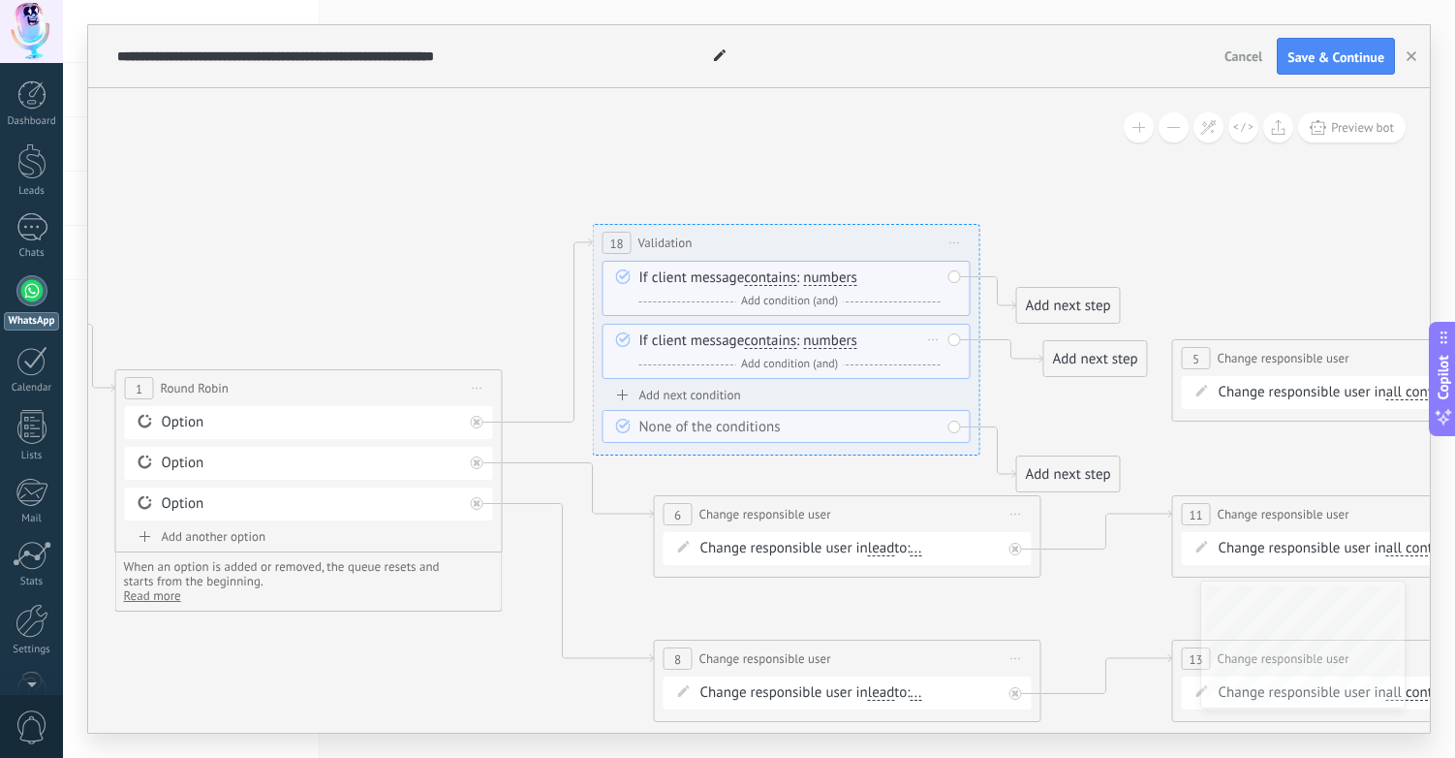
click at [675, 338] on div "If client message contains equals does not equal contains does not contain has …" at bounding box center [790, 352] width 301 height 43
click at [962, 237] on span "Start preview here Rename Duplicate Delete" at bounding box center [955, 243] width 31 height 28
click at [1002, 367] on div "Delete" at bounding box center [1029, 369] width 162 height 33
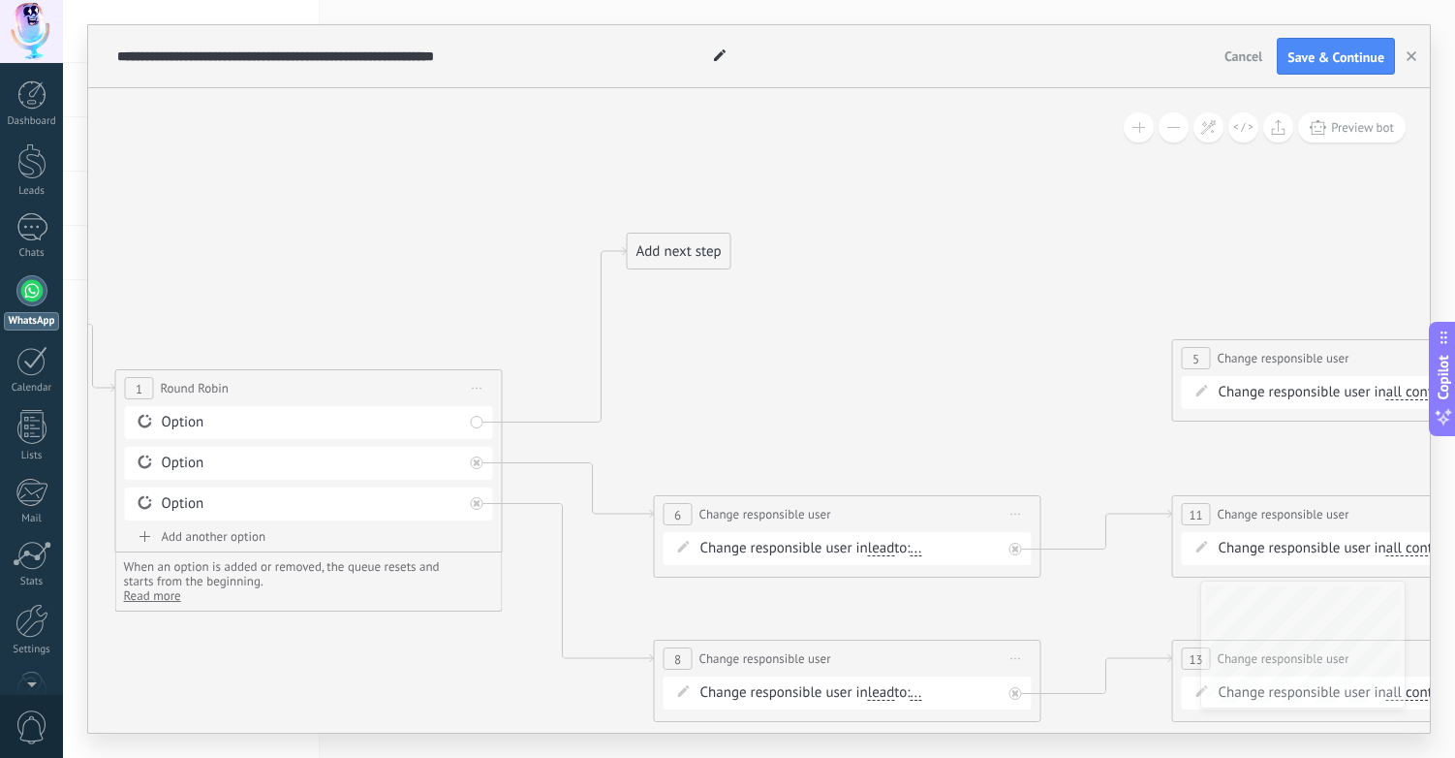
drag, startPoint x: 603, startPoint y: 429, endPoint x: 663, endPoint y: 226, distance: 212.2
click at [663, 235] on div "Add next step" at bounding box center [679, 251] width 103 height 32
click at [670, 236] on div "Add next step" at bounding box center [678, 237] width 103 height 32
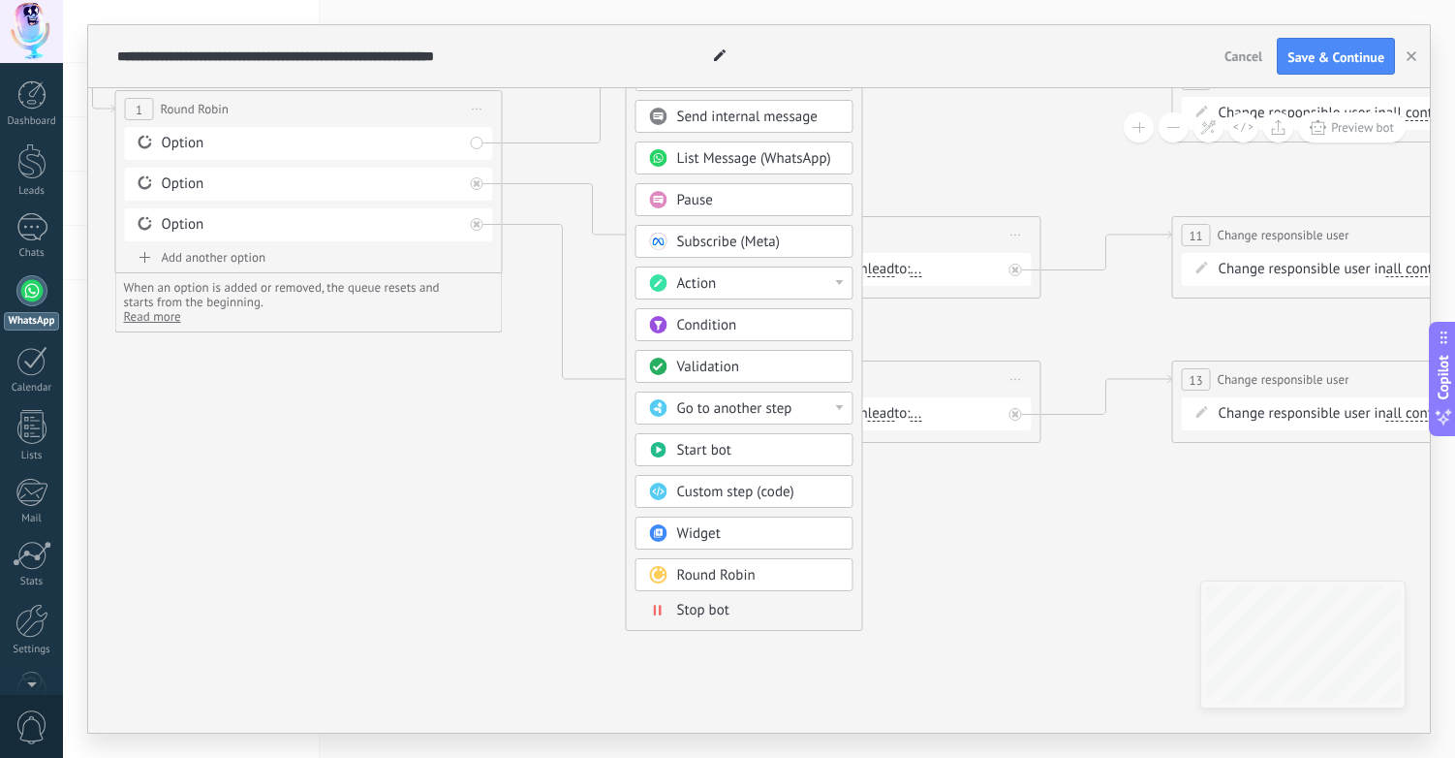
click at [735, 409] on span "Go to another step" at bounding box center [734, 408] width 115 height 18
click at [853, 296] on div "Action" at bounding box center [745, 282] width 218 height 33
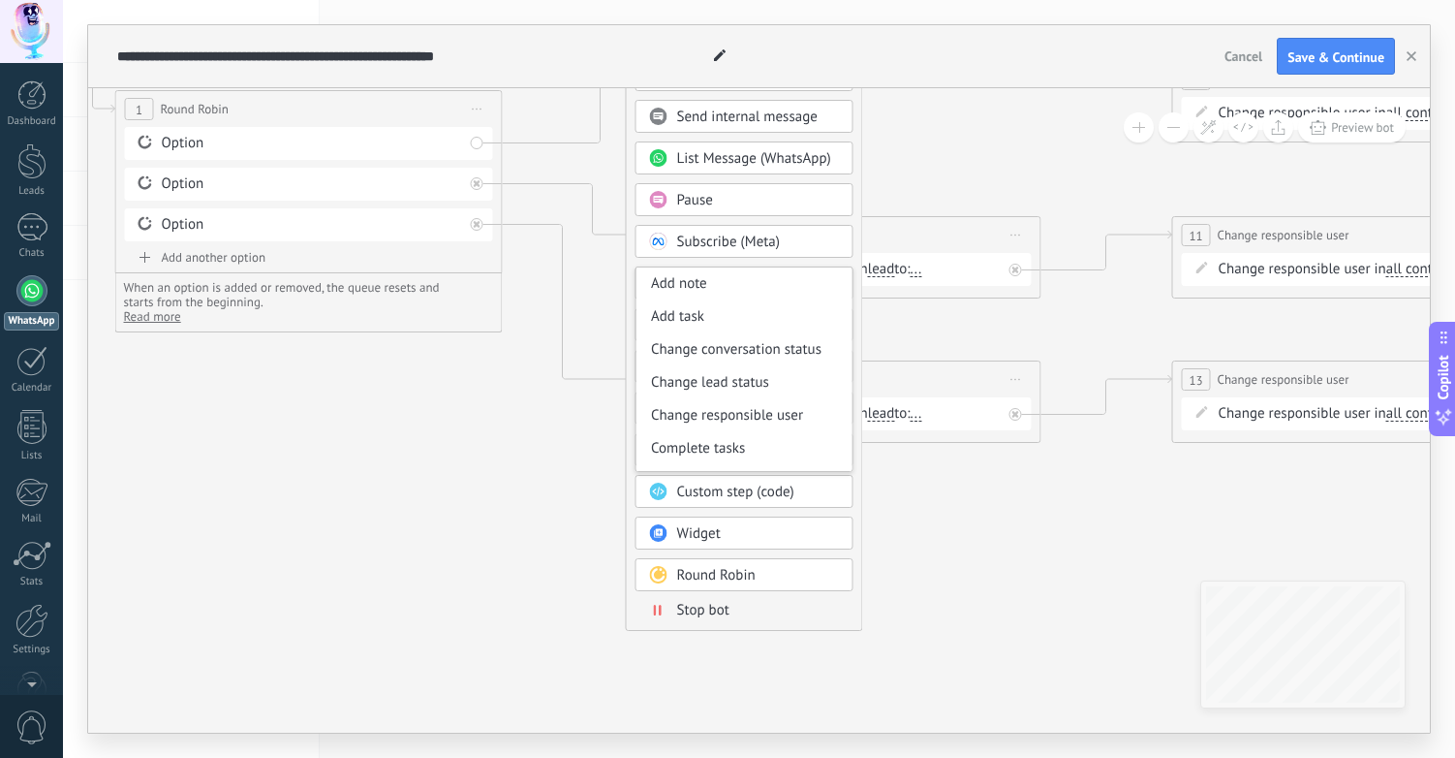
click at [812, 259] on div "Message Message Message Reaction Comment Send internal message" at bounding box center [745, 302] width 218 height 655
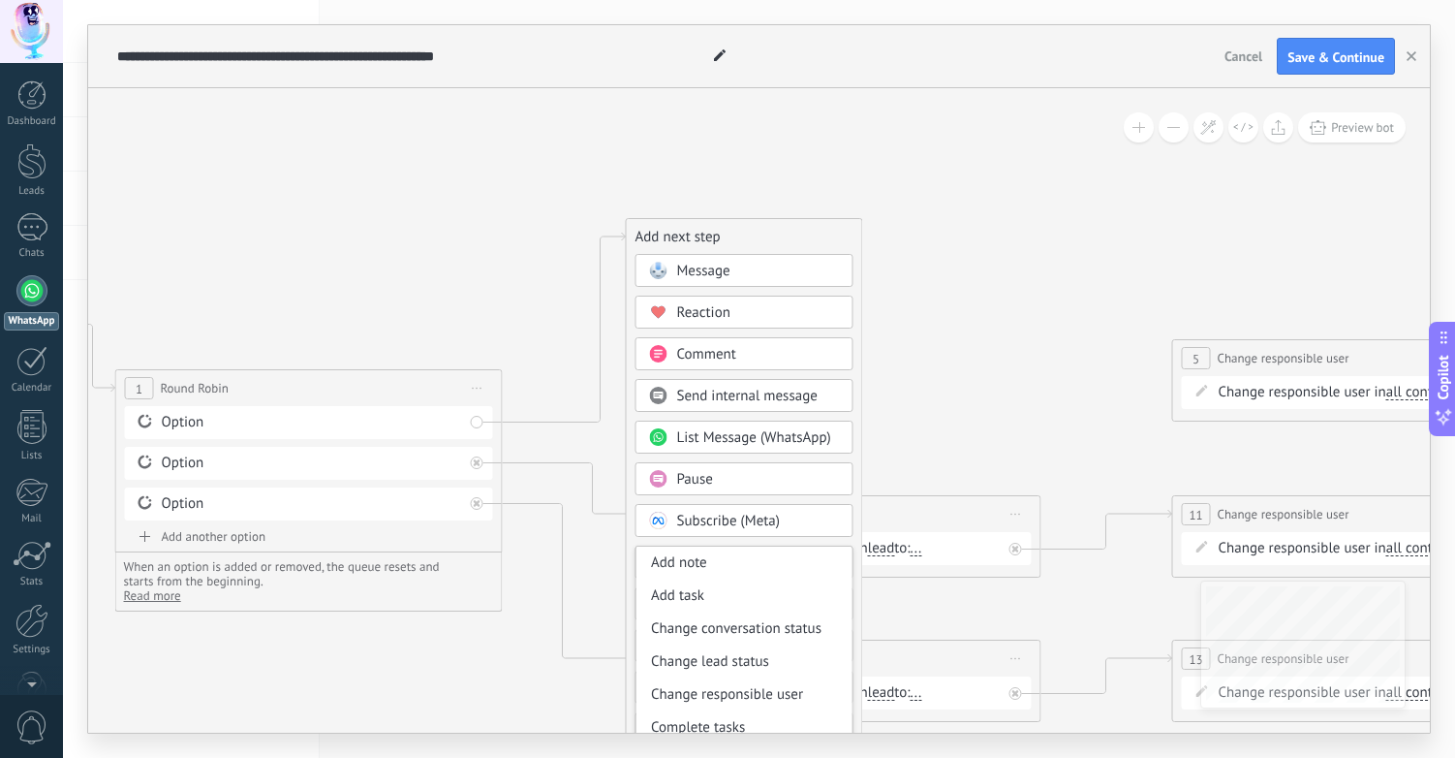
click at [553, 341] on icon at bounding box center [945, 473] width 3047 height 1479
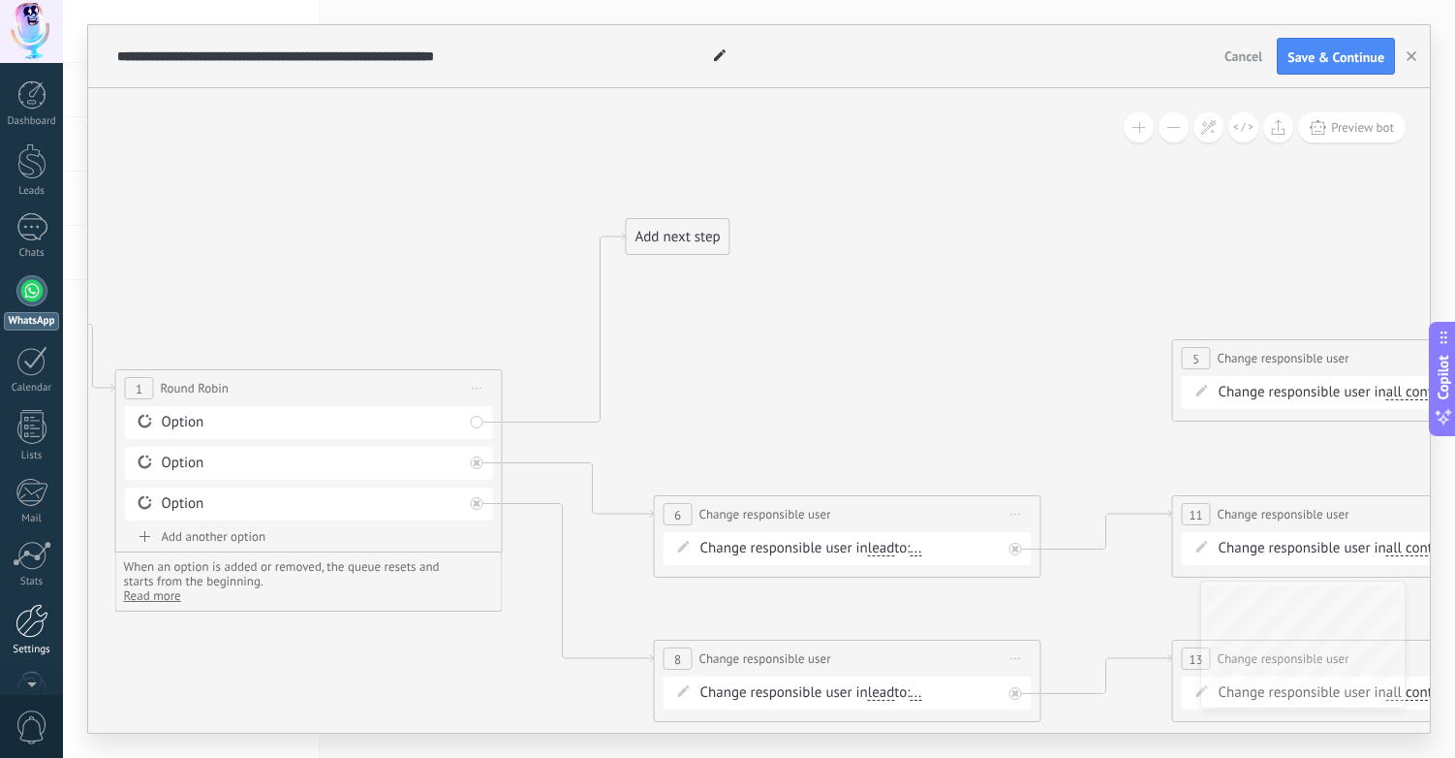
click at [29, 633] on div at bounding box center [32, 621] width 33 height 34
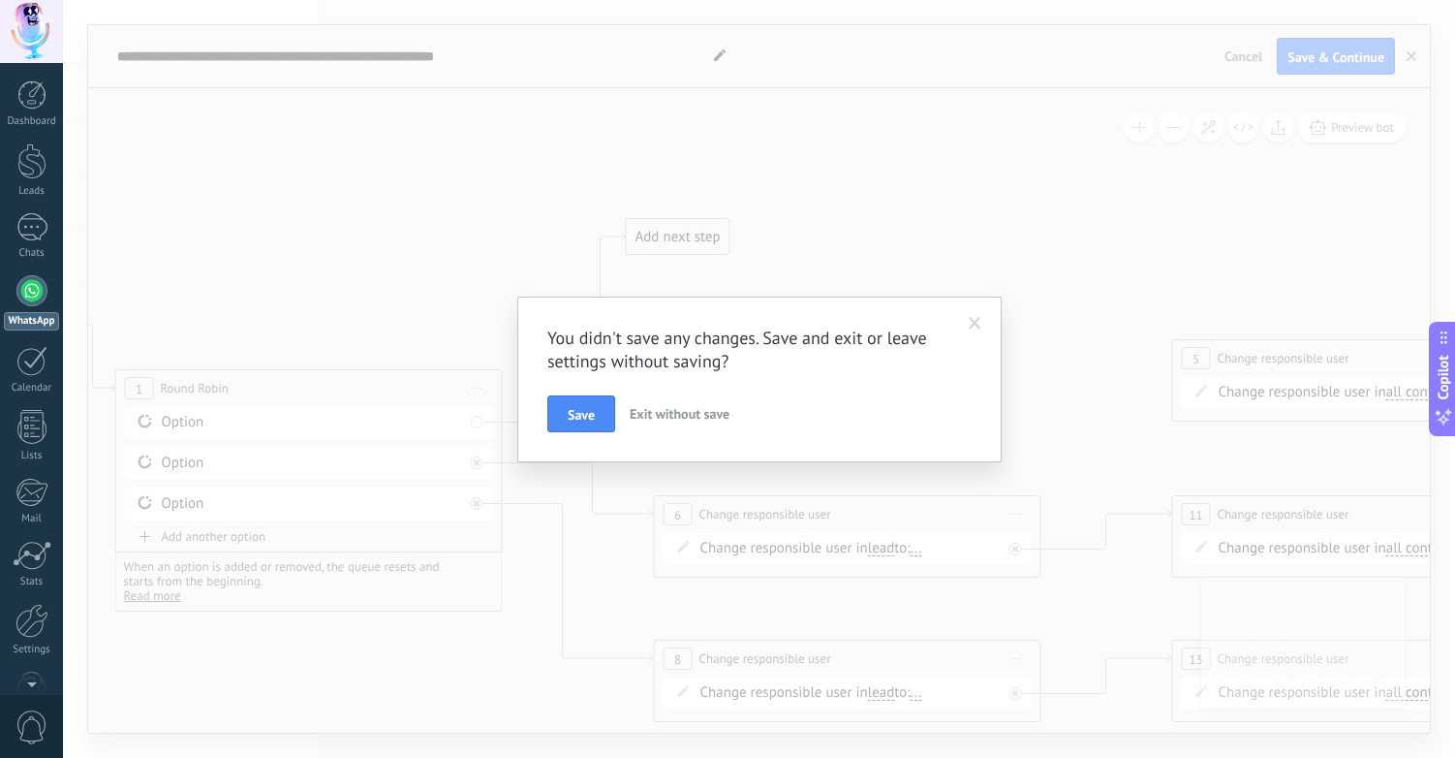
click at [677, 416] on span "Exit without save" at bounding box center [680, 413] width 100 height 17
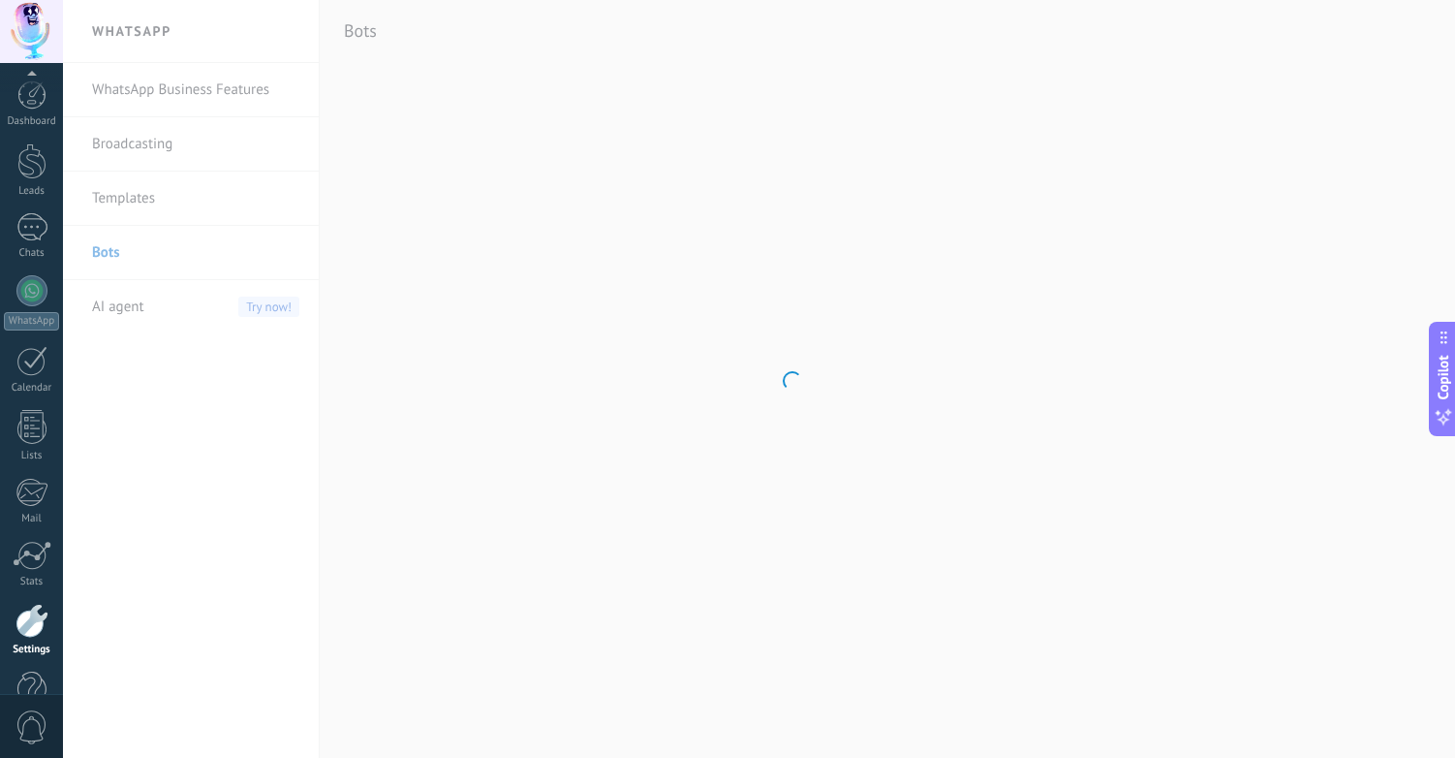
scroll to position [48, 0]
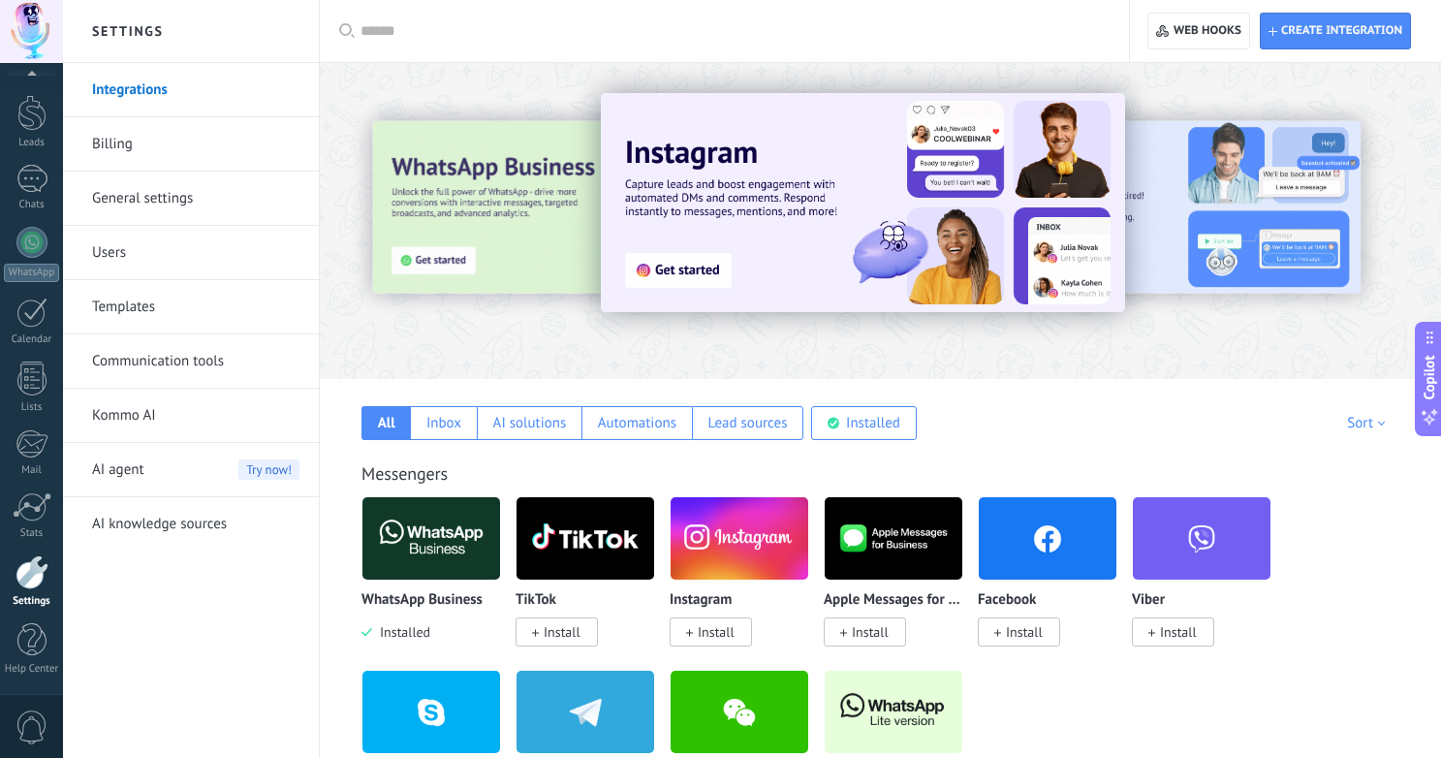
click at [106, 254] on link "Users" at bounding box center [195, 253] width 207 height 54
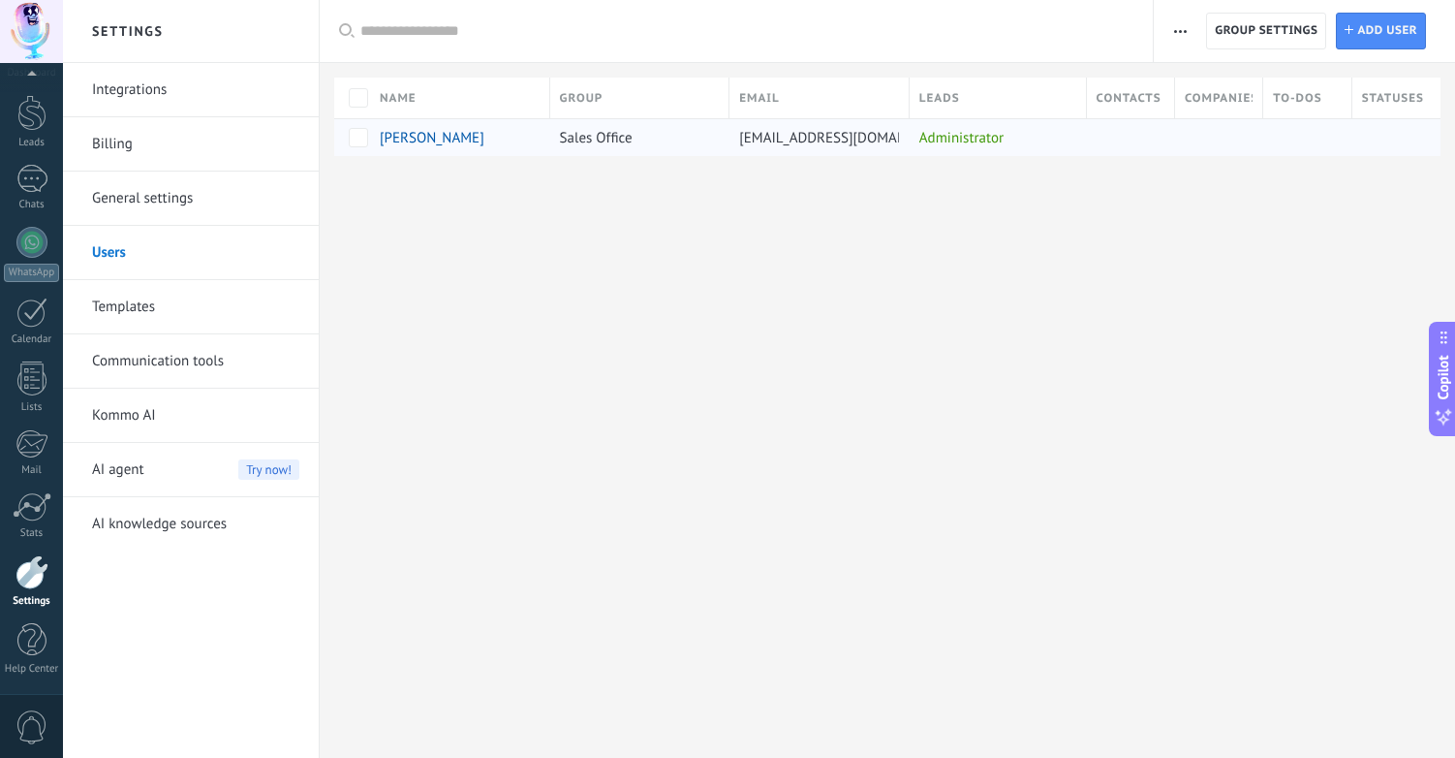
click at [412, 141] on span "[PERSON_NAME]" at bounding box center [432, 138] width 105 height 18
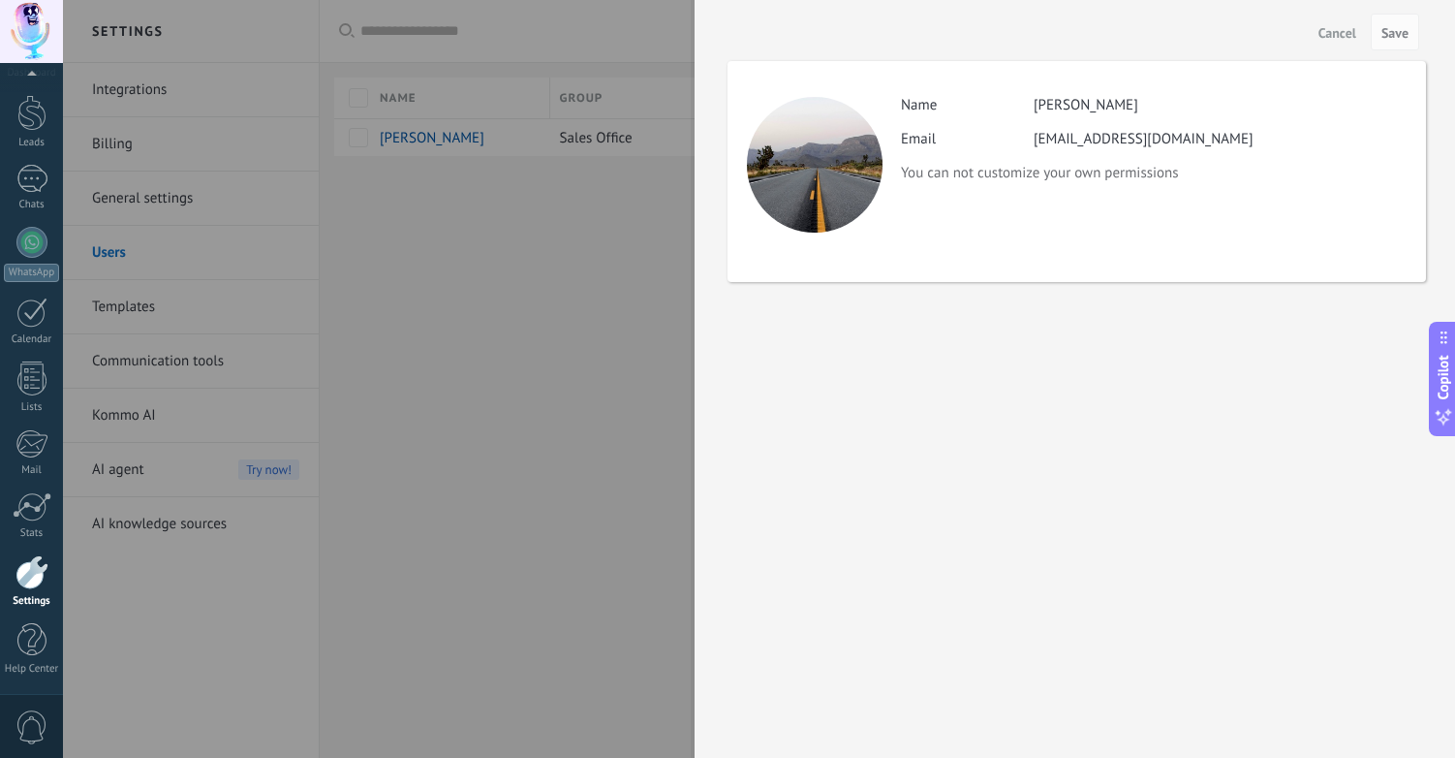
click at [1335, 30] on span "Cancel" at bounding box center [1338, 33] width 38 height 14
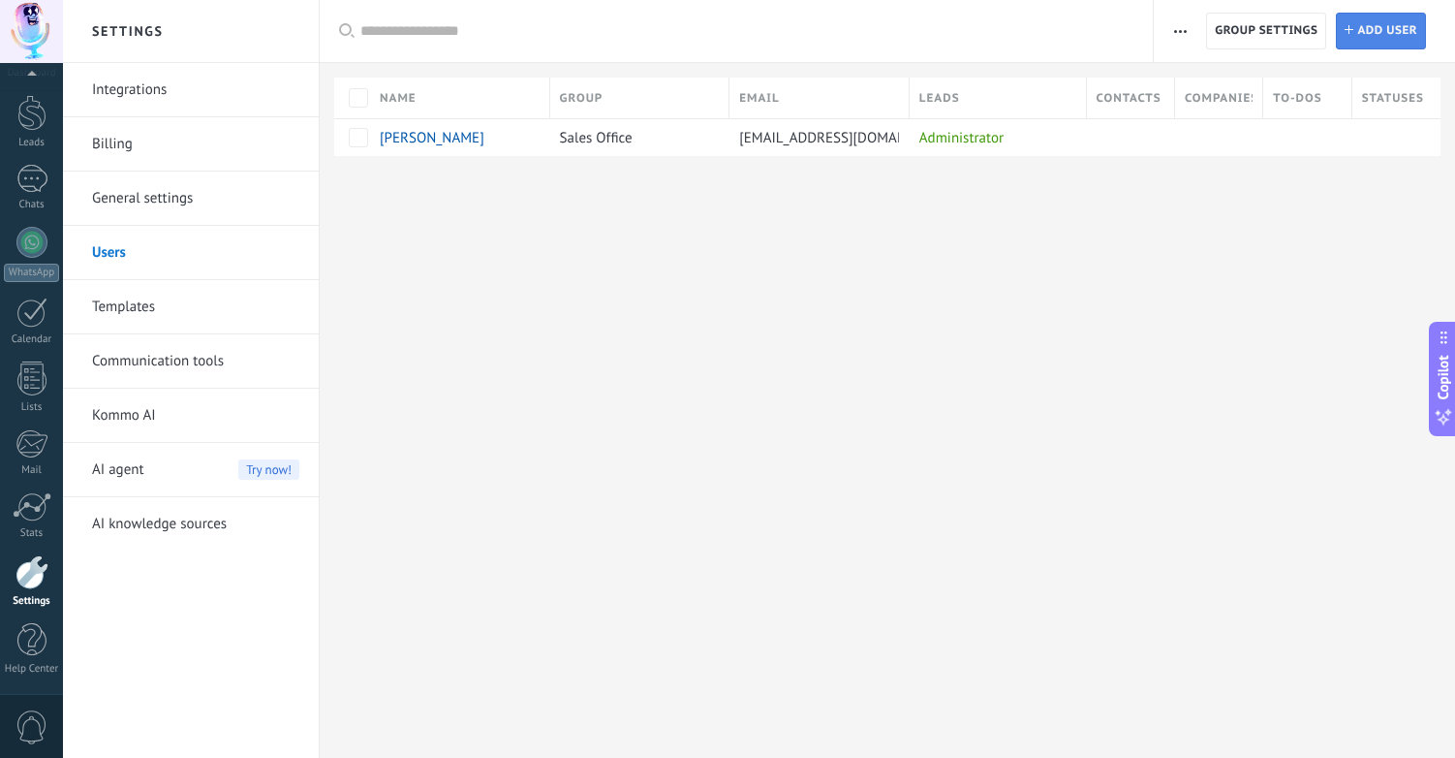
click at [1382, 41] on span "Add user" at bounding box center [1388, 31] width 60 height 35
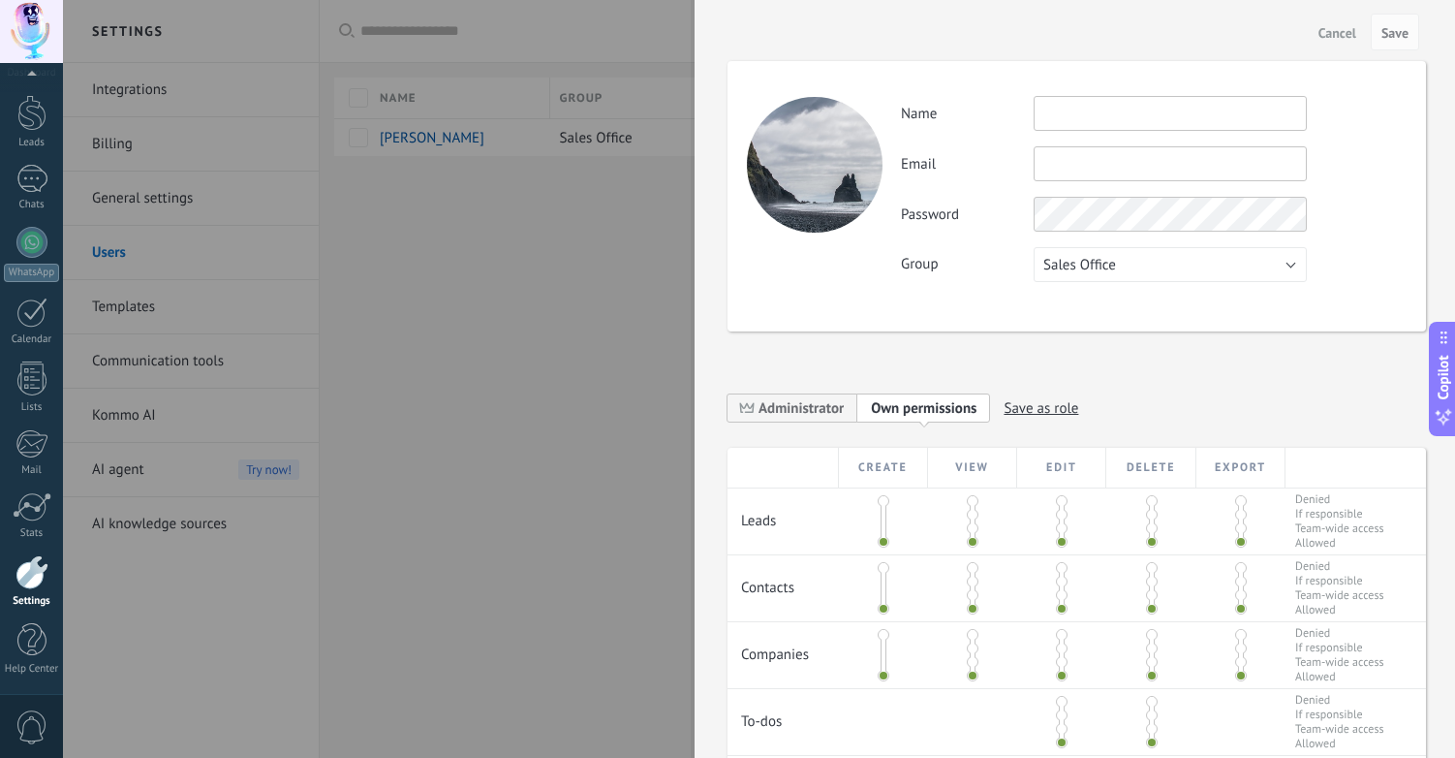
click at [1064, 116] on input "text" at bounding box center [1170, 113] width 273 height 35
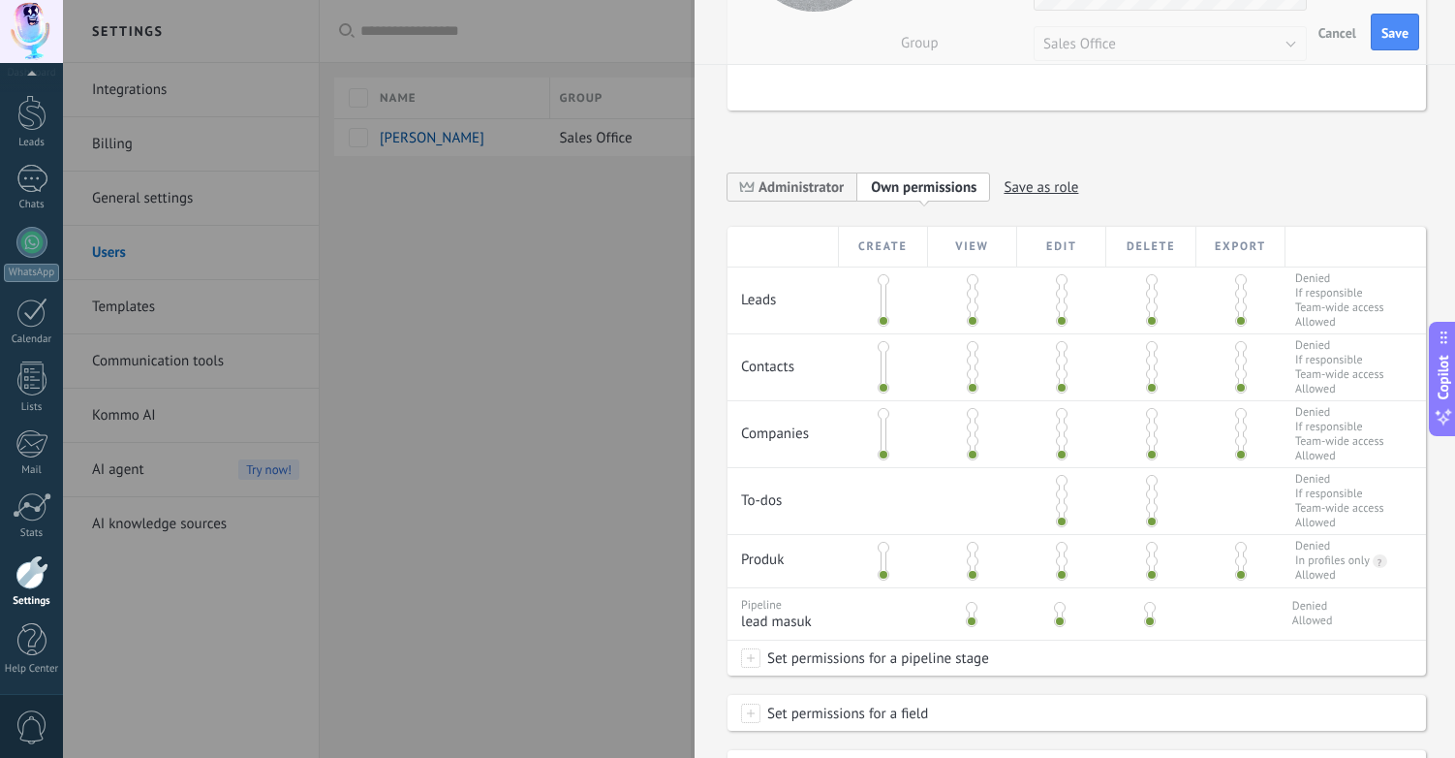
scroll to position [223, 0]
type input "****"
click at [881, 276] on span at bounding box center [884, 278] width 12 height 12
click at [884, 318] on span at bounding box center [884, 319] width 12 height 12
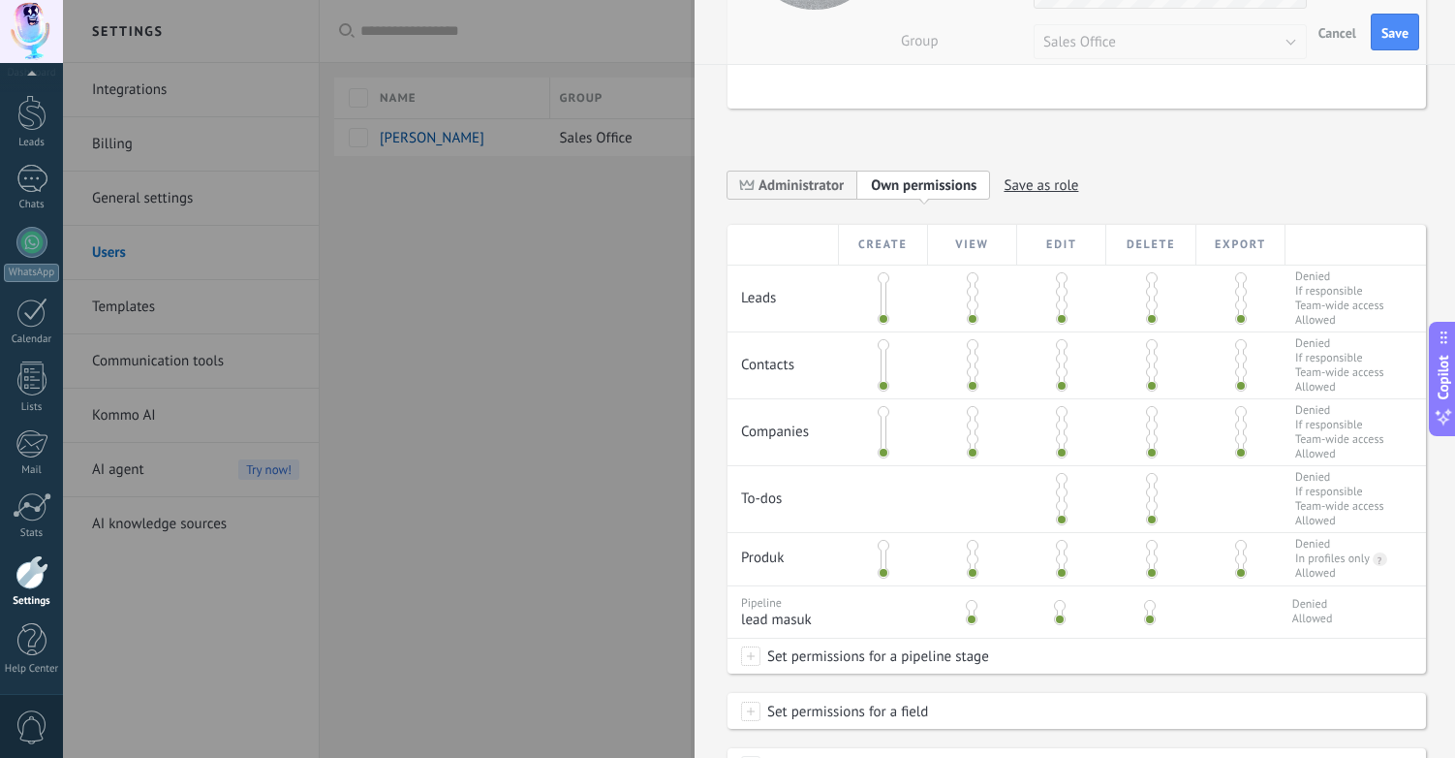
click at [882, 341] on span at bounding box center [884, 345] width 12 height 12
click at [881, 410] on span at bounding box center [884, 412] width 12 height 12
click at [881, 385] on span at bounding box center [884, 386] width 12 height 12
click at [1240, 292] on span at bounding box center [1241, 292] width 12 height 12
click at [1237, 315] on span at bounding box center [1241, 319] width 12 height 12
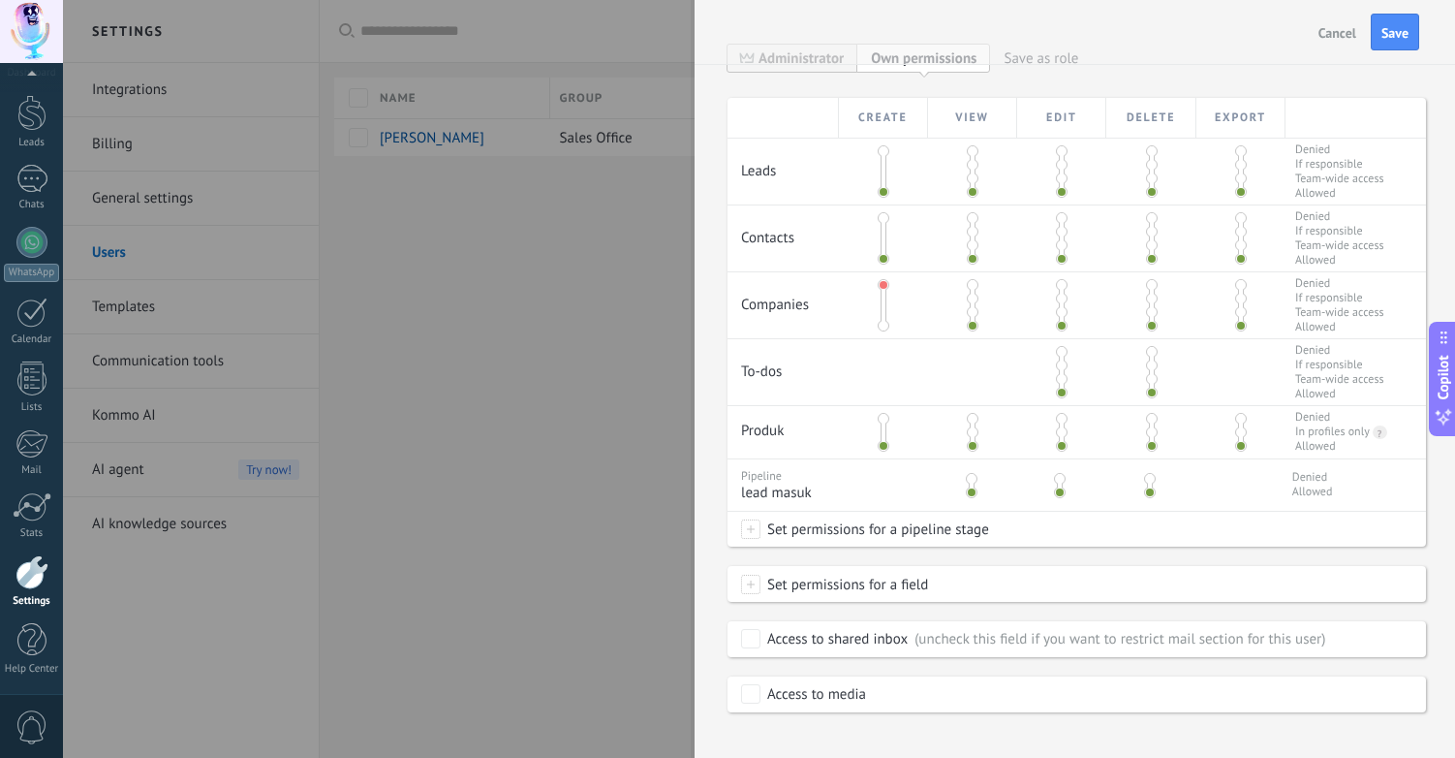
scroll to position [351, 0]
click at [750, 522] on span at bounding box center [750, 527] width 19 height 19
click at [750, 522] on span at bounding box center [772, 527] width 44 height 16
click at [1121, 566] on div at bounding box center [759, 379] width 1392 height 758
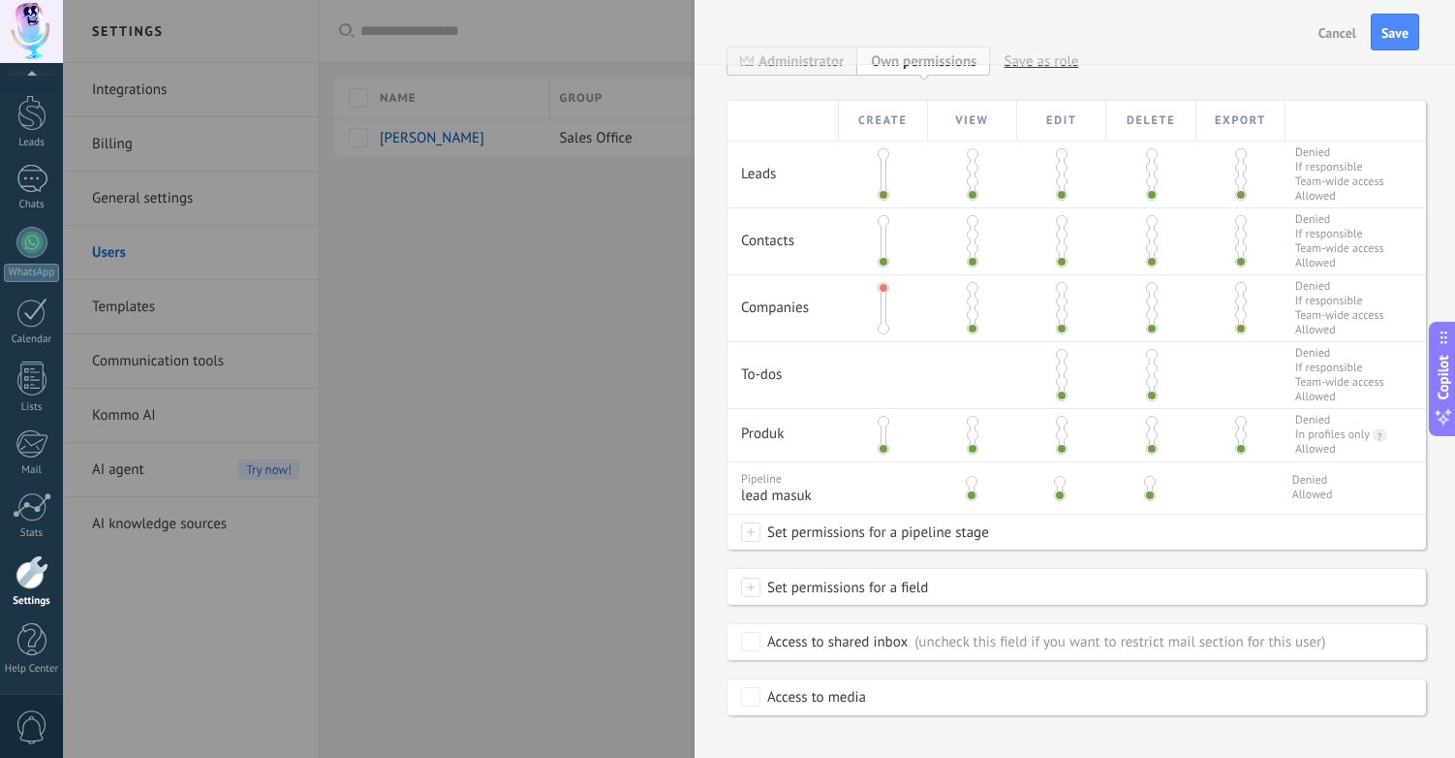
click at [882, 419] on span at bounding box center [884, 422] width 12 height 12
click at [881, 448] on span at bounding box center [884, 449] width 12 height 12
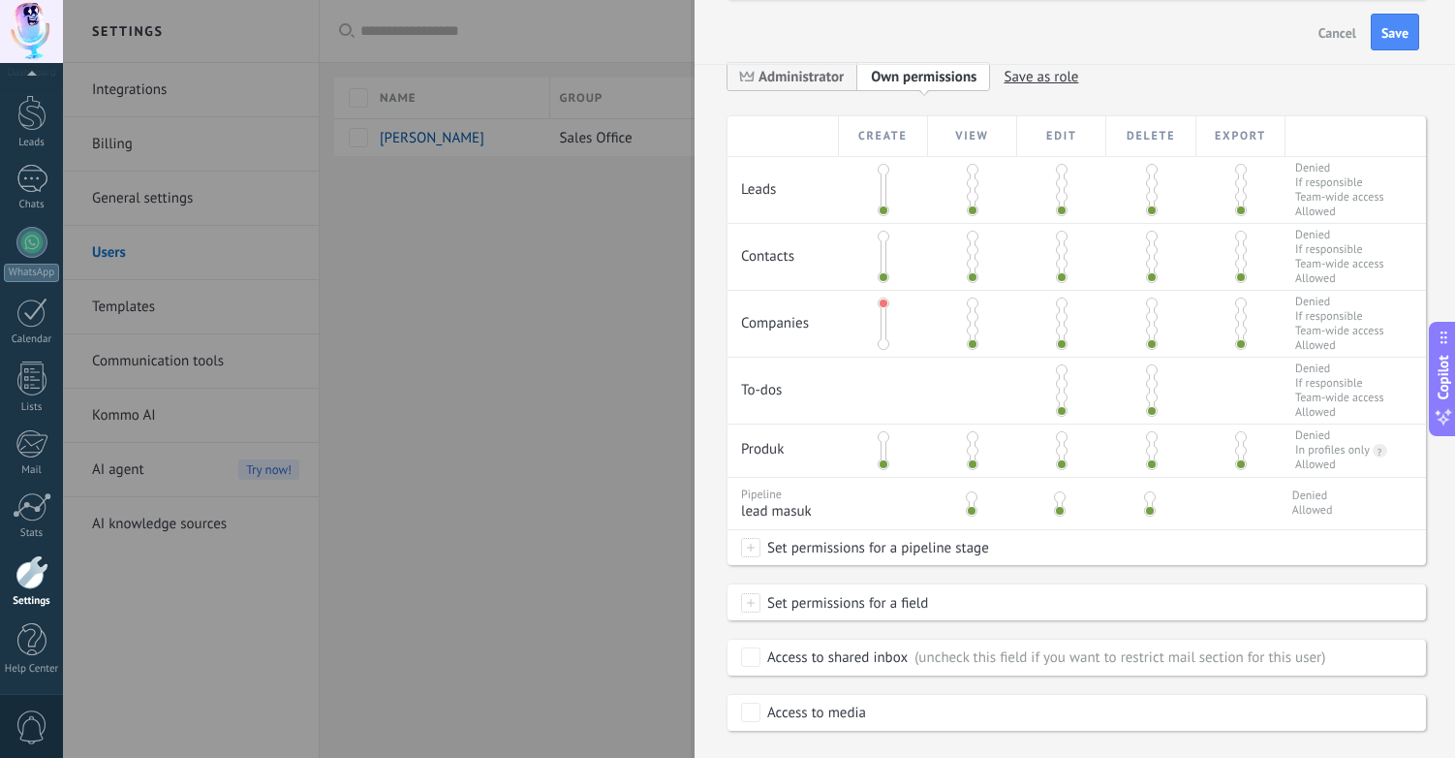
scroll to position [329, 0]
click at [967, 499] on span at bounding box center [972, 499] width 12 height 12
click at [970, 500] on span at bounding box center [972, 499] width 12 height 12
click at [972, 516] on span at bounding box center [972, 513] width 12 height 12
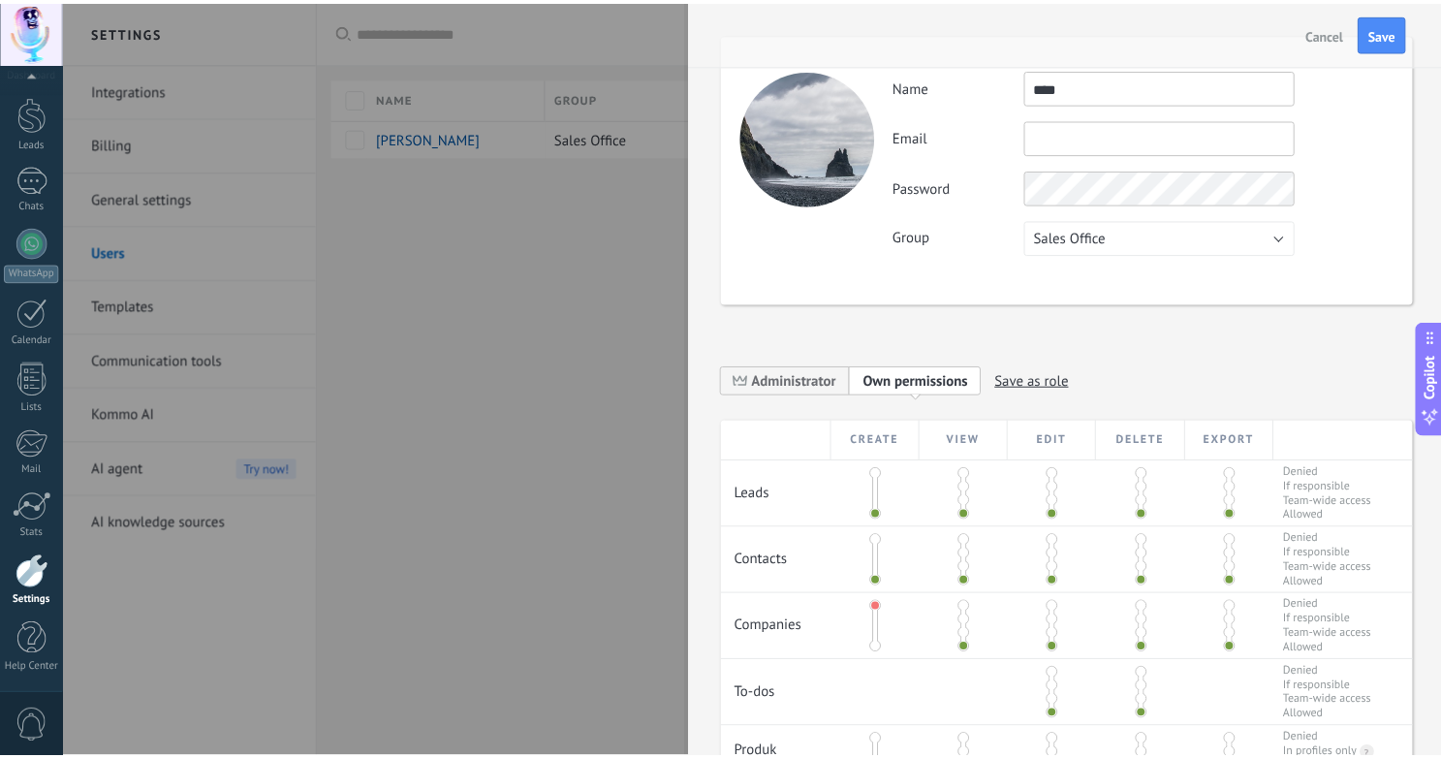
scroll to position [0, 0]
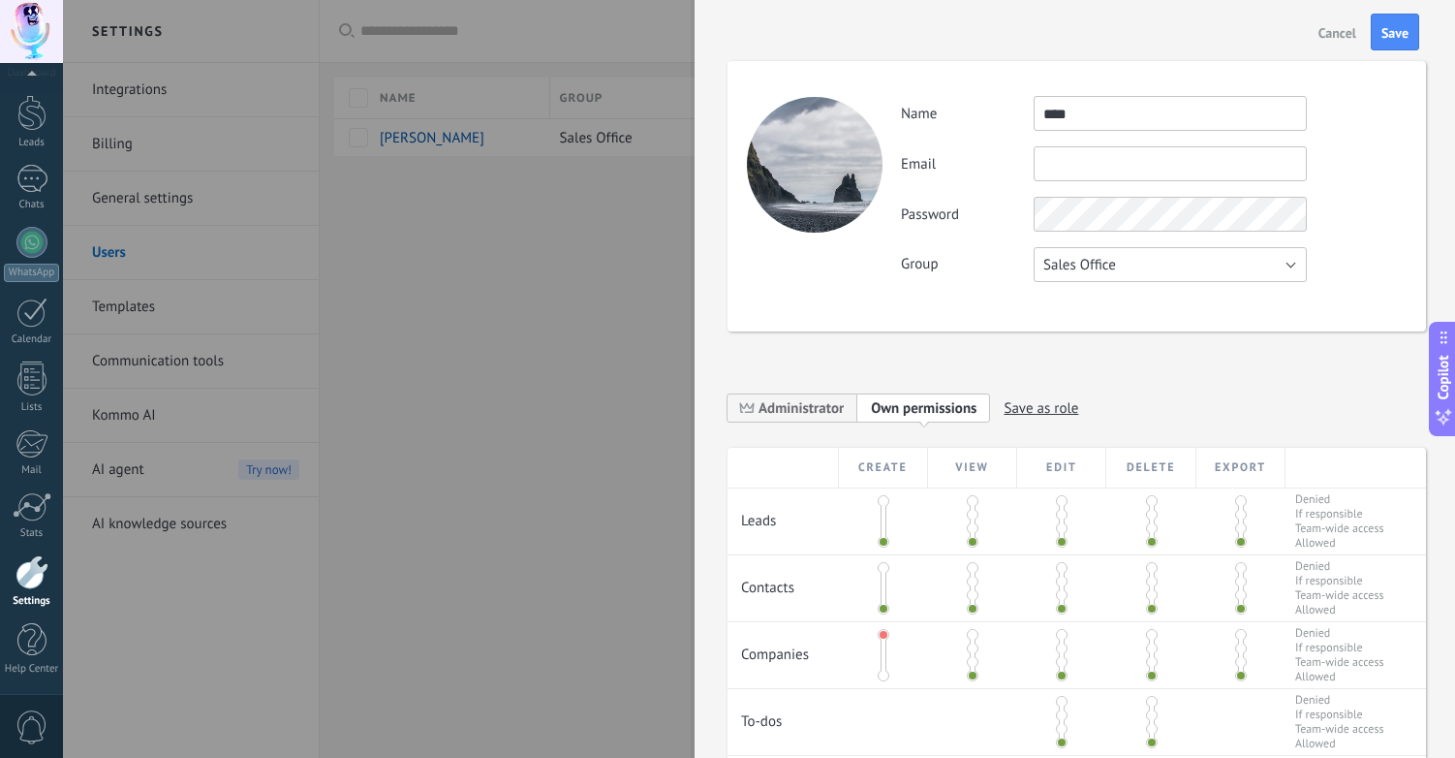
click at [1170, 270] on button "Sales Office" at bounding box center [1170, 264] width 273 height 35
click at [887, 353] on div "**********" at bounding box center [1077, 542] width 699 height 1040
click at [1331, 34] on span "Cancel" at bounding box center [1338, 33] width 38 height 14
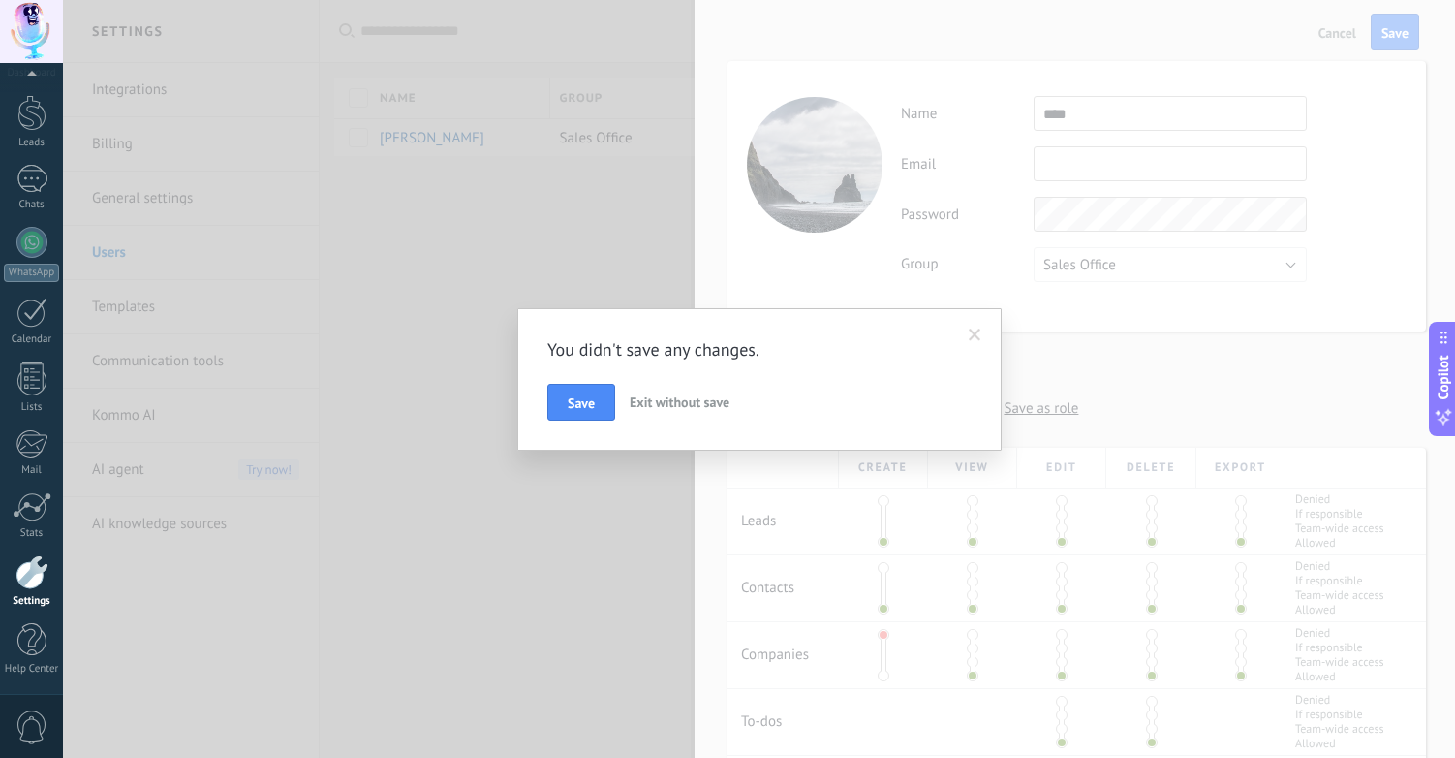
click at [652, 402] on span "Exit without save" at bounding box center [680, 401] width 100 height 17
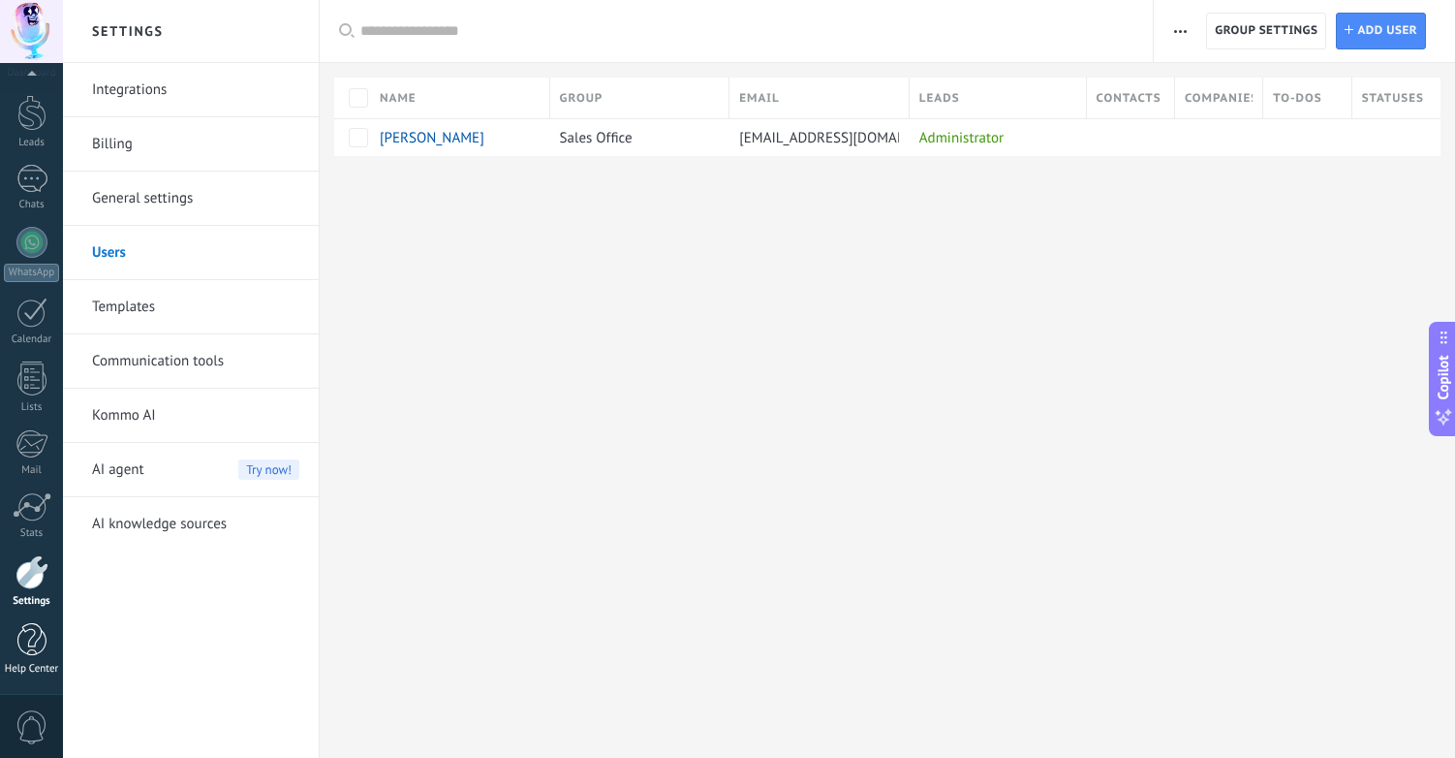
click at [17, 640] on div at bounding box center [31, 640] width 29 height 34
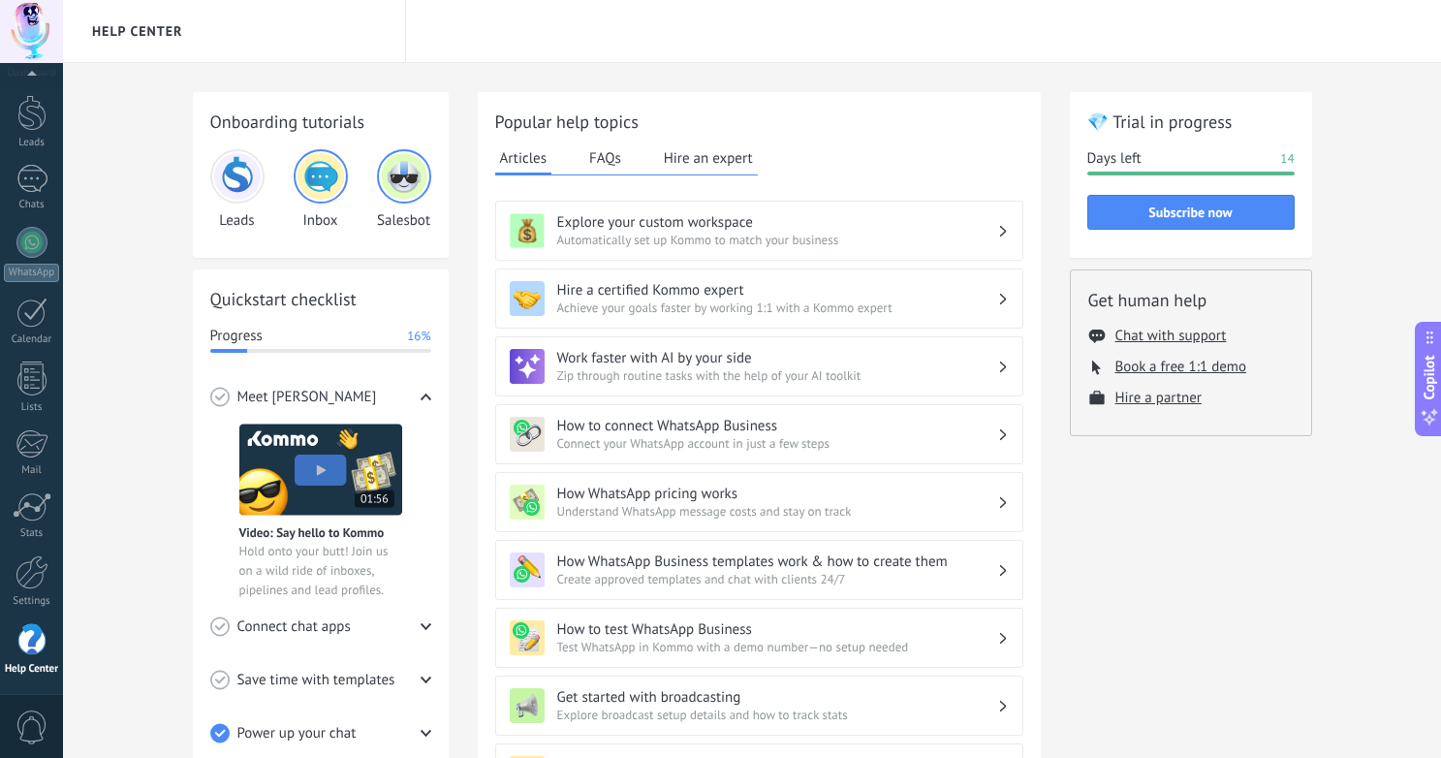
click at [591, 163] on button "FAQs" at bounding box center [605, 157] width 42 height 29
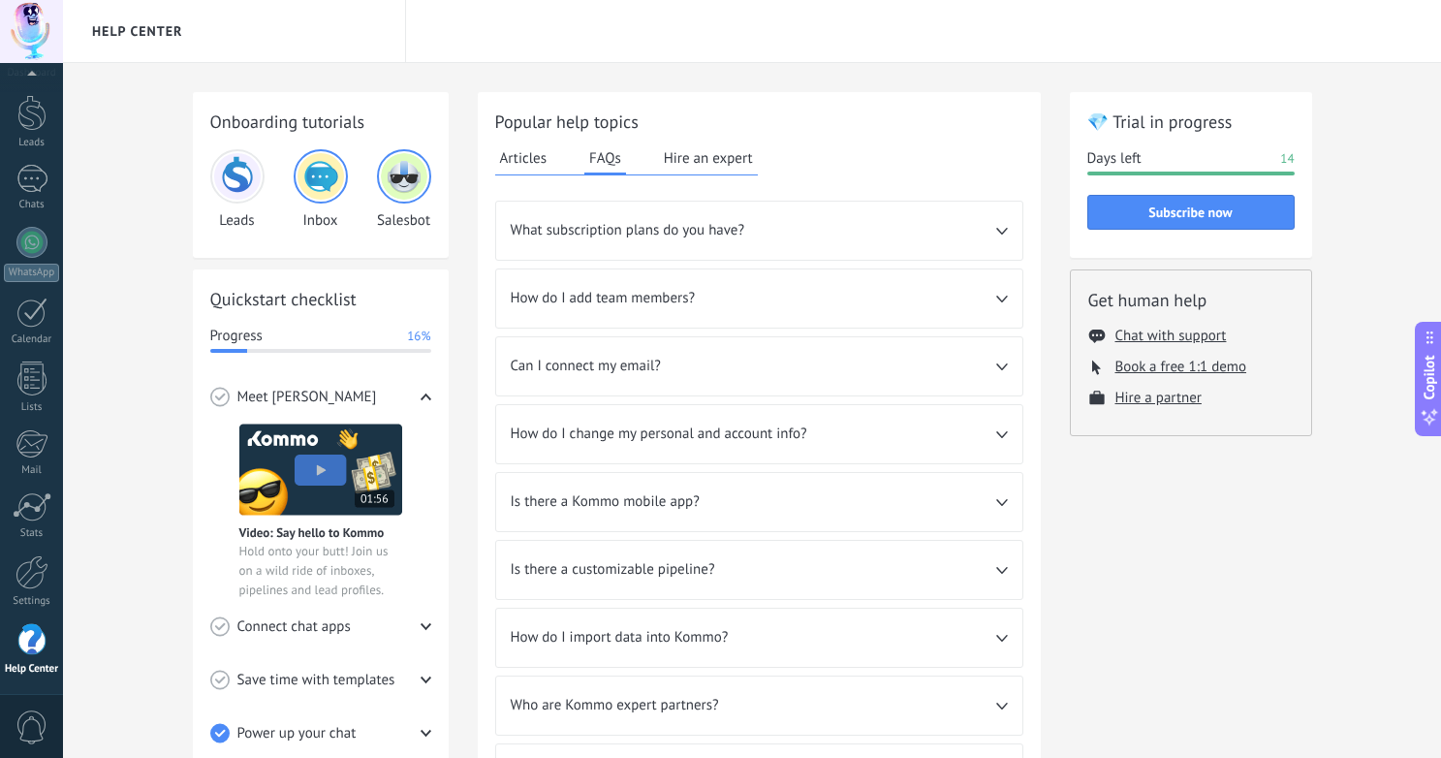
click at [520, 160] on button "Articles" at bounding box center [523, 157] width 57 height 29
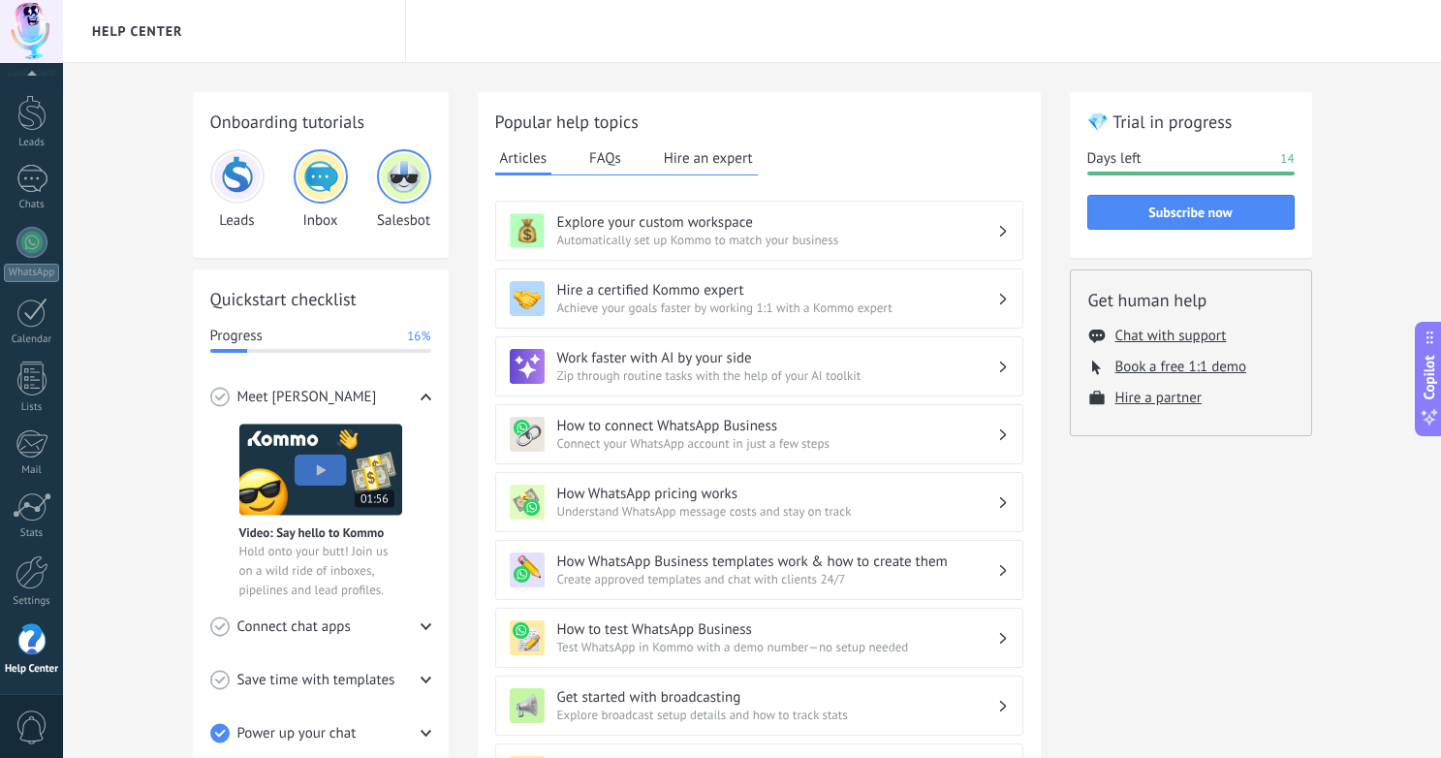
click at [598, 155] on button "FAQs" at bounding box center [605, 157] width 42 height 29
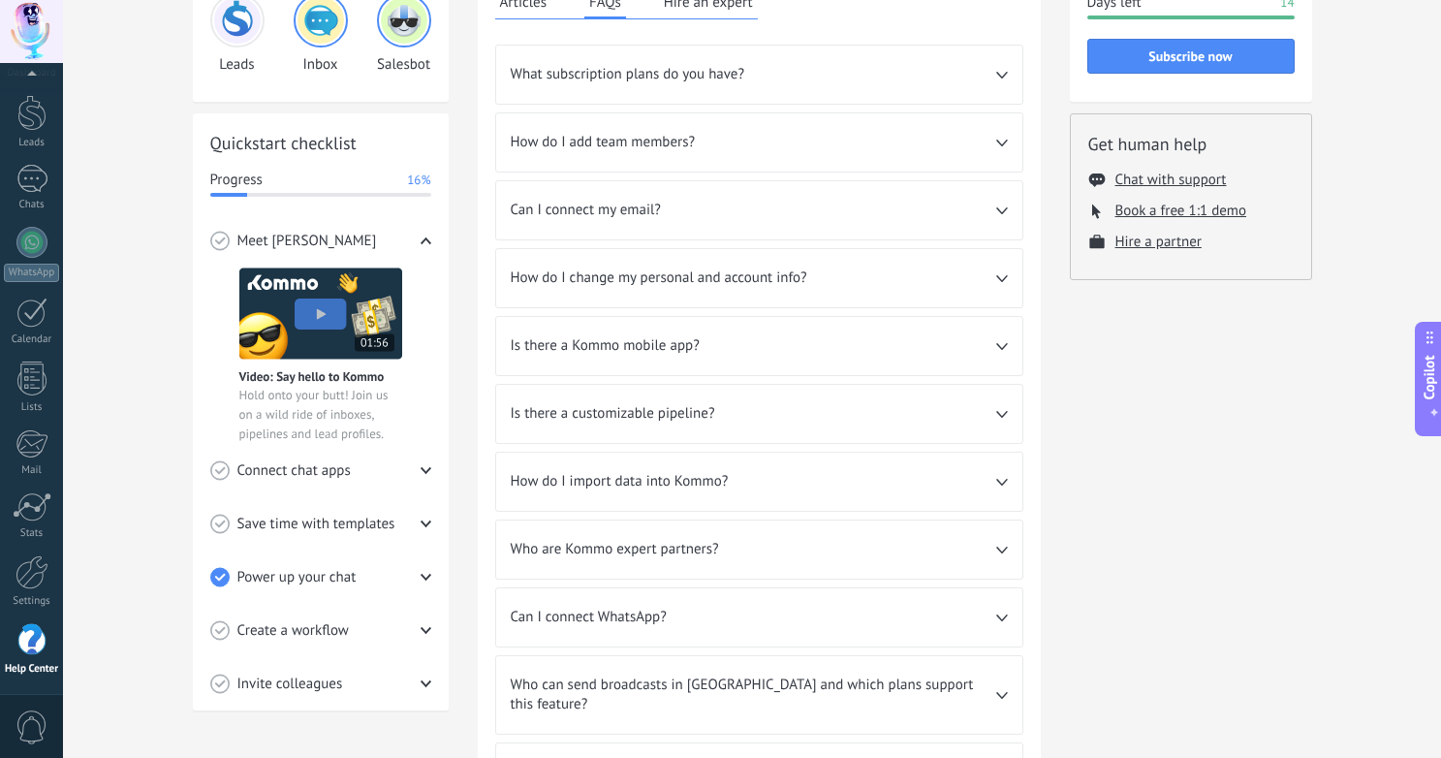
scroll to position [373, 0]
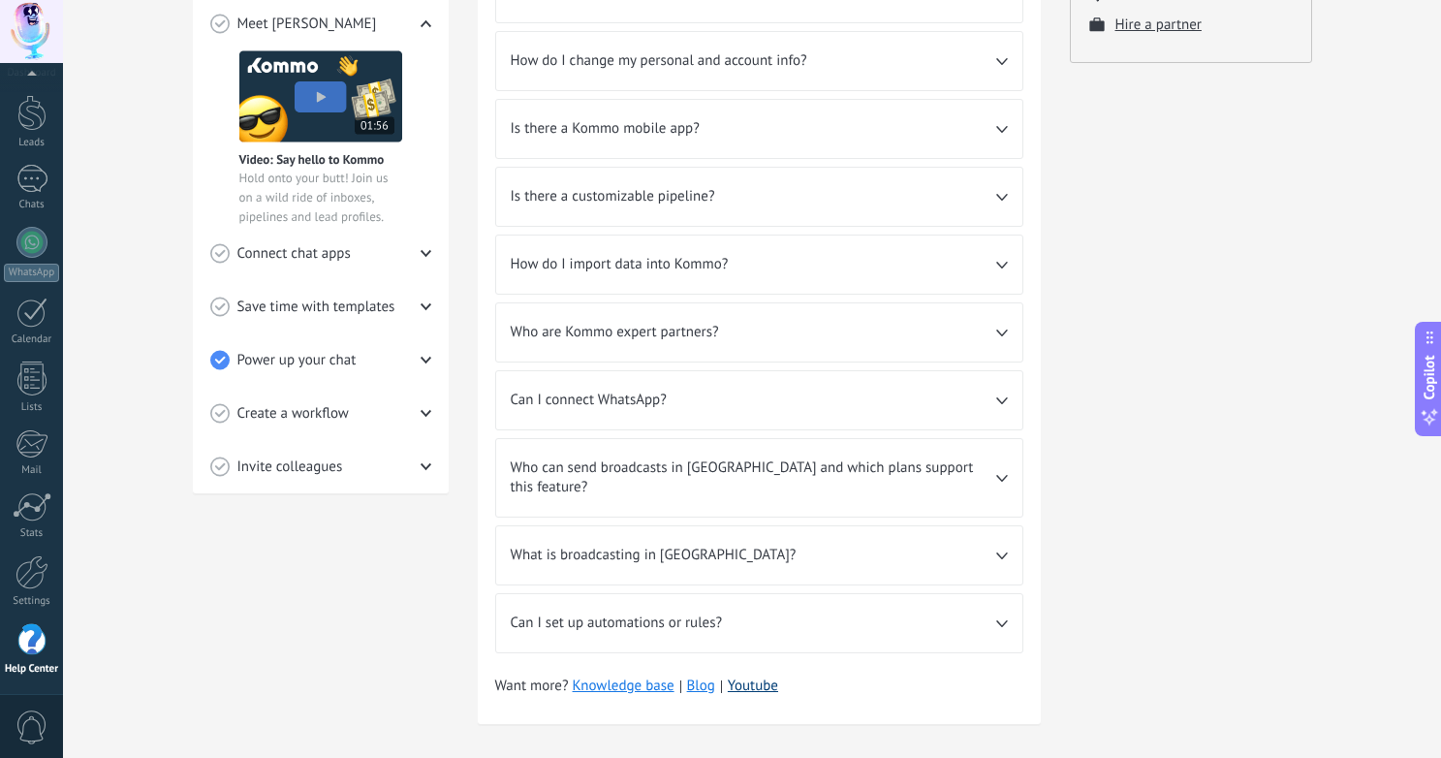
click at [745, 676] on link "Youtube" at bounding box center [753, 685] width 50 height 18
click at [41, 117] on div at bounding box center [31, 113] width 29 height 36
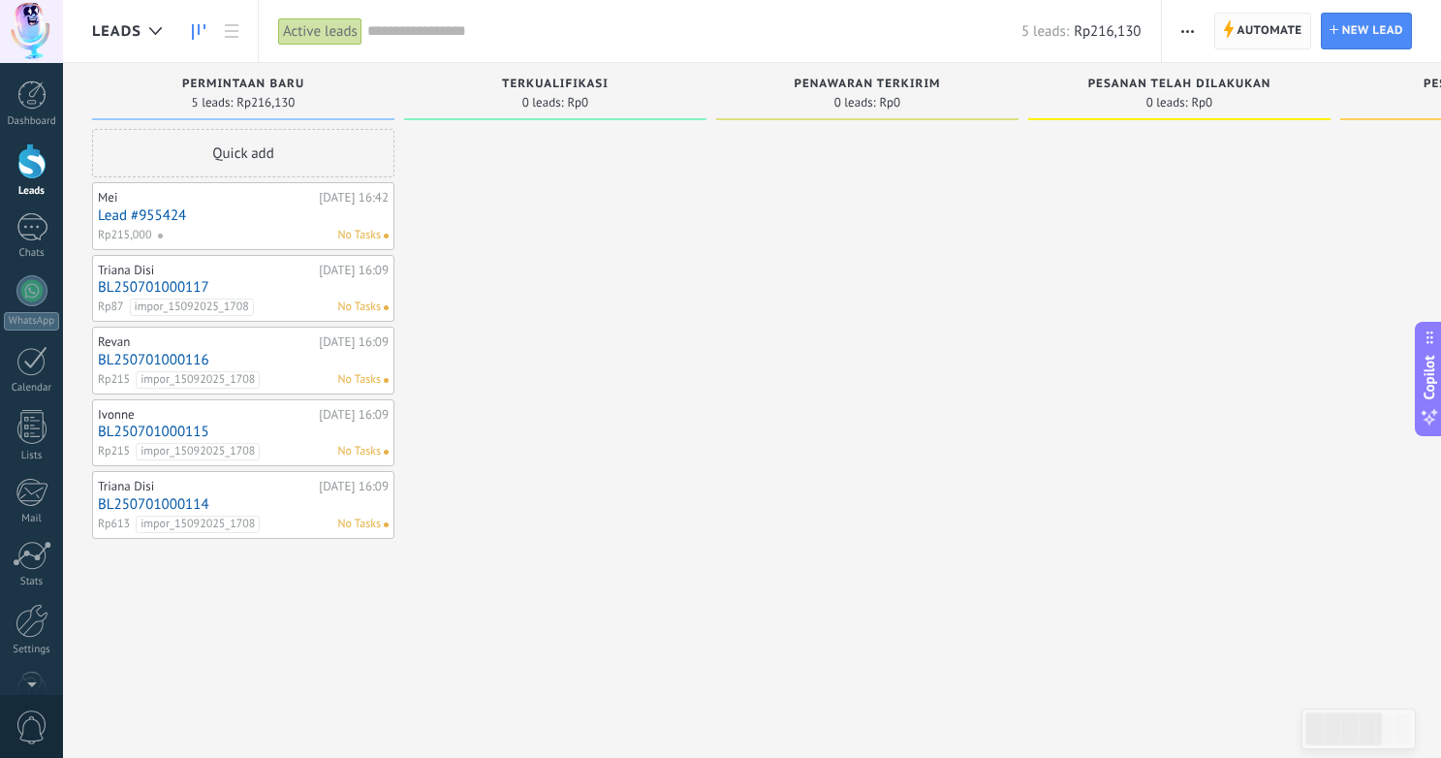
click at [1263, 29] on span "Automate" at bounding box center [1269, 31] width 65 height 35
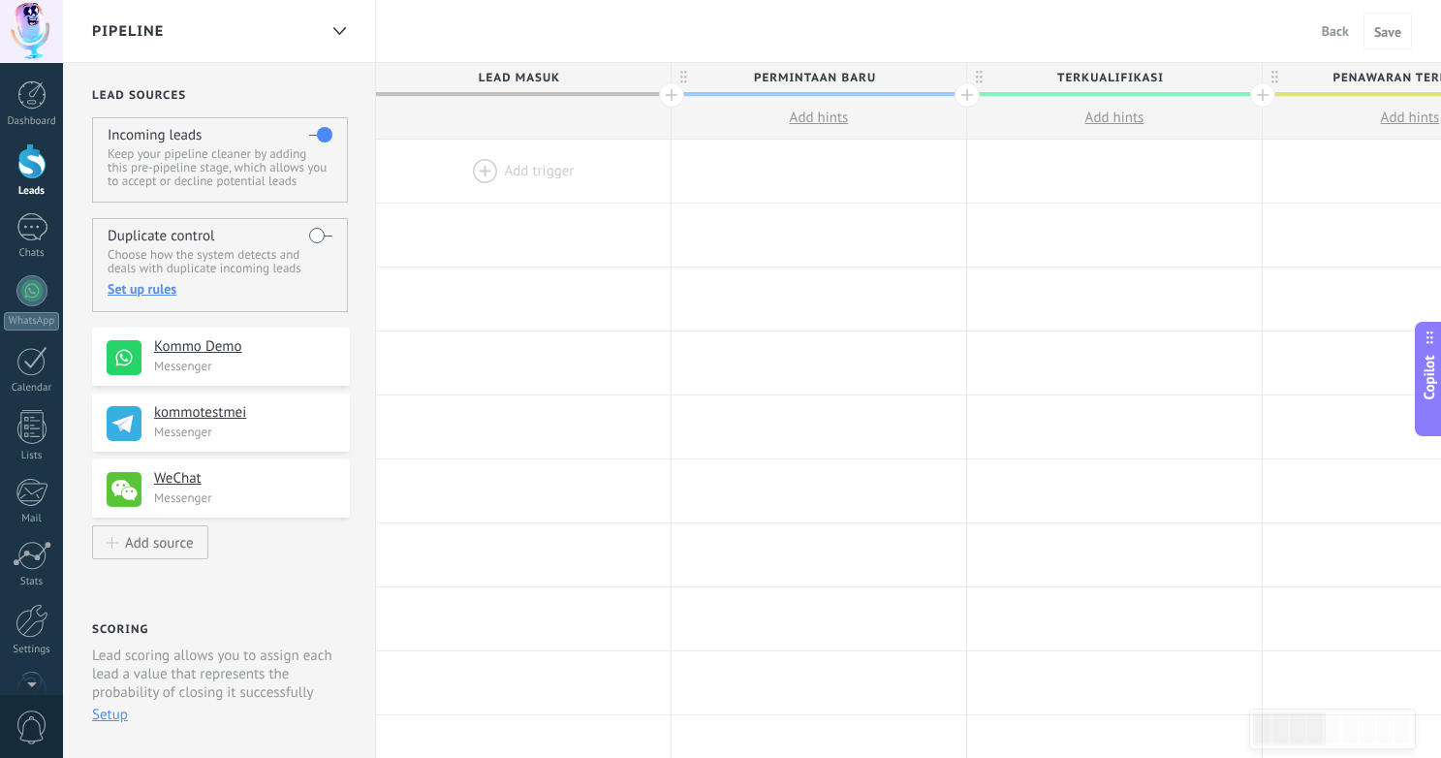
click at [549, 180] on div at bounding box center [523, 171] width 295 height 63
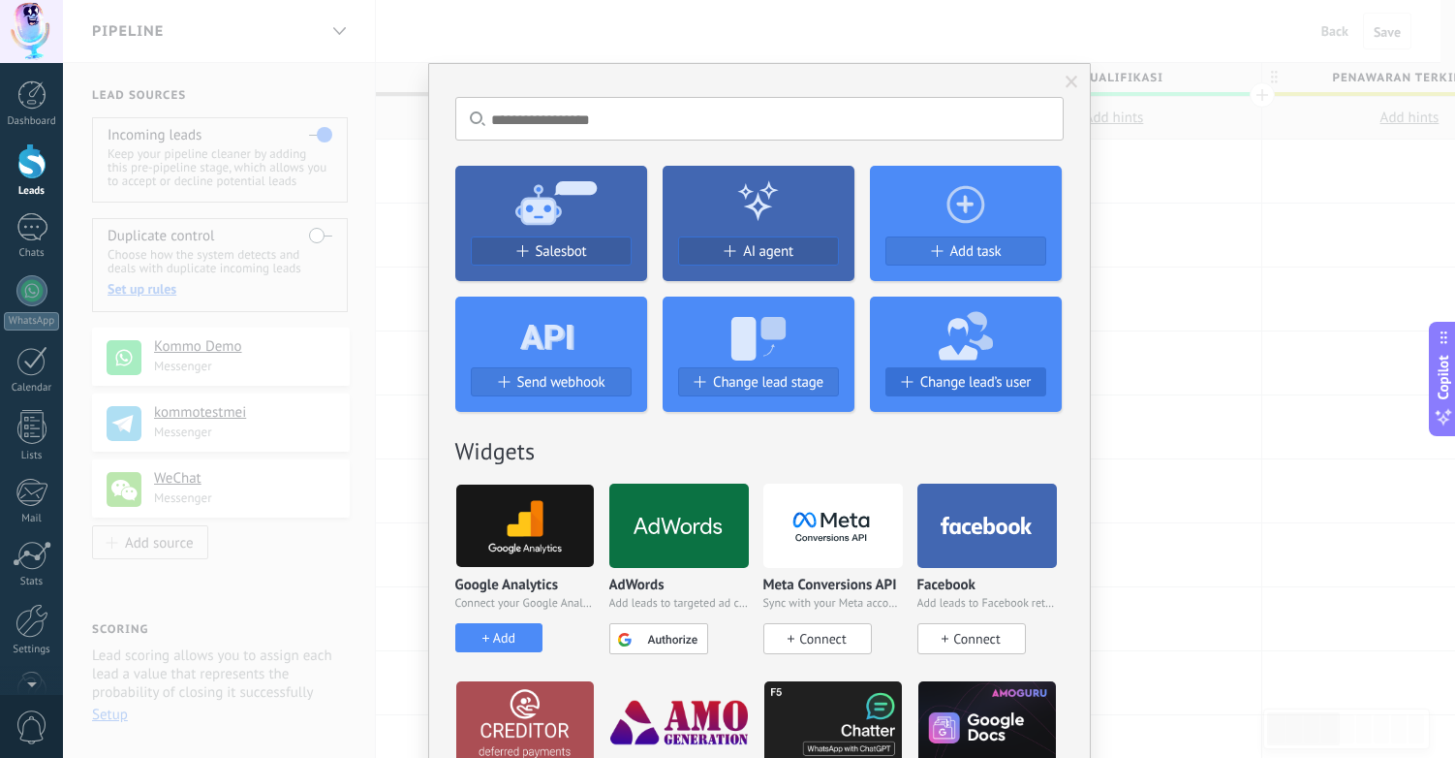
click at [942, 384] on span "Change lead’s user" at bounding box center [976, 382] width 110 height 16
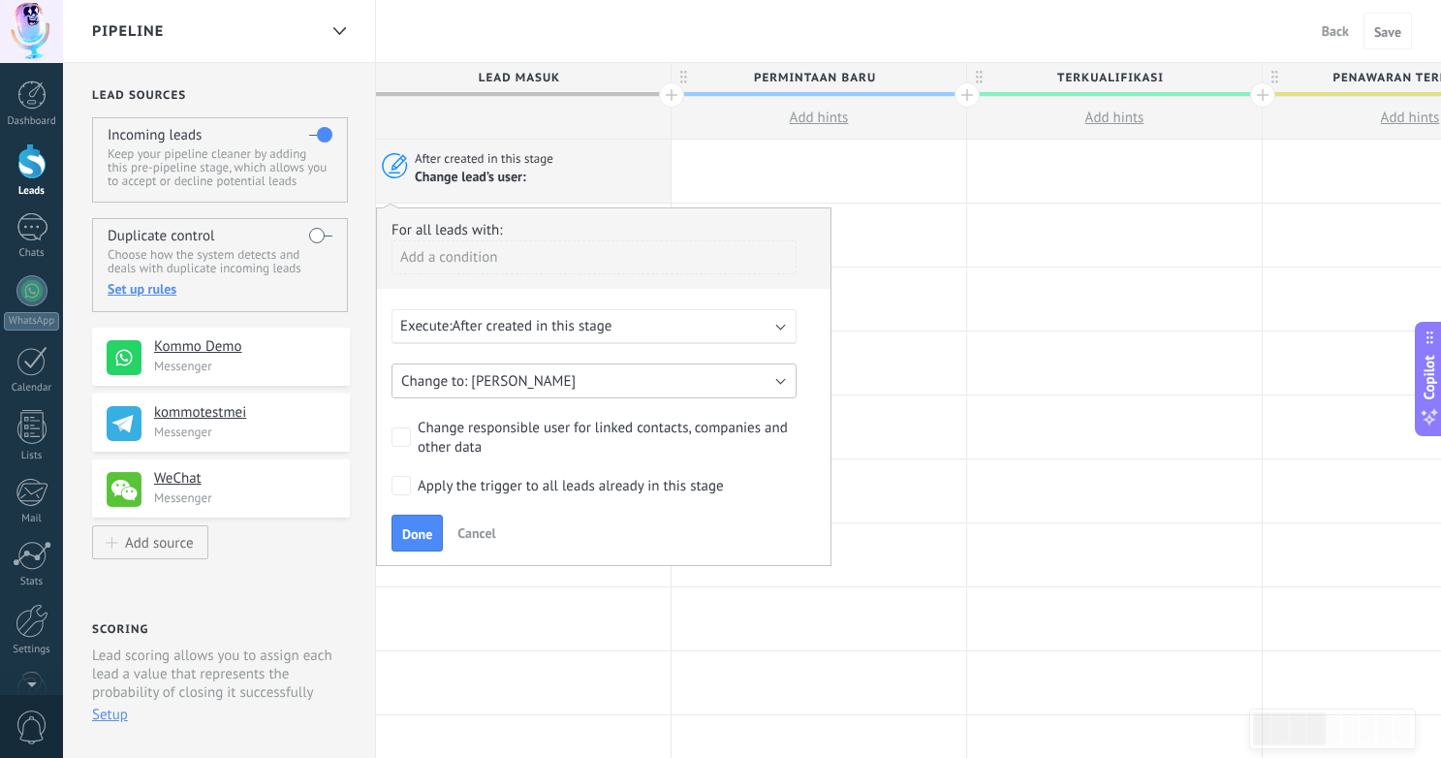
click at [567, 383] on button "[PERSON_NAME]" at bounding box center [593, 380] width 405 height 35
click at [562, 388] on span "[PERSON_NAME]" at bounding box center [585, 381] width 410 height 18
click at [768, 391] on button "[PERSON_NAME]" at bounding box center [593, 380] width 405 height 35
click at [768, 391] on li "[PERSON_NAME]" at bounding box center [588, 380] width 416 height 33
click at [755, 329] on div "Execute: After created in this stage" at bounding box center [586, 326] width 372 height 18
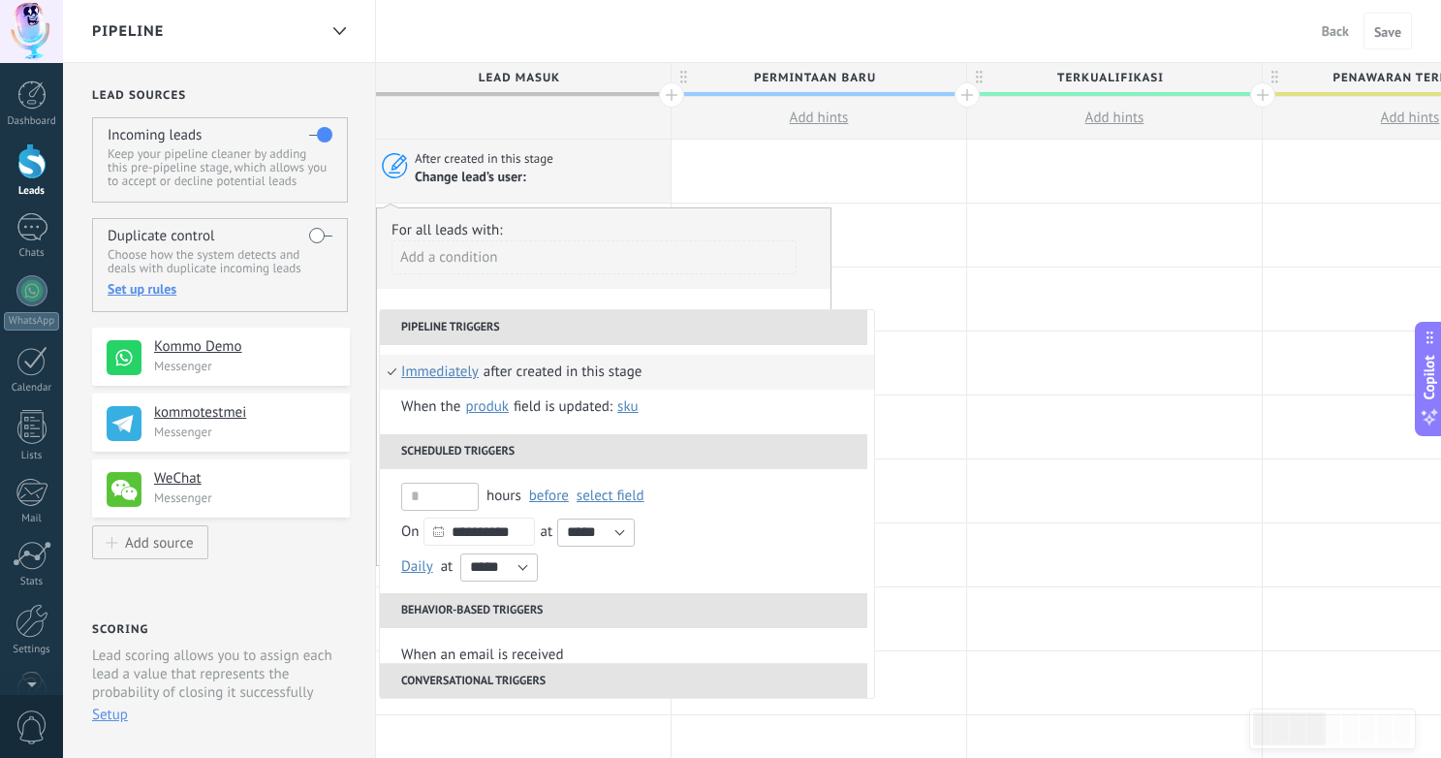
click at [707, 375] on li "After created in this stage immediately 5 minutes 10 minutes one day Select int…" at bounding box center [627, 372] width 494 height 35
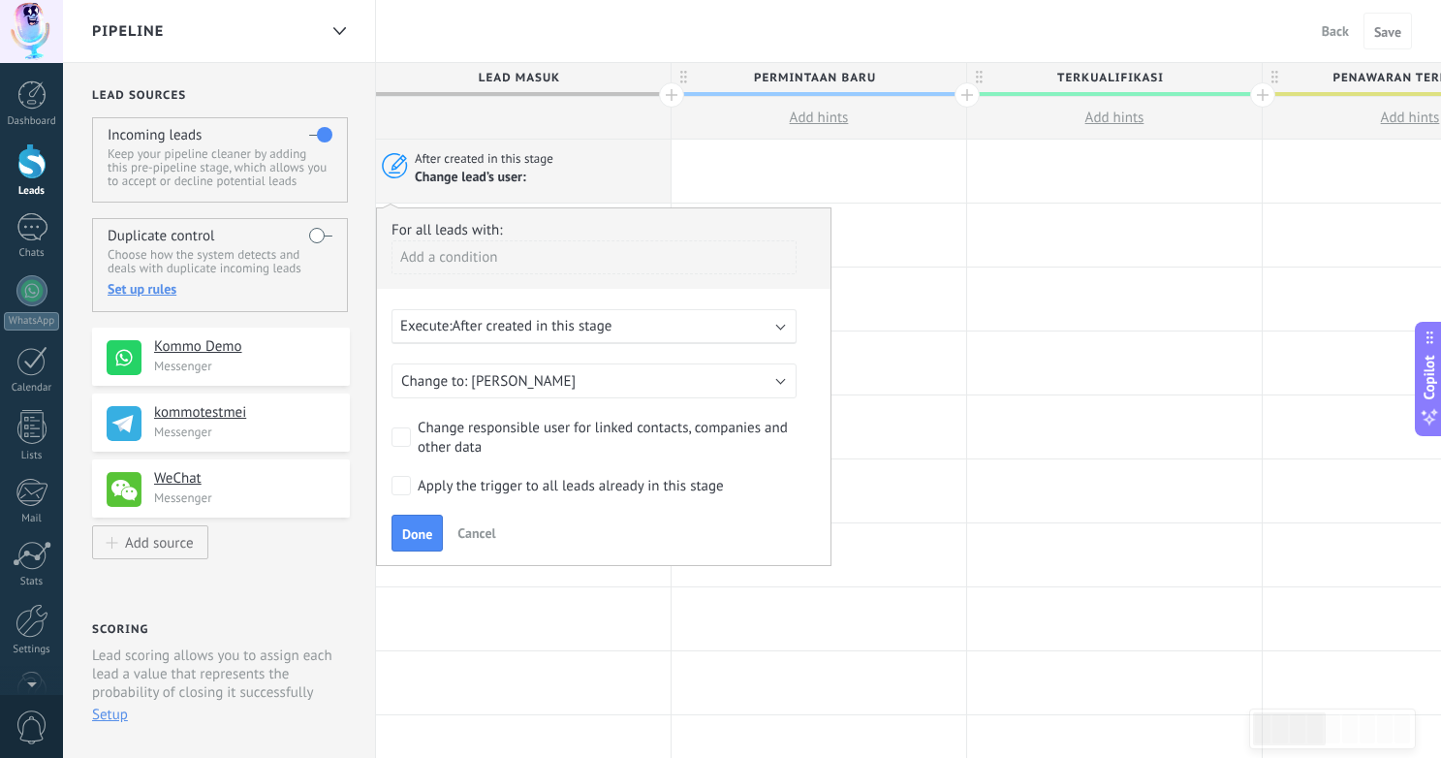
click at [672, 328] on div "Execute: After created in this stage" at bounding box center [586, 326] width 372 height 18
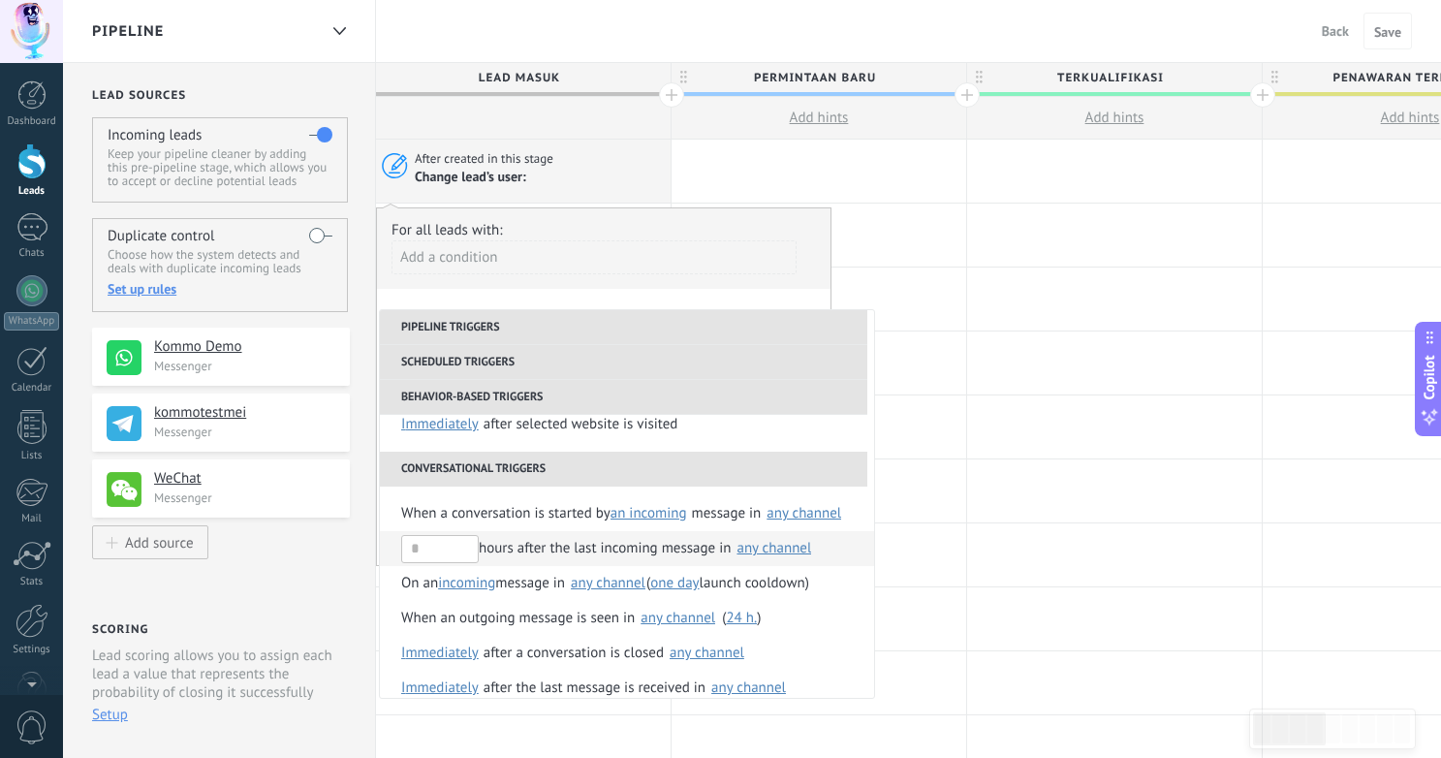
scroll to position [303, 0]
click at [460, 549] on input "text" at bounding box center [440, 546] width 78 height 28
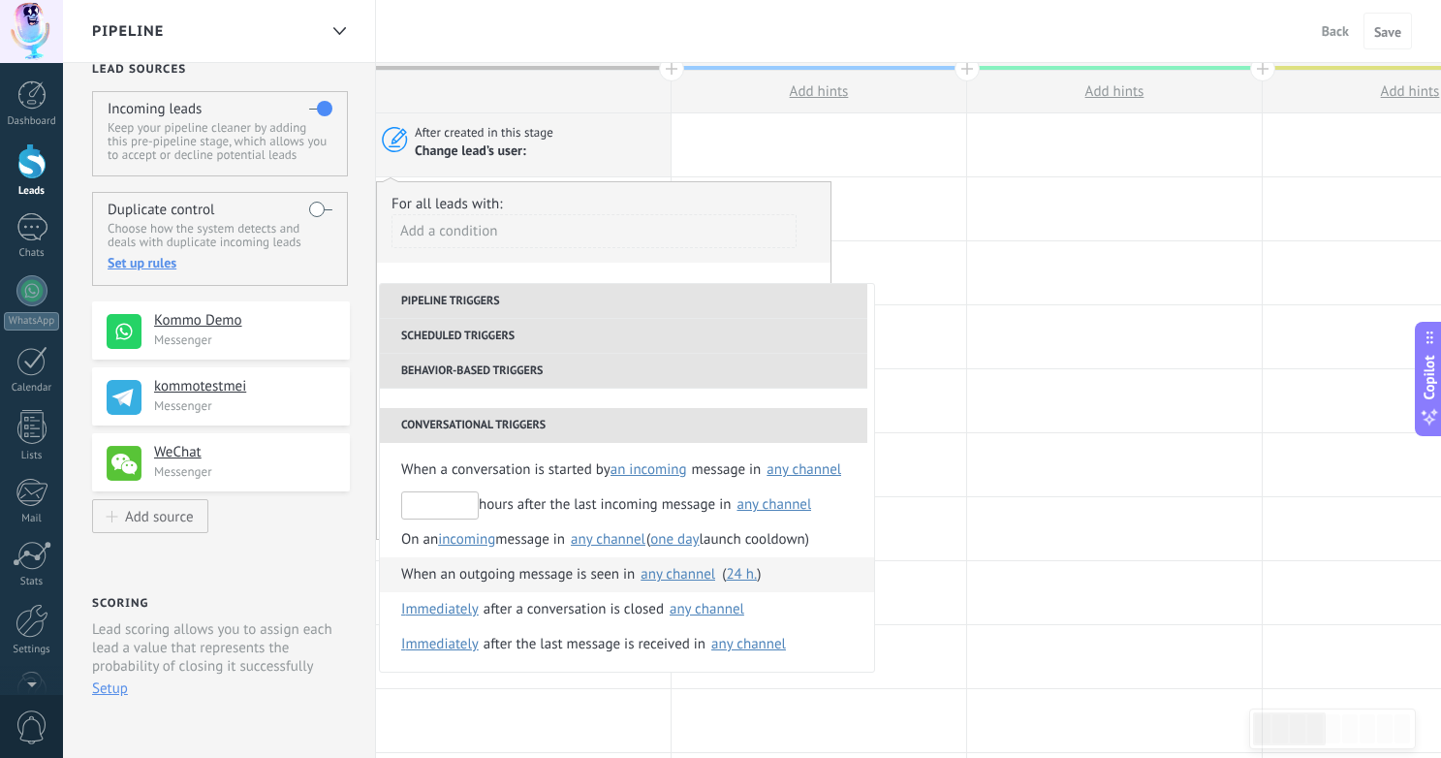
scroll to position [30, 0]
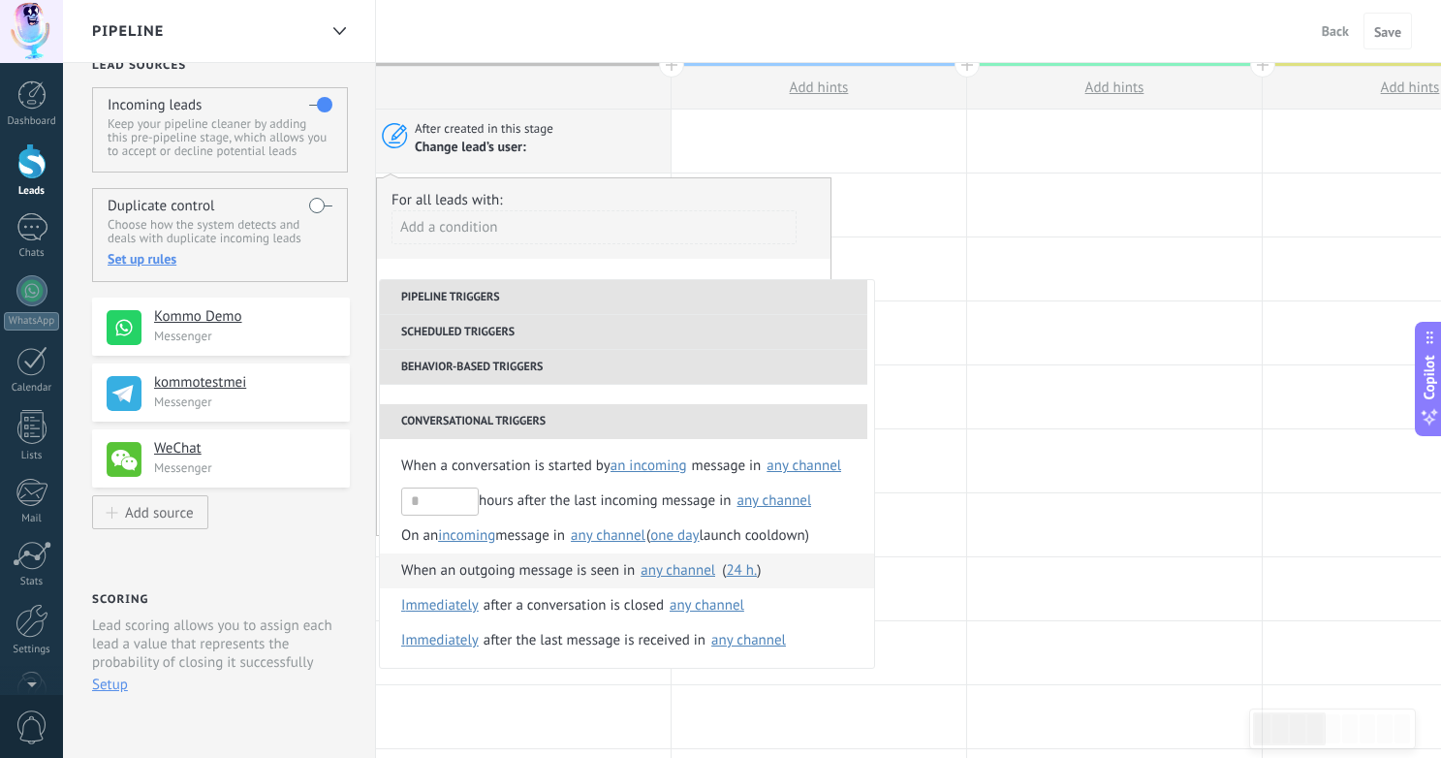
click at [578, 575] on div "When an outgoing message is seen in" at bounding box center [518, 570] width 234 height 35
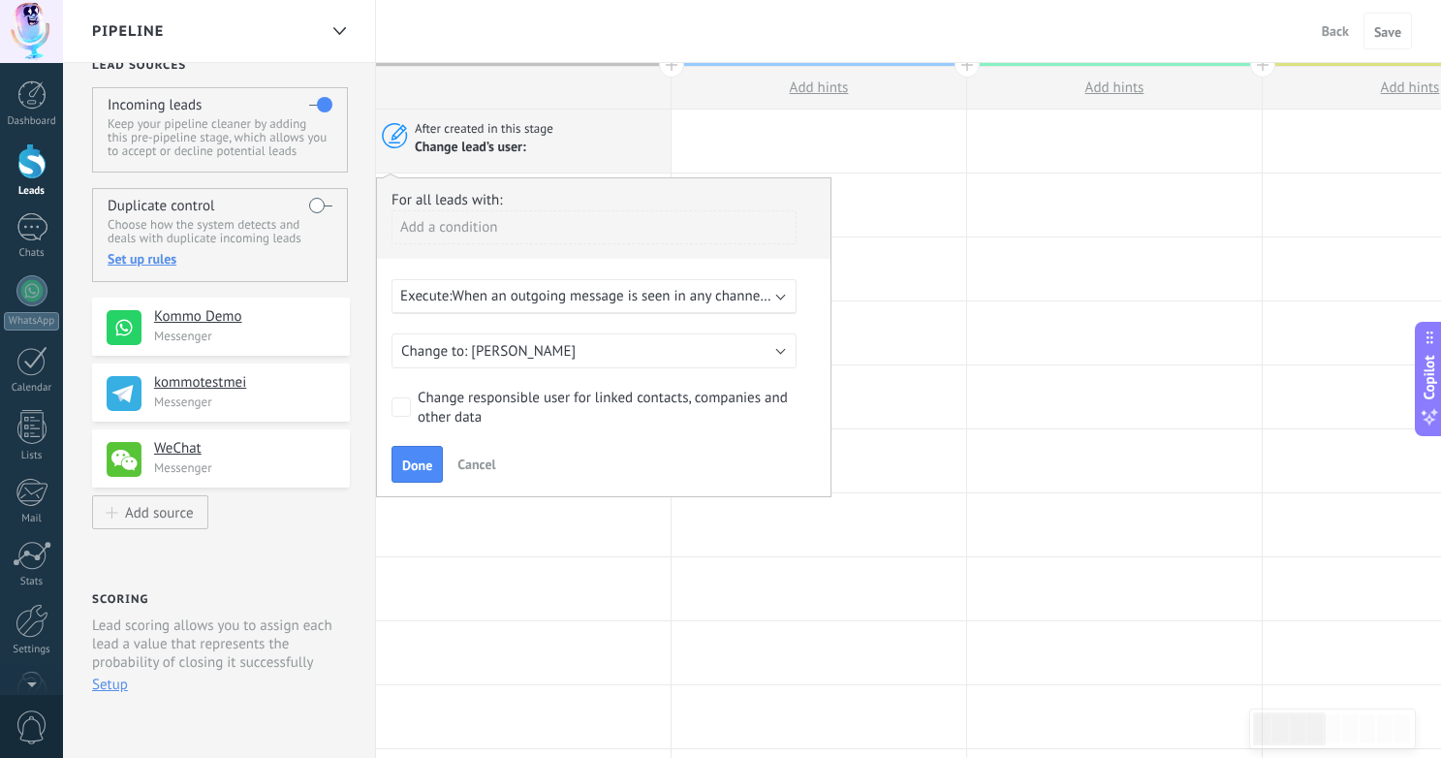
click at [678, 291] on span "When an outgoing message is seen in any channel (undefined)" at bounding box center [646, 296] width 387 height 18
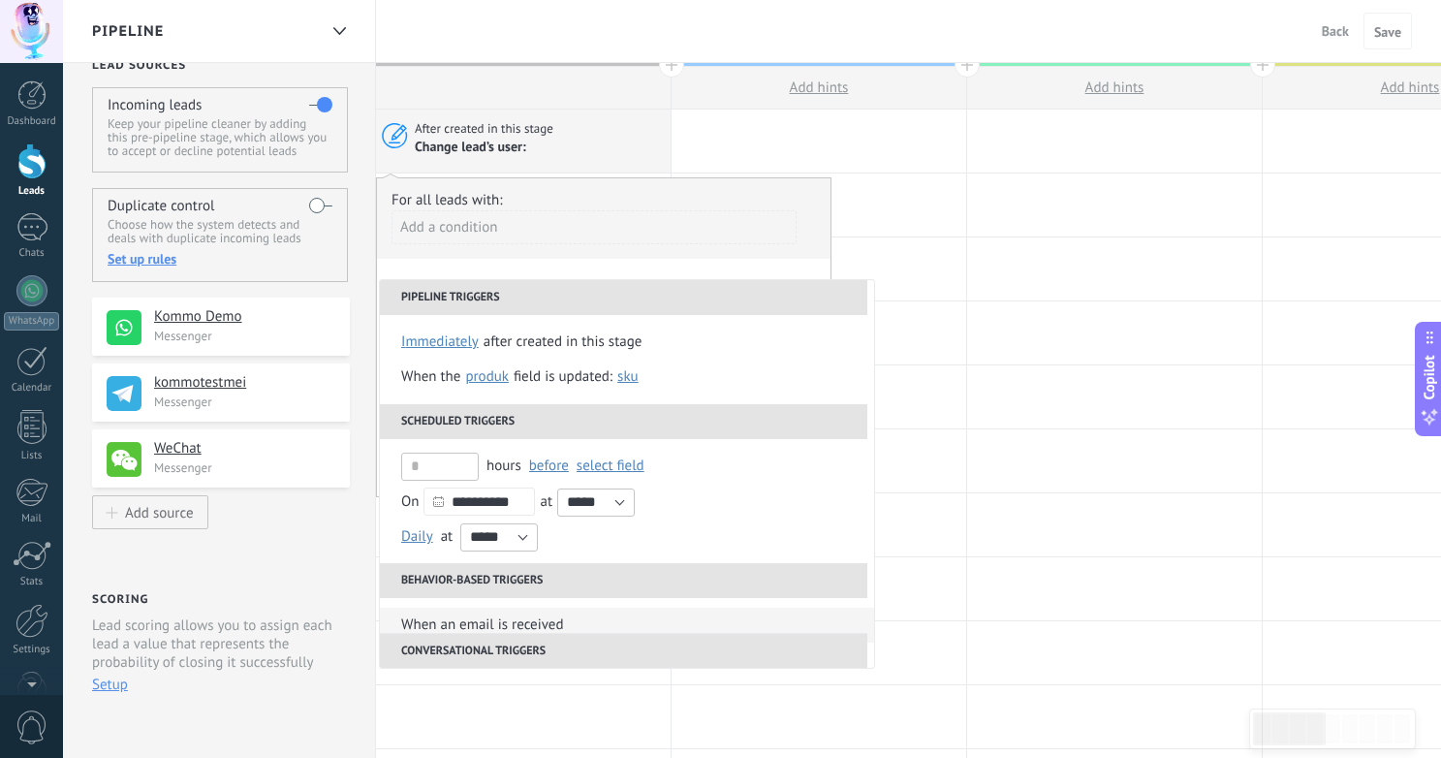
scroll to position [318, 0]
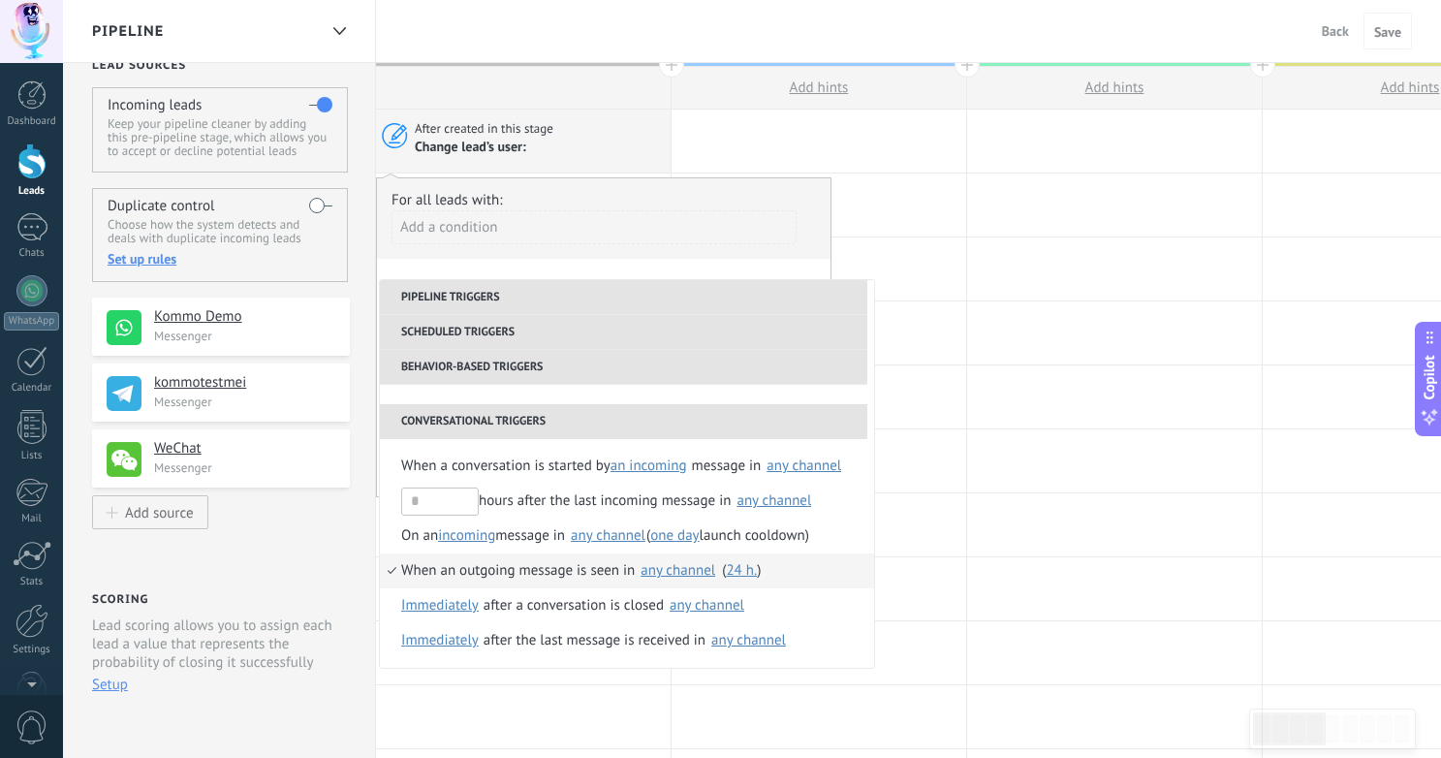
click at [689, 567] on div "any channel" at bounding box center [678, 570] width 75 height 15
click at [861, 583] on li "When an outgoing message is seen in Select none Kommo Demo any channel ( 24 h. …" at bounding box center [627, 570] width 494 height 35
click at [737, 571] on span "24 h." at bounding box center [741, 570] width 31 height 18
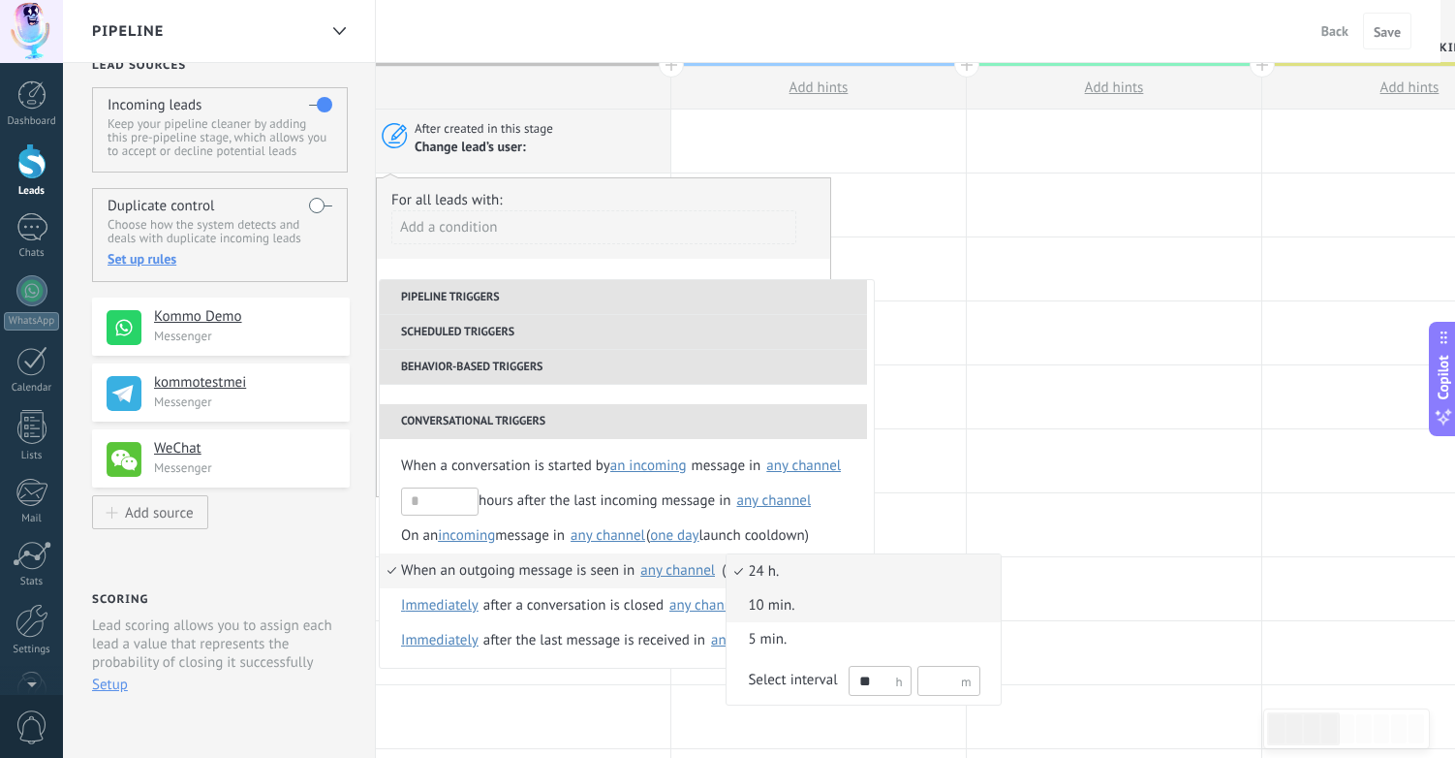
click at [791, 605] on span "10 min." at bounding box center [853, 605] width 253 height 19
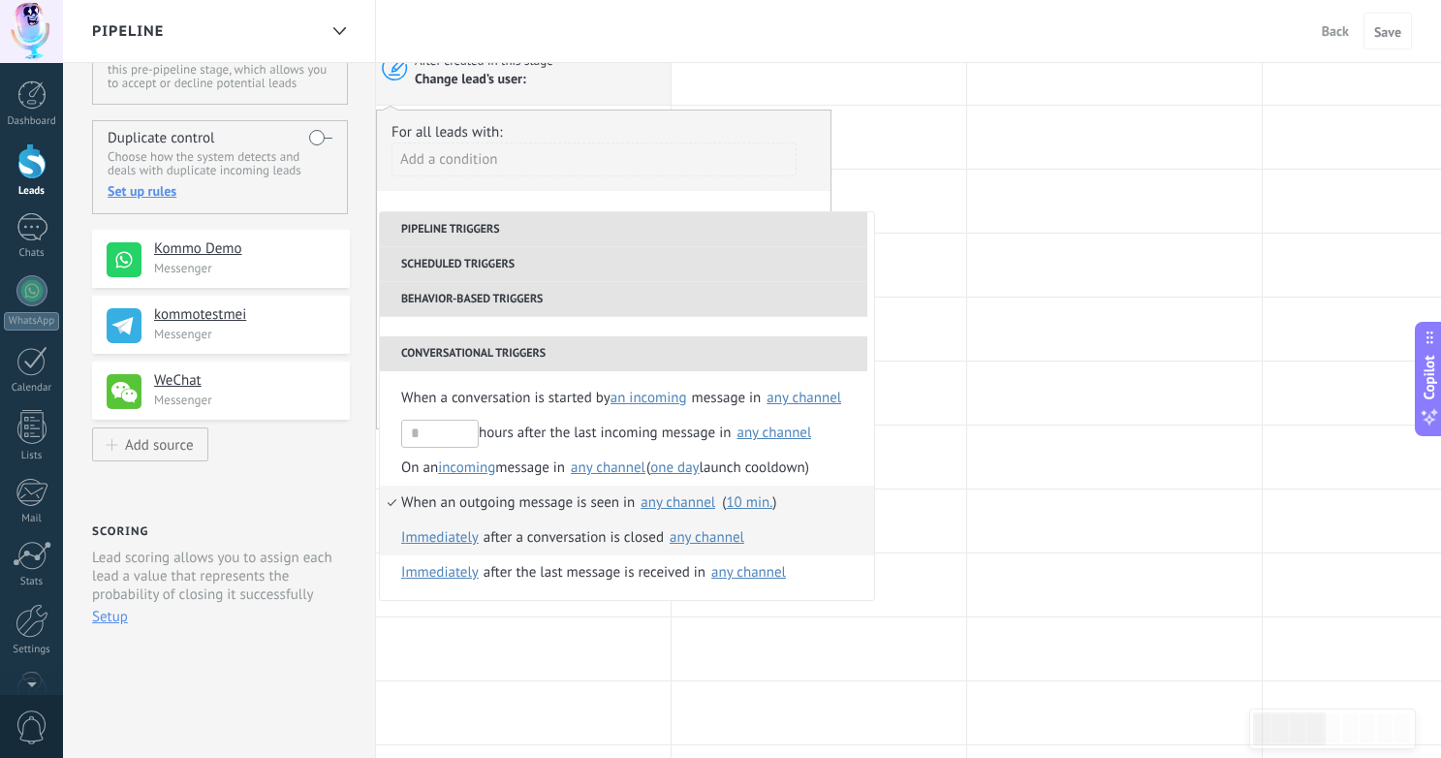
scroll to position [134, 0]
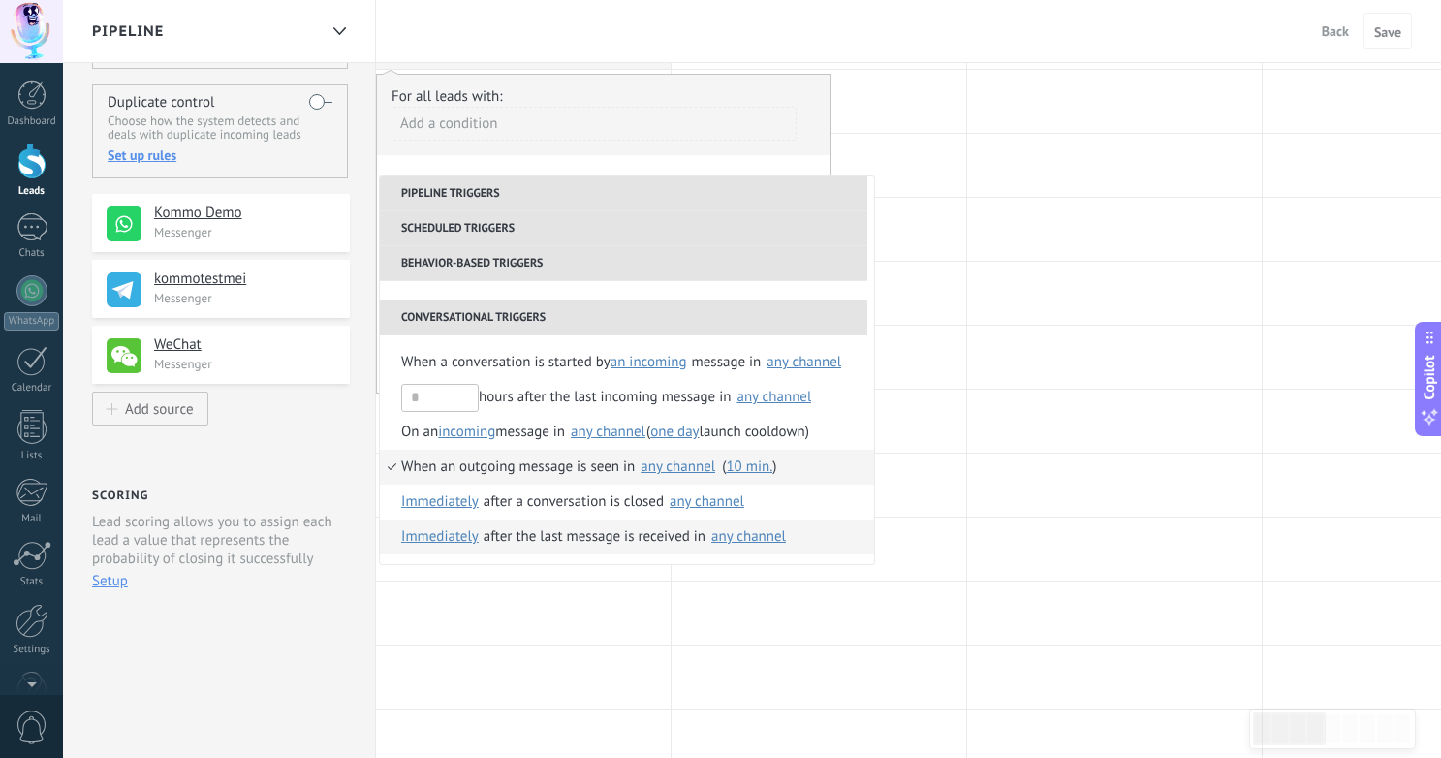
click at [464, 534] on span "Immediately" at bounding box center [440, 536] width 78 height 35
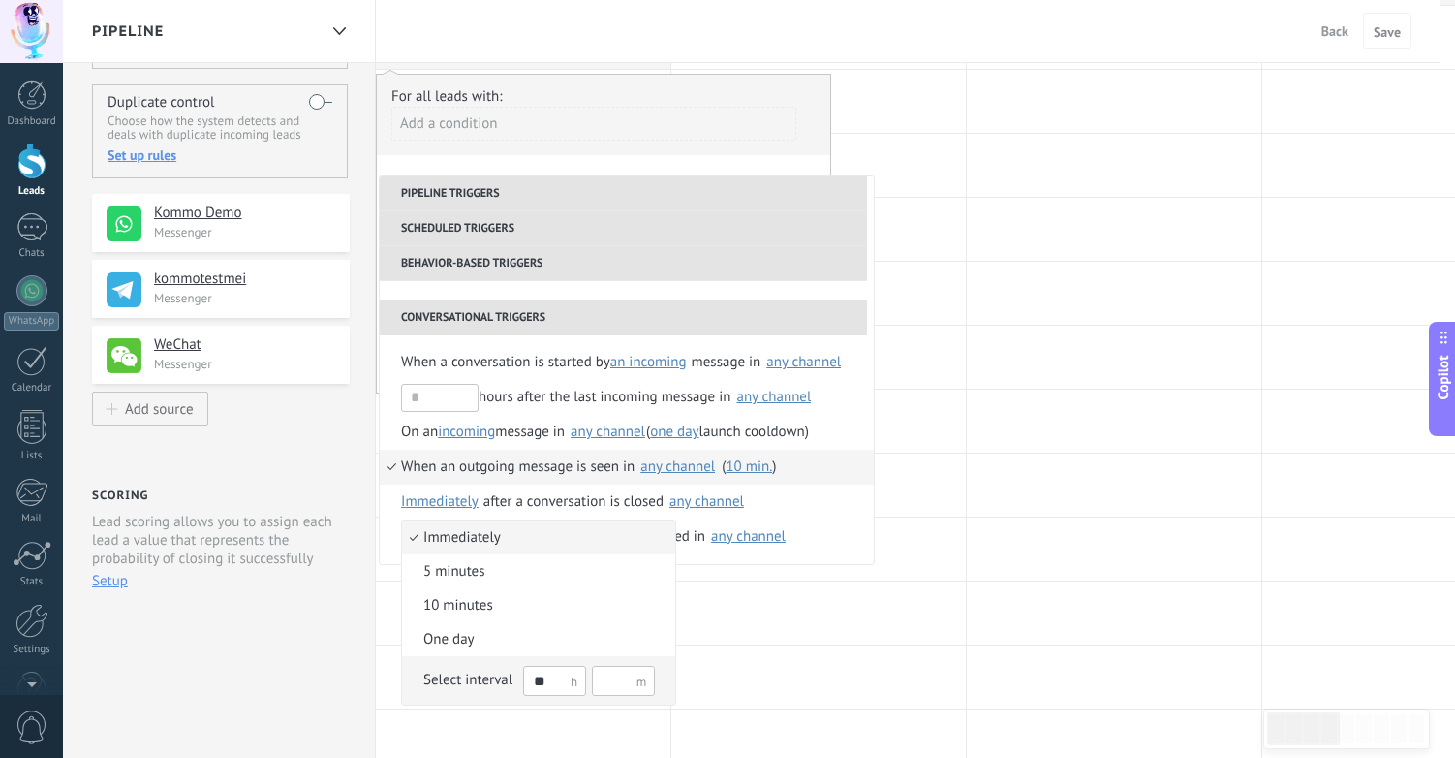
drag, startPoint x: 555, startPoint y: 680, endPoint x: 532, endPoint y: 676, distance: 23.6
click at [533, 677] on input "**" at bounding box center [554, 681] width 63 height 30
type input "*"
click at [708, 555] on div at bounding box center [727, 379] width 1455 height 758
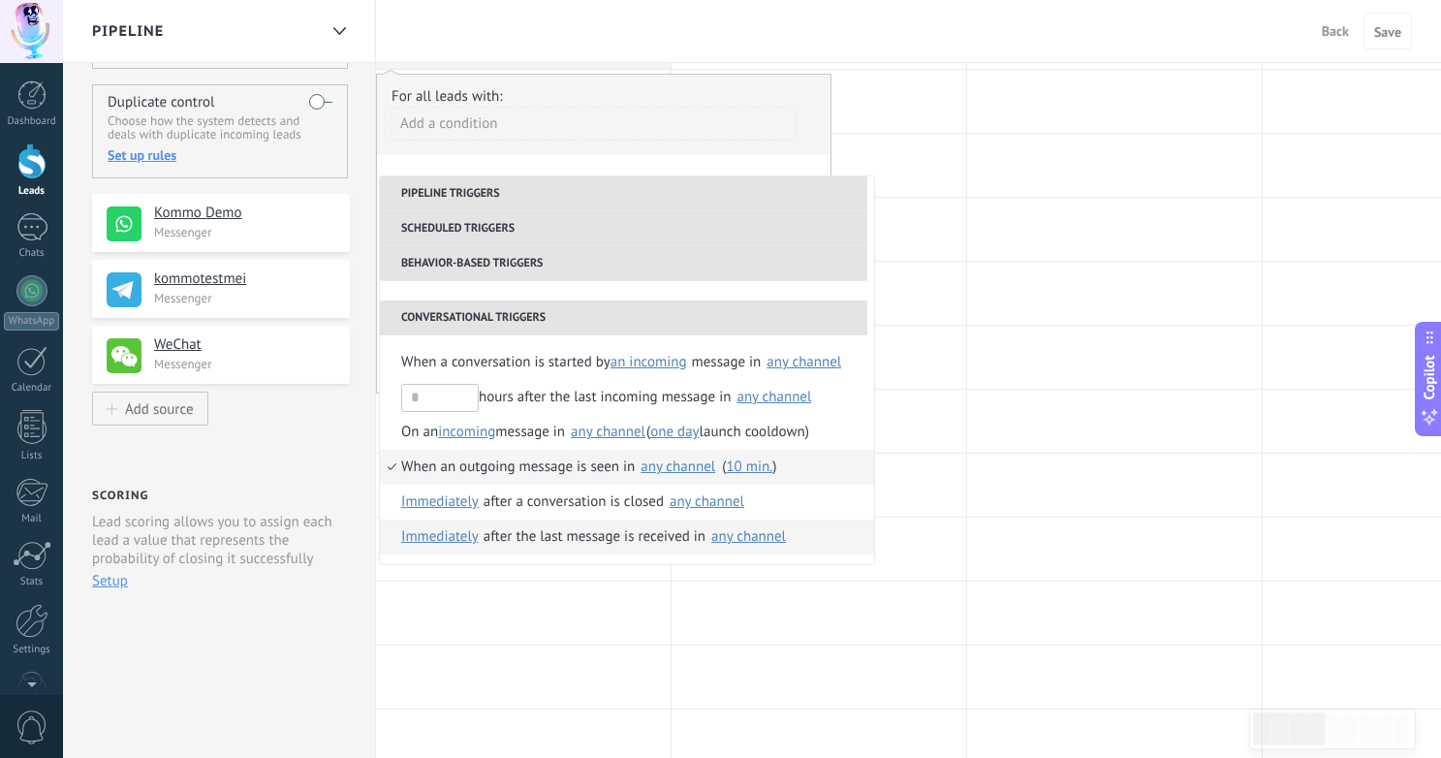
click at [454, 538] on span "Immediately" at bounding box center [440, 536] width 78 height 35
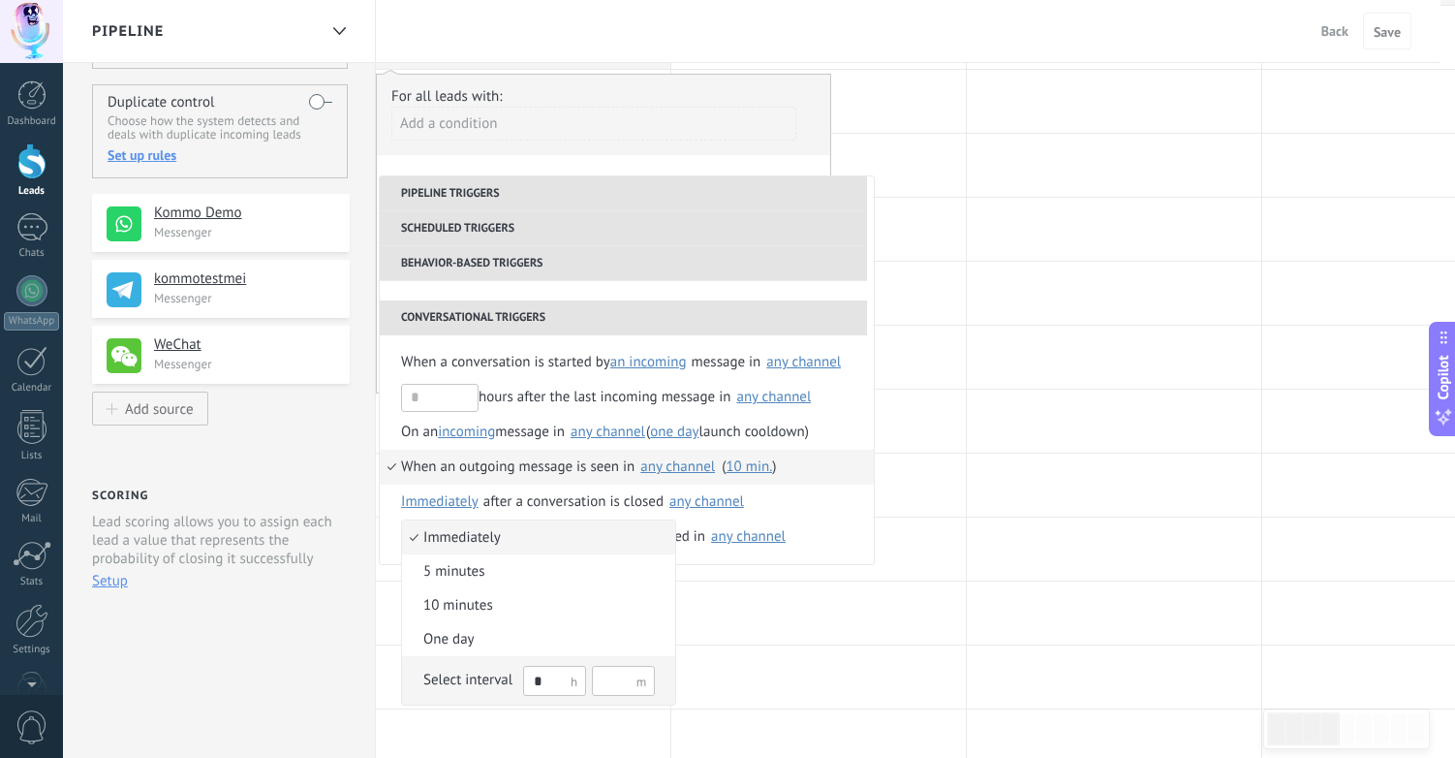
click at [465, 681] on div "Select interval" at bounding box center [467, 680] width 89 height 19
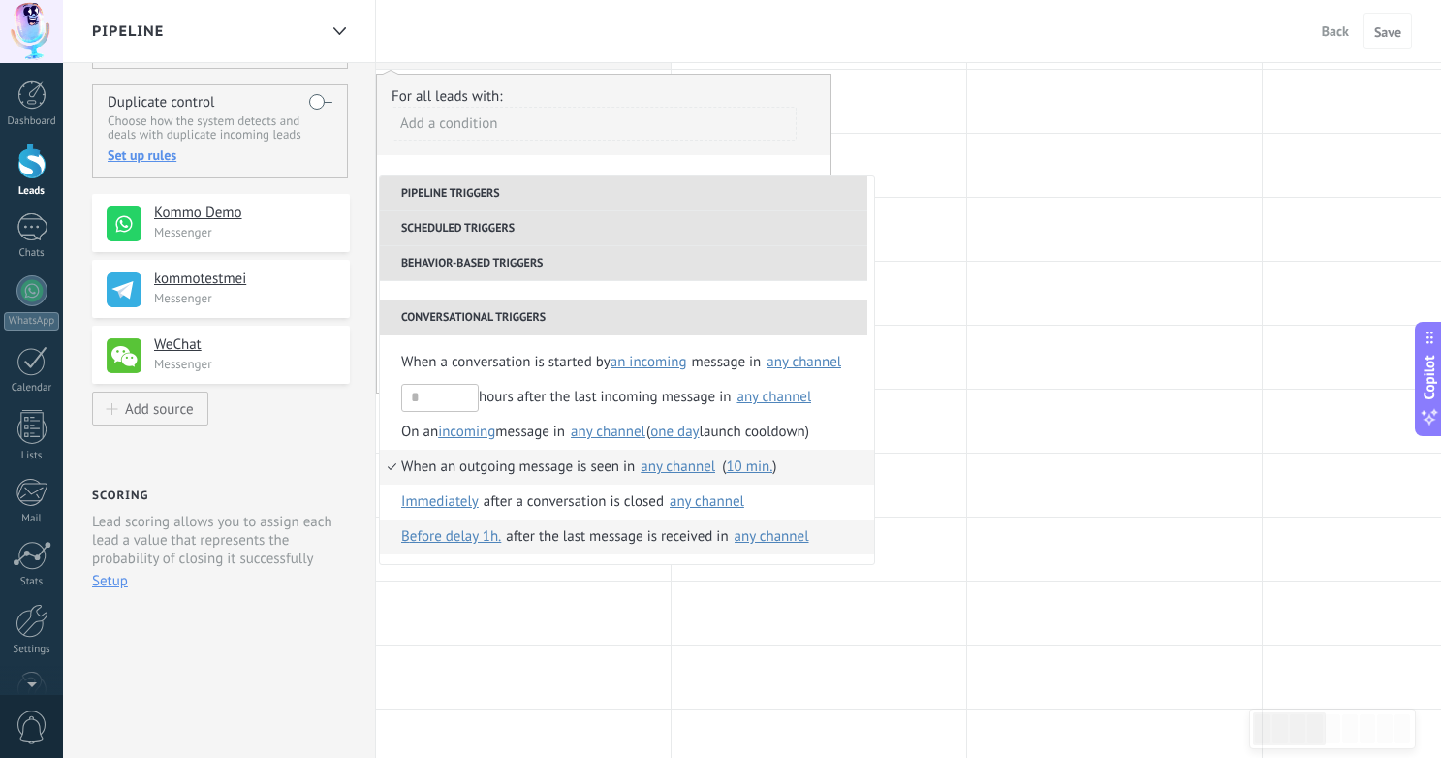
click at [768, 535] on div "any channel" at bounding box center [771, 536] width 75 height 15
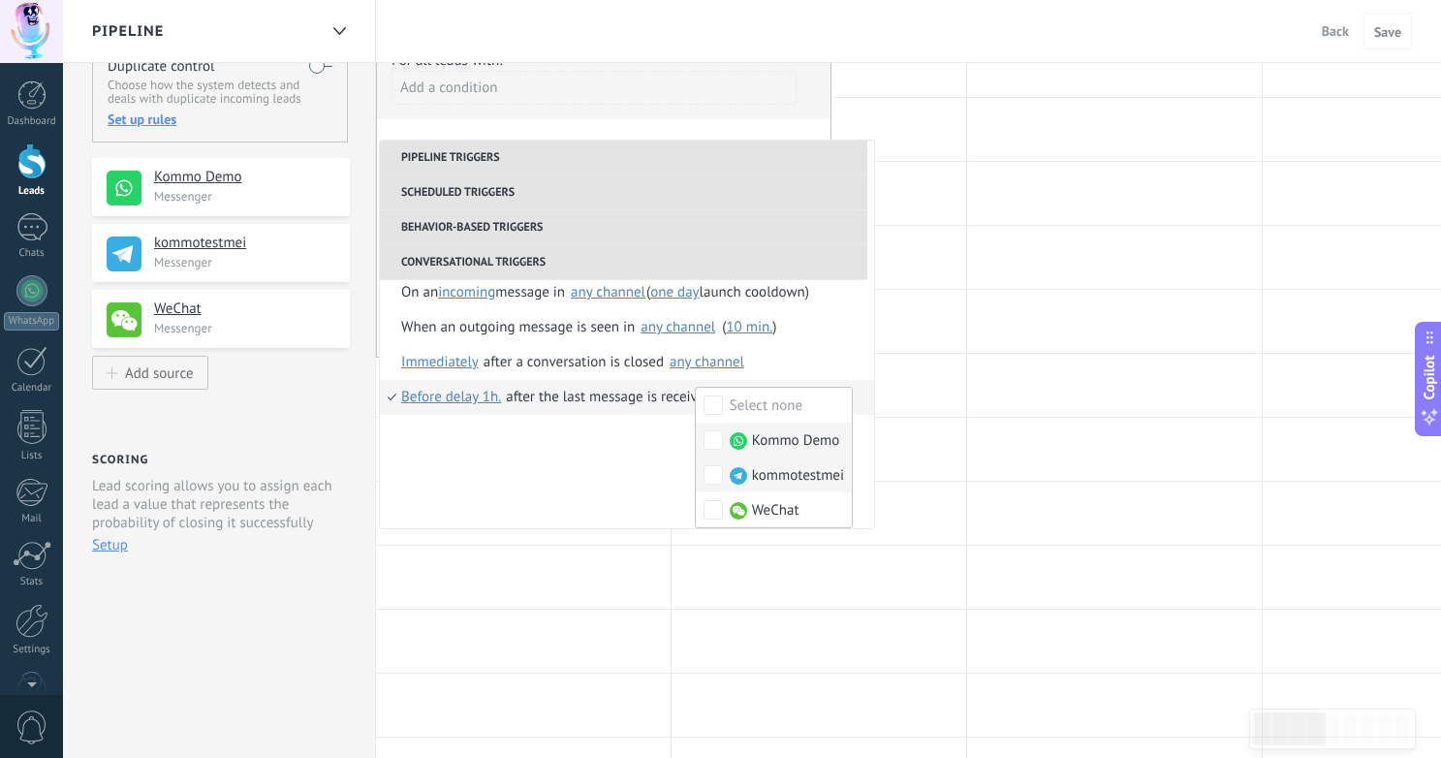
scroll to position [173, 0]
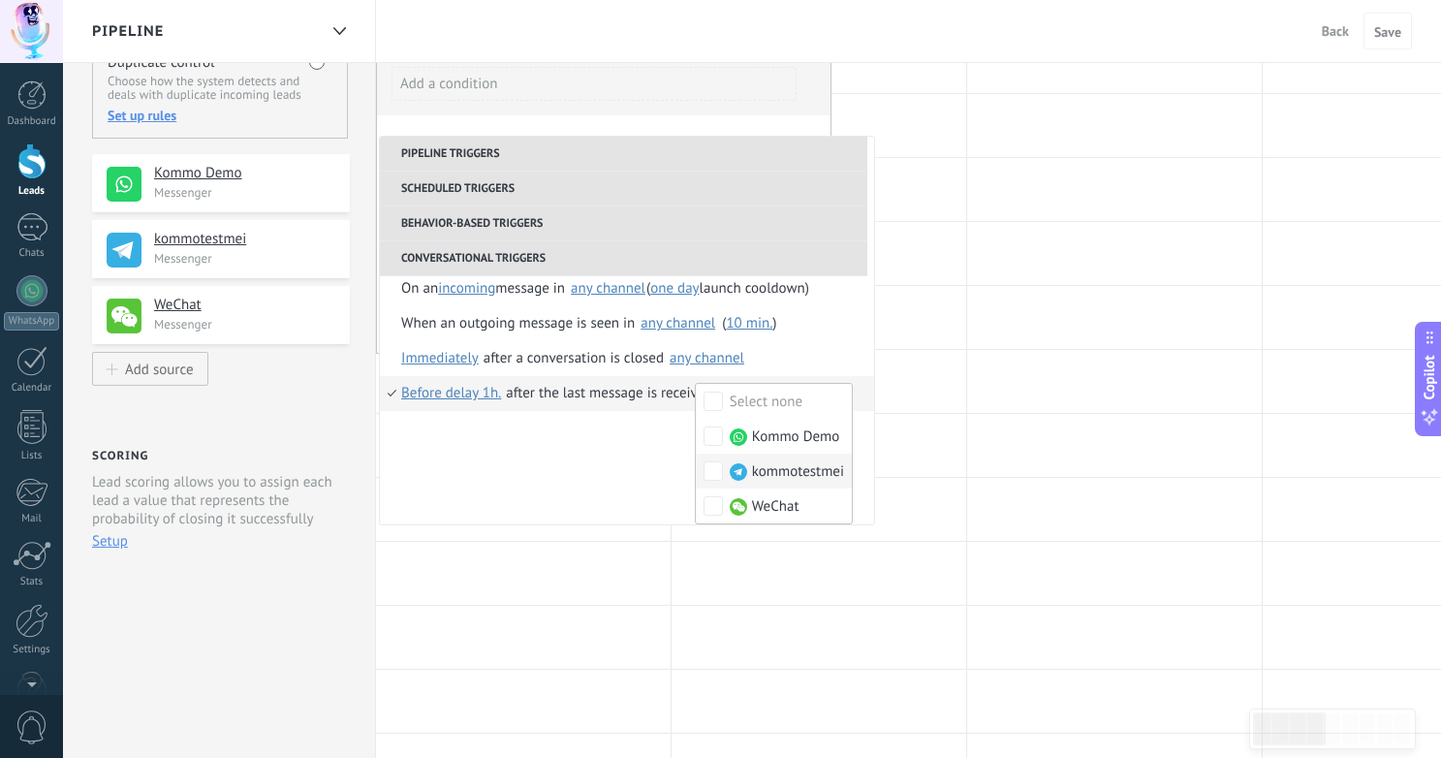
click at [596, 476] on ul "**********" at bounding box center [627, 331] width 494 height 388
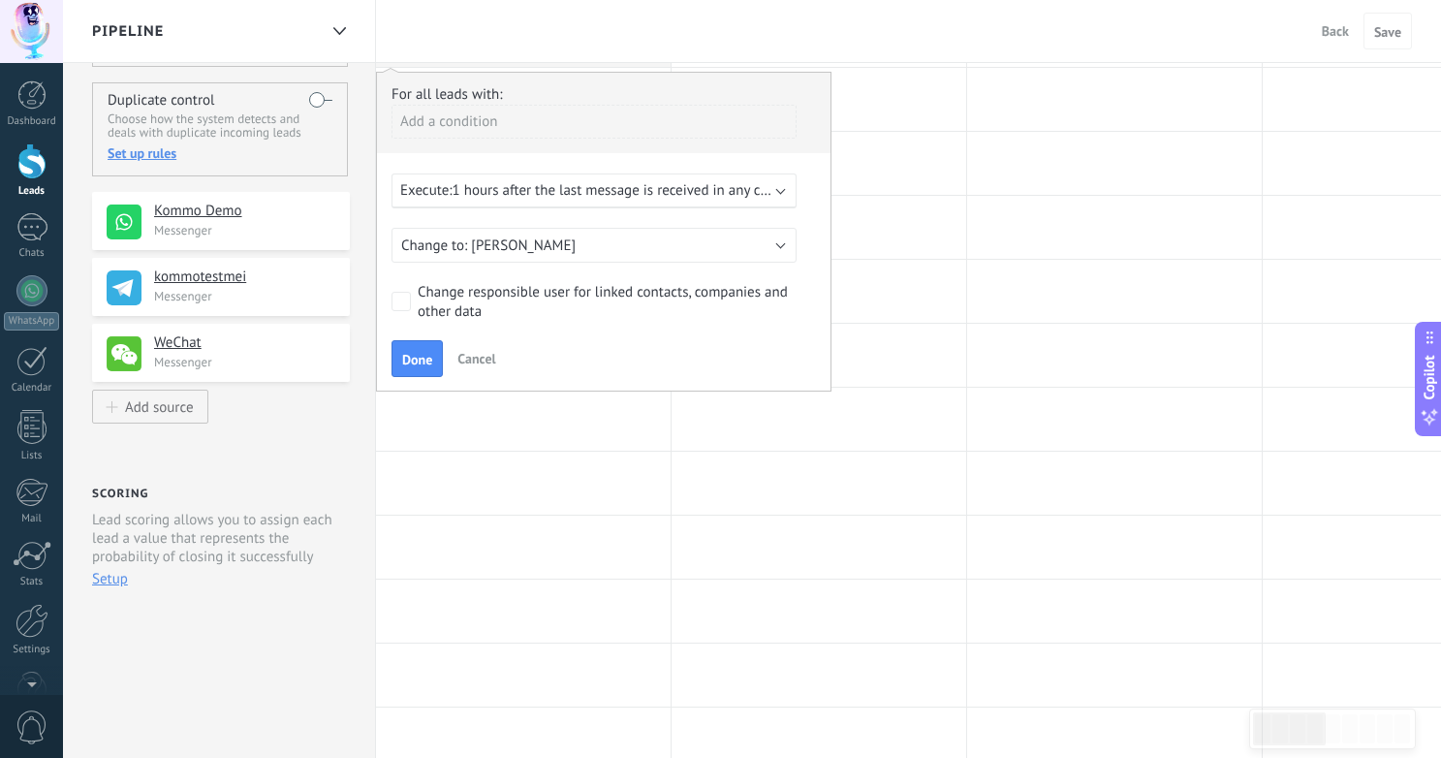
scroll to position [135, 0]
click at [553, 244] on button "[PERSON_NAME]" at bounding box center [593, 246] width 405 height 35
click at [559, 251] on span "[PERSON_NAME]" at bounding box center [585, 246] width 410 height 18
click at [609, 187] on span "1 hours after the last message is received in any channel" at bounding box center [628, 191] width 351 height 18
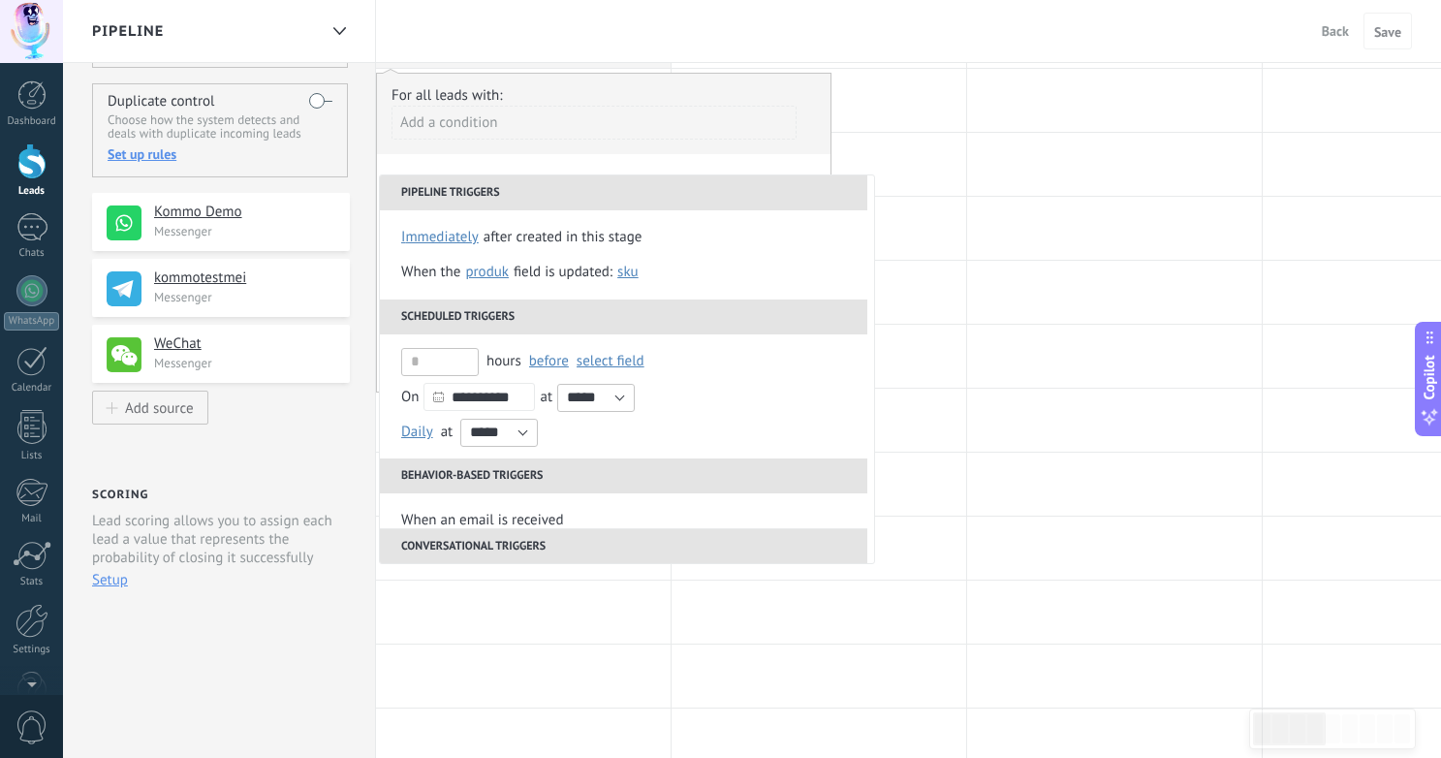
click at [998, 273] on div at bounding box center [1114, 292] width 295 height 63
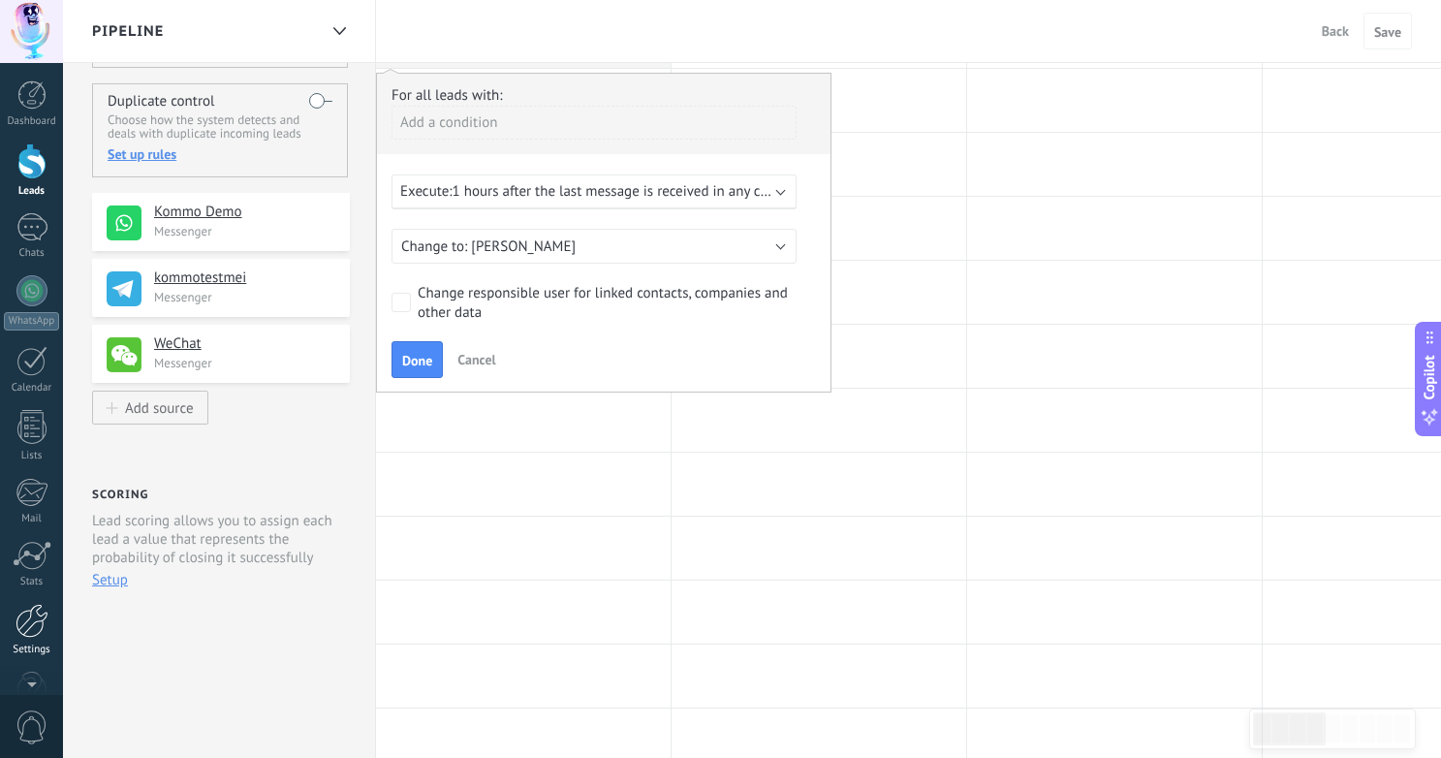
click at [37, 631] on div at bounding box center [32, 621] width 33 height 34
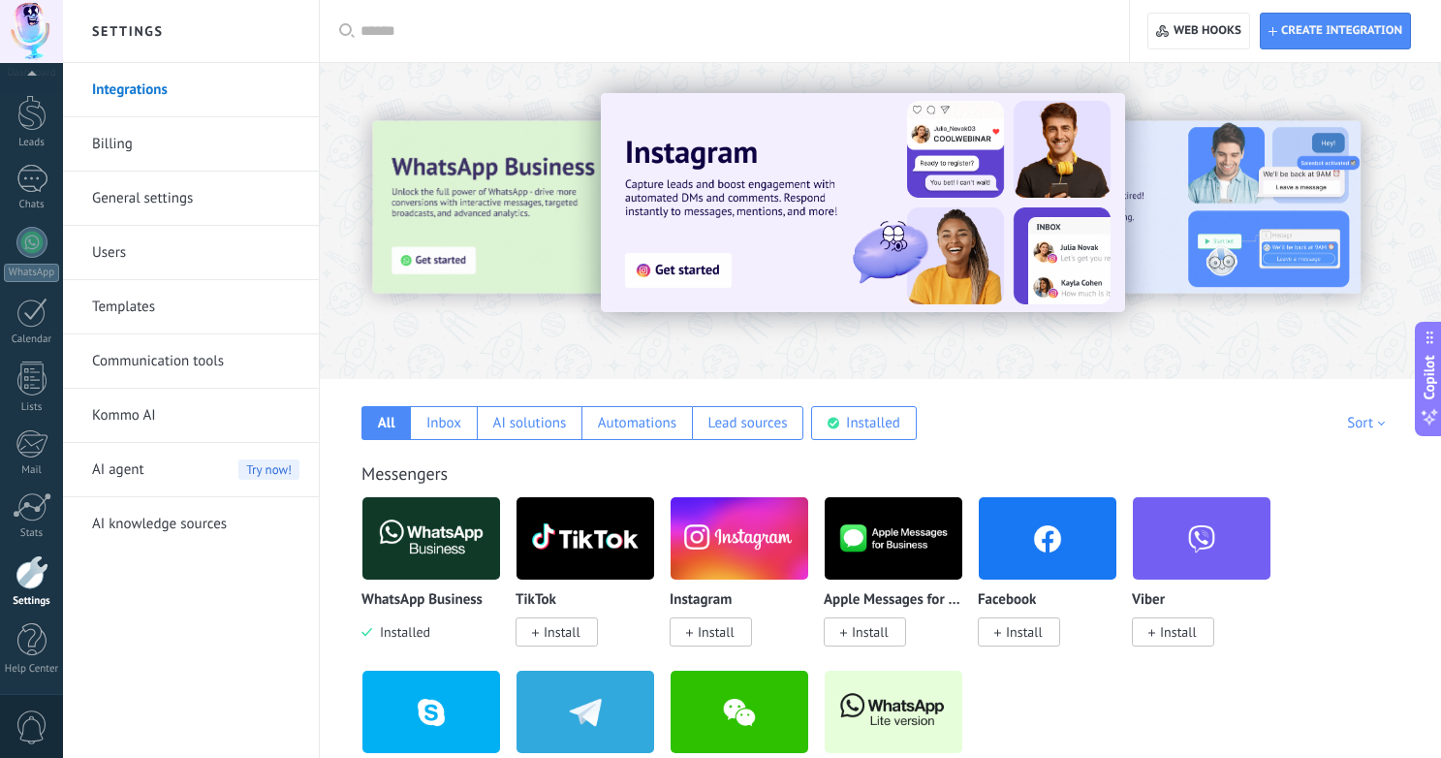
click at [145, 248] on link "Users" at bounding box center [195, 253] width 207 height 54
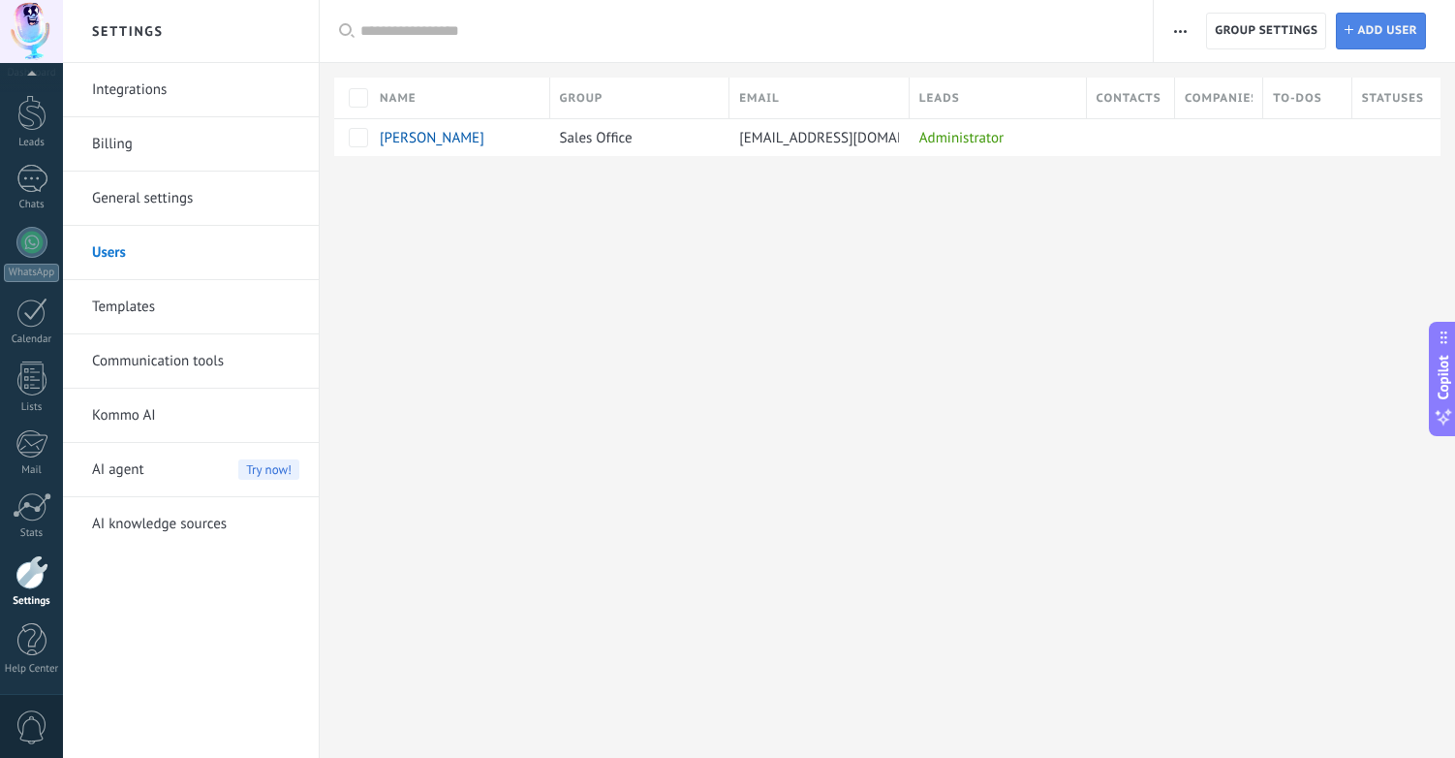
click at [1371, 17] on span "Add user" at bounding box center [1388, 31] width 60 height 35
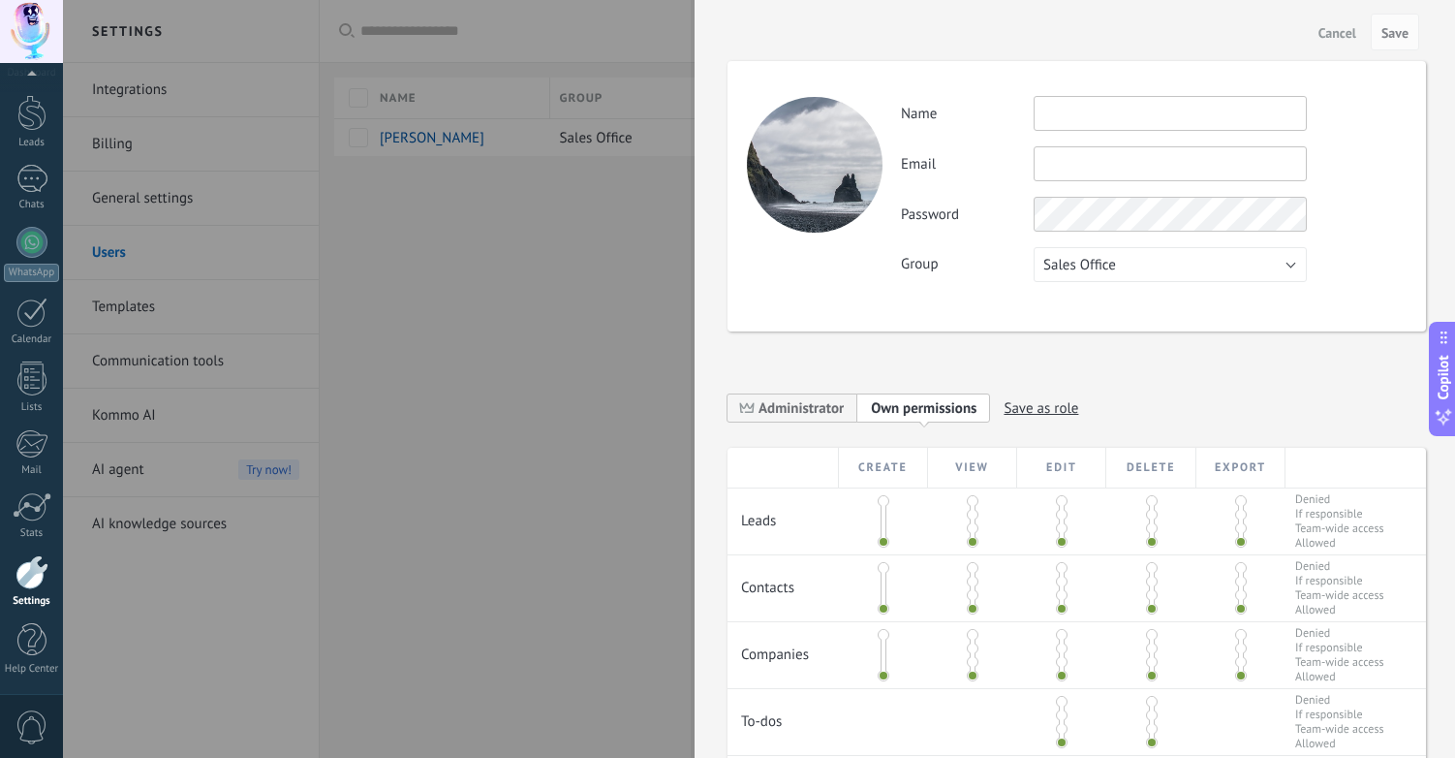
click at [1080, 118] on input "text" at bounding box center [1170, 113] width 273 height 35
type input "****"
click at [800, 406] on span "Administrator" at bounding box center [801, 408] width 85 height 18
click at [954, 414] on span "Customize permissions" at bounding box center [941, 408] width 141 height 18
click at [1108, 269] on span "Sales Office" at bounding box center [1080, 265] width 73 height 18
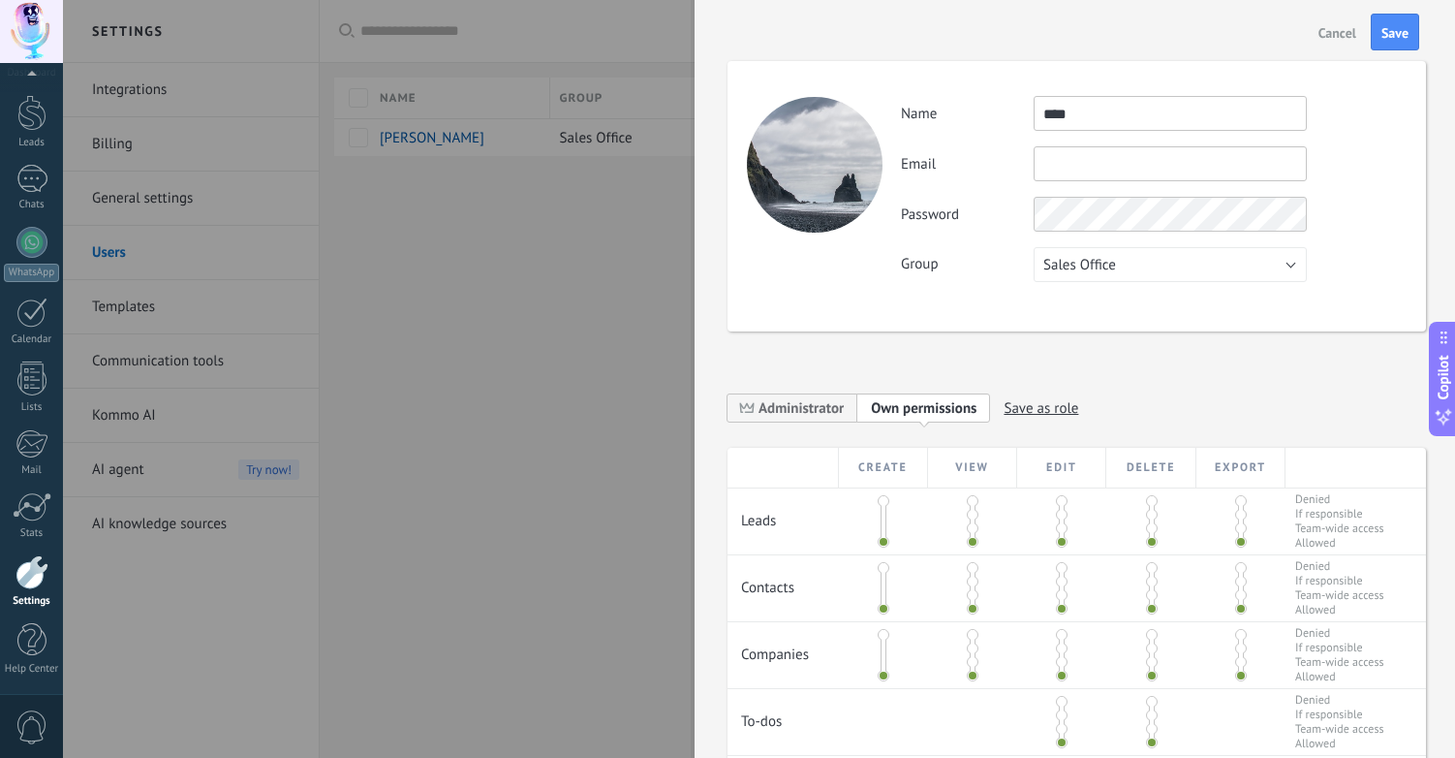
click at [1343, 91] on div "Activity Name **** Email You can’t edit this email because the user has 2‑step …" at bounding box center [1077, 196] width 699 height 270
click at [1401, 26] on span "Save" at bounding box center [1395, 33] width 27 height 14
type input "**********"
click at [1023, 322] on div "**********" at bounding box center [1077, 196] width 699 height 270
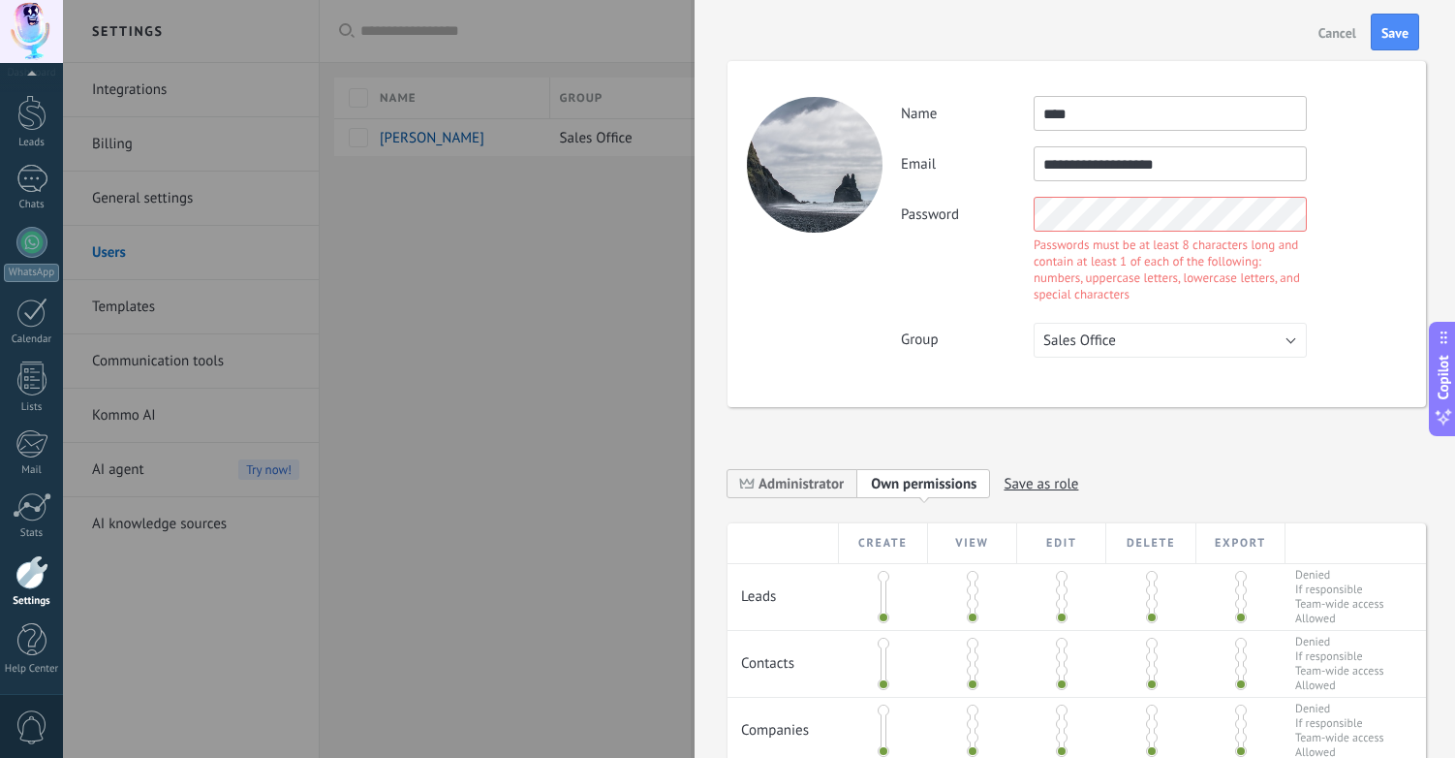
click at [982, 383] on div "**********" at bounding box center [1077, 234] width 699 height 346
click at [922, 227] on div "Password Passwords must be at least 8 characters long and contain at least 1 of…" at bounding box center [1153, 252] width 505 height 110
click at [958, 315] on div "**********" at bounding box center [1077, 234] width 699 height 346
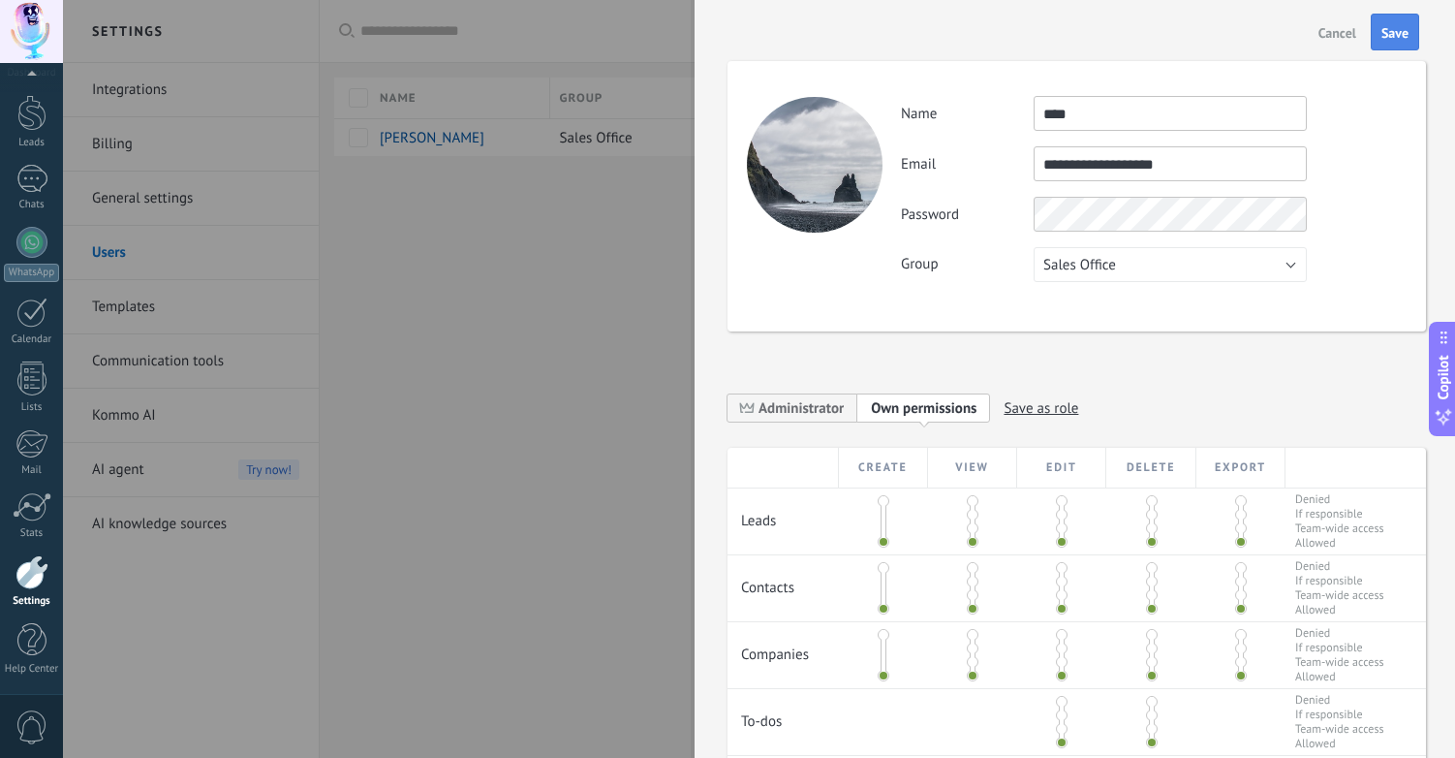
click at [1389, 34] on span "Save" at bounding box center [1395, 33] width 27 height 14
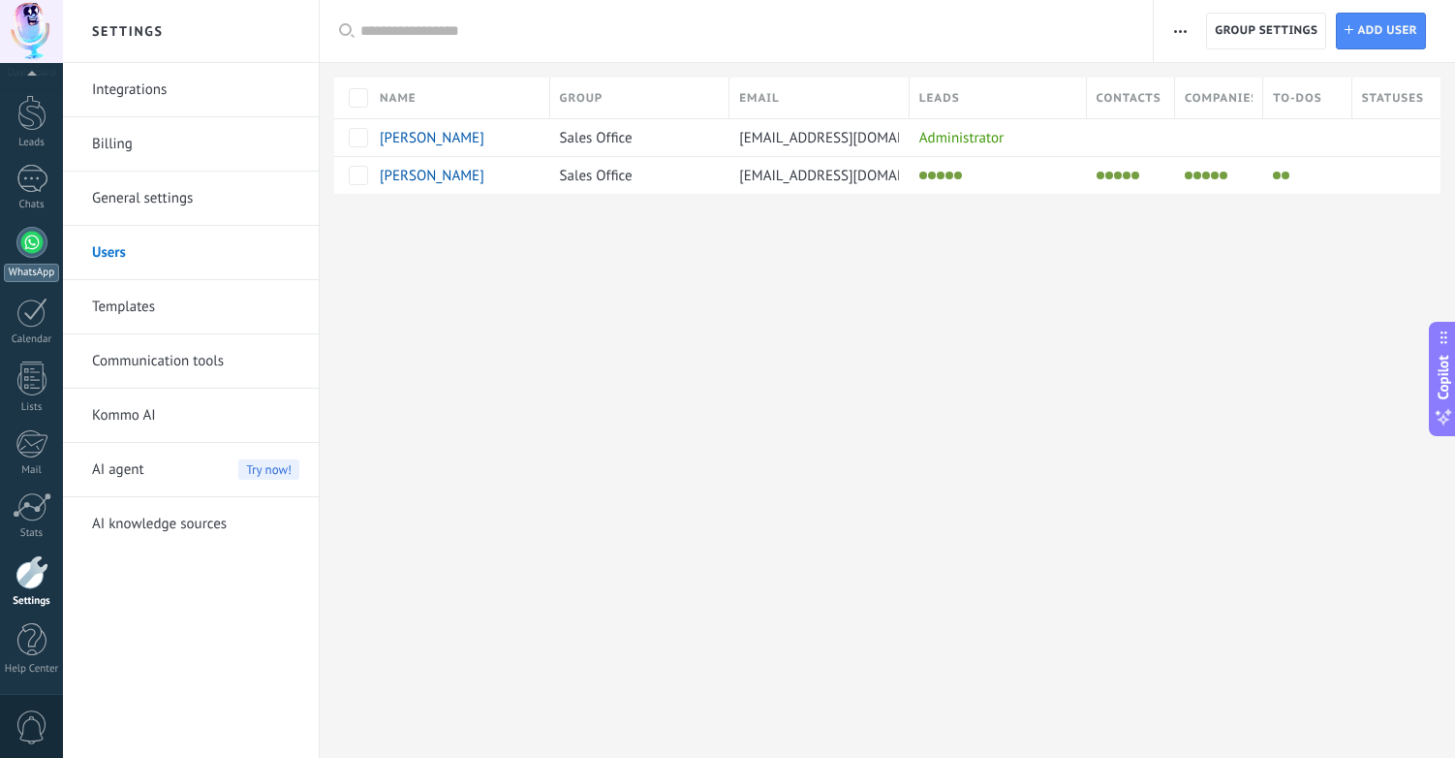
click at [31, 258] on link "WhatsApp" at bounding box center [31, 254] width 63 height 55
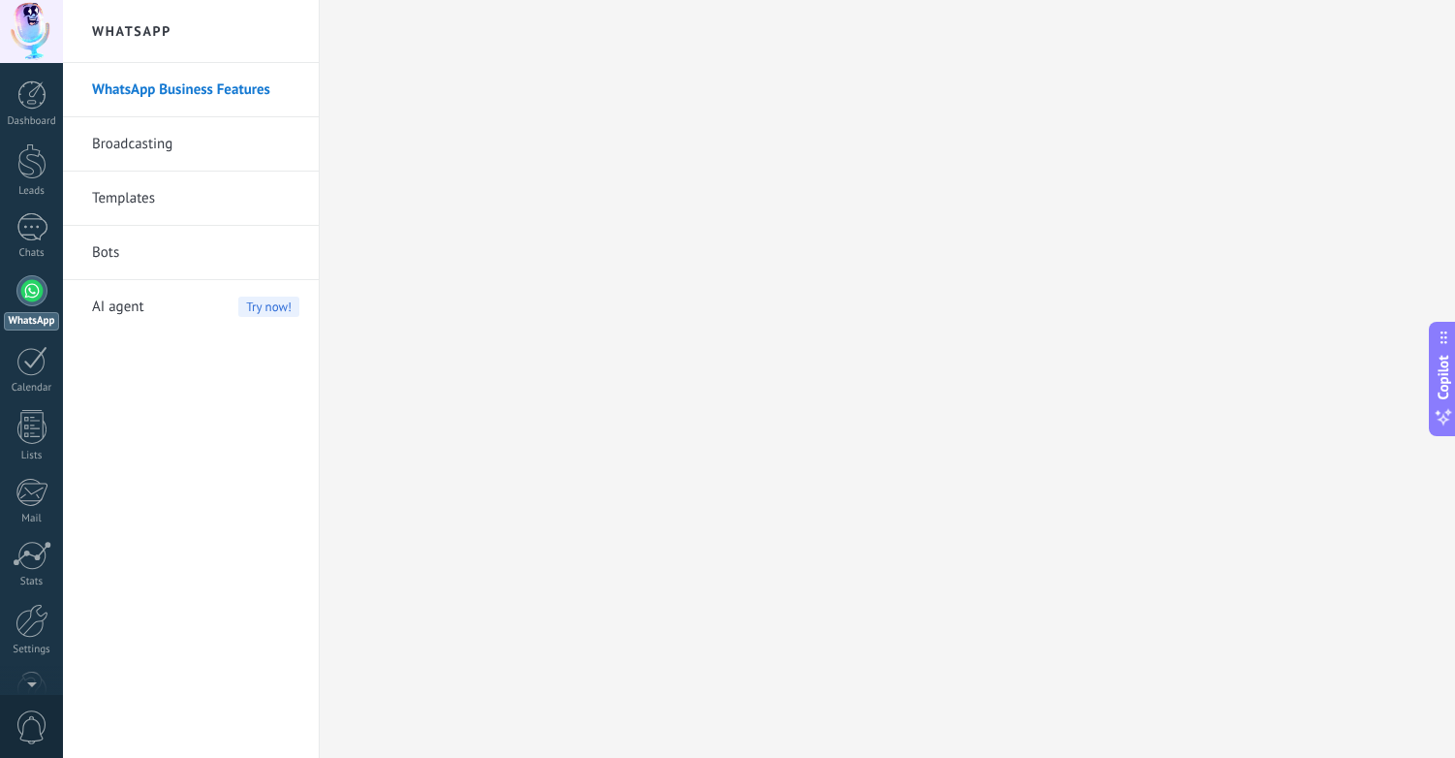
click at [112, 250] on link "Bots" at bounding box center [195, 253] width 207 height 54
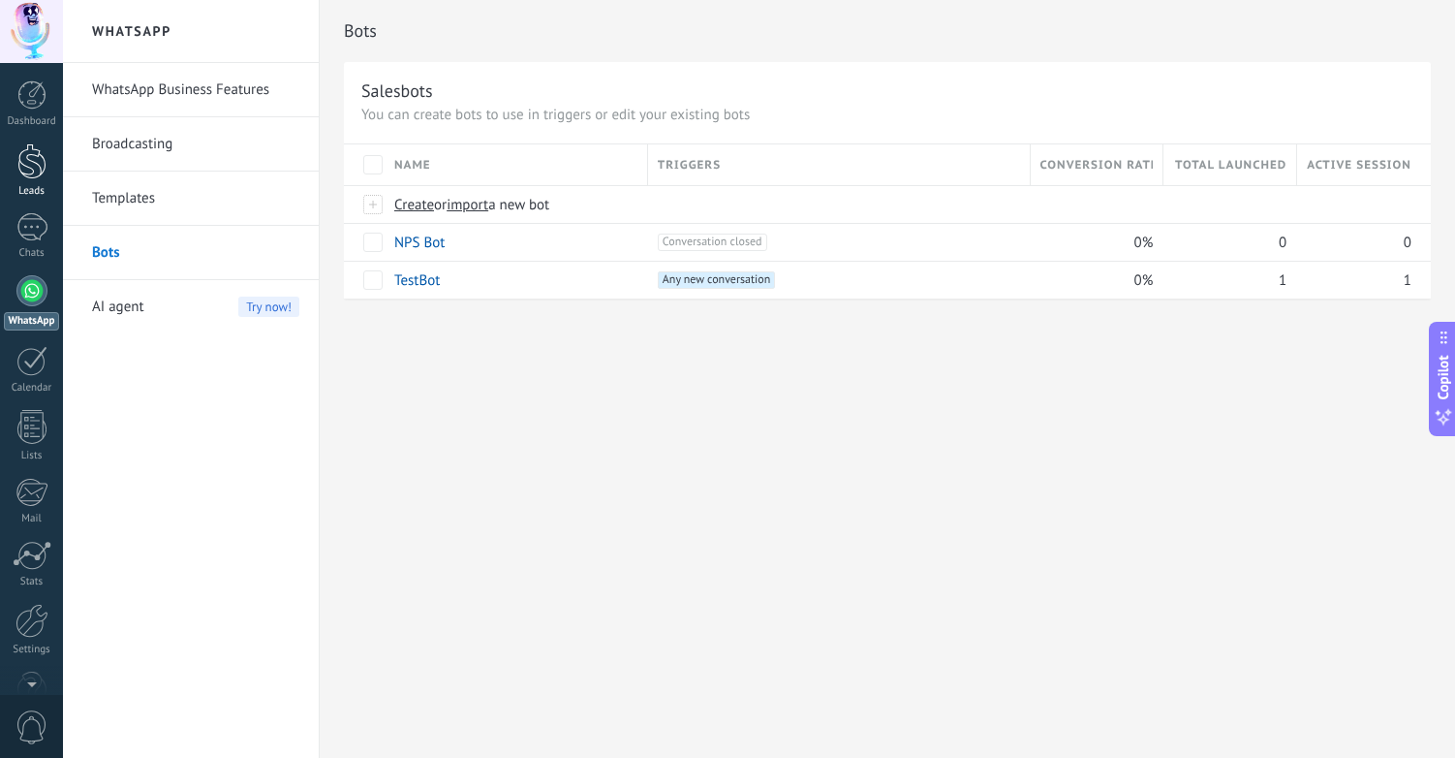
click at [29, 174] on div at bounding box center [31, 161] width 29 height 36
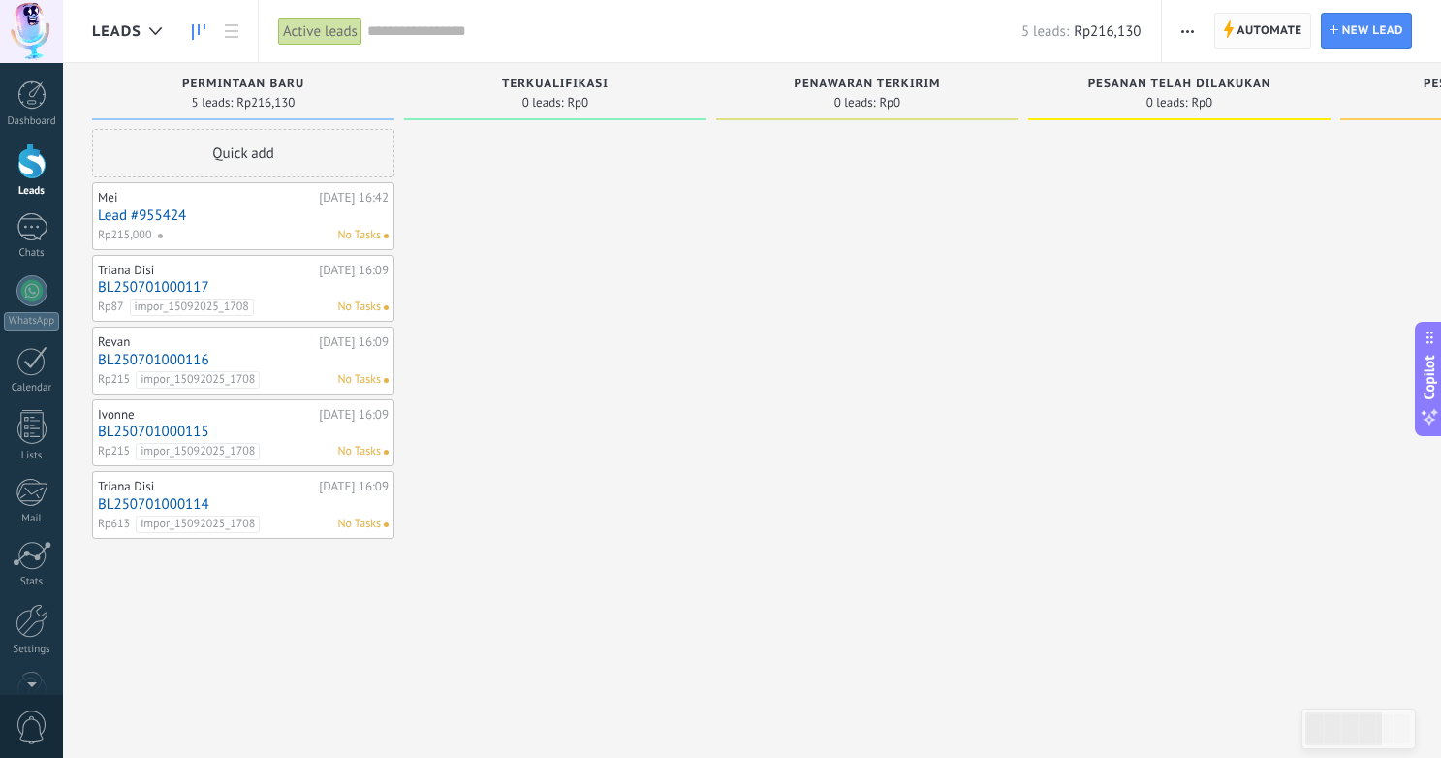
click at [1284, 26] on span "Automate" at bounding box center [1269, 31] width 65 height 35
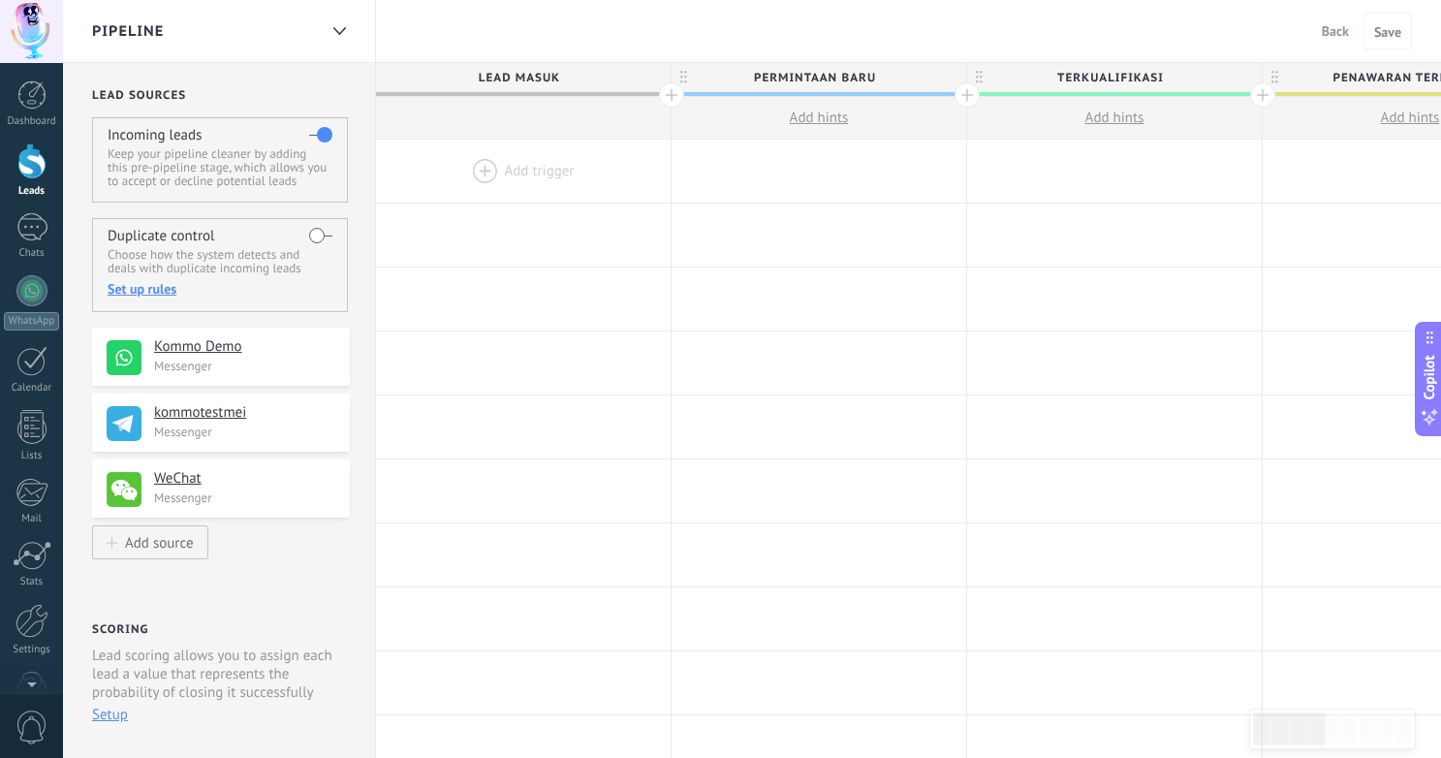
click at [522, 178] on div at bounding box center [523, 171] width 295 height 63
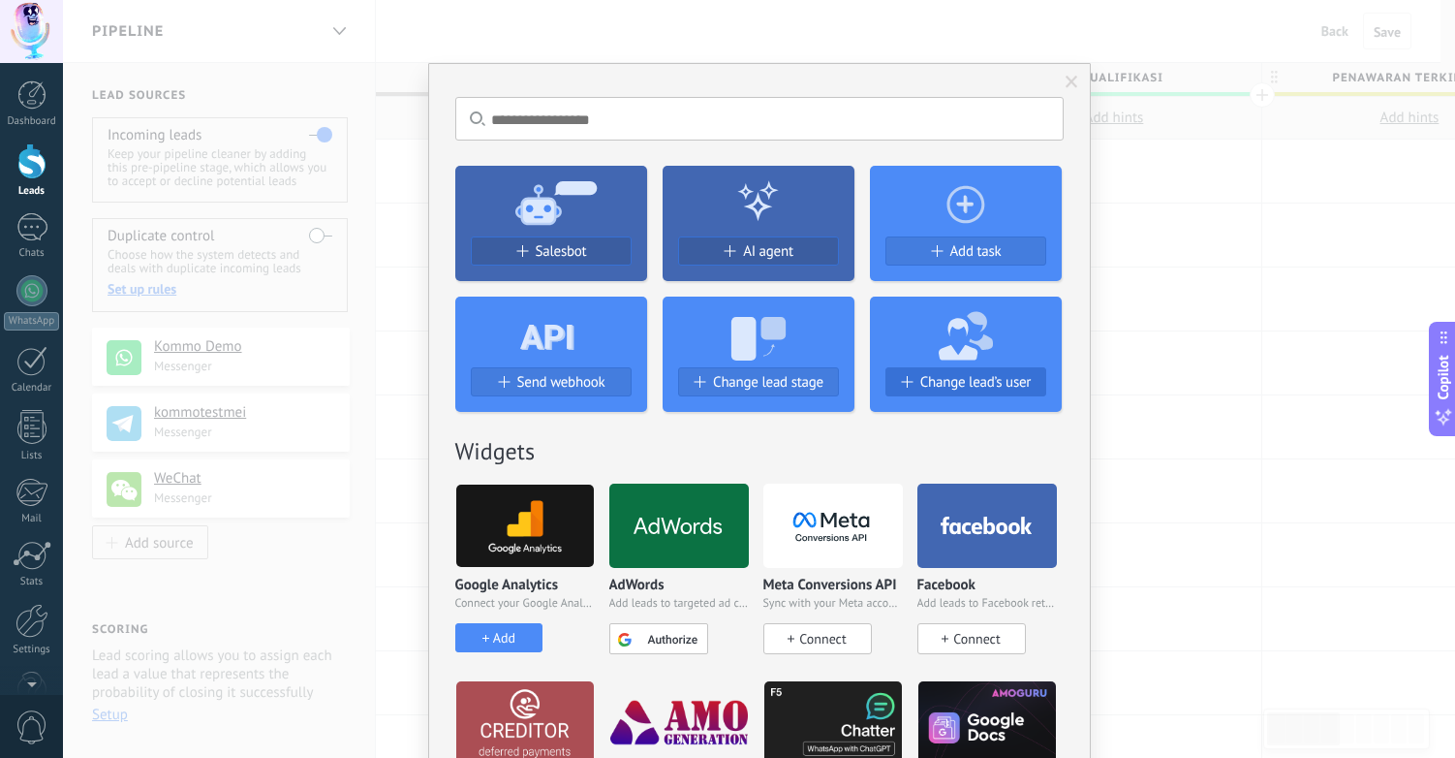
click at [986, 384] on span "Change lead’s user" at bounding box center [976, 382] width 110 height 16
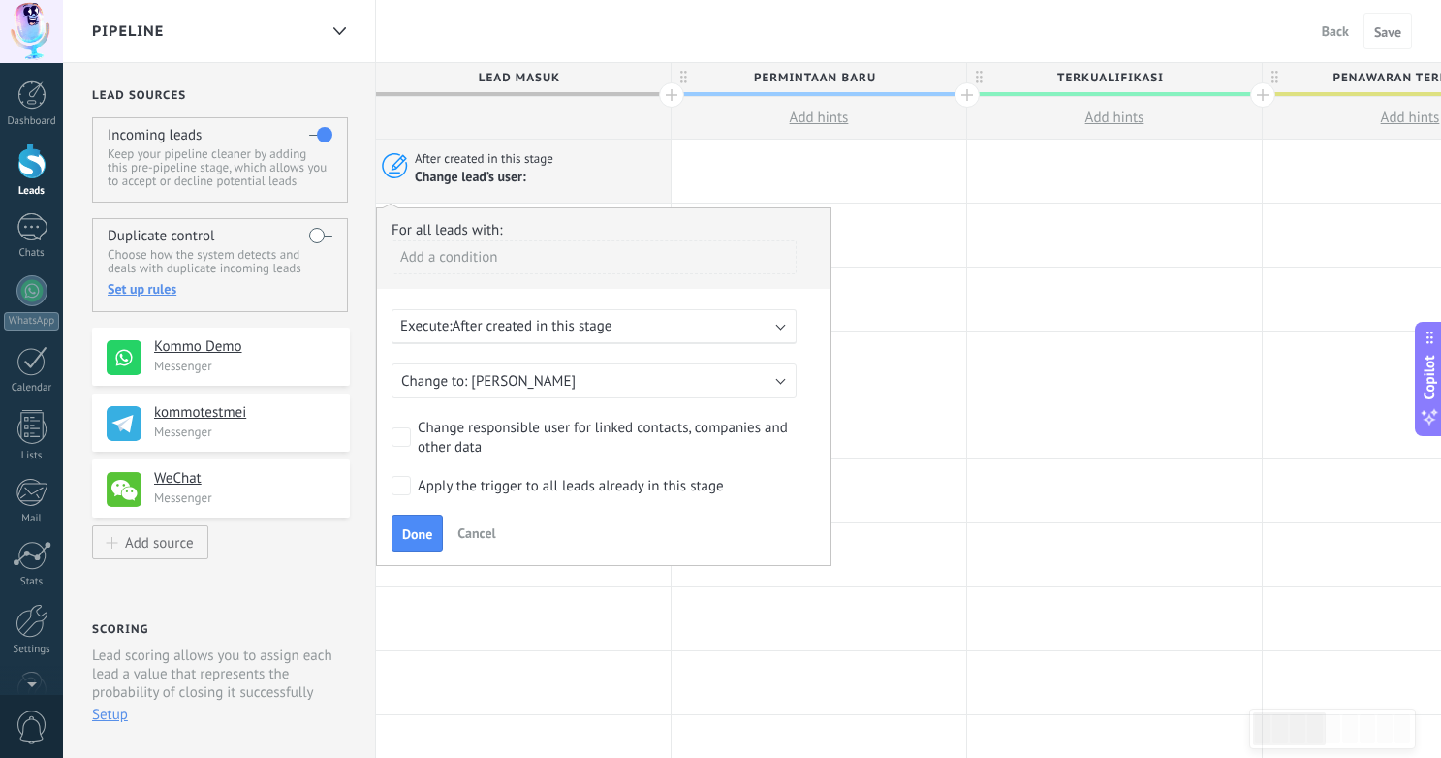
click at [586, 330] on span "After created in this stage" at bounding box center [533, 326] width 160 height 18
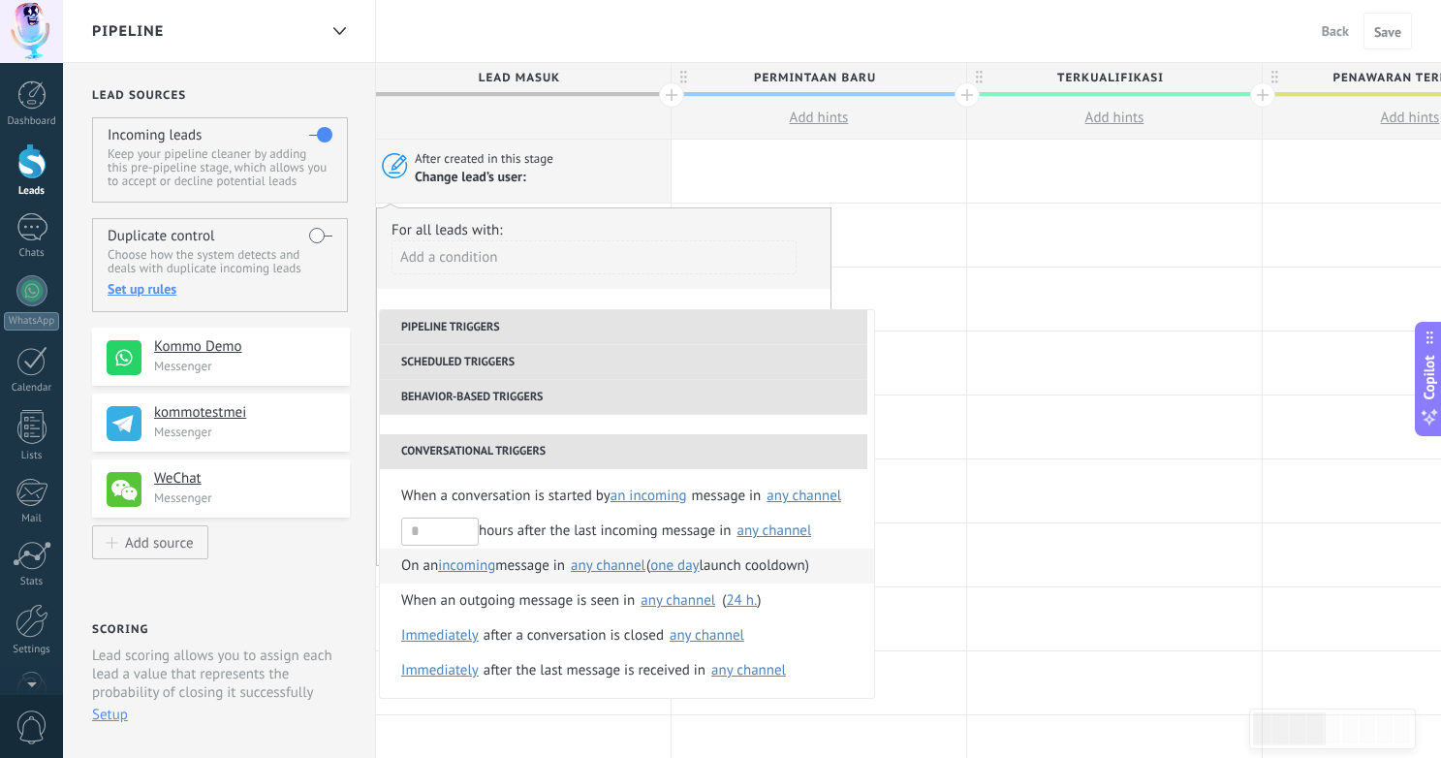
scroll to position [523, 0]
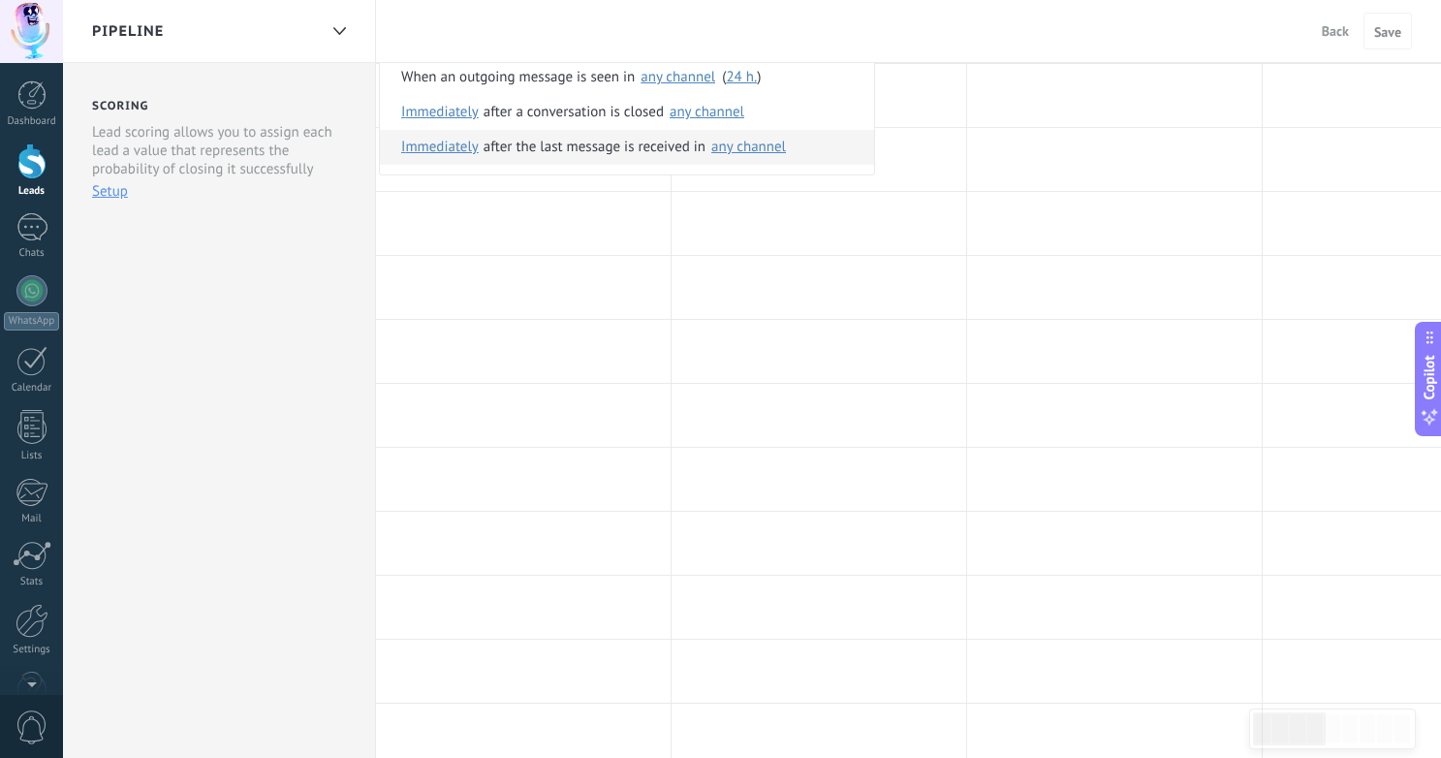
click at [454, 145] on span "Immediately" at bounding box center [440, 147] width 78 height 35
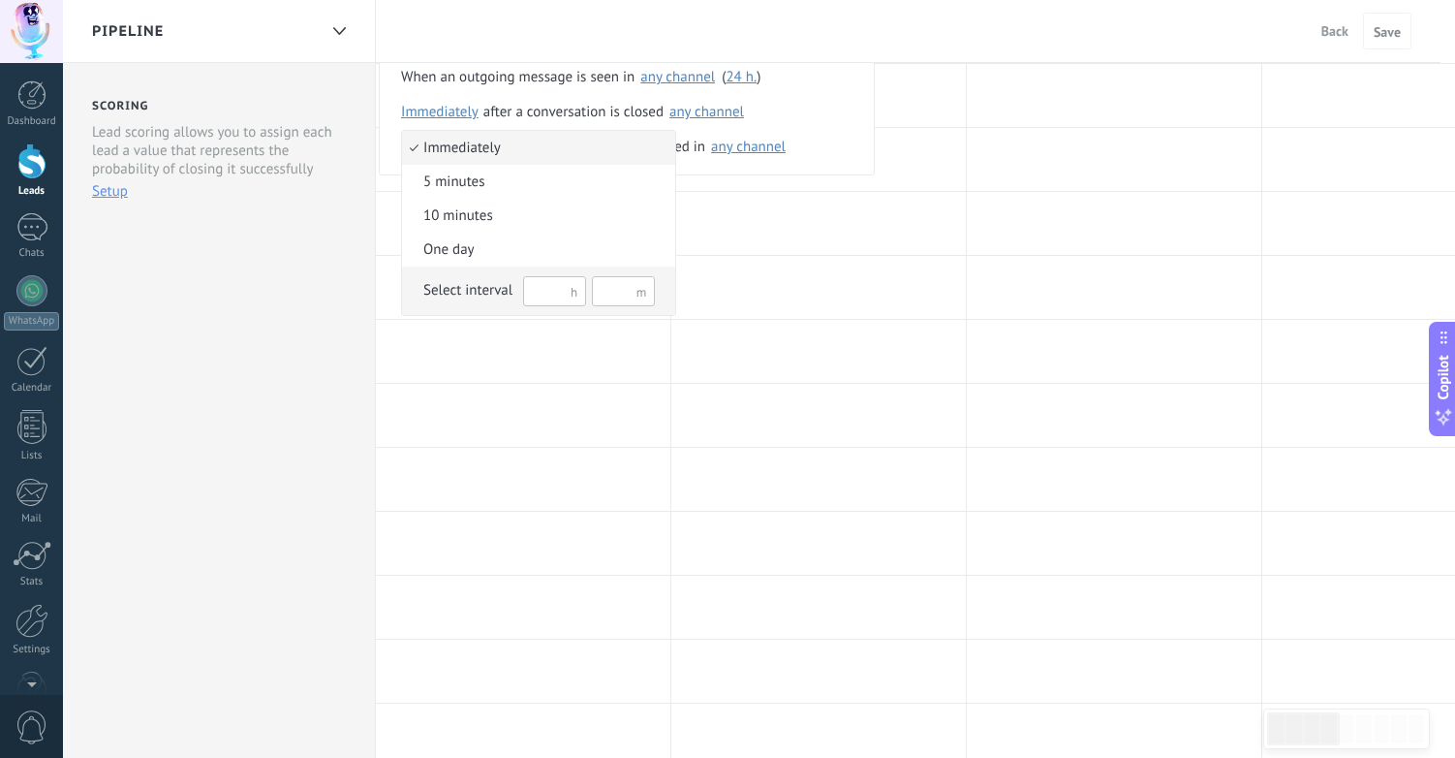
click at [547, 289] on input "text" at bounding box center [554, 291] width 63 height 30
type input "*"
click at [485, 293] on div "Select interval" at bounding box center [467, 290] width 89 height 19
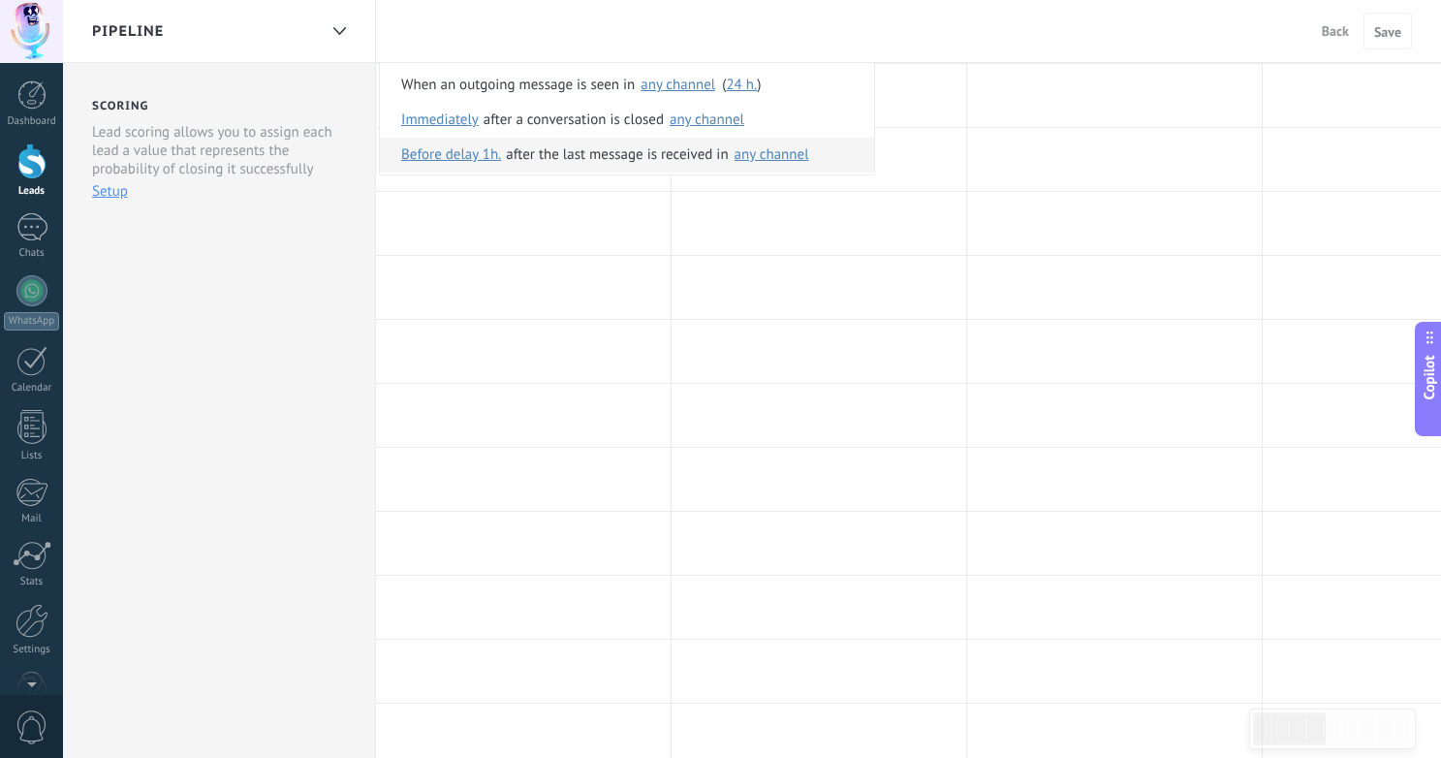
click at [776, 154] on div "any channel" at bounding box center [771, 154] width 75 height 15
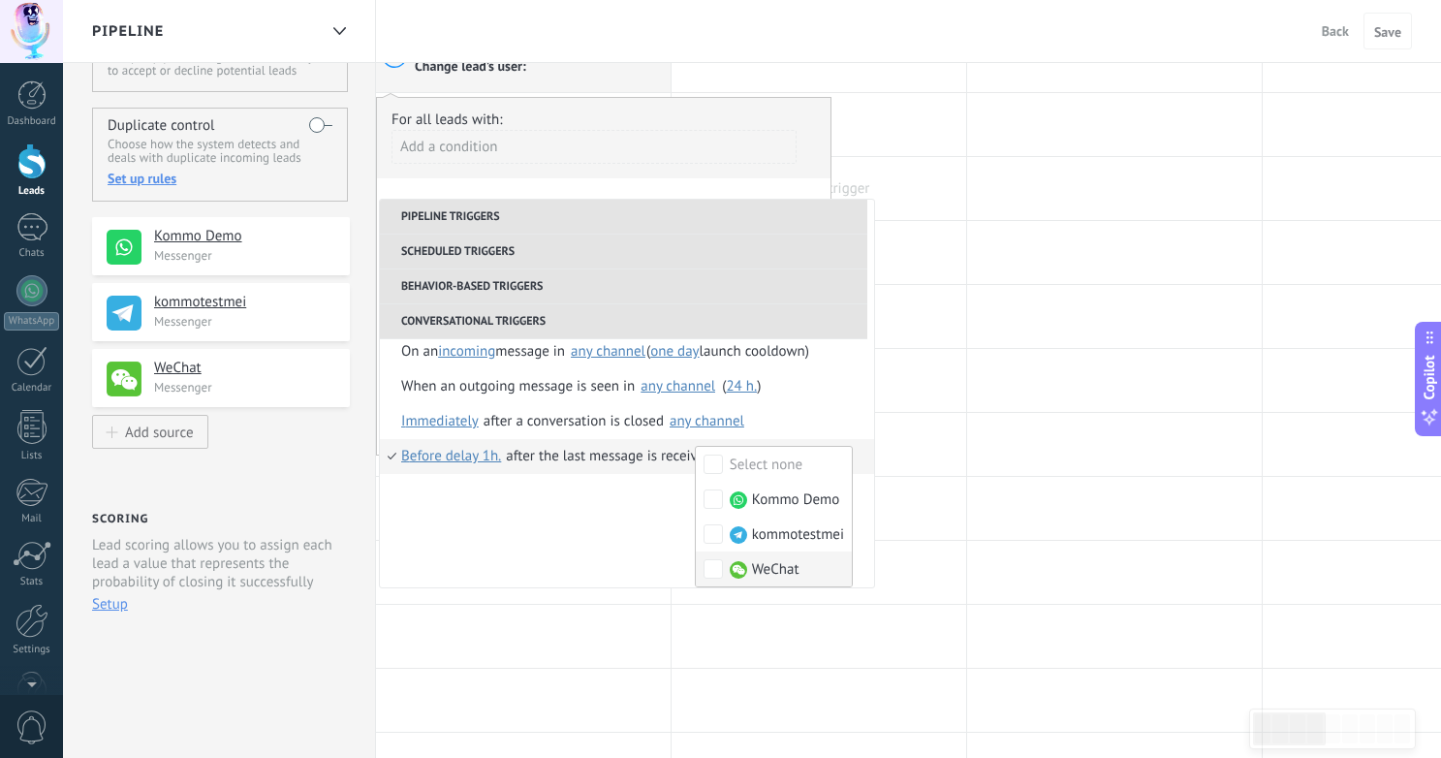
scroll to position [86, 0]
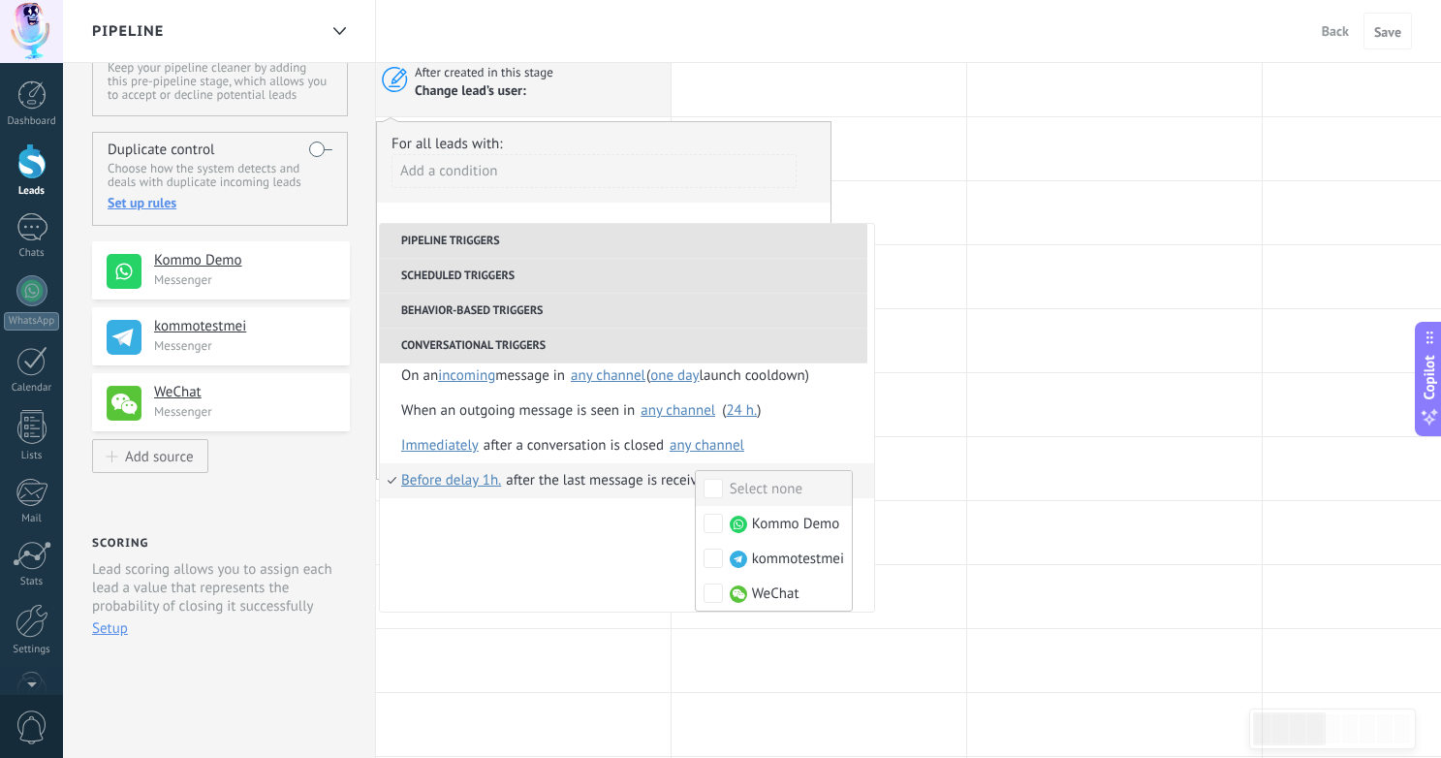
click at [625, 481] on div "after the last message is received in" at bounding box center [617, 480] width 222 height 35
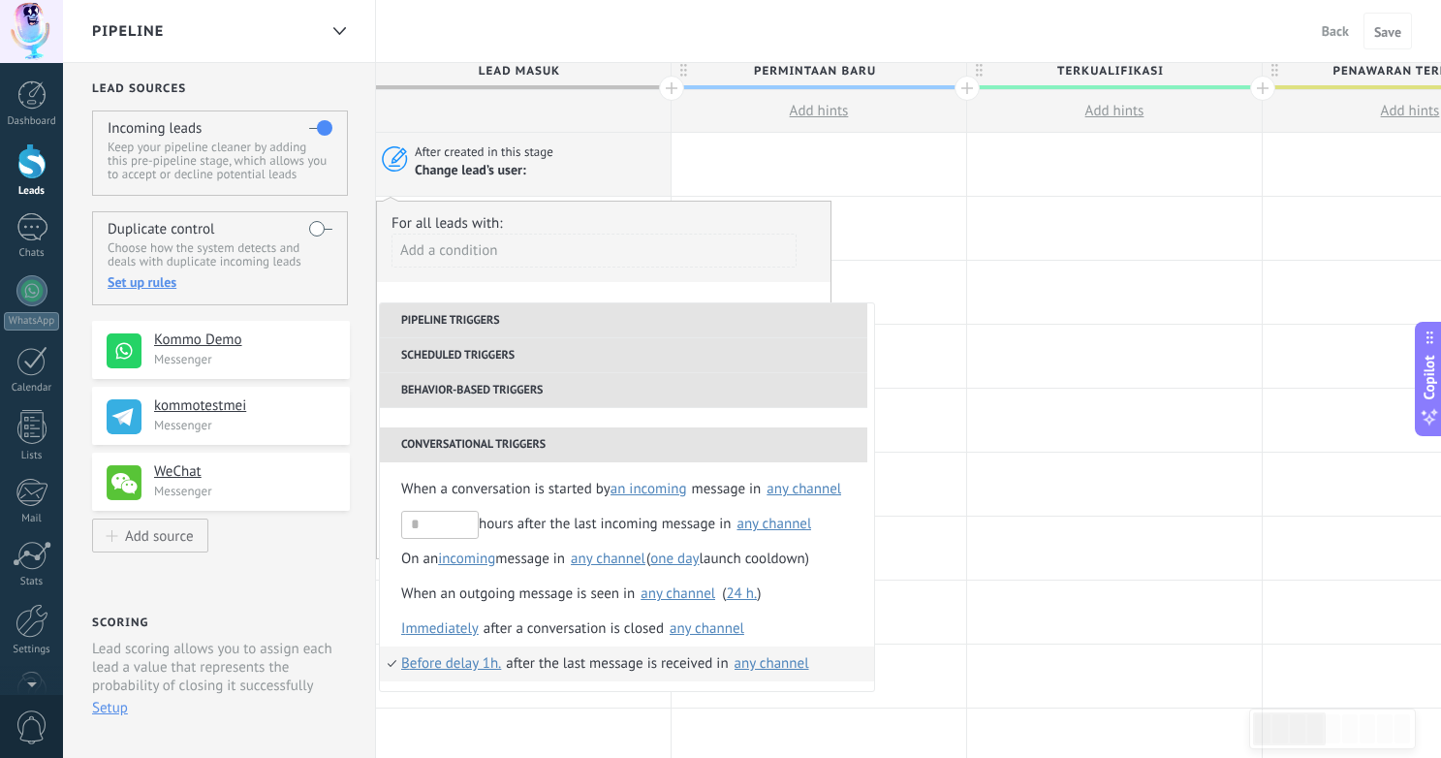
scroll to position [0, 0]
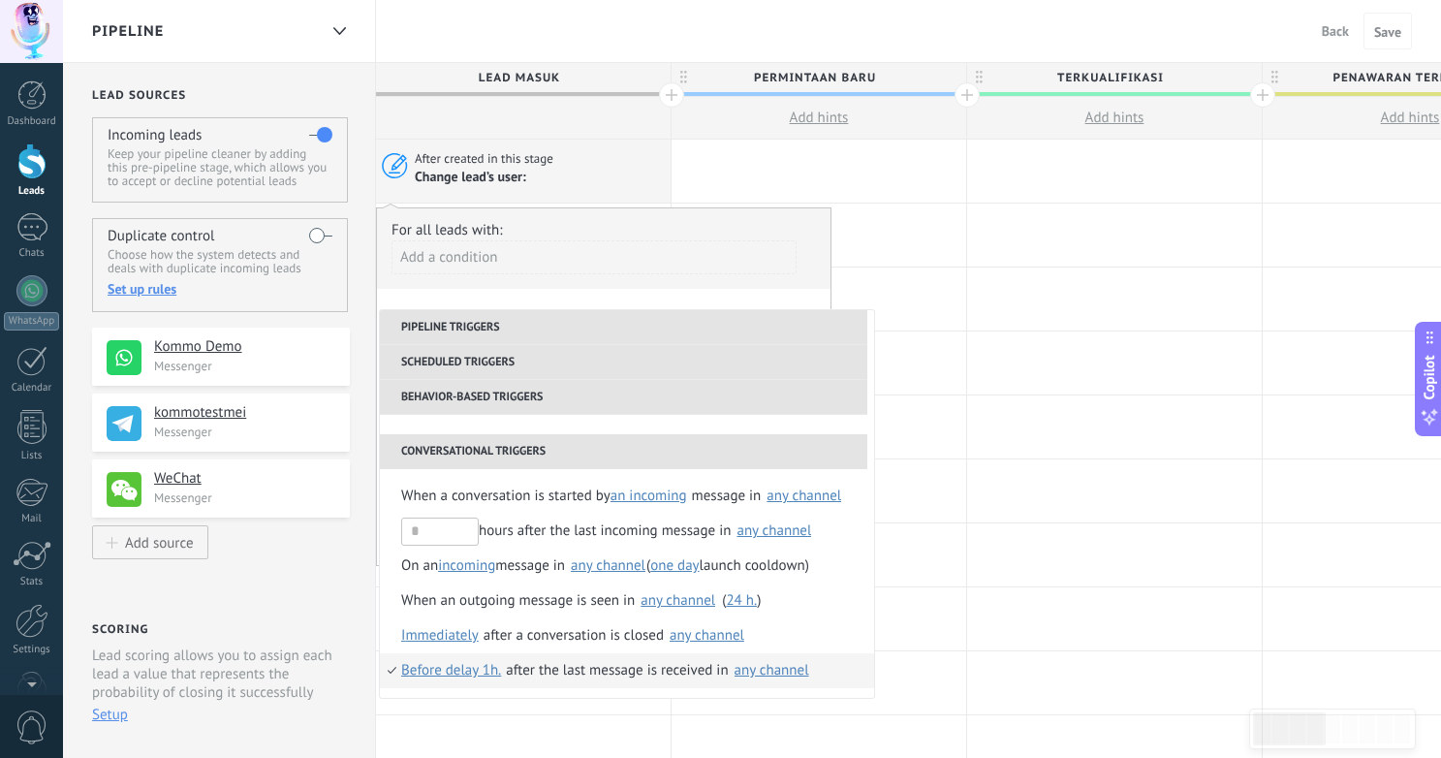
click at [582, 667] on div "after the last message is received in" at bounding box center [617, 670] width 222 height 35
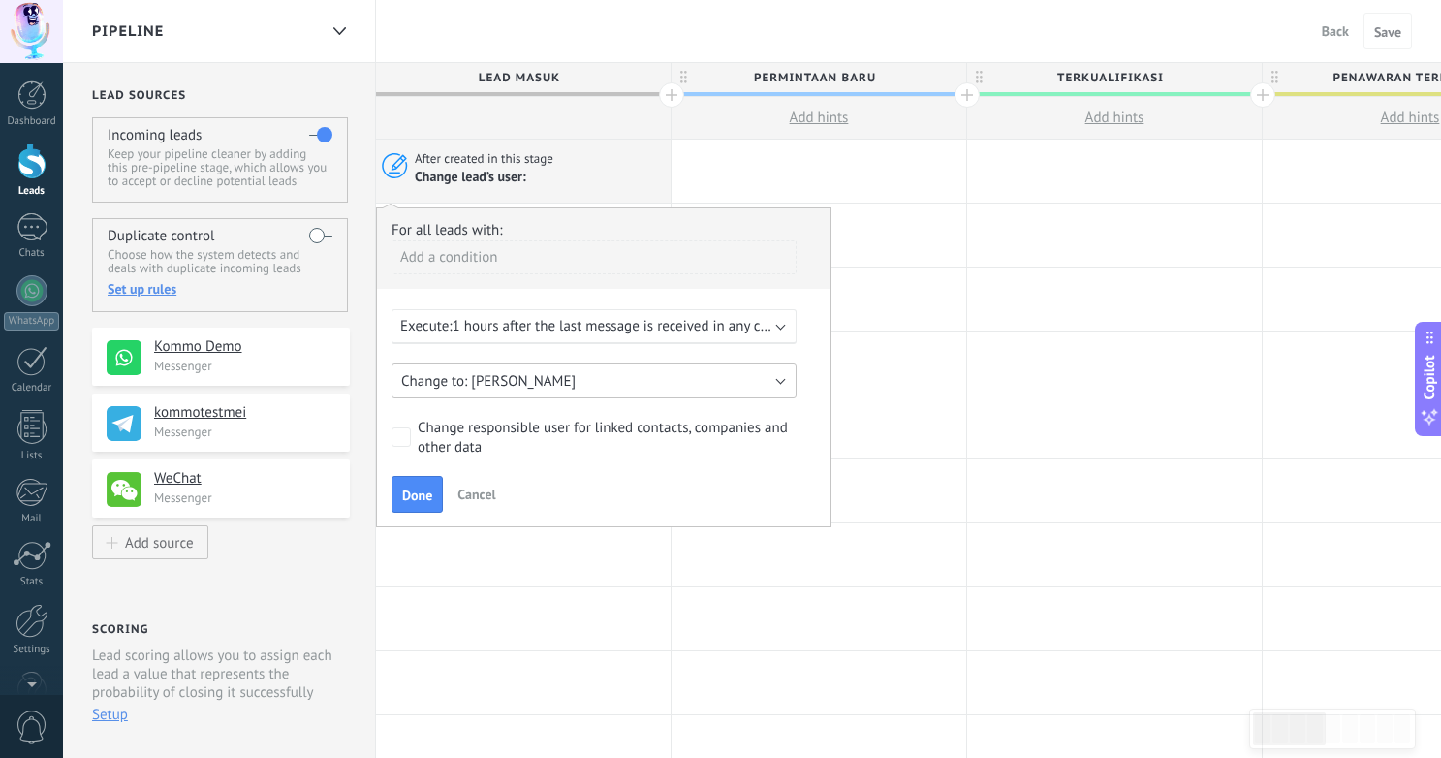
click at [540, 381] on button "[PERSON_NAME]" at bounding box center [593, 380] width 405 height 35
click at [500, 415] on span "Dian" at bounding box center [585, 414] width 410 height 18
click at [520, 384] on button "Dian" at bounding box center [593, 380] width 405 height 35
click at [615, 451] on div "Change responsible user for linked contacts, companies and other data" at bounding box center [604, 438] width 372 height 39
click at [489, 428] on div "Change responsible user for linked contacts, companies and other data" at bounding box center [604, 438] width 372 height 39
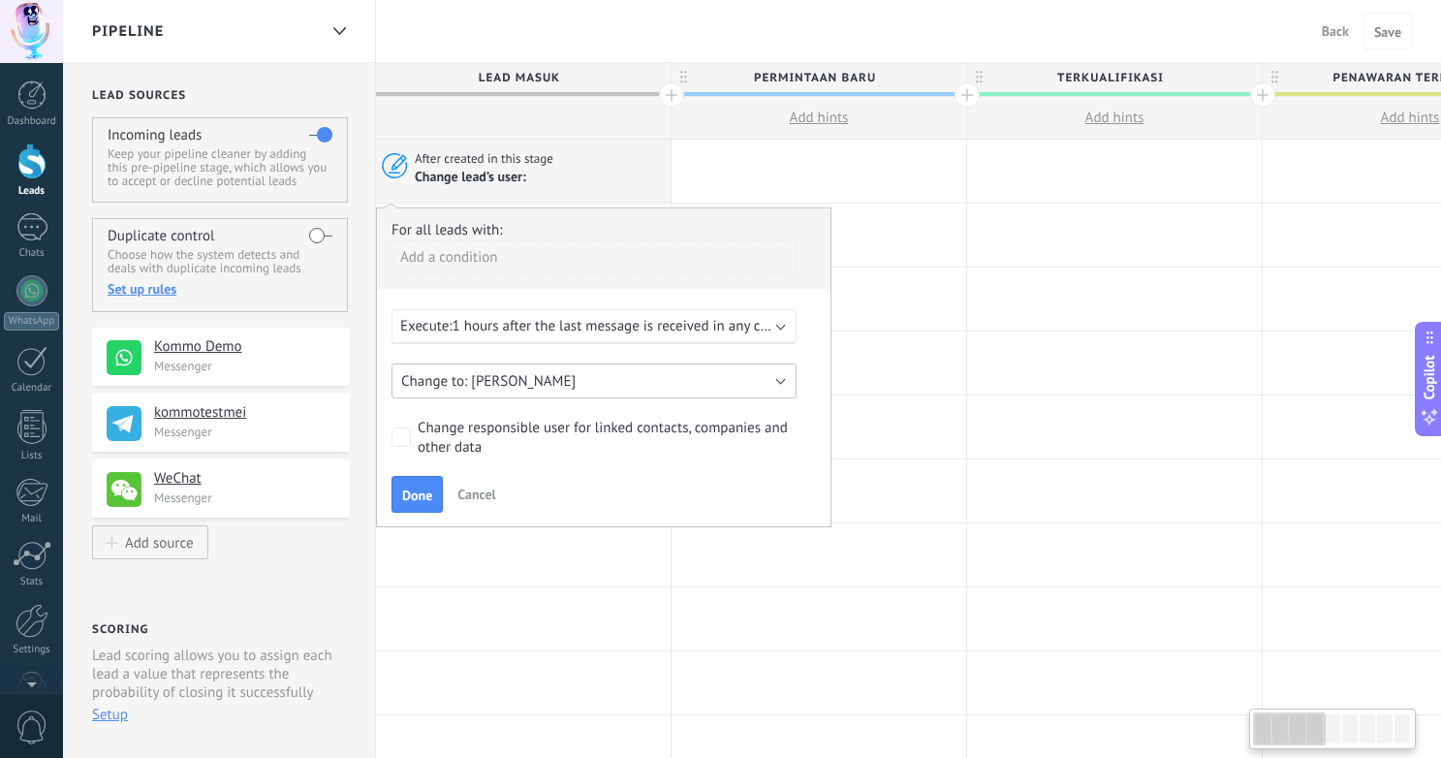
click at [533, 378] on button "Dian" at bounding box center [593, 380] width 405 height 35
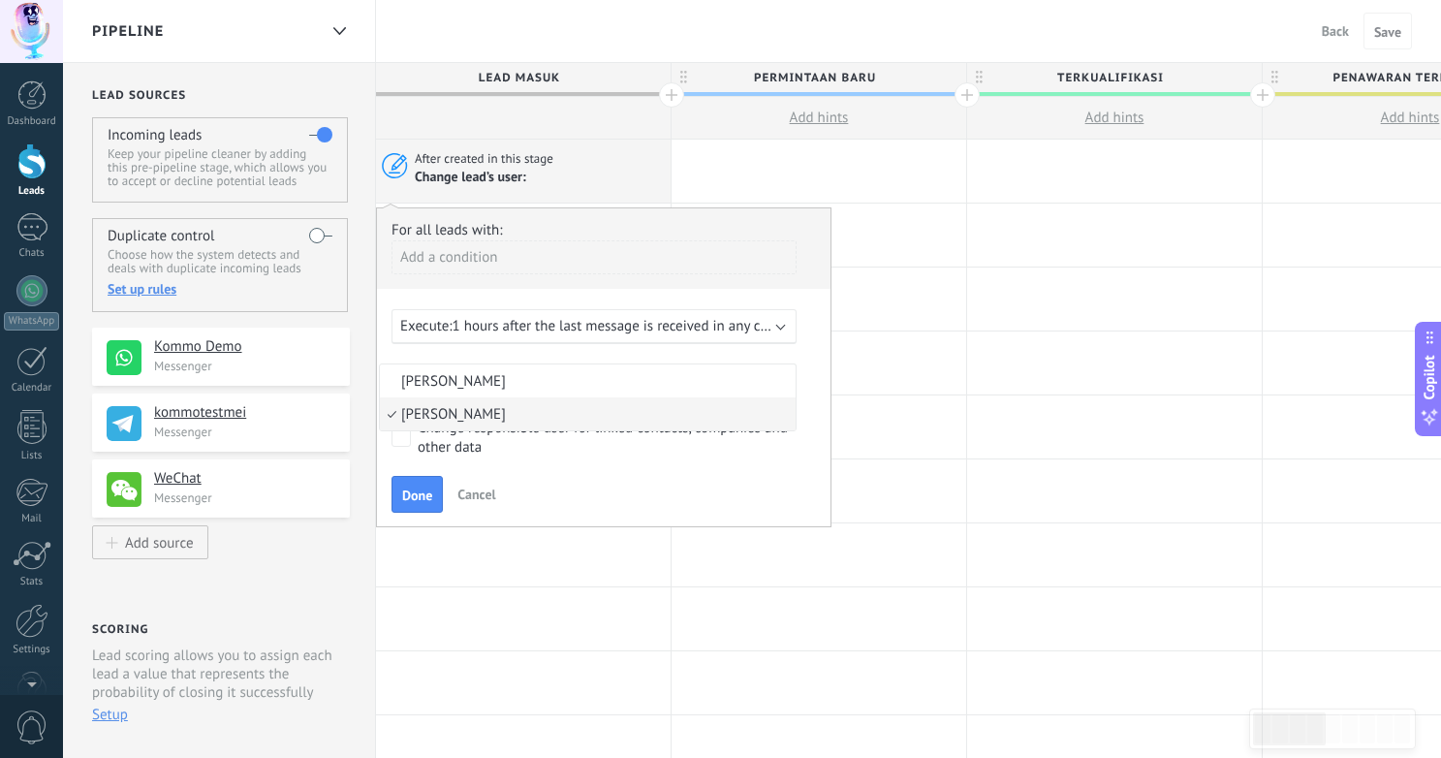
click at [665, 474] on div "For all leads with: Add a condition Execute: 1 hours after the last message is …" at bounding box center [603, 367] width 455 height 320
click at [510, 328] on span "1 hours after the last message is received in any channel" at bounding box center [628, 326] width 351 height 18
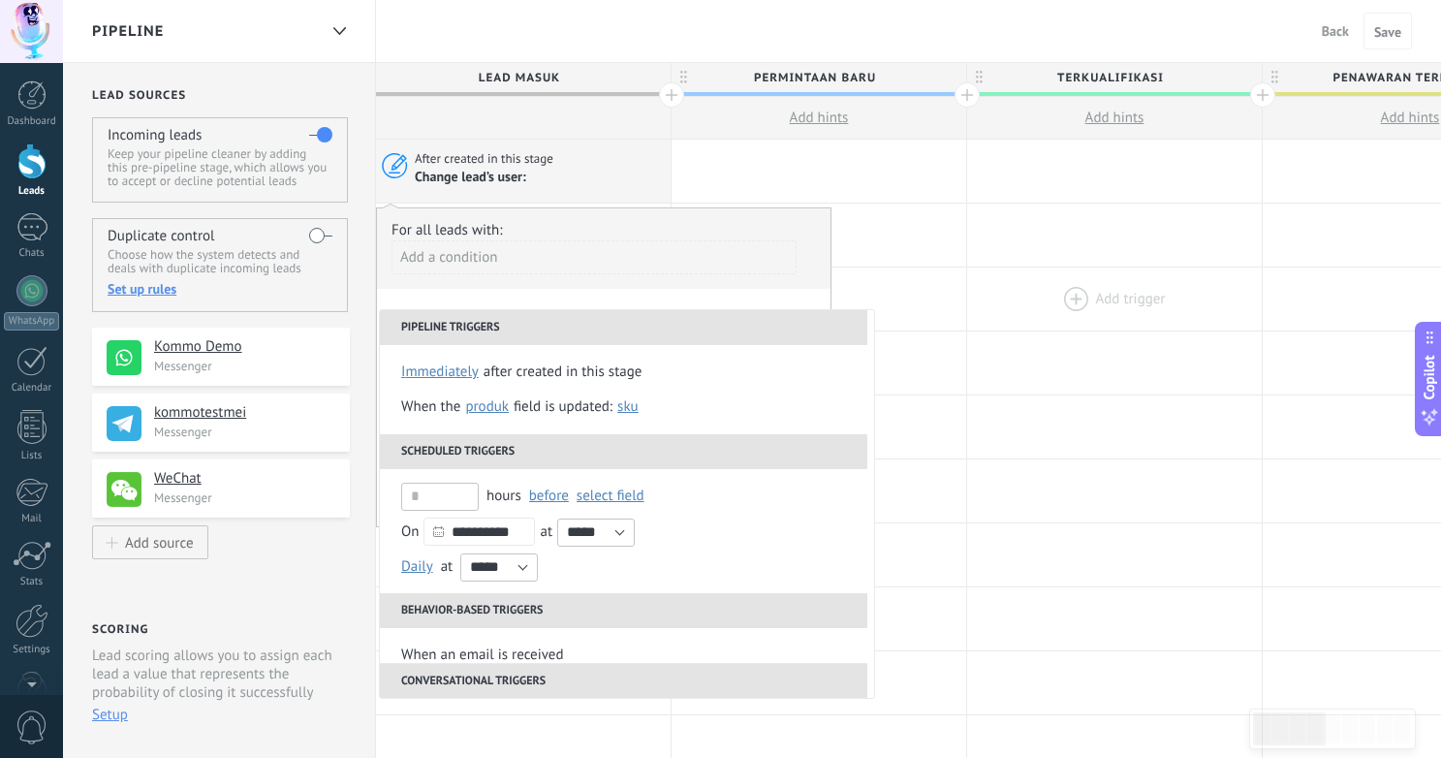
click at [999, 306] on div at bounding box center [1114, 298] width 295 height 63
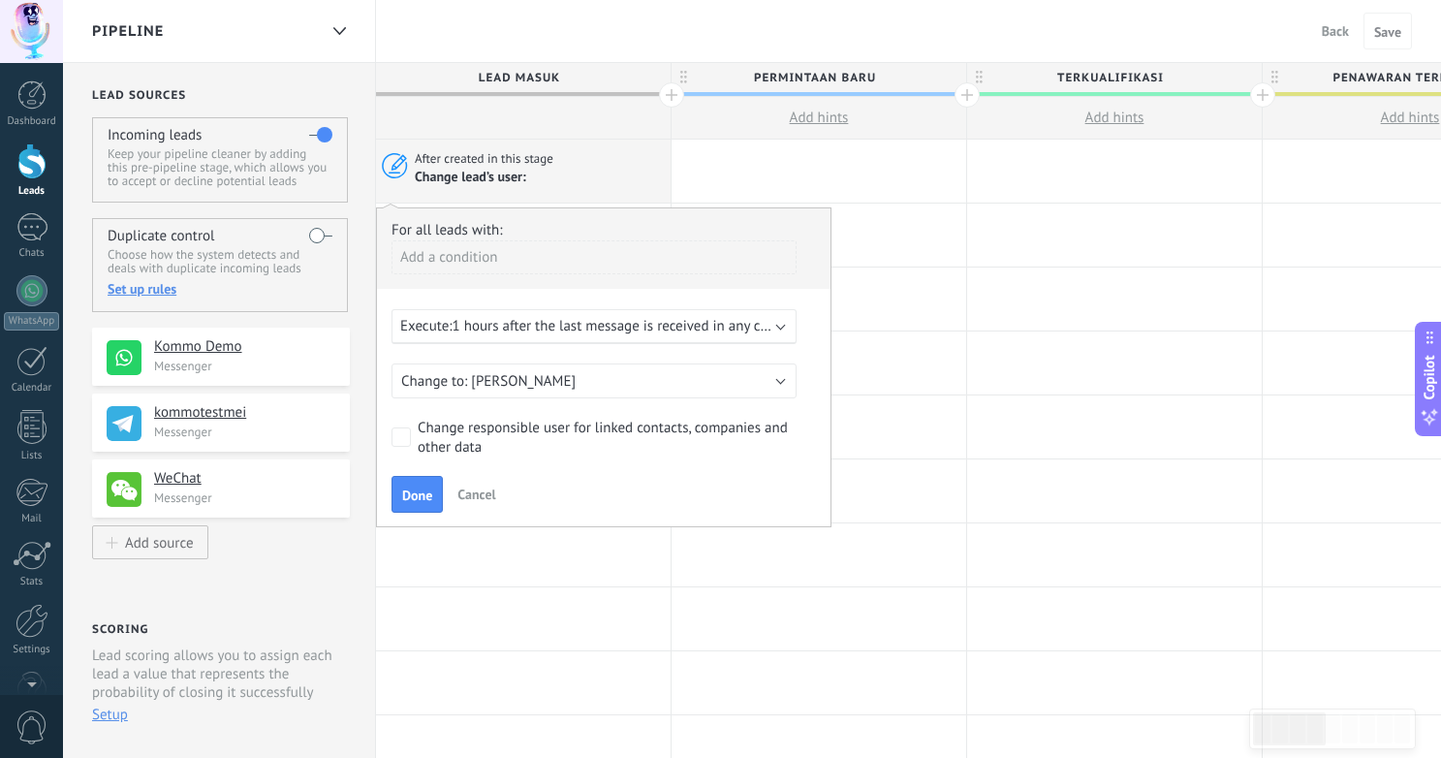
click at [481, 489] on span "Cancel" at bounding box center [476, 493] width 38 height 17
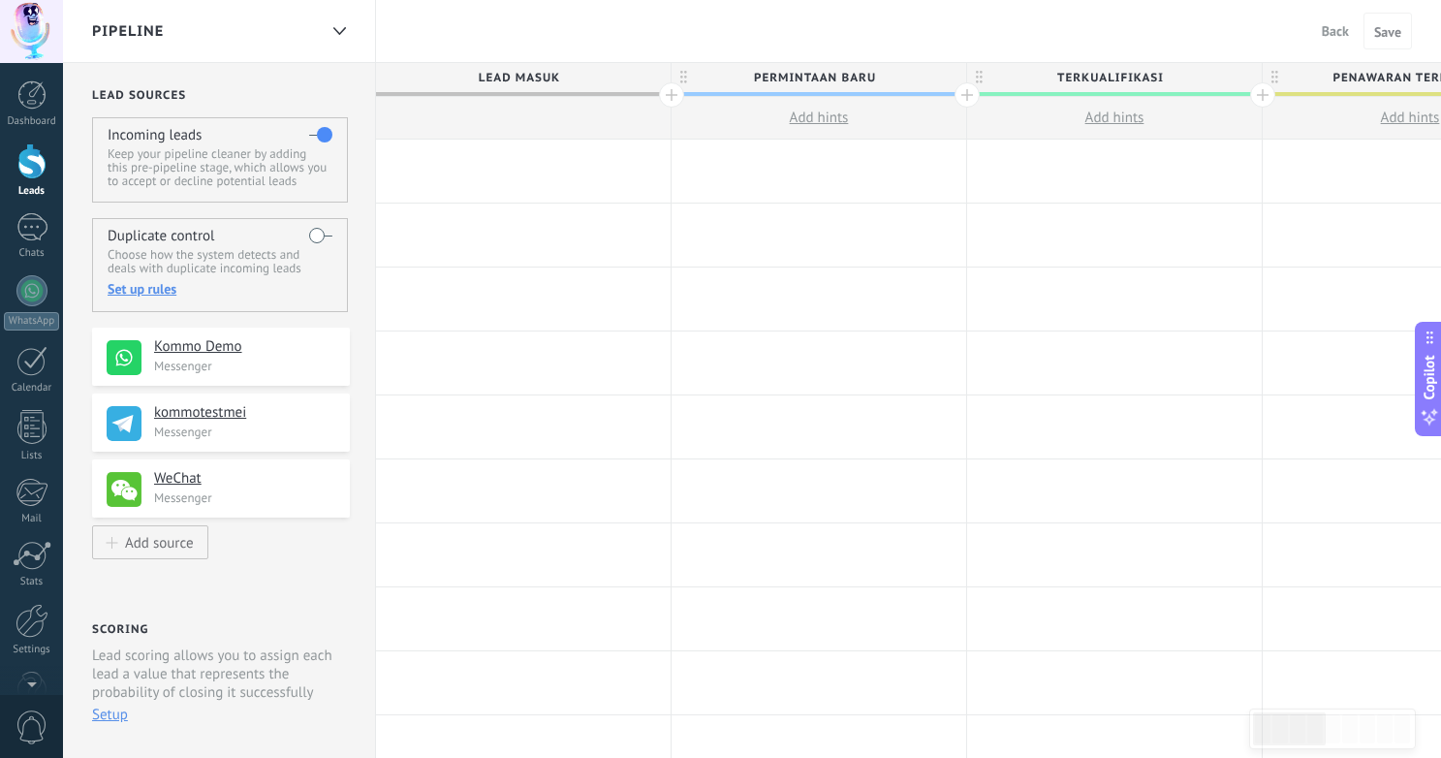
click at [593, 172] on div at bounding box center [523, 171] width 295 height 63
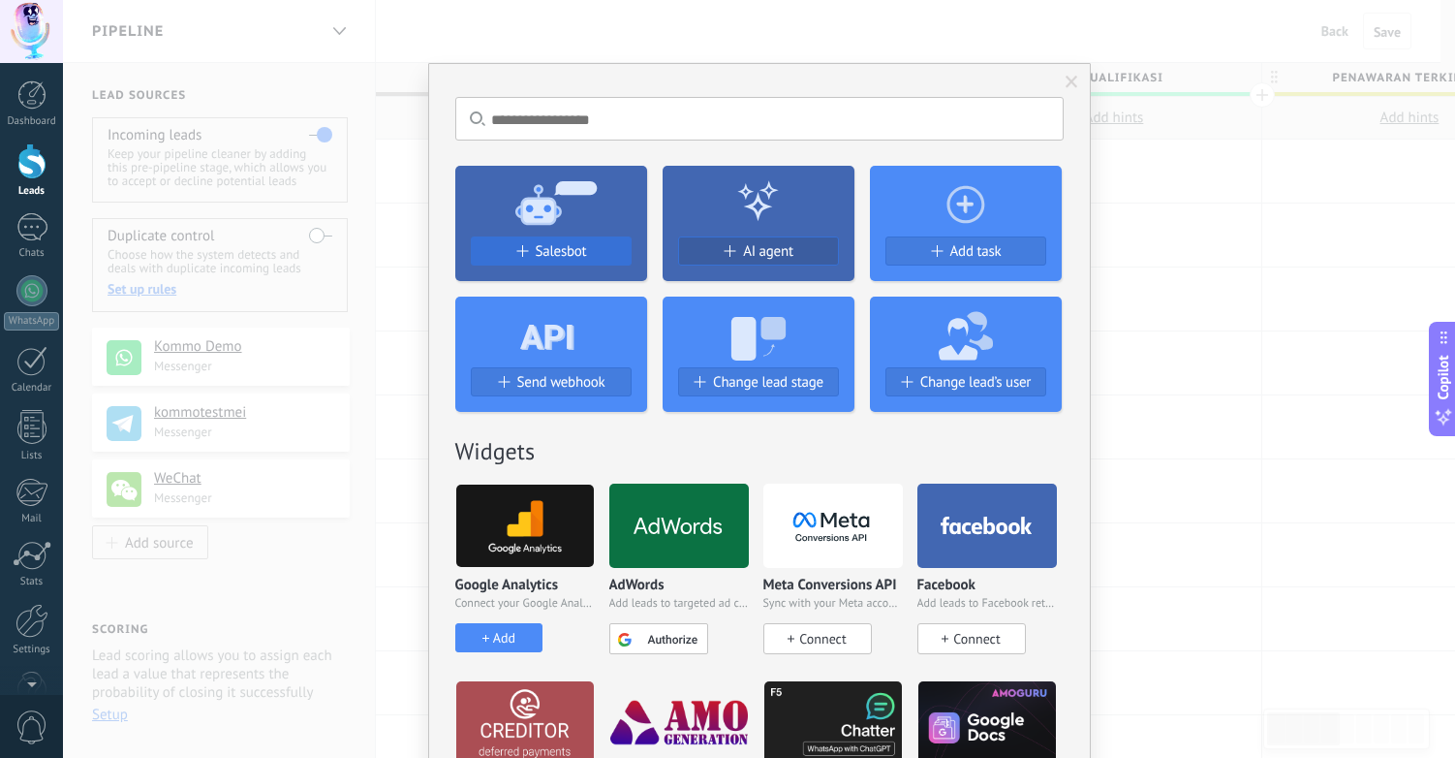
click at [537, 254] on span "Salesbot" at bounding box center [561, 251] width 51 height 16
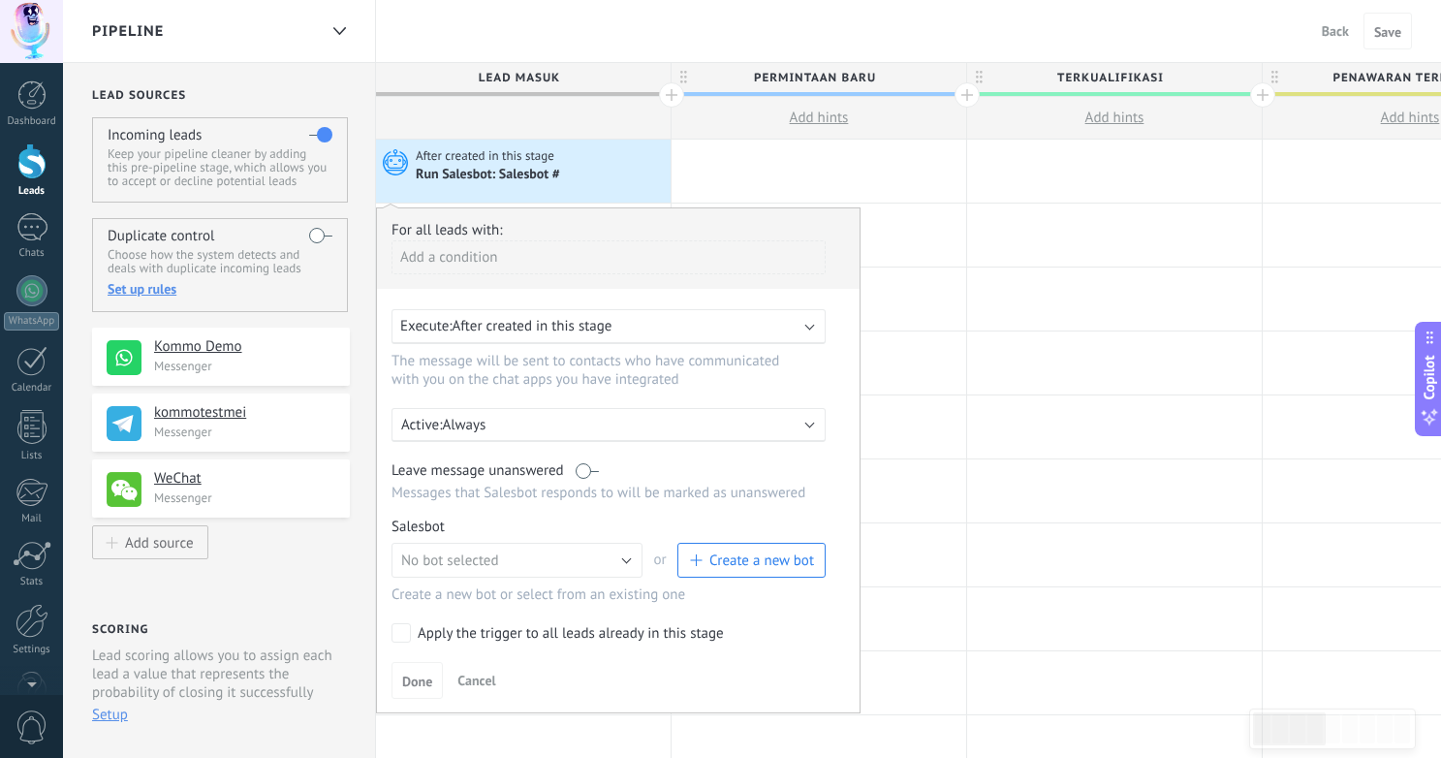
click at [606, 321] on span "After created in this stage" at bounding box center [533, 326] width 160 height 18
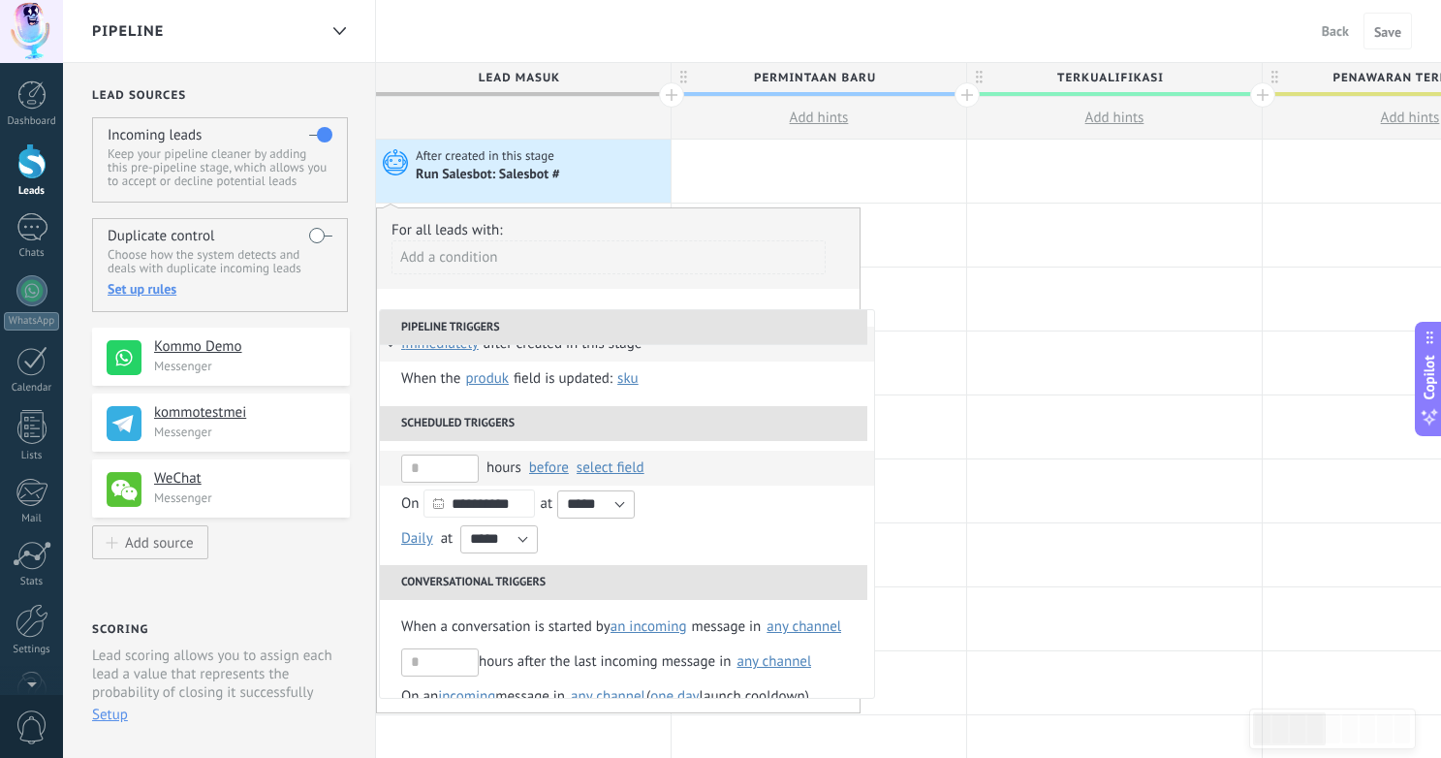
scroll to position [159, 0]
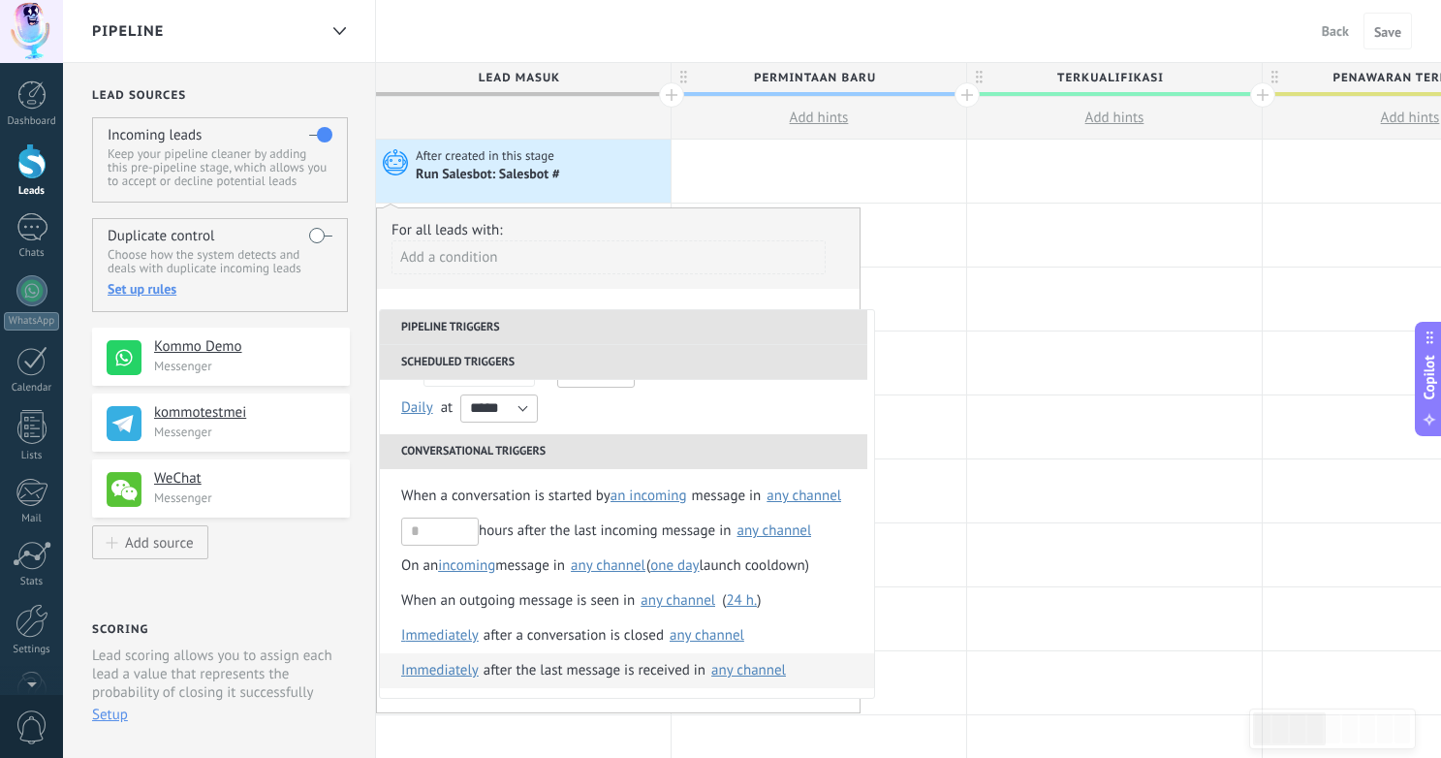
click at [440, 670] on span "Immediately" at bounding box center [440, 670] width 78 height 35
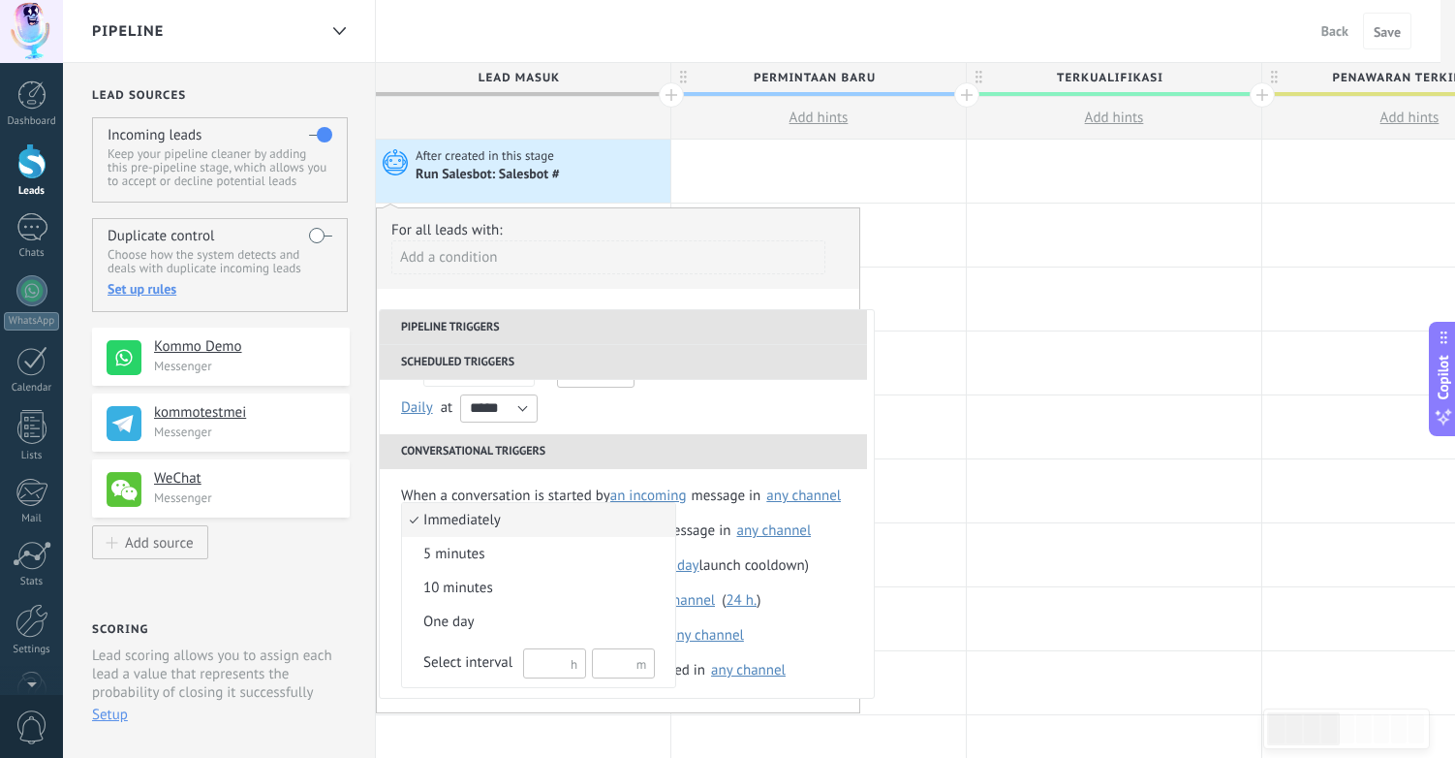
click at [660, 411] on div at bounding box center [727, 379] width 1455 height 758
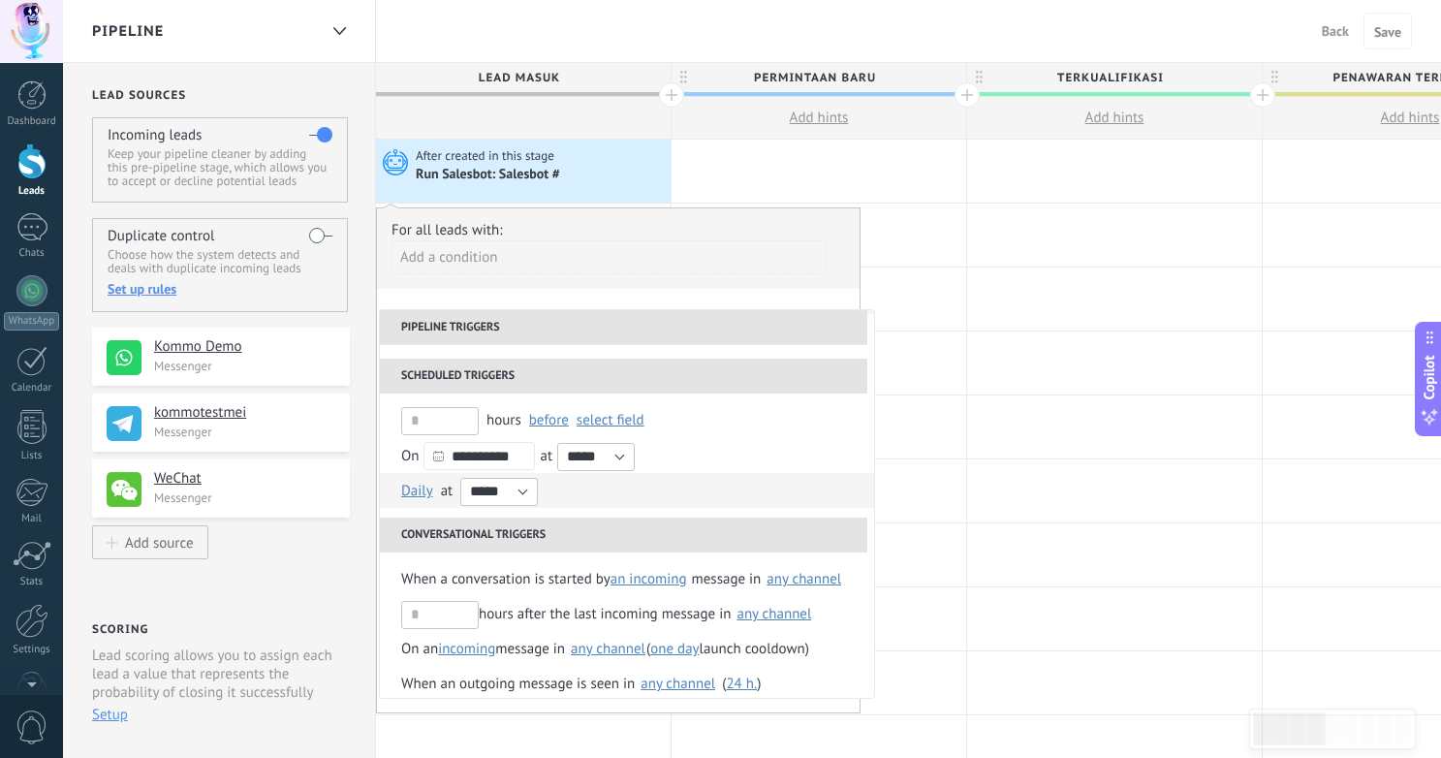
scroll to position [73, 0]
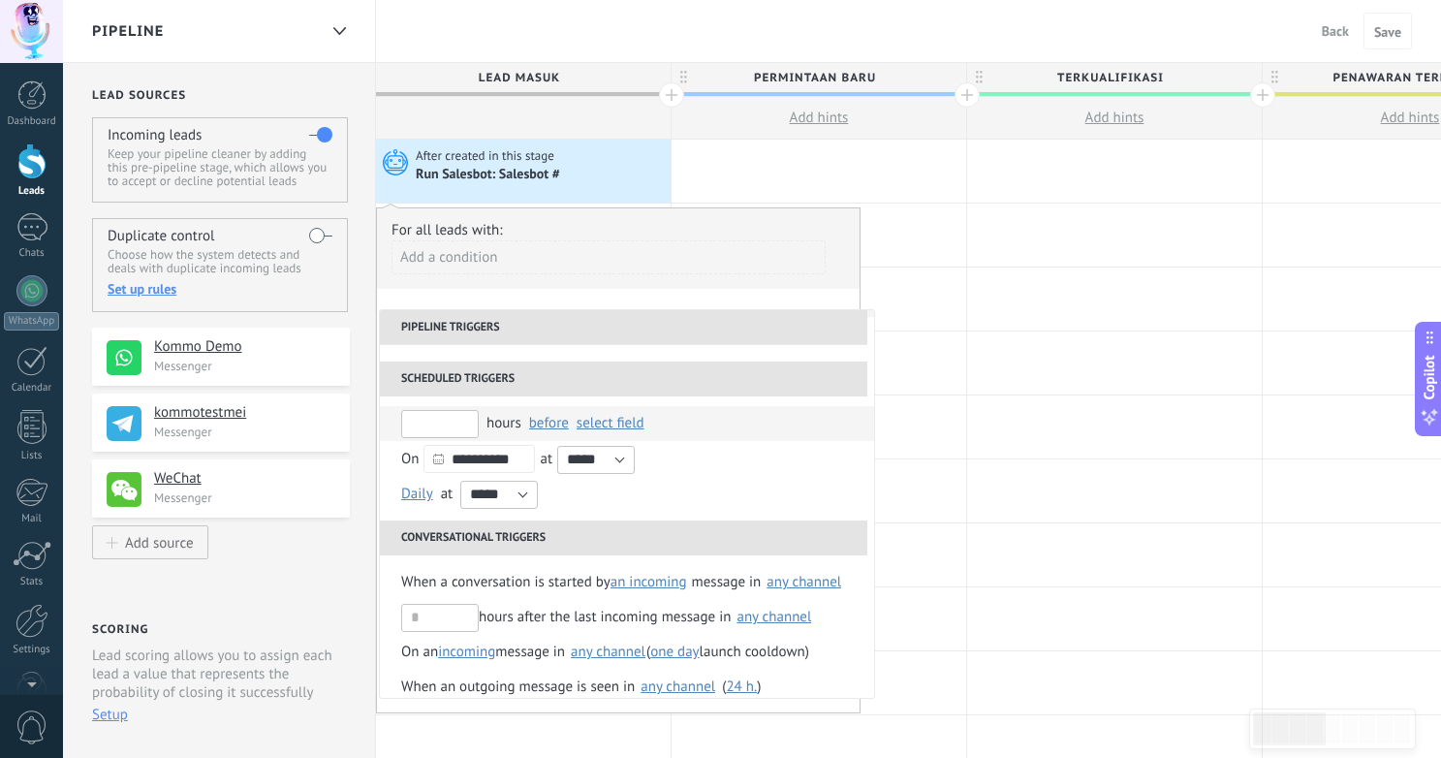
click at [460, 426] on input "text" at bounding box center [440, 424] width 78 height 28
click at [628, 422] on span "select field" at bounding box center [611, 423] width 68 height 18
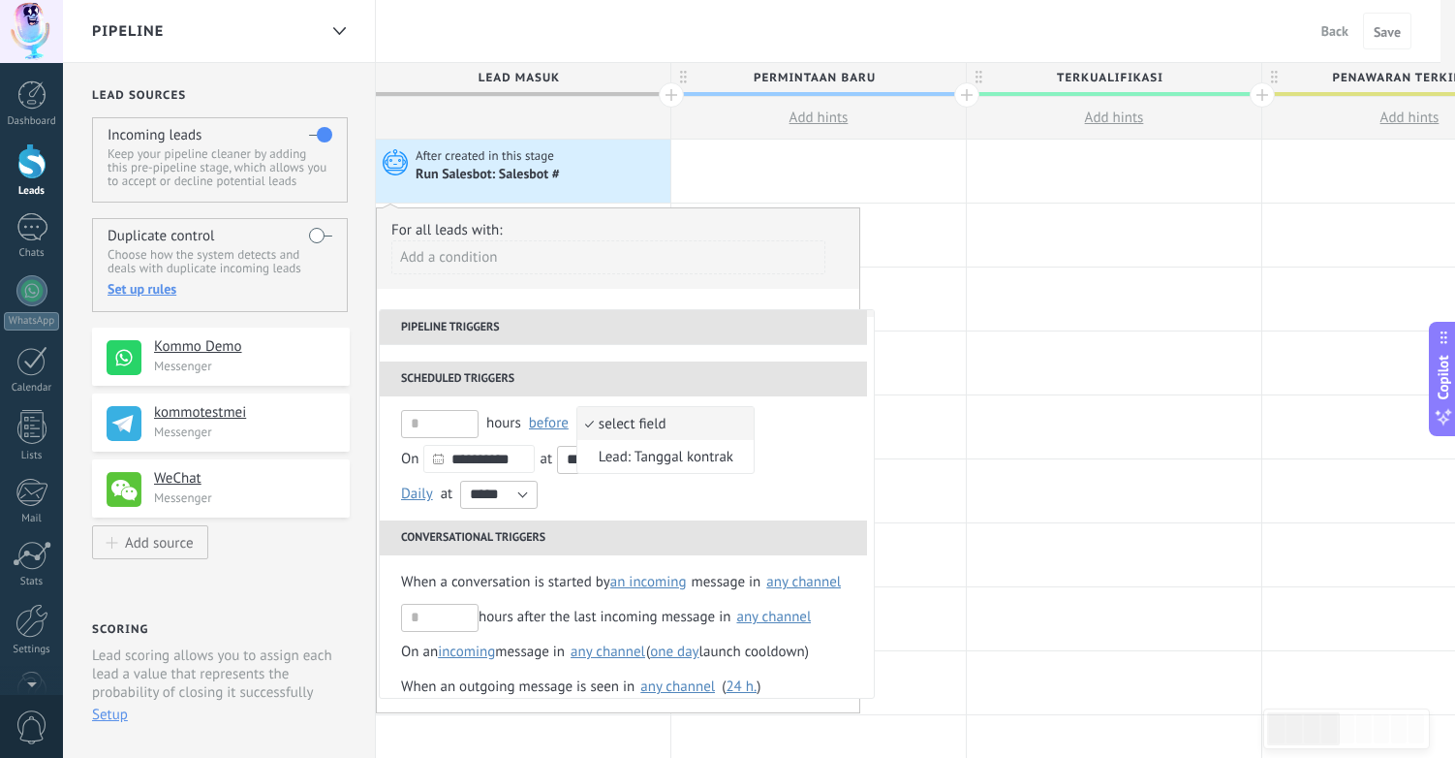
click at [615, 422] on span "select field" at bounding box center [656, 424] width 156 height 18
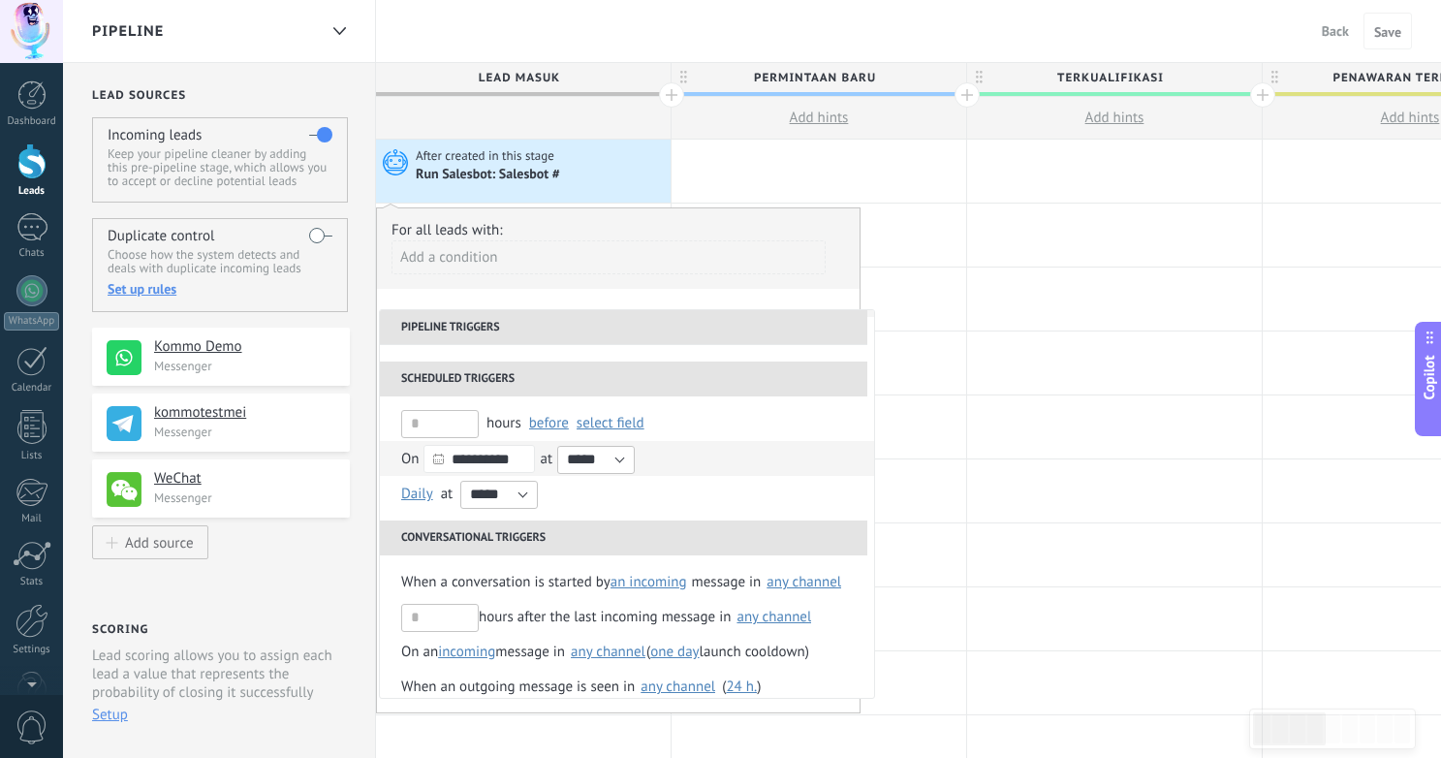
click at [468, 464] on input "**********" at bounding box center [478, 459] width 111 height 28
click at [734, 468] on div "**********" at bounding box center [627, 458] width 452 height 35
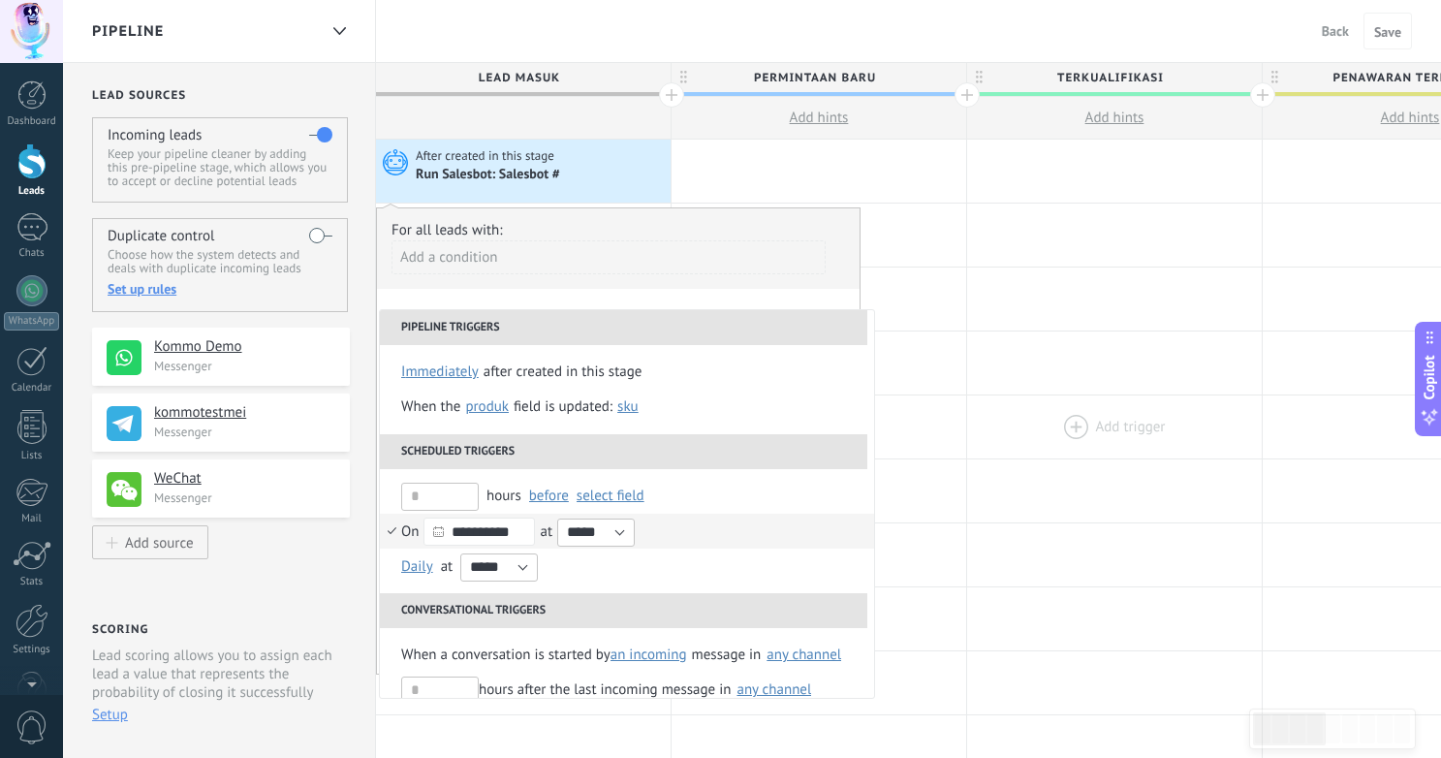
click at [992, 431] on div at bounding box center [1114, 426] width 295 height 63
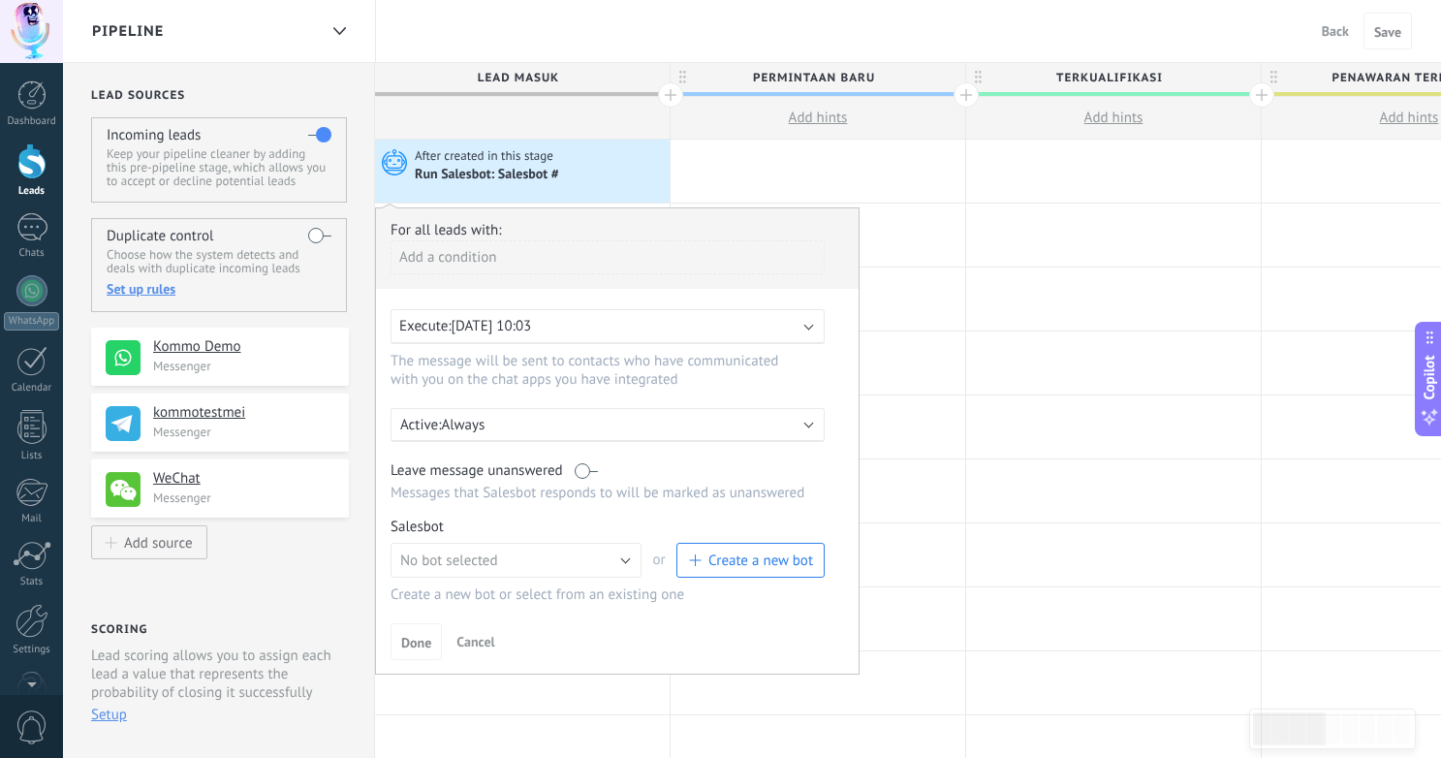
click at [531, 254] on div "Add a condition" at bounding box center [608, 257] width 434 height 34
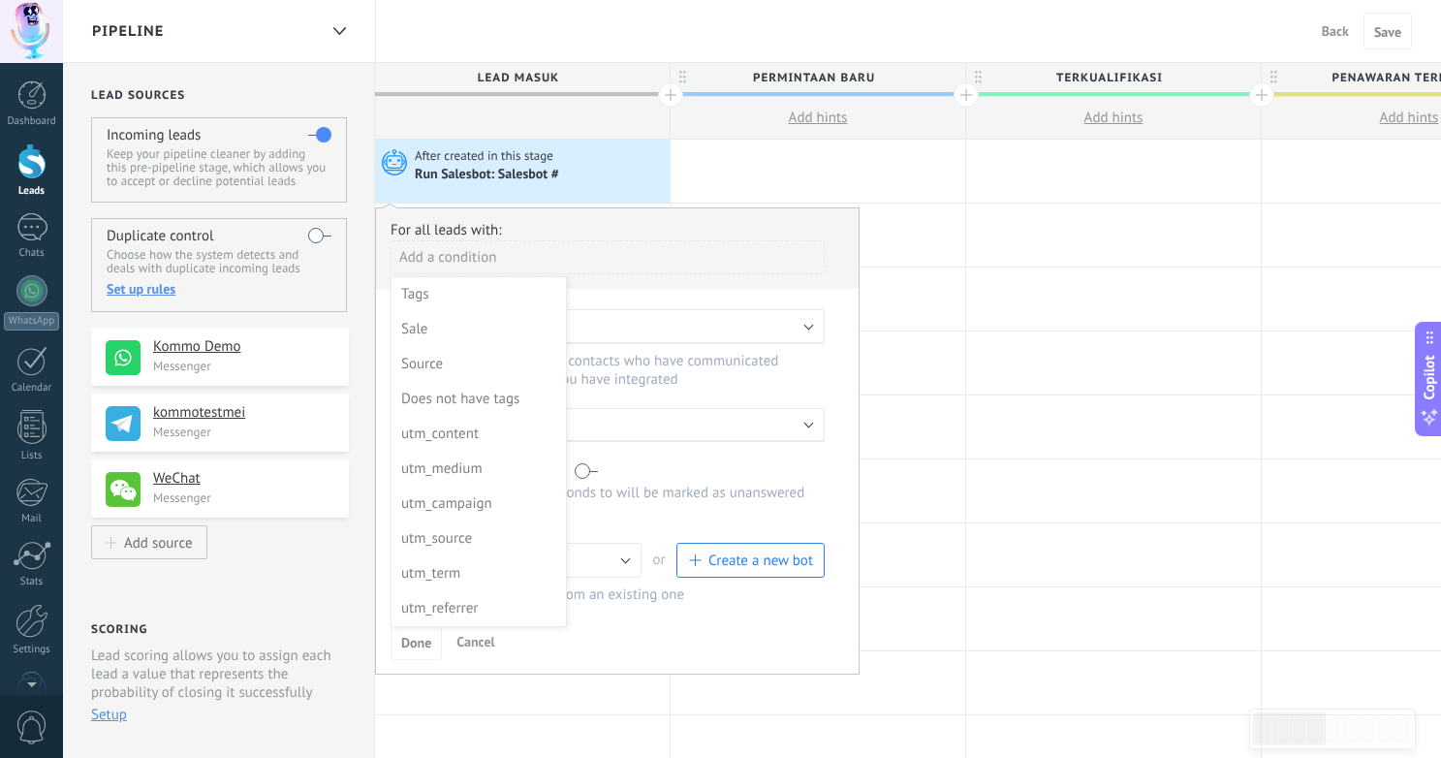
click at [670, 278] on div at bounding box center [617, 440] width 483 height 465
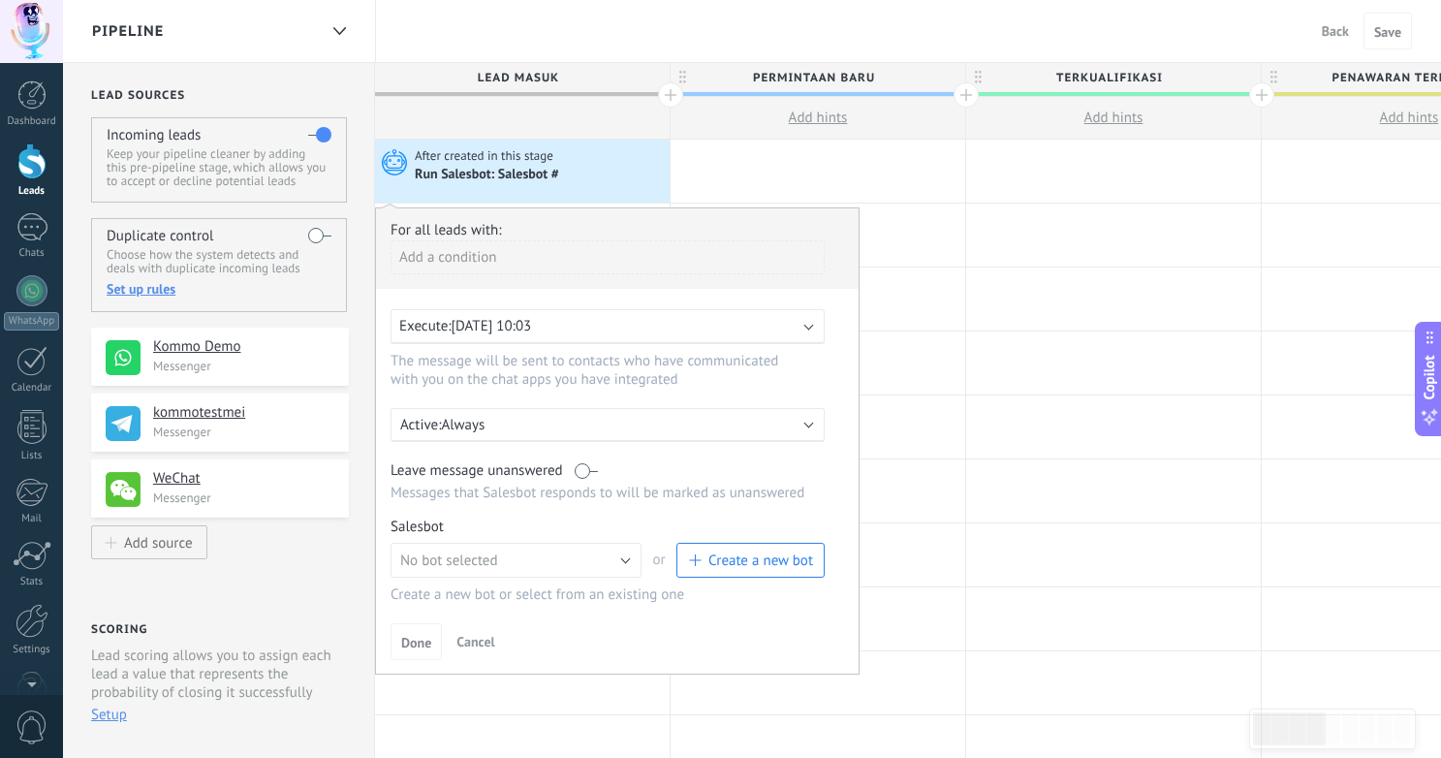
click at [584, 328] on div "Execute: 15/09/2025 10:03" at bounding box center [599, 326] width 401 height 18
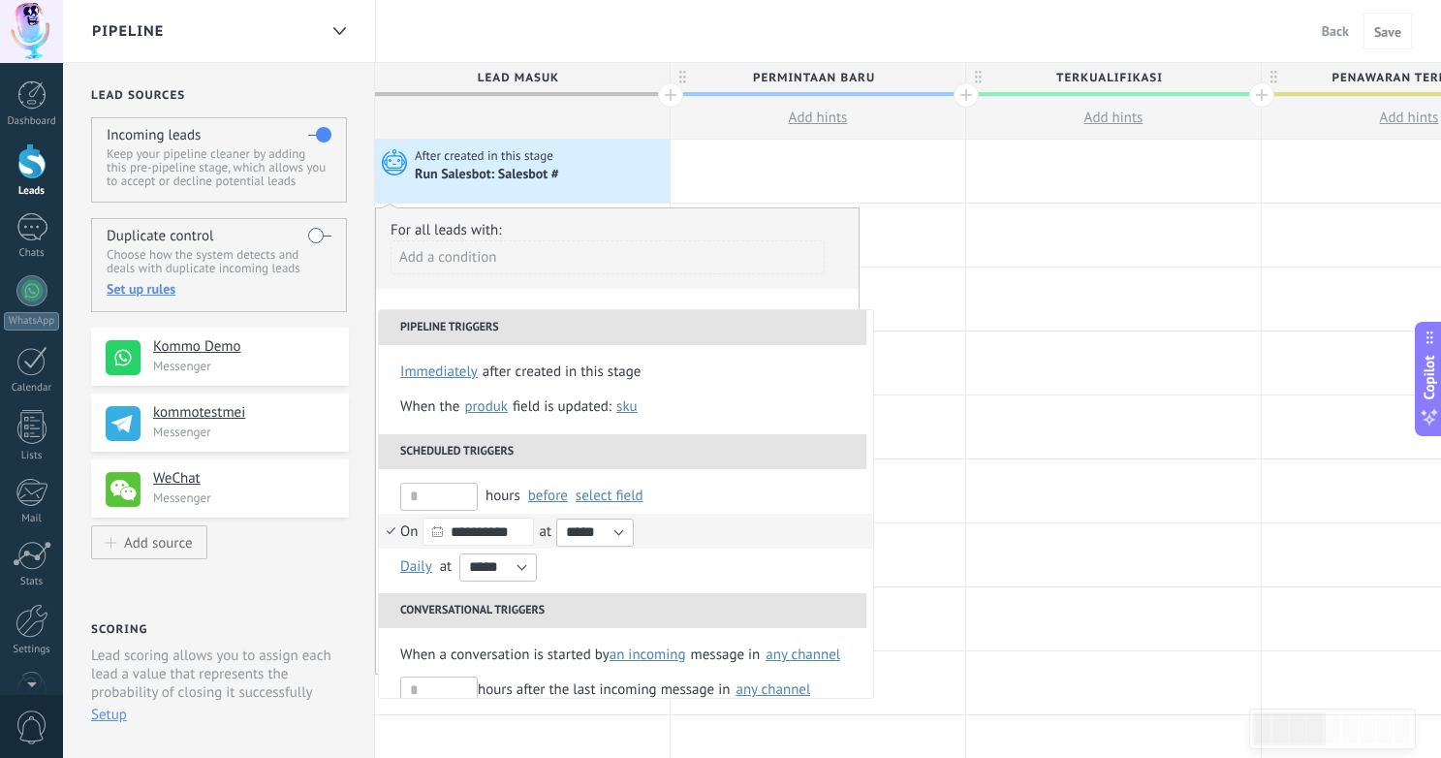
click at [703, 286] on div "Add a condition" at bounding box center [608, 264] width 434 height 48
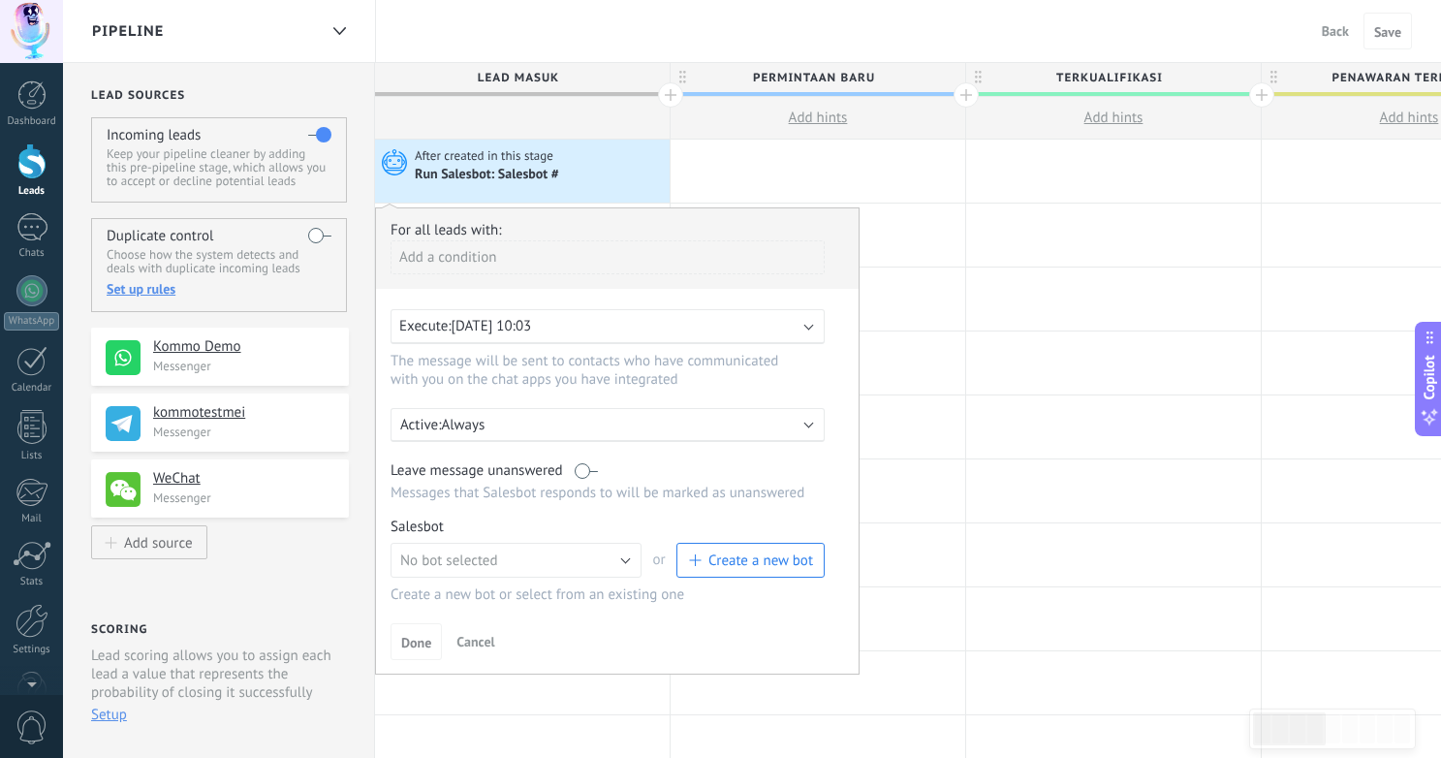
click at [540, 426] on p "Always" at bounding box center [610, 425] width 339 height 18
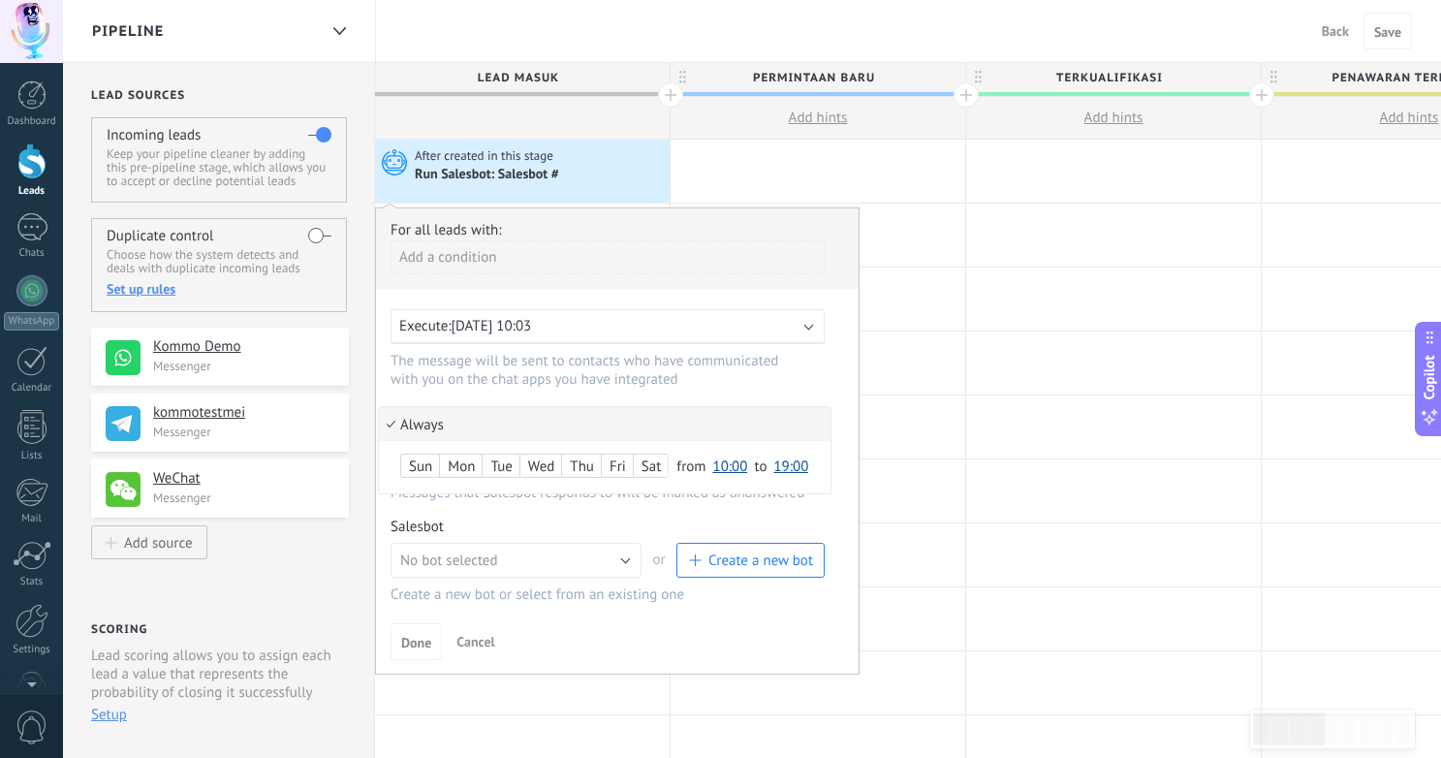
click at [601, 325] on div at bounding box center [617, 440] width 483 height 465
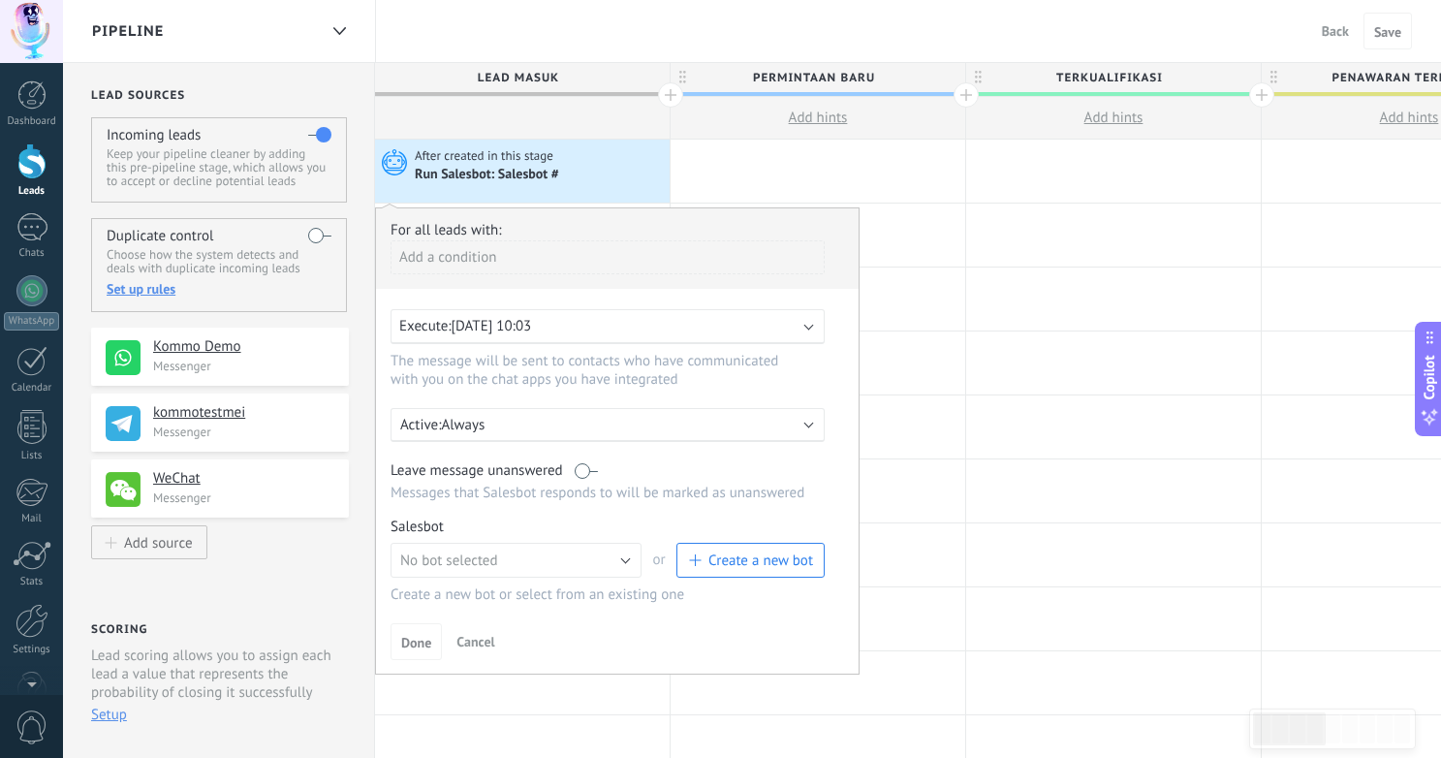
click at [602, 323] on div "Execute: 15/09/2025 10:03" at bounding box center [599, 326] width 401 height 18
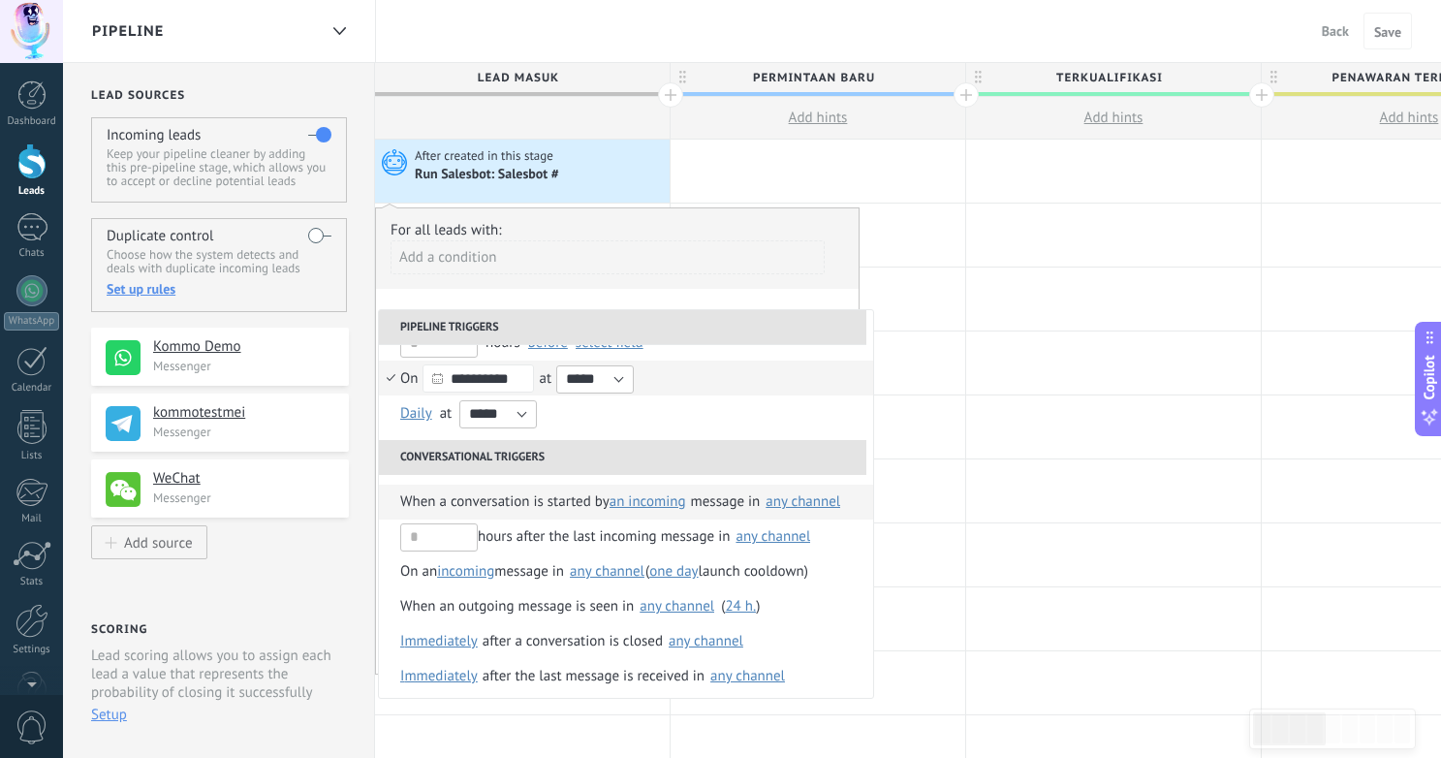
scroll to position [159, 0]
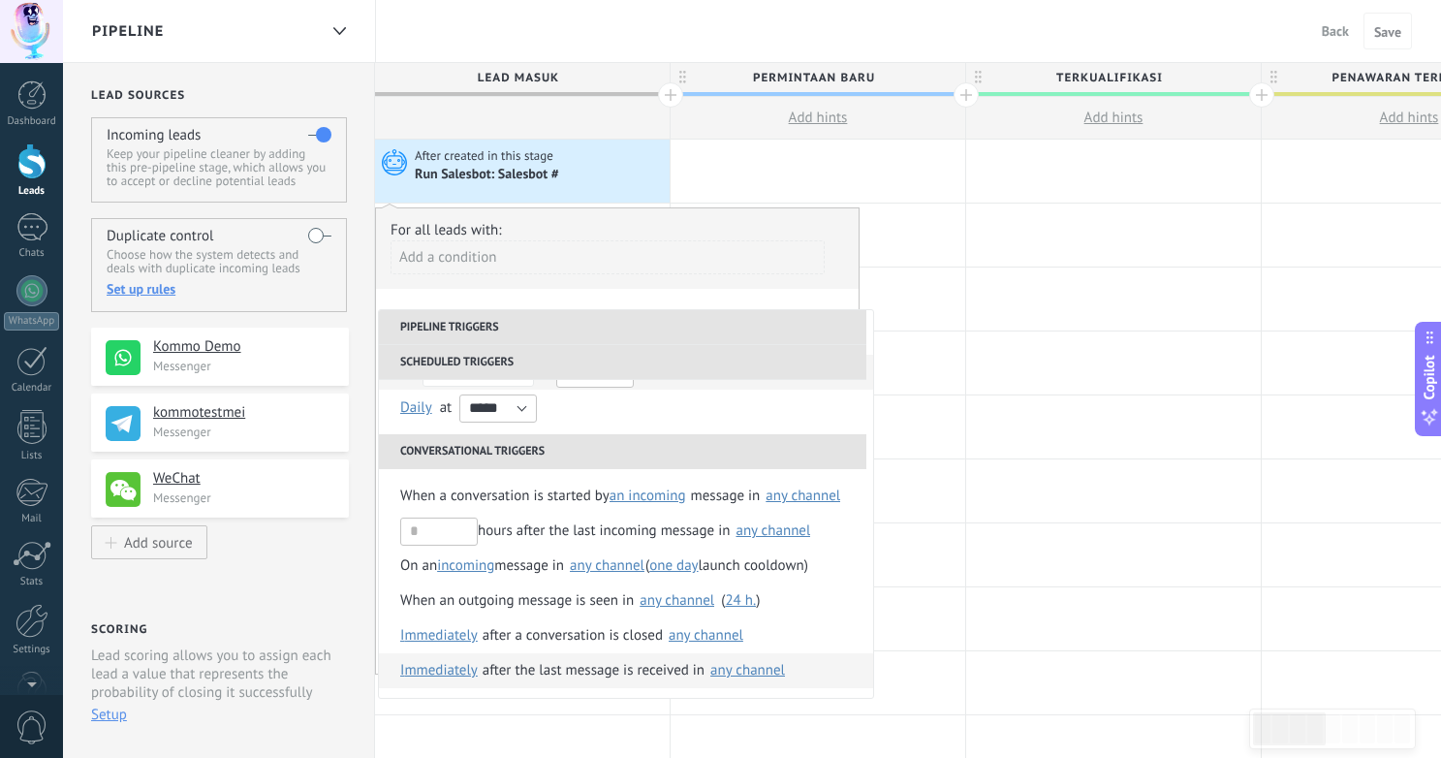
click at [447, 668] on span "Immediately" at bounding box center [439, 670] width 78 height 35
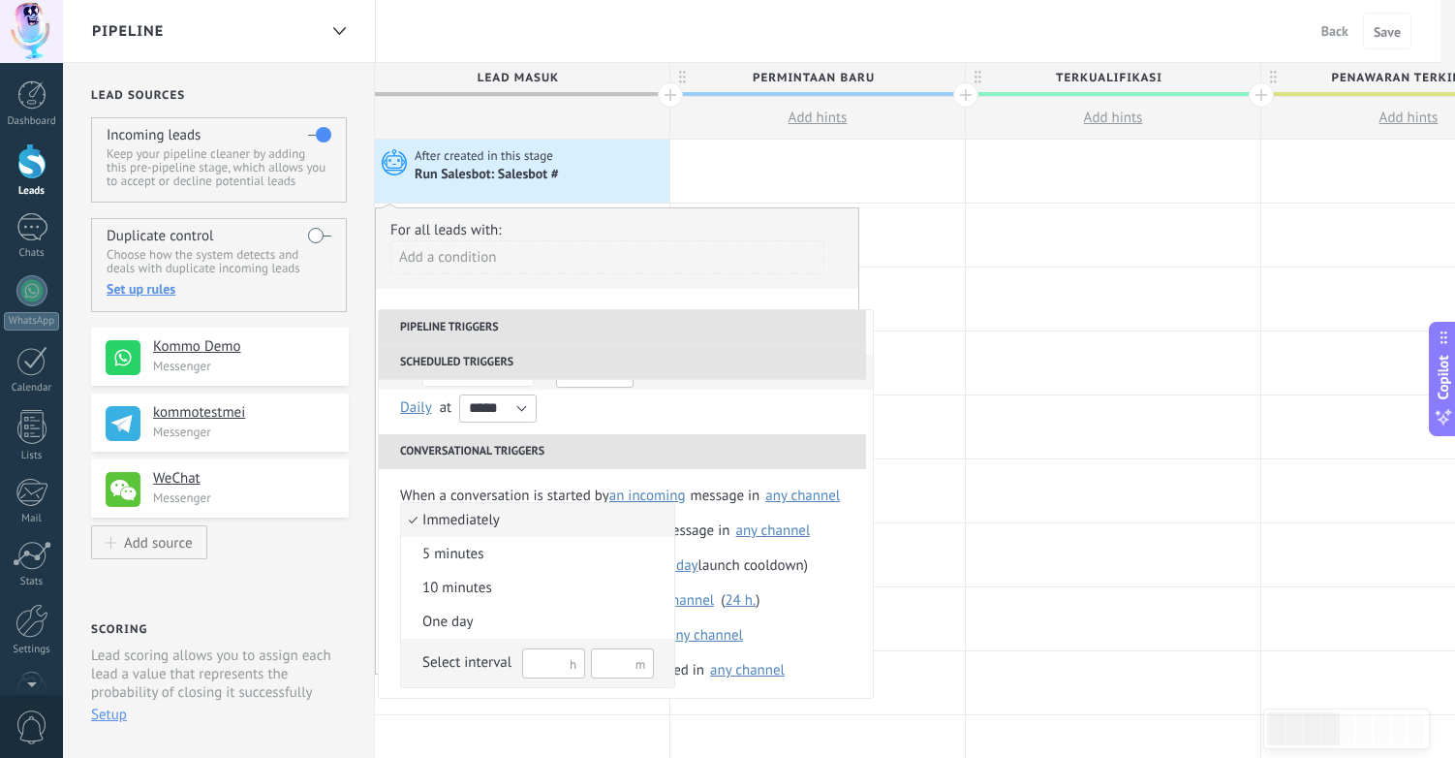
click at [477, 658] on div "Select interval" at bounding box center [466, 662] width 89 height 19
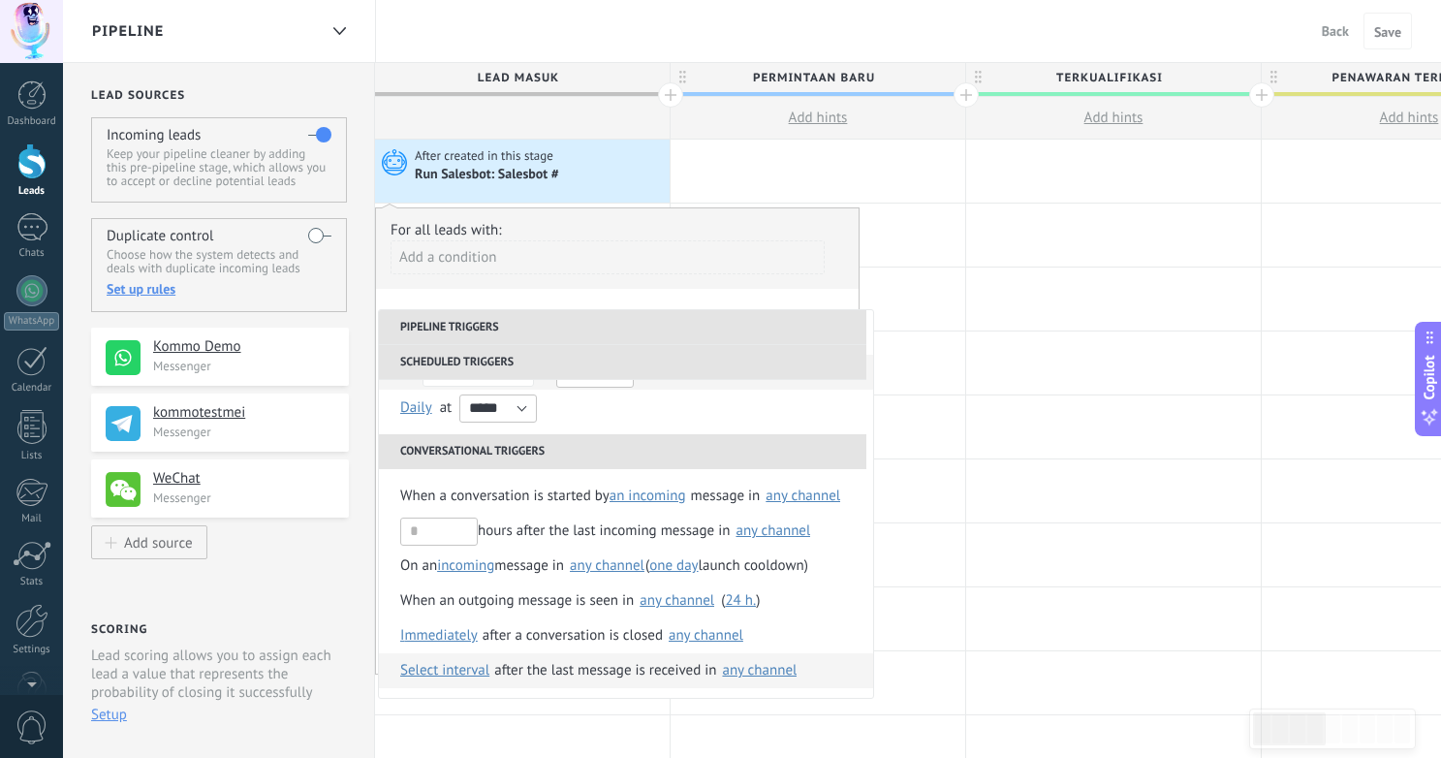
click at [444, 671] on span "Select interval" at bounding box center [444, 670] width 89 height 35
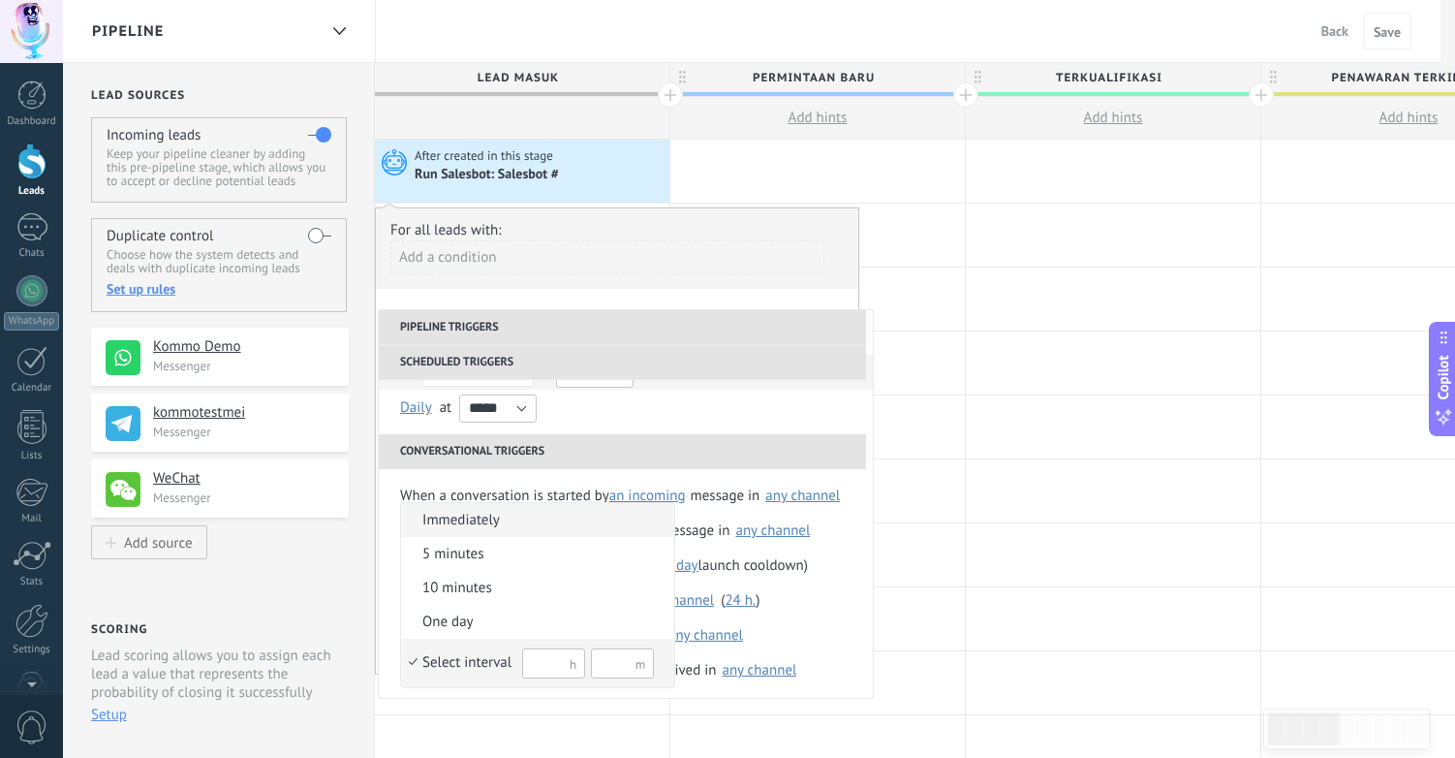
click at [553, 668] on input "text" at bounding box center [553, 663] width 63 height 30
type input "*"
type input "**"
click at [447, 665] on div "Select interval" at bounding box center [466, 662] width 89 height 19
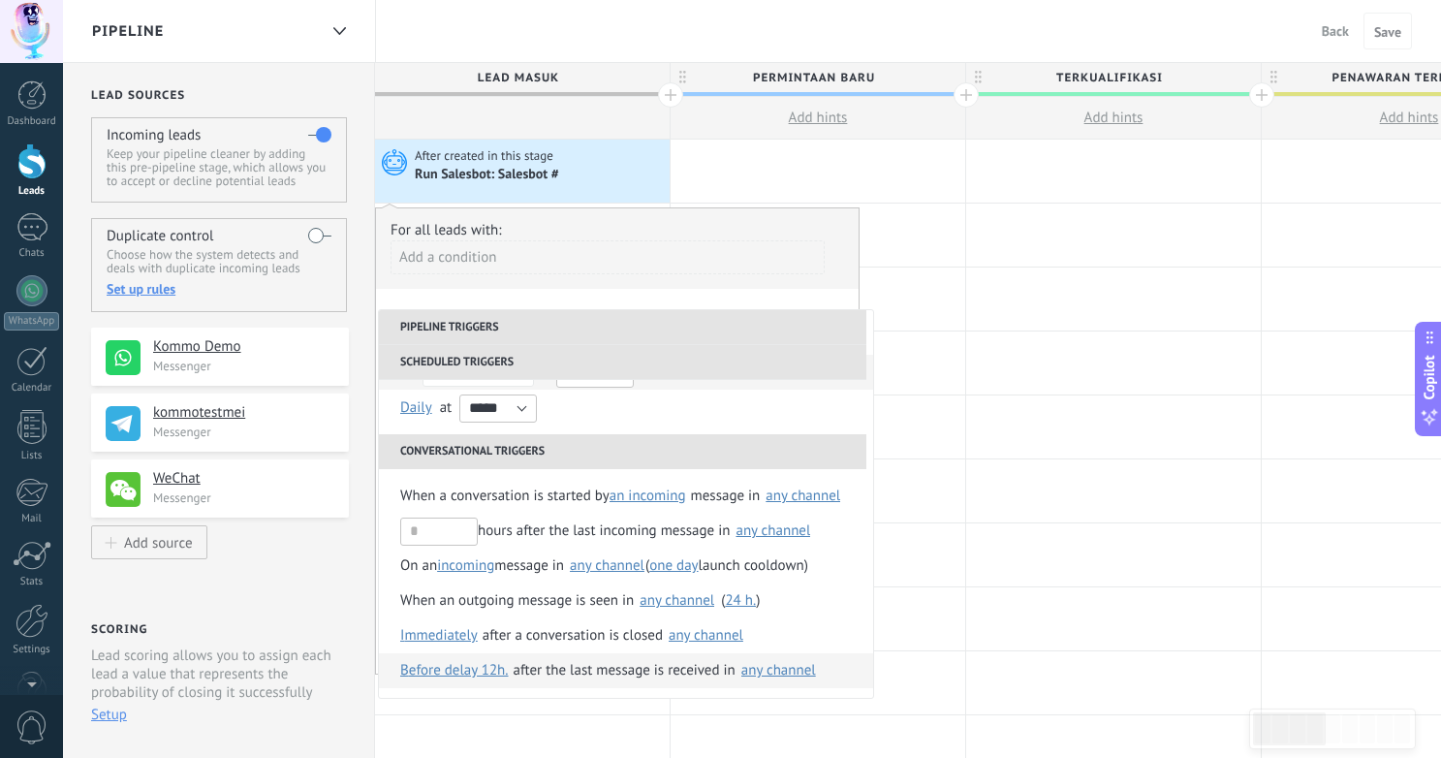
click at [785, 669] on div "any channel" at bounding box center [778, 670] width 75 height 15
click at [648, 675] on div "after the last message is received in" at bounding box center [625, 670] width 222 height 35
click at [688, 672] on div "after the last message is received in" at bounding box center [625, 670] width 222 height 35
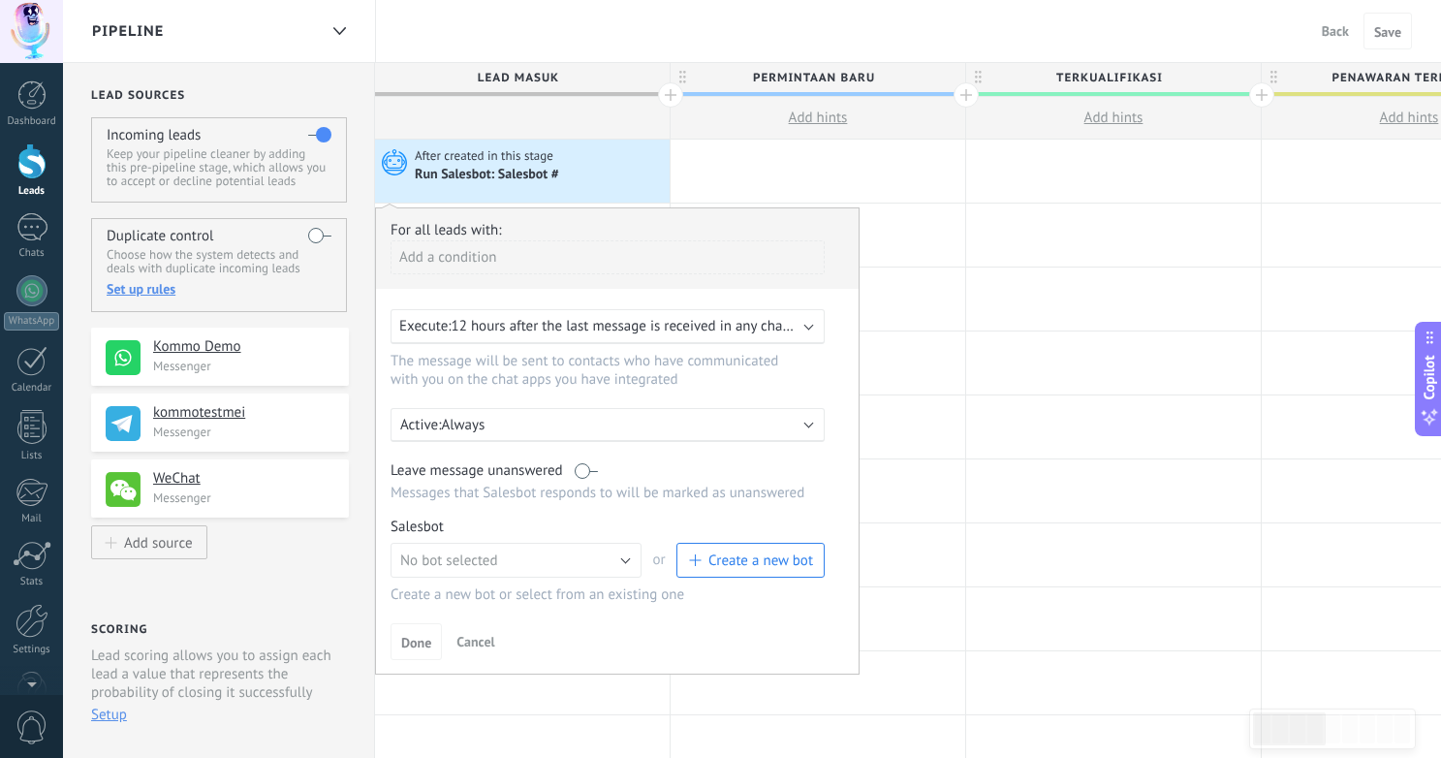
click at [548, 429] on p "Always" at bounding box center [610, 425] width 339 height 18
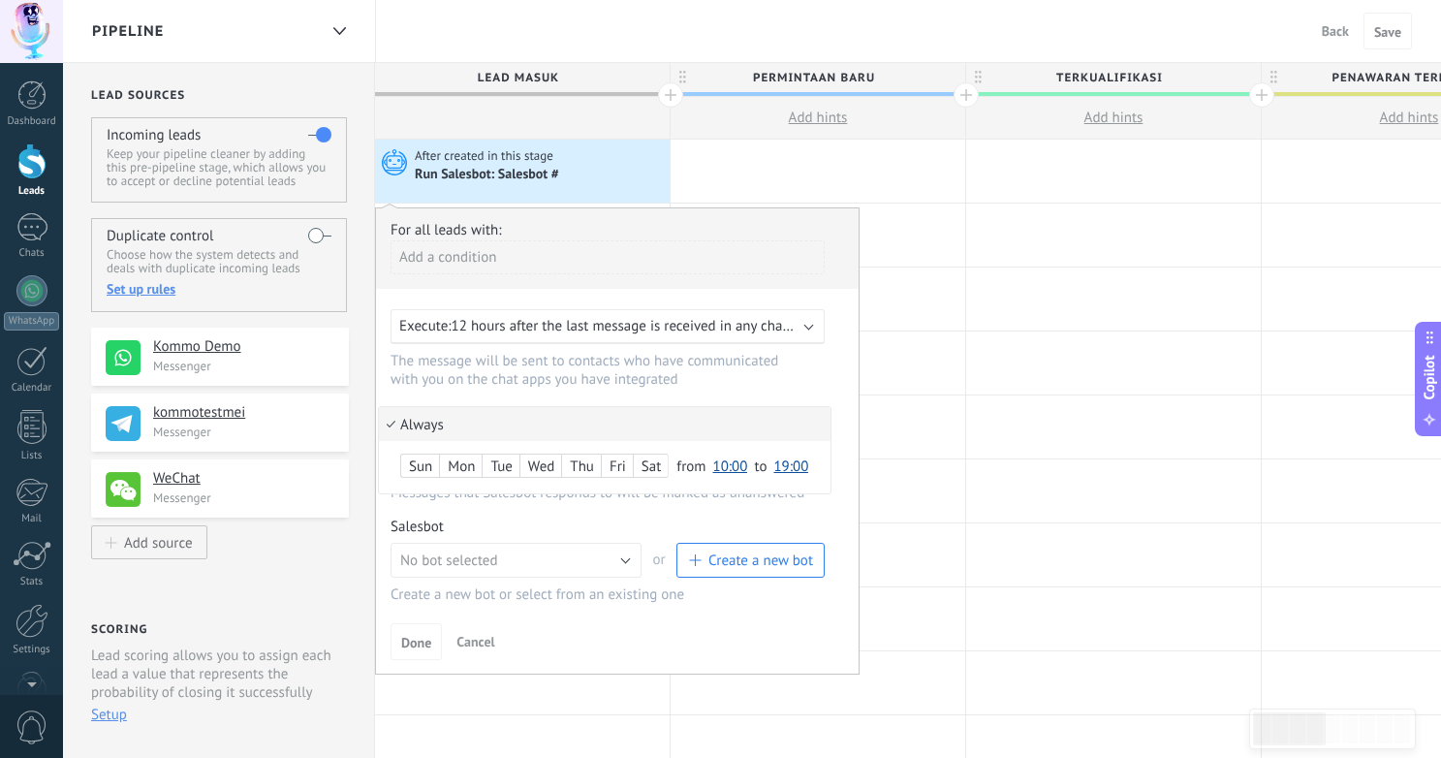
click at [730, 466] on span "10:00" at bounding box center [729, 466] width 35 height 18
click at [731, 591] on span "18:00" at bounding box center [732, 584] width 54 height 18
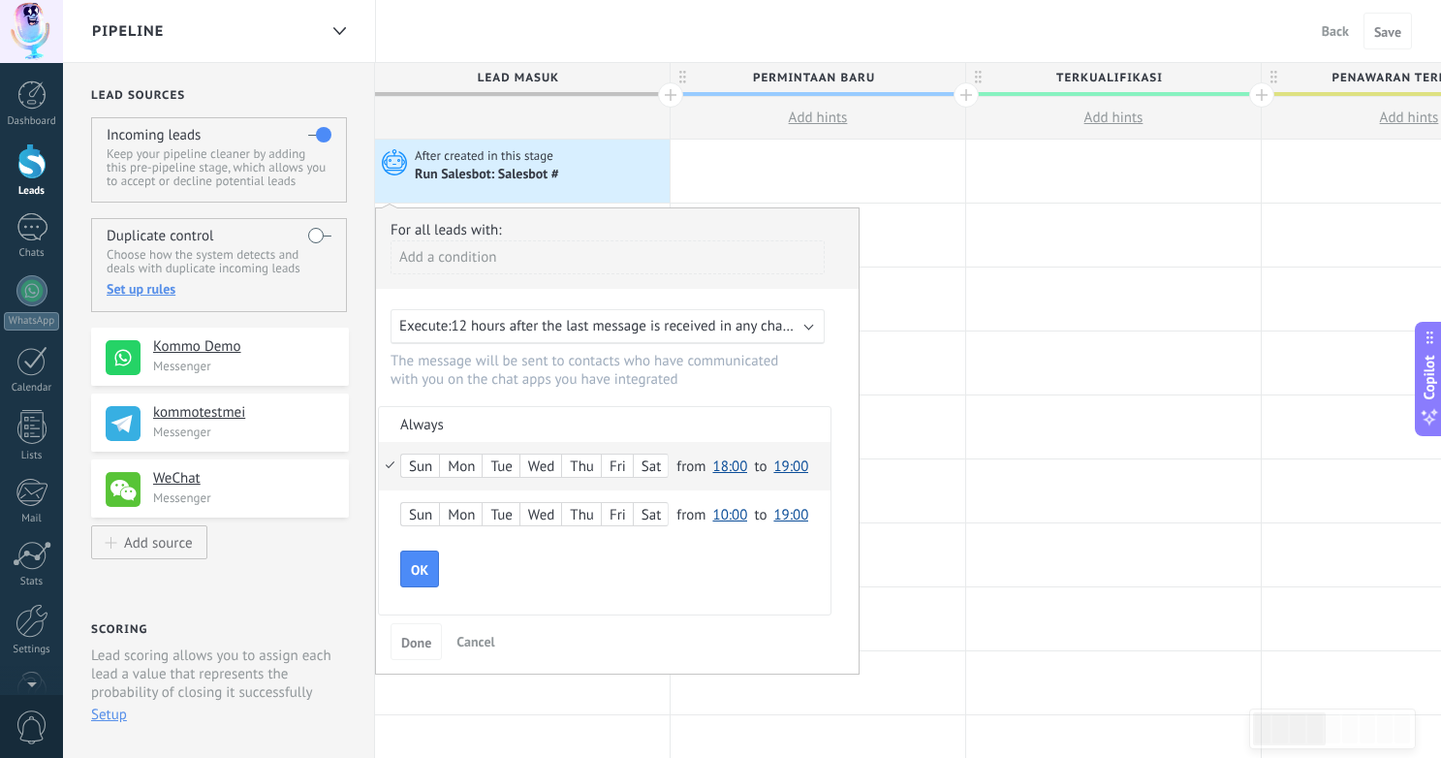
click at [791, 467] on span "19:00" at bounding box center [790, 466] width 35 height 18
click at [790, 544] on span "06:00" at bounding box center [793, 544] width 54 height 18
click at [459, 466] on div "Mon" at bounding box center [461, 466] width 42 height 27
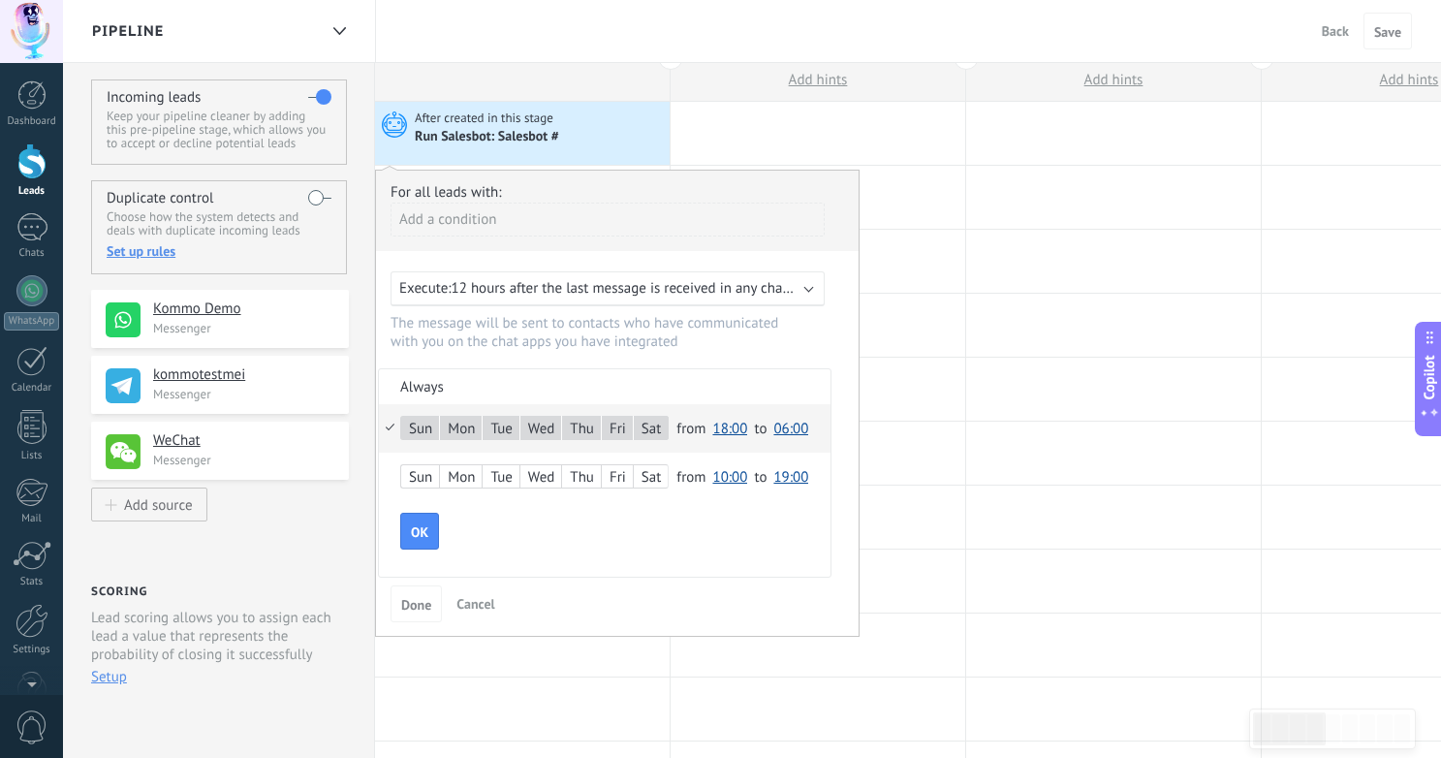
scroll to position [40, 0]
click at [424, 529] on span "OK" at bounding box center [419, 530] width 17 height 14
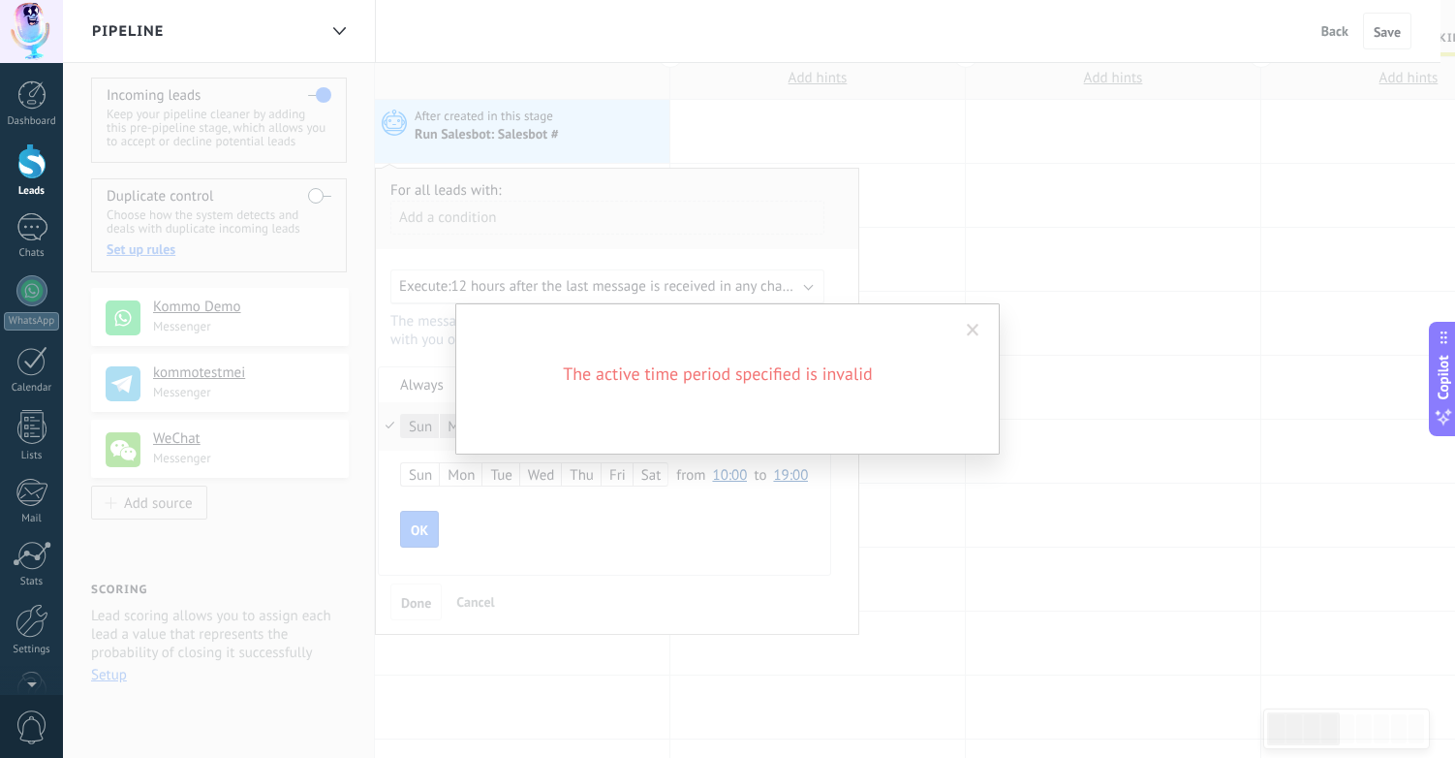
click at [985, 324] on span at bounding box center [973, 330] width 32 height 33
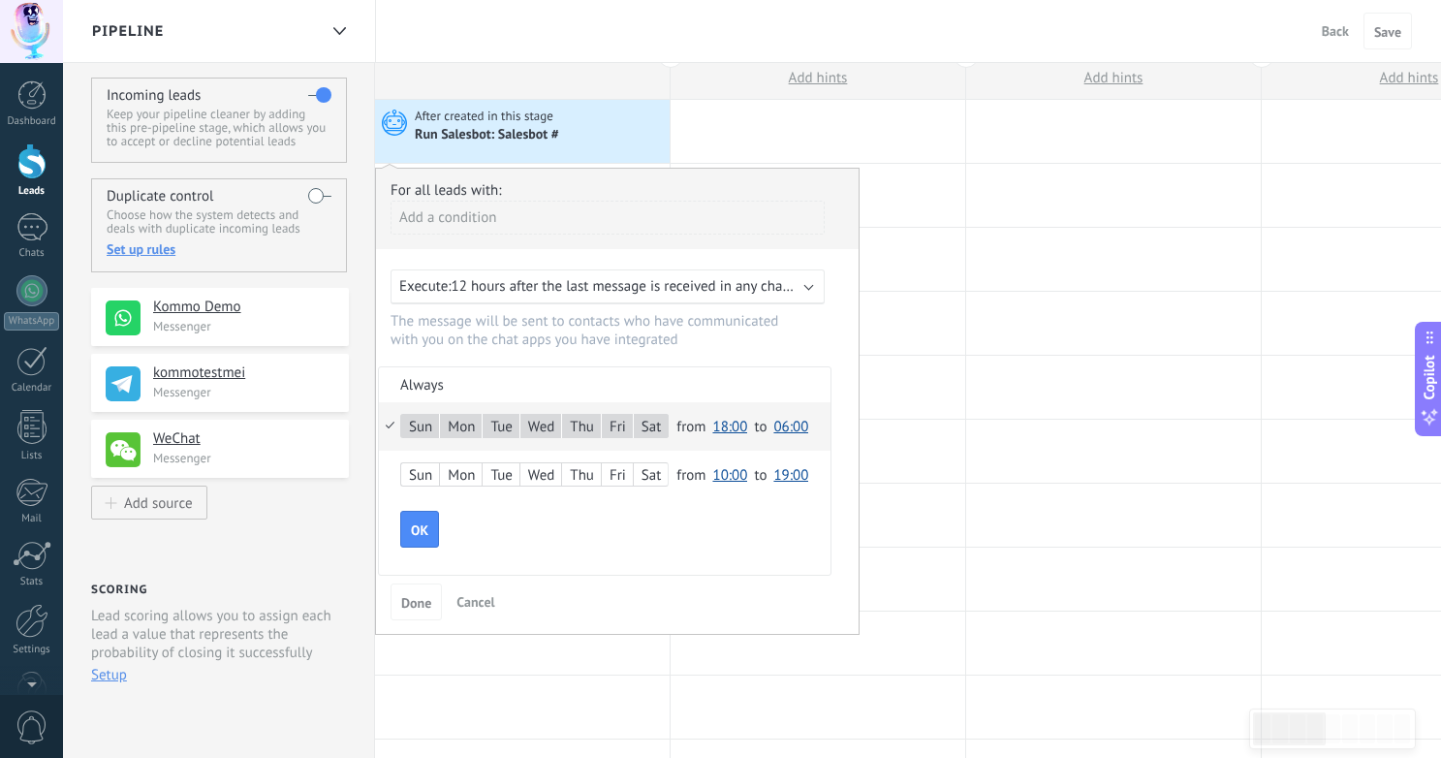
click at [788, 424] on span "06:00" at bounding box center [790, 427] width 35 height 18
click at [716, 518] on div "OK" at bounding box center [615, 529] width 430 height 37
click at [390, 471] on div "Sun Mon Tue Wed Thu Fri Sat from 00:00 00:30 01:00 01:30 02:00 02:30 03:00 03:3…" at bounding box center [605, 475] width 452 height 48
click at [469, 457] on div "Sun Mon Tue Wed Thu Fri Sat from 00:00 00:30 01:00 01:30 02:00 02:30 03:00 03:3…" at bounding box center [605, 475] width 452 height 48
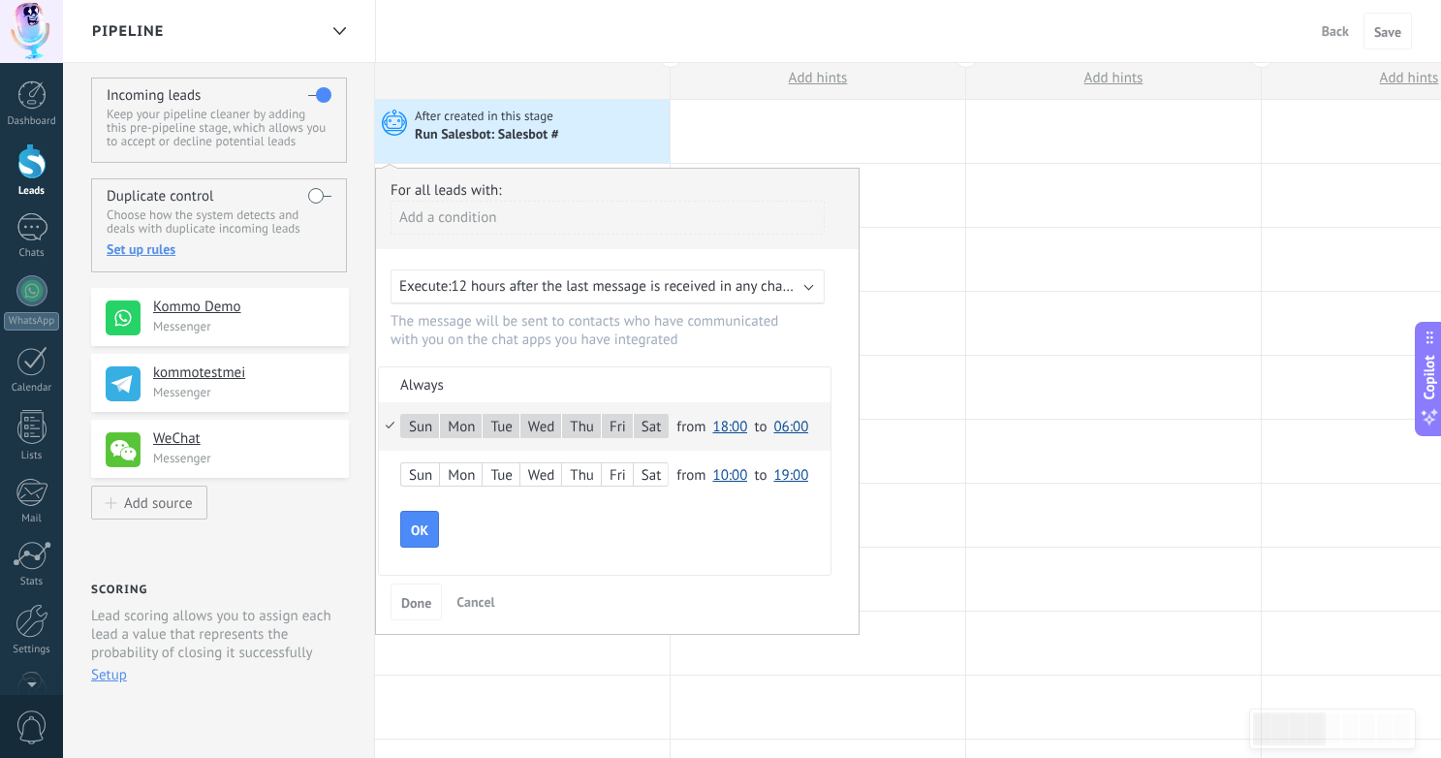
click at [425, 385] on li "Always" at bounding box center [605, 384] width 452 height 34
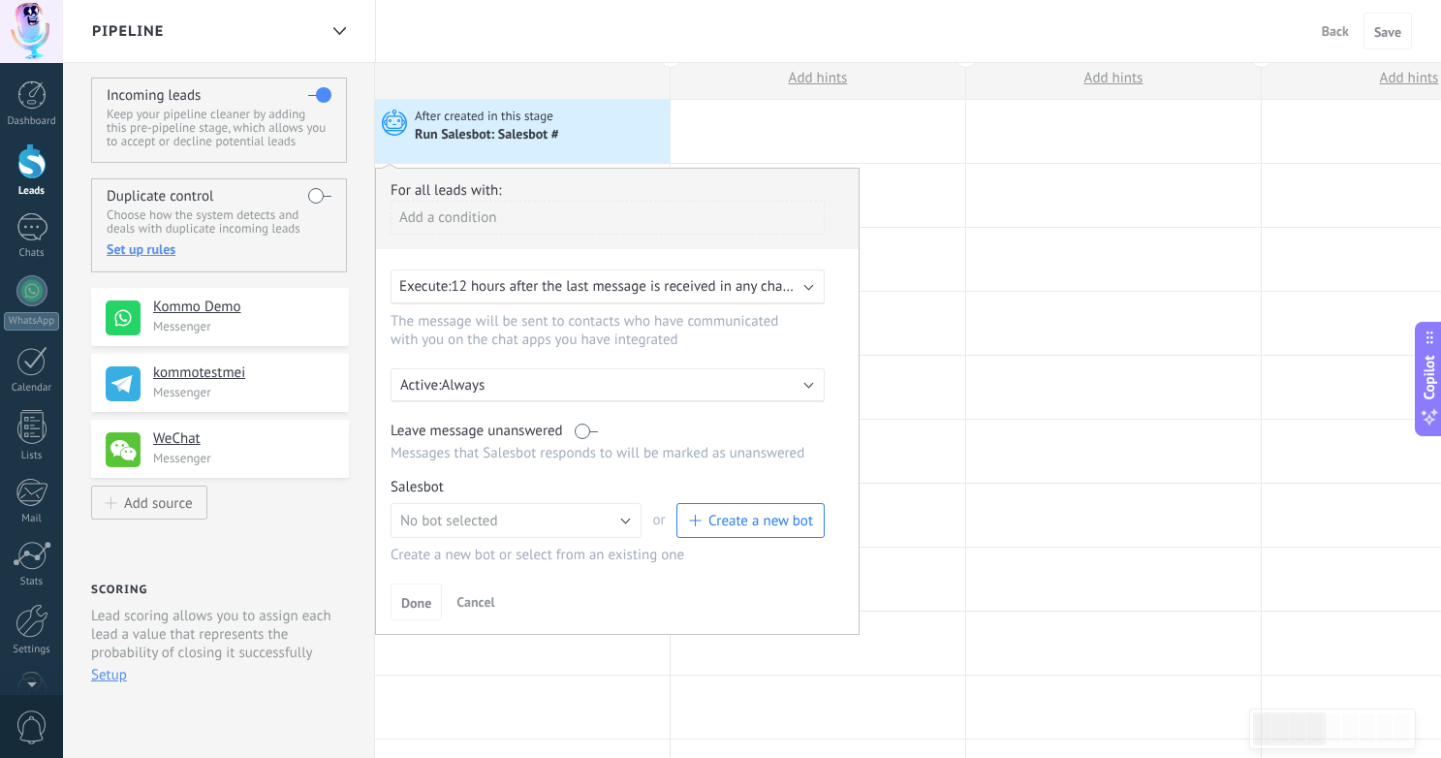
click at [511, 388] on p "Always" at bounding box center [610, 385] width 339 height 18
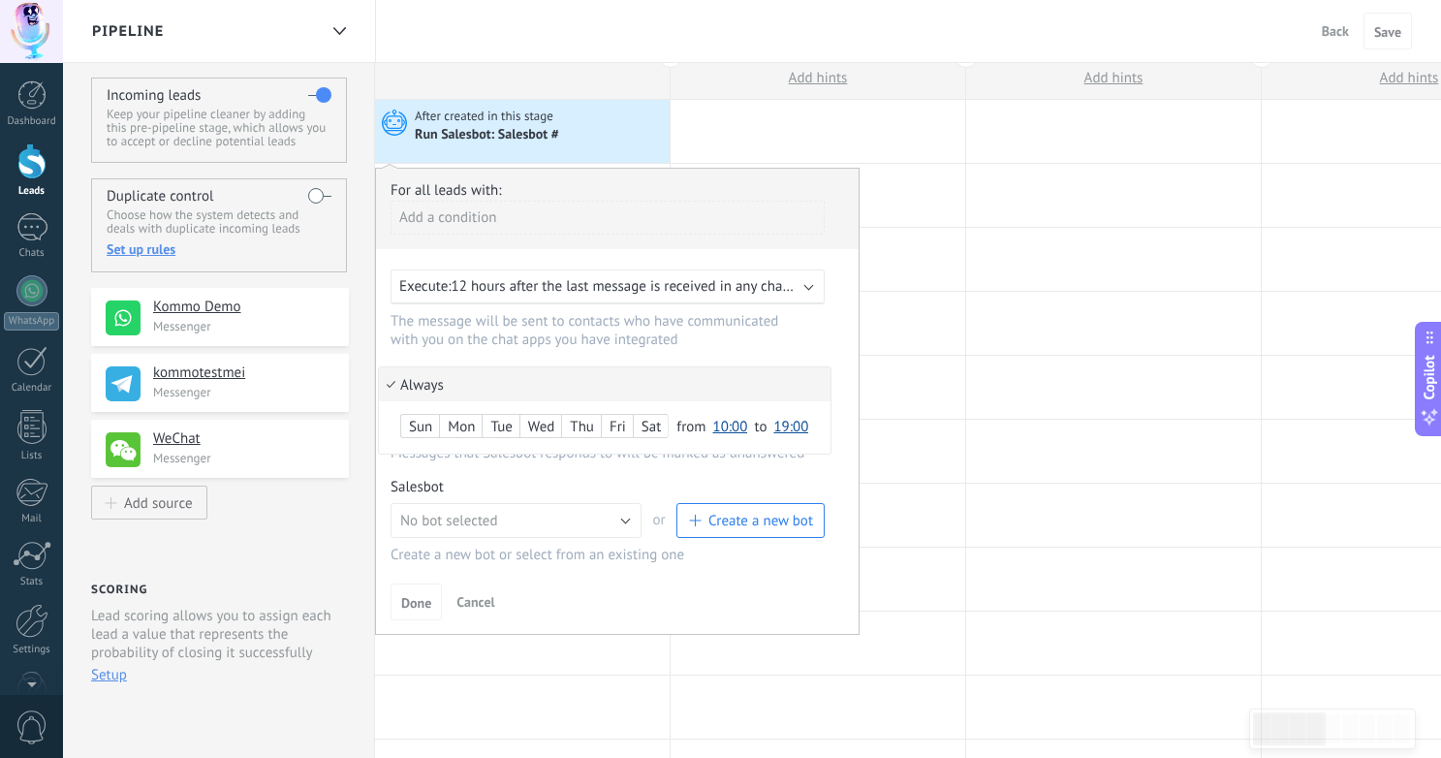
click at [422, 428] on div "Sun" at bounding box center [420, 427] width 38 height 27
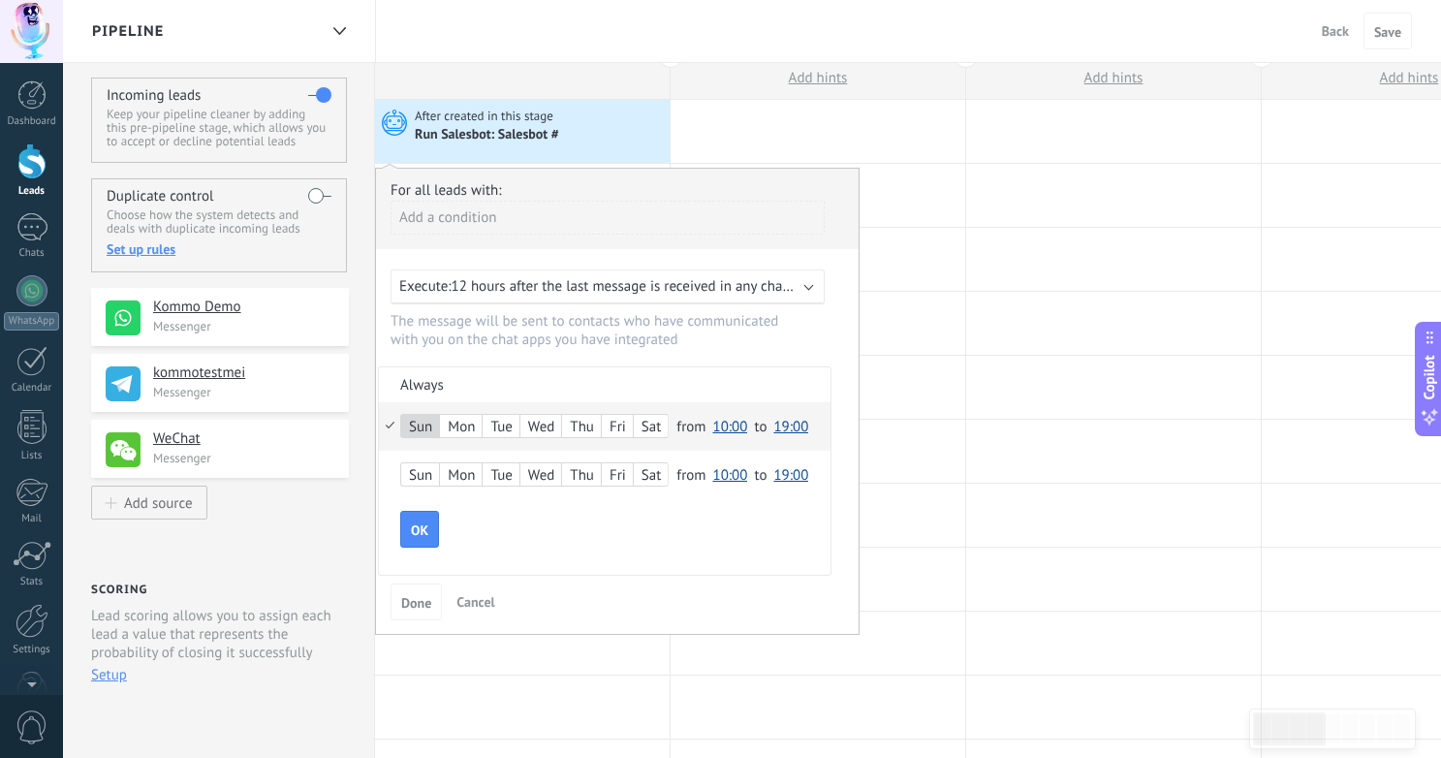
click at [467, 425] on div "Mon" at bounding box center [461, 427] width 42 height 27
click at [547, 425] on div "Wed" at bounding box center [540, 427] width 41 height 27
drag, startPoint x: 585, startPoint y: 425, endPoint x: 598, endPoint y: 425, distance: 12.6
click at [585, 425] on div "Thu" at bounding box center [581, 427] width 39 height 27
click at [722, 427] on span "10:00" at bounding box center [729, 427] width 35 height 18
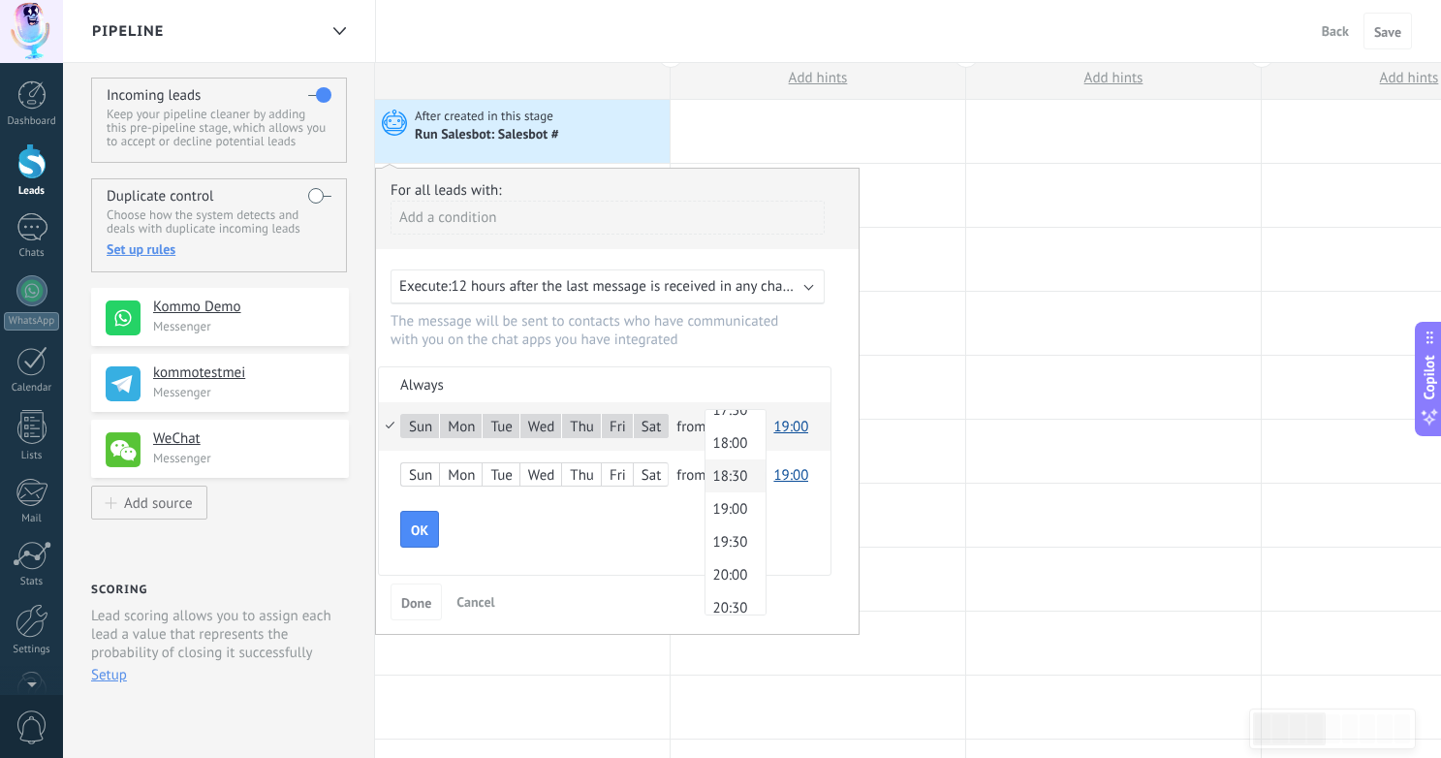
scroll to position [1166, 0]
click at [731, 453] on span "18:00" at bounding box center [732, 447] width 54 height 18
click at [782, 424] on span "19:00" at bounding box center [790, 427] width 35 height 18
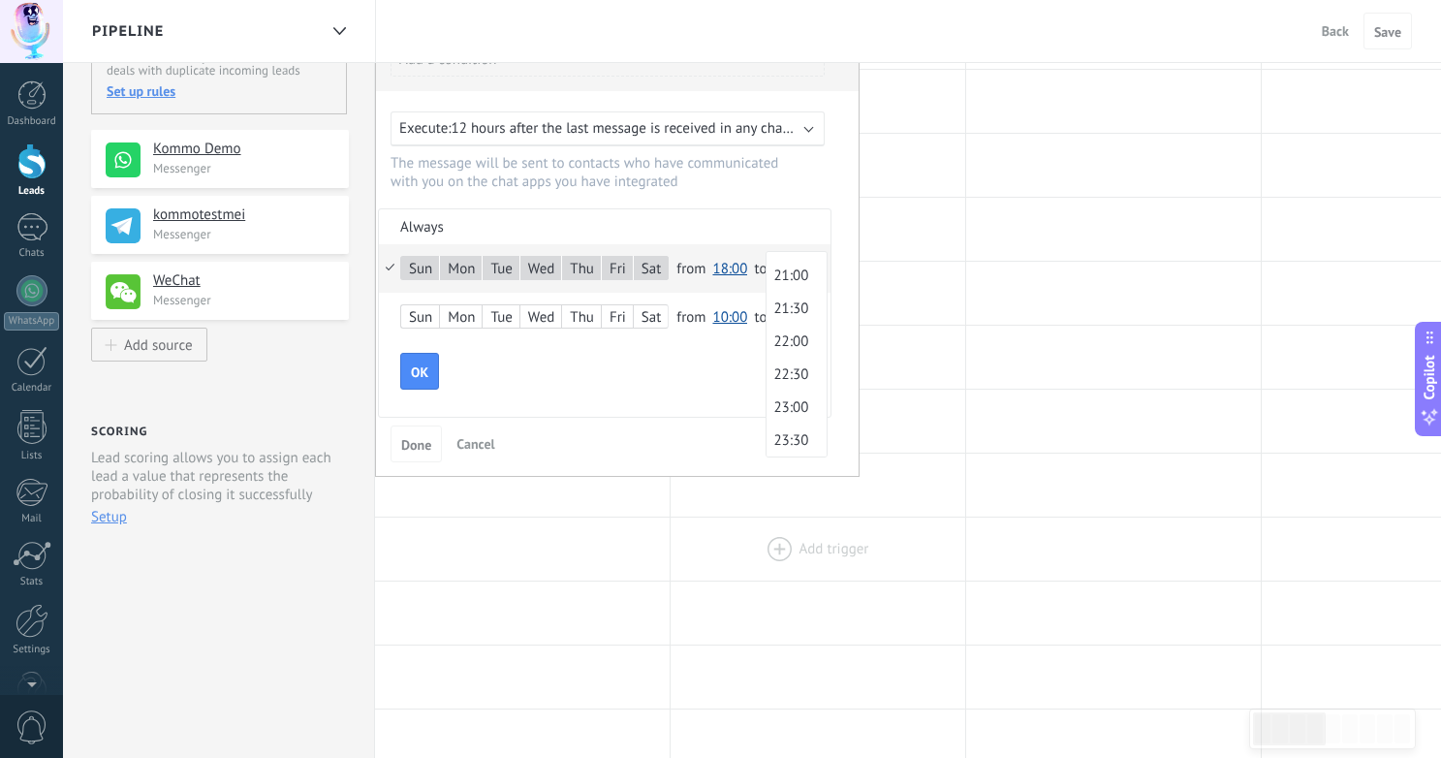
scroll to position [216, 0]
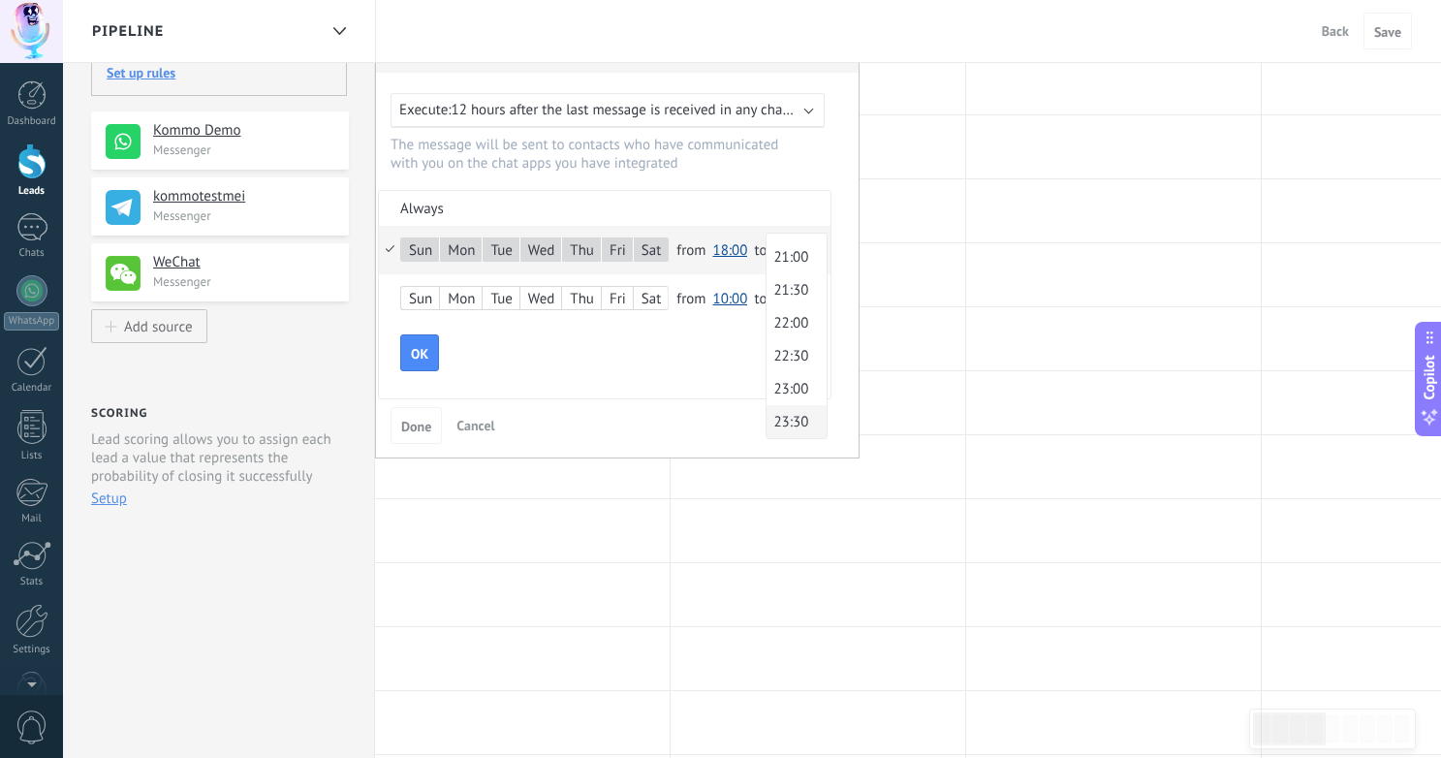
click at [802, 419] on span "23:30" at bounding box center [793, 422] width 54 height 18
click at [419, 352] on span "OK" at bounding box center [419, 354] width 17 height 14
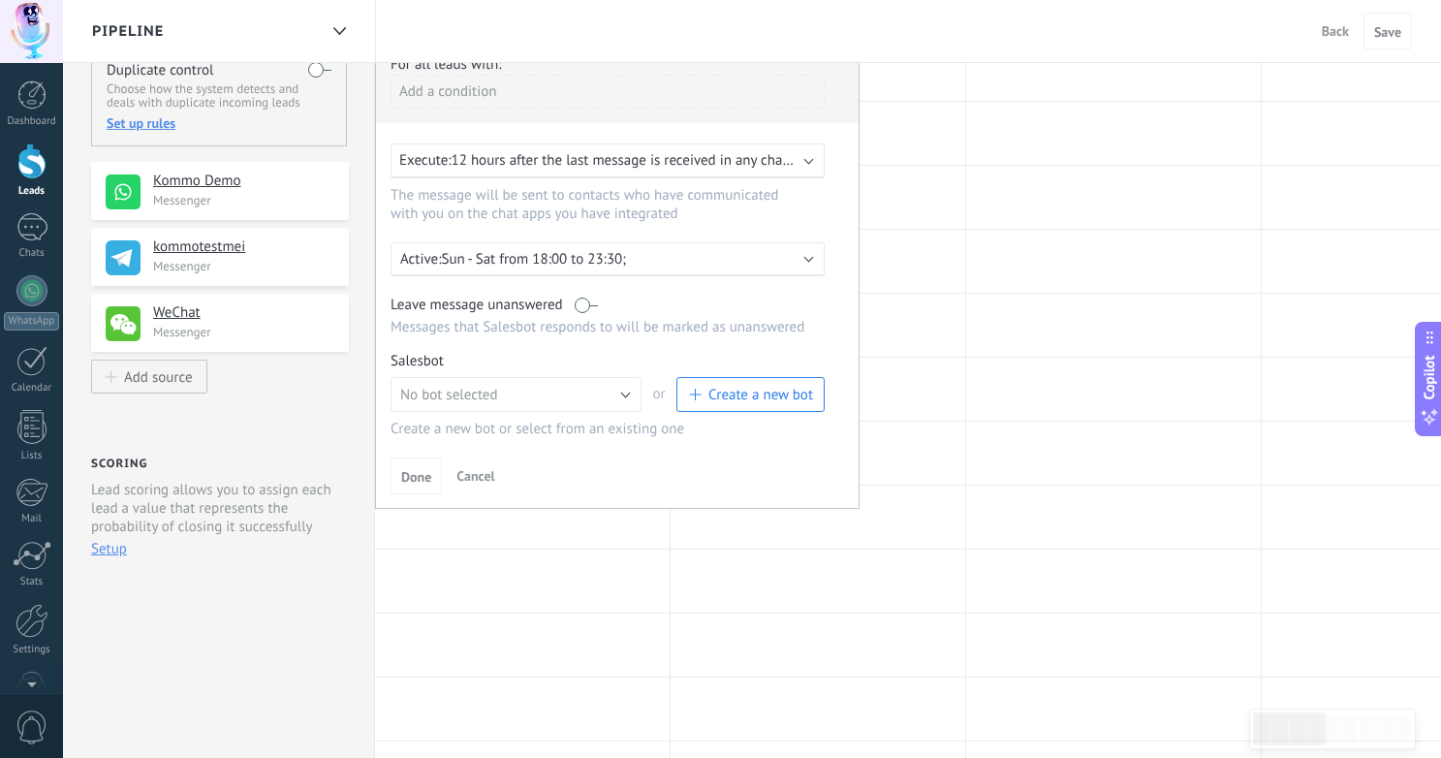
scroll to position [150, 0]
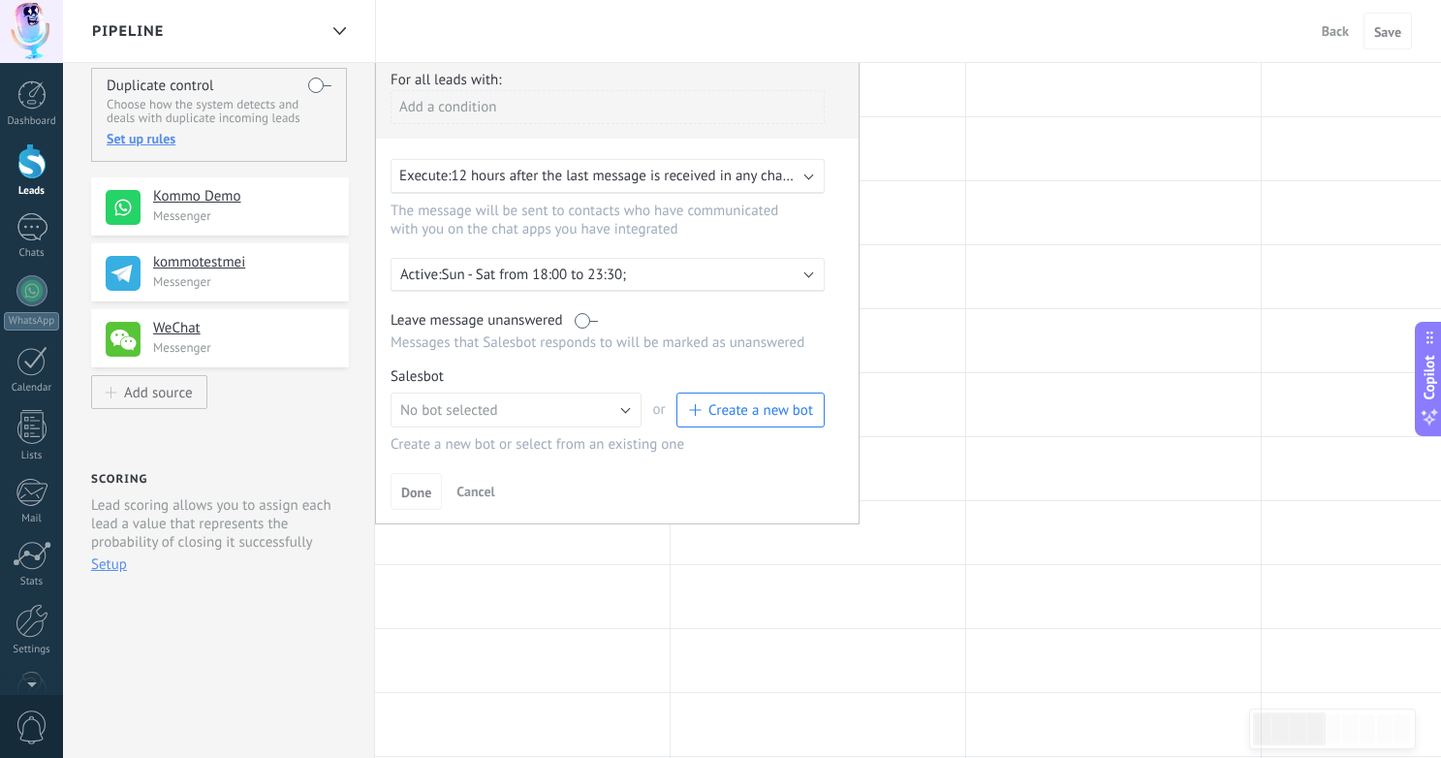
click at [593, 321] on label at bounding box center [586, 320] width 23 height 18
click at [466, 412] on span "No bot selected" at bounding box center [449, 410] width 98 height 18
click at [512, 443] on span "TestBot" at bounding box center [507, 443] width 256 height 18
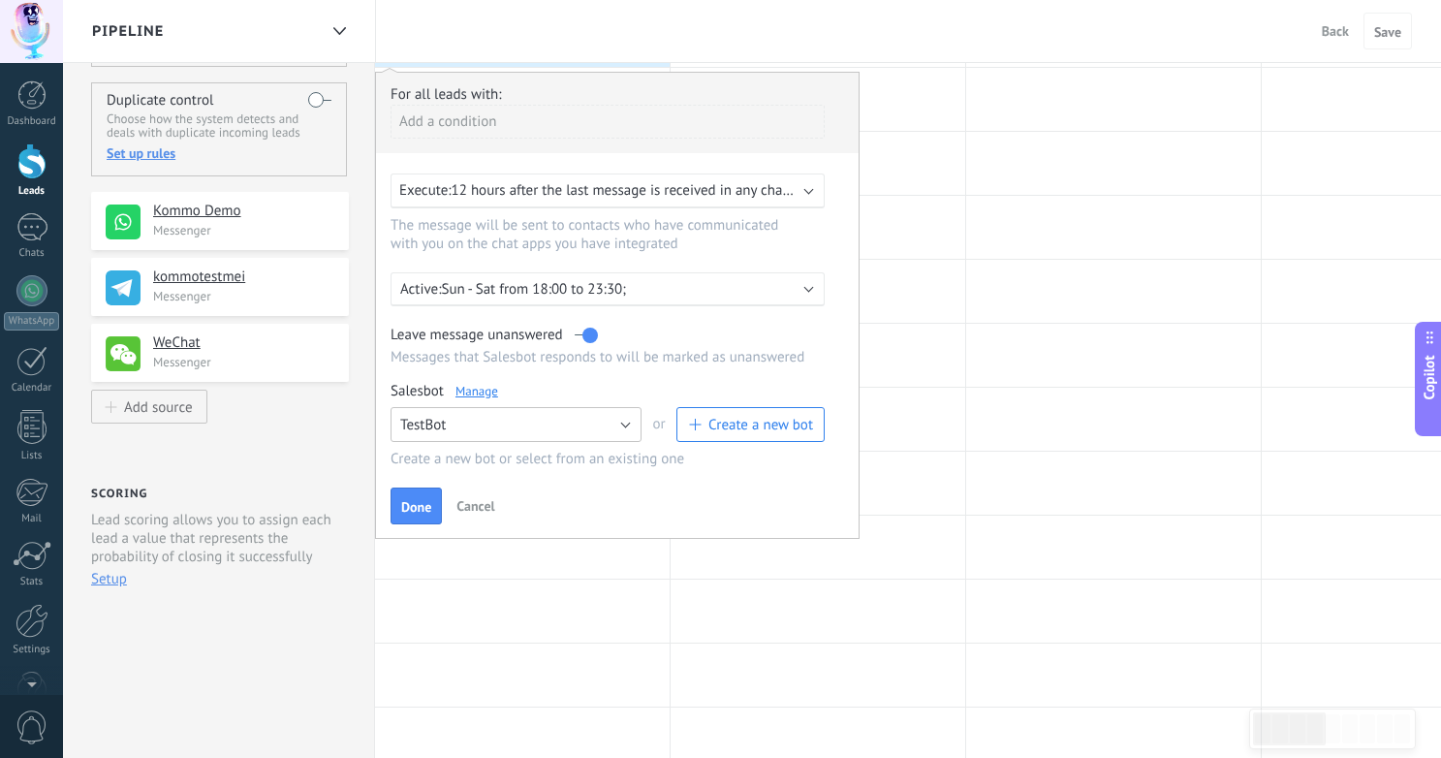
scroll to position [118, 0]
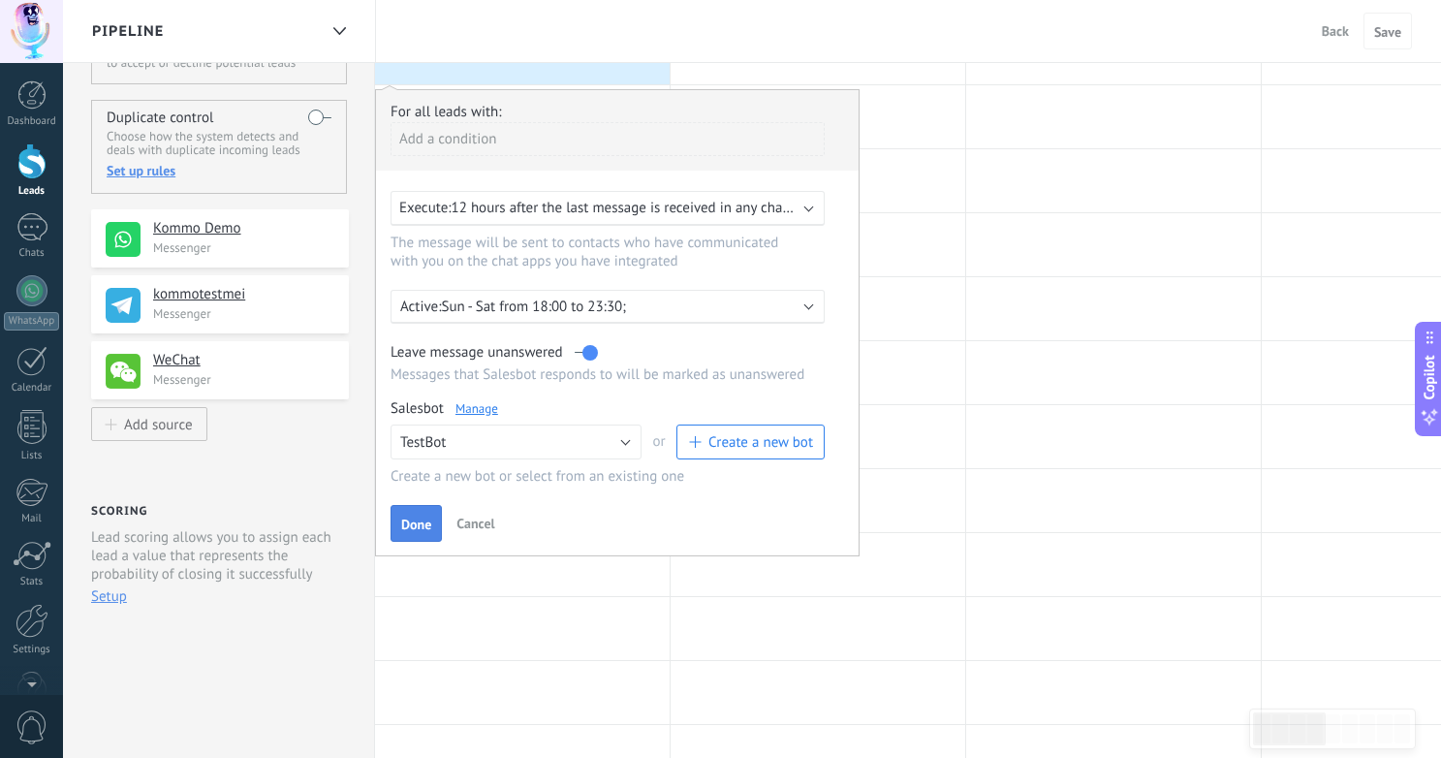
click at [424, 524] on span "Done" at bounding box center [416, 524] width 30 height 14
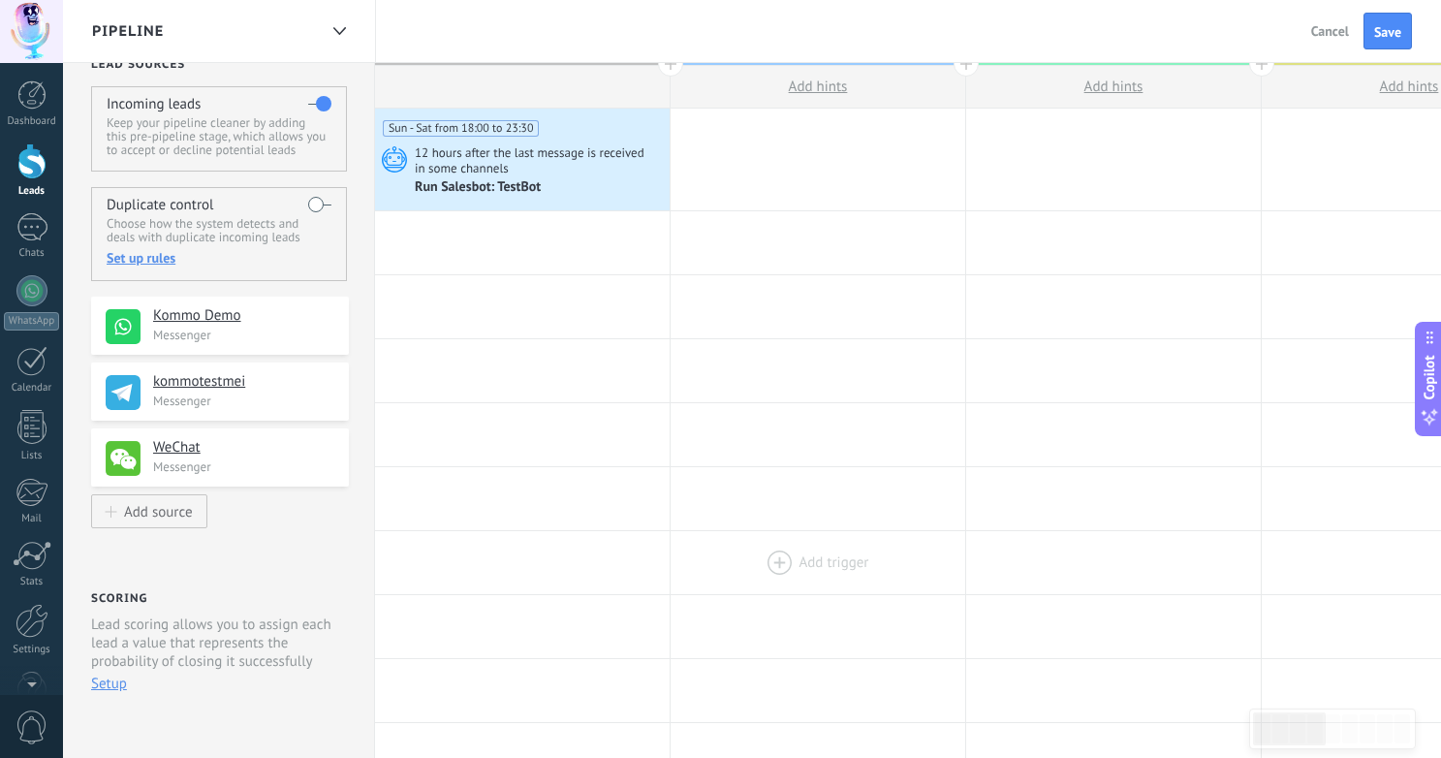
scroll to position [0, 0]
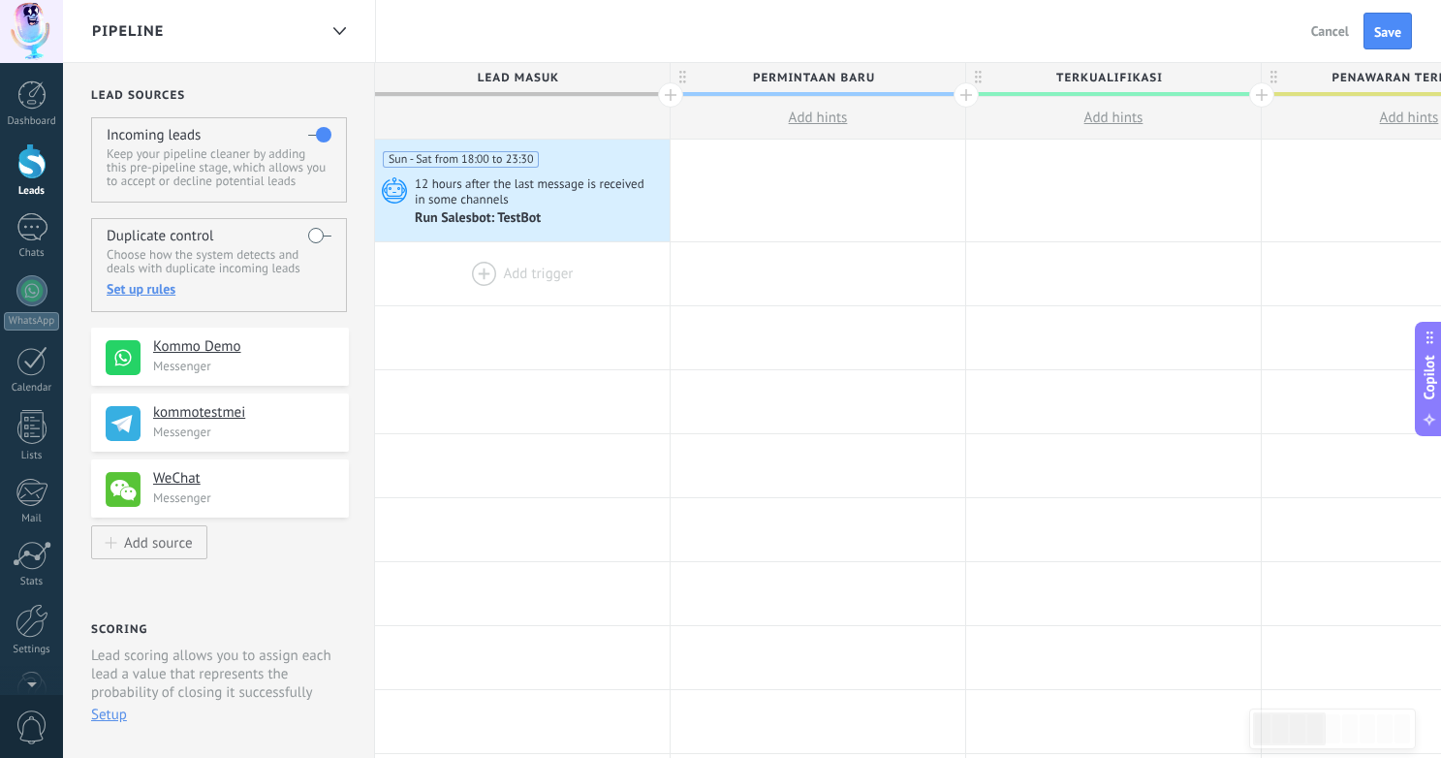
click at [507, 268] on div at bounding box center [522, 273] width 295 height 63
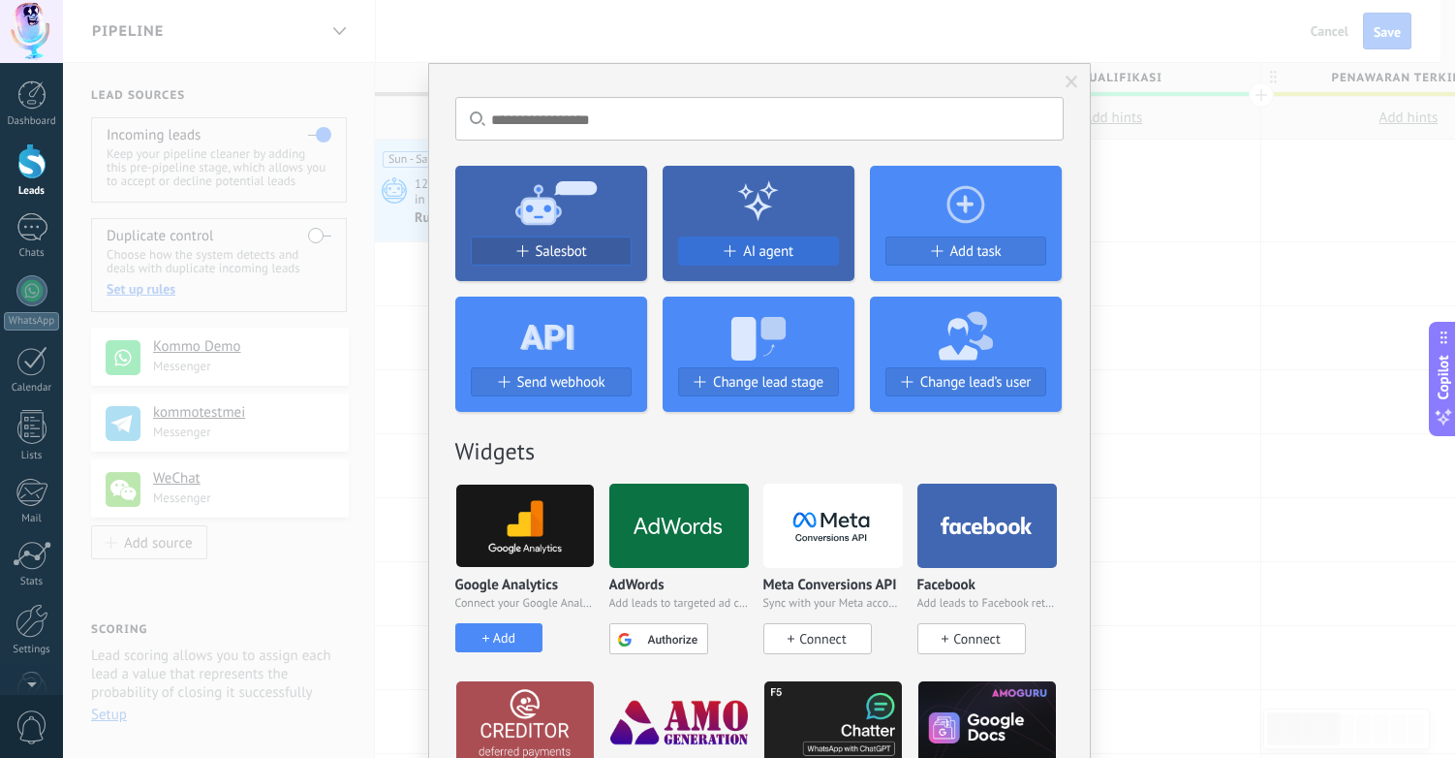
click at [769, 250] on span "AI agent" at bounding box center [768, 251] width 50 height 16
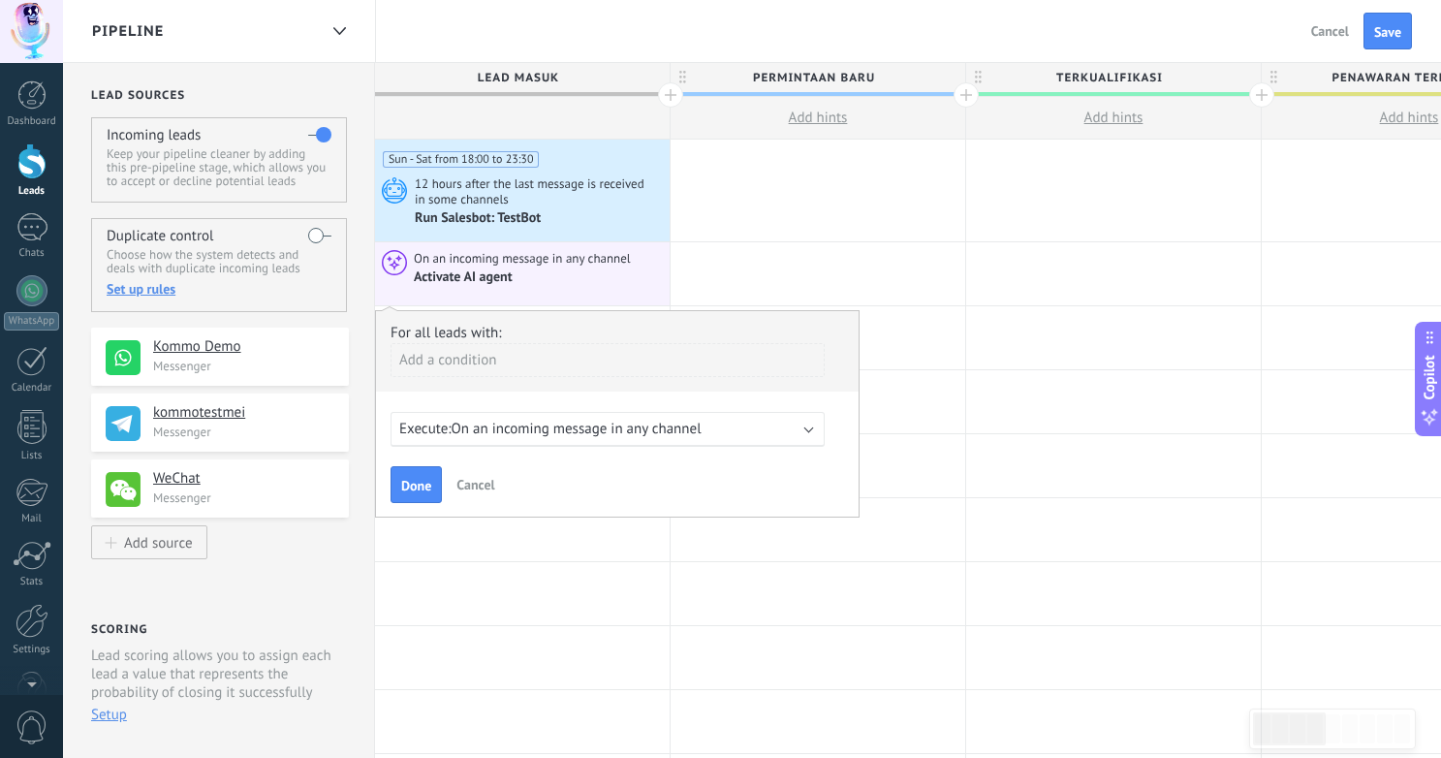
click at [692, 427] on span "On an incoming message in any channel" at bounding box center [577, 429] width 250 height 18
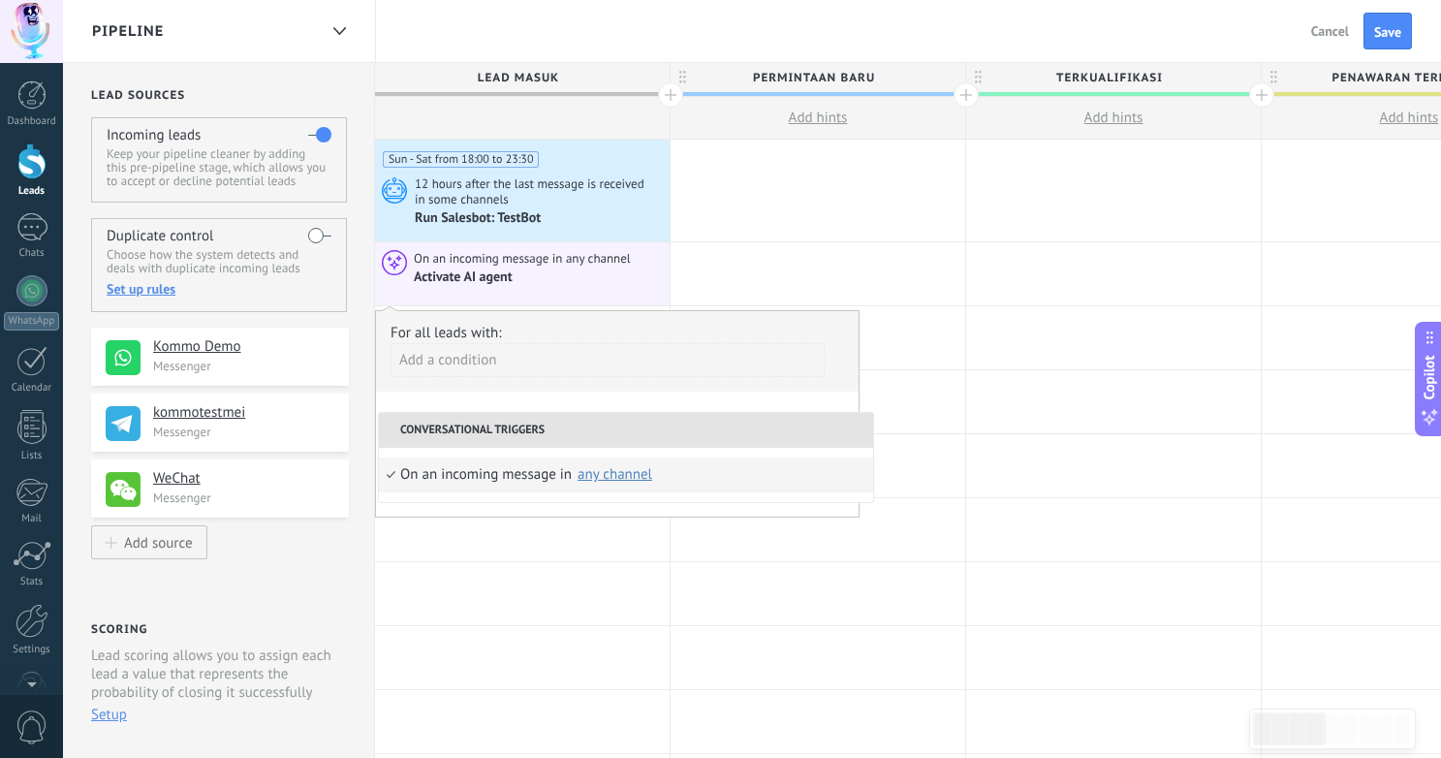
click at [441, 470] on div "On an incoming message in" at bounding box center [486, 474] width 172 height 35
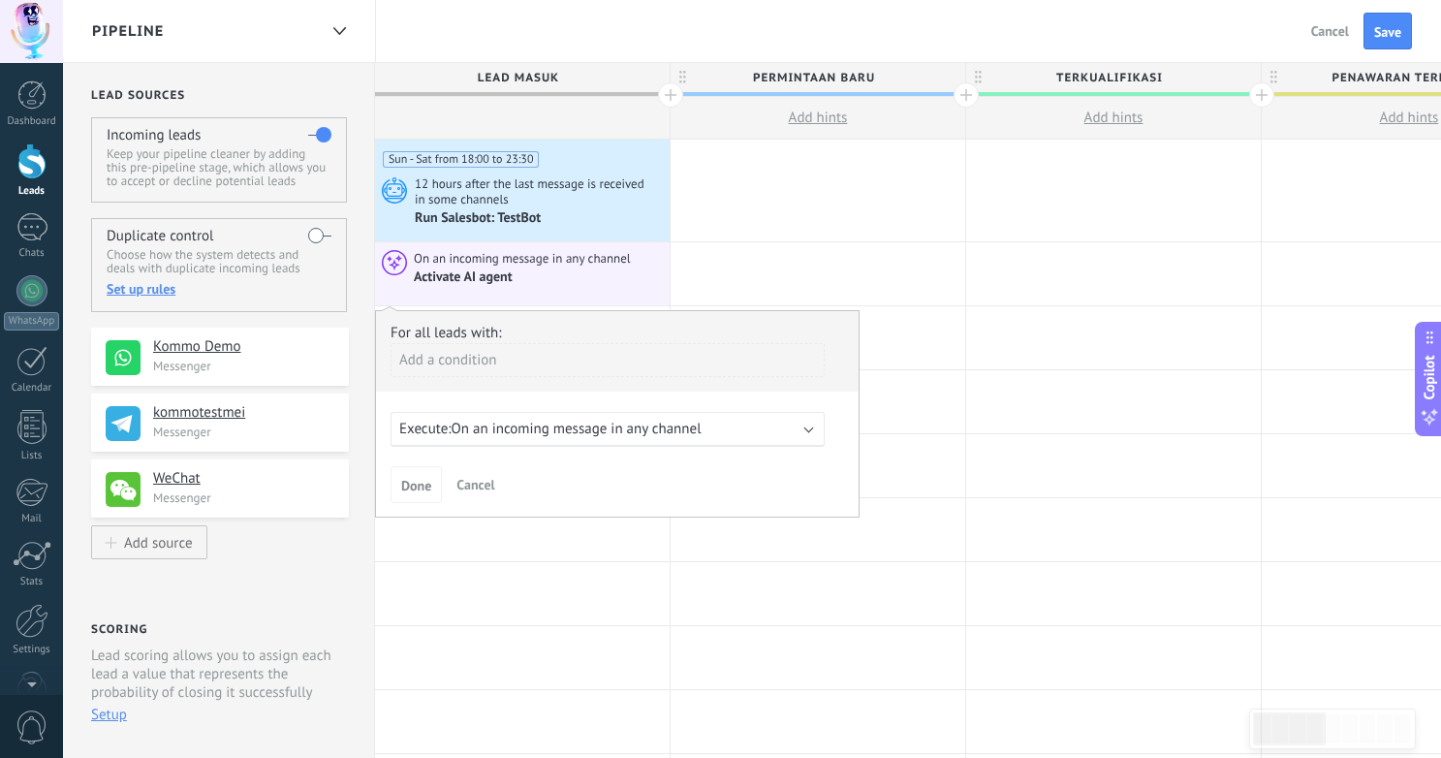
click at [470, 484] on span "Cancel" at bounding box center [475, 484] width 38 height 17
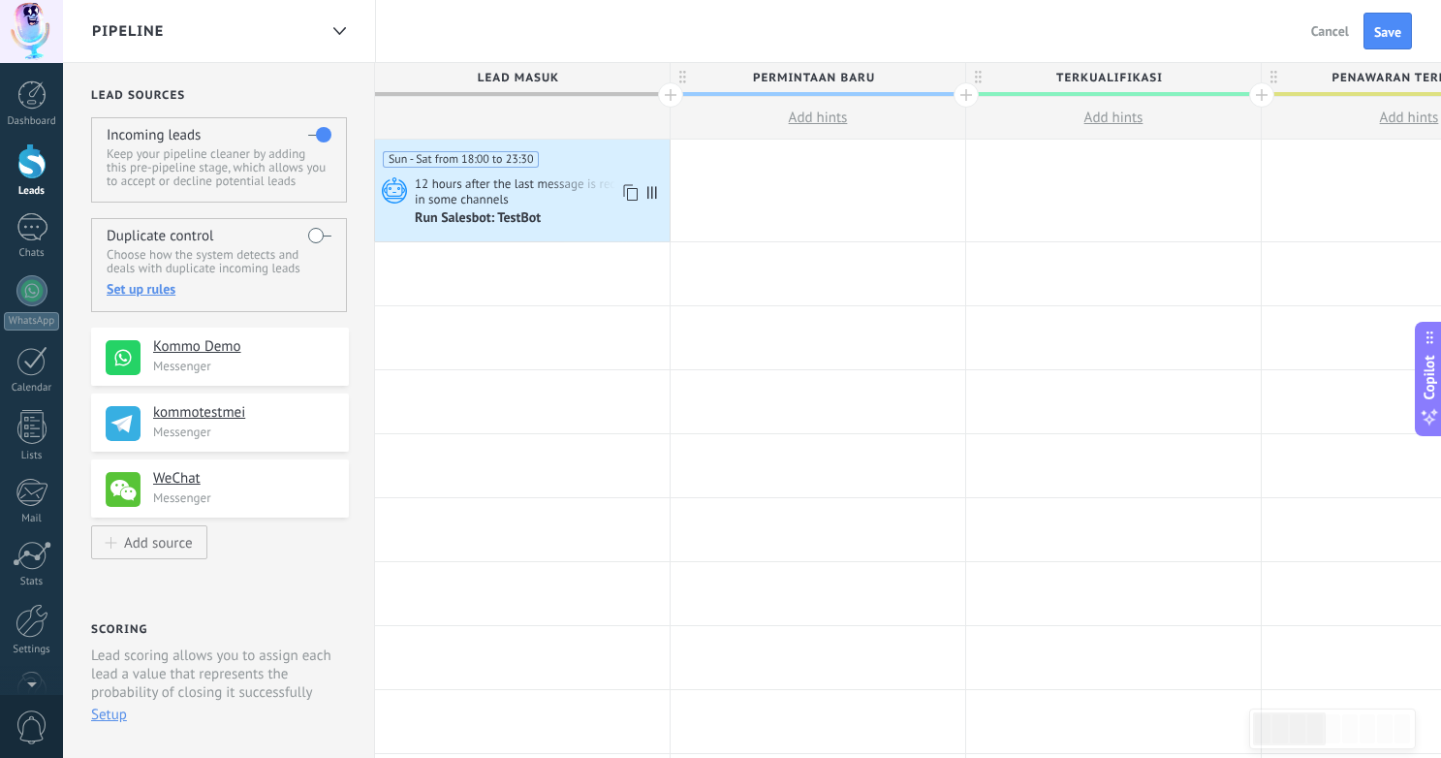
click at [546, 208] on div "Run Salesbot: TestBot" at bounding box center [540, 217] width 250 height 19
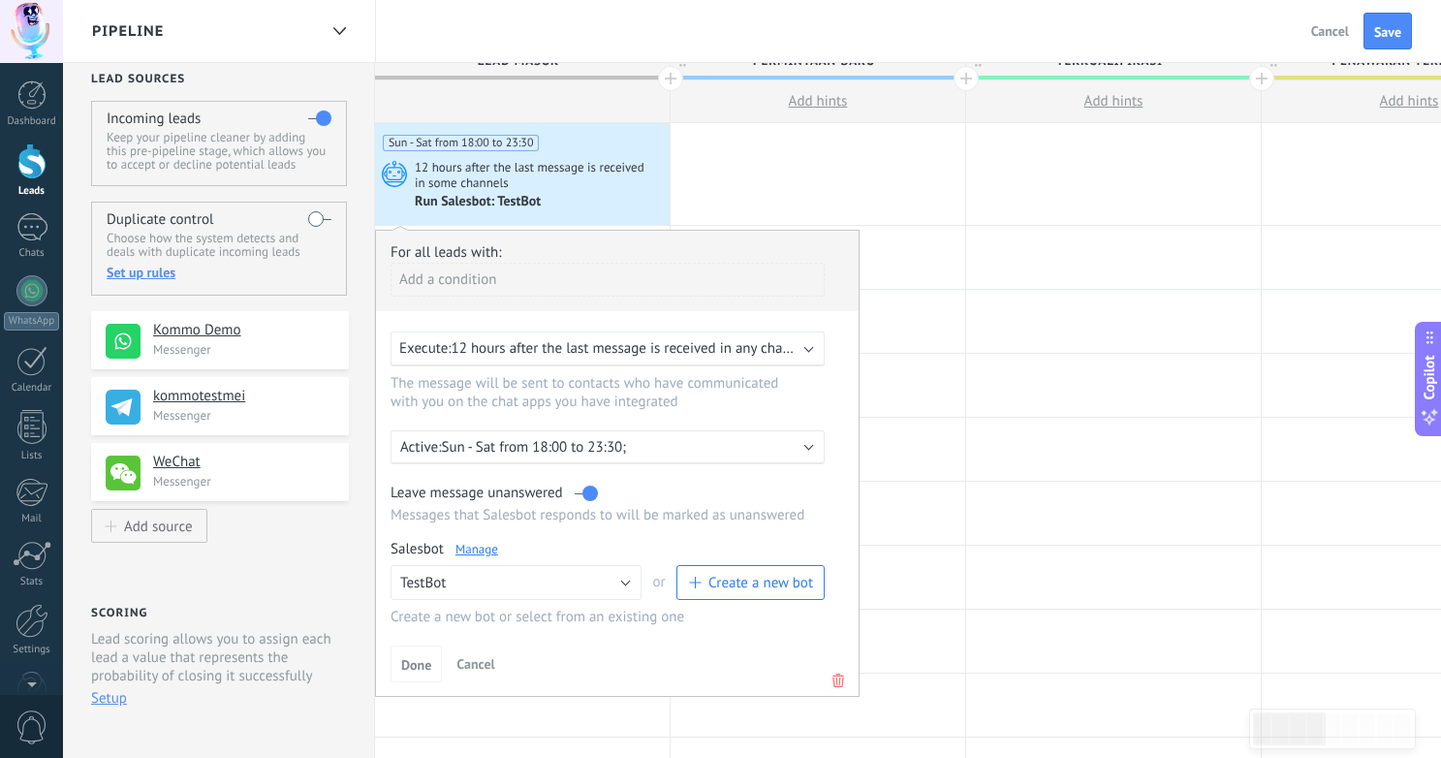
scroll to position [13, 0]
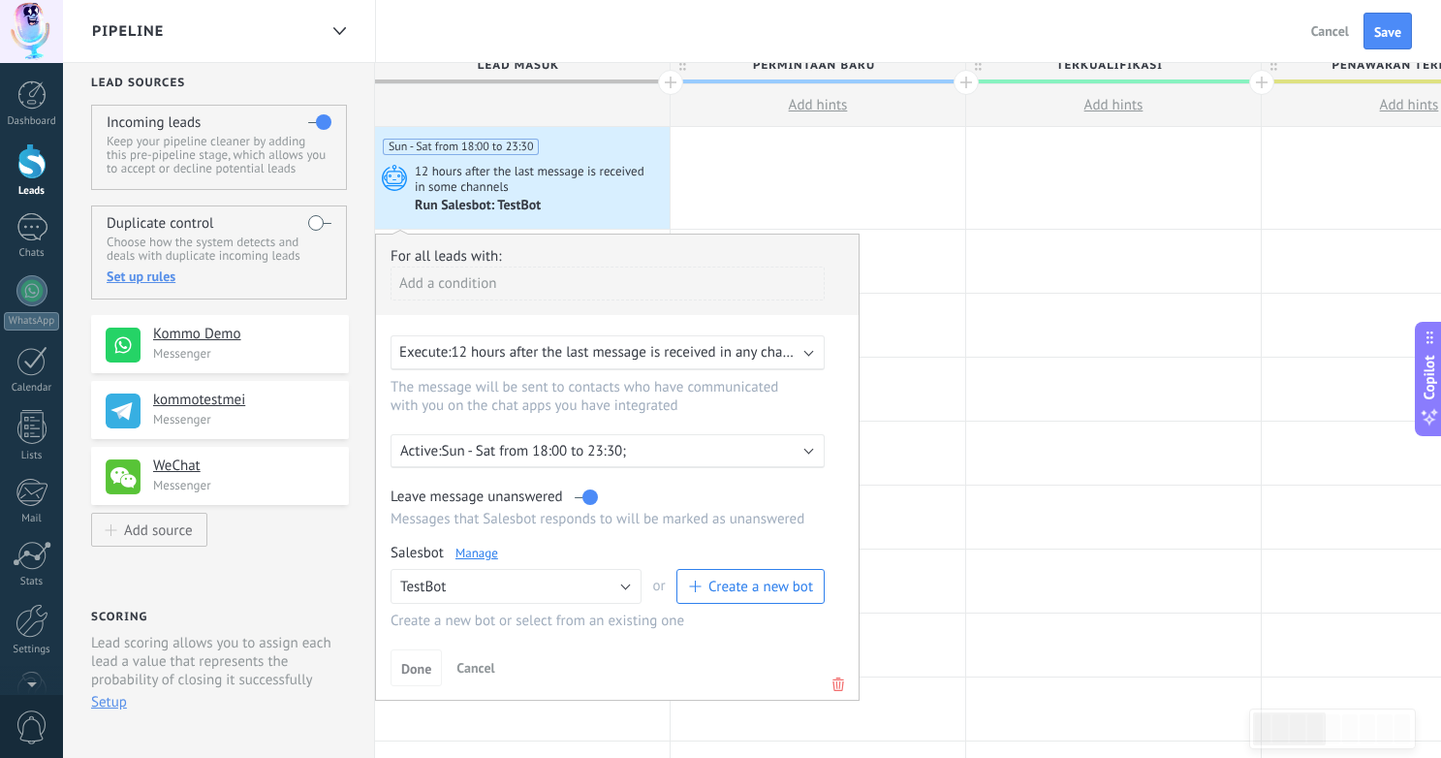
click at [474, 669] on span "Cancel" at bounding box center [475, 667] width 38 height 17
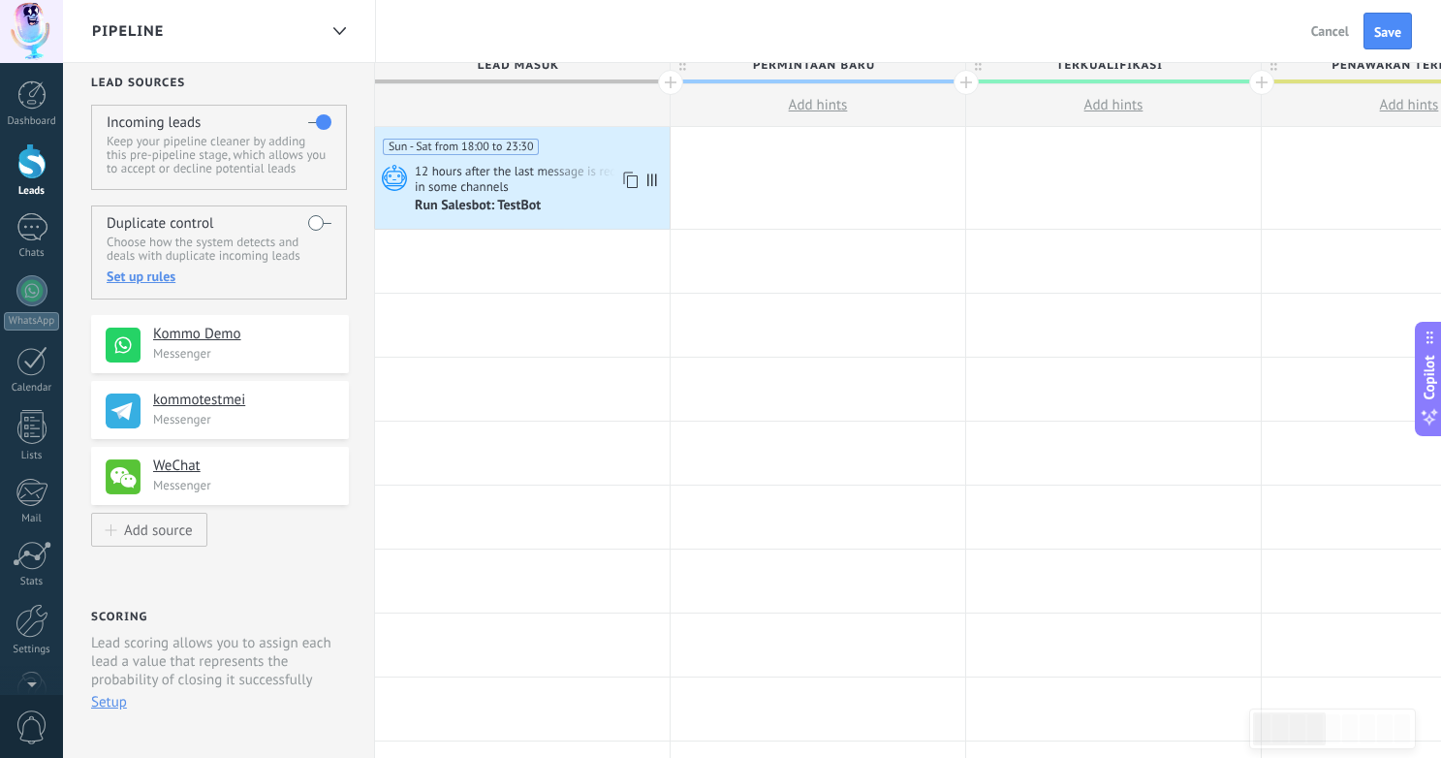
click at [487, 198] on div "Run Salesbot: TestBot" at bounding box center [479, 206] width 129 height 17
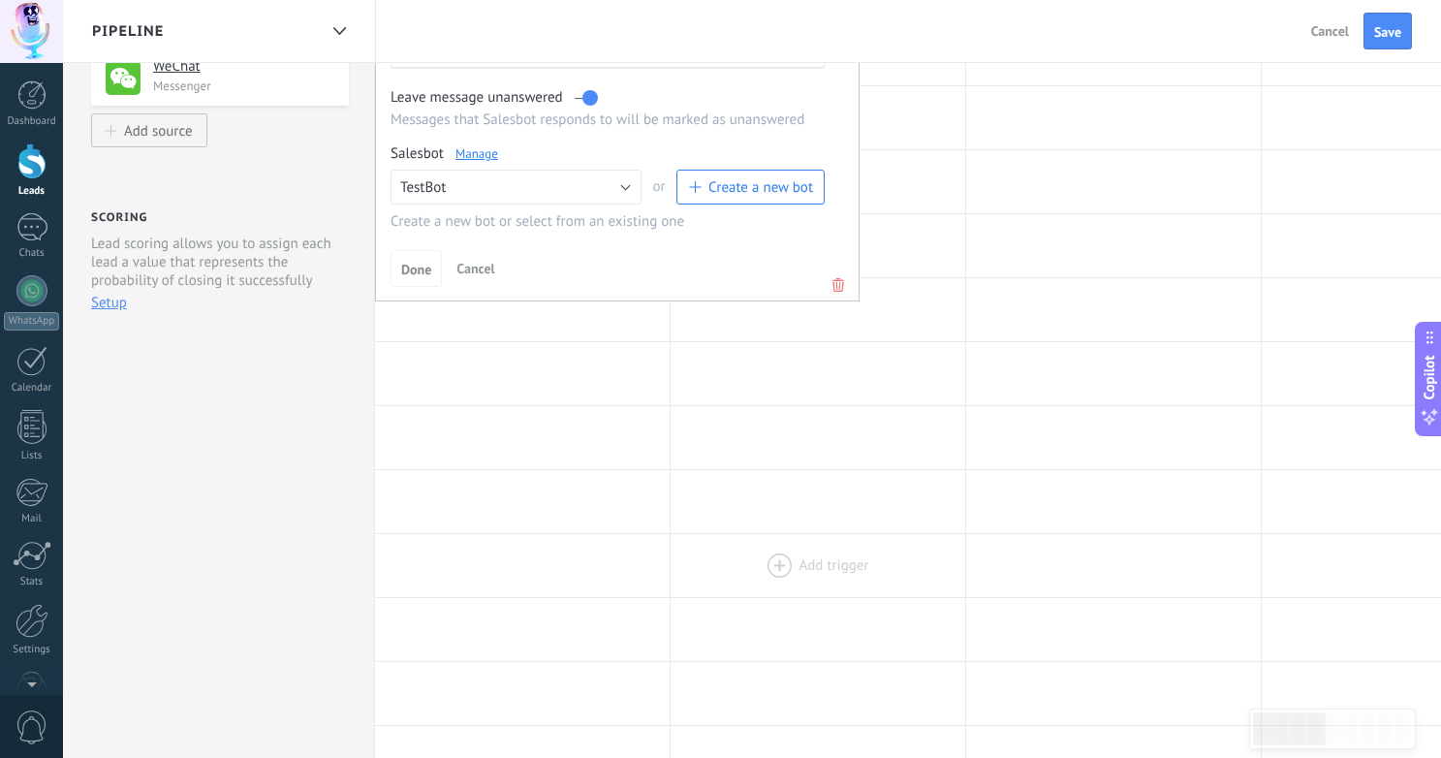
scroll to position [480, 0]
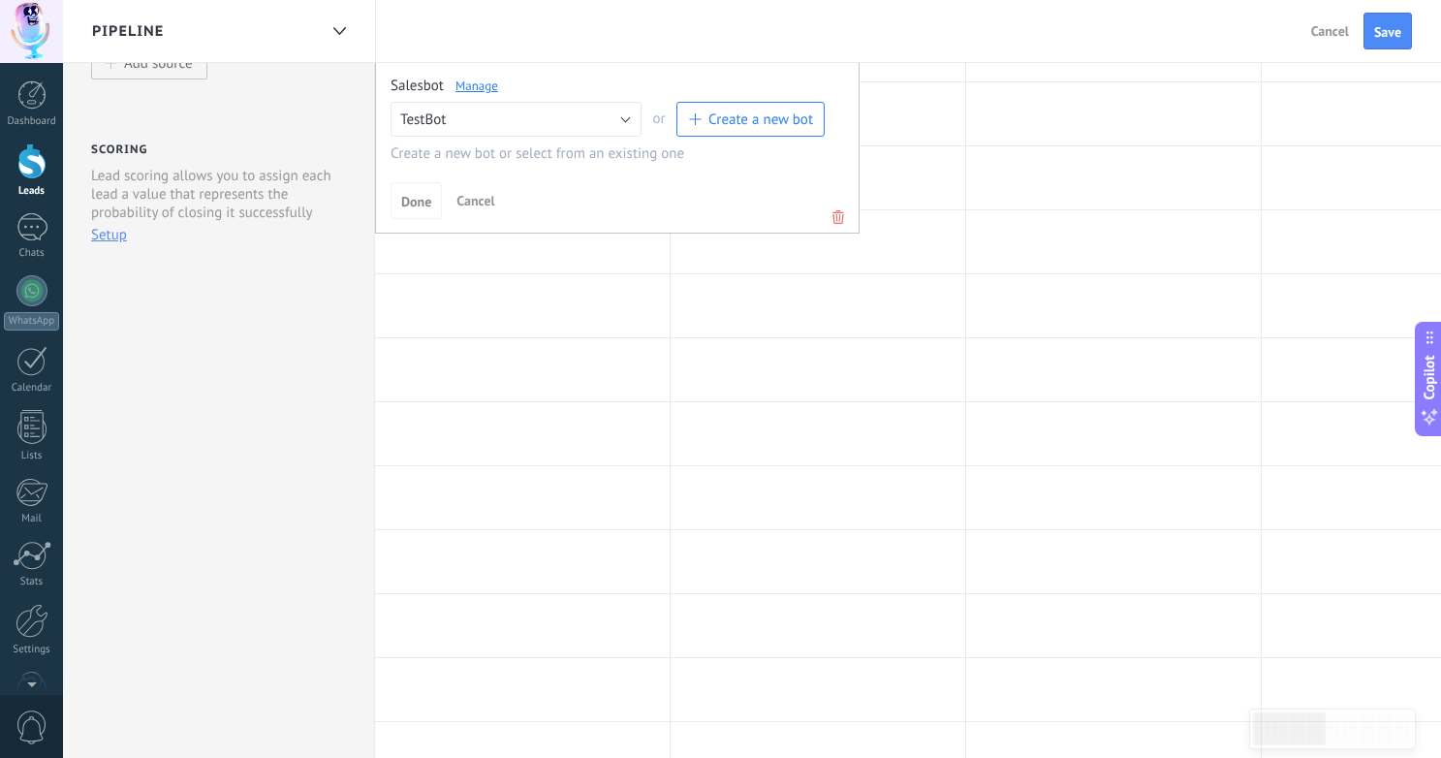
click at [843, 216] on icon at bounding box center [838, 216] width 21 height 23
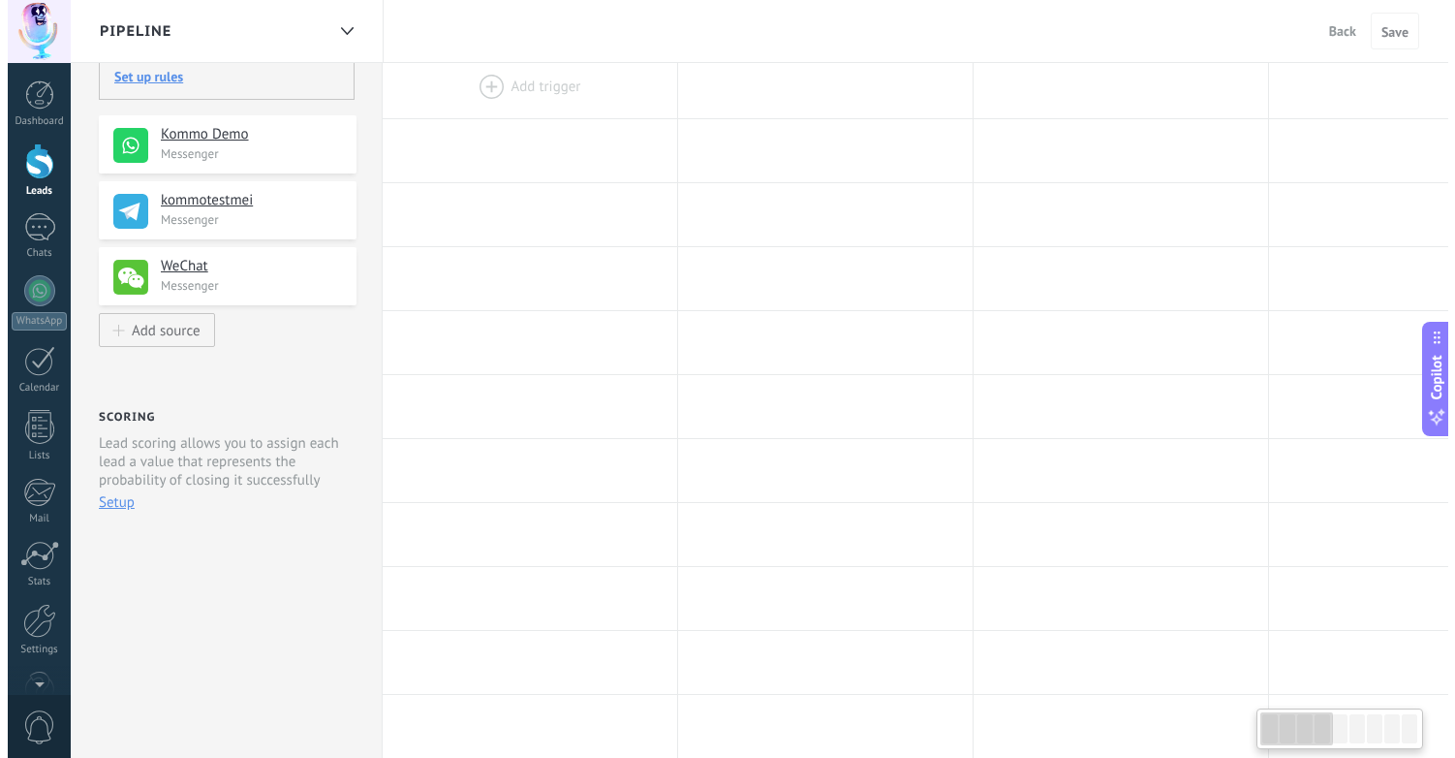
scroll to position [0, 0]
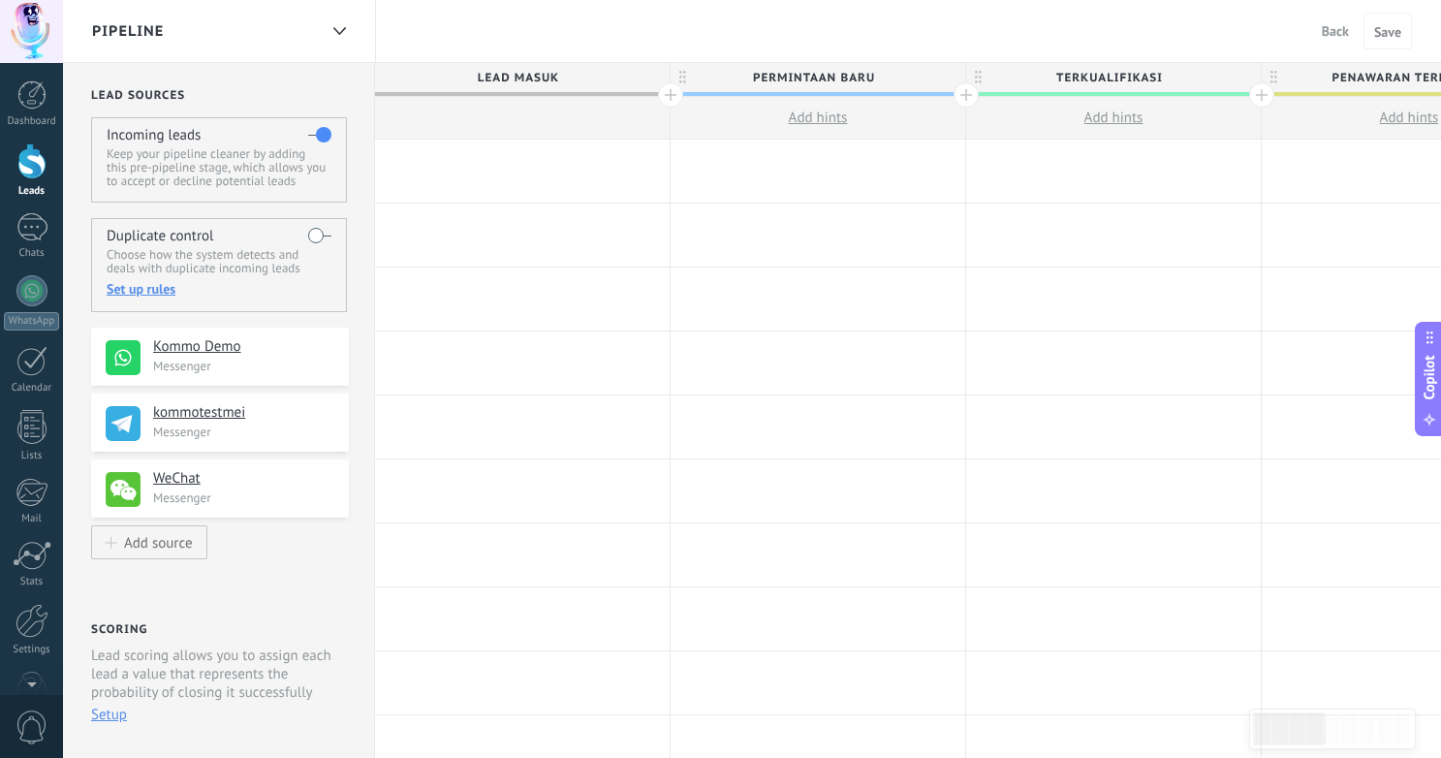
click at [530, 180] on div at bounding box center [522, 171] width 295 height 63
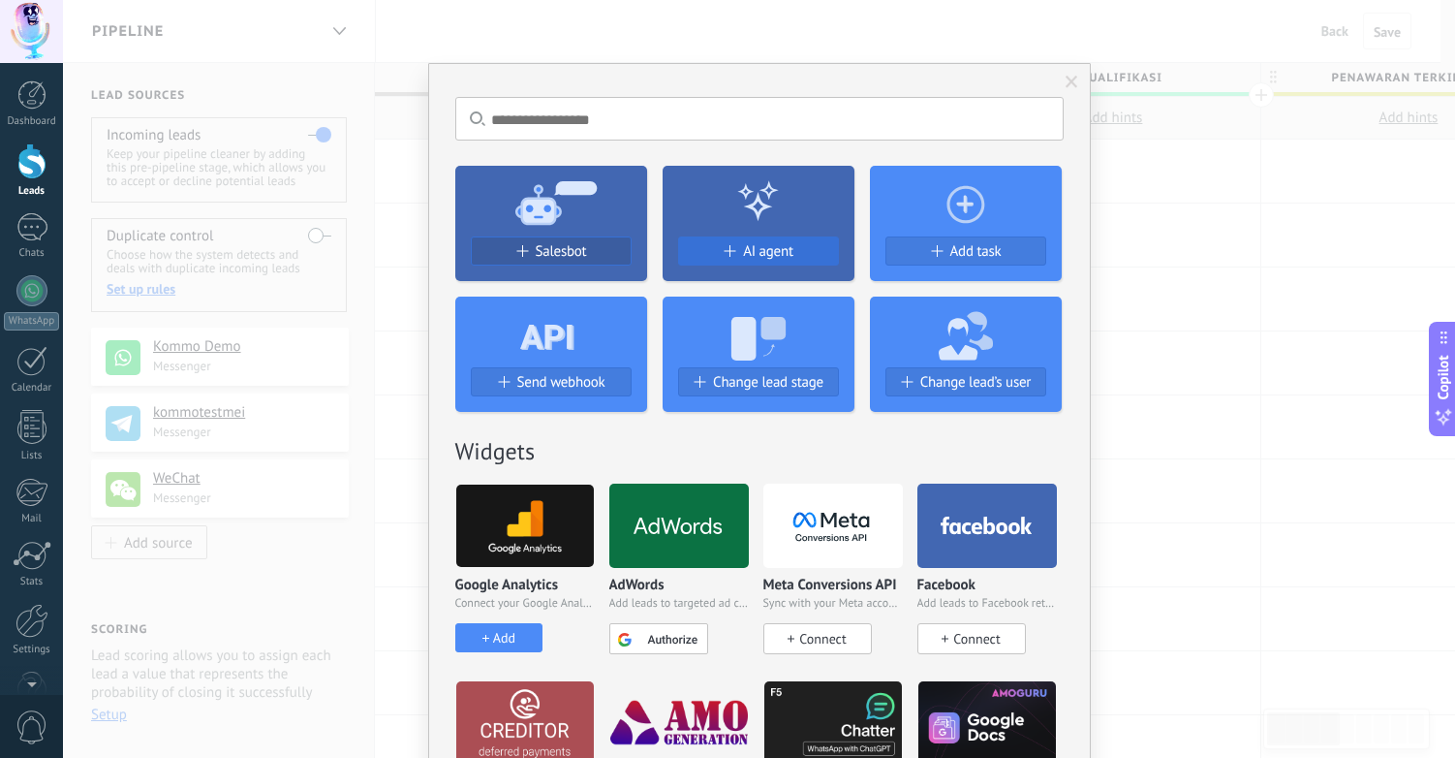
click at [770, 250] on span "AI agent" at bounding box center [768, 251] width 50 height 16
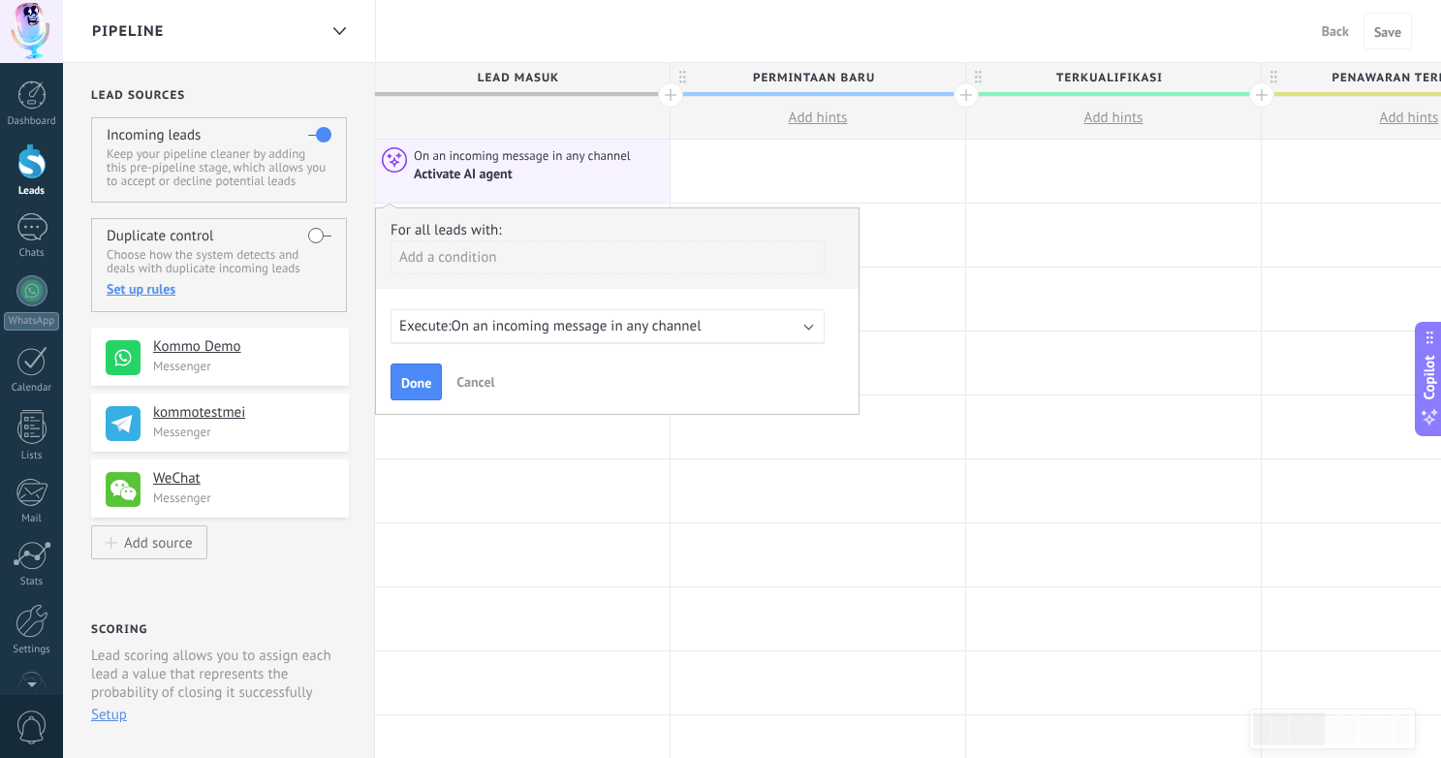
click at [428, 376] on span "Done" at bounding box center [416, 383] width 30 height 14
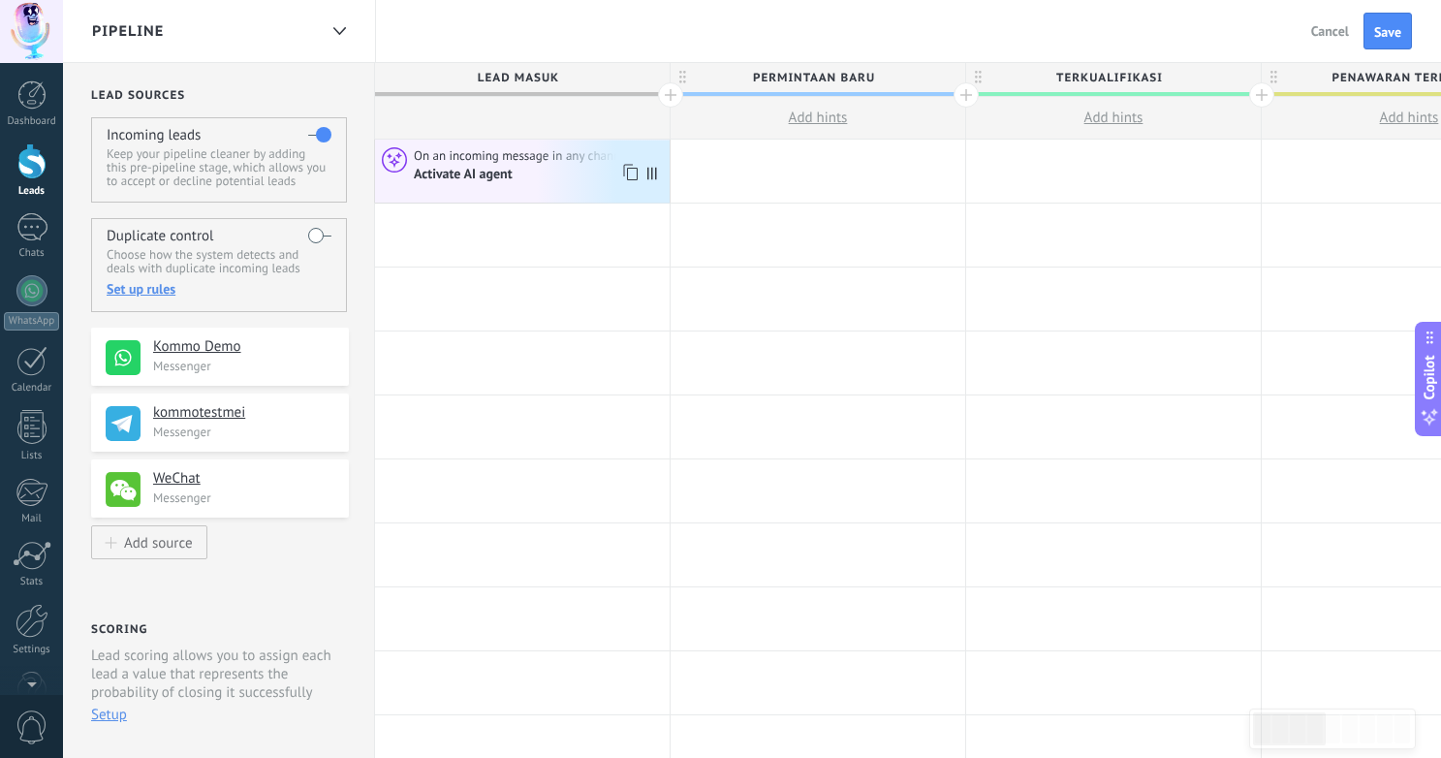
click at [570, 183] on div "Activate AI agent" at bounding box center [539, 174] width 250 height 18
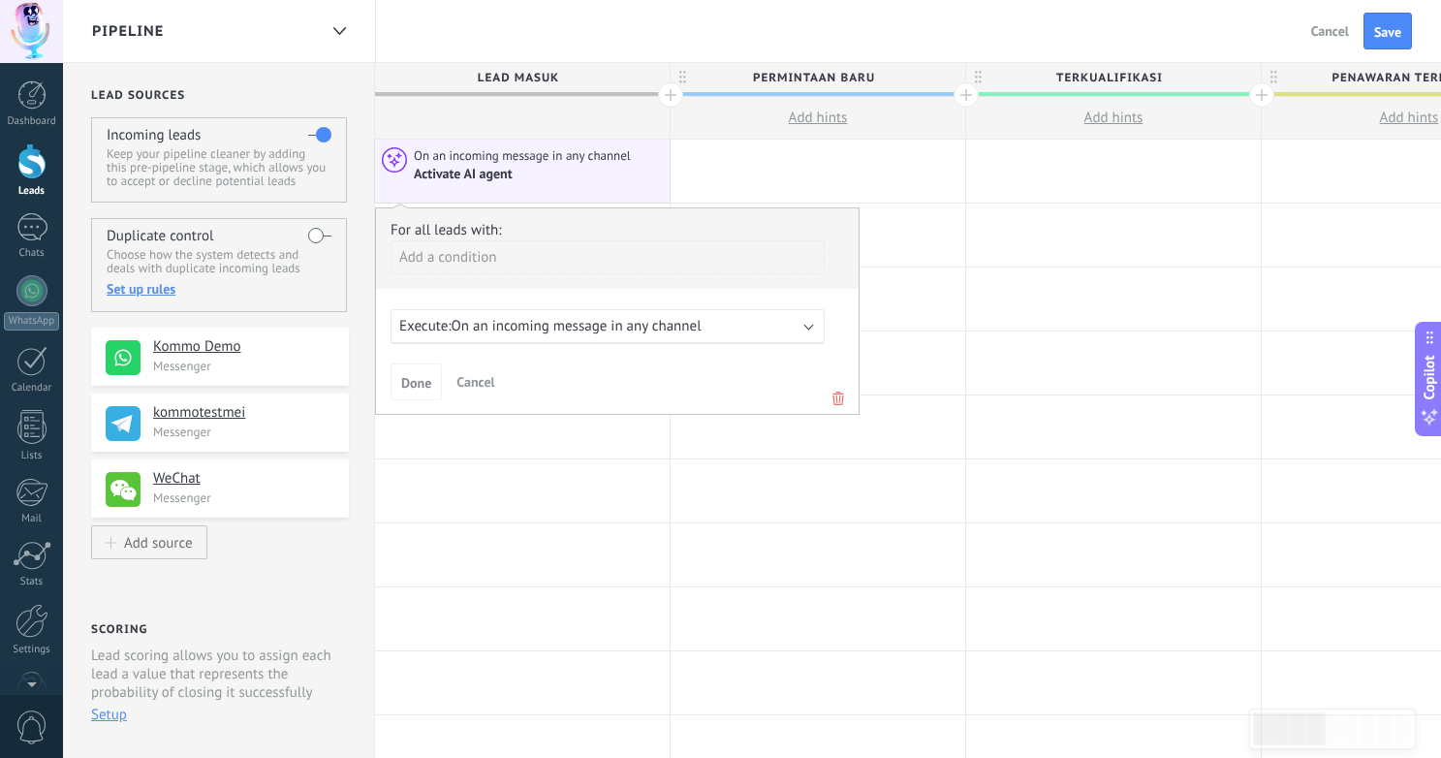
click at [659, 321] on span "On an incoming message in any channel" at bounding box center [577, 326] width 250 height 18
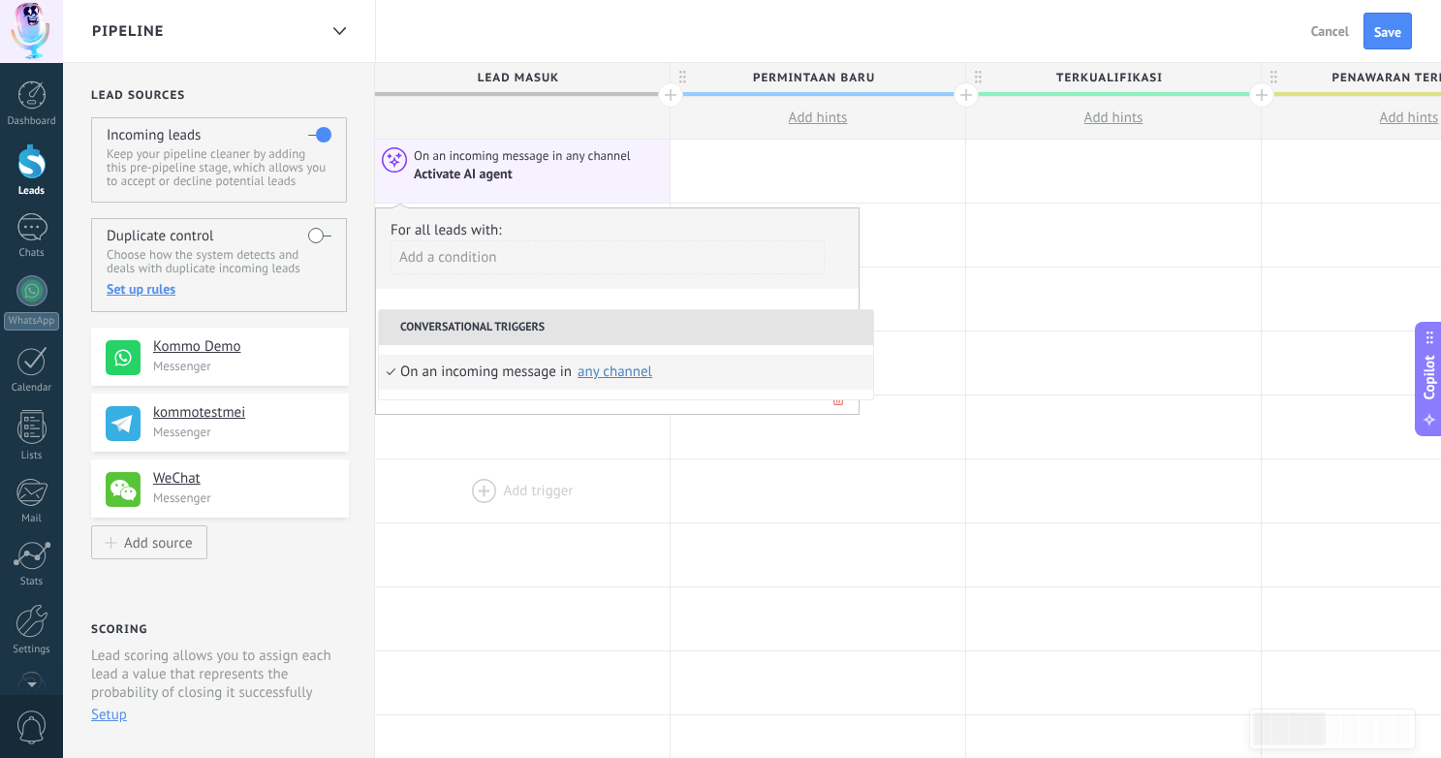
click at [617, 503] on div at bounding box center [522, 490] width 295 height 63
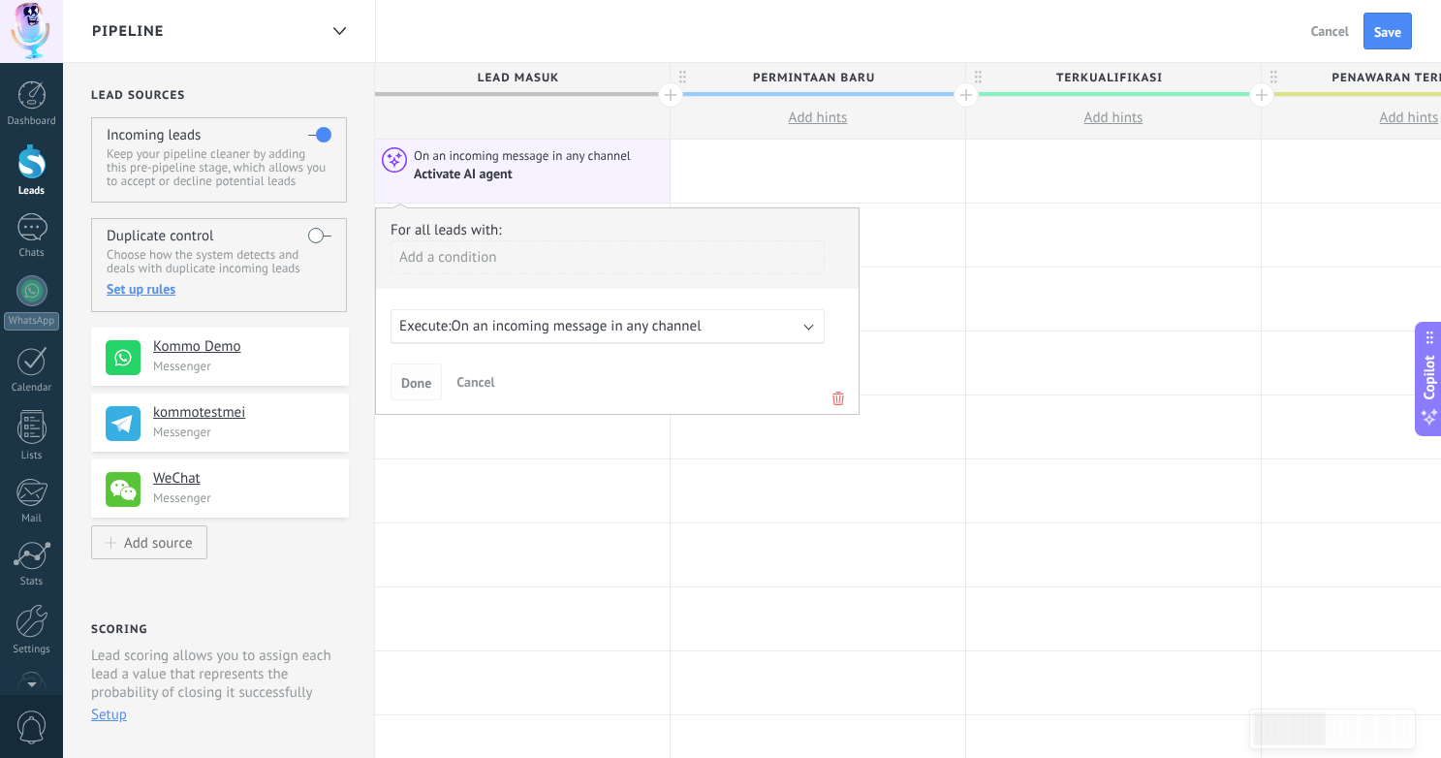
click at [419, 380] on span "Done" at bounding box center [416, 383] width 30 height 14
click at [482, 374] on span "Cancel" at bounding box center [475, 381] width 38 height 17
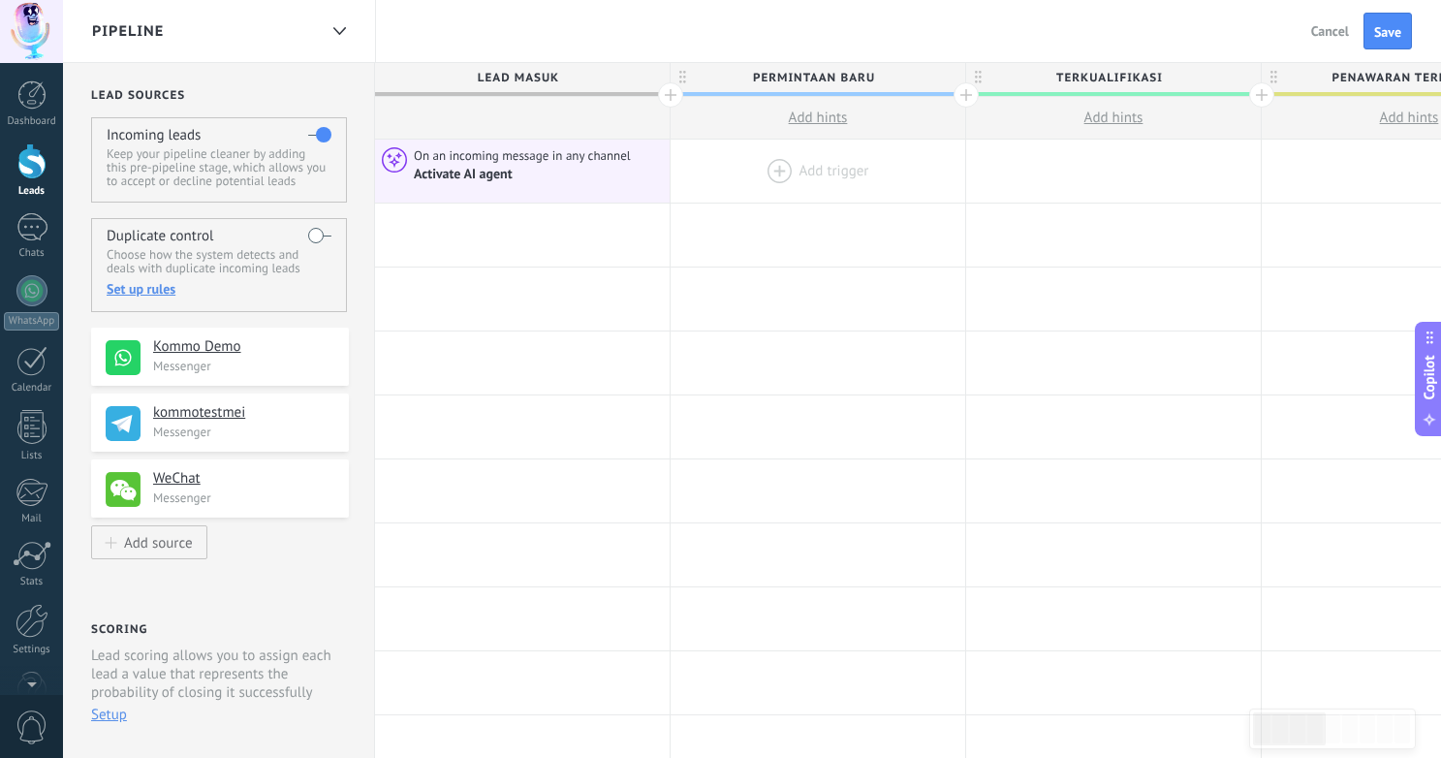
click at [783, 174] on div at bounding box center [818, 171] width 295 height 63
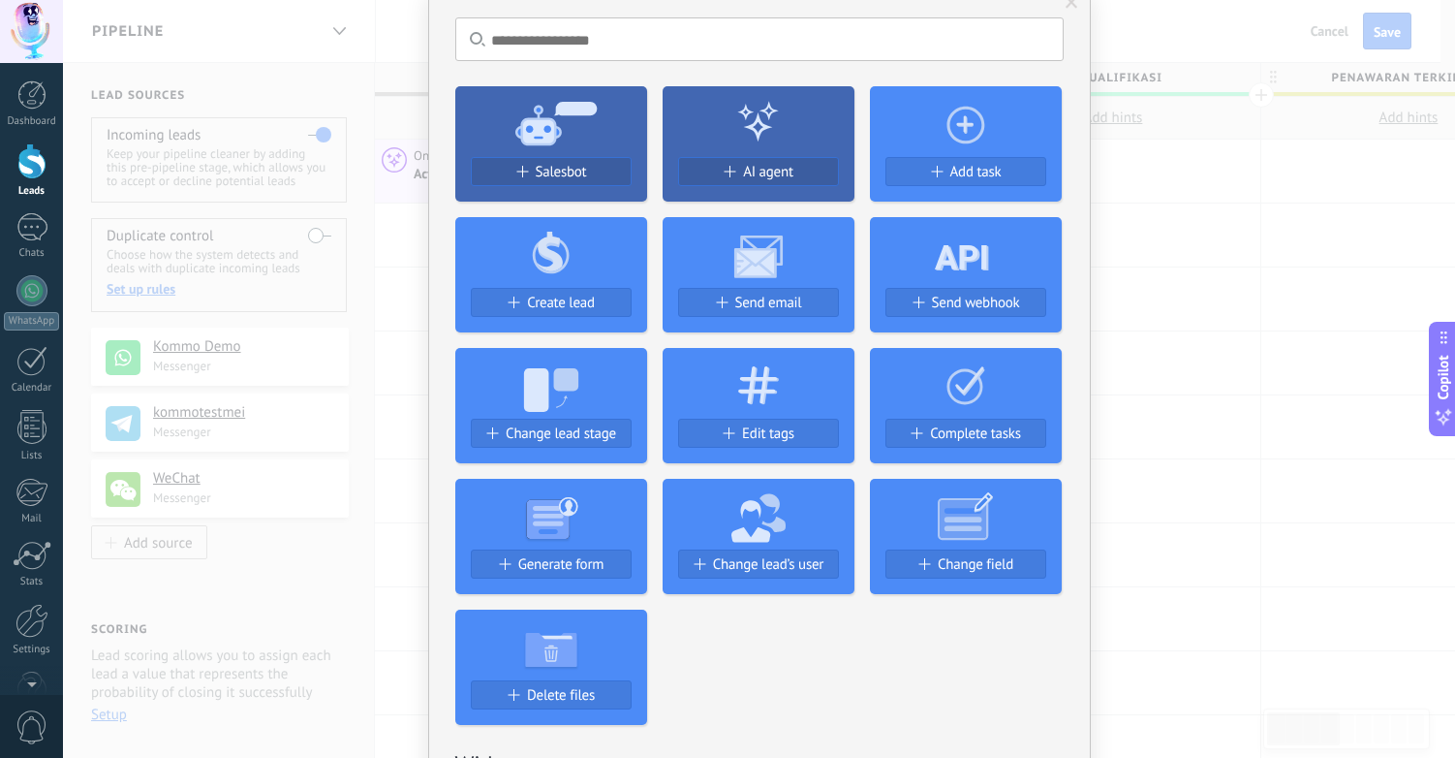
scroll to position [78, 0]
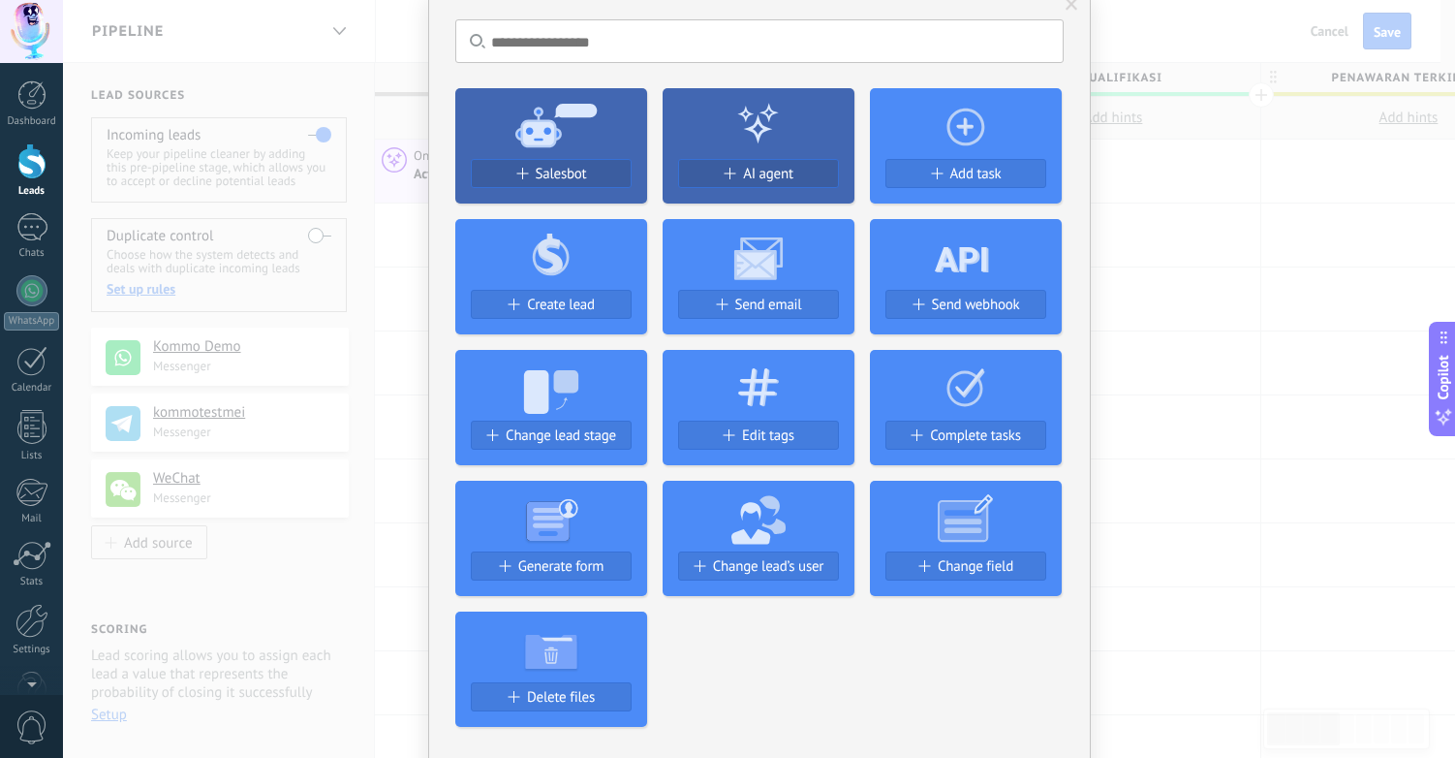
click at [338, 541] on div "No results. Salesbot AI agent Add task Create lead Send email Send webhook Chan…" at bounding box center [759, 379] width 1392 height 758
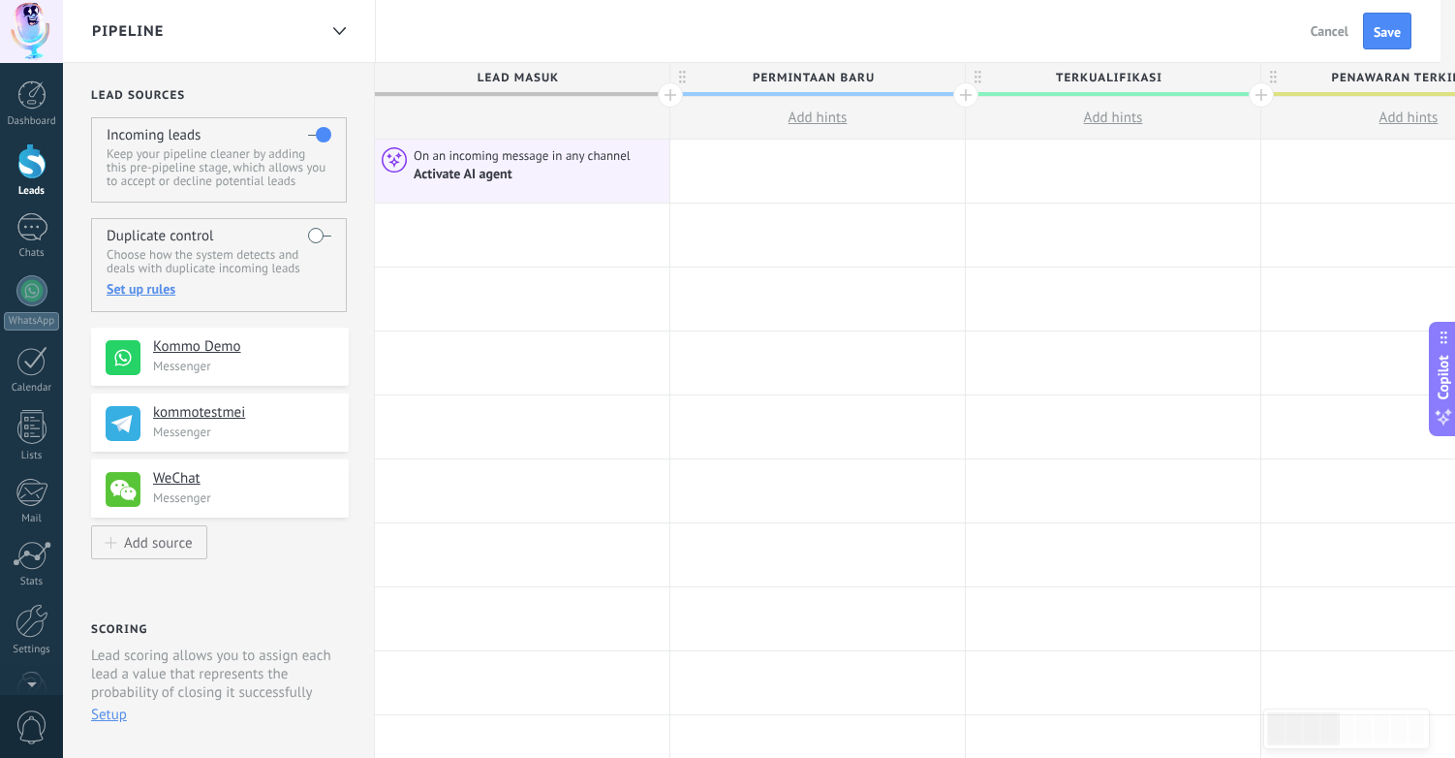
scroll to position [0, 0]
click at [252, 371] on p "Messenger" at bounding box center [245, 366] width 184 height 16
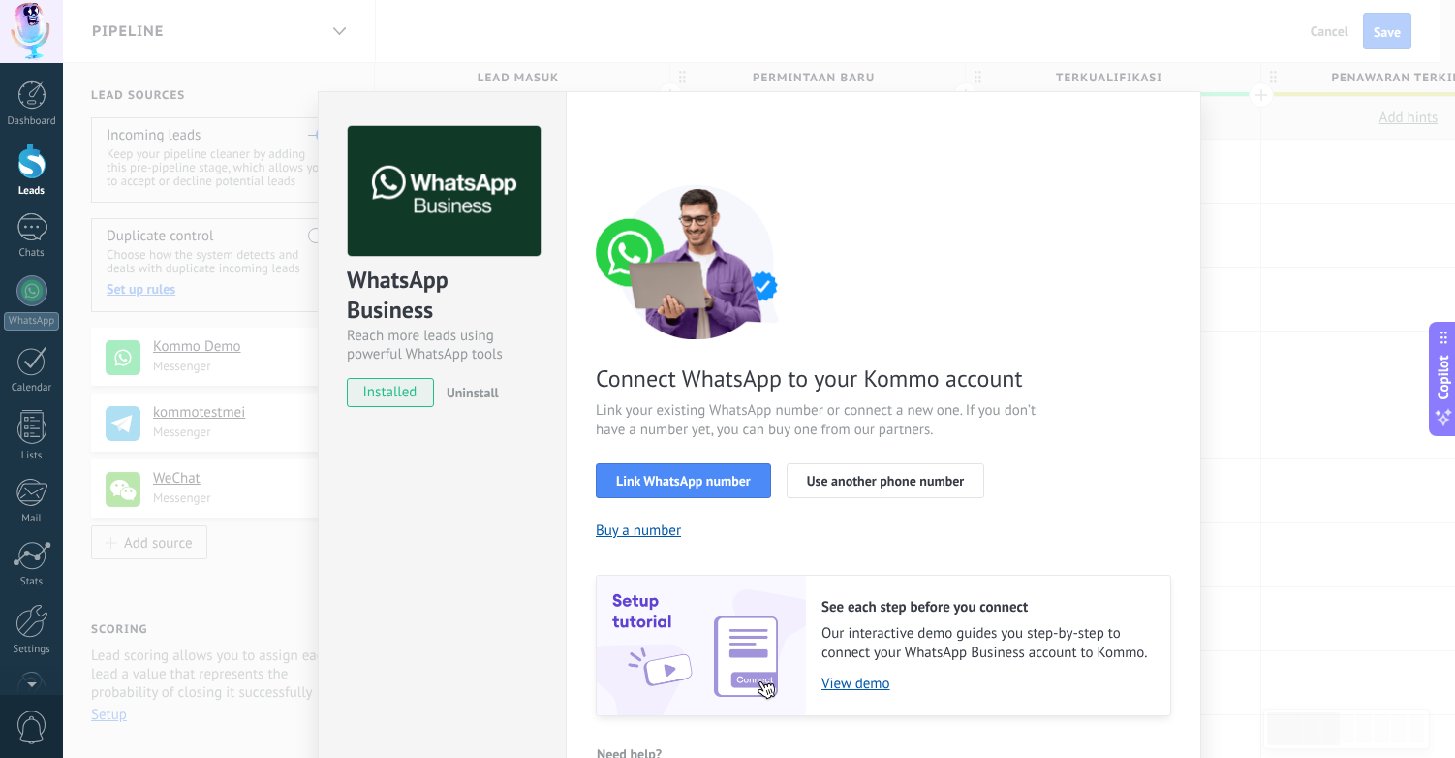
click at [154, 564] on div "WhatsApp Business Reach more leads using powerful WhatsApp tools installed Unin…" at bounding box center [759, 379] width 1392 height 758
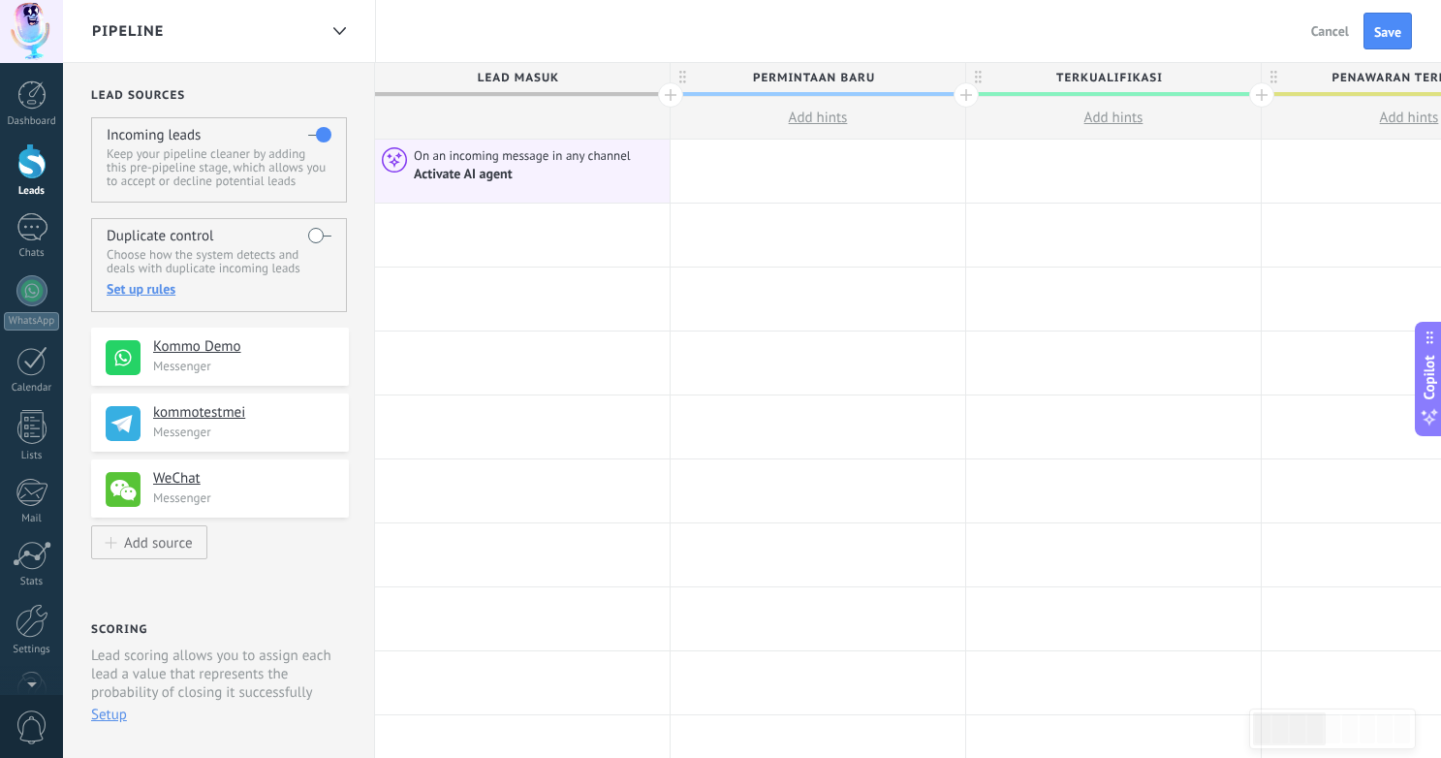
click at [816, 119] on span "Add hints" at bounding box center [818, 118] width 59 height 18
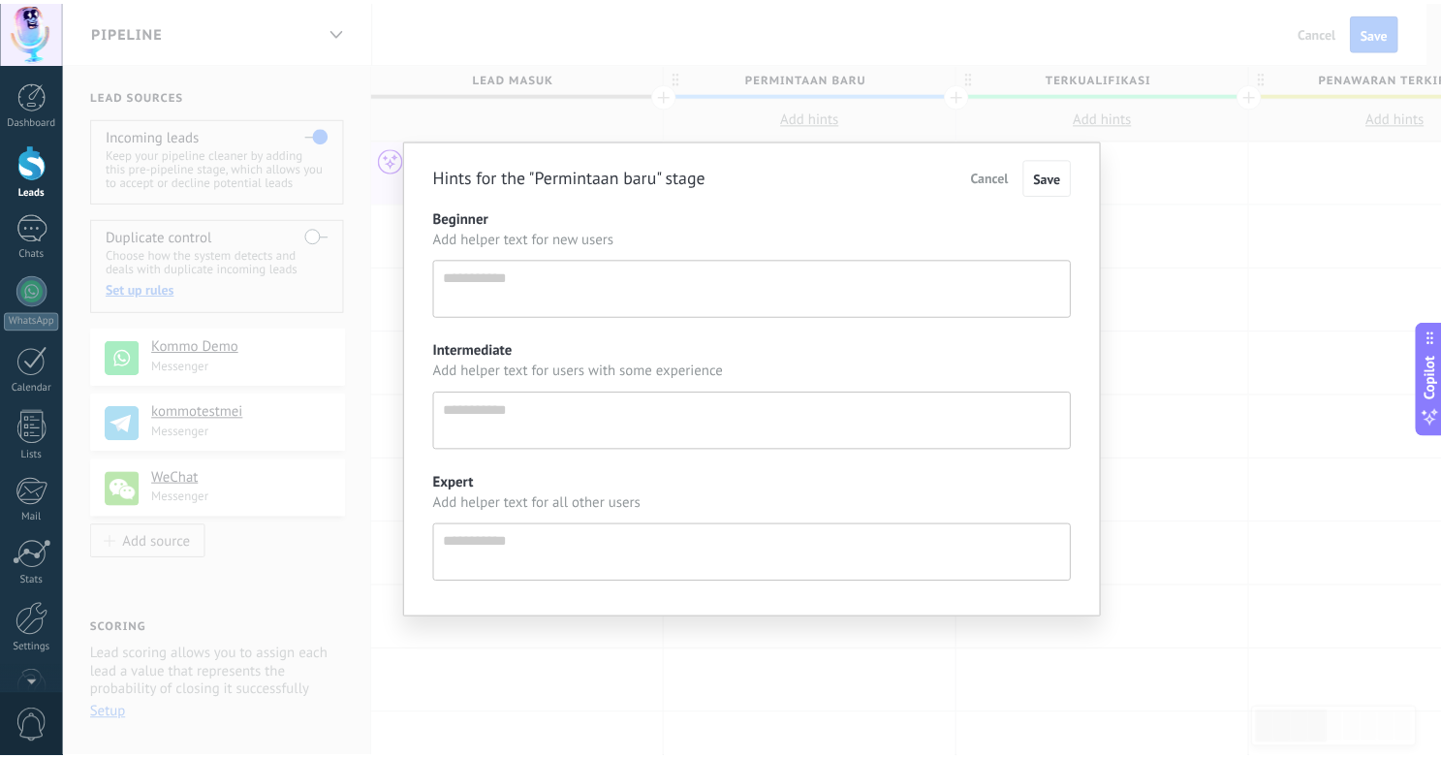
scroll to position [18, 0]
click at [1001, 172] on span "Cancel" at bounding box center [1000, 176] width 38 height 17
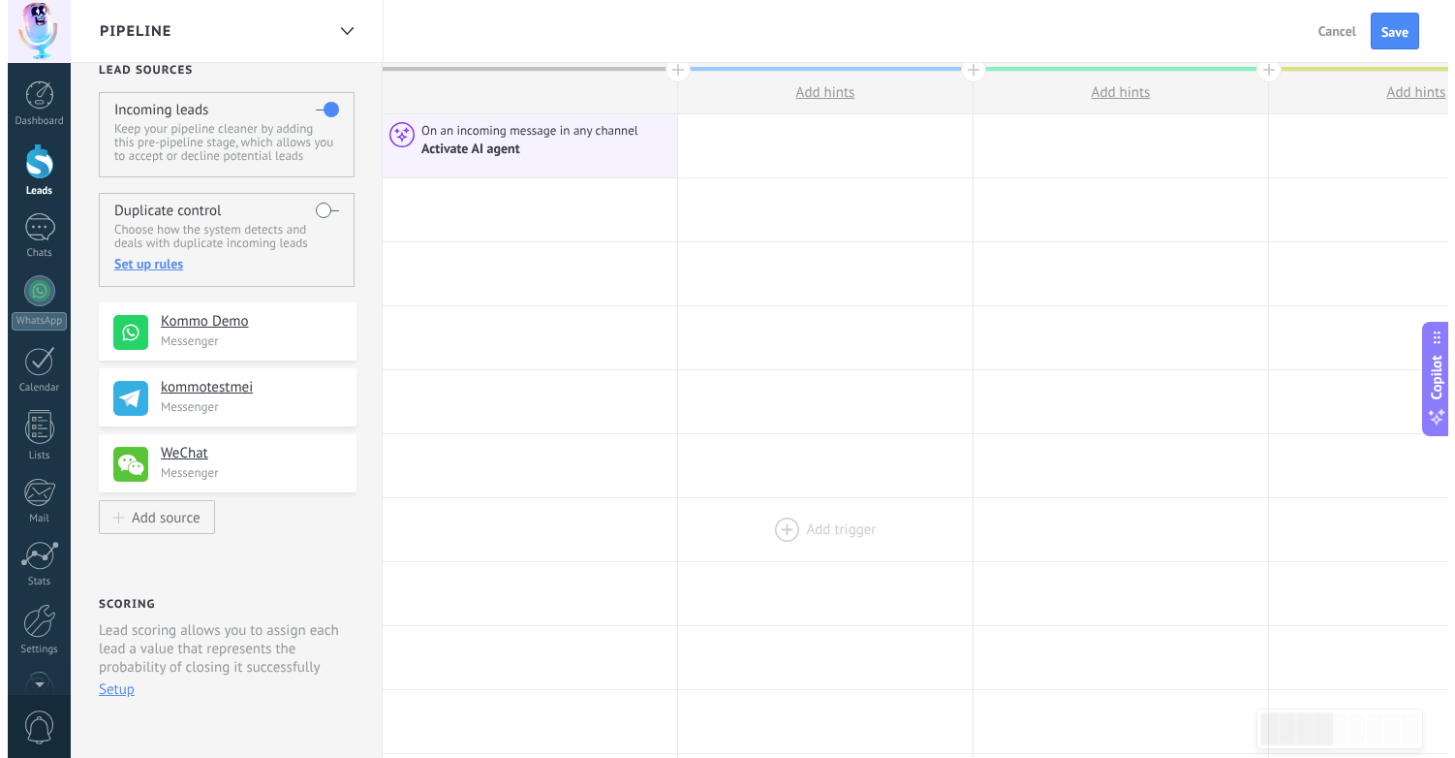
scroll to position [0, 0]
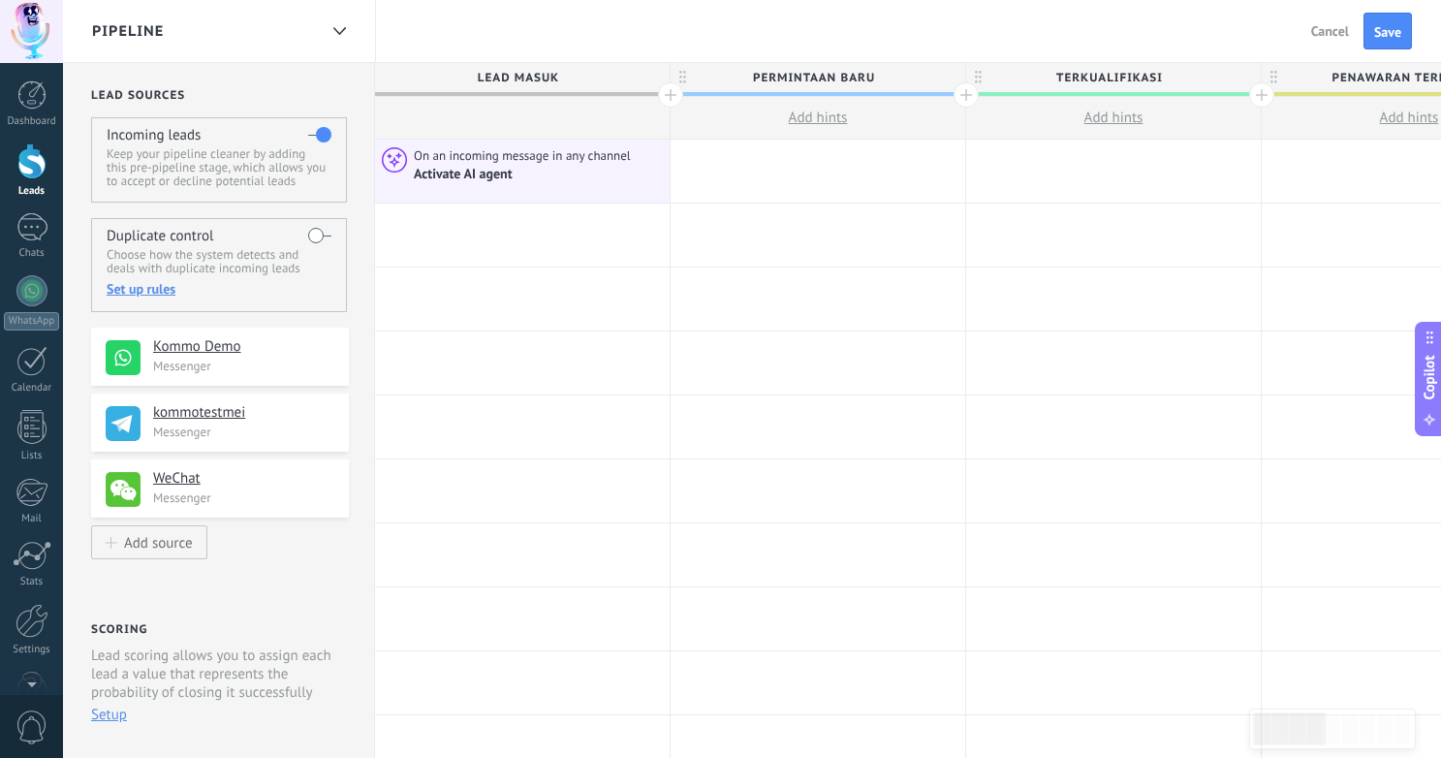
click at [540, 230] on div at bounding box center [522, 234] width 295 height 63
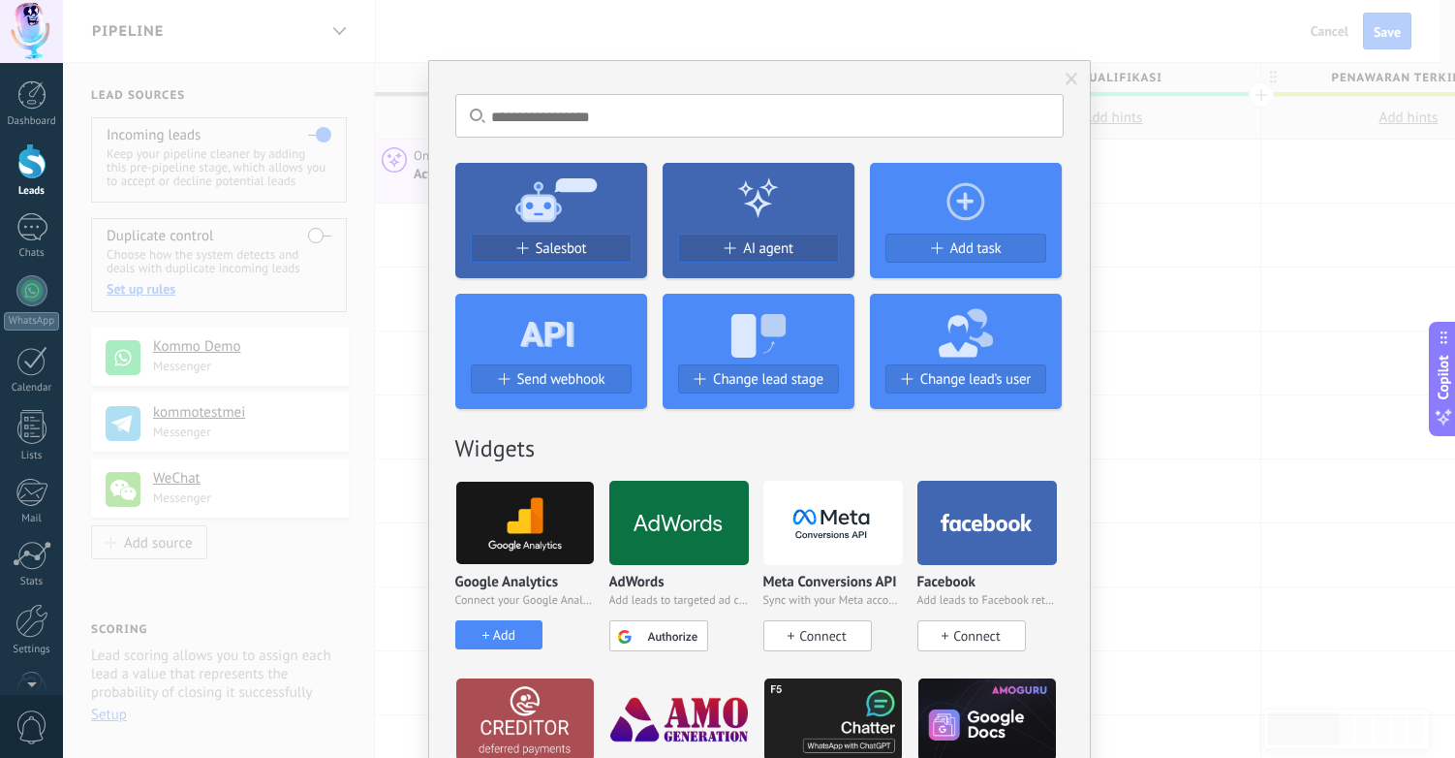
scroll to position [4, 0]
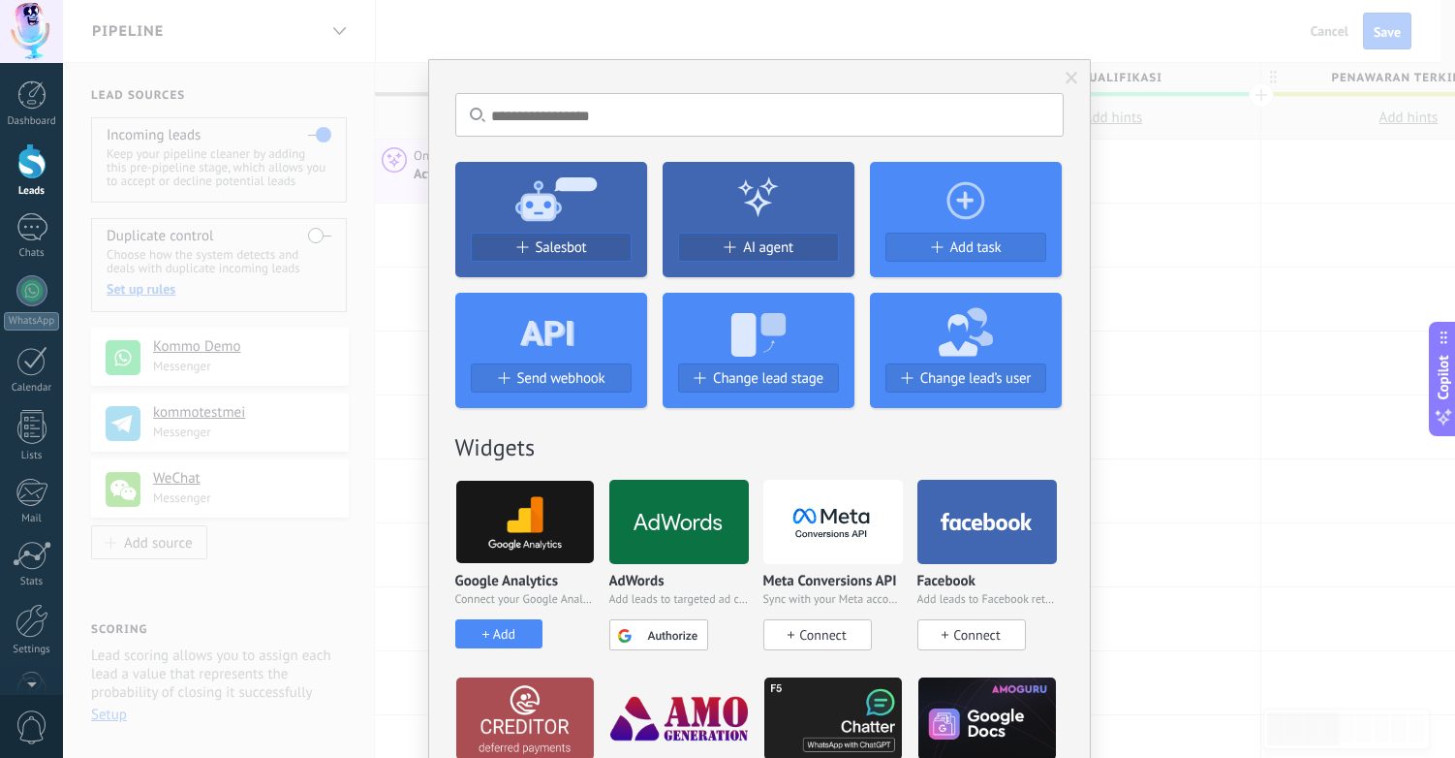
click at [381, 463] on div "No results. Salesbot AI agent Add task Send webhook Change lead stage Change le…" at bounding box center [759, 379] width 1392 height 758
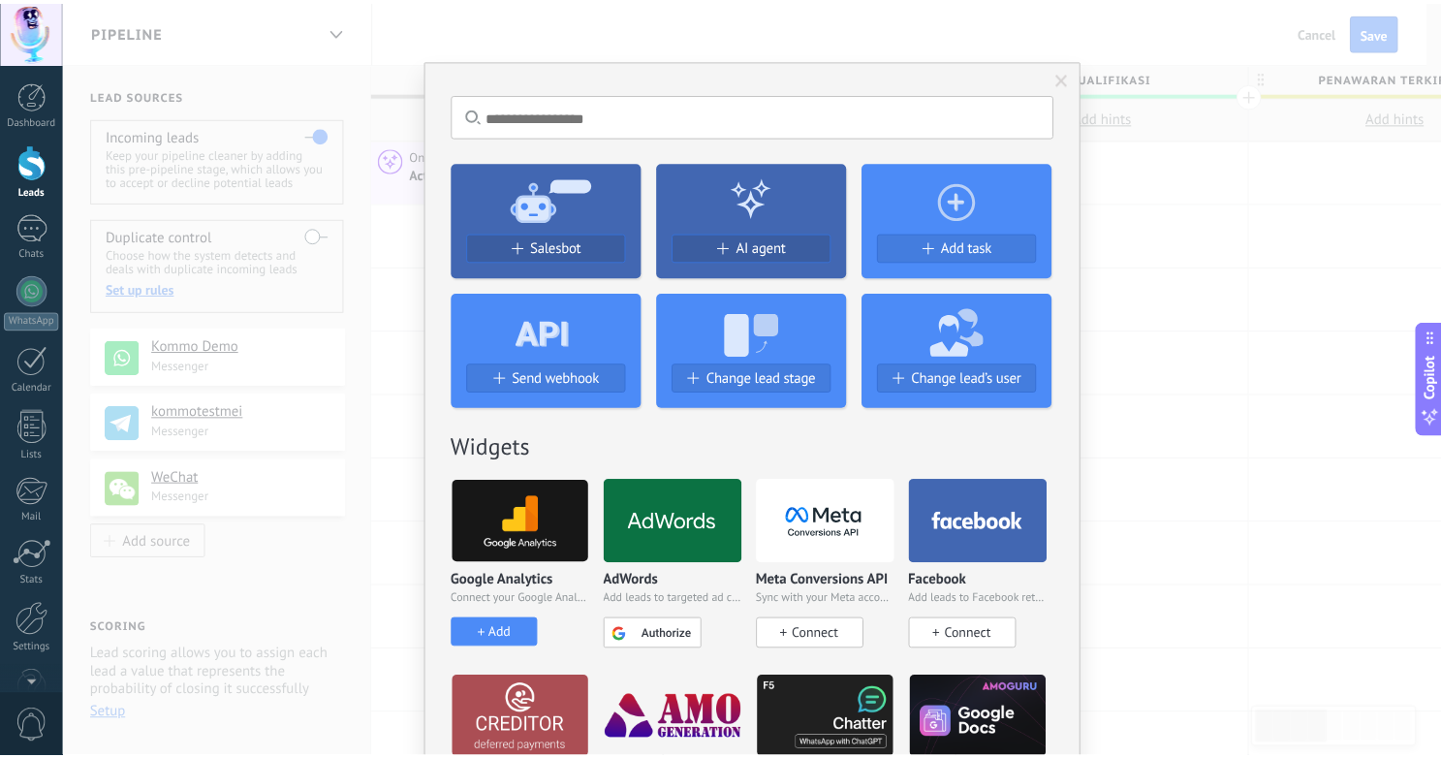
scroll to position [0, 0]
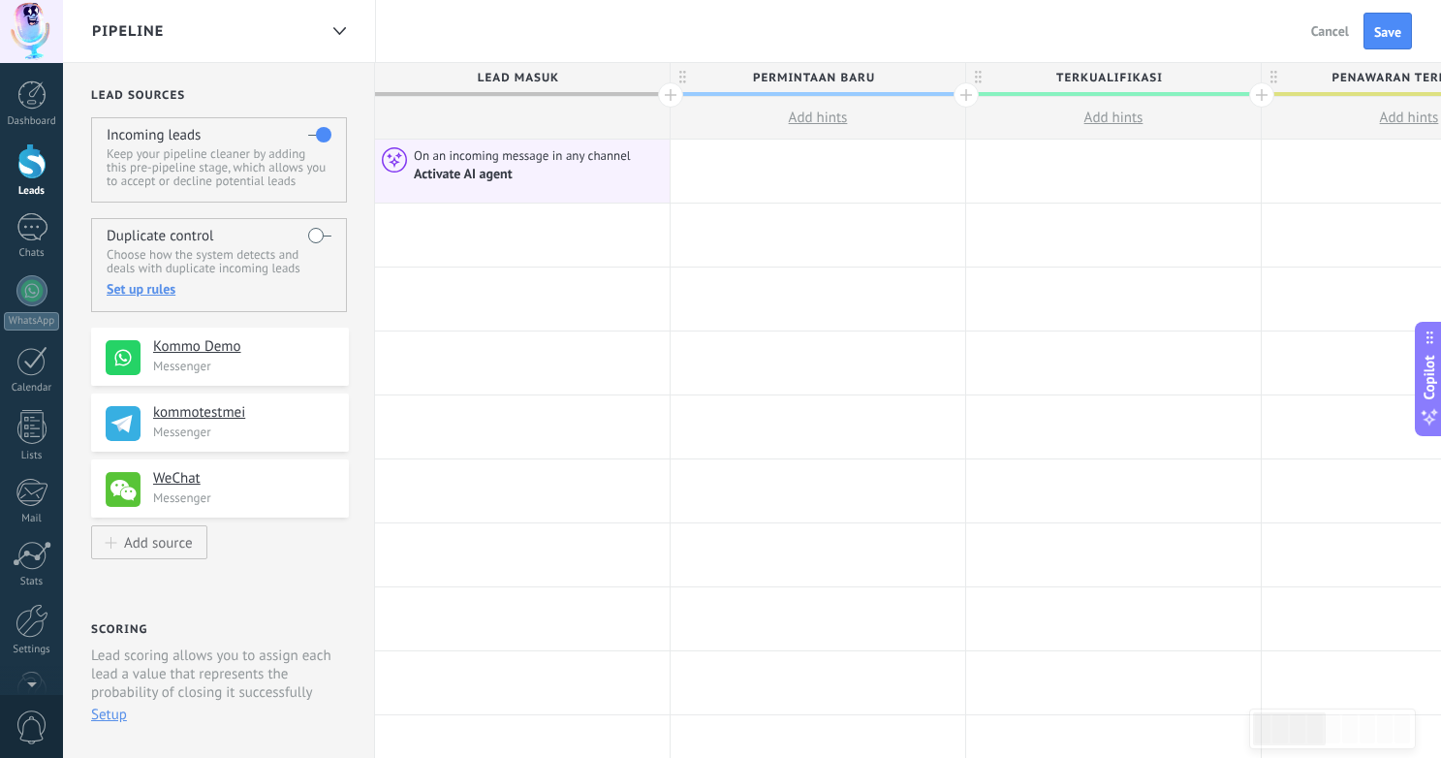
click at [34, 616] on div at bounding box center [32, 621] width 33 height 34
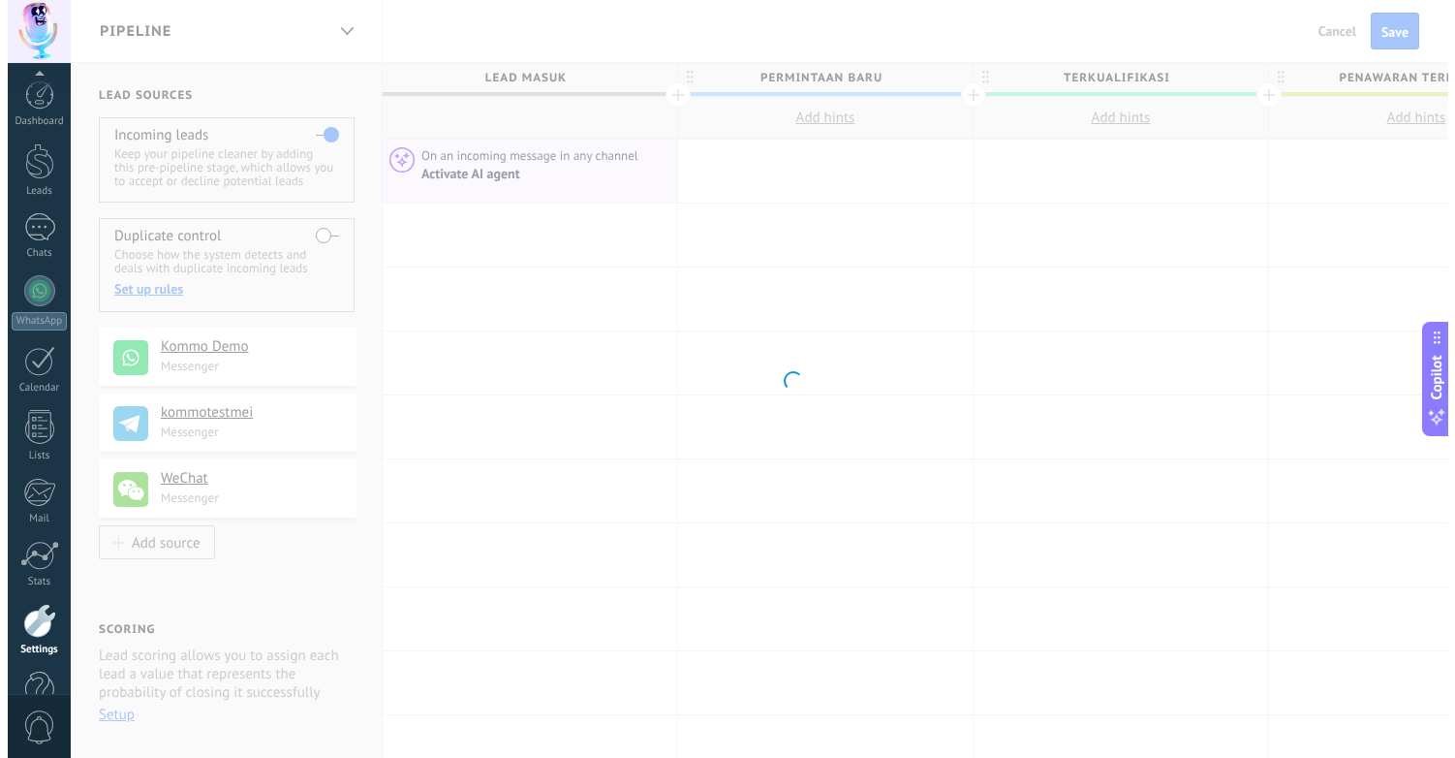
scroll to position [48, 0]
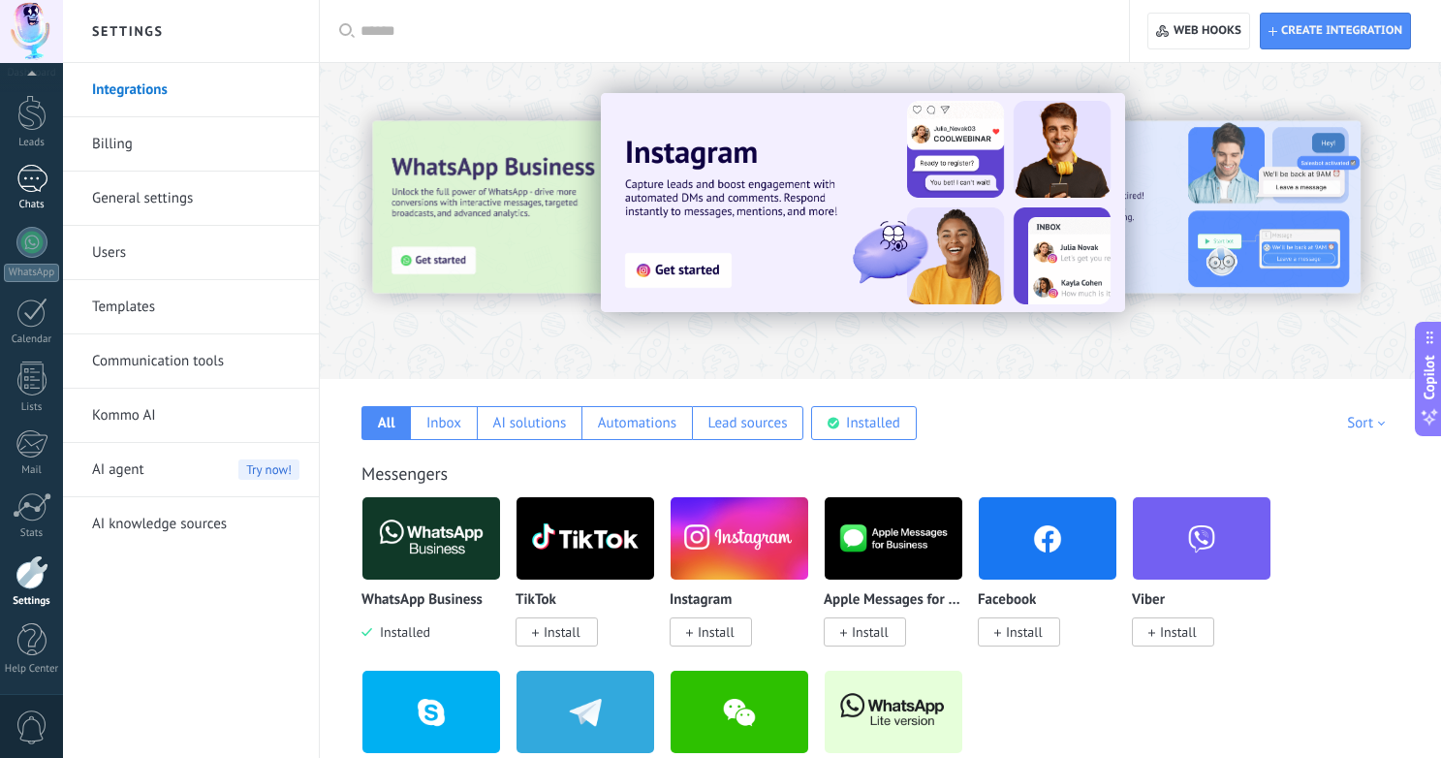
click at [36, 194] on link "Chats" at bounding box center [31, 188] width 63 height 47
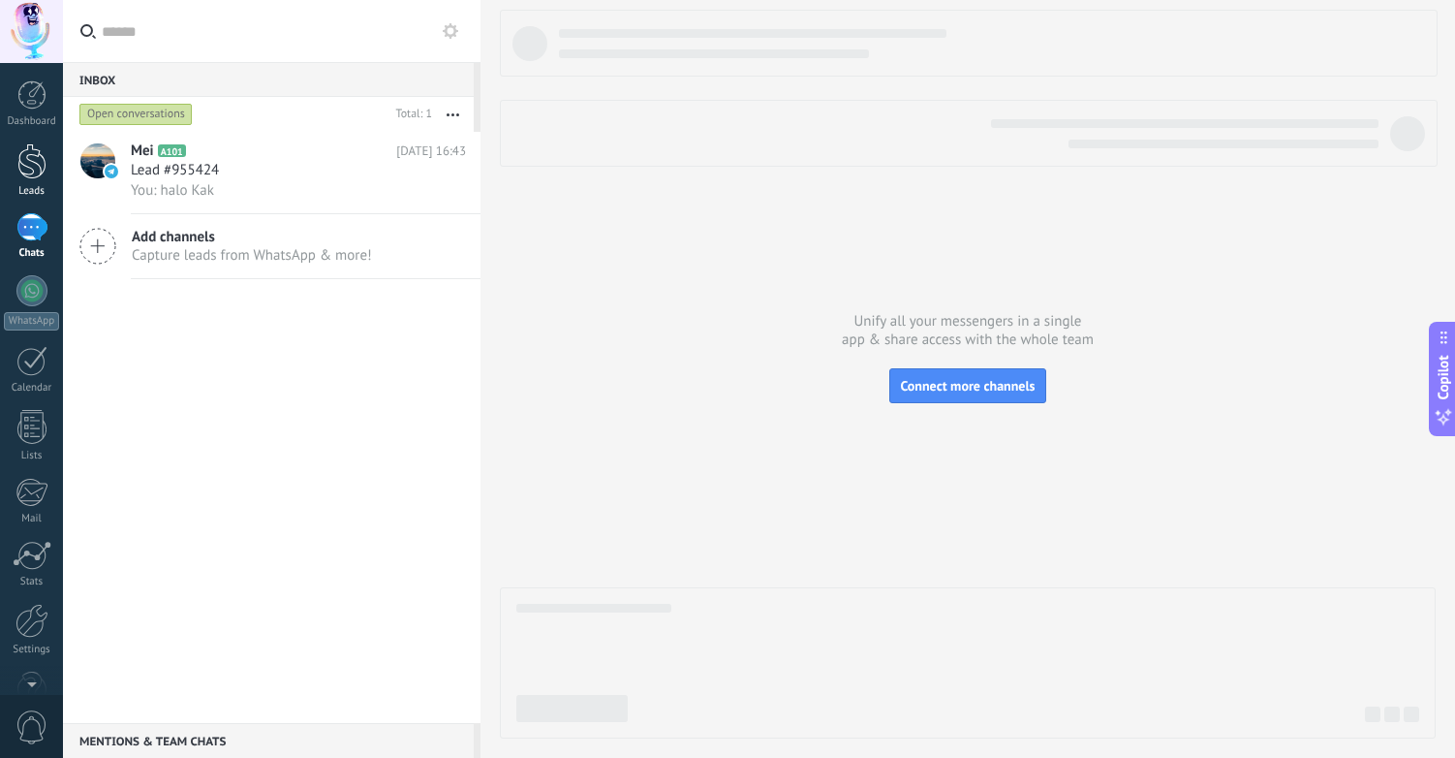
click at [26, 176] on div at bounding box center [31, 161] width 29 height 36
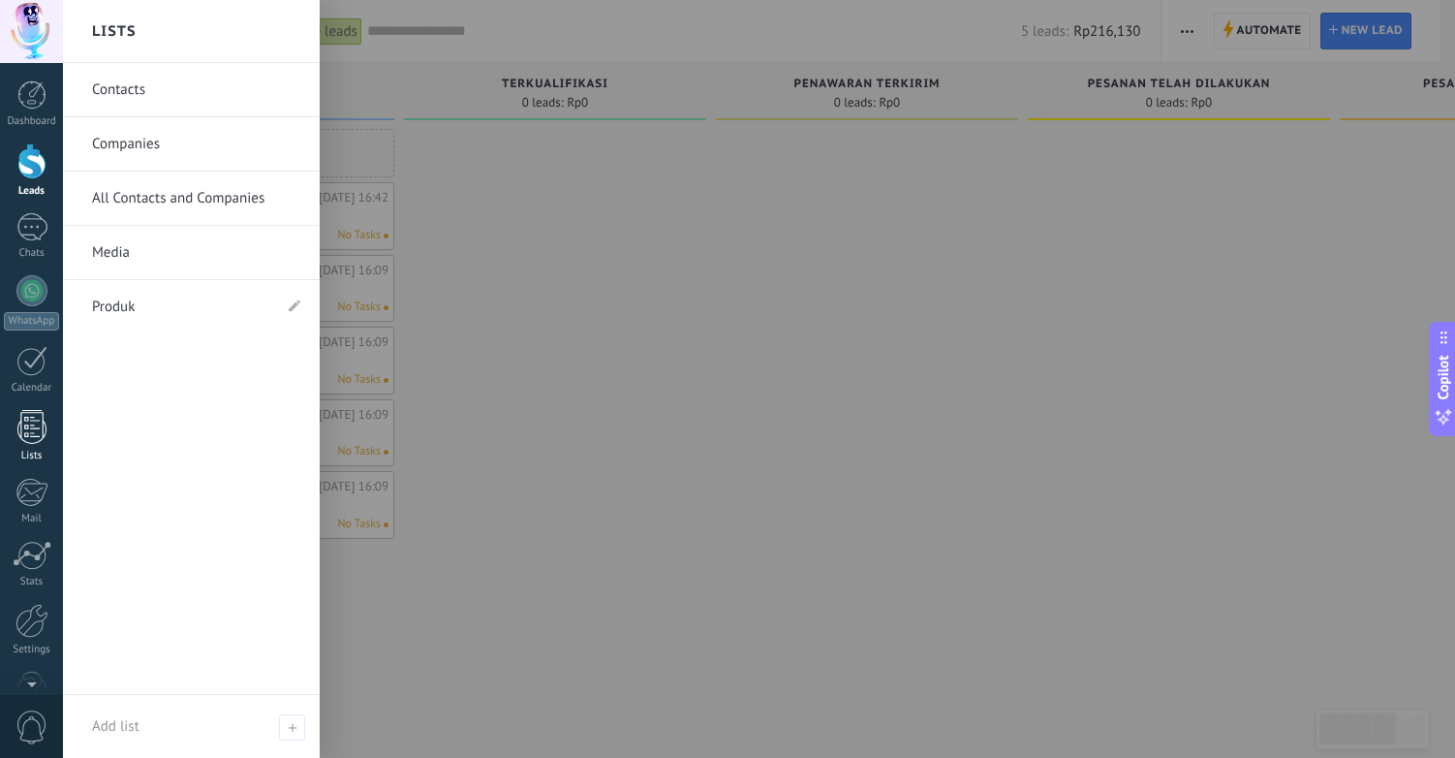
click at [29, 434] on div at bounding box center [31, 427] width 29 height 34
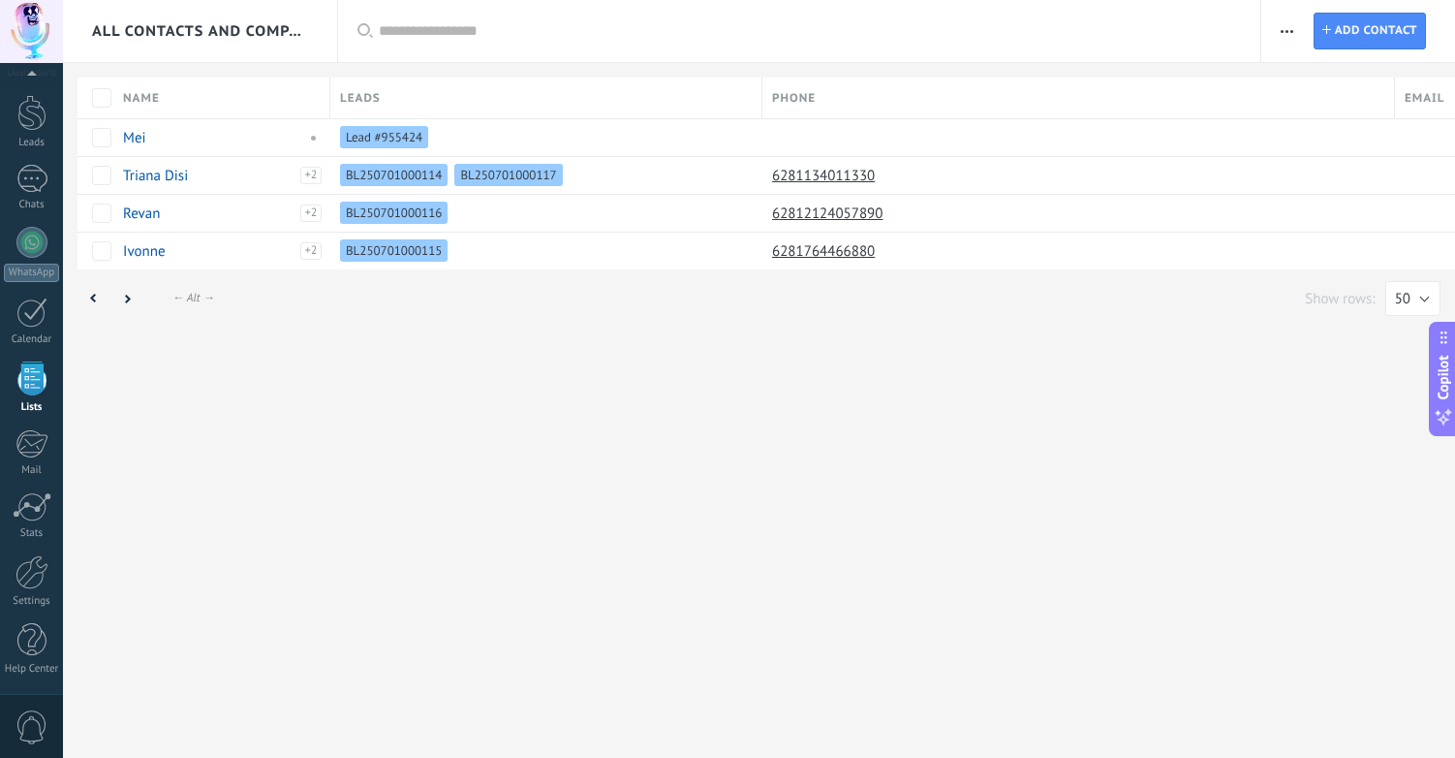
scroll to position [48, 0]
click at [40, 316] on div at bounding box center [31, 312] width 31 height 30
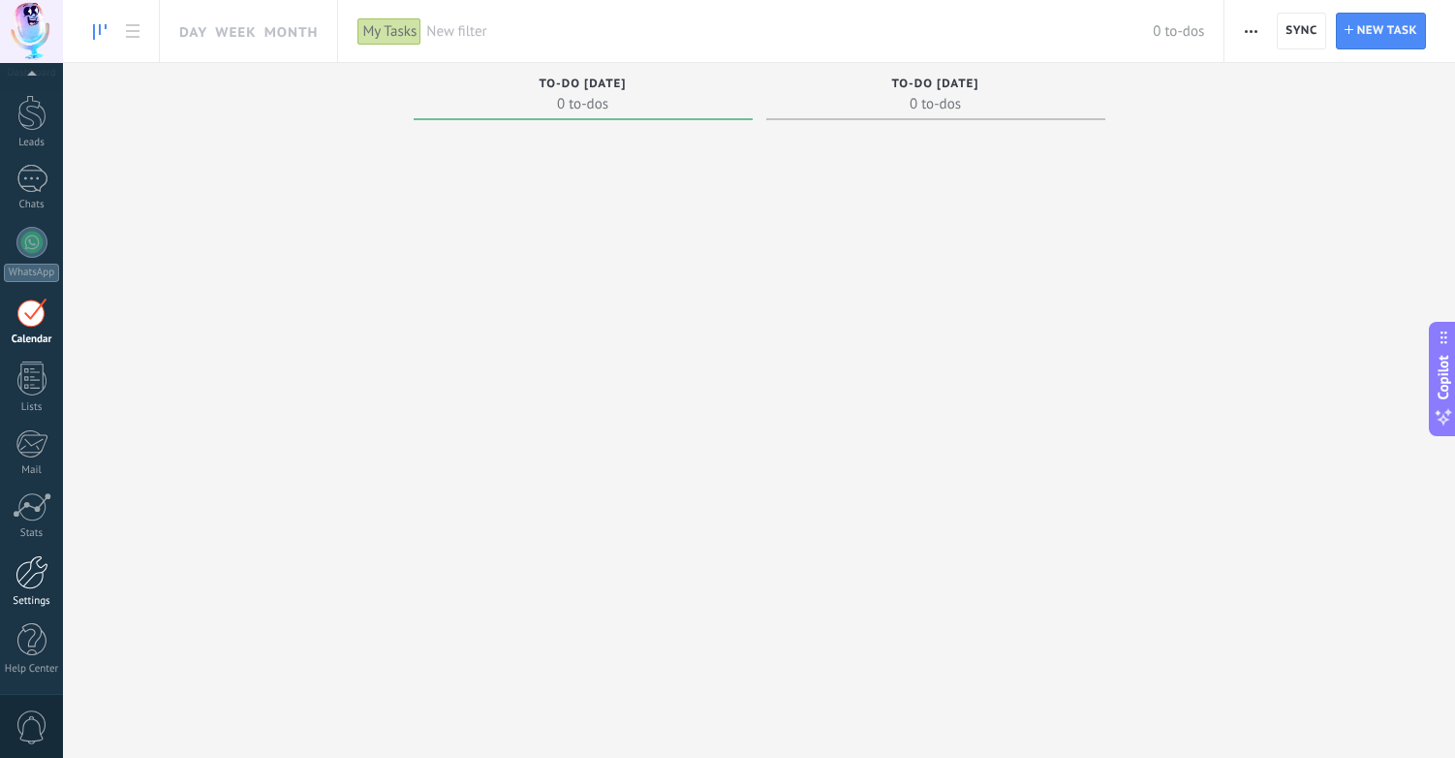
click at [22, 583] on div at bounding box center [32, 572] width 33 height 34
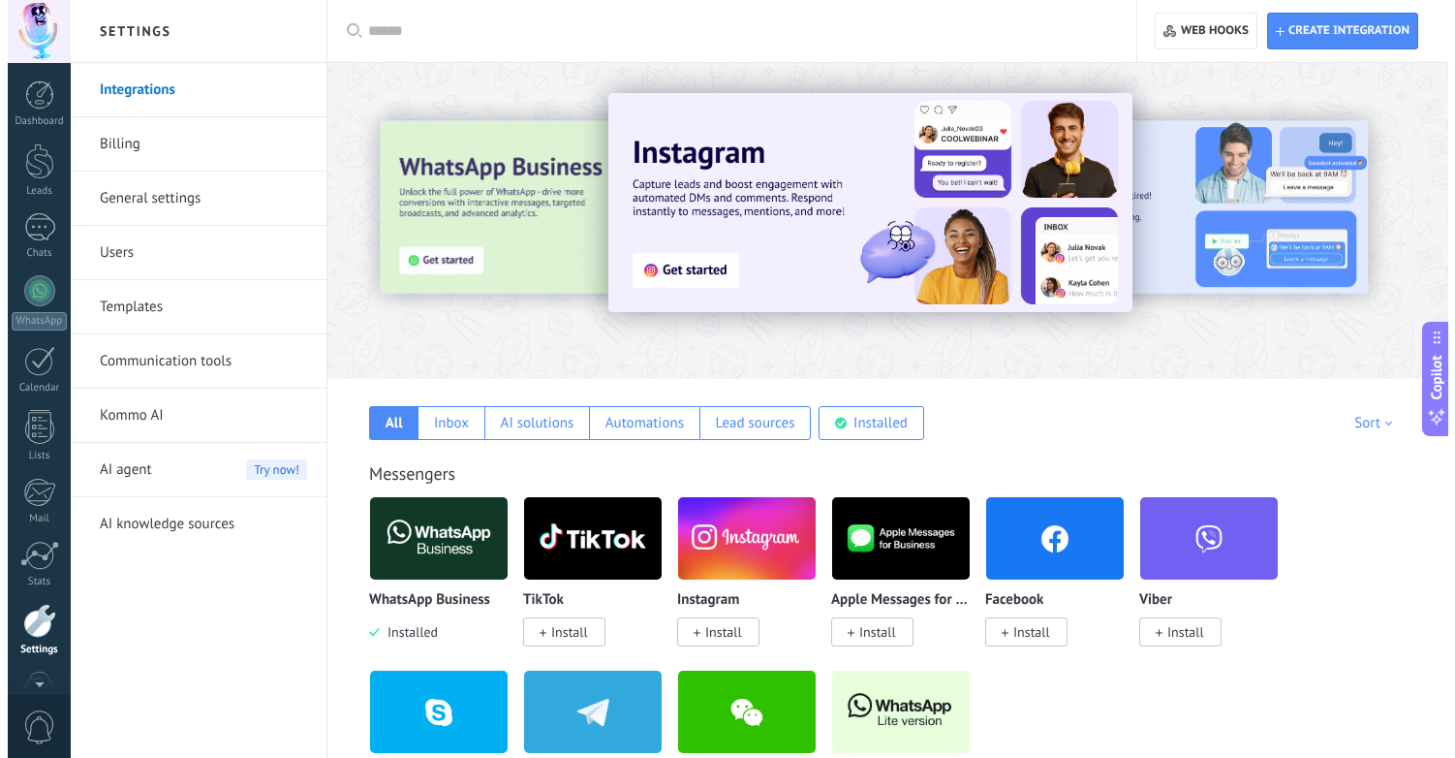
scroll to position [48, 0]
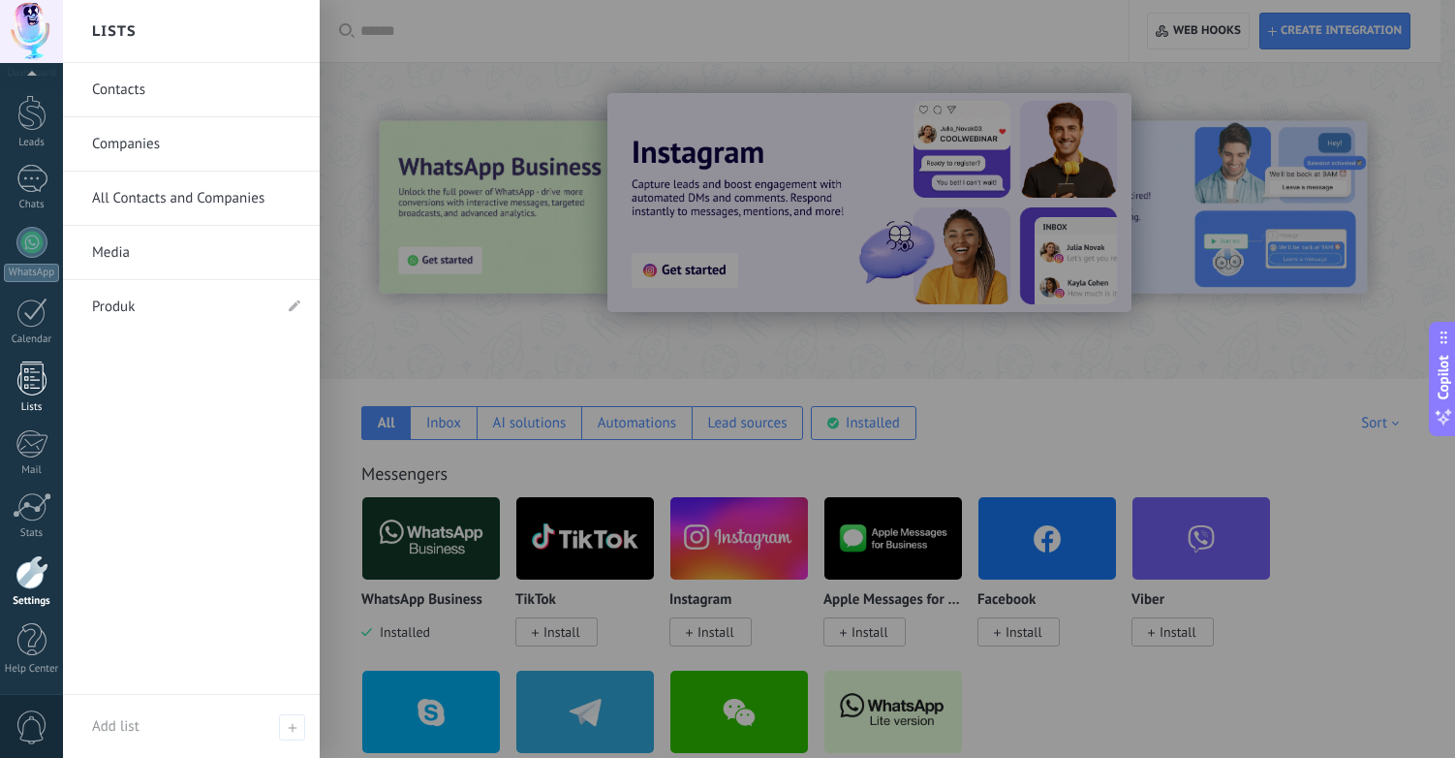
click at [23, 379] on div at bounding box center [31, 378] width 29 height 34
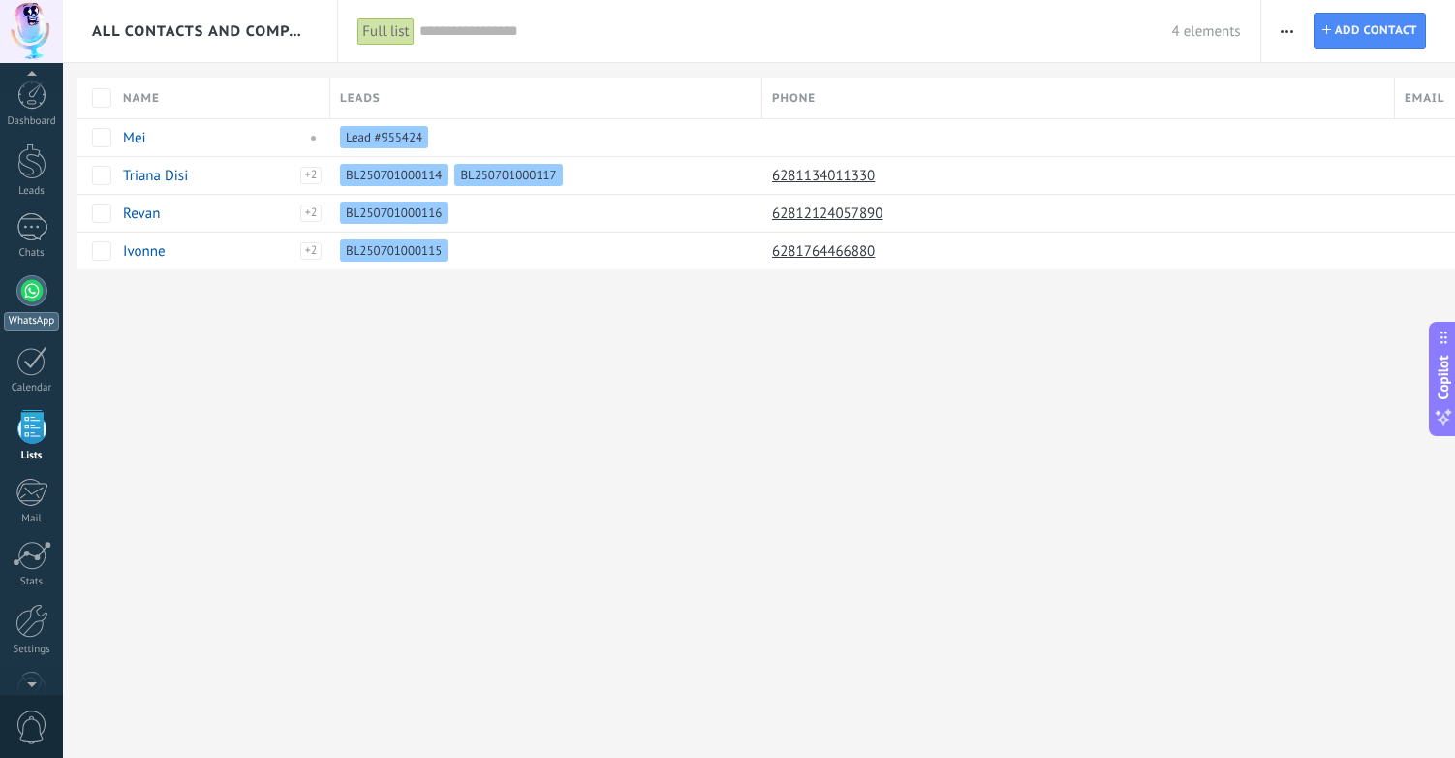
click at [25, 302] on div at bounding box center [31, 290] width 31 height 31
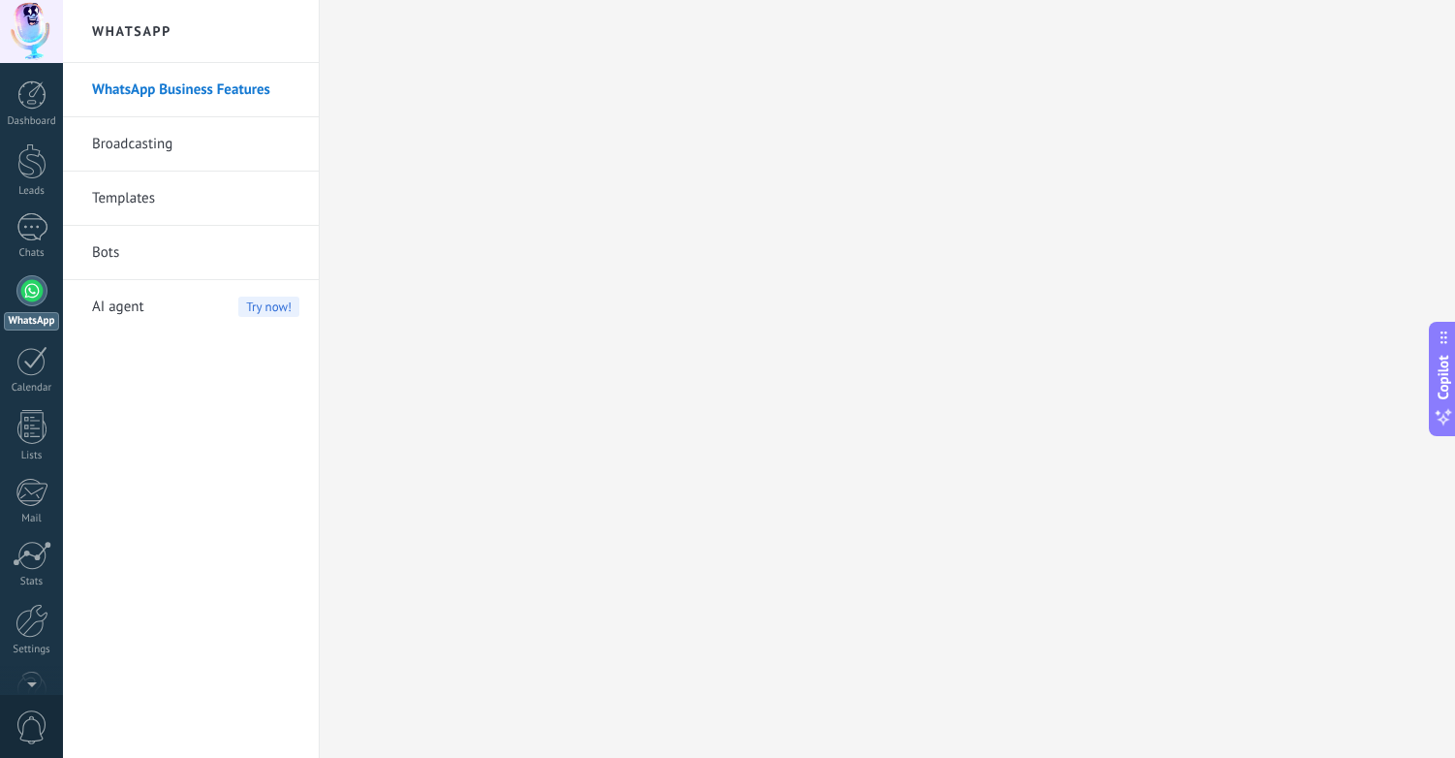
click at [110, 254] on link "Bots" at bounding box center [195, 253] width 207 height 54
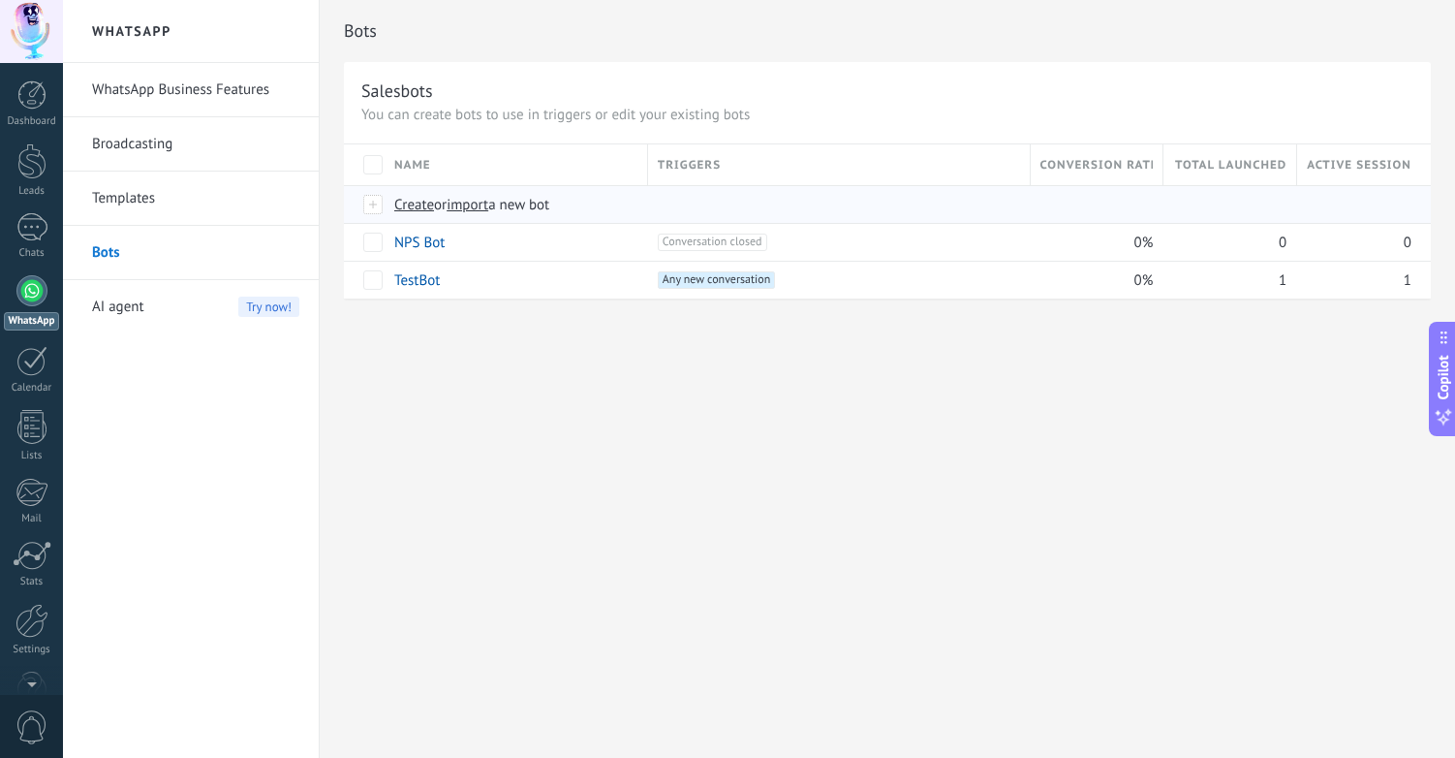
click at [414, 207] on span "Create" at bounding box center [414, 205] width 40 height 18
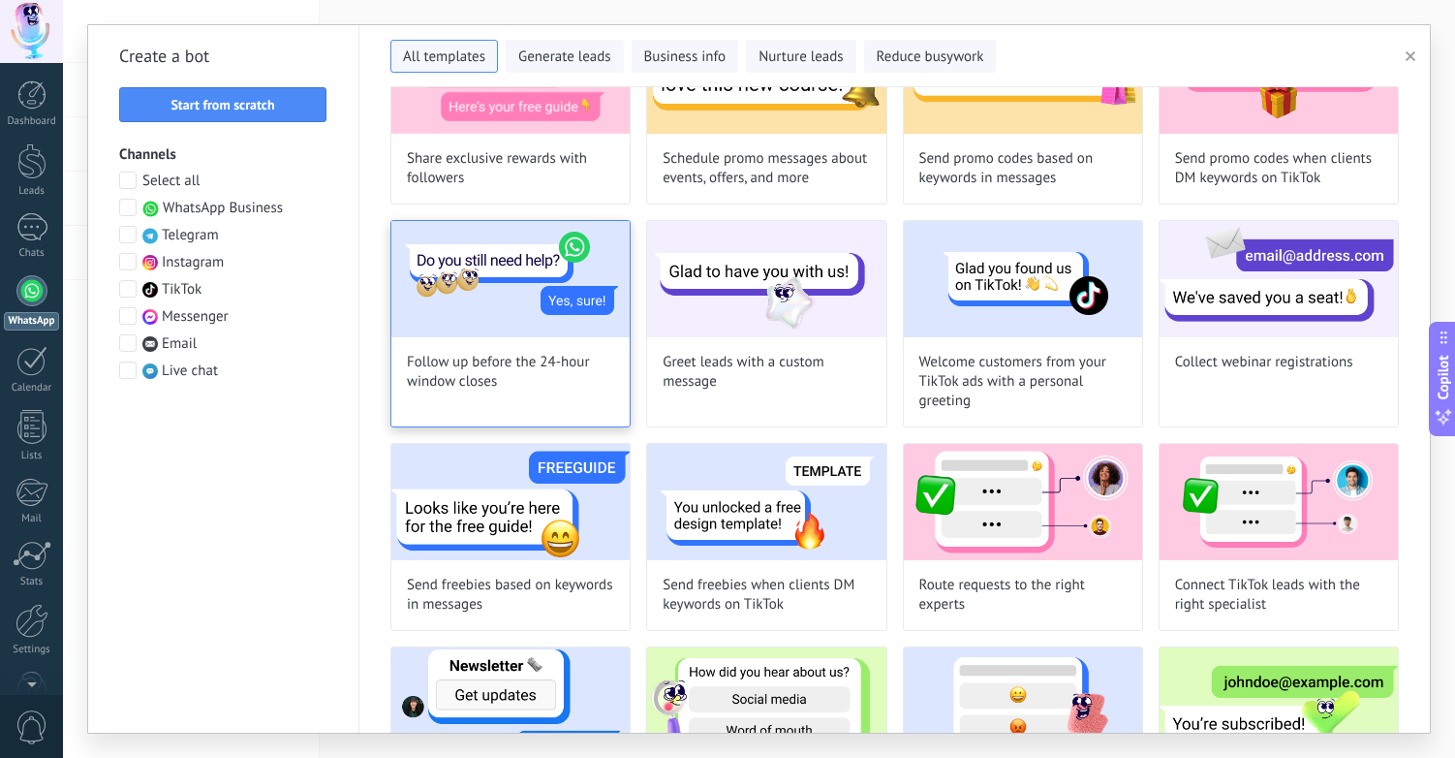
scroll to position [1135, 0]
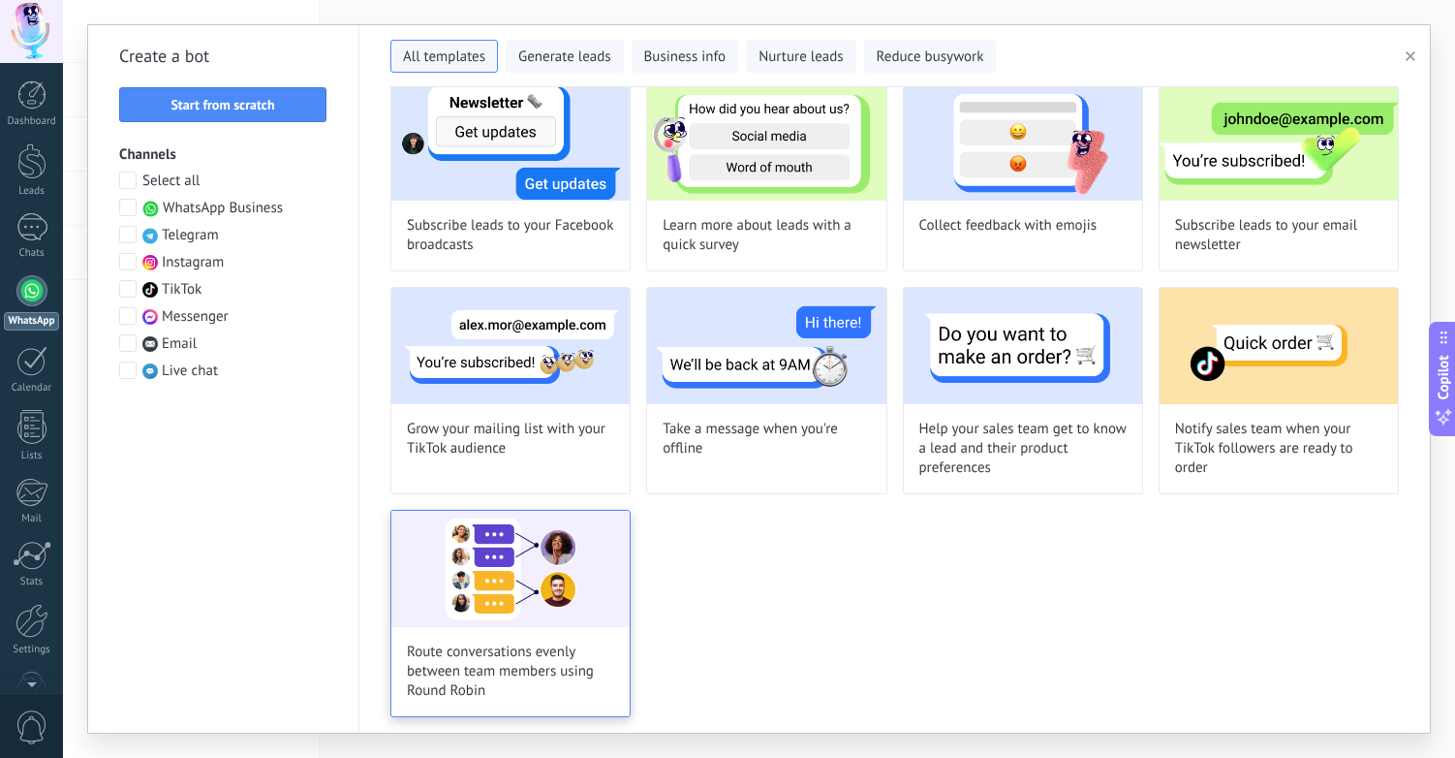
click at [484, 594] on img at bounding box center [510, 569] width 238 height 116
type input "**********"
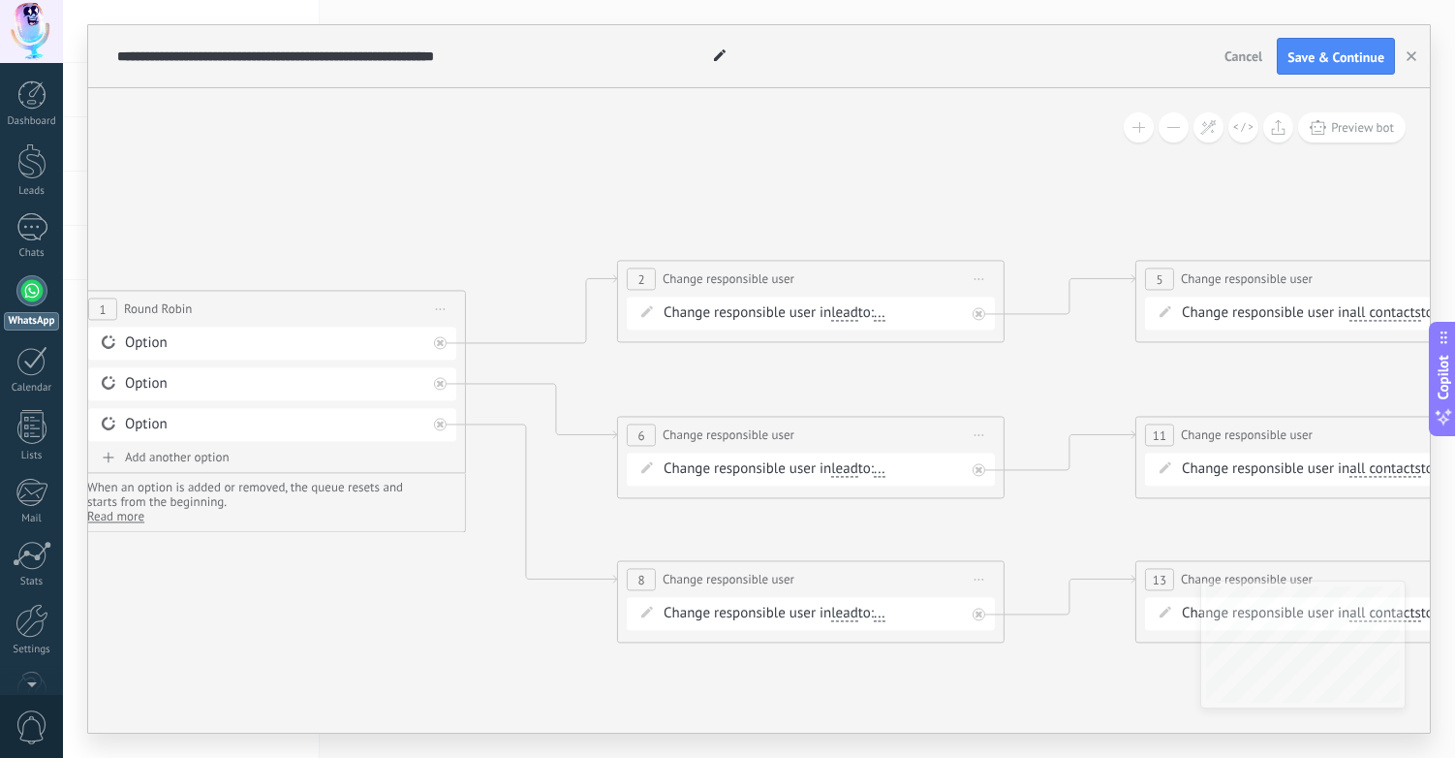
drag, startPoint x: 981, startPoint y: 201, endPoint x: 348, endPoint y: 194, distance: 632.8
click at [348, 194] on icon at bounding box center [909, 437] width 3047 height 1391
click at [883, 315] on span "..." at bounding box center [877, 313] width 12 height 16
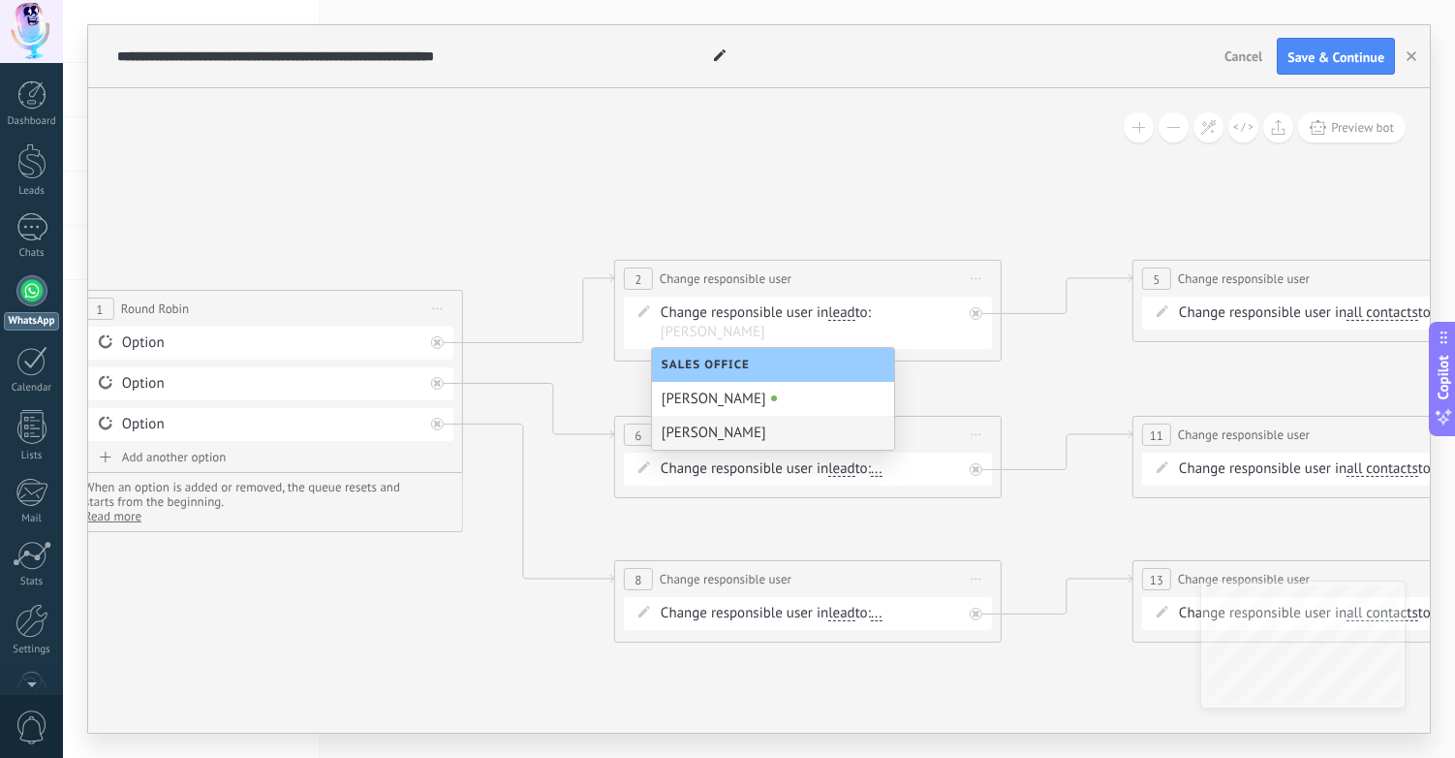
click at [262, 576] on icon at bounding box center [906, 437] width 3047 height 1391
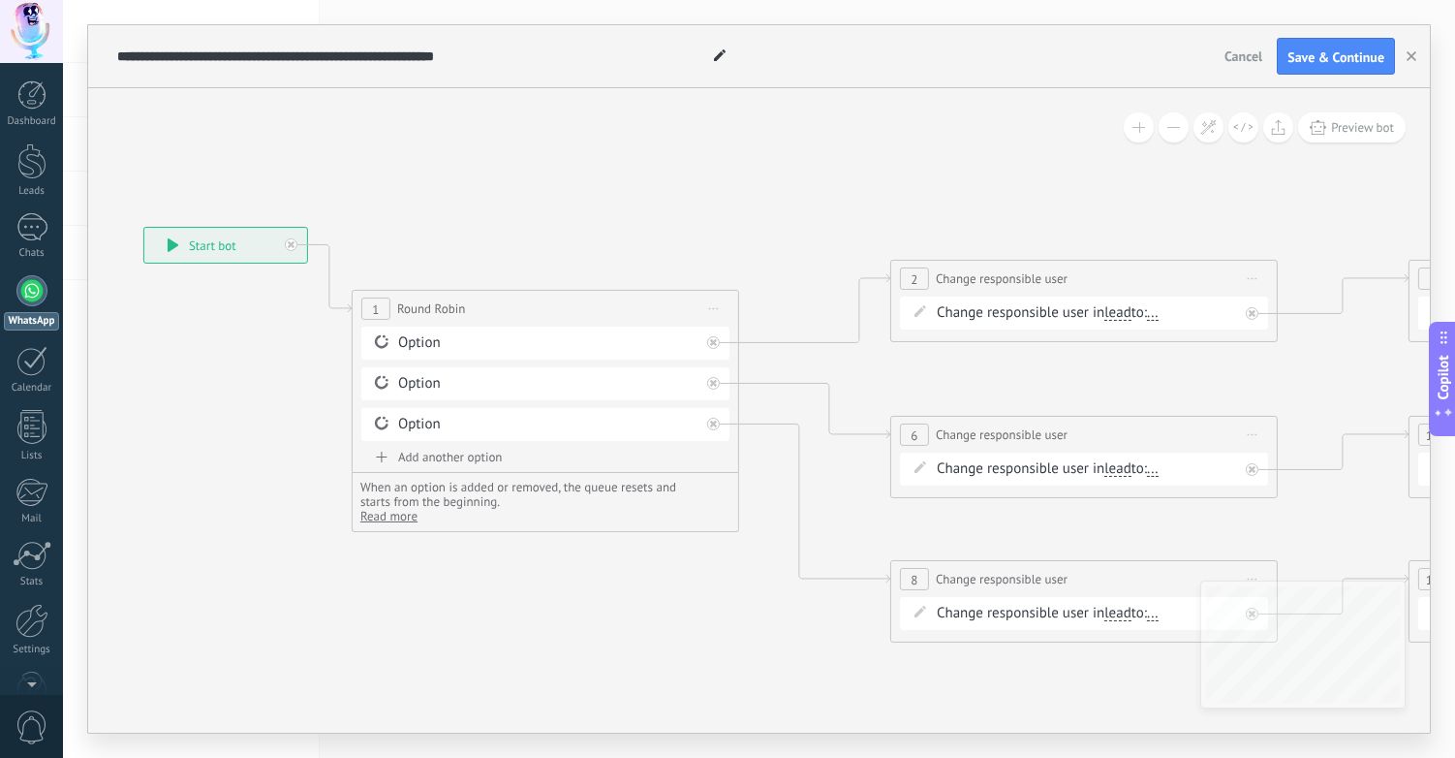
drag, startPoint x: 227, startPoint y: 578, endPoint x: 529, endPoint y: 578, distance: 302.3
click at [529, 578] on icon at bounding box center [1182, 437] width 3047 height 1391
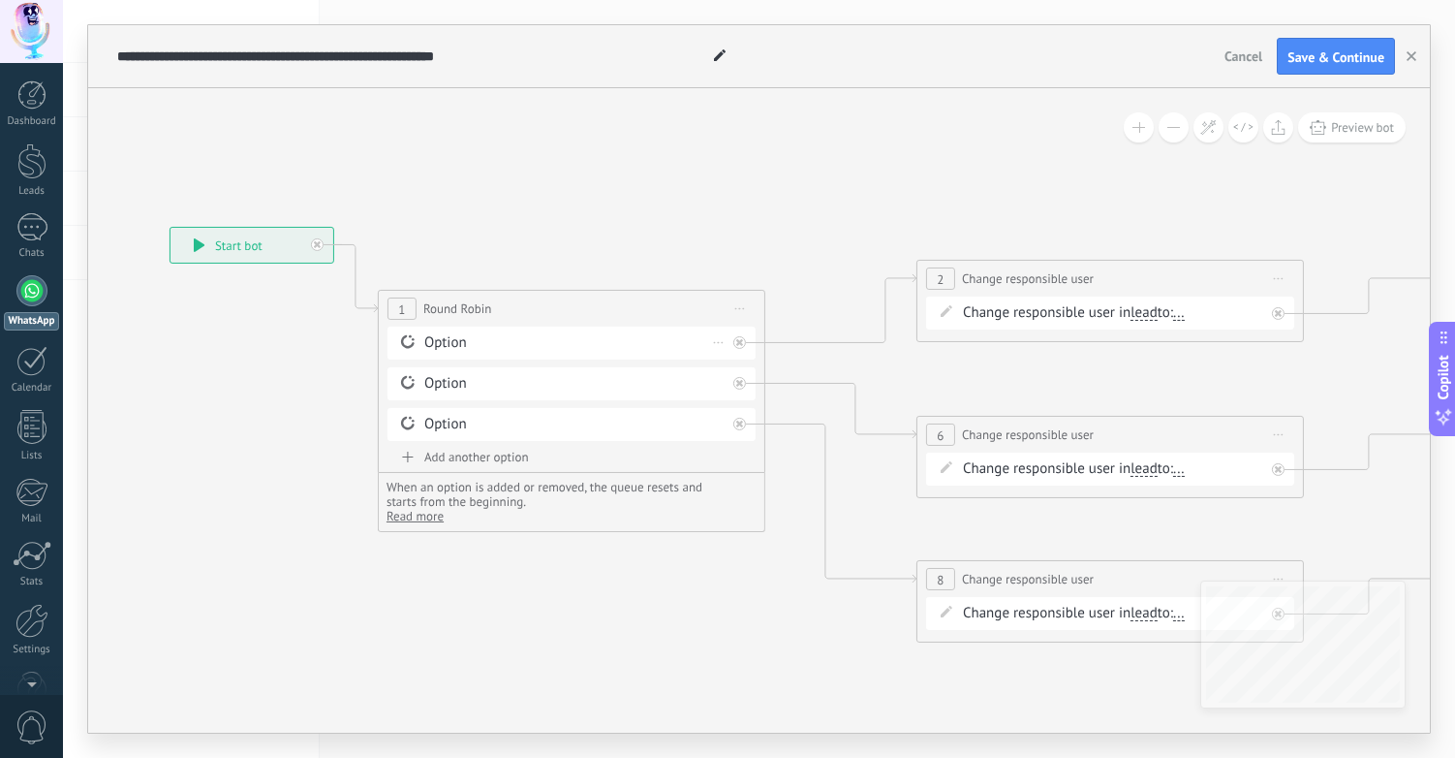
click at [440, 338] on div "Option" at bounding box center [574, 342] width 301 height 19
click at [453, 311] on span "Round Robin" at bounding box center [457, 308] width 68 height 18
click at [404, 307] on span "1" at bounding box center [401, 308] width 7 height 16
click at [562, 313] on div "**********" at bounding box center [572, 309] width 386 height 36
click at [743, 307] on icon at bounding box center [740, 308] width 10 height 2
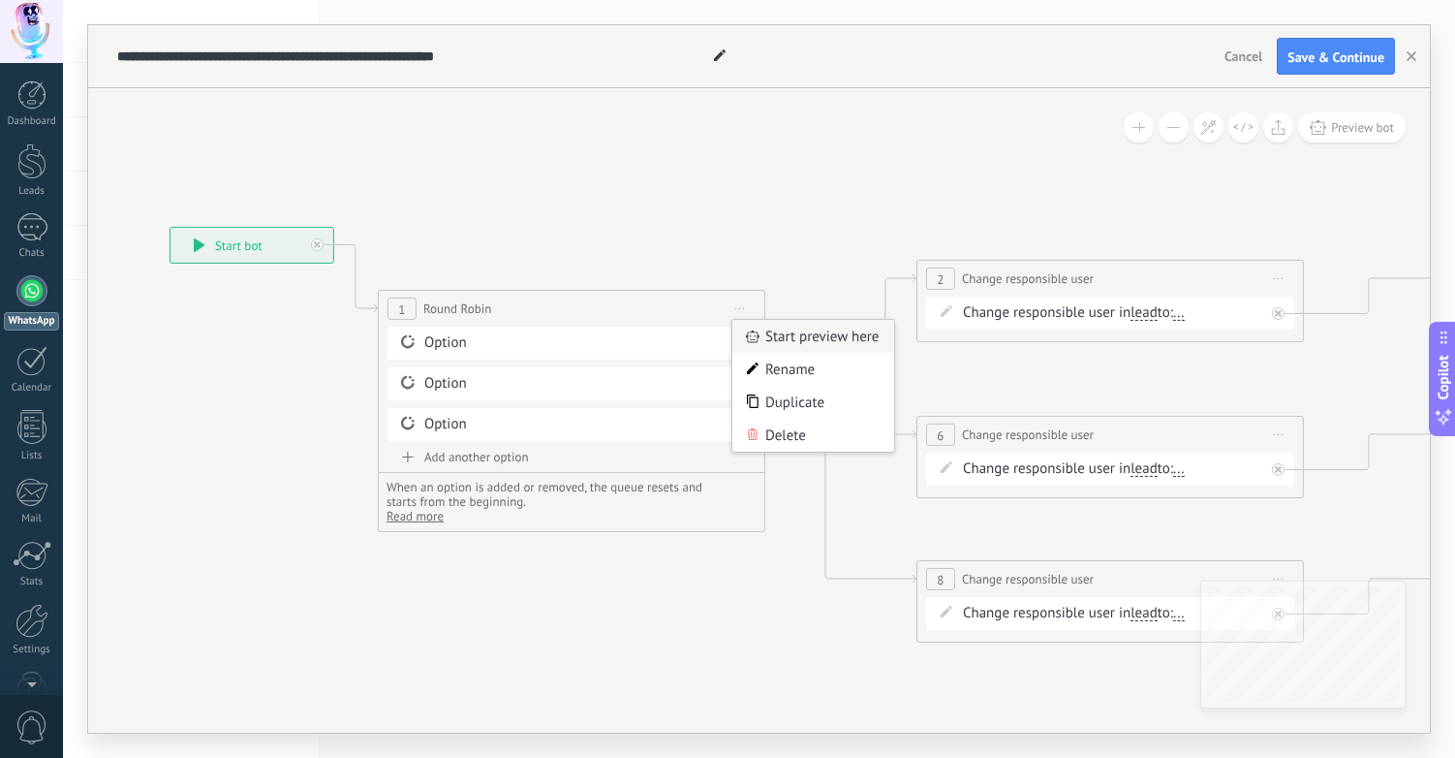
click at [777, 332] on div "Start preview here" at bounding box center [814, 336] width 162 height 33
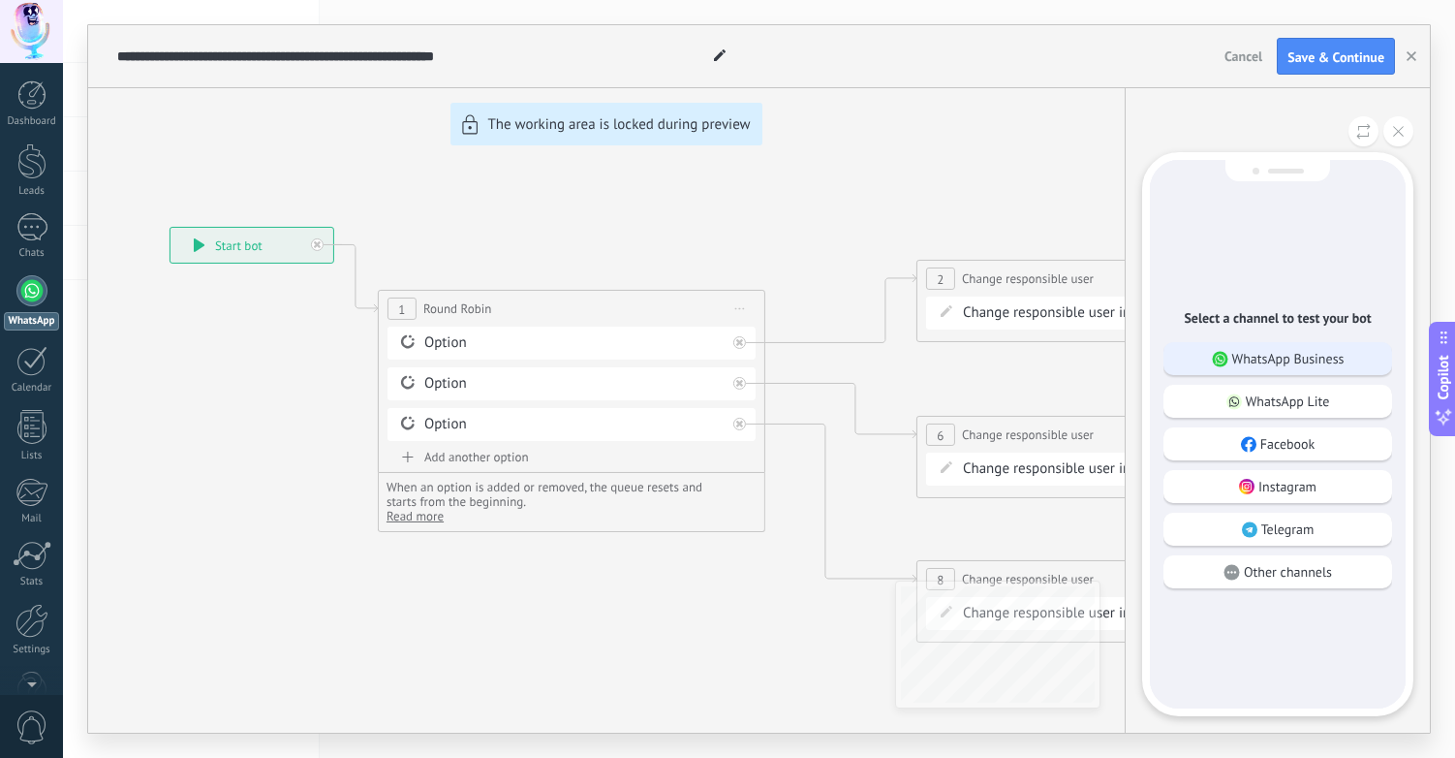
click at [1308, 364] on p "WhatsApp Business" at bounding box center [1289, 358] width 112 height 17
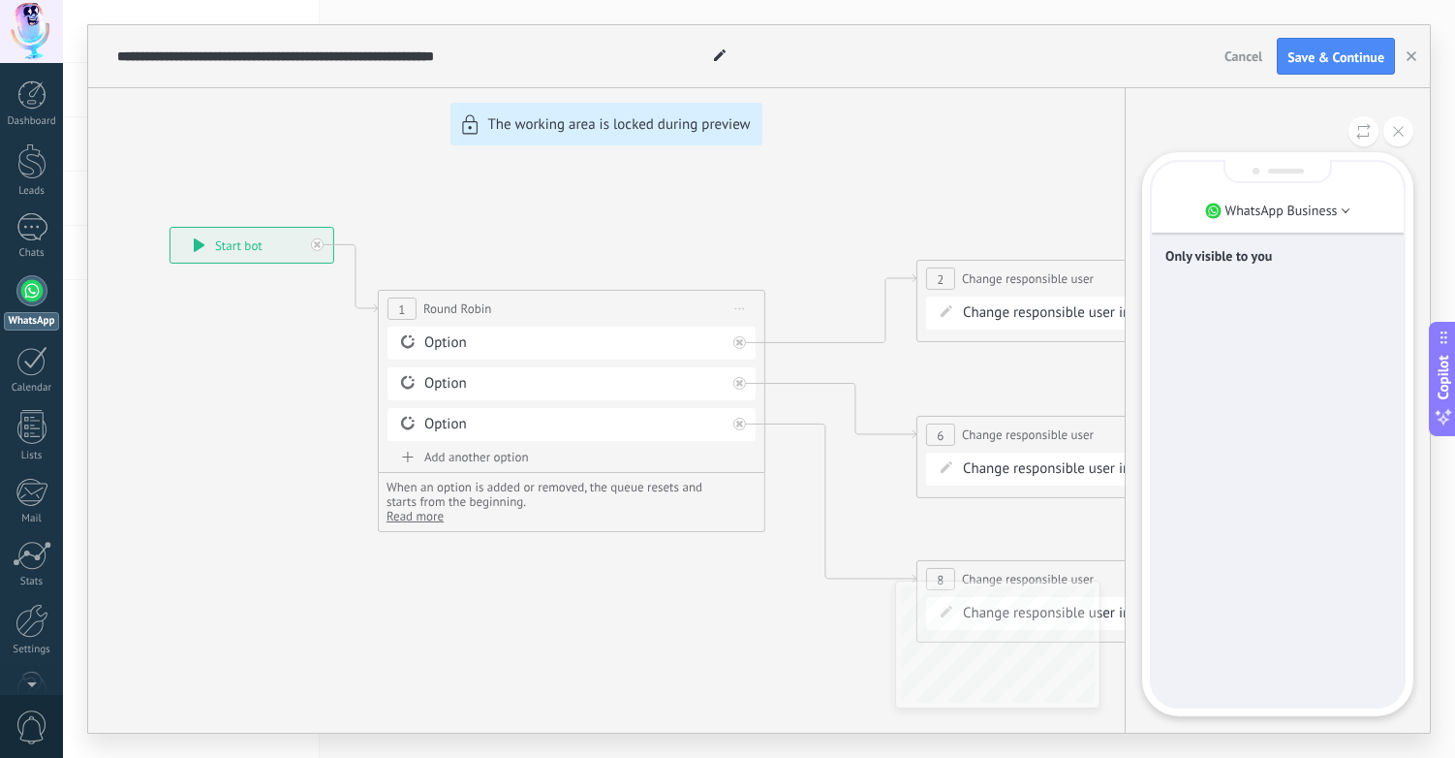
click at [1222, 568] on div "Only visible to you" at bounding box center [1278, 434] width 252 height 545
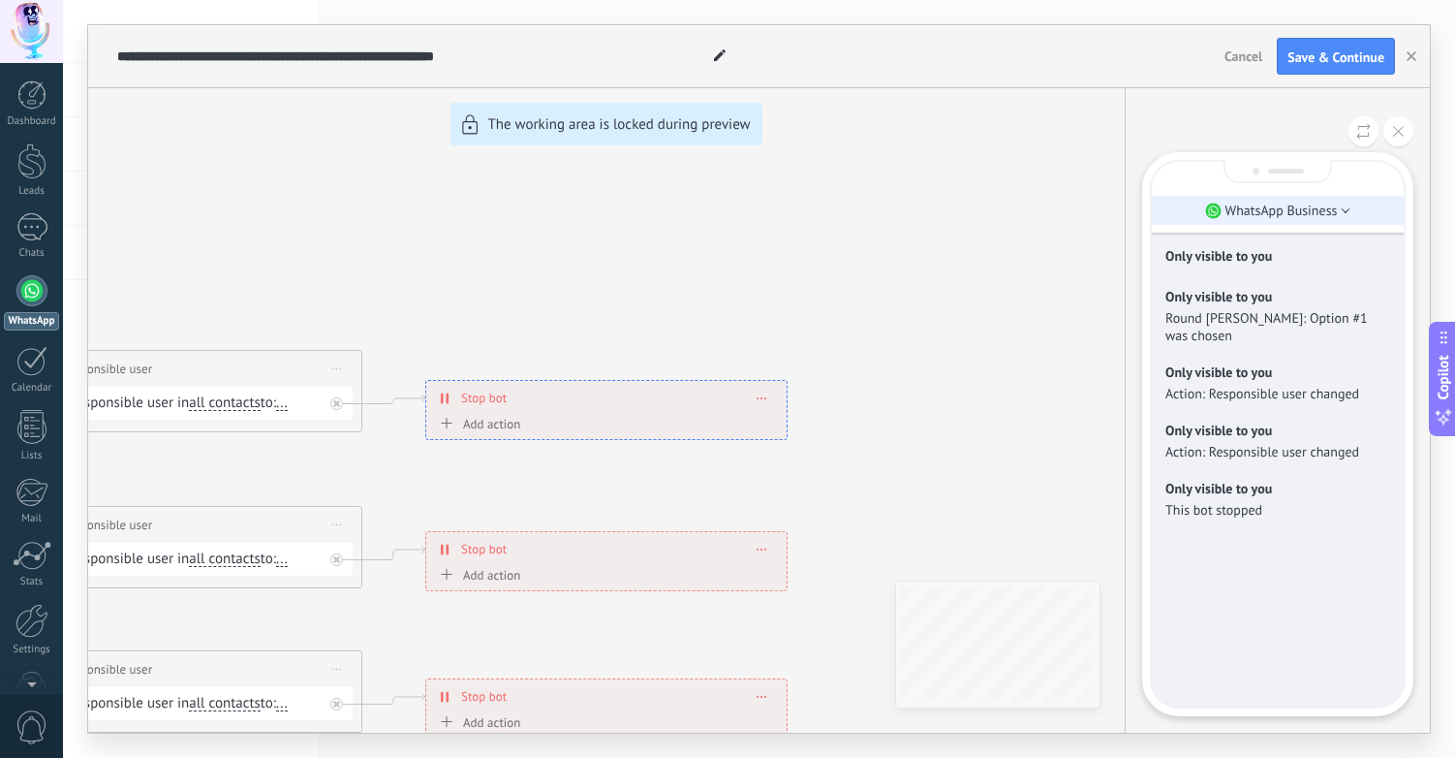
click at [1307, 206] on p "WhatsApp Business" at bounding box center [1282, 210] width 112 height 17
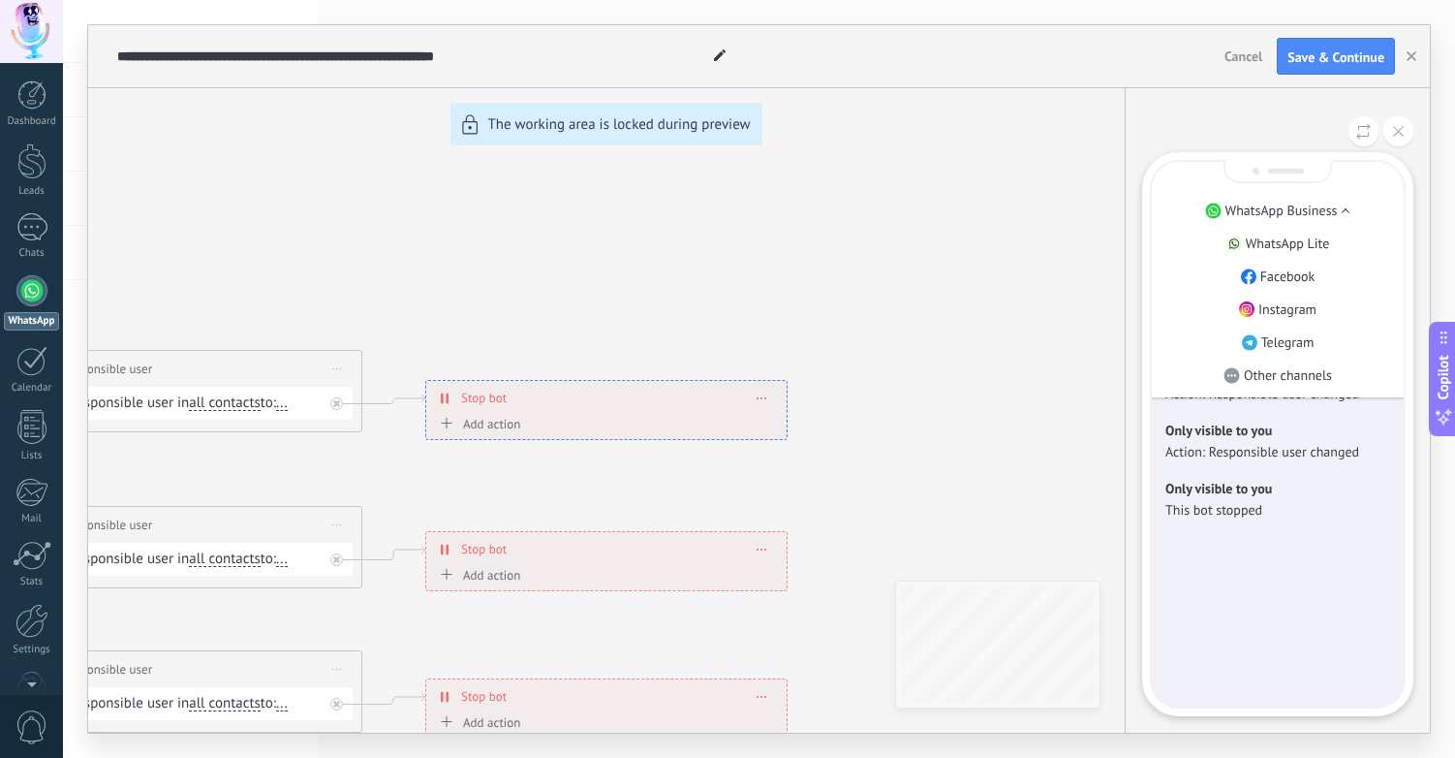
click at [996, 259] on div "**********" at bounding box center [759, 378] width 1342 height 707
click at [1318, 212] on p "WhatsApp Business" at bounding box center [1282, 210] width 112 height 17
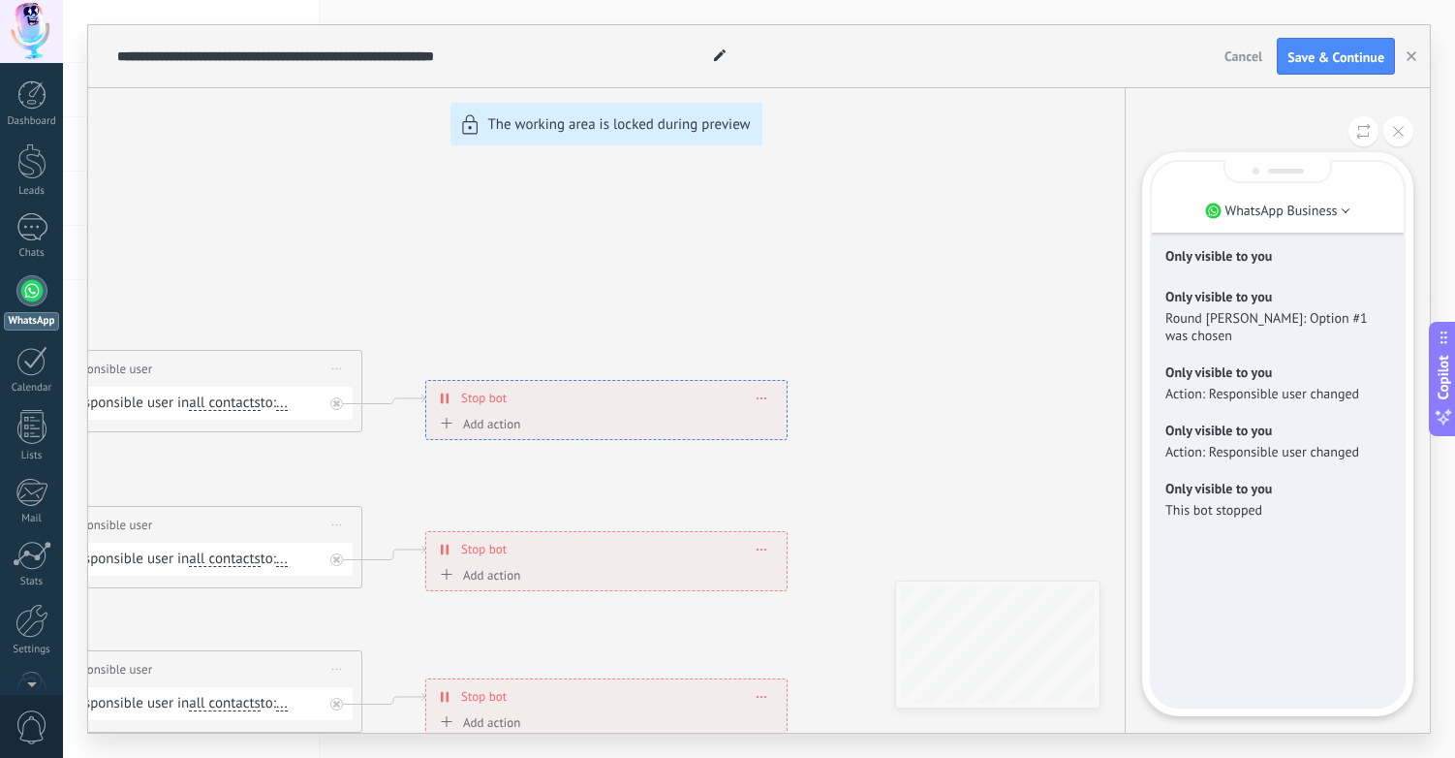
drag, startPoint x: 478, startPoint y: 342, endPoint x: 1029, endPoint y: 296, distance: 553.3
click at [1029, 296] on div "**********" at bounding box center [759, 378] width 1342 height 707
click at [1078, 614] on div "**********" at bounding box center [759, 378] width 1342 height 707
drag, startPoint x: 1071, startPoint y: 627, endPoint x: 976, endPoint y: 625, distance: 95.0
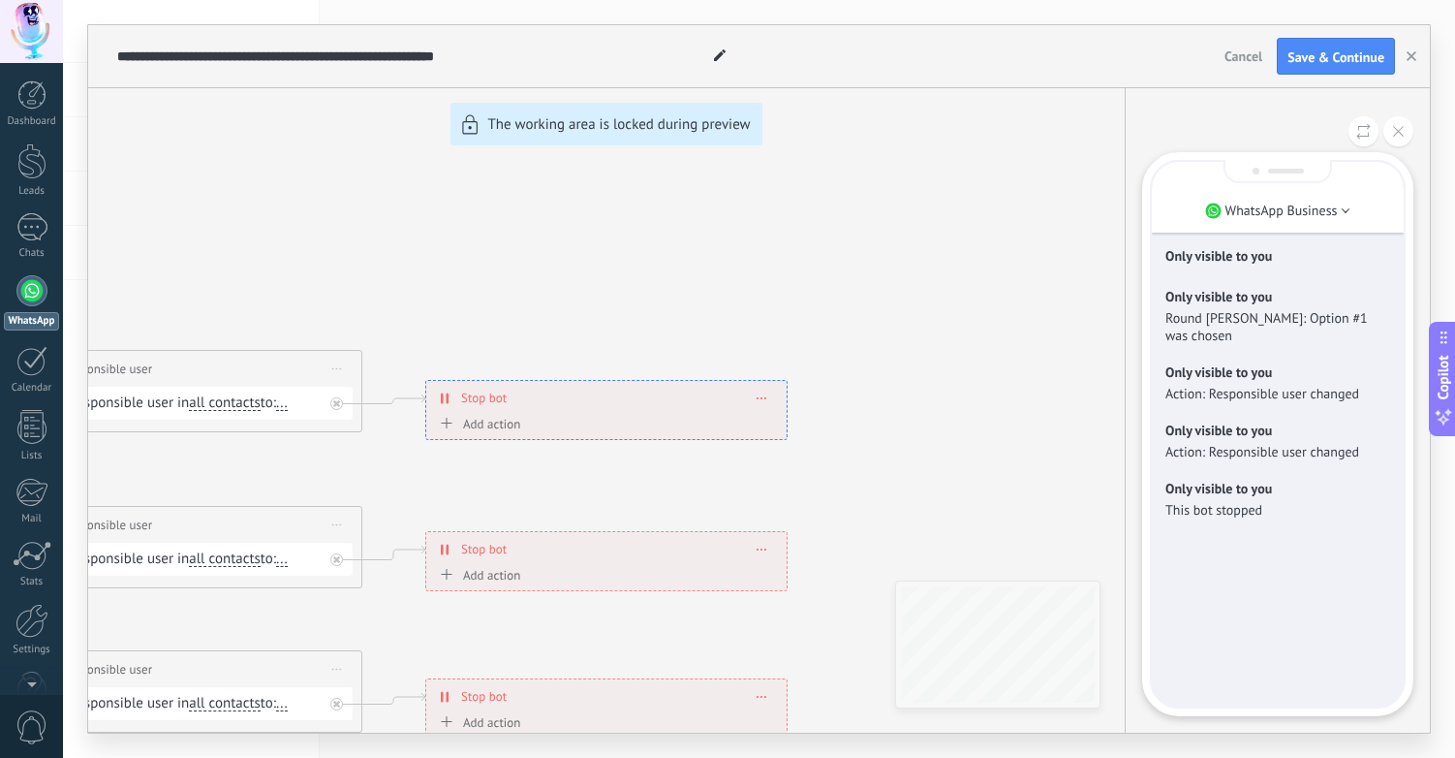
click at [976, 625] on div "**********" at bounding box center [759, 378] width 1342 height 707
click at [970, 628] on div "**********" at bounding box center [759, 378] width 1342 height 707
drag, startPoint x: 179, startPoint y: 269, endPoint x: 634, endPoint y: 249, distance: 454.9
click at [634, 249] on div "**********" at bounding box center [759, 378] width 1342 height 707
click at [1395, 128] on icon at bounding box center [1398, 131] width 11 height 11
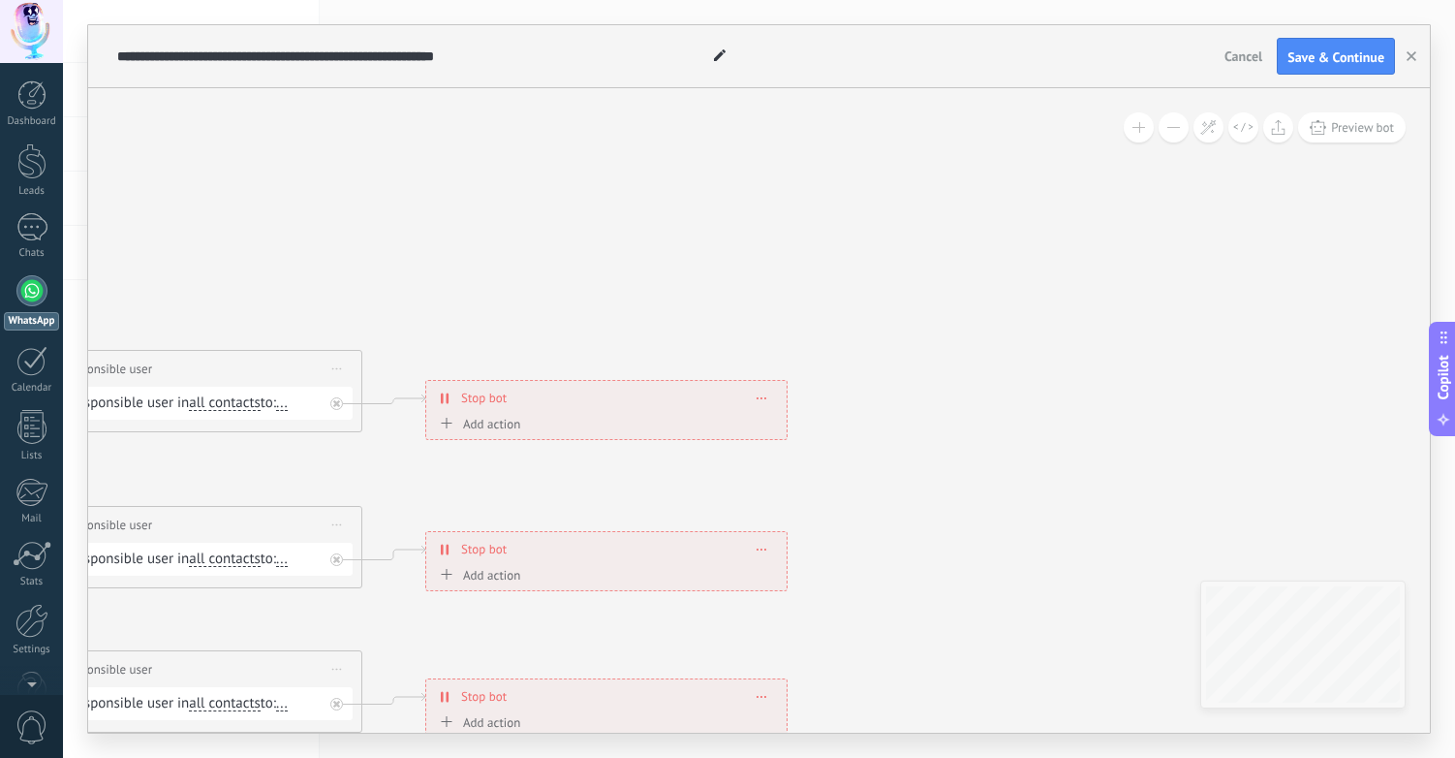
drag, startPoint x: 424, startPoint y: 302, endPoint x: 509, endPoint y: 293, distance: 84.9
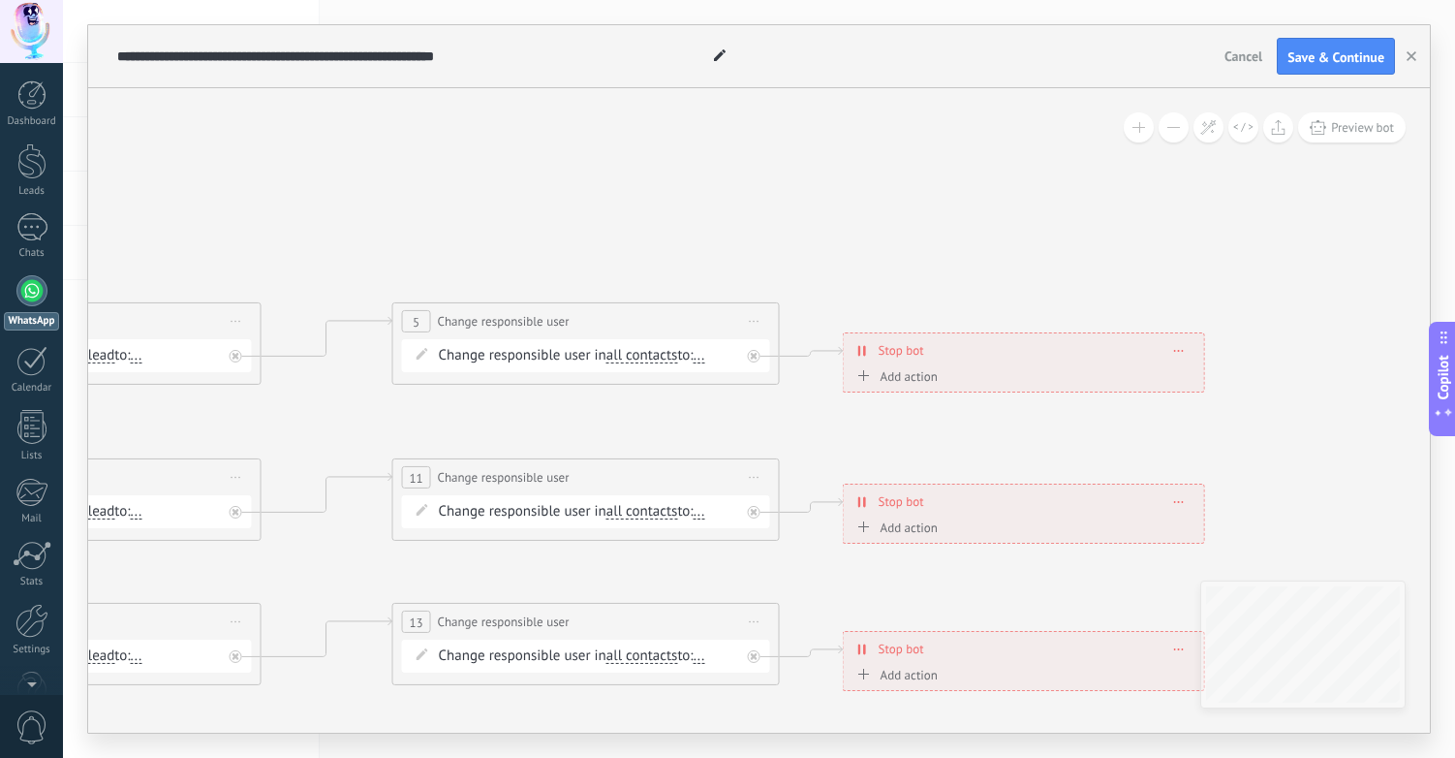
drag, startPoint x: 586, startPoint y: 271, endPoint x: 946, endPoint y: 262, distance: 359.6
click at [933, 252] on icon at bounding box center [165, 480] width 3047 height 1391
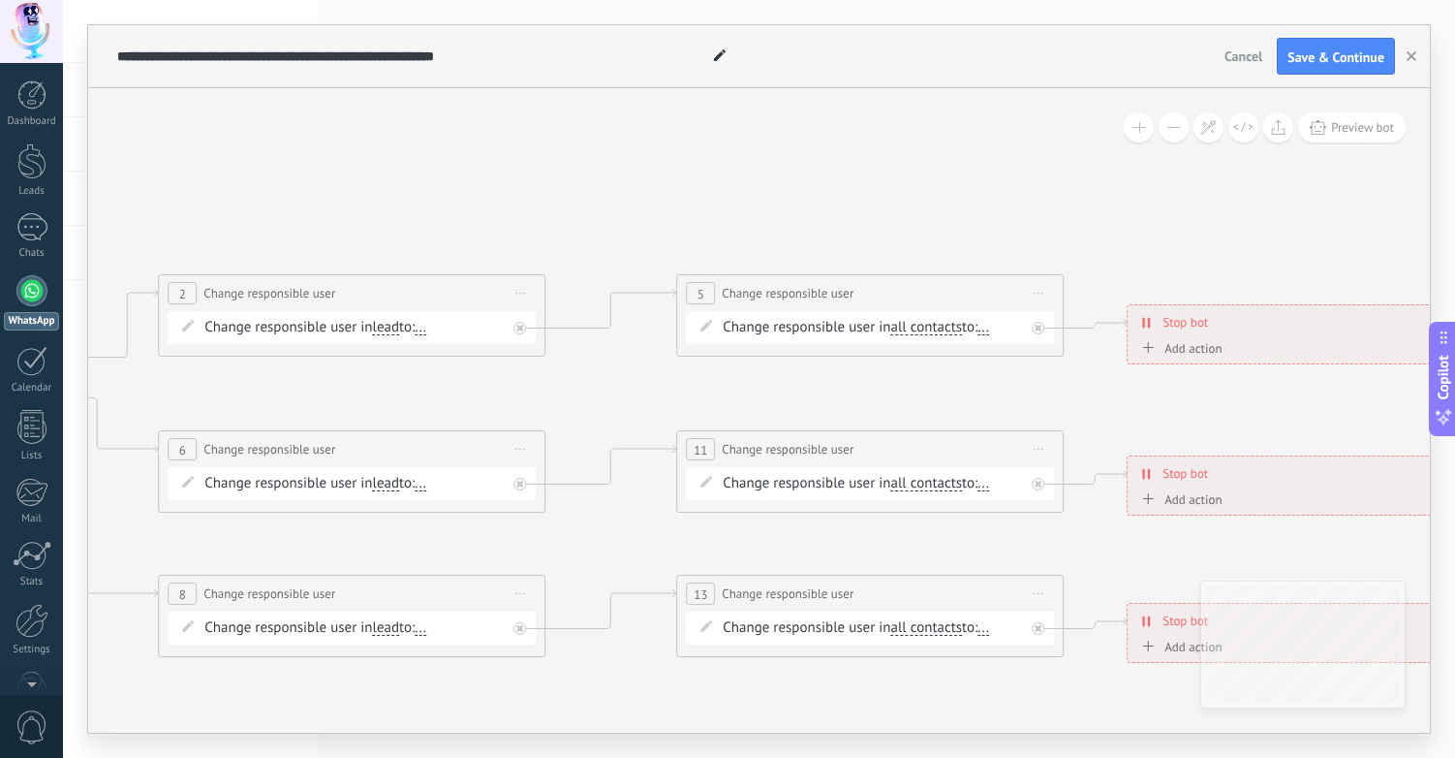
drag, startPoint x: 335, startPoint y: 245, endPoint x: 809, endPoint y: 221, distance: 474.5
click at [807, 219] on icon at bounding box center [449, 452] width 3047 height 1391
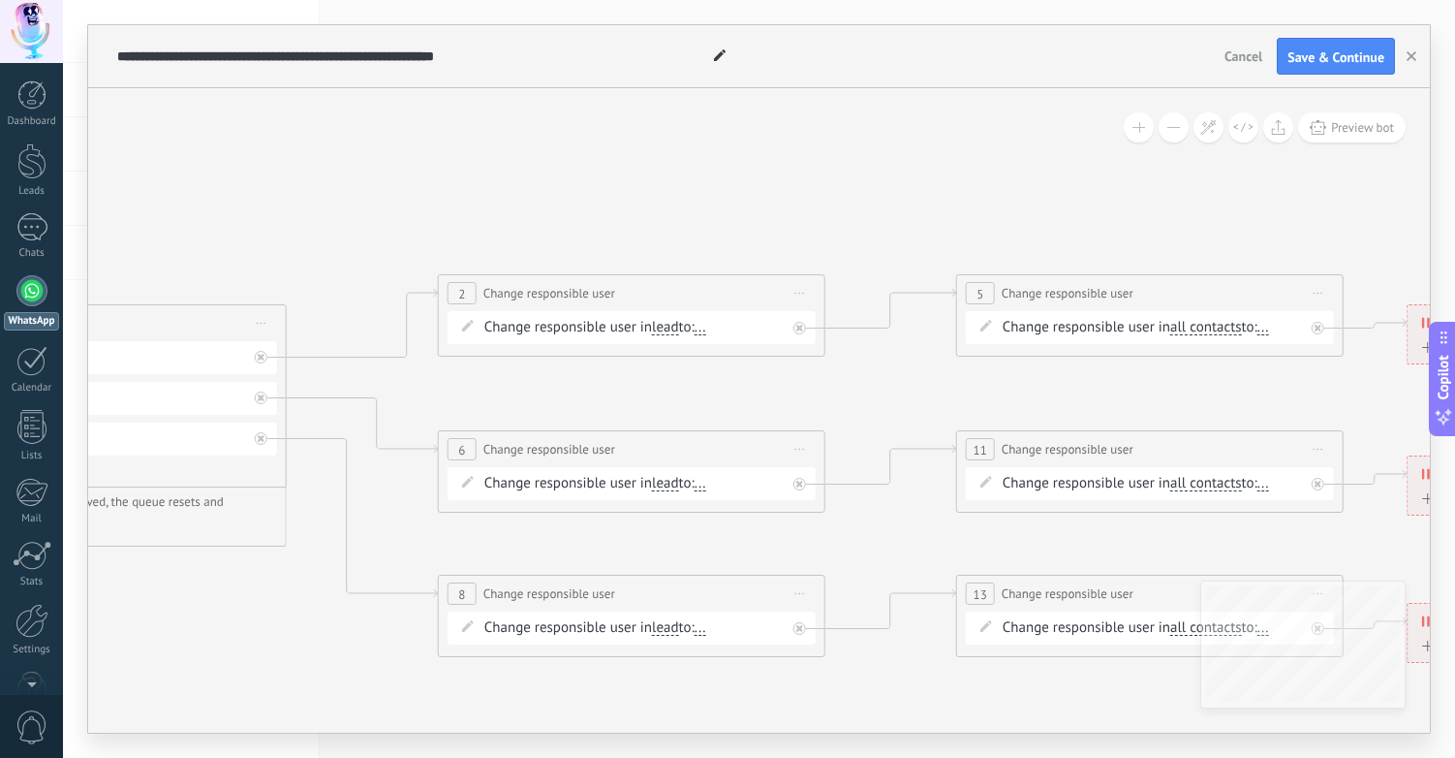
click at [706, 328] on span "..." at bounding box center [701, 328] width 12 height 16
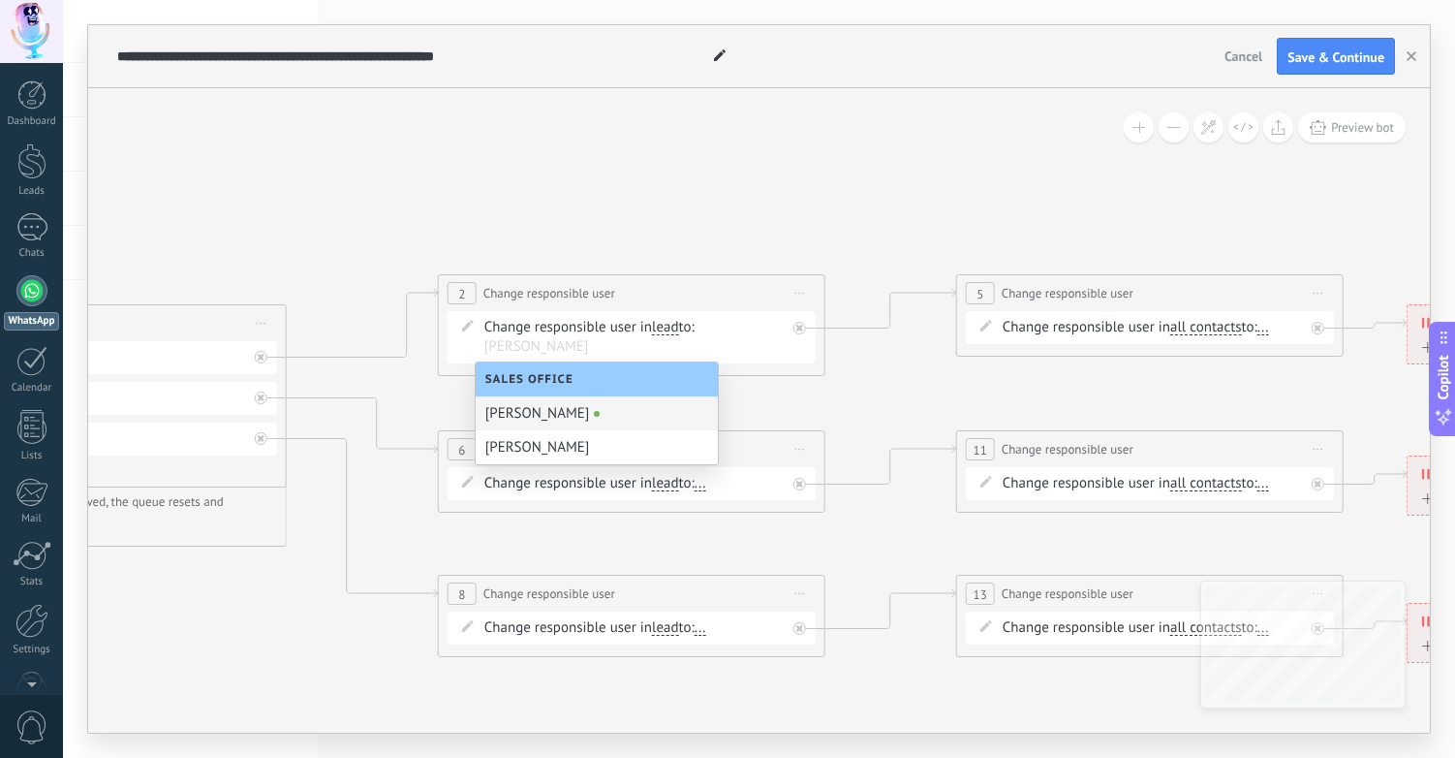
click at [622, 418] on div "[PERSON_NAME]" at bounding box center [597, 413] width 242 height 34
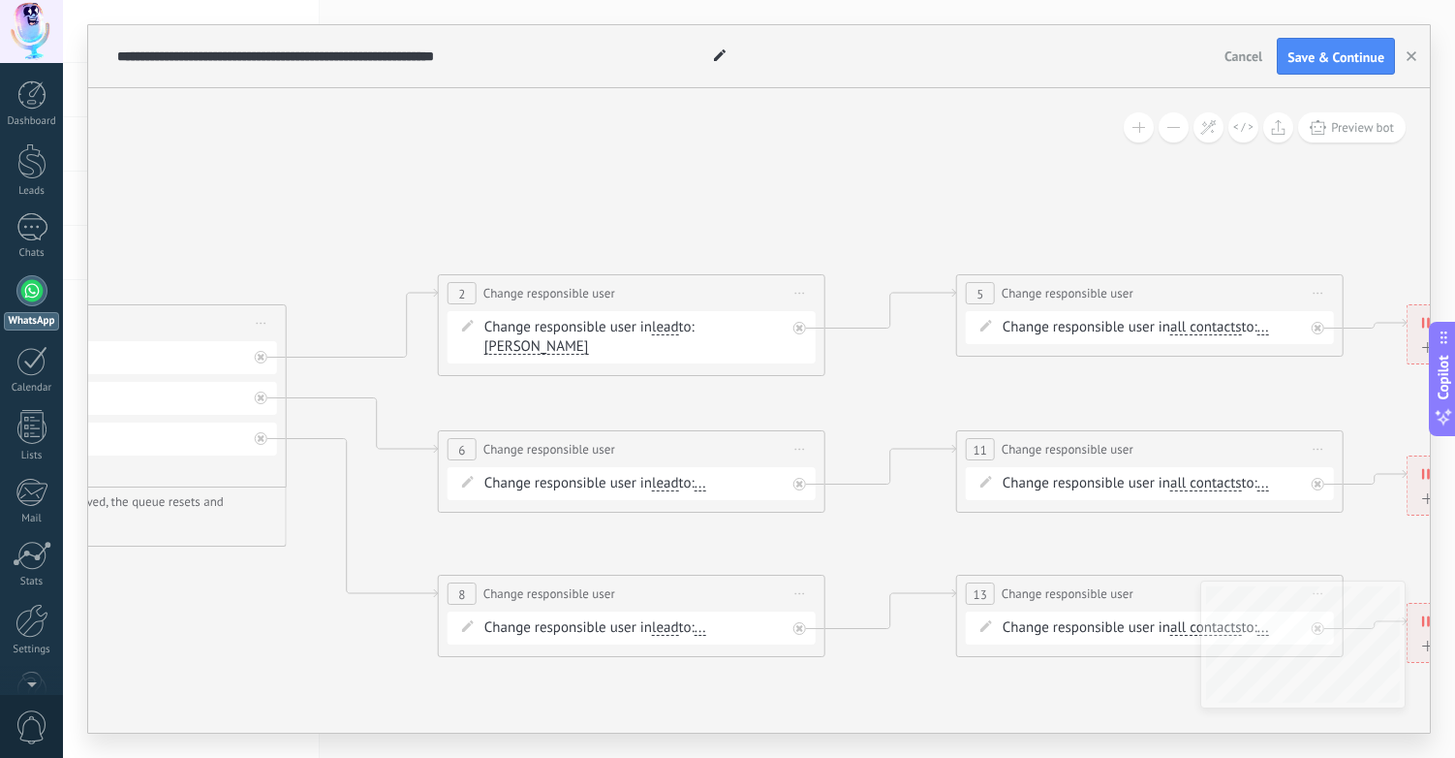
click at [706, 484] on span "..." at bounding box center [701, 484] width 12 height 16
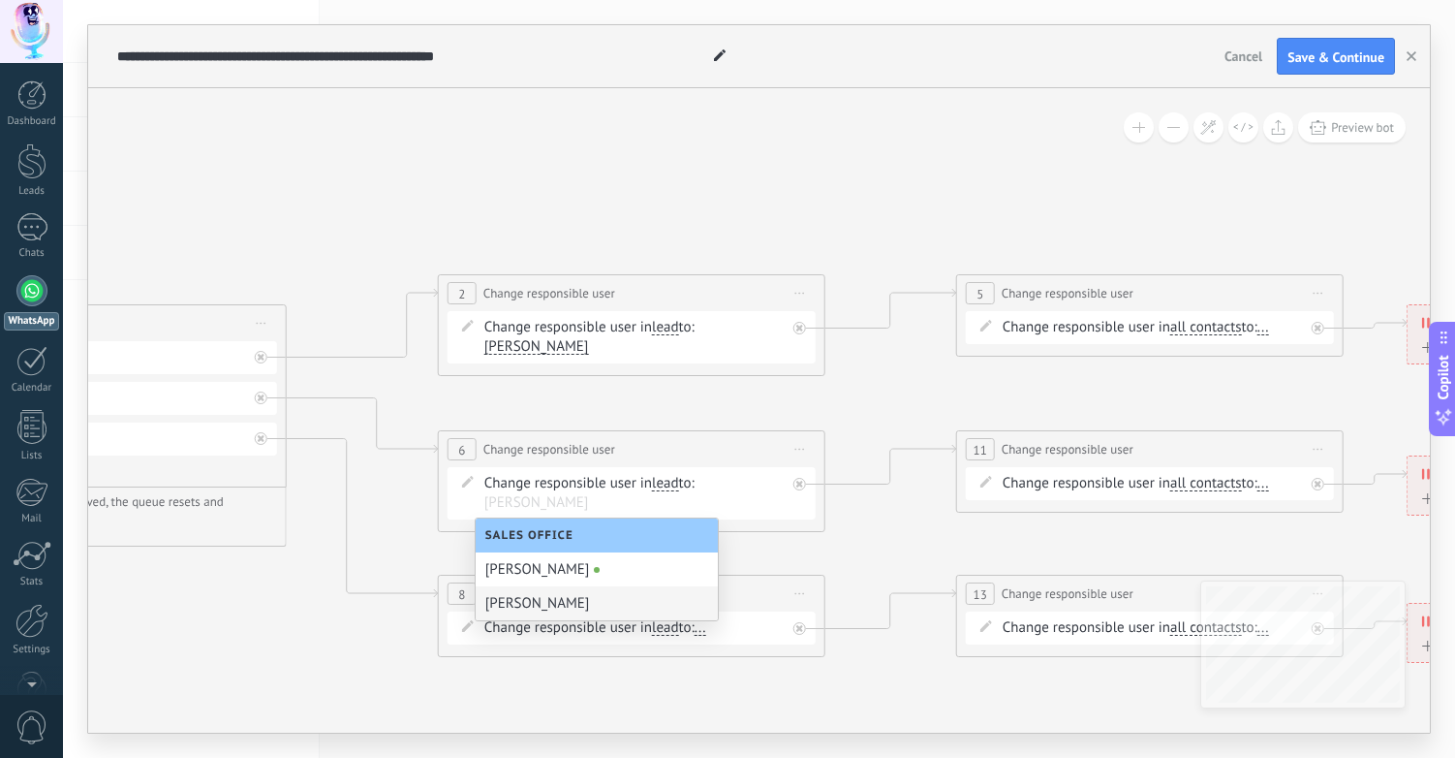
click at [654, 596] on div "Dian" at bounding box center [597, 603] width 242 height 34
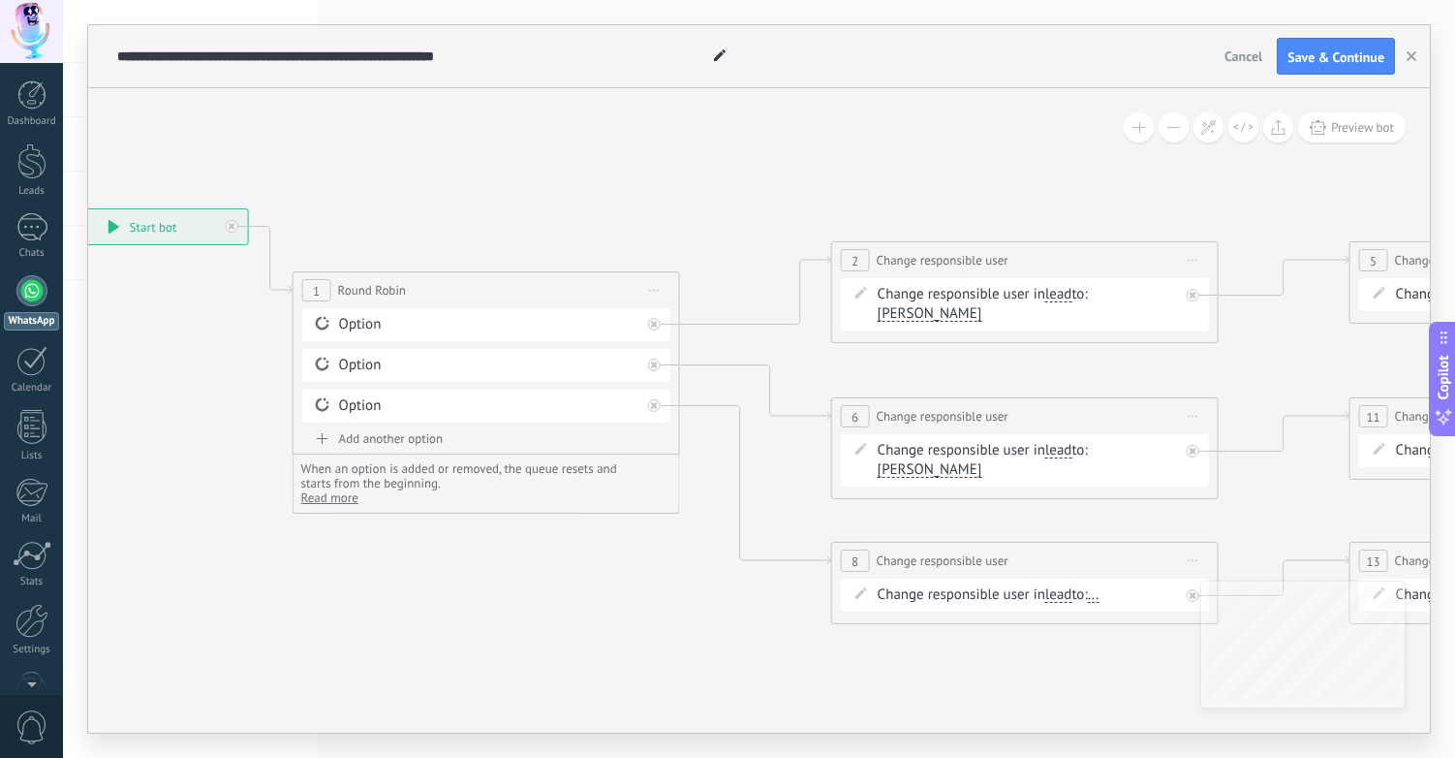
drag, startPoint x: 402, startPoint y: 203, endPoint x: 753, endPoint y: 191, distance: 351.0
click at [776, 178] on icon at bounding box center [1123, 419] width 3047 height 1391
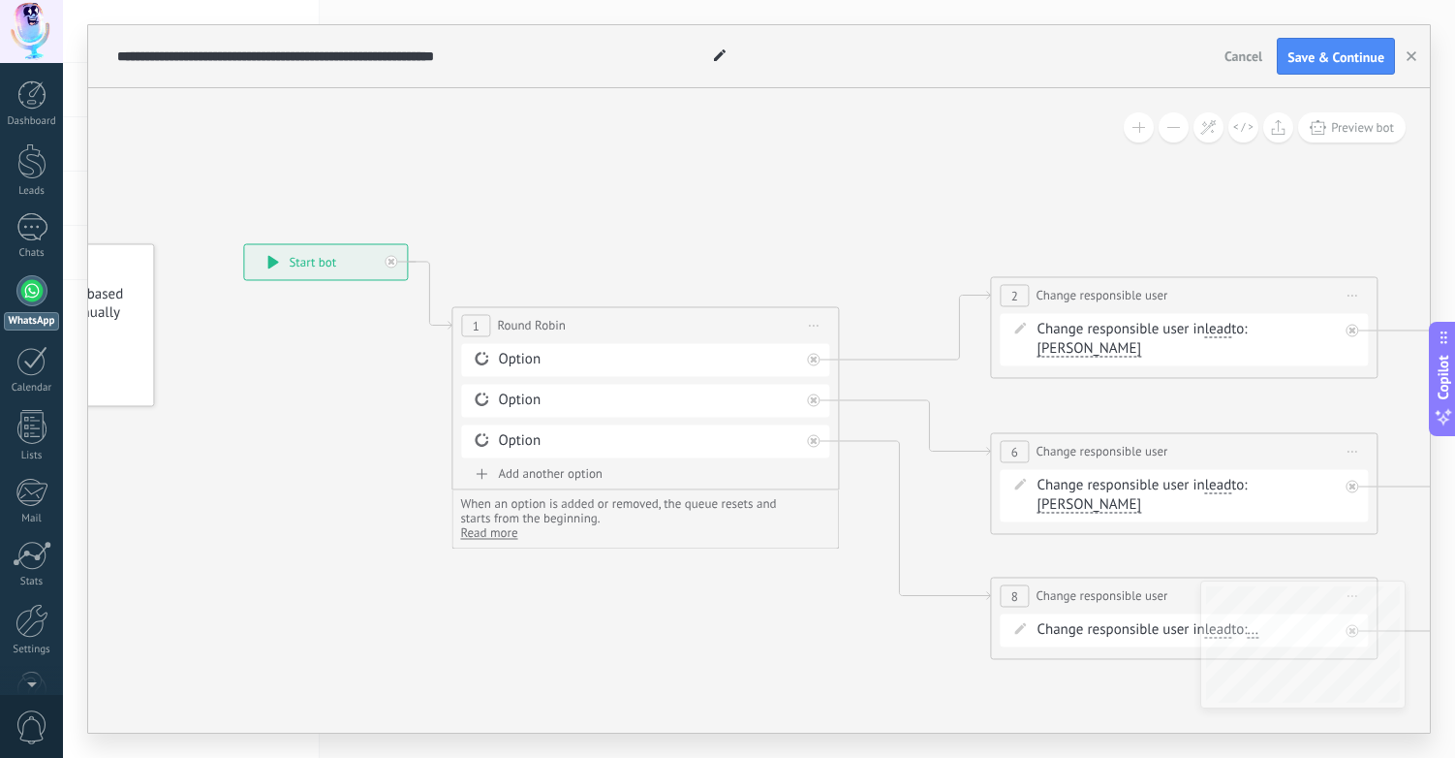
drag, startPoint x: 289, startPoint y: 212, endPoint x: 603, endPoint y: 284, distance: 322.0
click at [604, 283] on icon at bounding box center [1282, 454] width 3047 height 1391
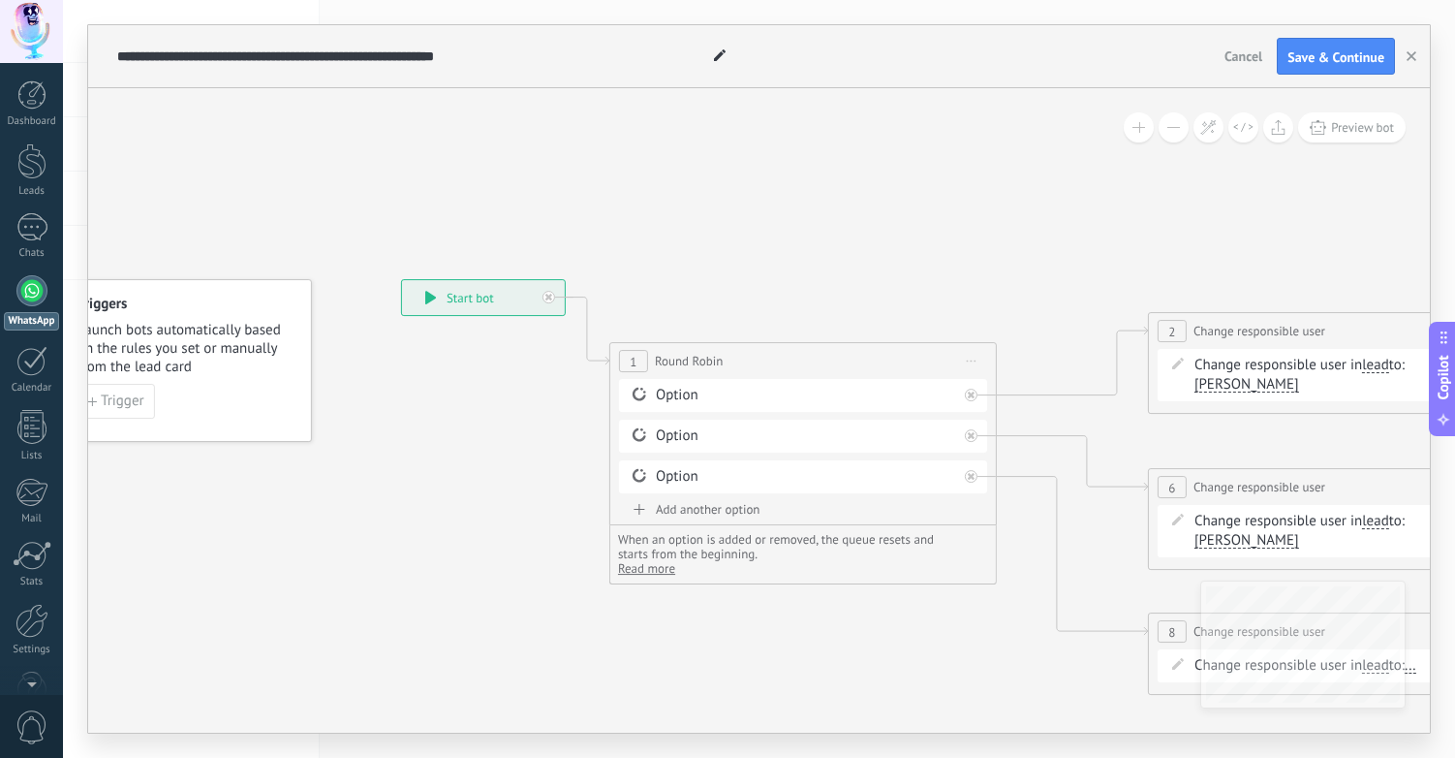
click at [437, 299] on div "**********" at bounding box center [483, 297] width 163 height 35
click at [429, 297] on icon at bounding box center [430, 298] width 11 height 14
click at [693, 397] on div "Option" at bounding box center [806, 395] width 301 height 19
click at [703, 392] on div "Option" at bounding box center [806, 395] width 301 height 19
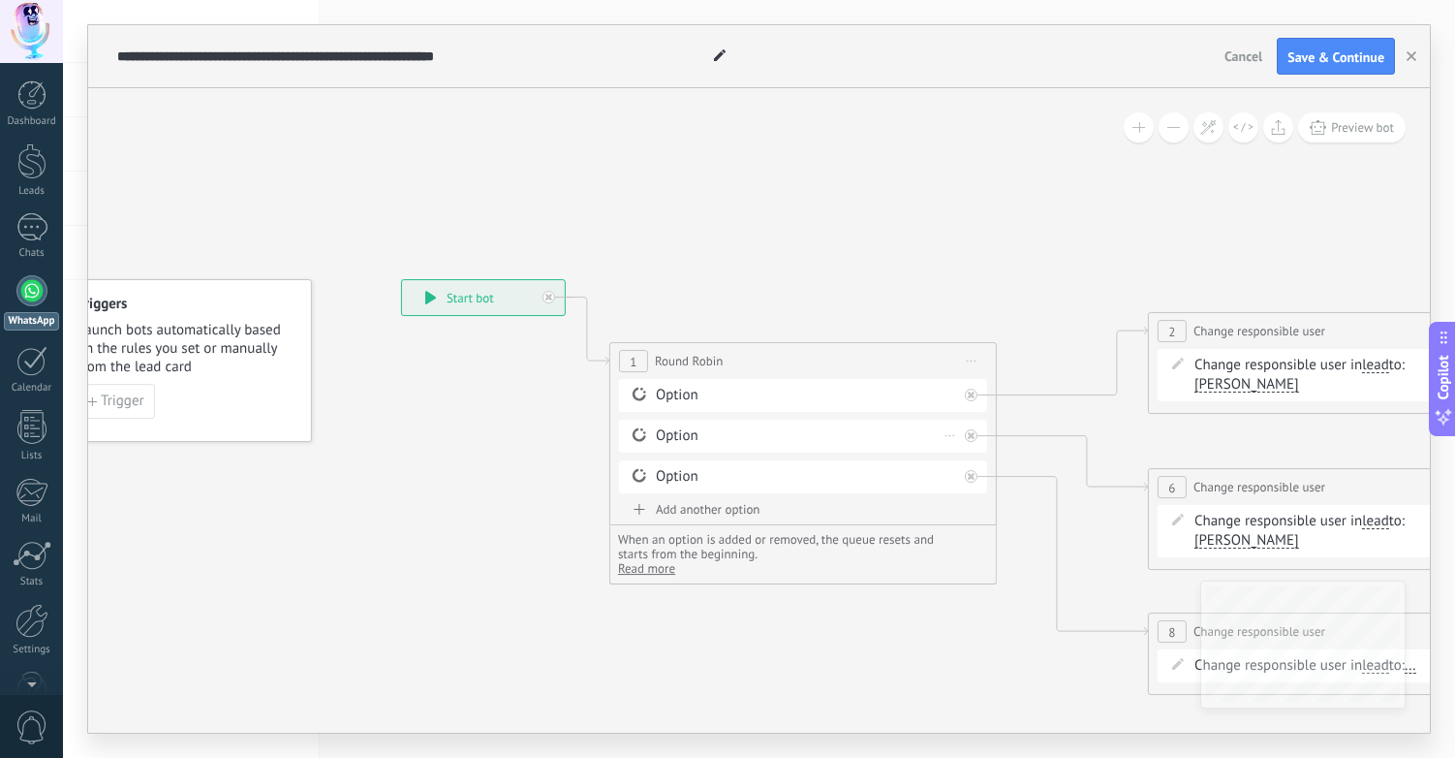
click at [691, 436] on div "Option" at bounding box center [806, 435] width 301 height 19
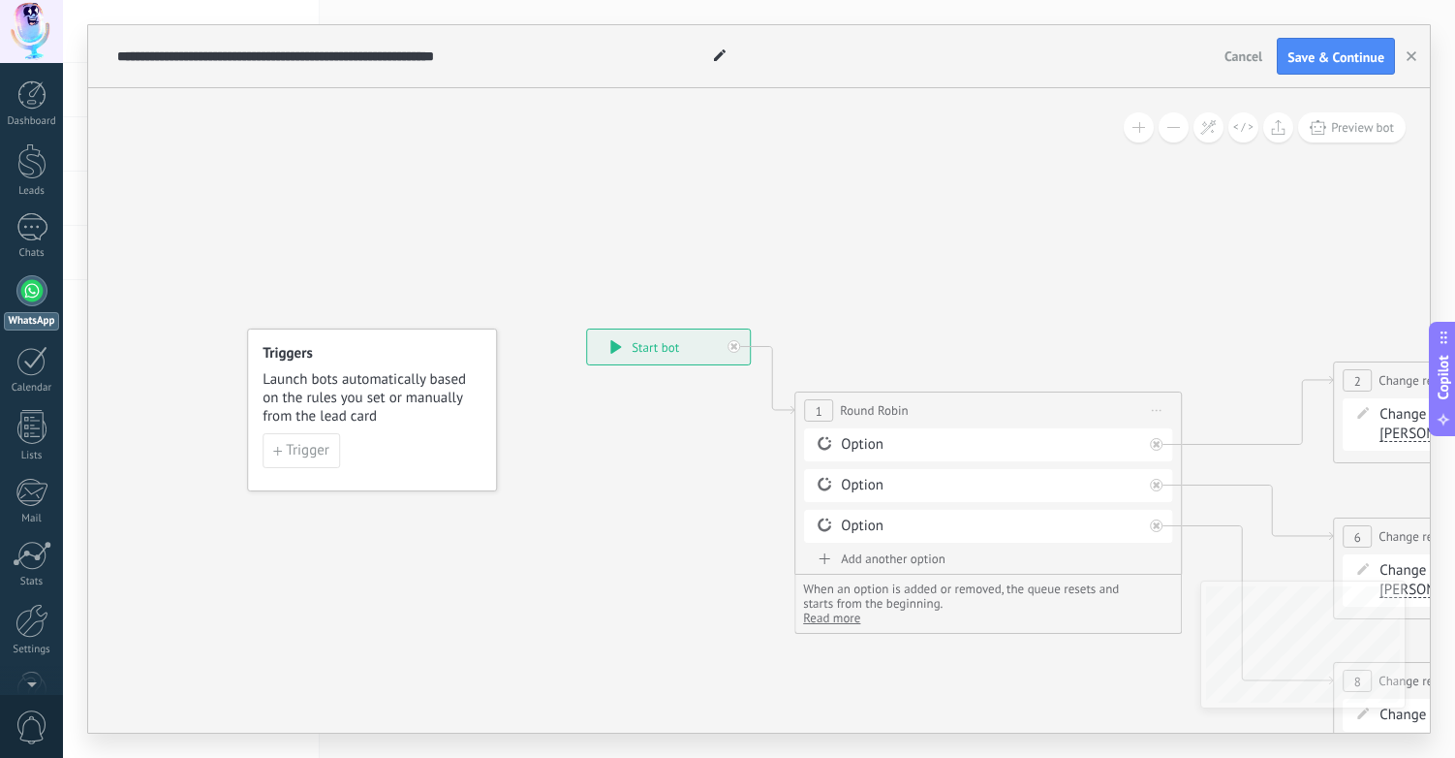
drag, startPoint x: 432, startPoint y: 415, endPoint x: 601, endPoint y: 458, distance: 174.2
click at [299, 455] on span "Trigger" at bounding box center [308, 451] width 44 height 14
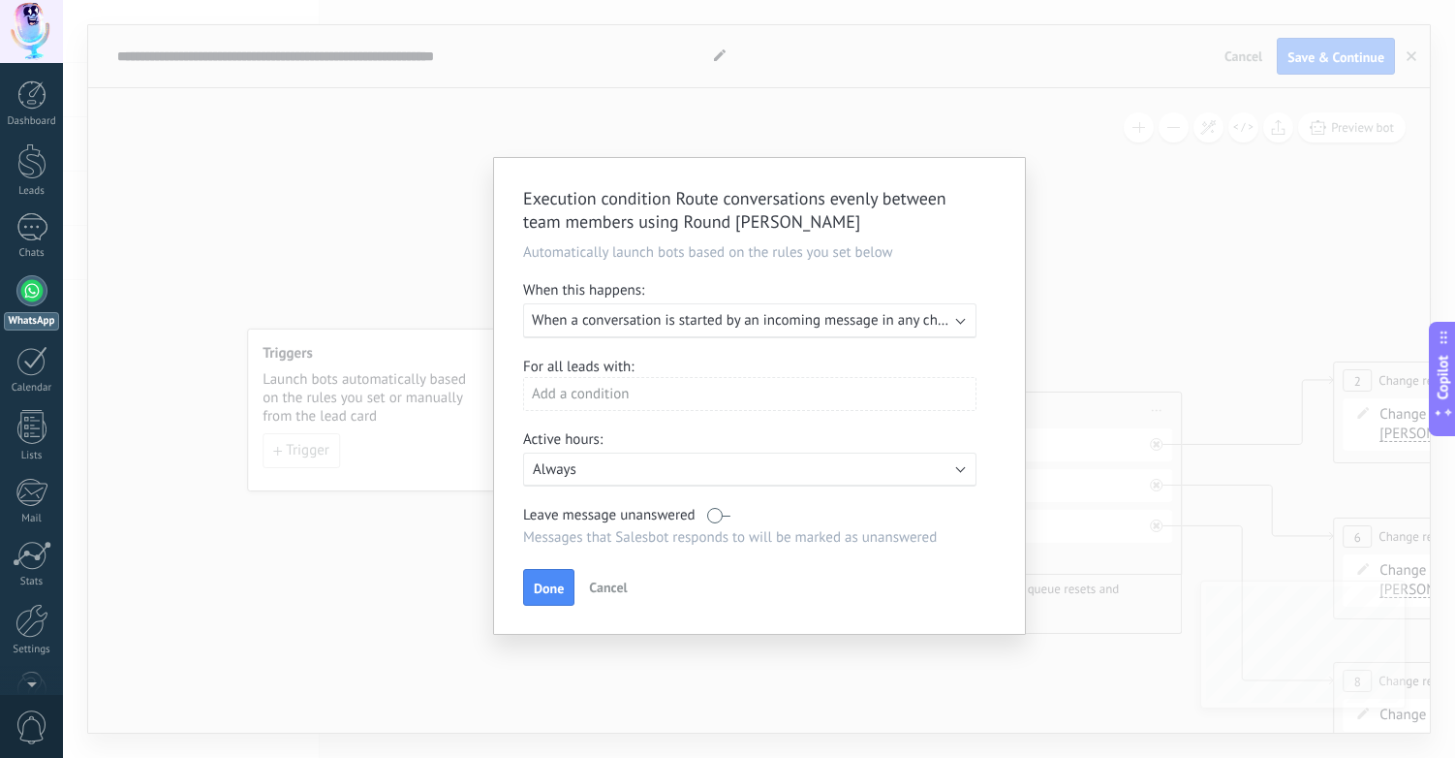
click at [638, 326] on span "When a conversation is started by an incoming message in any channel" at bounding box center [752, 320] width 441 height 18
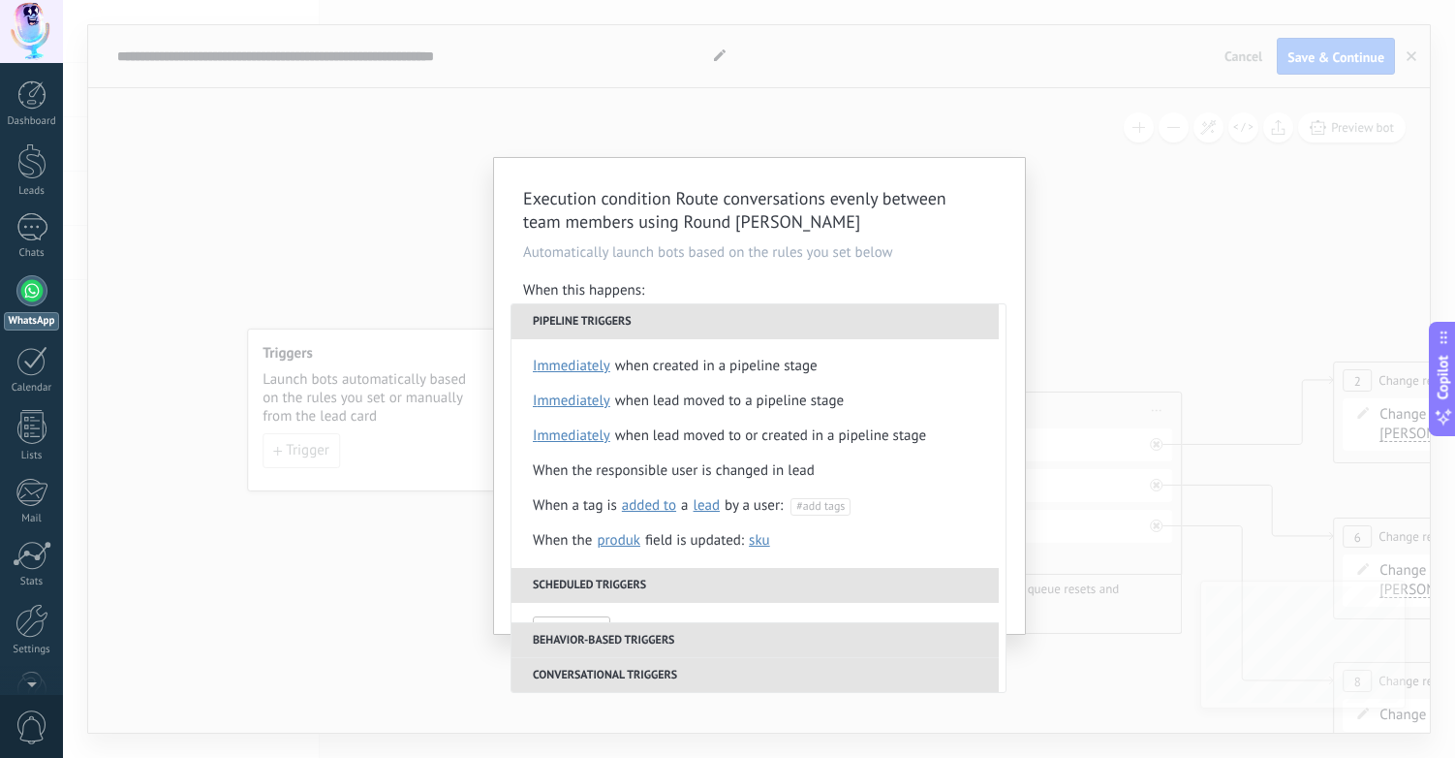
click at [815, 265] on div "**********" at bounding box center [759, 396] width 531 height 476
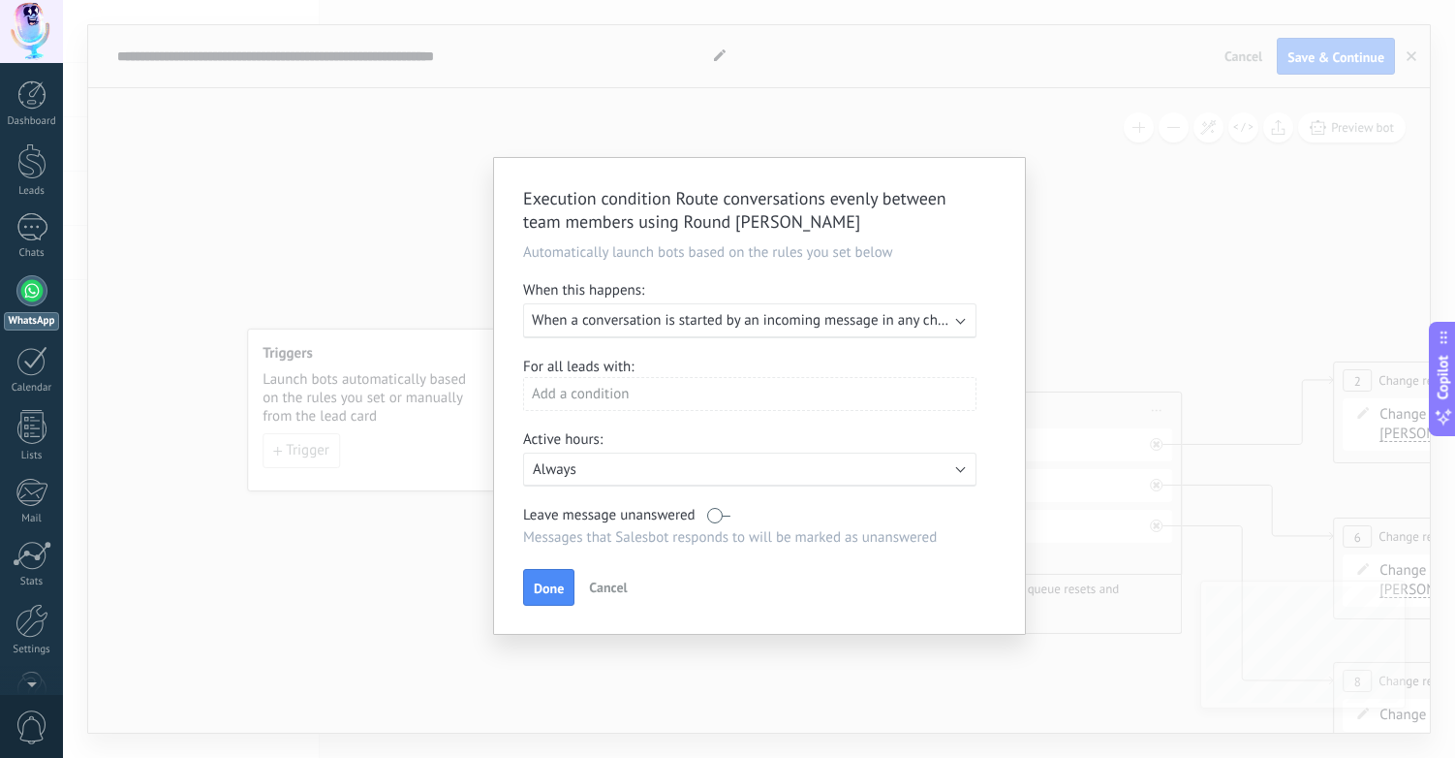
click at [626, 398] on div "Add a condition" at bounding box center [749, 394] width 453 height 34
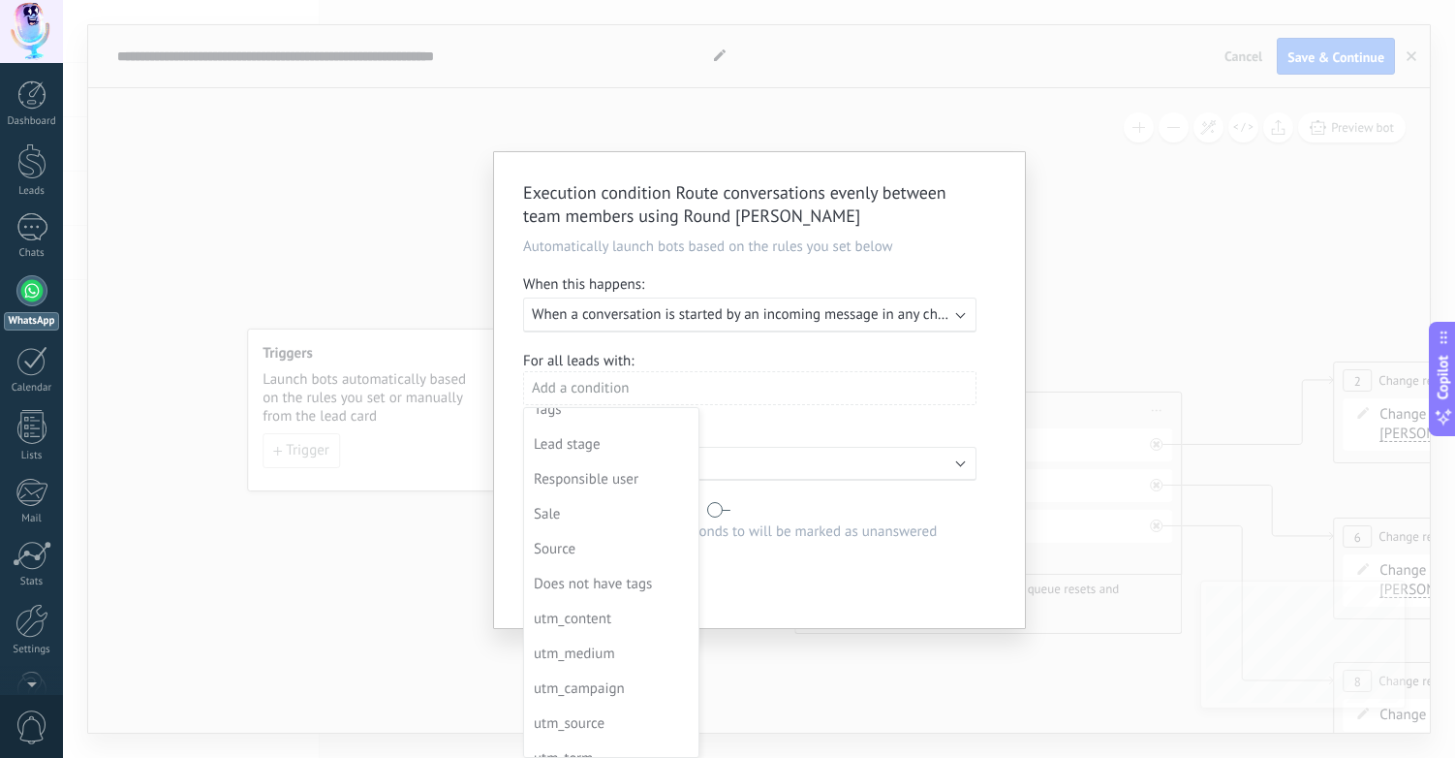
scroll to position [0, 0]
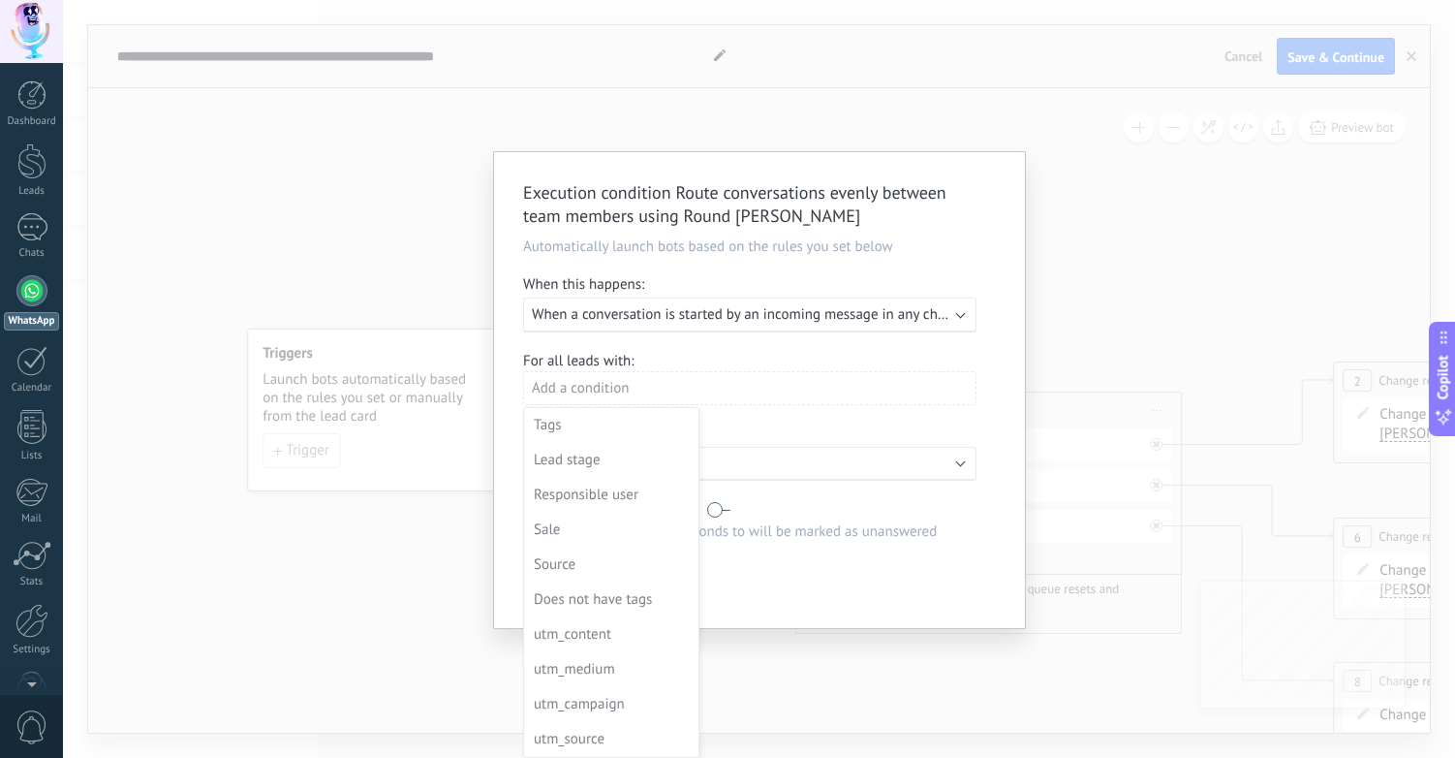
click at [834, 426] on div at bounding box center [759, 390] width 531 height 476
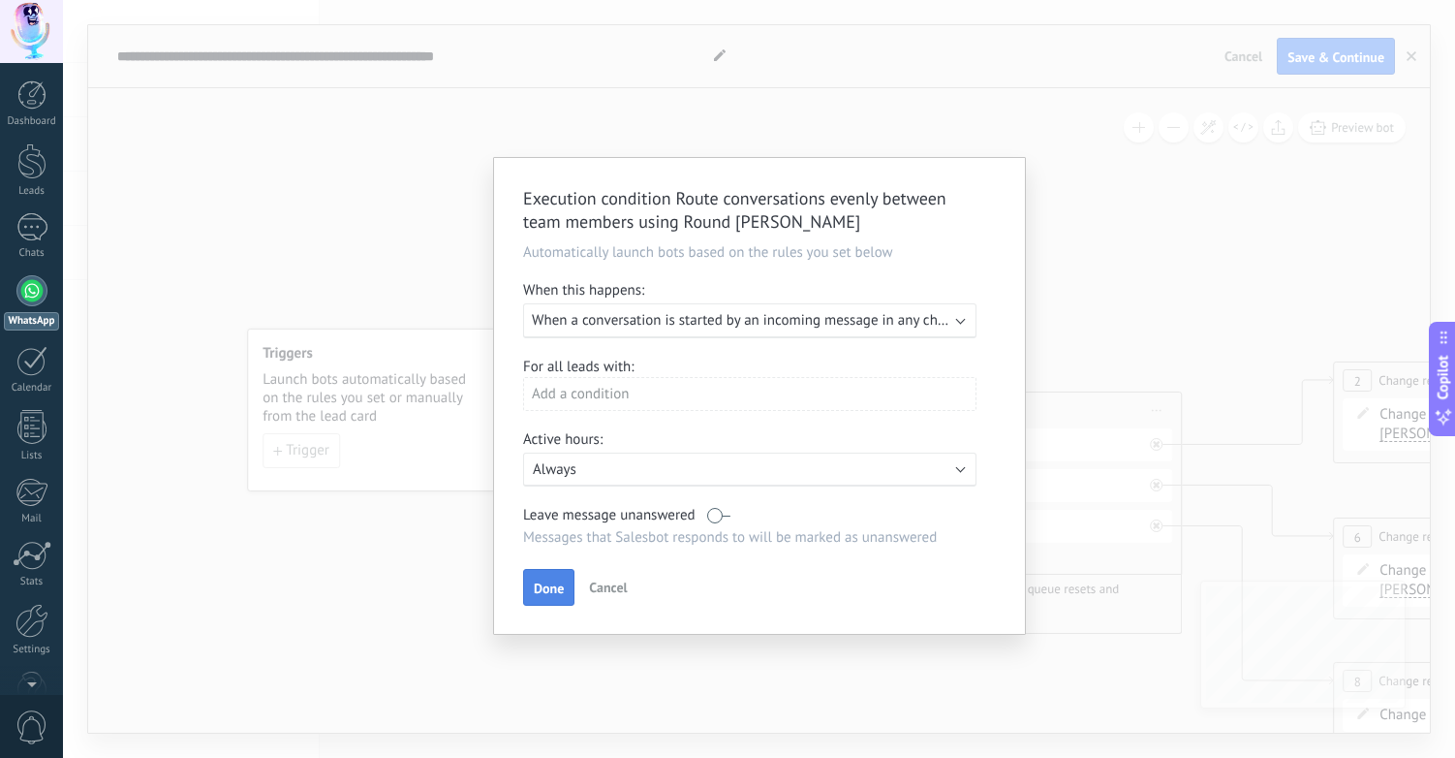
click at [547, 591] on span "Done" at bounding box center [549, 588] width 30 height 14
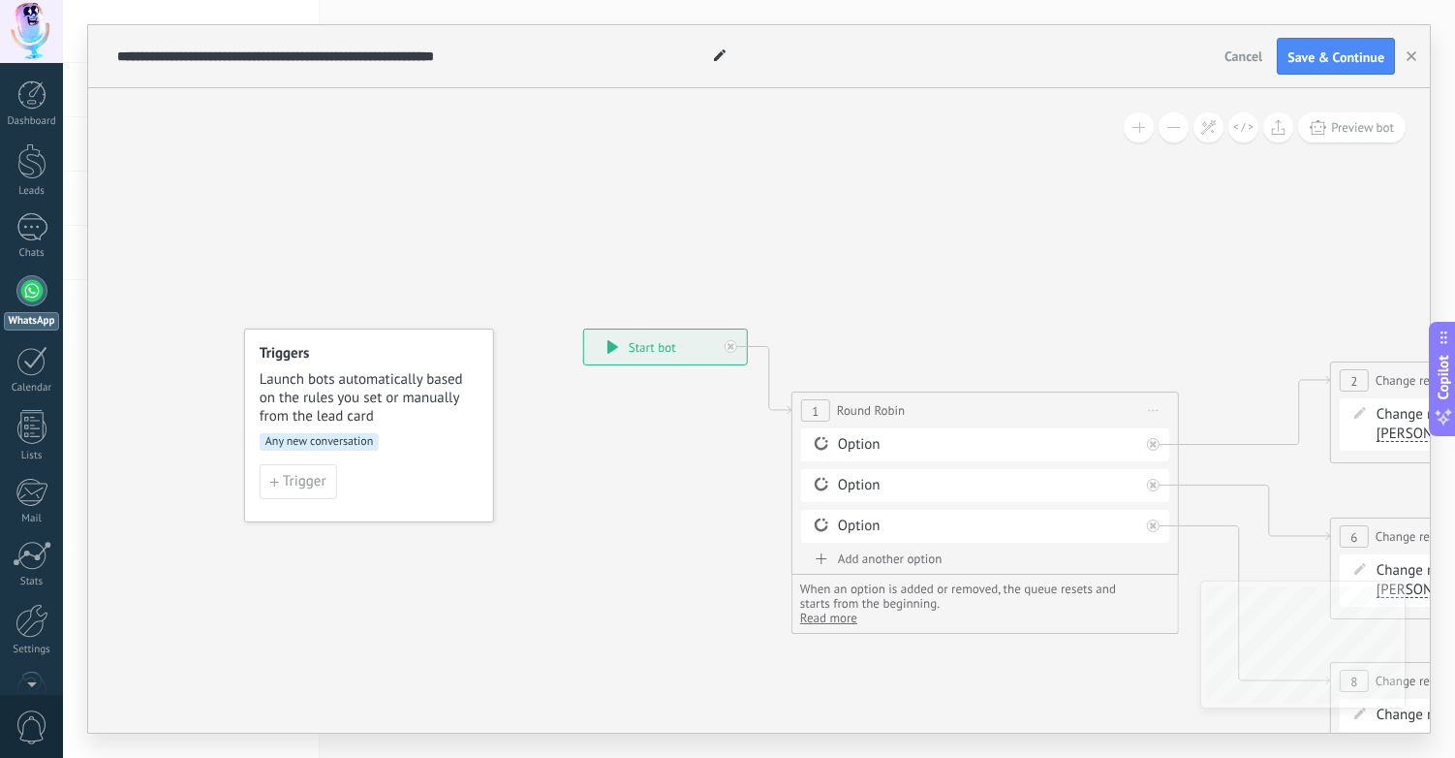
drag, startPoint x: 716, startPoint y: 472, endPoint x: 414, endPoint y: 447, distance: 303.4
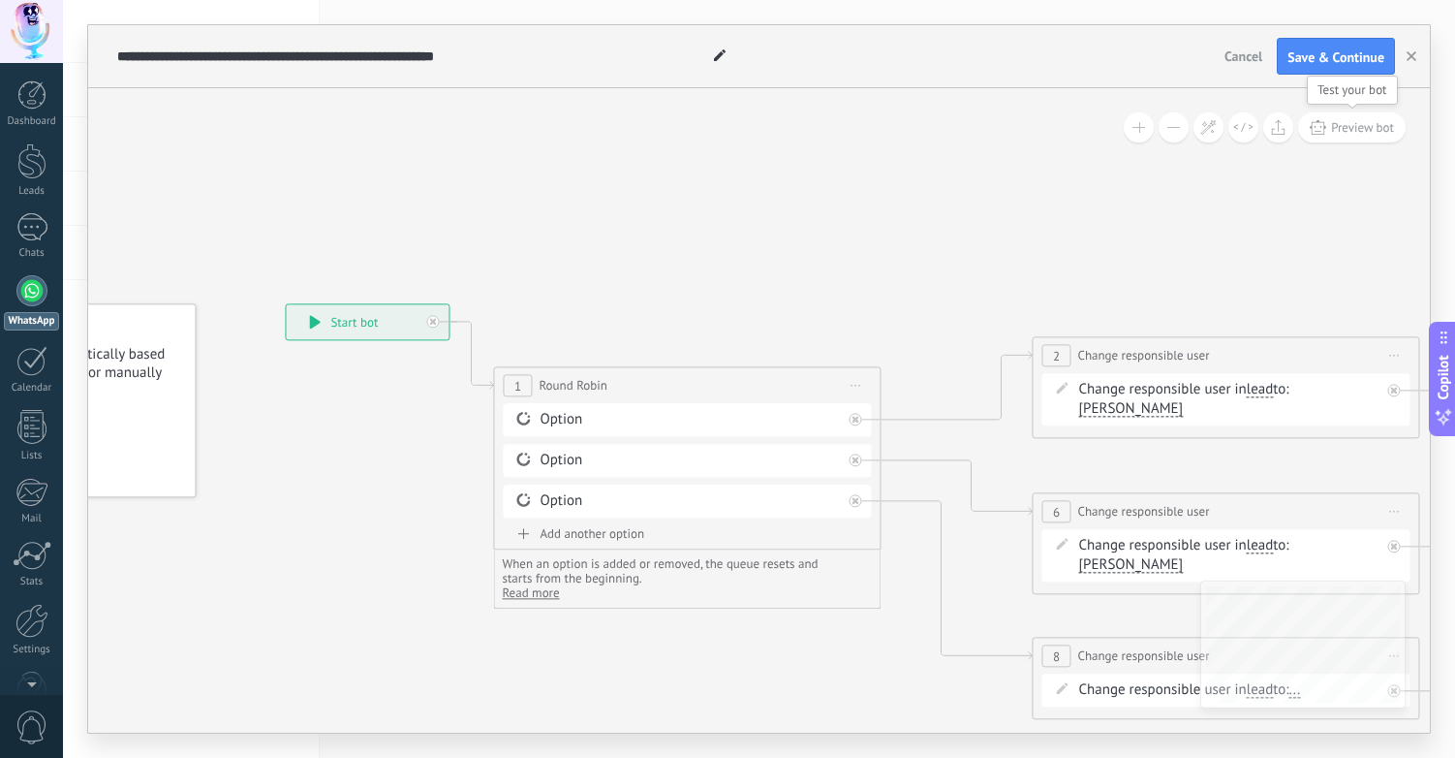
click at [1343, 128] on span "Preview bot" at bounding box center [1362, 127] width 63 height 16
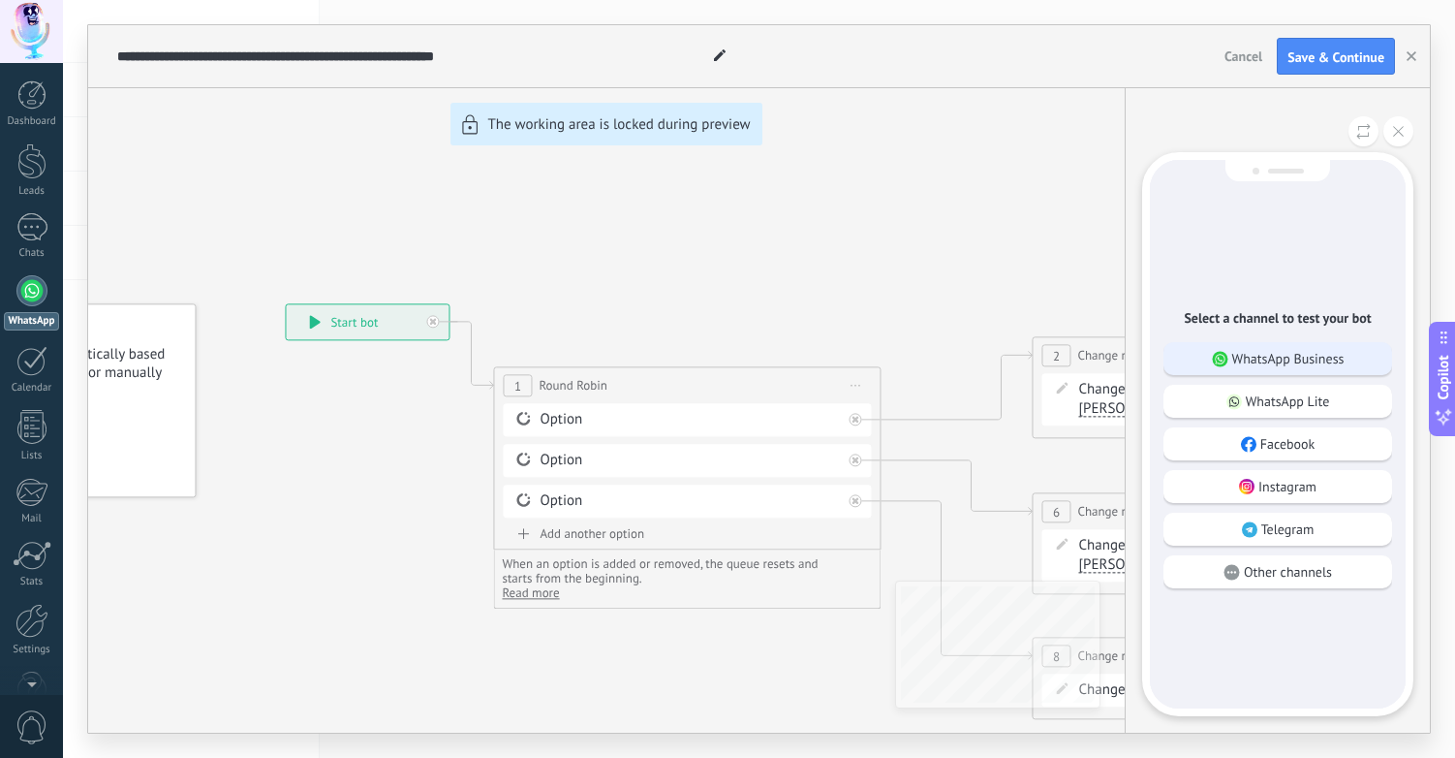
click at [1281, 362] on p "WhatsApp Business" at bounding box center [1289, 358] width 112 height 17
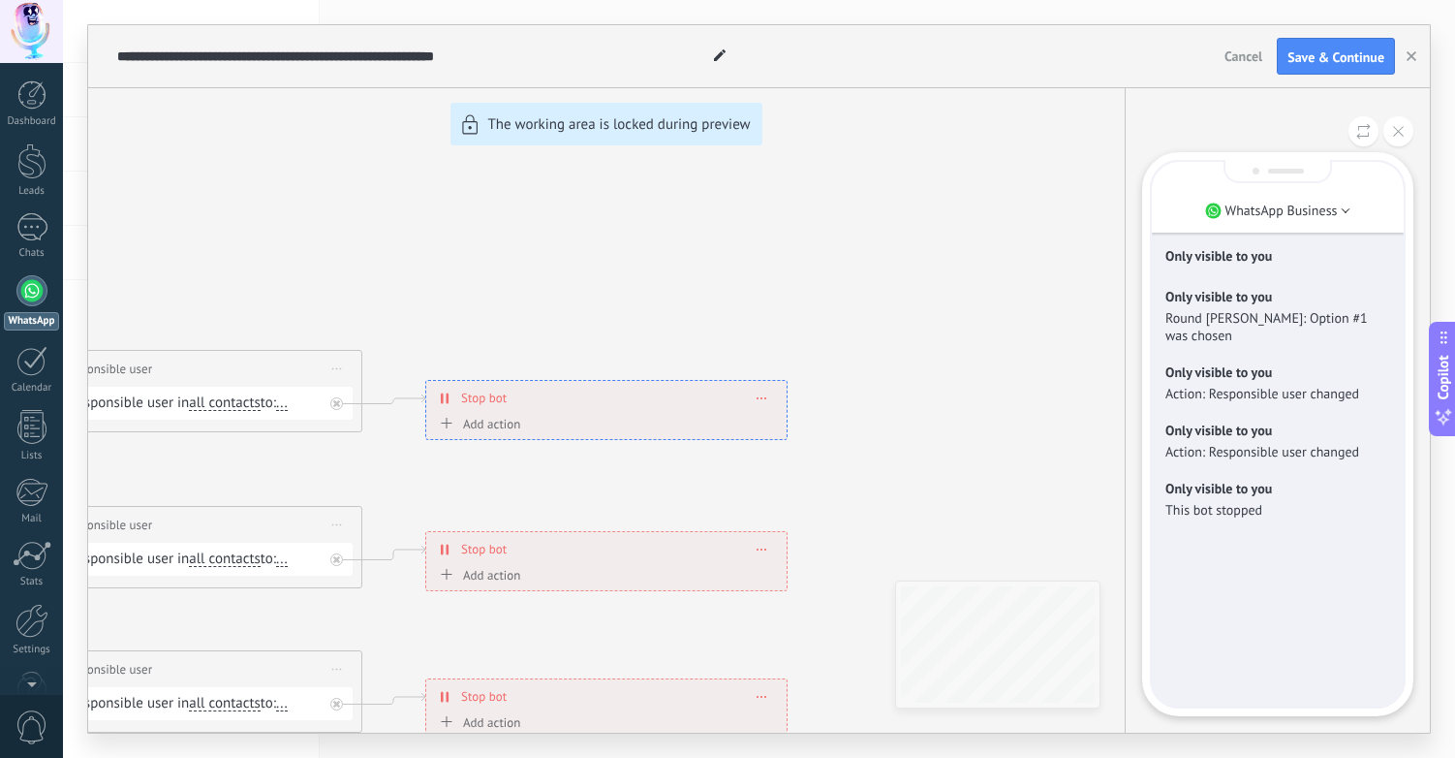
drag, startPoint x: 920, startPoint y: 529, endPoint x: 1214, endPoint y: 457, distance: 303.2
click at [1148, 469] on div "**********" at bounding box center [759, 378] width 1342 height 707
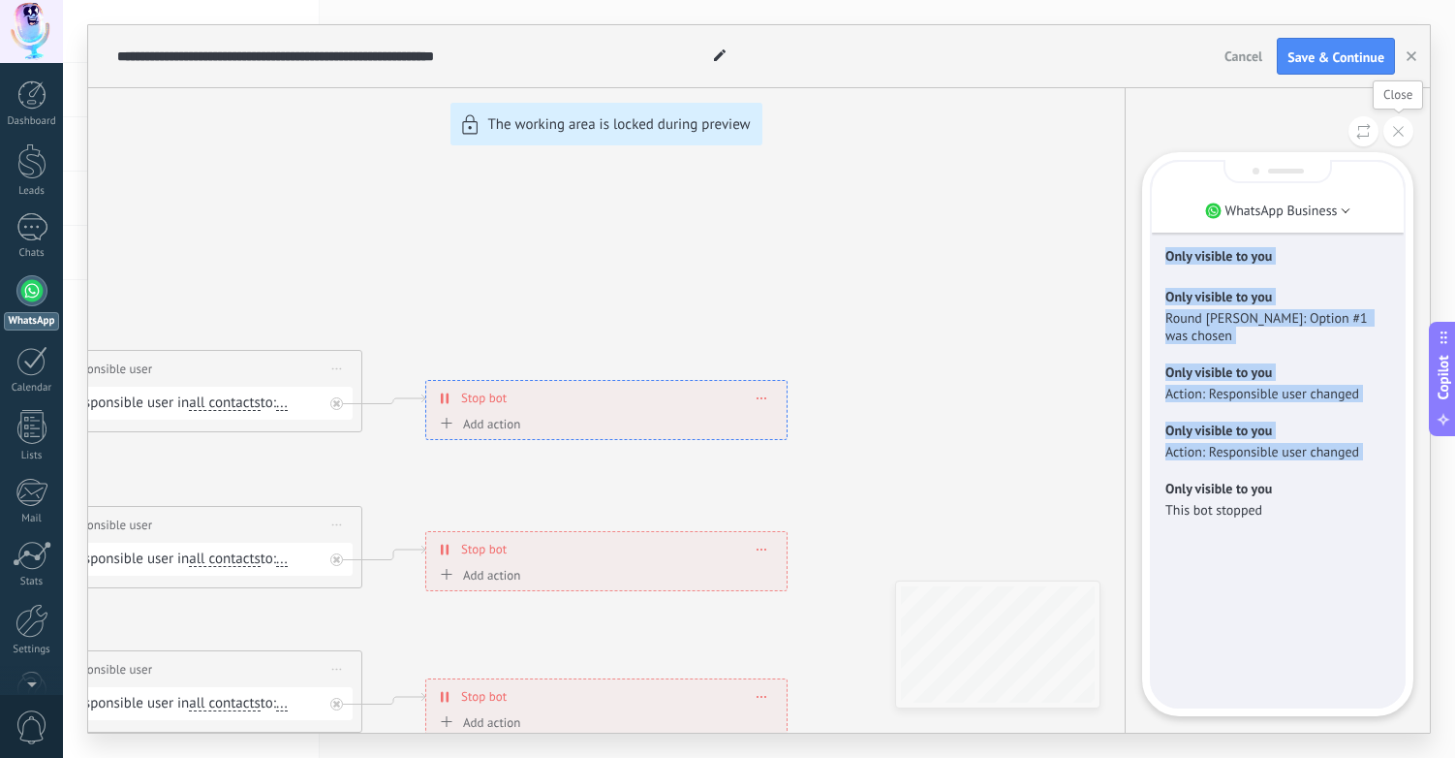
click at [1400, 128] on icon at bounding box center [1398, 131] width 11 height 11
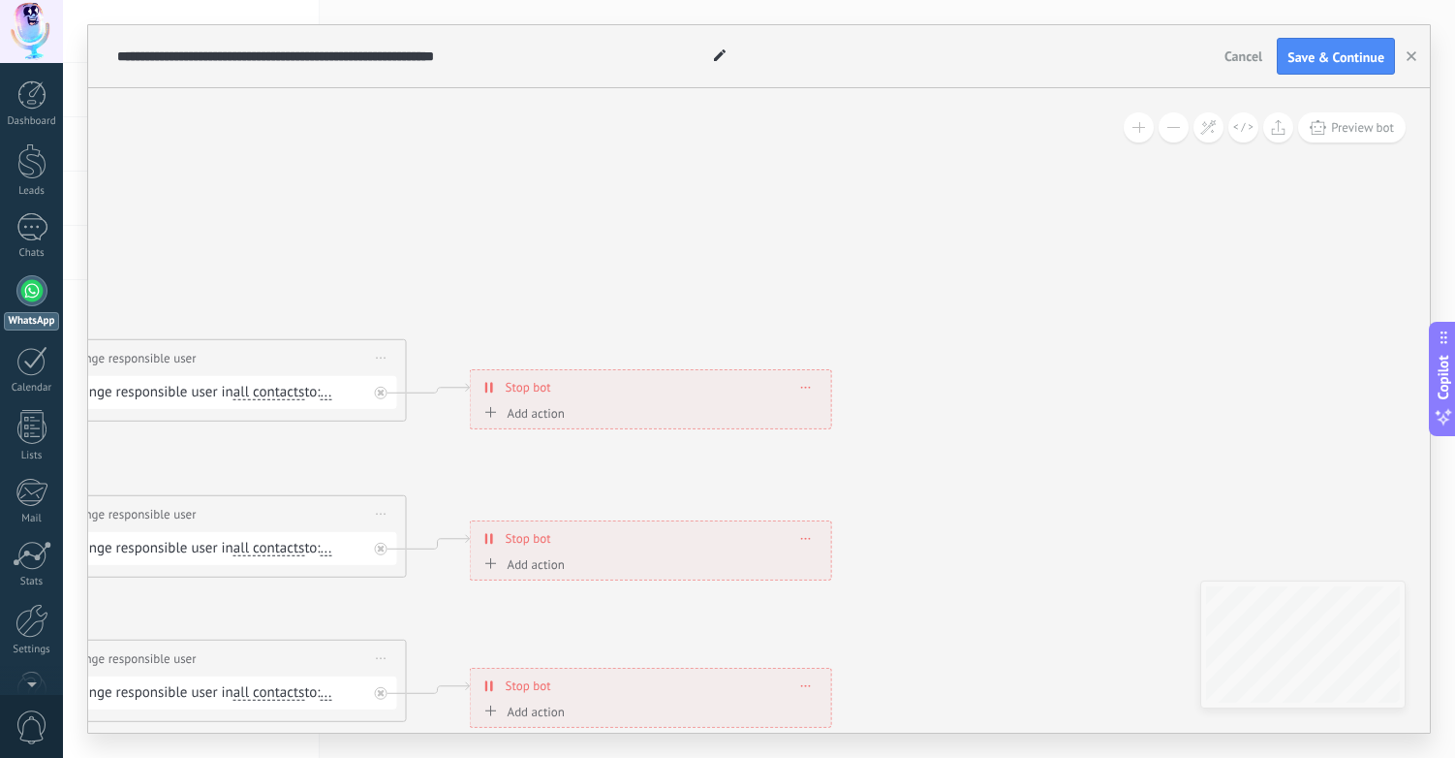
drag, startPoint x: 610, startPoint y: 266, endPoint x: 1113, endPoint y: 128, distance: 521.6
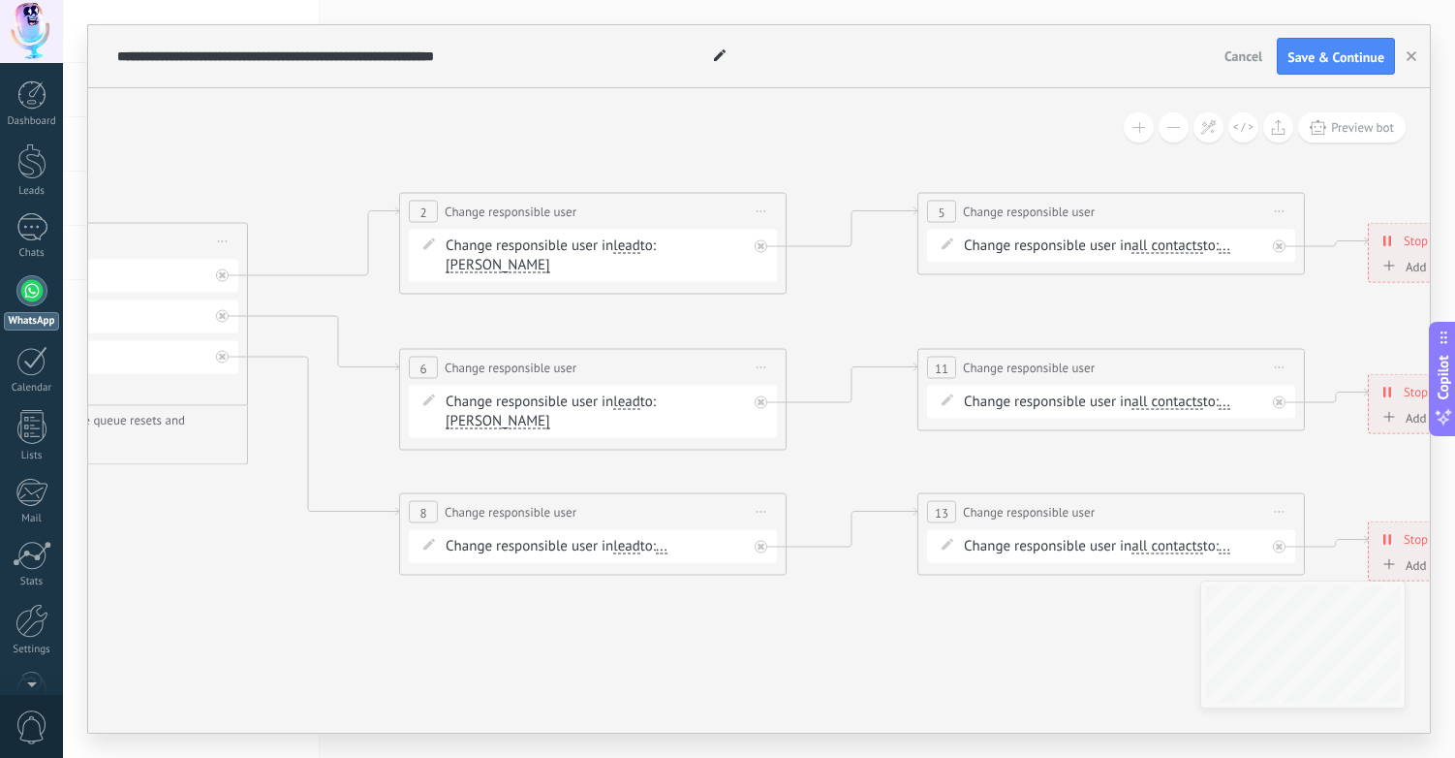
drag, startPoint x: 628, startPoint y: 362, endPoint x: 1104, endPoint y: 319, distance: 477.8
click at [1104, 319] on icon at bounding box center [691, 370] width 3047 height 1391
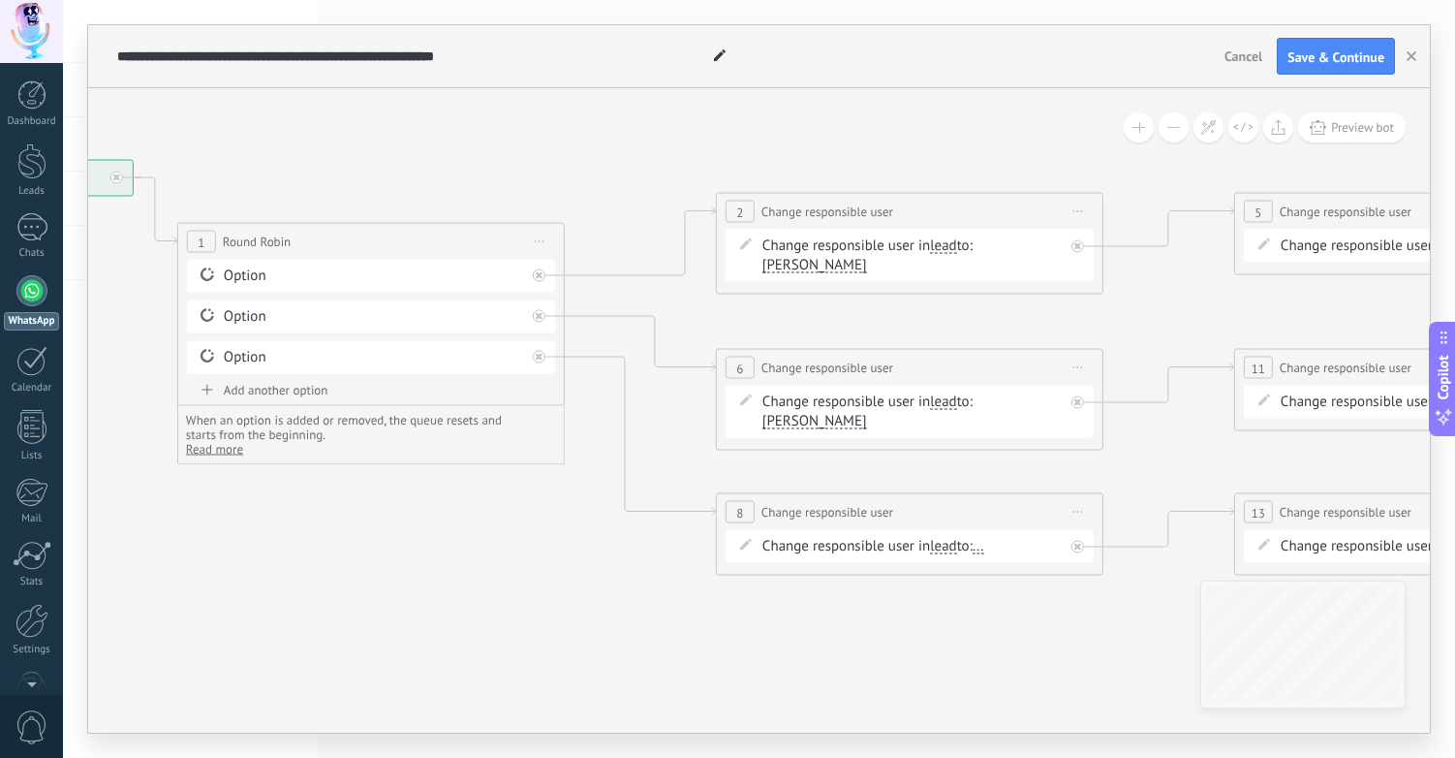
drag, startPoint x: 799, startPoint y: 331, endPoint x: 1072, endPoint y: 331, distance: 272.3
click at [1025, 331] on icon at bounding box center [1007, 370] width 3047 height 1391
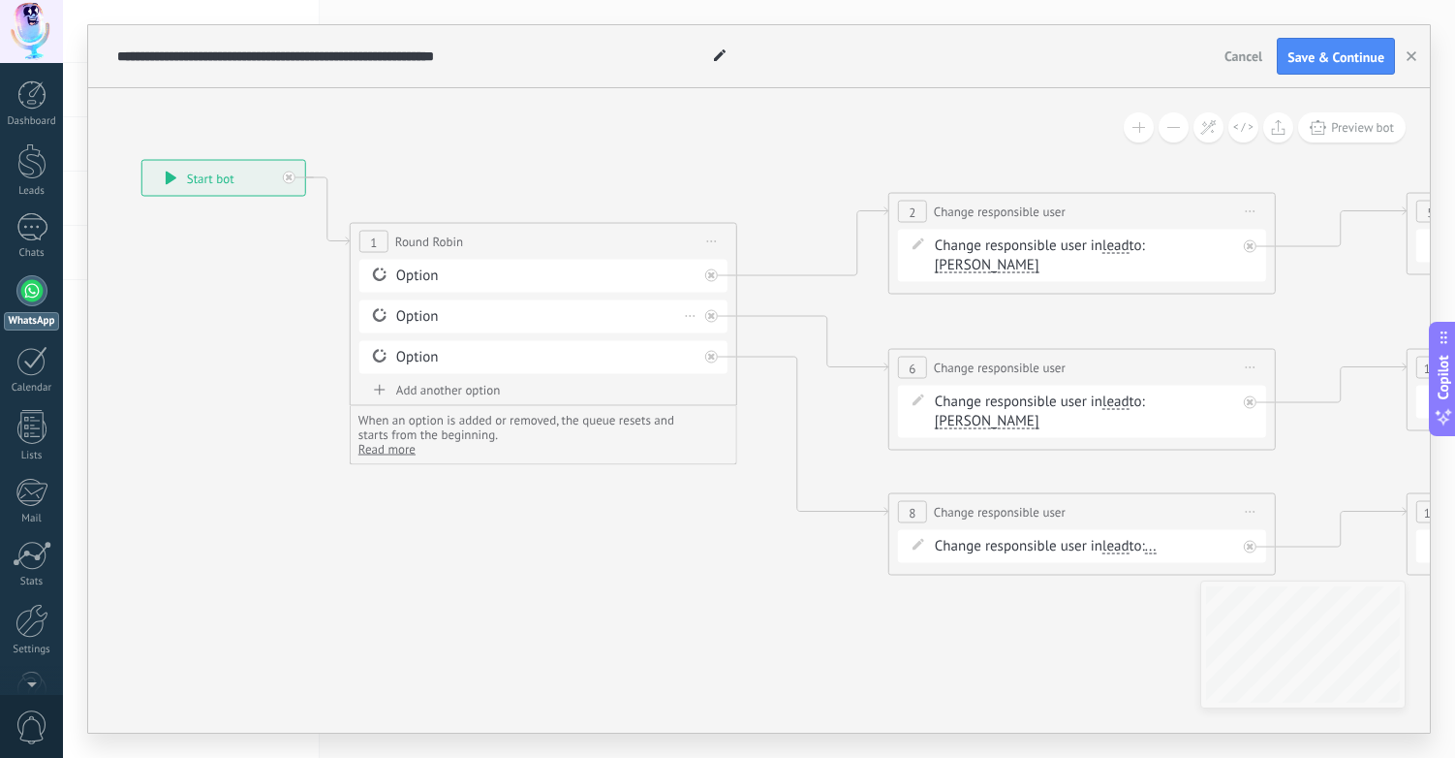
click at [485, 317] on div "Option" at bounding box center [546, 316] width 301 height 19
click at [430, 390] on div "Add another option" at bounding box center [543, 390] width 368 height 16
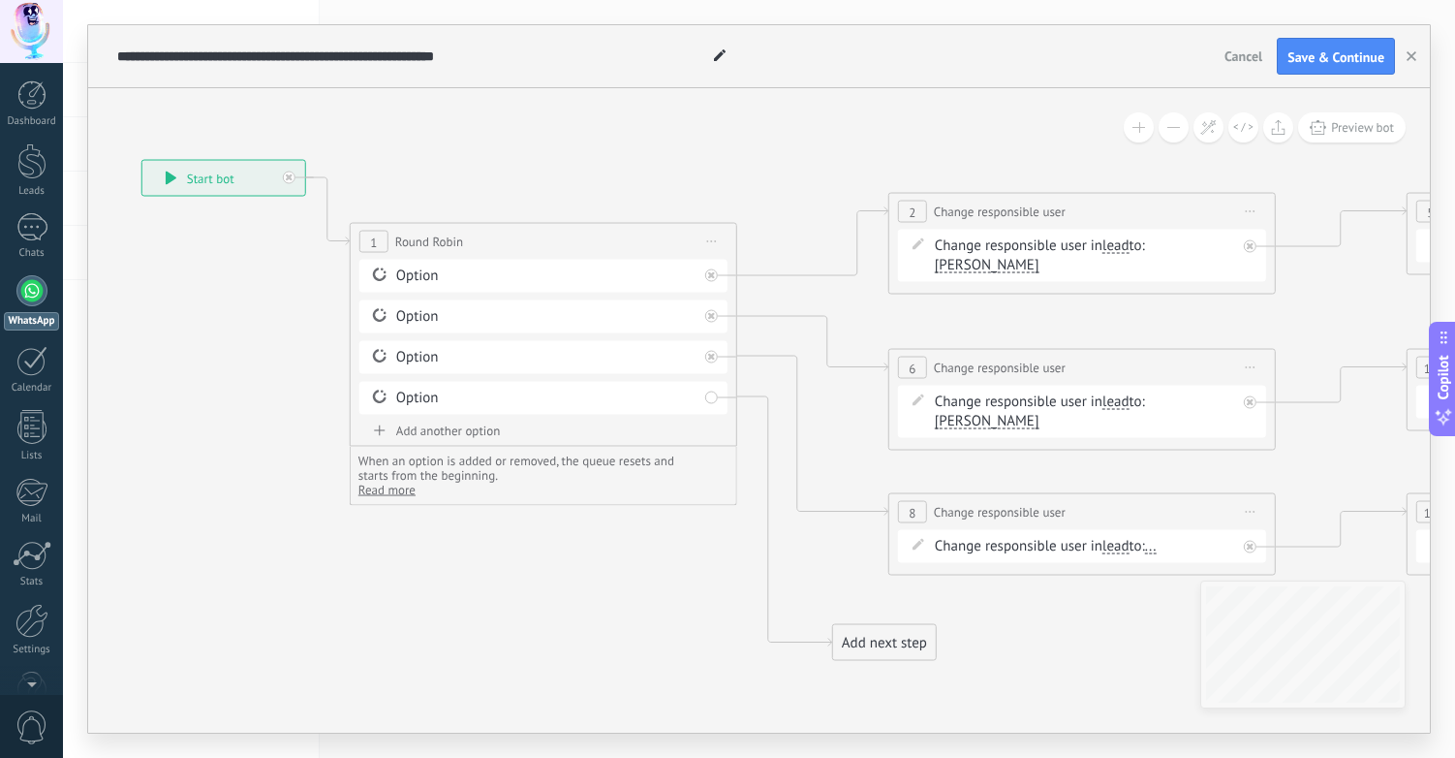
drag, startPoint x: 851, startPoint y: 461, endPoint x: 884, endPoint y: 646, distance: 188.0
click at [884, 645] on div "Add next step" at bounding box center [884, 643] width 103 height 32
click at [458, 393] on div "Option" at bounding box center [546, 398] width 301 height 19
click at [403, 393] on div "Option" at bounding box center [546, 398] width 301 height 19
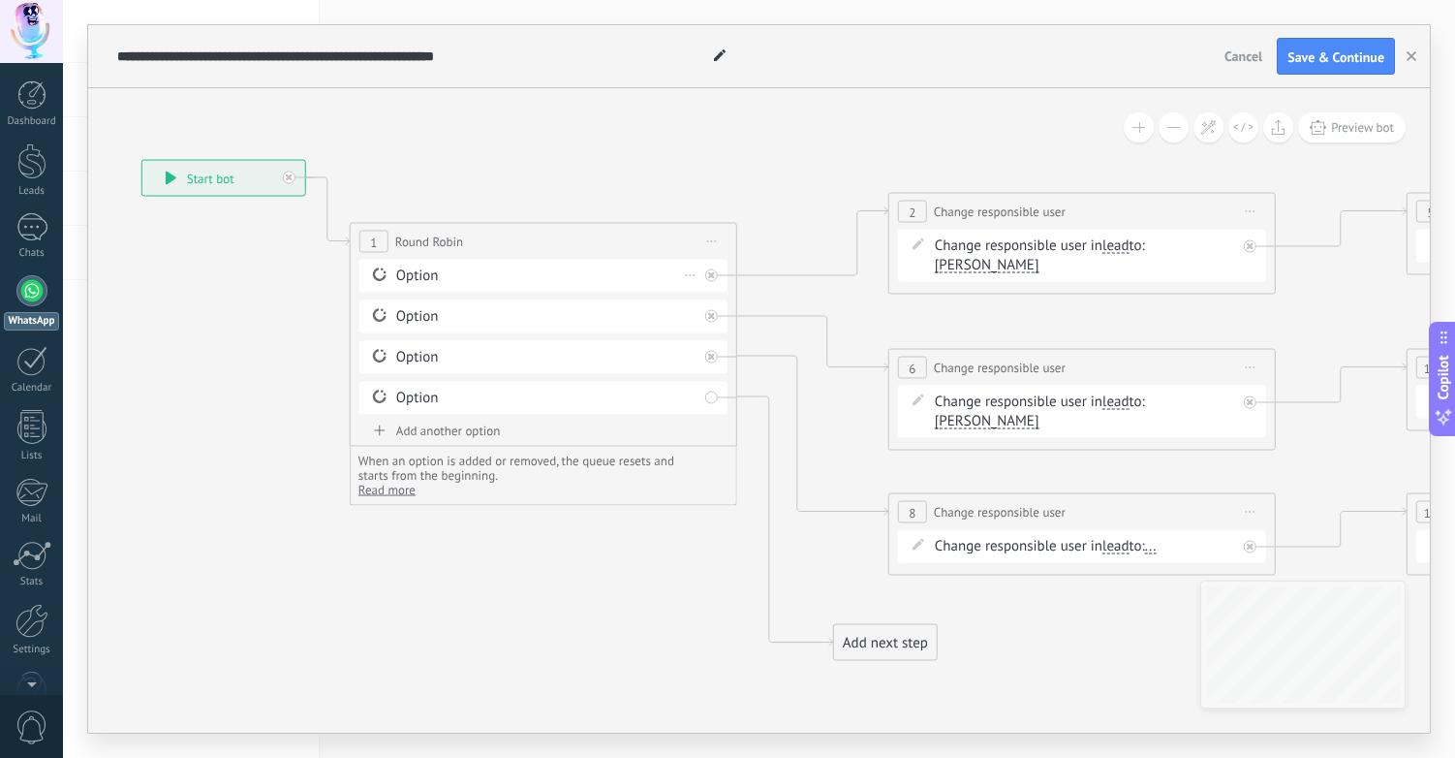
click at [420, 266] on div "Option" at bounding box center [546, 275] width 301 height 19
click at [1327, 59] on span "Save & Continue" at bounding box center [1336, 57] width 97 height 14
click at [1409, 52] on icon "button" at bounding box center [1412, 56] width 10 height 10
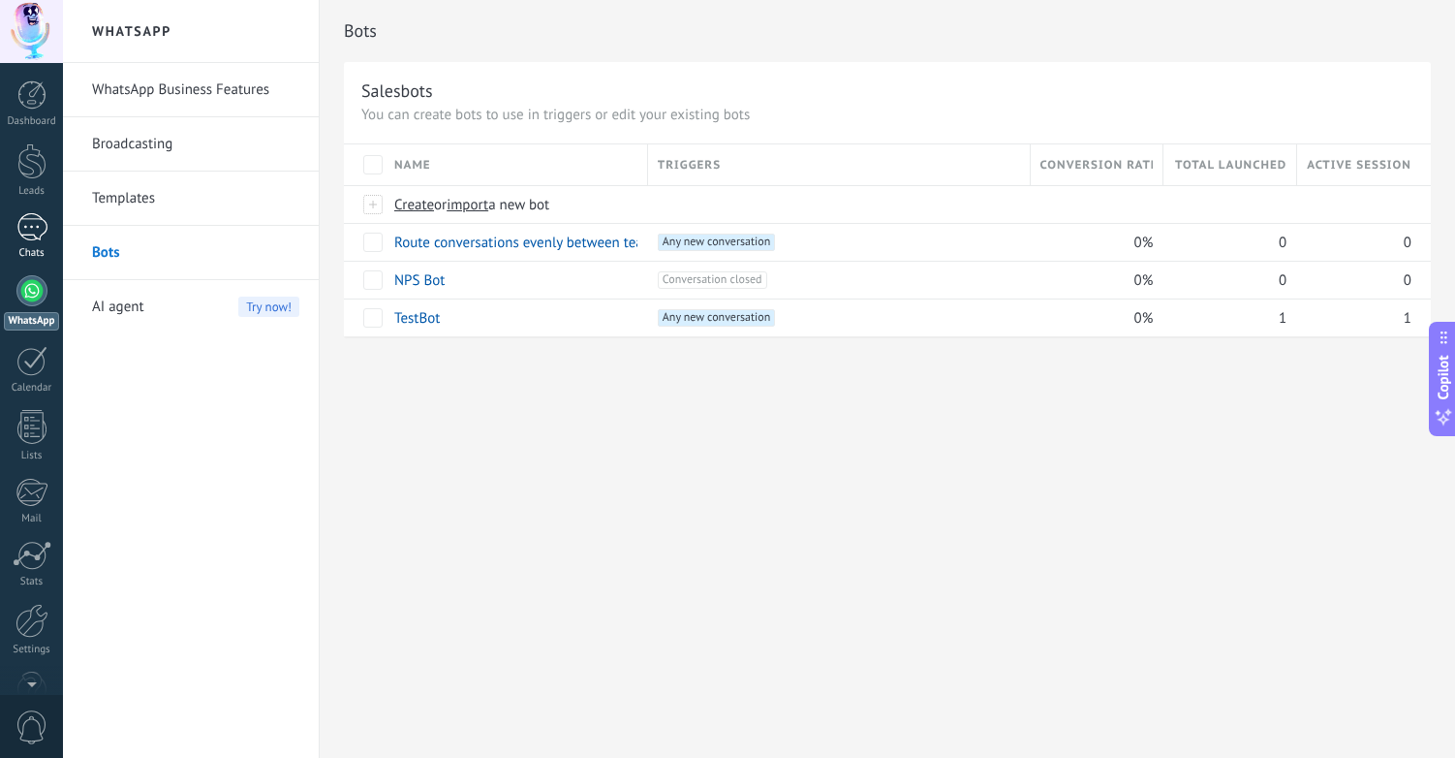
click at [22, 230] on div at bounding box center [31, 227] width 31 height 28
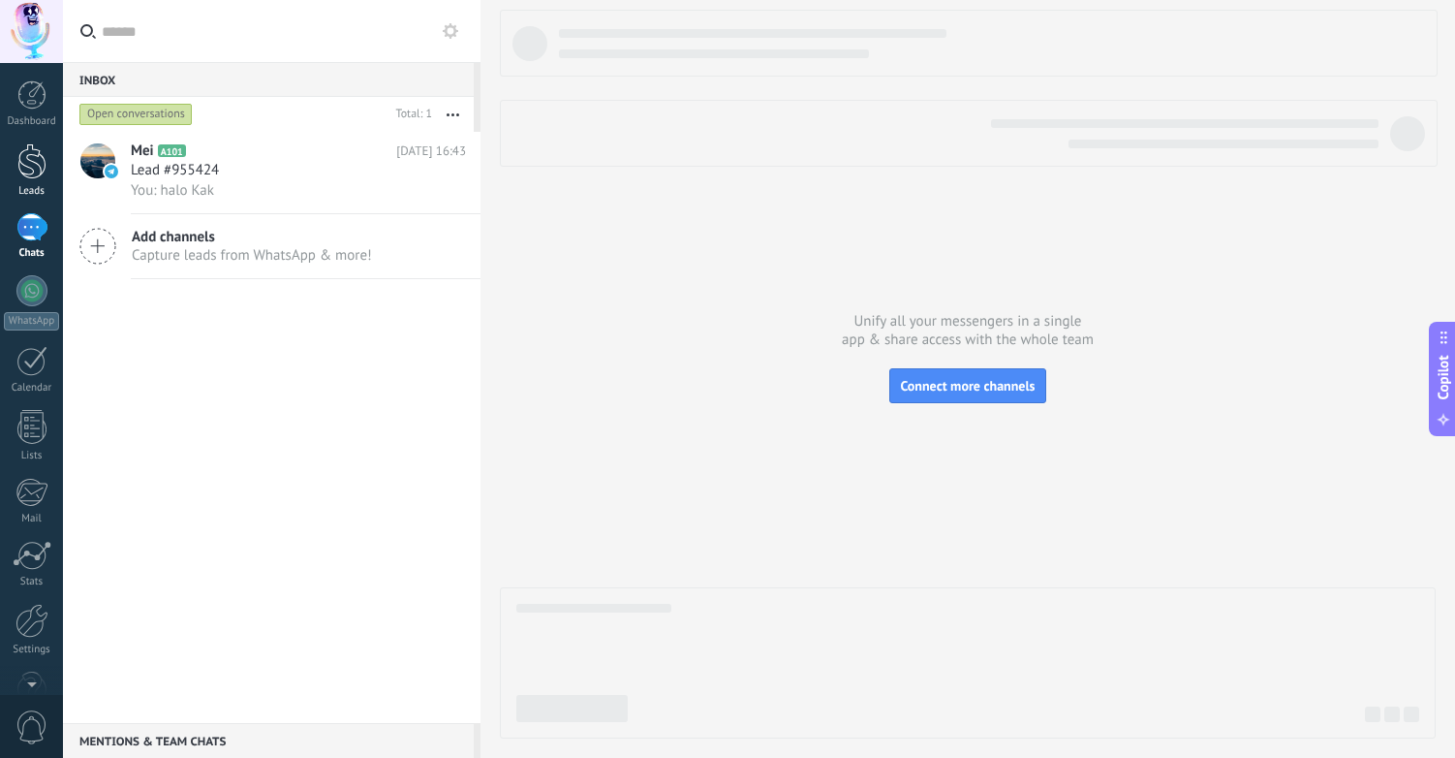
click at [28, 165] on div at bounding box center [31, 161] width 29 height 36
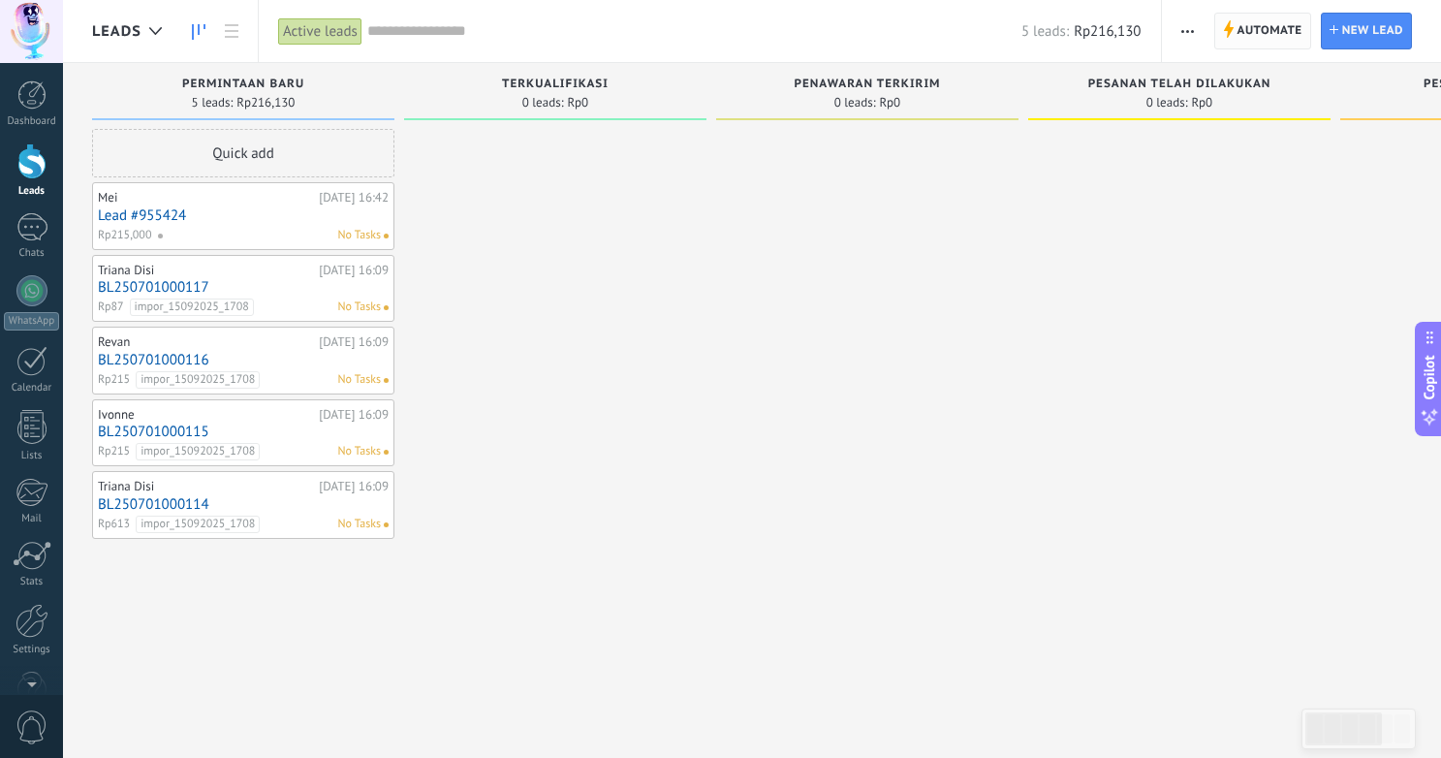
click at [1272, 37] on span "Automate" at bounding box center [1269, 31] width 65 height 35
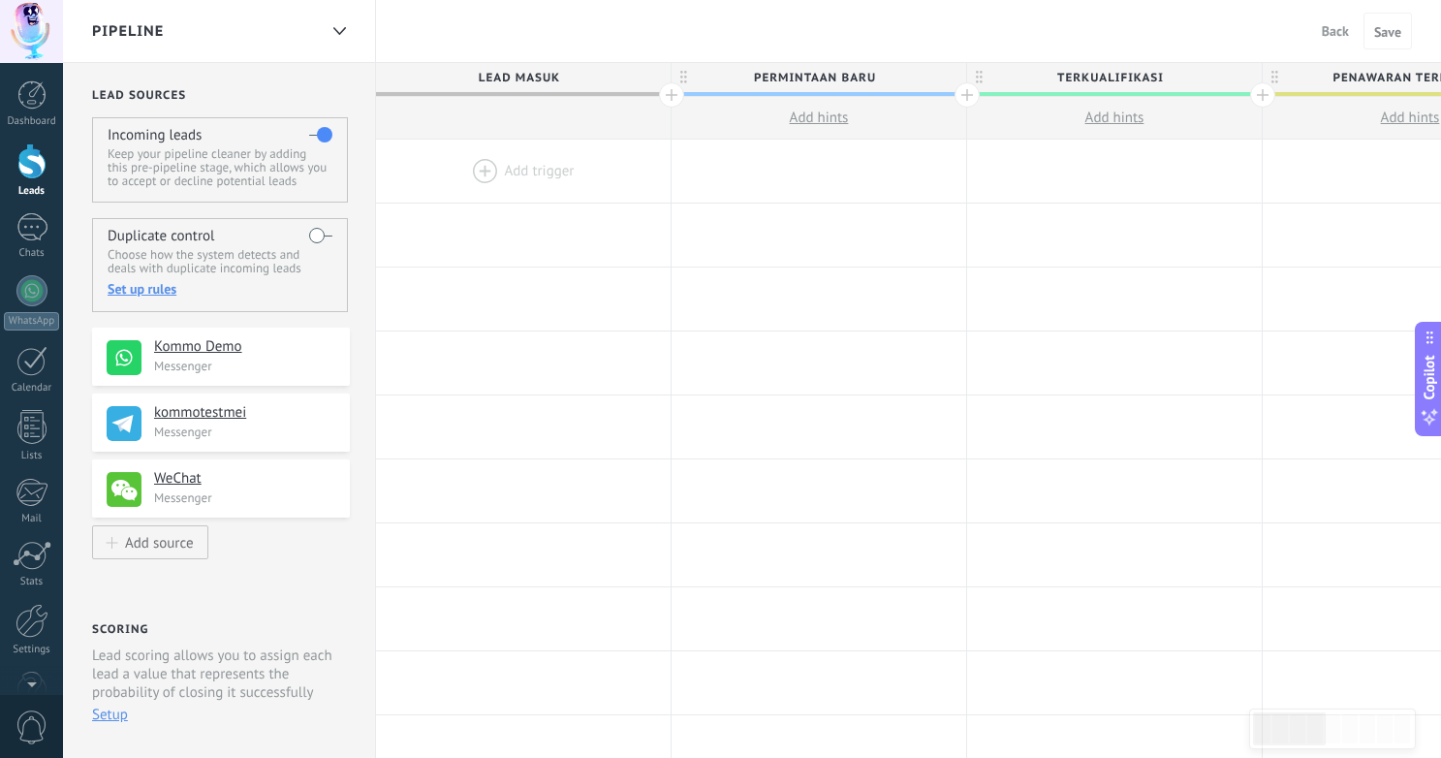
click at [528, 179] on div at bounding box center [523, 171] width 295 height 63
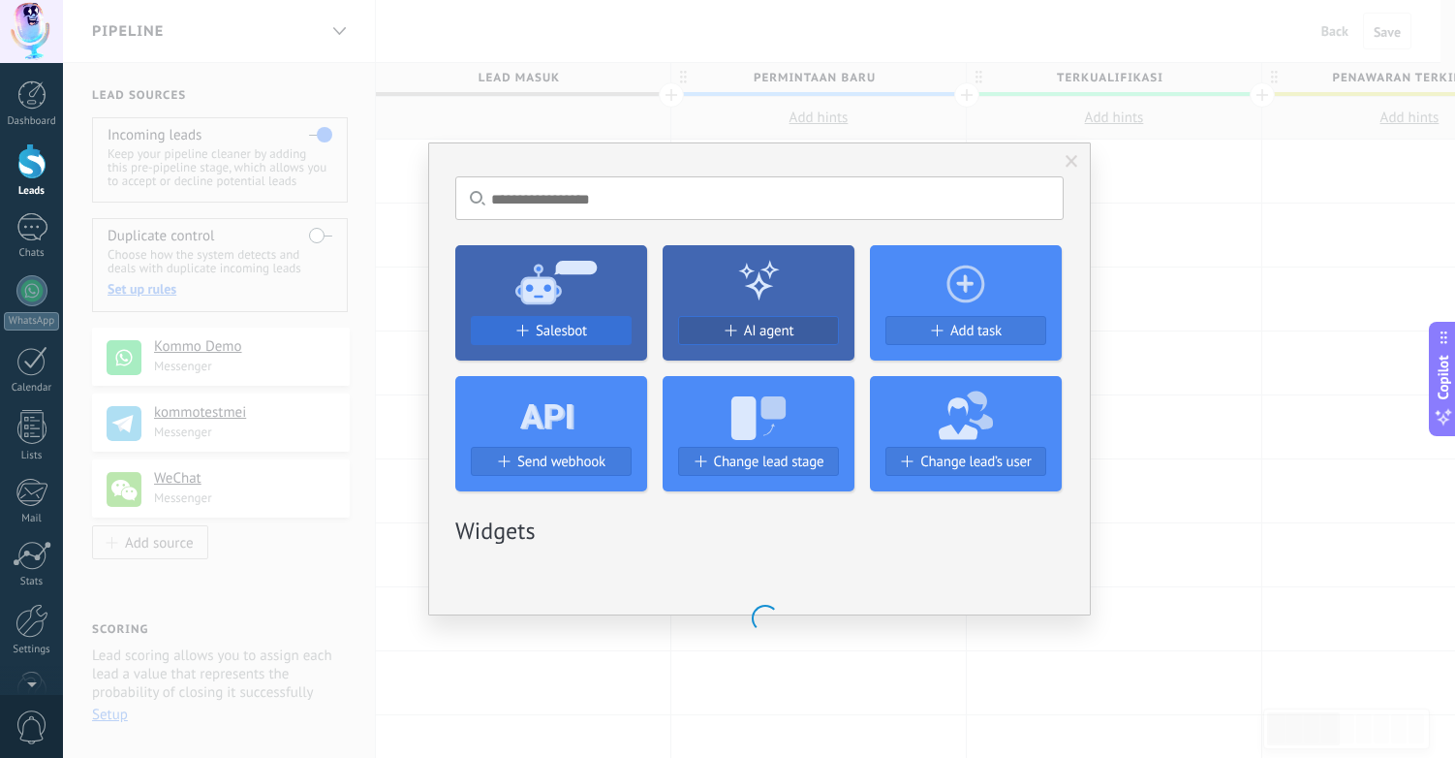
click at [593, 336] on div "Salesbot AI agent Add task Send webhook Change lead stage Change lead’s user" at bounding box center [759, 361] width 609 height 262
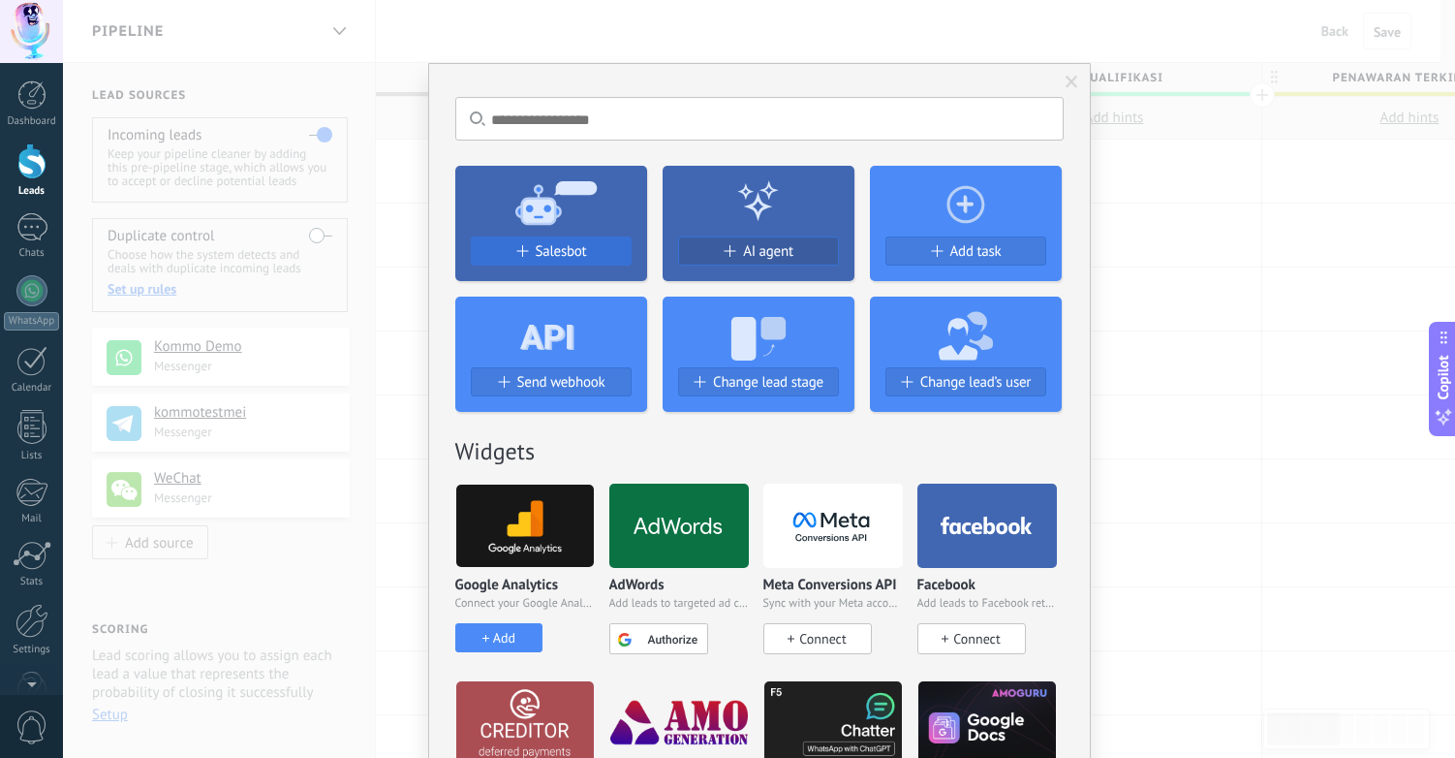
click at [552, 256] on span "Salesbot" at bounding box center [561, 251] width 51 height 16
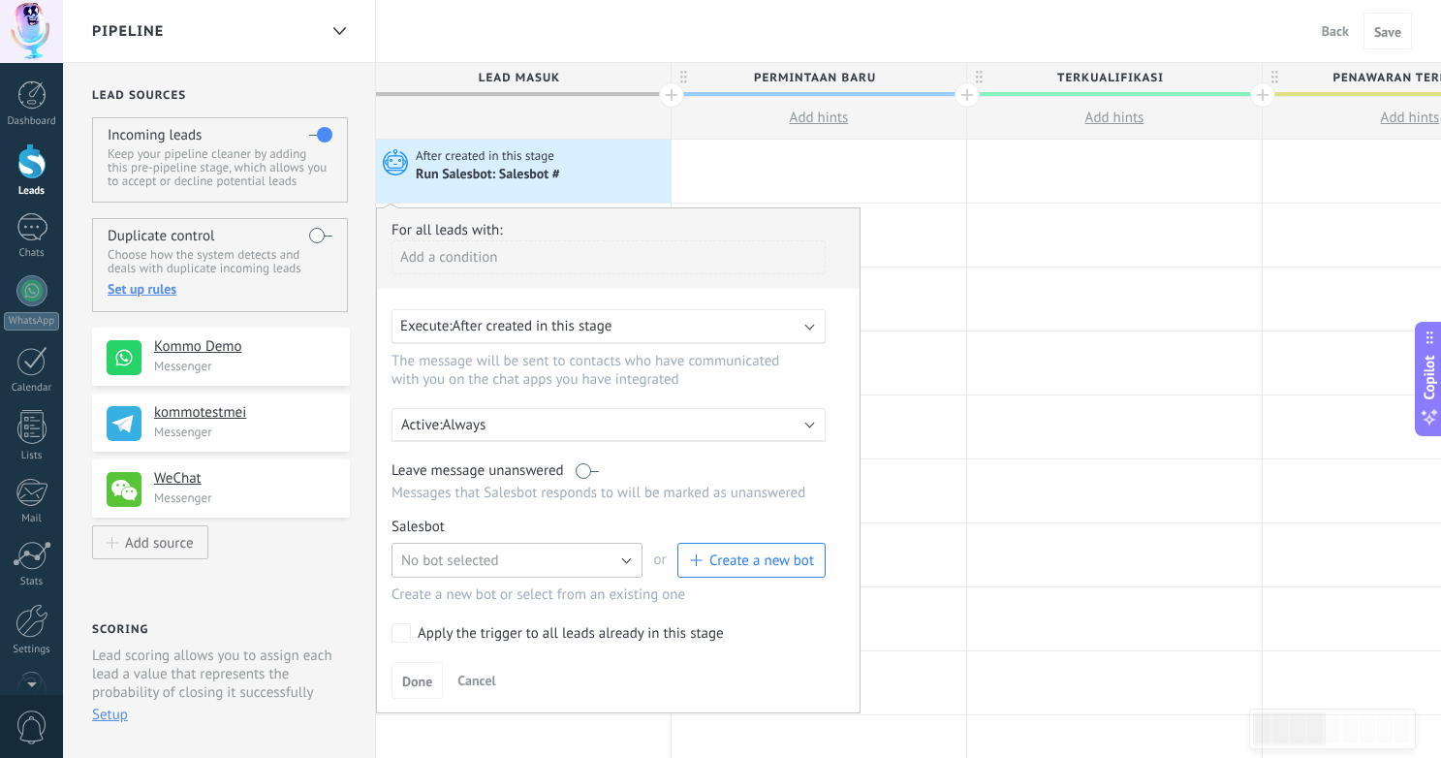
click at [545, 554] on button "No bot selected" at bounding box center [516, 560] width 251 height 35
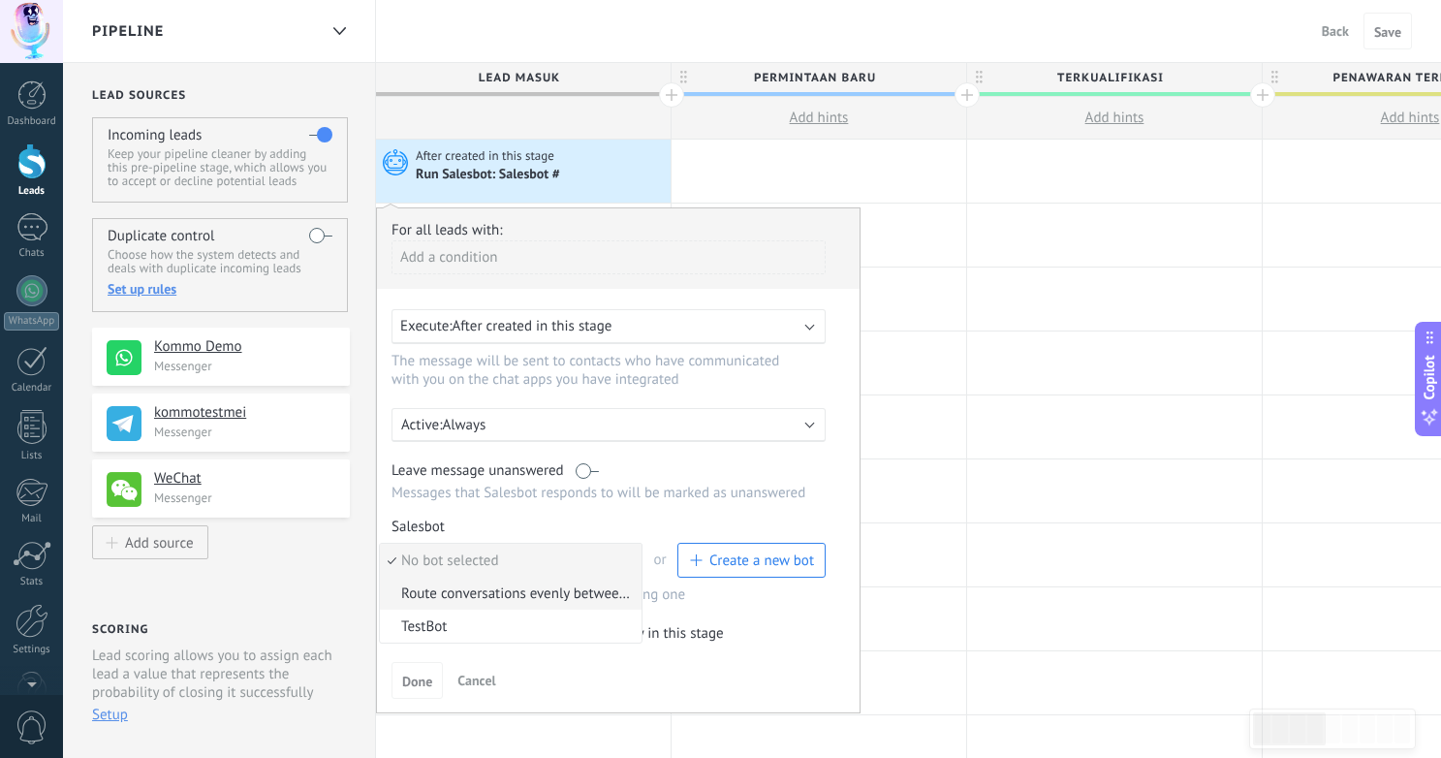
click at [537, 592] on span "Route conversations evenly between team members using Round Robin" at bounding box center [508, 593] width 256 height 18
